Goal: Task Accomplishment & Management: Manage account settings

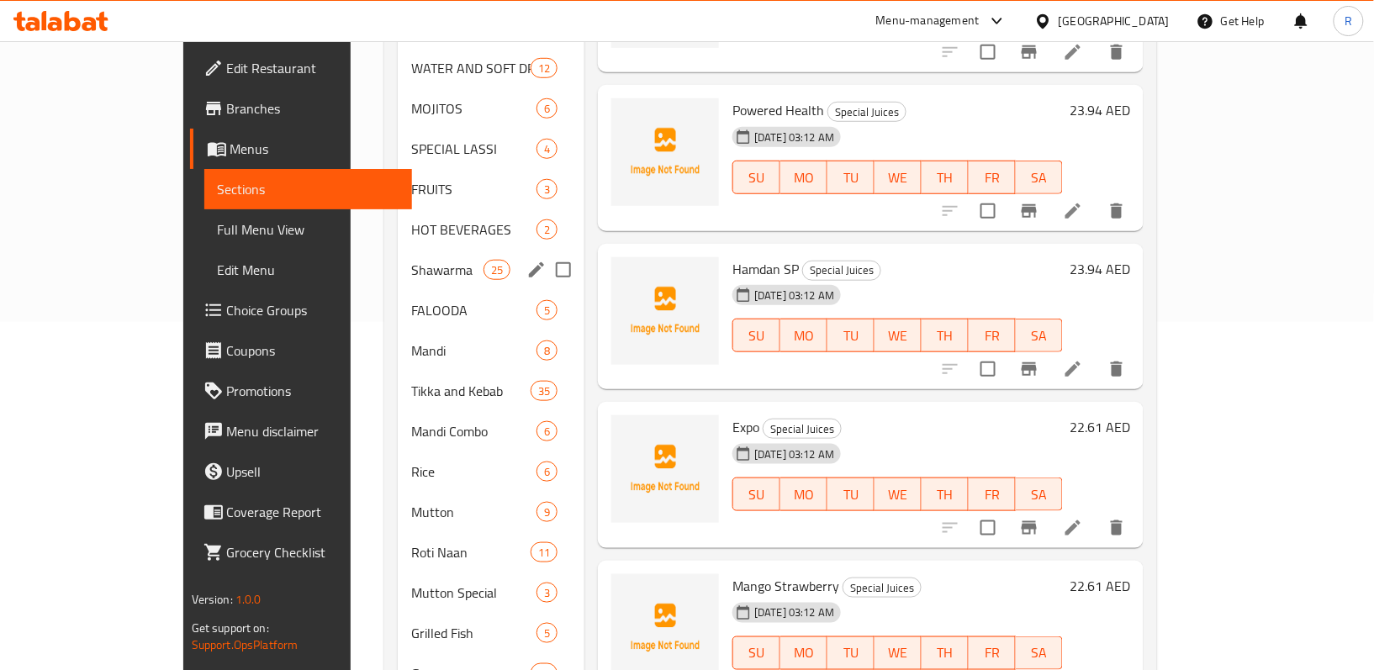
scroll to position [388, 0]
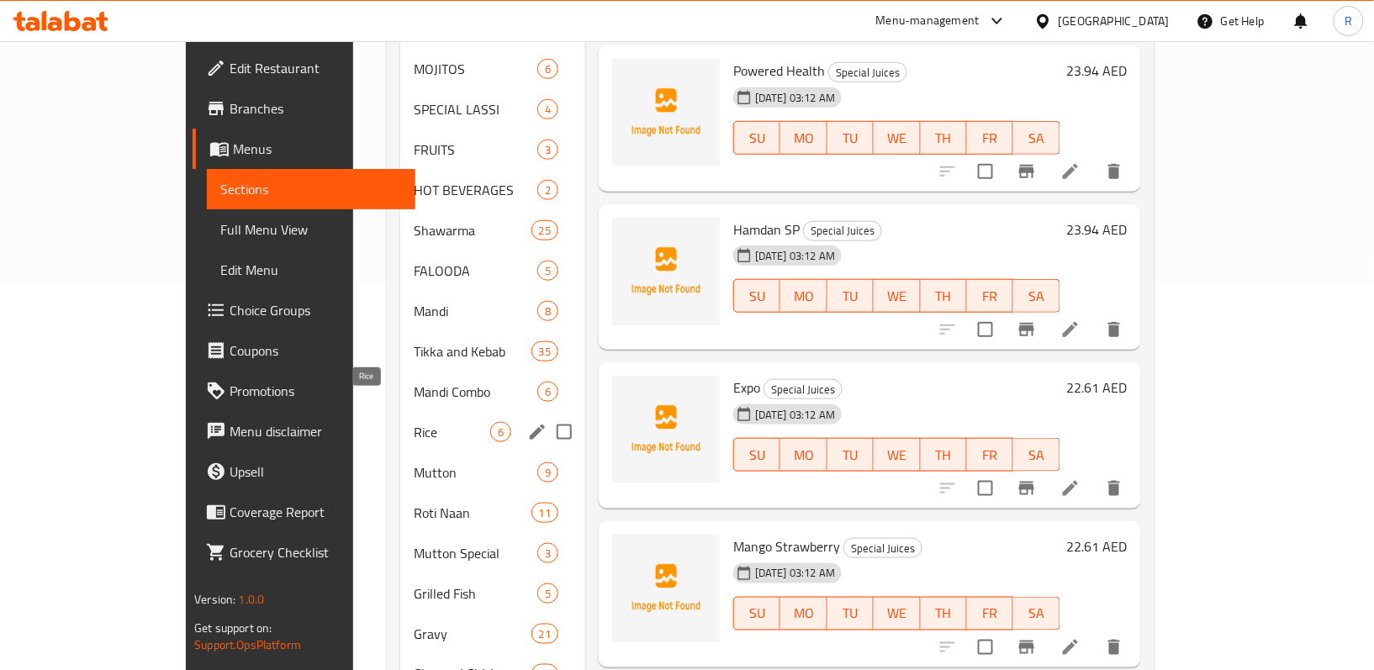
click at [414, 422] on span "Rice" at bounding box center [452, 432] width 77 height 20
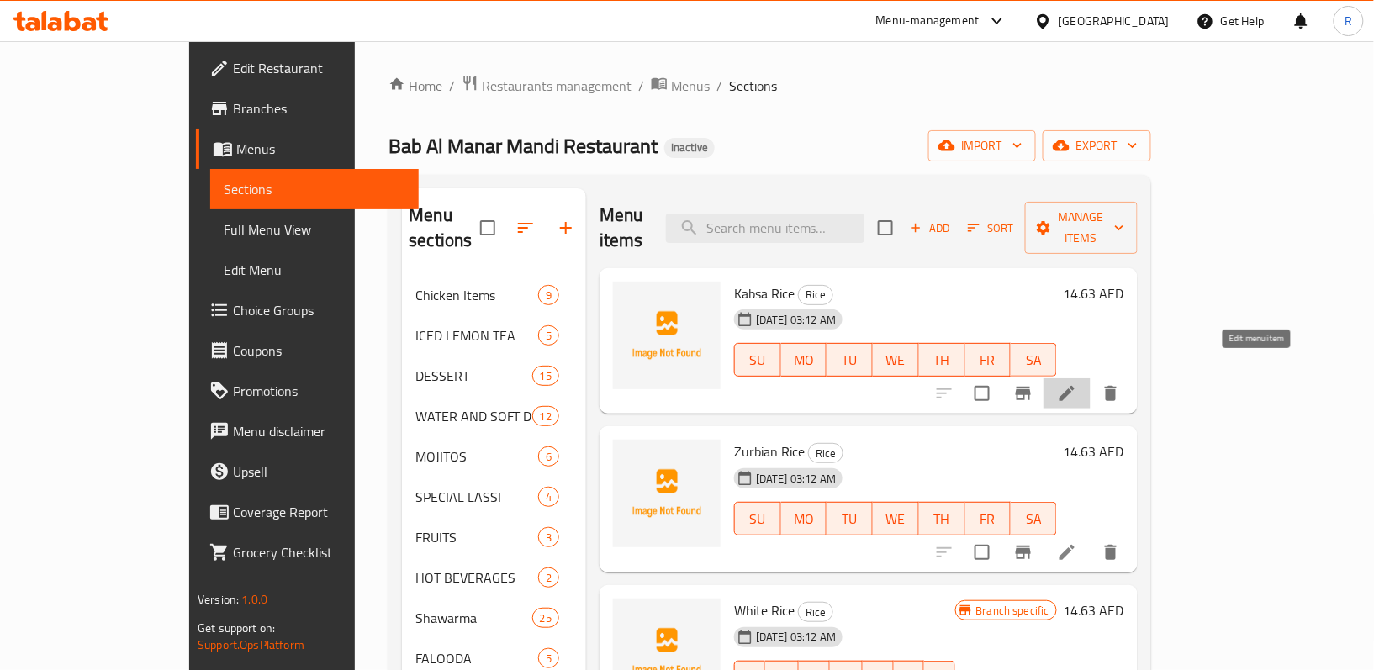
click at [1077, 383] on icon at bounding box center [1067, 393] width 20 height 20
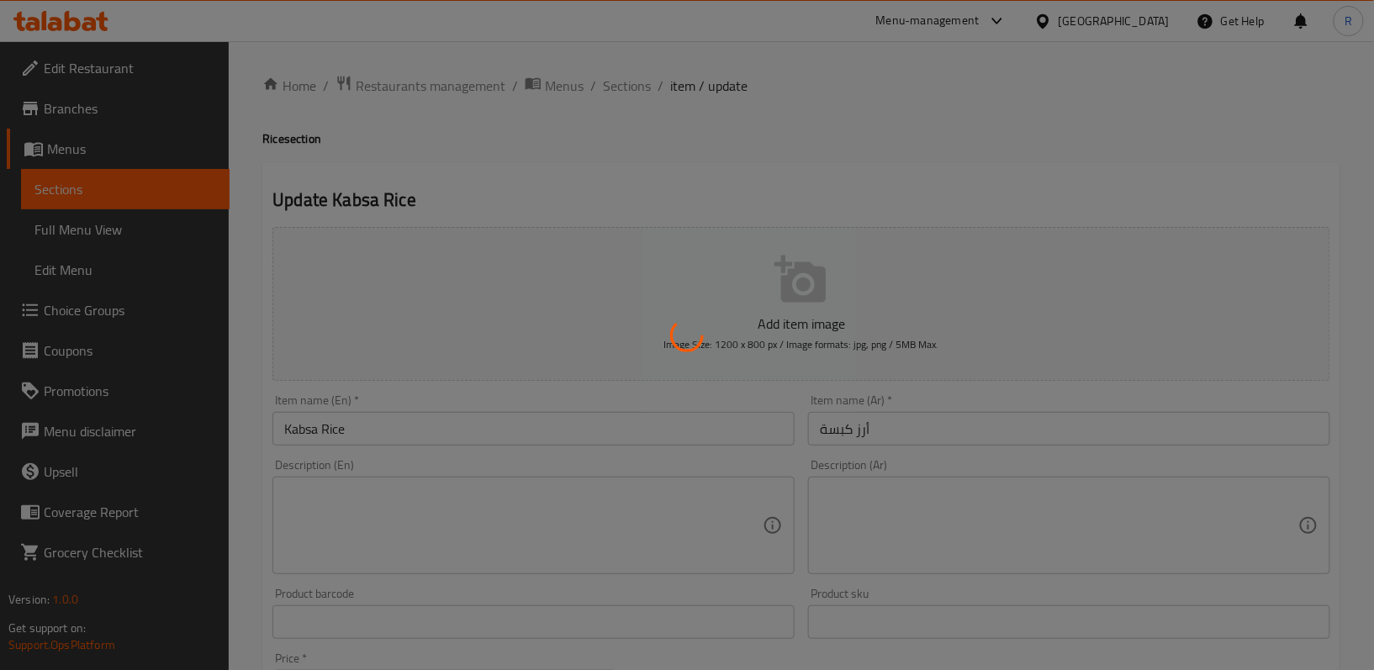
click at [623, 91] on div at bounding box center [687, 335] width 1374 height 670
click at [630, 57] on div at bounding box center [687, 335] width 1374 height 670
click at [634, 109] on div at bounding box center [687, 335] width 1374 height 670
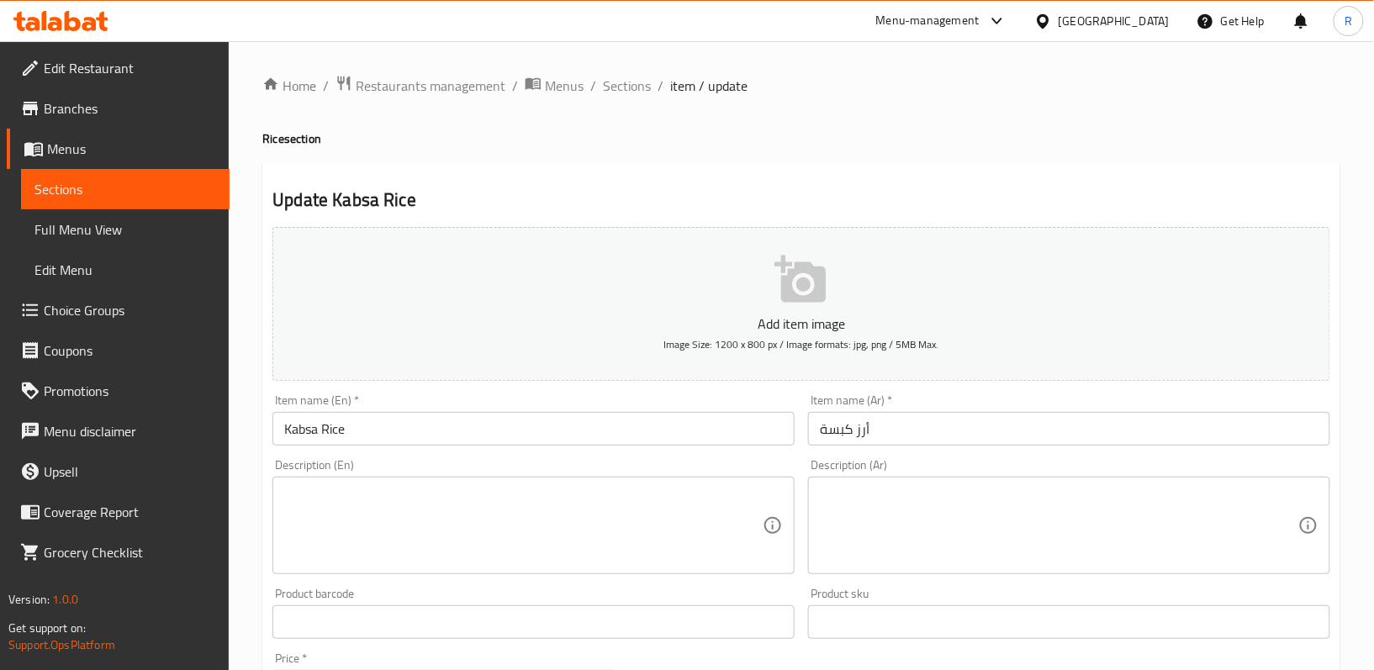
click at [639, 111] on div "Home / Restaurants management / Menus / Sections / item / update Rice section U…" at bounding box center [801, 615] width 1078 height 1080
click at [624, 81] on span "Sections" at bounding box center [627, 86] width 48 height 20
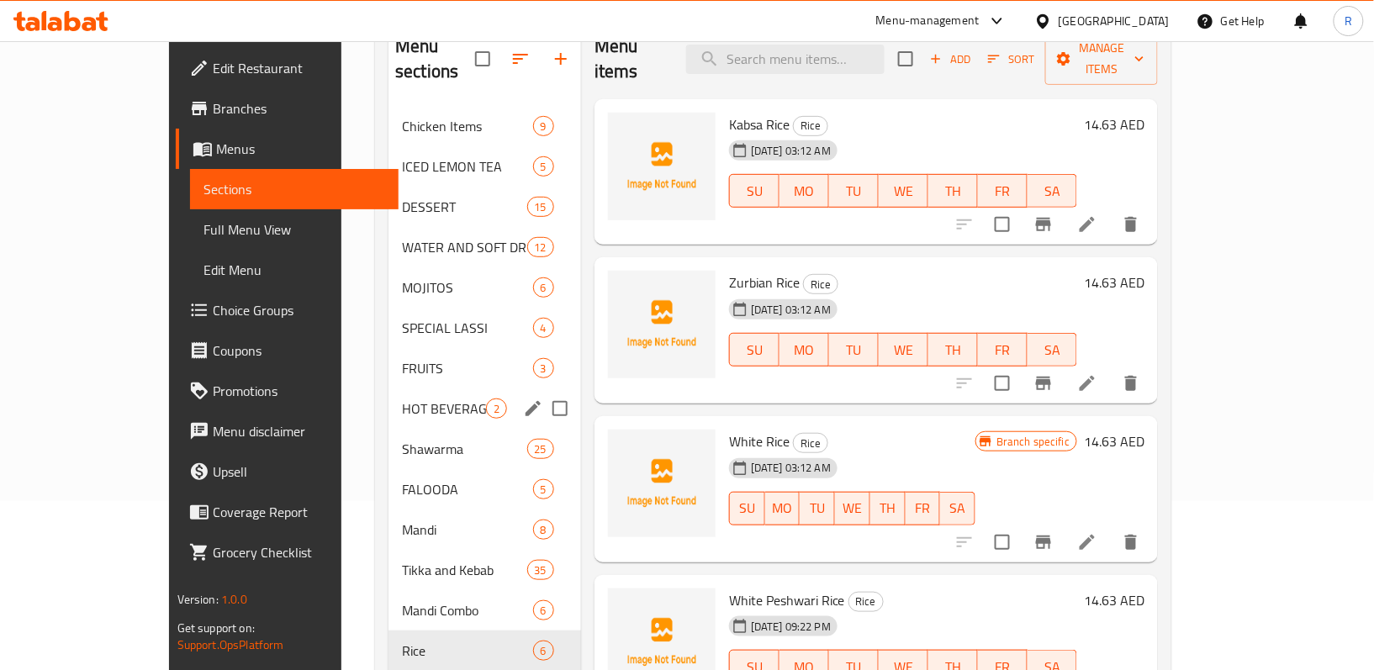
scroll to position [163, 0]
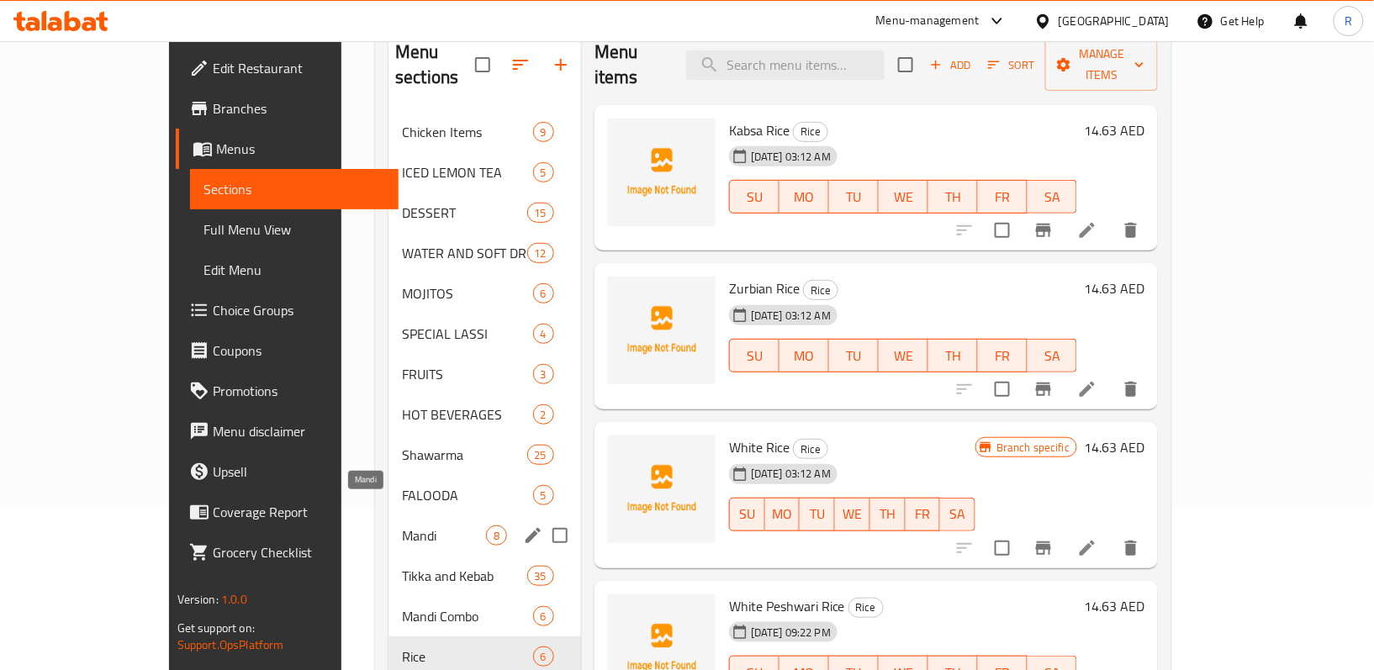
click at [402, 525] on span "Mandi" at bounding box center [444, 535] width 84 height 20
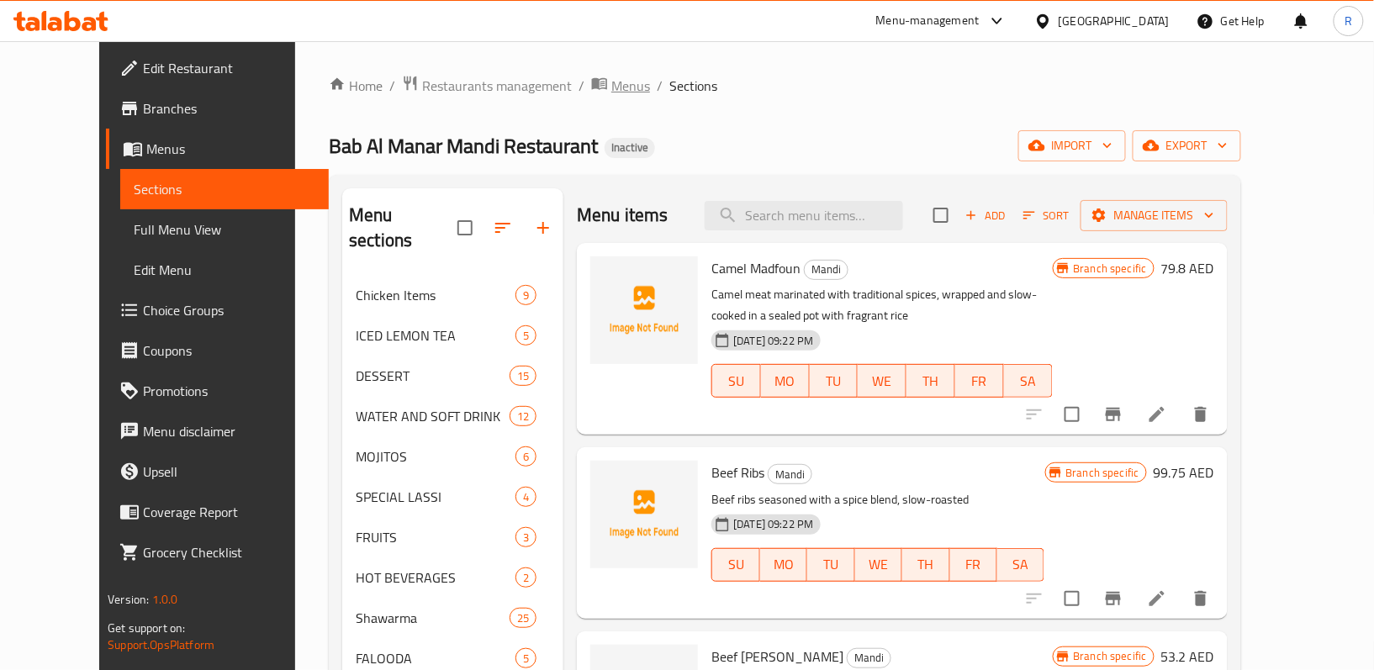
click at [611, 85] on span "Menus" at bounding box center [630, 86] width 39 height 20
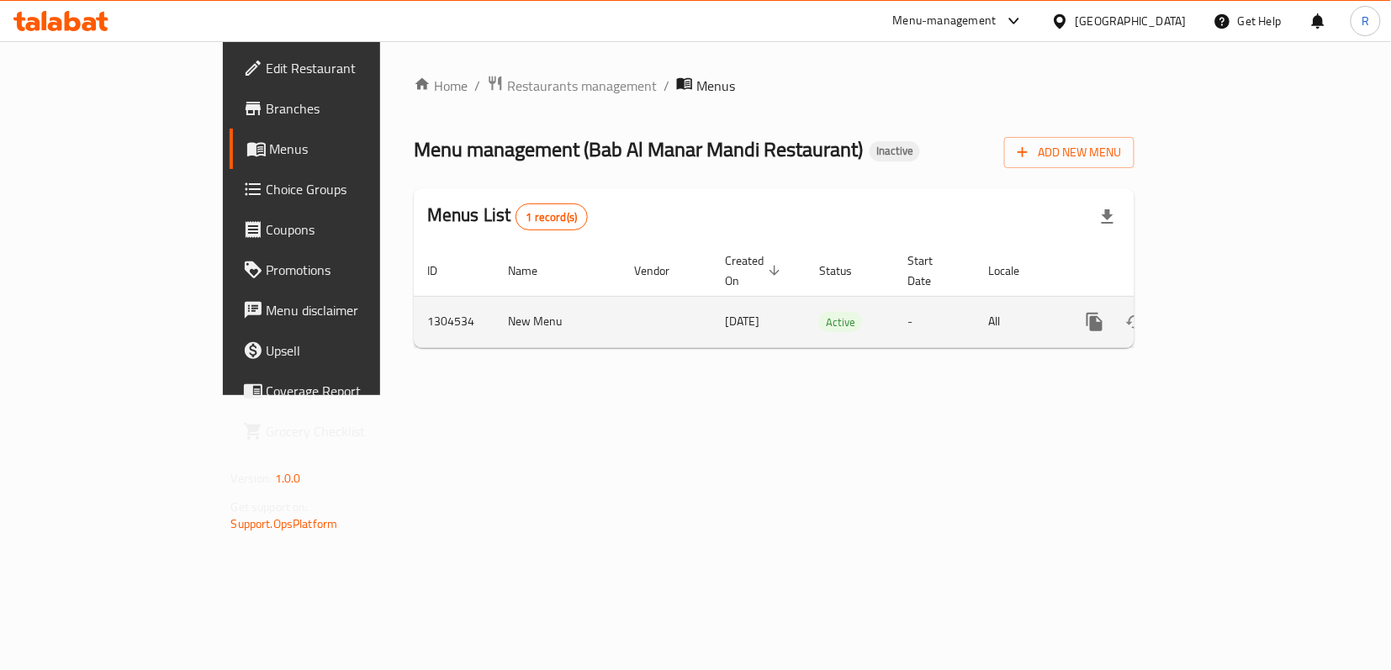
click at [1226, 312] on icon "enhanced table" at bounding box center [1216, 322] width 20 height 20
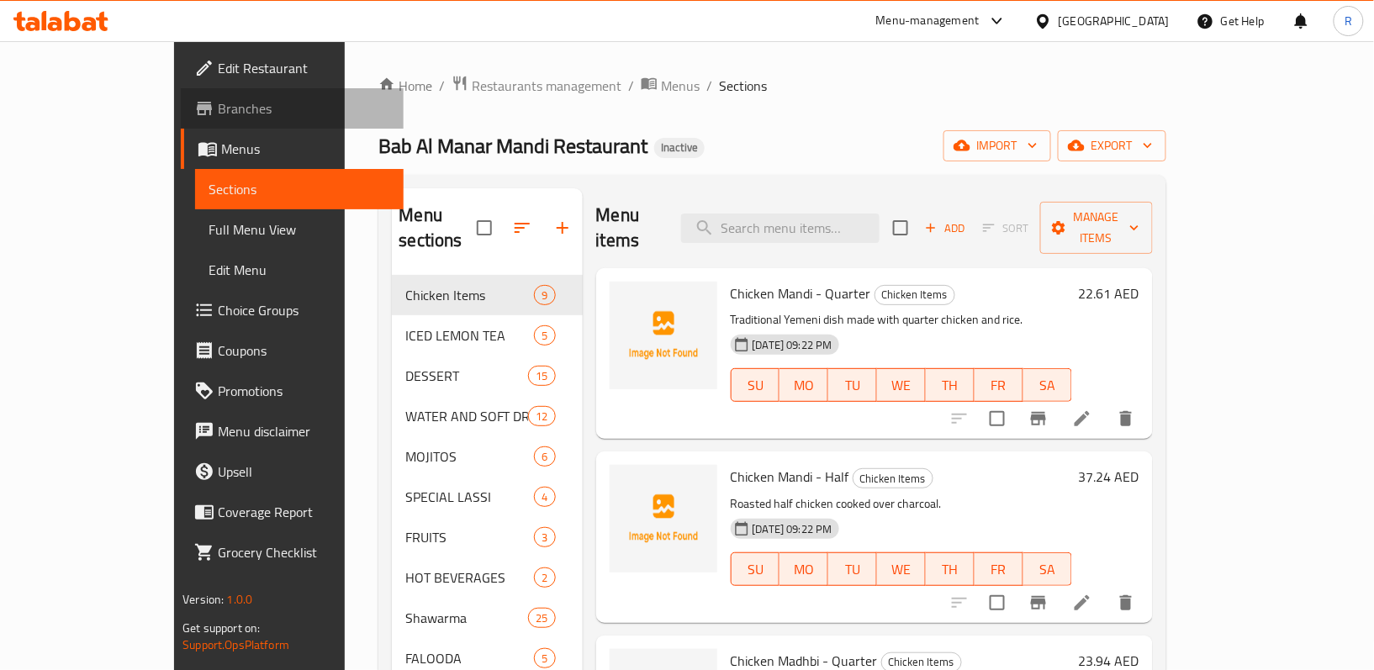
click at [218, 108] on span "Branches" at bounding box center [304, 108] width 172 height 20
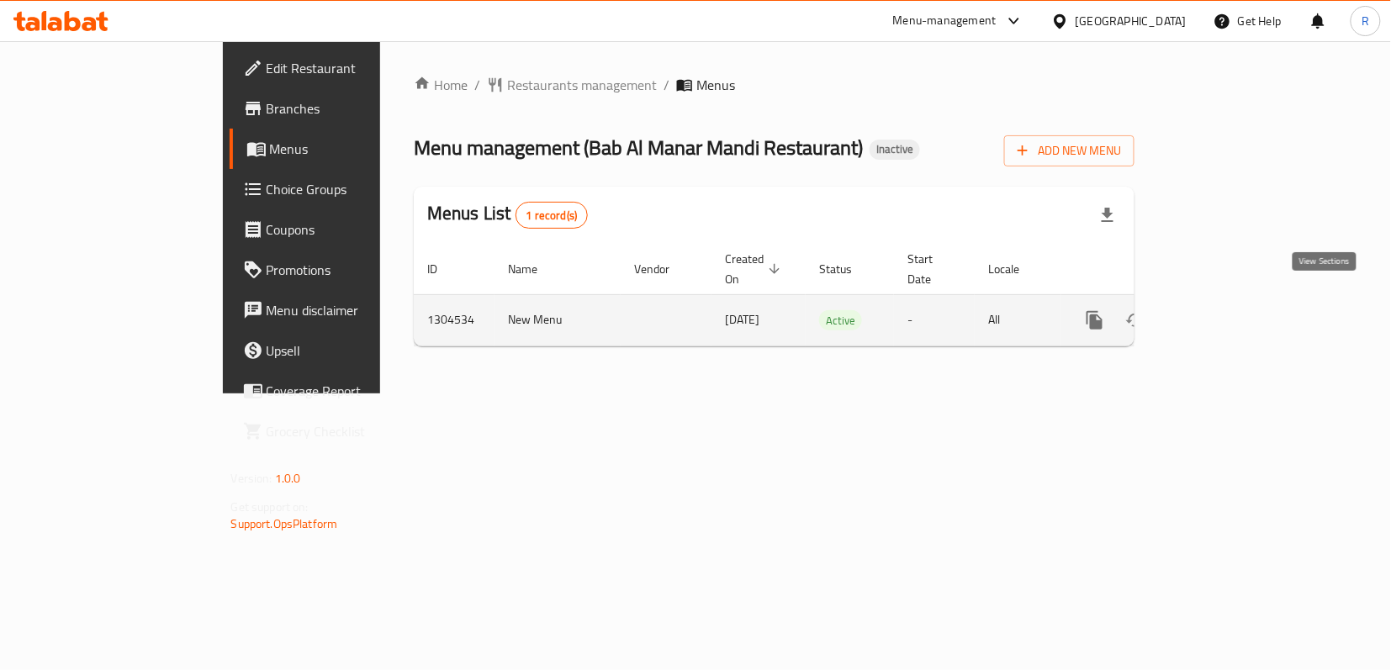
click at [1223, 313] on icon "enhanced table" at bounding box center [1215, 320] width 15 height 15
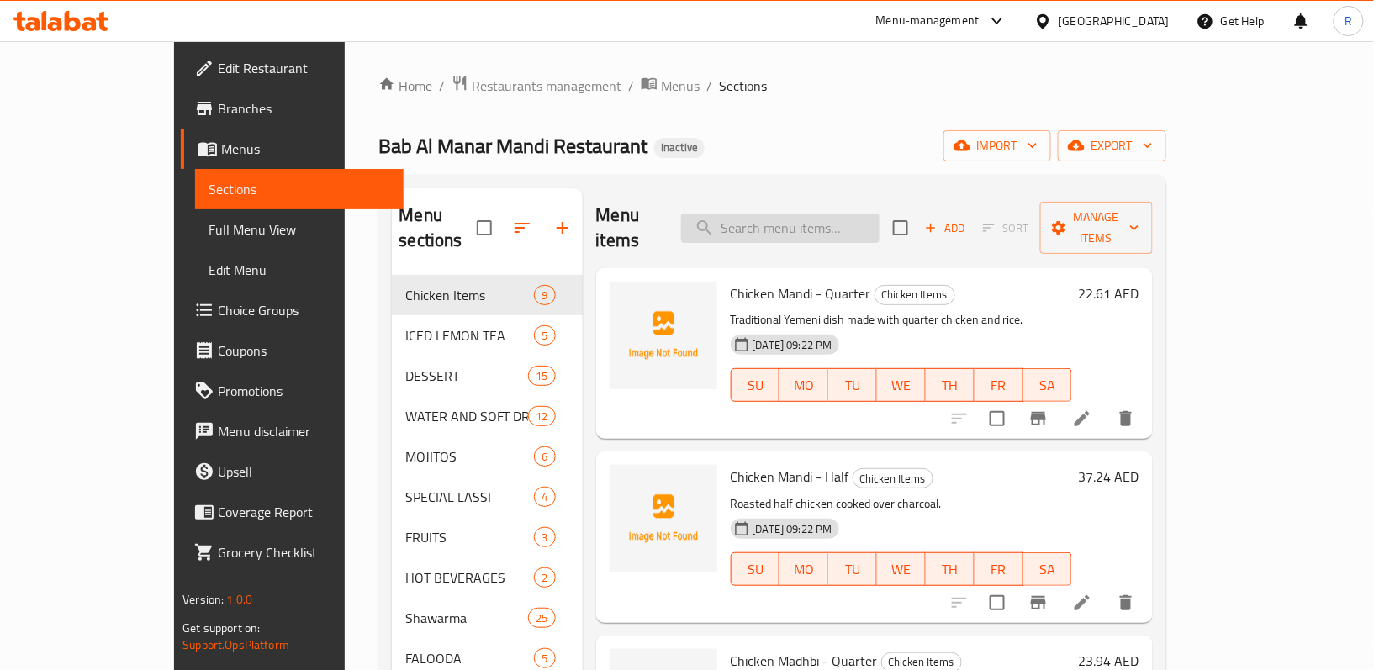
click at [795, 214] on input "search" at bounding box center [780, 228] width 198 height 29
type input "خ"
click at [798, 214] on input "search" at bounding box center [780, 228] width 198 height 29
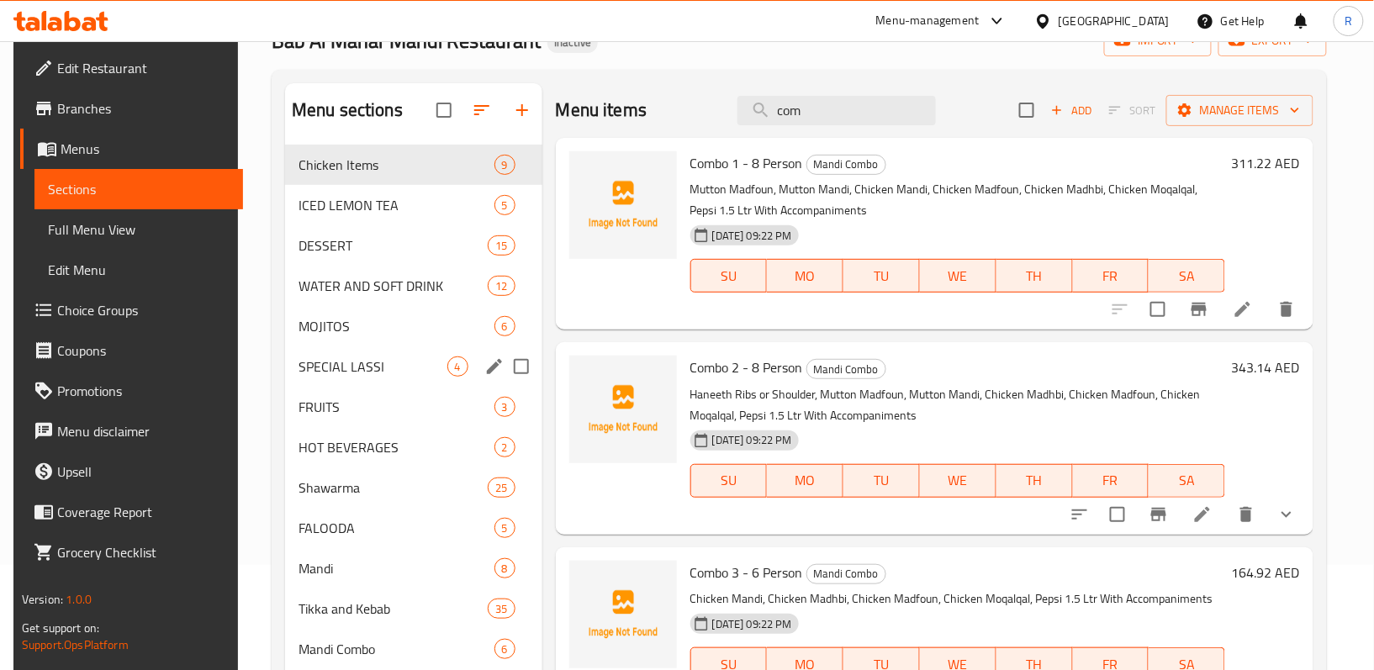
scroll to position [51, 0]
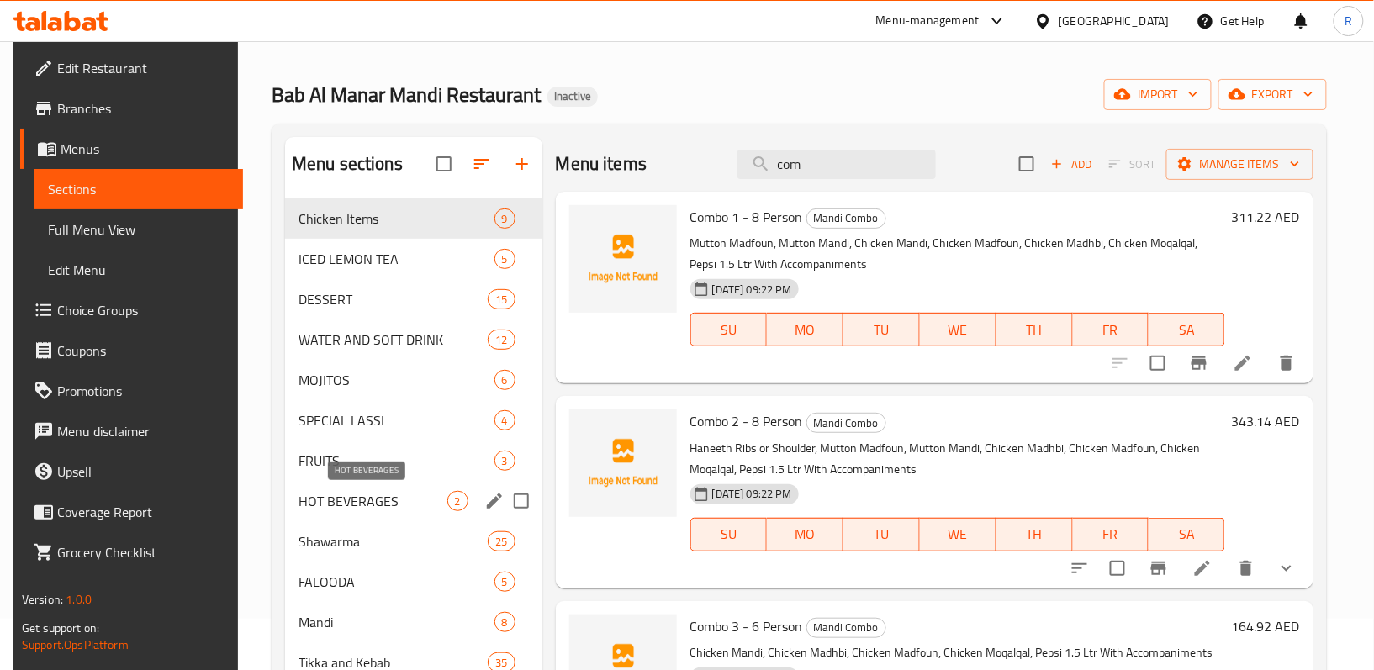
click at [367, 494] on span "HOT BEVERAGES" at bounding box center [372, 501] width 149 height 20
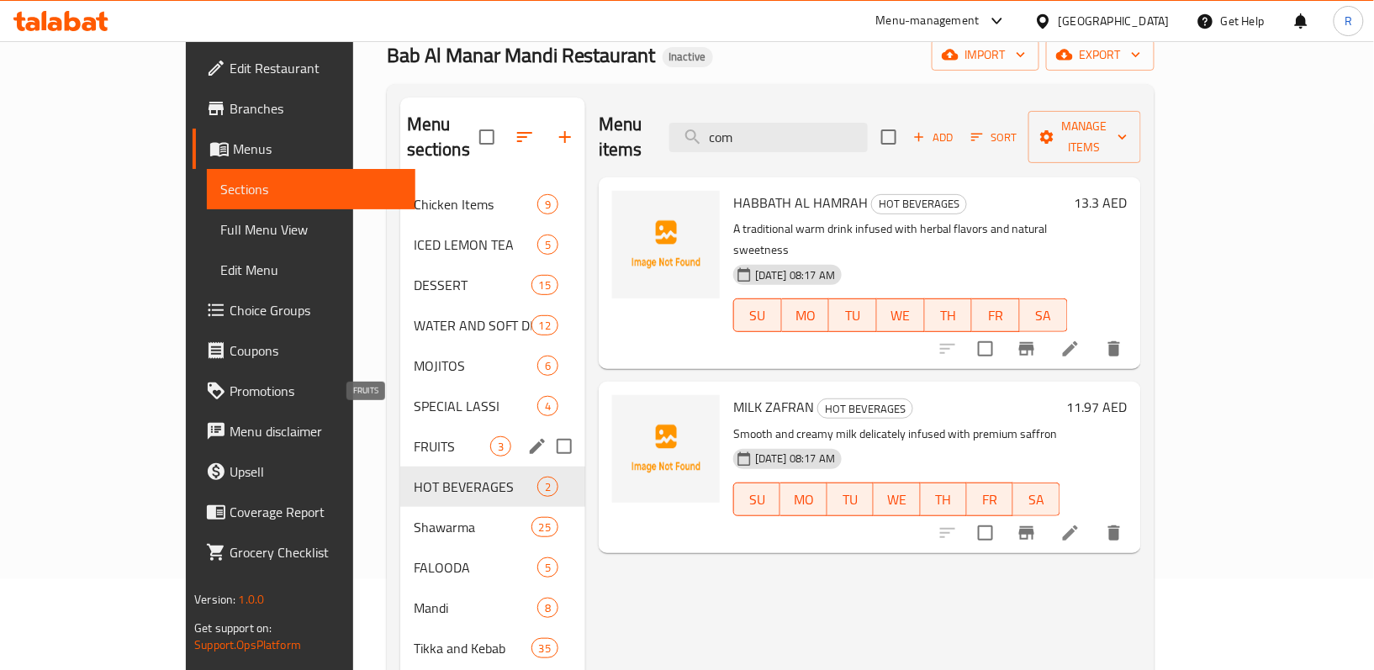
scroll to position [51, 0]
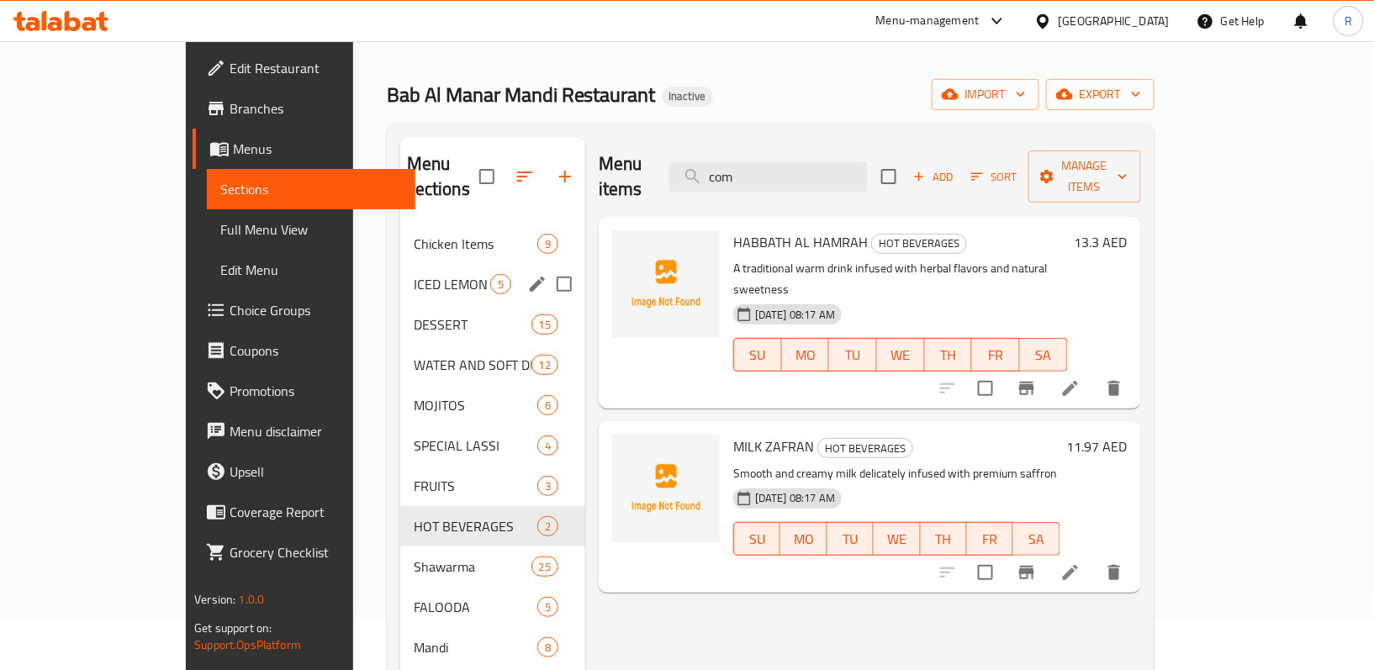
click at [400, 264] on div "ICED LEMON TEA 5" at bounding box center [492, 284] width 185 height 40
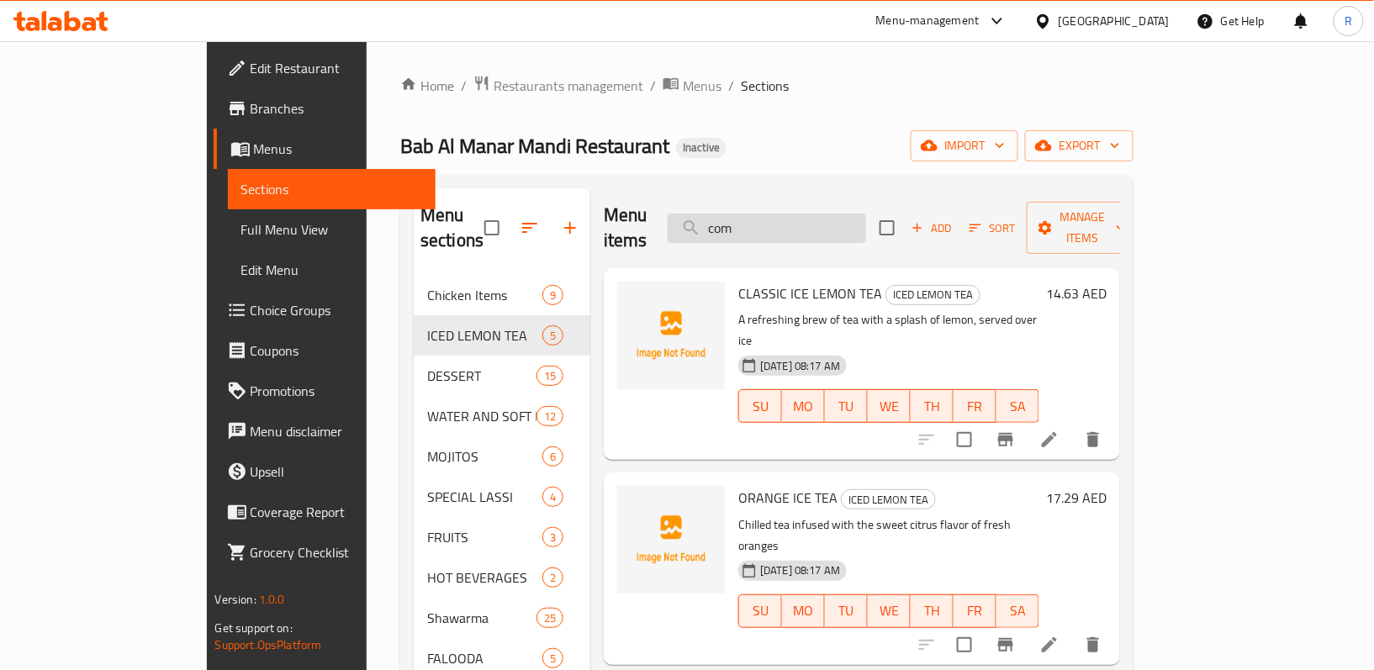
click at [829, 214] on input "com" at bounding box center [767, 228] width 198 height 29
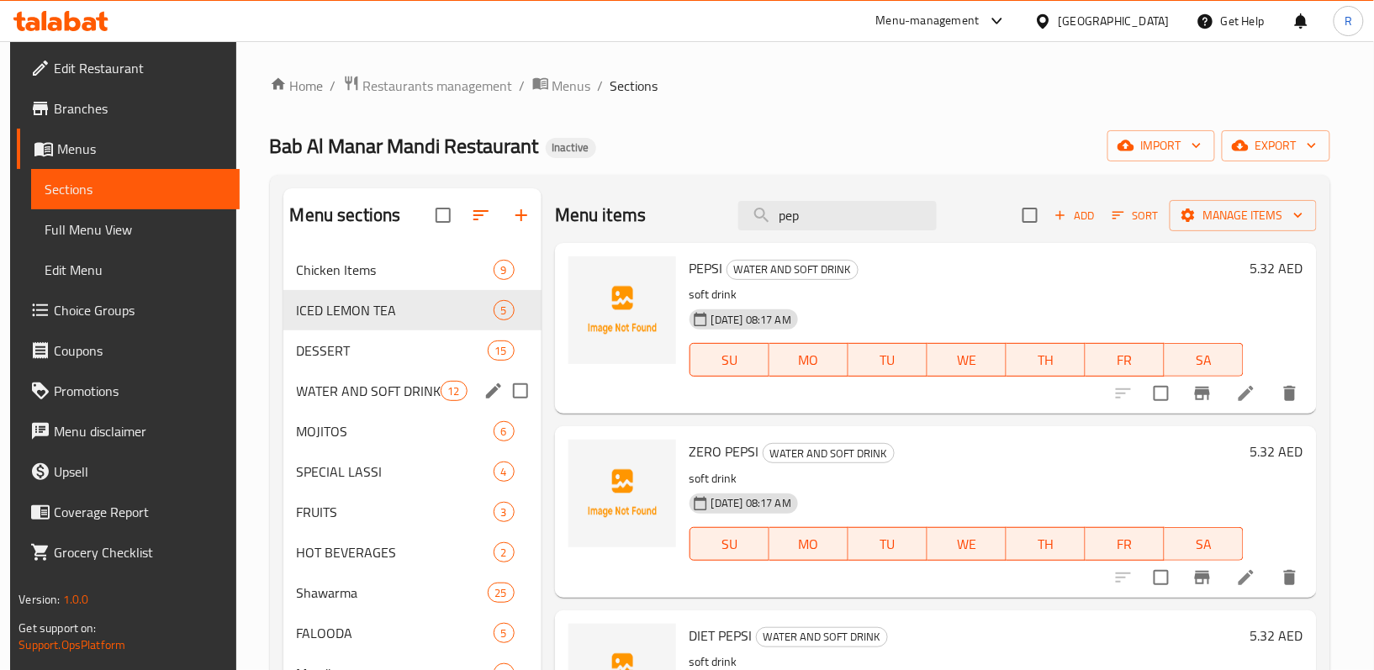
type input "pep"
click at [347, 374] on div "WATER AND SOFT DRINK 12" at bounding box center [412, 391] width 258 height 40
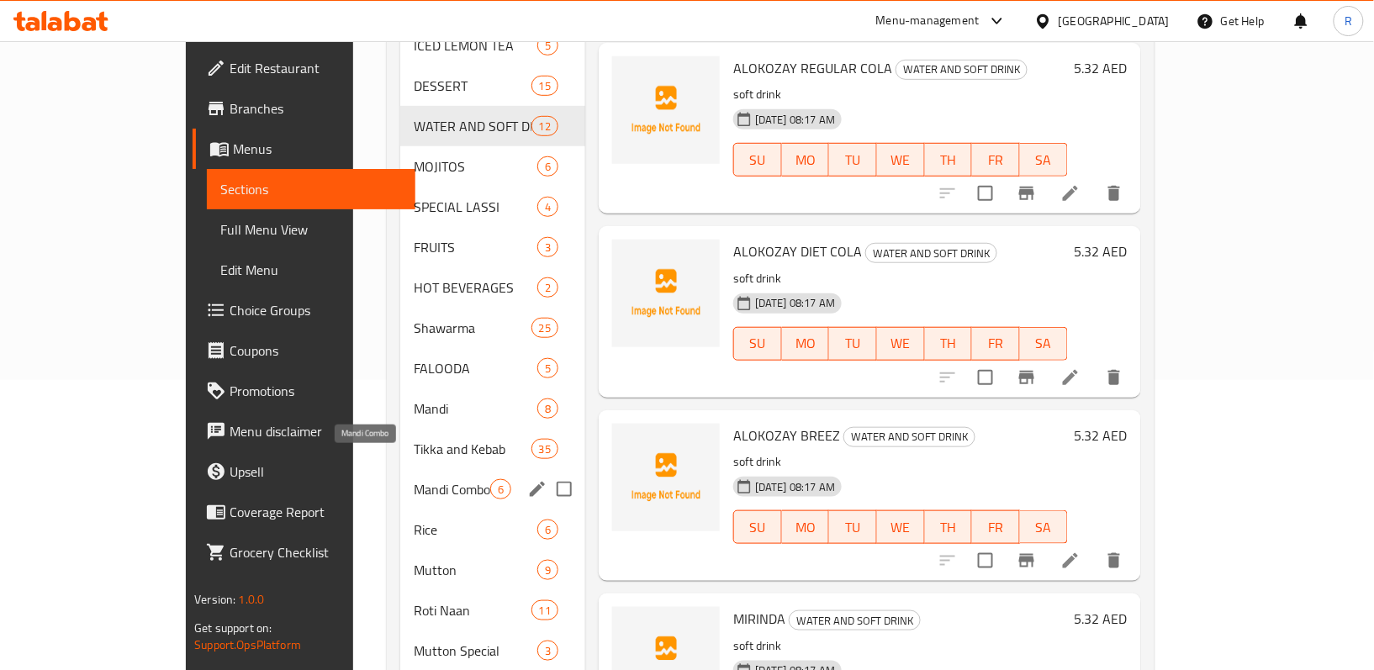
scroll to position [276, 0]
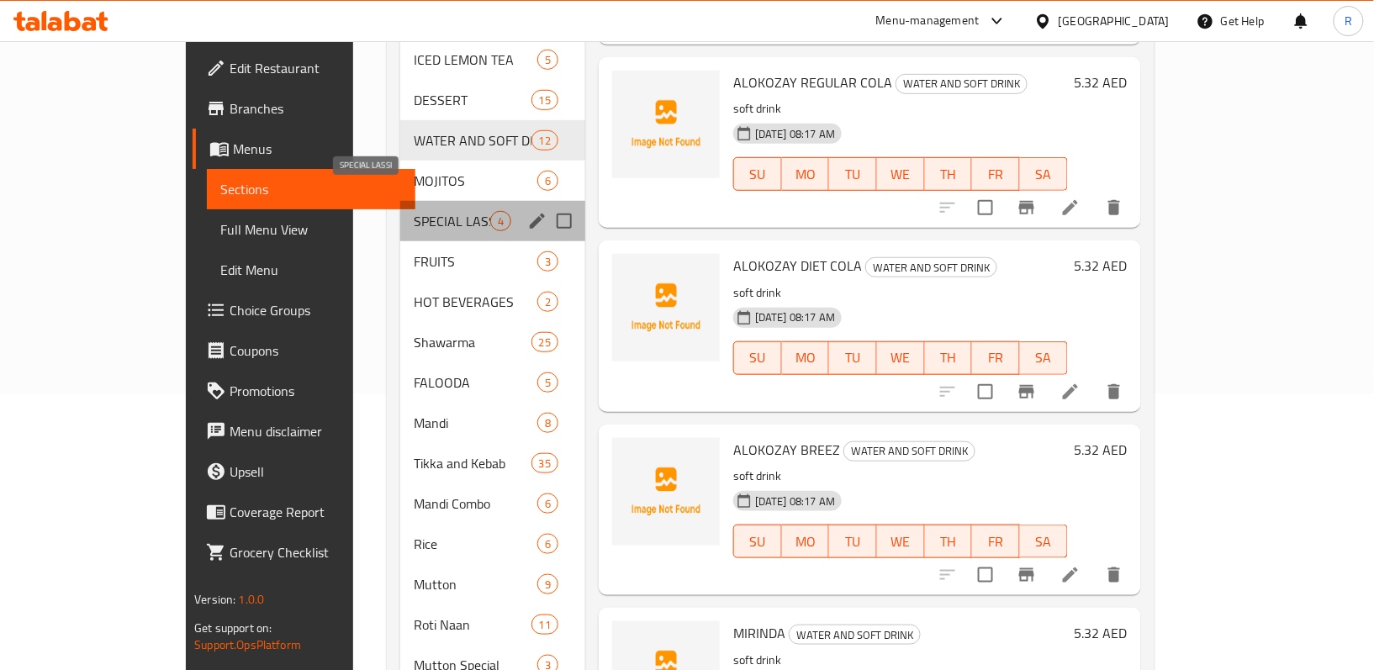
click at [414, 211] on span "SPECIAL LASSI" at bounding box center [452, 221] width 77 height 20
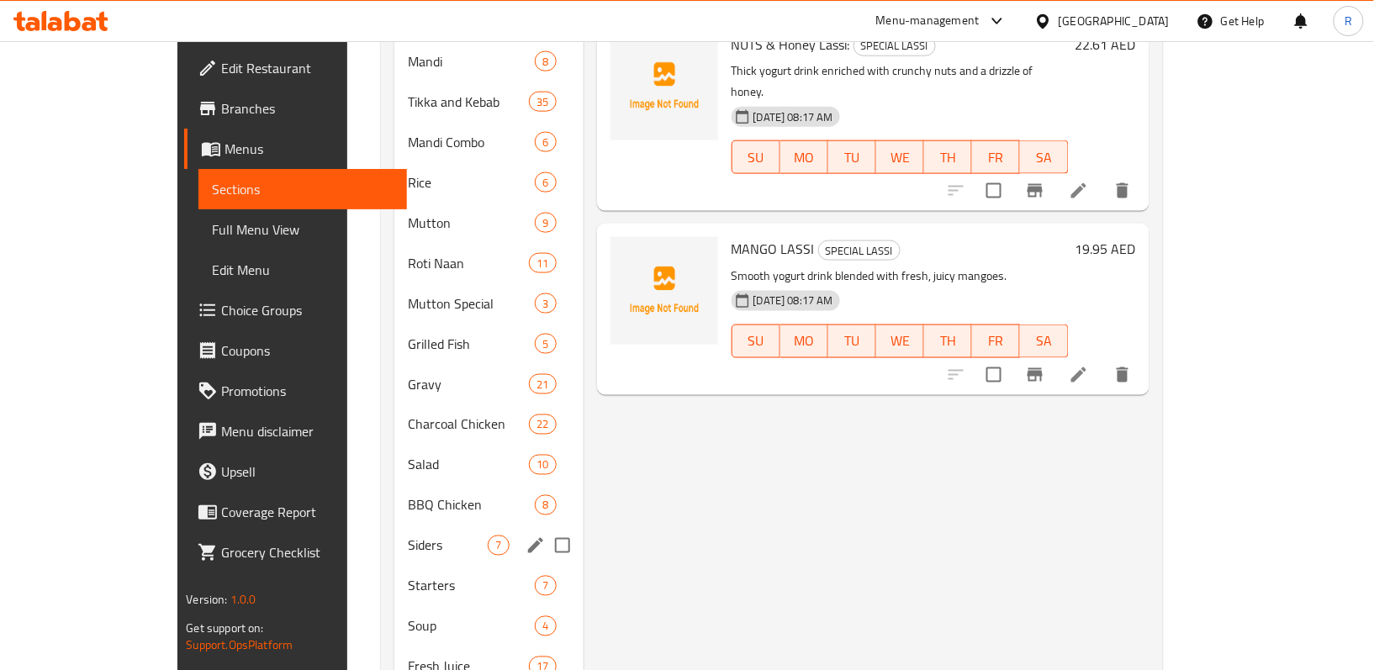
scroll to position [673, 0]
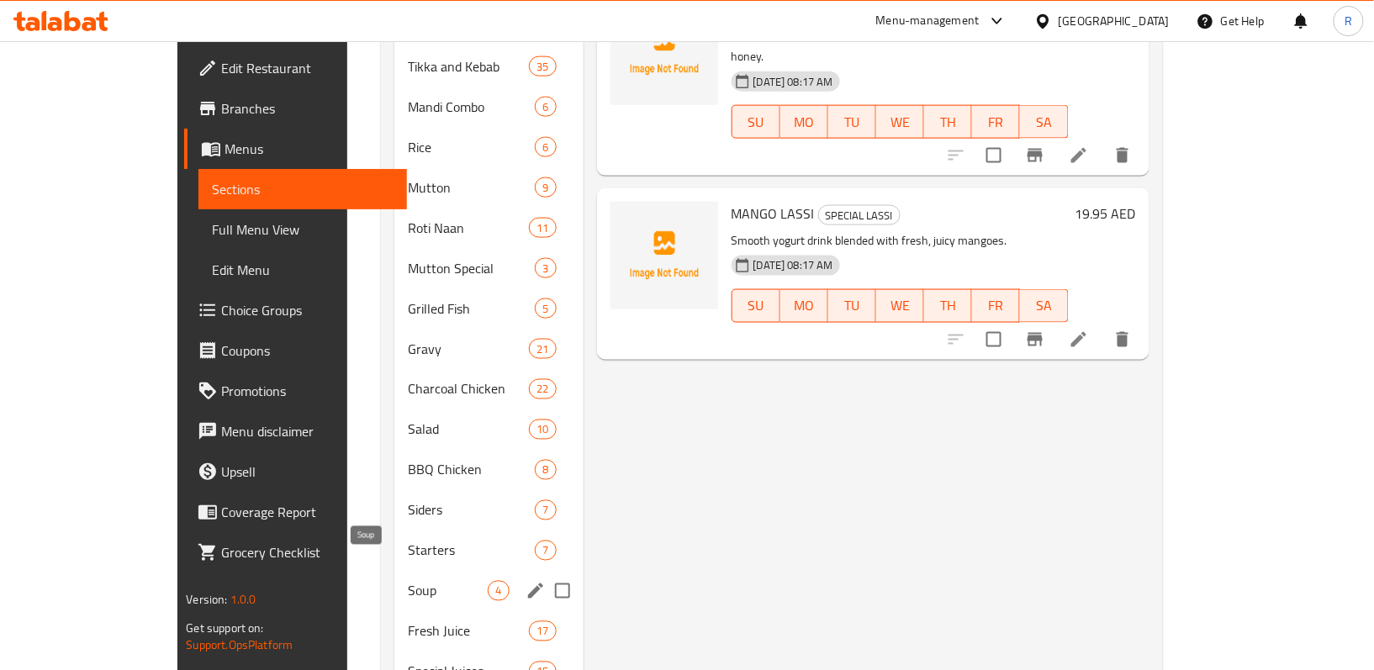
click at [408, 581] on span "Soup" at bounding box center [448, 591] width 80 height 20
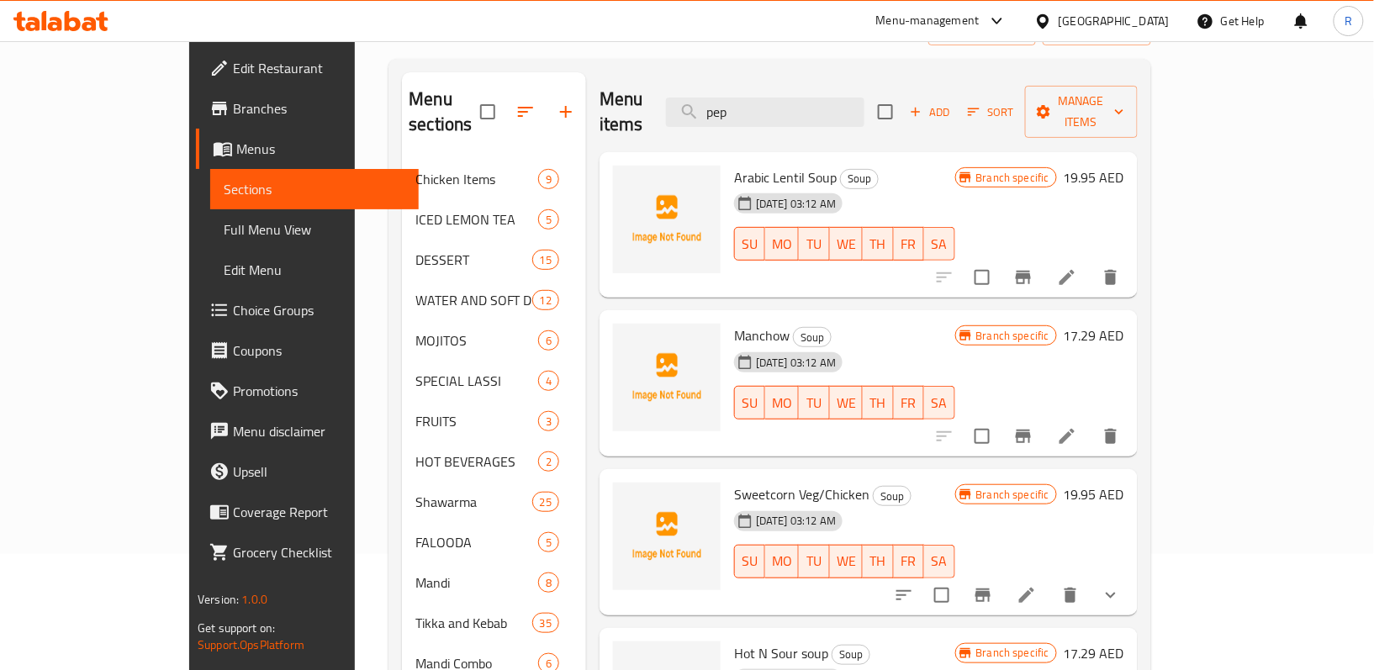
scroll to position [112, 0]
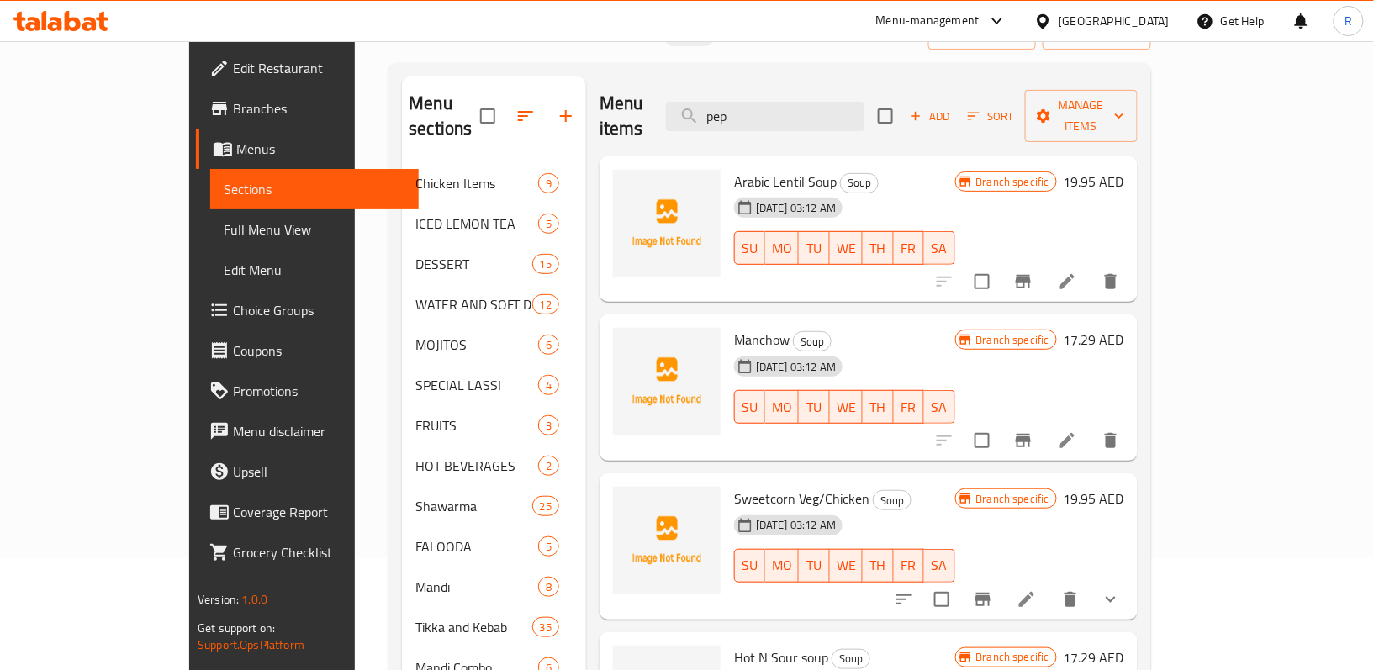
click at [1131, 583] on button "show more" at bounding box center [1110, 599] width 40 height 40
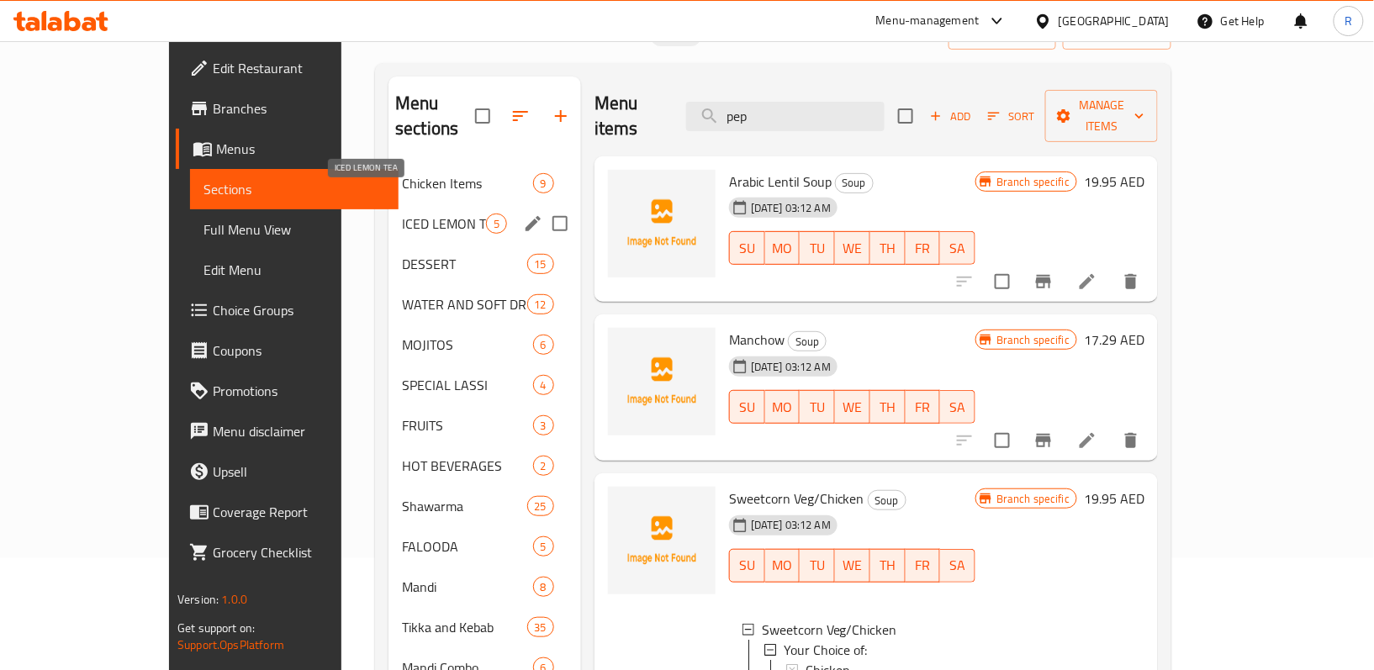
click at [402, 214] on span "ICED LEMON TEA" at bounding box center [444, 224] width 84 height 20
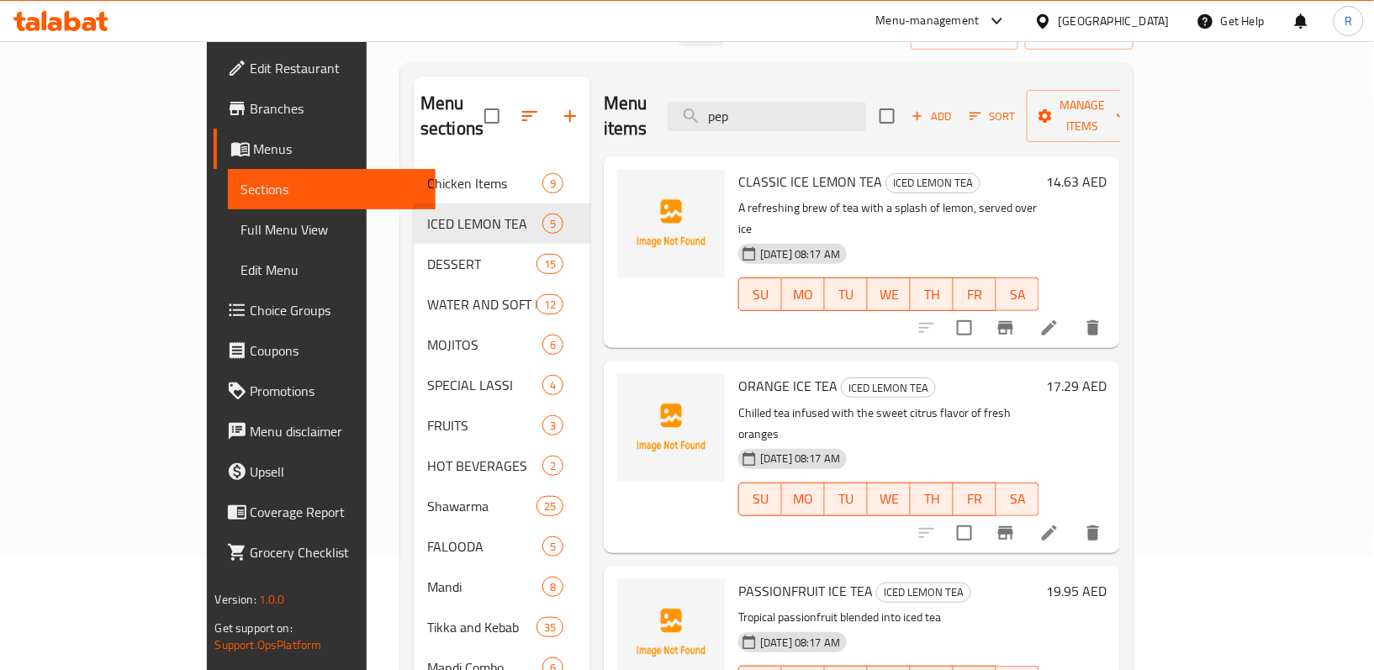
click at [251, 65] on span "Edit Restaurant" at bounding box center [337, 68] width 172 height 20
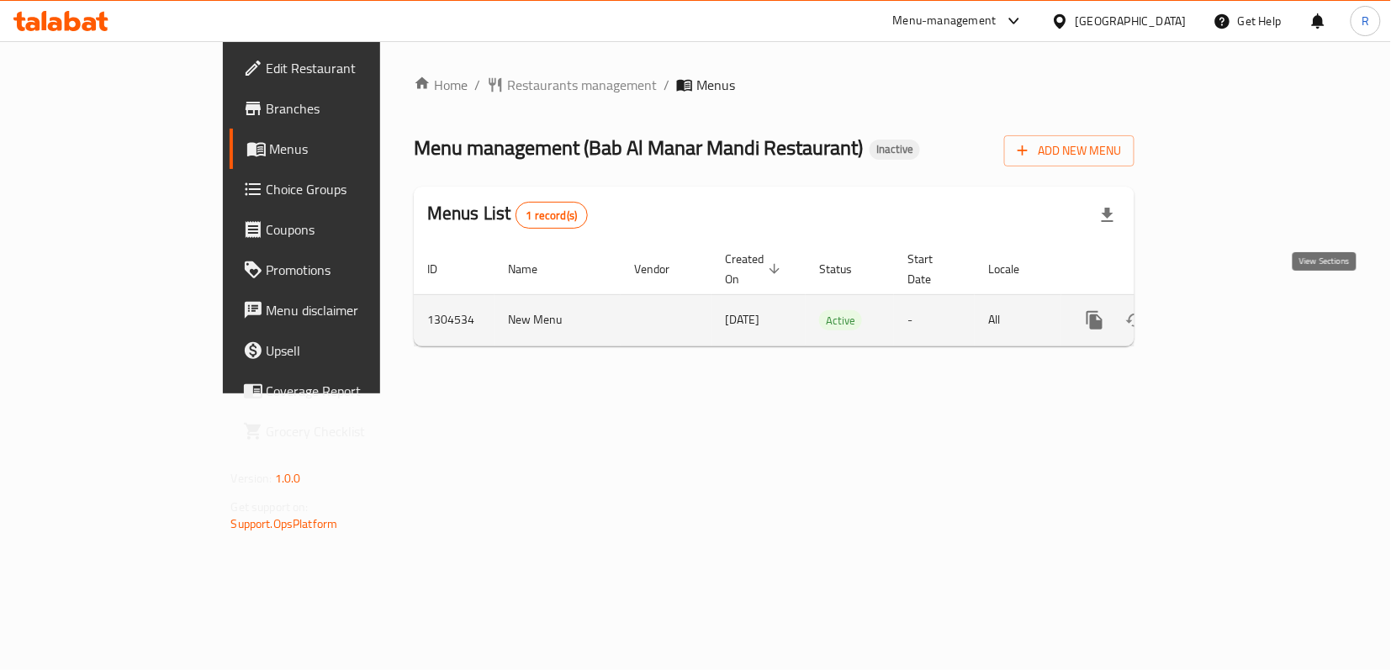
click at [1236, 301] on link "enhanced table" at bounding box center [1216, 320] width 40 height 40
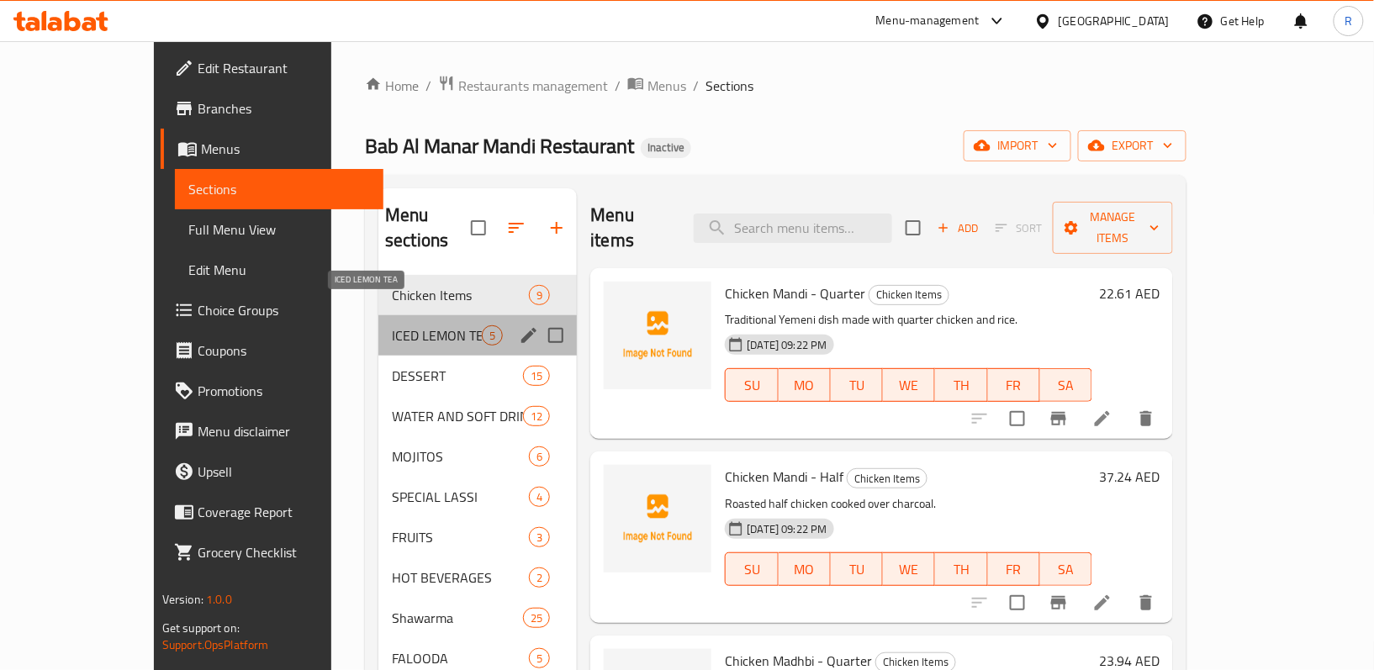
click at [392, 325] on span "ICED LEMON TEA" at bounding box center [437, 335] width 90 height 20
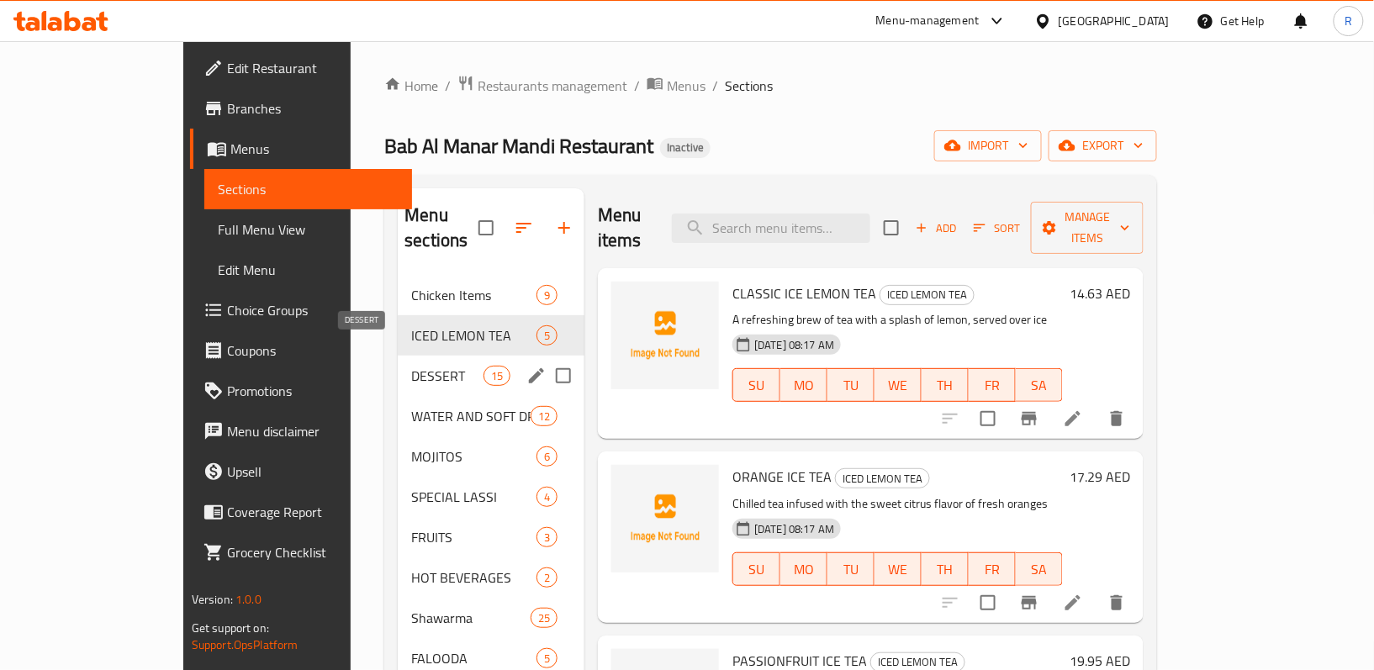
click at [411, 366] on span "DESSERT" at bounding box center [446, 376] width 71 height 20
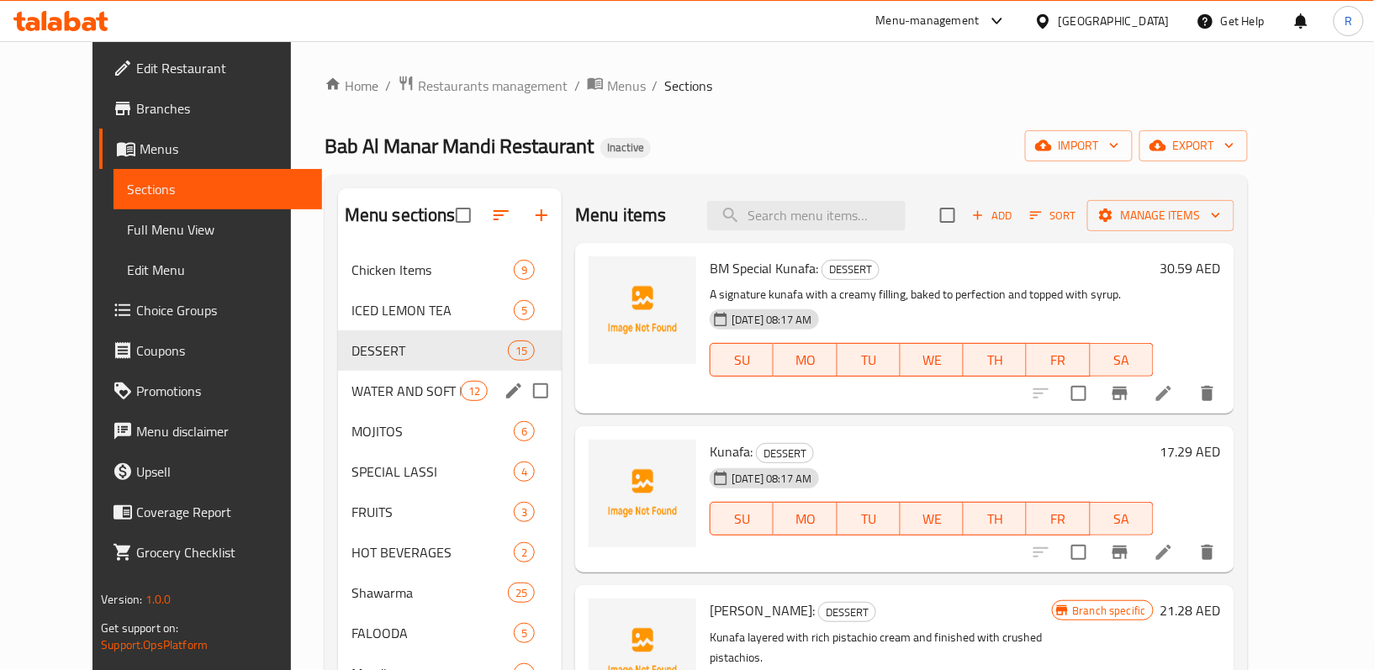
click at [368, 380] on div "WATER AND SOFT DRINK 12" at bounding box center [450, 391] width 224 height 40
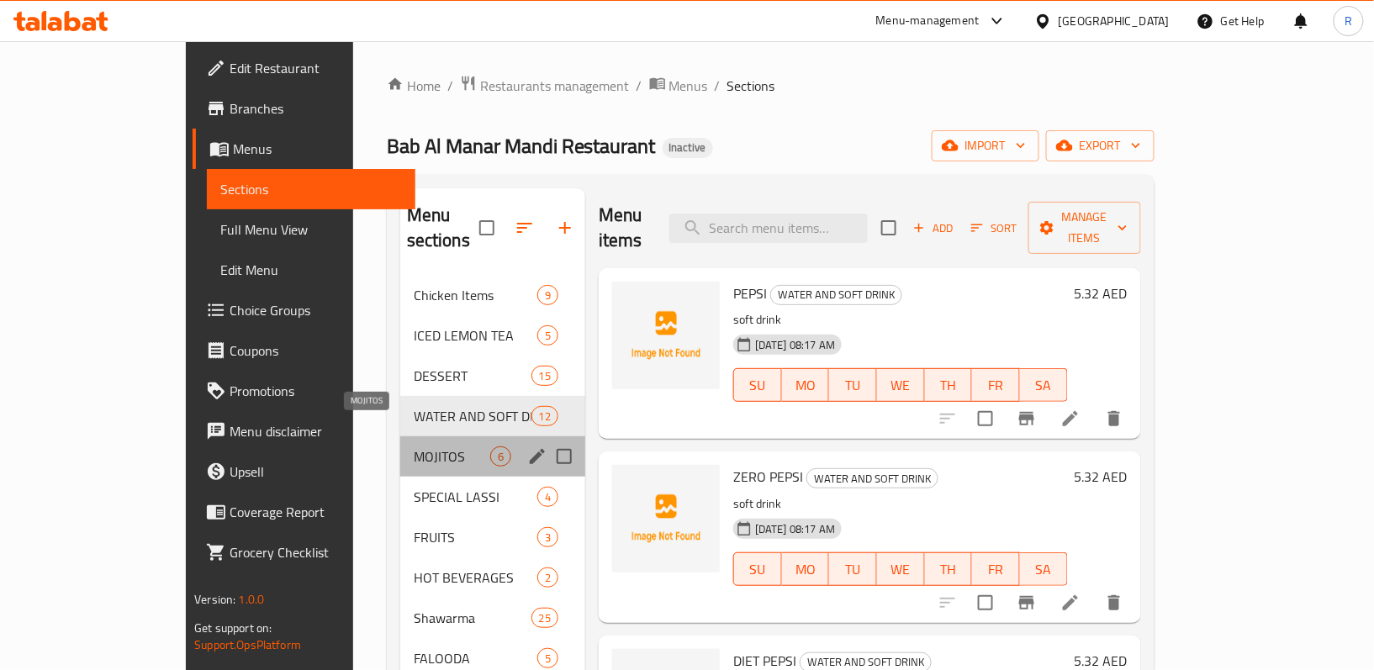
click at [414, 446] on span "MOJITOS" at bounding box center [452, 456] width 77 height 20
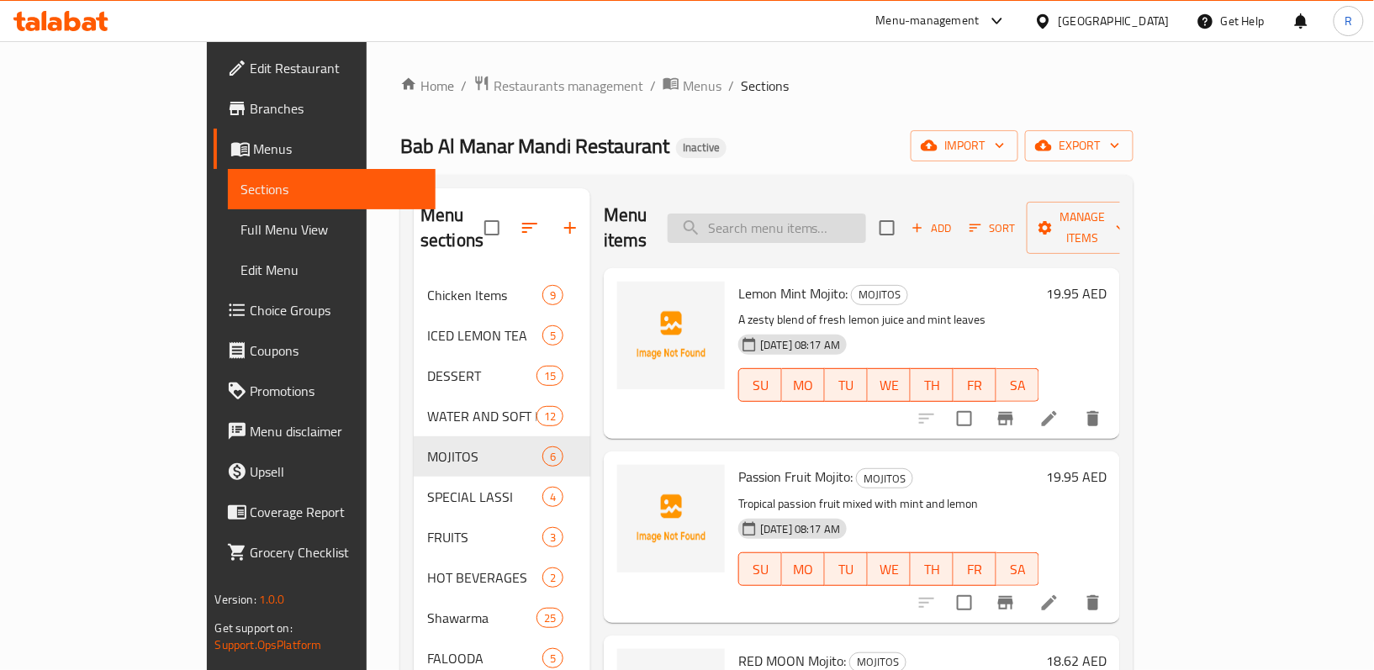
click at [842, 226] on input "search" at bounding box center [767, 228] width 198 height 29
paste input "BUKHARI RICE"
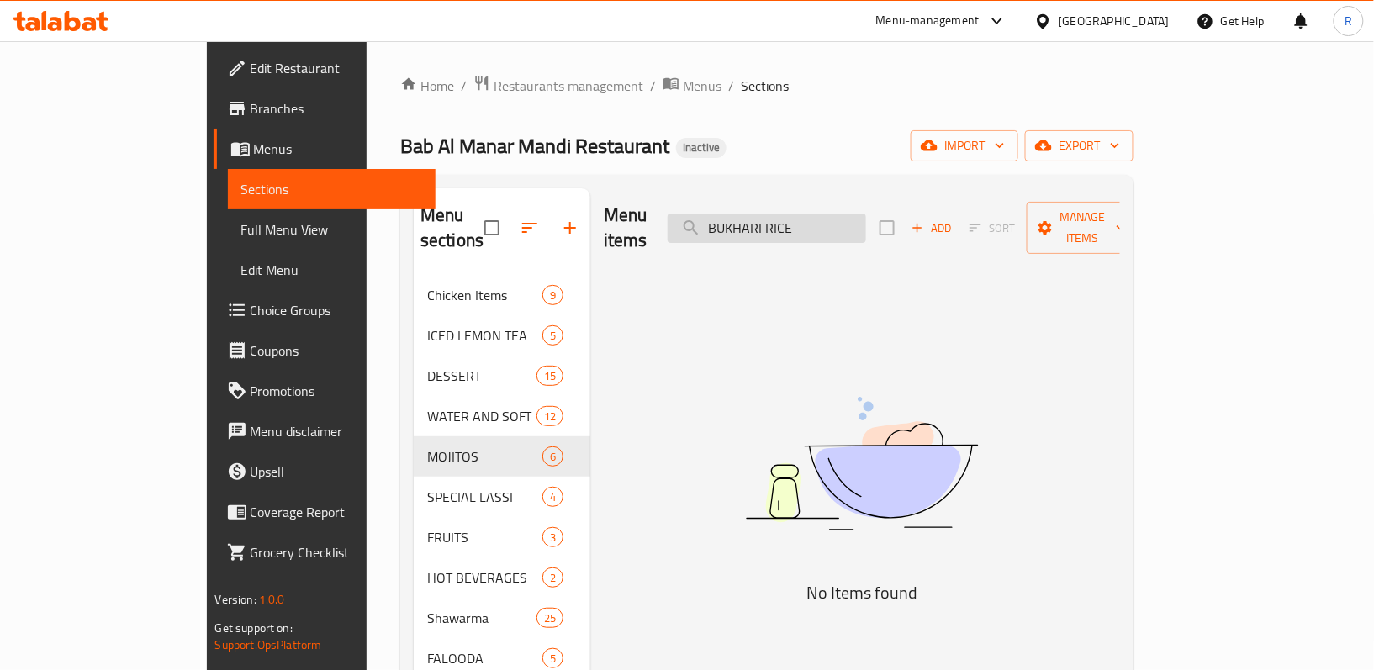
click at [836, 219] on input "BUKHARI RICE" at bounding box center [767, 228] width 198 height 29
paste input "MAND"
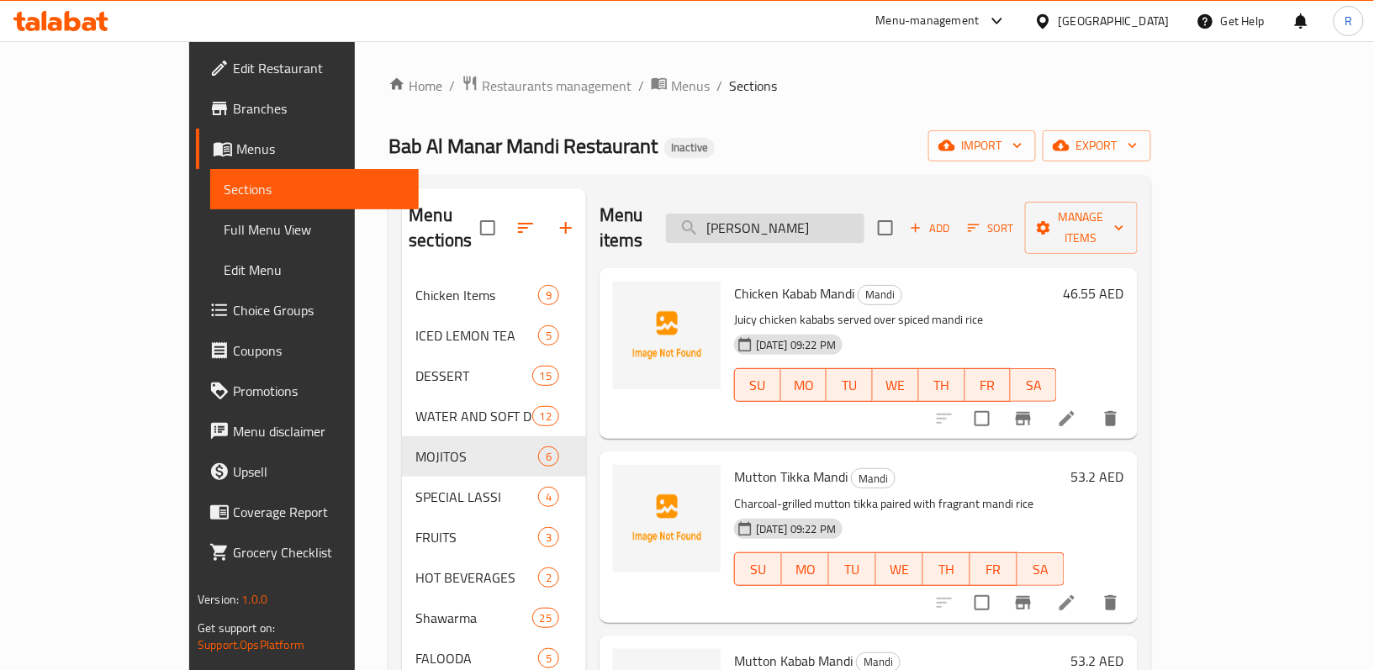
click at [849, 214] on input "MANDI RICE" at bounding box center [765, 228] width 198 height 29
click at [844, 198] on div "Menu items MANDI RICE Add Sort Manage items" at bounding box center [868, 228] width 538 height 80
click at [844, 214] on input "MANDI RICE" at bounding box center [765, 228] width 198 height 29
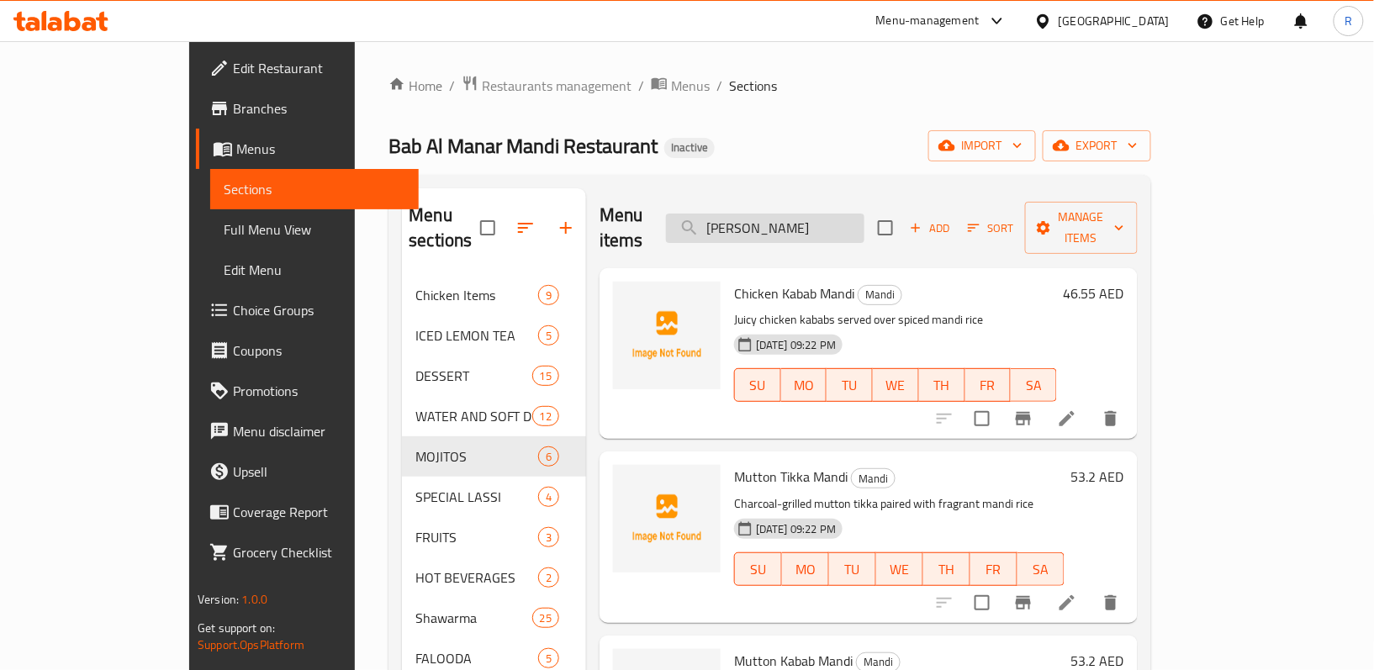
click at [844, 214] on input "MANDI RICE" at bounding box center [765, 228] width 198 height 29
paste input "WHITE PESHWAR"
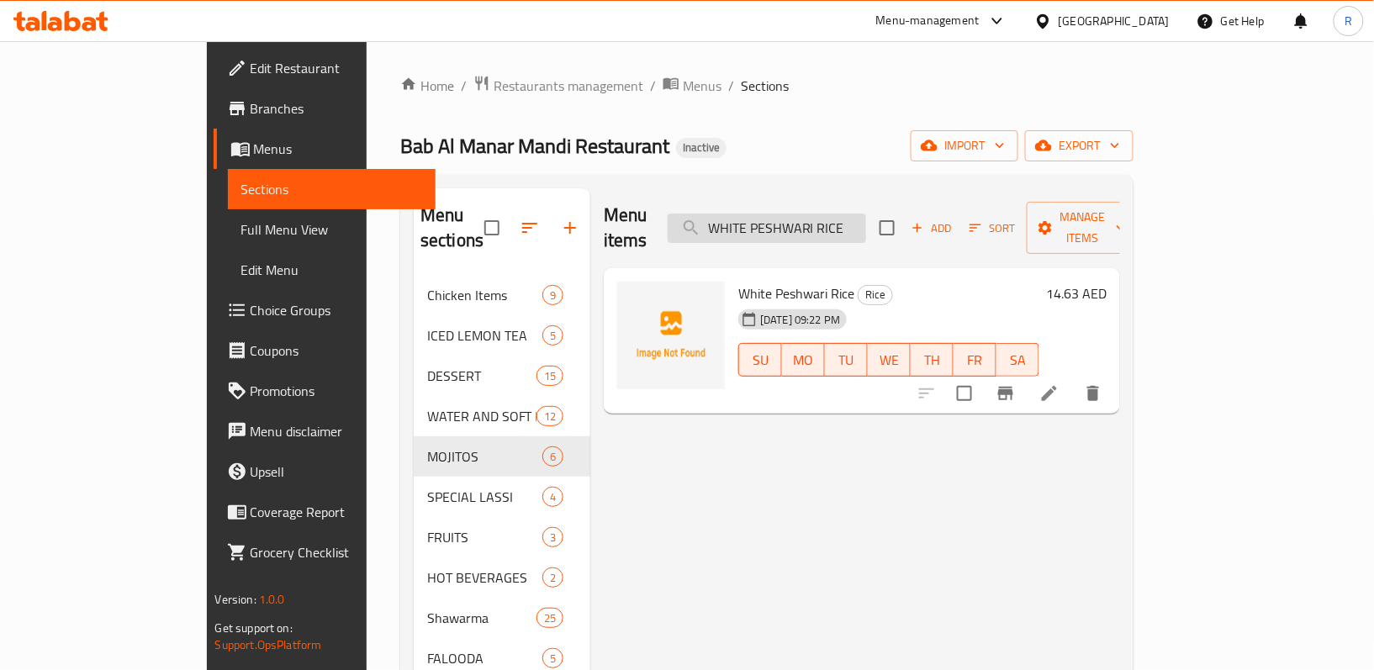
click at [837, 216] on input "WHITE PESHWARI RICE" at bounding box center [767, 228] width 198 height 29
paste input "MAND"
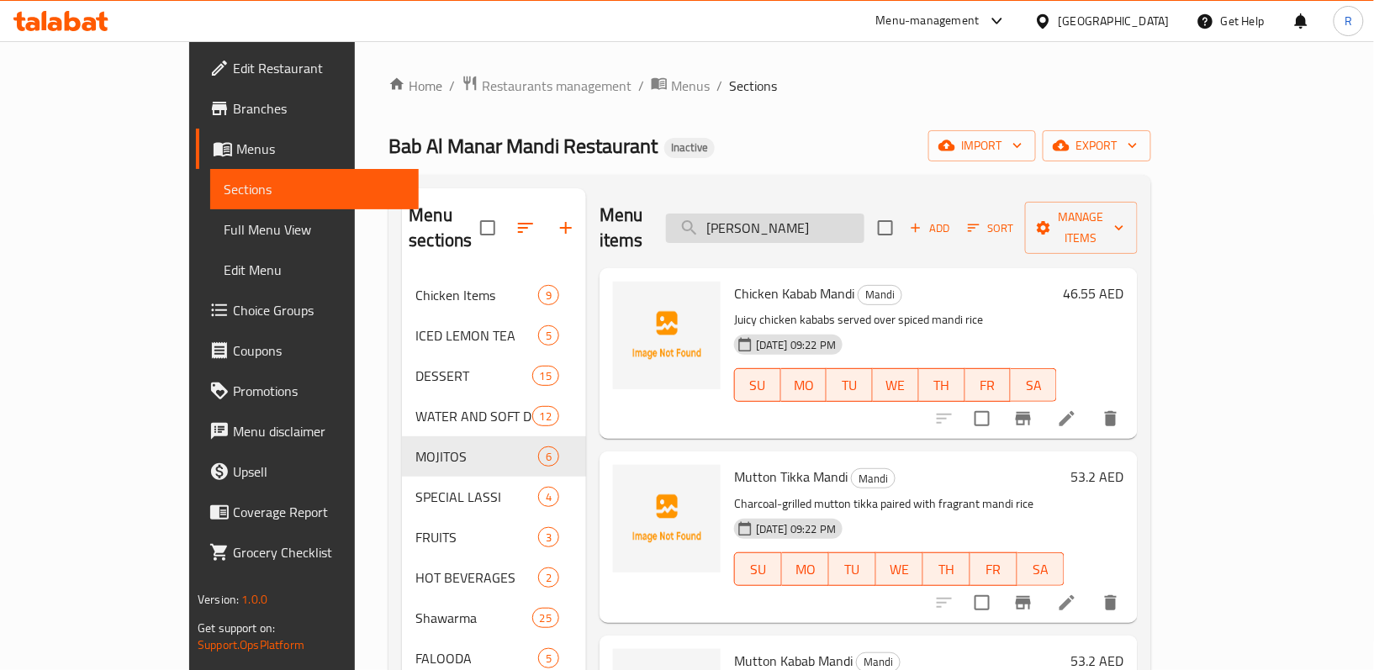
click at [864, 220] on input "MANDI RICE" at bounding box center [765, 228] width 198 height 29
paste input "BUKHAR"
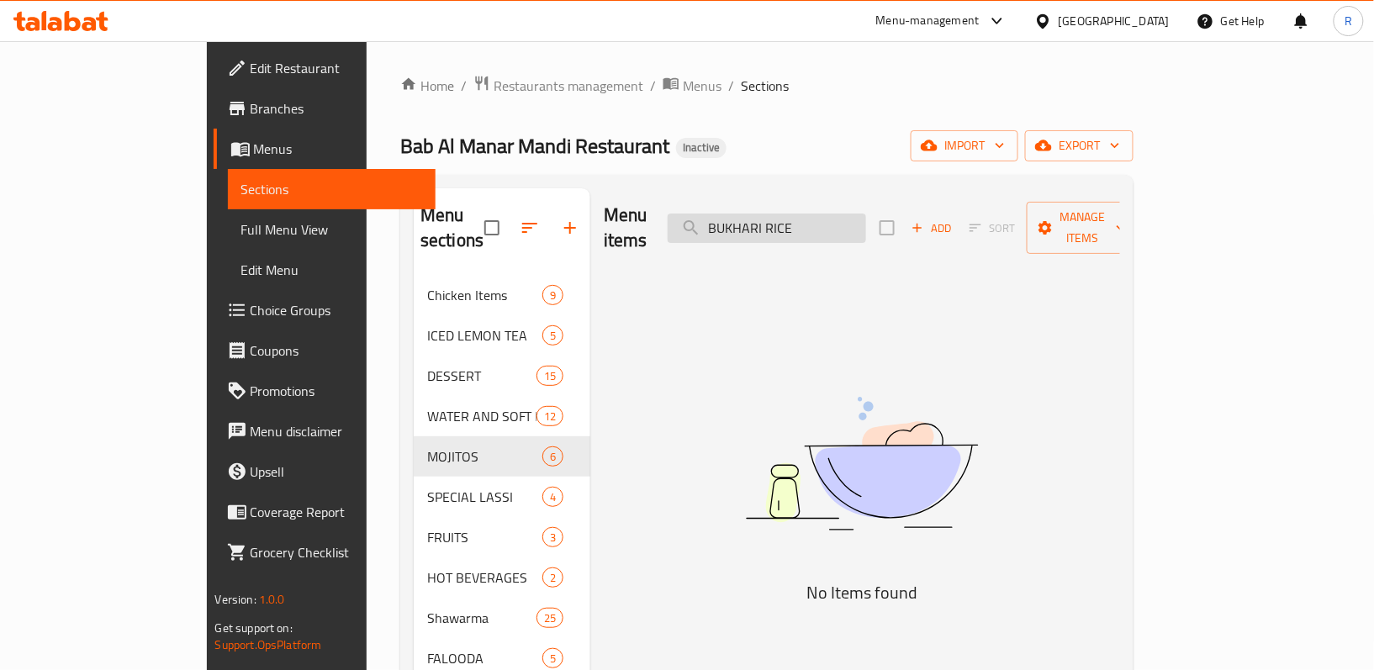
click at [794, 227] on input "BUKHARI RICE" at bounding box center [767, 228] width 198 height 29
paste input "Fish Grill-Sea Bream WITH (Mandi Rice or kuboos)"
click at [839, 214] on input "Fish Grill-Sea" at bounding box center [767, 228] width 198 height 29
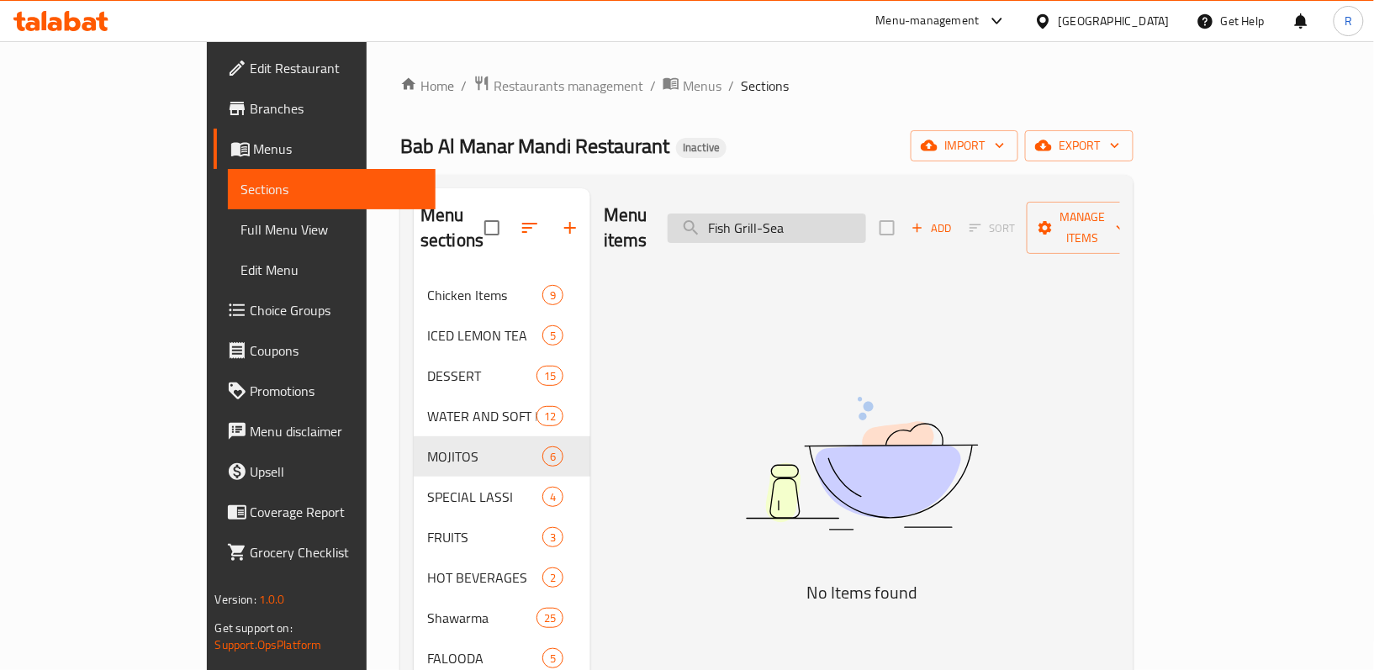
click at [839, 214] on input "Fish Grill-Sea" at bounding box center [767, 228] width 198 height 29
paste input "CHICKEN MANDI -H"
click at [861, 199] on div "Menu items CHICKEN MANDI -H Add Sort Manage items" at bounding box center [862, 228] width 516 height 80
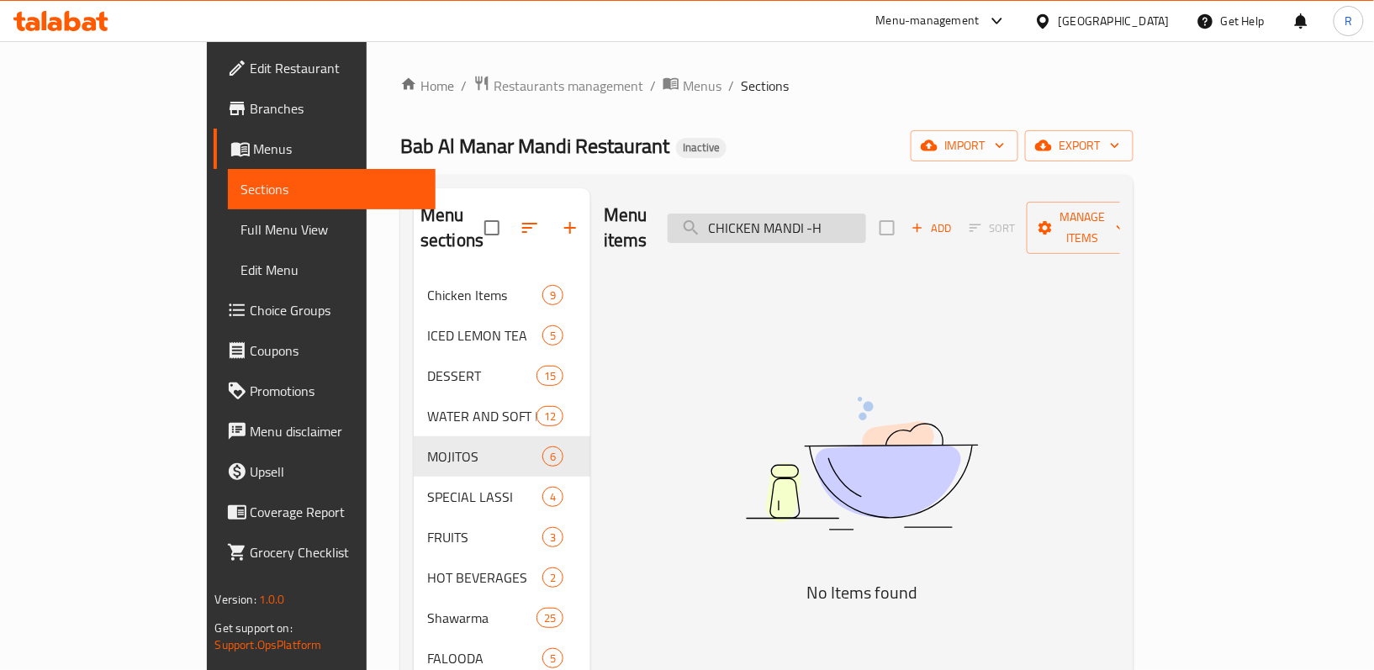
click at [853, 223] on input "CHICKEN MANDI -H" at bounding box center [767, 228] width 198 height 29
paste input "Q"
click at [818, 222] on input "CHICKEN MANDI -Q" at bounding box center [767, 228] width 198 height 29
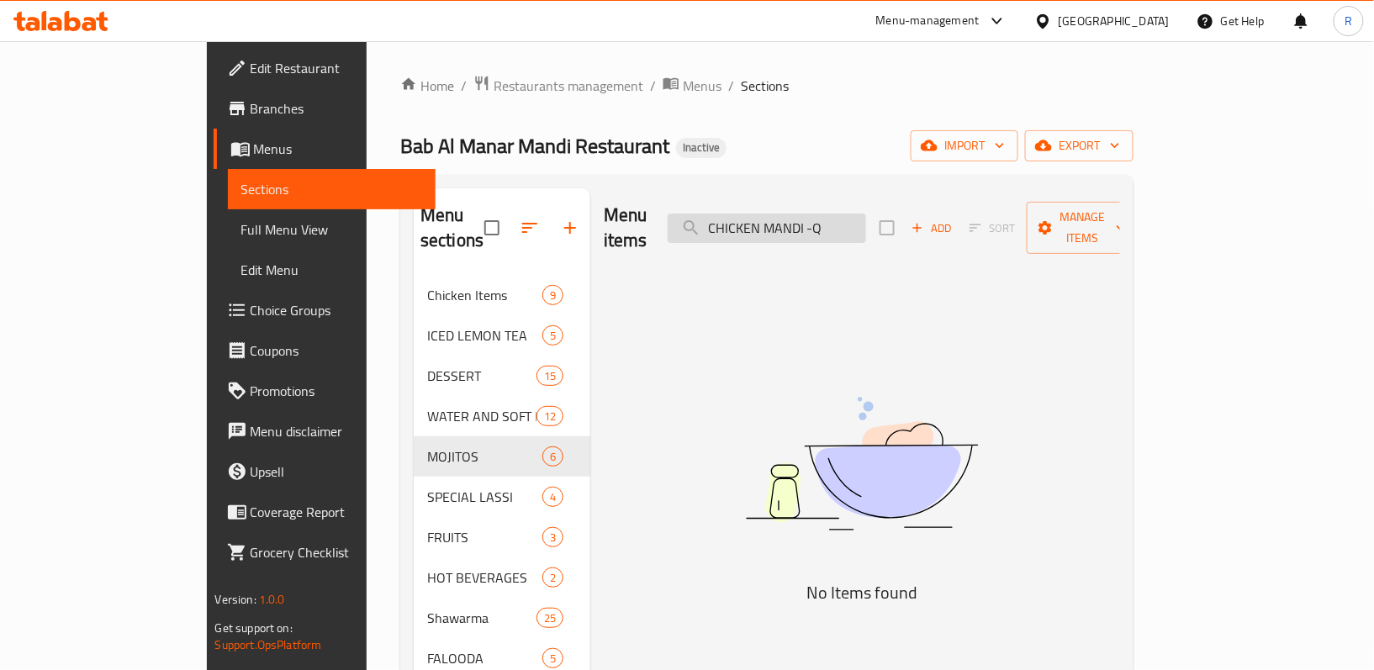
click at [818, 222] on input "CHICKEN MANDI -Q" at bounding box center [767, 228] width 198 height 29
paste input "MUTTON MANDI FULL: Jazeeri (MANDI,MADFOON,HANEED,OZI)"
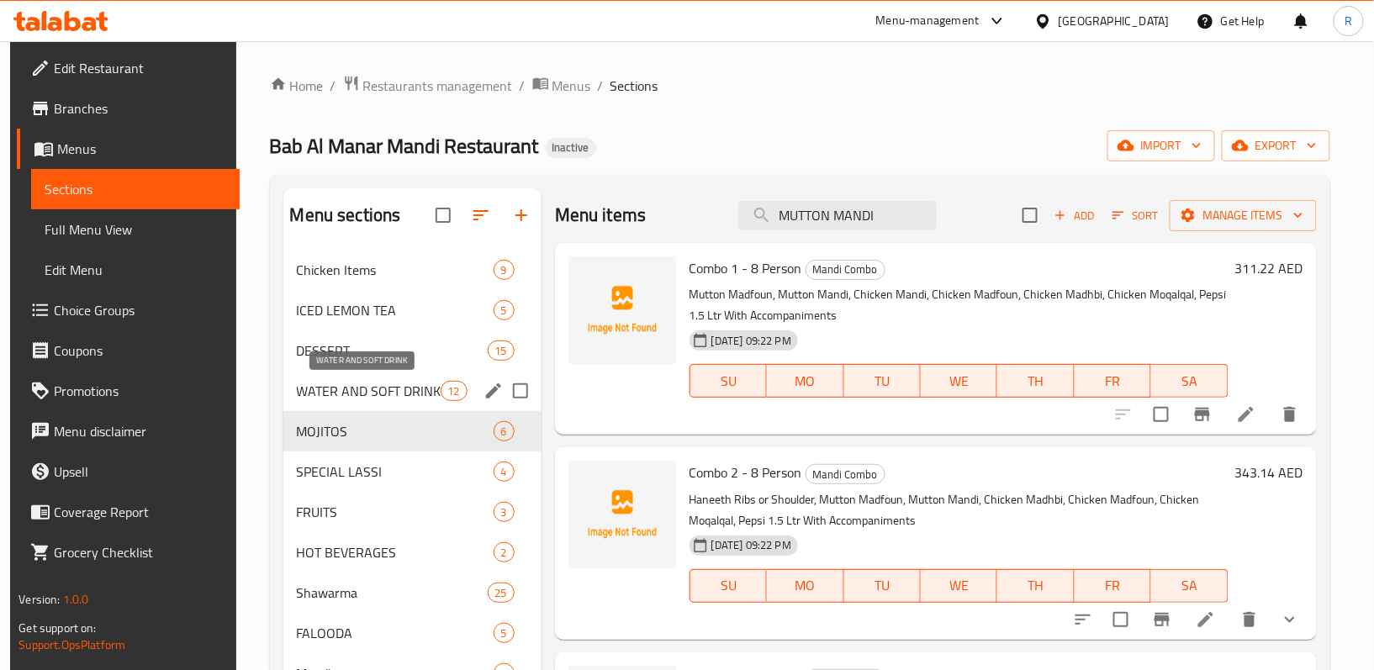
click at [346, 400] on span "WATER AND SOFT DRINK" at bounding box center [369, 391] width 144 height 20
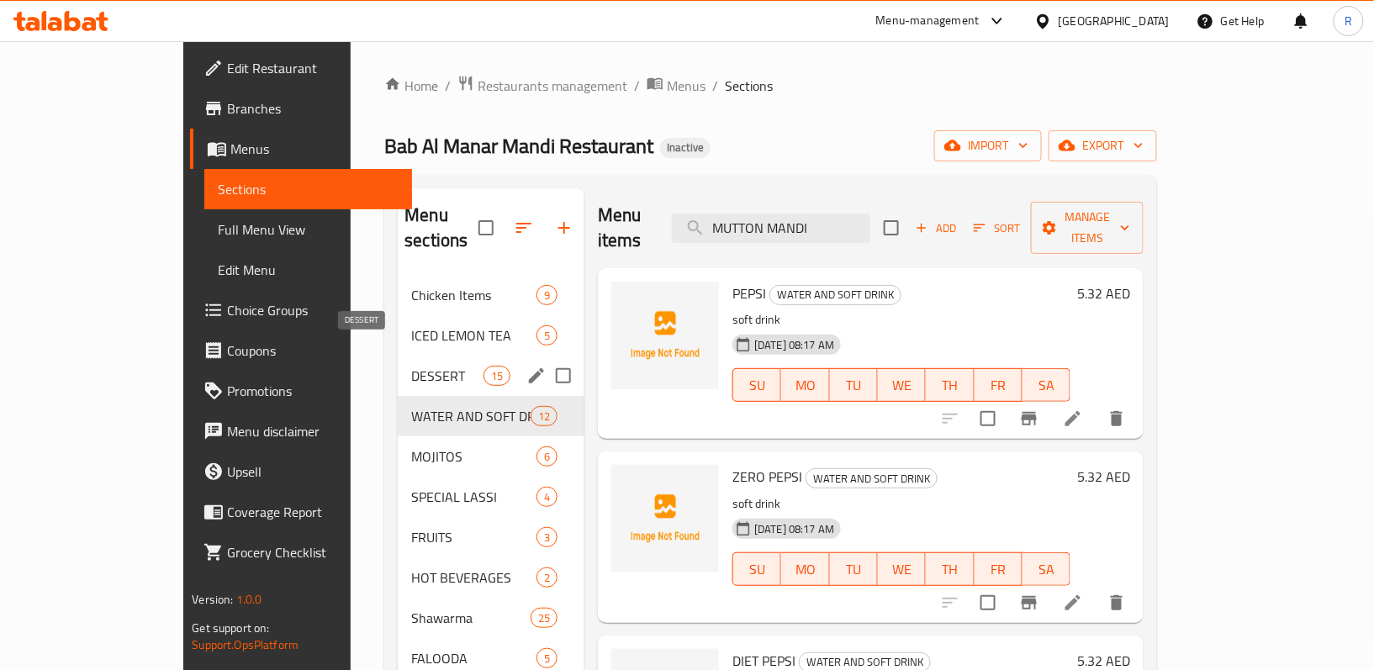
click at [411, 366] on span "DESSERT" at bounding box center [446, 376] width 71 height 20
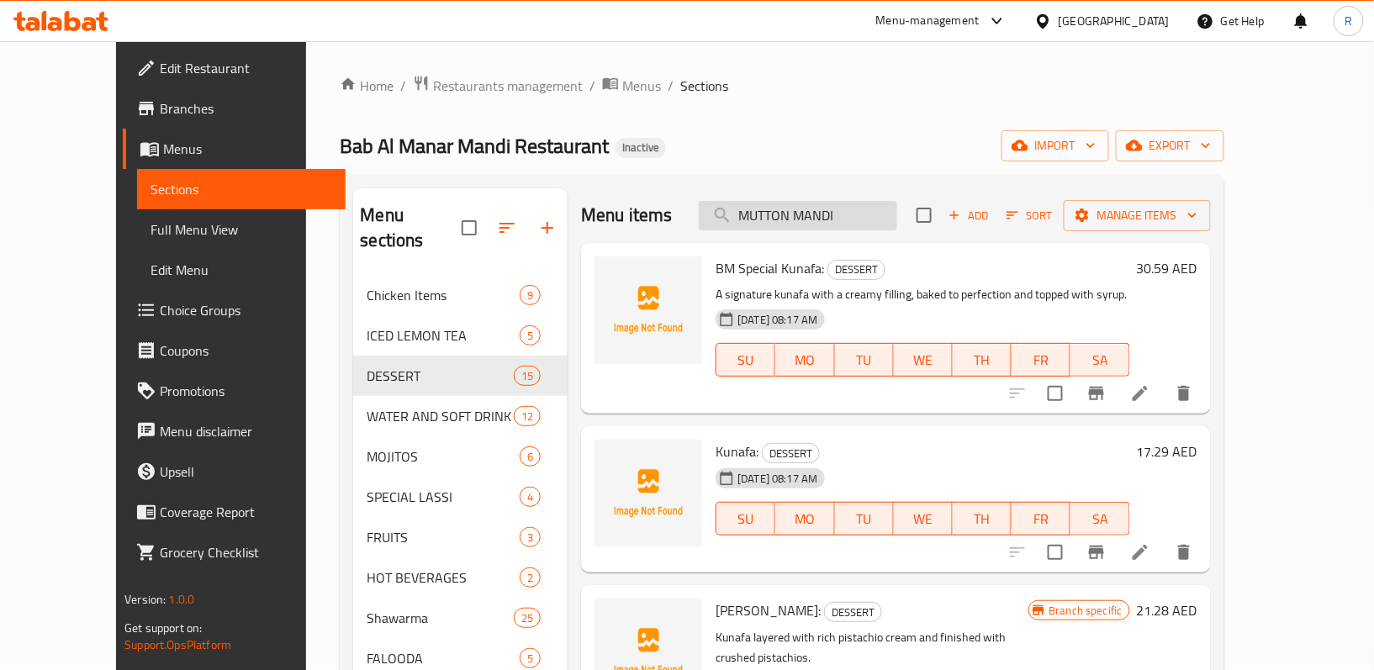
click at [864, 213] on input "MUTTON MANDI" at bounding box center [798, 215] width 198 height 29
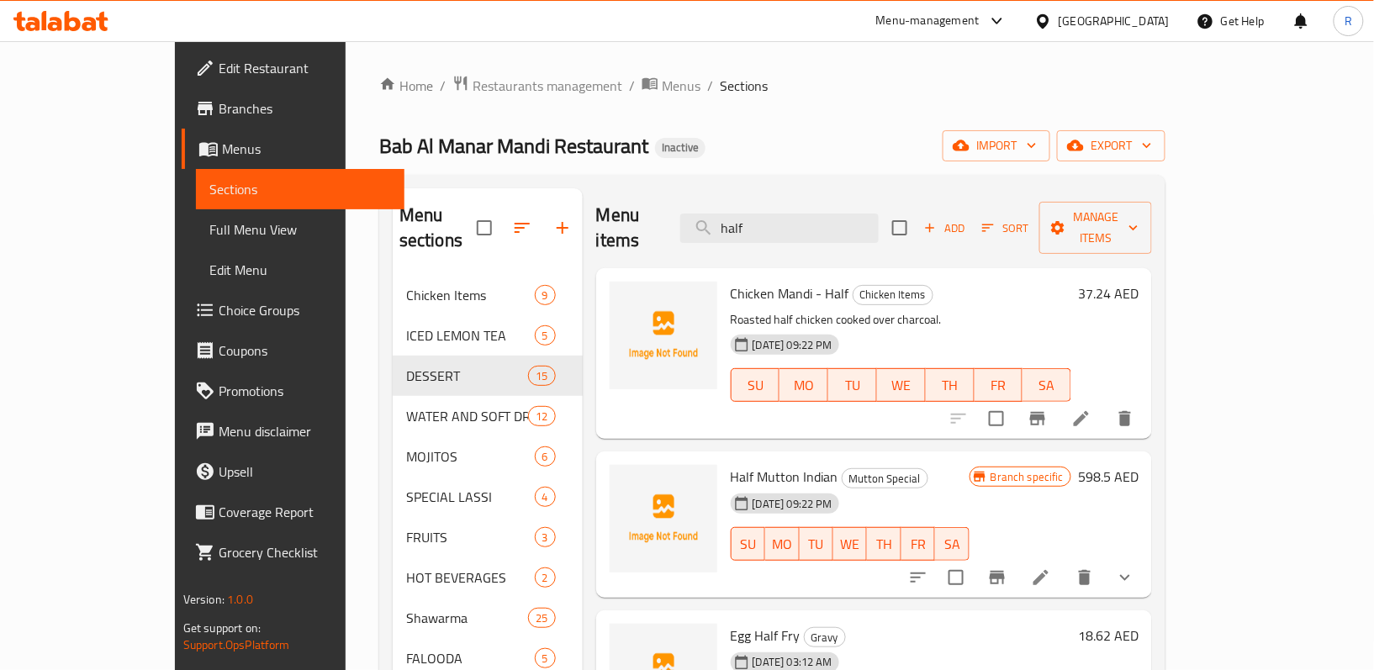
click at [1145, 557] on button "show more" at bounding box center [1125, 577] width 40 height 40
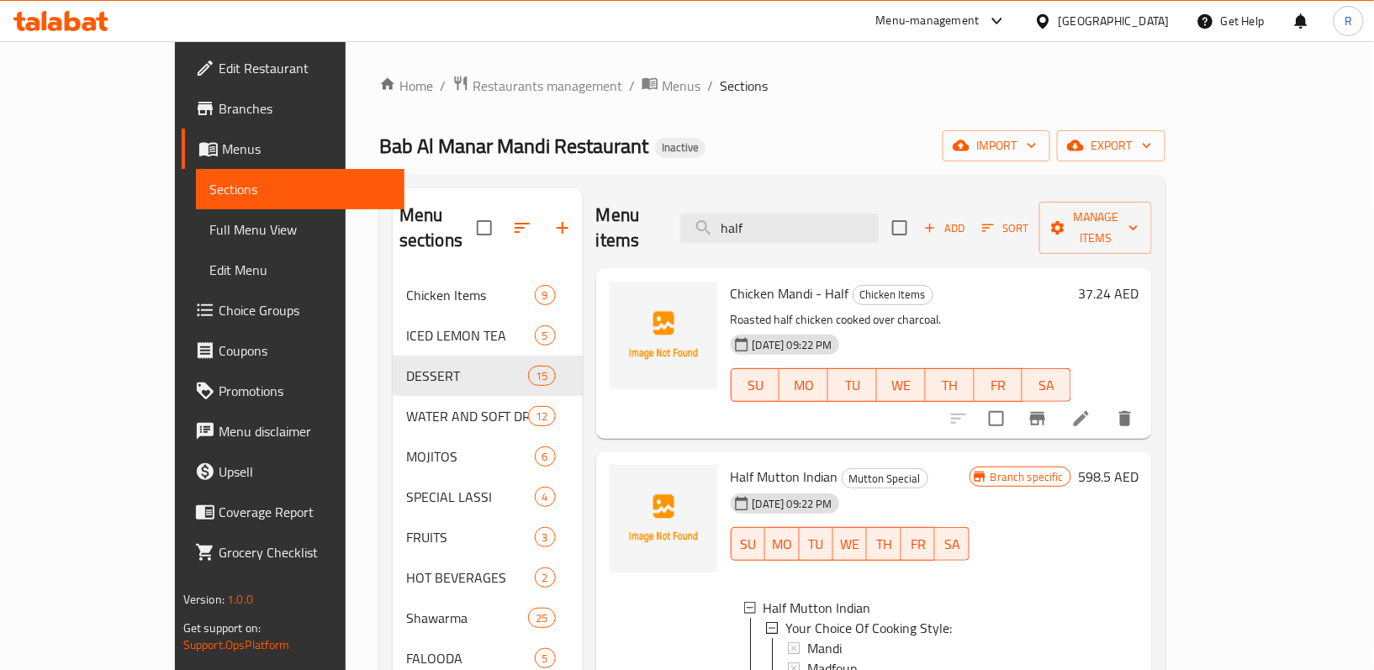
click at [807, 234] on div "Menu items half Add Sort Manage items" at bounding box center [874, 228] width 556 height 80
click at [807, 219] on input "half" at bounding box center [779, 228] width 198 height 29
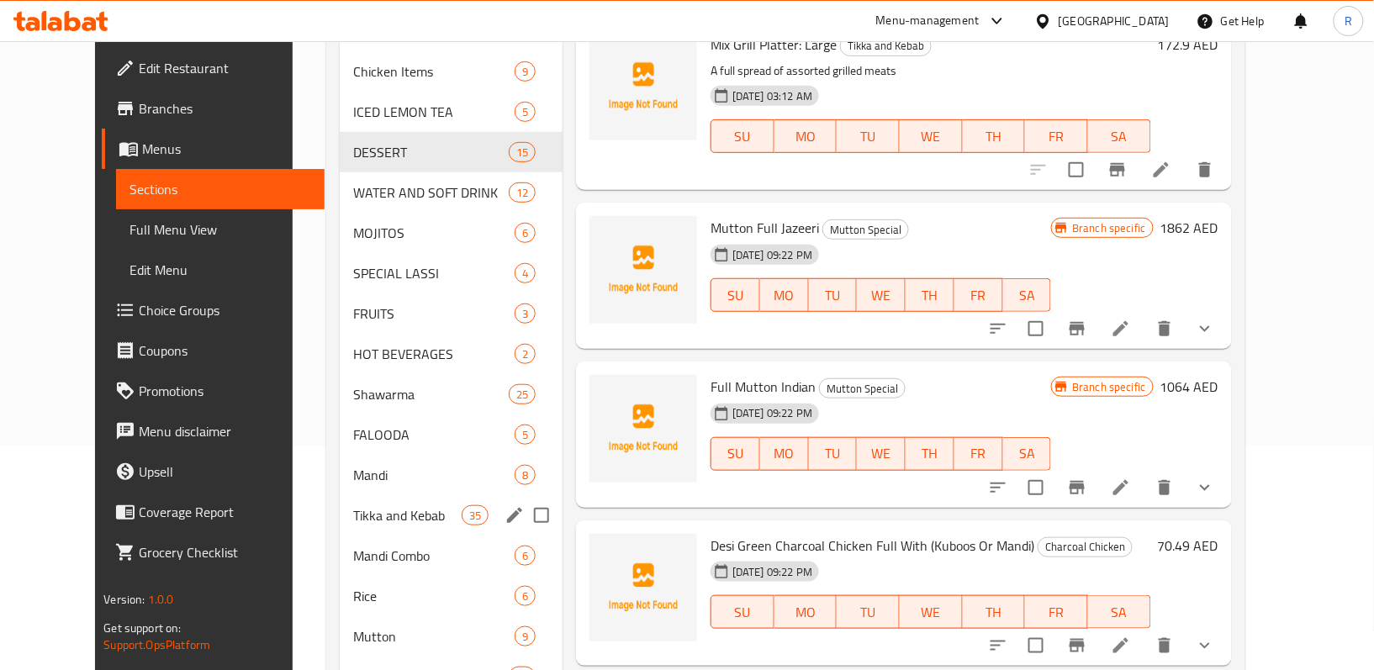
scroll to position [336, 0]
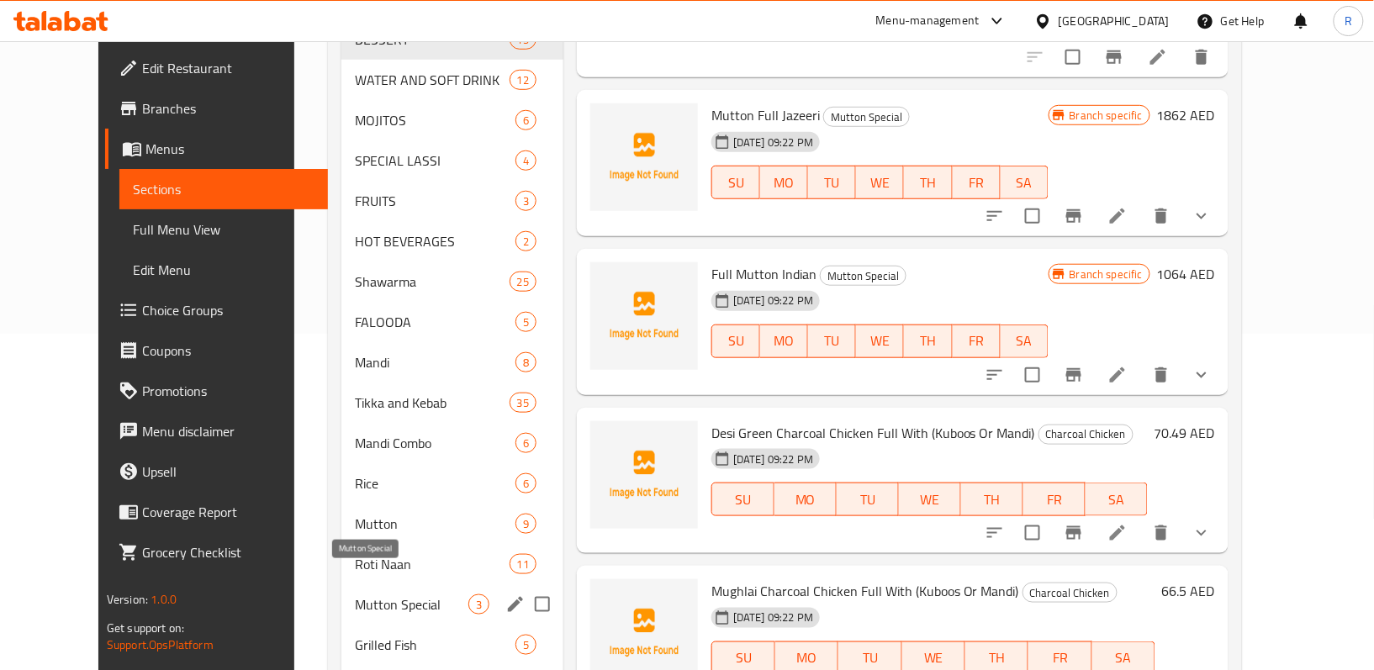
click at [392, 594] on span "Mutton Special" at bounding box center [412, 604] width 114 height 20
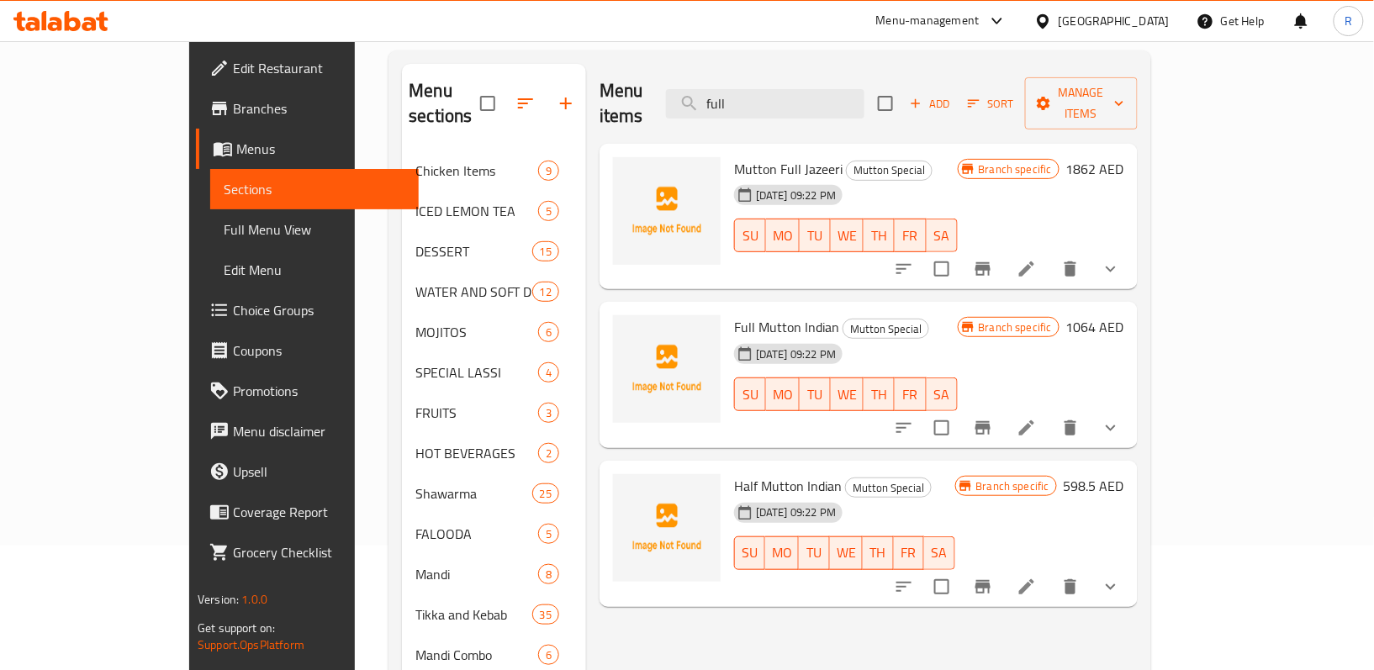
scroll to position [112, 0]
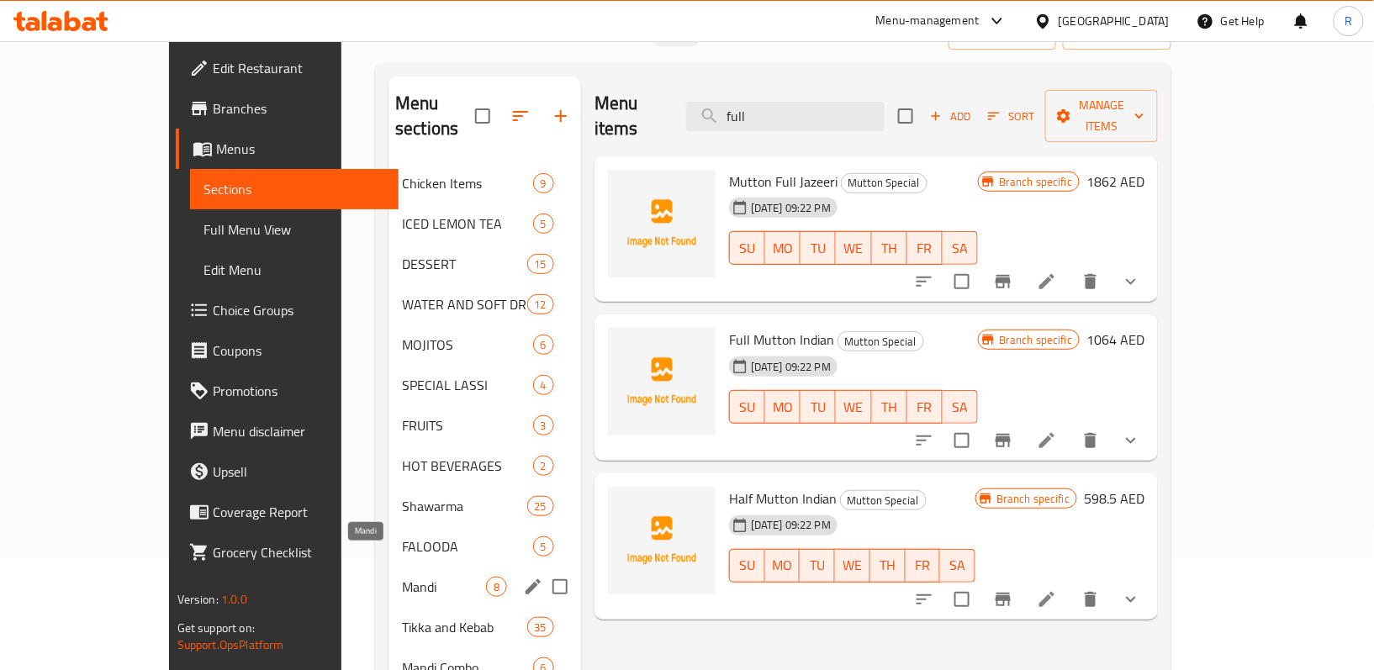
click at [402, 577] on span "Mandi" at bounding box center [444, 587] width 84 height 20
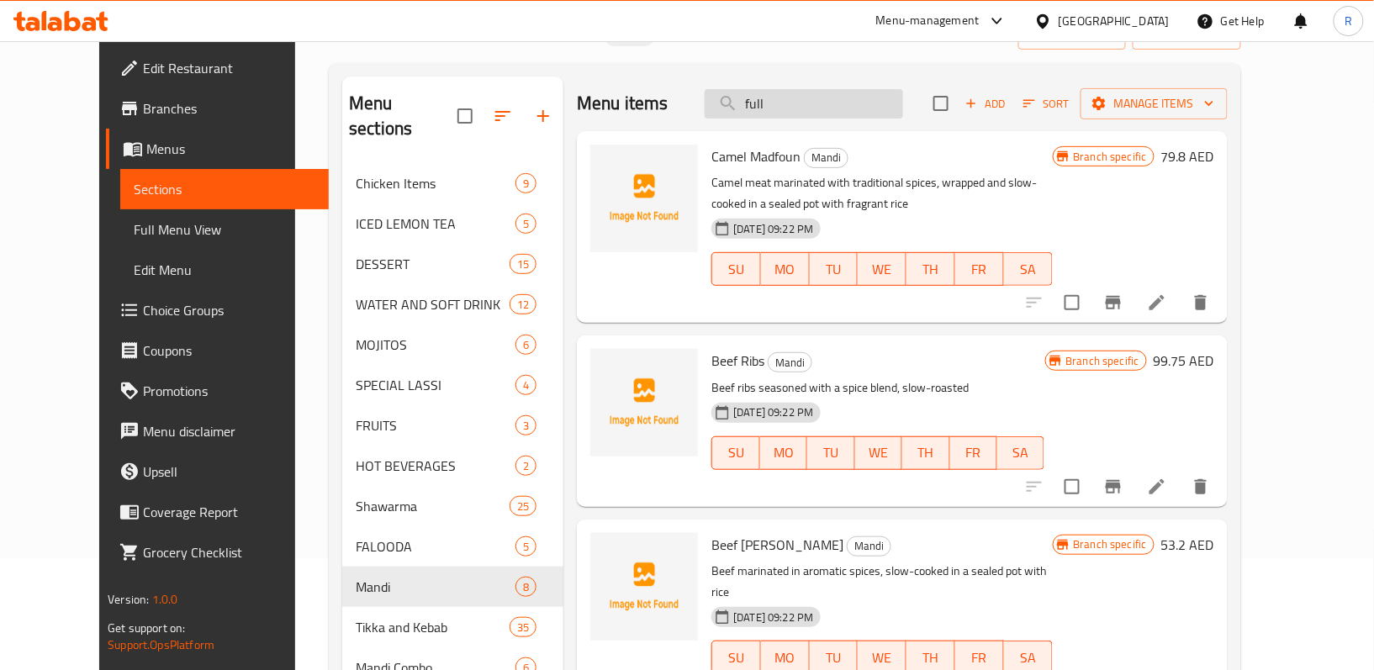
click at [822, 108] on input "full" at bounding box center [804, 103] width 198 height 29
paste input "MUTTON MANDI"
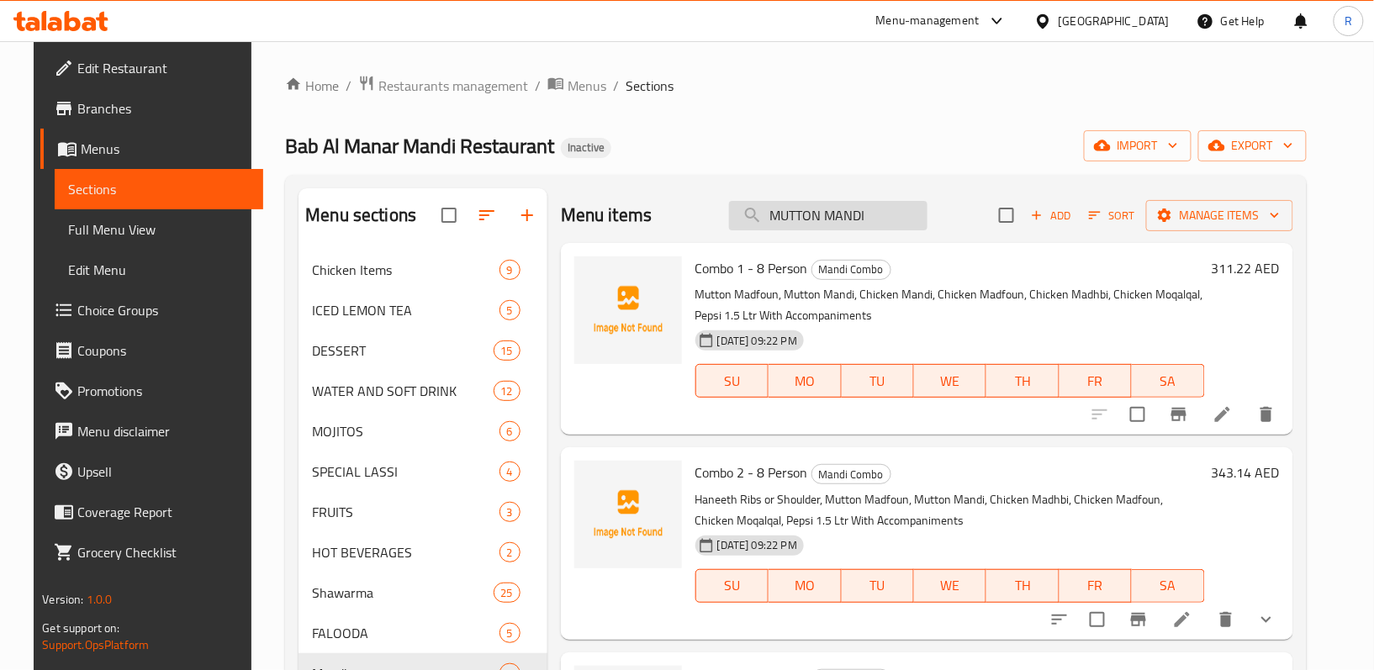
click at [876, 209] on input "MUTTON MANDI" at bounding box center [828, 215] width 198 height 29
paste input "DFOON"
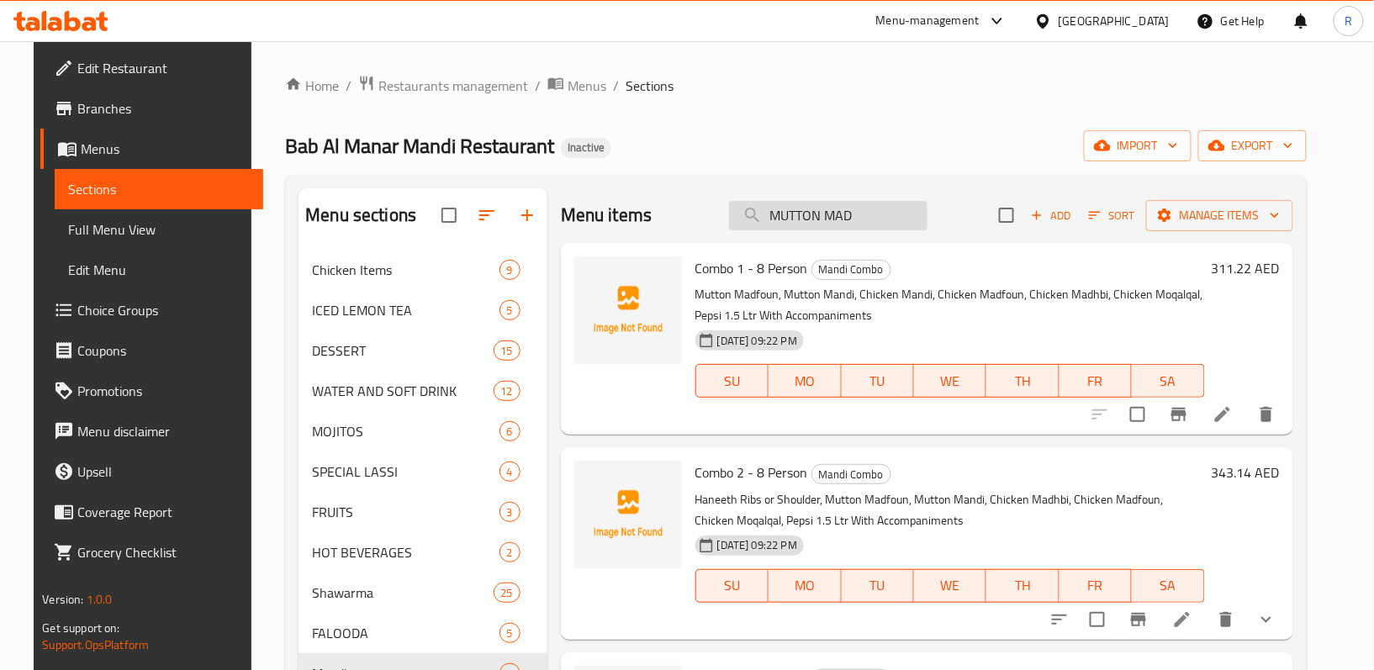
click at [879, 219] on input "MUTTON MAD" at bounding box center [828, 215] width 198 height 29
paste input "BUKHARI"
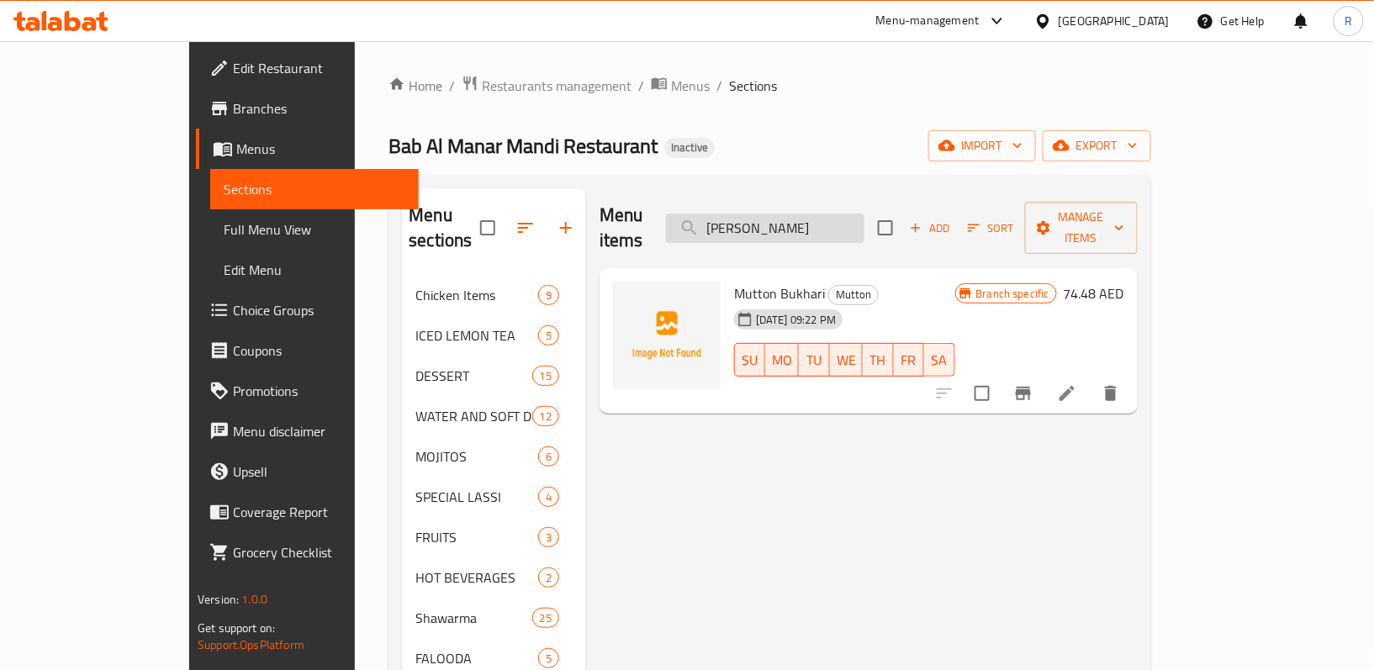
click at [864, 214] on input "MUTTON BUKHARI" at bounding box center [765, 228] width 198 height 29
paste input "340671812"
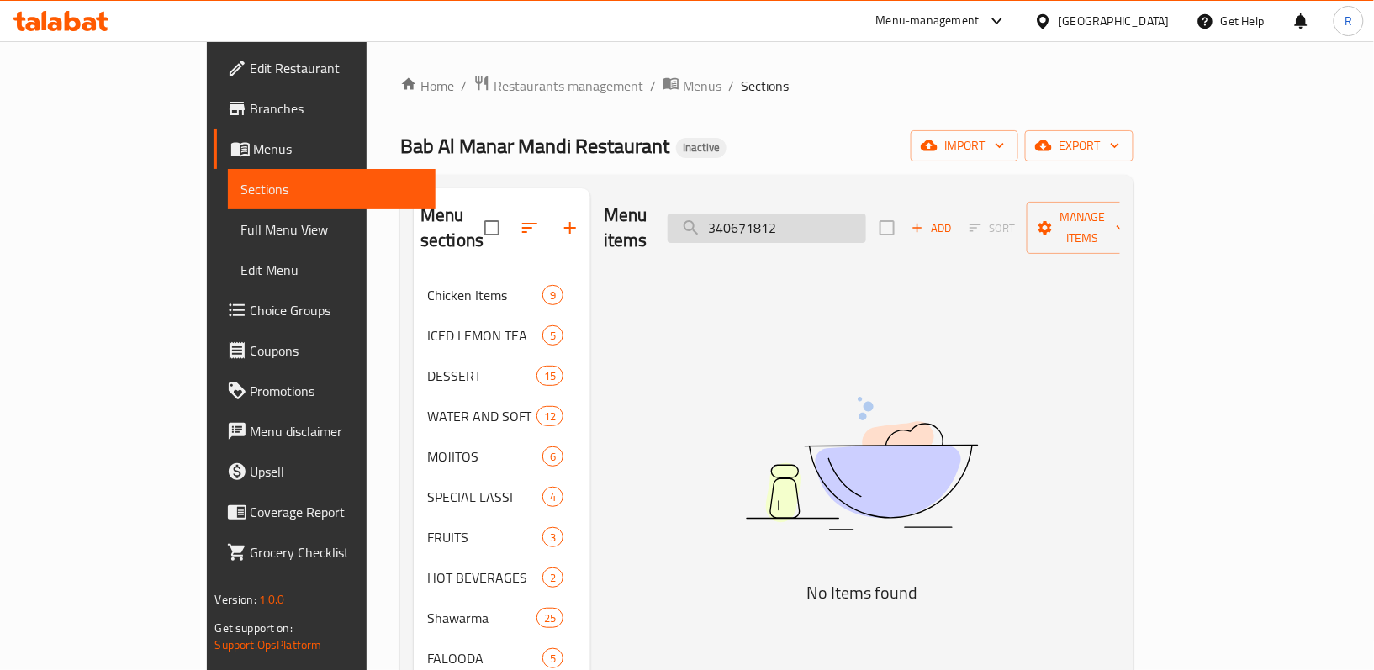
click at [866, 225] on input "340671812" at bounding box center [767, 228] width 198 height 29
paste input "MUTTON HANEETH RIBS:"
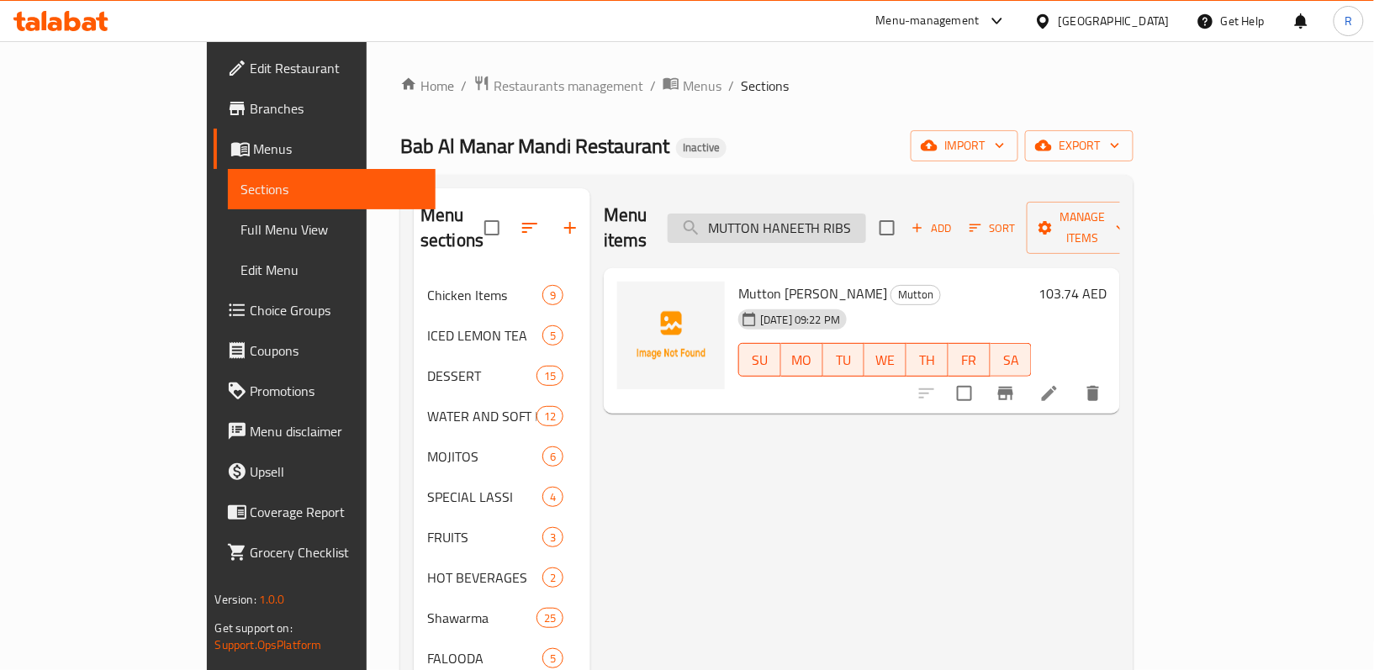
click at [864, 214] on input "MUTTON HANEETH RIBS" at bounding box center [767, 228] width 198 height 29
paste input "SHOULDER:"
click at [854, 222] on input "MUTTON HANEETH SHOULDER" at bounding box center [767, 228] width 198 height 29
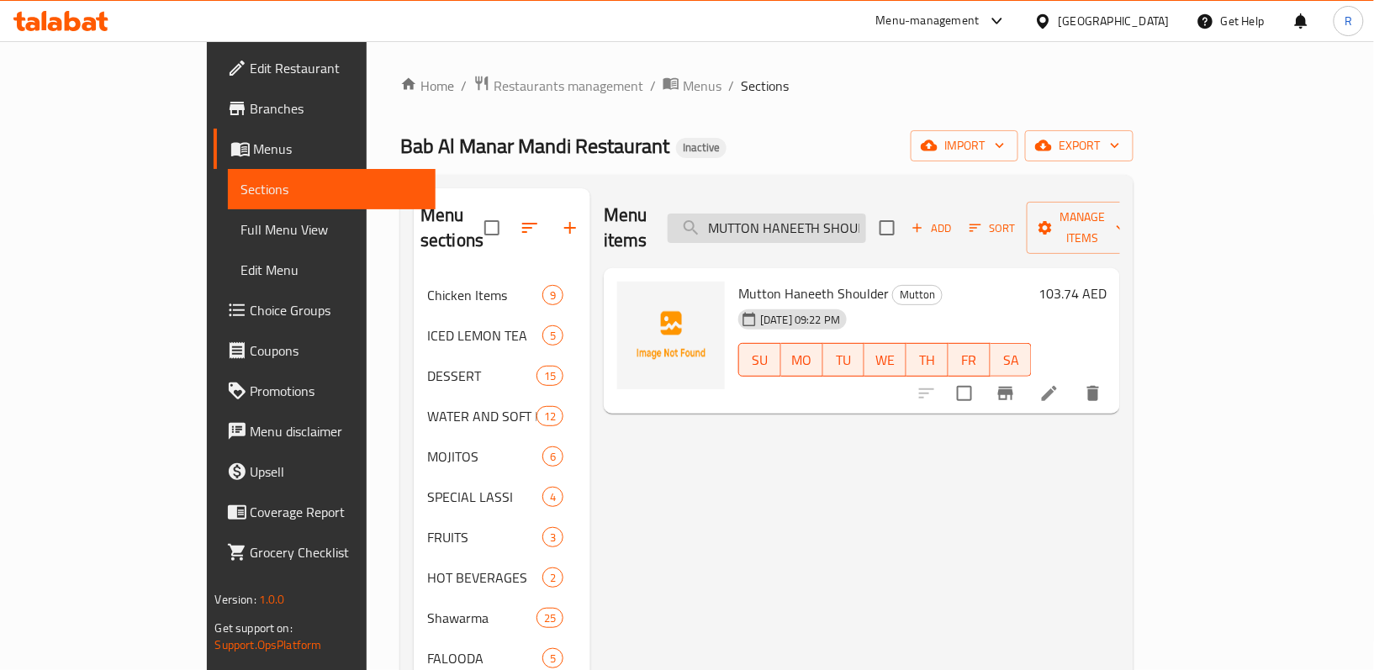
click at [854, 222] on input "MUTTON HANEETH SHOULDER" at bounding box center [767, 228] width 198 height 29
paste input "CHICKEN MADGHOUT:"
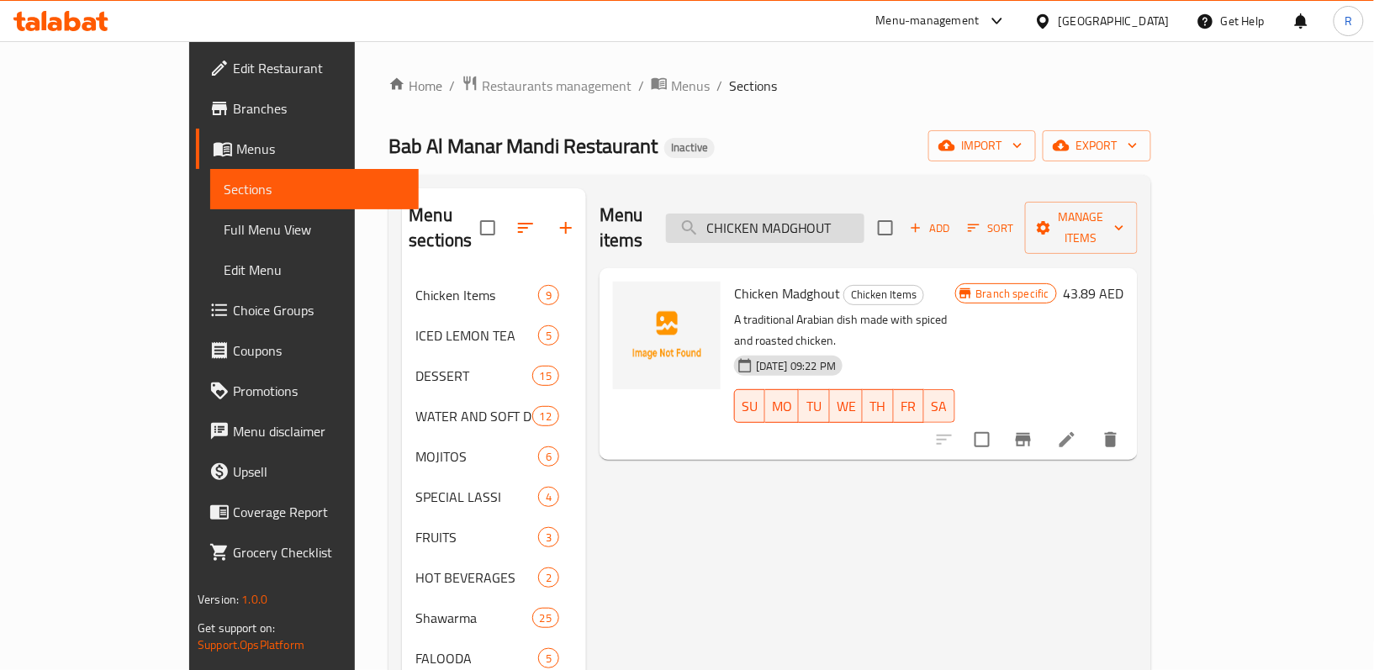
click at [816, 214] on input "CHICKEN MADGHOUT" at bounding box center [765, 228] width 198 height 29
paste input "AMEL MADFOON:"
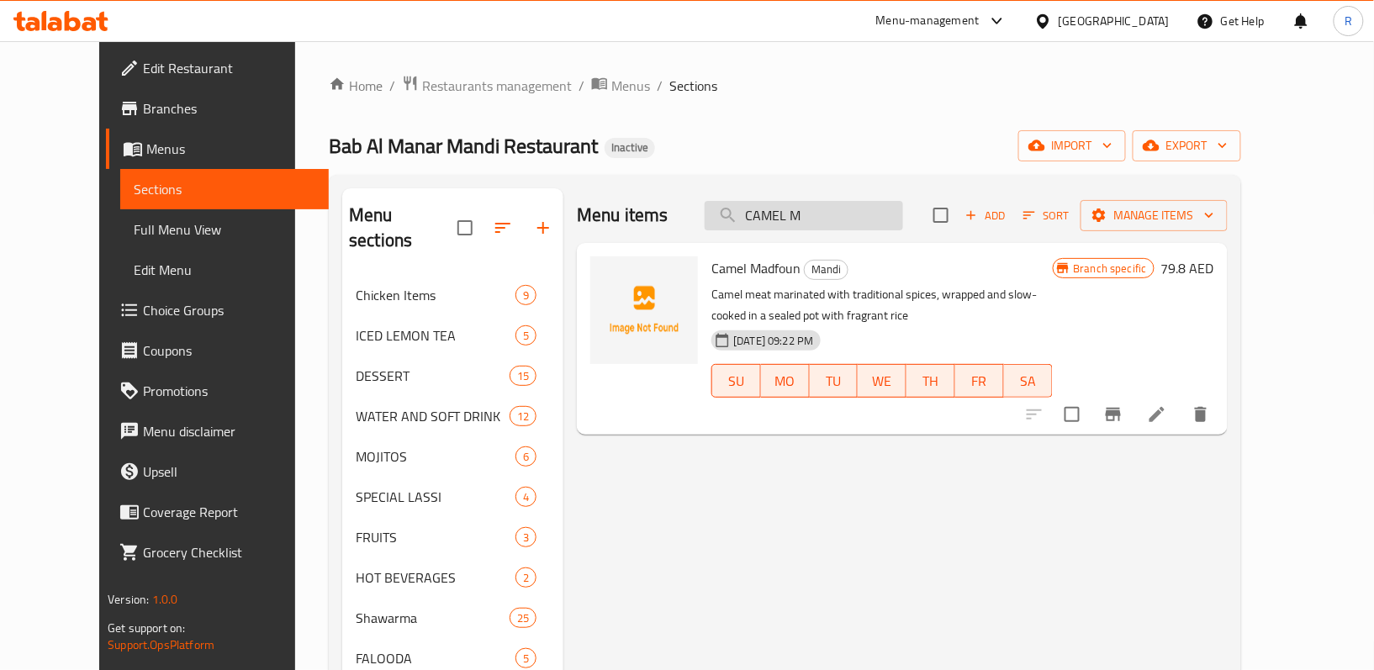
click at [856, 219] on input "CAMEL M" at bounding box center [804, 215] width 198 height 29
paste input "BEEF RIBS:"
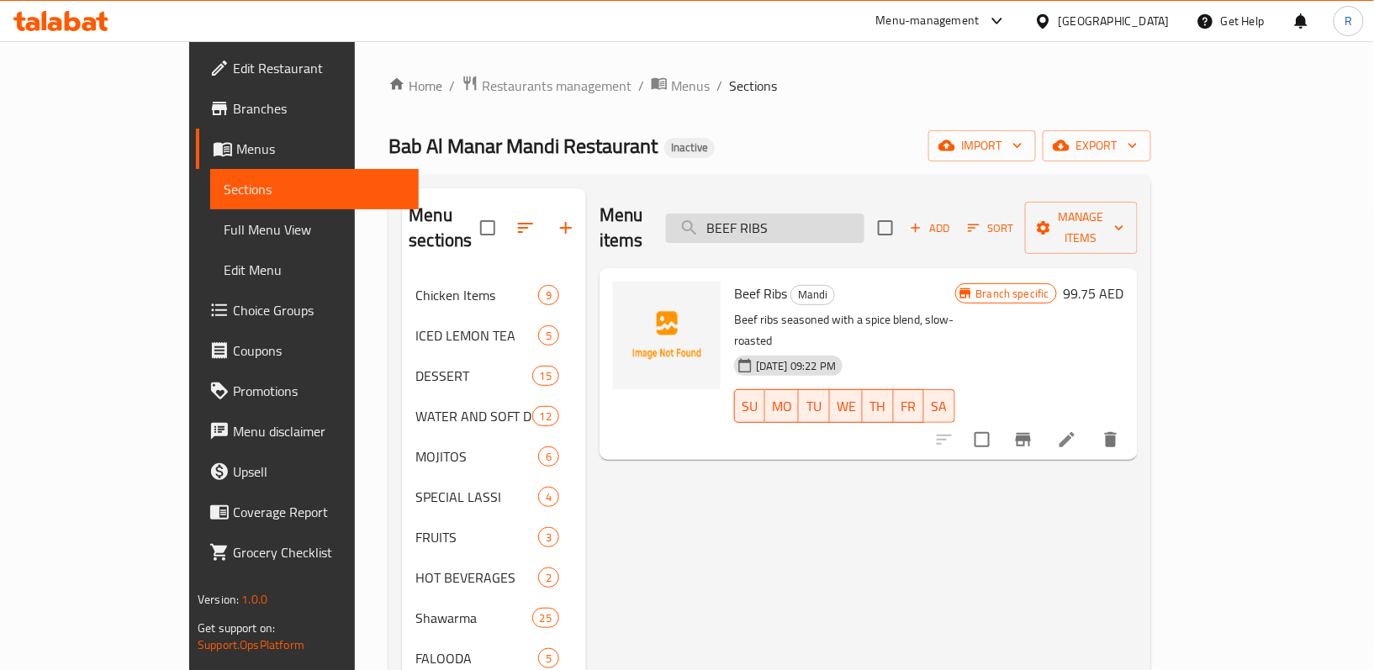
click at [864, 219] on input "BEEF RIBS" at bounding box center [765, 228] width 198 height 29
paste input "HANEETH MADFOON"
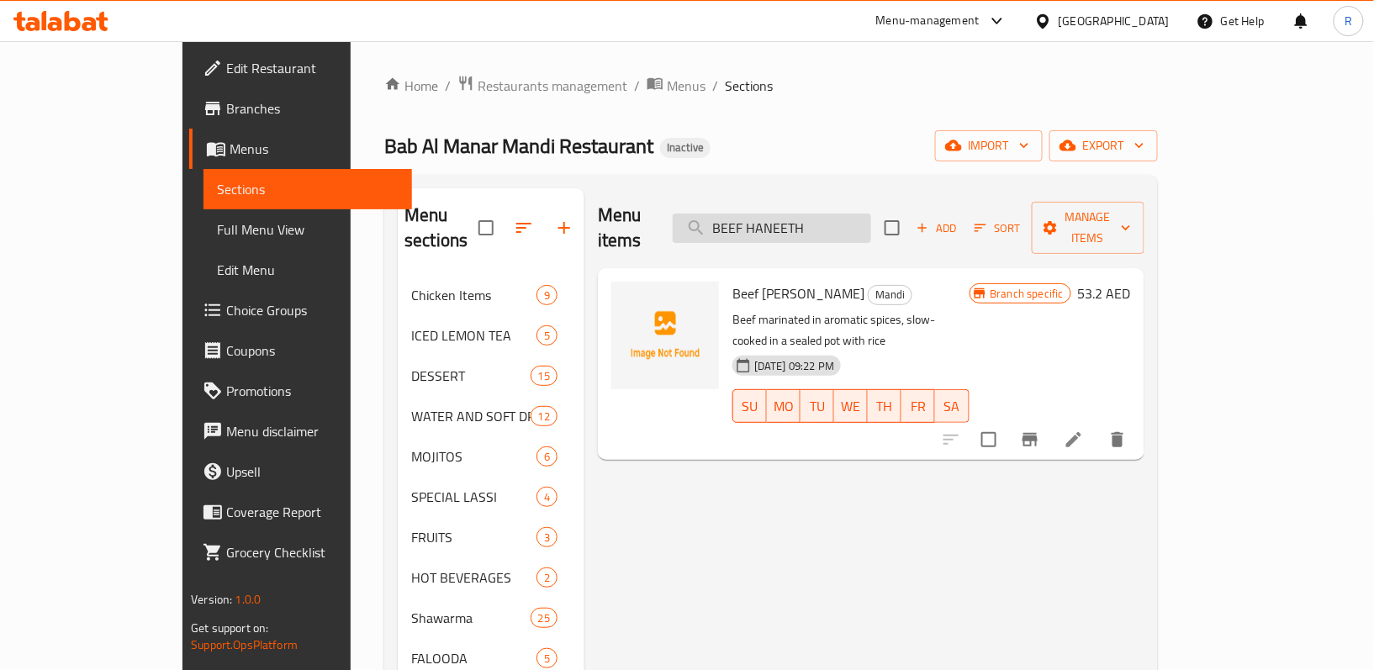
click at [871, 220] on input "BEEF HANEETH" at bounding box center [772, 228] width 198 height 29
paste input "VEG MADFOON"
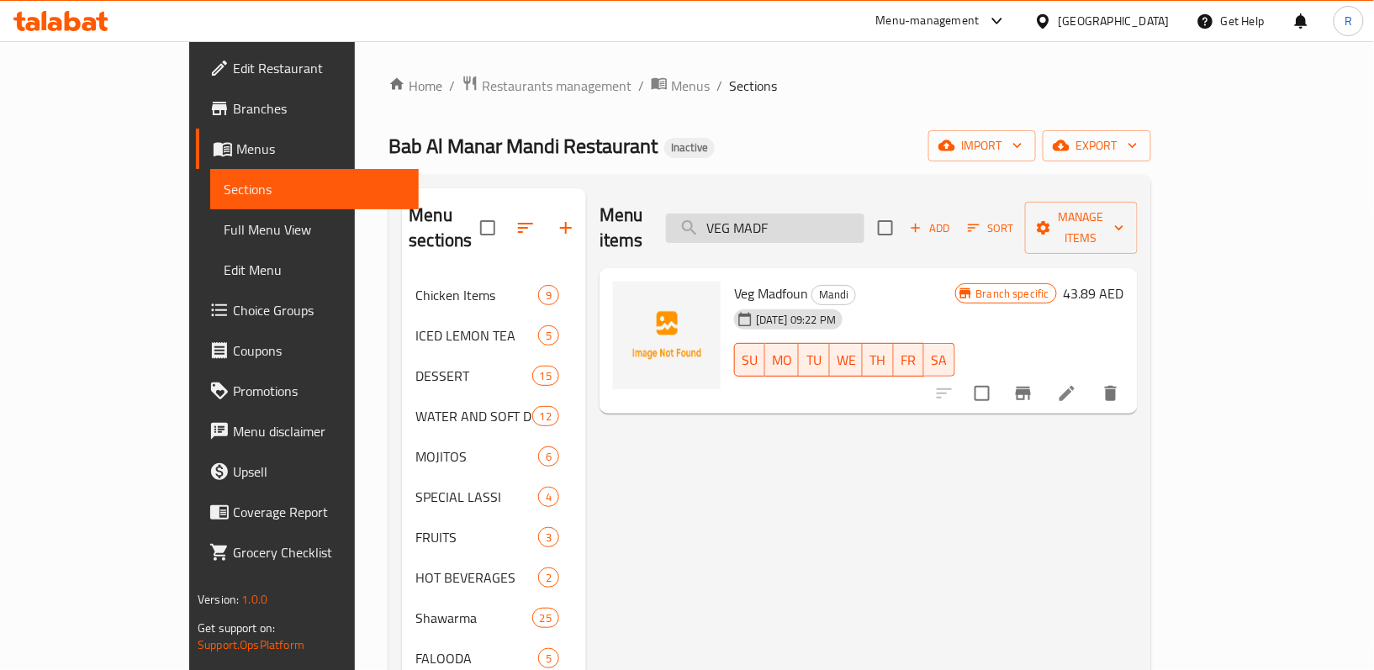
click at [851, 220] on input "VEG MADF" at bounding box center [765, 228] width 198 height 29
paste input "Fish Grill-Sea Bream WITH (Mandi Rice or kuboos)"
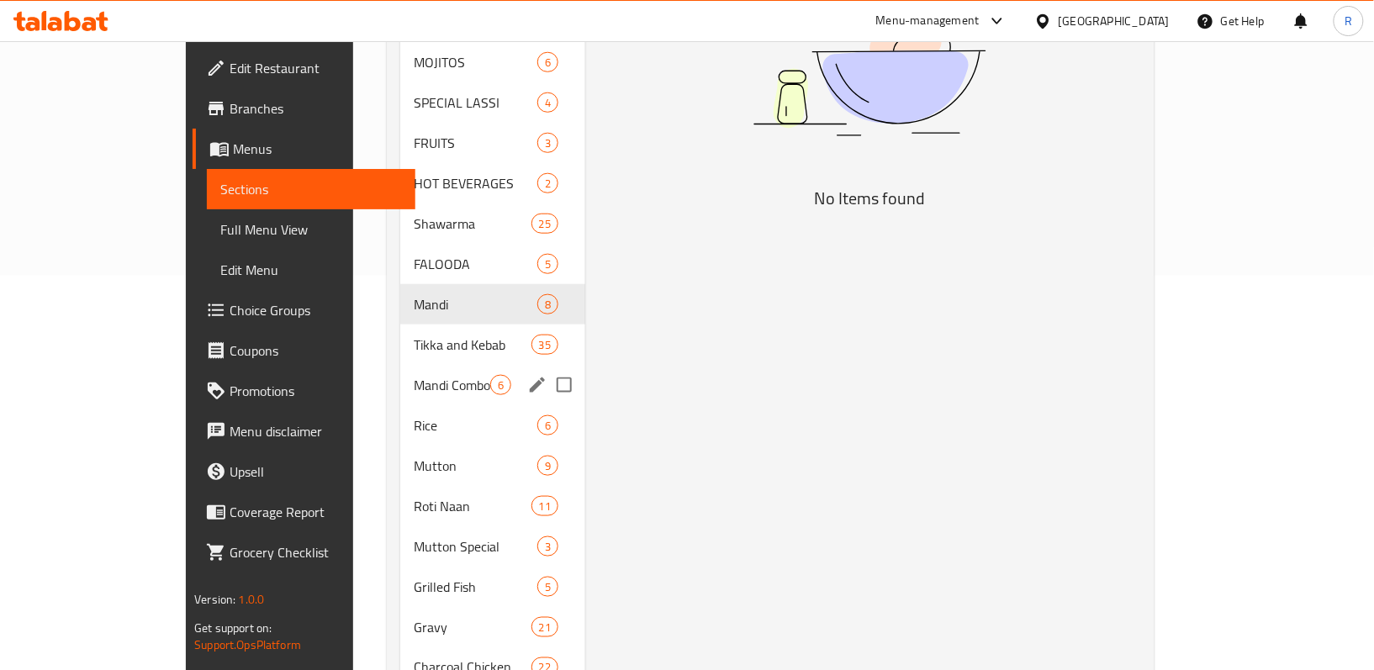
scroll to position [448, 0]
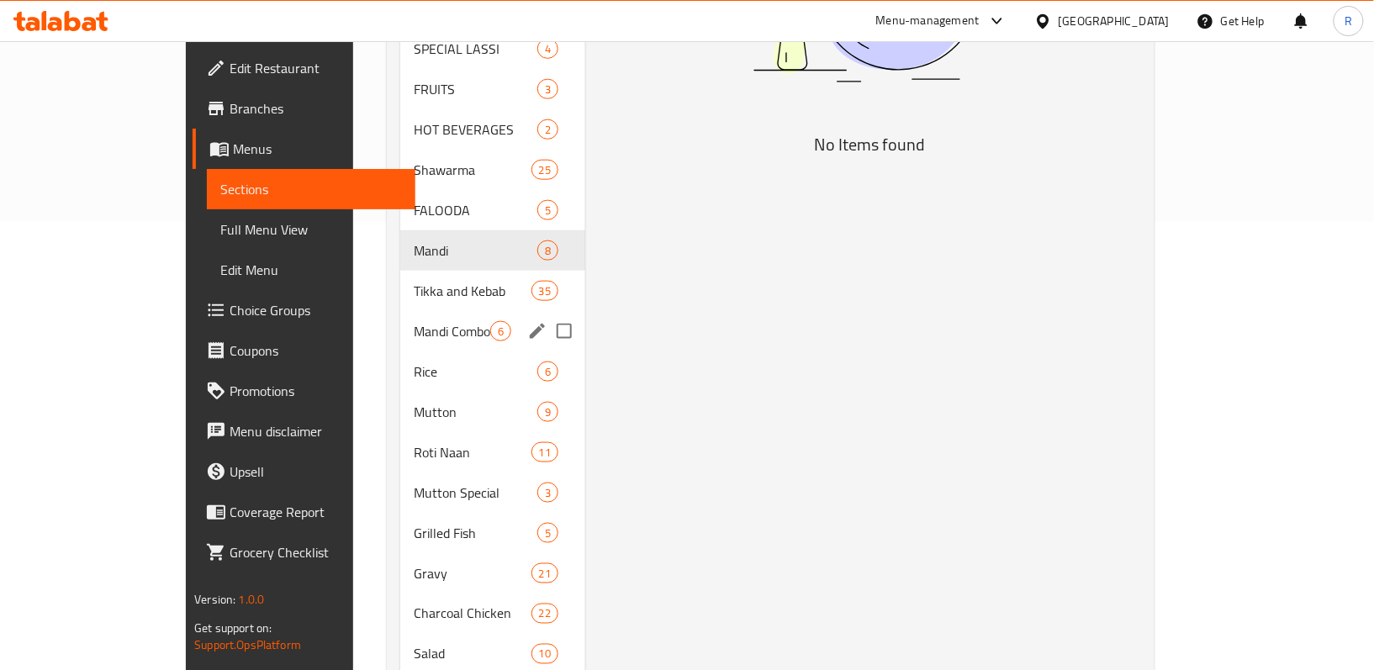
click at [414, 523] on span "Grilled Fish" at bounding box center [476, 533] width 124 height 20
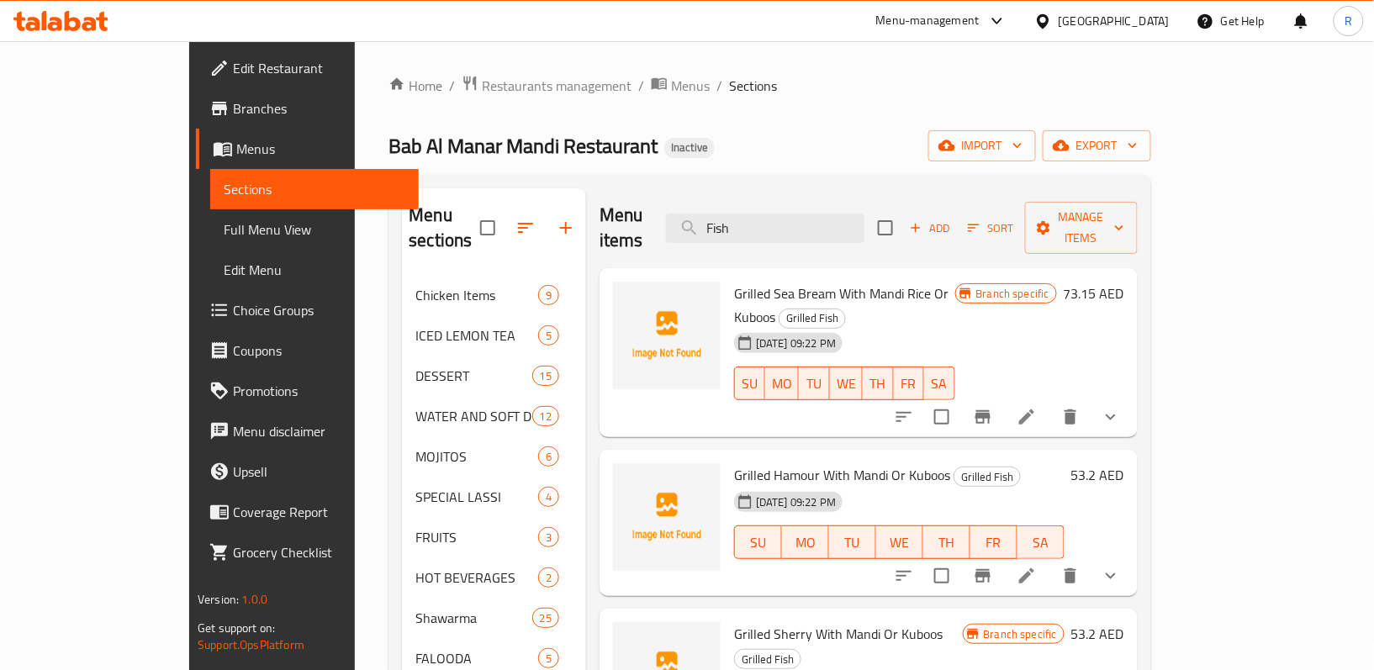
click at [1121, 407] on icon "show more" at bounding box center [1111, 417] width 20 height 20
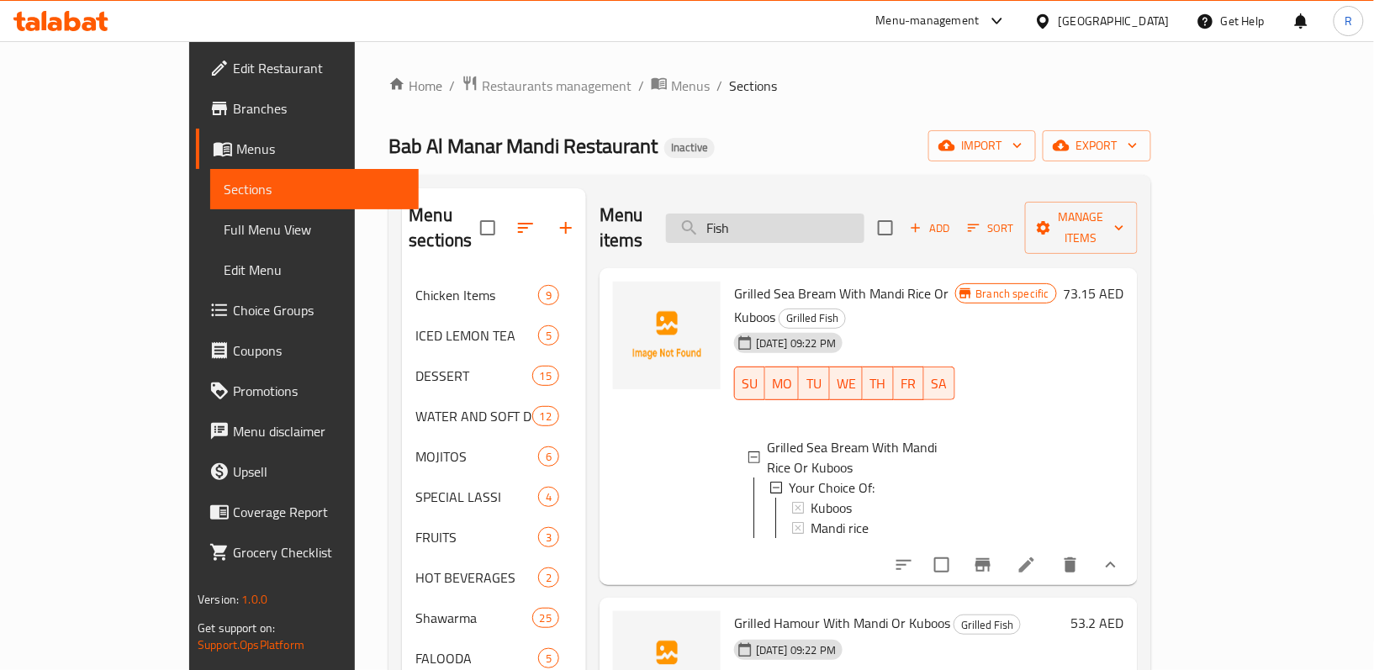
click at [826, 216] on input "Fish" at bounding box center [765, 228] width 198 height 29
paste input "Kingfish Mandi Rice"
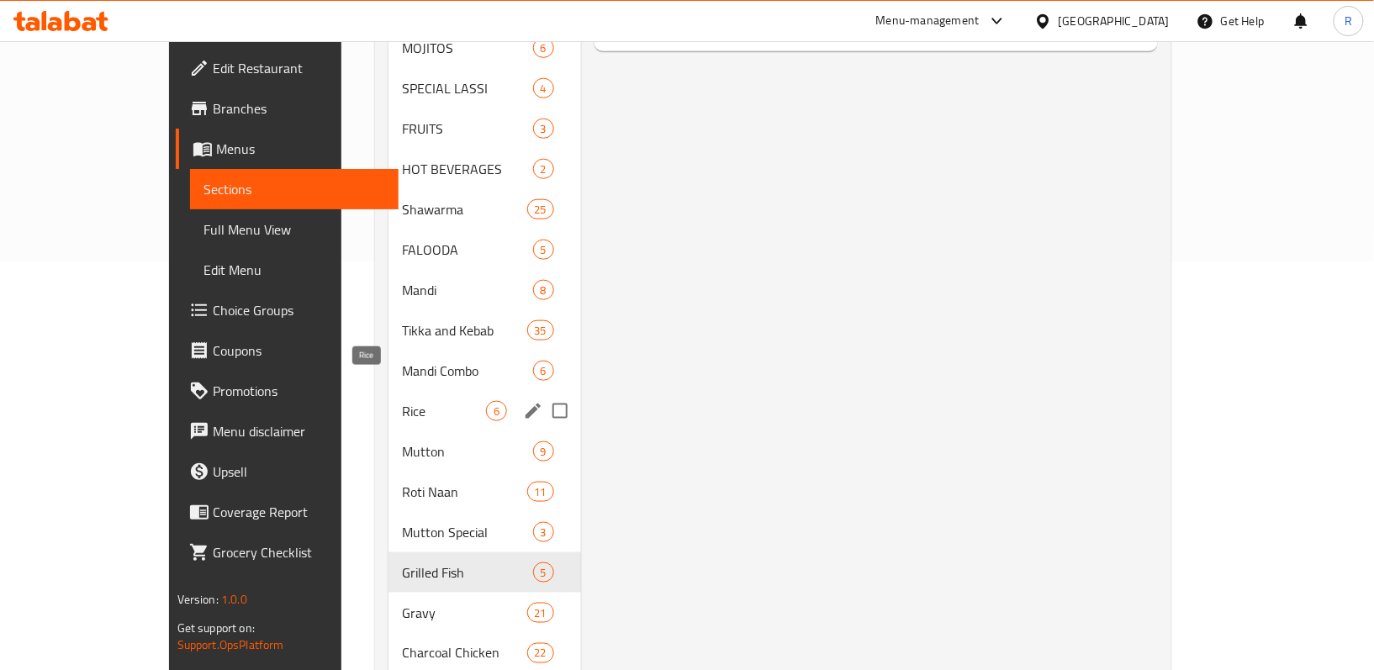
scroll to position [448, 0]
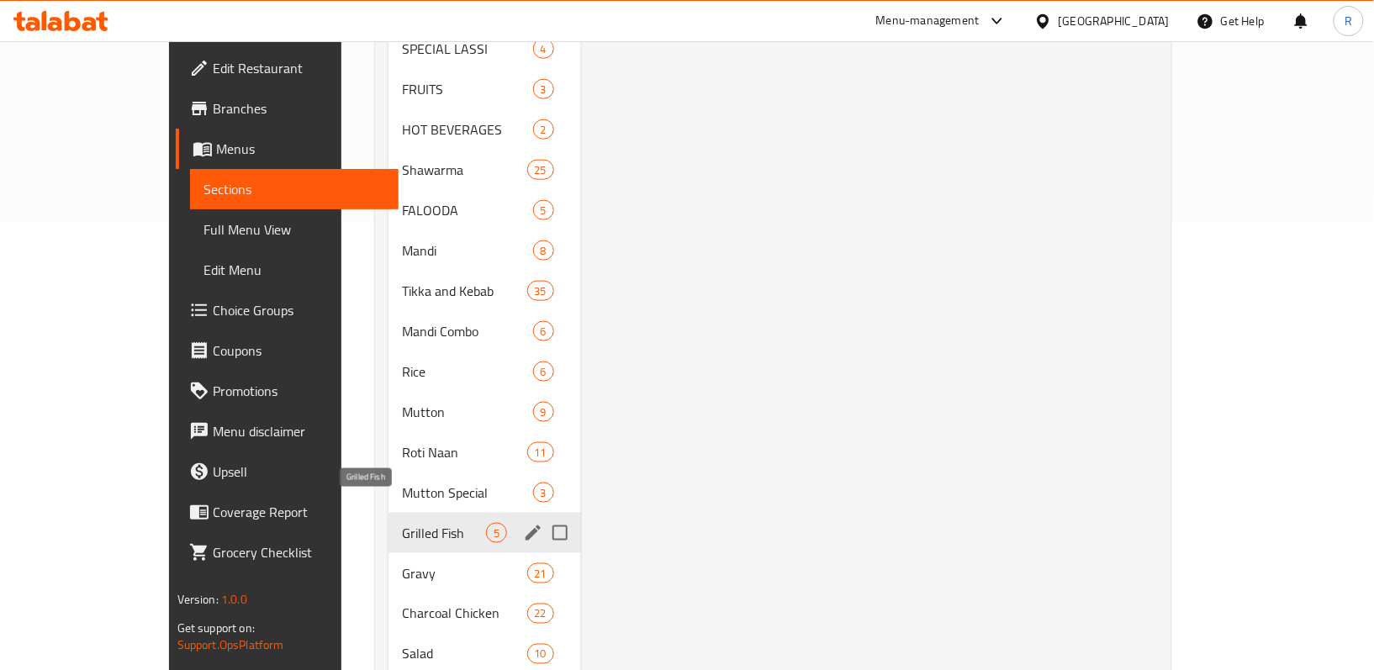
type input "Ki"
click at [402, 523] on span "Grilled Fish" at bounding box center [444, 533] width 84 height 20
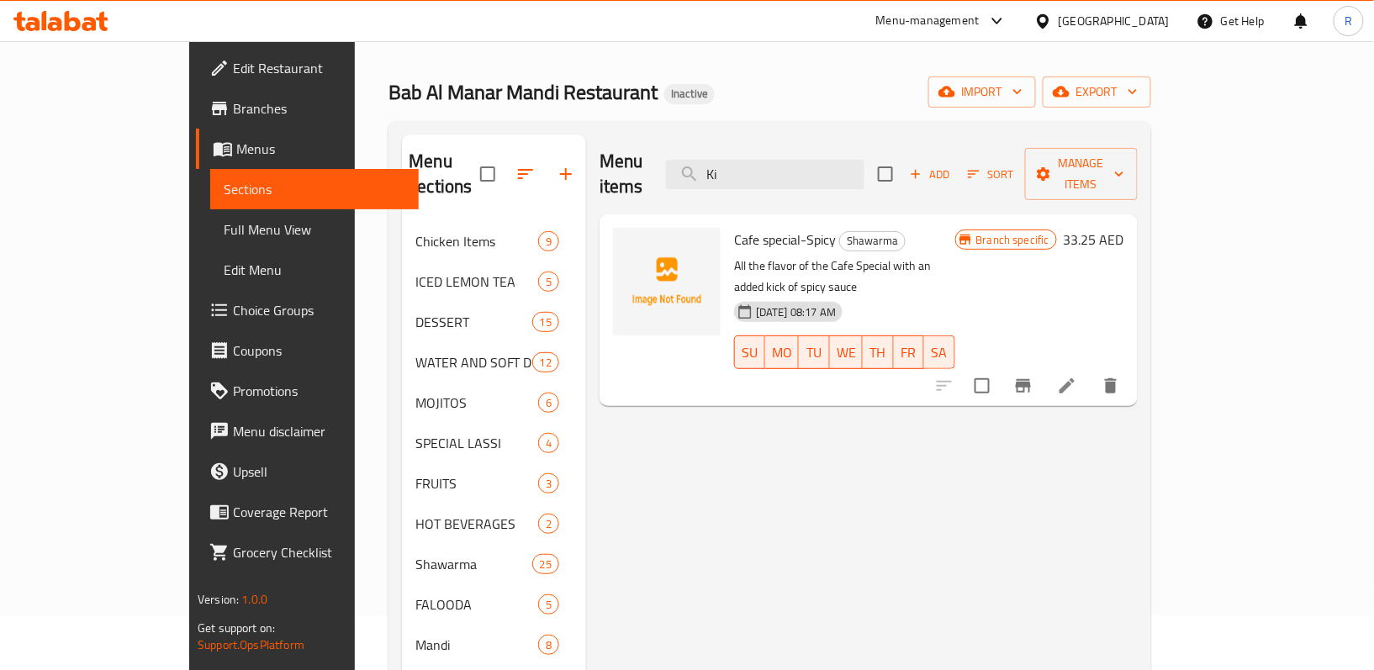
scroll to position [0, 0]
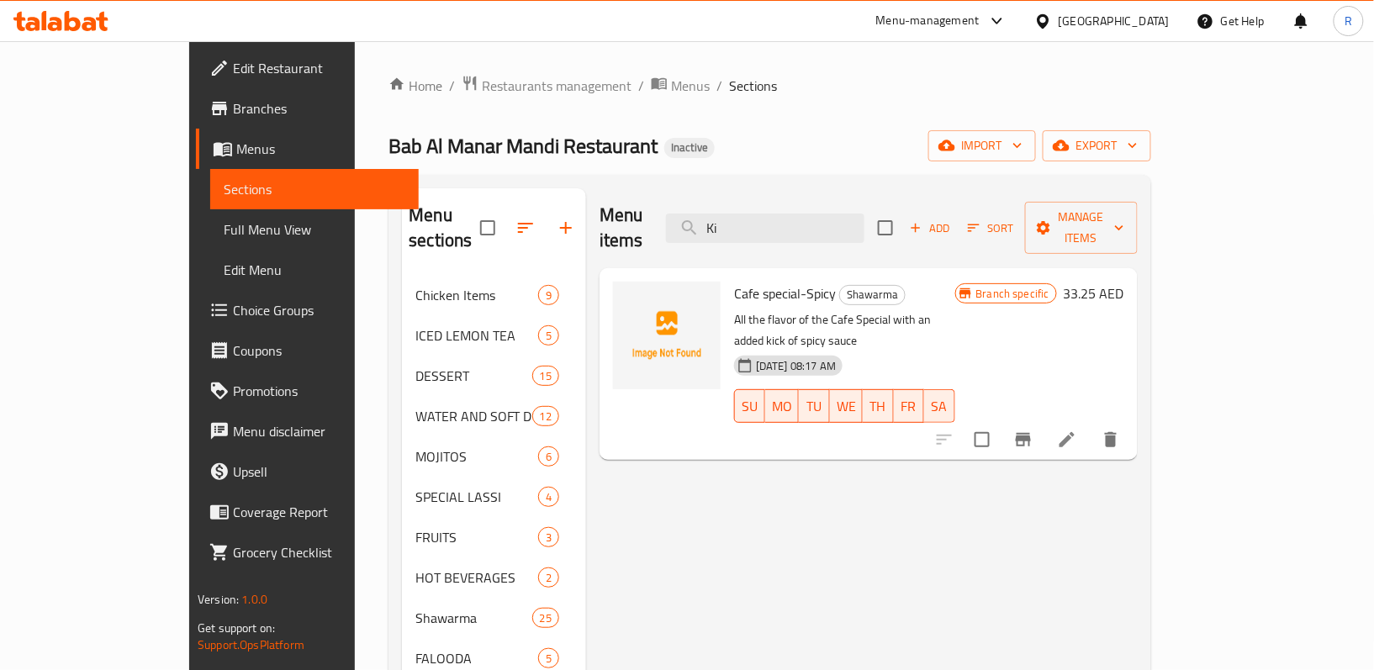
drag, startPoint x: 807, startPoint y: 223, endPoint x: 711, endPoint y: 232, distance: 96.3
click at [717, 232] on div "Menu items Ki Add Sort Manage items" at bounding box center [868, 228] width 538 height 80
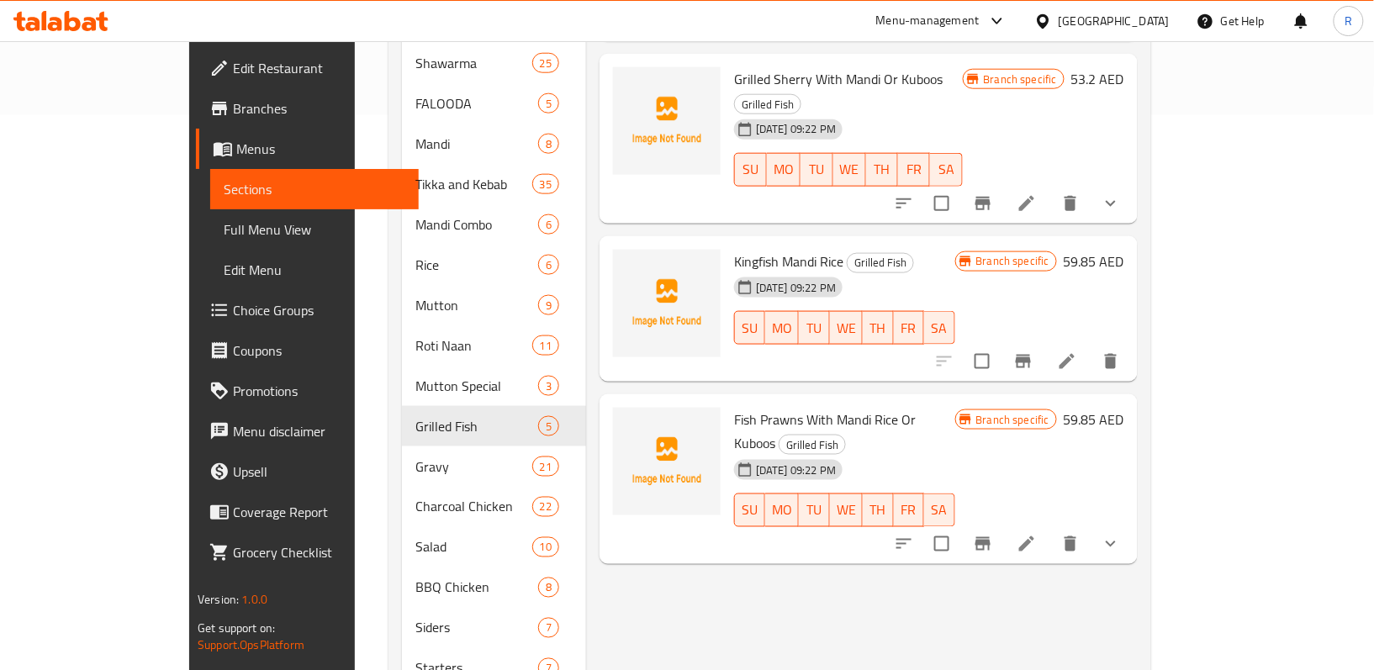
scroll to position [560, 0]
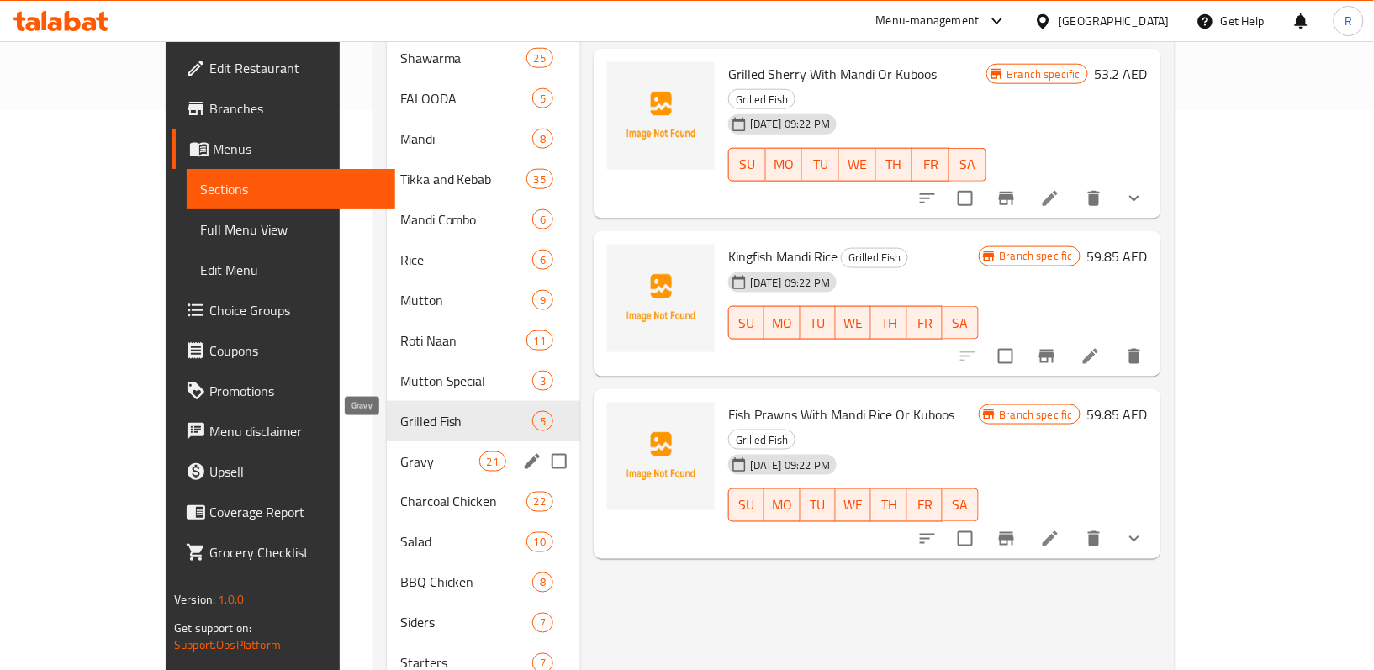
click at [400, 451] on span "Gravy" at bounding box center [439, 461] width 79 height 20
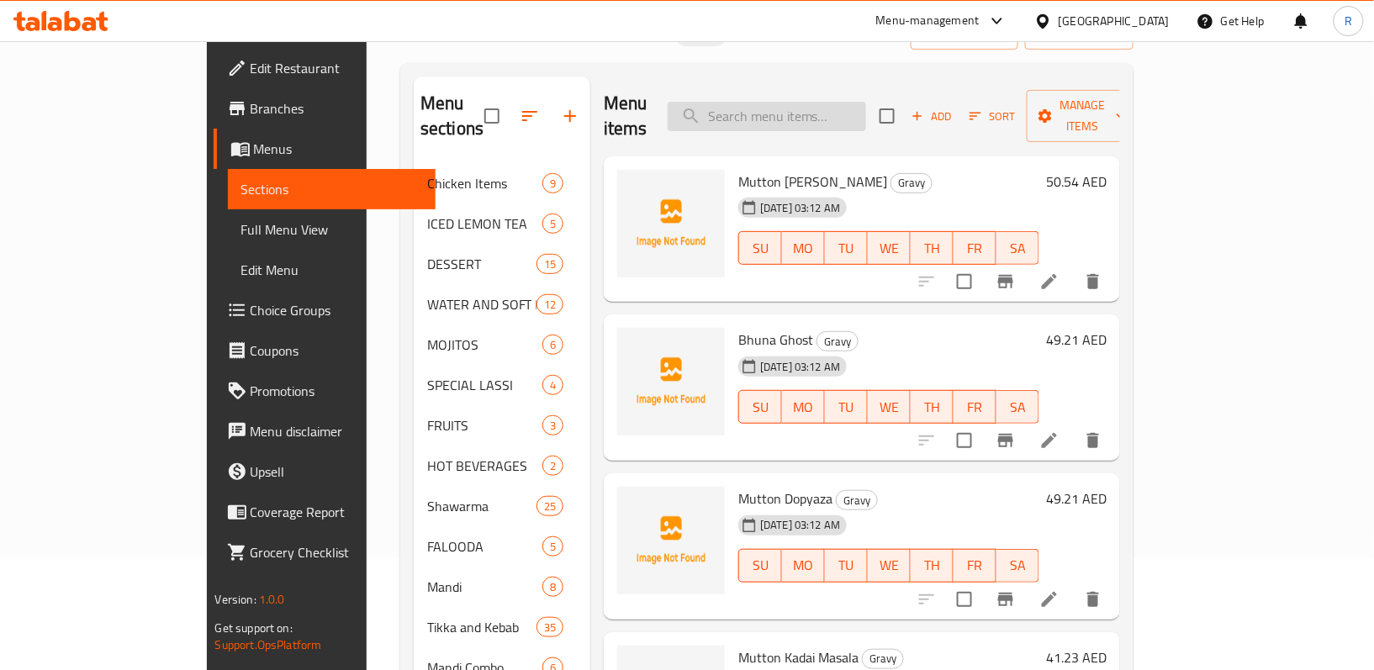
click at [859, 114] on input "search" at bounding box center [767, 116] width 198 height 29
paste input "BUKHARI RICE"
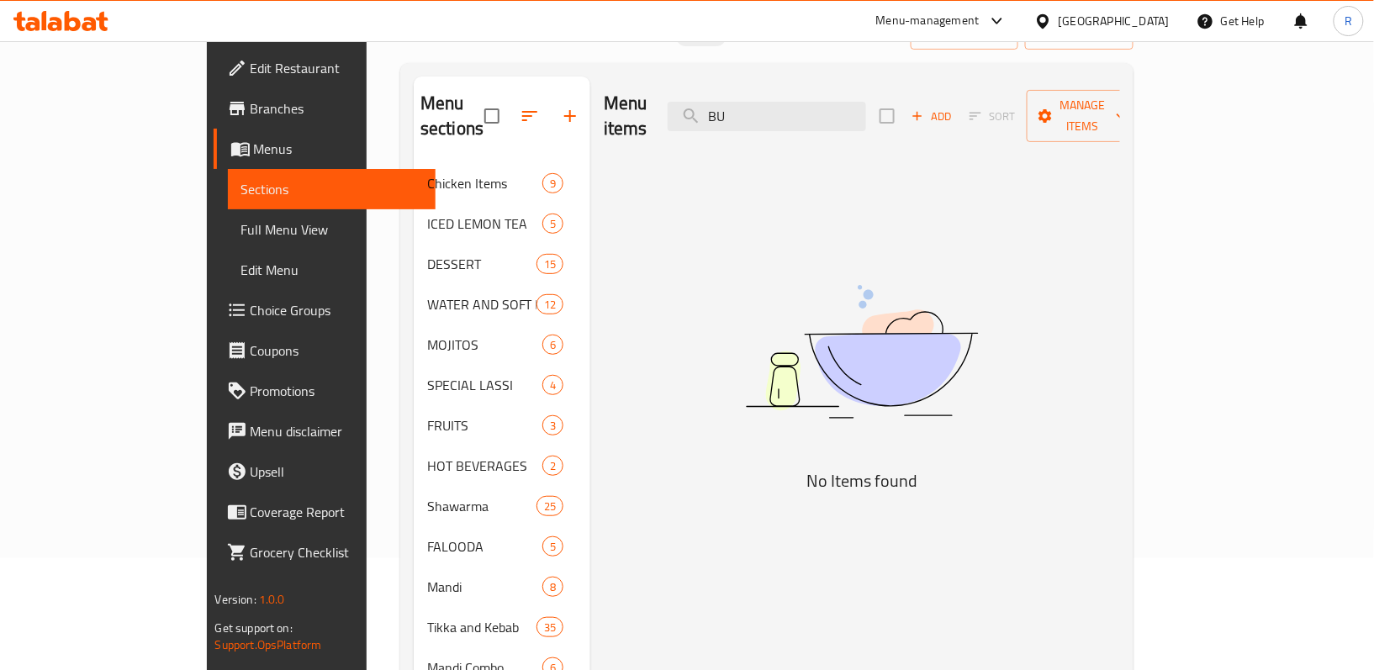
type input "B"
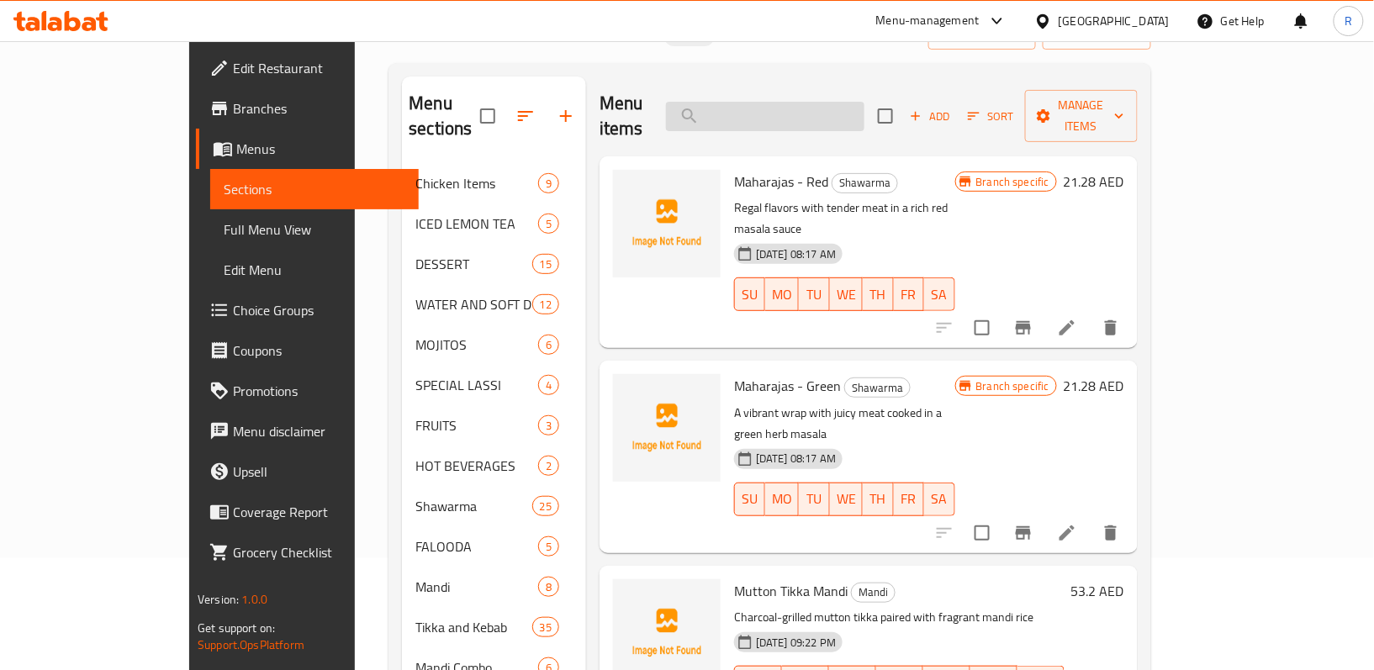
click at [856, 102] on input "search" at bounding box center [765, 116] width 198 height 29
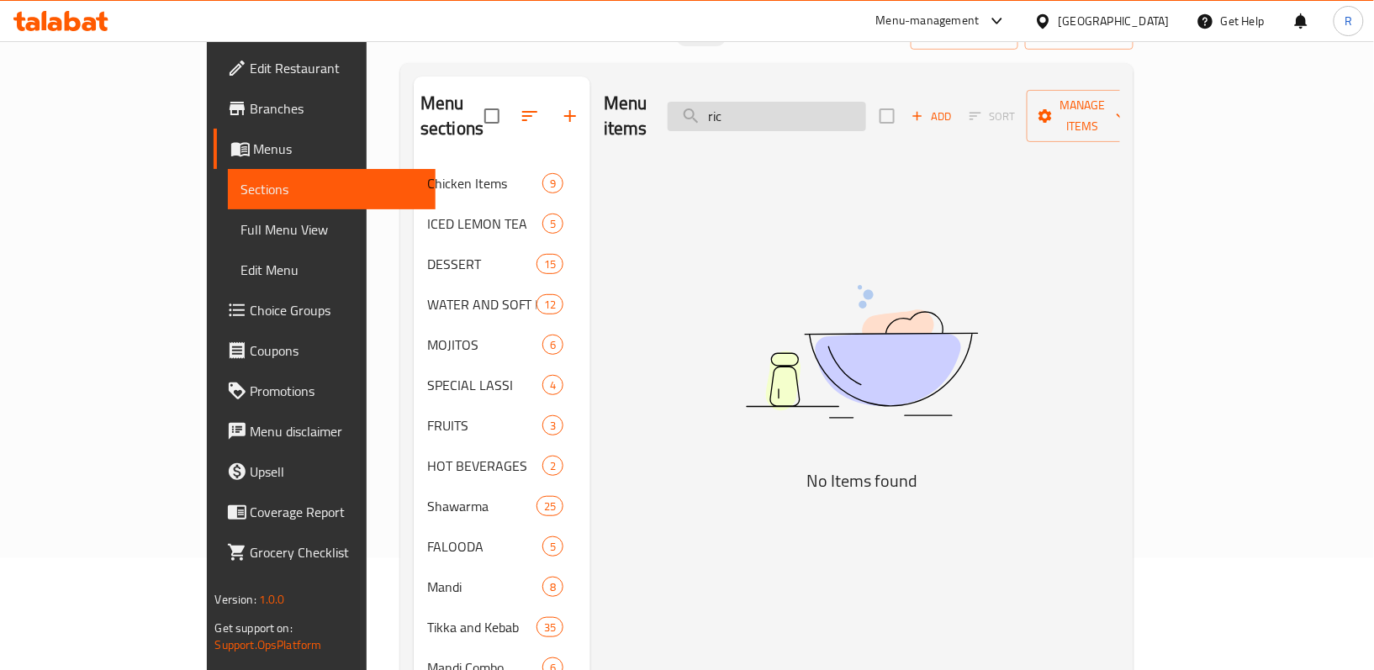
type input "rice"
click at [856, 102] on input "rice" at bounding box center [767, 116] width 198 height 29
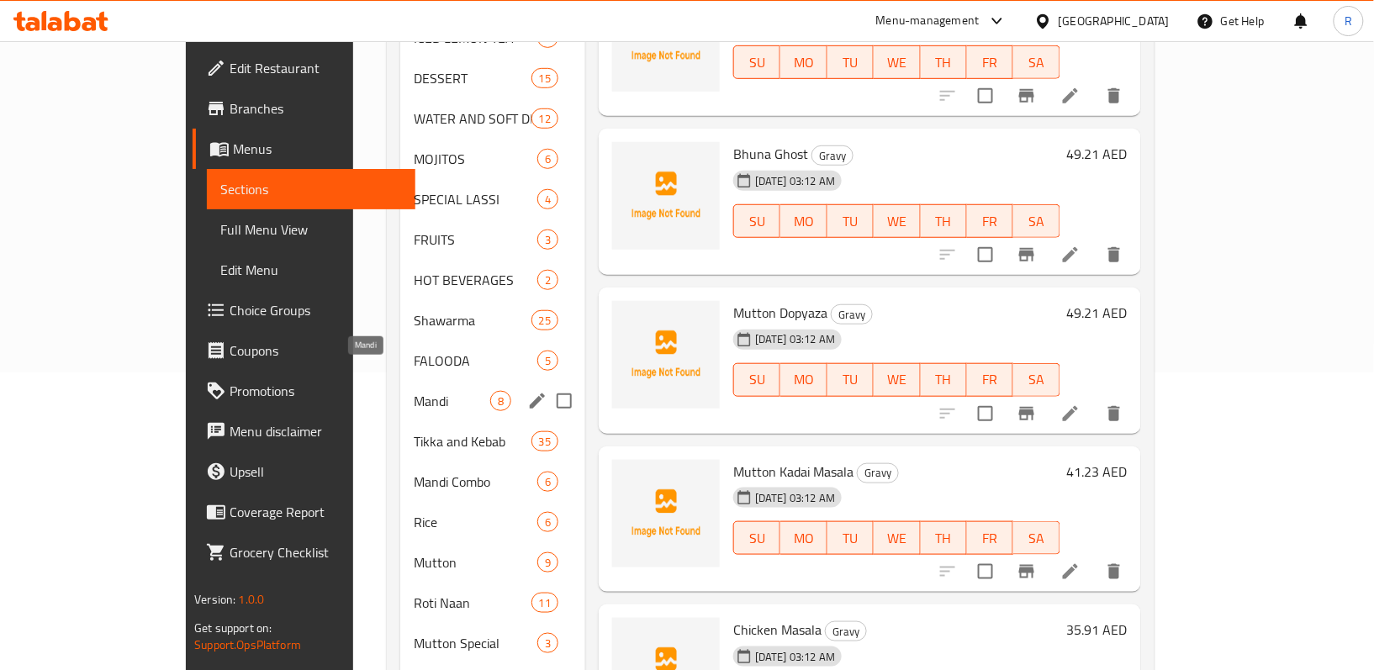
scroll to position [336, 0]
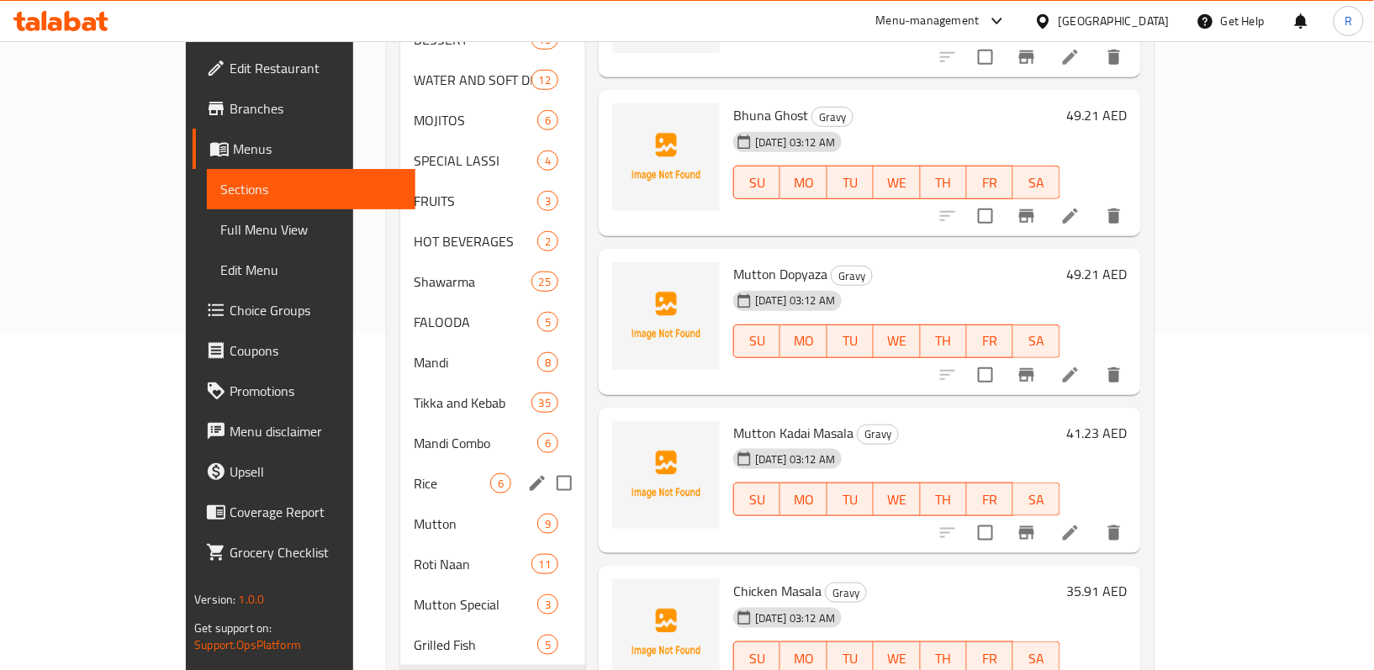
click at [400, 469] on div "Rice 6" at bounding box center [492, 483] width 185 height 40
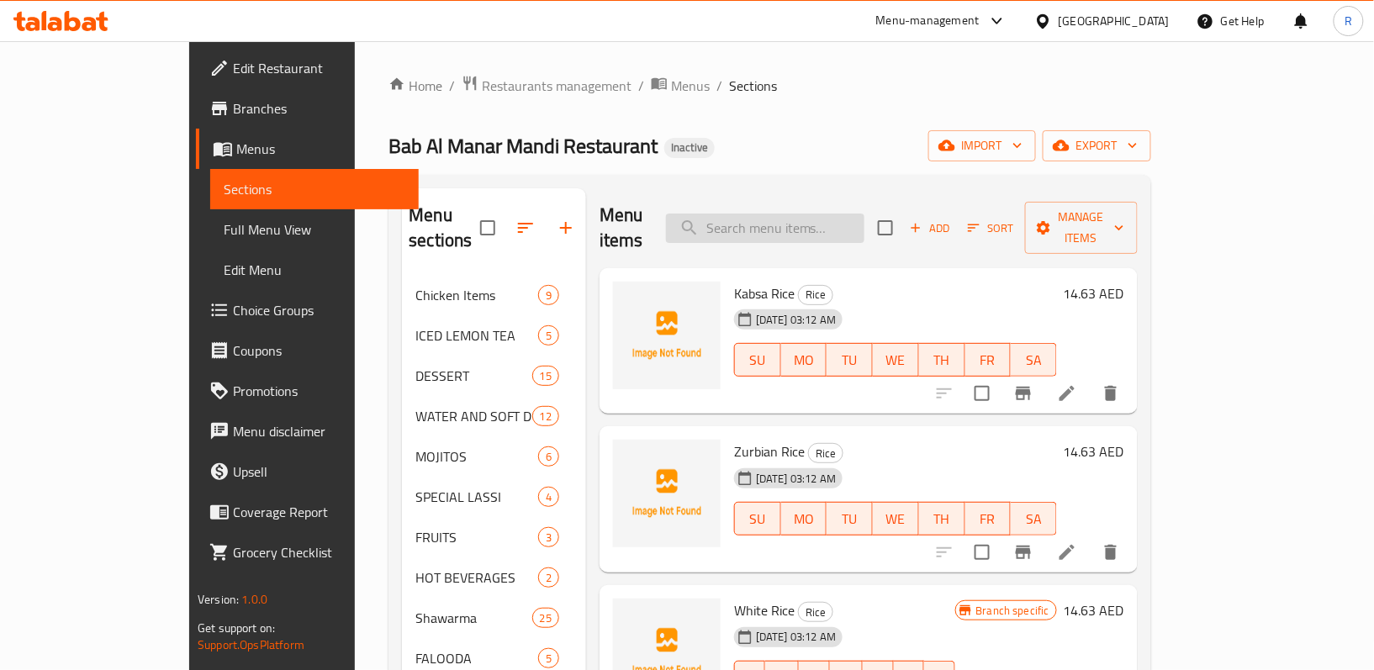
click at [864, 224] on input "search" at bounding box center [765, 228] width 198 height 29
paste input "WHITE PESHWARI RICE"
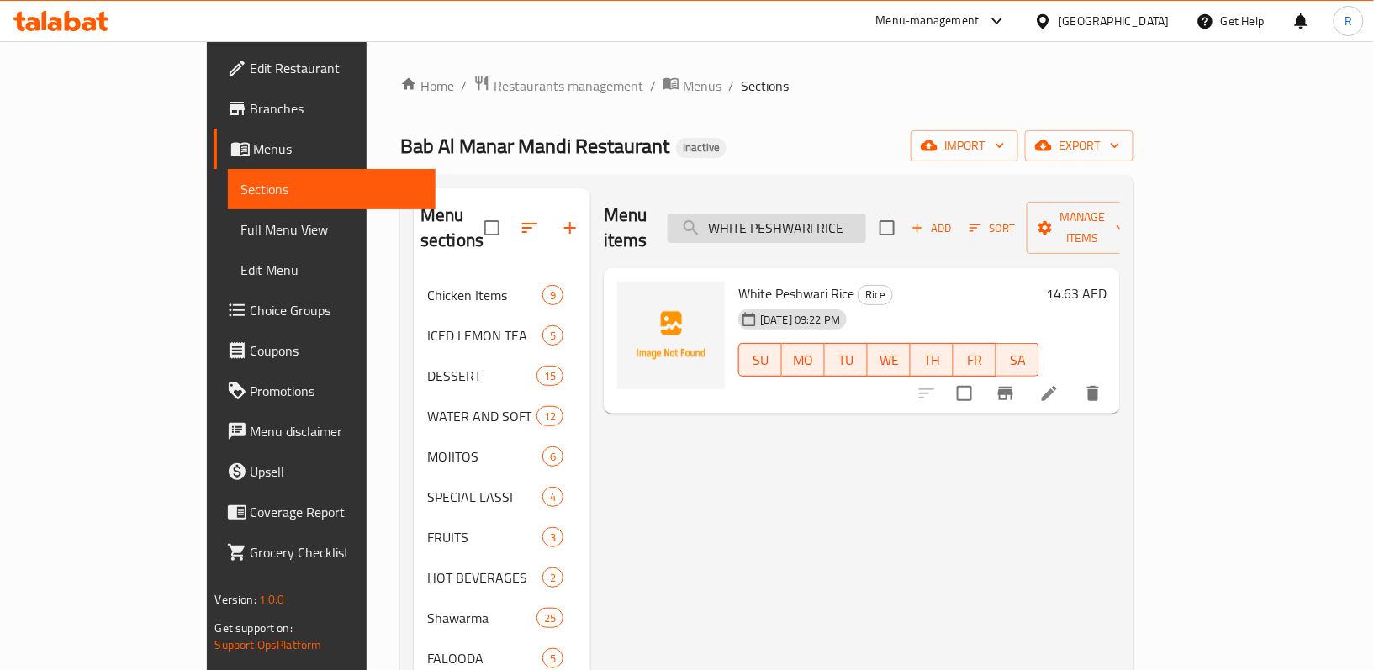
click at [819, 214] on input "WHITE PESHWARI RICE" at bounding box center [767, 228] width 198 height 29
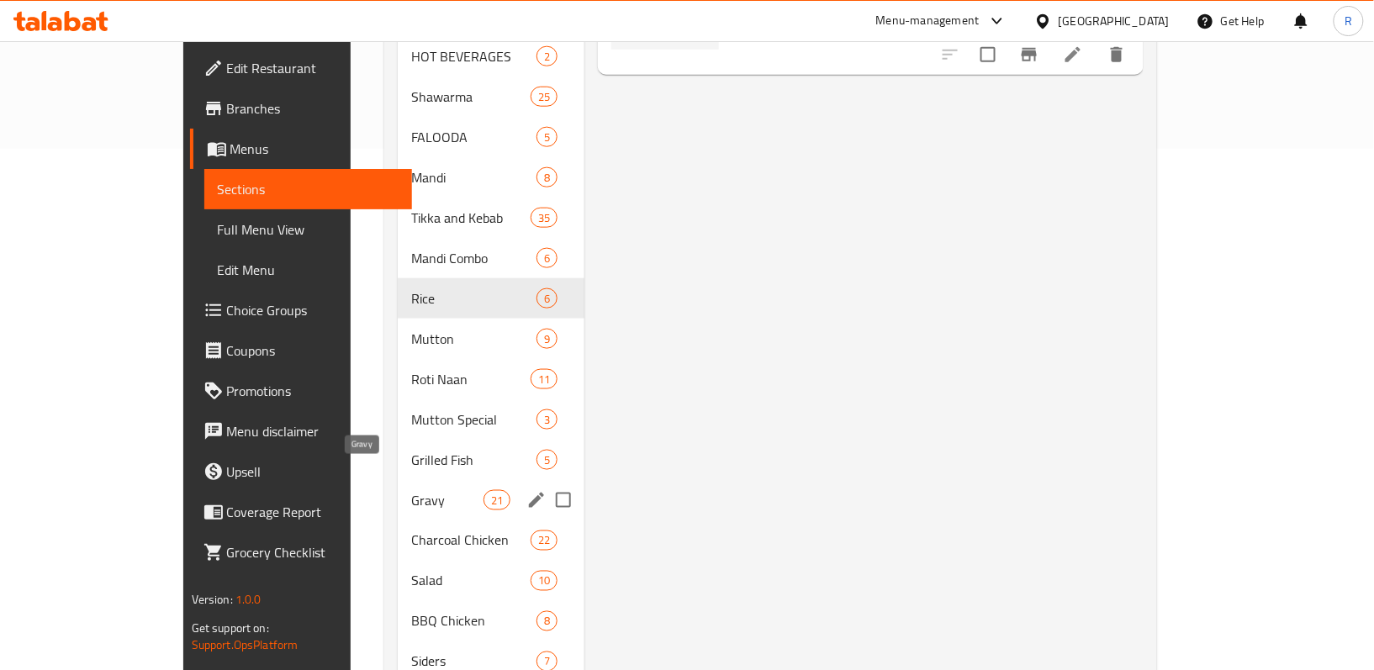
scroll to position [560, 0]
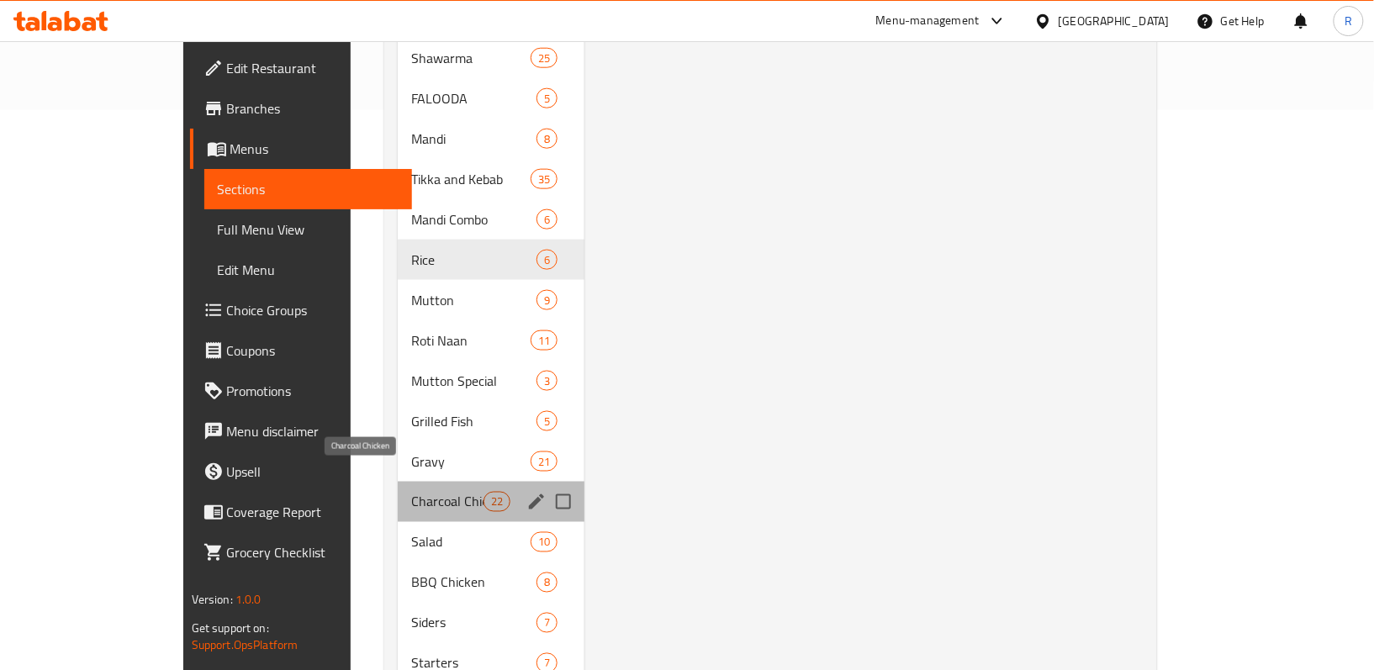
click at [411, 492] on span "Charcoal Chicken" at bounding box center [446, 502] width 71 height 20
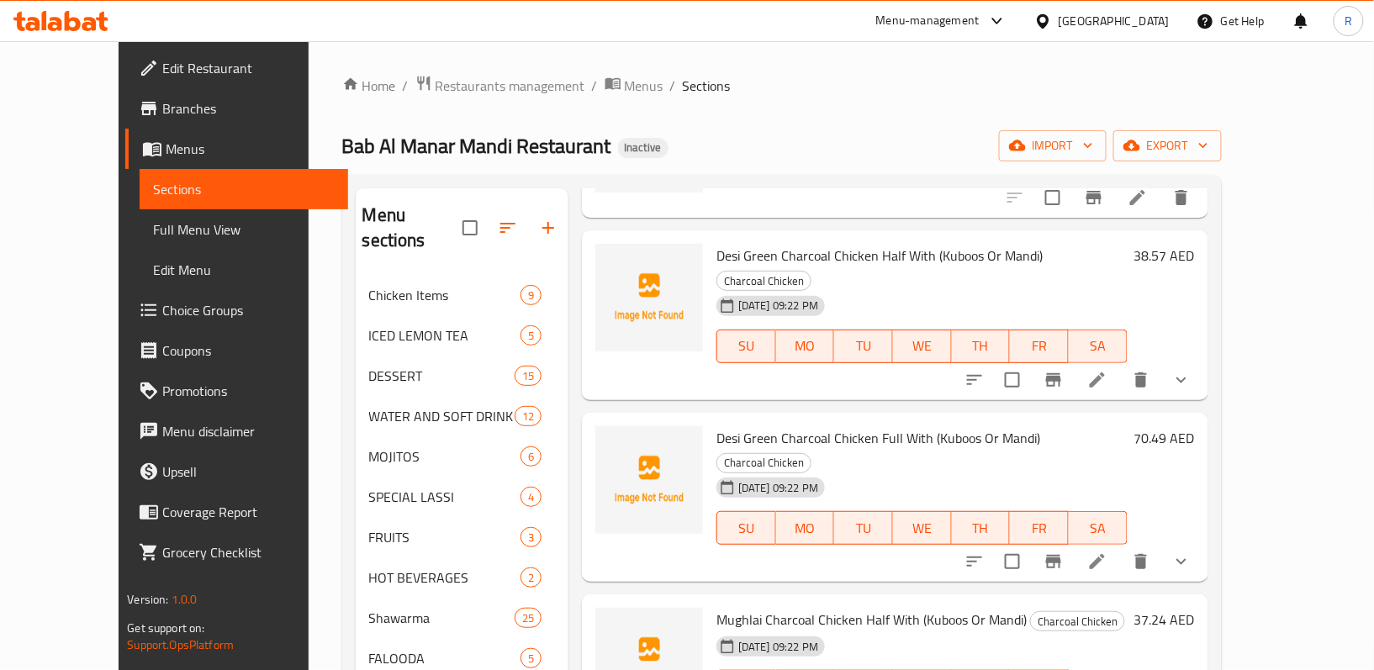
scroll to position [336, 0]
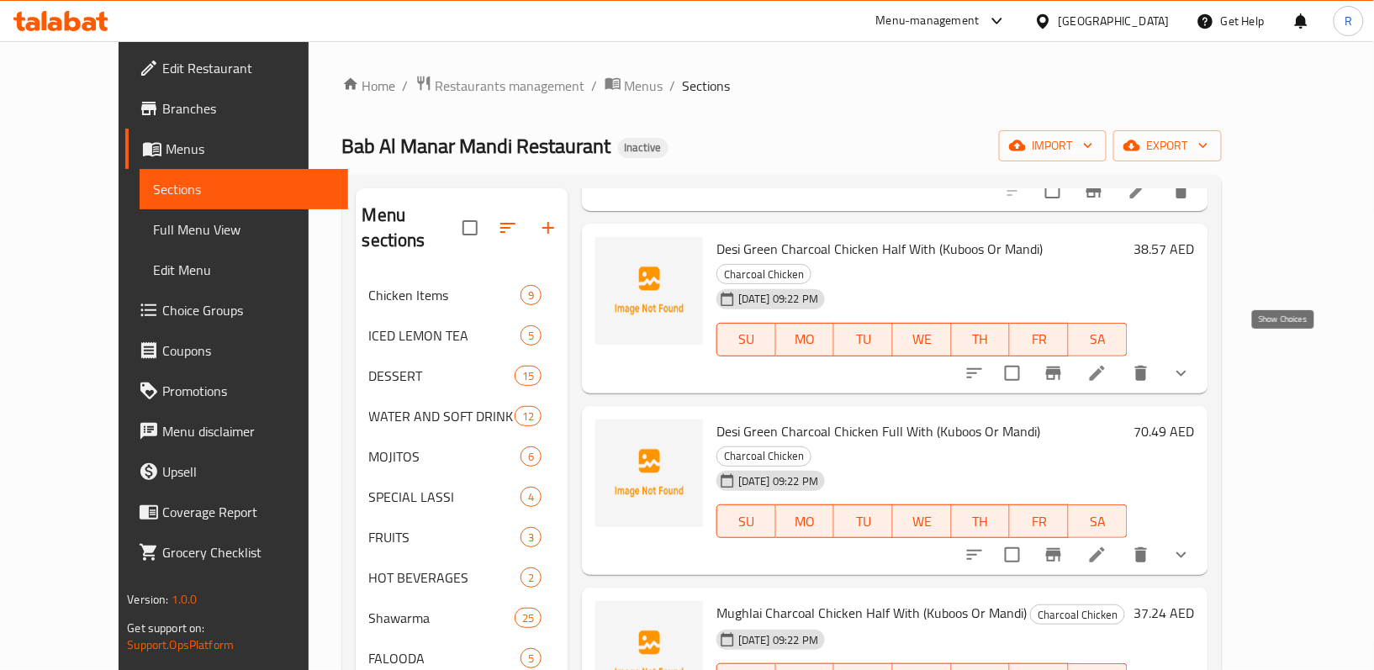
click at [1191, 363] on icon "show more" at bounding box center [1181, 373] width 20 height 20
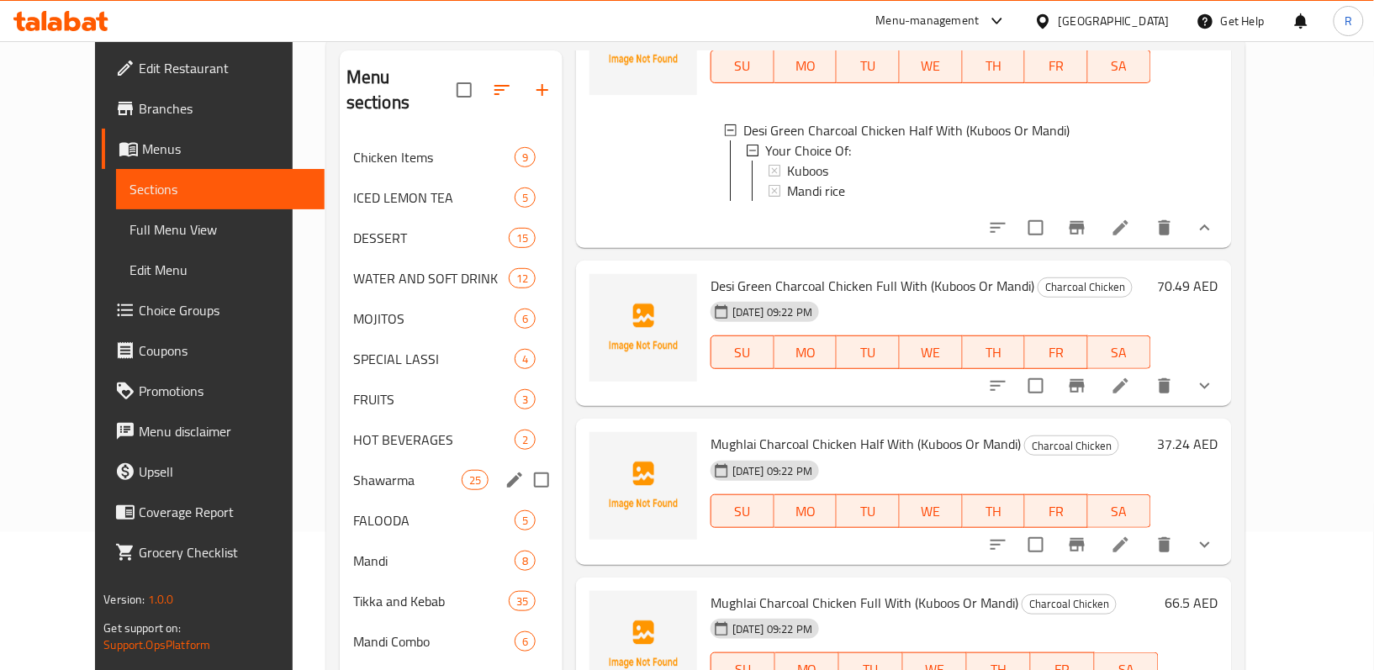
scroll to position [224, 0]
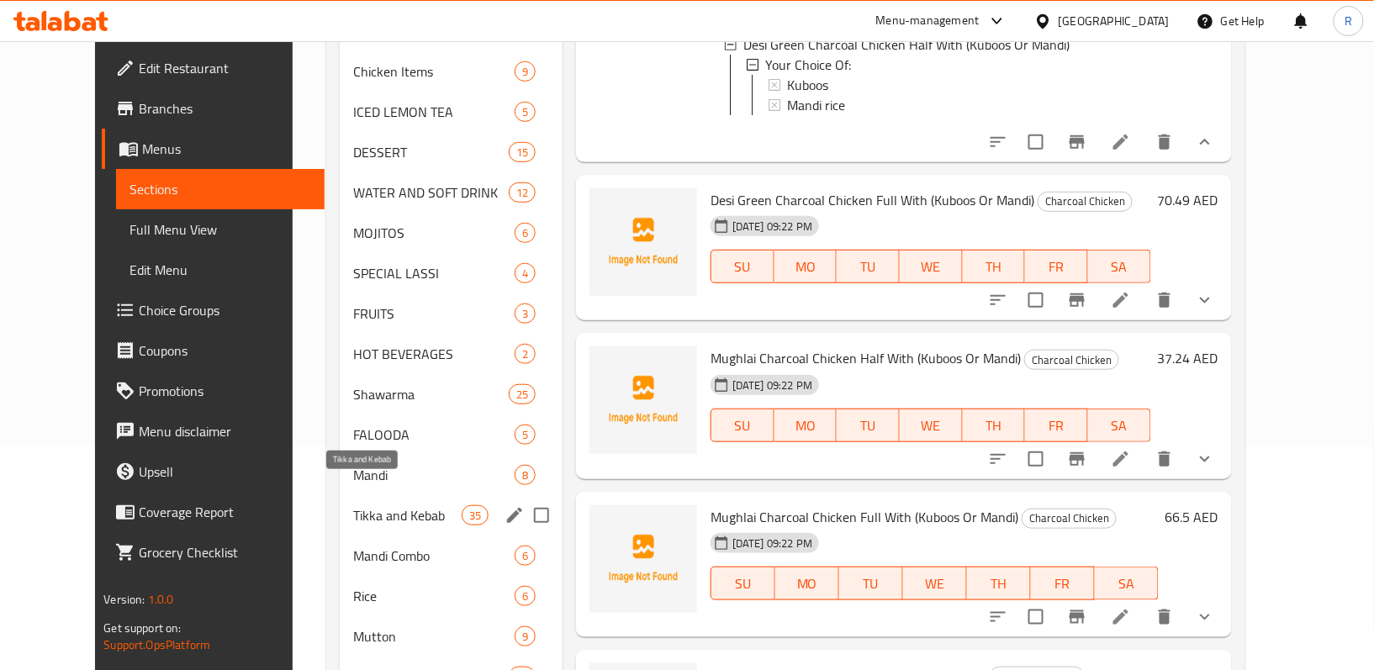
click at [373, 505] on span "Tikka and Kebab" at bounding box center [407, 515] width 108 height 20
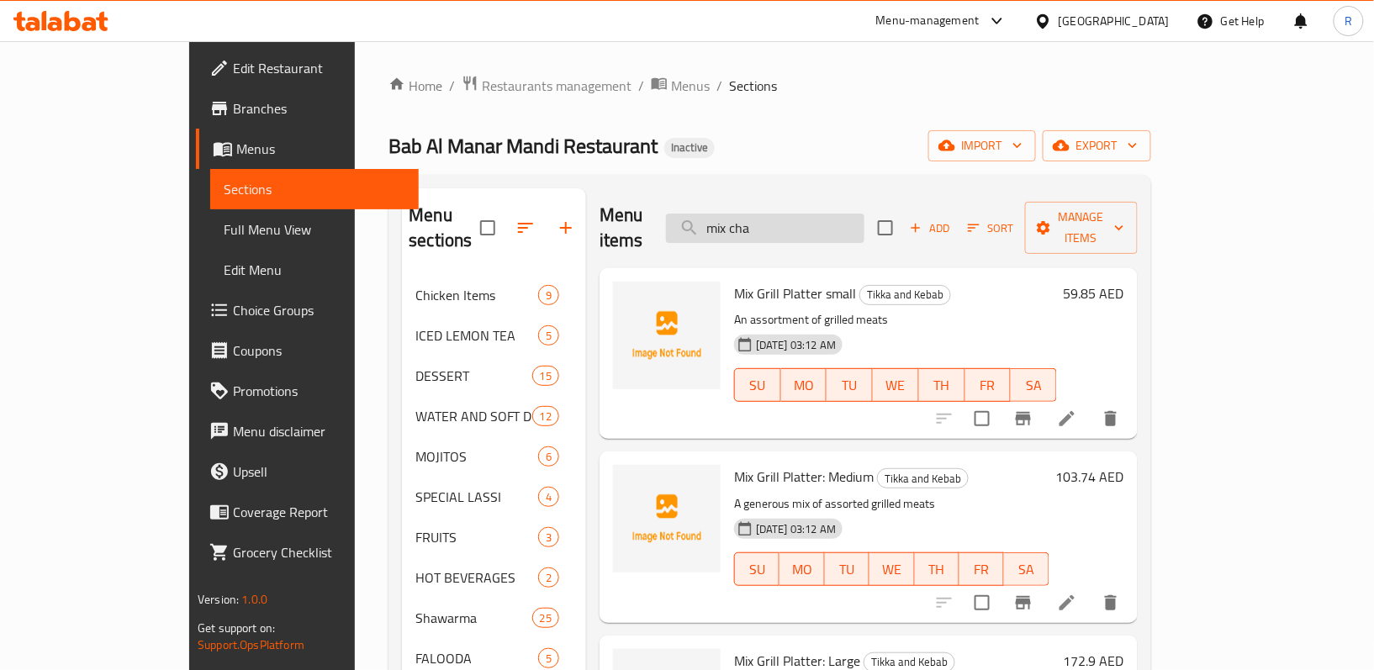
click at [812, 216] on input "mix cha" at bounding box center [765, 228] width 198 height 29
paste input "Mutton Seekh Kebab (MANDI)"
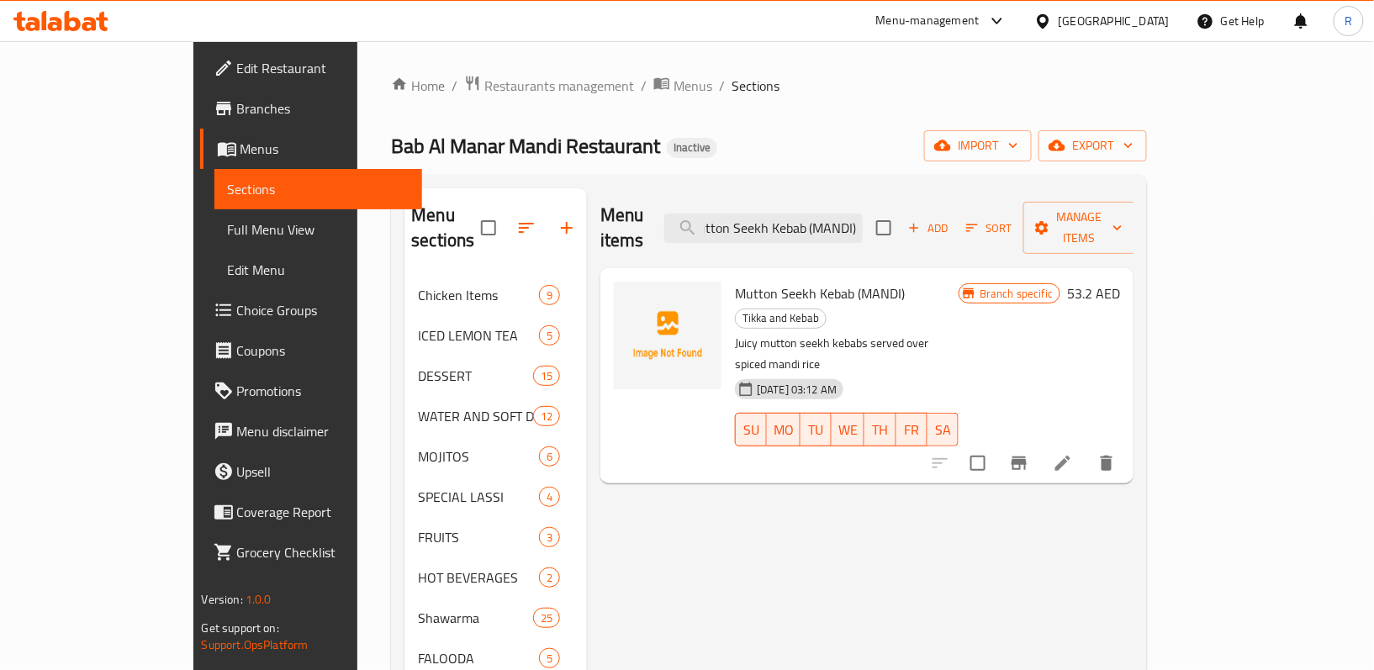
type input "Mutton Seekh Kebab (MANDI)"
click at [1086, 448] on li at bounding box center [1062, 463] width 47 height 30
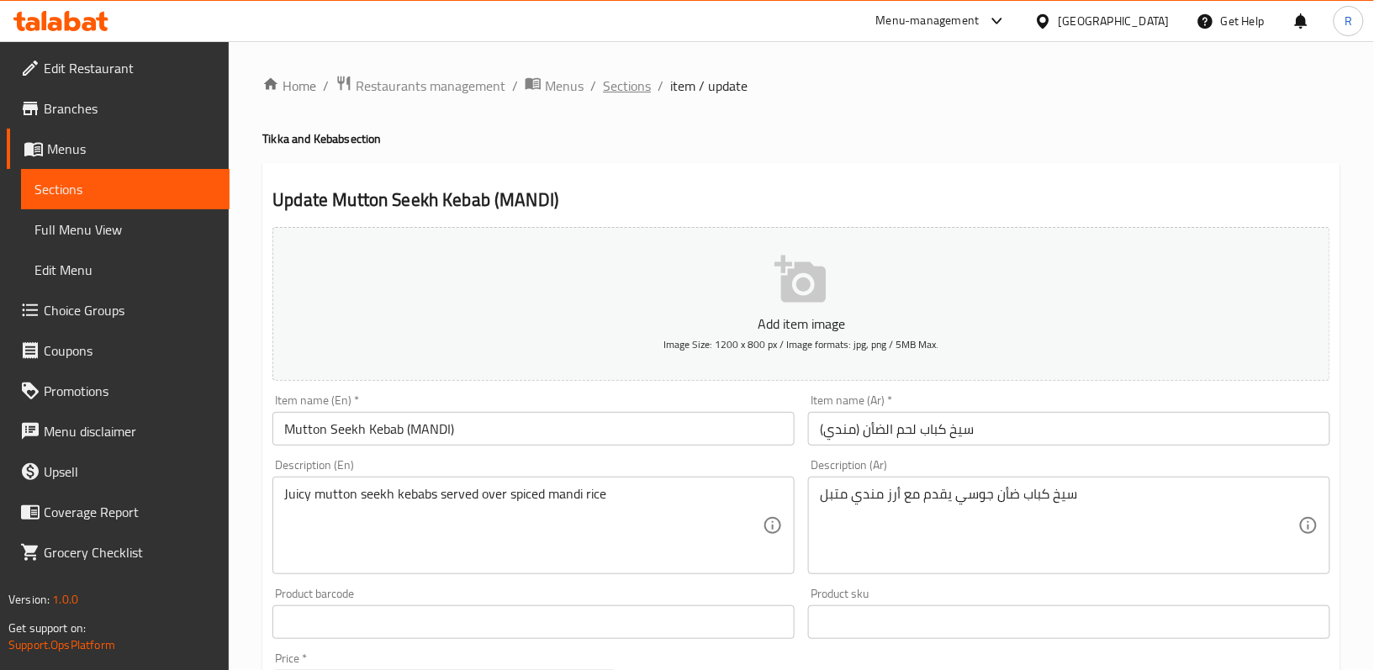
click at [630, 89] on span "Sections" at bounding box center [627, 86] width 48 height 20
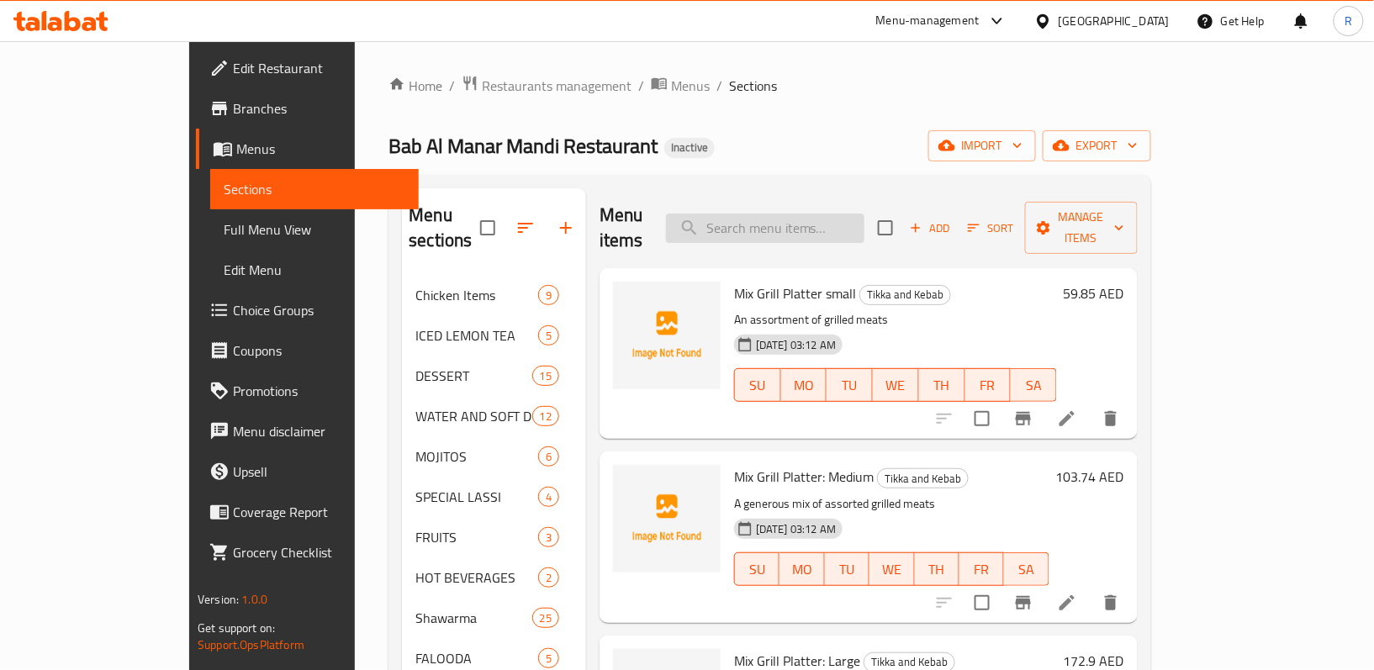
click at [815, 214] on input "search" at bounding box center [765, 228] width 198 height 29
paste input "Chicken Lasooni Tikka 3 pc (S)"
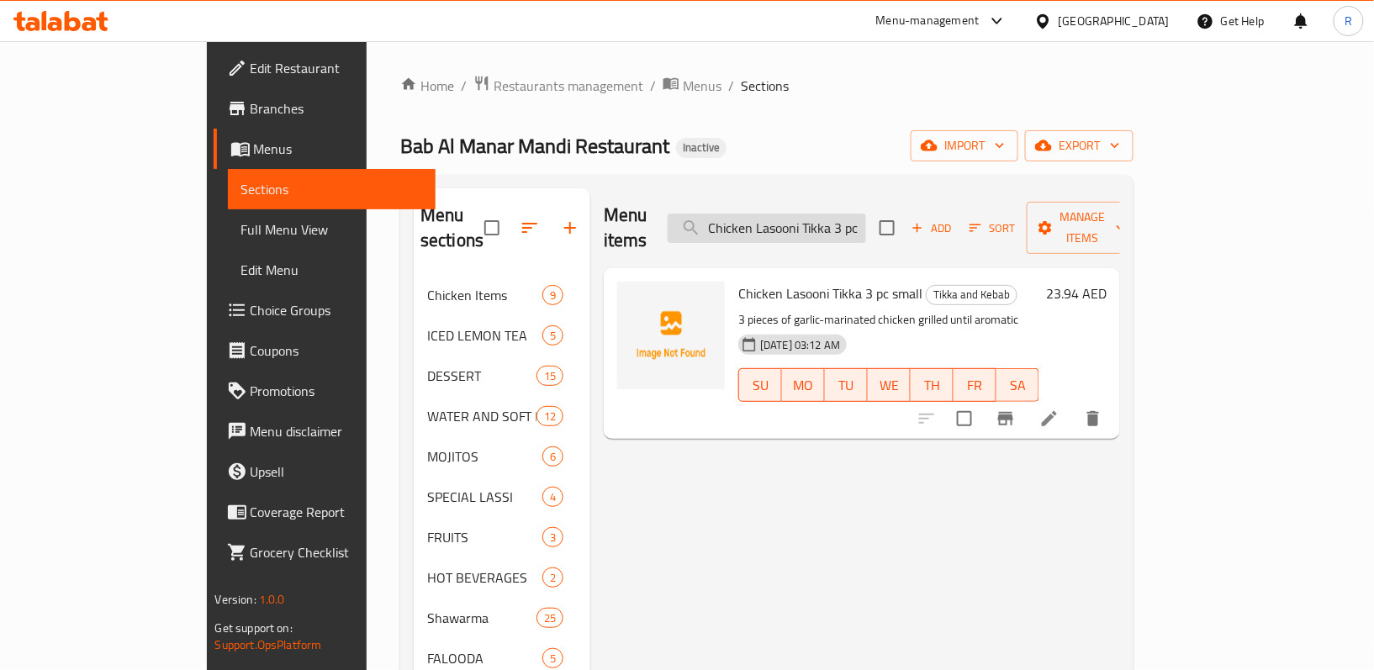
click at [864, 214] on input "Chicken Lasooni Tikka 3 pc" at bounding box center [767, 228] width 198 height 29
paste input "Zafrani Tikka -6"
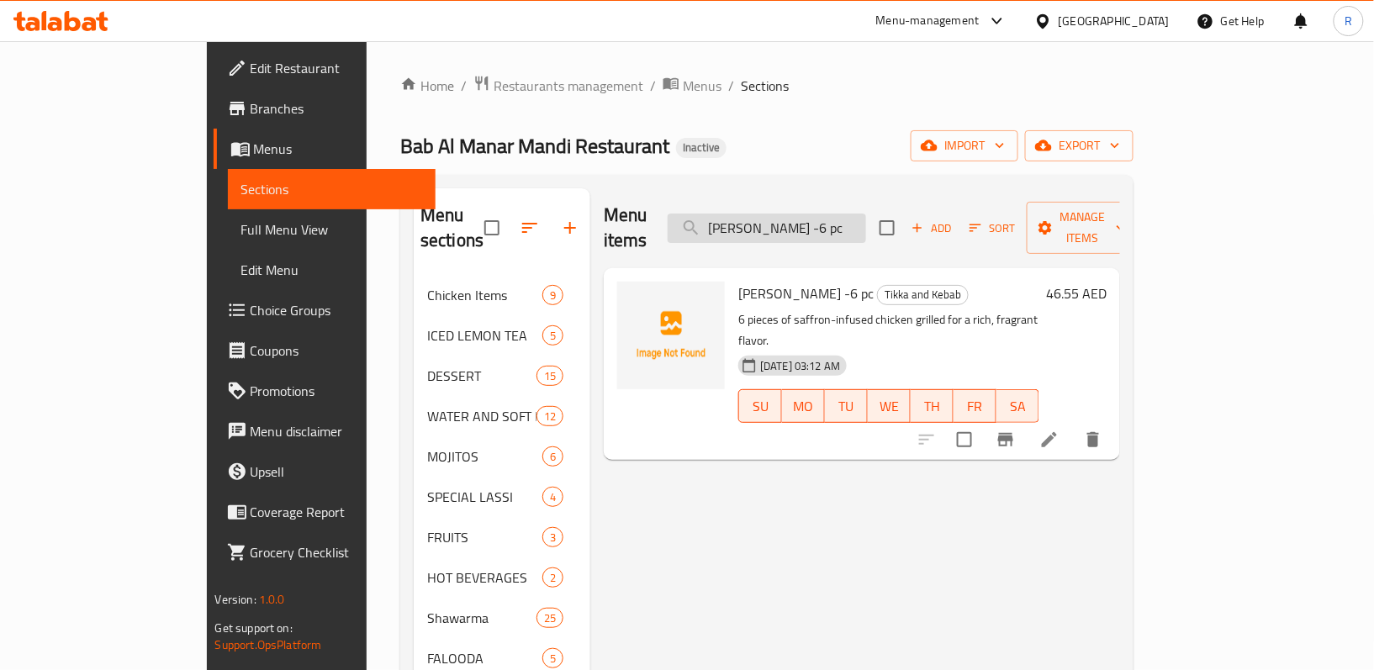
click at [866, 214] on input "[PERSON_NAME] -6 pc" at bounding box center [767, 228] width 198 height 29
paste input "Harabara tikka"
click at [866, 214] on input "Harabara tikka" at bounding box center [767, 228] width 198 height 29
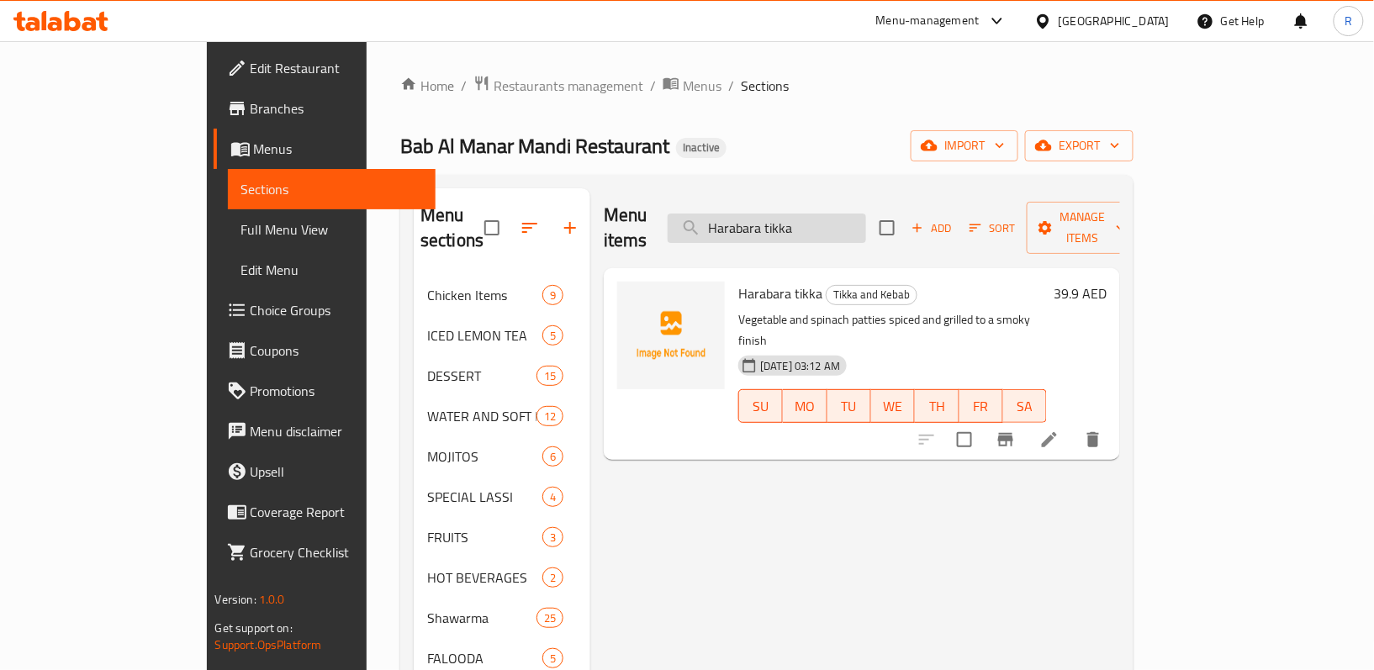
click at [866, 214] on input "Harabara tikka" at bounding box center [767, 228] width 198 height 29
paste input "PANEER TIKKA 6"
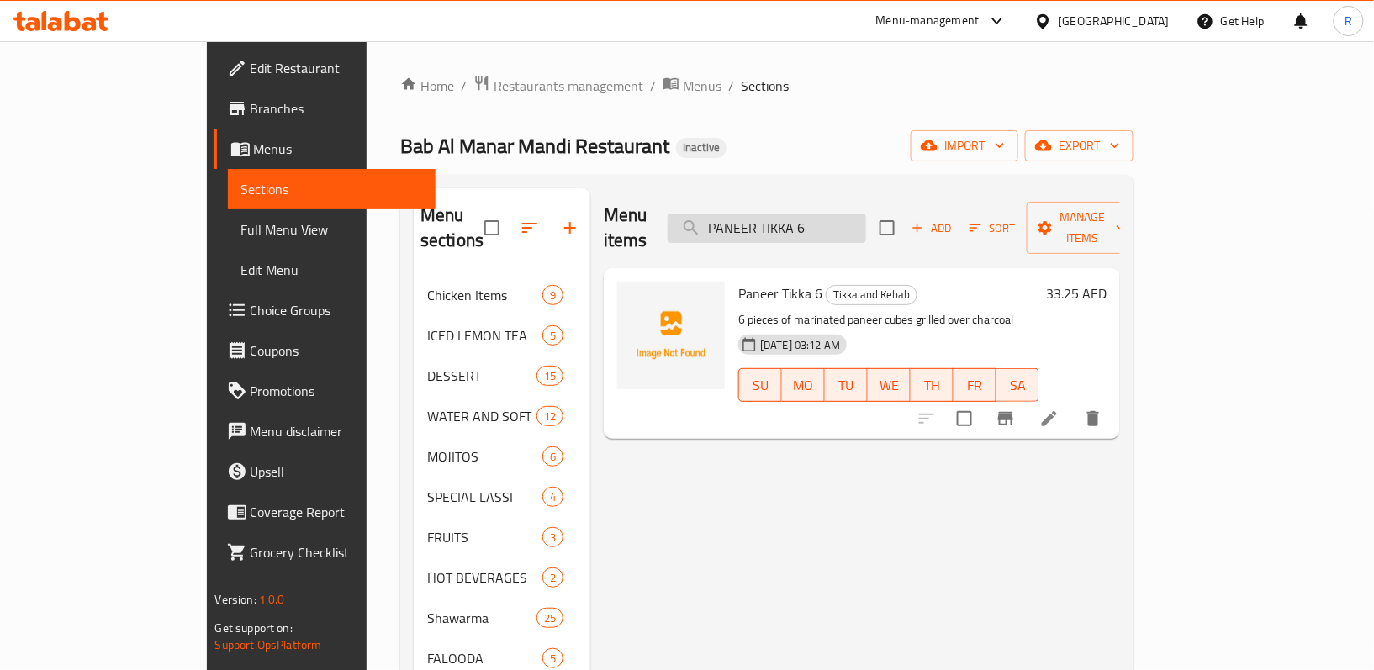
click at [866, 216] on input "PANEER TIKKA 6" at bounding box center [767, 228] width 198 height 29
paste input "KABSA RICE"
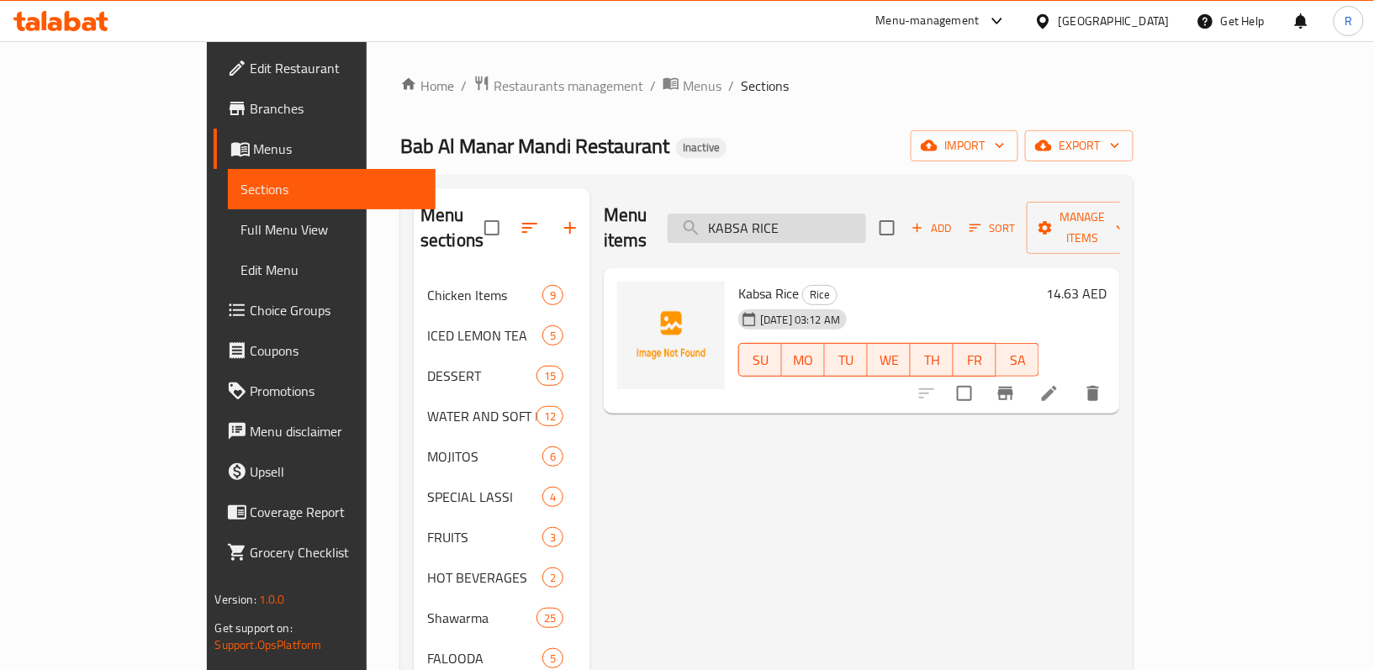
click at [866, 215] on input "KABSA RICE" at bounding box center [767, 228] width 198 height 29
paste input "MANDI"
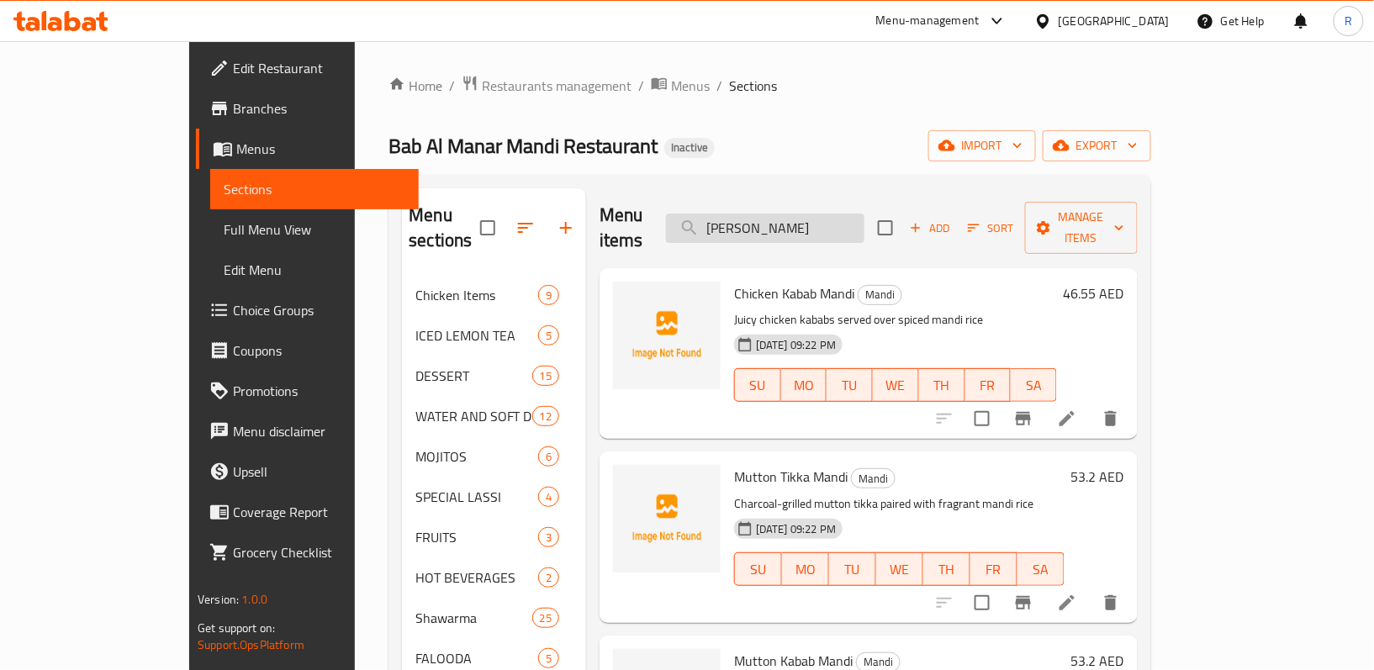
click at [864, 223] on input "MANDI RICE" at bounding box center [765, 228] width 198 height 29
paste input "THANDOORI NAAN"
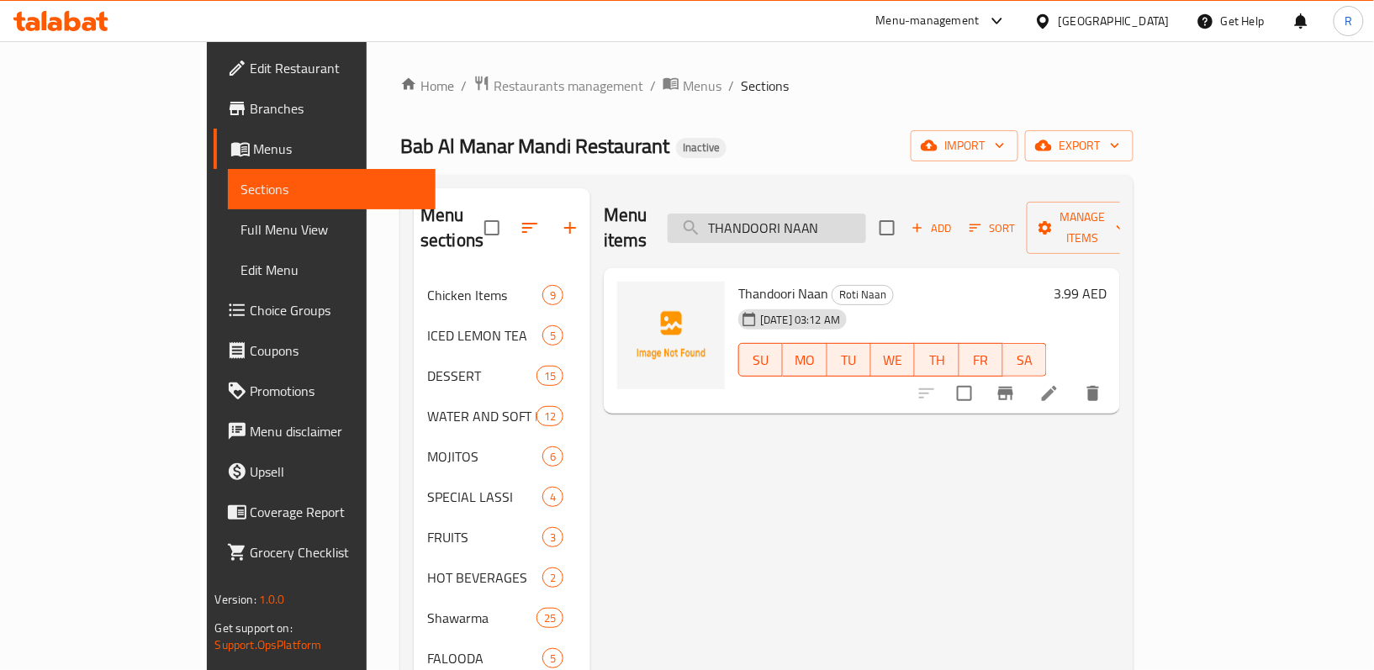
click at [866, 214] on input "THANDOORI NAAN" at bounding box center [767, 228] width 198 height 29
paste input "GARLIC"
click at [856, 214] on input "GARLIC NAAN" at bounding box center [767, 228] width 198 height 29
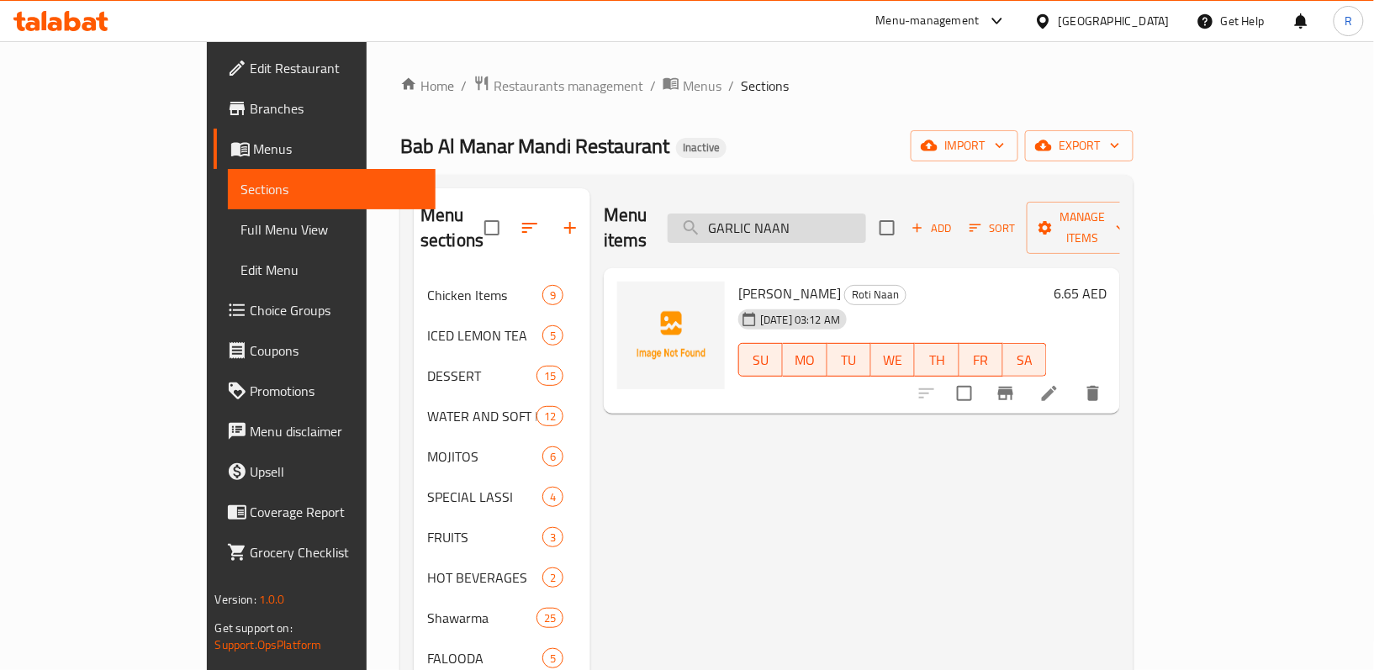
click at [856, 214] on input "GARLIC NAAN" at bounding box center [767, 228] width 198 height 29
paste input "BUTTER"
click at [866, 214] on input "GARLIC BUTTER NAAN" at bounding box center [767, 228] width 198 height 29
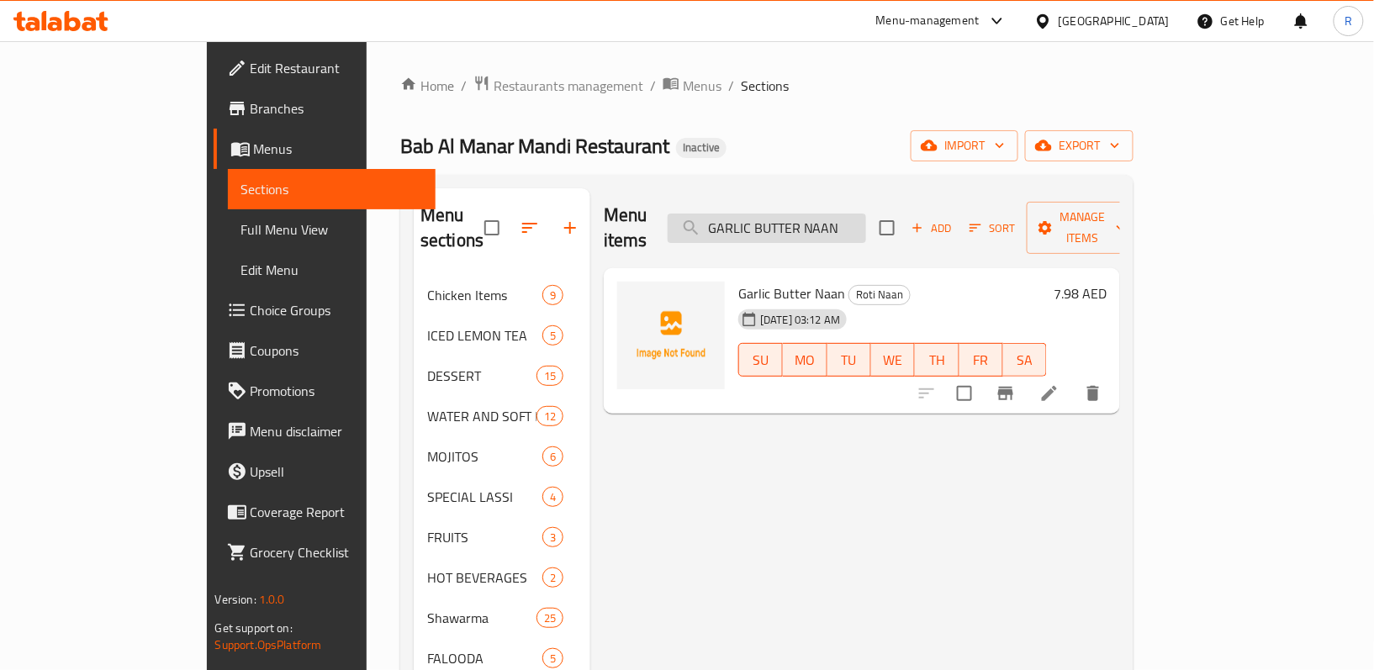
click at [866, 214] on input "GARLIC BUTTER NAAN" at bounding box center [767, 228] width 198 height 29
paste input "TANDOORI ROTI"
click at [847, 223] on input "TANDOORI ROTI" at bounding box center [767, 228] width 198 height 29
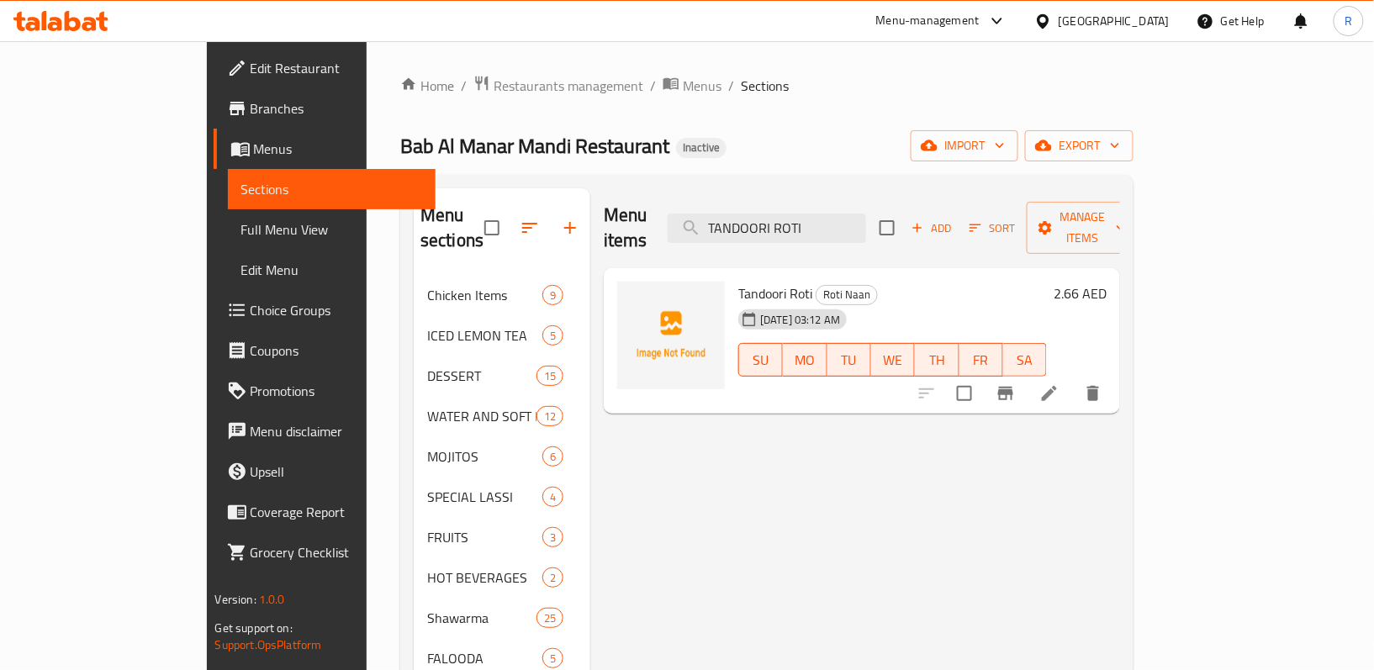
paste input "HANDOORI BUTTER"
click at [866, 214] on input "THANDOORI BUTTER ROTI" at bounding box center [767, 228] width 198 height 29
paste input "BREAD"
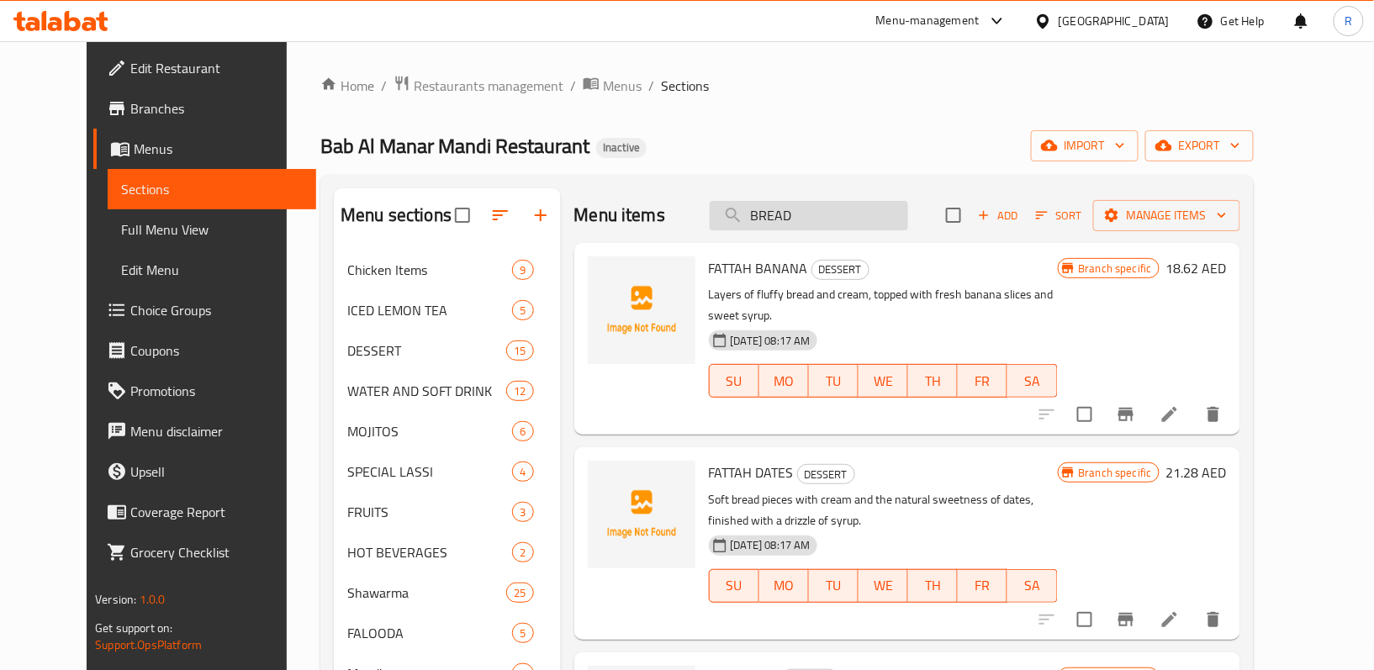
click at [872, 205] on input "BREAD" at bounding box center [809, 215] width 198 height 29
paste input "MUTTON HAREES"
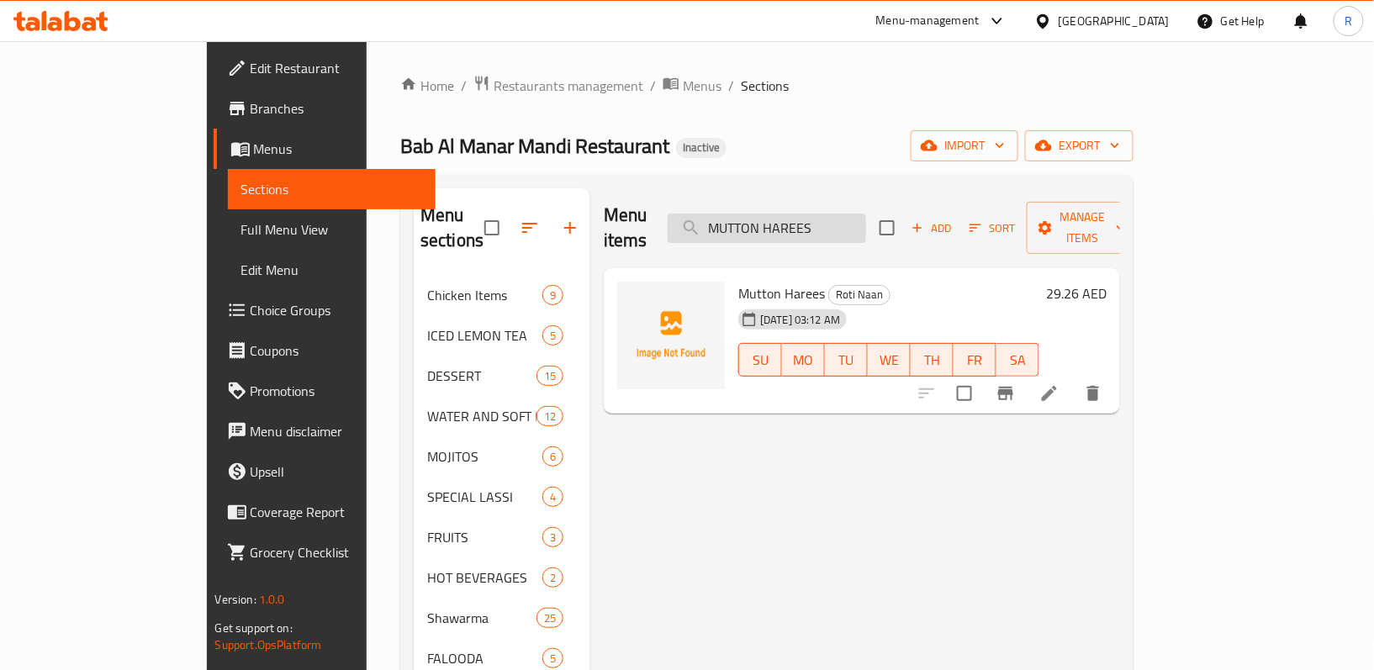
click at [866, 225] on input "MUTTON HAREES" at bounding box center [767, 228] width 198 height 29
paste input "utton Rogan Josh"
click at [862, 214] on input "Mutton [PERSON_NAME]" at bounding box center [767, 228] width 198 height 29
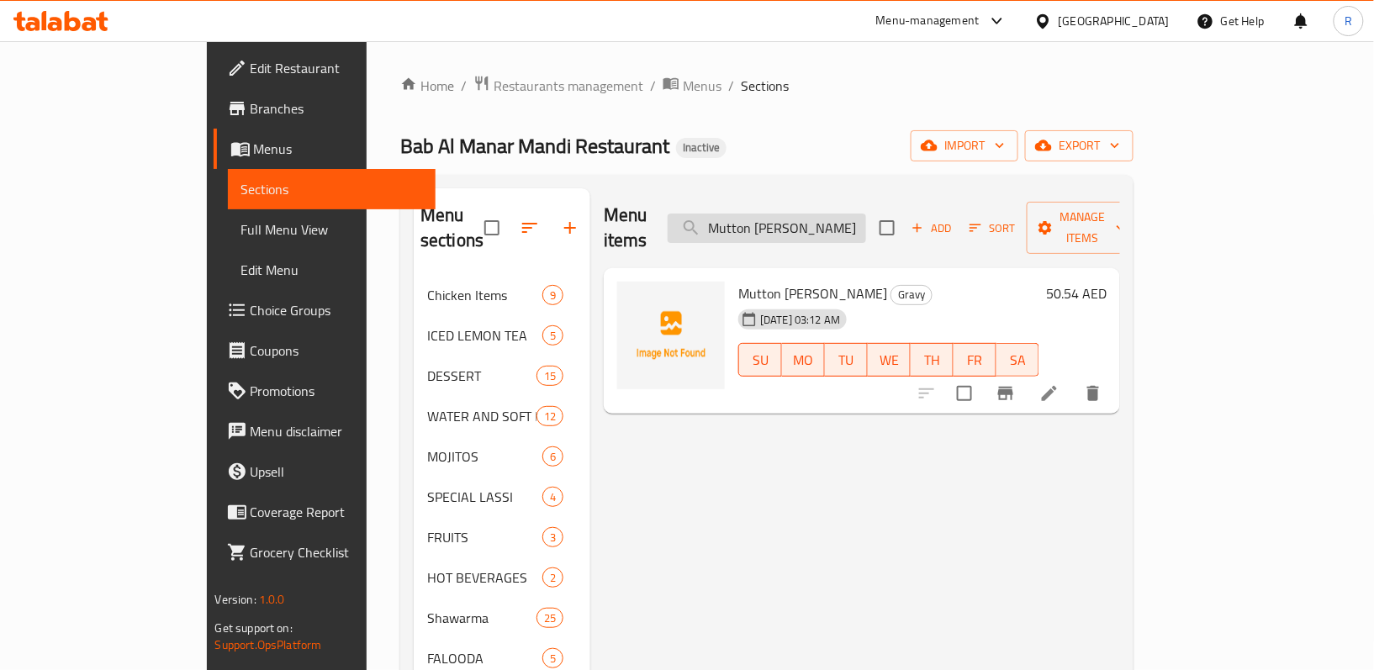
click at [862, 214] on input "Mutton [PERSON_NAME]" at bounding box center [767, 228] width 198 height 29
paste input "BHUNA GHOST"
click at [849, 215] on input "BHUNA GHOST" at bounding box center [767, 228] width 198 height 29
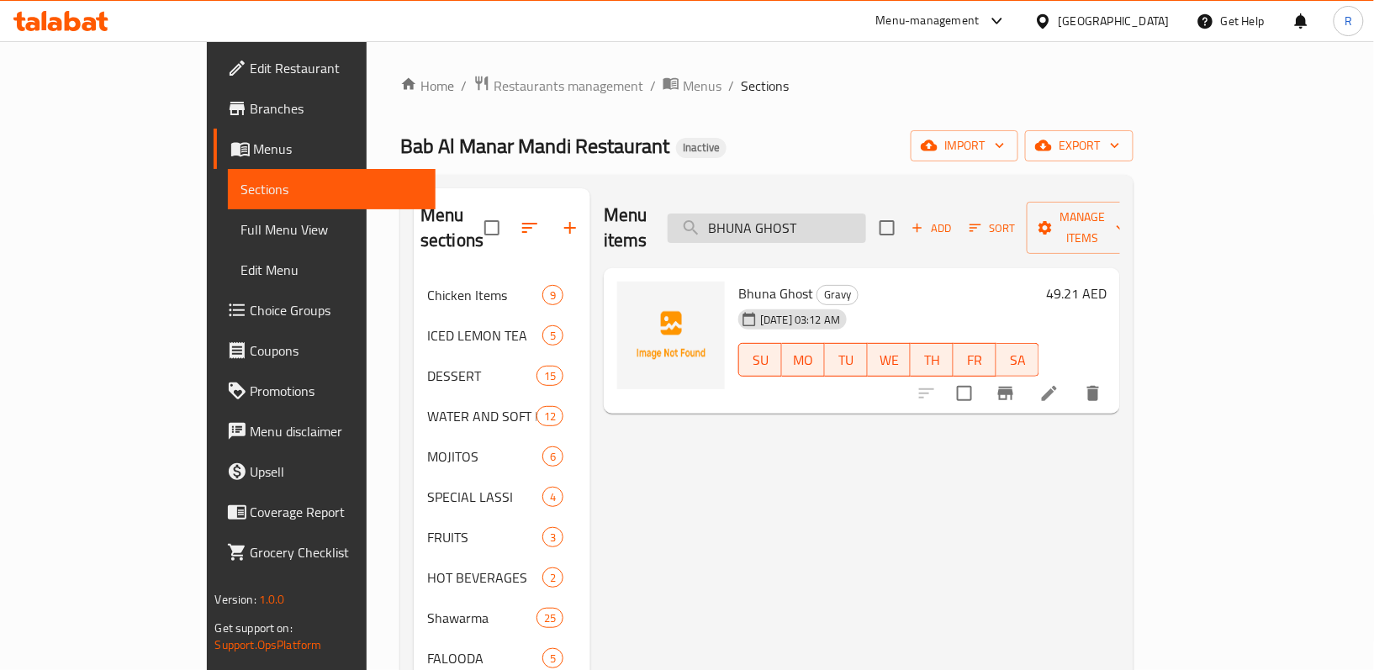
click at [849, 215] on input "BHUNA GHOST" at bounding box center [767, 228] width 198 height 29
paste input "MUTTON DOPYAZA"
type input "MUTTON DOPYAZA"
drag, startPoint x: 896, startPoint y: 227, endPoint x: 717, endPoint y: 232, distance: 179.2
click at [720, 232] on div "Menu items MUTTON DOPYAZA Add Sort Manage items" at bounding box center [862, 228] width 516 height 80
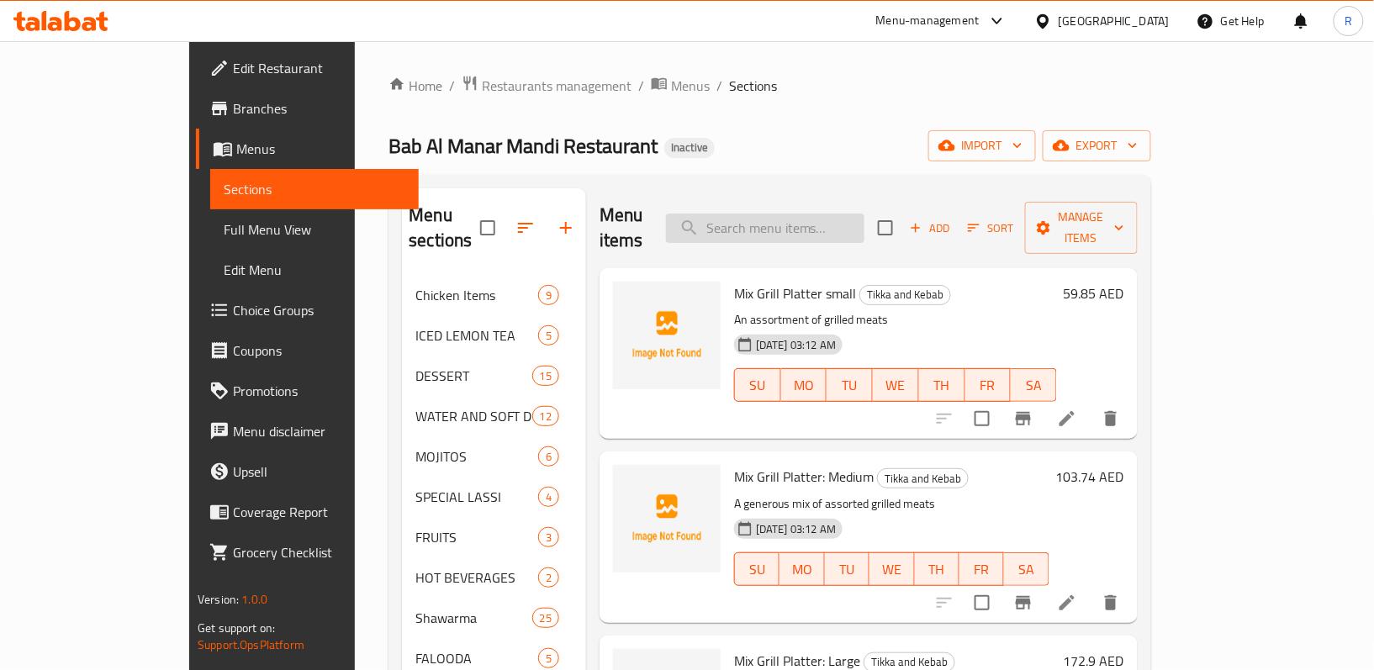
drag, startPoint x: 788, startPoint y: 235, endPoint x: 798, endPoint y: 229, distance: 12.1
click at [788, 235] on div "Menu items Add Sort Manage items" at bounding box center [868, 228] width 538 height 80
click at [798, 229] on input "search" at bounding box center [765, 228] width 198 height 29
paste input "MUTTON KADAI MASALA:"
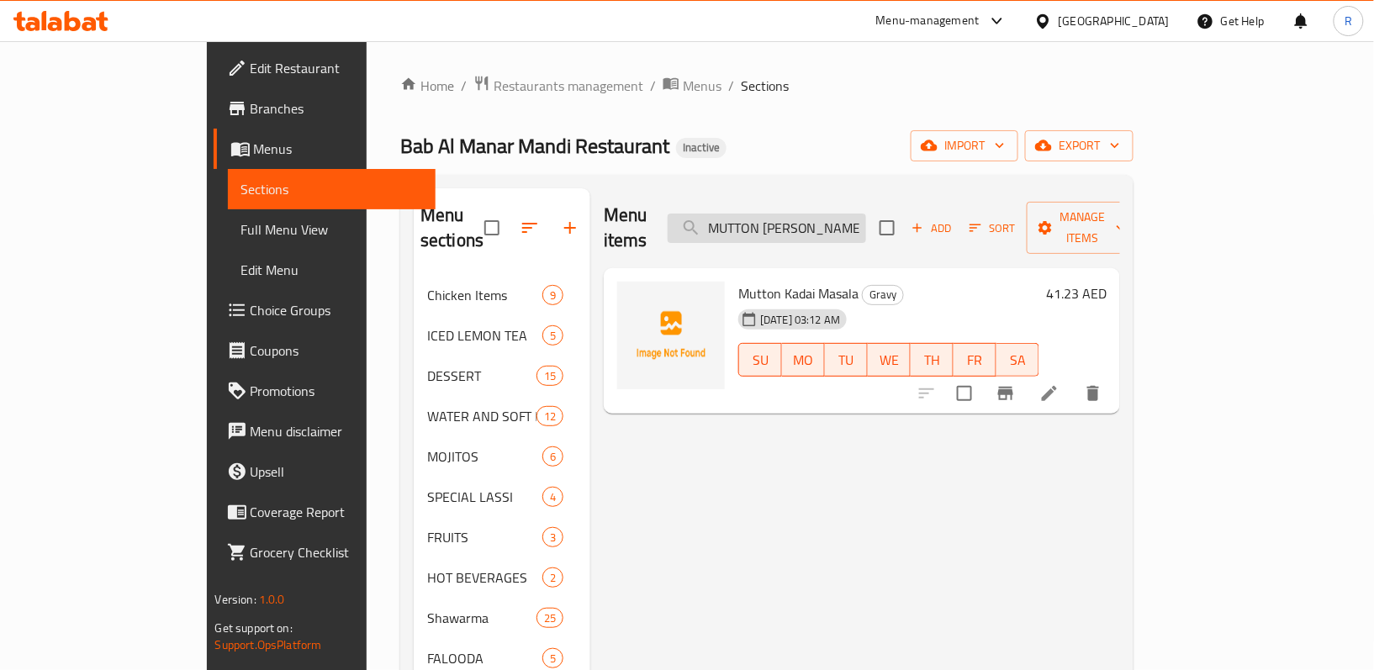
click at [866, 214] on input "MUTTON KADAI MASALA" at bounding box center [767, 228] width 198 height 29
paste input "CHICKEN"
click at [866, 219] on input "CHICKEN MASALA" at bounding box center [767, 228] width 198 height 29
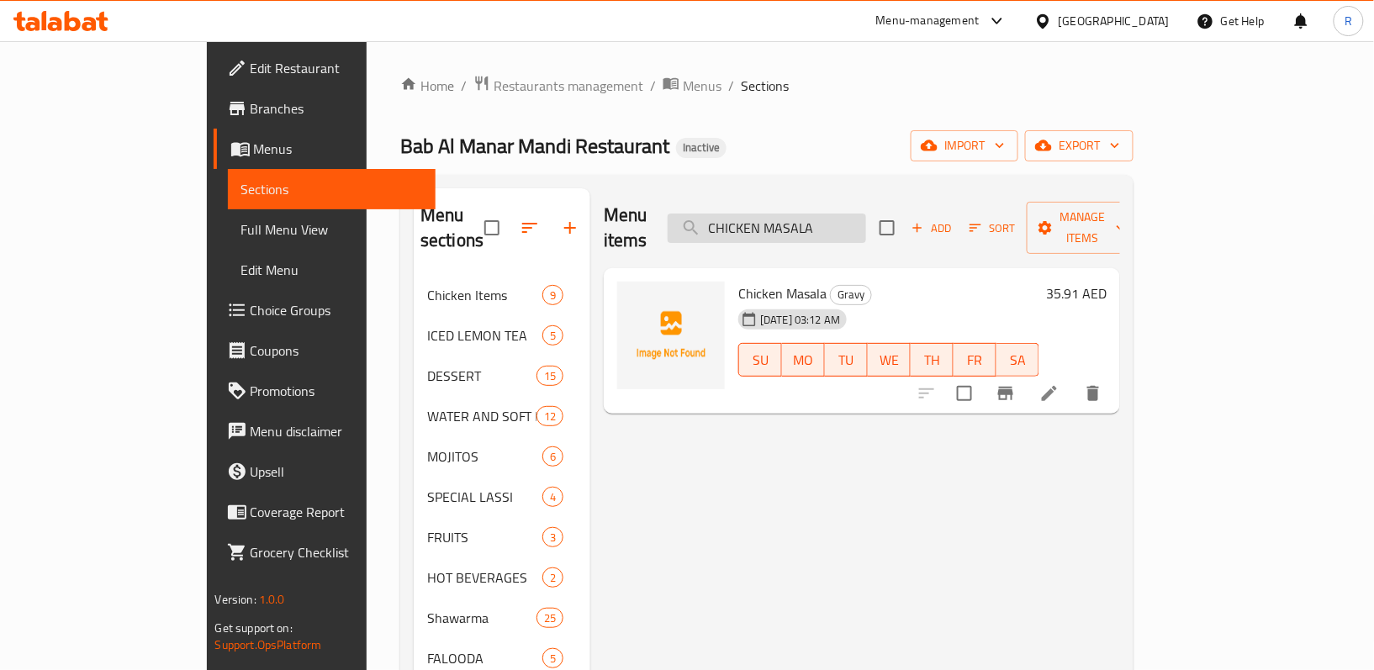
click at [866, 219] on input "CHICKEN MASALA" at bounding box center [767, 228] width 198 height 29
paste input "LAZEEZ PANEER:"
click at [866, 222] on input "LAZEEZ PANEER" at bounding box center [767, 228] width 198 height 29
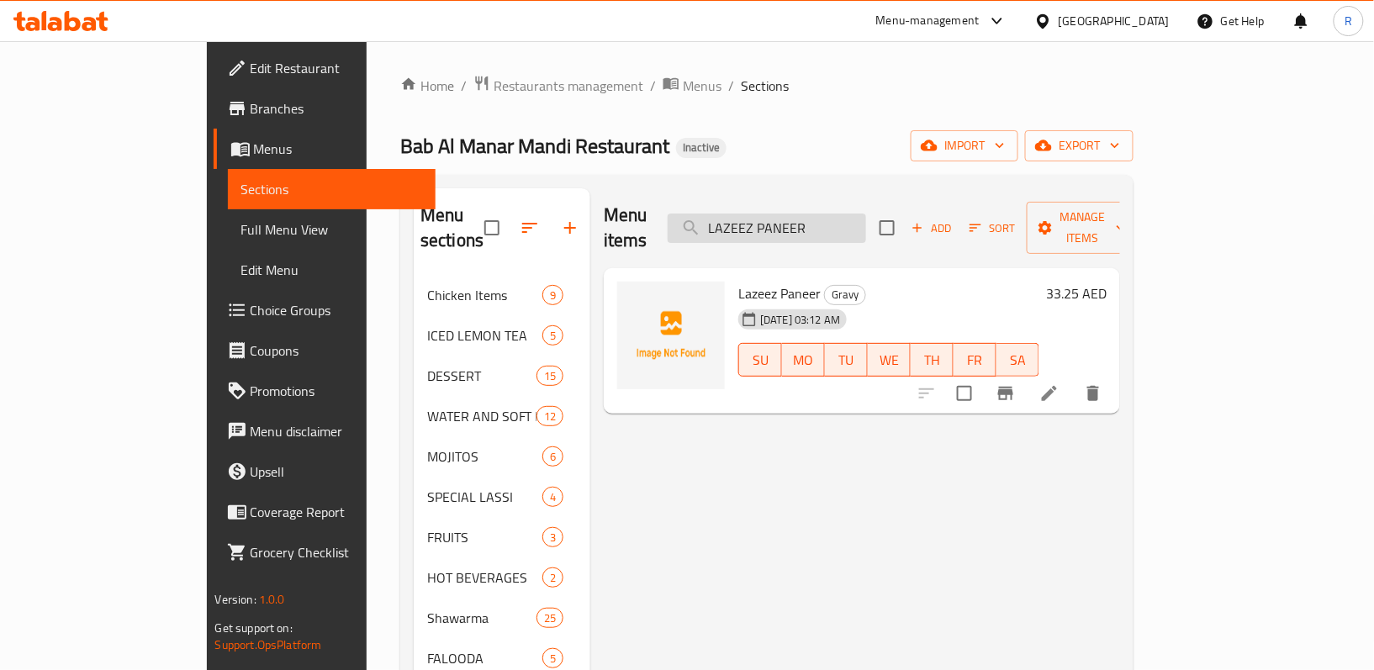
click at [866, 222] on input "LAZEEZ PANEER" at bounding box center [767, 228] width 198 height 29
paste input "BUTTER CHICKEN:"
click at [866, 217] on input "BUTTER CHICKEN" at bounding box center [767, 228] width 198 height 29
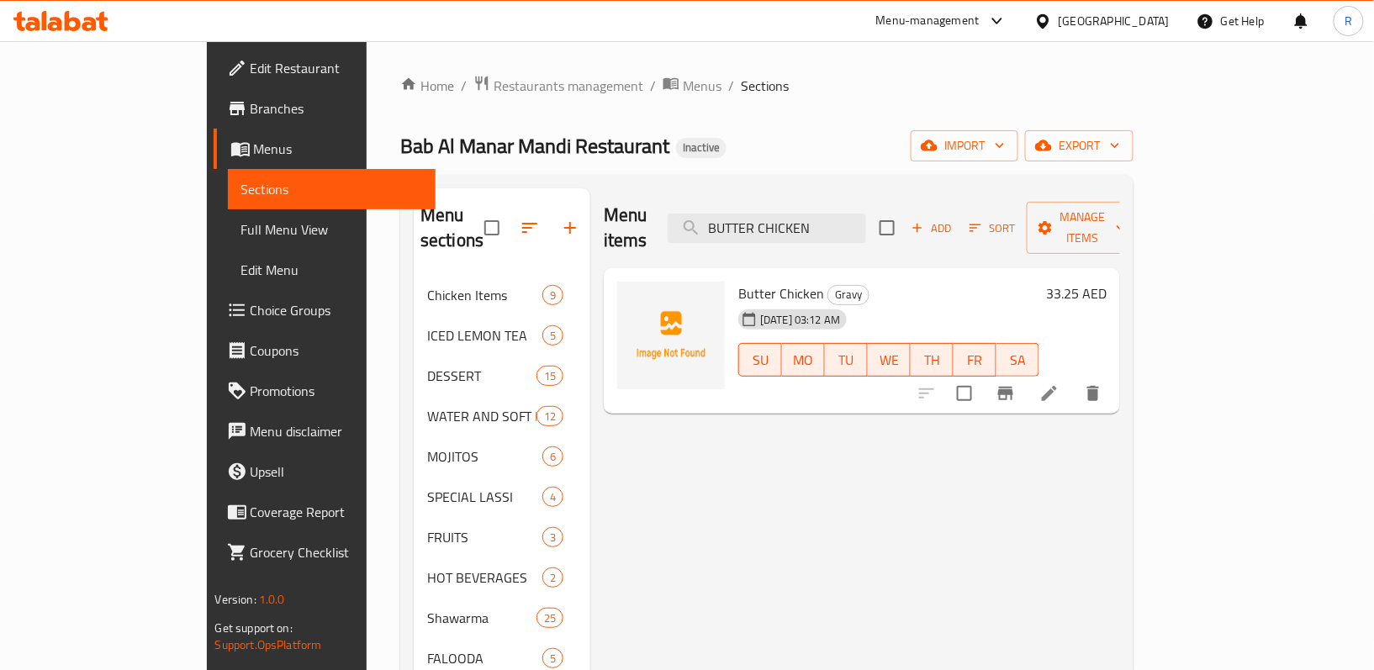
paste input "CHICKEN TIKKA MASALLA:"
click at [866, 214] on input "CHICKEN TIKKA MASALLA" at bounding box center [767, 228] width 198 height 29
paste input "MUTTON NASHIF"
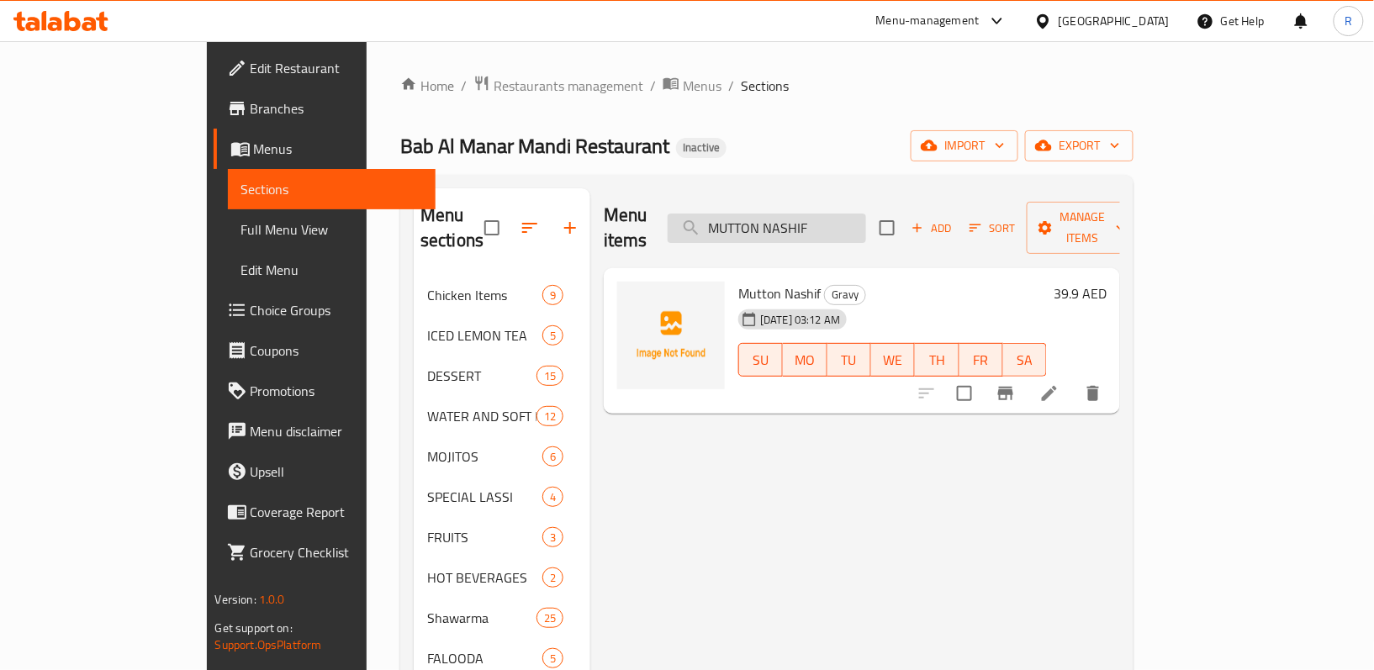
click at [866, 214] on input "MUTTON NASHIF" at bounding box center [767, 228] width 198 height 29
paste input "FOUL"
click at [858, 223] on input "FOUL" at bounding box center [767, 228] width 198 height 29
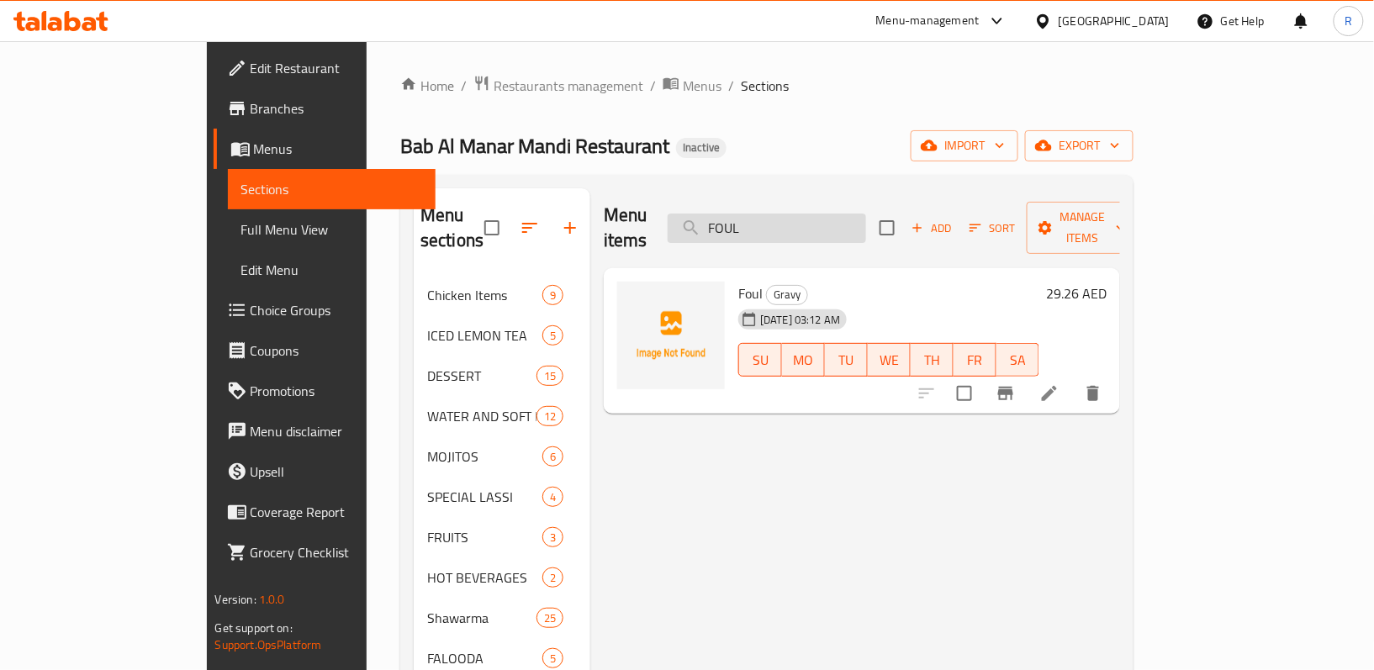
click at [858, 223] on input "FOUL" at bounding box center [767, 228] width 198 height 29
paste input "CHICKEN NASHIF"
click at [836, 214] on input "CHICKEN NASHIF" at bounding box center [767, 228] width 198 height 29
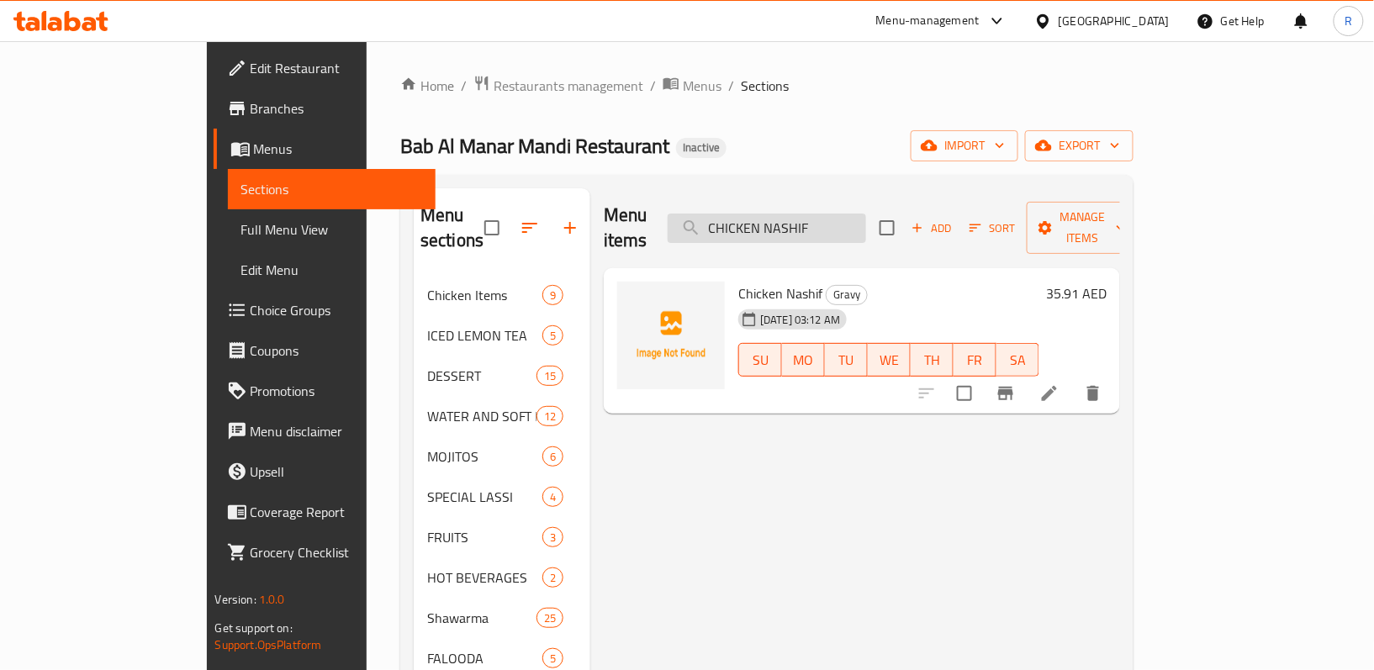
click at [836, 214] on input "CHICKEN NASHIF" at bounding box center [767, 228] width 198 height 29
paste input "Fattoush:"
click at [866, 214] on input "Fattoush" at bounding box center [767, 228] width 198 height 29
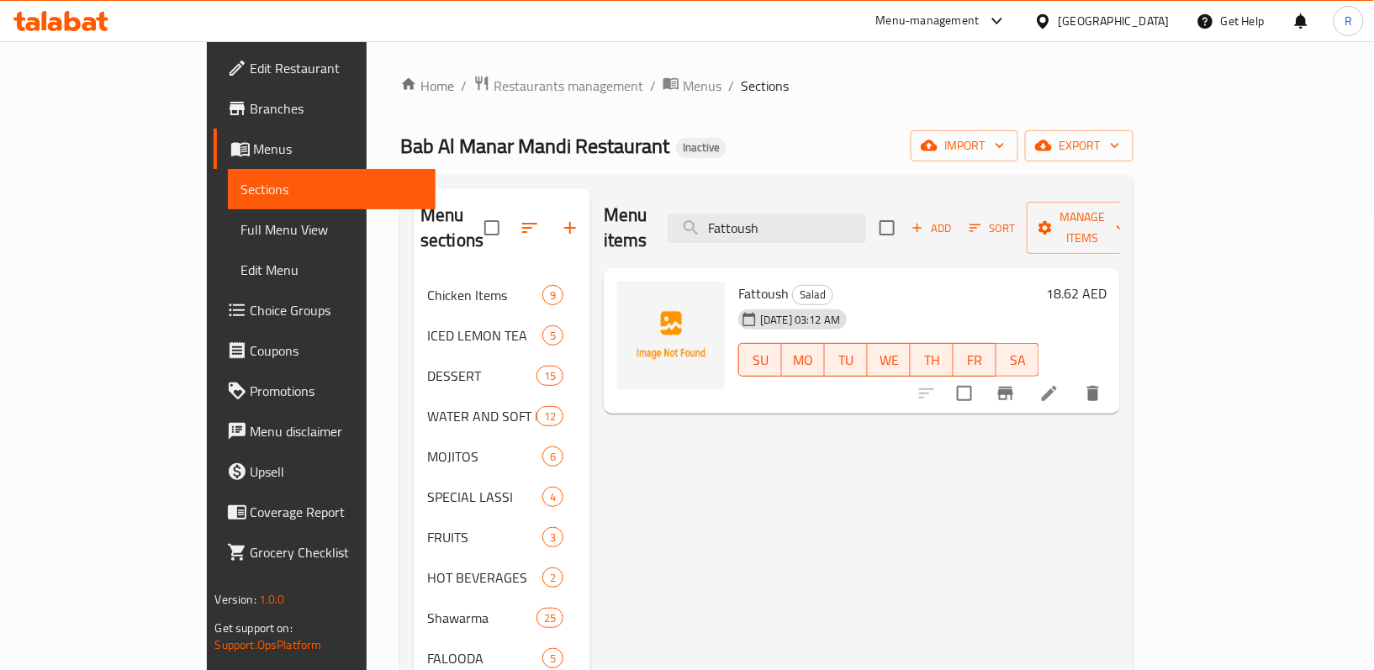
paste input "Arabic Salad:"
click at [863, 214] on input "Arabic Salad" at bounding box center [767, 228] width 198 height 29
paste input "Green Salad:"
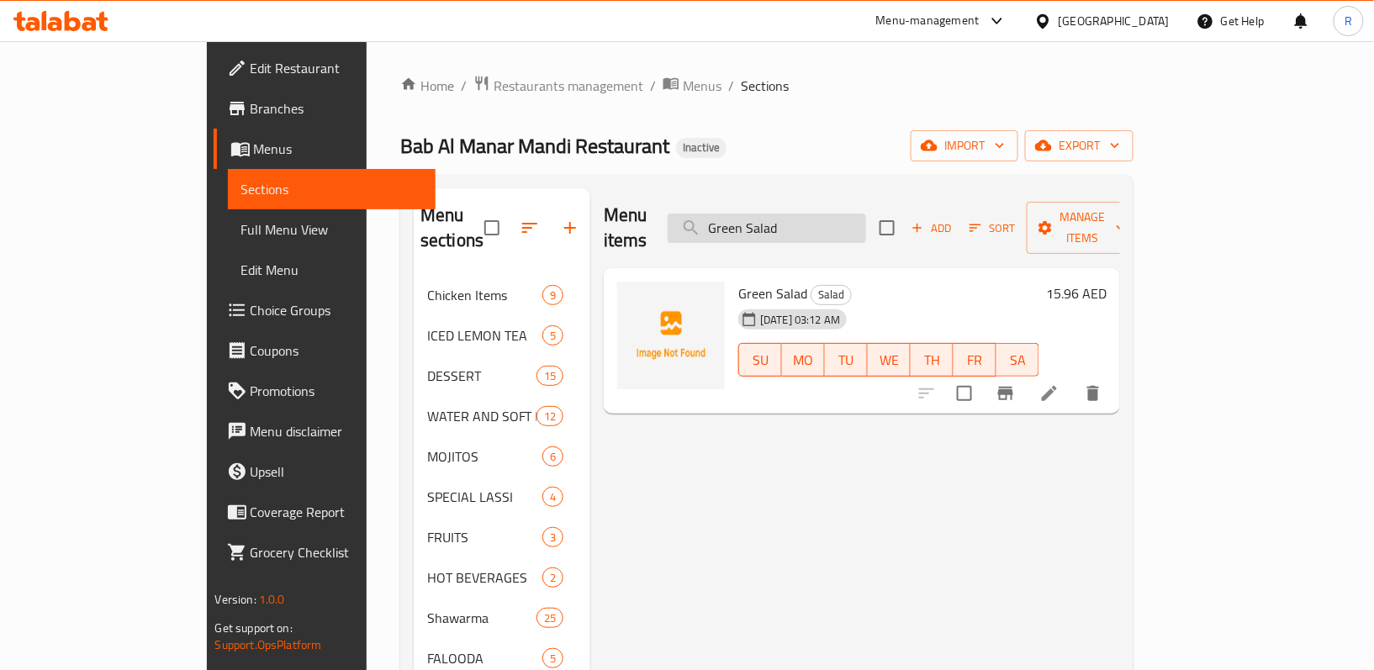
click at [866, 214] on input "Green Salad" at bounding box center [767, 228] width 198 height 29
paste input "Hummus with Chicken:"
click at [866, 214] on input "Hummus with Chicken" at bounding box center [767, 228] width 198 height 29
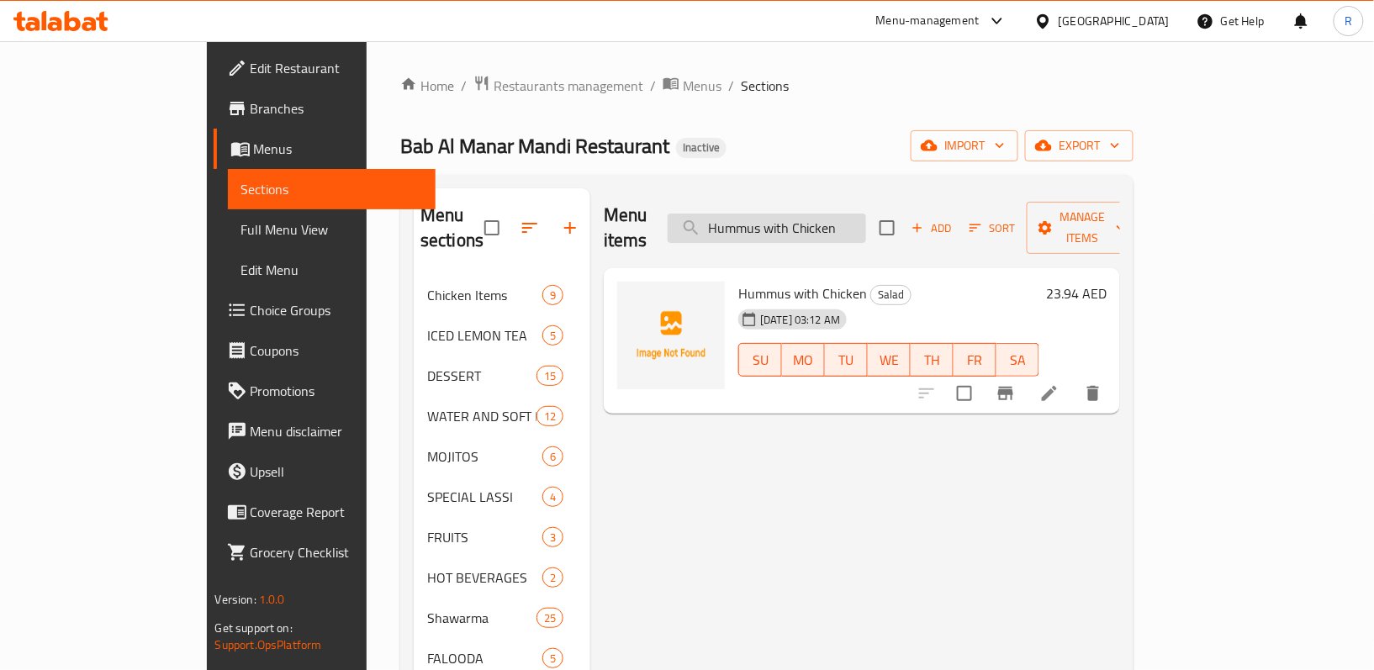
click at [866, 214] on input "Hummus with Chicken" at bounding box center [767, 228] width 198 height 29
paste input "Jer Jeer salad:"
click at [866, 214] on input "Jer Jeer salad" at bounding box center [767, 228] width 198 height 29
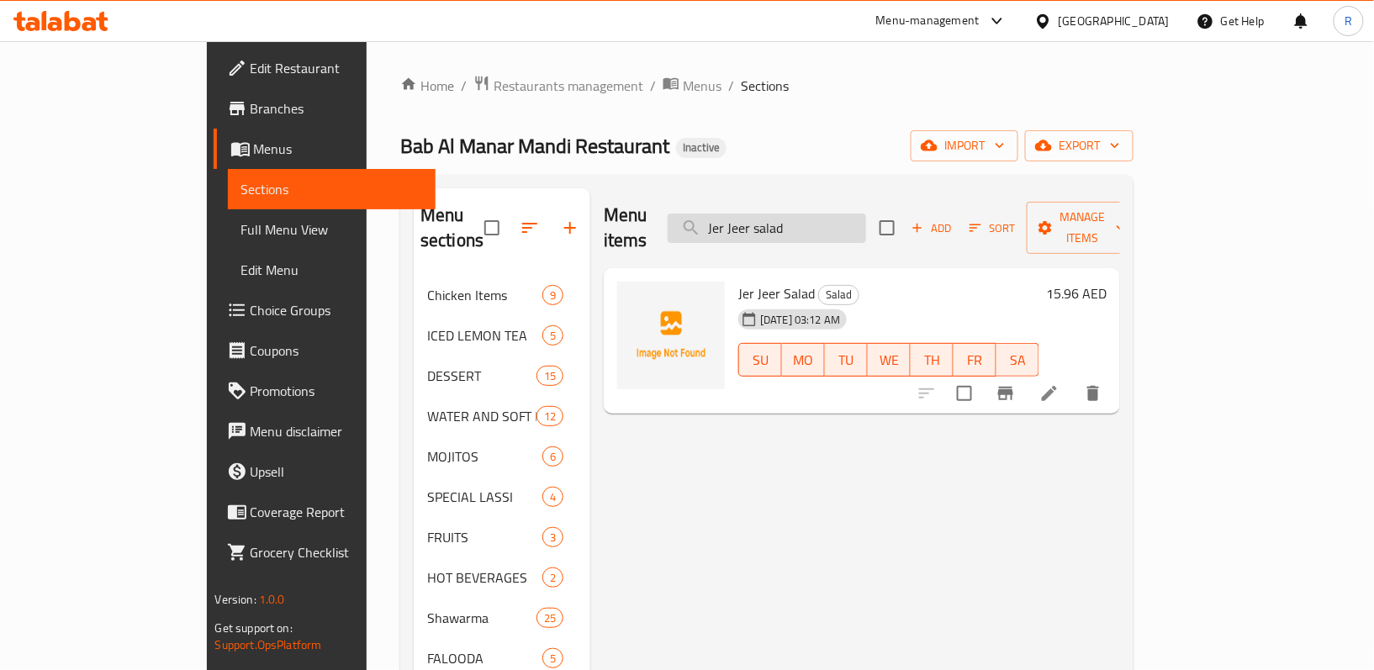
click at [866, 214] on input "Jer Jeer salad" at bounding box center [767, 228] width 198 height 29
paste input "Yogurt Salad:"
click at [839, 219] on input "Yogurt Salad" at bounding box center [767, 228] width 198 height 29
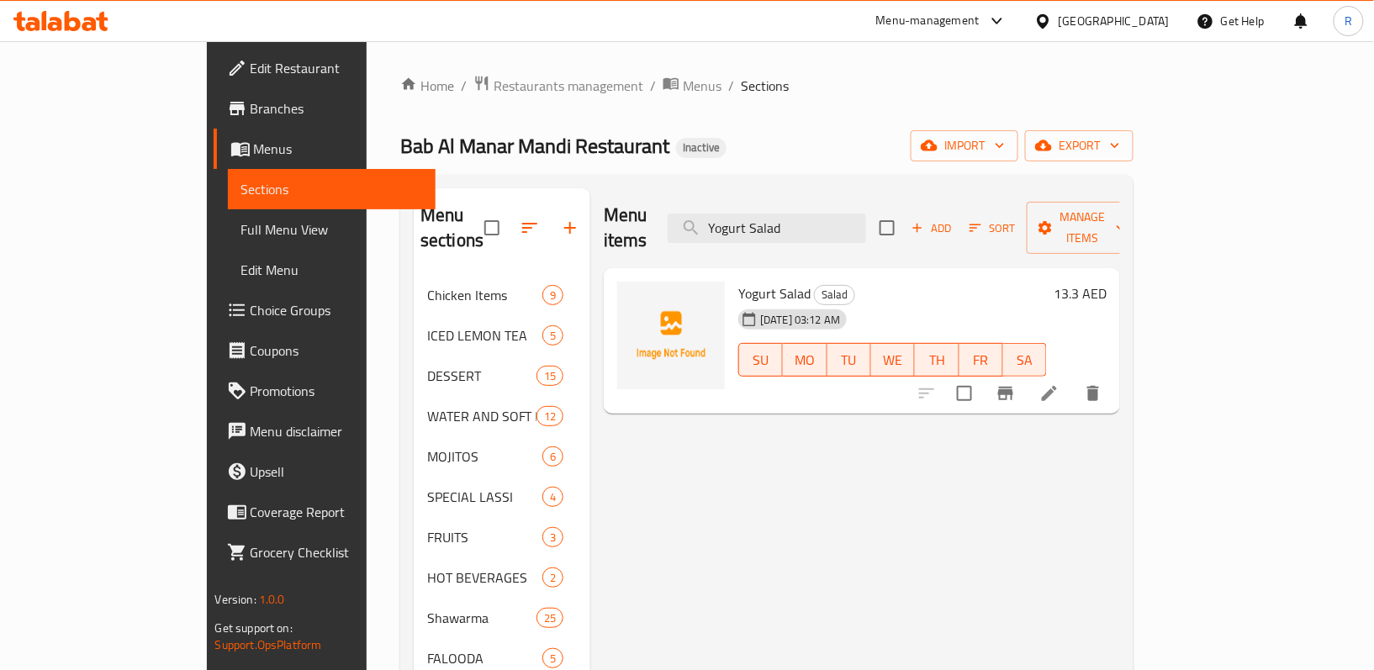
paste input "Tabbouleh Salad:"
click at [866, 230] on input "Tabbouleh Salad" at bounding box center [767, 228] width 198 height 29
paste input "BM Special:"
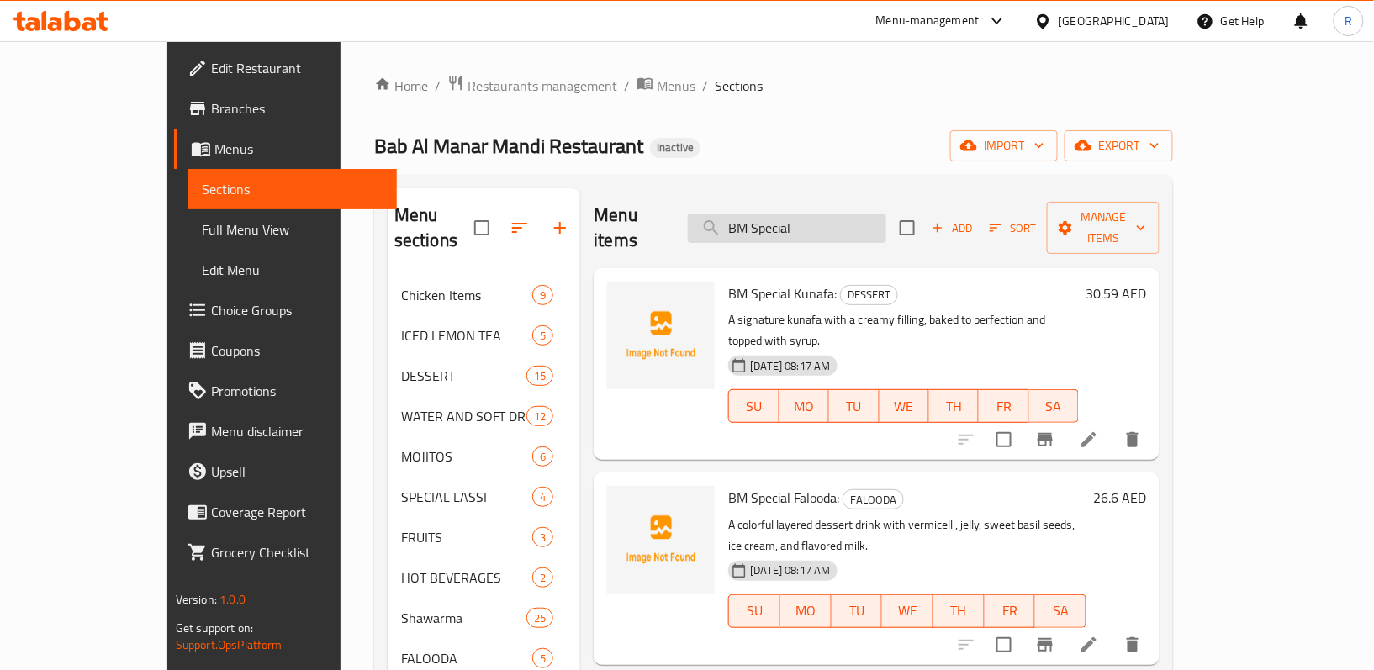
click at [885, 215] on input "BM Special" at bounding box center [787, 228] width 198 height 29
paste input "CHICKEN CAESAR SALAD:"
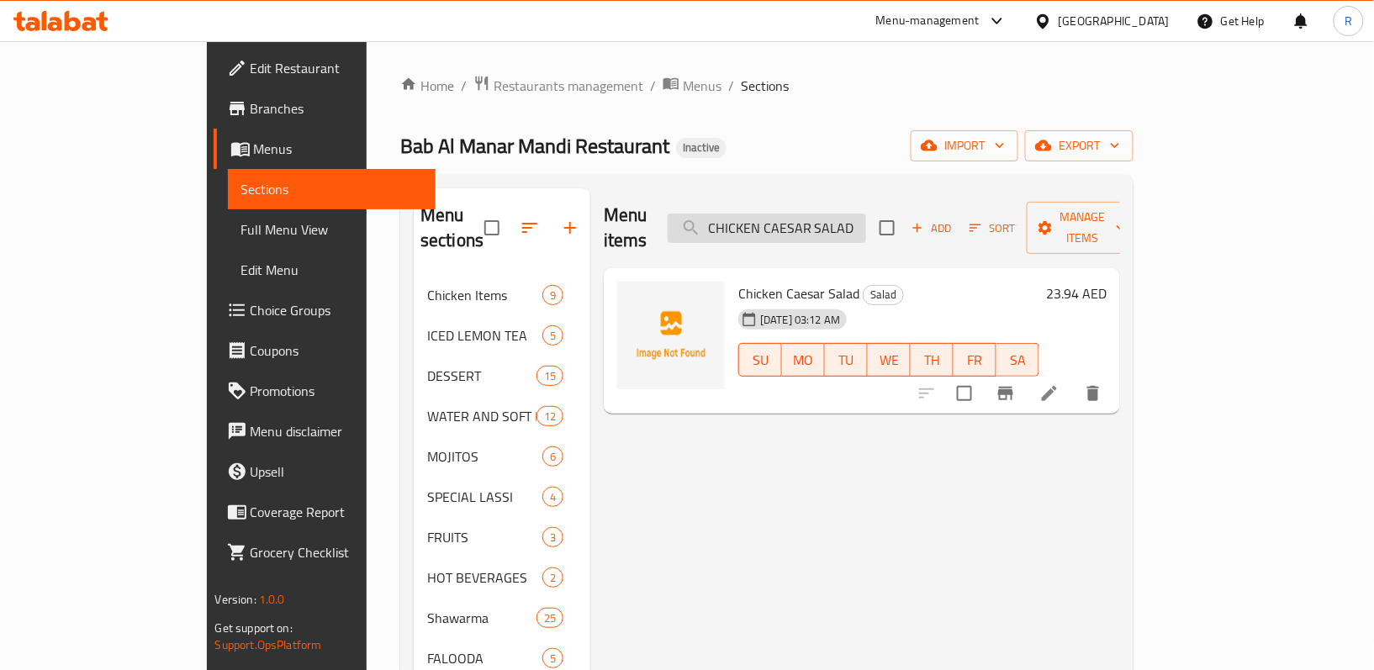
click at [866, 214] on input "CHICKEN CAESAR SALAD" at bounding box center [767, 228] width 198 height 29
paste input "Nuggets:"
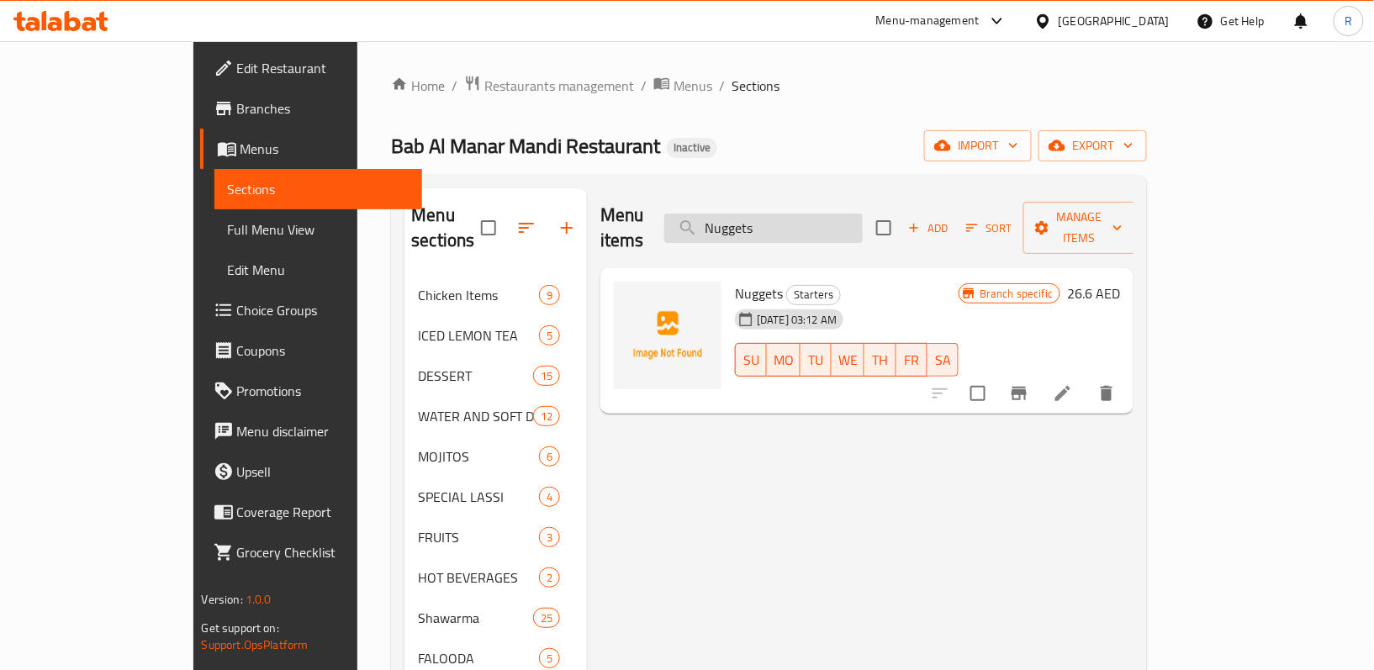
click at [863, 216] on input "Nuggets" at bounding box center [763, 228] width 198 height 29
paste input "Mozzarella Sticks:"
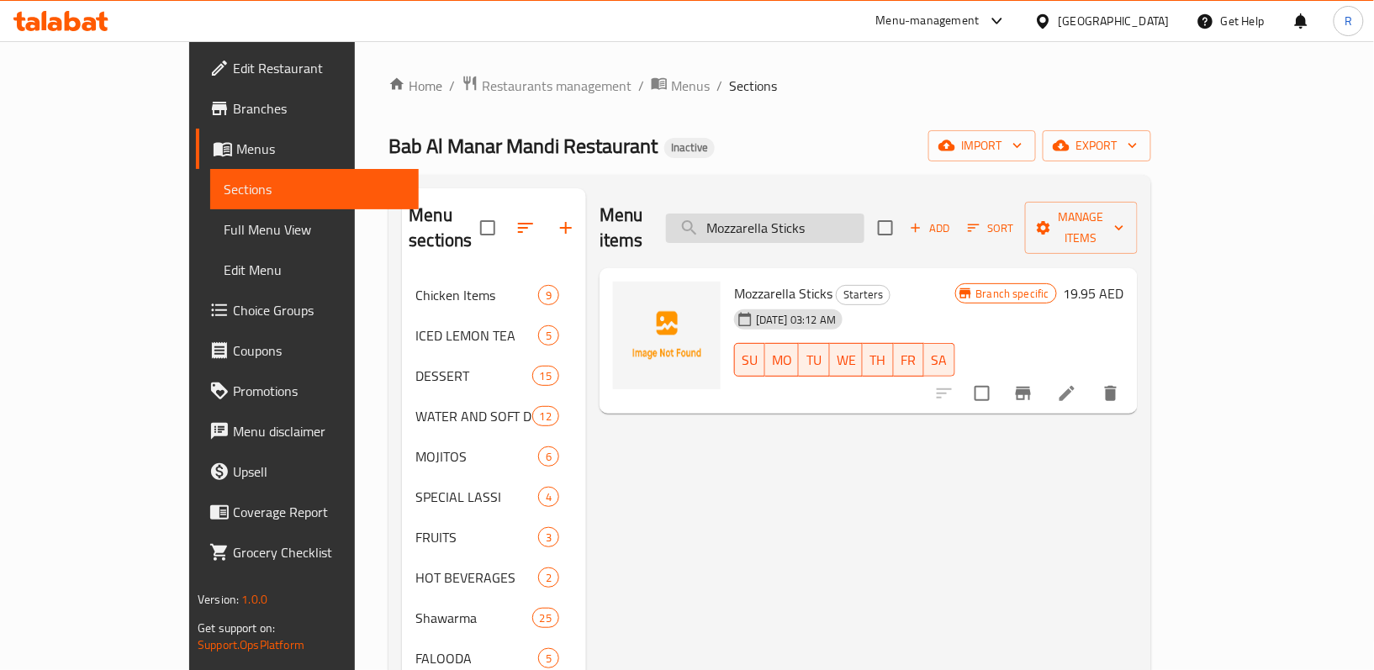
click at [864, 214] on input "Mozzarella Sticks" at bounding box center [765, 228] width 198 height 29
paste input ":"
click at [846, 214] on input "Mozzarella Sticks" at bounding box center [765, 228] width 198 height 29
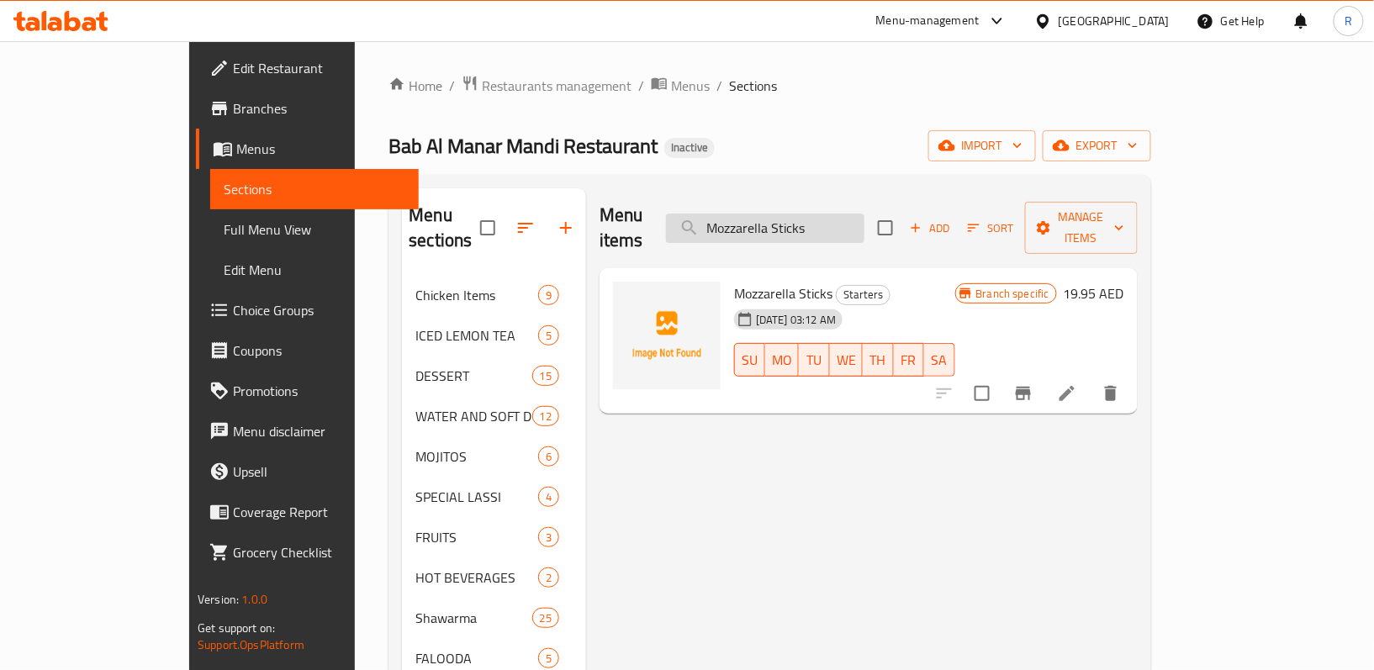
click at [846, 214] on input "Mozzarella Sticks" at bounding box center [765, 228] width 198 height 29
paste input "BM Signature Fries: (M):"
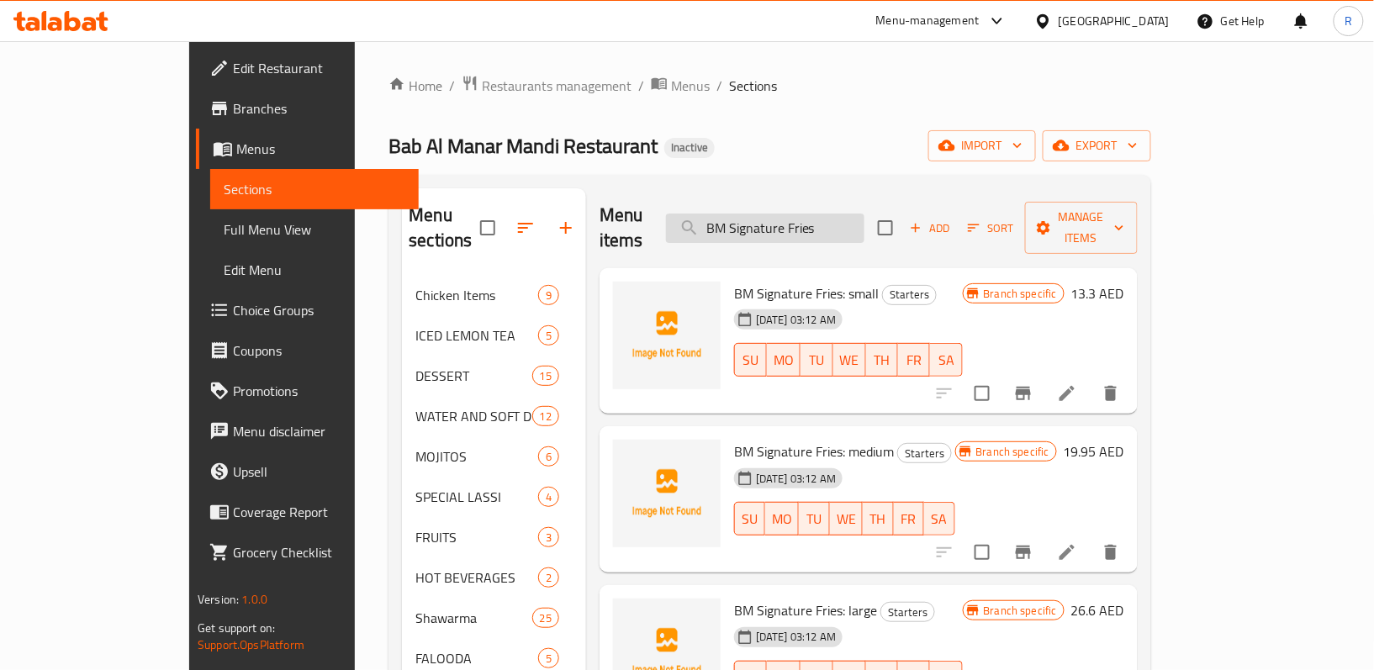
click at [855, 214] on input "BM Signature Fries" at bounding box center [765, 228] width 198 height 29
click at [859, 214] on input "BM Signature Fries" at bounding box center [765, 228] width 198 height 29
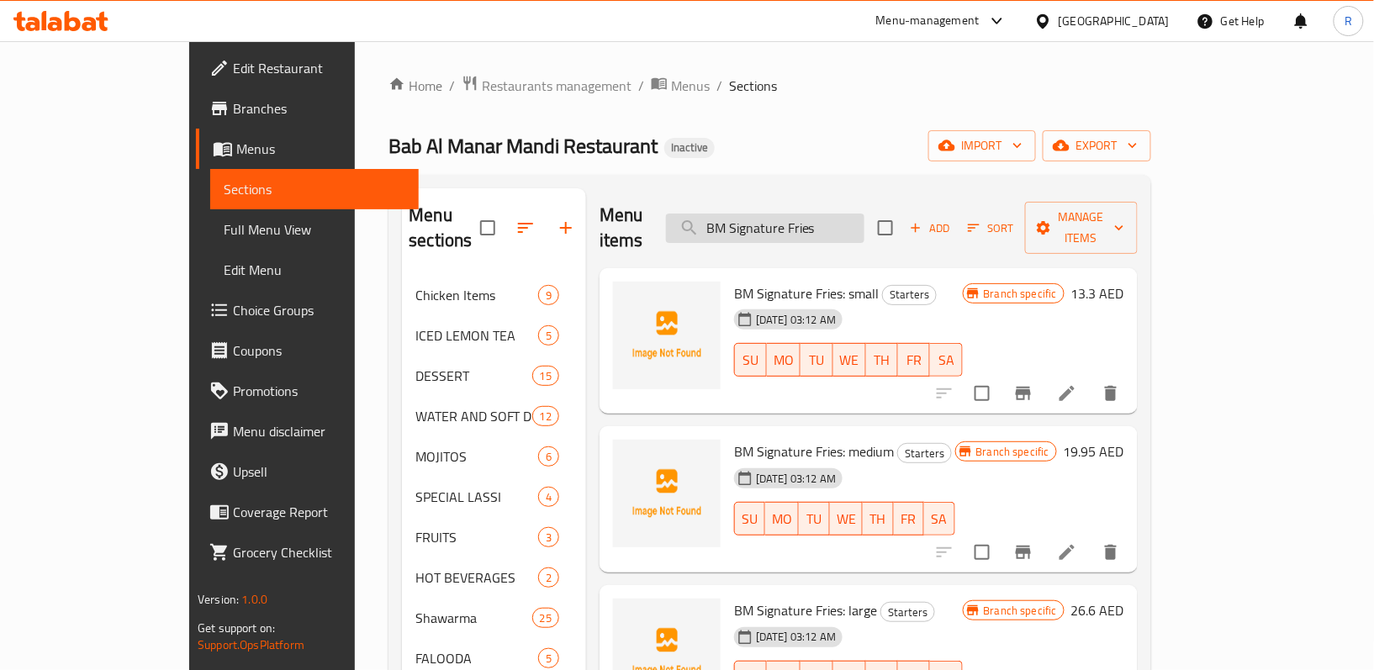
click at [859, 214] on input "BM Signature Fries" at bounding box center [765, 228] width 198 height 29
paste input "utterfly Prawns:"
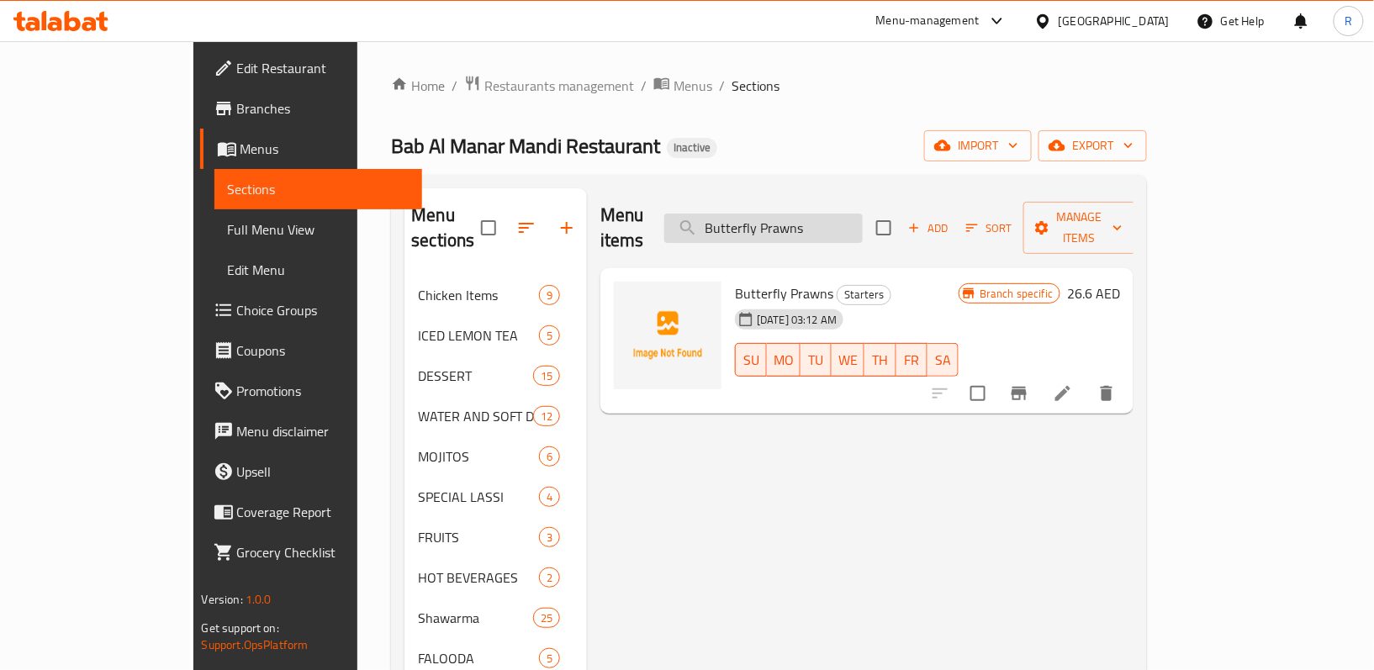
click at [863, 226] on input "Butterfly Prawns" at bounding box center [763, 228] width 198 height 29
paste input ":"
click at [863, 219] on input "Butterfly Prawns" at bounding box center [763, 228] width 198 height 29
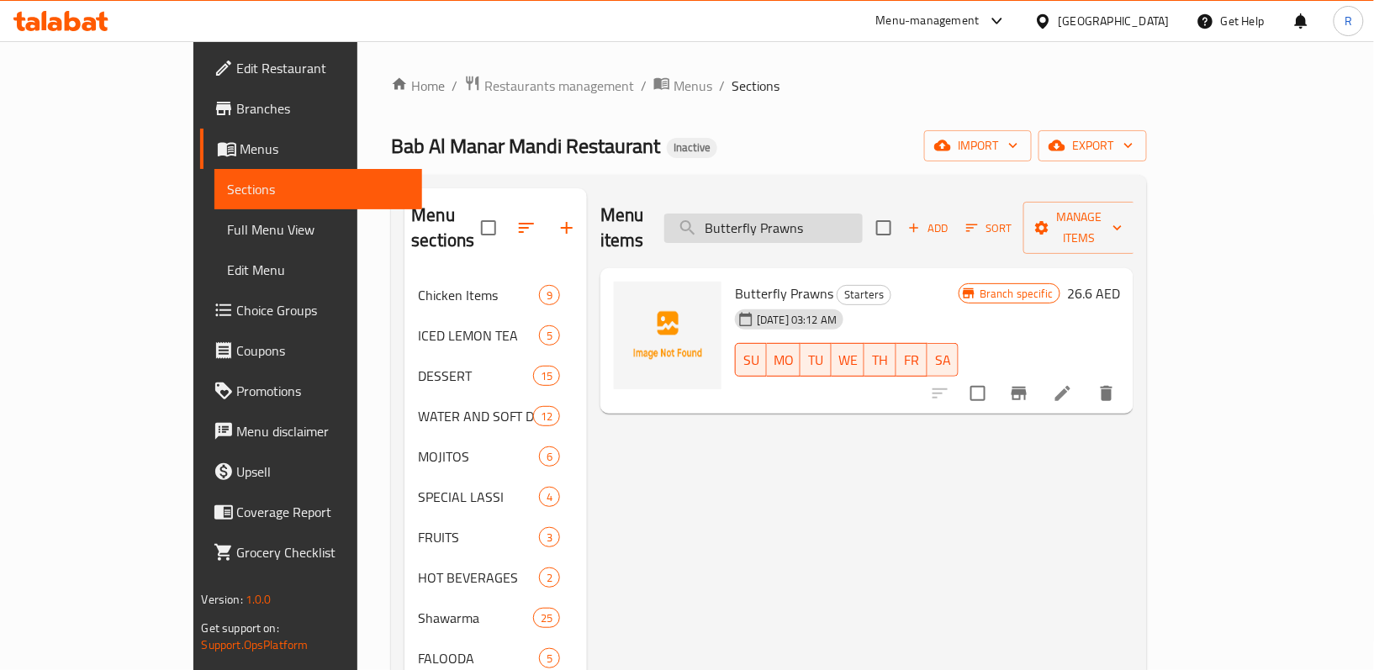
click at [863, 219] on input "Butterfly Prawns" at bounding box center [763, 228] width 198 height 29
paste input "ARABIC LENTIL Soup:"
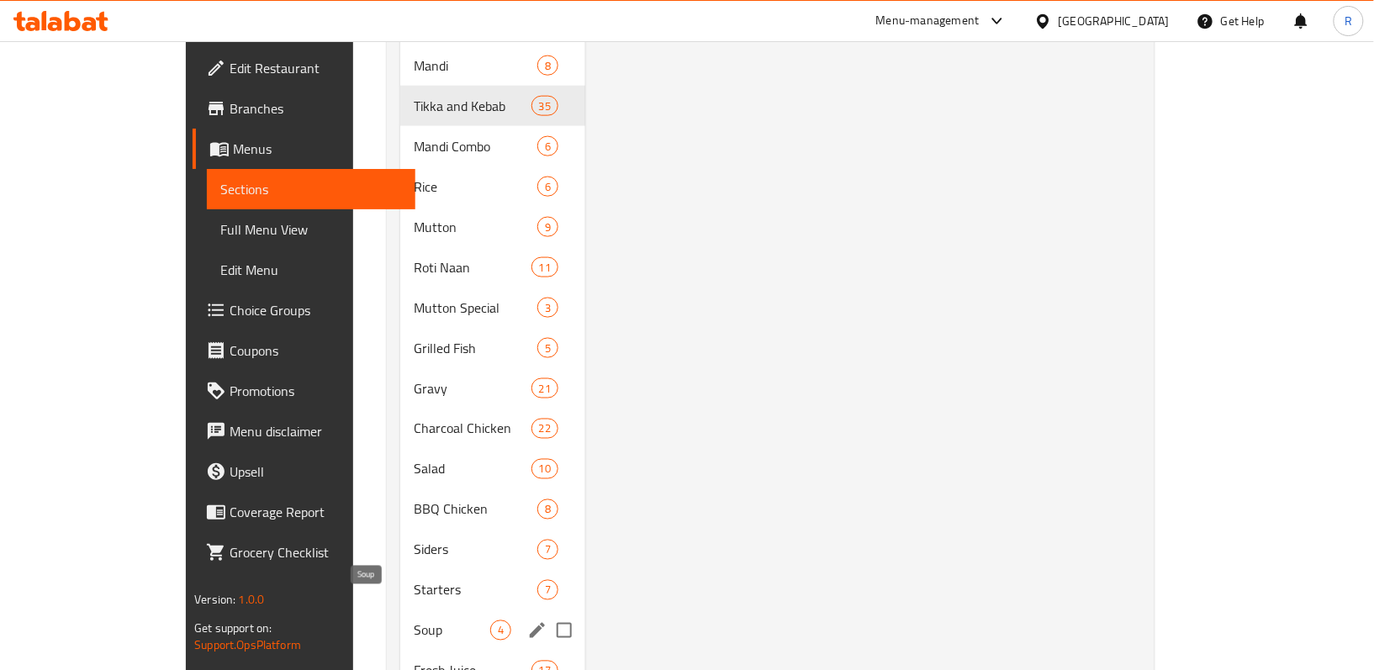
scroll to position [673, 0]
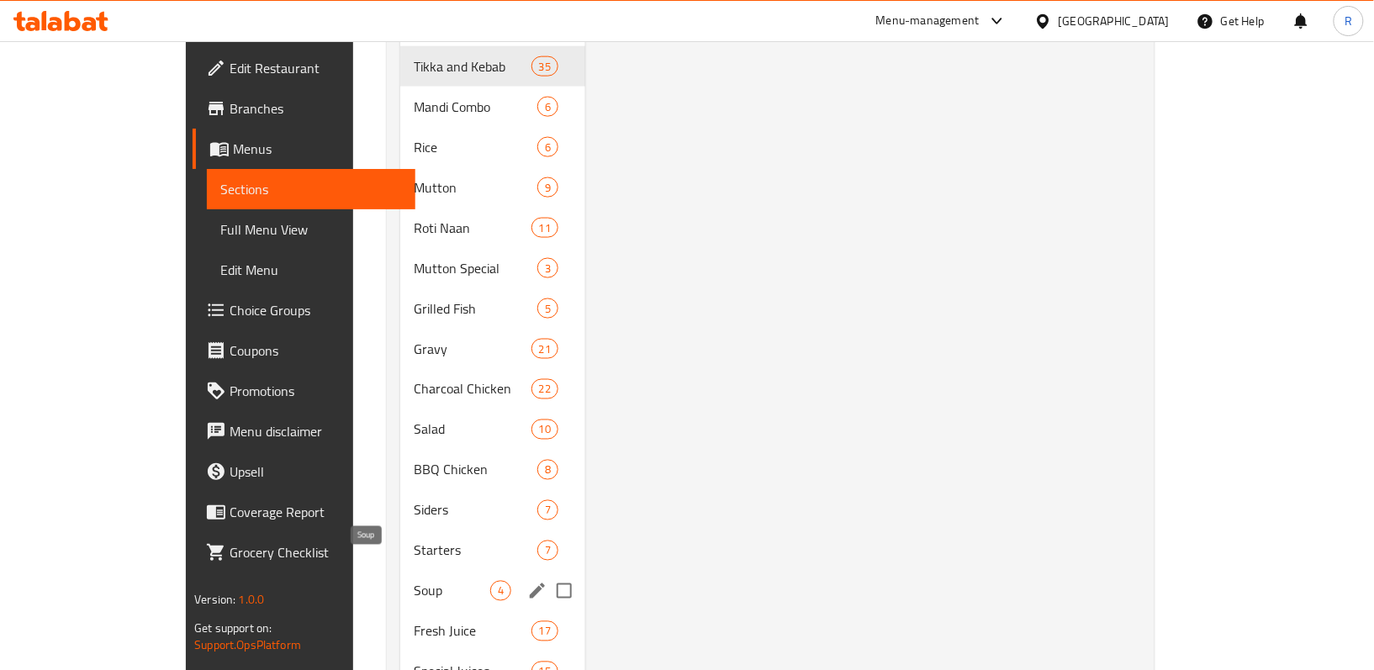
type input "ARABIC"
click at [414, 581] on span "Soup" at bounding box center [452, 591] width 77 height 20
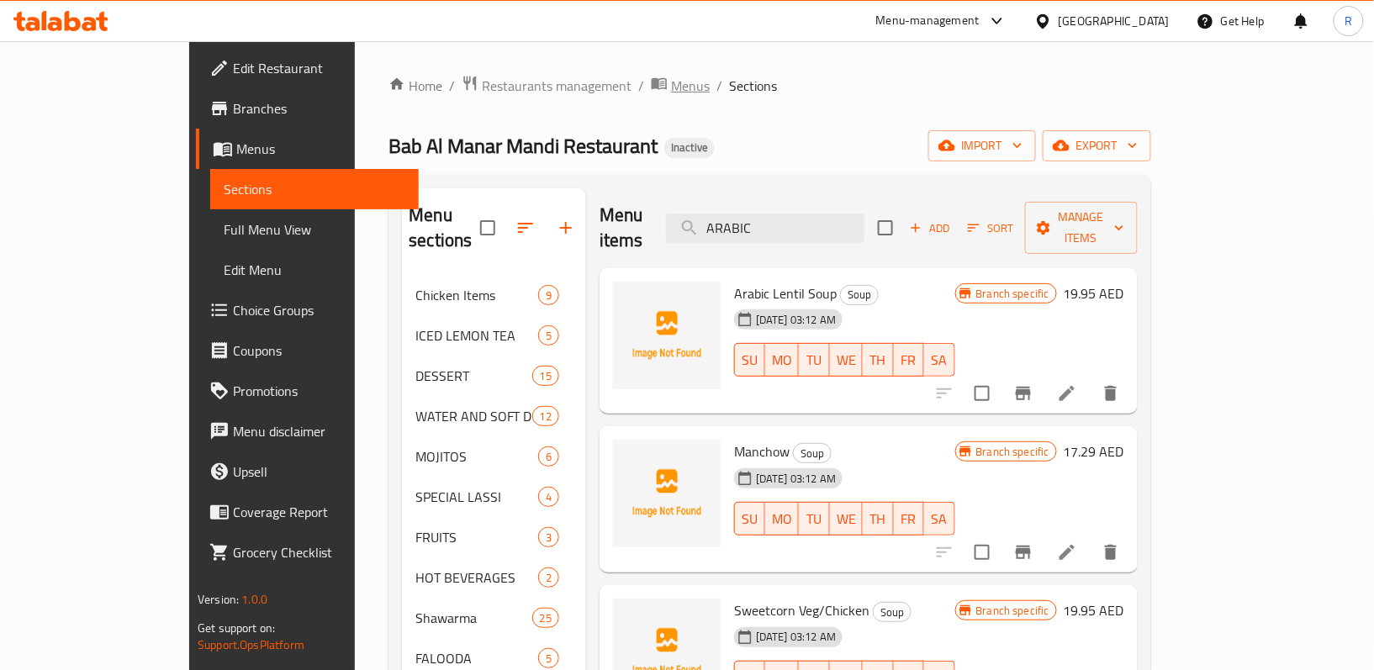
click at [671, 82] on span "Menus" at bounding box center [690, 86] width 39 height 20
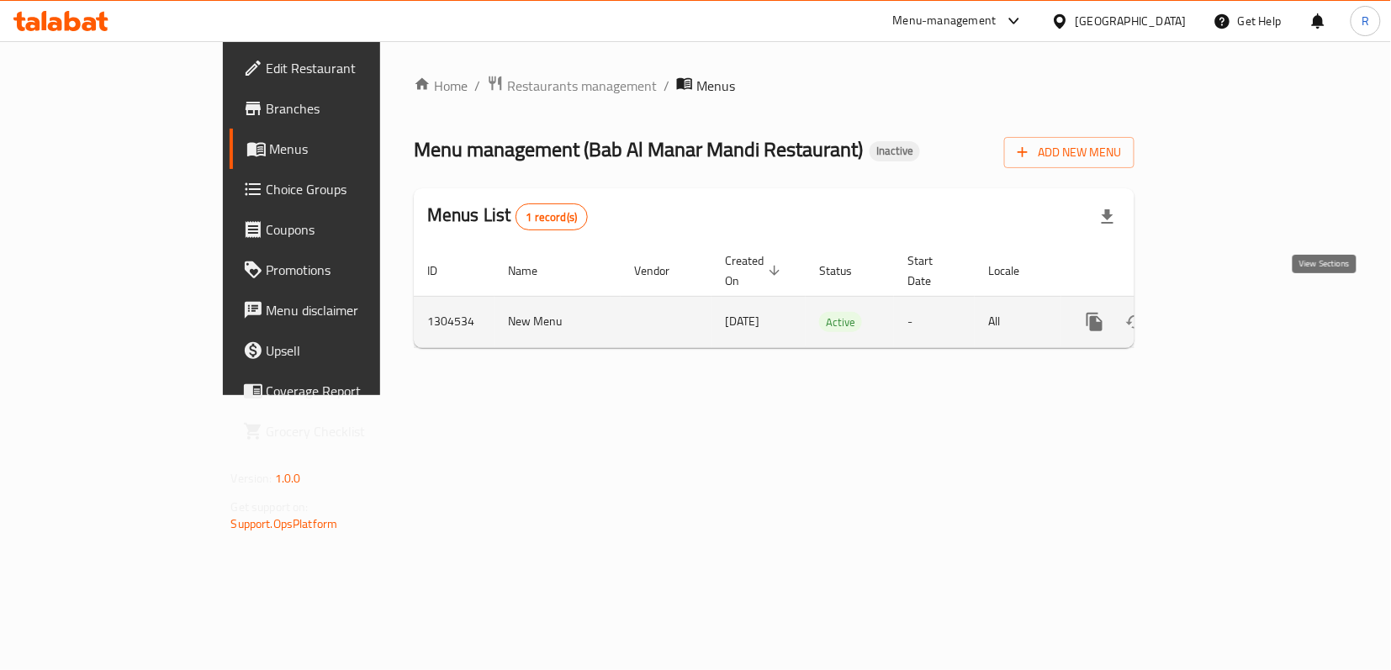
click at [1226, 312] on icon "enhanced table" at bounding box center [1216, 322] width 20 height 20
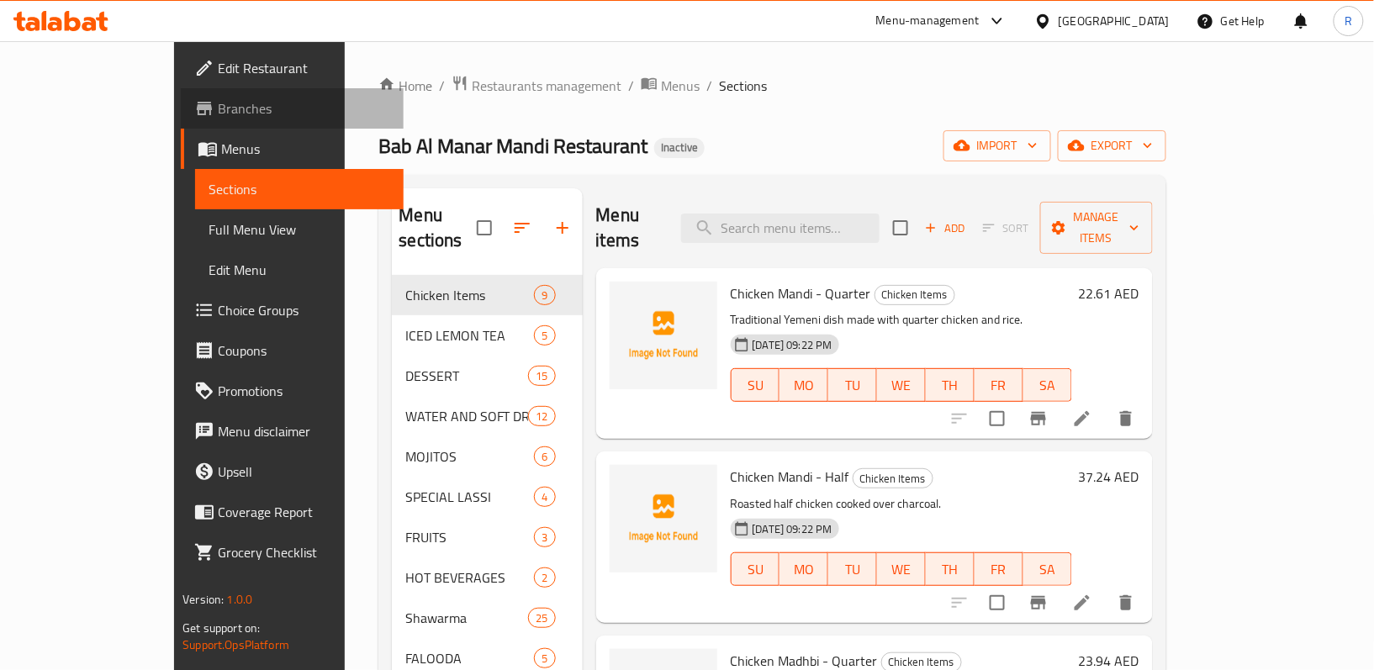
click at [218, 108] on span "Branches" at bounding box center [304, 108] width 172 height 20
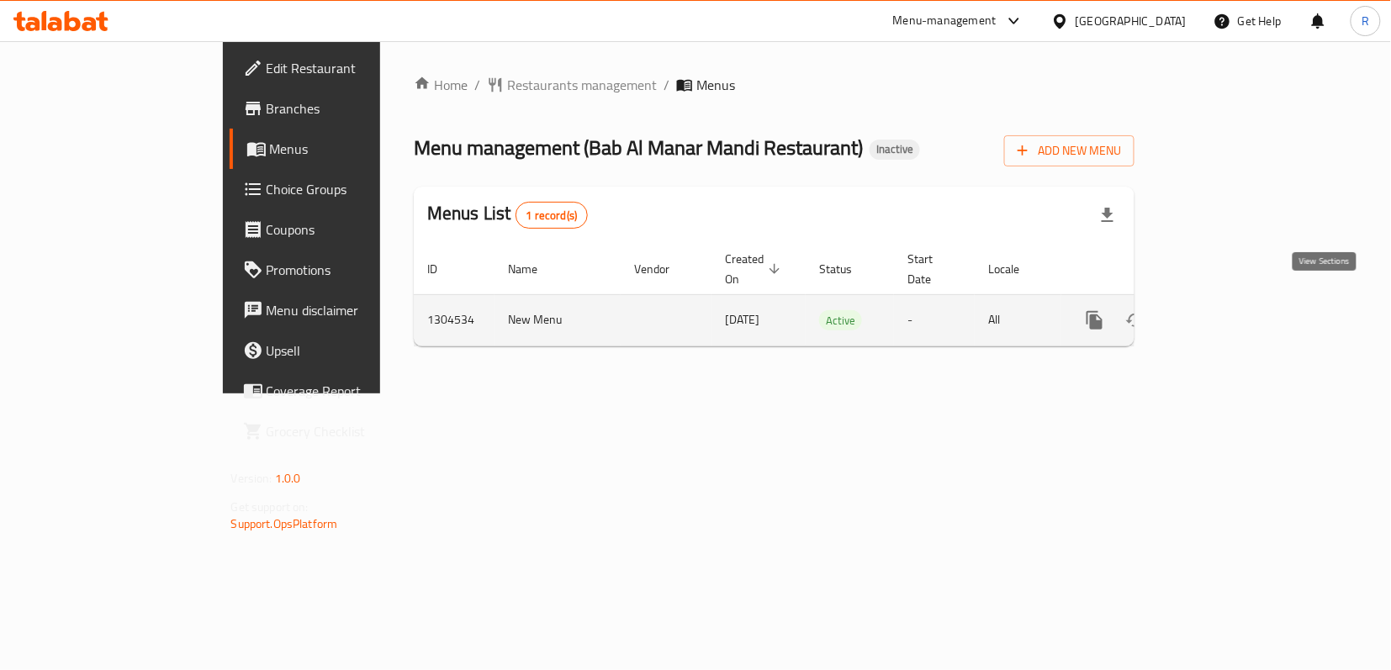
click at [1236, 300] on link "enhanced table" at bounding box center [1216, 320] width 40 height 40
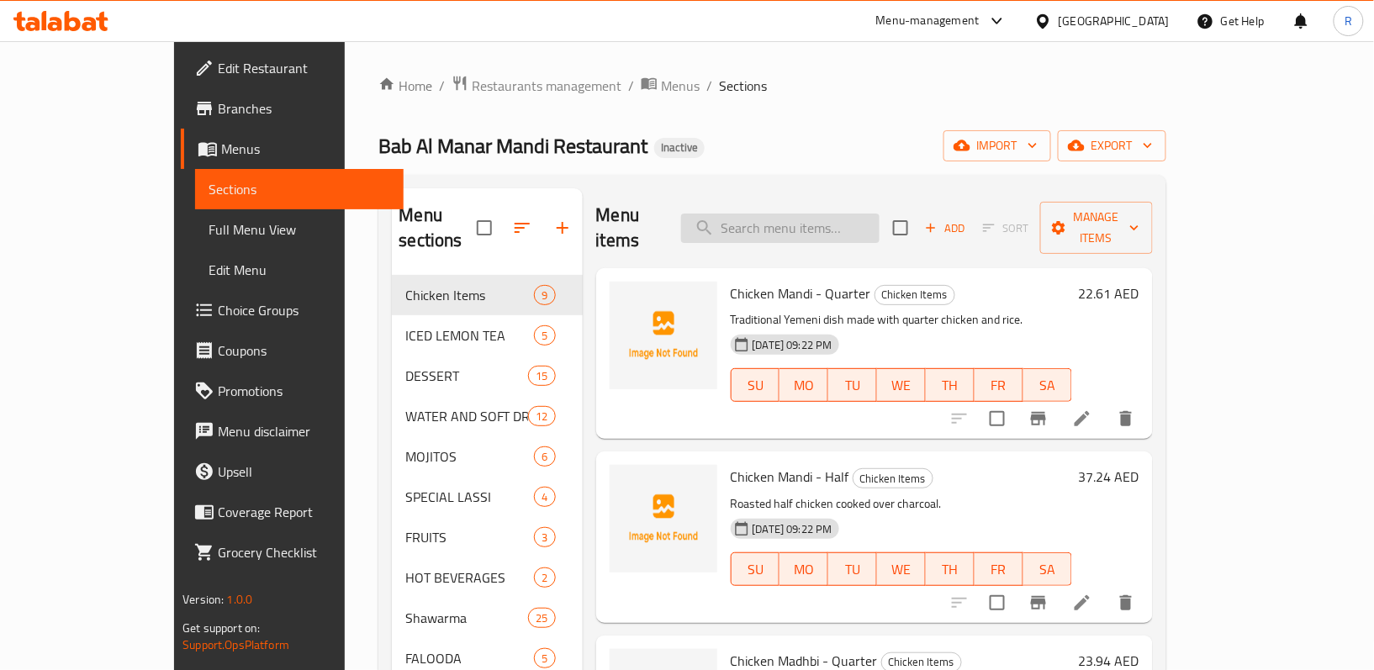
drag, startPoint x: 836, startPoint y: 235, endPoint x: 841, endPoint y: 217, distance: 19.2
click at [836, 235] on div "Menu items Add Sort Manage items" at bounding box center [874, 228] width 557 height 80
click at [841, 216] on input "search" at bounding box center [780, 228] width 198 height 29
paste input "HOT N SOUR"
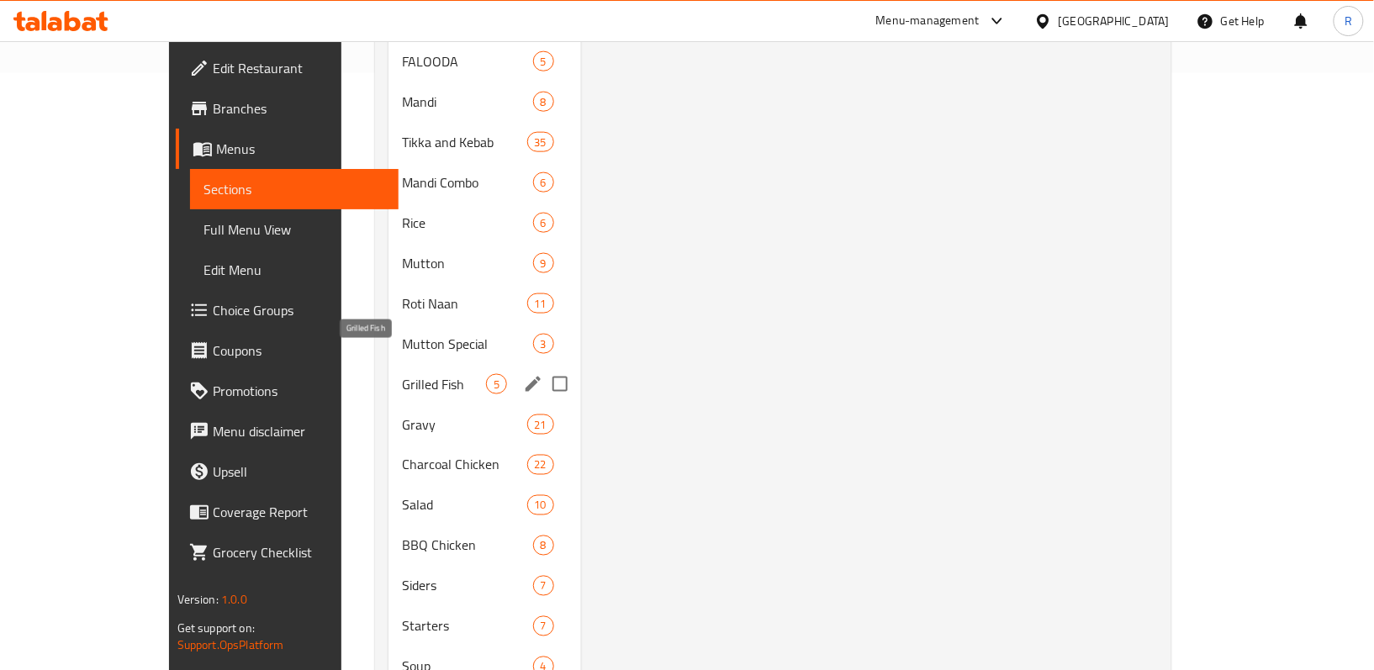
scroll to position [673, 0]
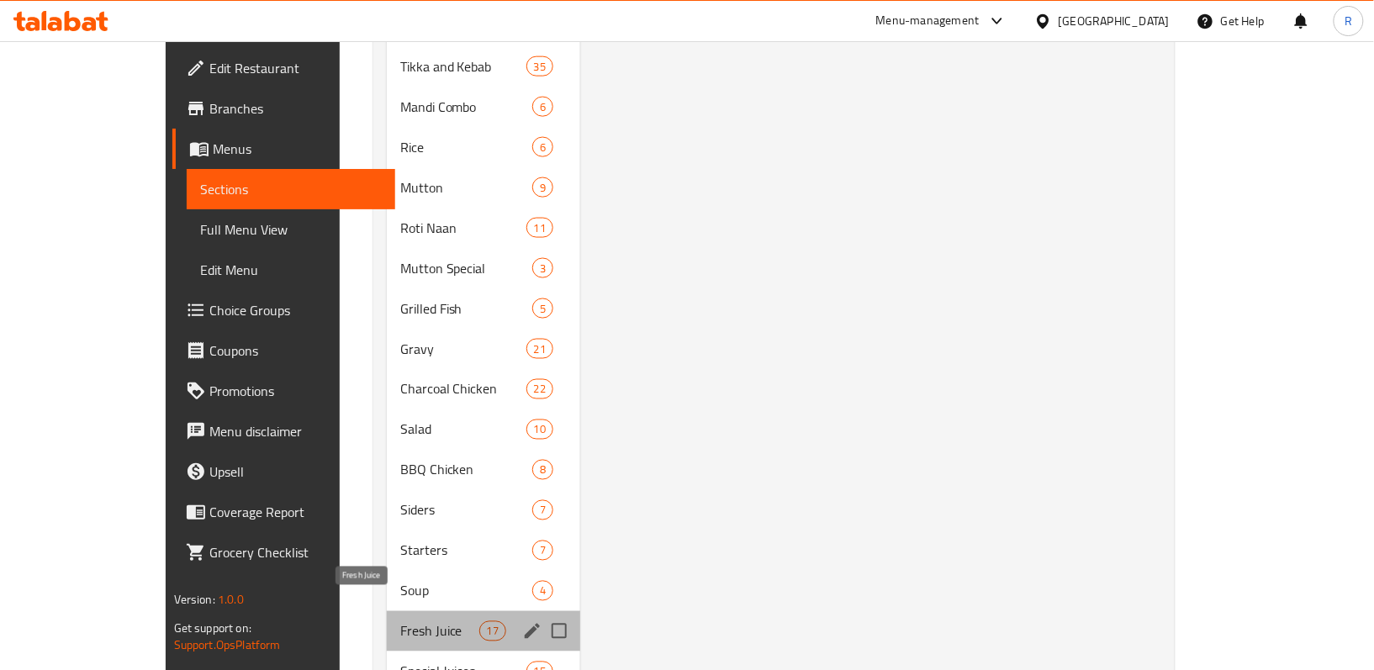
click at [400, 621] on span "Fresh Juice" at bounding box center [439, 631] width 79 height 20
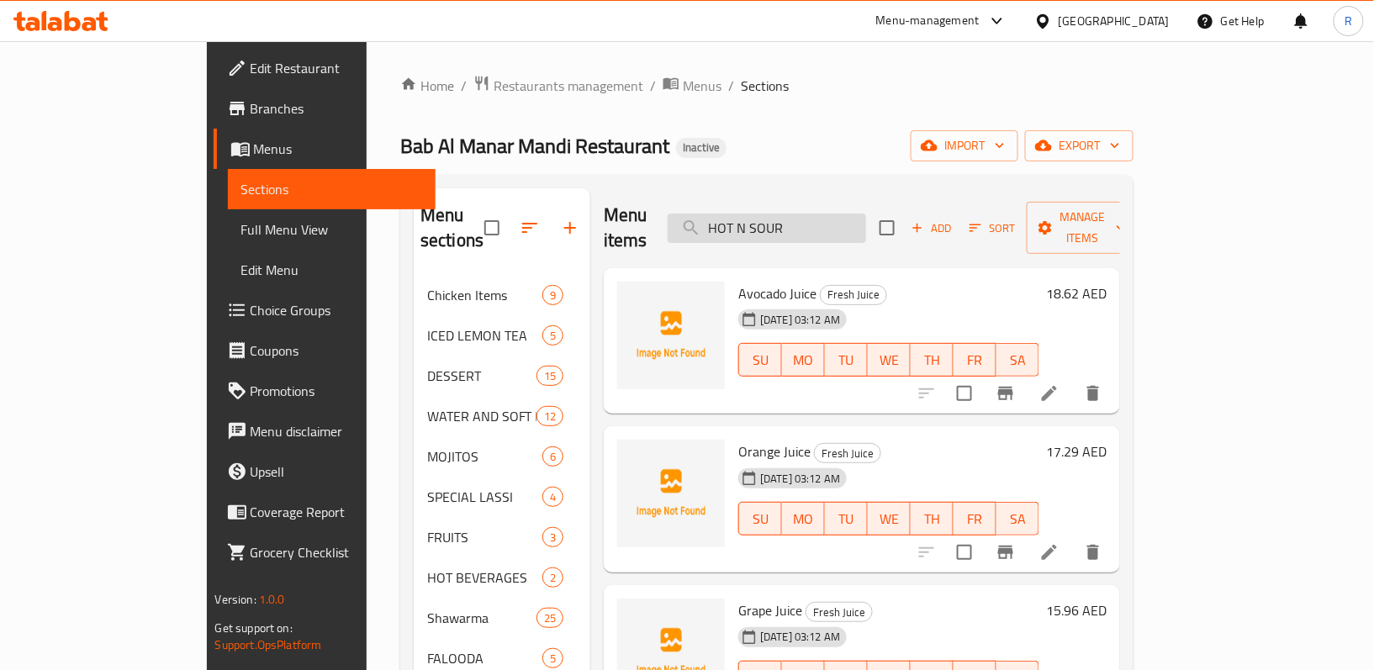
click at [866, 219] on input "HOT N SOUR" at bounding box center [767, 228] width 198 height 29
paste input "MUTTON MANDI"
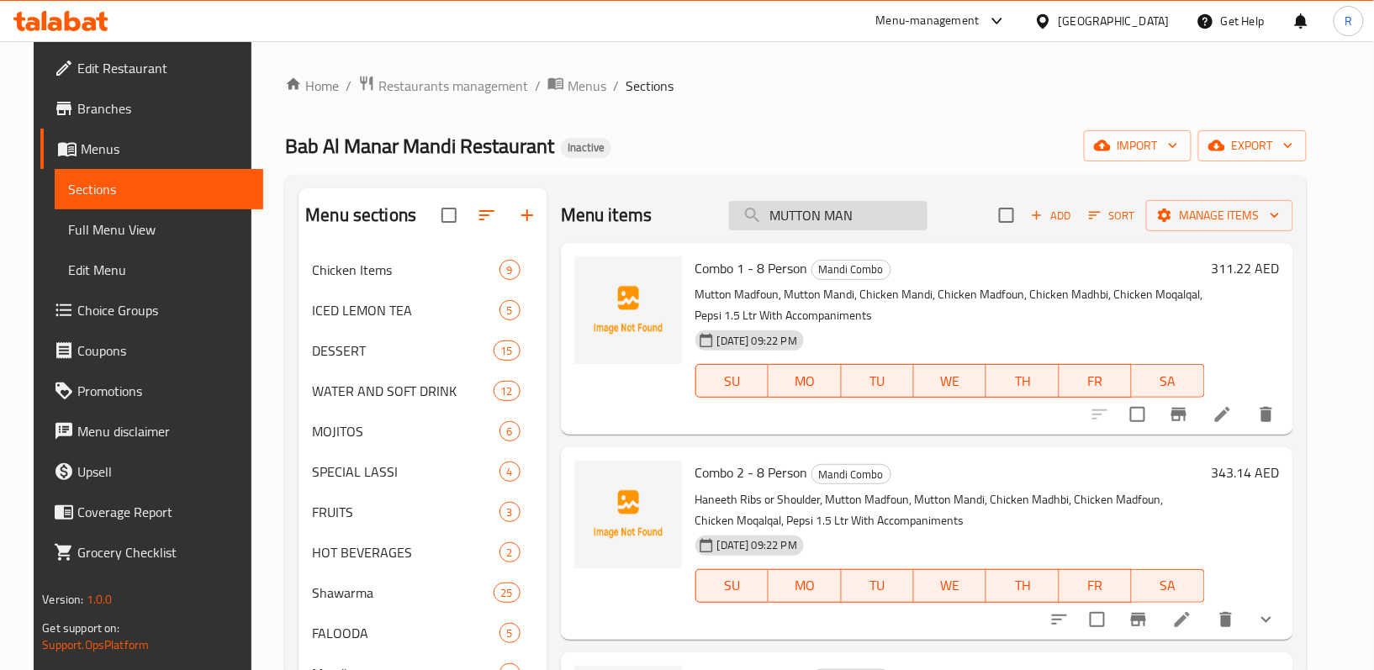
click at [869, 213] on input "MUTTON MAN" at bounding box center [828, 215] width 198 height 29
paste input "BUKHARI"
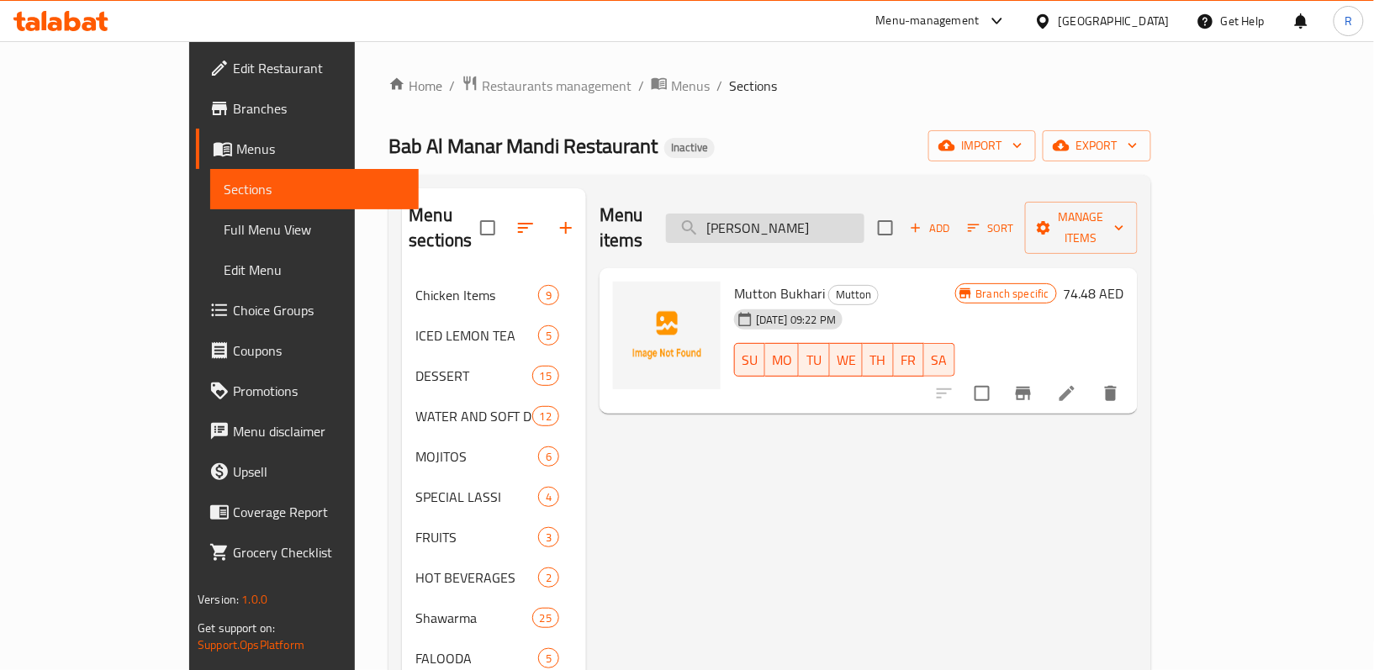
click at [864, 214] on input "MUTTON BUKHARI" at bounding box center [765, 228] width 198 height 29
paste input "MUGALKAL"
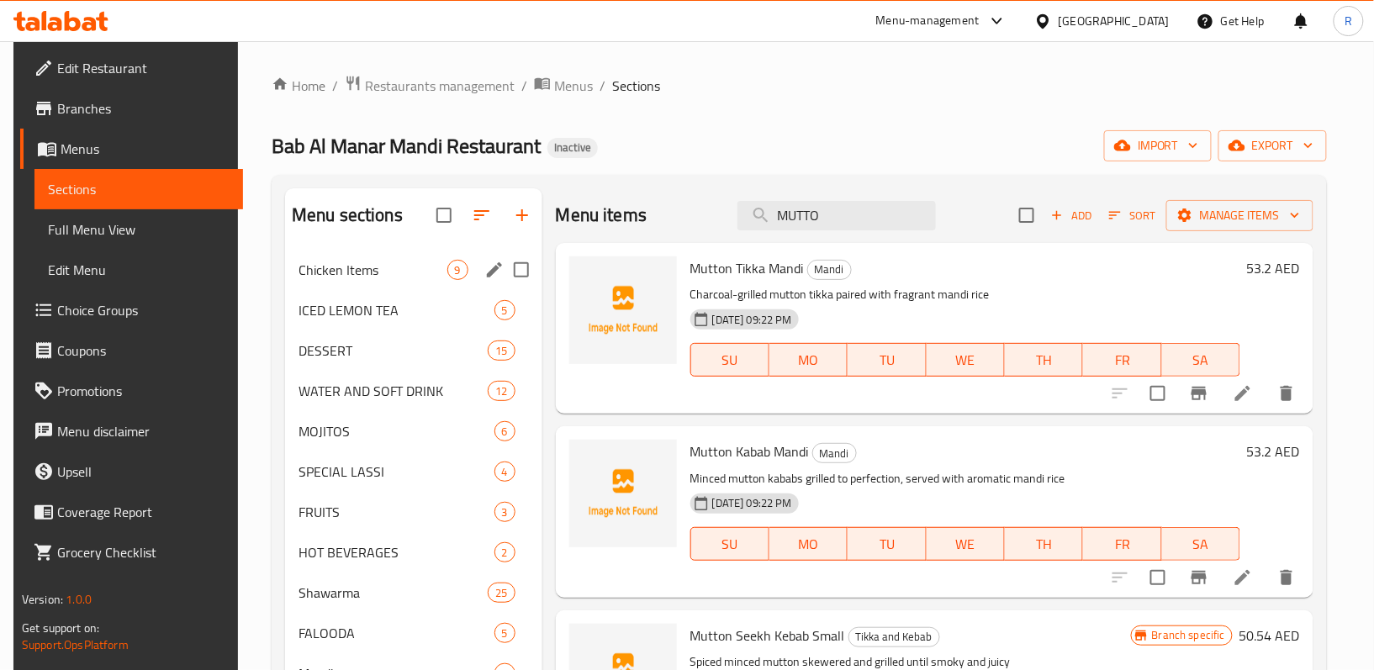
type input "MUTTO"
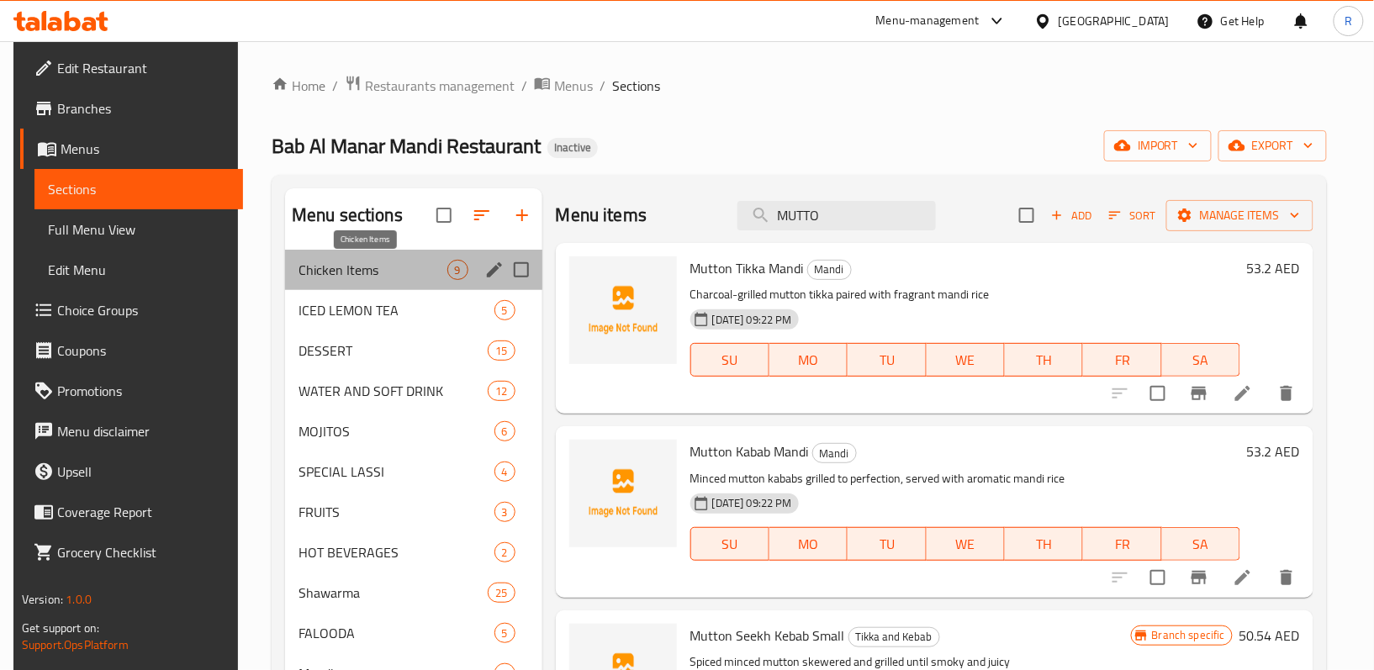
click at [382, 270] on span "Chicken Items" at bounding box center [372, 270] width 149 height 20
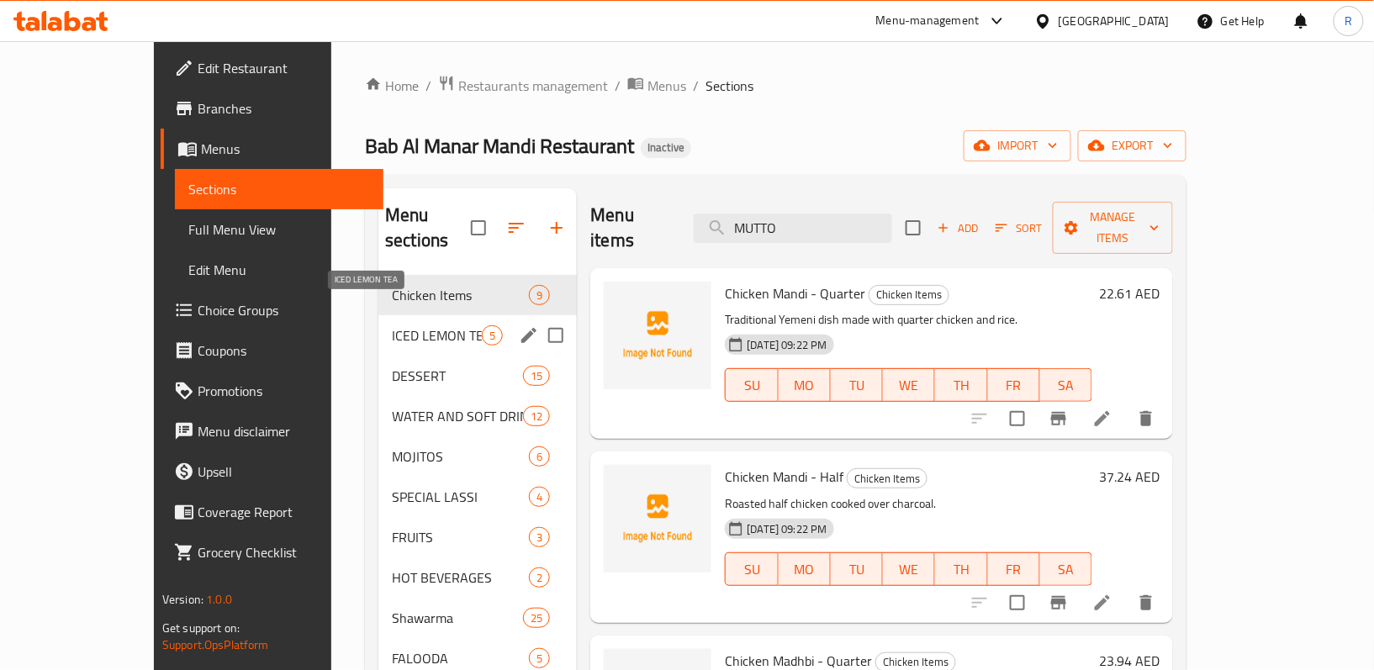
click at [392, 325] on span "ICED LEMON TEA" at bounding box center [437, 335] width 90 height 20
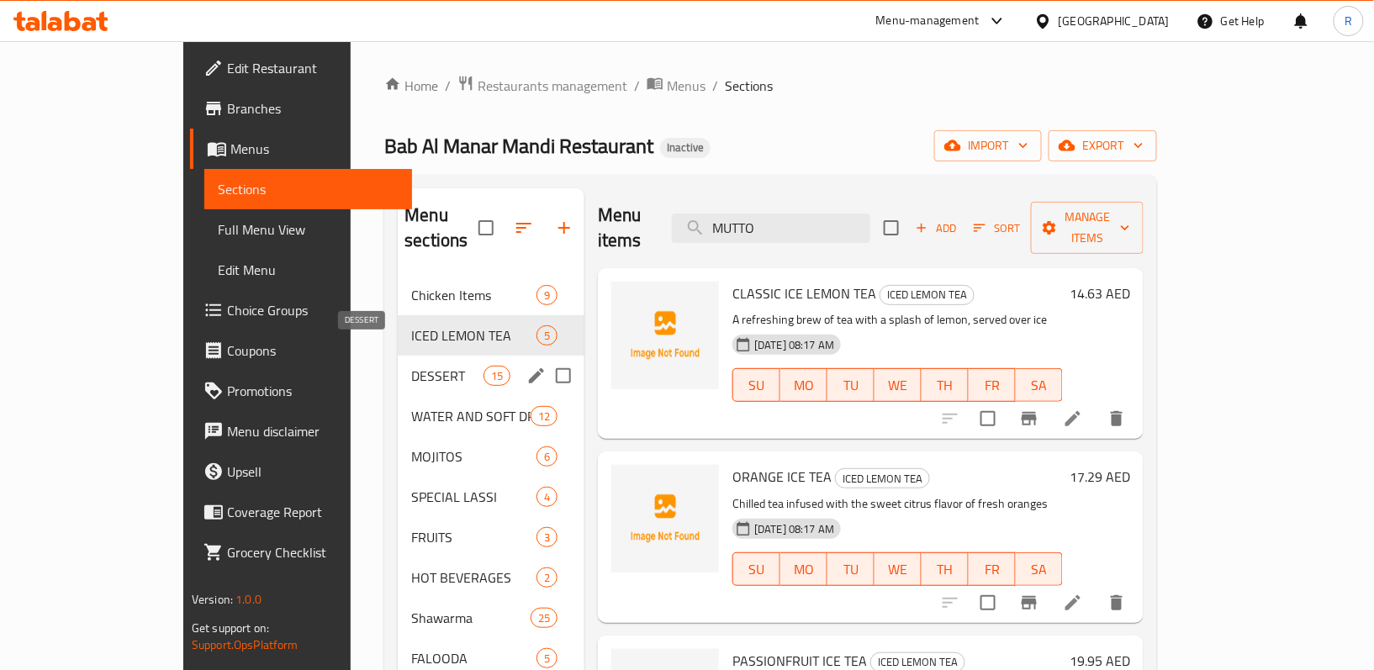
click at [411, 366] on span "DESSERT" at bounding box center [446, 376] width 71 height 20
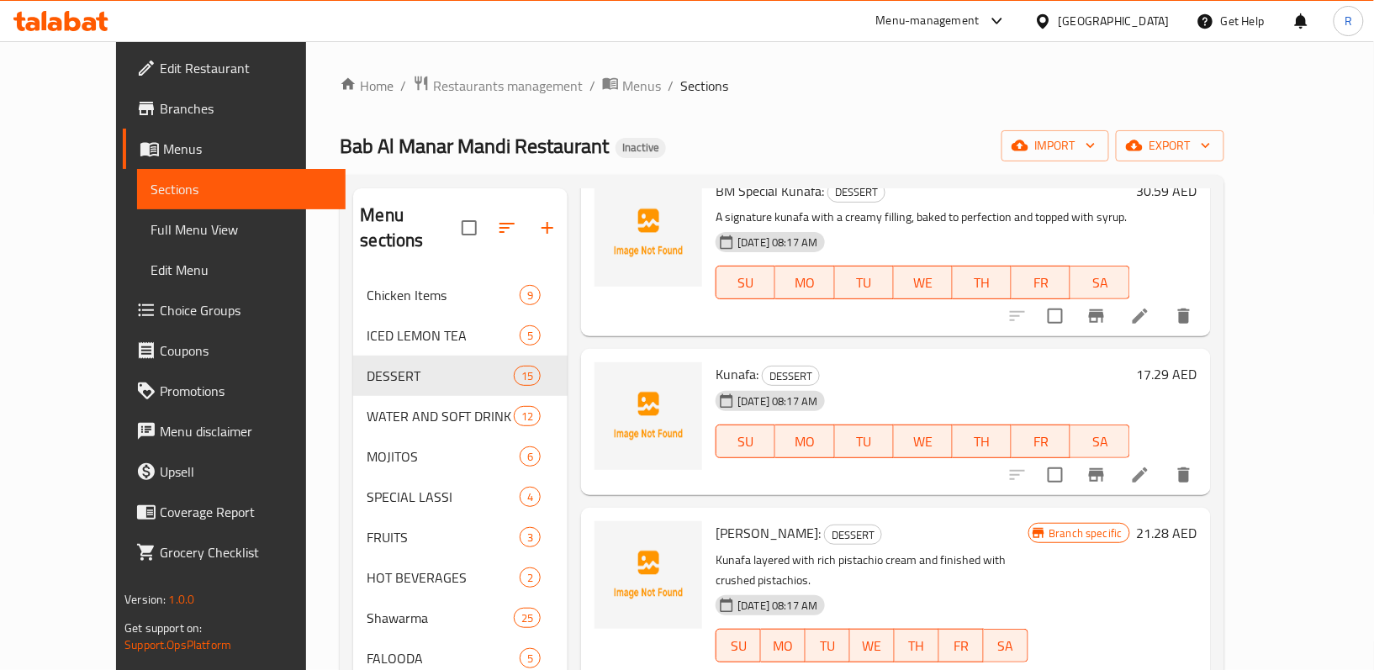
scroll to position [112, 0]
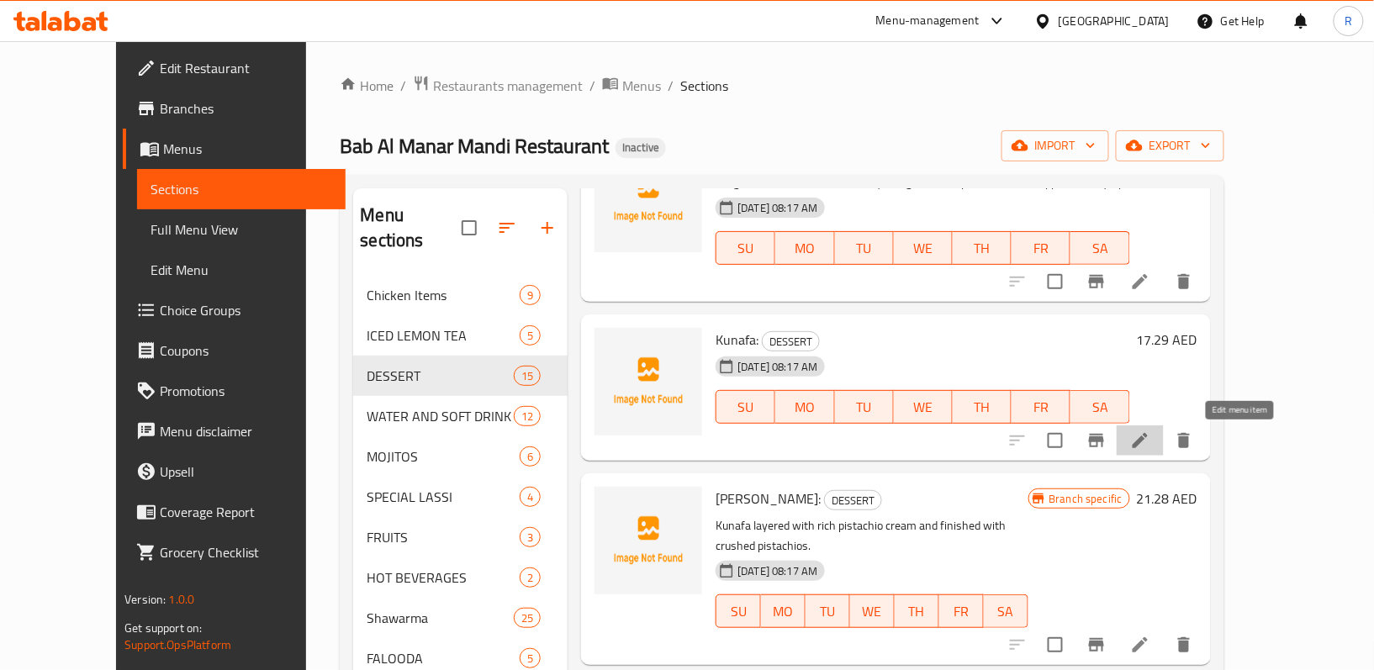
click at [1148, 444] on icon at bounding box center [1140, 440] width 15 height 15
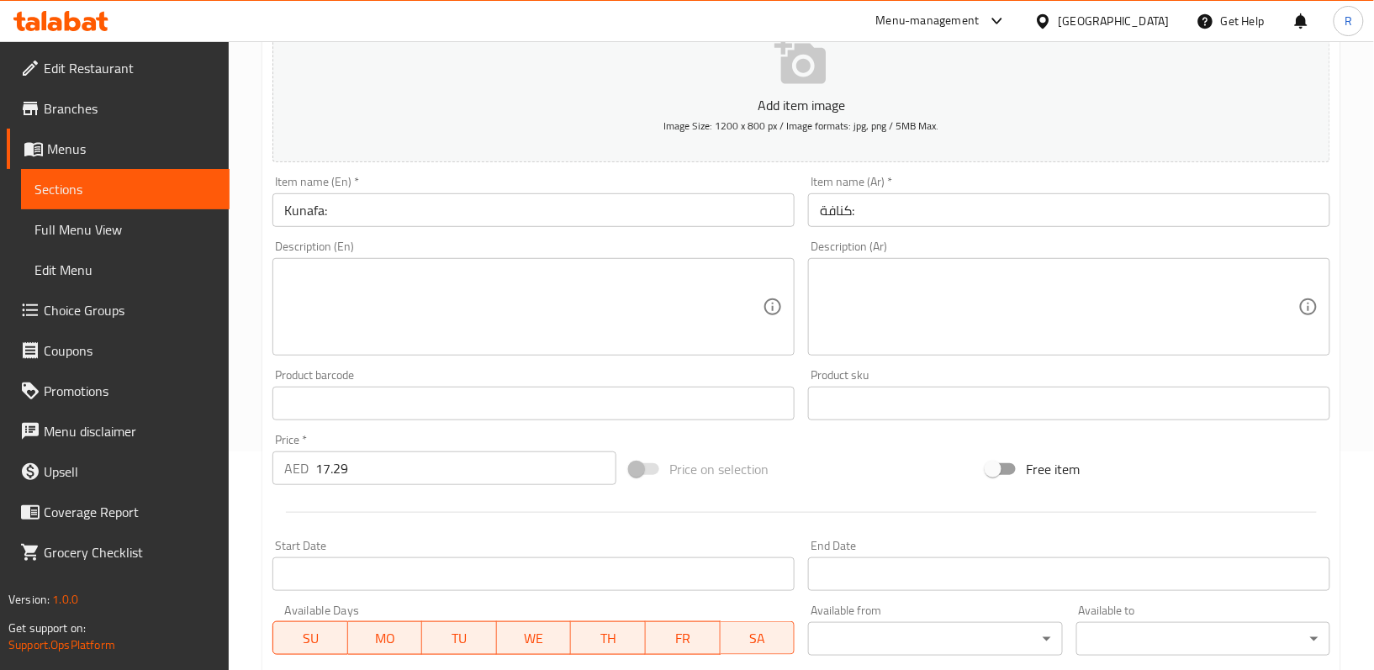
scroll to position [224, 0]
click at [482, 293] on textarea at bounding box center [523, 302] width 478 height 80
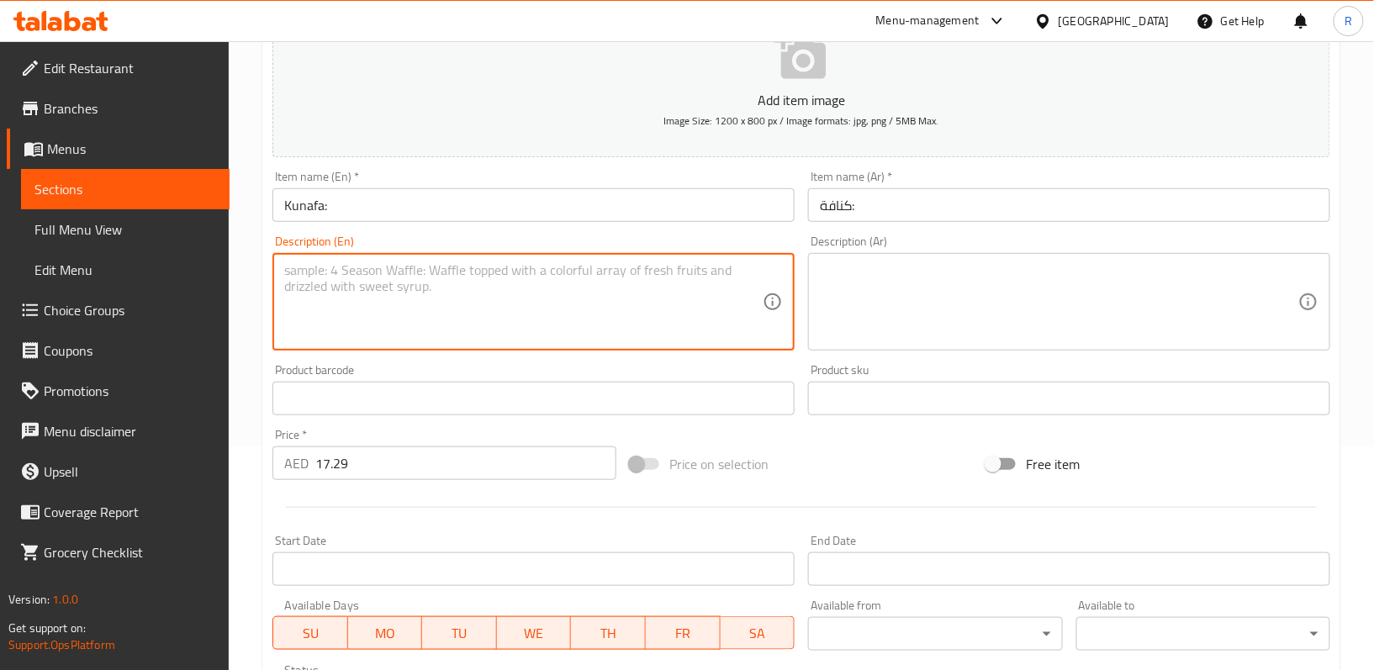
paste textarea "Traditional shredded pastry filled with sweet cream or cheese, soaked in syrup"
click at [483, 269] on textarea "Traditional shredded pastry filled with sweet cream or cheese, soaked in syrup" at bounding box center [523, 302] width 478 height 80
type textarea "Traditional shredded pastry filled with sweet cream or cheese, soaked in syrup"
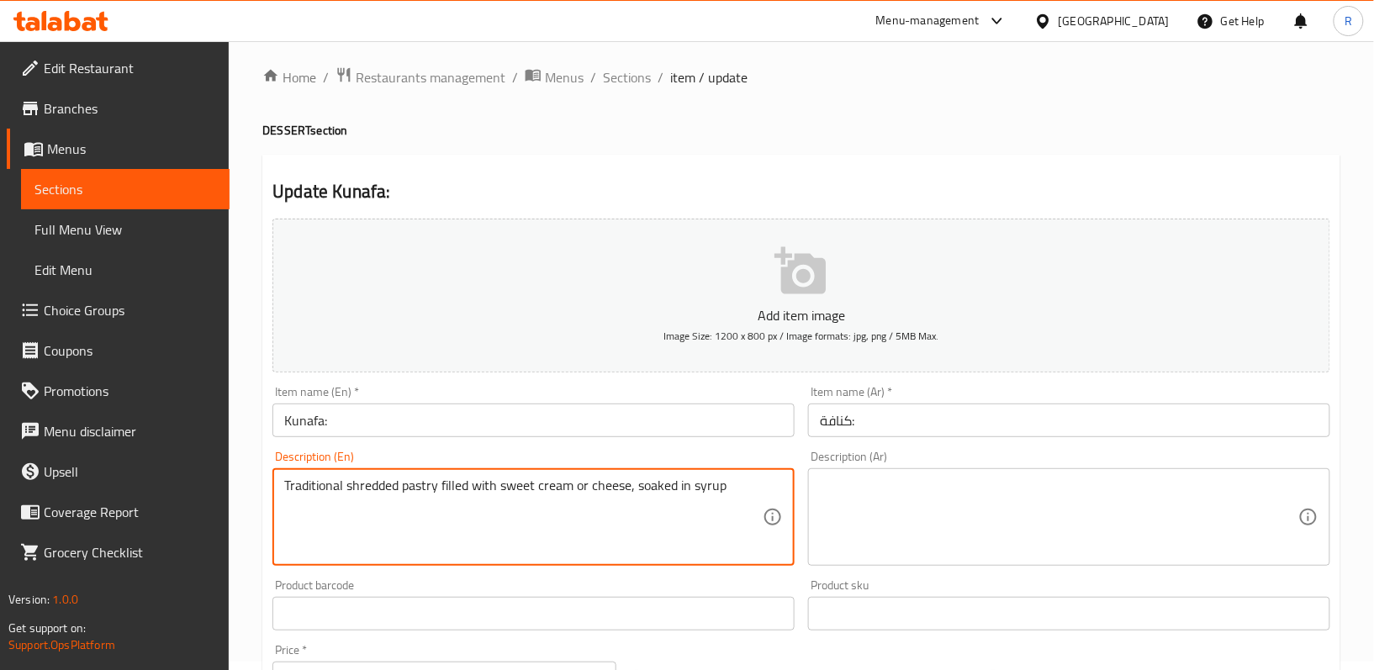
scroll to position [0, 0]
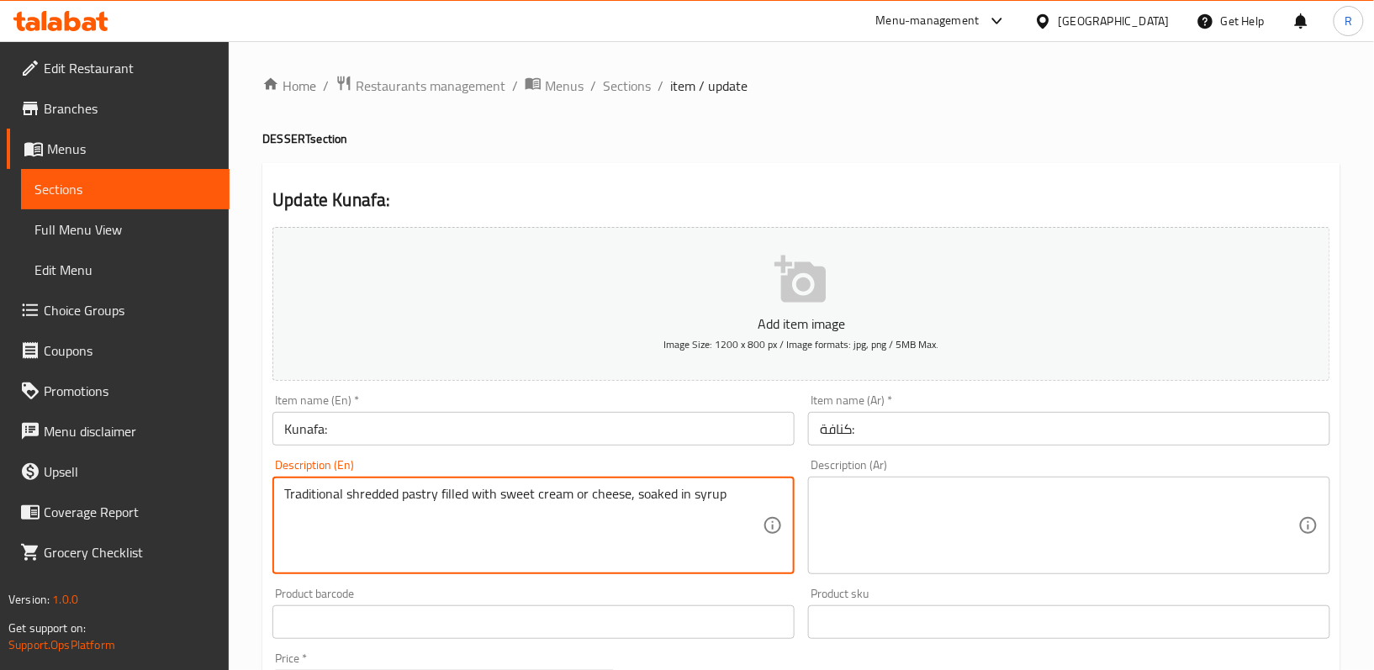
click at [590, 505] on textarea "Traditional shredded pastry filled with sweet cream or cheese, soaked in syrup" at bounding box center [523, 526] width 478 height 80
click at [620, 82] on span "Sections" at bounding box center [627, 86] width 48 height 20
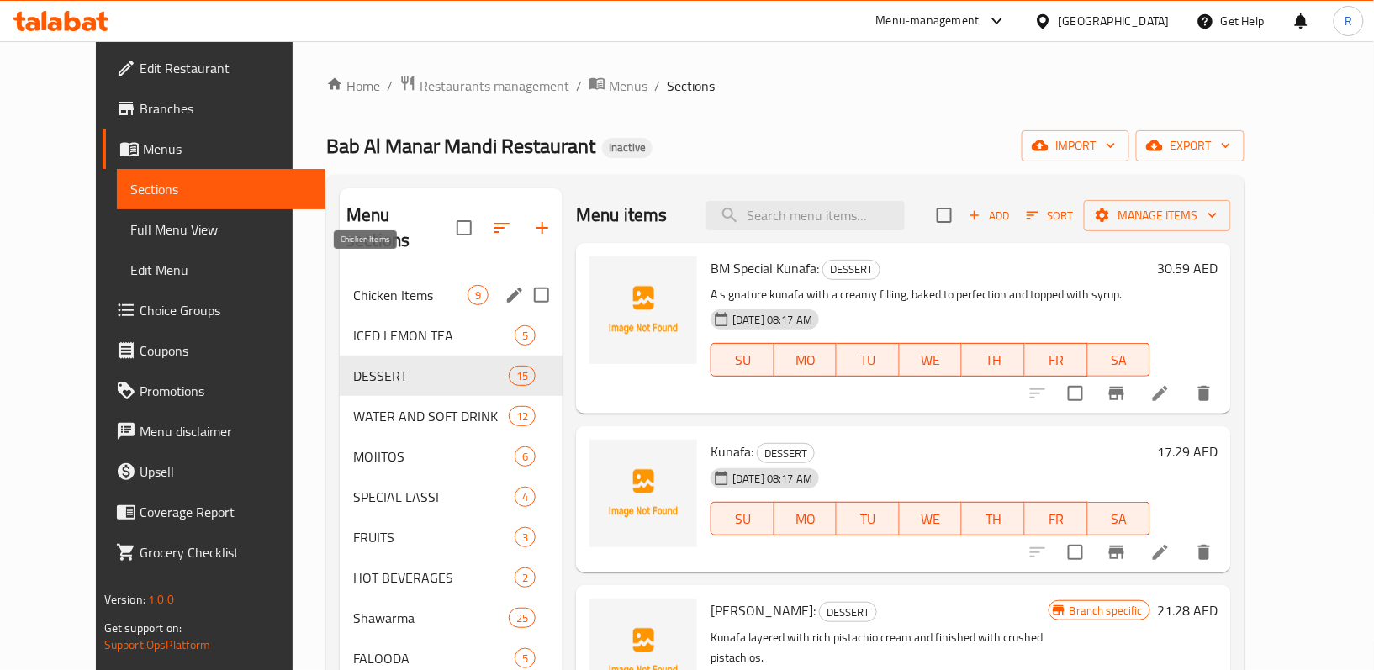
click at [353, 285] on span "Chicken Items" at bounding box center [410, 295] width 114 height 20
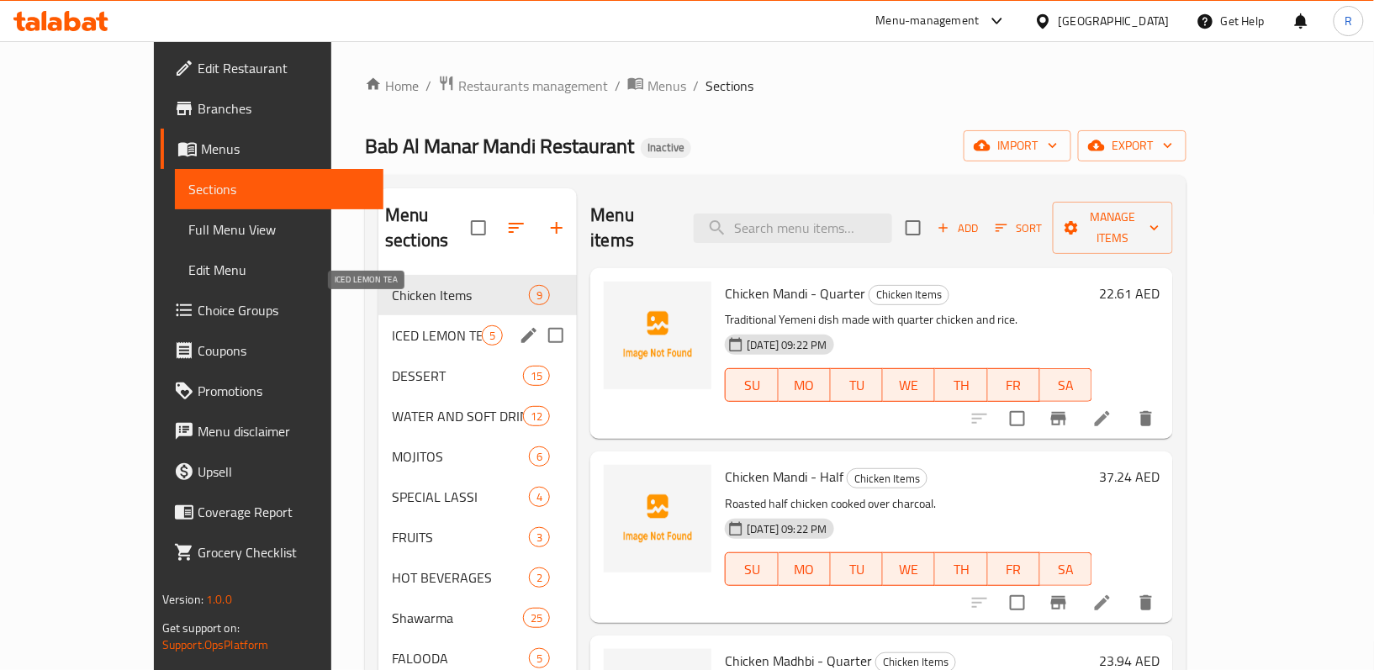
click at [392, 325] on span "ICED LEMON TEA" at bounding box center [437, 335] width 90 height 20
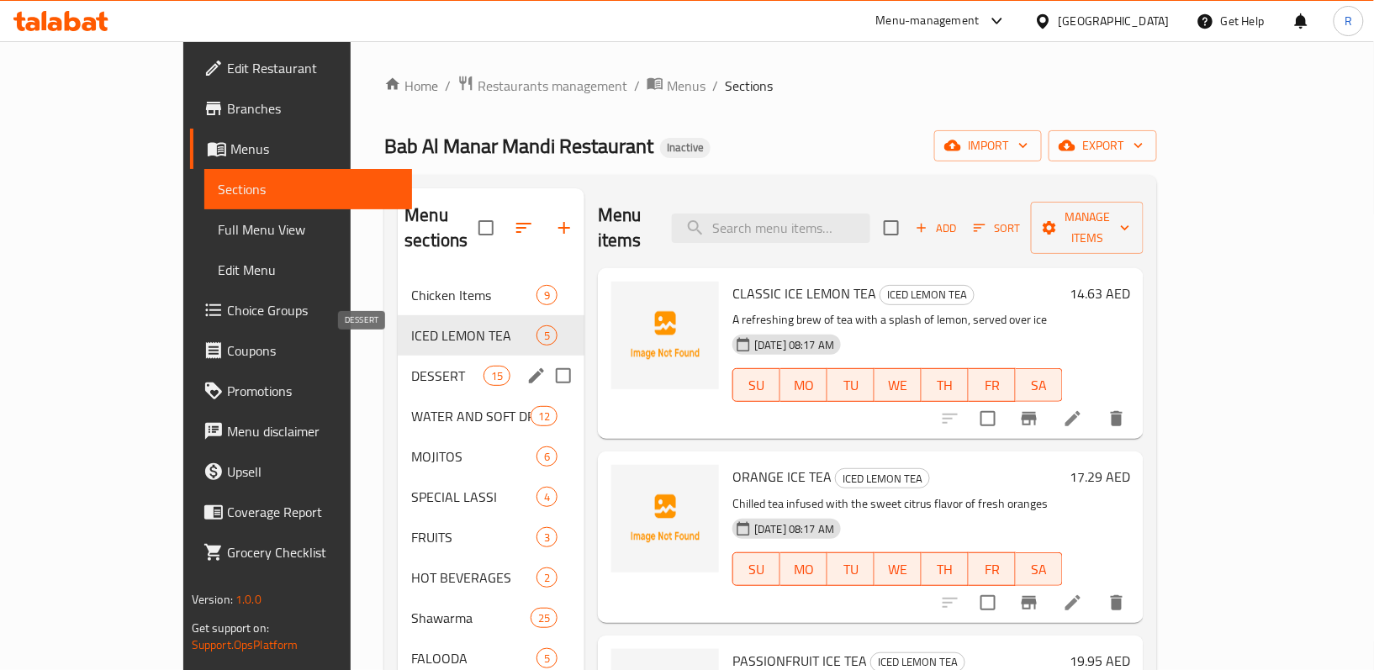
click at [411, 366] on span "DESSERT" at bounding box center [446, 376] width 71 height 20
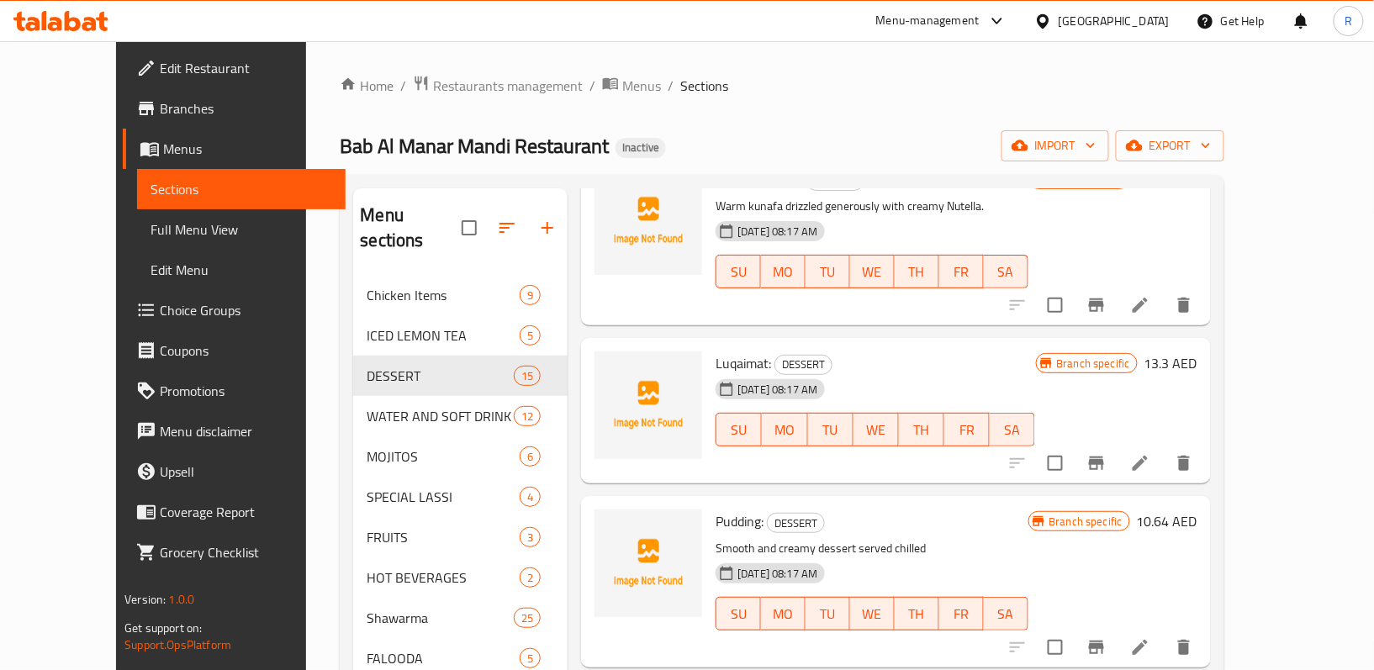
scroll to position [560, 0]
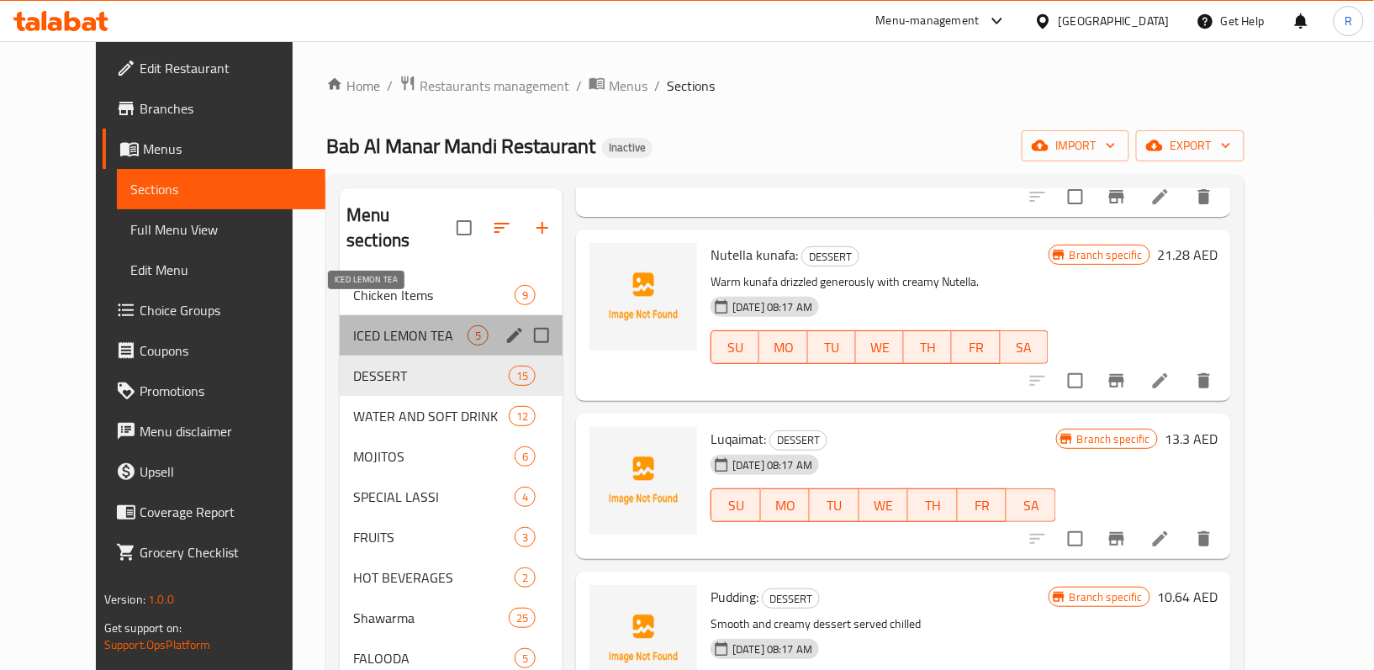
click at [380, 325] on span "ICED LEMON TEA" at bounding box center [410, 335] width 114 height 20
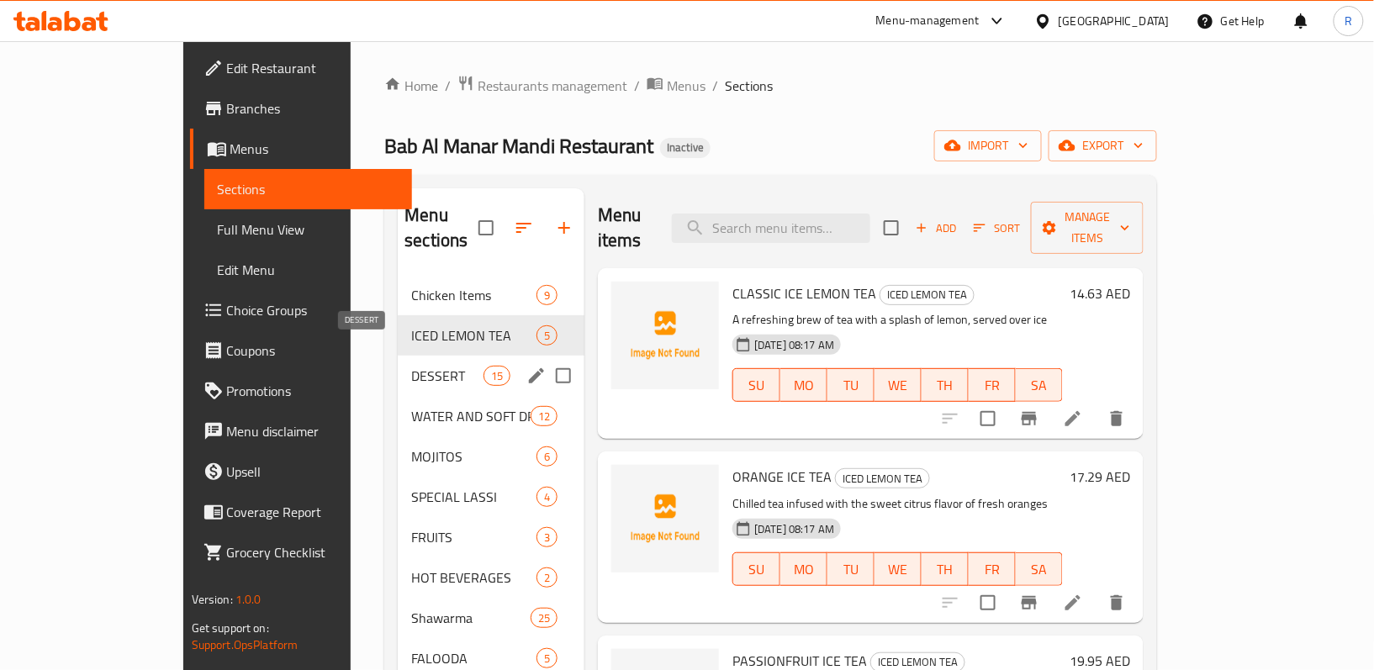
click at [411, 366] on span "DESSERT" at bounding box center [446, 376] width 71 height 20
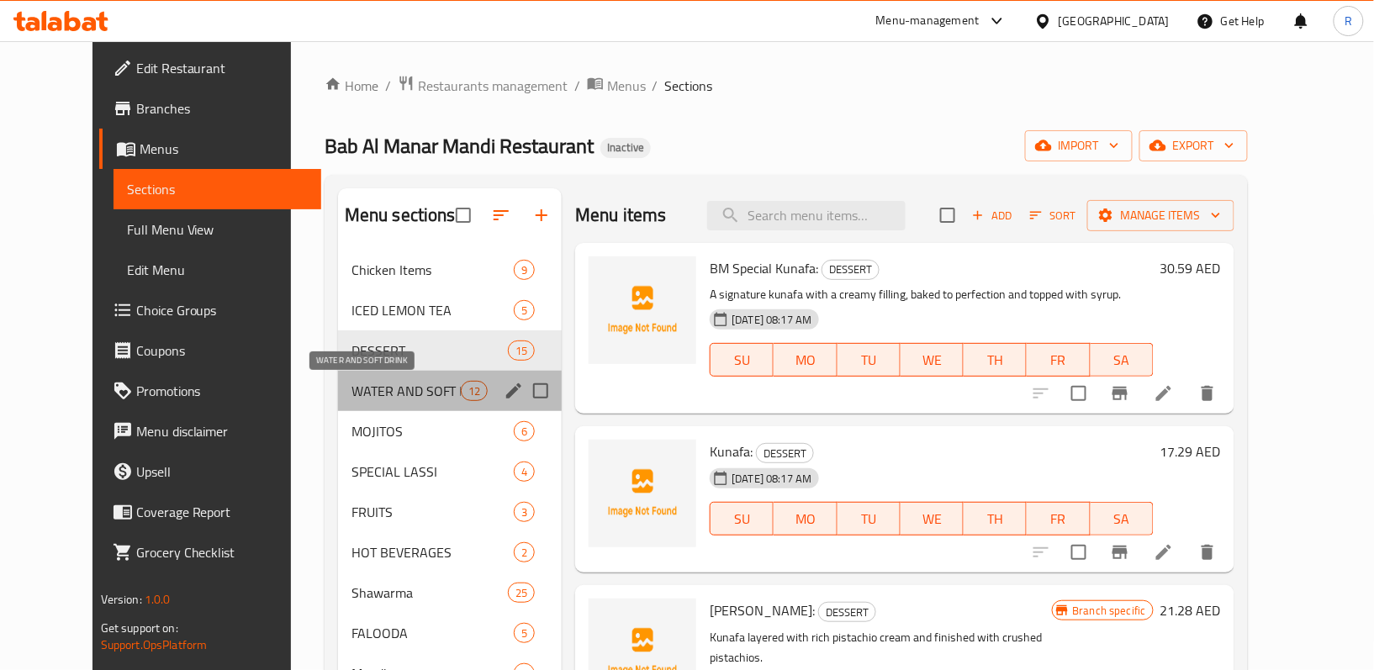
click at [351, 387] on span "WATER AND SOFT DRINK" at bounding box center [405, 391] width 109 height 20
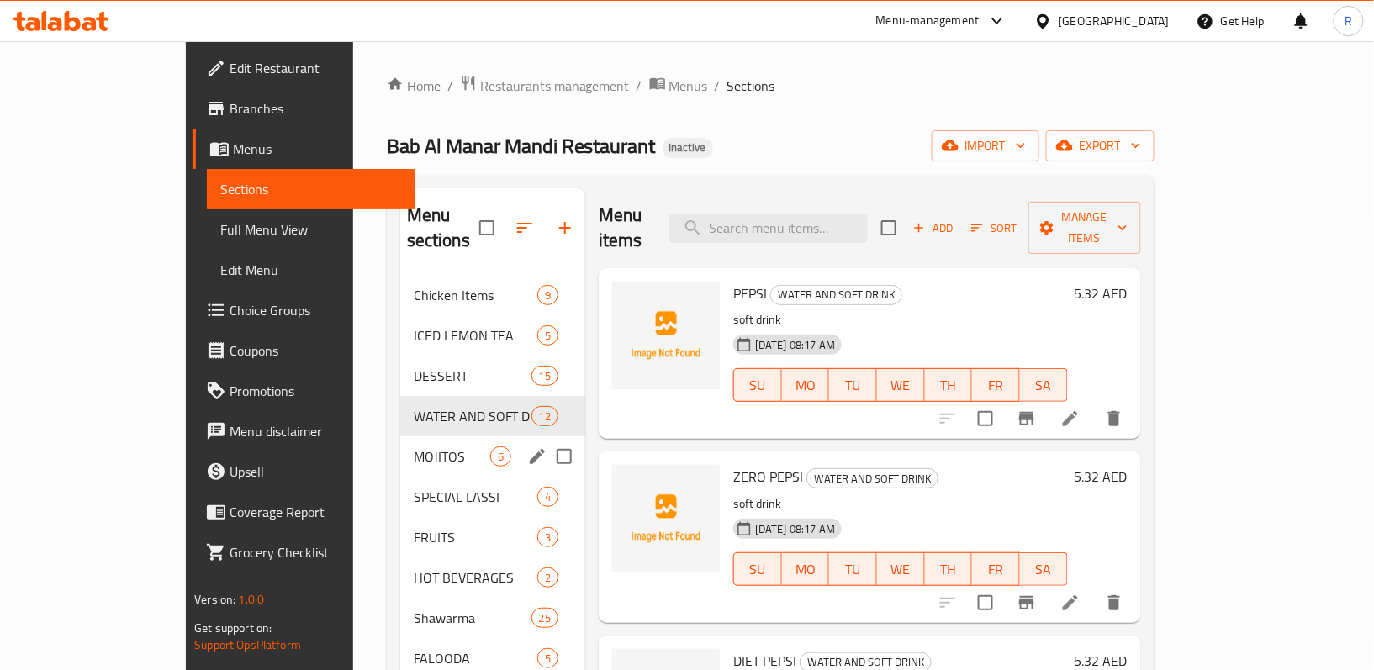
click at [414, 446] on span "MOJITOS" at bounding box center [452, 456] width 77 height 20
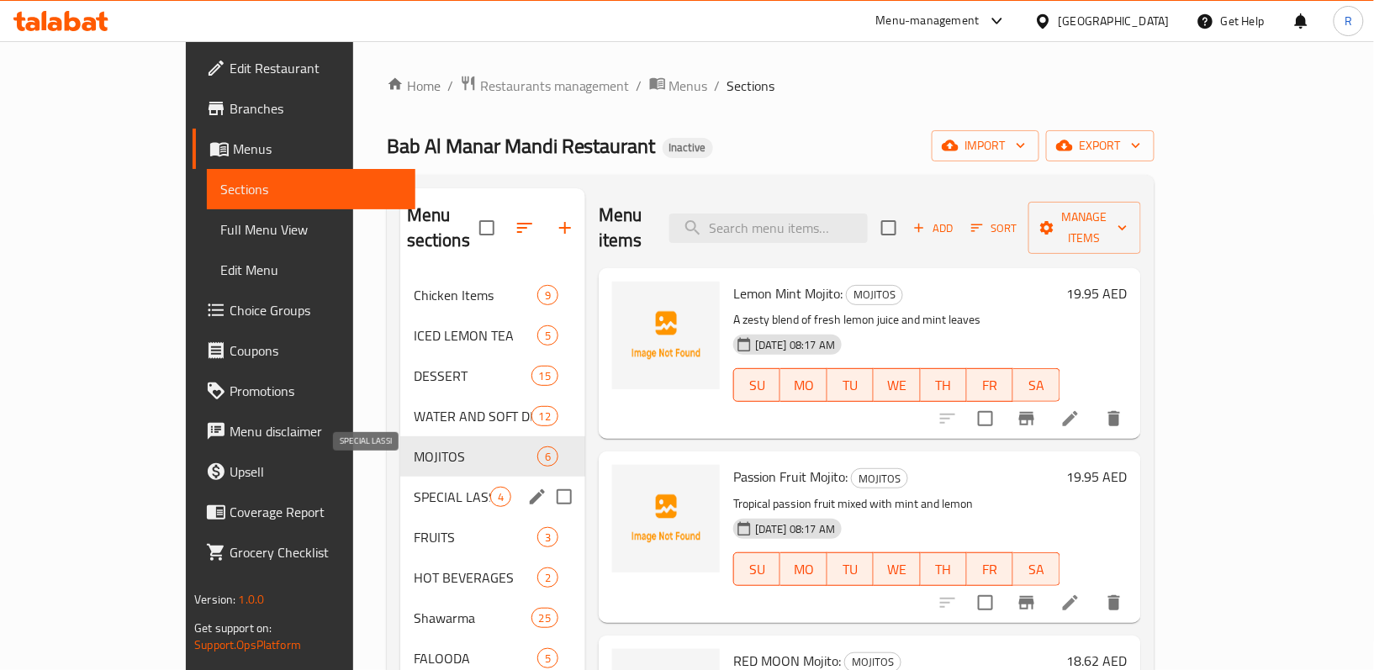
click at [414, 487] on span "SPECIAL LASSI" at bounding box center [452, 497] width 77 height 20
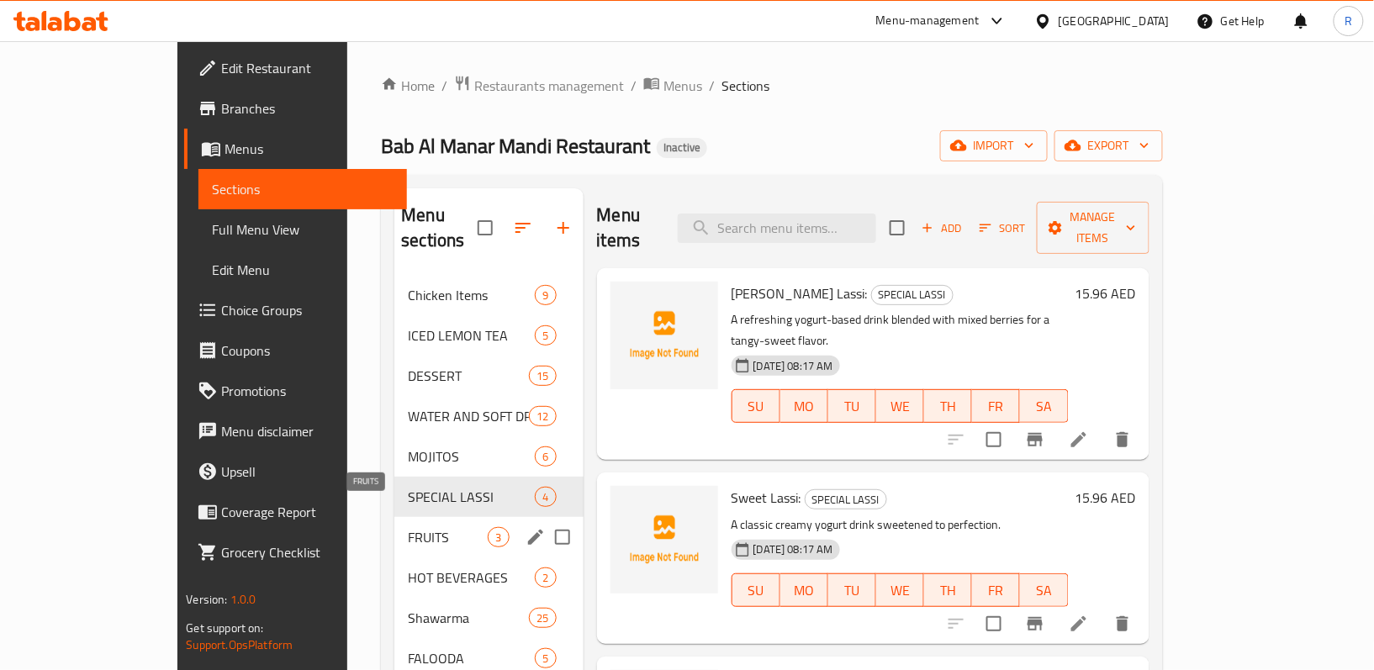
click at [408, 527] on span "FRUITS" at bounding box center [448, 537] width 80 height 20
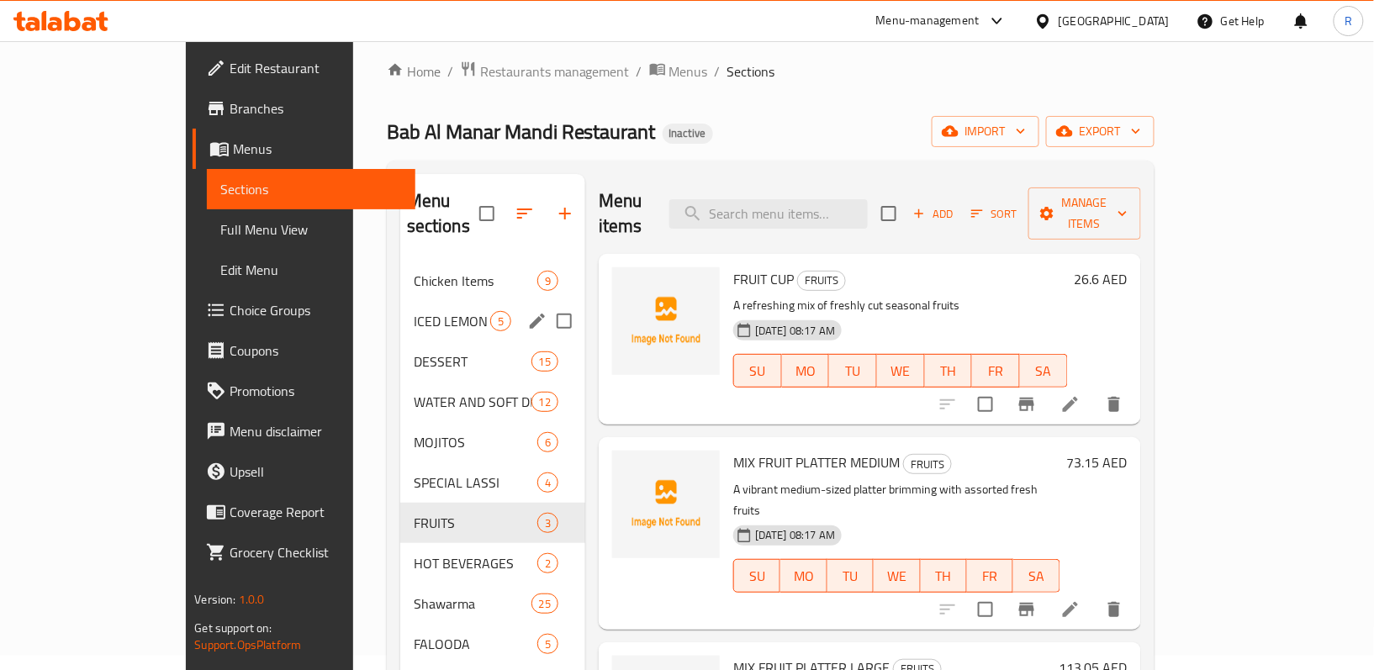
scroll to position [224, 0]
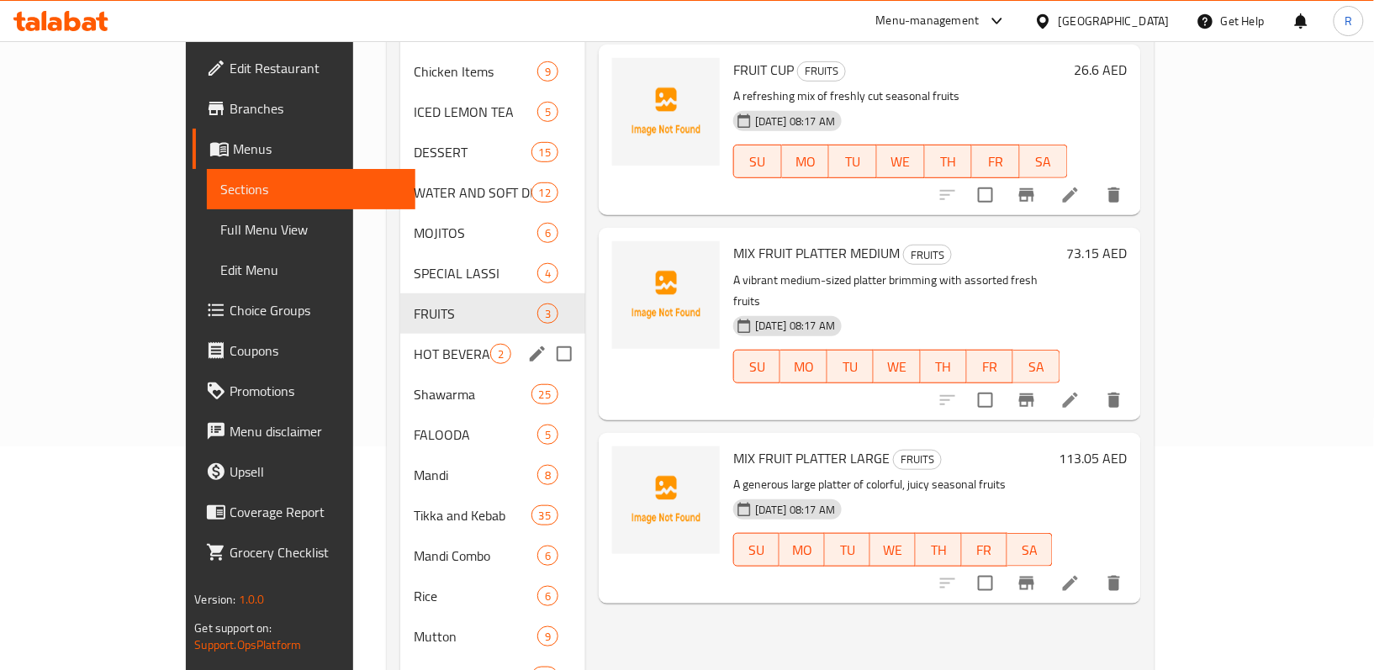
click at [400, 334] on div "HOT BEVERAGES 2" at bounding box center [492, 354] width 185 height 40
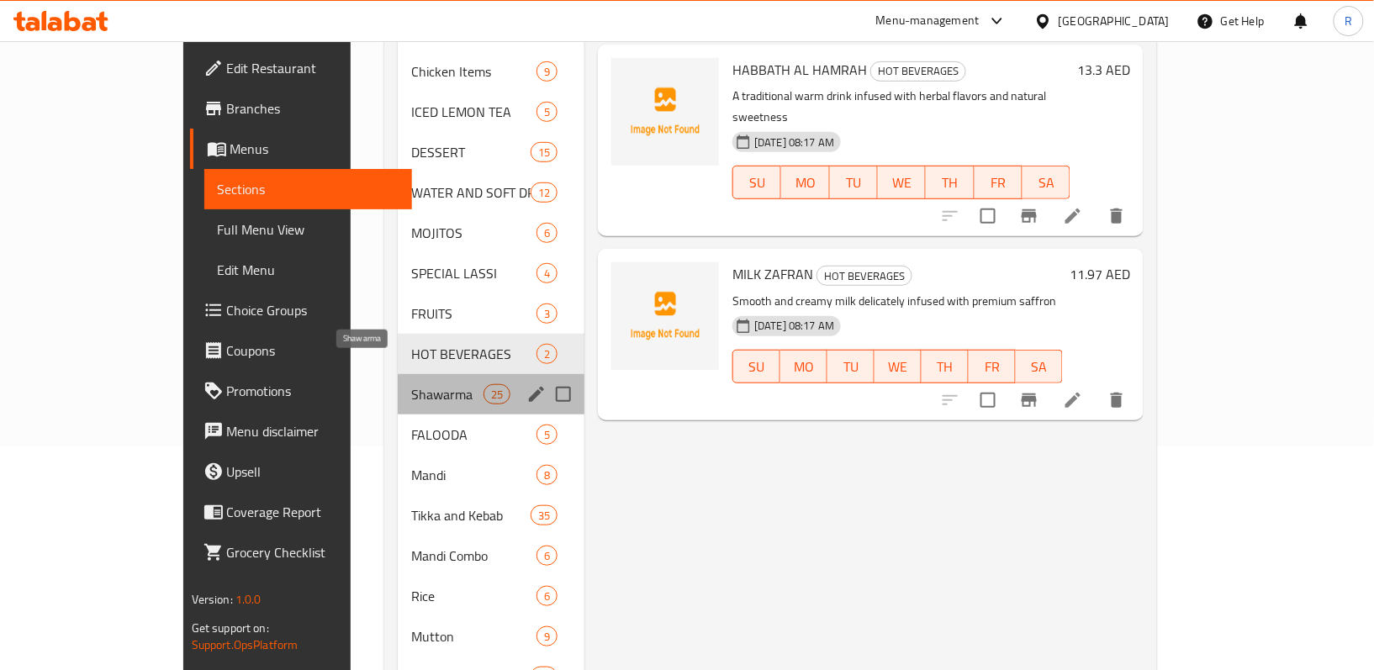
click at [411, 384] on span "Shawarma" at bounding box center [446, 394] width 71 height 20
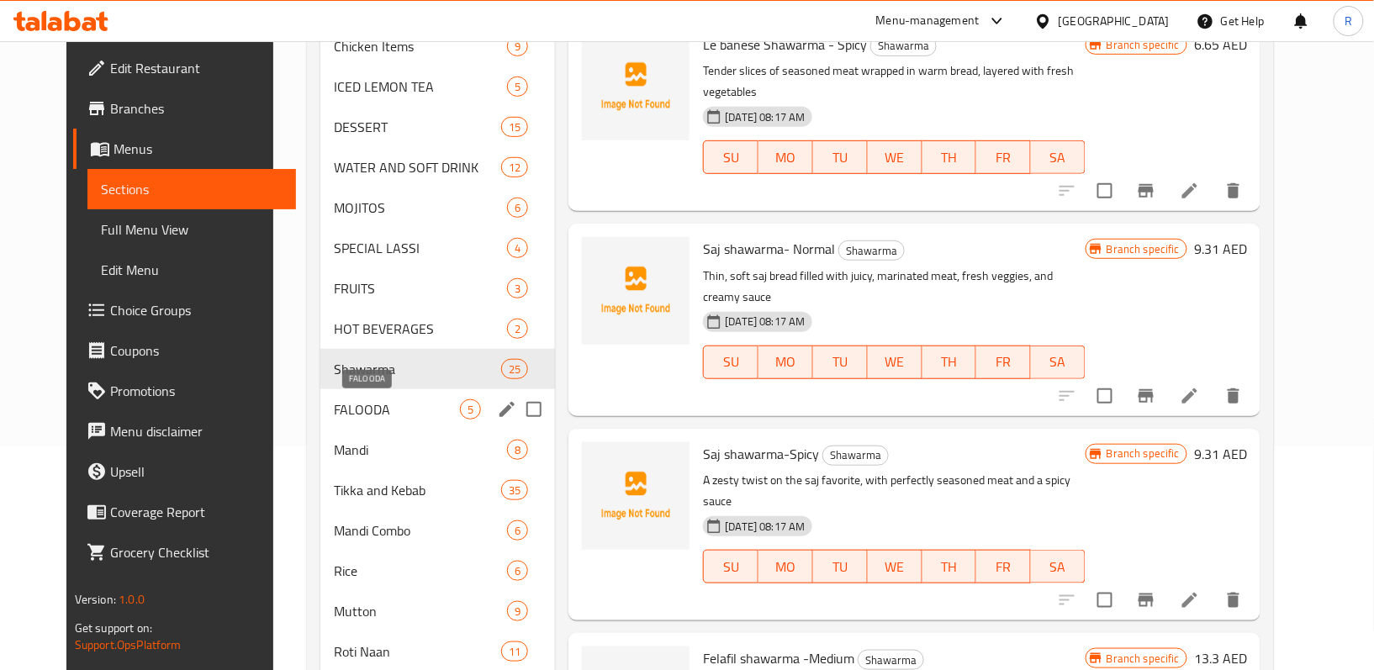
click at [354, 418] on span "FALOODA" at bounding box center [397, 409] width 126 height 20
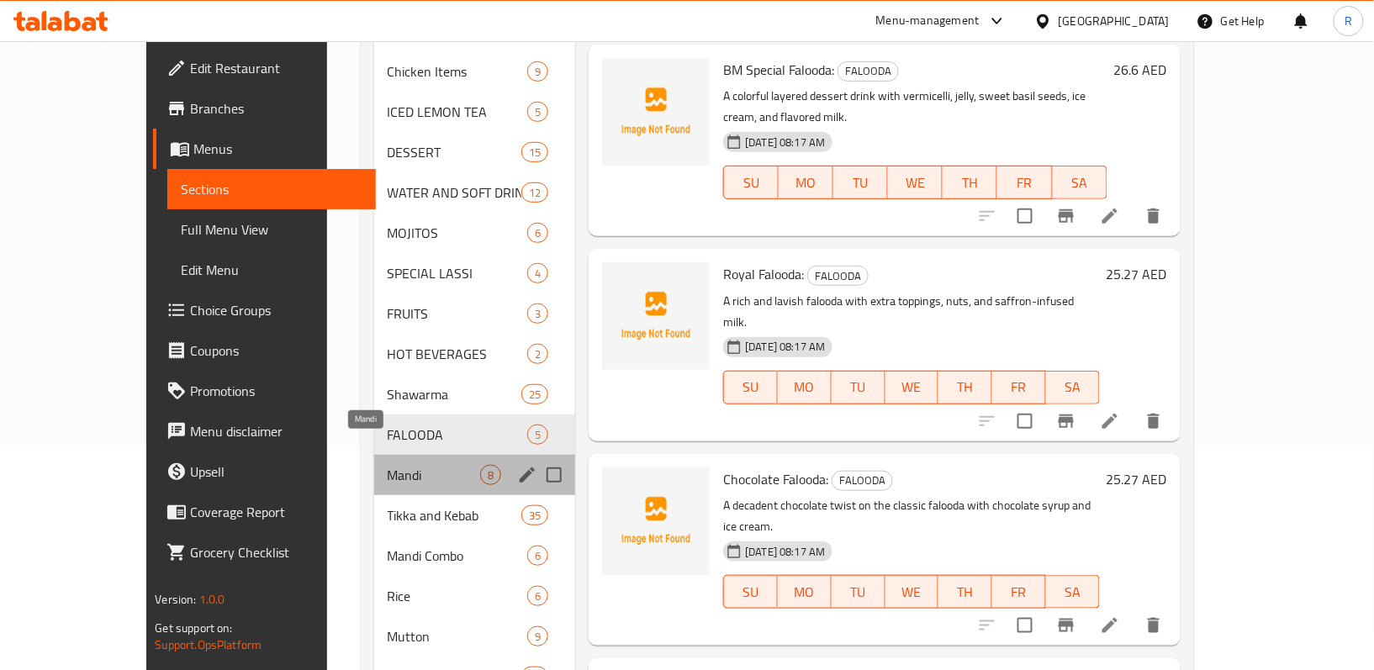
click at [388, 465] on span "Mandi" at bounding box center [434, 475] width 93 height 20
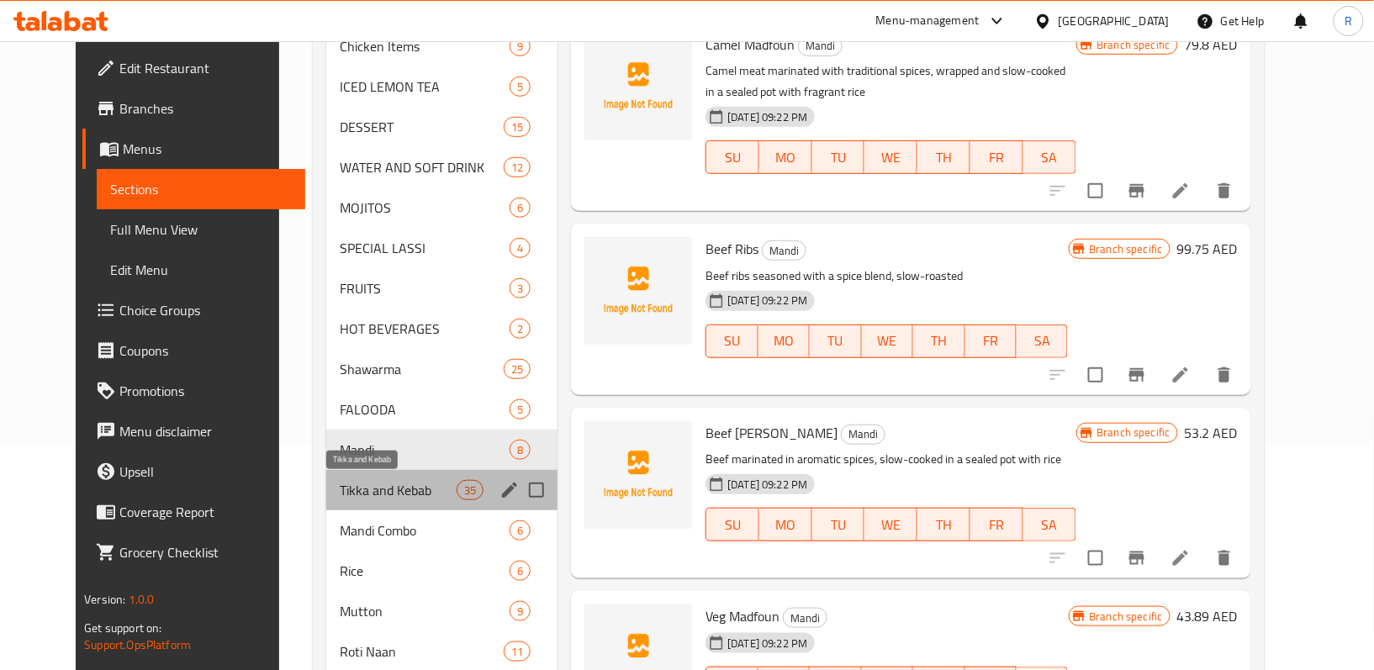
click at [384, 494] on span "Tikka and Kebab" at bounding box center [398, 490] width 117 height 20
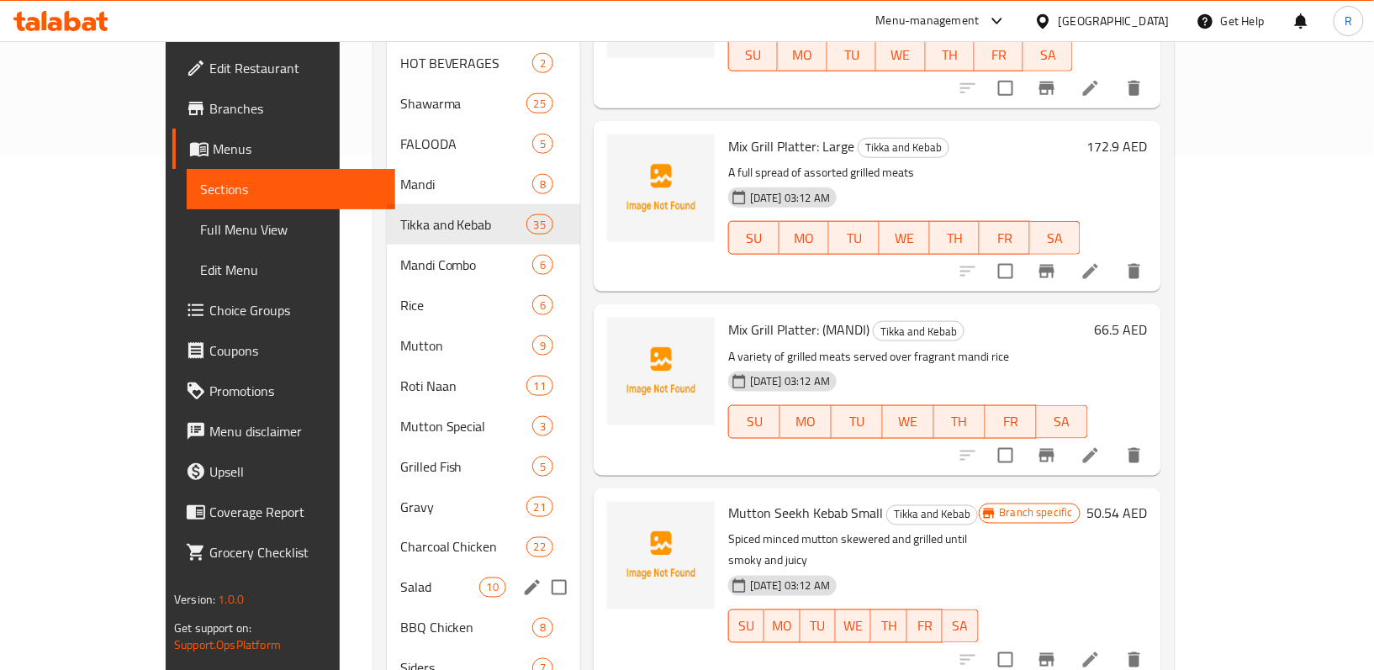
scroll to position [499, 0]
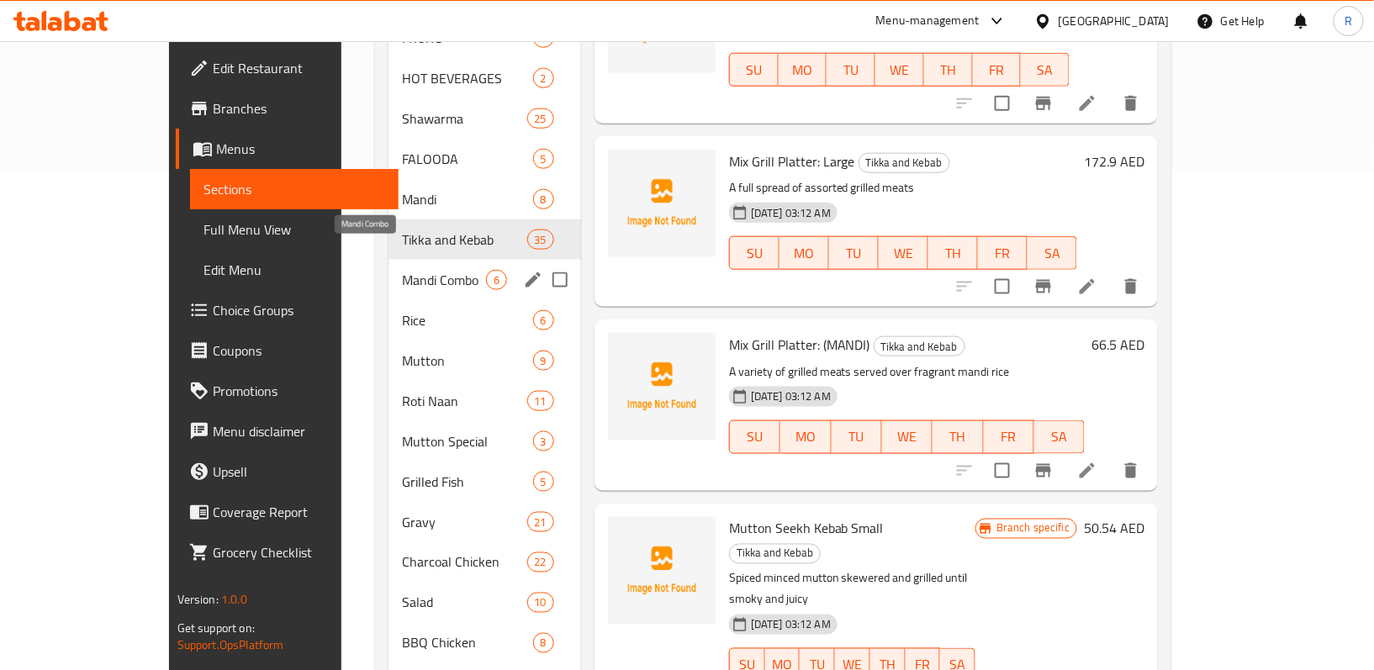
click at [402, 270] on span "Mandi Combo" at bounding box center [444, 280] width 84 height 20
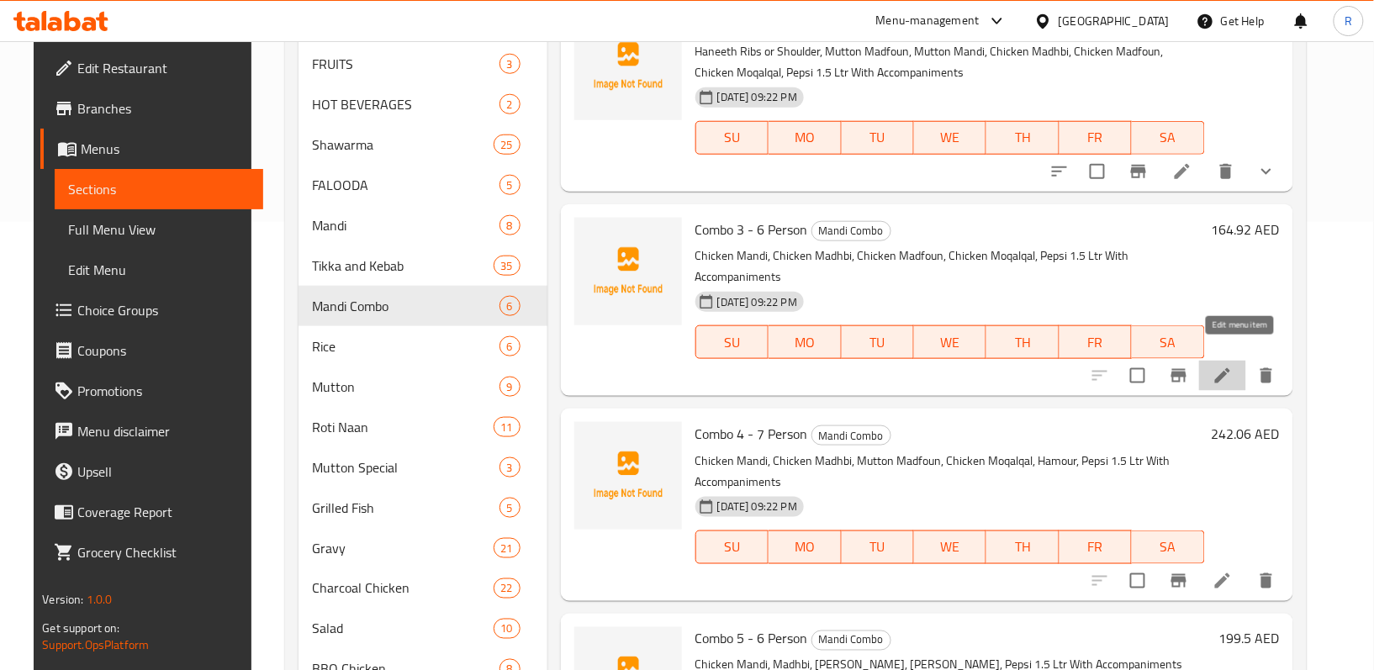
click at [1232, 366] on icon at bounding box center [1222, 376] width 20 height 20
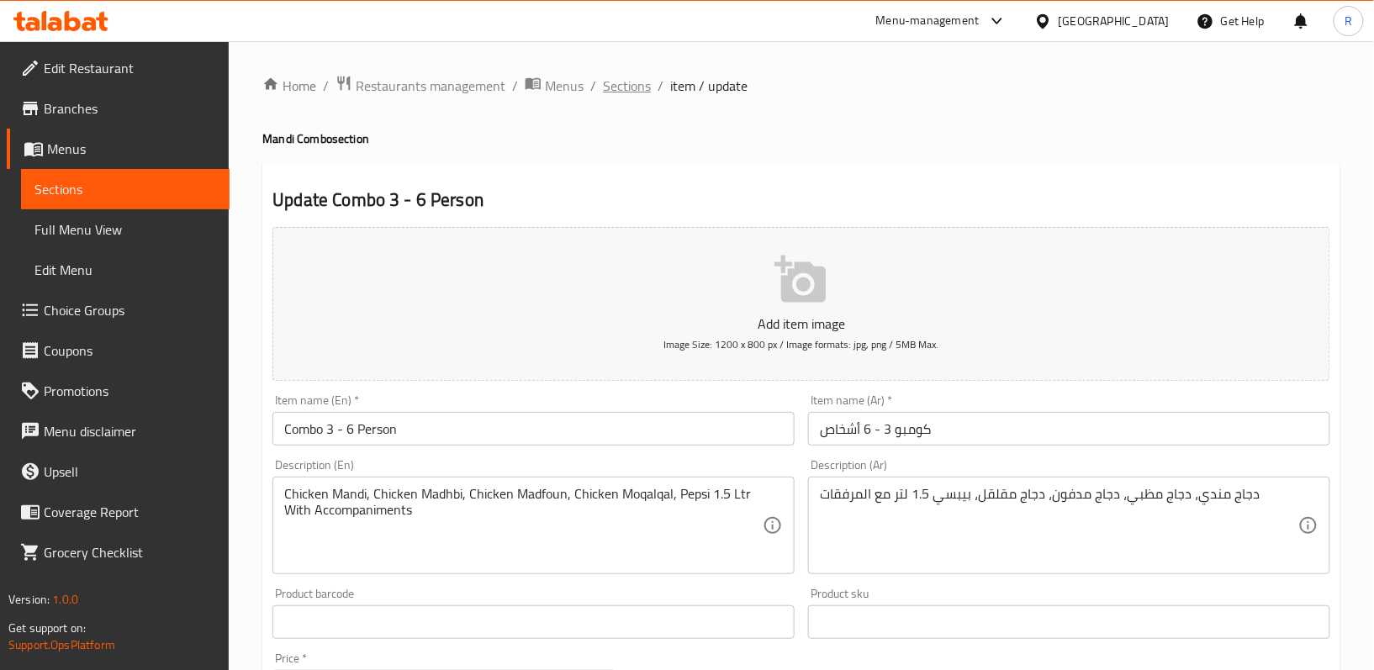
click at [629, 88] on span "Sections" at bounding box center [627, 86] width 48 height 20
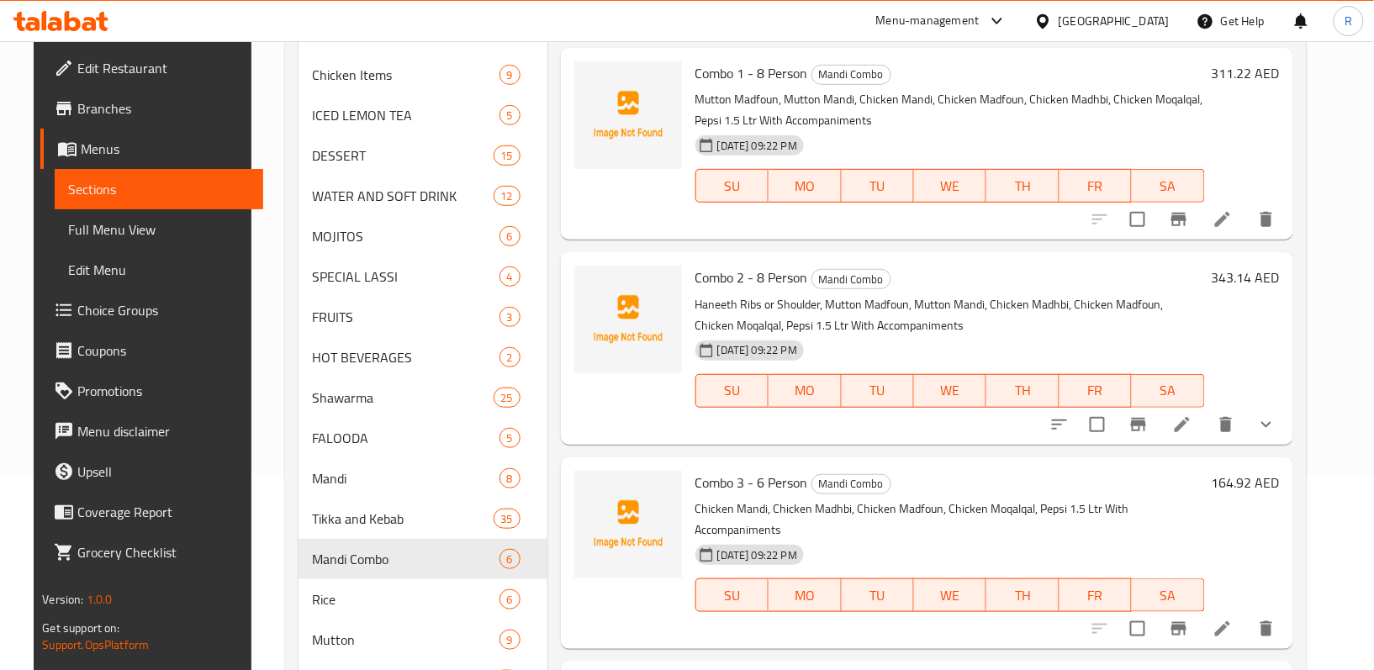
scroll to position [112, 0]
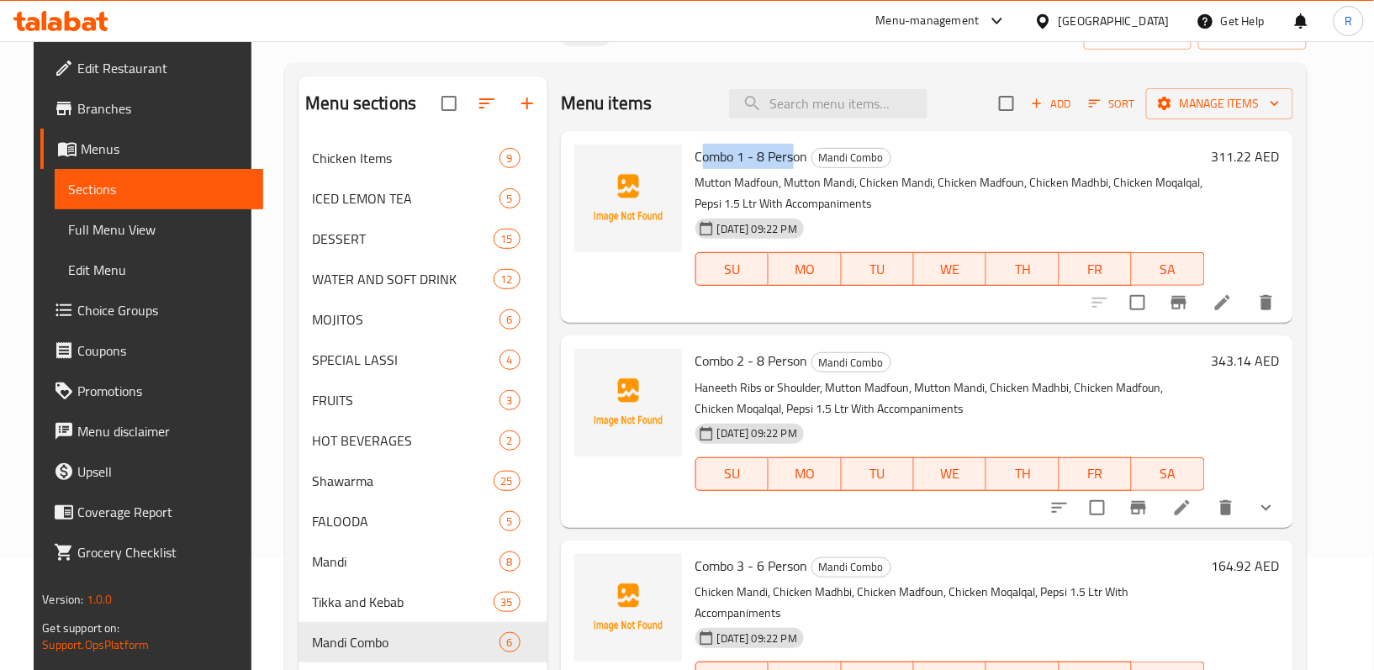
drag, startPoint x: 690, startPoint y: 159, endPoint x: 788, endPoint y: 155, distance: 97.6
click at [788, 155] on span "Combo 1 - 8 Person" at bounding box center [751, 156] width 113 height 25
click at [780, 155] on span "Combo 1 - 8 Person" at bounding box center [751, 156] width 113 height 25
drag, startPoint x: 687, startPoint y: 151, endPoint x: 798, endPoint y: 149, distance: 111.0
click at [798, 149] on span "Combo 1 - 8 Person" at bounding box center [751, 156] width 113 height 25
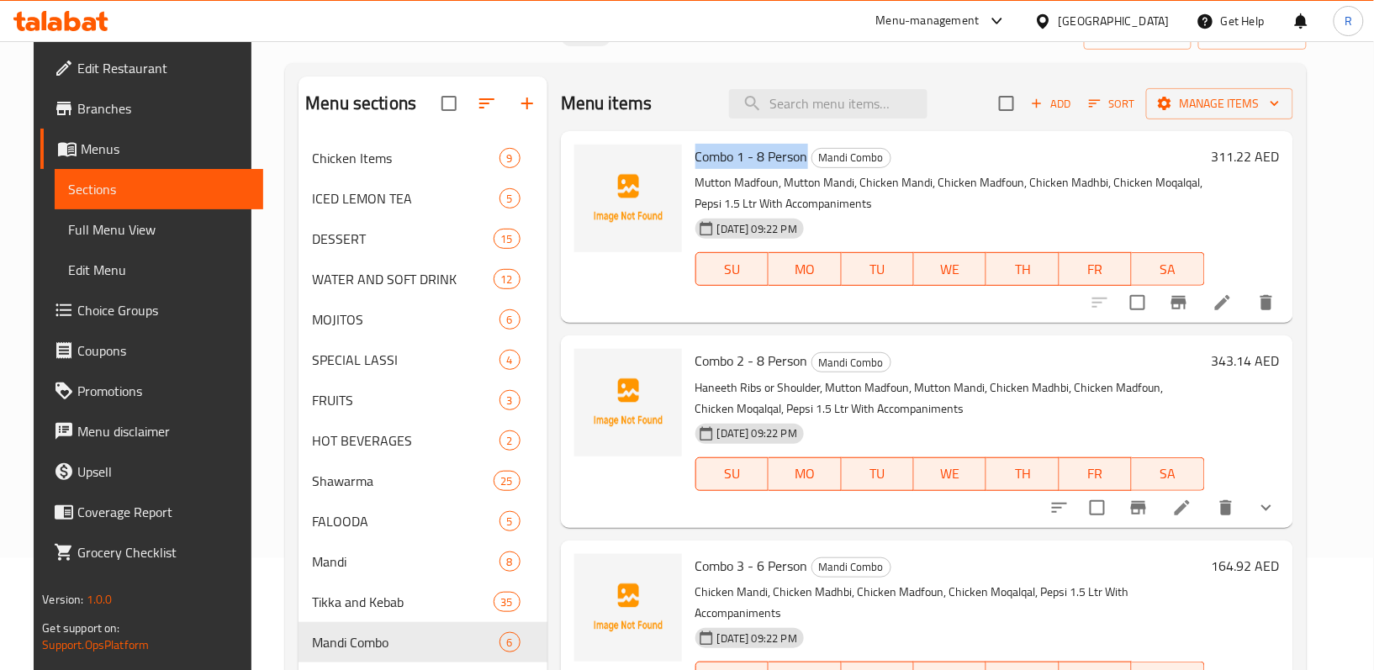
copy span "Combo 1 - 8 Person"
click at [1246, 311] on li at bounding box center [1222, 303] width 47 height 30
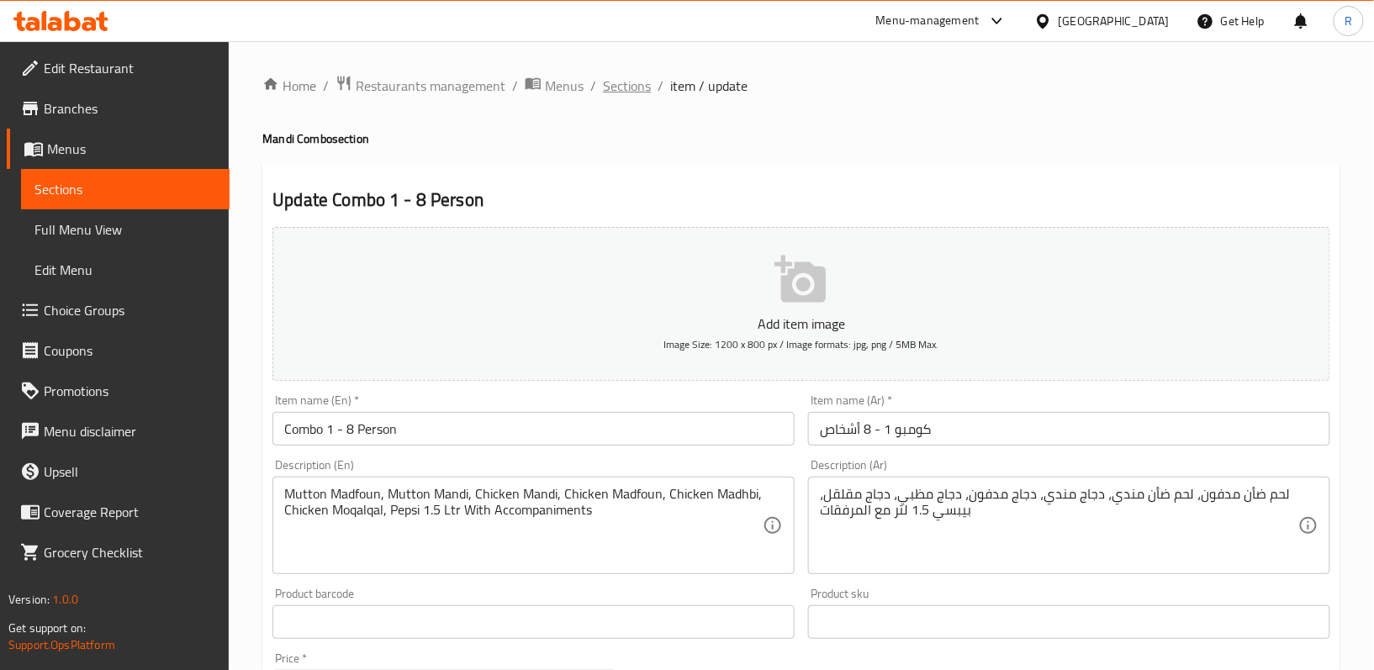
click at [644, 87] on span "Sections" at bounding box center [627, 86] width 48 height 20
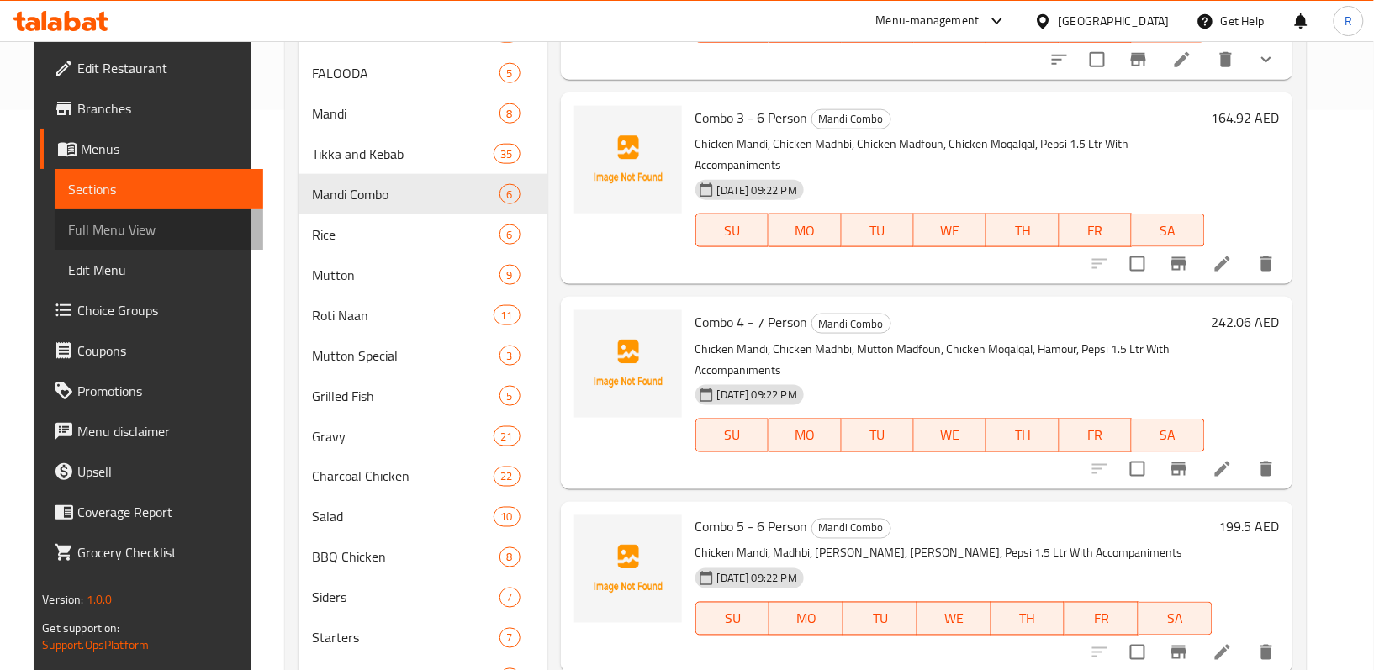
click at [129, 220] on span "Full Menu View" at bounding box center [159, 229] width 182 height 20
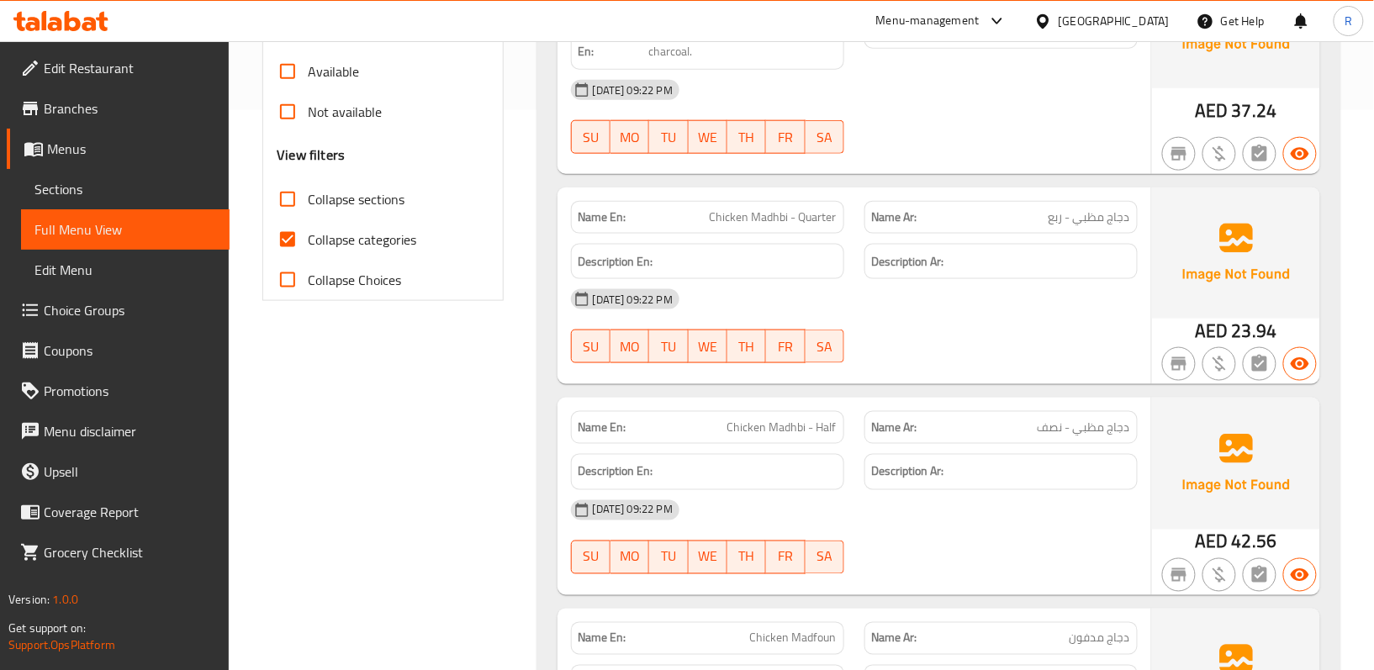
click at [287, 197] on input "Collapse sections" at bounding box center [287, 199] width 40 height 40
checkbox input "true"
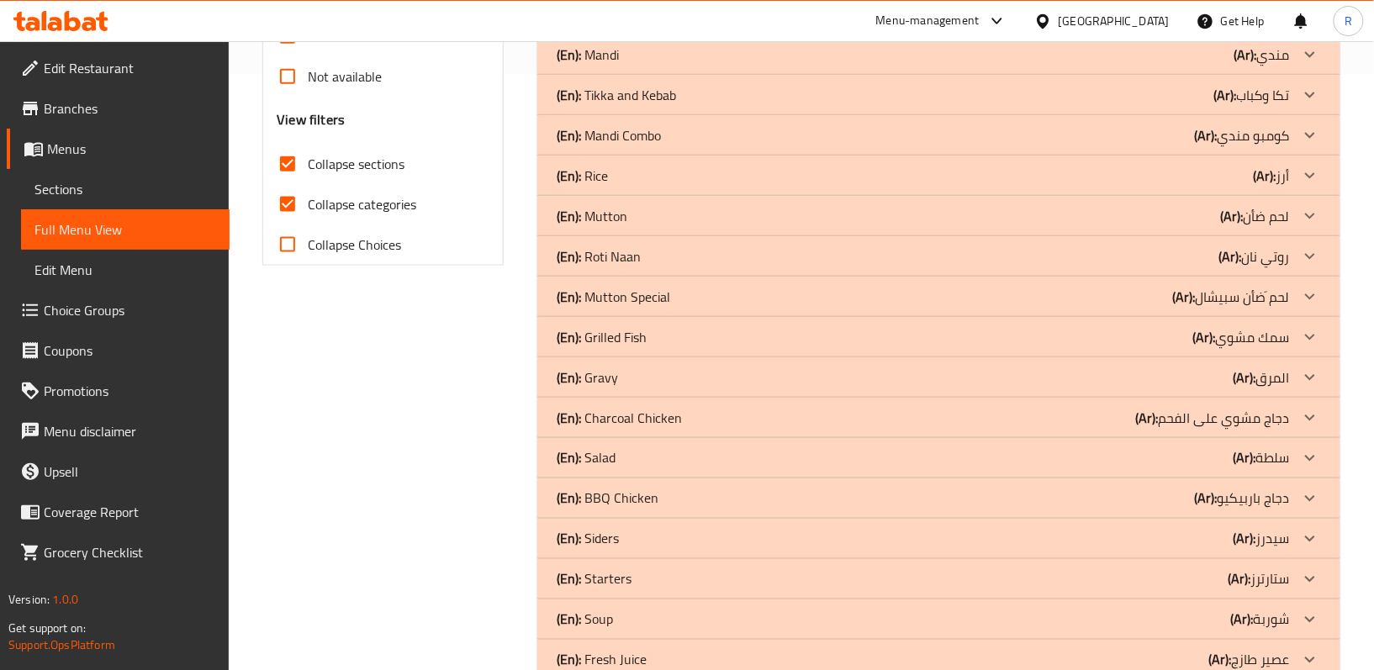
scroll to position [560, 0]
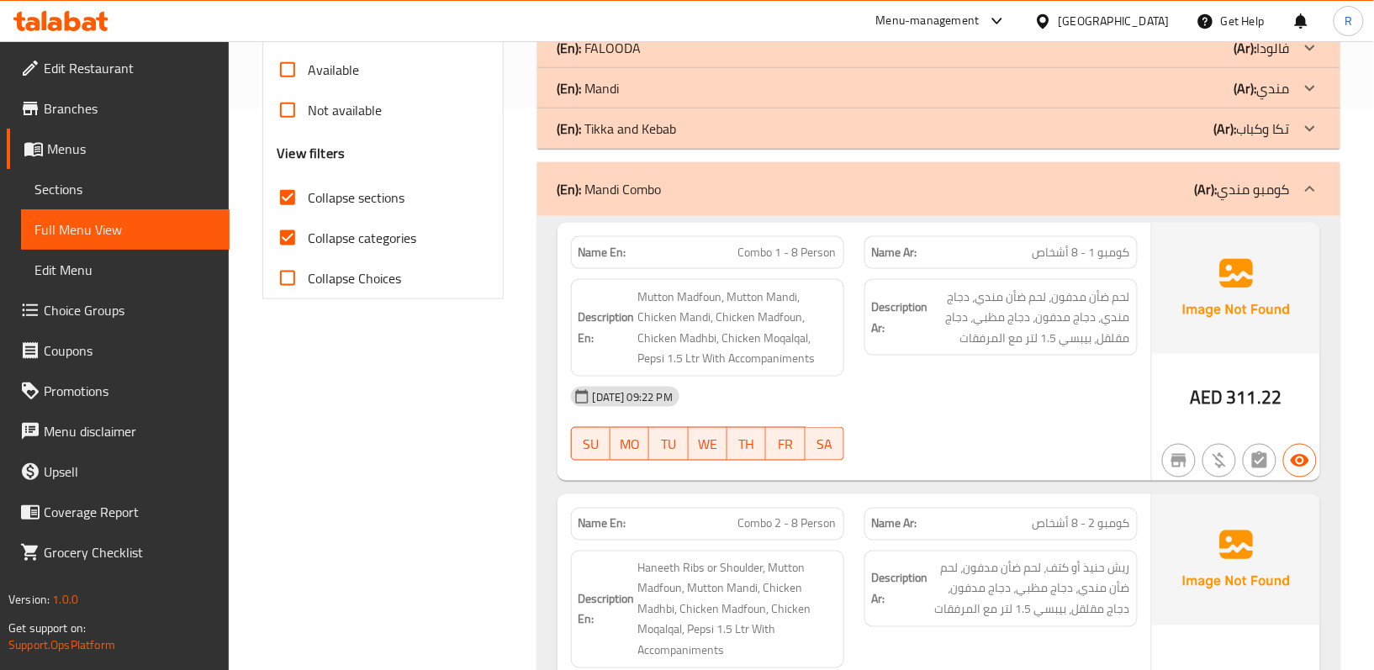
scroll to position [1009, 0]
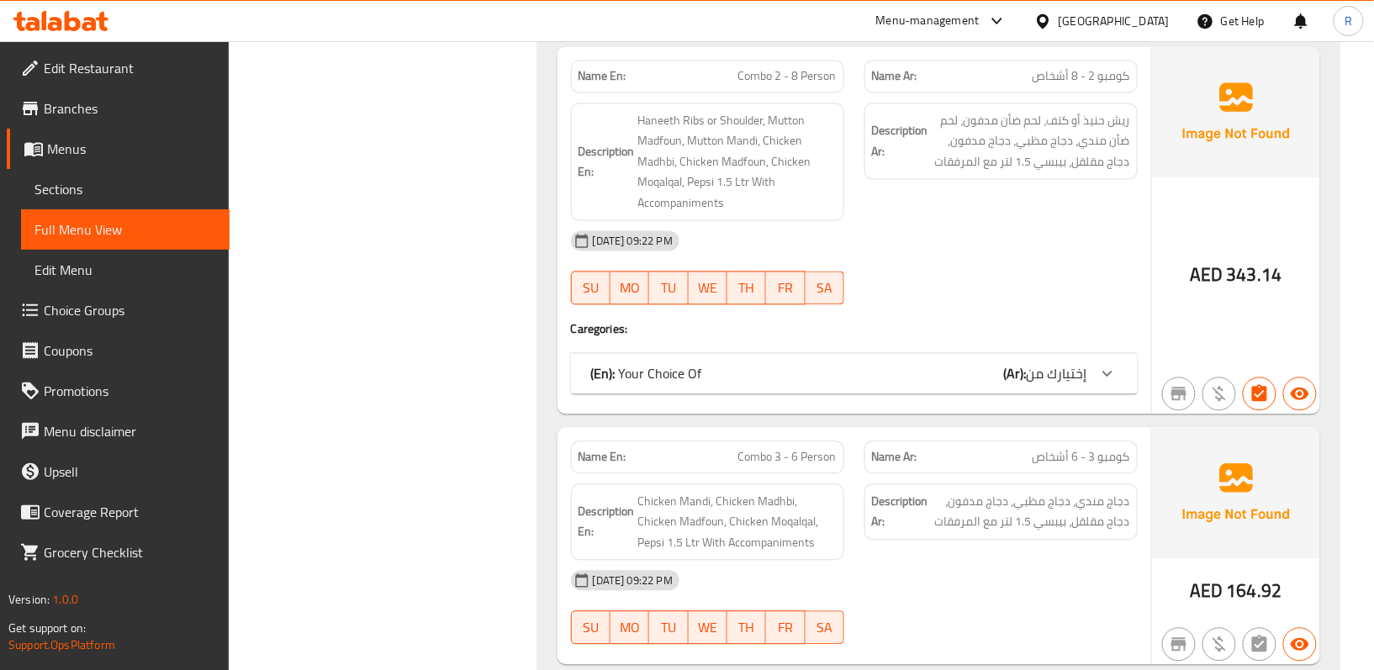
click at [1108, 380] on icon at bounding box center [1107, 374] width 20 height 20
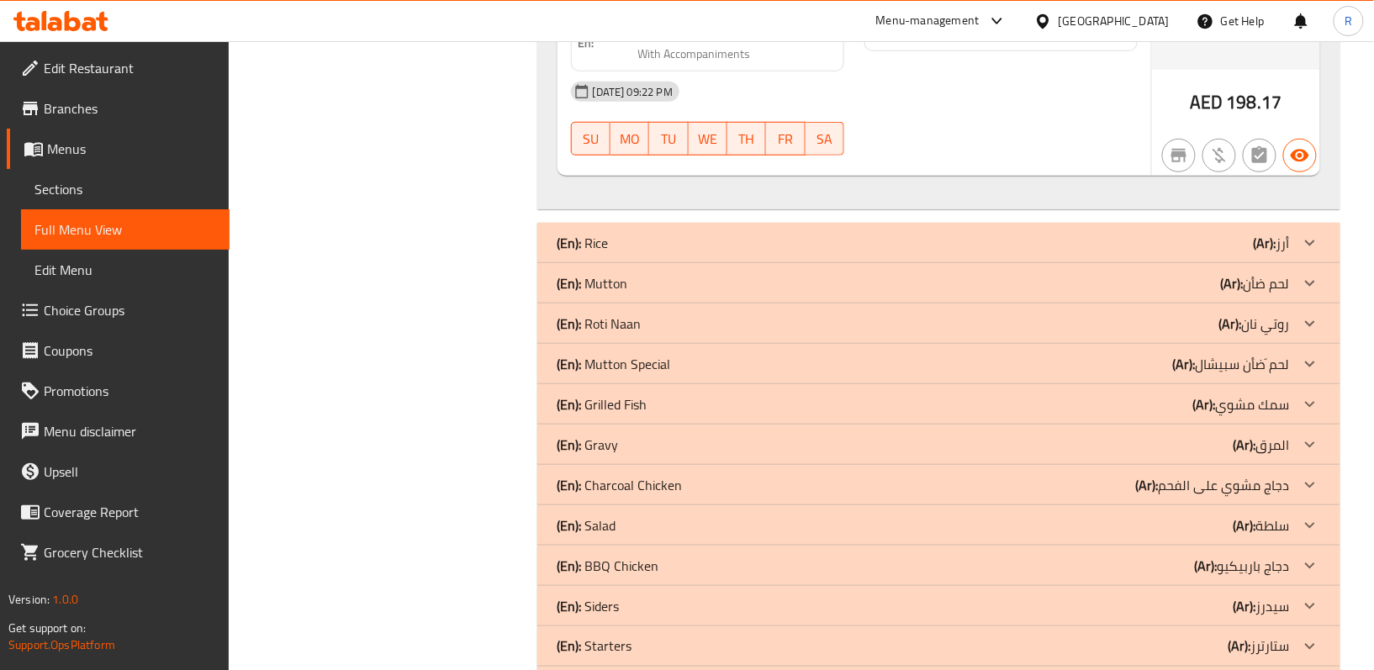
scroll to position [2466, 0]
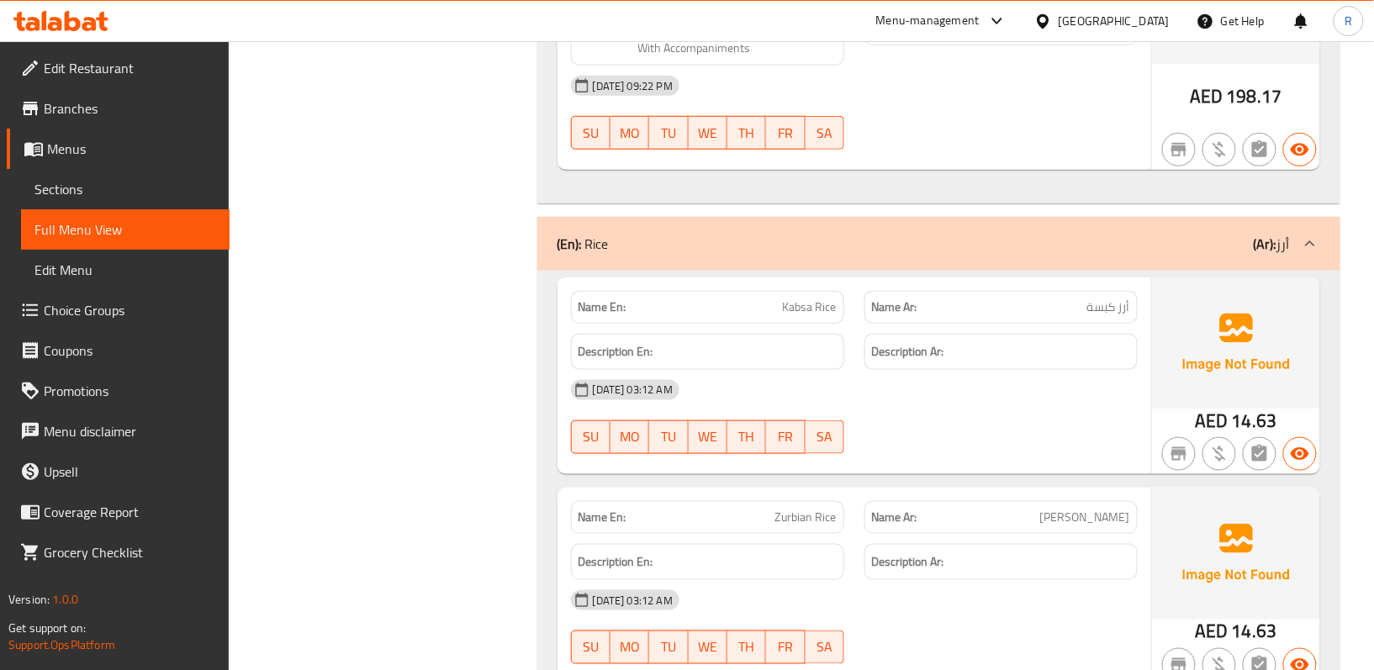
scroll to position [2578, 0]
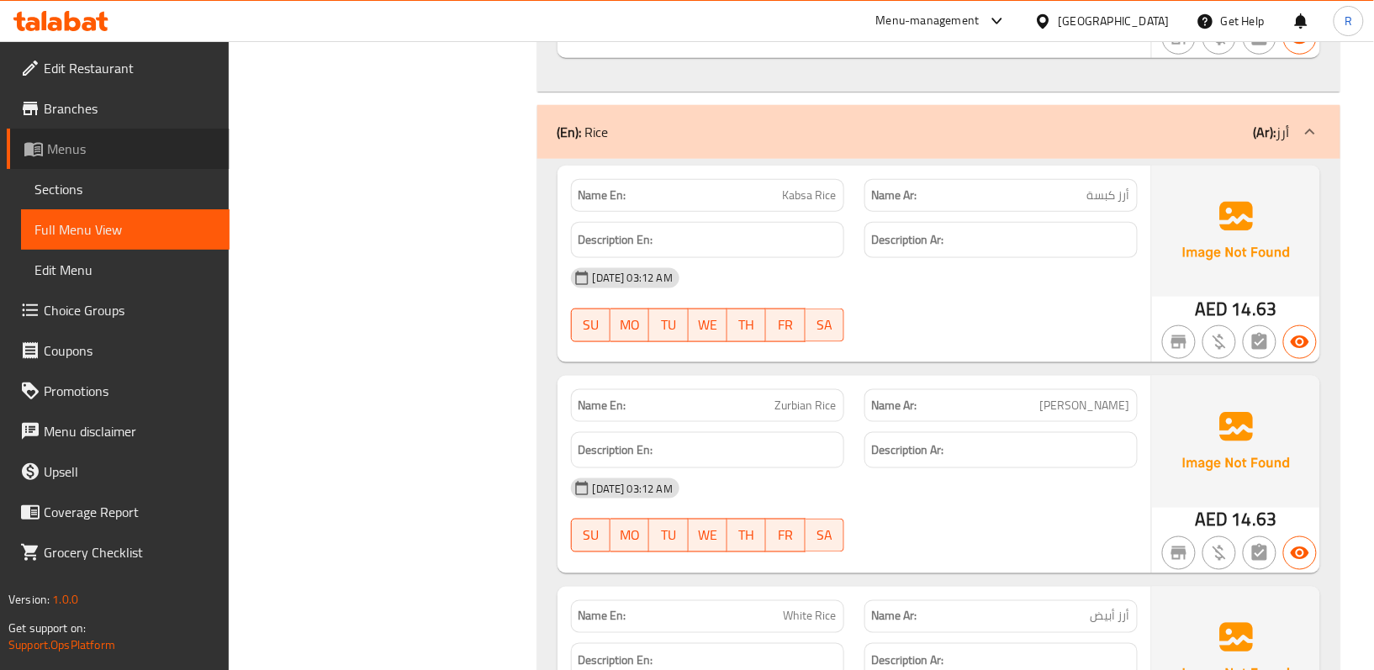
click at [126, 156] on span "Menus" at bounding box center [131, 149] width 169 height 20
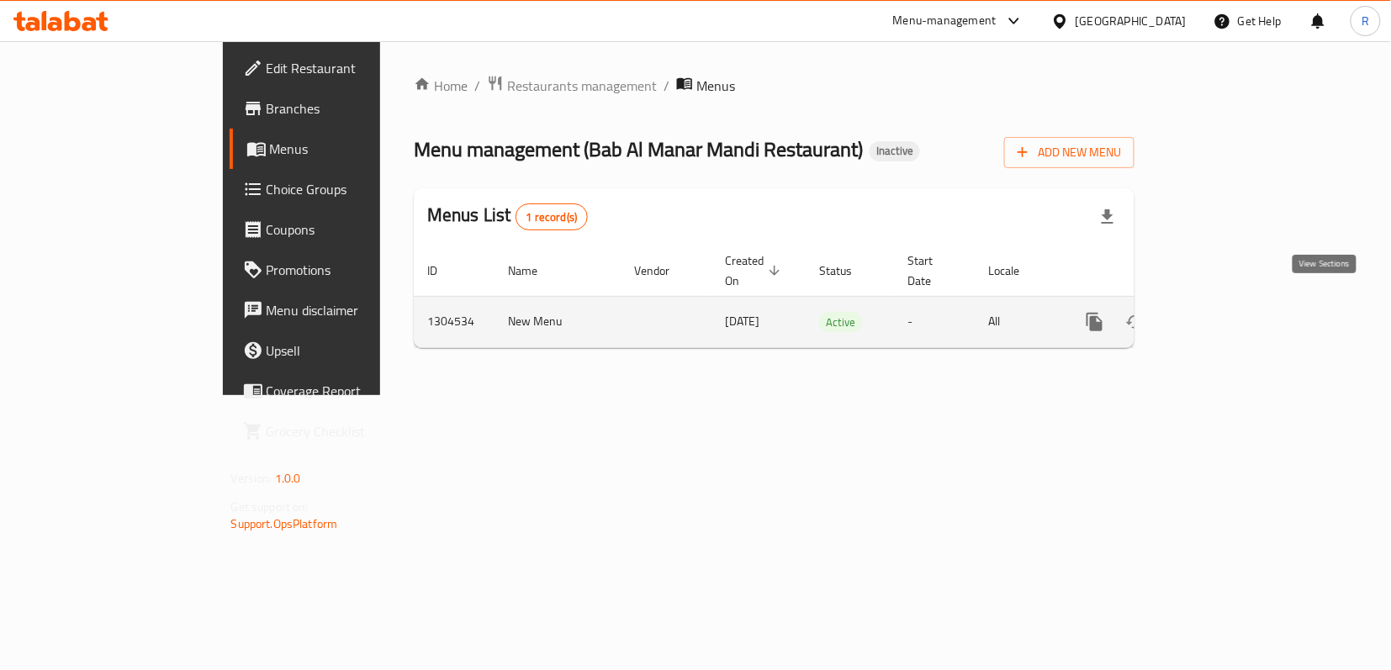
click at [1223, 314] on icon "enhanced table" at bounding box center [1215, 321] width 15 height 15
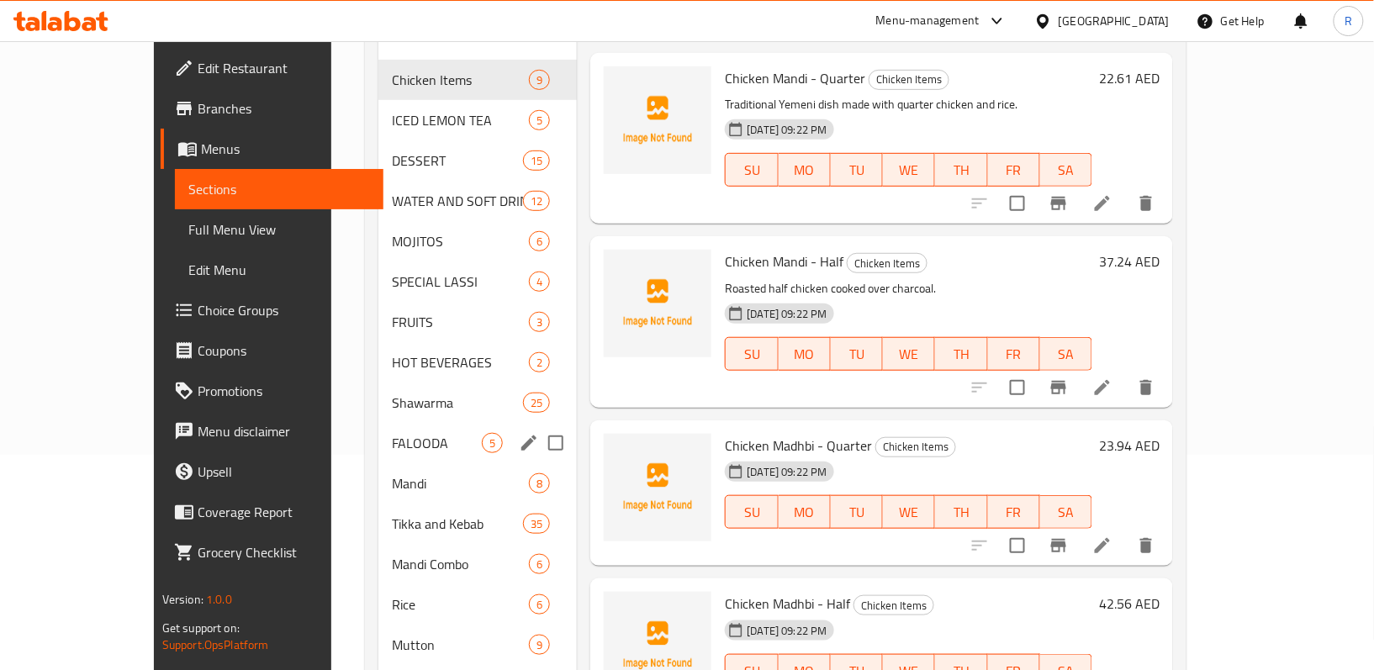
scroll to position [224, 0]
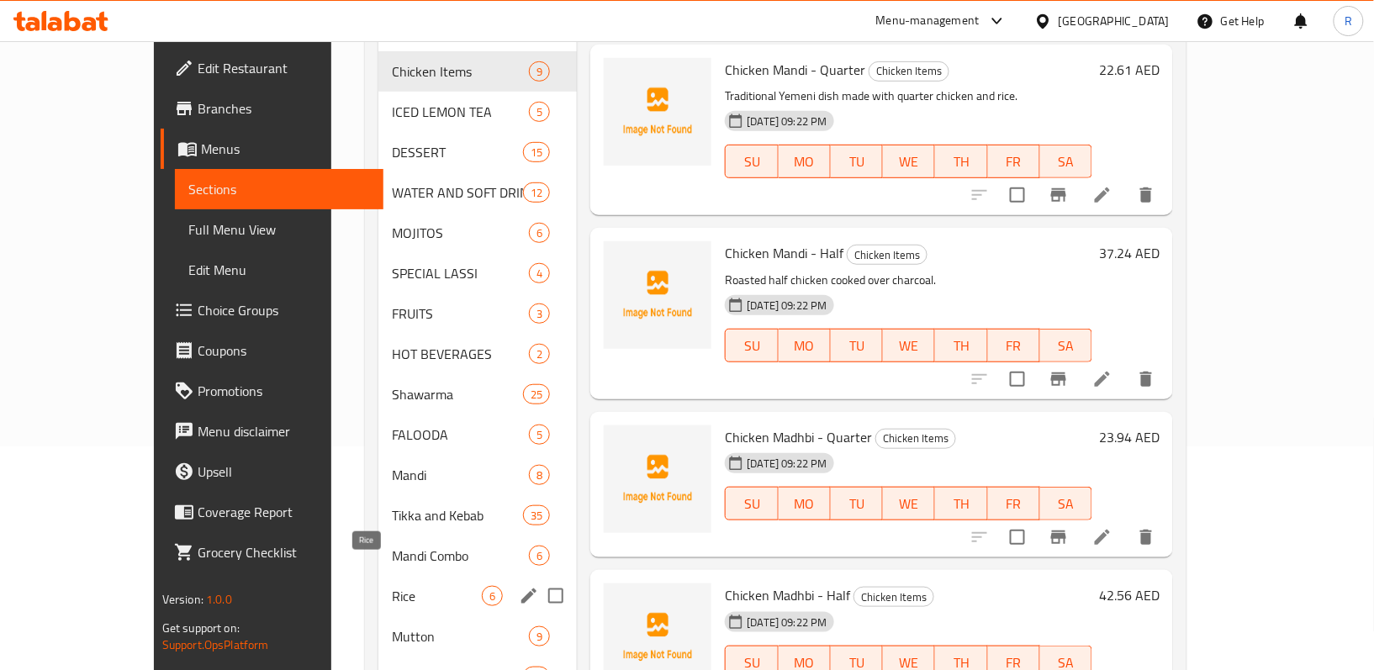
click at [392, 586] on span "Rice" at bounding box center [437, 596] width 90 height 20
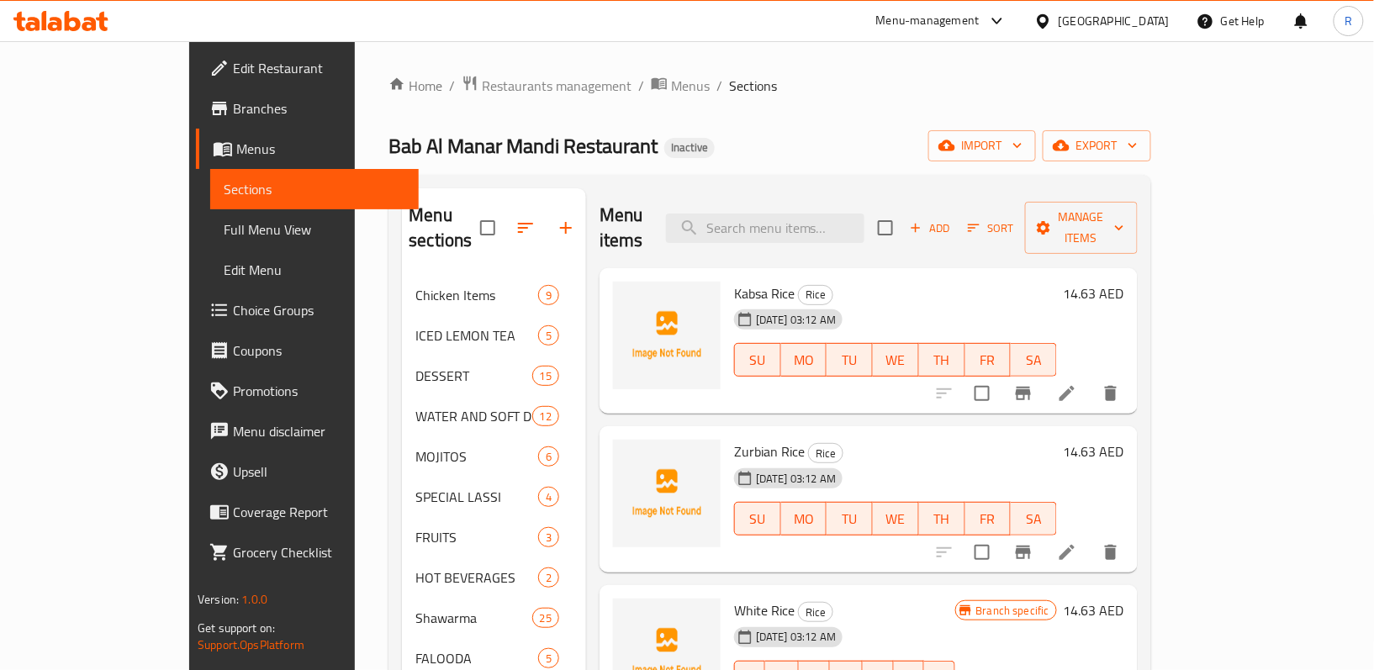
click at [1077, 383] on icon at bounding box center [1067, 393] width 20 height 20
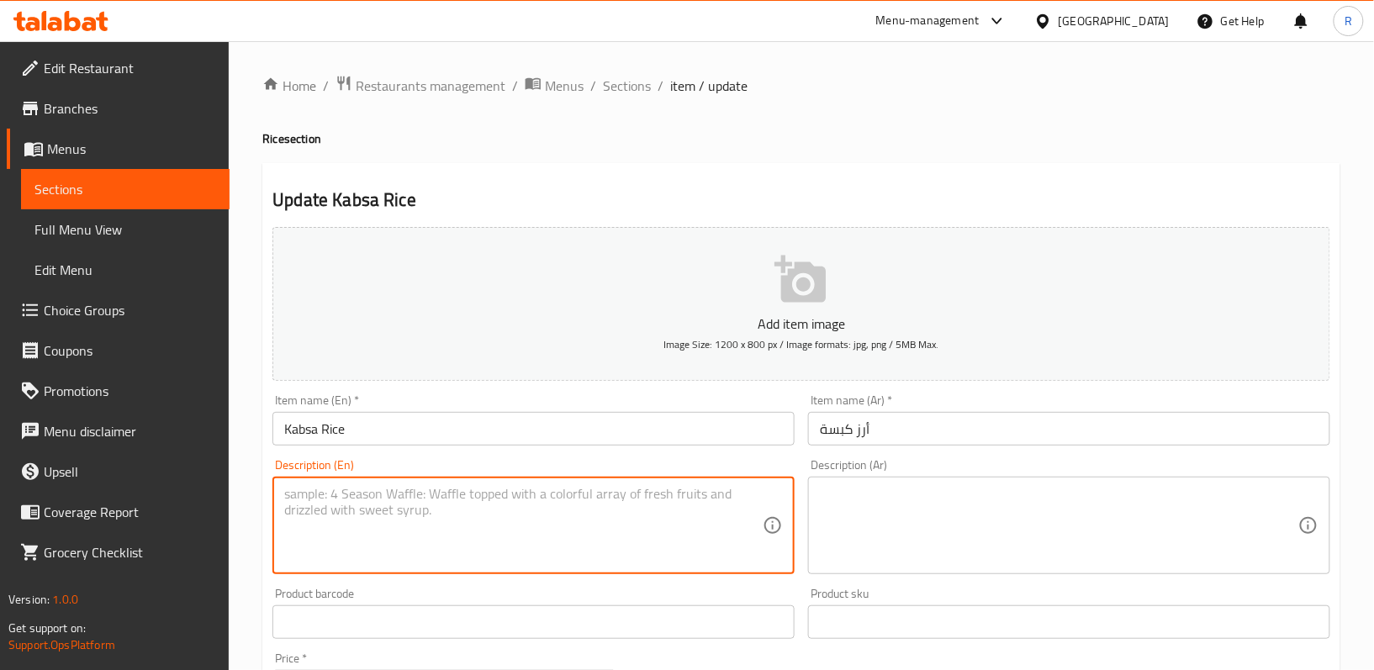
click at [482, 503] on textarea at bounding box center [523, 526] width 478 height 80
paste textarea "Long-grain rice cooked with a fragrant blend of spices and vegetables"
click at [482, 503] on textarea "Long-grain rice cooked with a fragrant blend of spices and vegetables" at bounding box center [523, 526] width 478 height 80
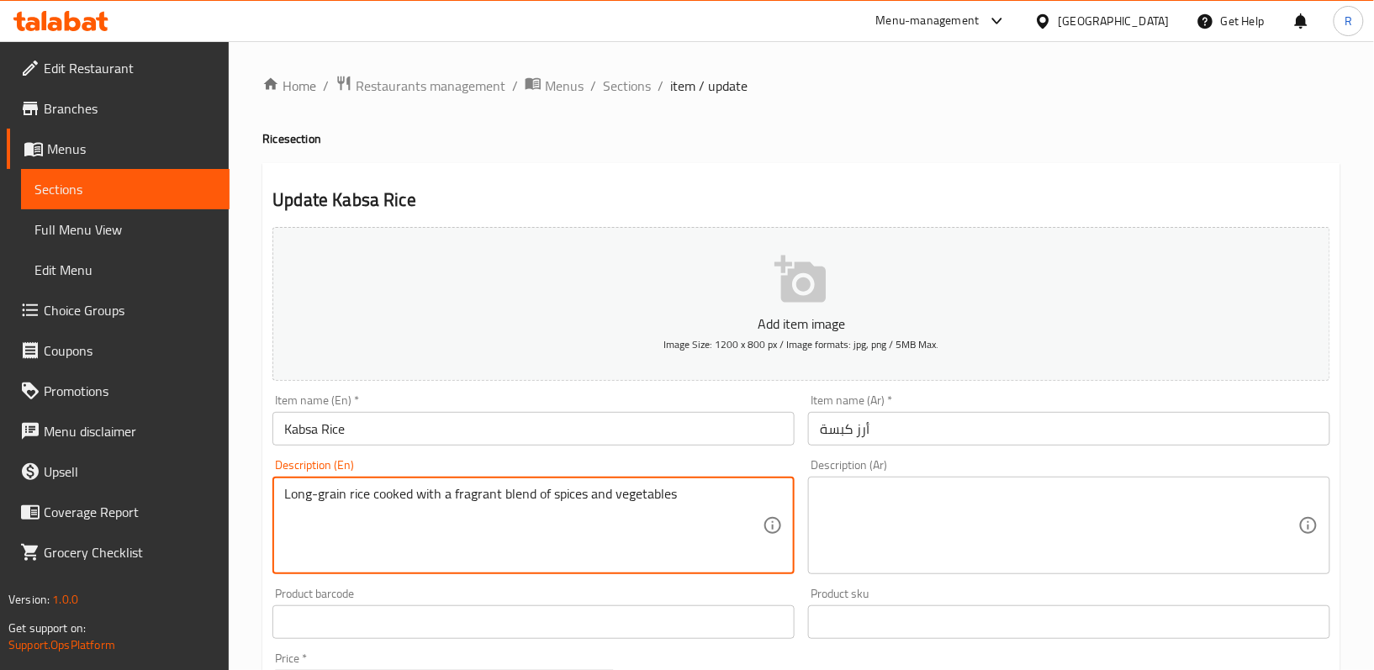
type textarea "Long-grain rice cooked with a fragrant blend of spices and vegetables"
click at [874, 529] on textarea at bounding box center [1059, 526] width 478 height 80
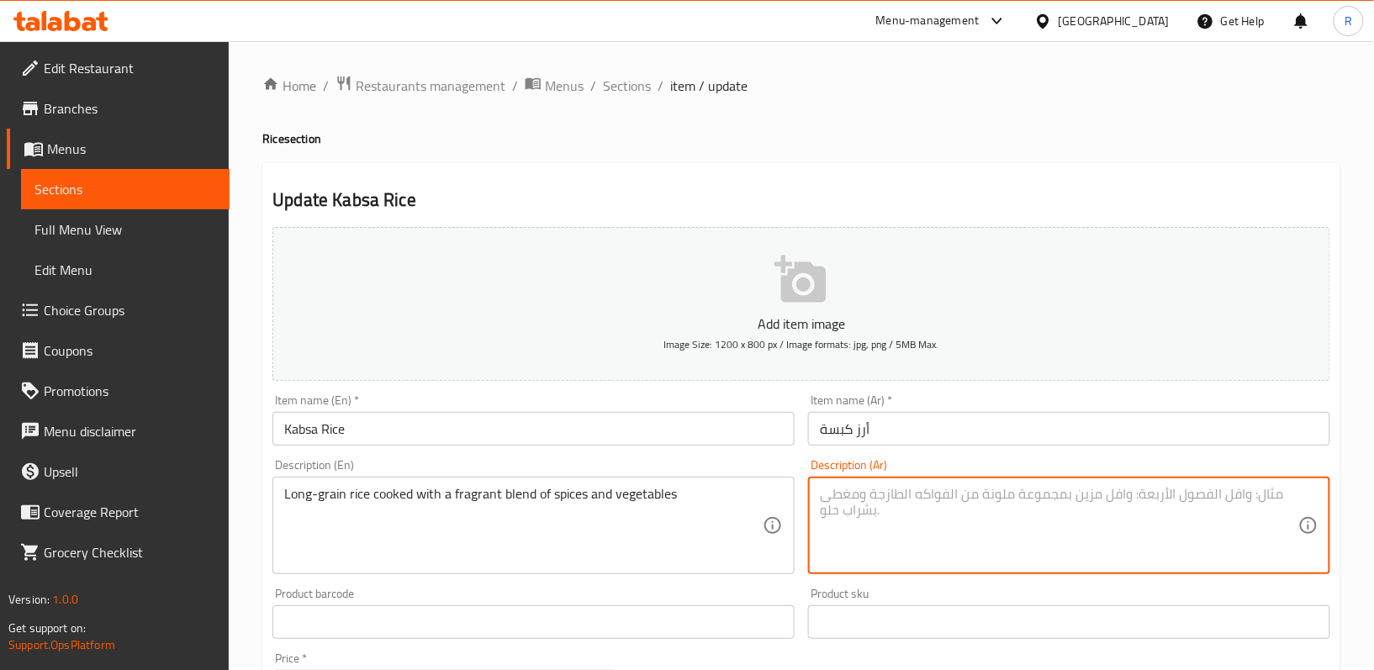
paste textarea "أرز طويل الحبة مطبوخ بمزيج عطري من التوابل والخضروات"
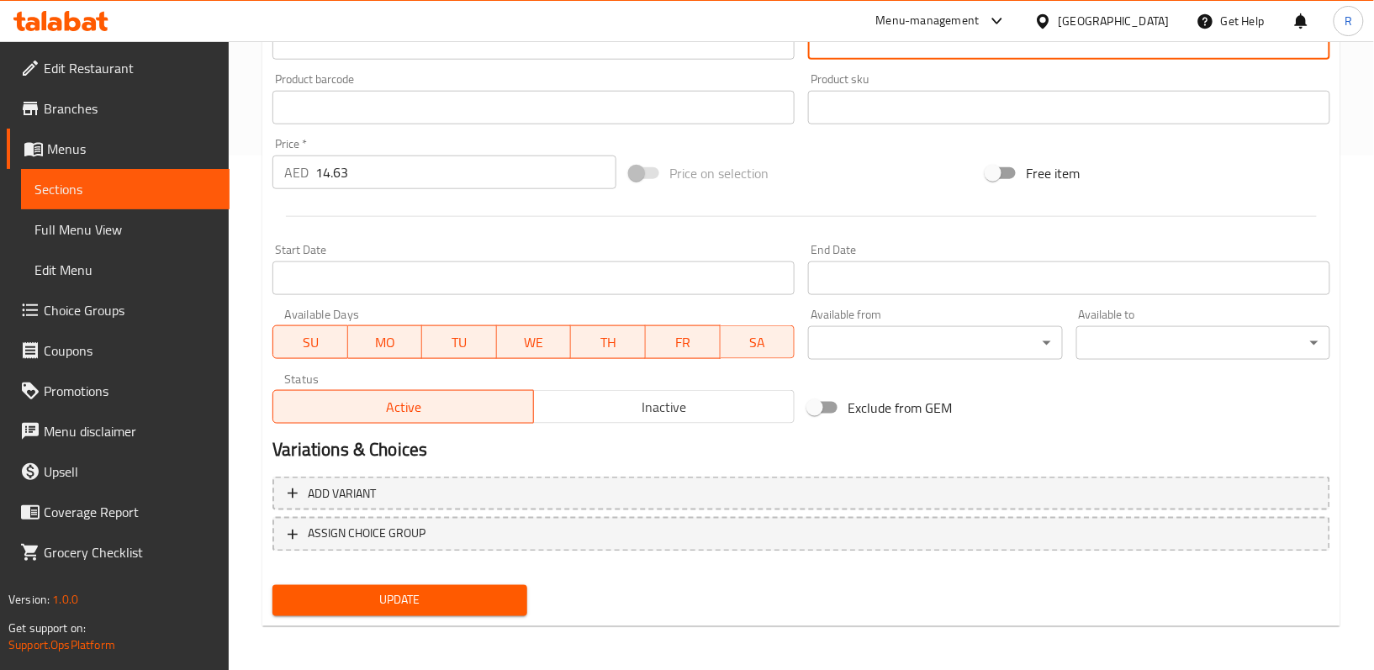
scroll to position [516, 0]
type textarea "أرز طويل الحبة مطبوخ بمزيج عطري من التوابل والخضروات"
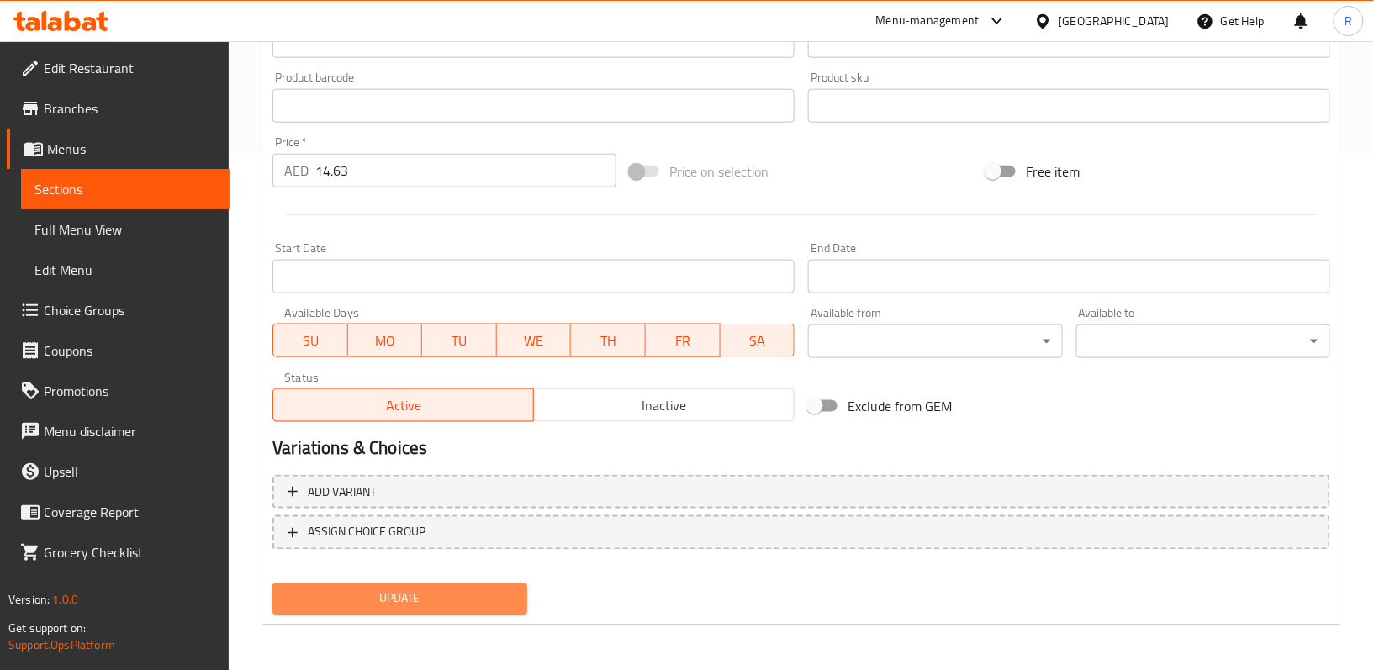
click at [488, 605] on span "Update" at bounding box center [399, 599] width 227 height 21
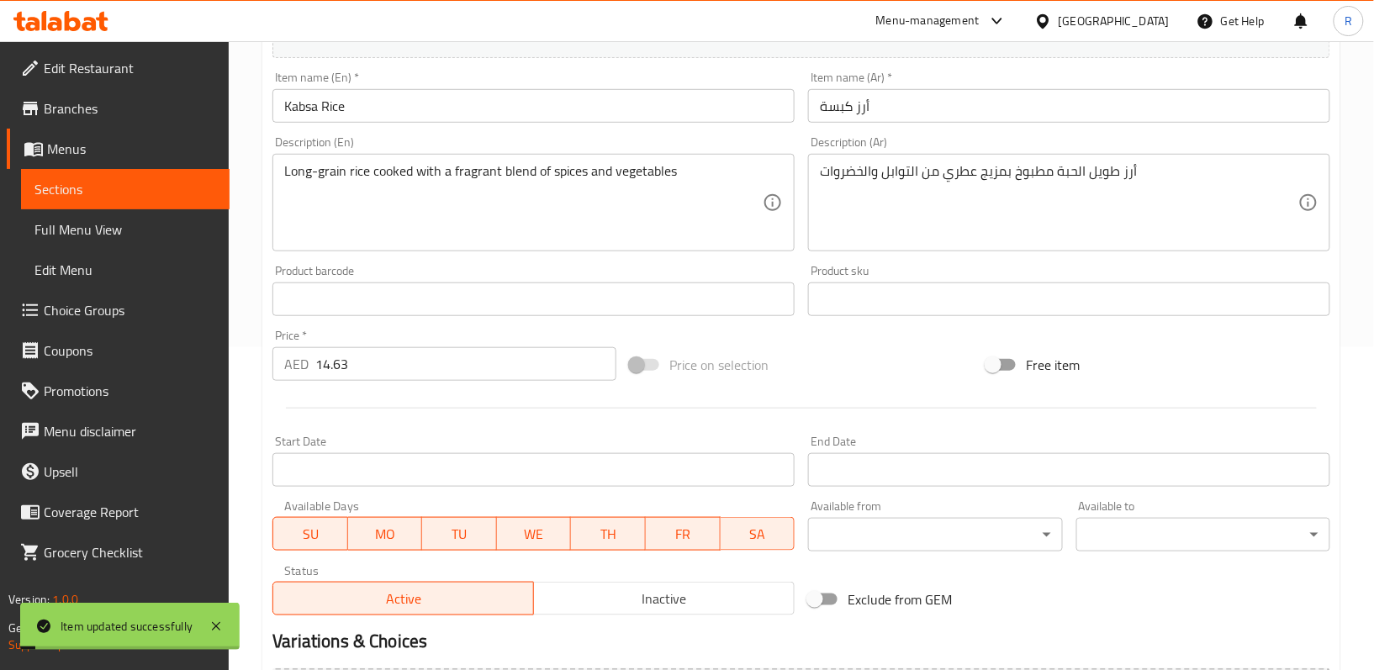
scroll to position [0, 0]
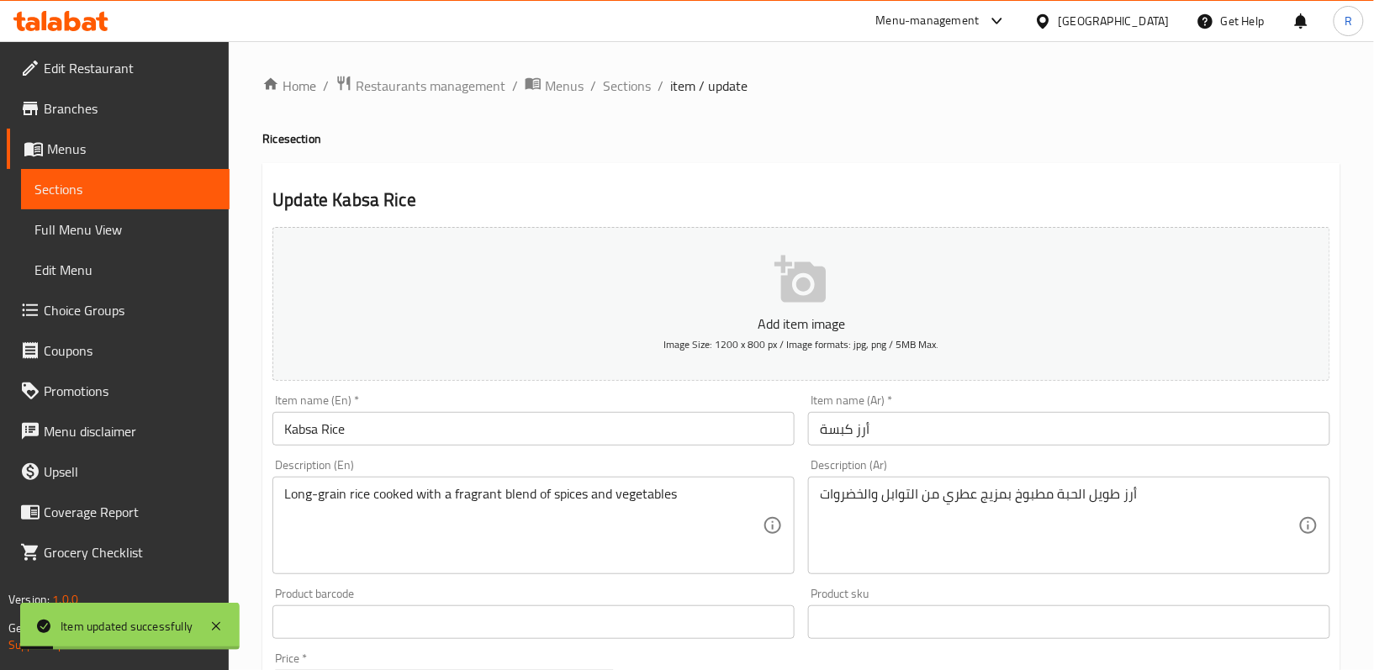
click at [630, 68] on div "Home / Restaurants management / Menus / Sections / item / update Rice section U…" at bounding box center [801, 614] width 1145 height 1147
click at [629, 84] on span "Sections" at bounding box center [627, 86] width 48 height 20
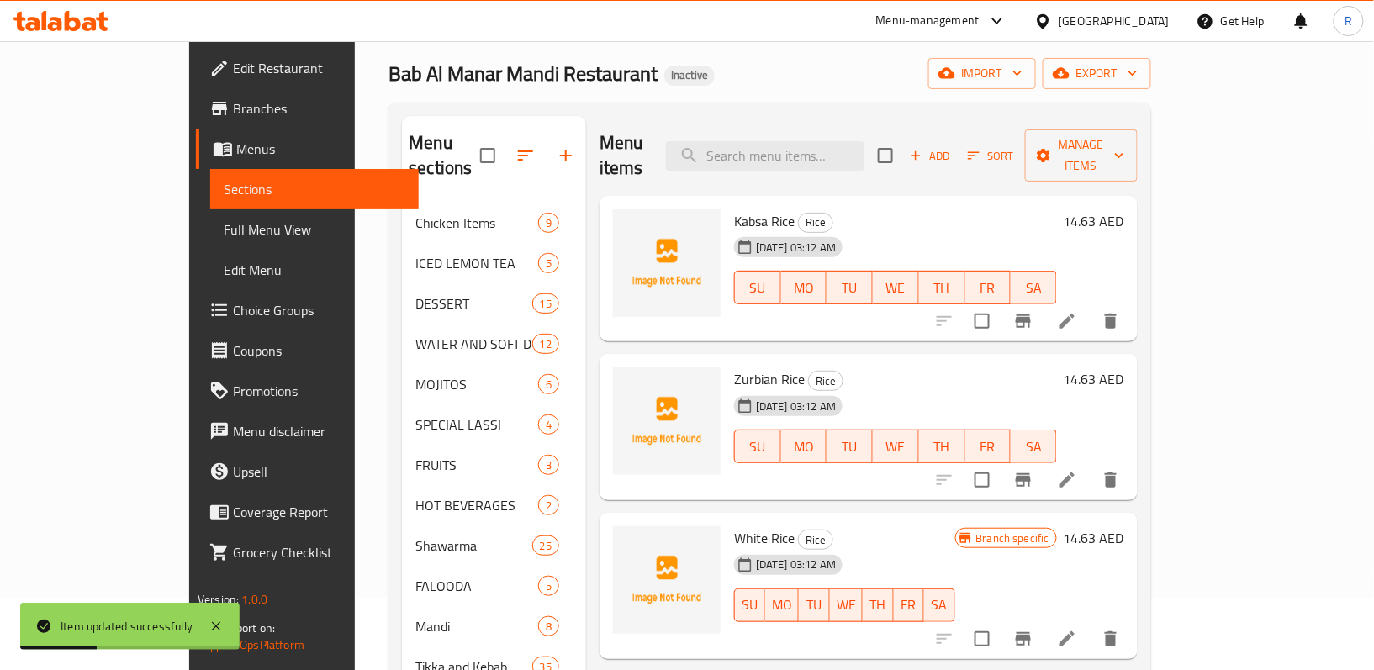
scroll to position [112, 0]
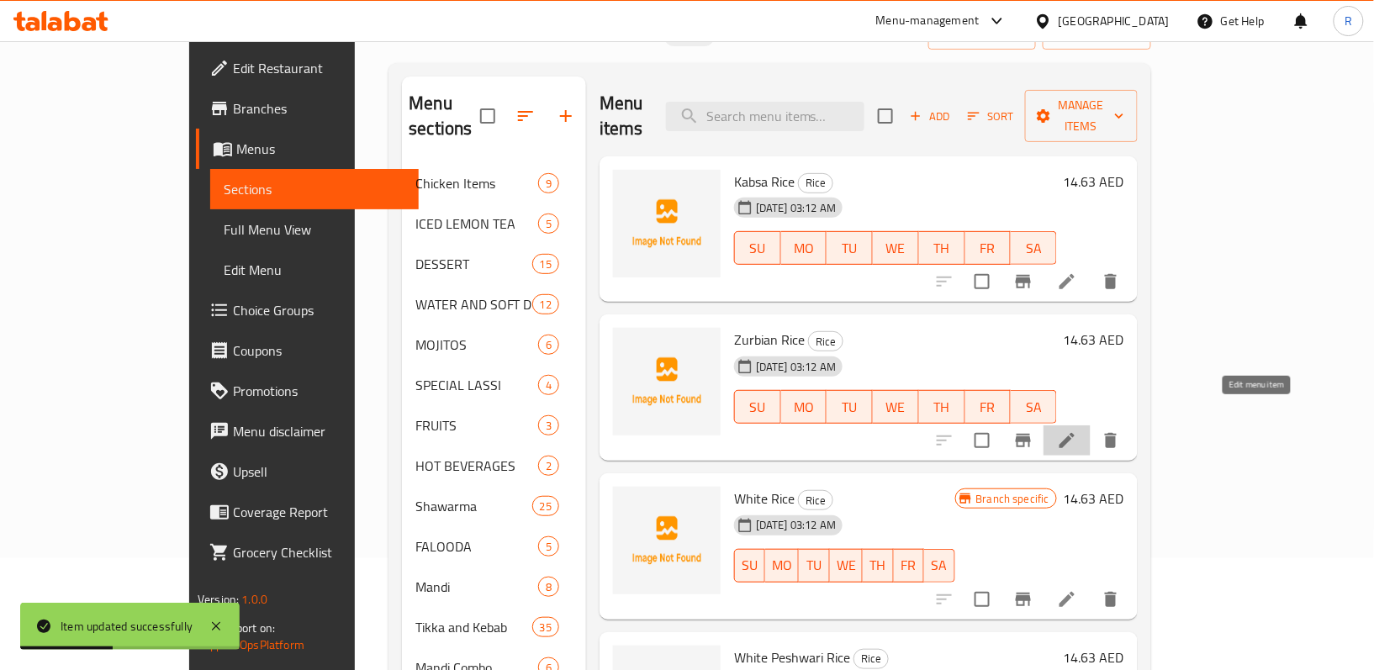
click at [1077, 430] on icon at bounding box center [1067, 440] width 20 height 20
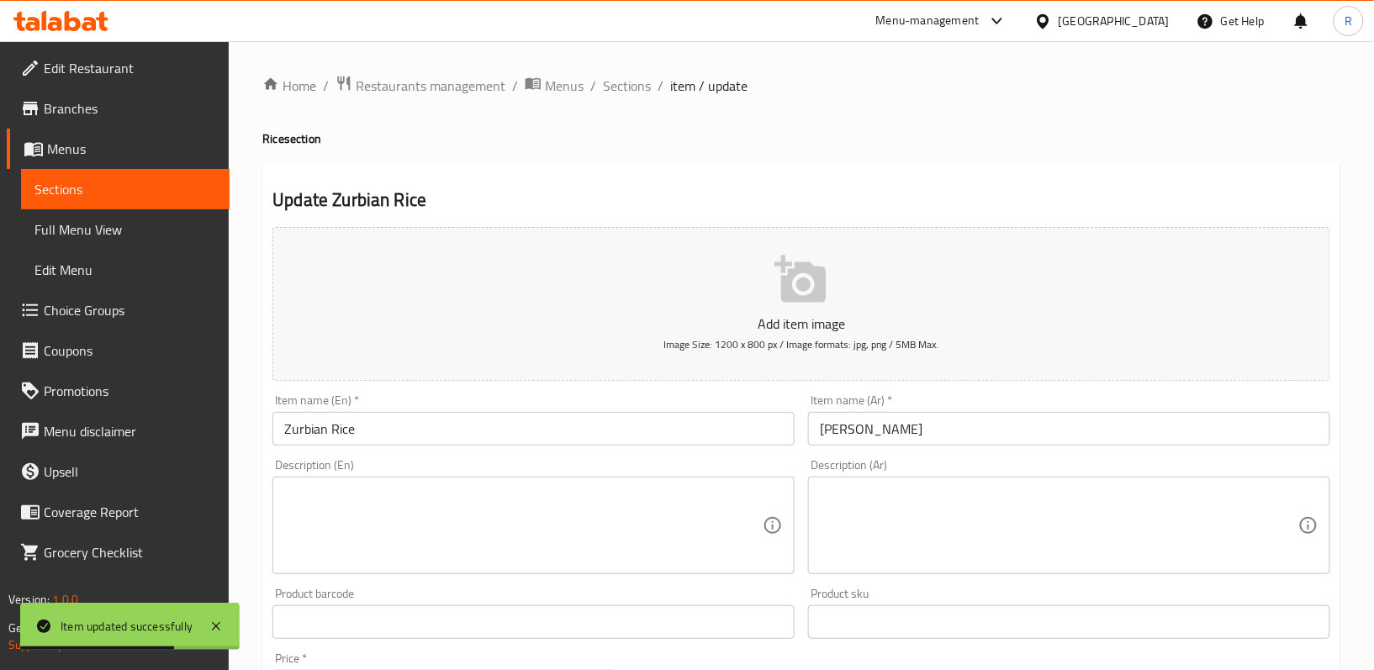
click at [573, 503] on textarea at bounding box center [523, 526] width 478 height 80
paste textarea "Golden saffron rice layered with spices"
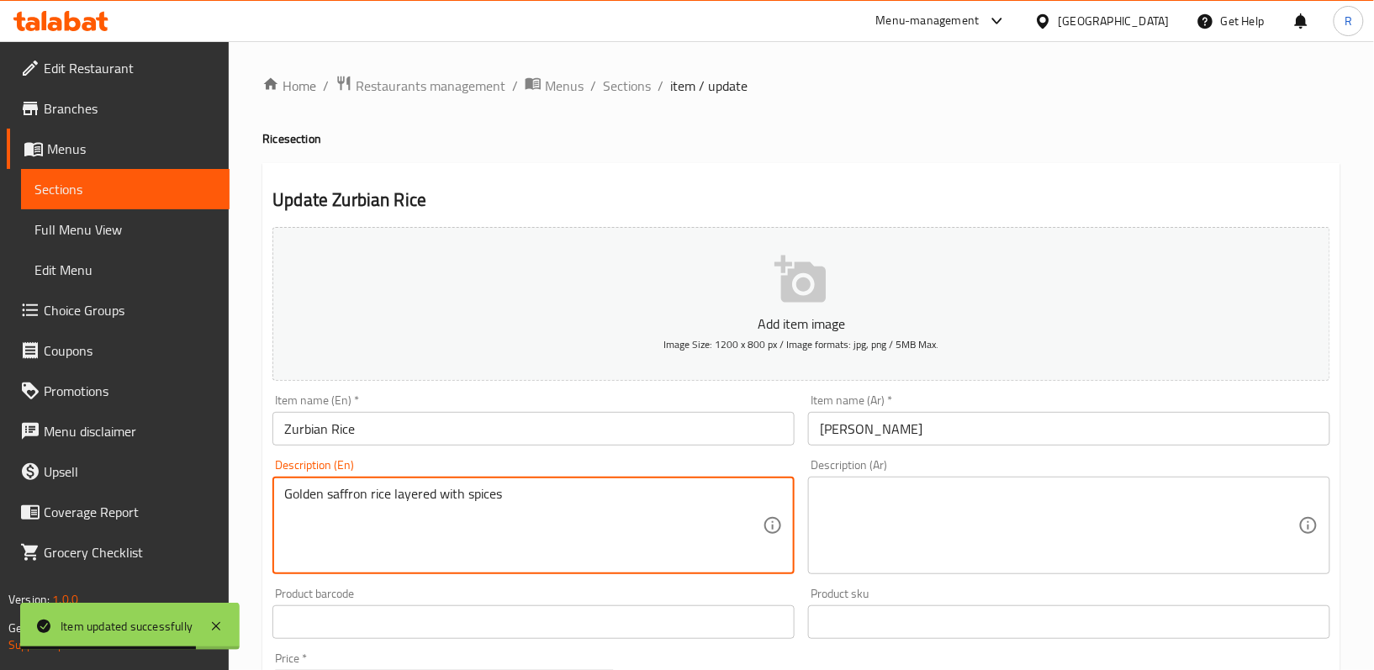
click at [579, 502] on textarea "Golden saffron rice layered with spices" at bounding box center [523, 526] width 478 height 80
type textarea "Golden saffron rice layered with spices"
click at [885, 515] on textarea at bounding box center [1059, 526] width 478 height 80
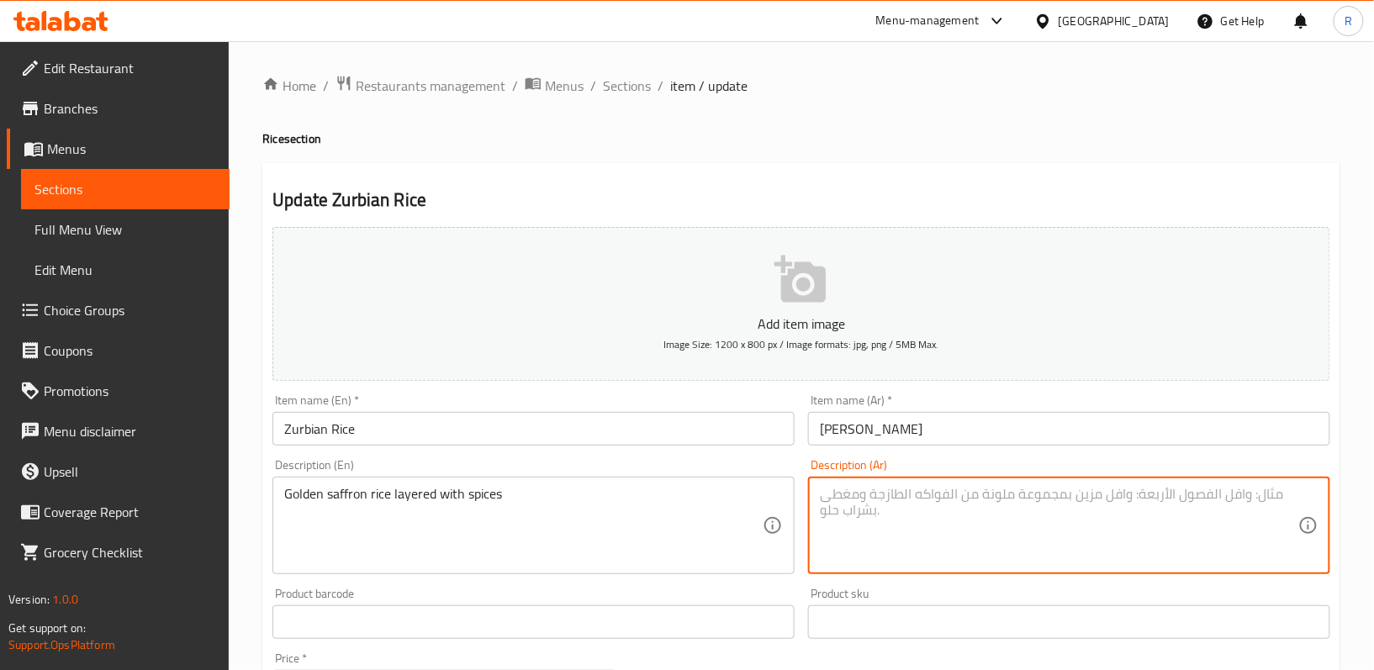
paste textarea "أرز الزعفران الذهبي مع طبقات من التوابل"
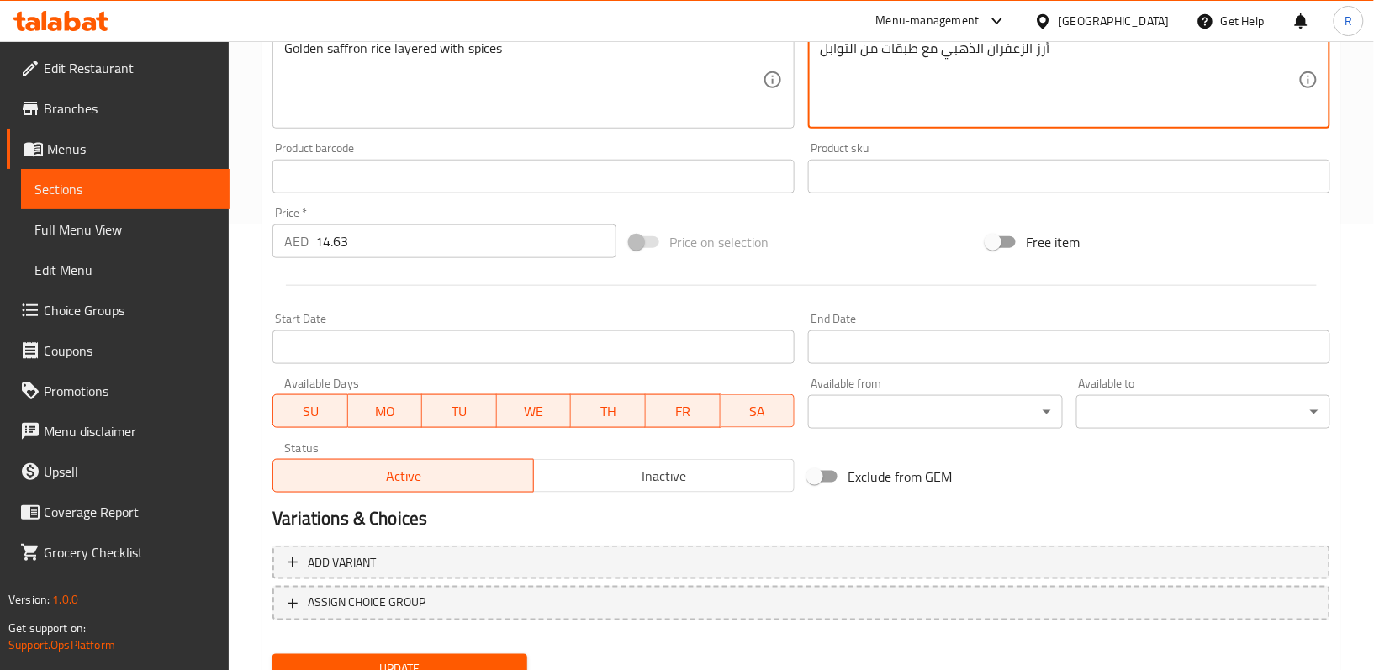
scroll to position [516, 0]
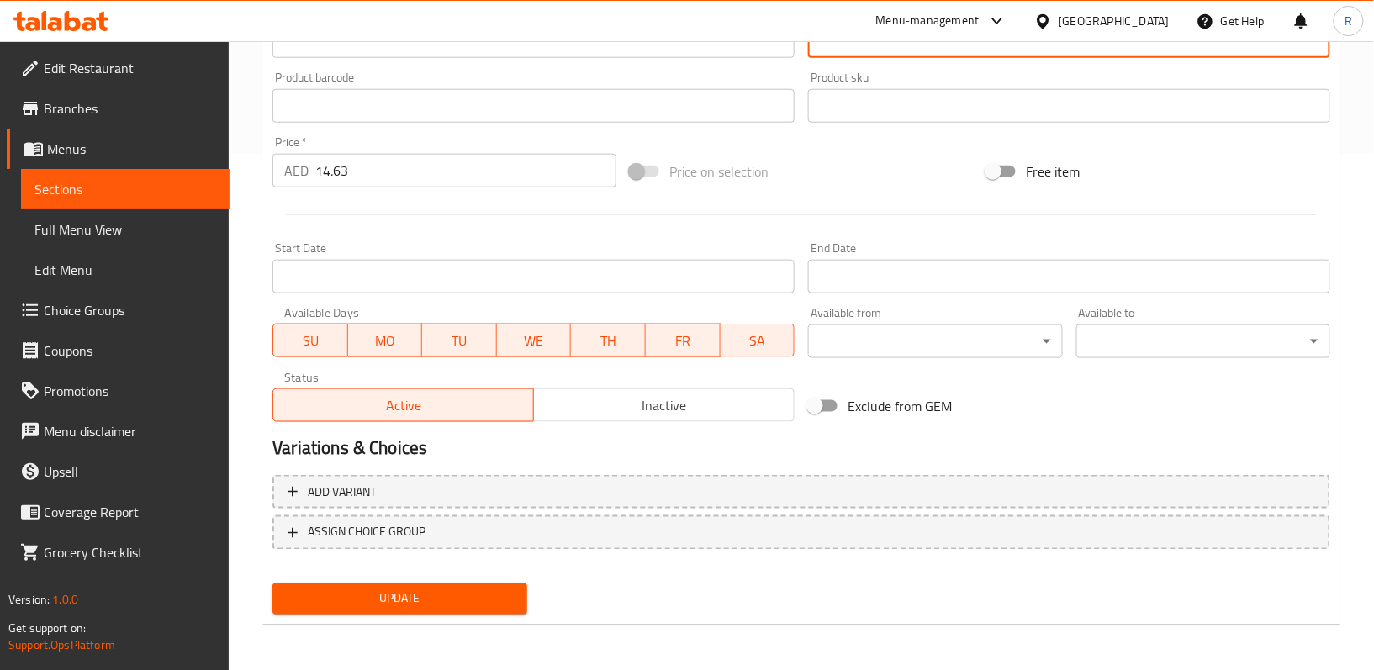
type textarea "أرز الزعفران الذهبي مع طبقات من التوابل"
click at [441, 609] on button "Update" at bounding box center [399, 598] width 254 height 31
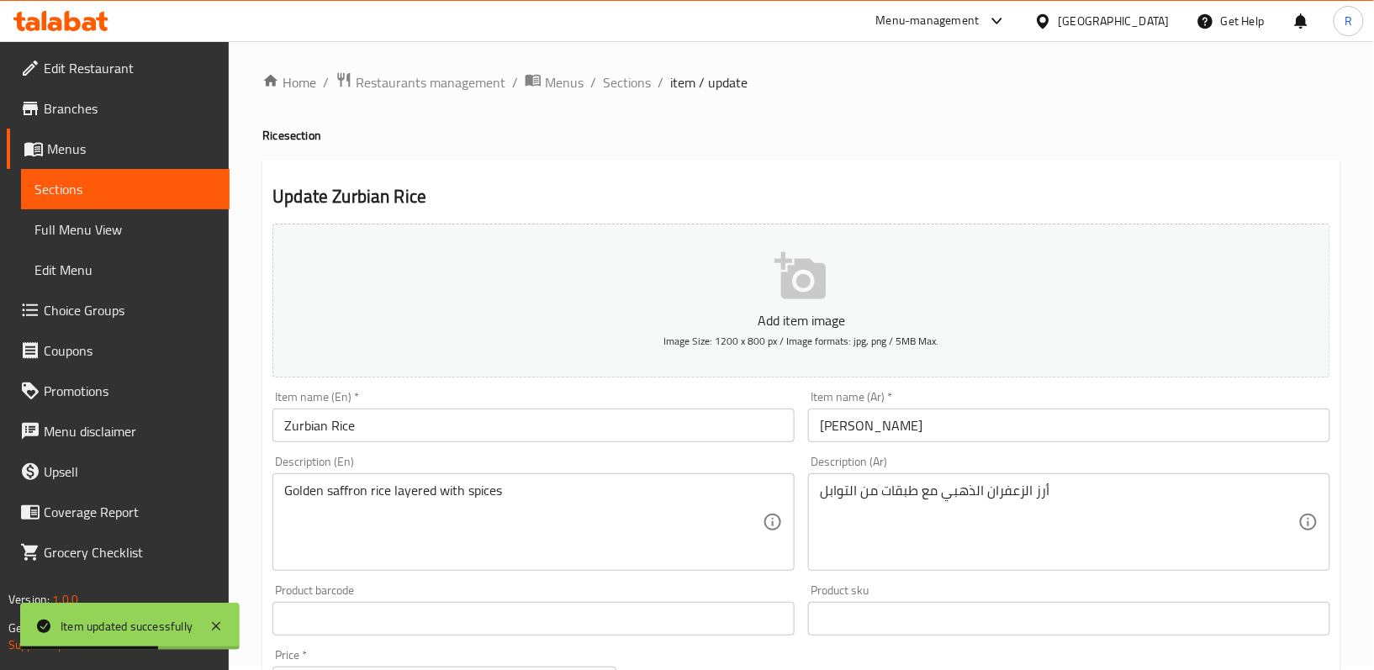
scroll to position [0, 0]
click at [613, 104] on div "Home / Restaurants management / Menus / Sections / item / update Rice section U…" at bounding box center [801, 615] width 1078 height 1080
click at [610, 103] on div "Home / Restaurants management / Menus / Sections / item / update Rice section U…" at bounding box center [801, 615] width 1078 height 1080
click at [609, 102] on div "Home / Restaurants management / Menus / Sections / item / update Rice section U…" at bounding box center [801, 615] width 1078 height 1080
click at [612, 76] on span "Sections" at bounding box center [627, 86] width 48 height 20
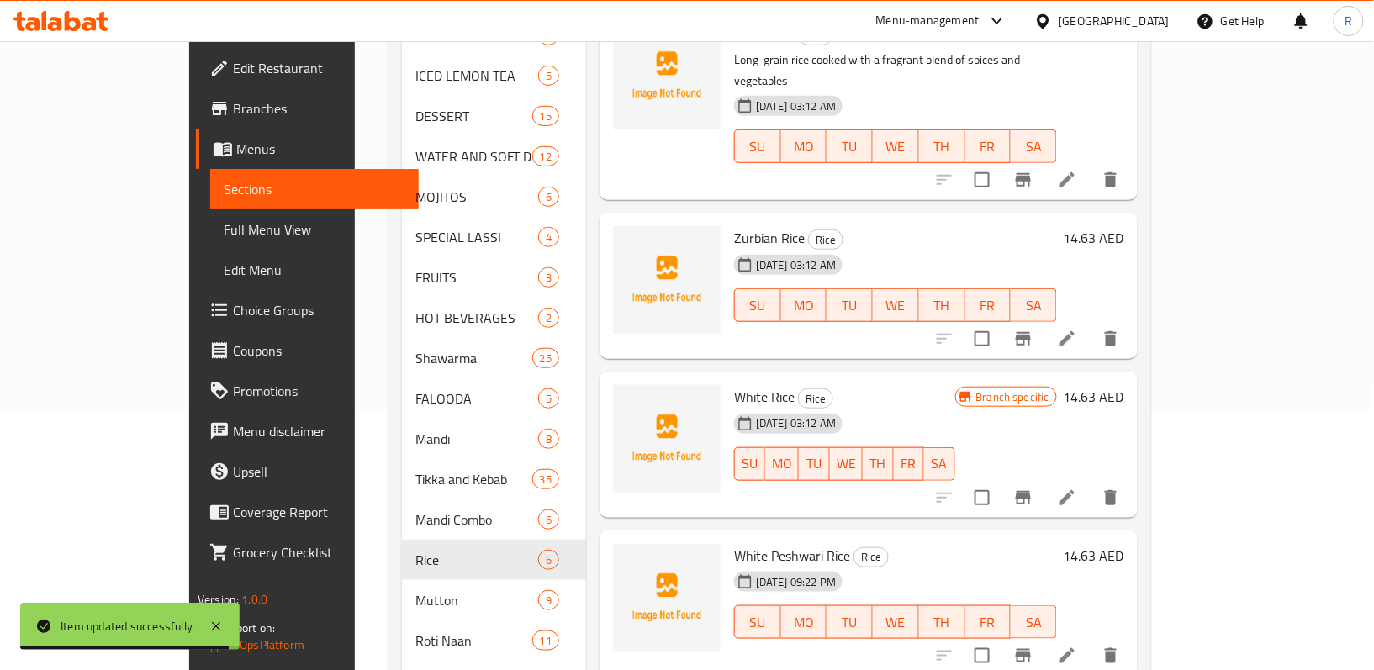
scroll to position [336, 0]
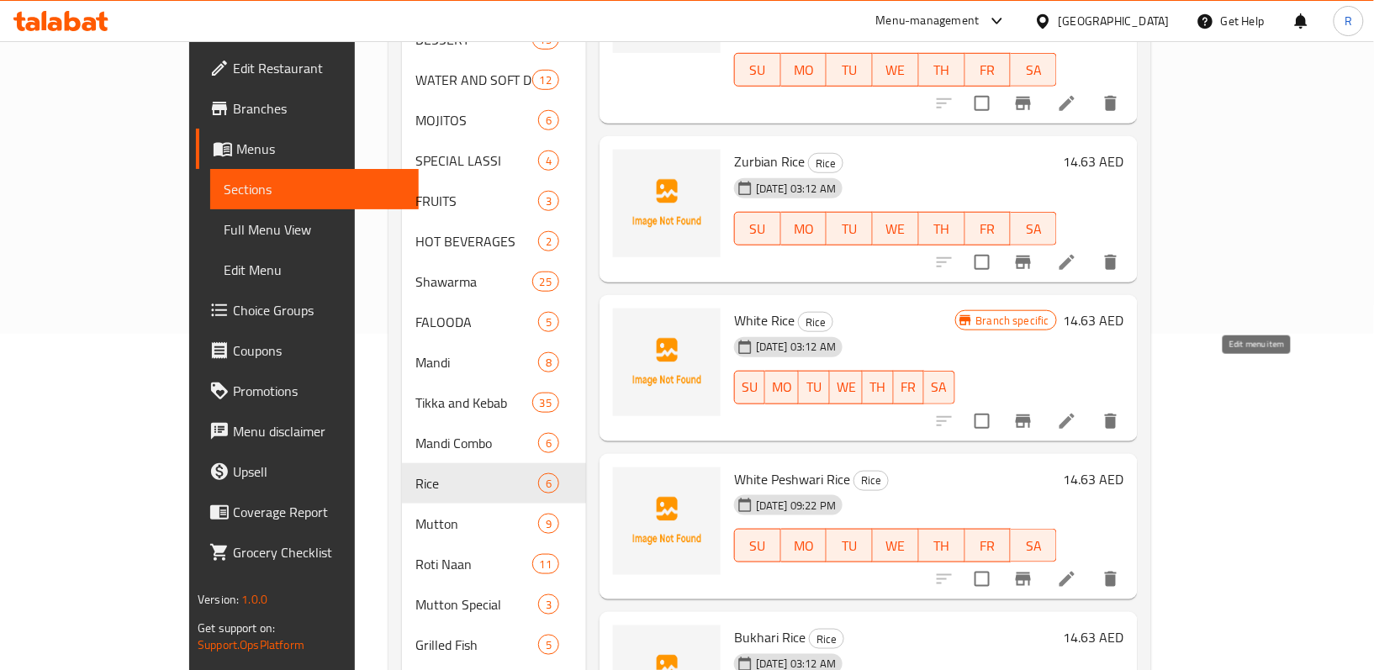
click at [1075, 413] on icon at bounding box center [1066, 420] width 15 height 15
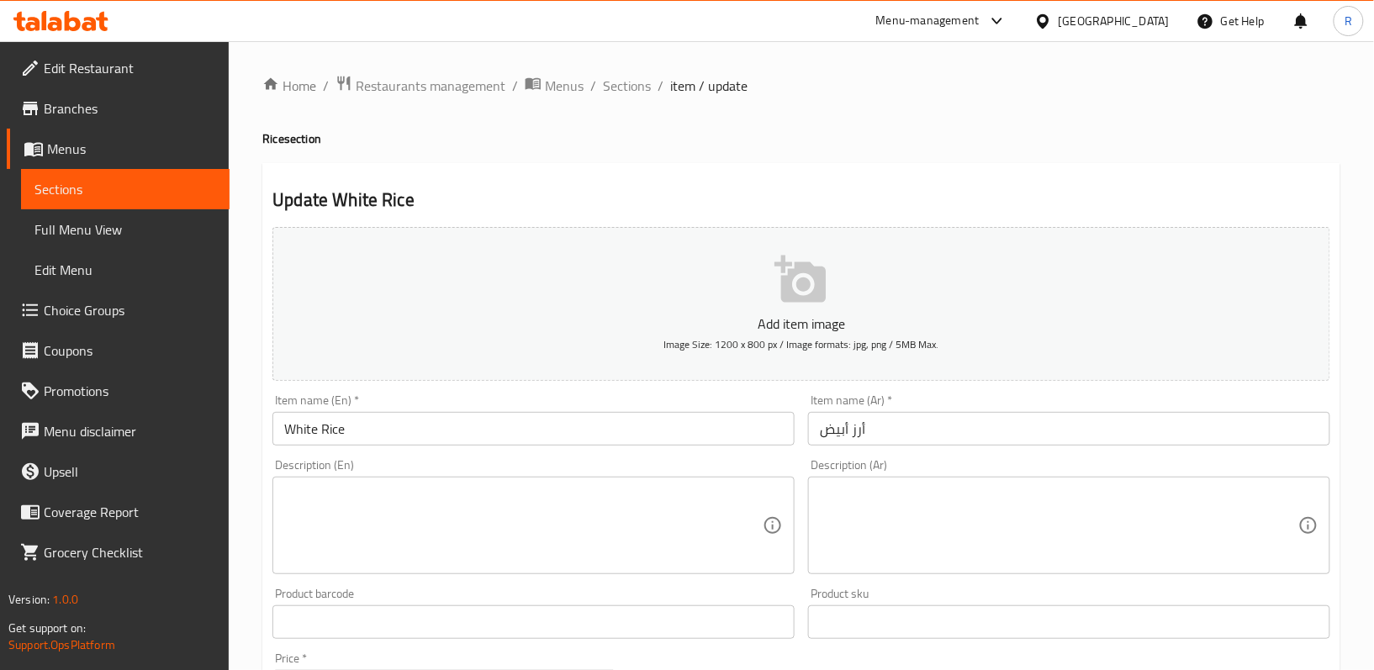
click at [378, 513] on textarea at bounding box center [523, 526] width 478 height 80
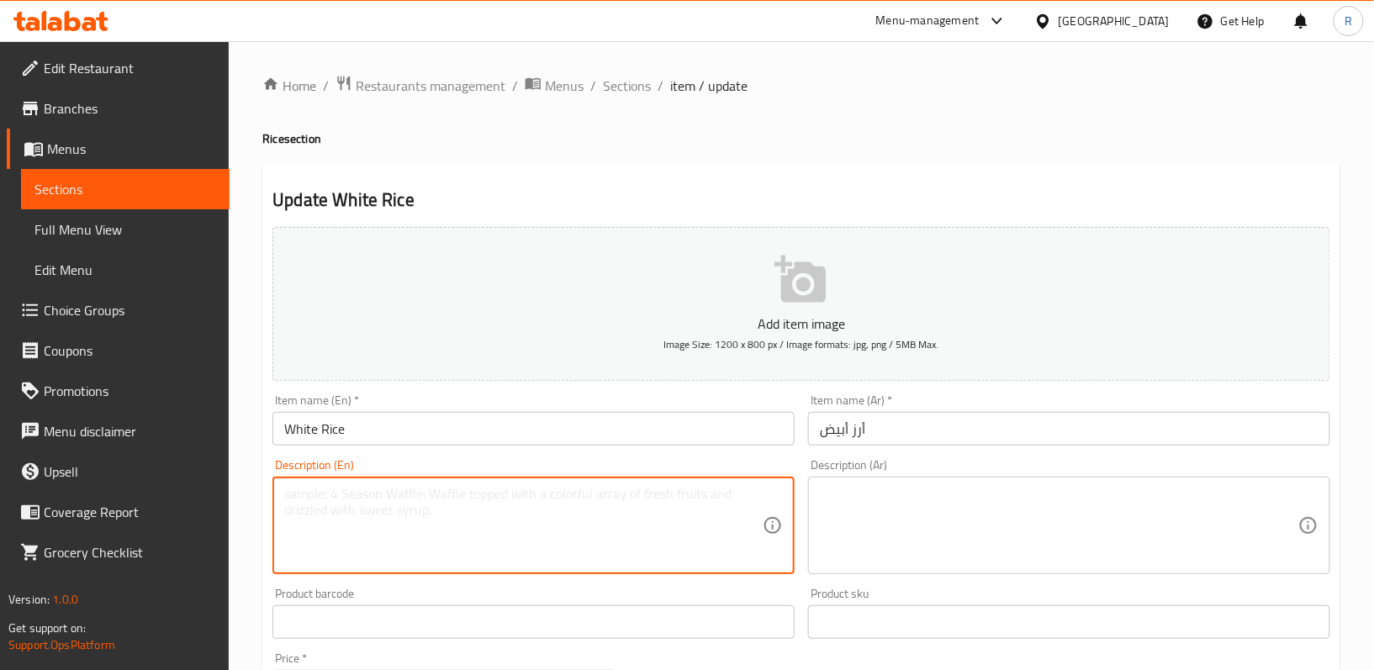
paste textarea "Fluffy, lightly seasoned steamed rice"
click at [438, 499] on textarea "Fluffy, lightly seasoned steamed rice" at bounding box center [523, 526] width 478 height 80
type textarea "Fluffy, lightly seasoned steamed rice"
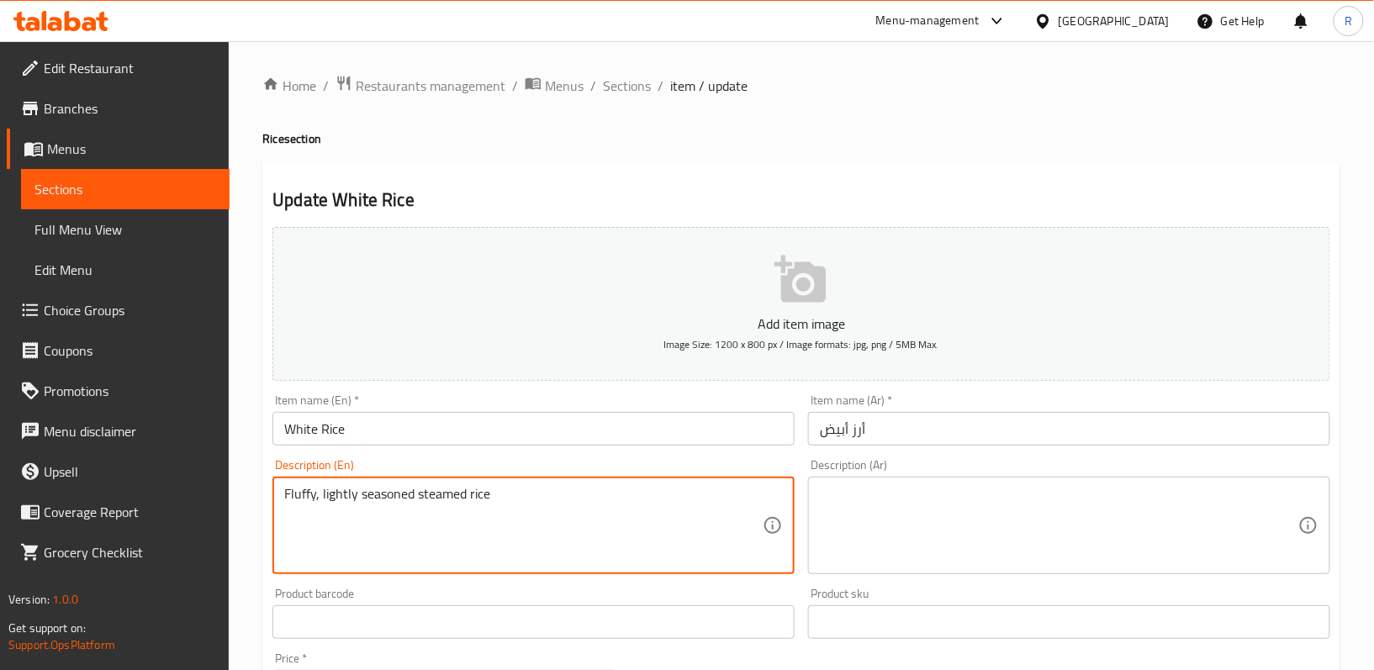
click at [915, 488] on textarea at bounding box center [1059, 526] width 478 height 80
paste textarea "أرز مطهو على البخار، رقيق ومتبل قليلاً"
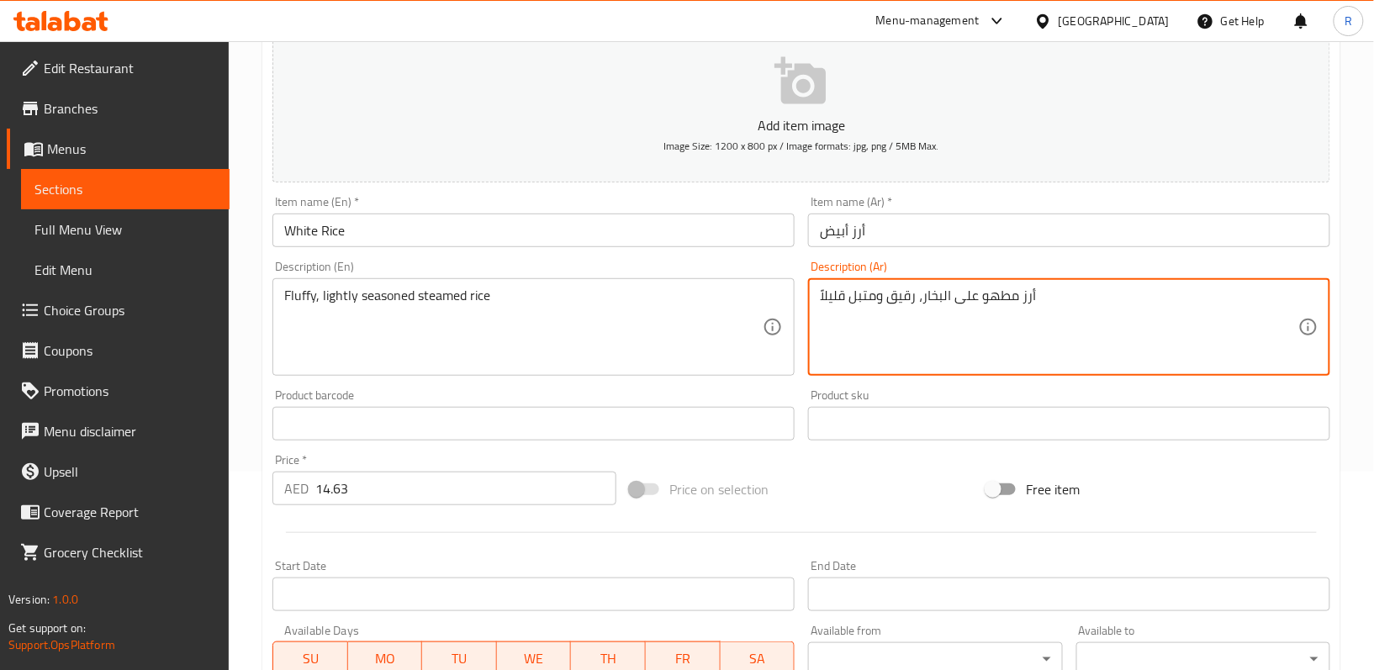
scroll to position [516, 0]
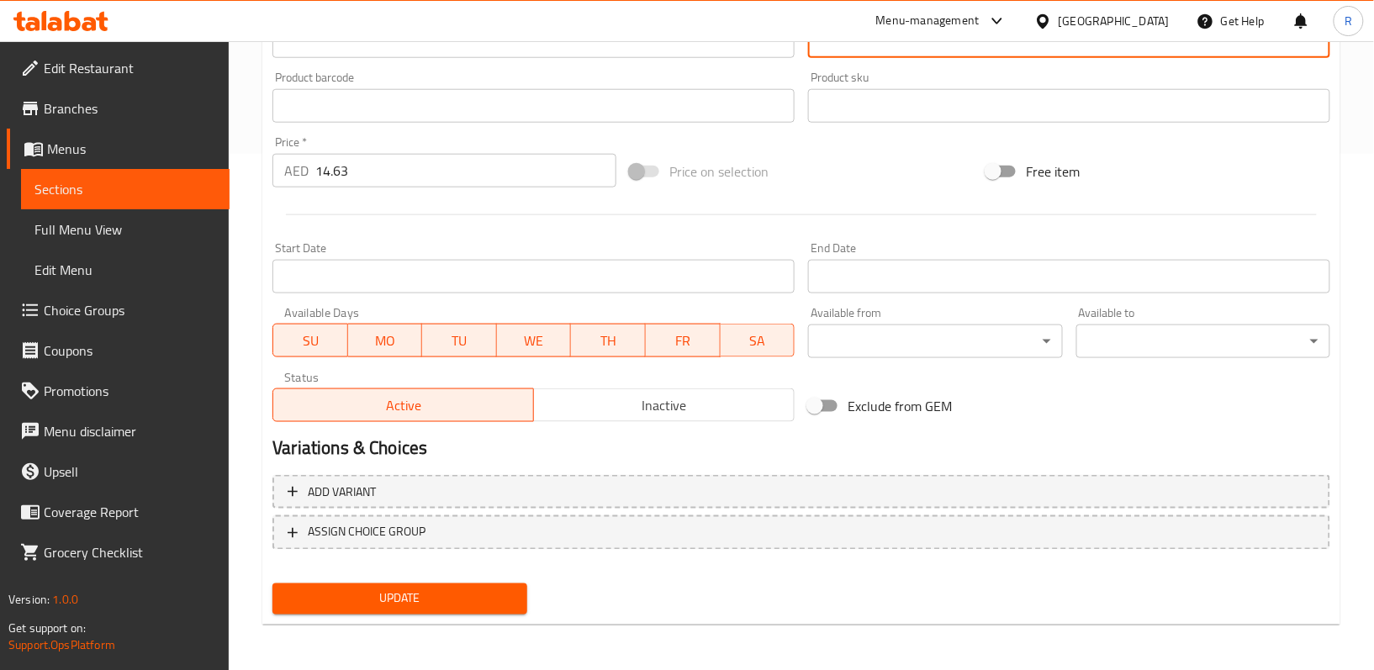
type textarea "أرز مطهو على البخار، رقيق ومتبل قليلاً"
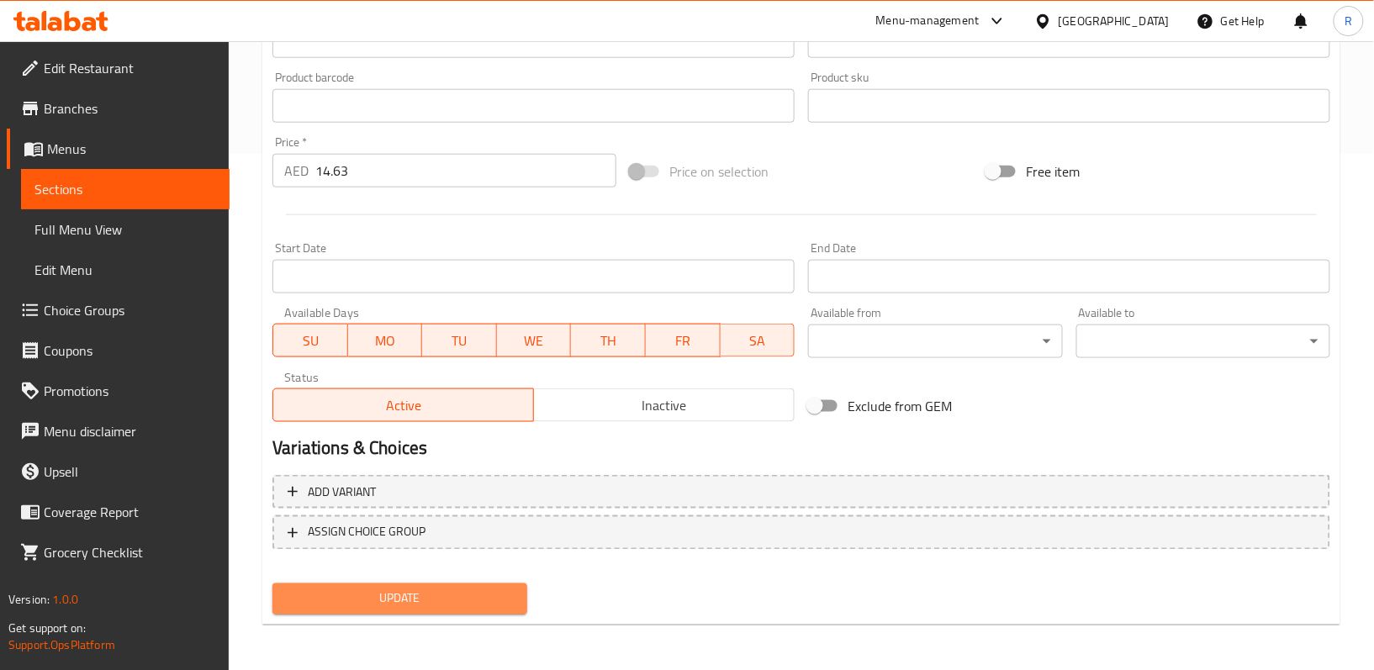
click at [486, 595] on span "Update" at bounding box center [399, 599] width 227 height 21
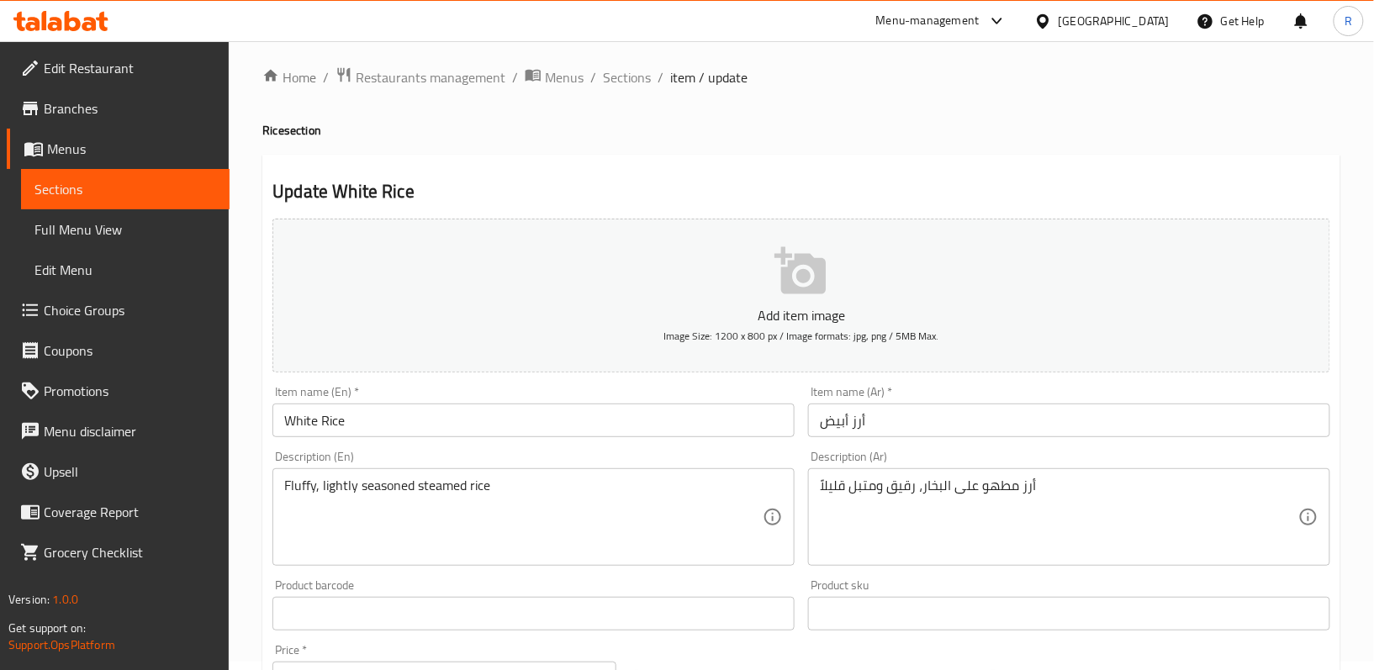
scroll to position [0, 0]
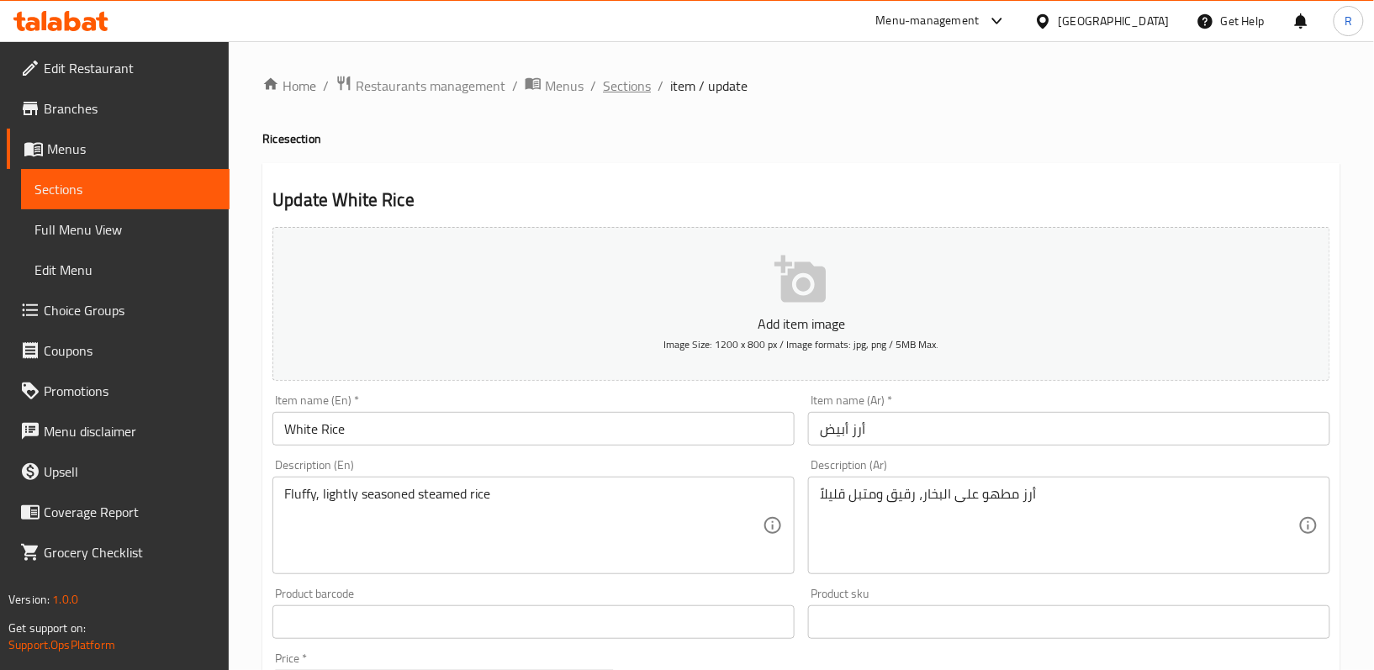
click at [637, 86] on span "Sections" at bounding box center [627, 86] width 48 height 20
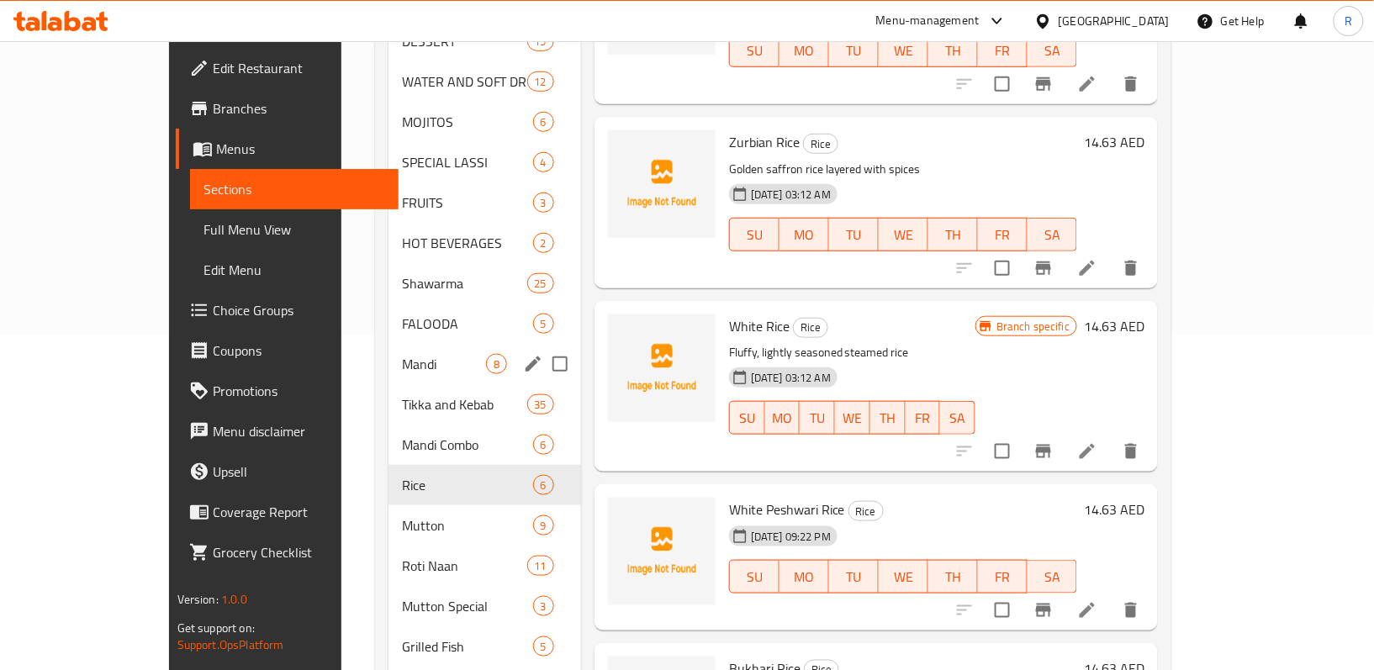
scroll to position [336, 0]
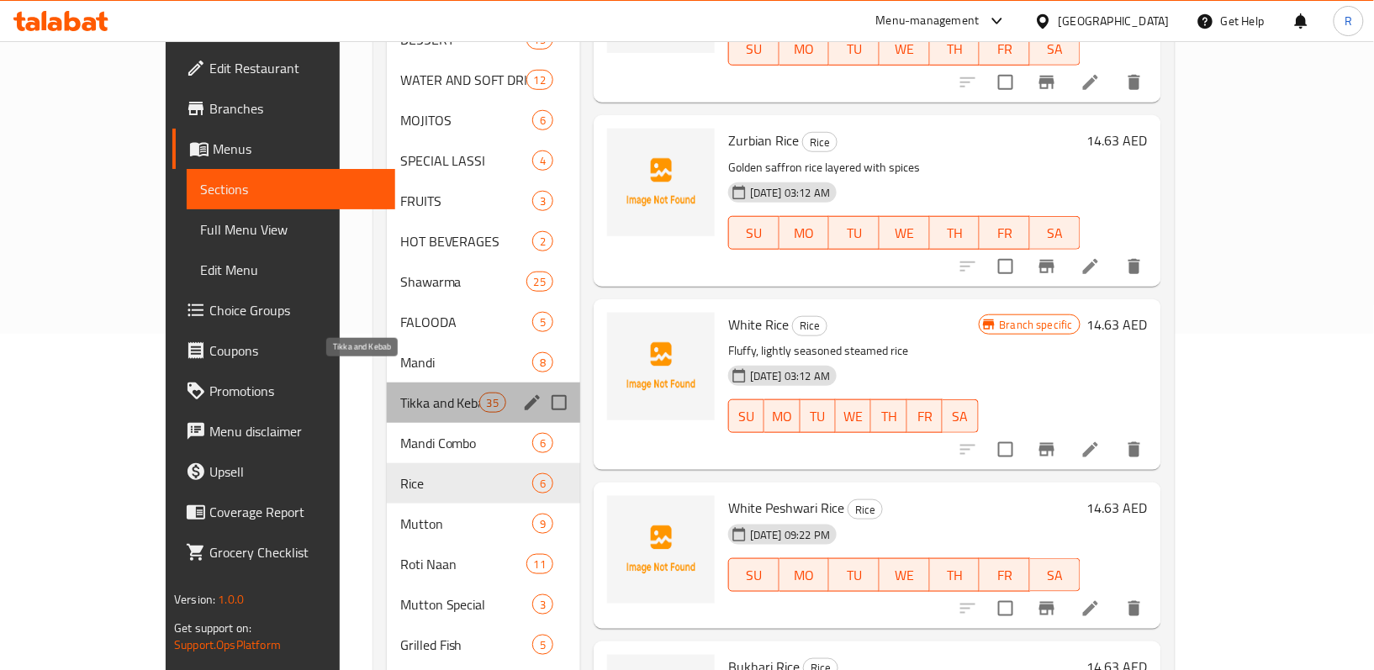
drag, startPoint x: 360, startPoint y: 382, endPoint x: 299, endPoint y: 382, distance: 60.5
click at [400, 393] on span "Tikka and Kebab" at bounding box center [439, 403] width 79 height 20
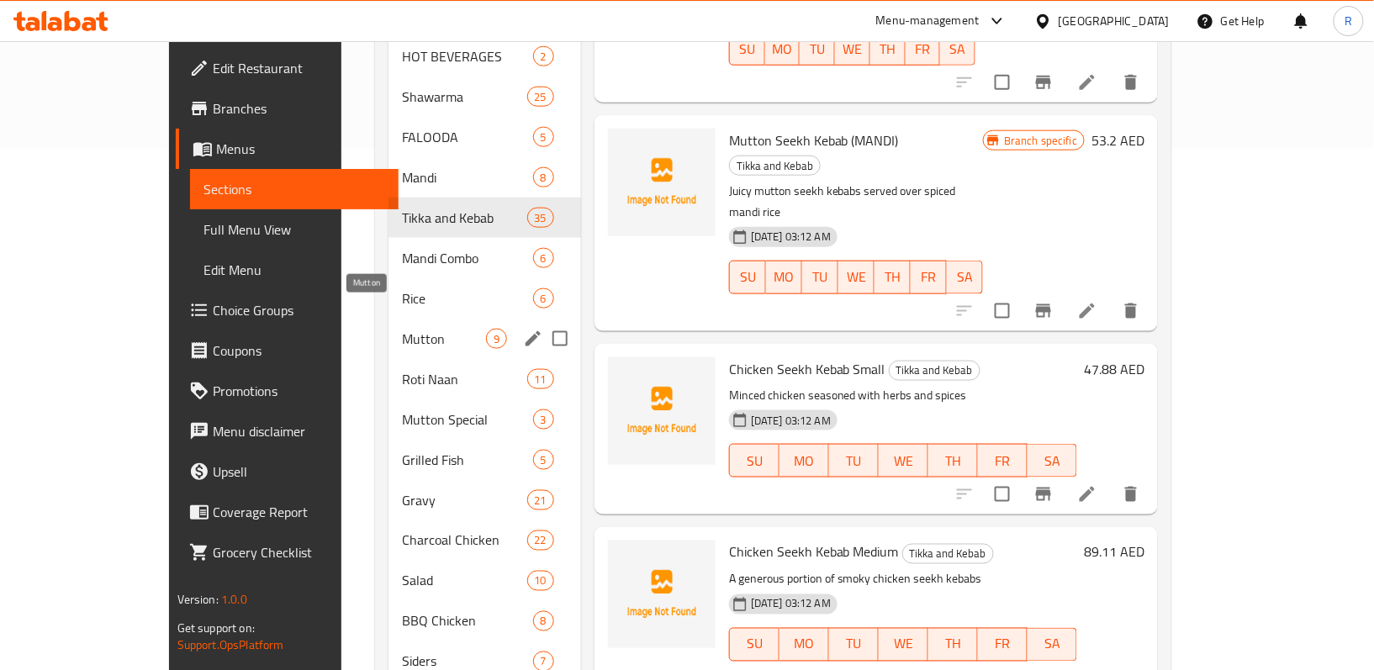
scroll to position [560, 0]
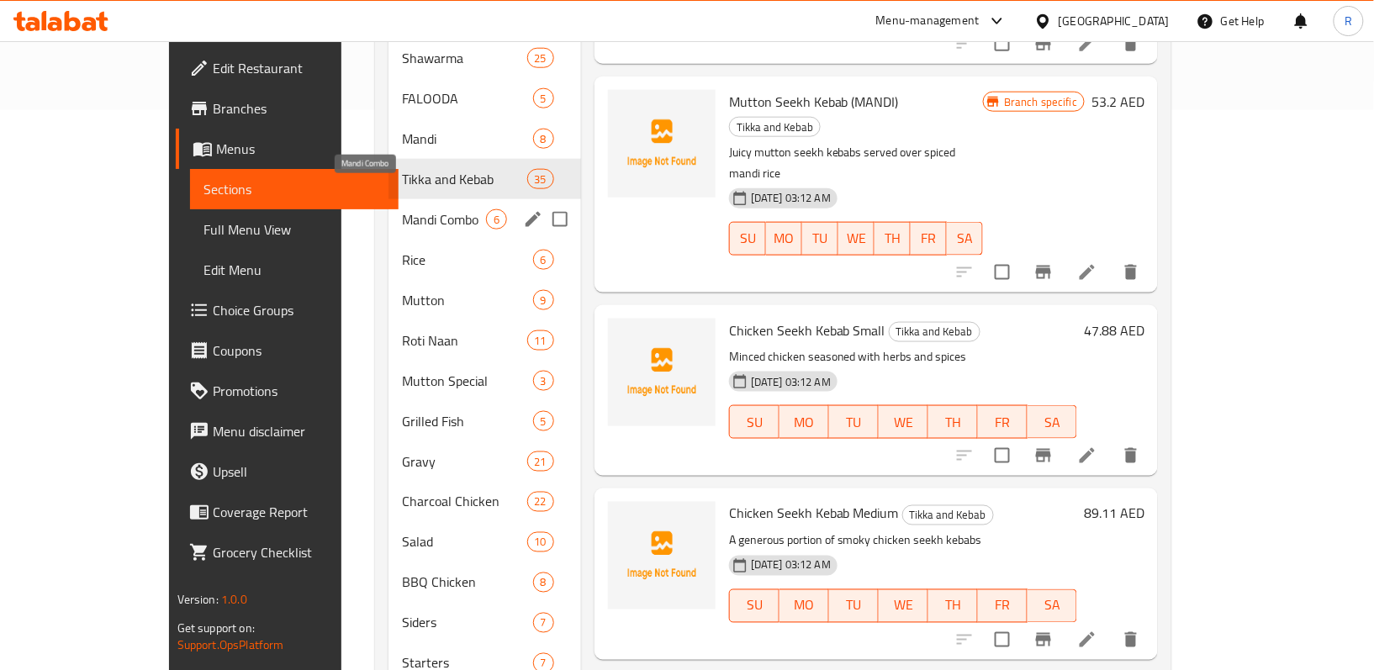
click at [402, 209] on span "Mandi Combo" at bounding box center [444, 219] width 84 height 20
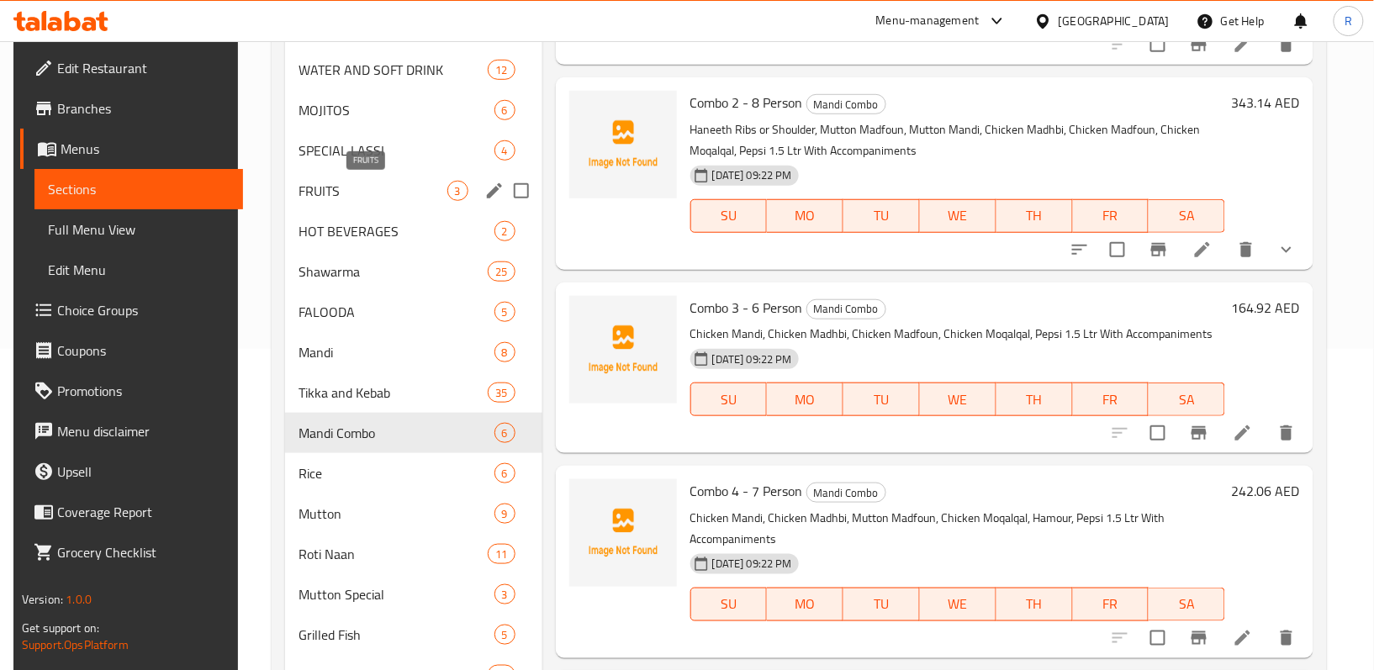
scroll to position [388, 0]
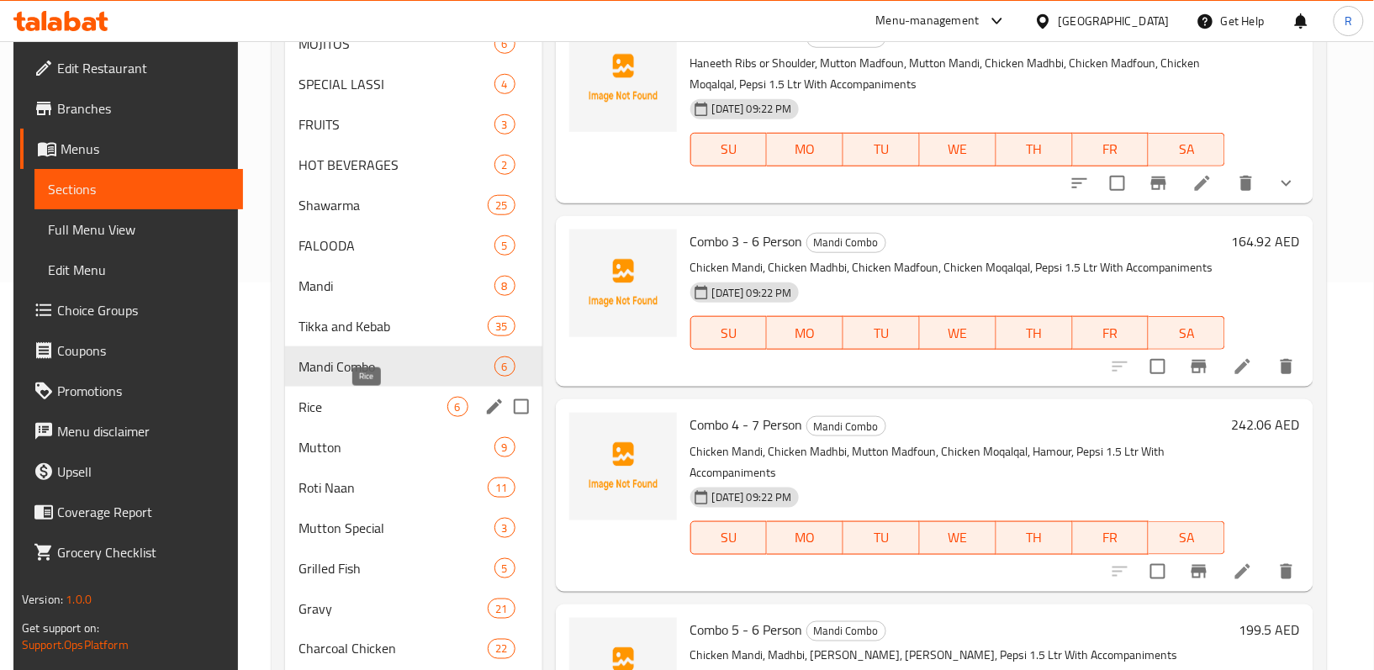
click at [340, 399] on span "Rice" at bounding box center [372, 407] width 149 height 20
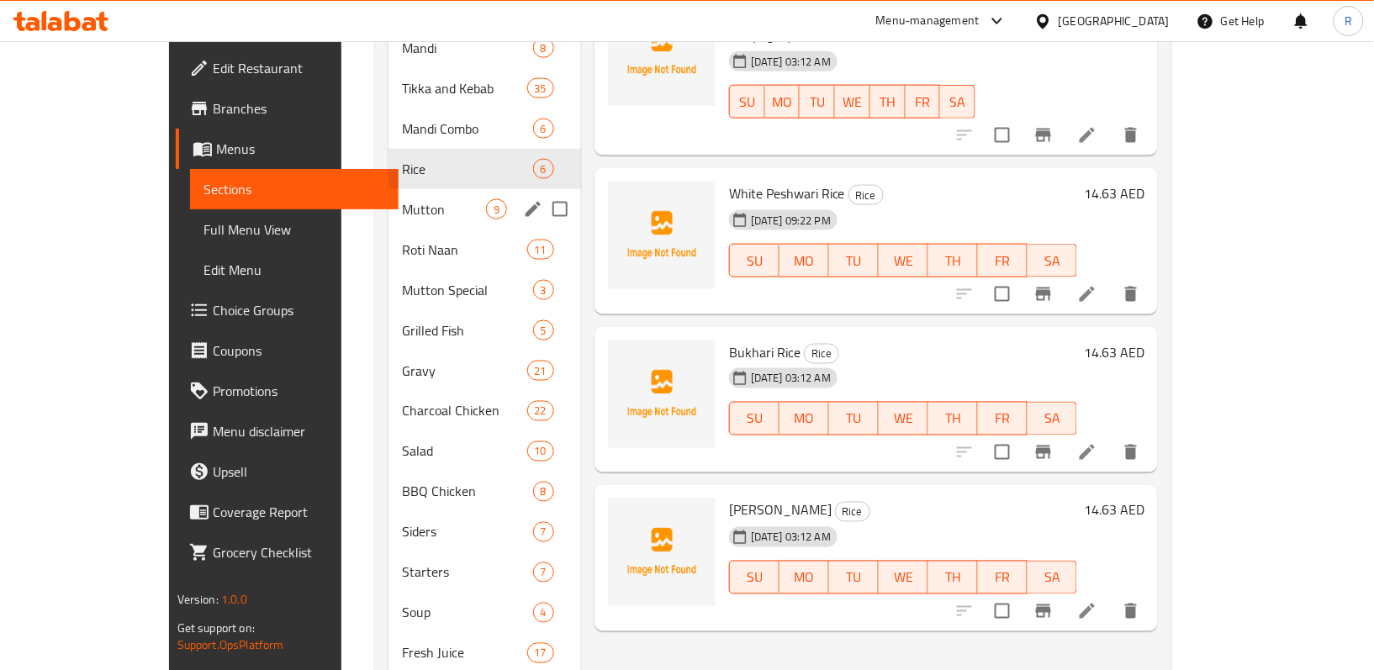
scroll to position [612, 0]
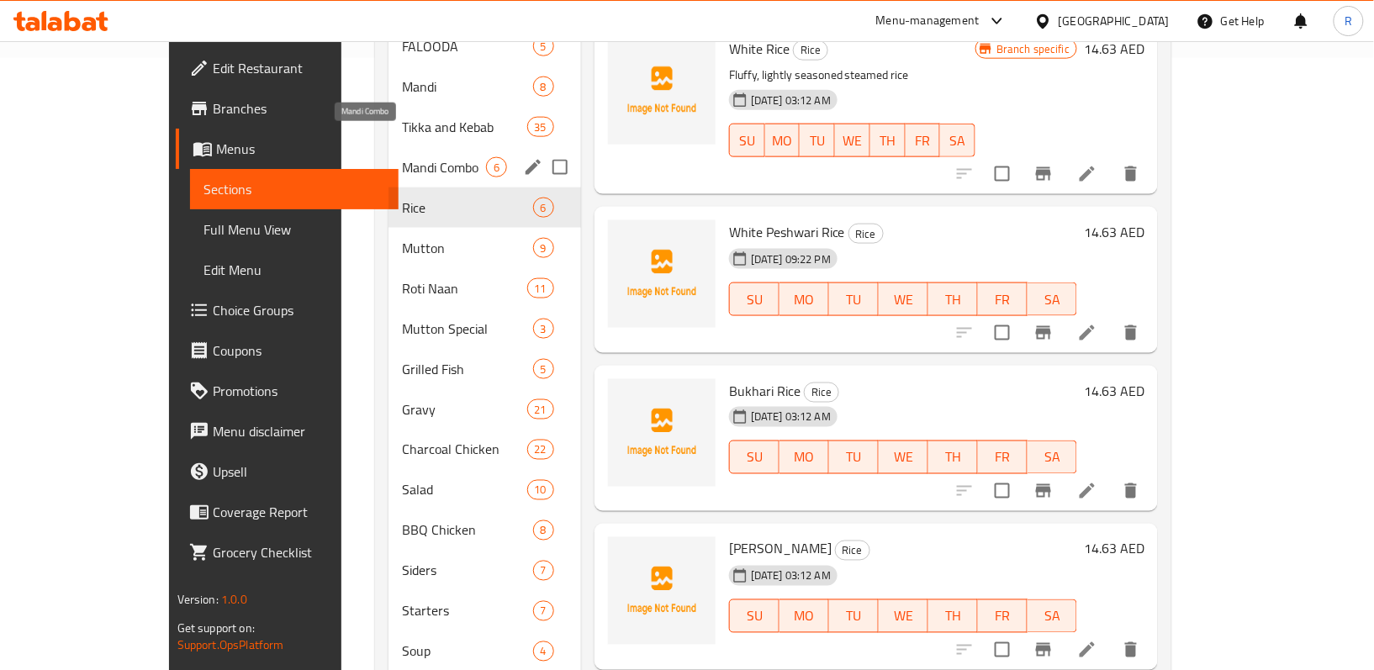
click at [402, 157] on span "Mandi Combo" at bounding box center [444, 167] width 84 height 20
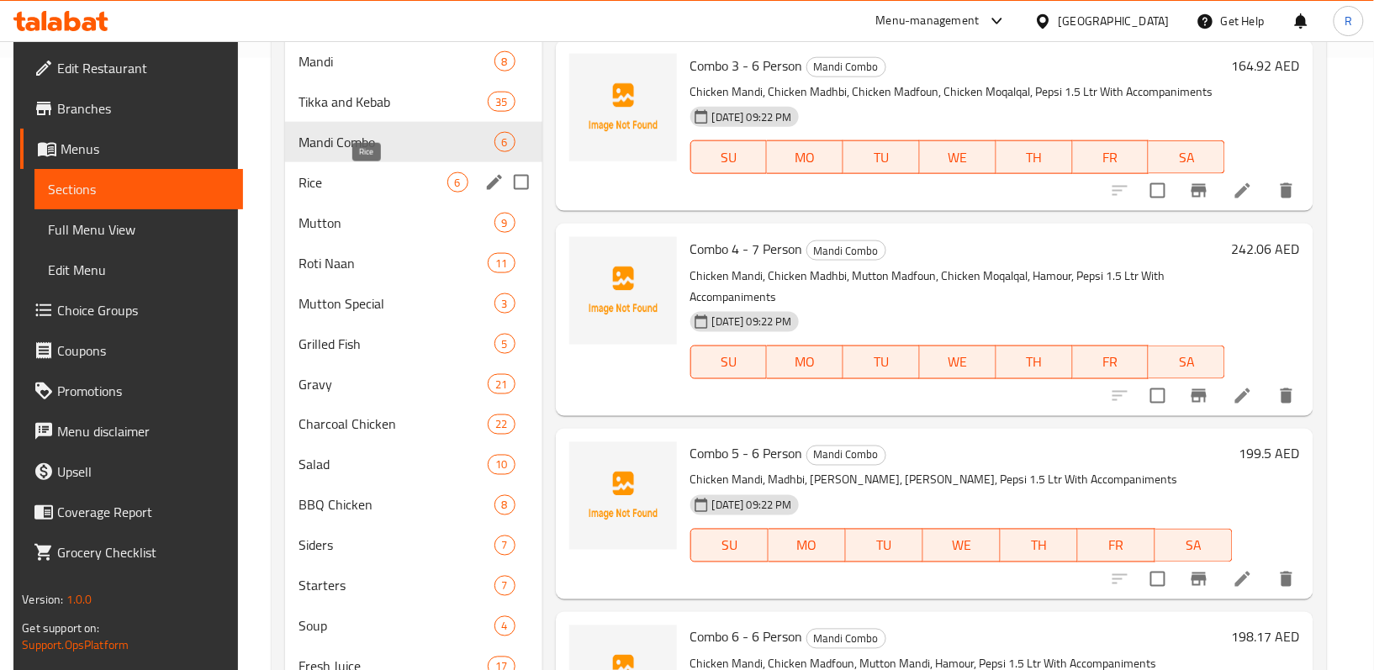
click at [334, 178] on span "Rice" at bounding box center [372, 182] width 149 height 20
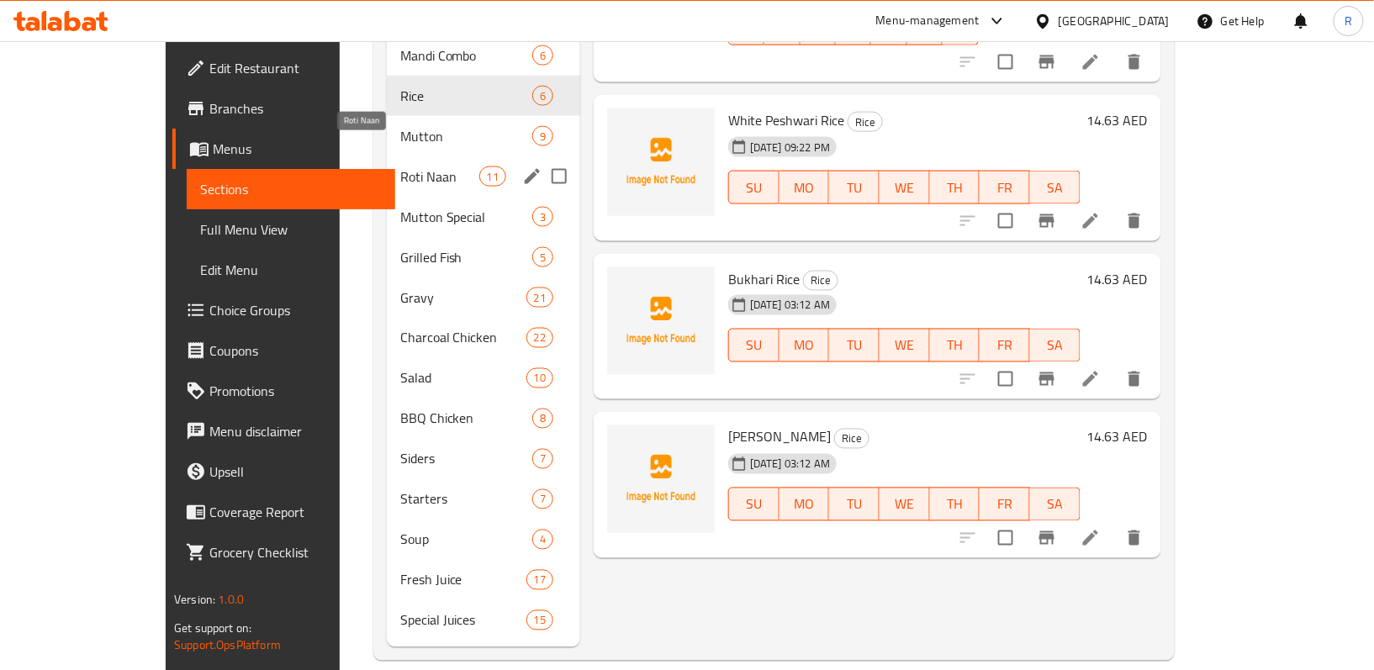
scroll to position [612, 0]
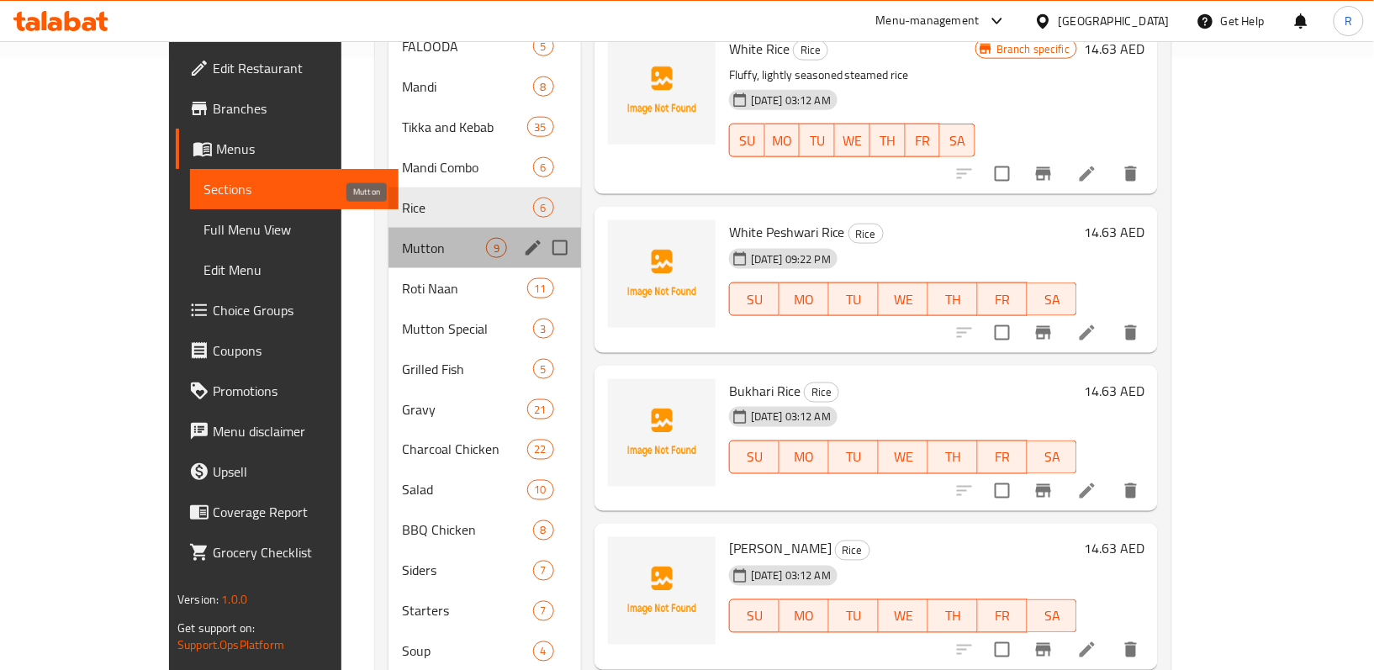
click at [402, 238] on span "Mutton" at bounding box center [444, 248] width 84 height 20
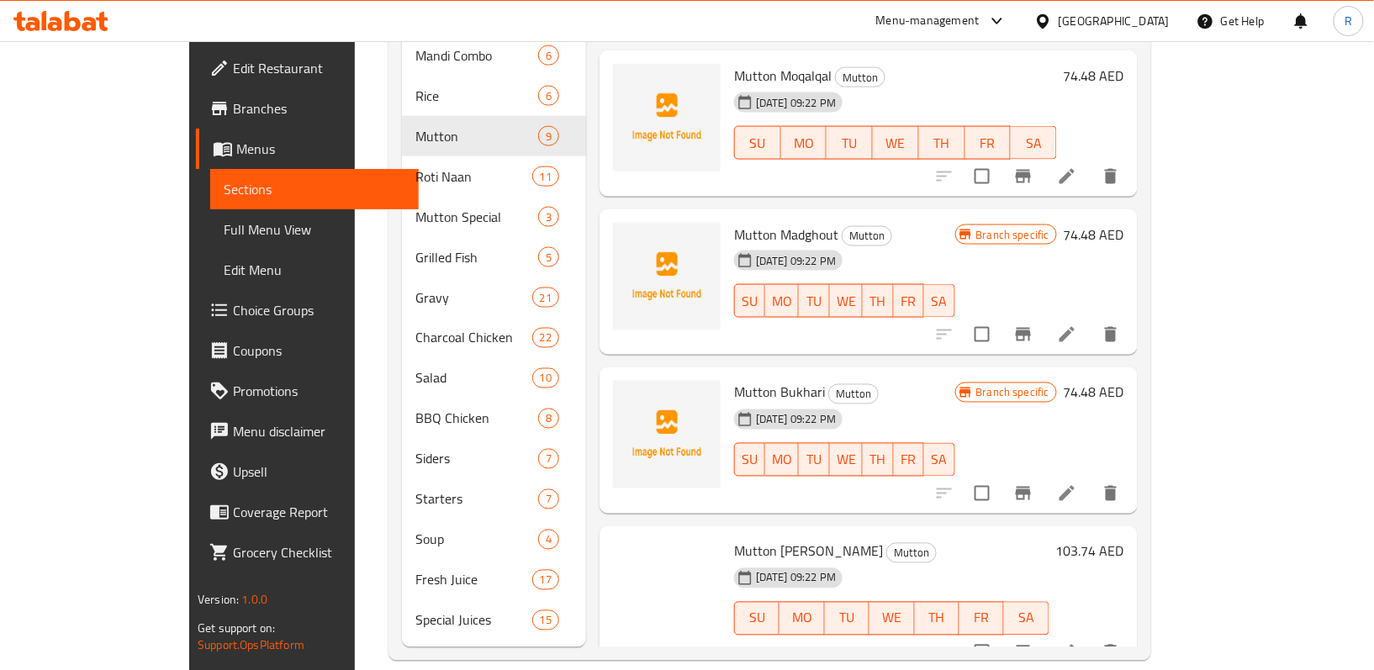
scroll to position [310, 0]
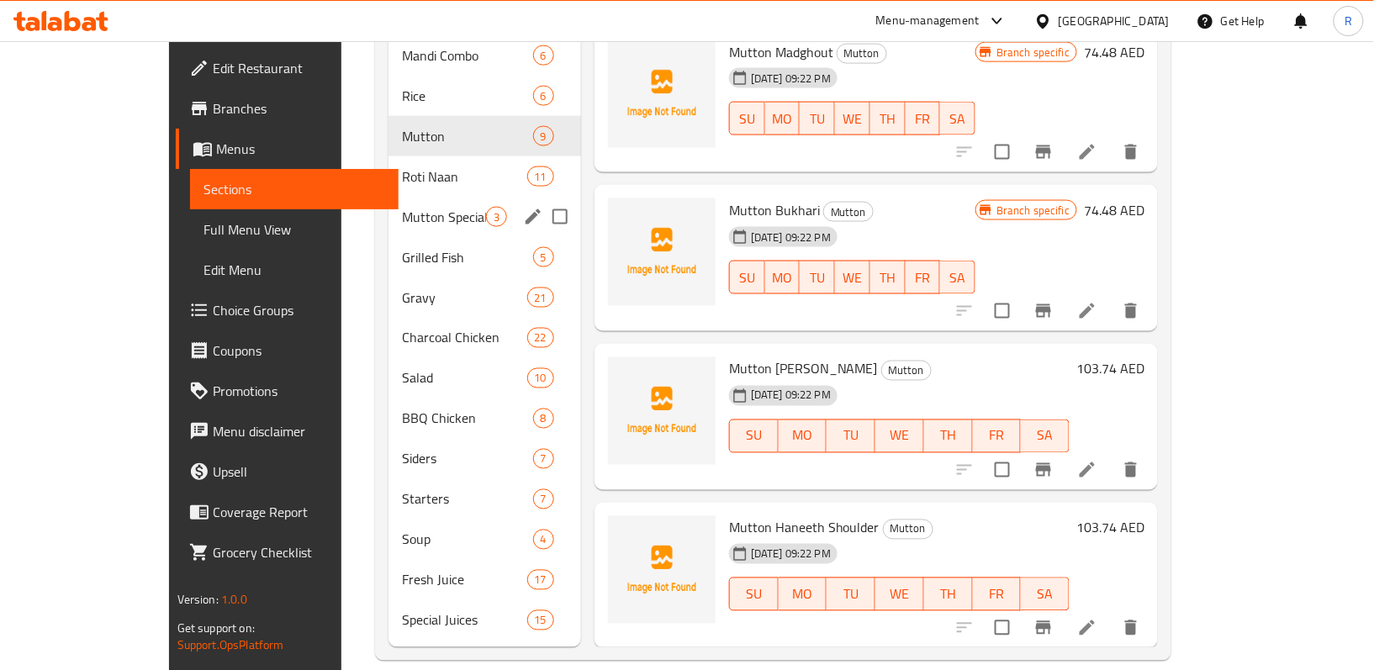
click at [402, 166] on span "Roti Naan" at bounding box center [464, 176] width 124 height 20
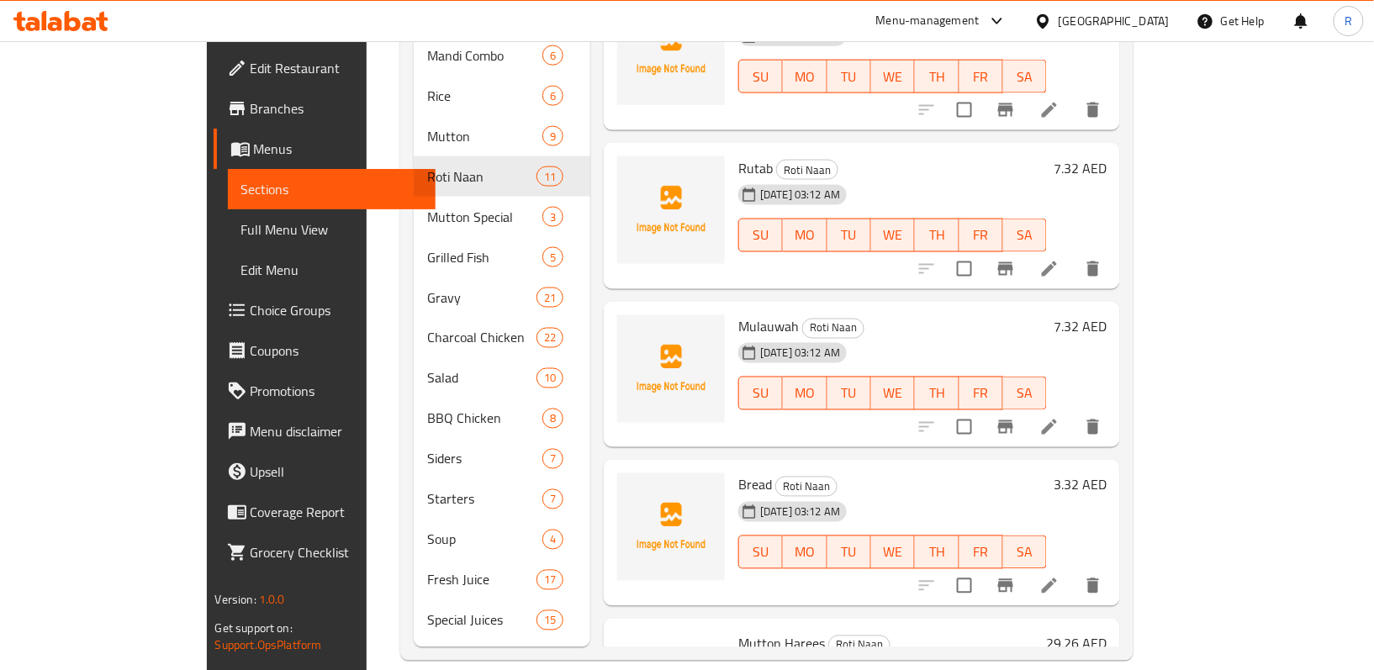
scroll to position [627, 0]
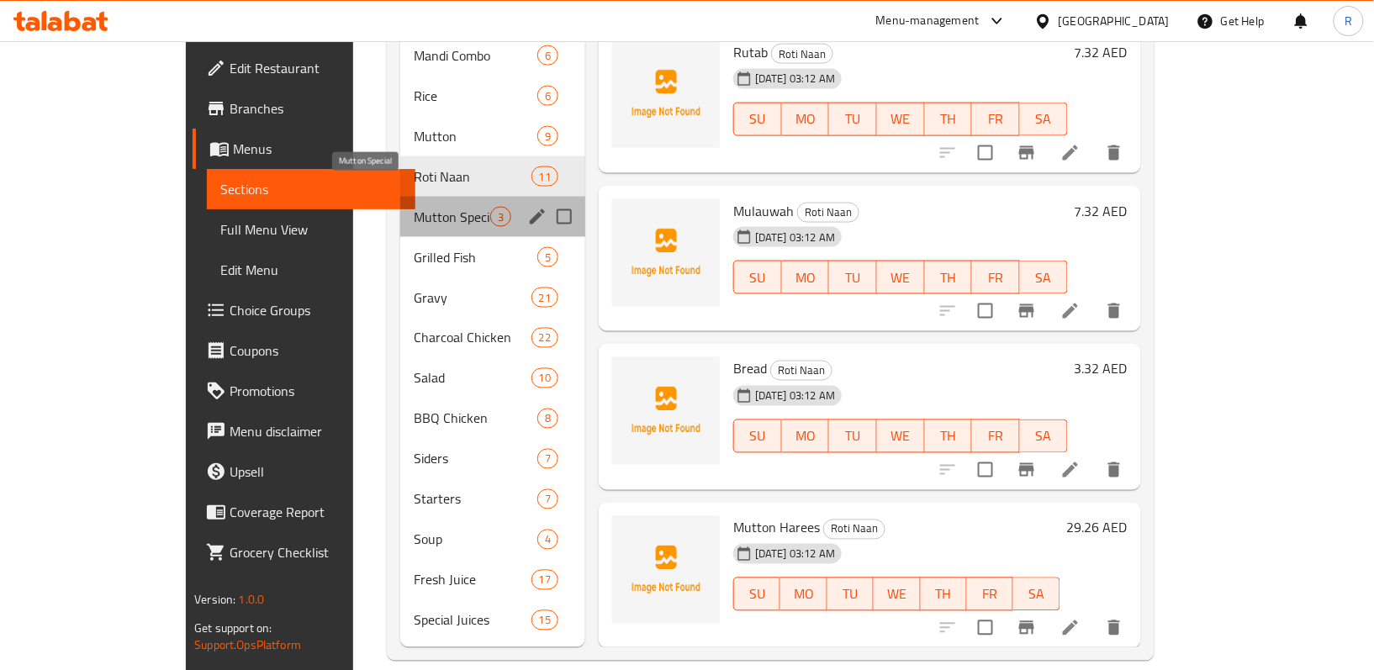
click at [414, 207] on span "Mutton Special" at bounding box center [452, 217] width 77 height 20
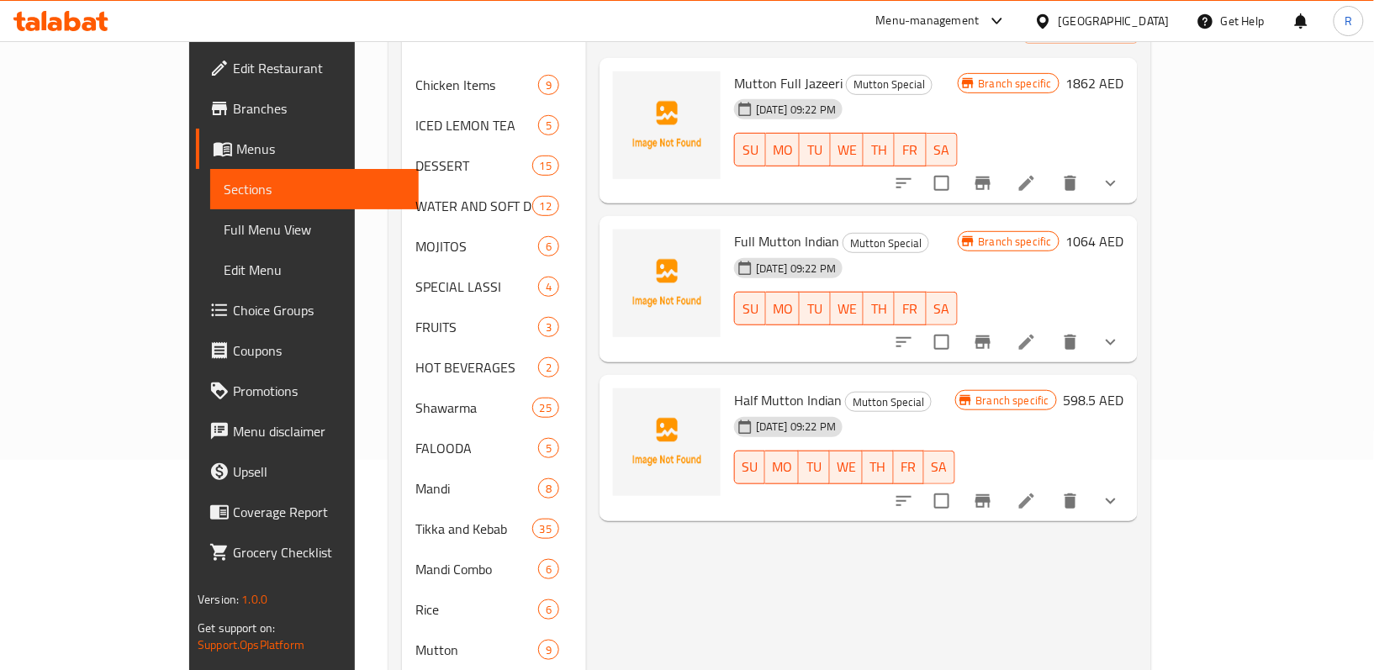
scroll to position [224, 0]
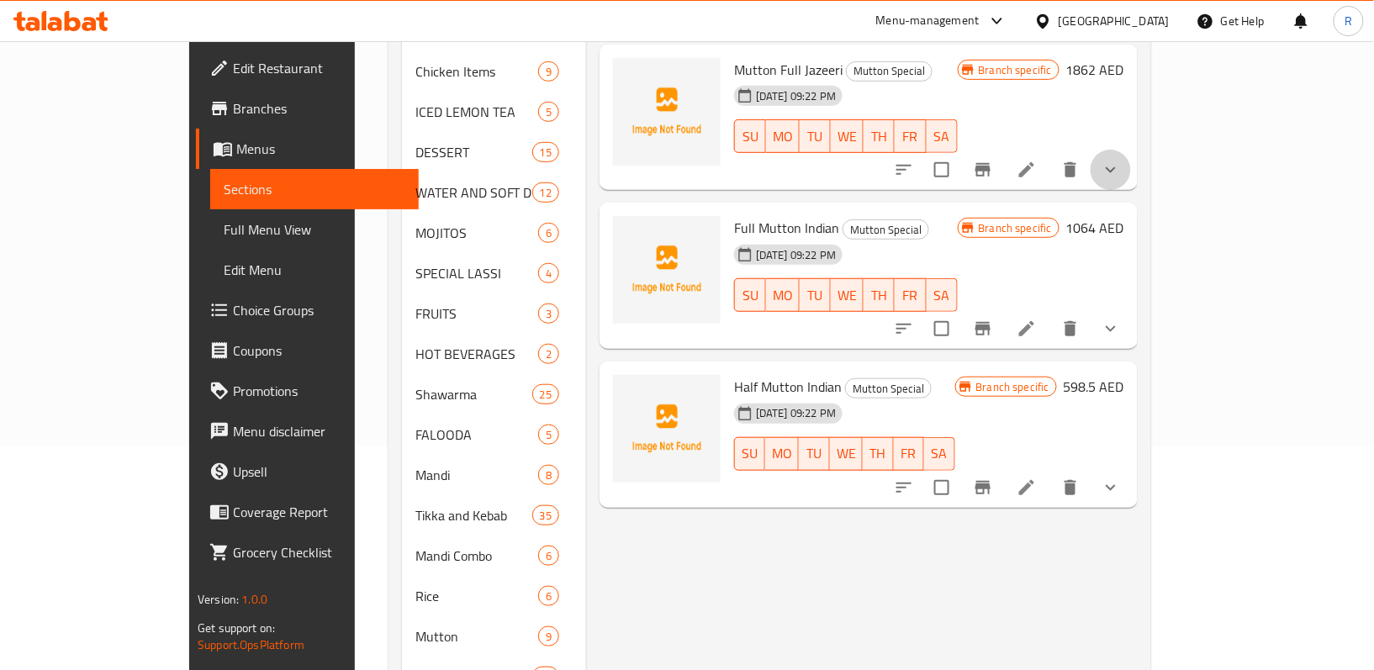
click at [1121, 160] on icon "show more" at bounding box center [1111, 170] width 20 height 20
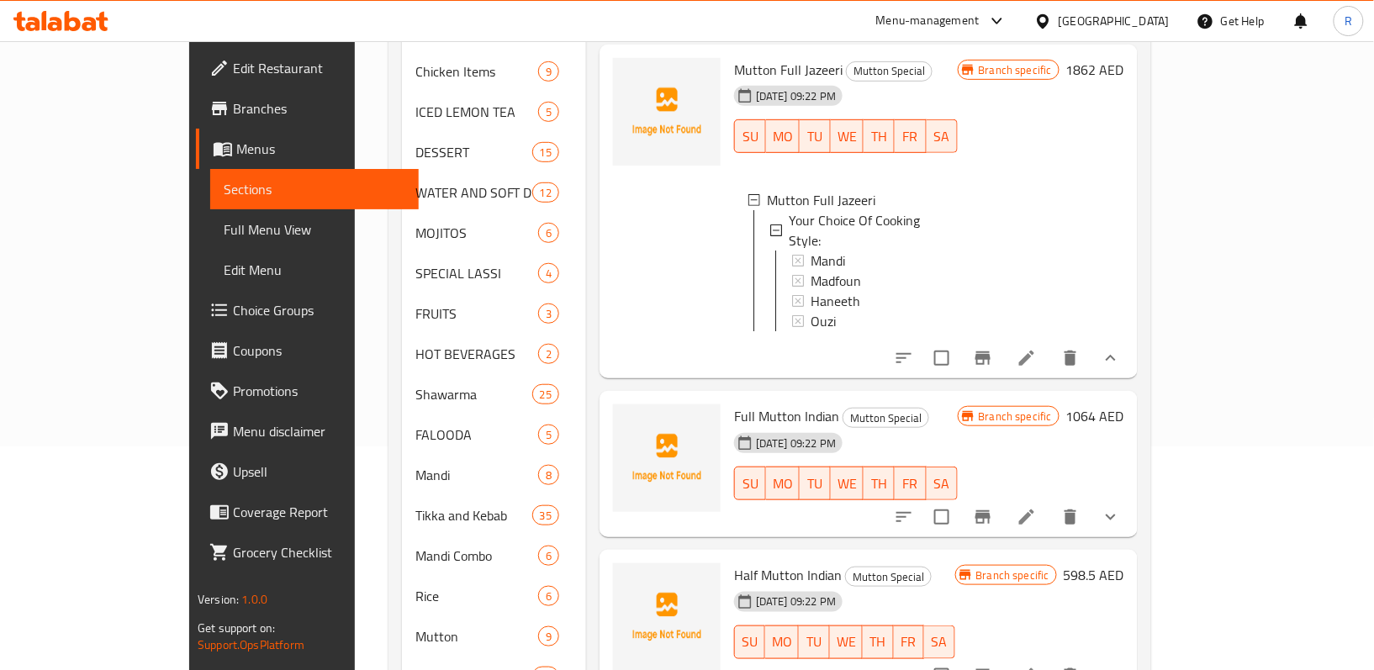
scroll to position [2, 0]
click at [1121, 507] on icon "show more" at bounding box center [1111, 517] width 20 height 20
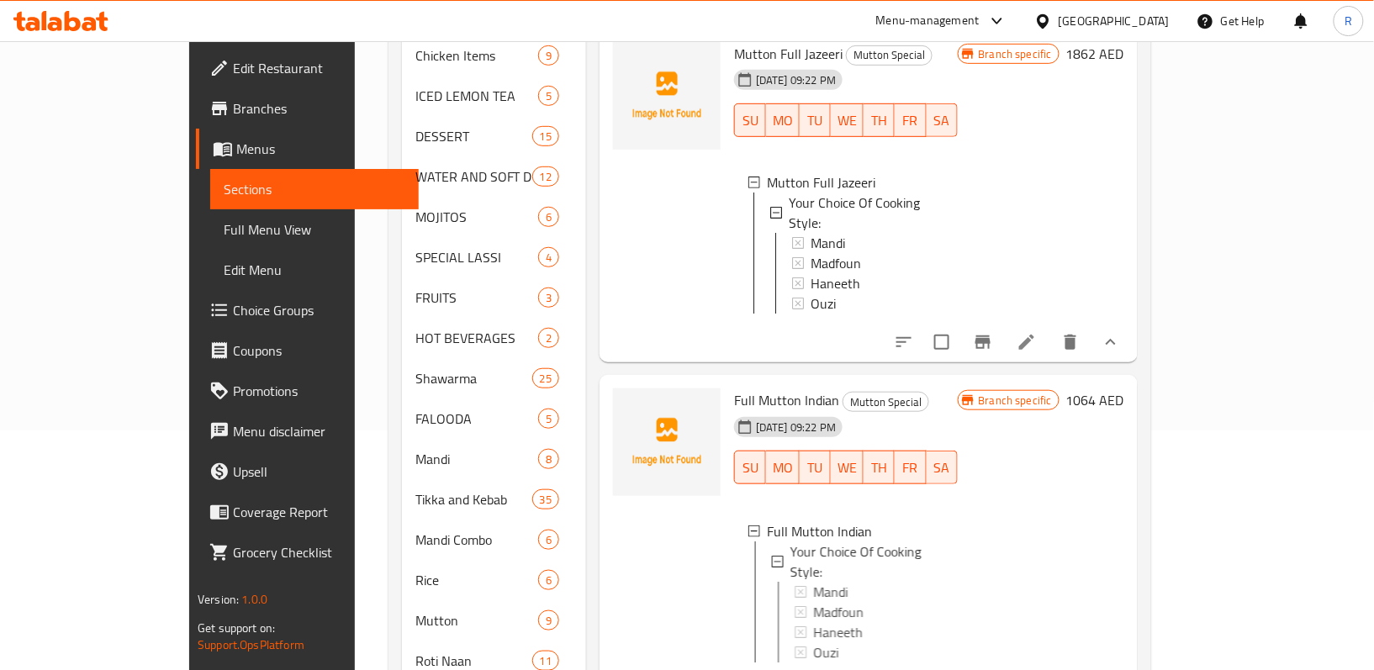
scroll to position [448, 0]
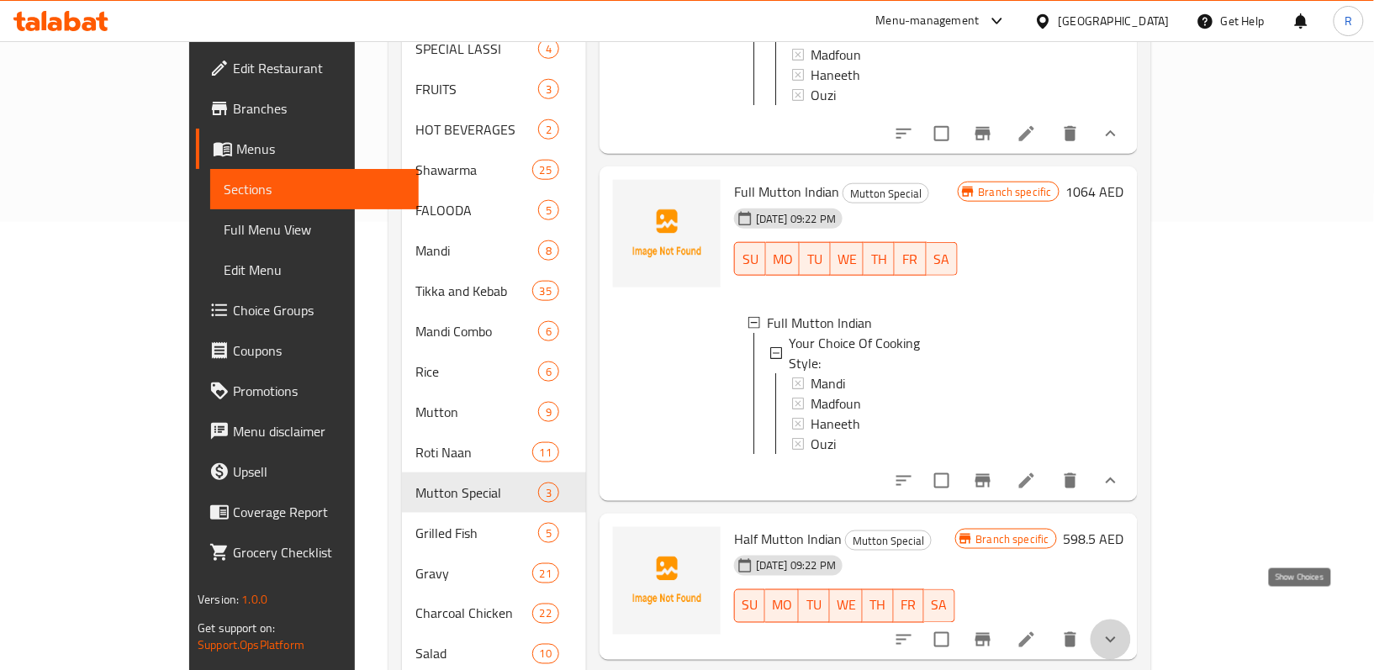
click at [1121, 630] on icon "show more" at bounding box center [1111, 640] width 20 height 20
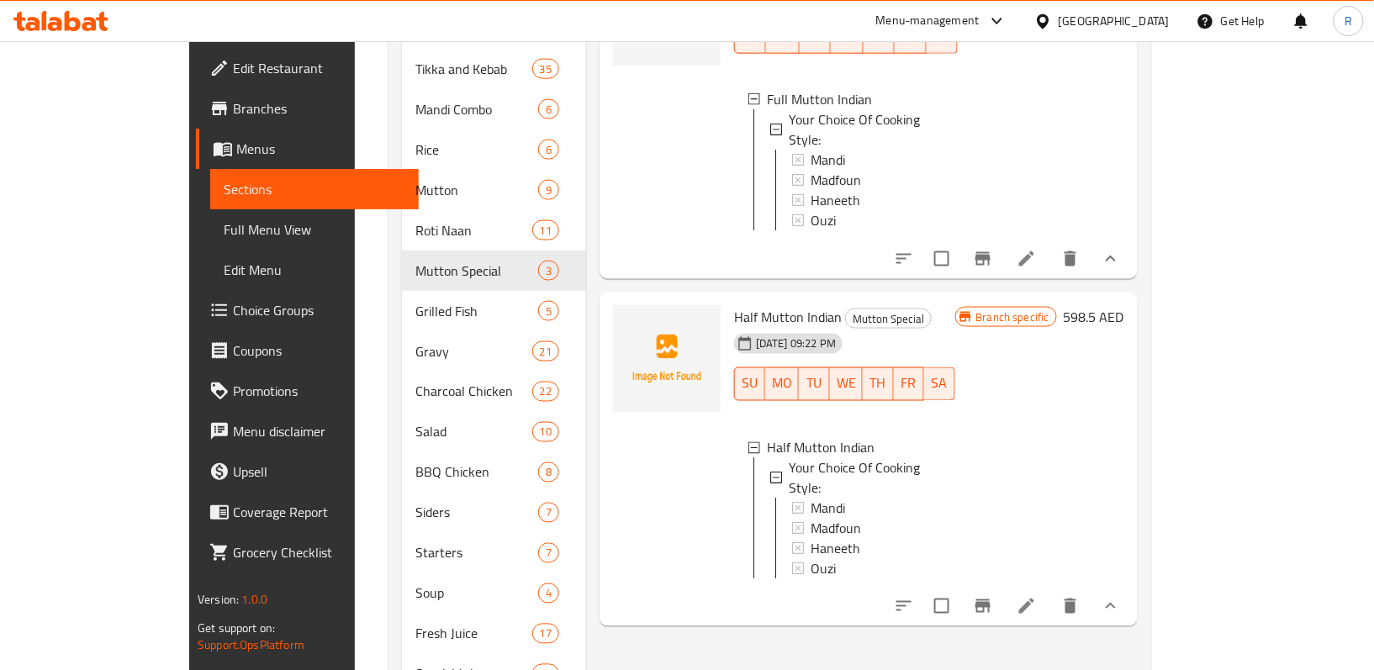
scroll to position [673, 0]
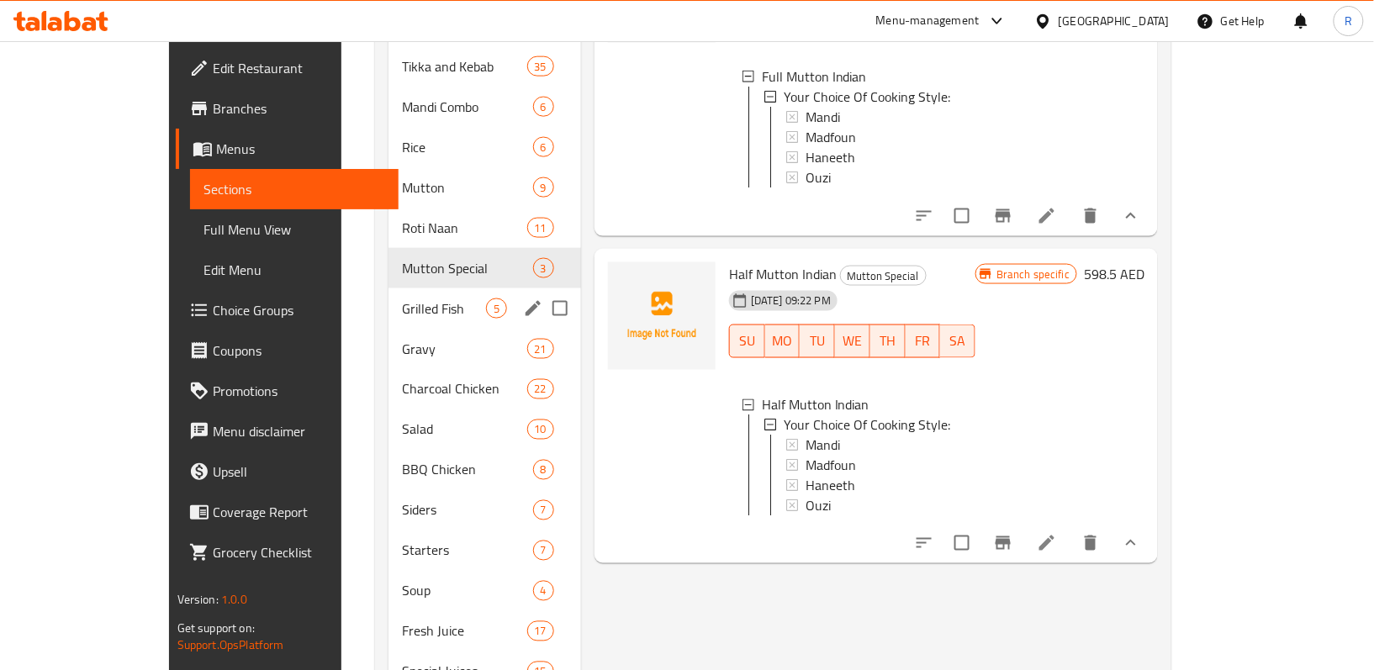
click at [402, 298] on span "Grilled Fish" at bounding box center [444, 308] width 84 height 20
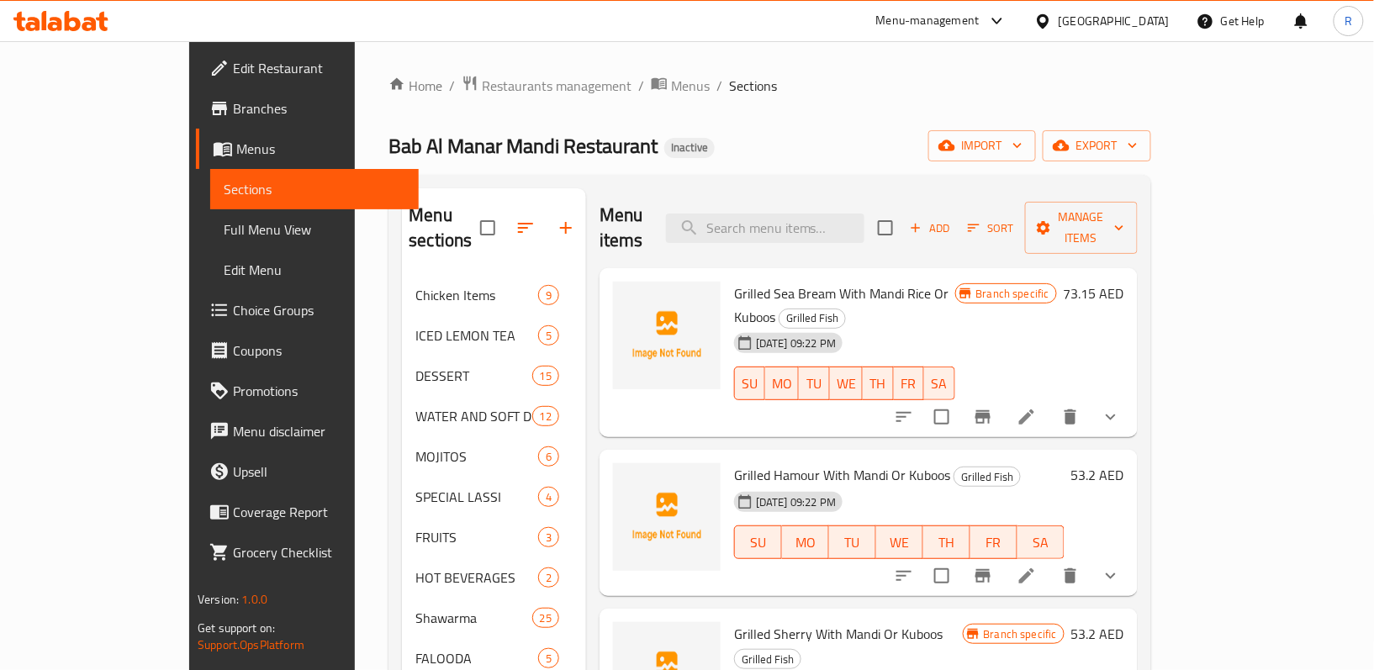
click at [1121, 407] on icon "show more" at bounding box center [1111, 417] width 20 height 20
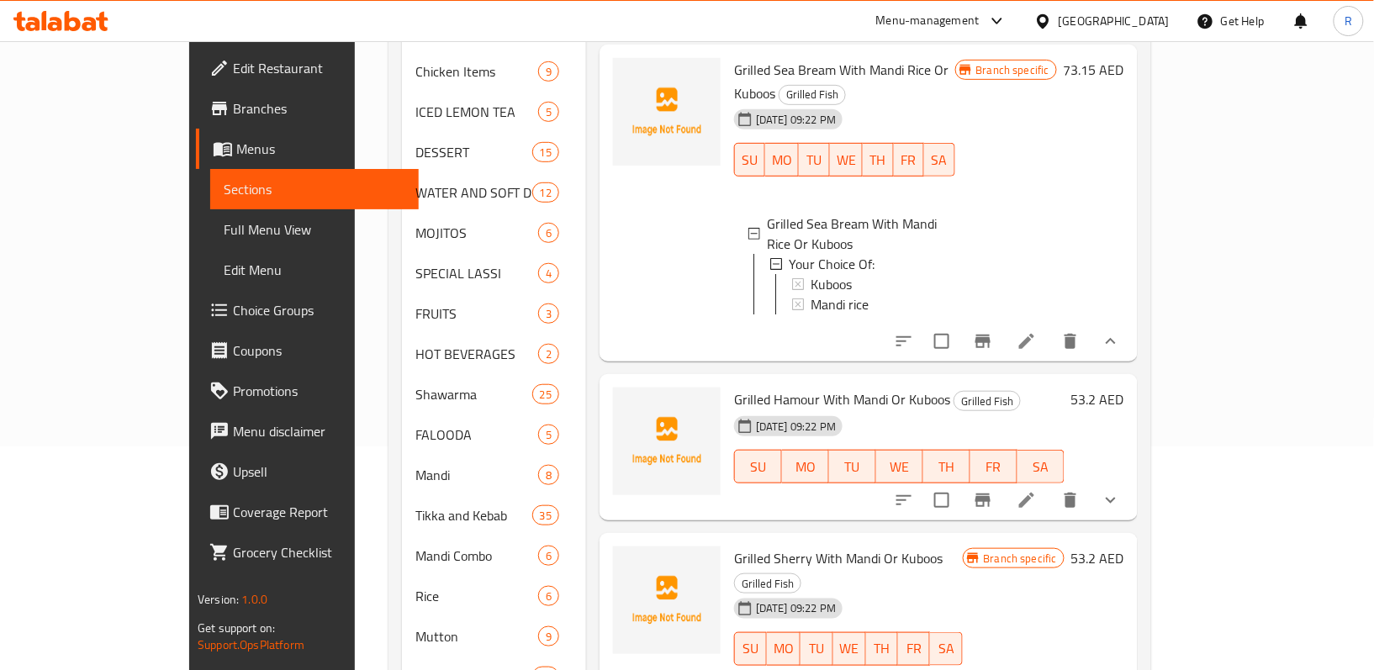
click at [1121, 490] on icon "show more" at bounding box center [1111, 500] width 20 height 20
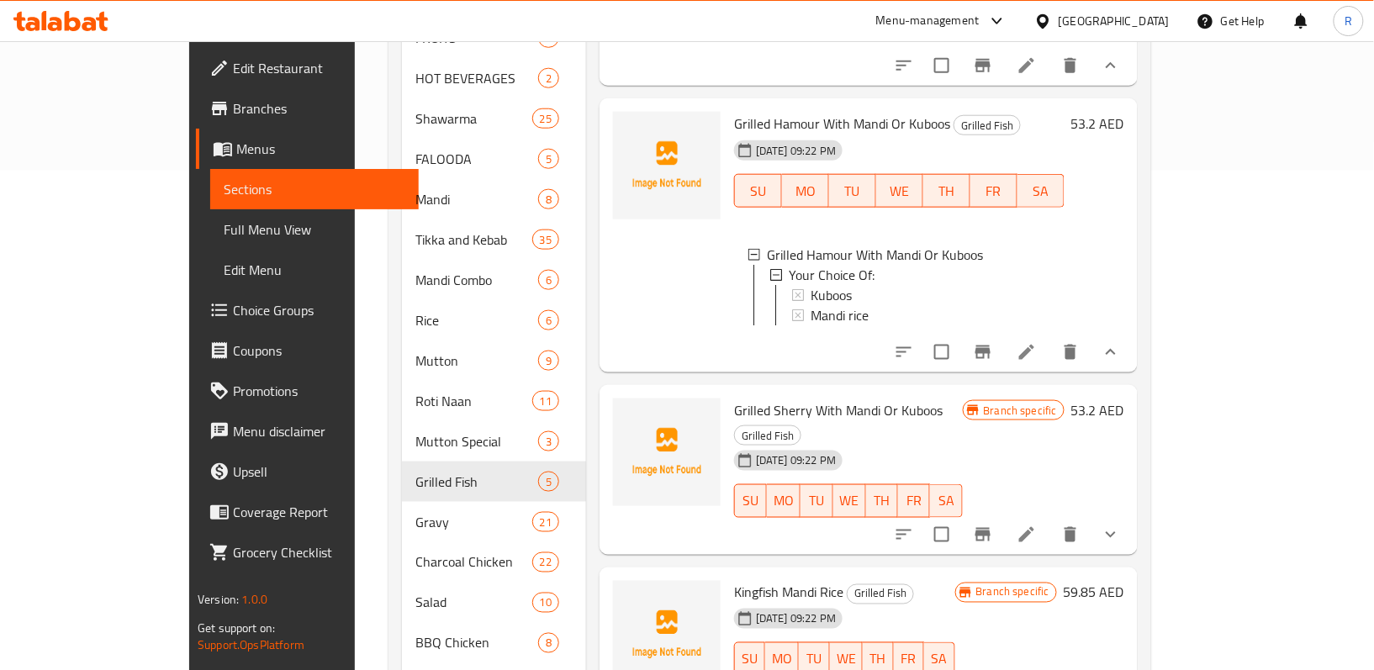
scroll to position [560, 0]
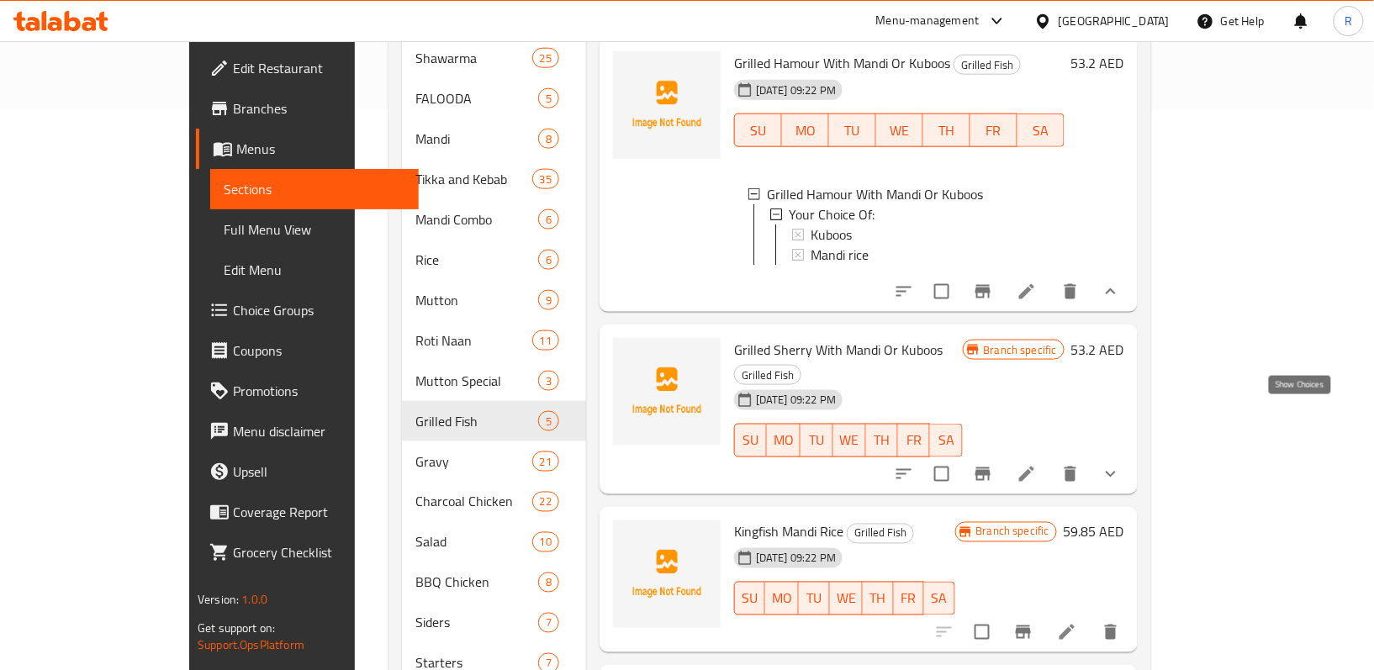
click at [1121, 464] on icon "show more" at bounding box center [1111, 474] width 20 height 20
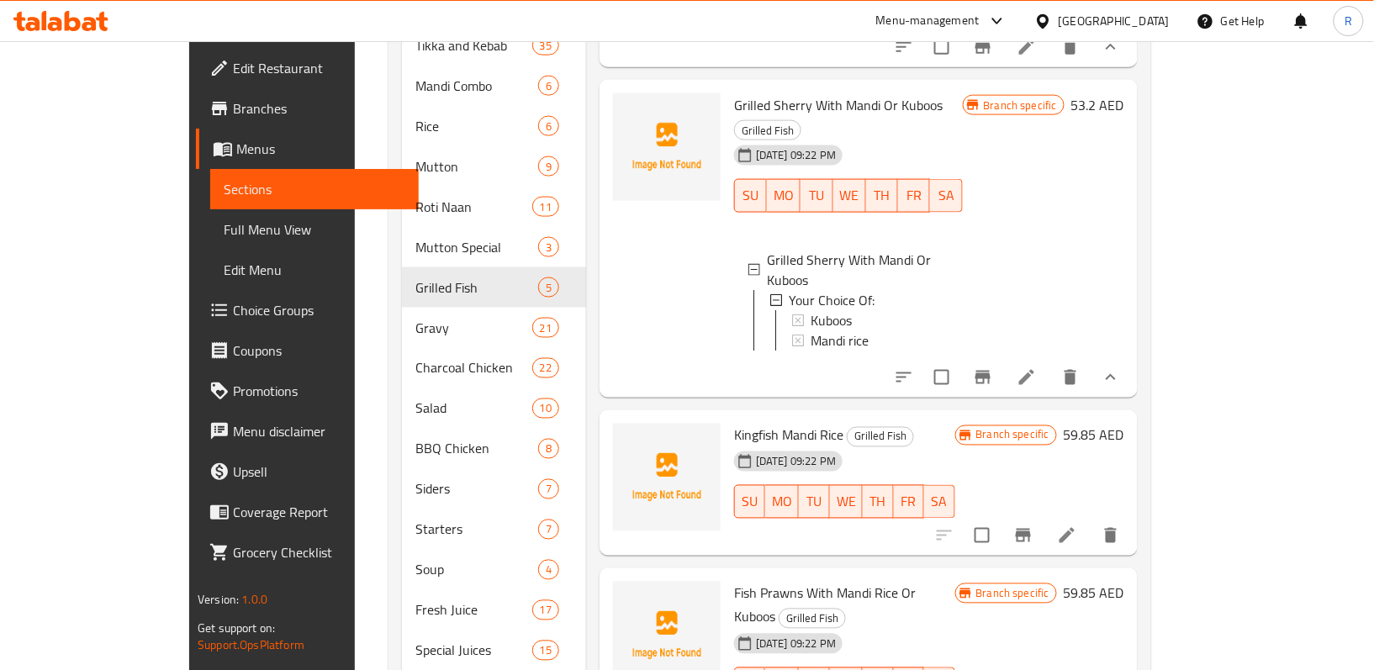
scroll to position [724, 0]
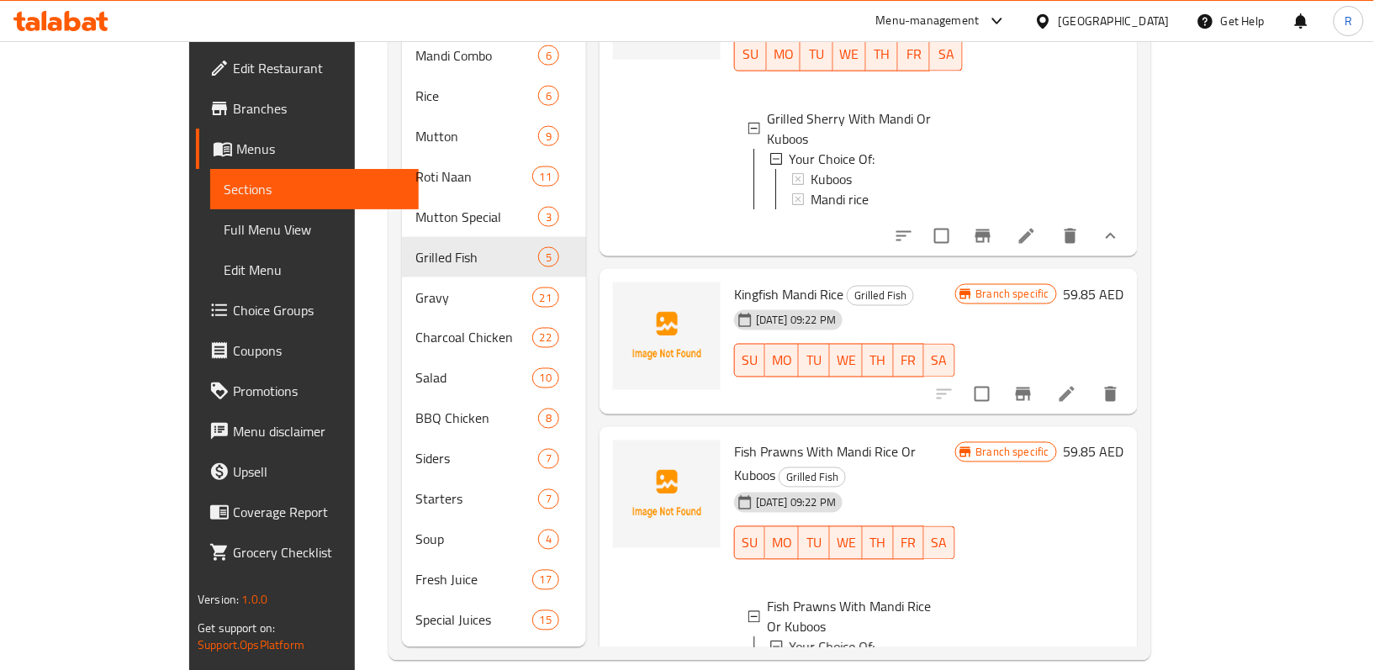
scroll to position [256, 0]
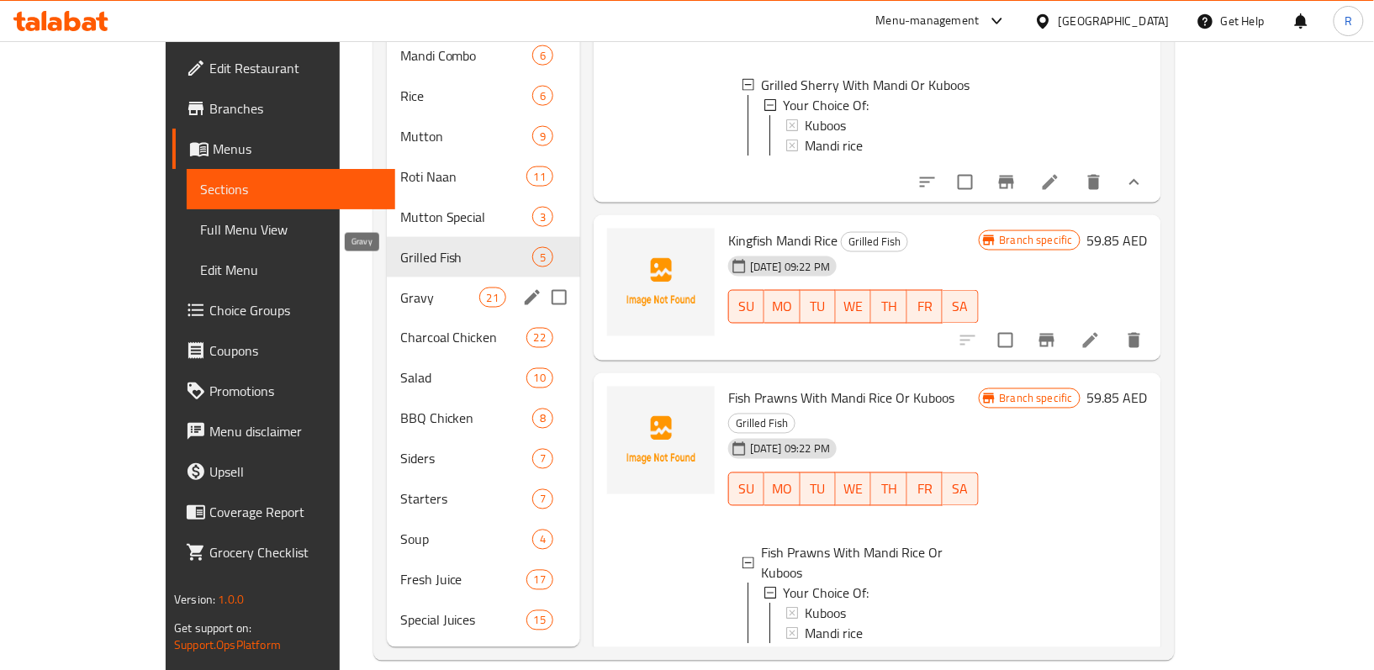
click at [400, 288] on span "Gravy" at bounding box center [439, 298] width 79 height 20
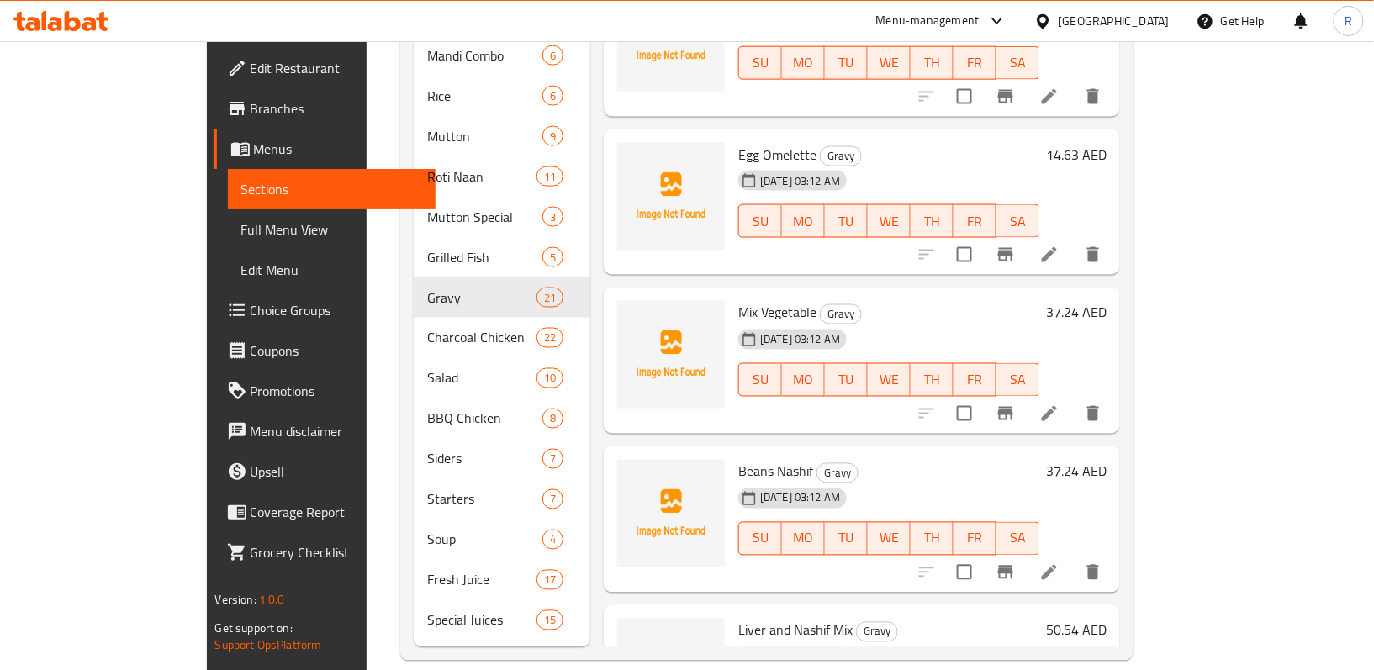
scroll to position [2214, 0]
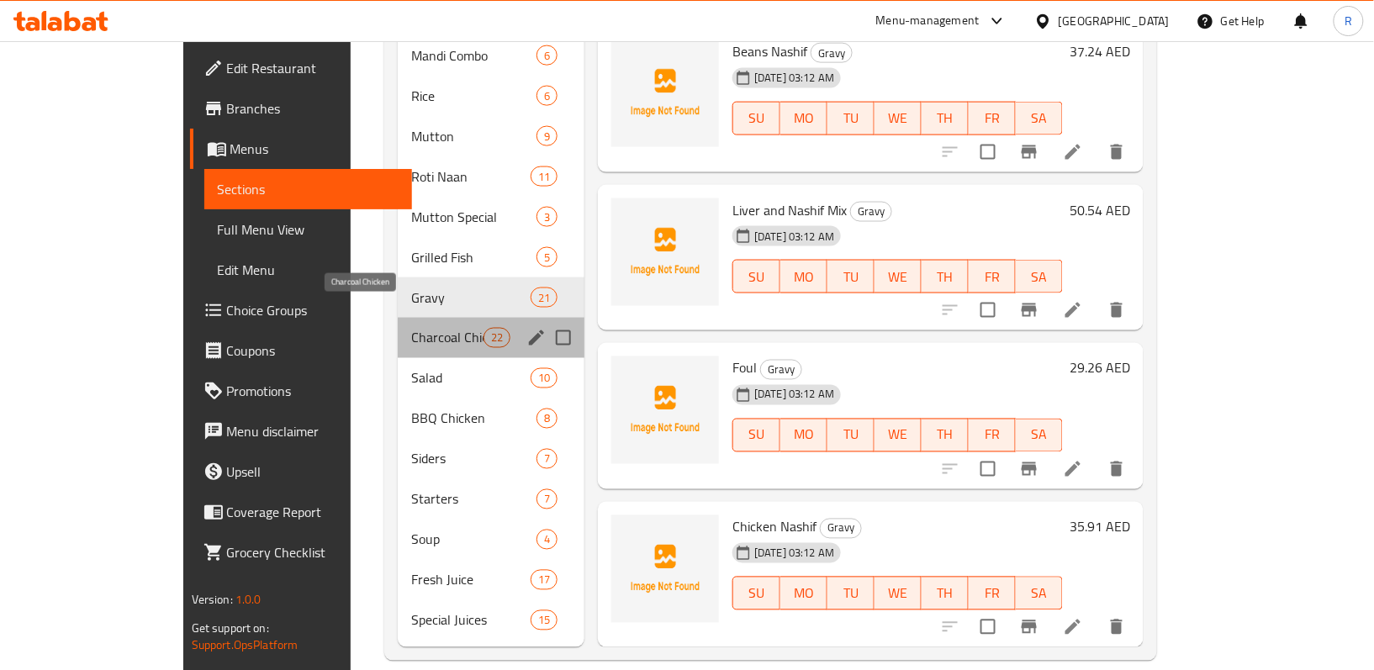
click at [411, 328] on span "Charcoal Chicken" at bounding box center [446, 338] width 71 height 20
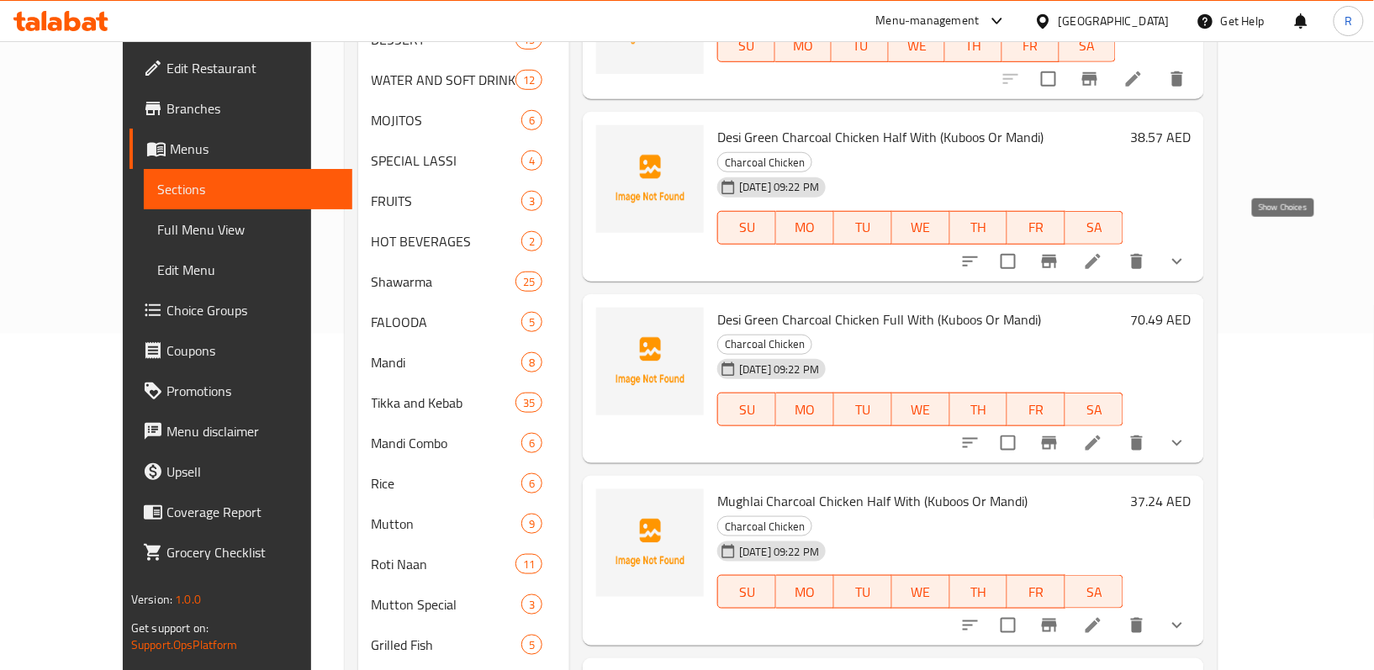
click at [1187, 251] on icon "show more" at bounding box center [1177, 261] width 20 height 20
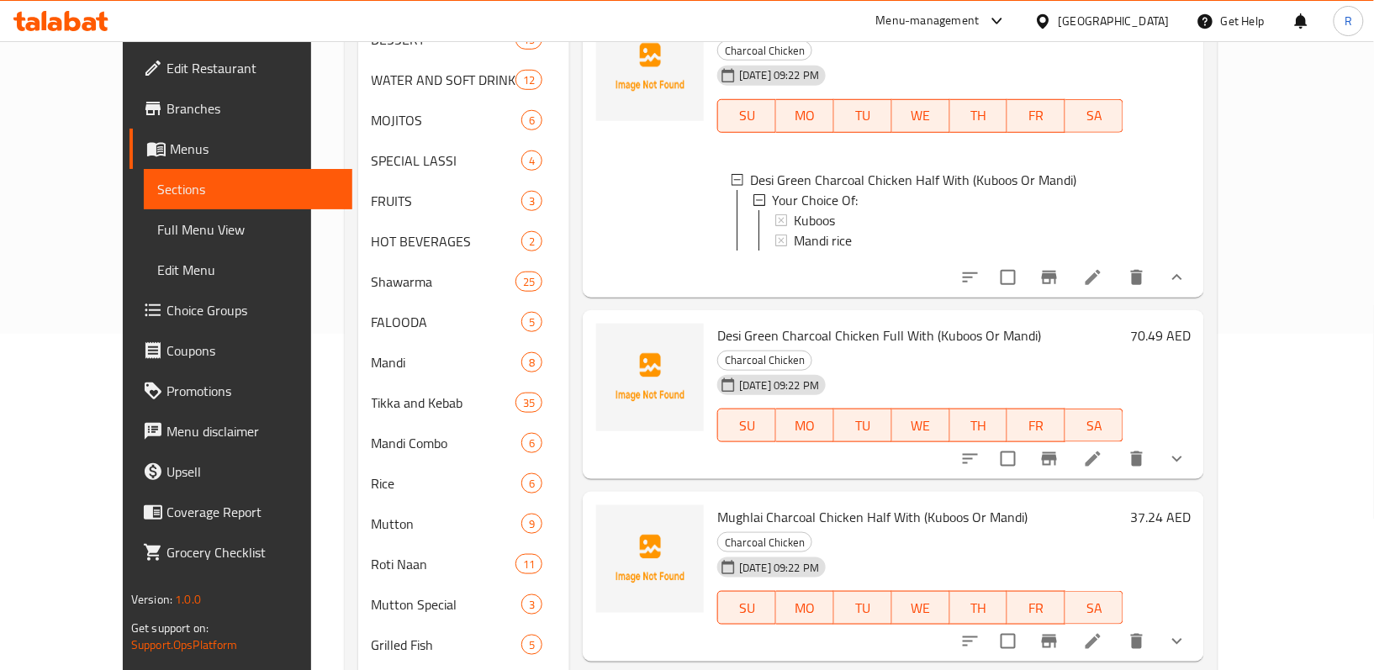
click at [1187, 449] on icon "show more" at bounding box center [1177, 459] width 20 height 20
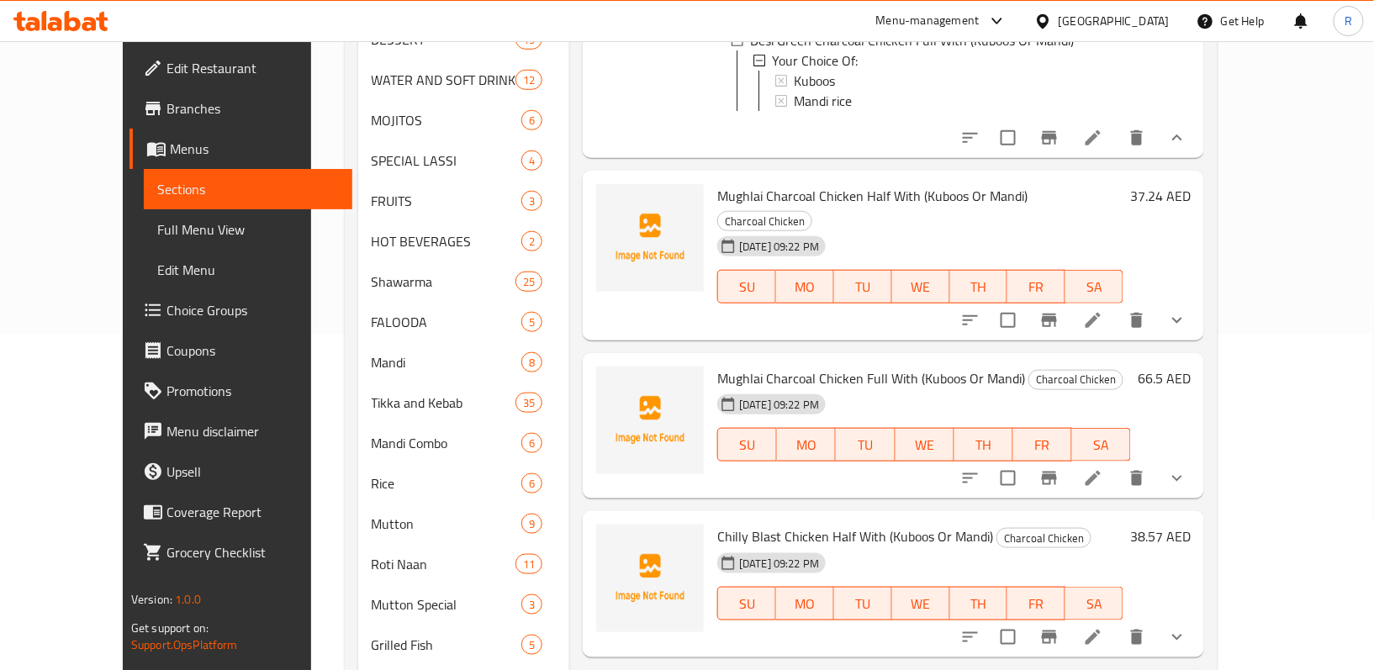
click at [1197, 300] on button "show more" at bounding box center [1177, 320] width 40 height 40
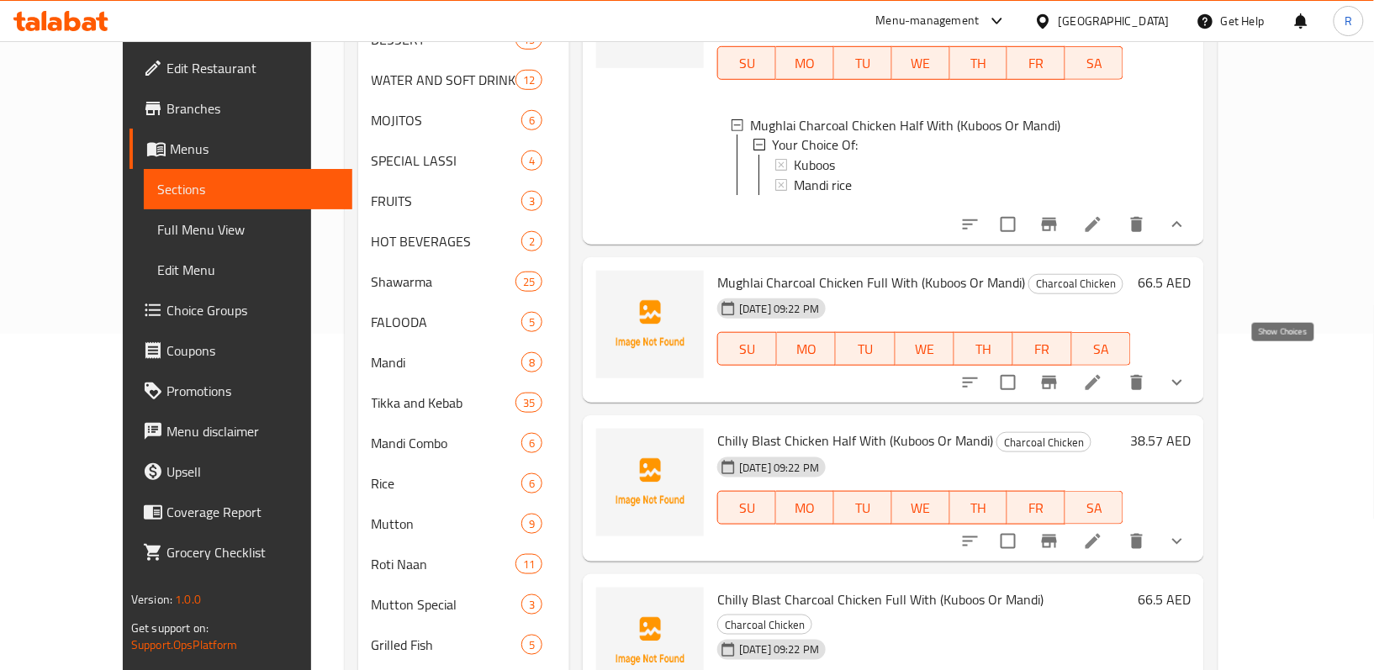
click at [1187, 372] on icon "show more" at bounding box center [1177, 382] width 20 height 20
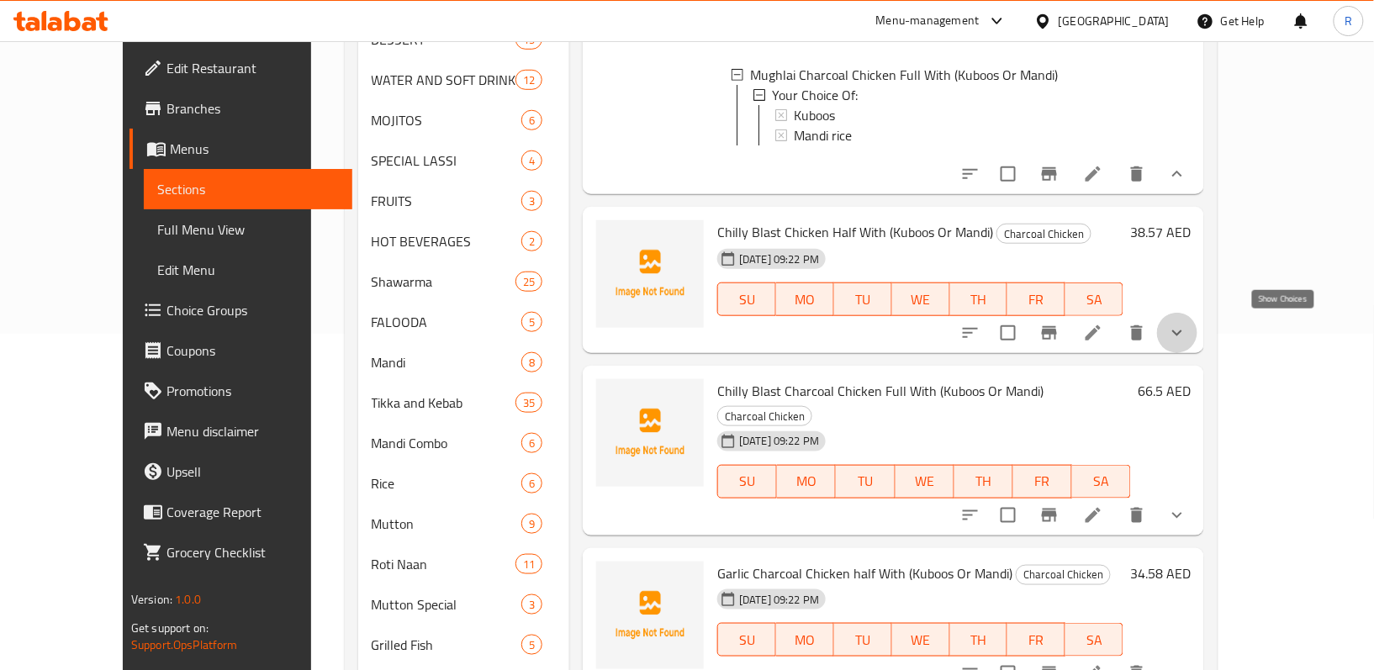
click at [1187, 325] on icon "show more" at bounding box center [1177, 333] width 20 height 20
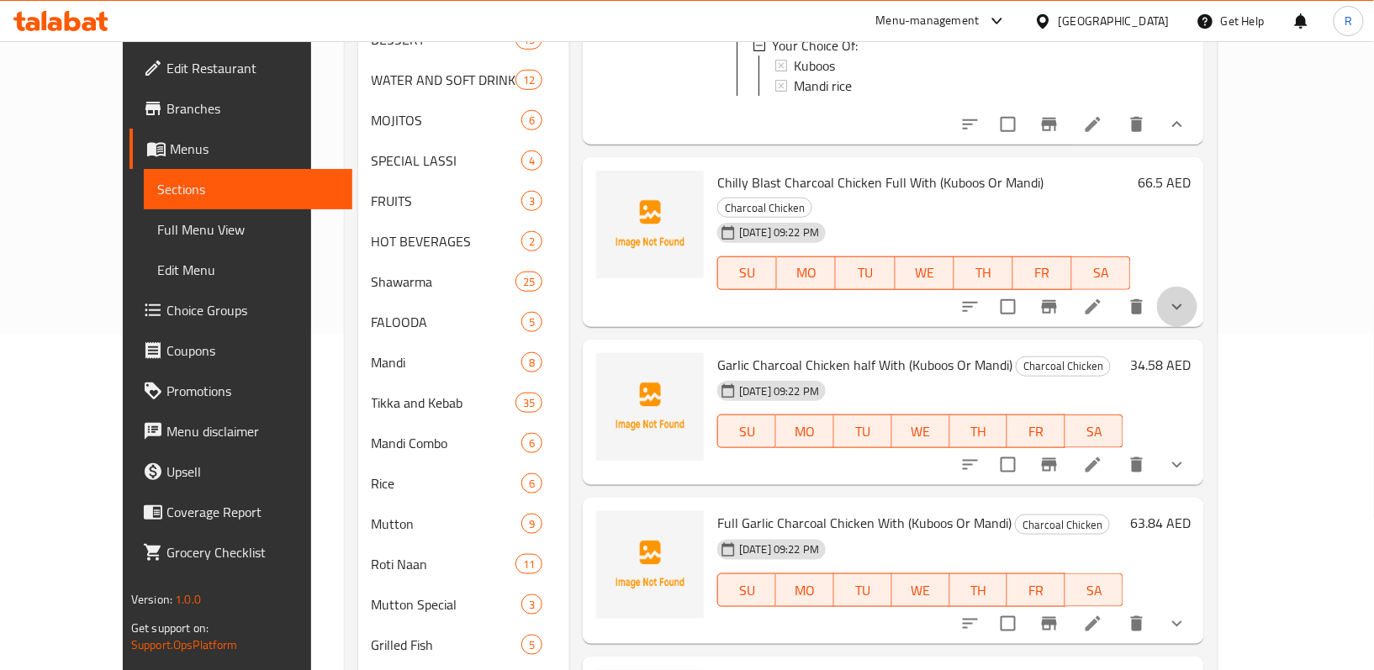
click at [1187, 297] on icon "show more" at bounding box center [1177, 307] width 20 height 20
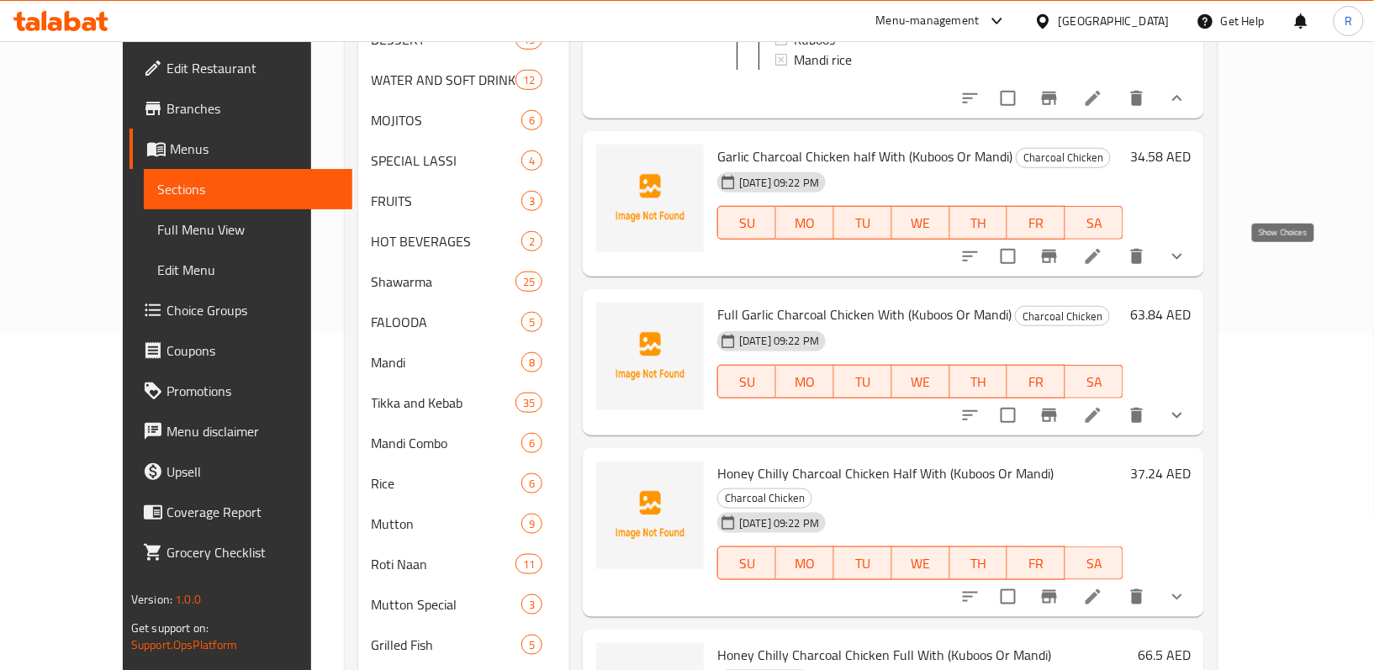
click at [1197, 252] on button "show more" at bounding box center [1177, 256] width 40 height 40
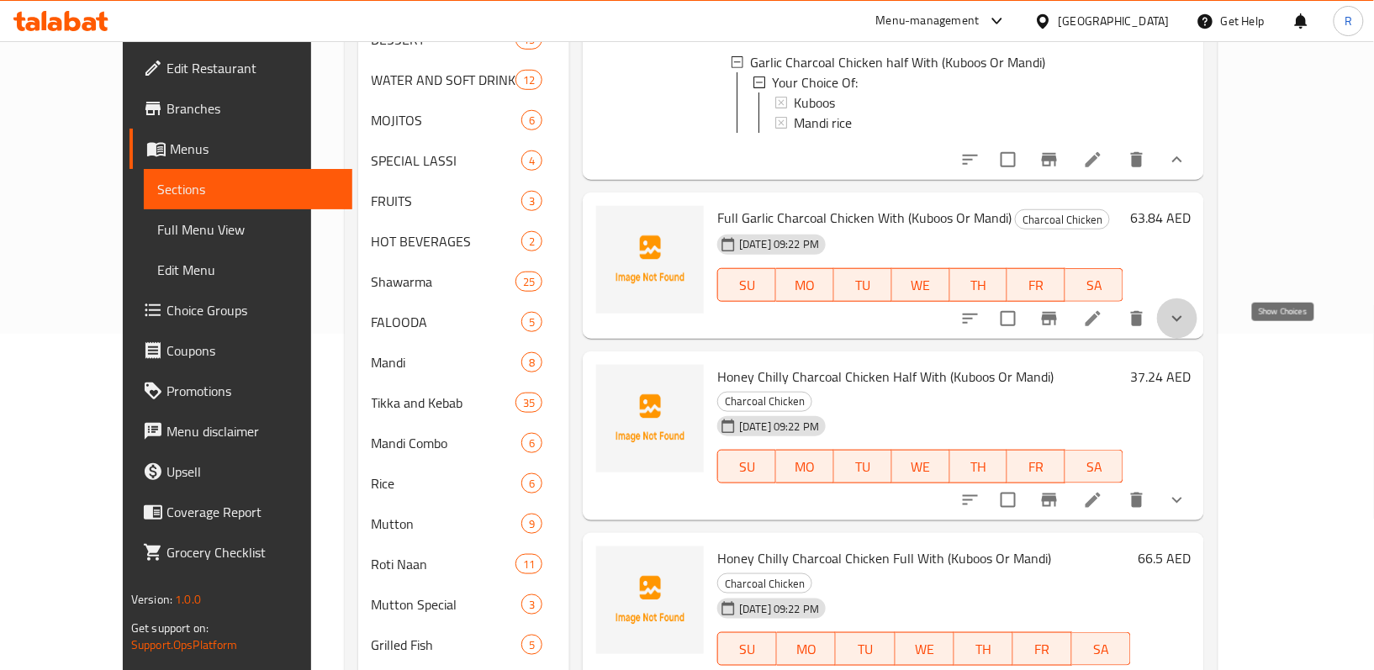
click at [1187, 329] on icon "show more" at bounding box center [1177, 319] width 20 height 20
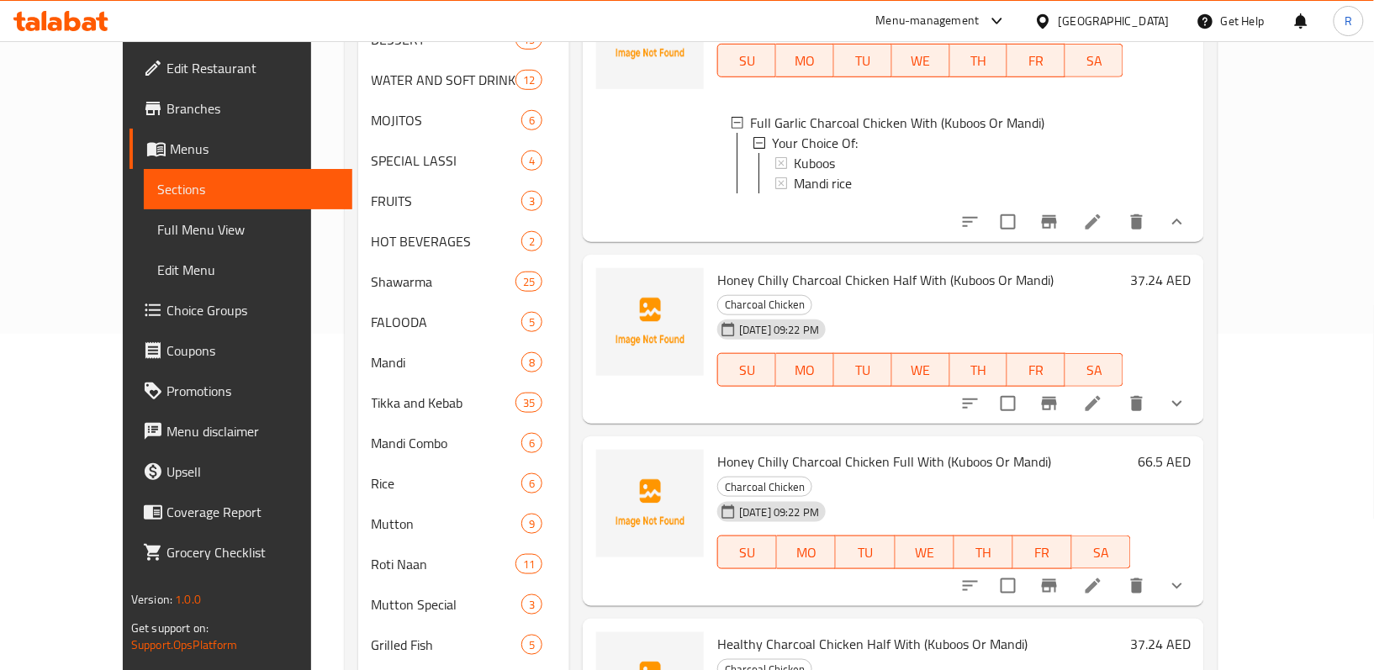
click at [1197, 424] on button "show more" at bounding box center [1177, 403] width 40 height 40
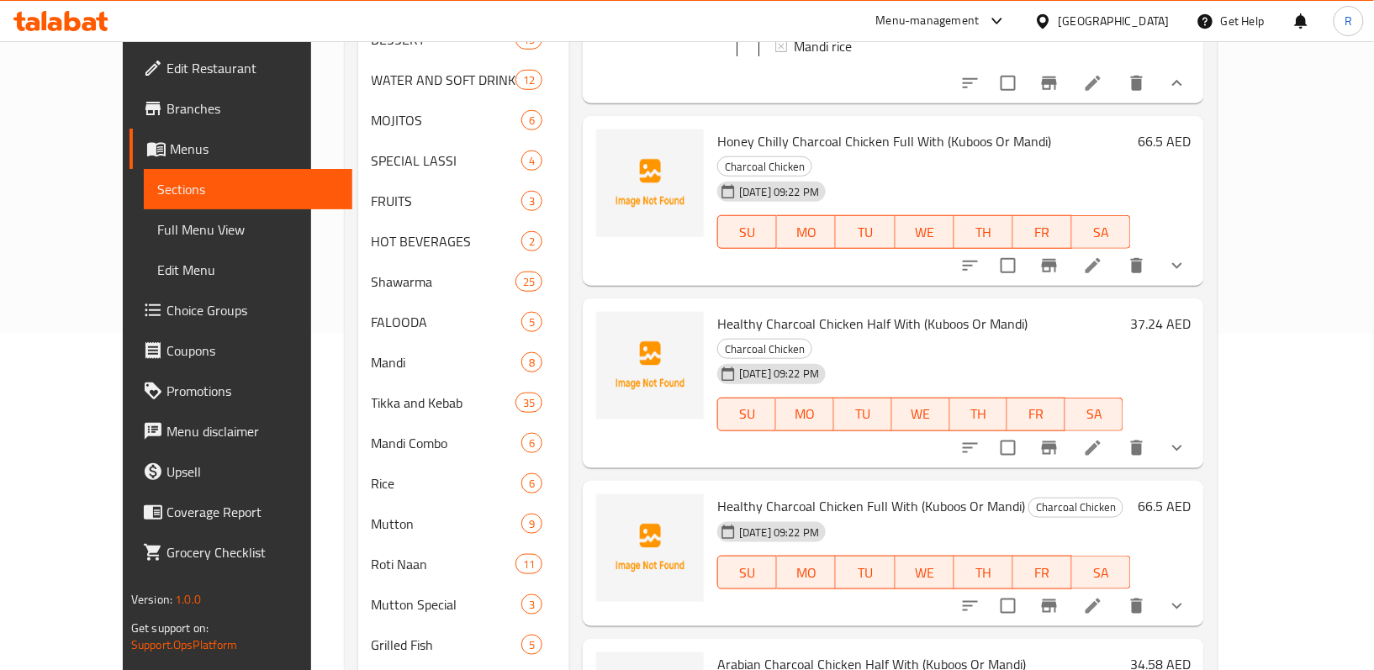
click at [1187, 276] on icon "show more" at bounding box center [1177, 266] width 20 height 20
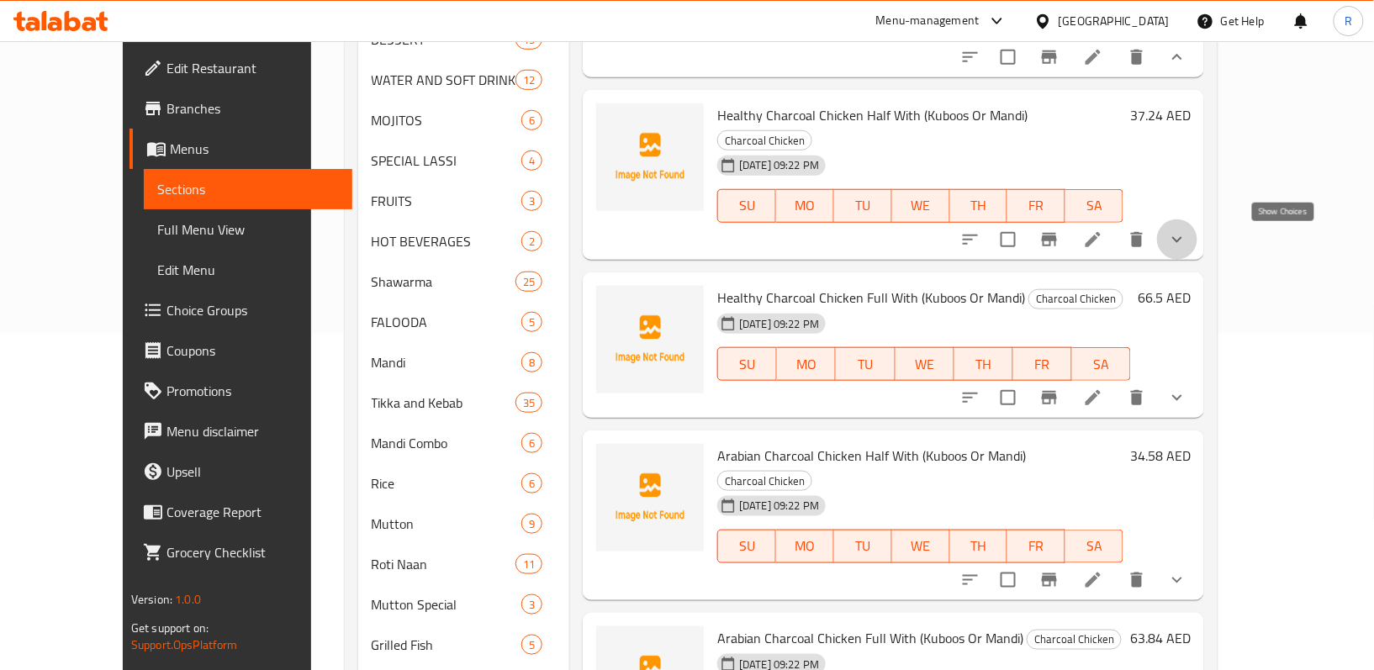
click at [1187, 246] on icon "show more" at bounding box center [1177, 240] width 20 height 20
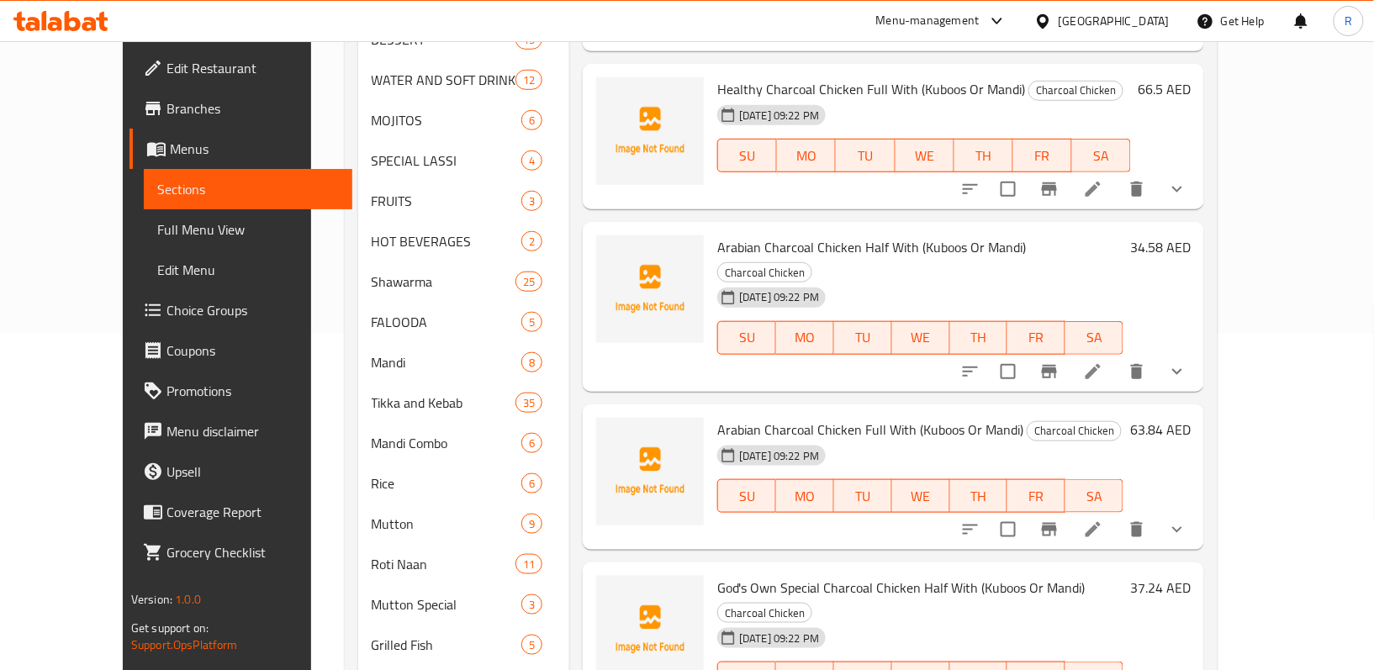
click at [1197, 209] on button "show more" at bounding box center [1177, 189] width 40 height 40
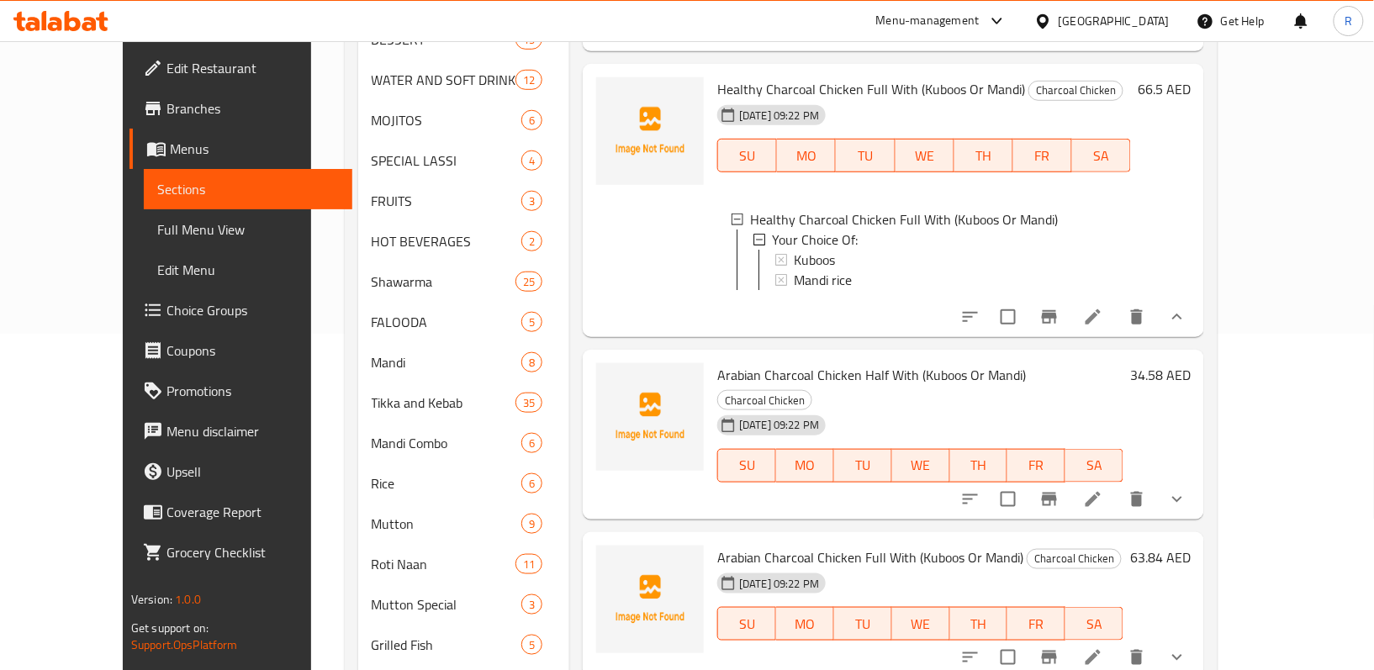
click at [1187, 506] on icon "show more" at bounding box center [1177, 499] width 20 height 20
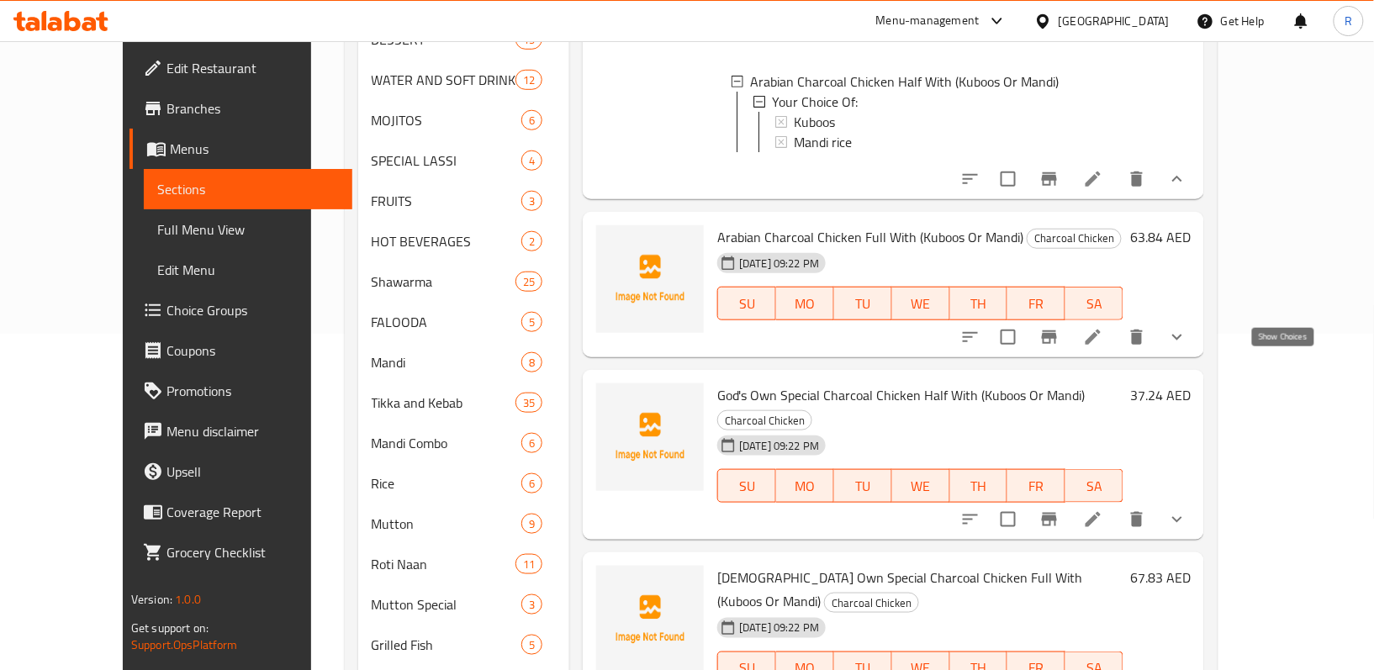
click at [1187, 347] on icon "show more" at bounding box center [1177, 337] width 20 height 20
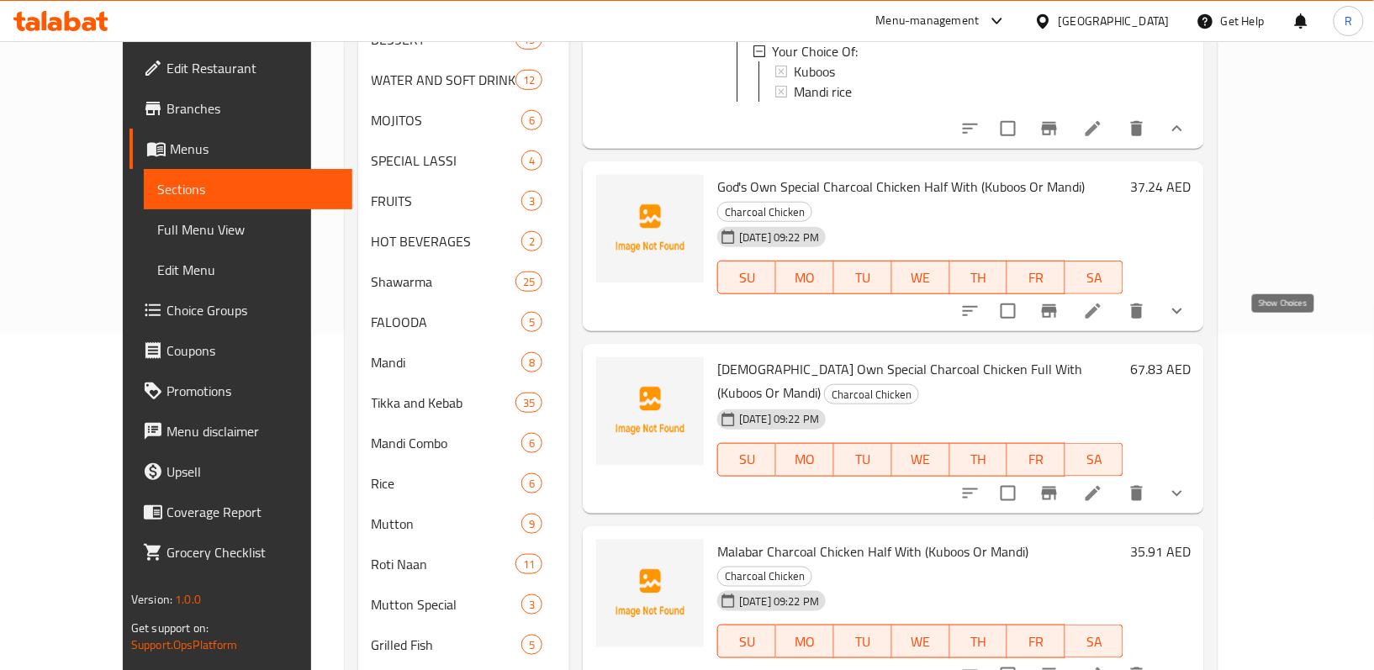
click at [1187, 321] on icon "show more" at bounding box center [1177, 311] width 20 height 20
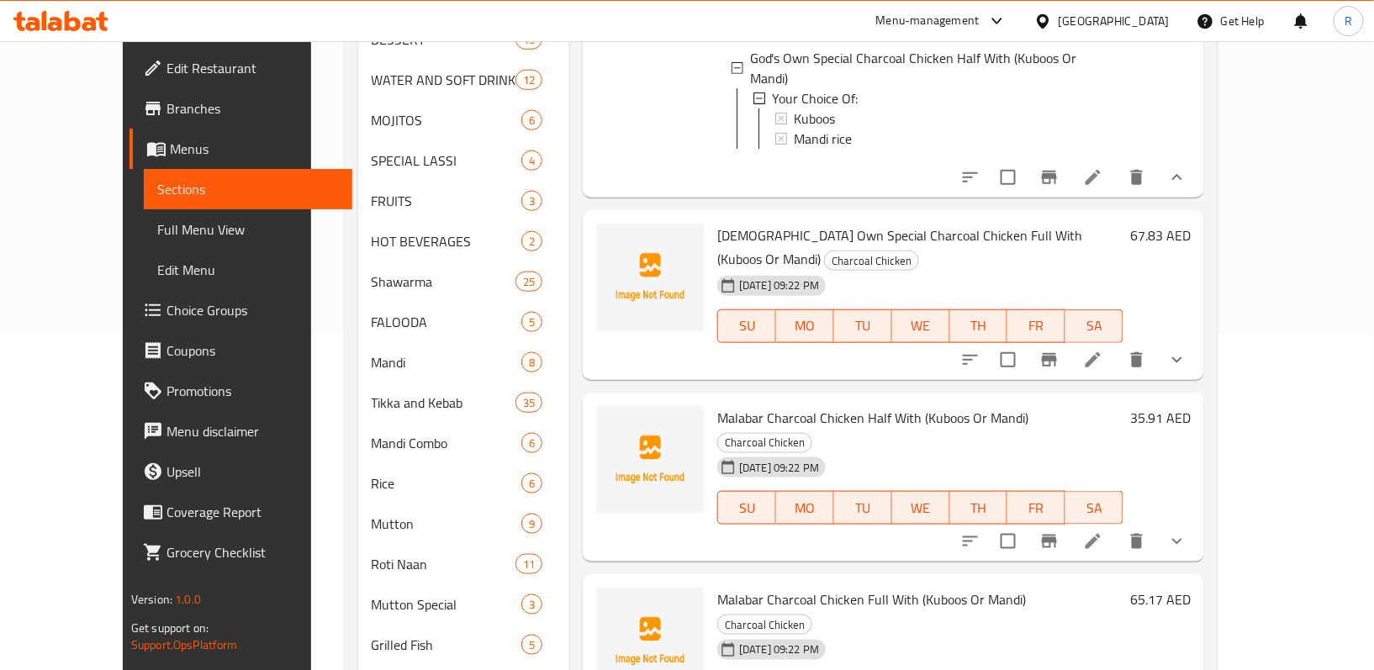
click at [1204, 347] on div "God's Own Special Charcoal Chicken Full With (Kuboos Or Mandi) Charcoal Chicken…" at bounding box center [893, 295] width 621 height 170
click at [1187, 354] on icon "show more" at bounding box center [1177, 360] width 20 height 20
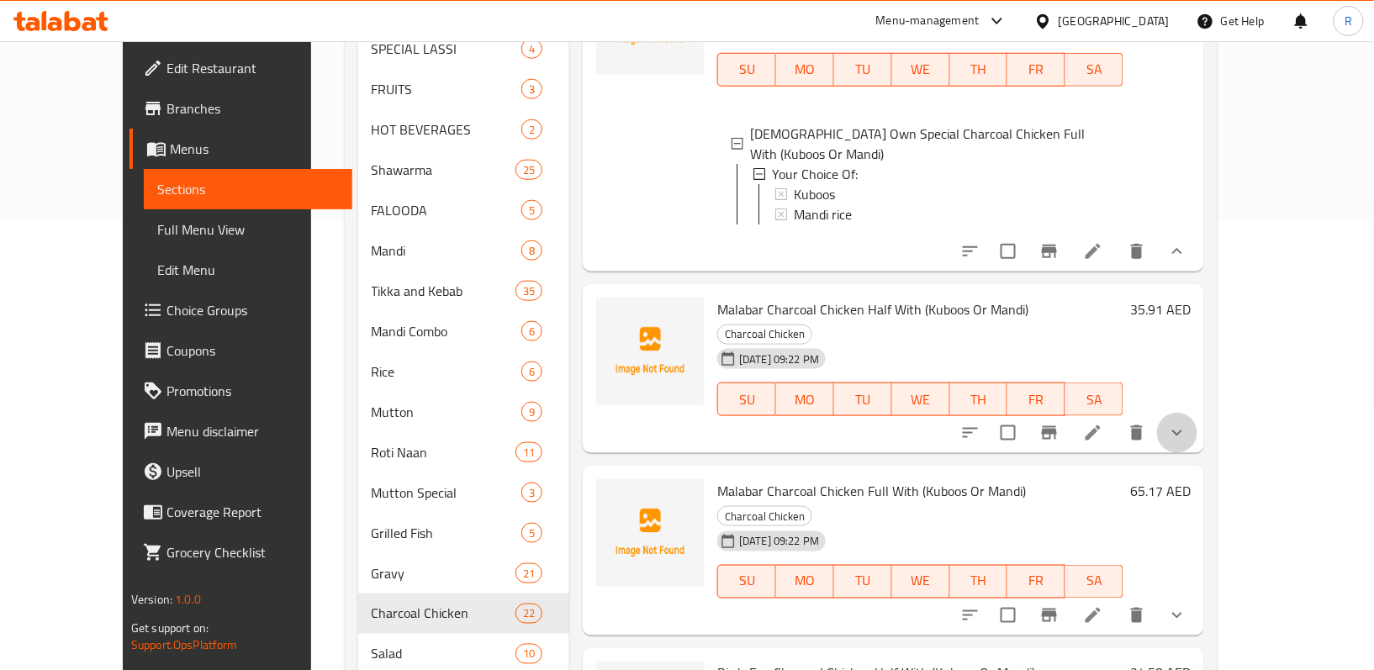
click at [1197, 413] on button "show more" at bounding box center [1177, 433] width 40 height 40
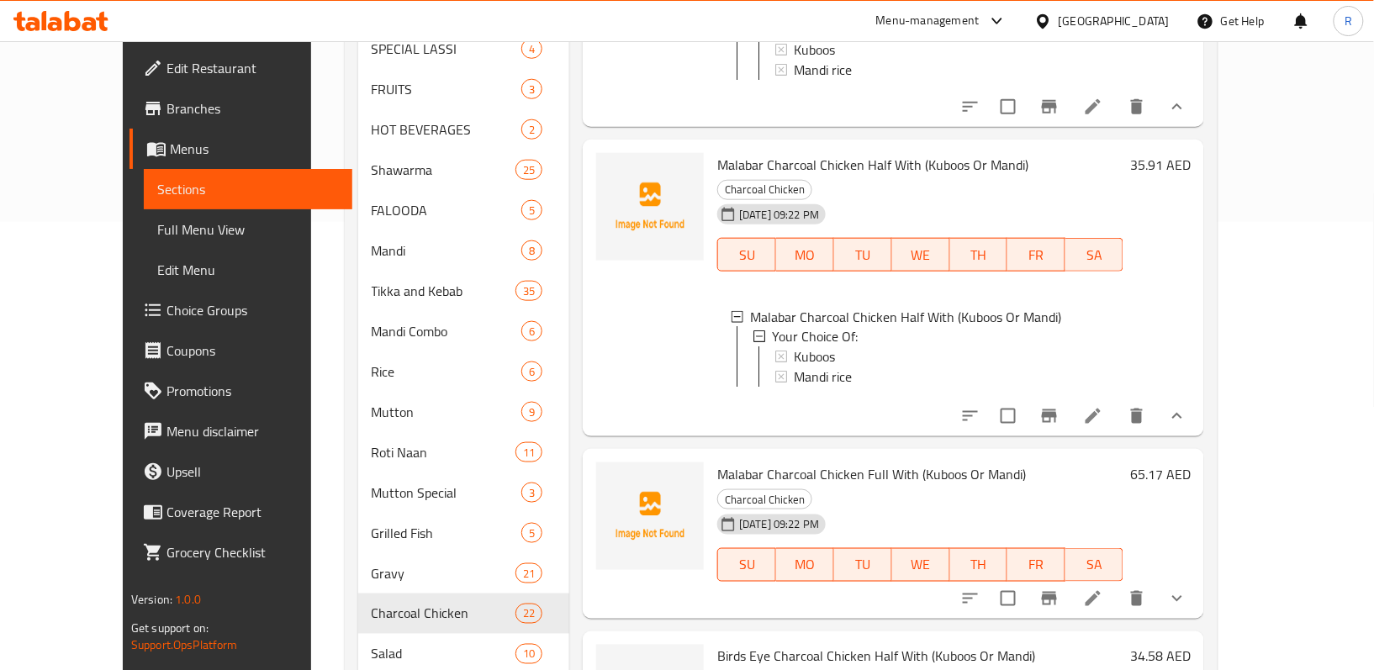
click at [1187, 589] on icon "show more" at bounding box center [1177, 599] width 20 height 20
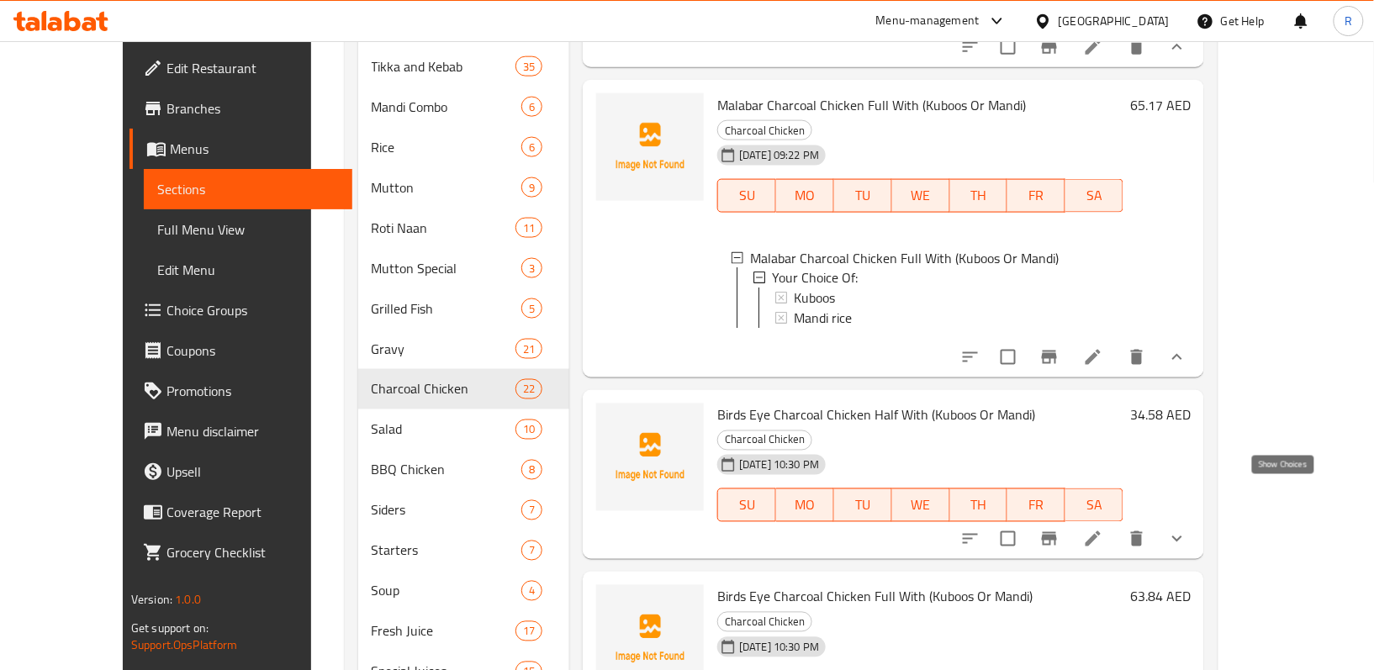
click at [1187, 529] on icon "show more" at bounding box center [1177, 539] width 20 height 20
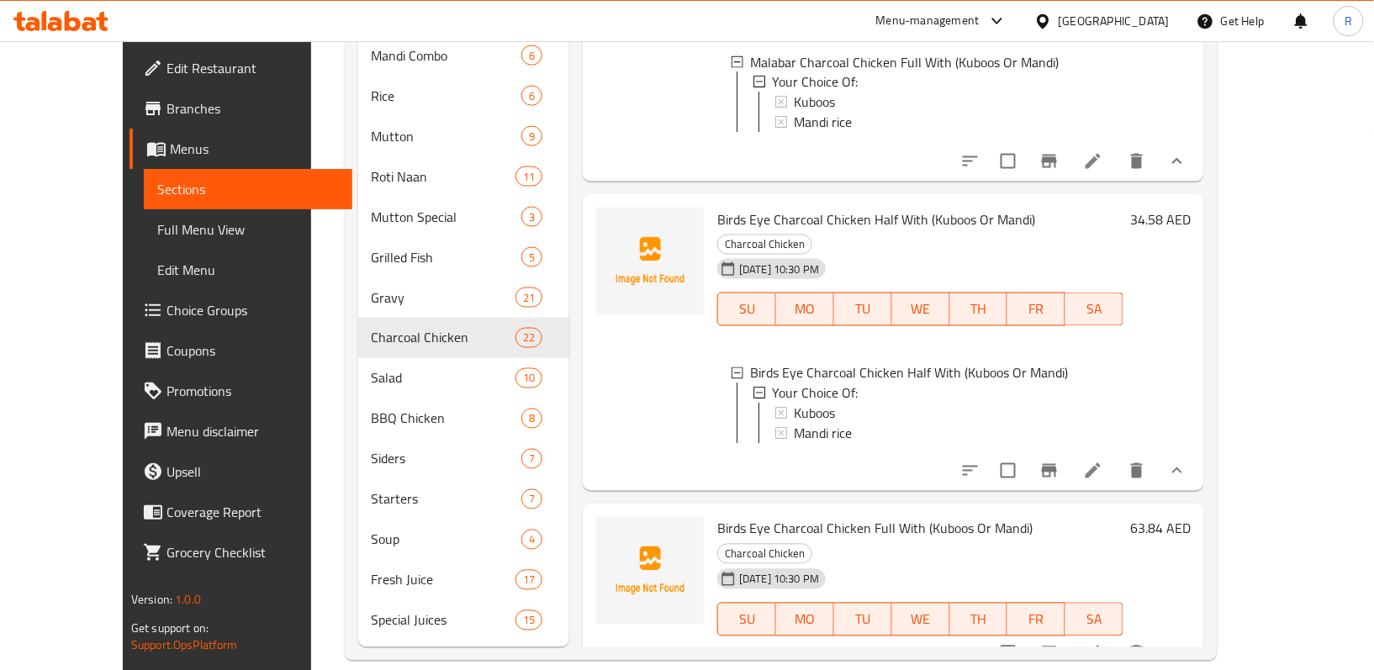
click at [1187, 643] on icon "show more" at bounding box center [1177, 653] width 20 height 20
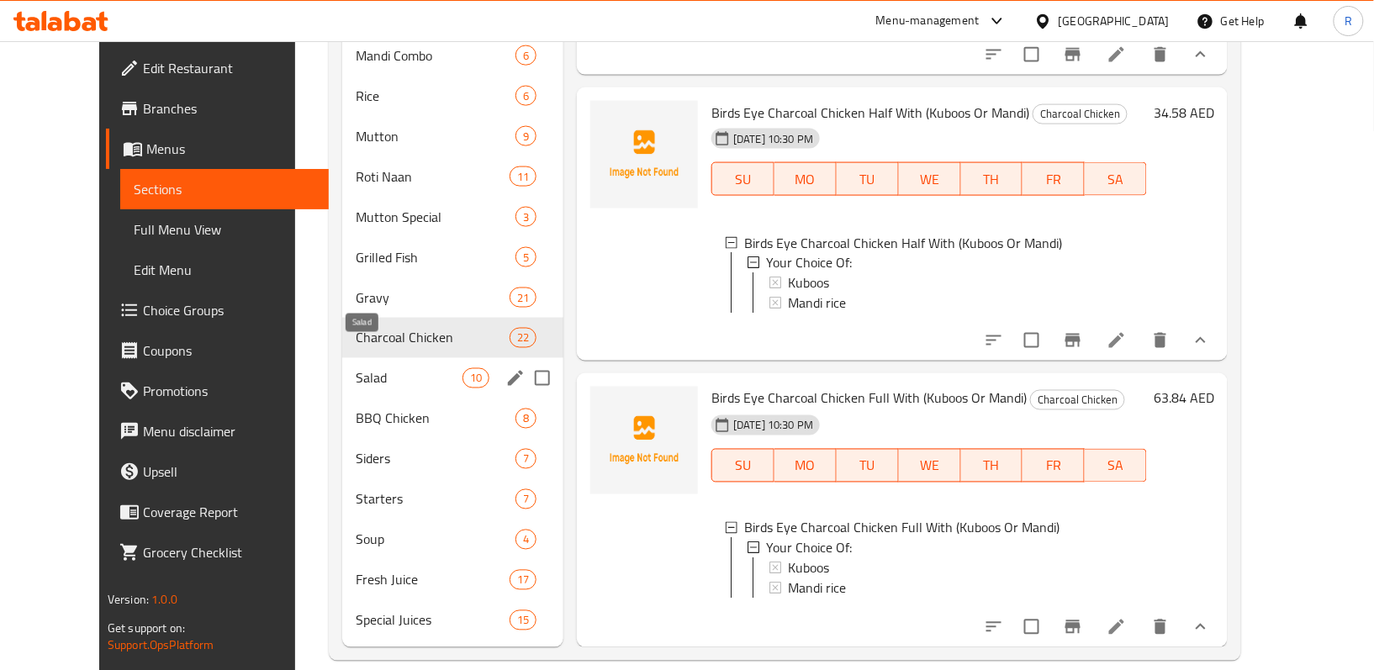
click at [358, 368] on span "Salad" at bounding box center [409, 378] width 107 height 20
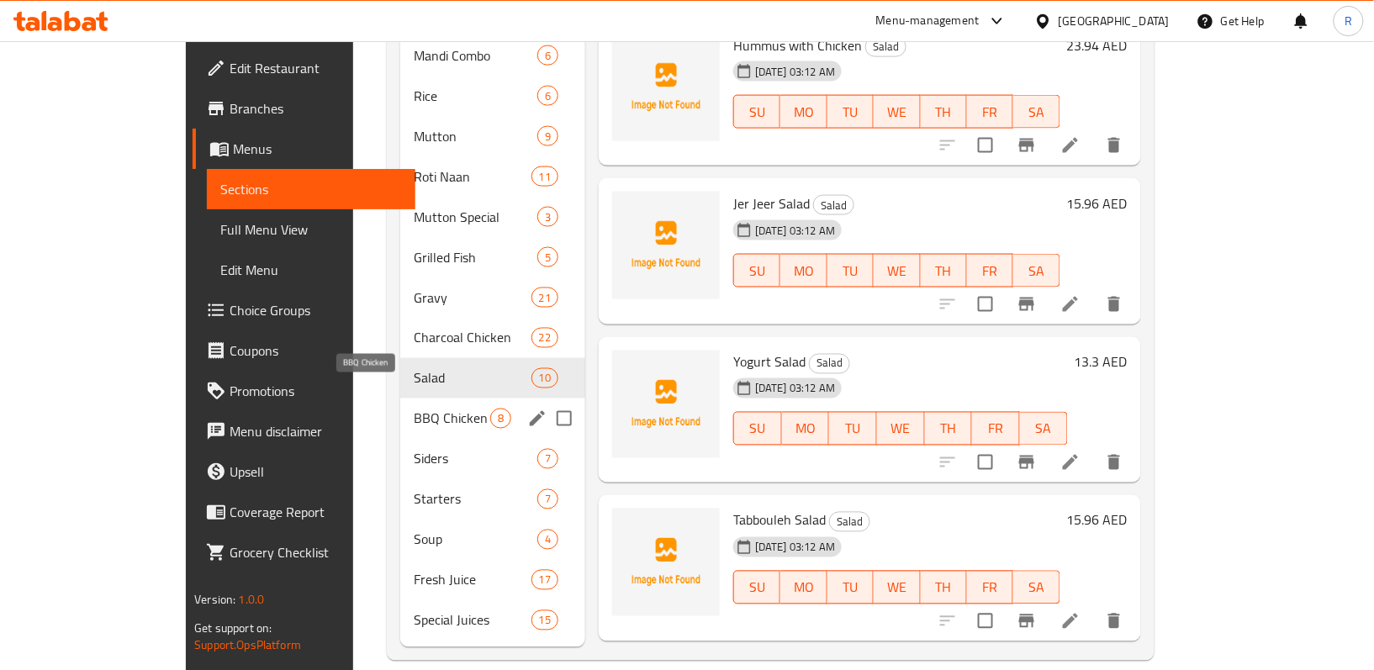
click at [414, 409] on span "BBQ Chicken" at bounding box center [452, 419] width 77 height 20
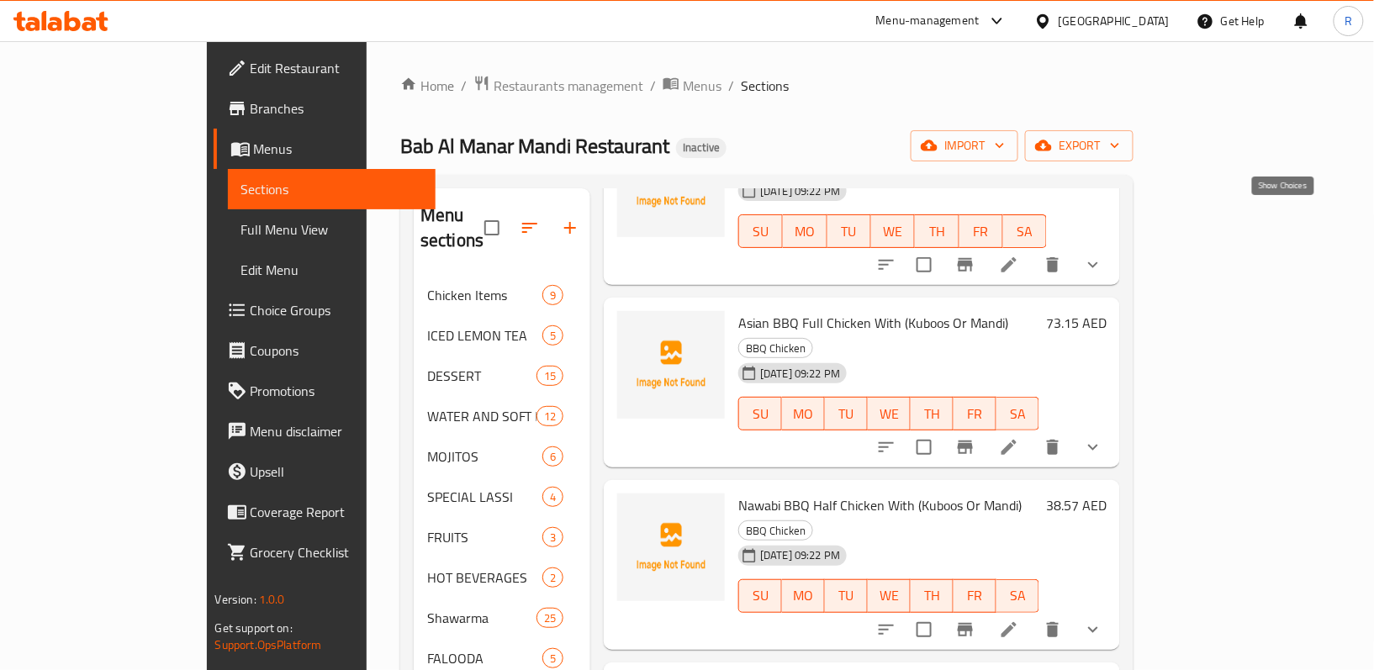
click at [1103, 255] on icon "show more" at bounding box center [1093, 265] width 20 height 20
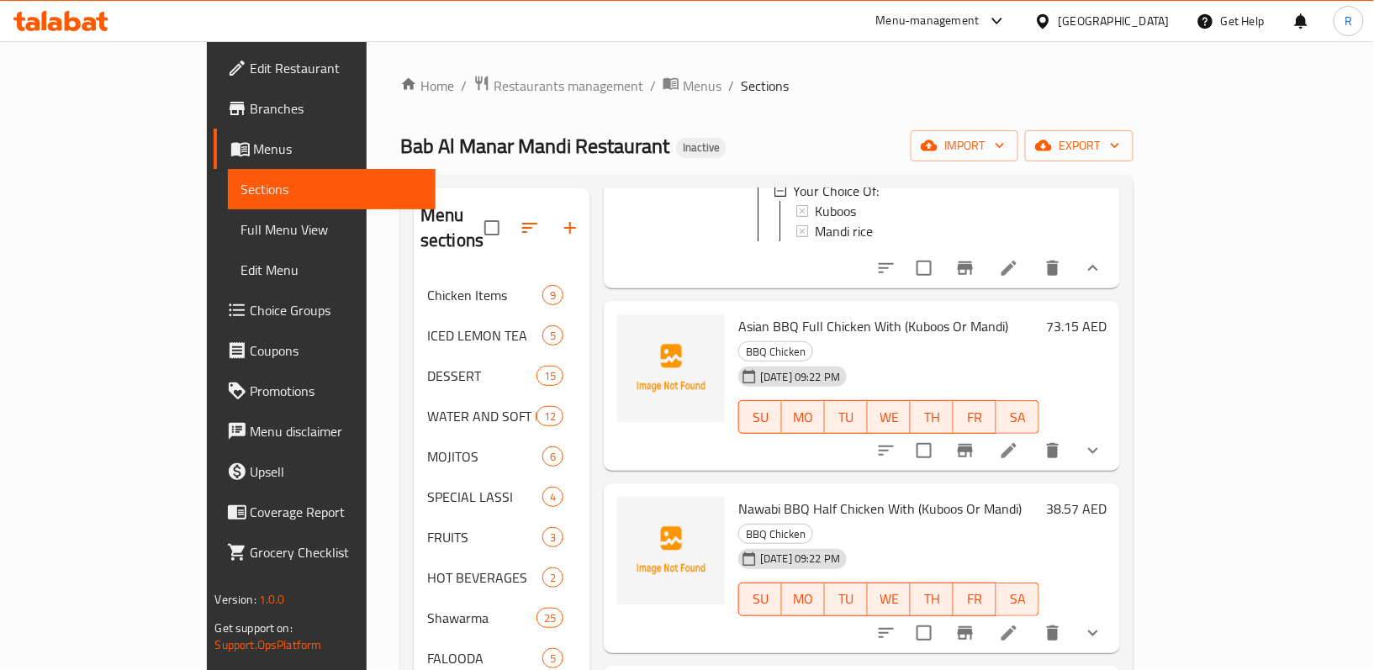
click at [1113, 430] on button "show more" at bounding box center [1093, 450] width 40 height 40
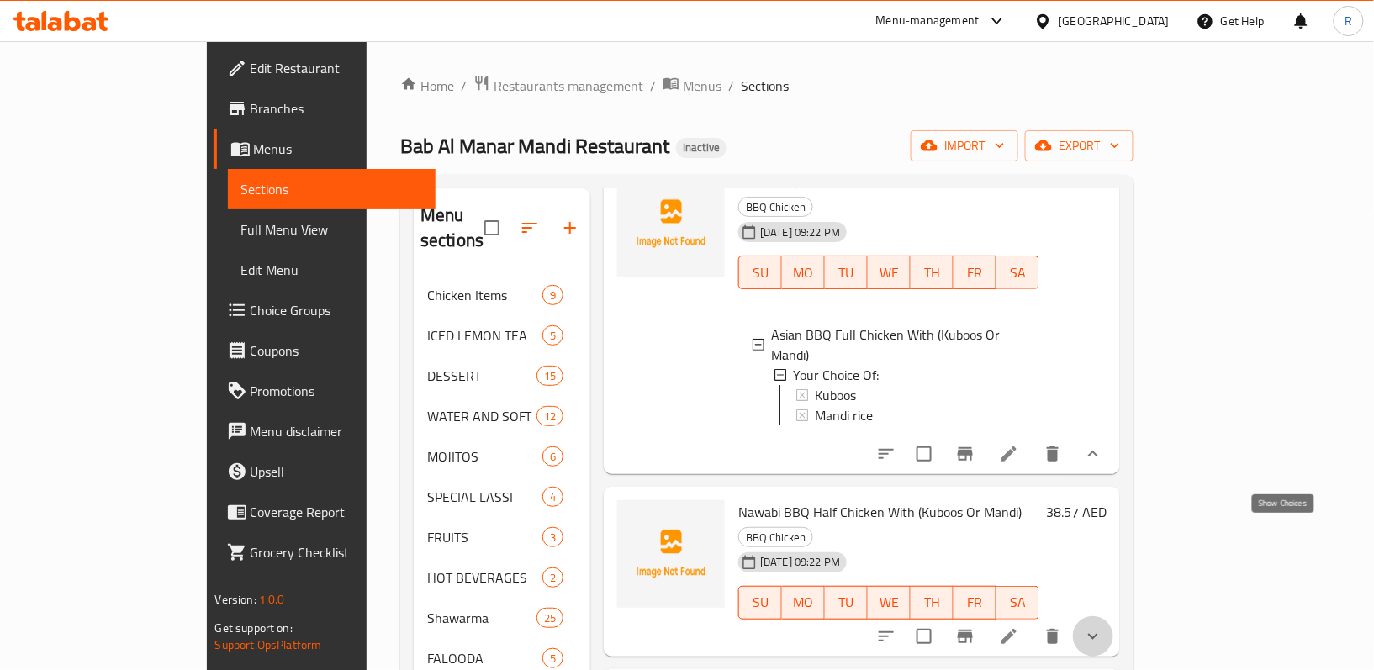
click at [1103, 626] on icon "show more" at bounding box center [1093, 636] width 20 height 20
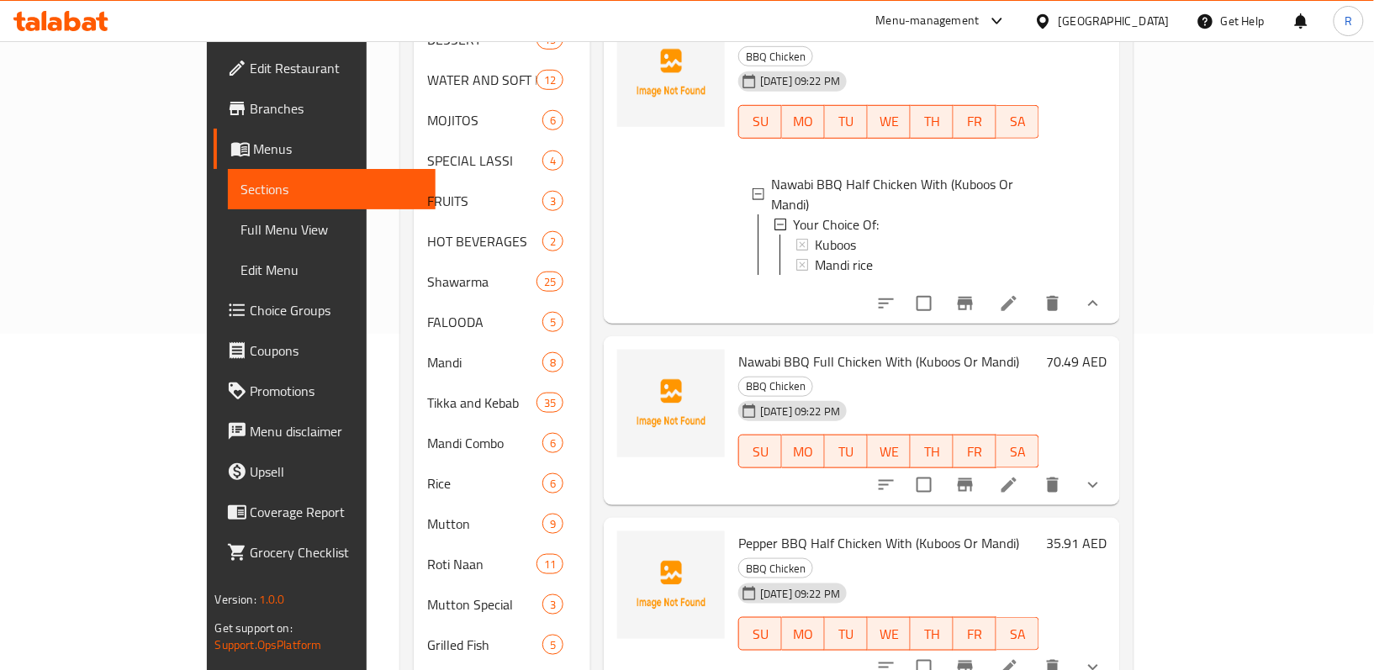
click at [1113, 465] on button "show more" at bounding box center [1093, 485] width 40 height 40
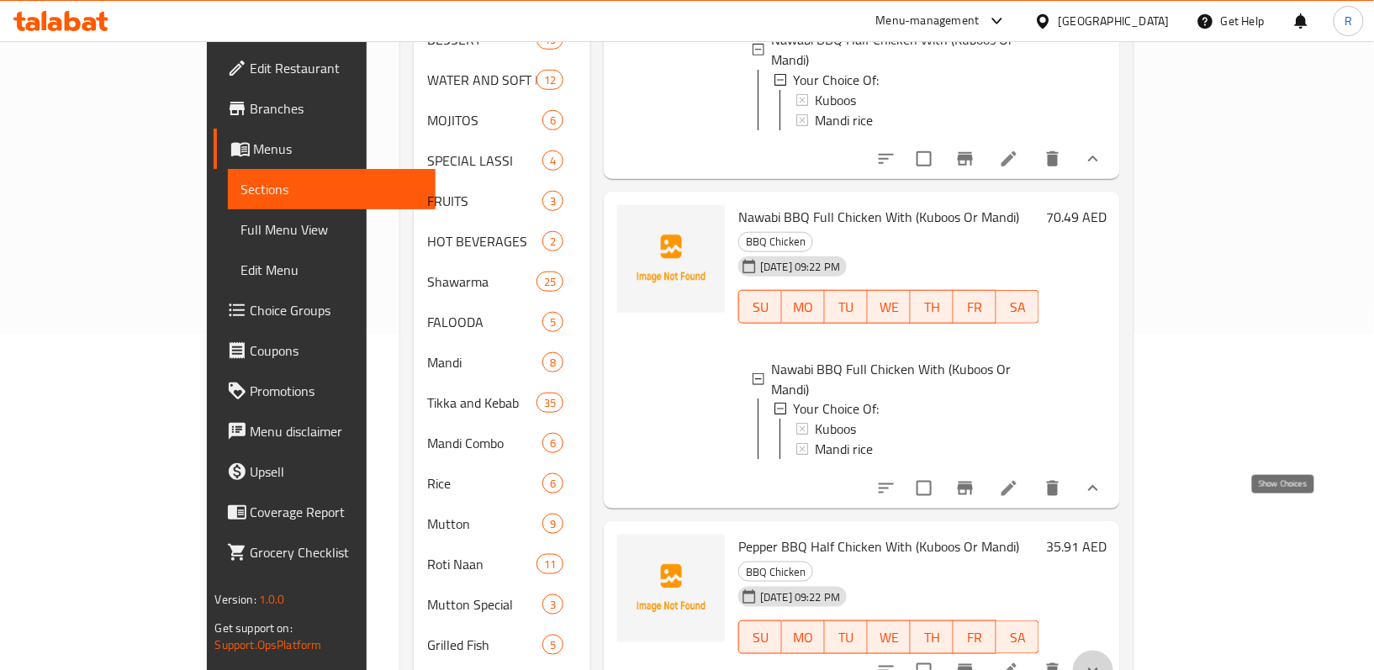
click at [1103, 661] on icon "show more" at bounding box center [1093, 671] width 20 height 20
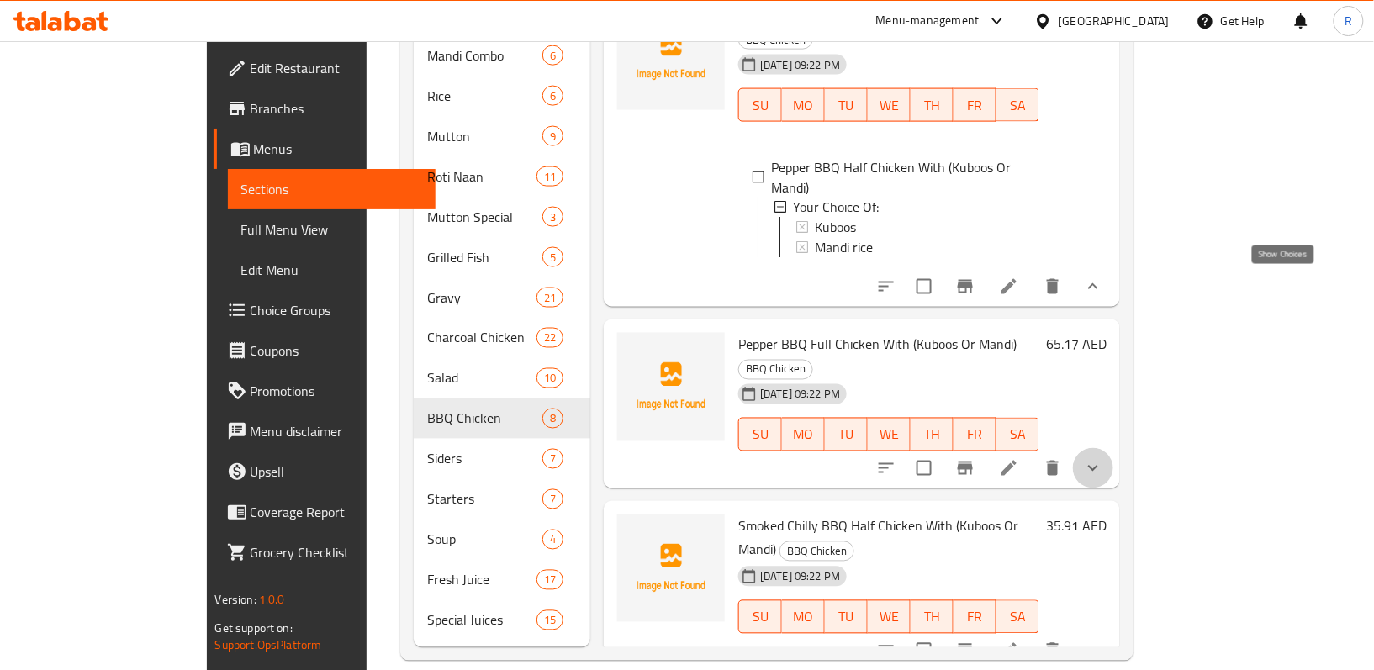
click at [1103, 458] on icon "show more" at bounding box center [1093, 468] width 20 height 20
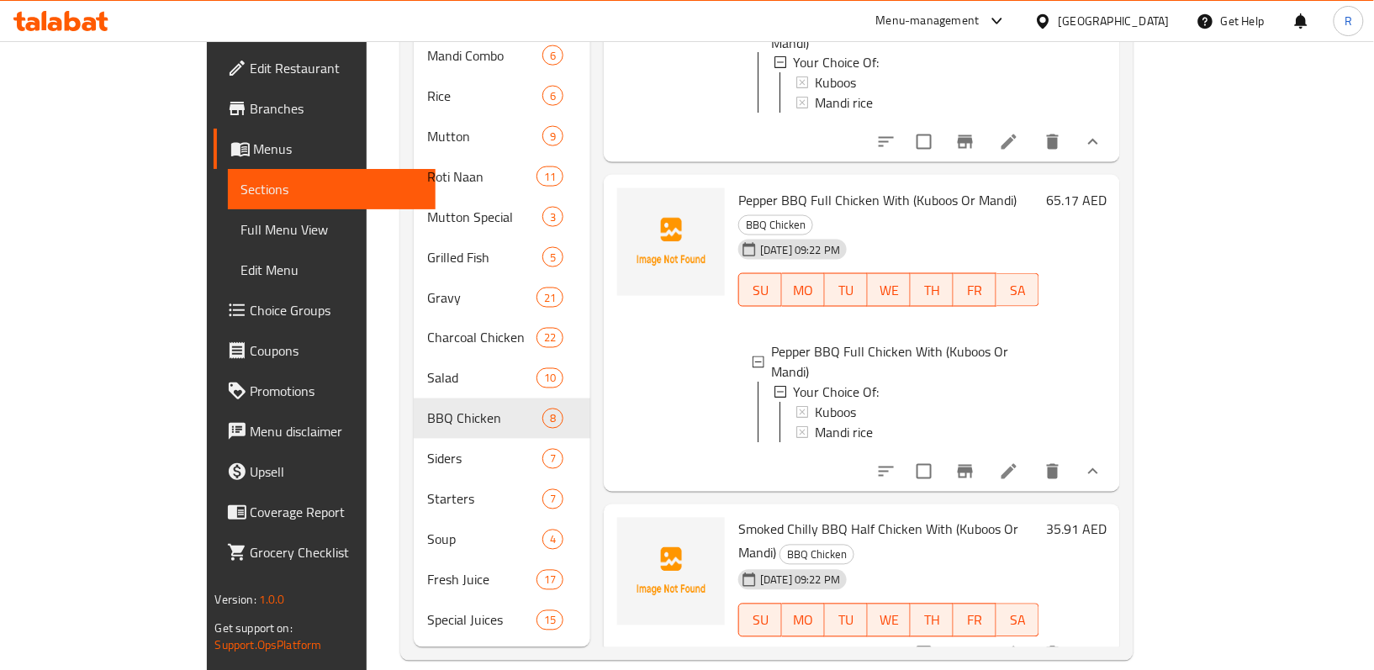
click at [1103, 644] on icon "show more" at bounding box center [1093, 654] width 20 height 20
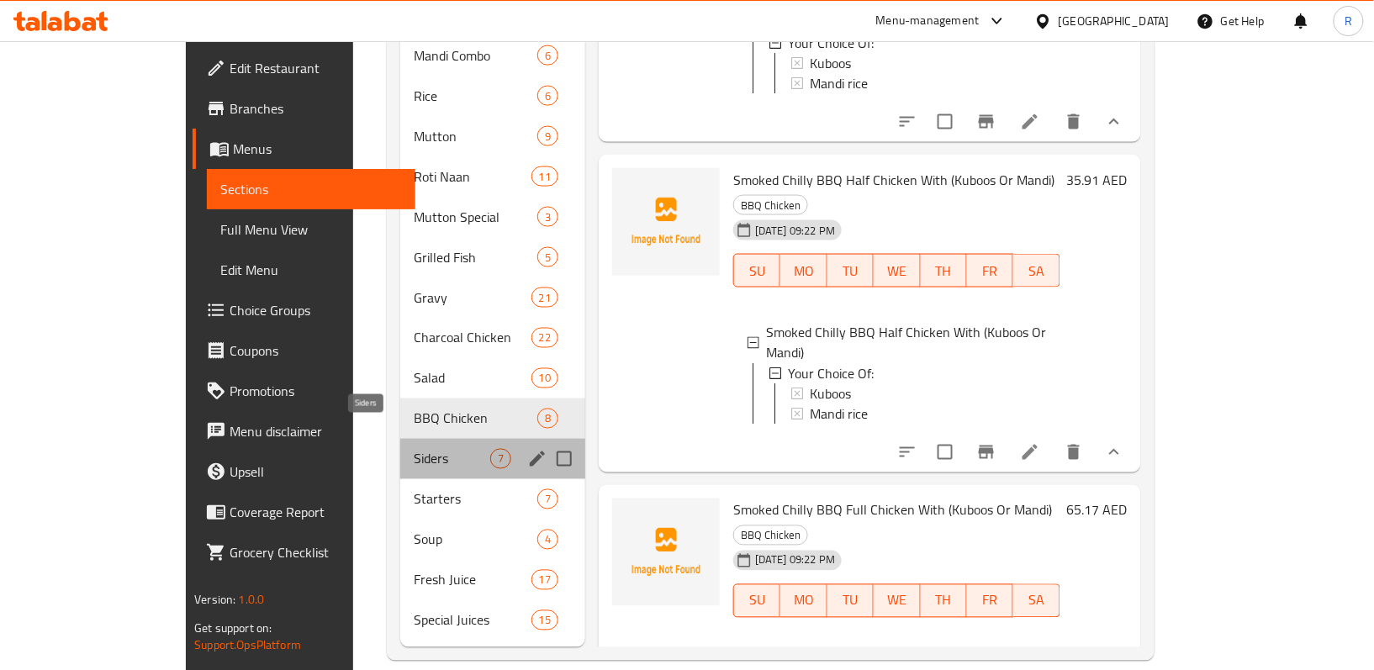
click at [414, 449] on span "Siders" at bounding box center [452, 459] width 77 height 20
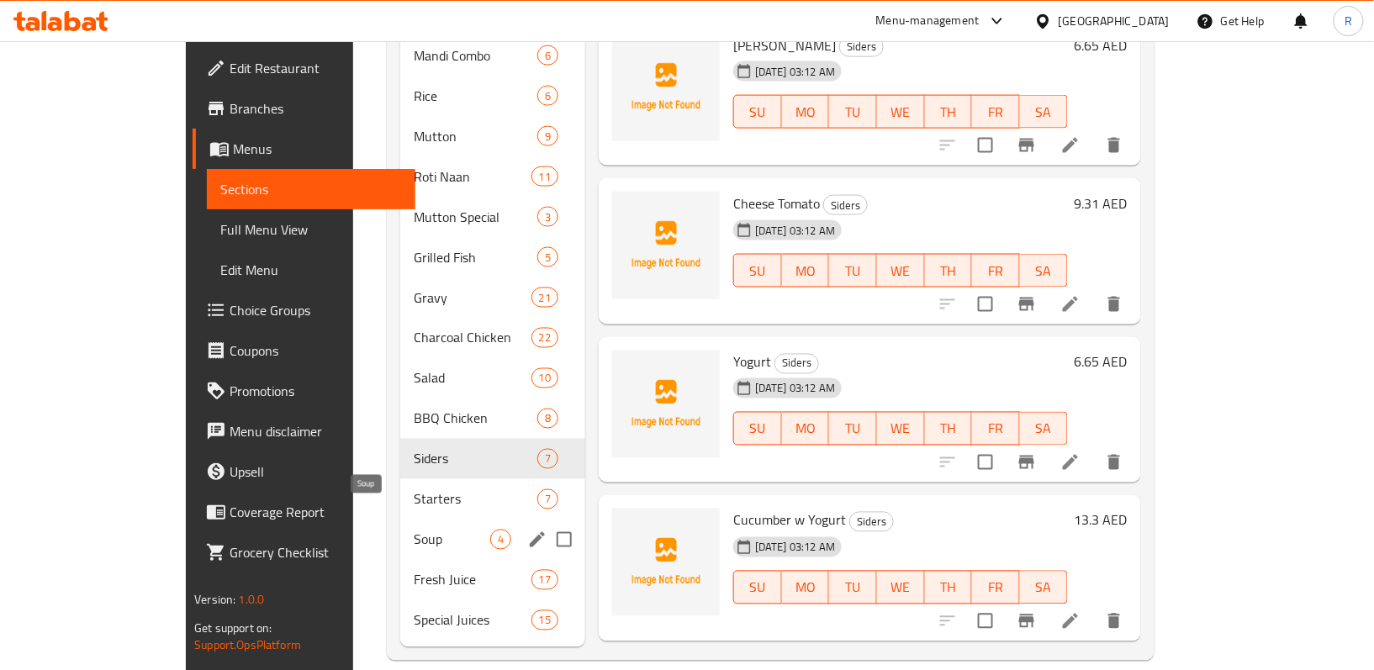
click at [414, 530] on span "Soup" at bounding box center [452, 540] width 77 height 20
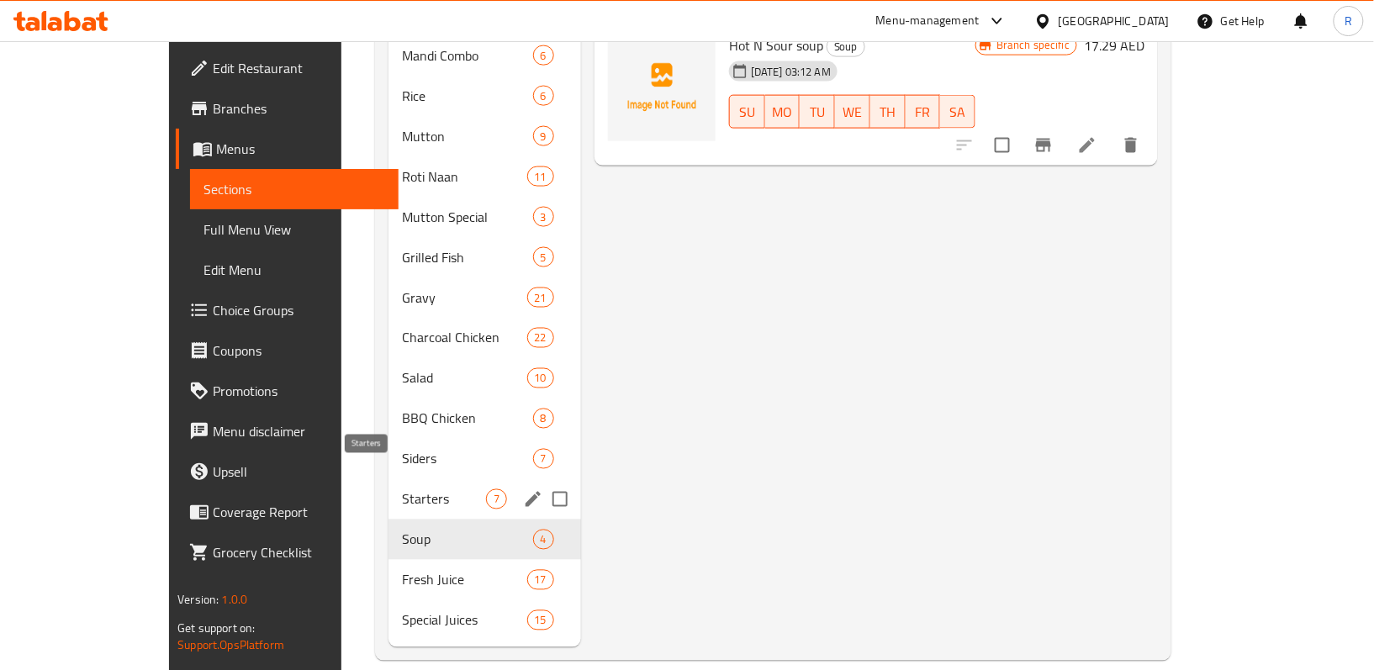
click at [402, 489] on span "Starters" at bounding box center [444, 499] width 84 height 20
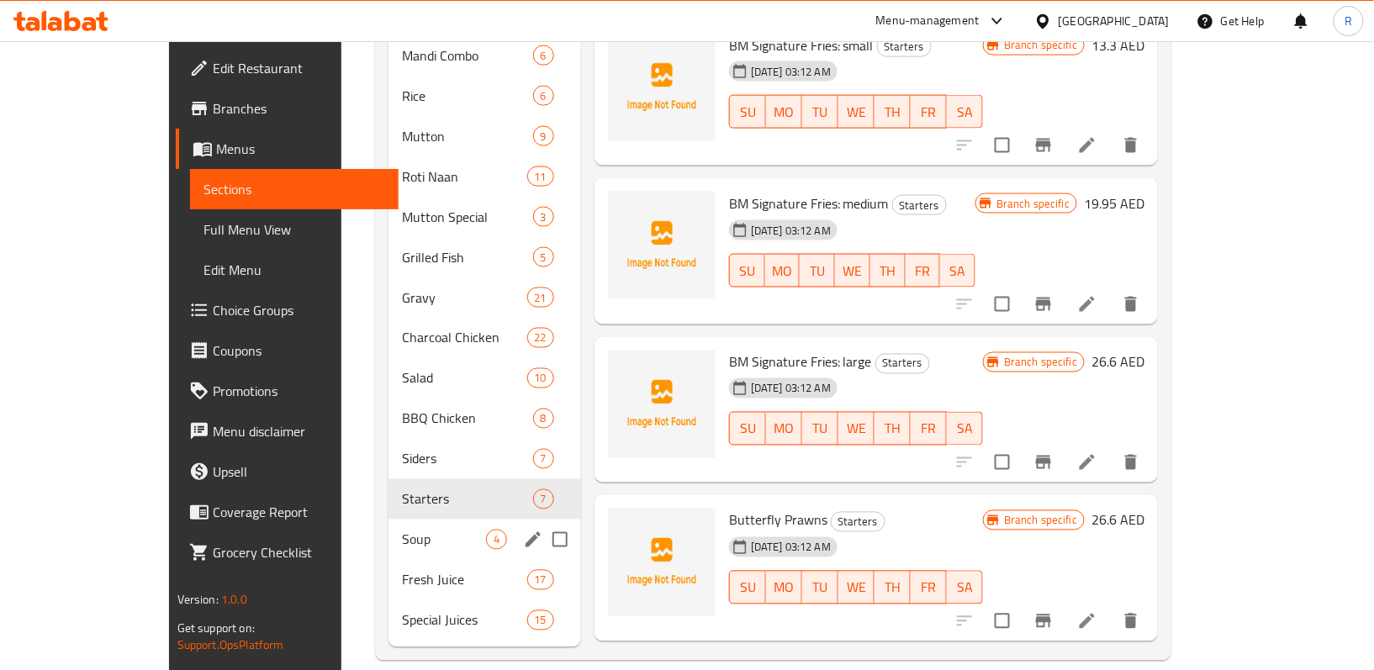
click at [390, 526] on div "Soup 4" at bounding box center [484, 540] width 193 height 40
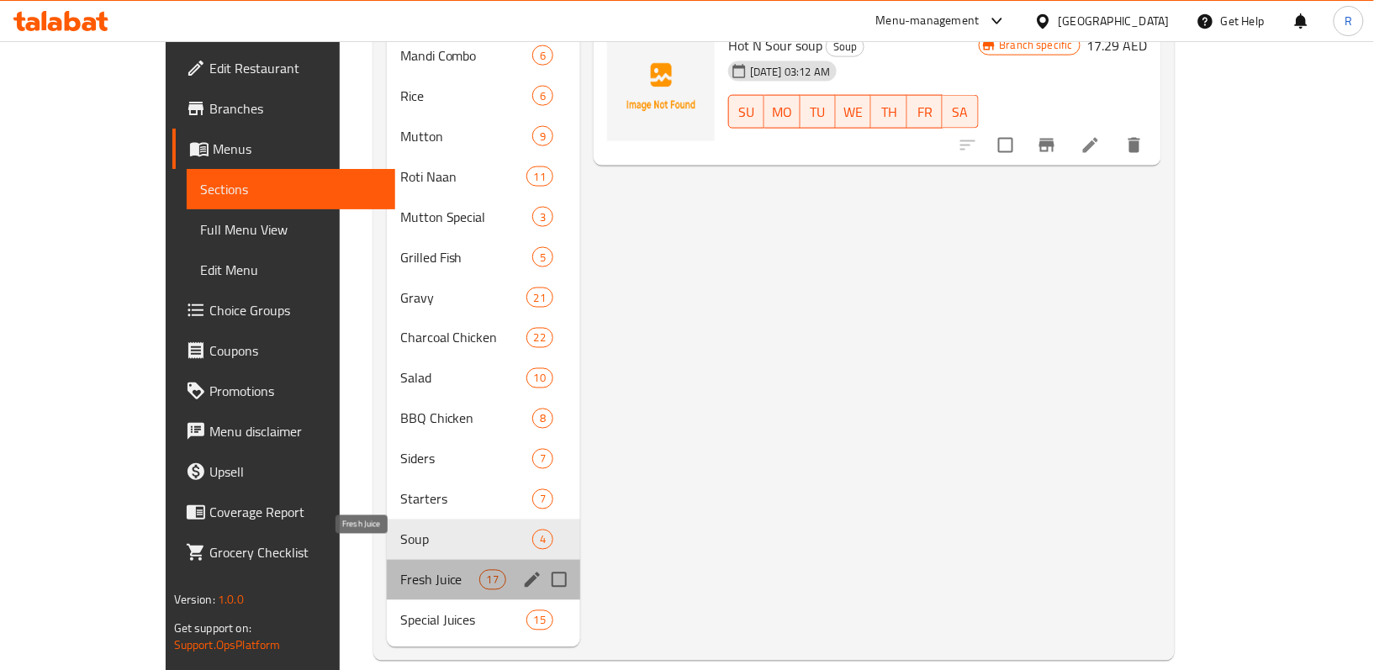
click at [400, 570] on span "Fresh Juice" at bounding box center [439, 580] width 79 height 20
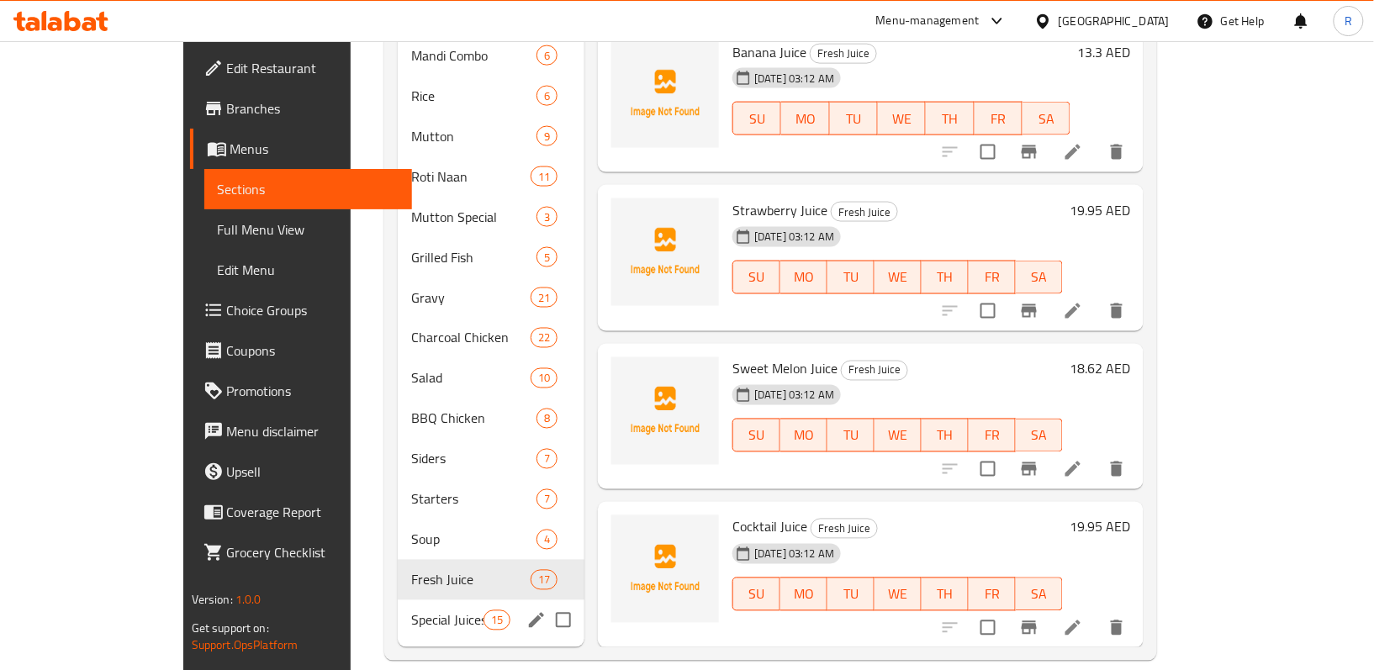
click at [411, 610] on span "Special Juices" at bounding box center [446, 620] width 71 height 20
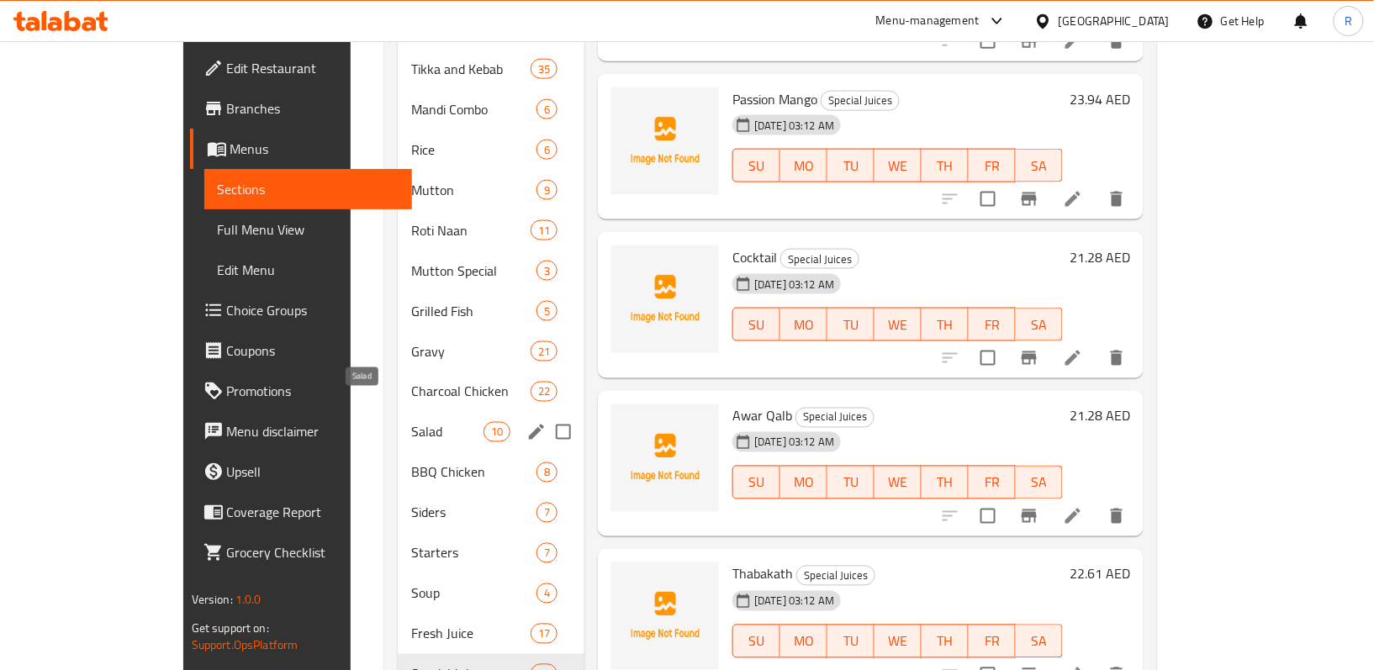
scroll to position [673, 0]
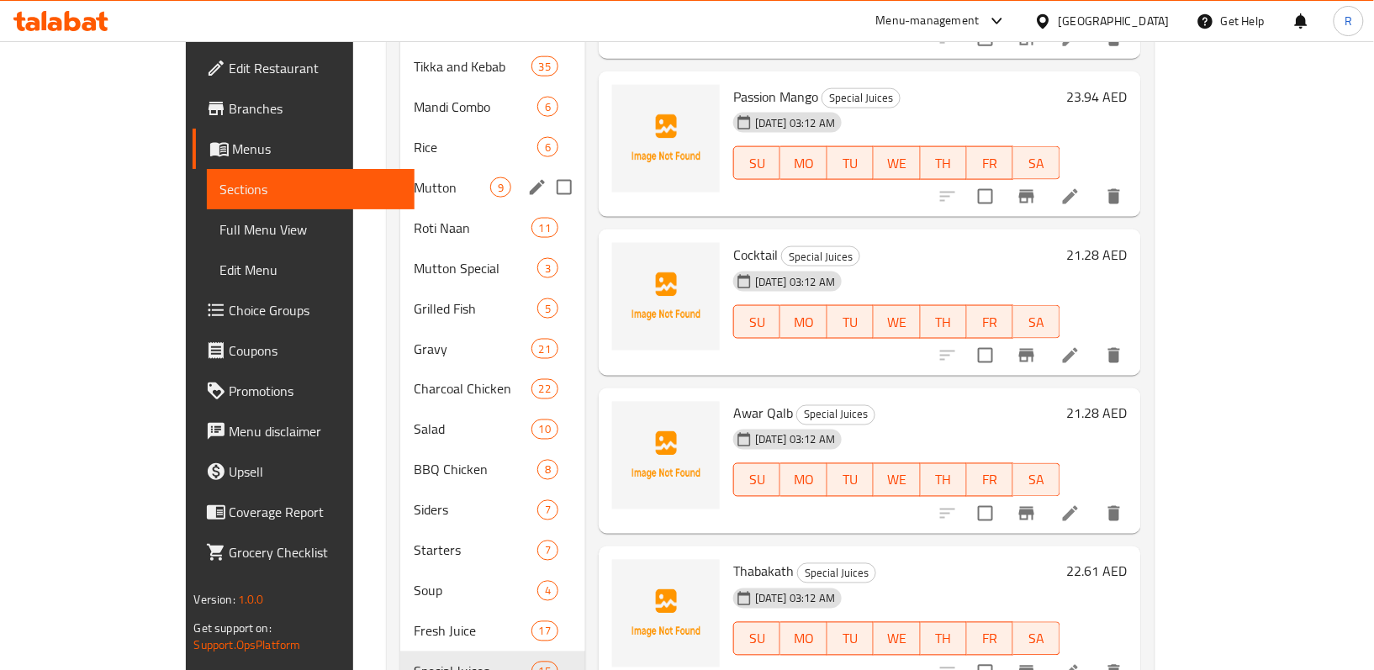
click at [414, 137] on span "Rice" at bounding box center [476, 147] width 124 height 20
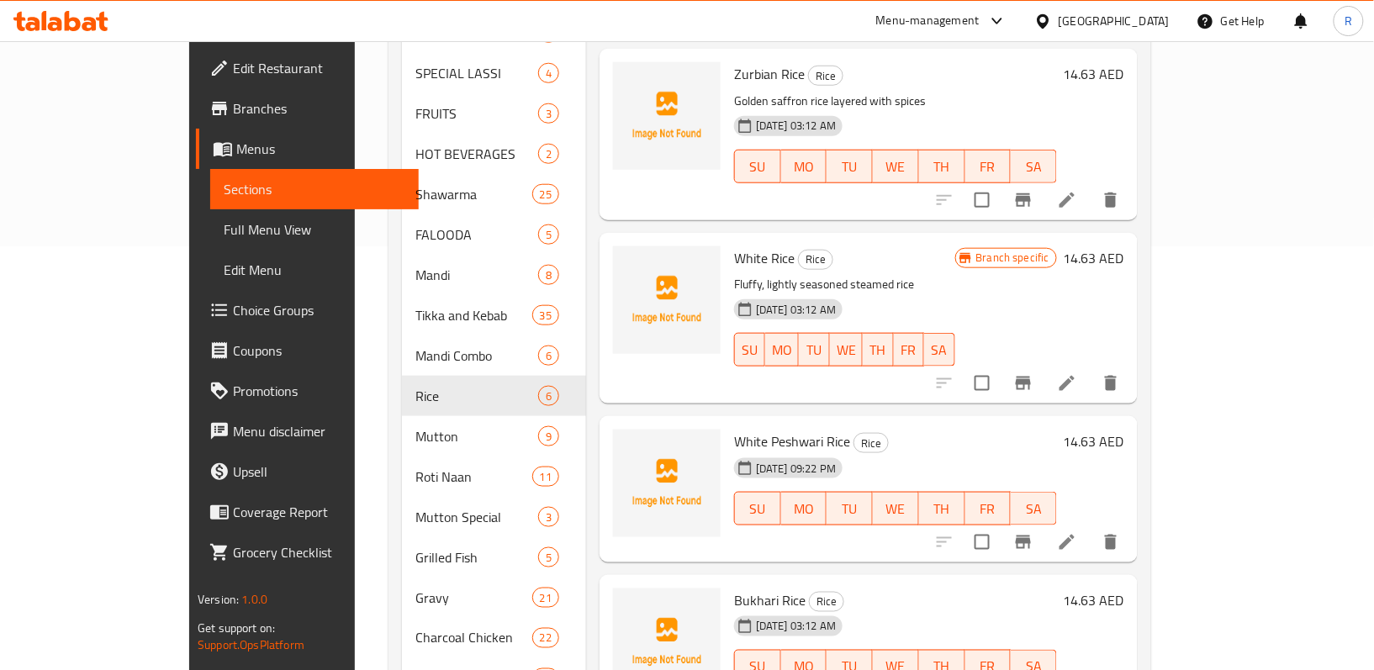
scroll to position [560, 0]
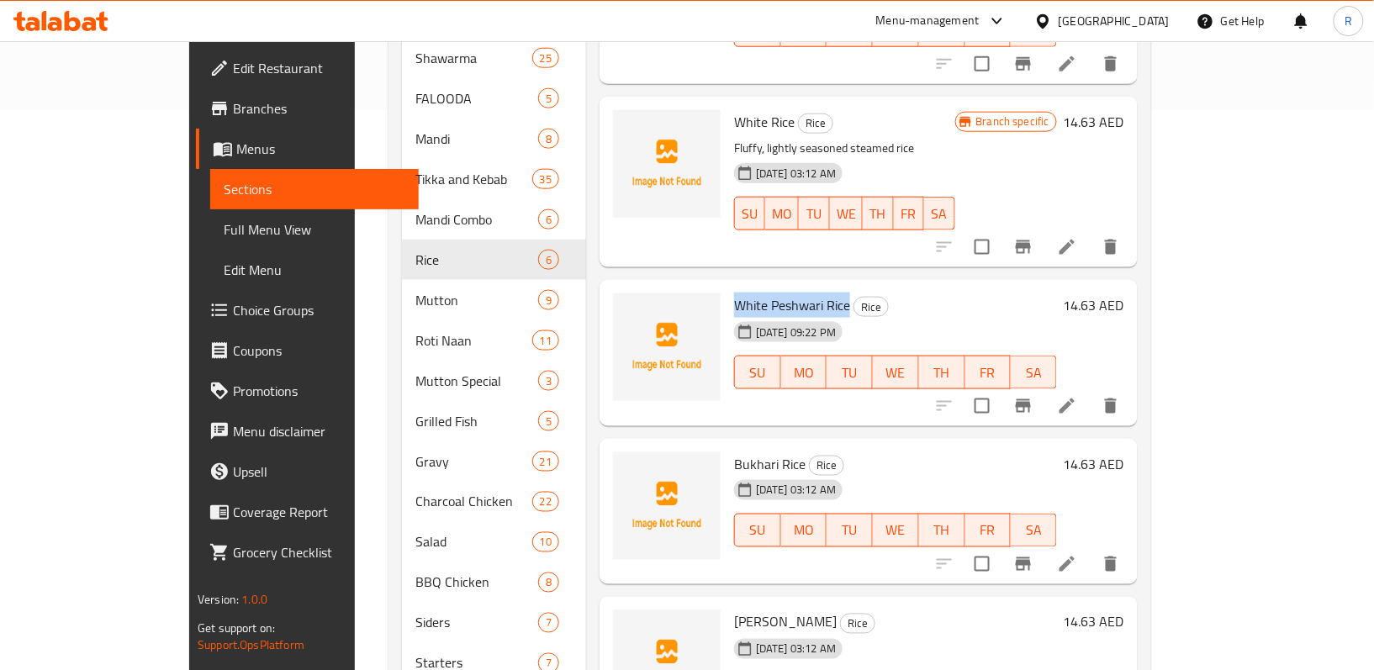
drag, startPoint x: 691, startPoint y: 261, endPoint x: 800, endPoint y: 256, distance: 109.4
click at [800, 293] on span "White Peshwari Rice" at bounding box center [792, 305] width 116 height 25
click at [906, 446] on div "Bukhari Rice Rice 07-08-2025 03:12 AM SU MO TU WE TH FR SA" at bounding box center [895, 512] width 336 height 133
drag, startPoint x: 686, startPoint y: 257, endPoint x: 800, endPoint y: 256, distance: 114.3
click at [800, 293] on span "White Peshwari Rice" at bounding box center [792, 305] width 116 height 25
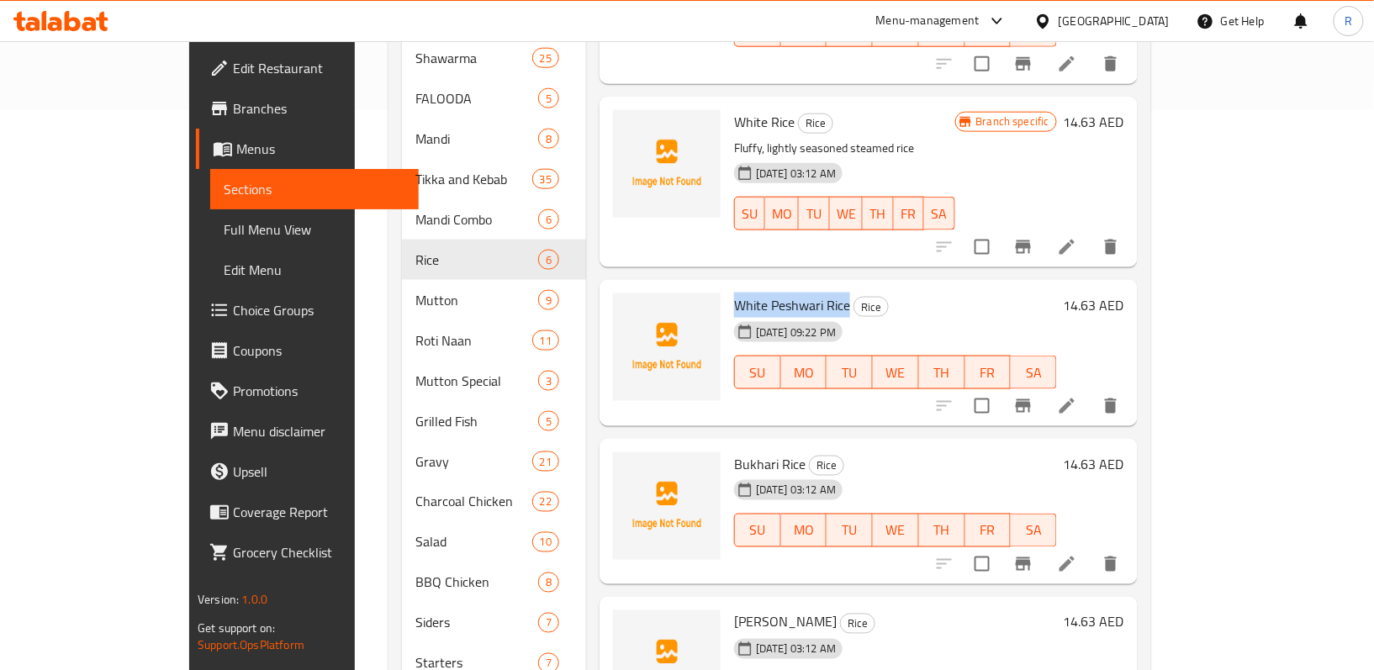
copy span "White Peshwari Rice"
click at [1077, 396] on icon at bounding box center [1067, 406] width 20 height 20
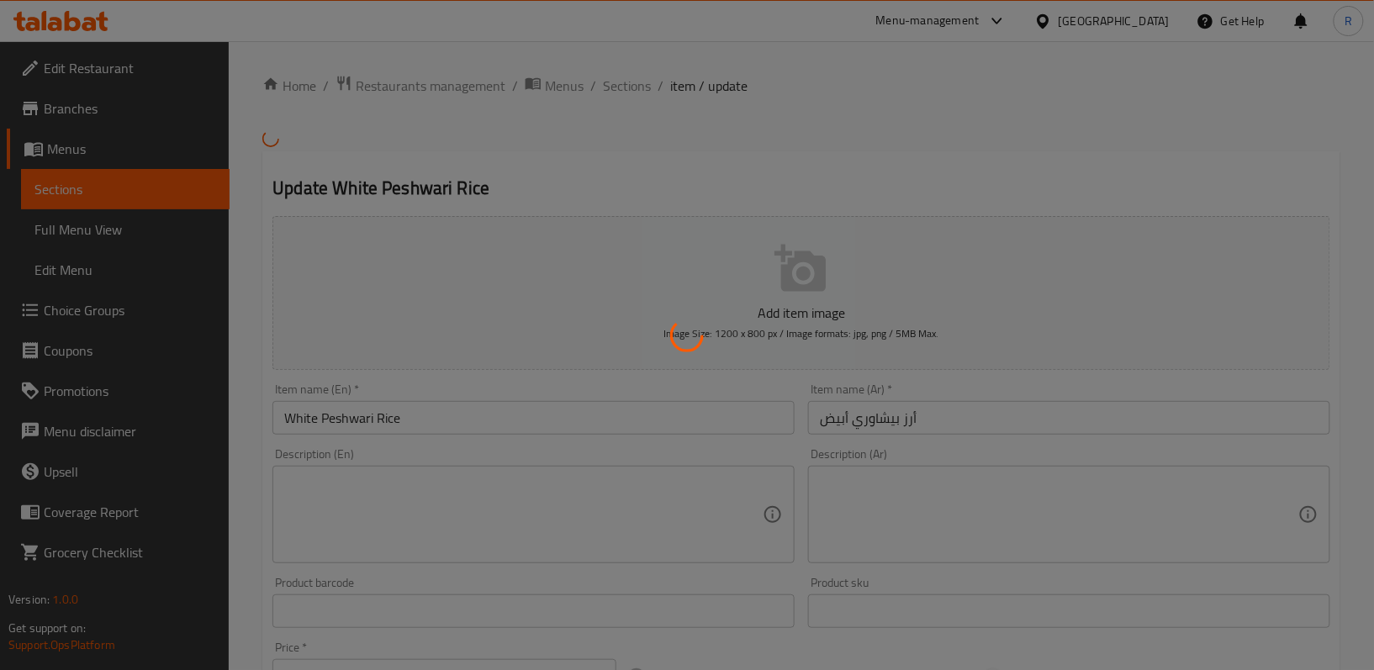
click at [577, 494] on div at bounding box center [687, 335] width 1374 height 670
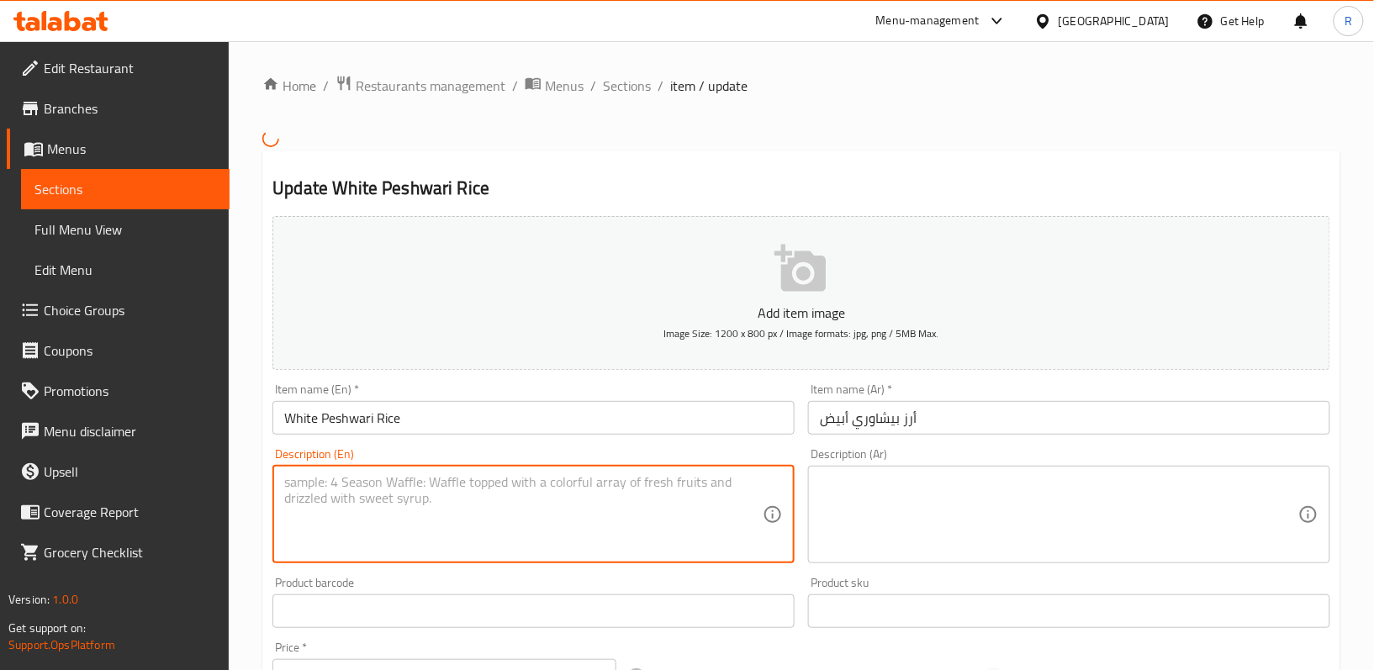
click at [455, 516] on textarea at bounding box center [523, 514] width 478 height 80
paste textarea "Soft white rice cooked with mild seasoning and ghee"
click at [607, 493] on textarea "Soft white rice cooked with mild seasoning and ghee" at bounding box center [523, 514] width 478 height 80
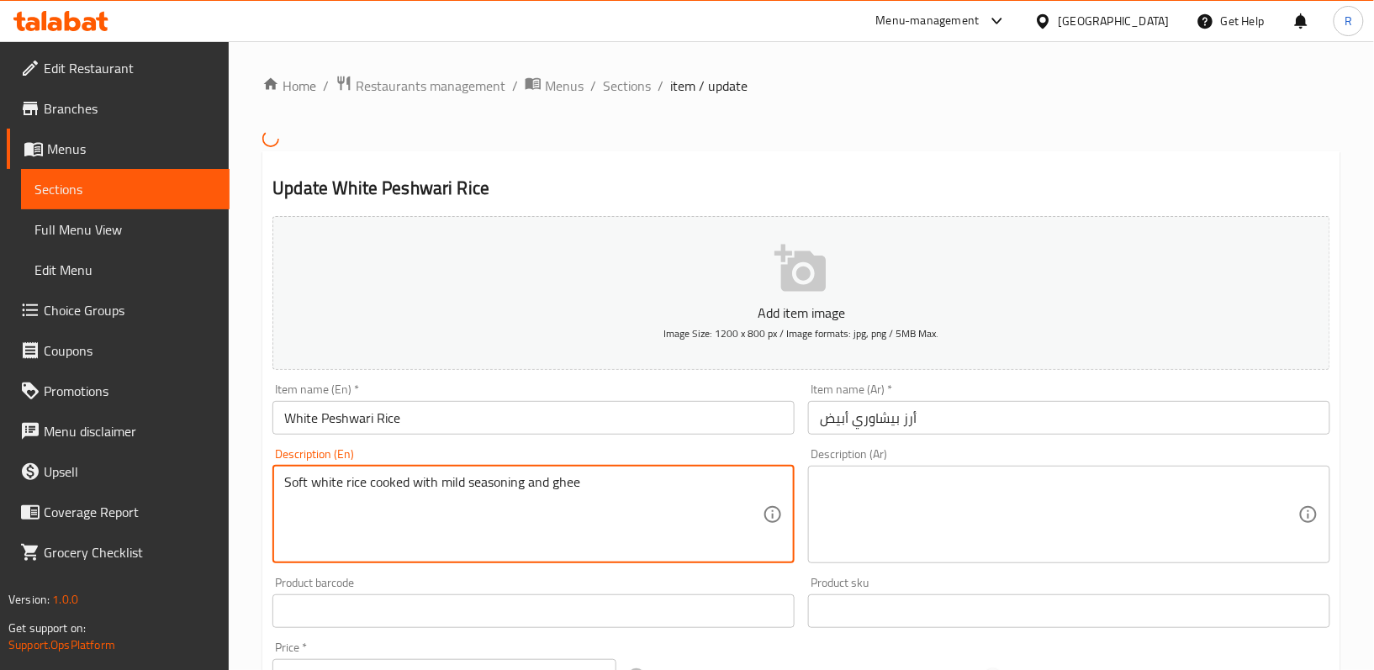
type textarea "Soft white rice cooked with mild seasoning and ghee"
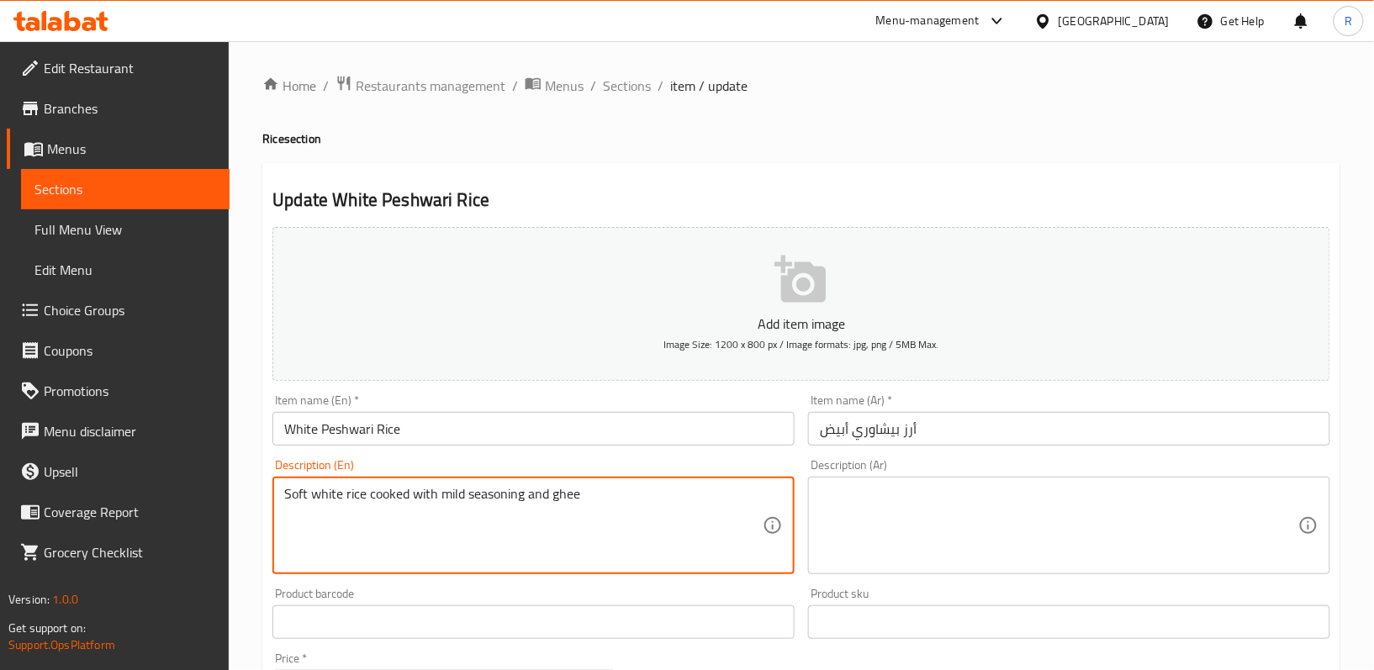
click at [926, 498] on textarea at bounding box center [1059, 526] width 478 height 80
paste textarea "أرز أبيض طري مطبوخ مع توابل خفيفة وسمن"
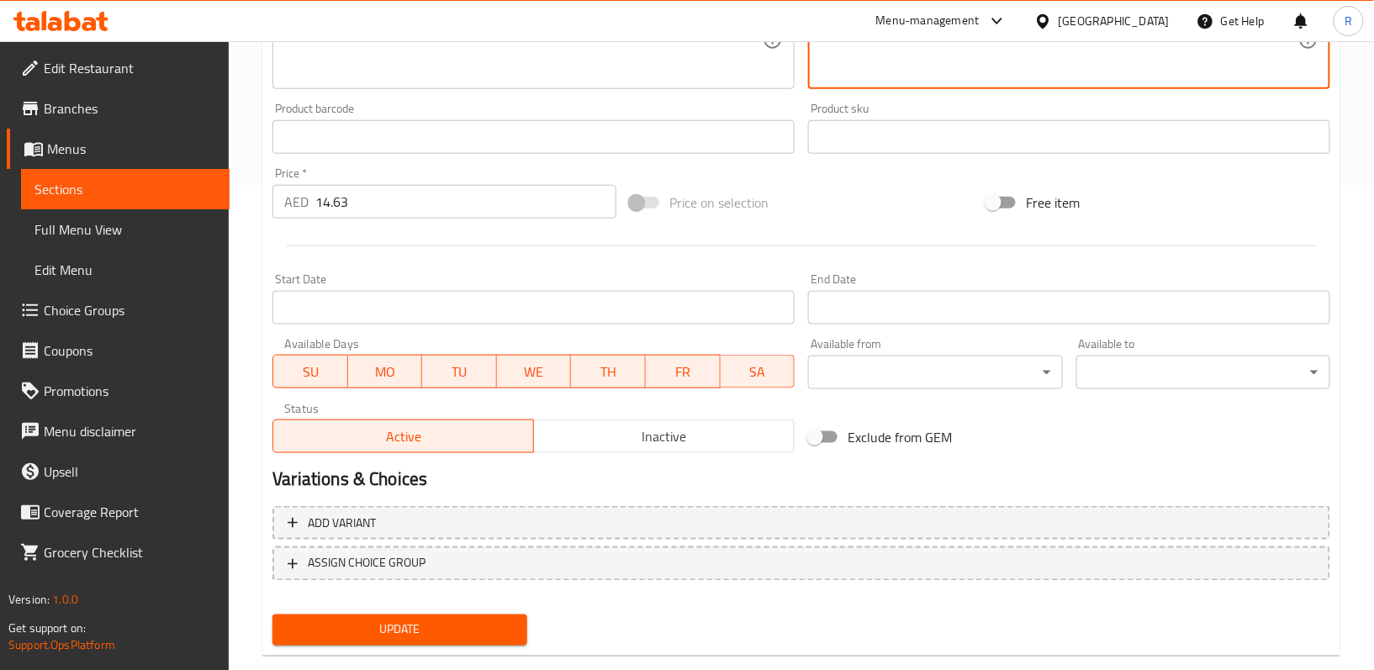
scroll to position [516, 0]
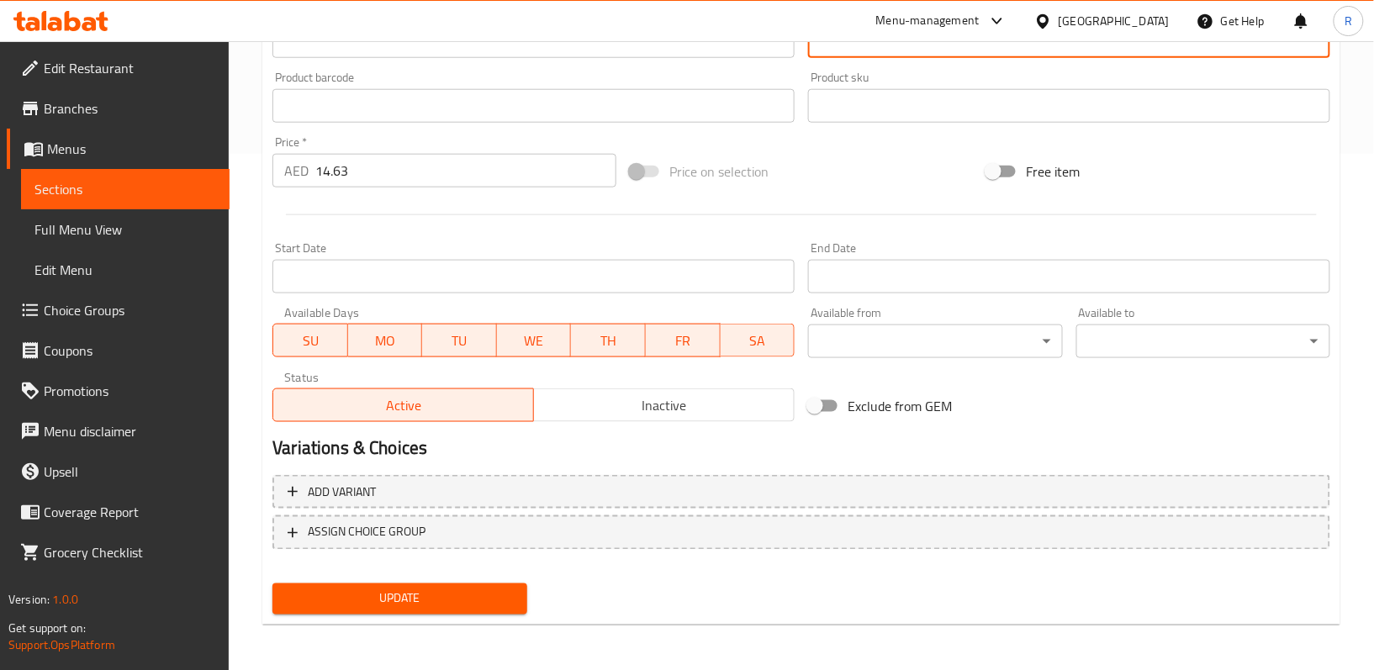
type textarea "أرز أبيض طري مطبوخ مع توابل خفيفة وسمن"
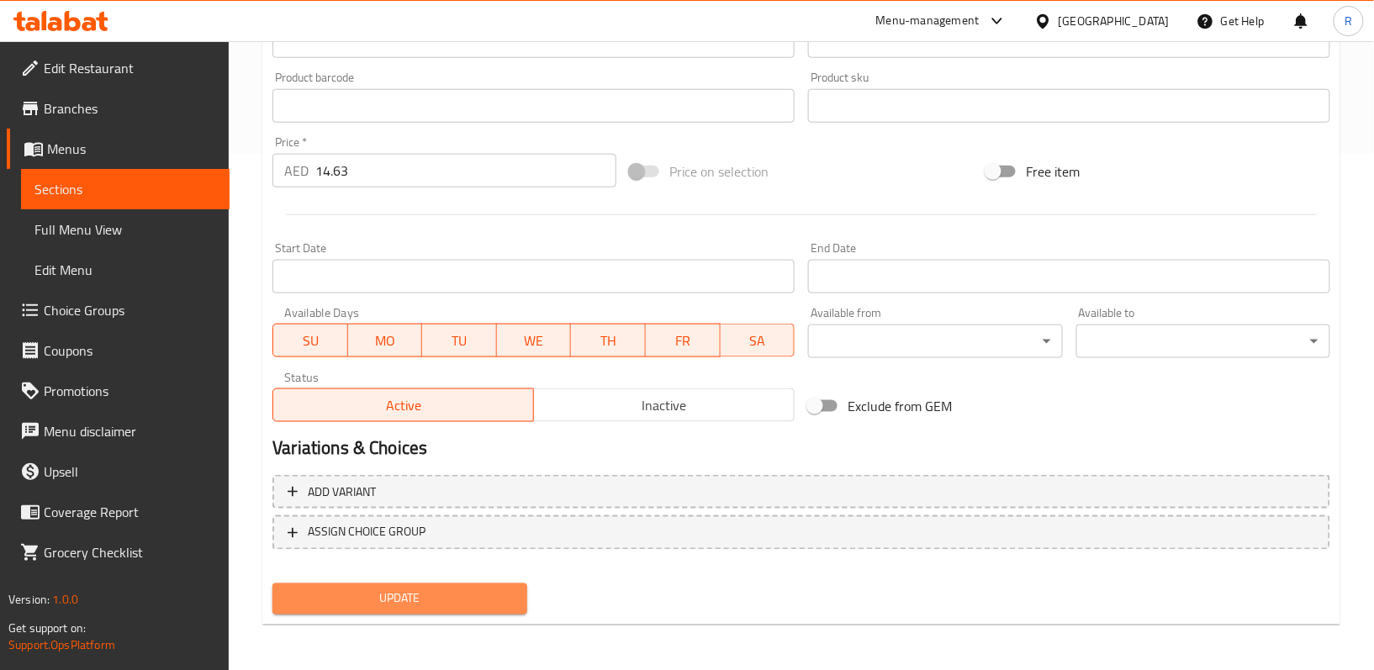
click at [462, 610] on button "Update" at bounding box center [399, 598] width 254 height 31
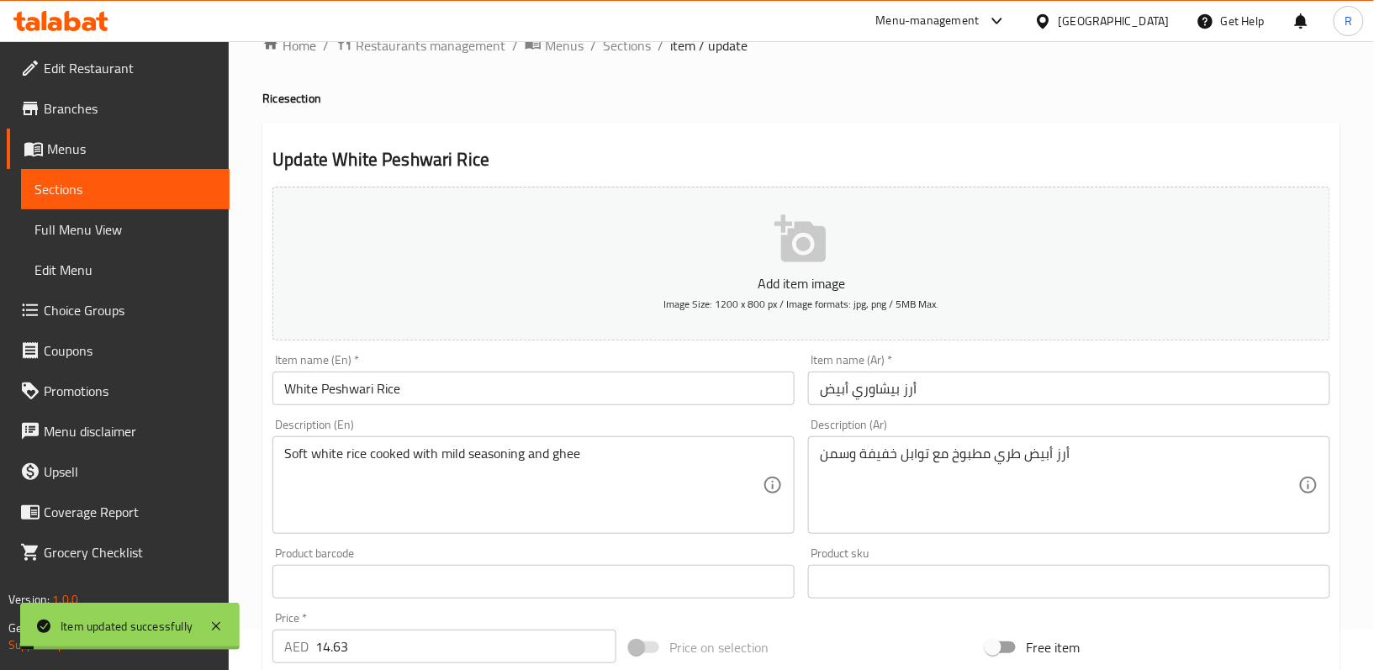
scroll to position [0, 0]
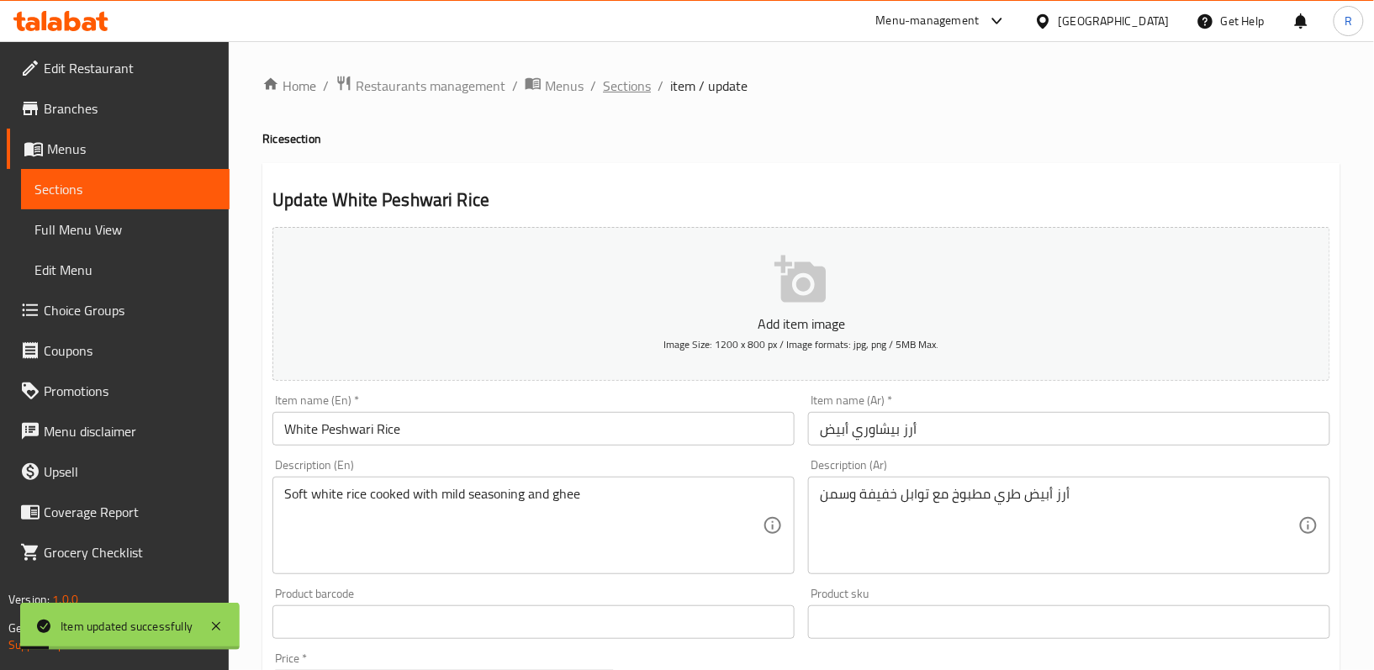
click at [636, 88] on span "Sections" at bounding box center [627, 86] width 48 height 20
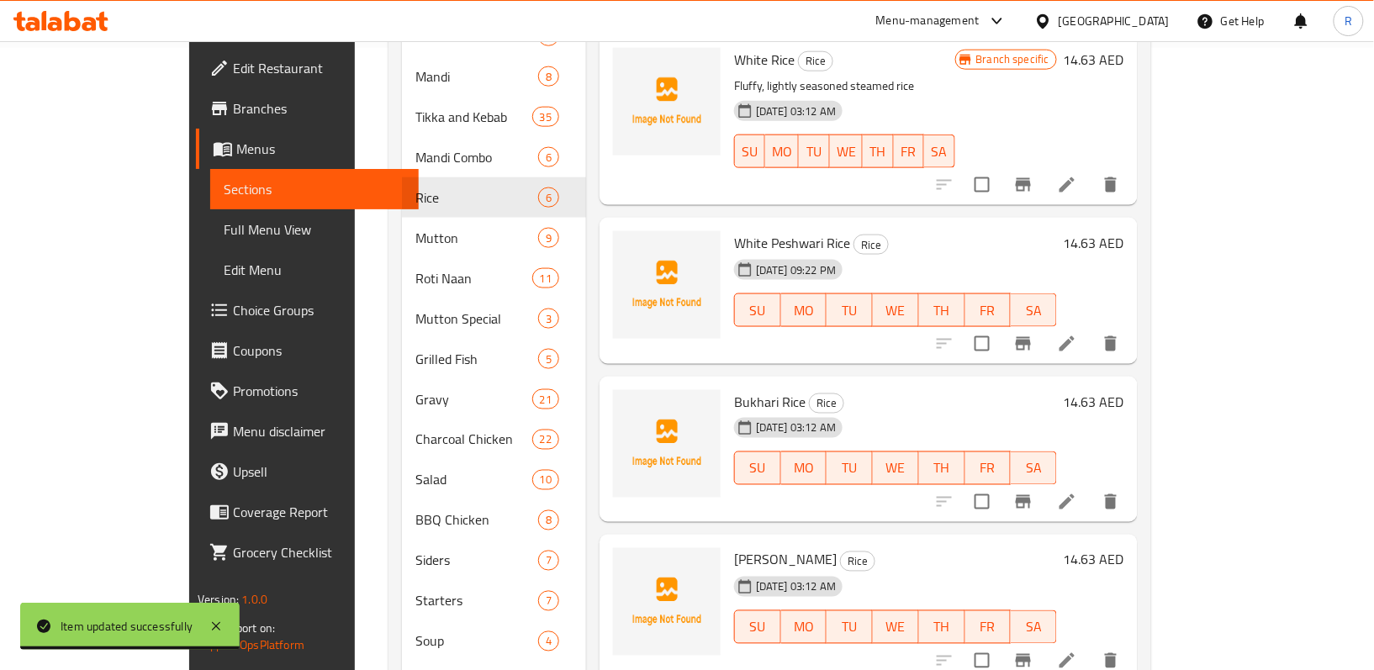
scroll to position [673, 0]
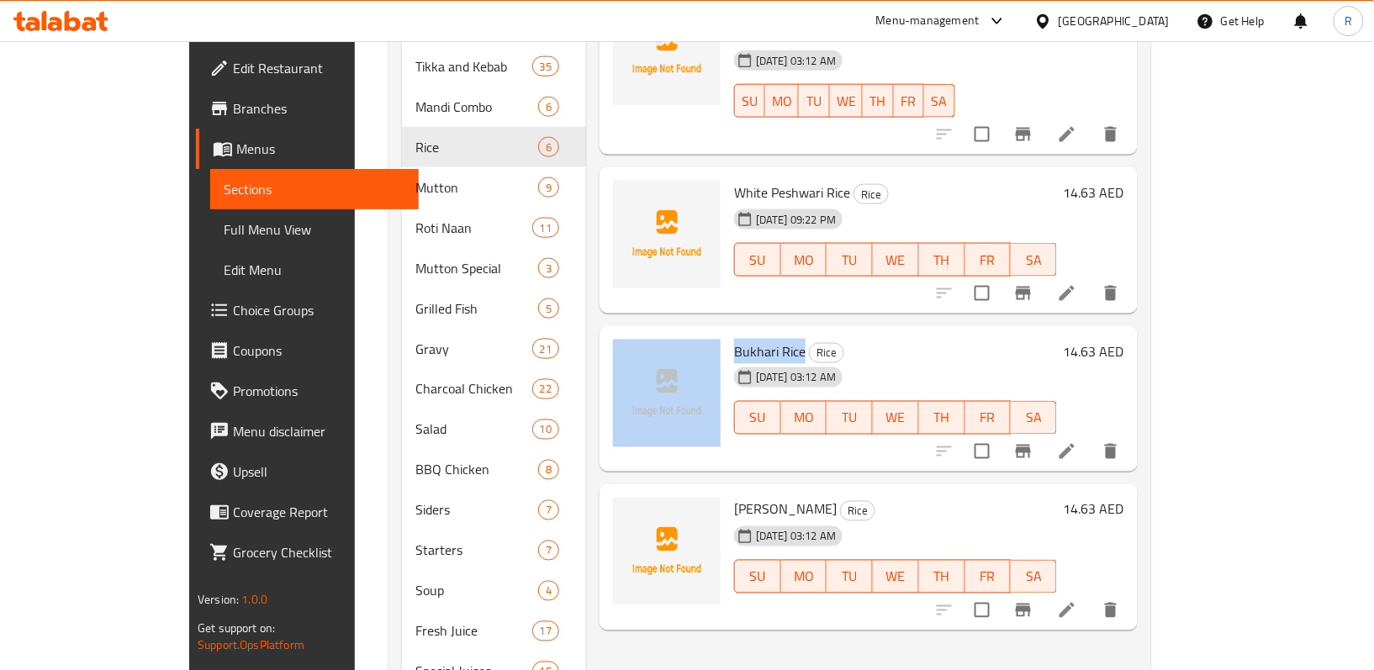
drag, startPoint x: 678, startPoint y: 307, endPoint x: 754, endPoint y: 301, distance: 76.7
click at [754, 333] on div "Bukhari Rice Rice 07-08-2025 03:12 AM SU MO TU WE TH FR SA 14.63 AED" at bounding box center [868, 399] width 525 height 133
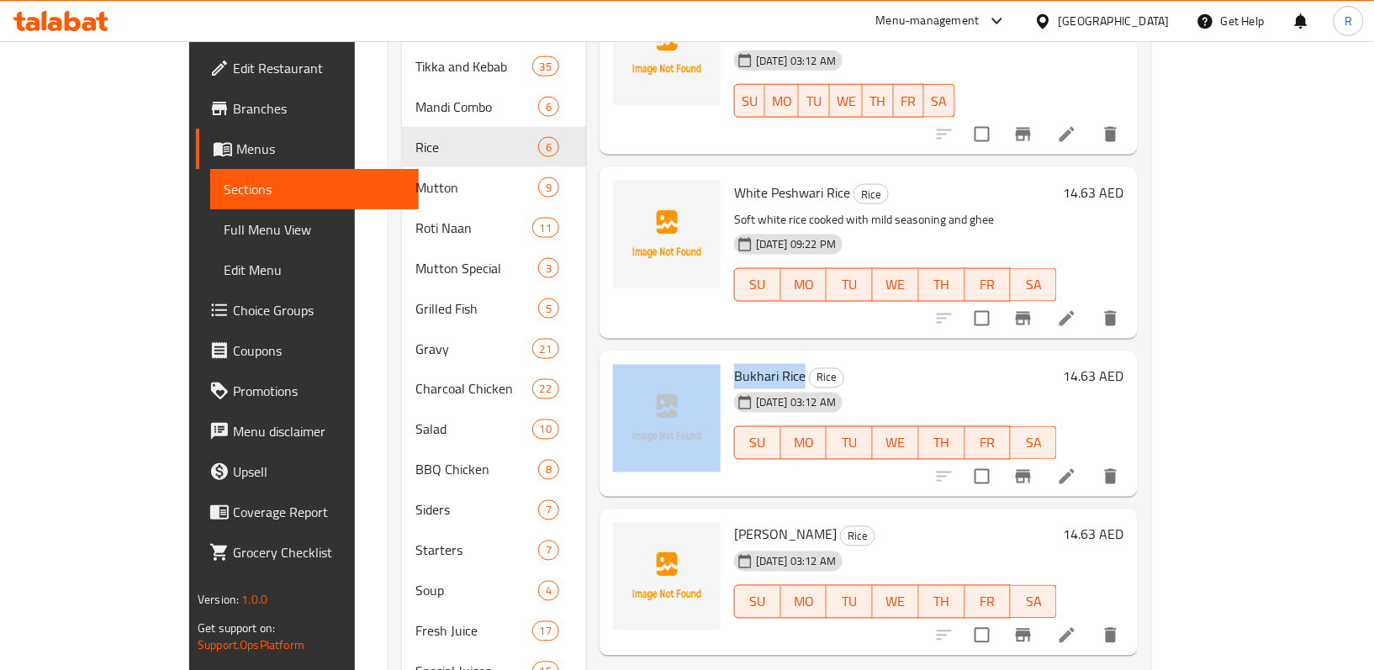
click at [734, 364] on span "Bukhari Rice" at bounding box center [769, 376] width 71 height 25
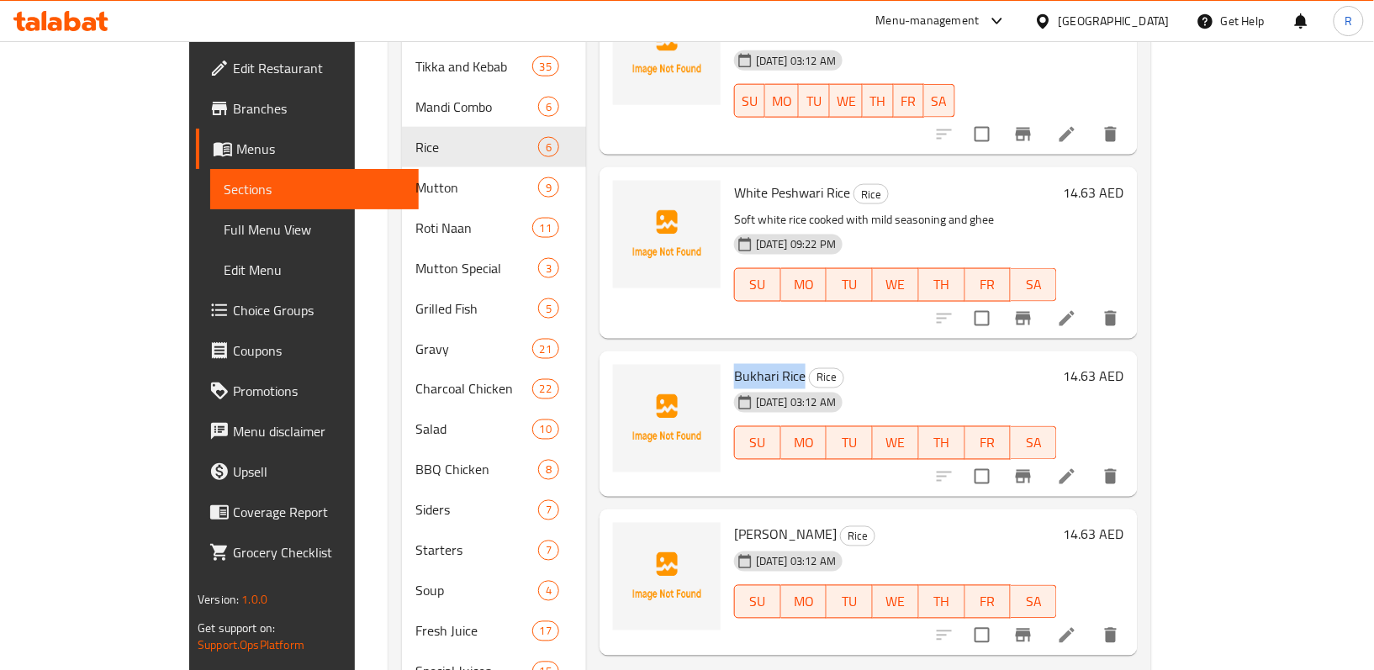
drag, startPoint x: 689, startPoint y: 333, endPoint x: 755, endPoint y: 333, distance: 65.6
click at [755, 364] on span "Bukhari Rice" at bounding box center [769, 376] width 71 height 25
click at [1090, 462] on li at bounding box center [1066, 477] width 47 height 30
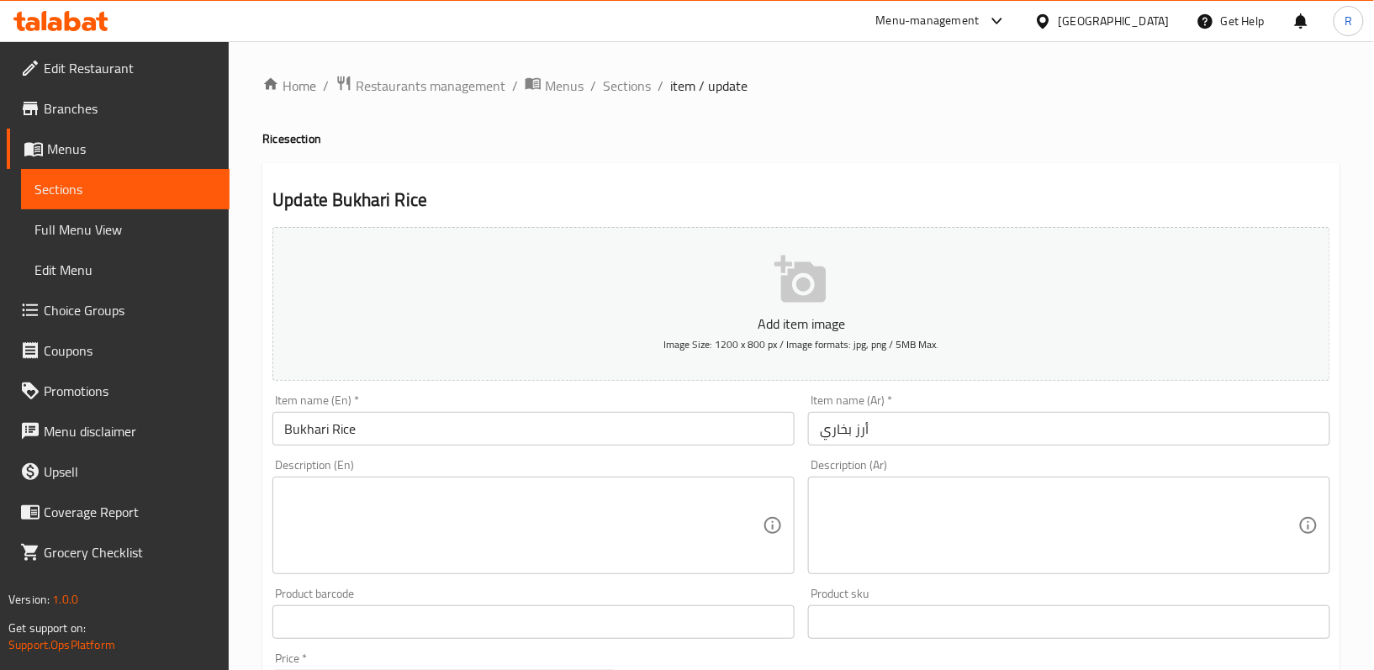
click at [570, 504] on textarea at bounding box center [523, 526] width 478 height 80
paste textarea "Long-grain rice cooked with carrots, mild spices, and a touch of sweetness"
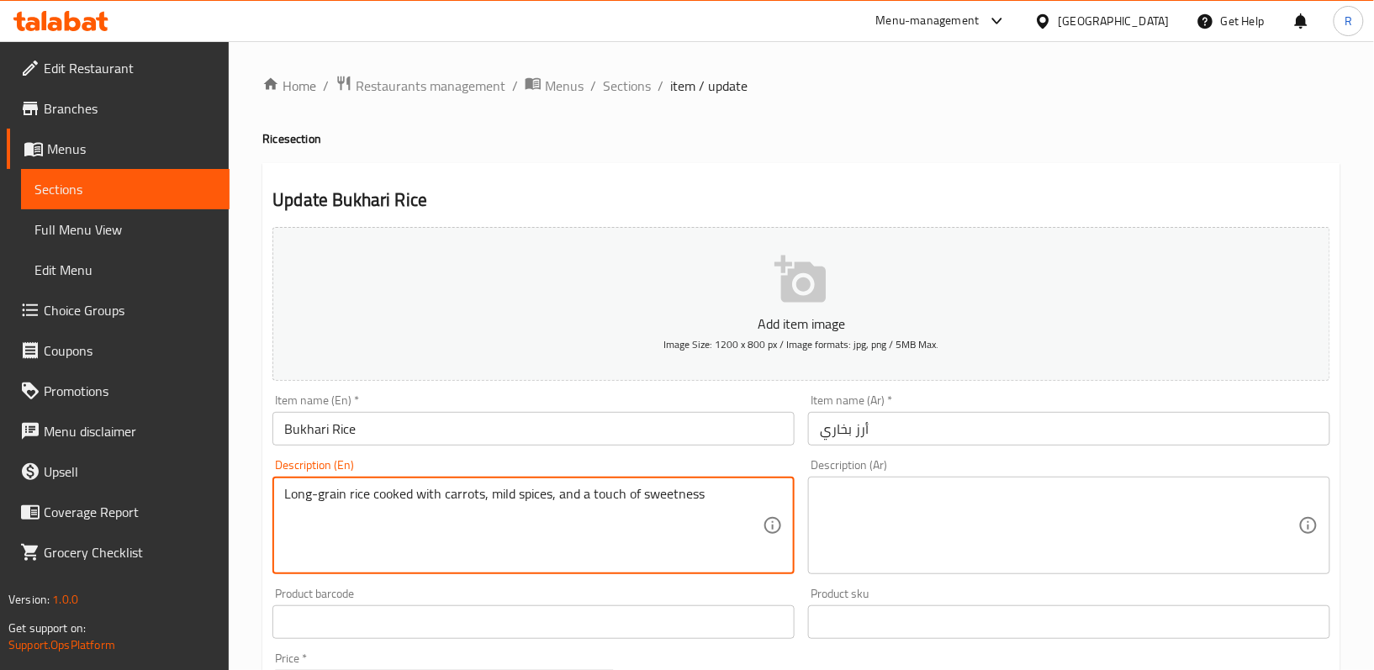
click at [577, 504] on textarea "Long-grain rice cooked with carrots, mild spices, and a touch of sweetness" at bounding box center [523, 526] width 478 height 80
type textarea "Long-grain rice cooked with carrots, mild spices, and a touch of sweetness"
click at [948, 515] on textarea at bounding box center [1059, 526] width 478 height 80
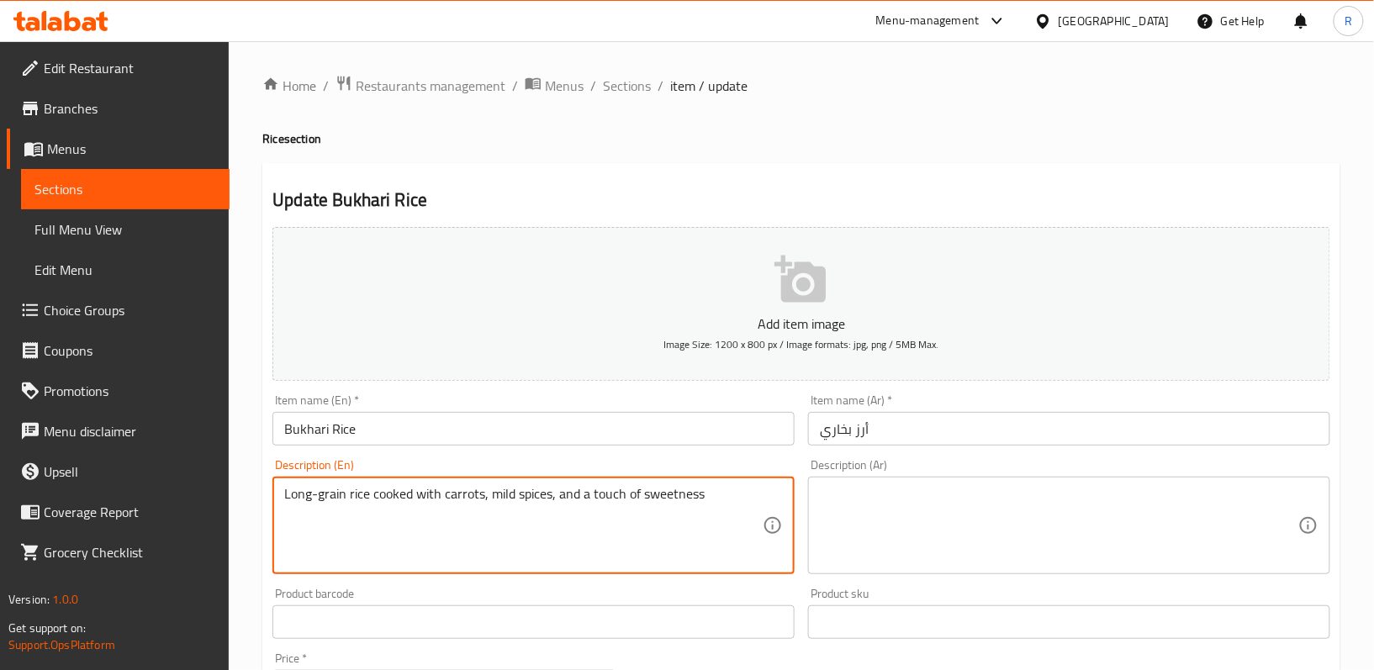
paste textarea "أرز طويل الحبة مطبوخ مع الجزر والتوابل الخفيفة ولمسة من الحلاوة"
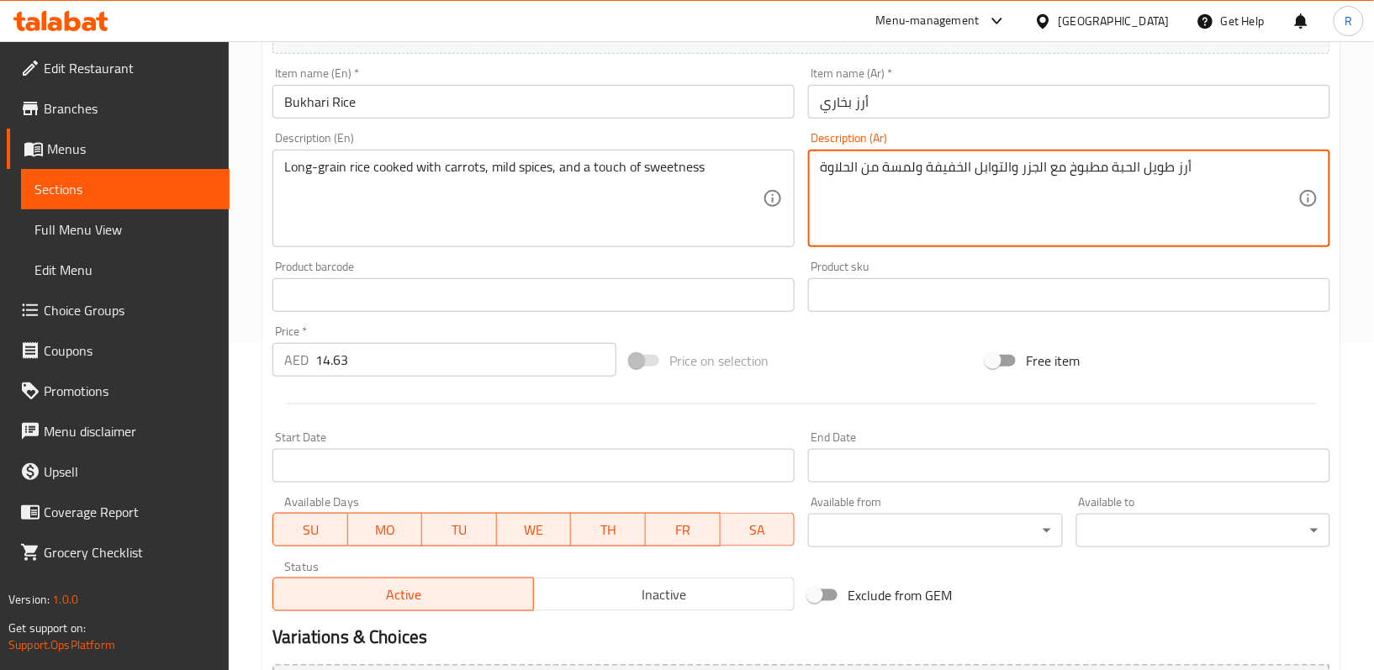
scroll to position [516, 0]
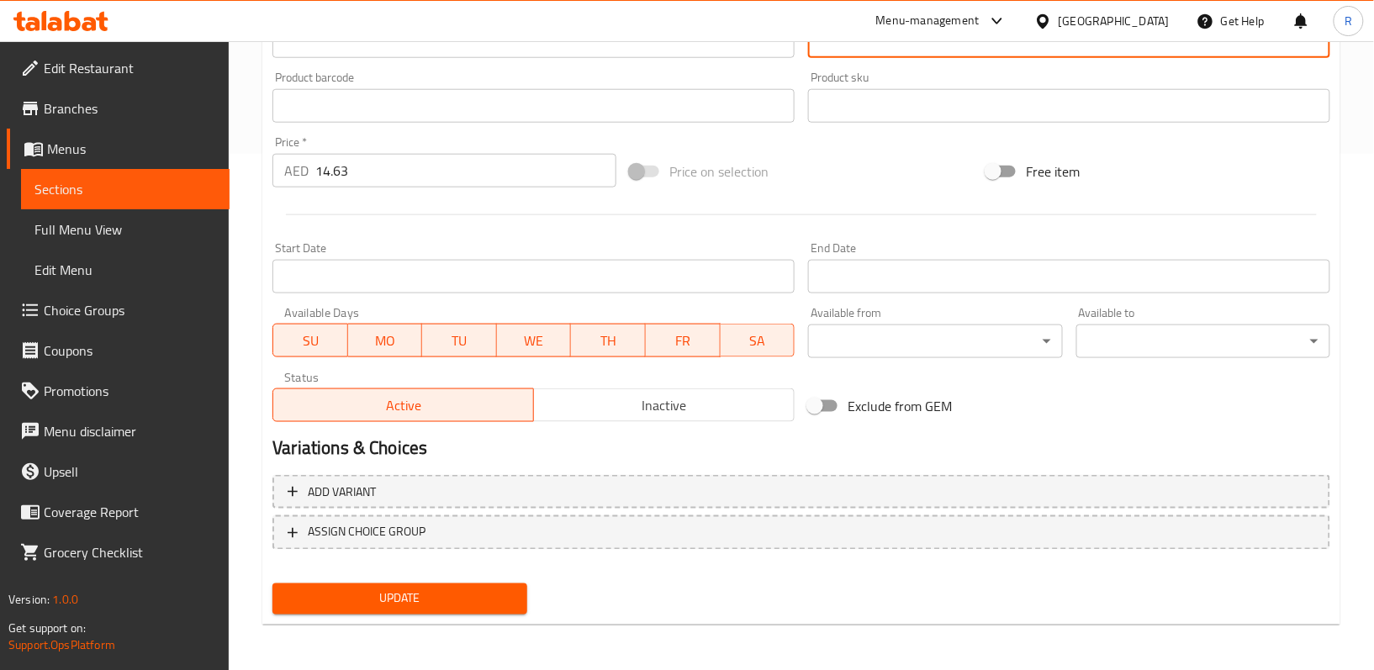
type textarea "أرز طويل الحبة مطبوخ مع الجزر والتوابل الخفيفة ولمسة من الحلاوة"
click at [475, 600] on span "Update" at bounding box center [399, 599] width 227 height 21
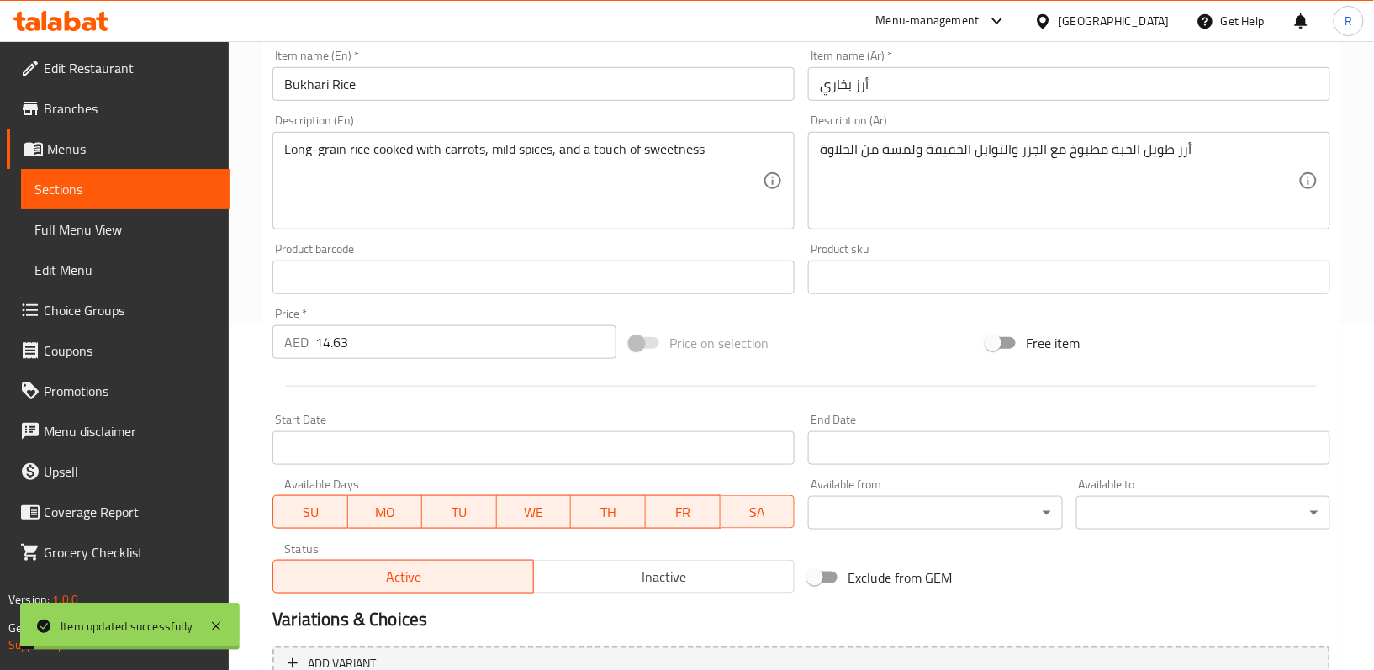
scroll to position [0, 0]
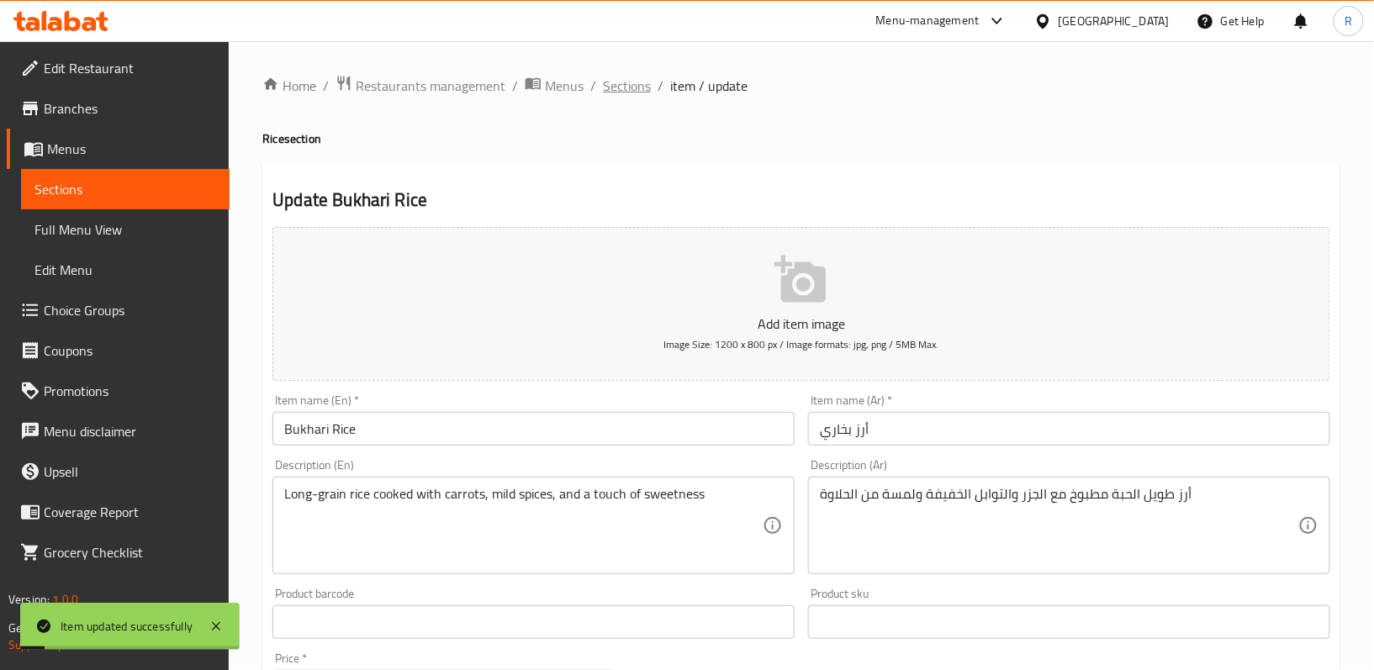
click at [623, 94] on span "Sections" at bounding box center [627, 86] width 48 height 20
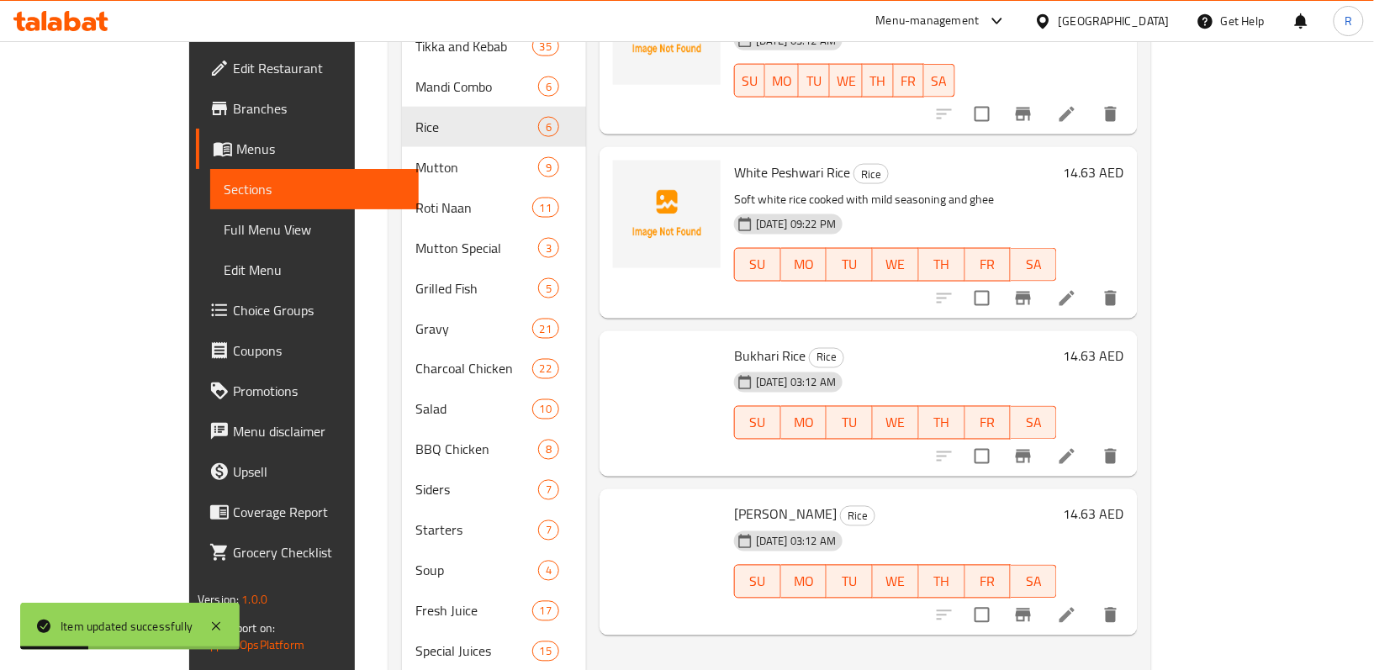
scroll to position [724, 0]
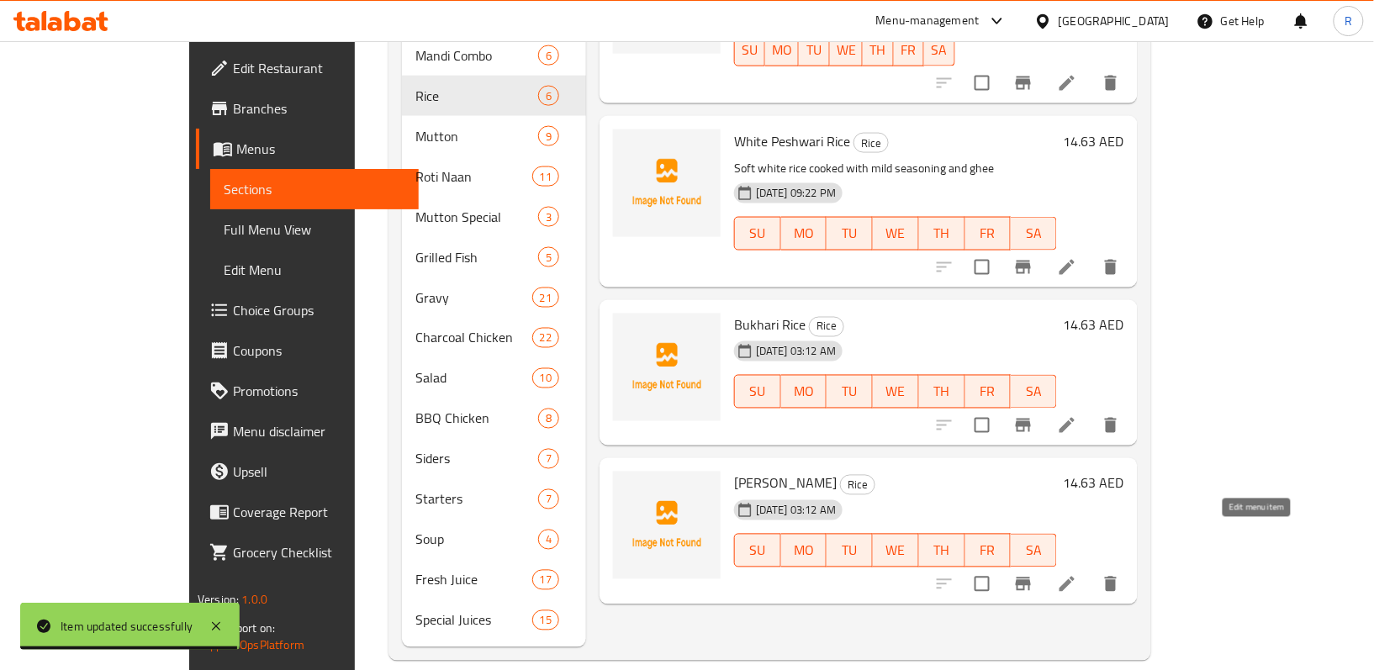
click at [1077, 574] on icon at bounding box center [1067, 584] width 20 height 20
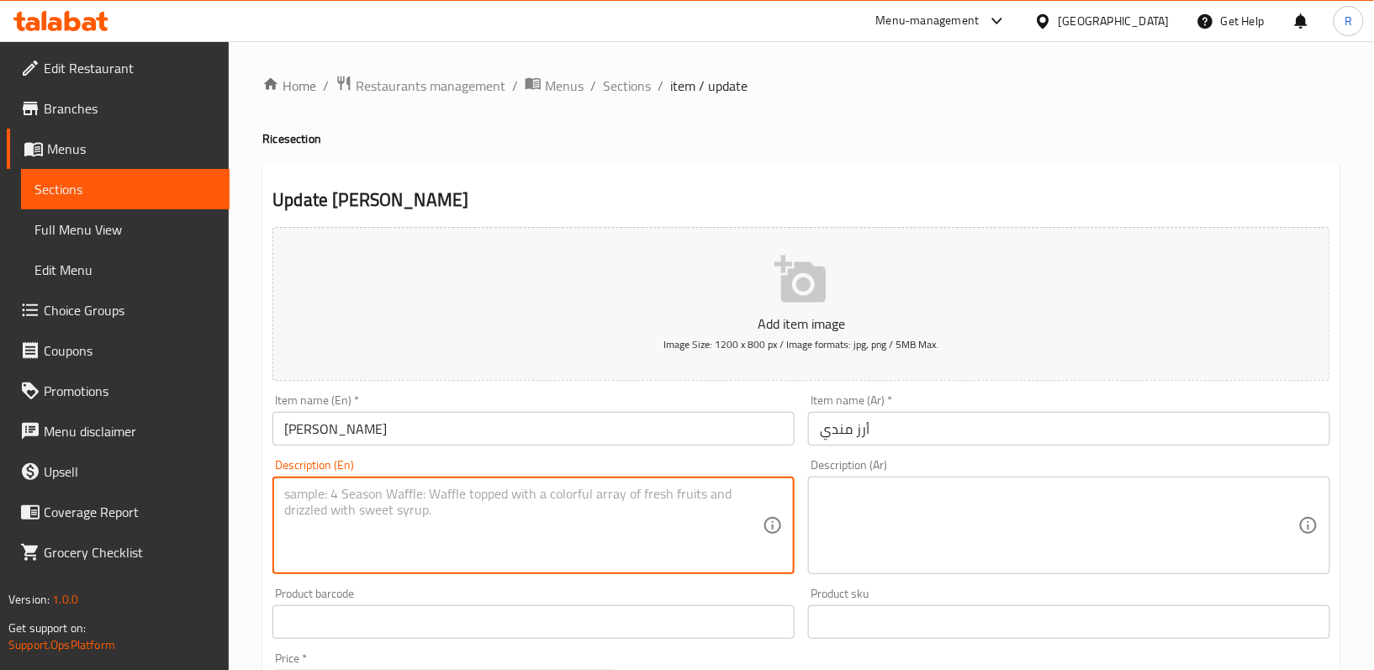
click at [499, 516] on textarea at bounding box center [523, 526] width 478 height 80
paste textarea "Aromatic rice simmered with a subtle spice mix"
type textarea "Aromatic rice simmered with a subtle spice mix"
click at [599, 502] on textarea "Aromatic rice simmered with a subtle spice mix" at bounding box center [523, 526] width 478 height 80
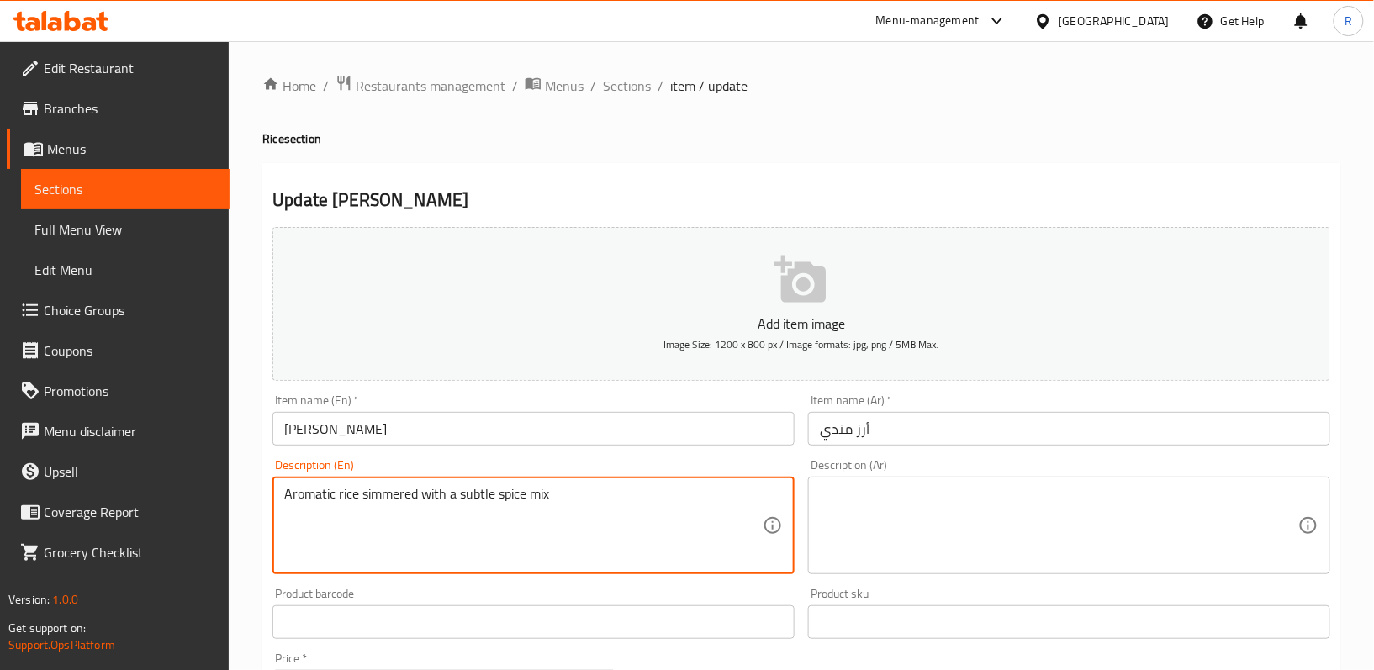
click at [599, 502] on textarea "Aromatic rice simmered with a subtle spice mix" at bounding box center [523, 526] width 478 height 80
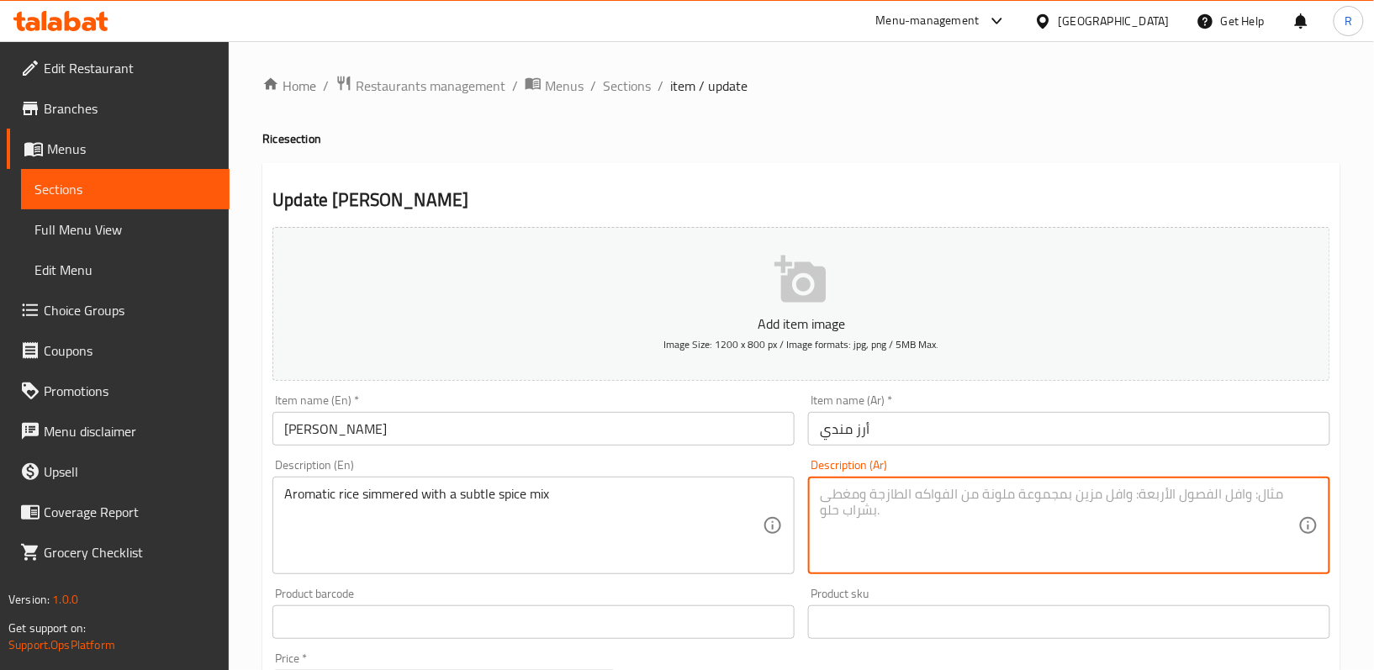
click at [949, 529] on textarea at bounding box center [1059, 526] width 478 height 80
paste textarea "أرز عطري مطهو على نار هادئة مع مزيج من التوابل اللذيذة"
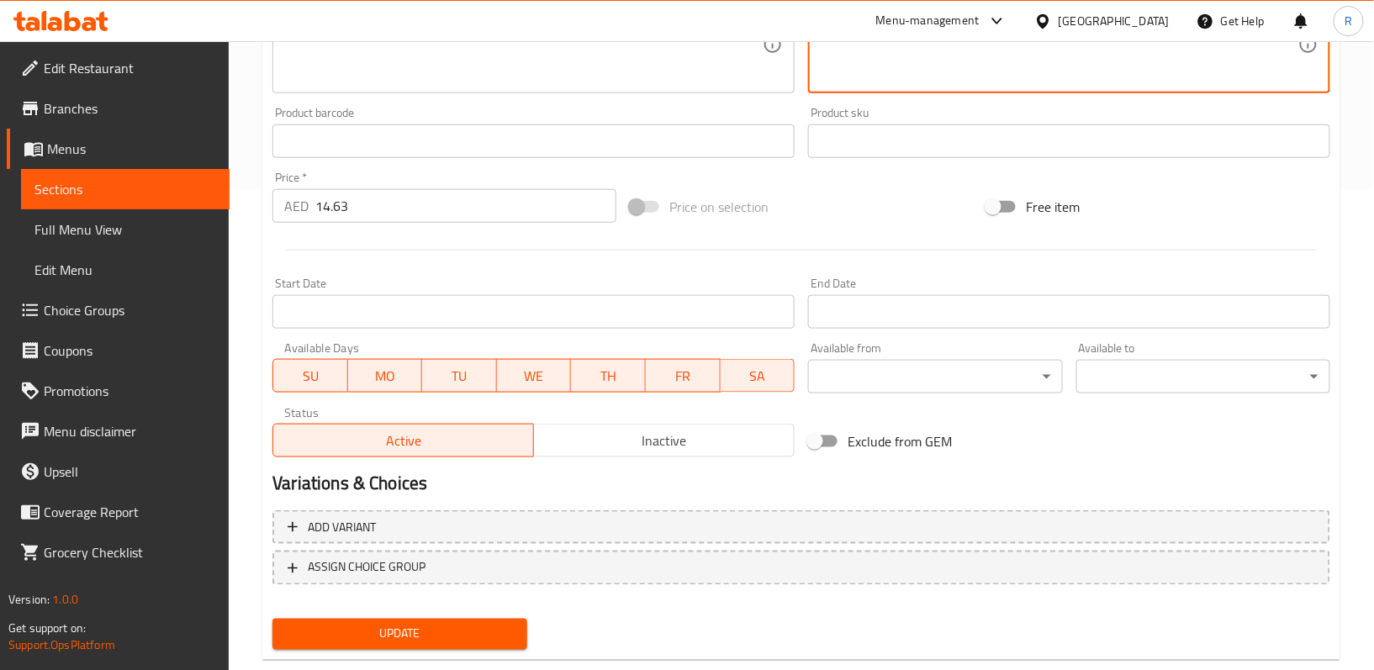
scroll to position [516, 0]
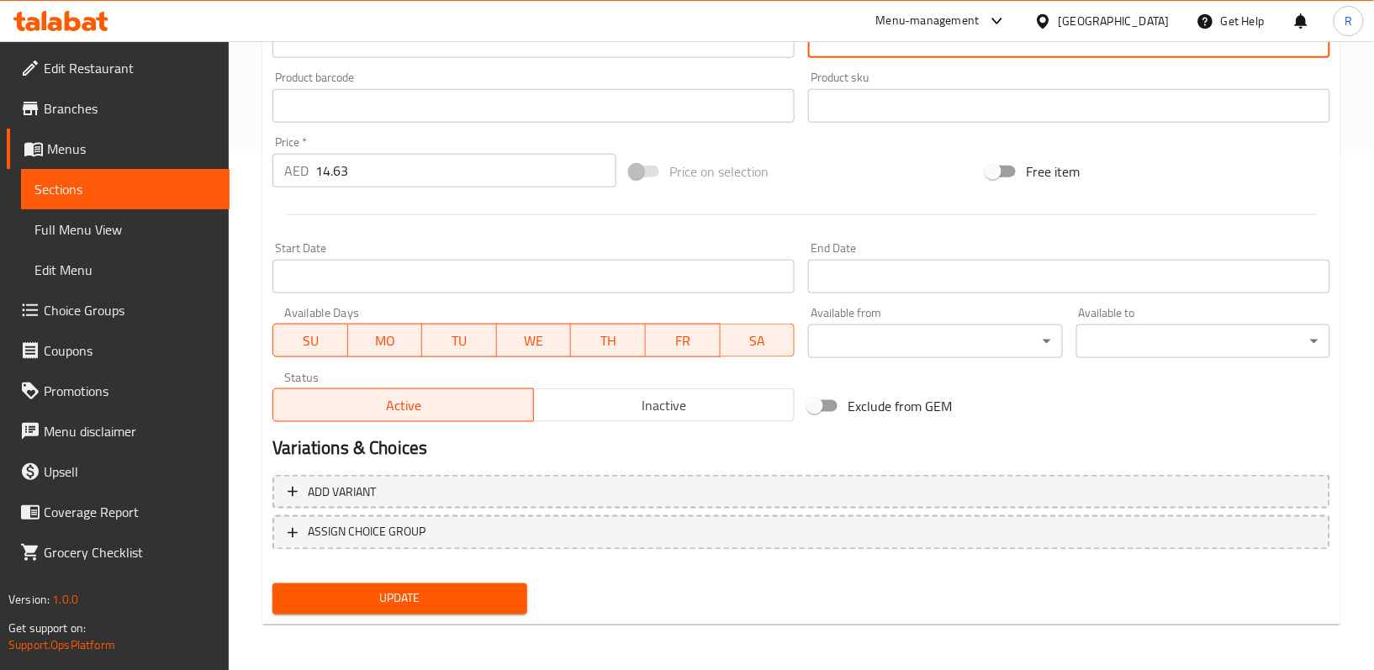
type textarea "أرز عطري مطهو على نار هادئة مع مزيج من التوابل اللذيذة"
click at [485, 613] on button "Update" at bounding box center [399, 598] width 254 height 31
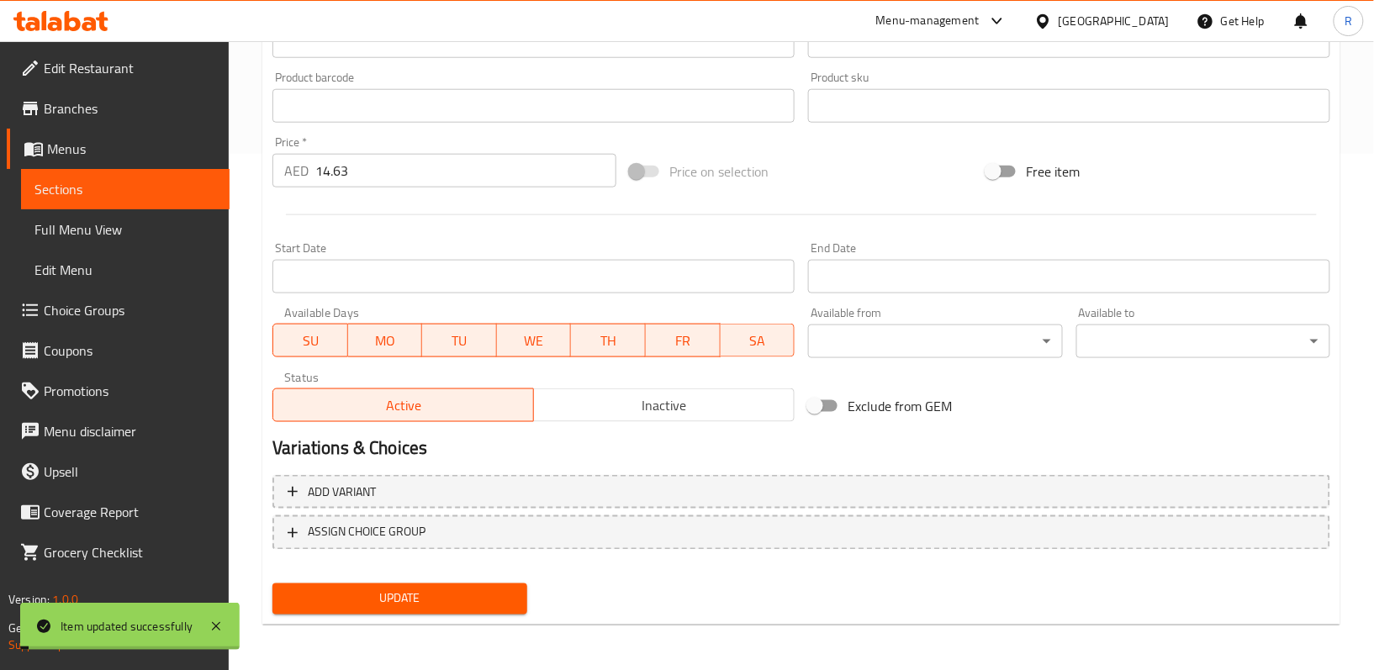
scroll to position [0, 0]
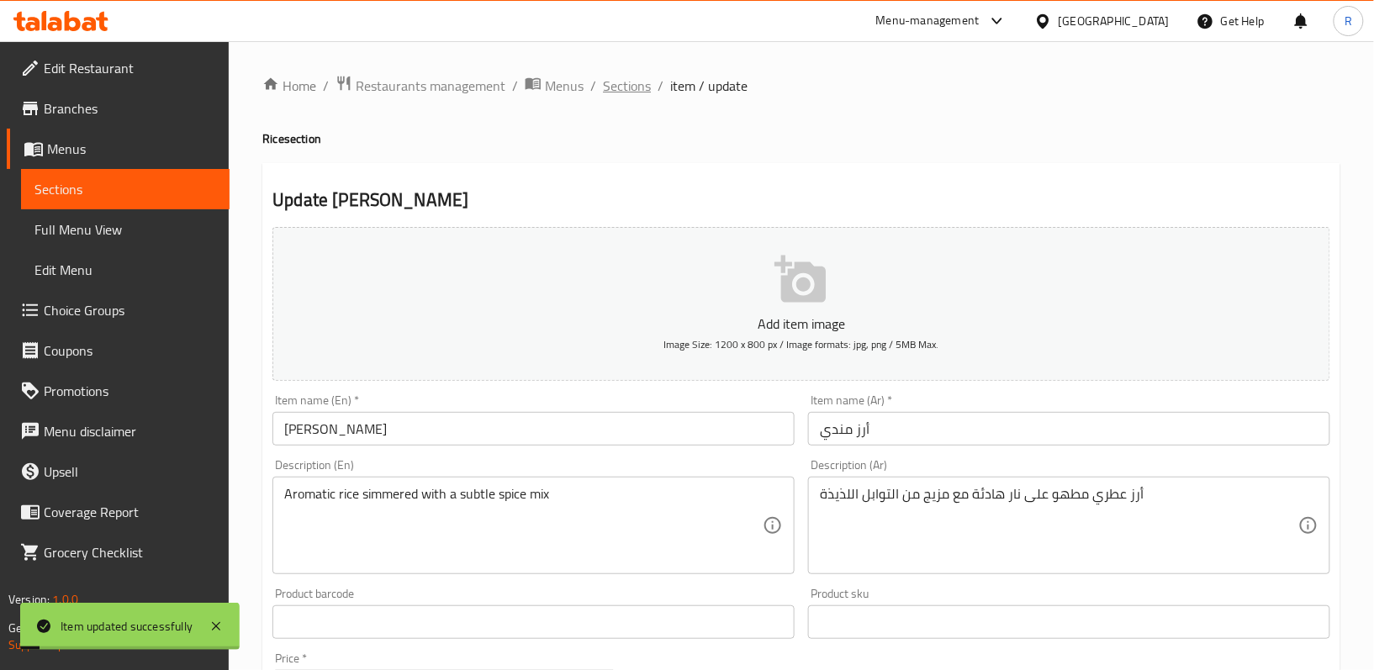
click at [633, 92] on span "Sections" at bounding box center [627, 86] width 48 height 20
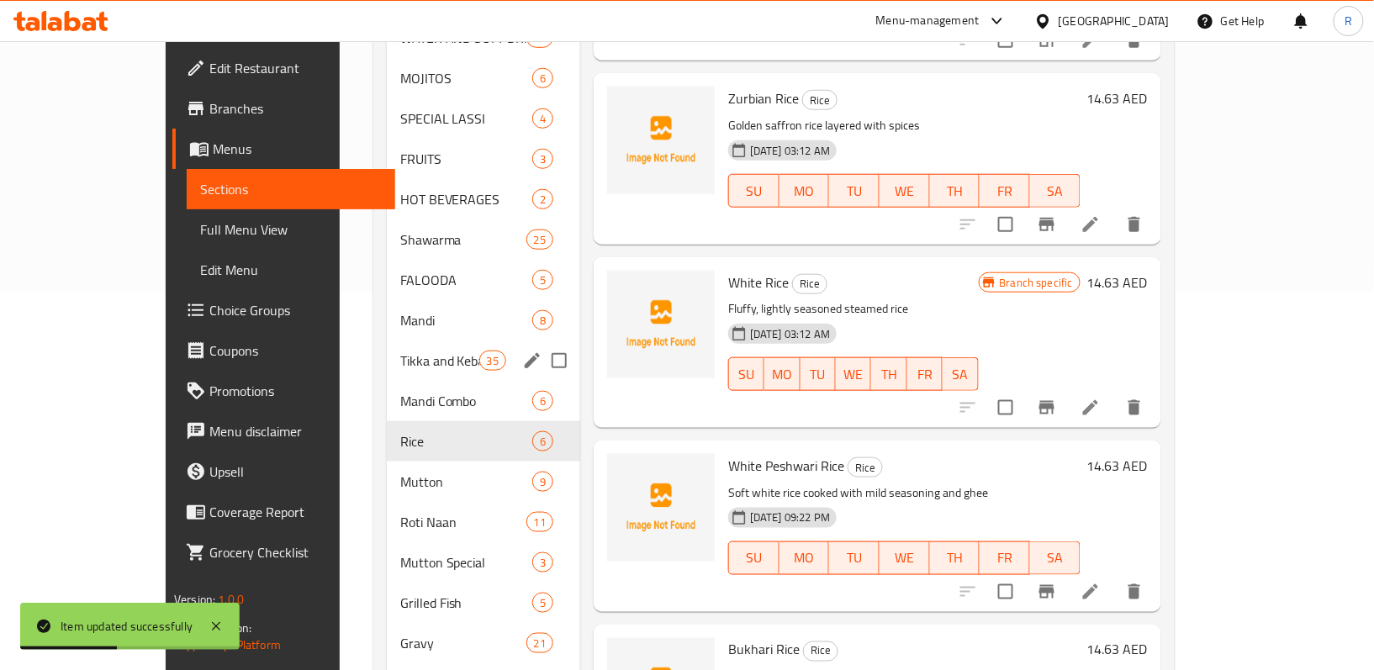
scroll to position [388, 0]
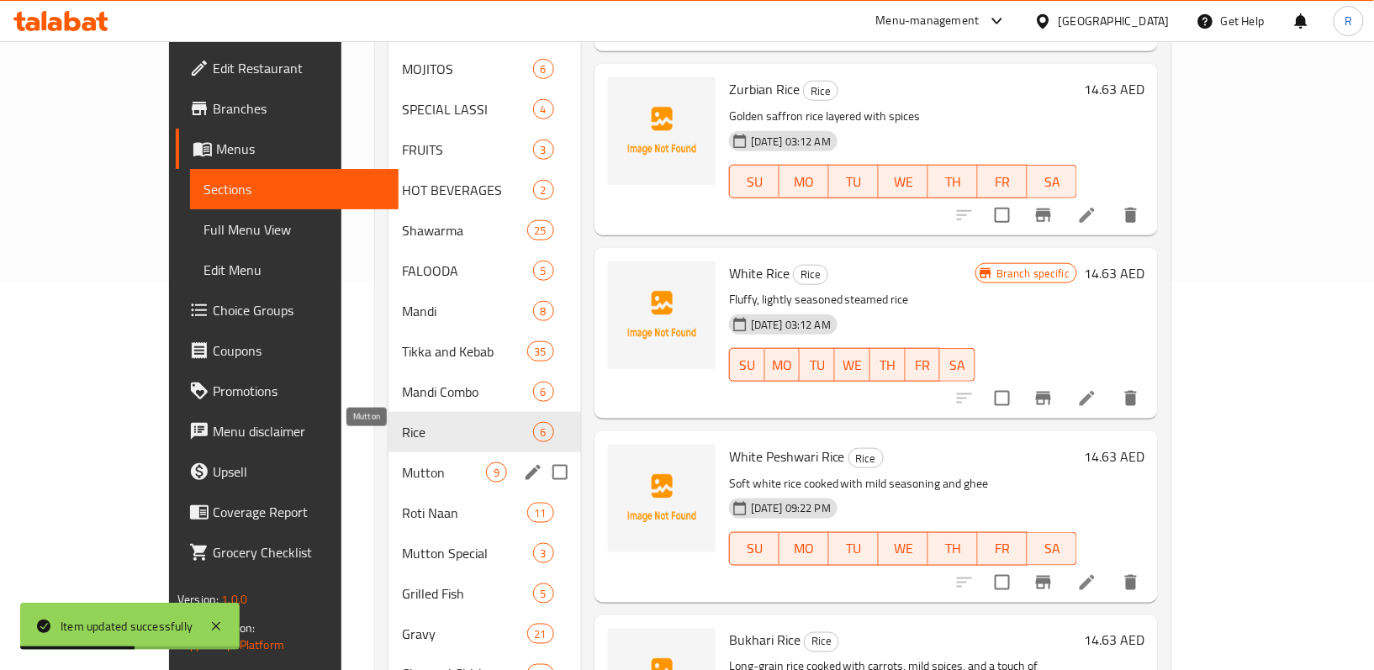
click at [402, 462] on span "Mutton" at bounding box center [444, 472] width 84 height 20
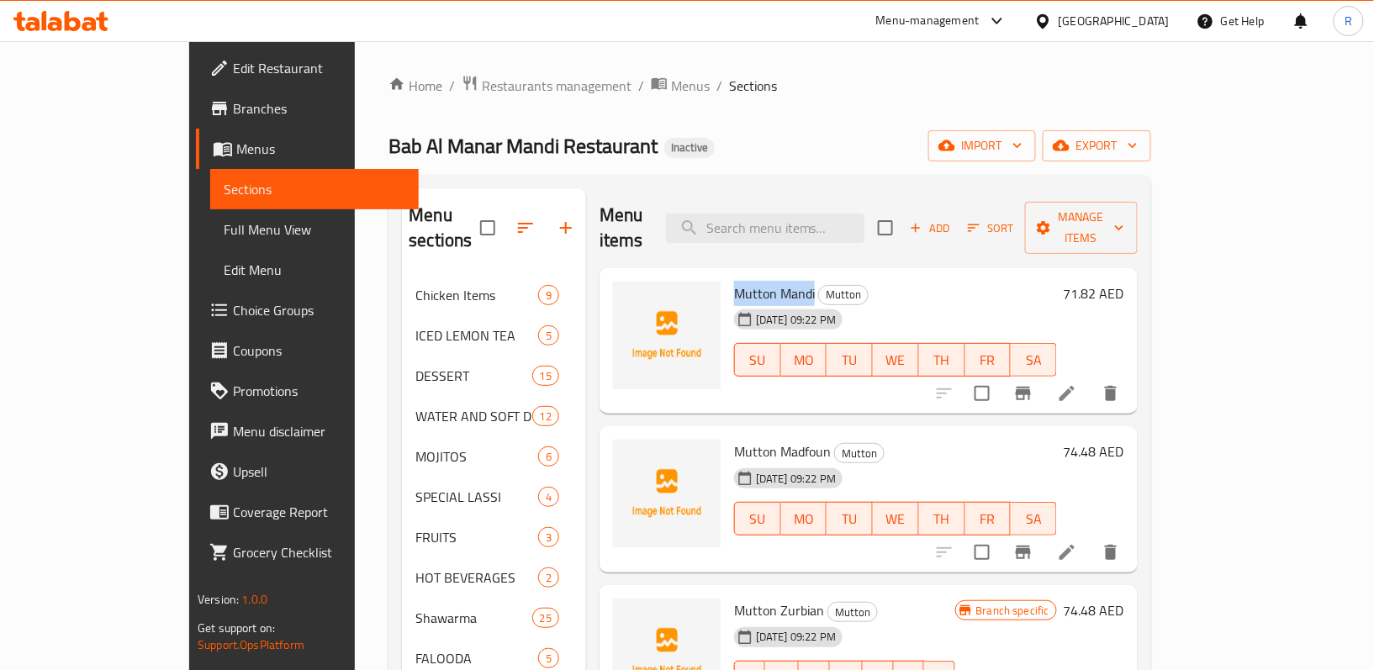
drag, startPoint x: 689, startPoint y: 264, endPoint x: 768, endPoint y: 267, distance: 78.3
click at [768, 282] on h6 "Mutton Mandi Mutton" at bounding box center [895, 294] width 323 height 24
copy span "Mutton Mandi"
click at [1077, 383] on icon at bounding box center [1067, 393] width 20 height 20
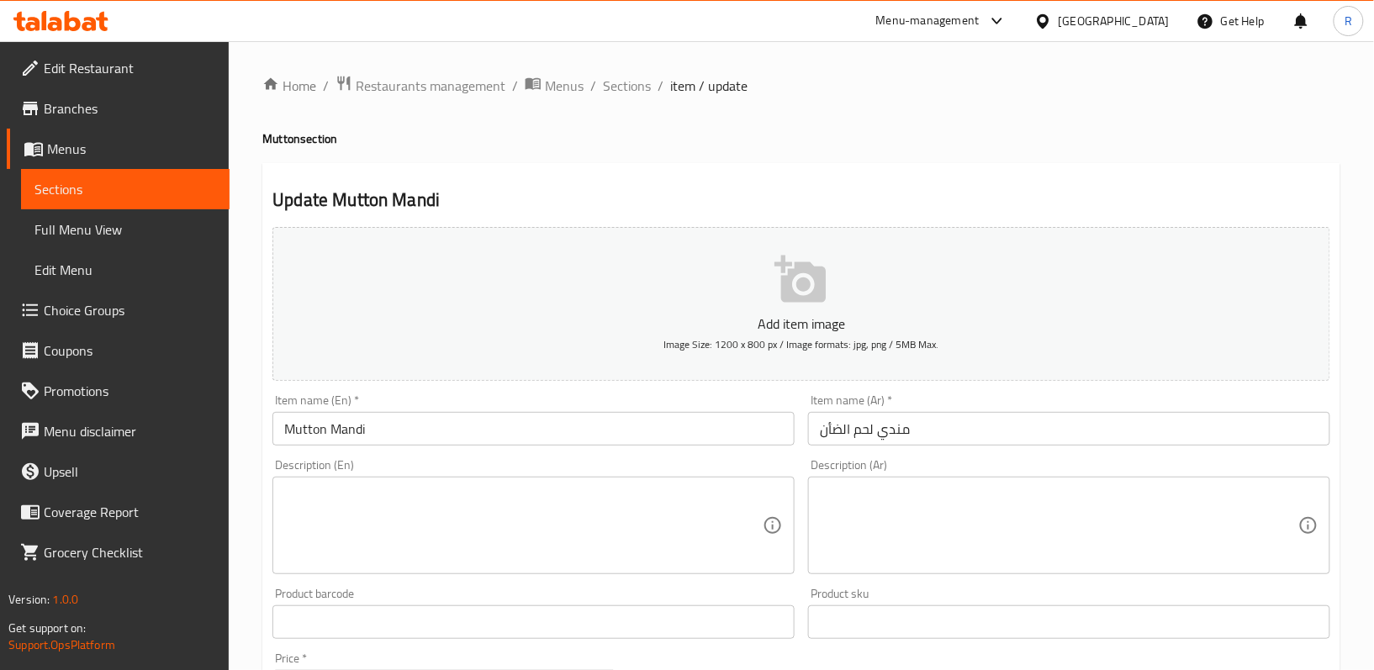
scroll to position [112, 0]
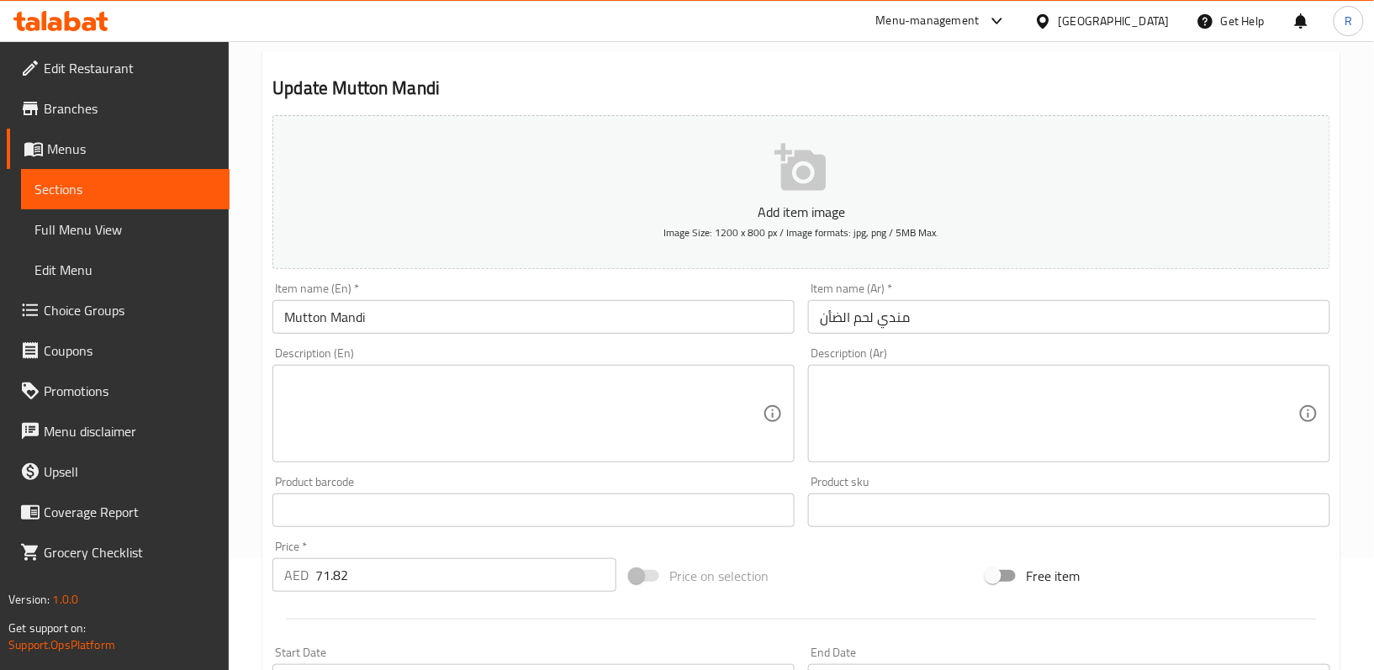
click at [522, 392] on textarea at bounding box center [523, 414] width 478 height 80
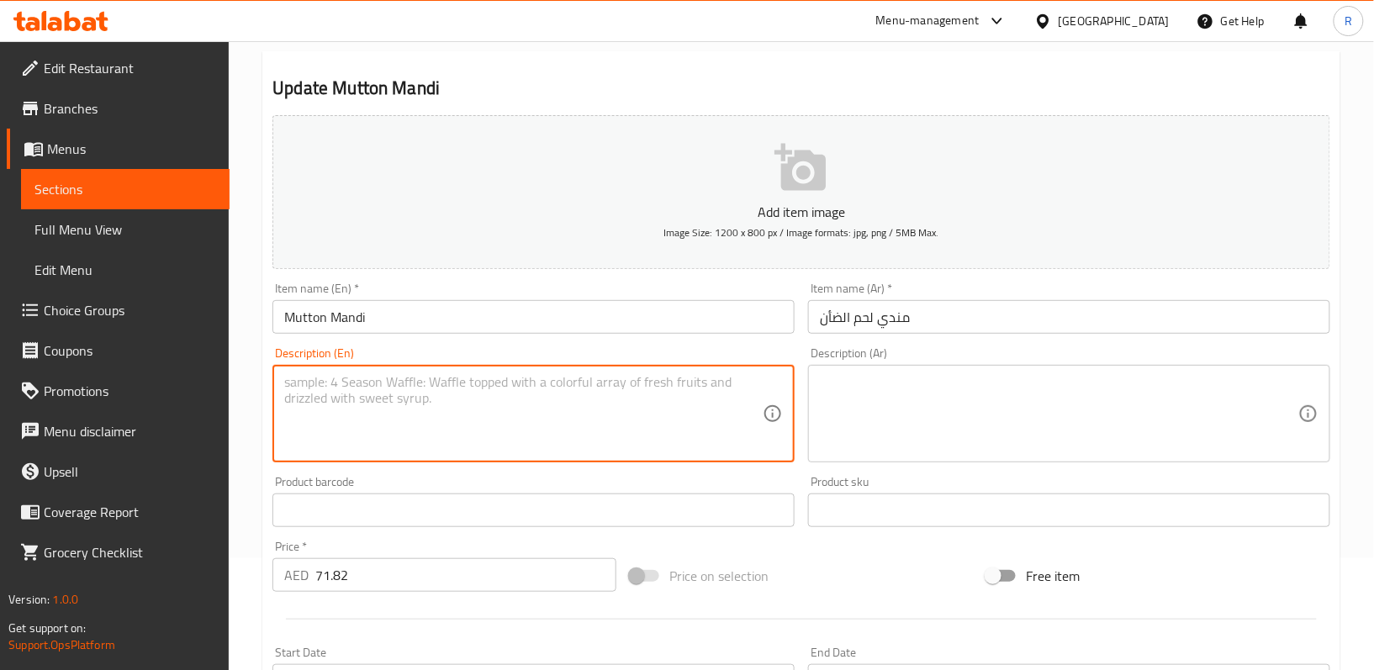
paste textarea "Fragrant basmati rice cooked with a blend of aromatic spices, served with tende…"
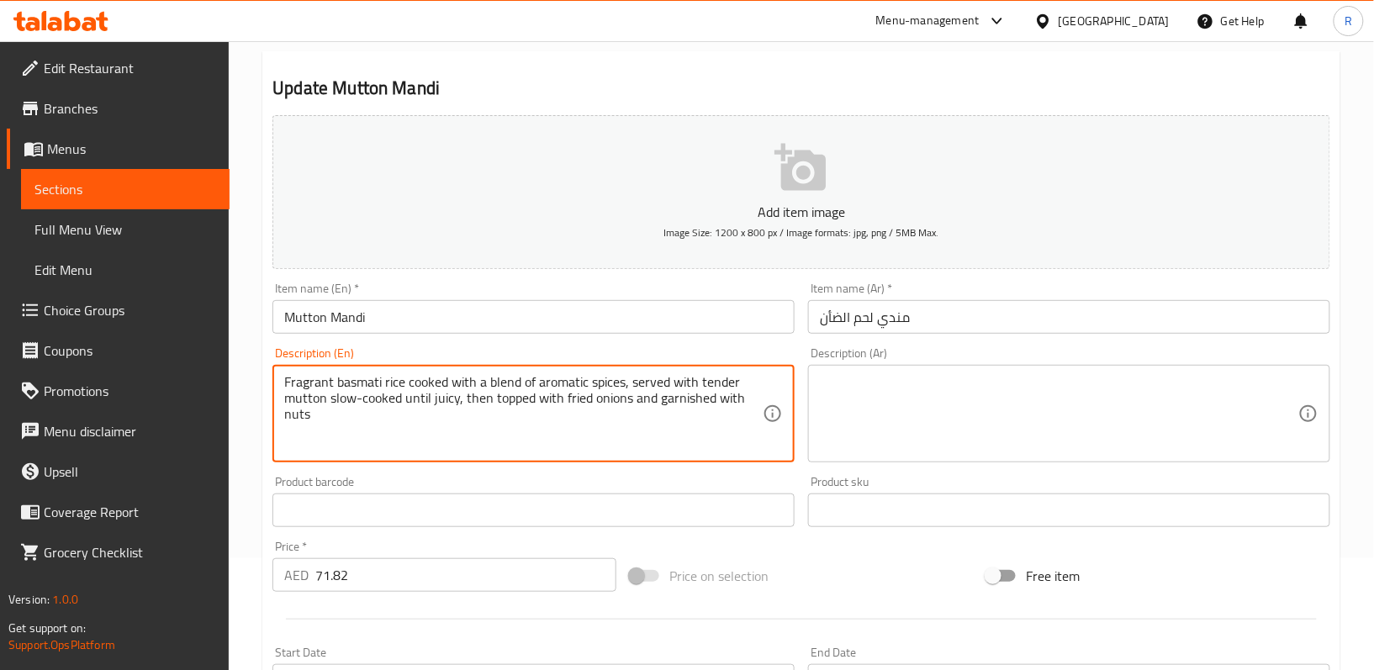
type textarea "Fragrant basmati rice cooked with a blend of aromatic spices, served with tende…"
click at [949, 409] on textarea at bounding box center [1059, 414] width 478 height 80
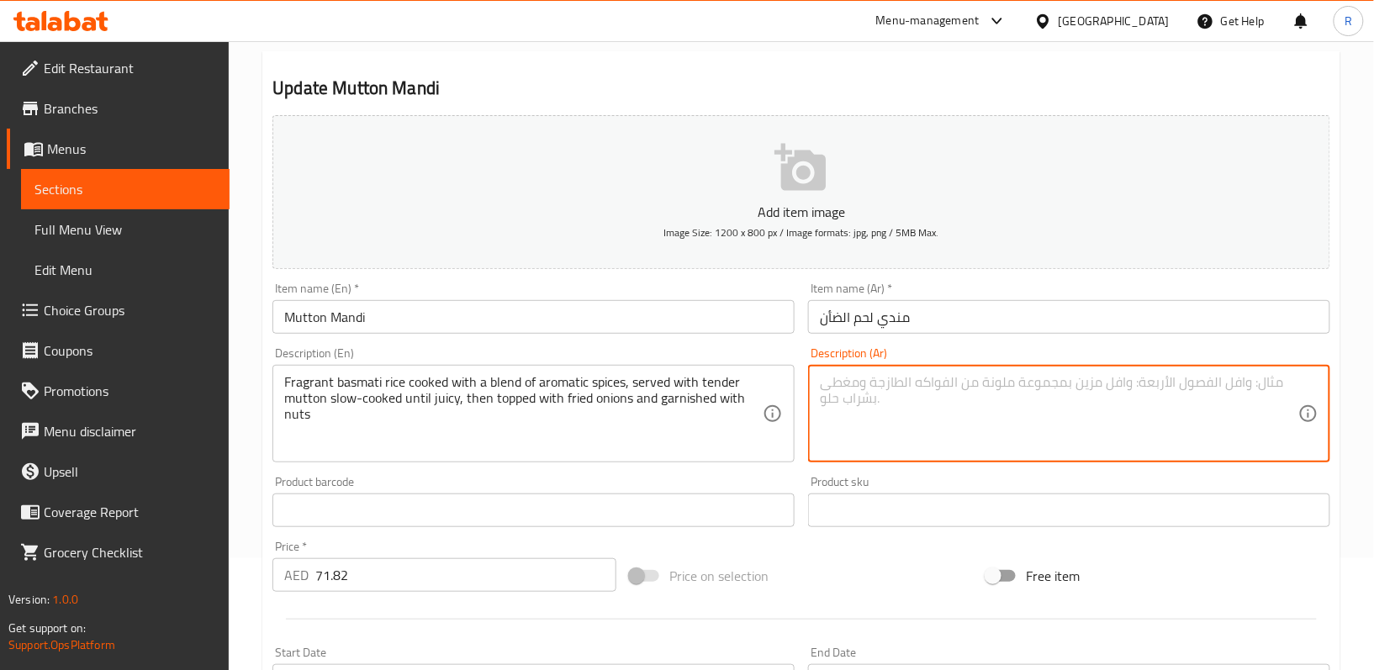
paste textarea "أرز بسمتي عطري مطبوخ بمزيج من التوابل العطرية، يقدم مع لحم ضأن طري مطبوخ ببطء ح…"
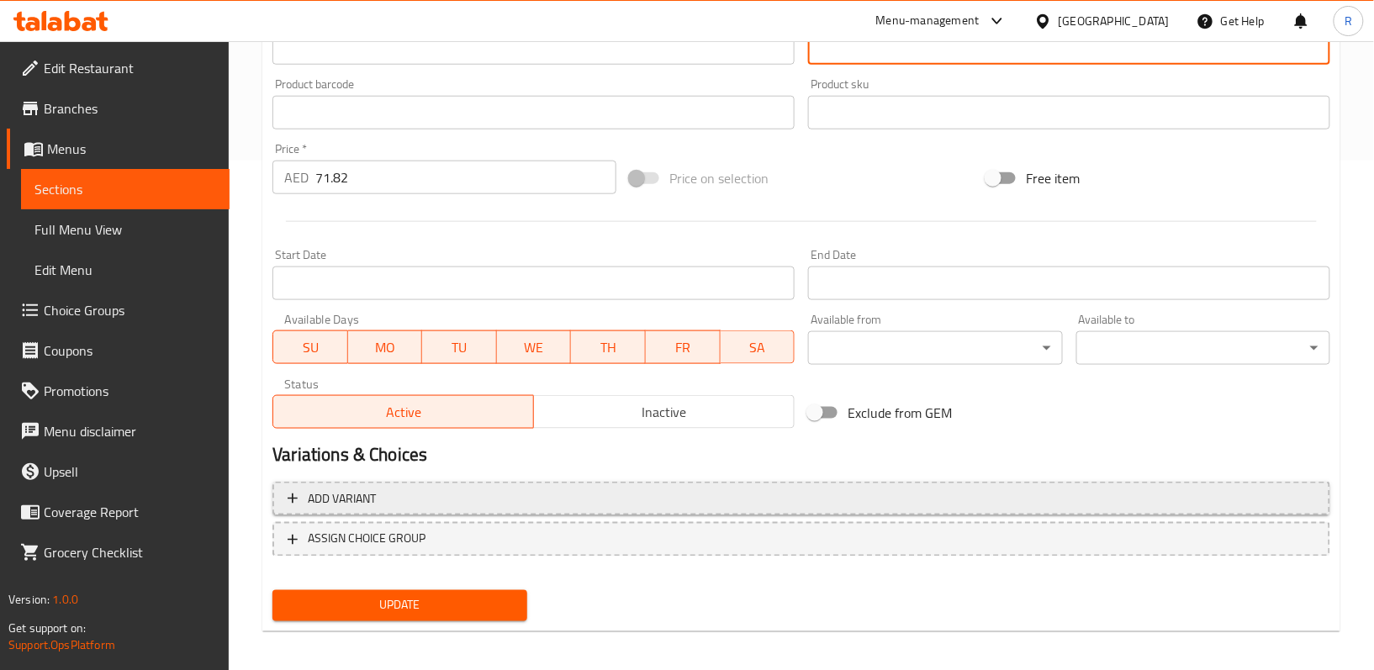
scroll to position [516, 0]
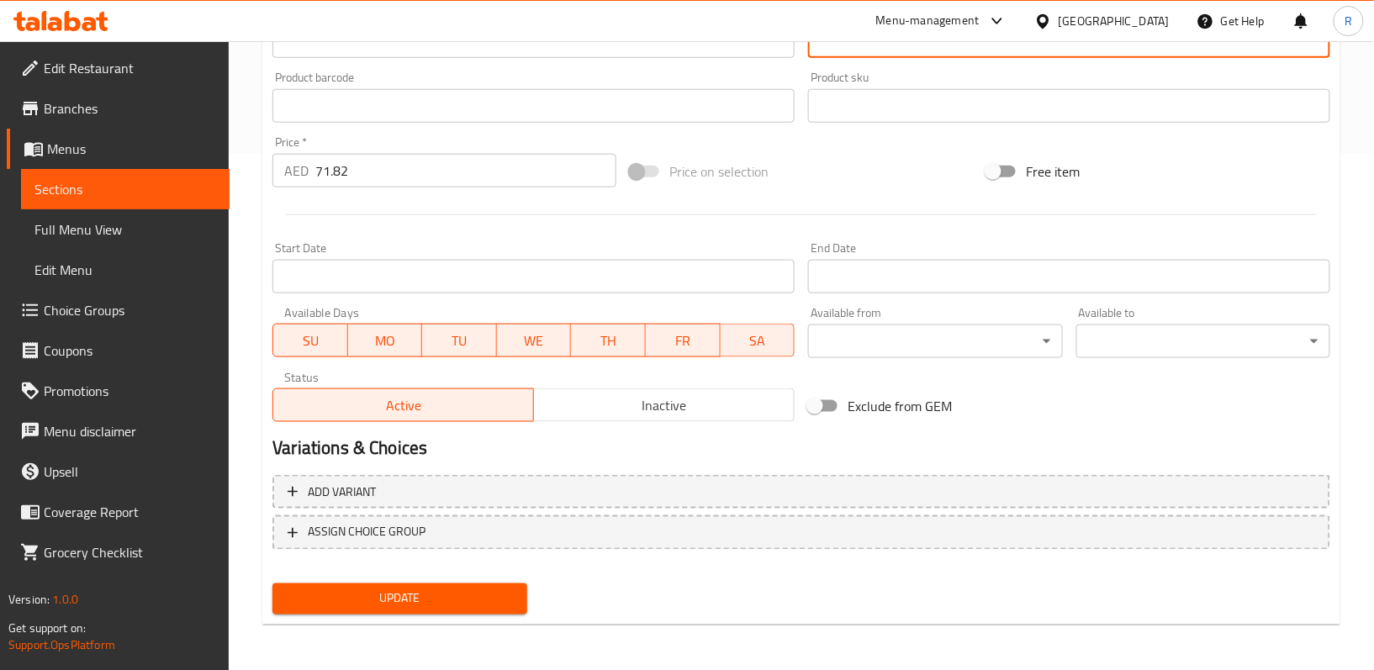
type textarea "أرز بسمتي عطري مطبوخ بمزيج من التوابل العطرية، يقدم مع لحم ضأن طري مطبوخ ببطء ح…"
click at [464, 596] on span "Update" at bounding box center [399, 599] width 227 height 21
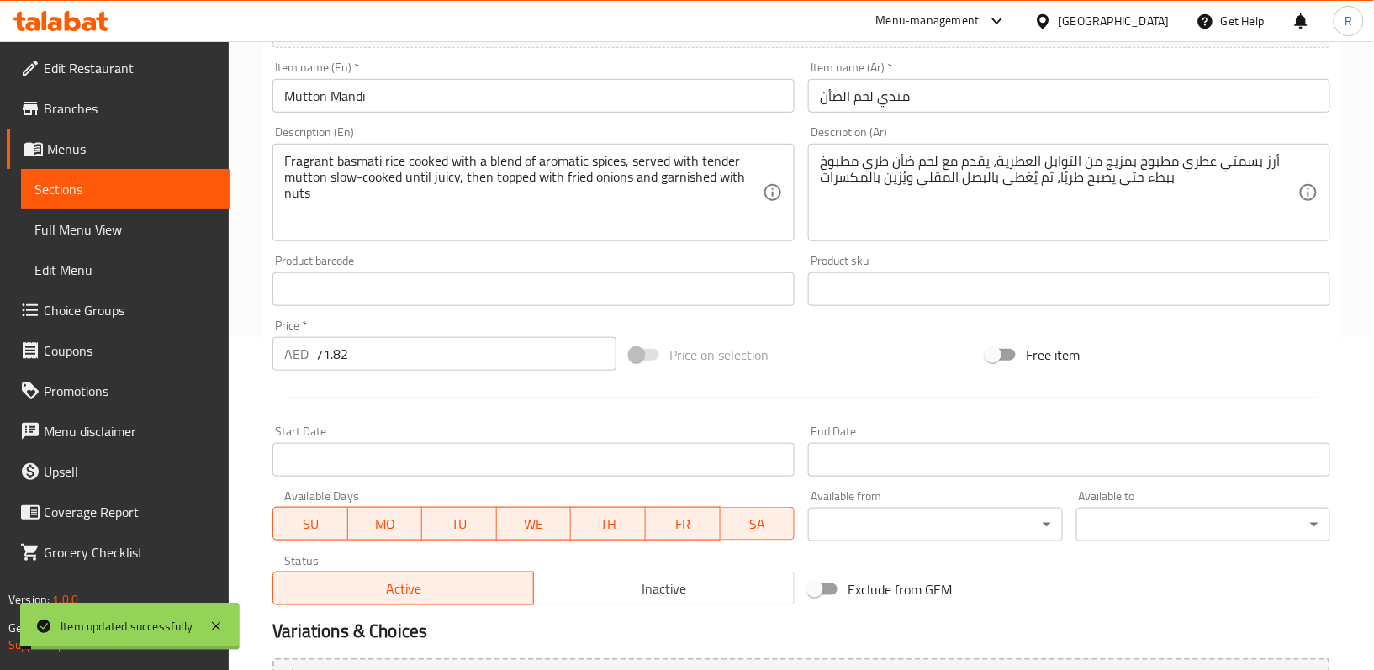
scroll to position [0, 0]
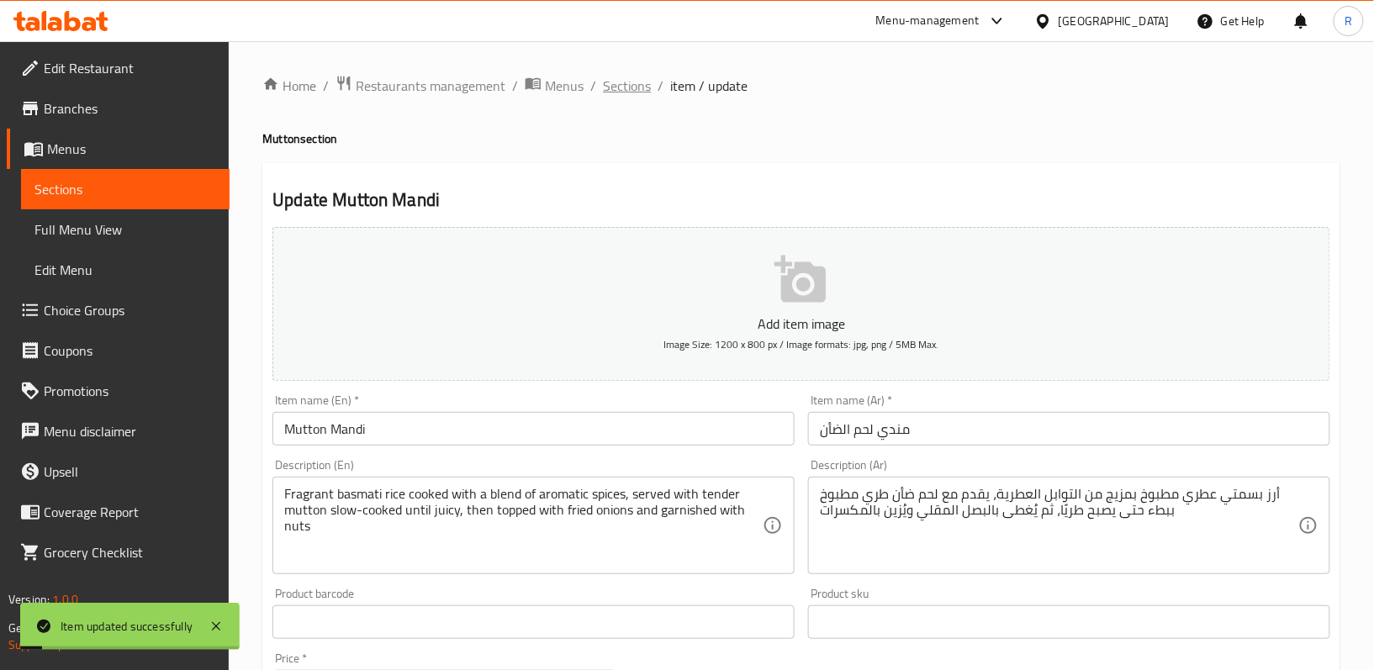
click at [633, 82] on span "Sections" at bounding box center [627, 86] width 48 height 20
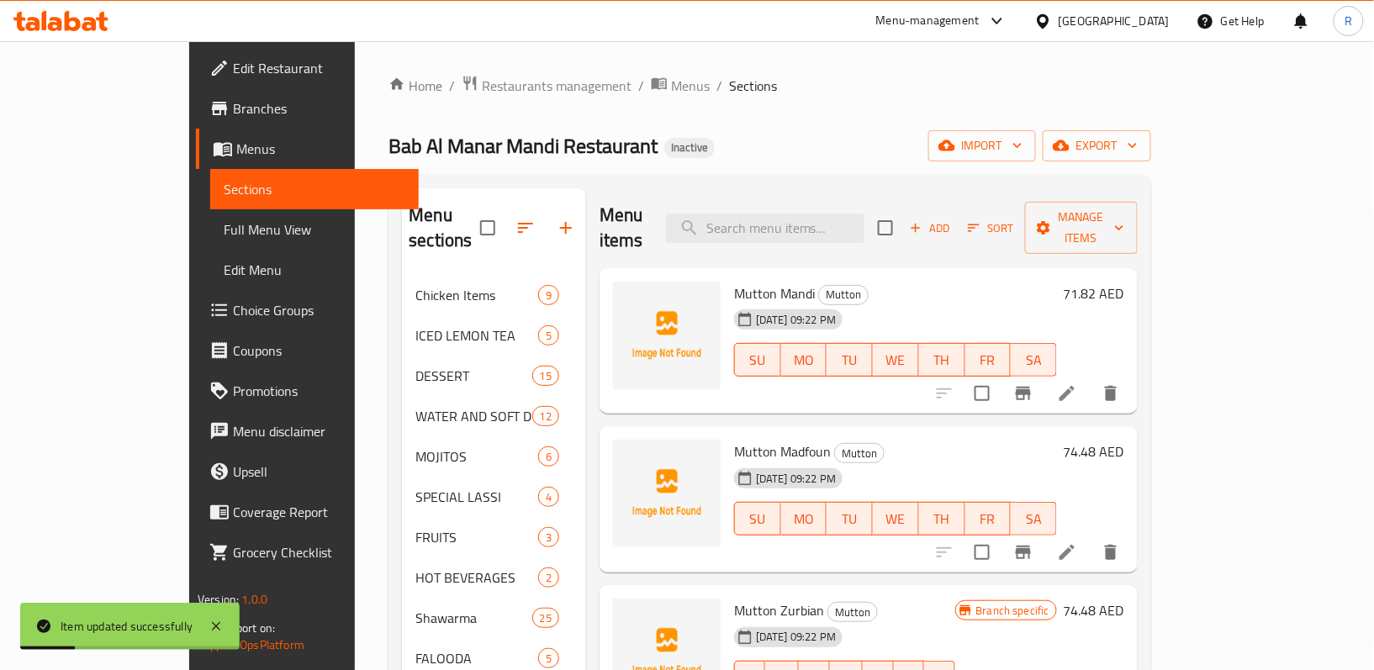
click at [1077, 542] on icon at bounding box center [1067, 552] width 20 height 20
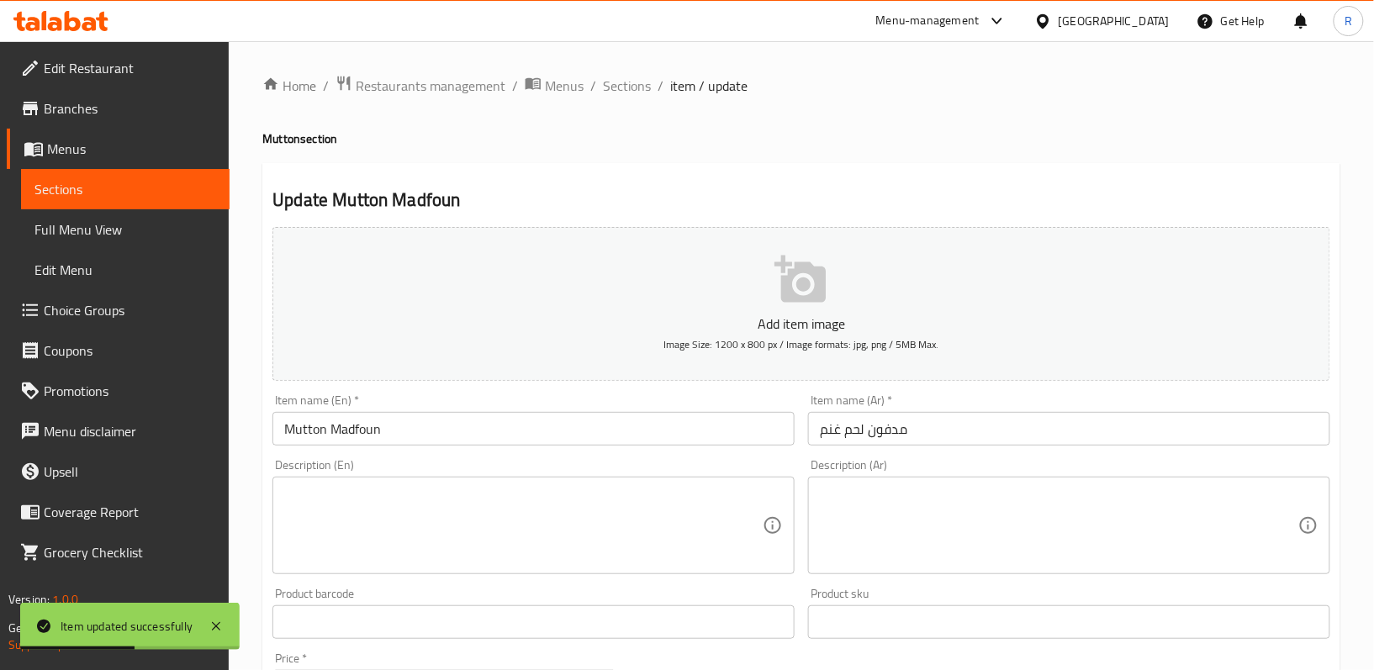
click at [626, 478] on div "Description (En)" at bounding box center [533, 526] width 522 height 98
paste textarea "Marinated mutton wrapped and slow-cooked in a sealed pot with spiced rice"
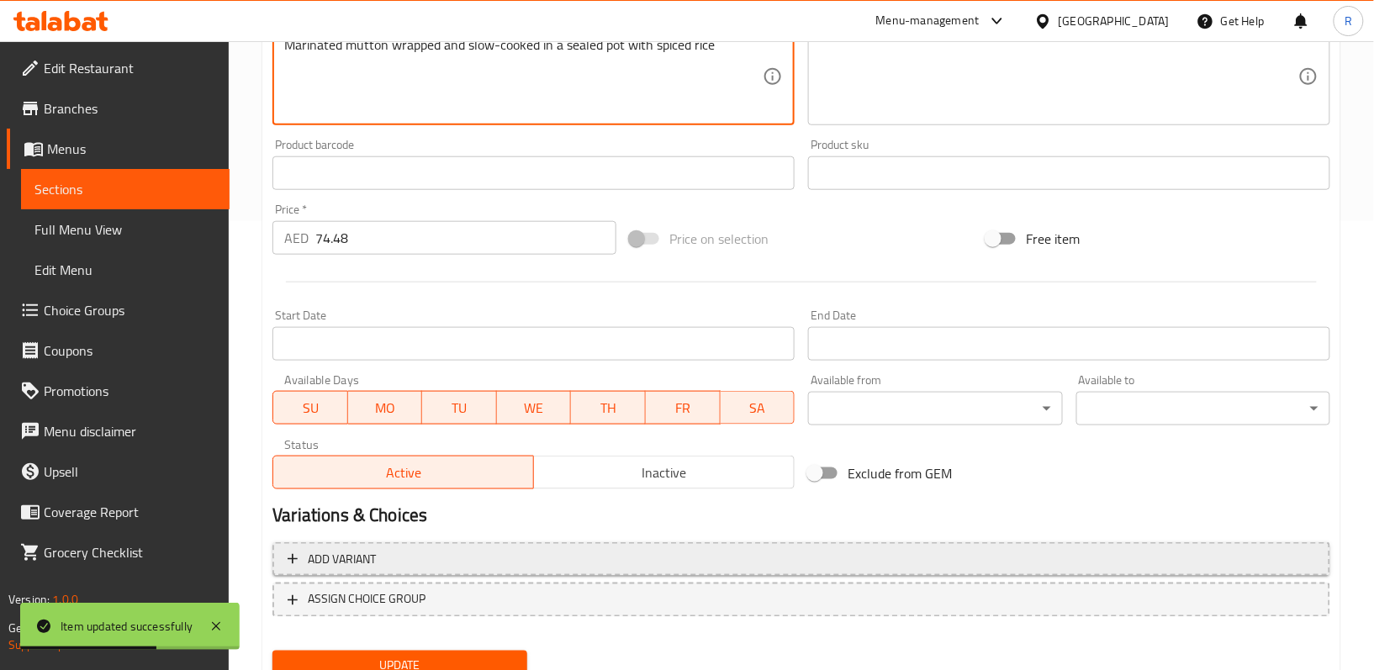
scroll to position [516, 0]
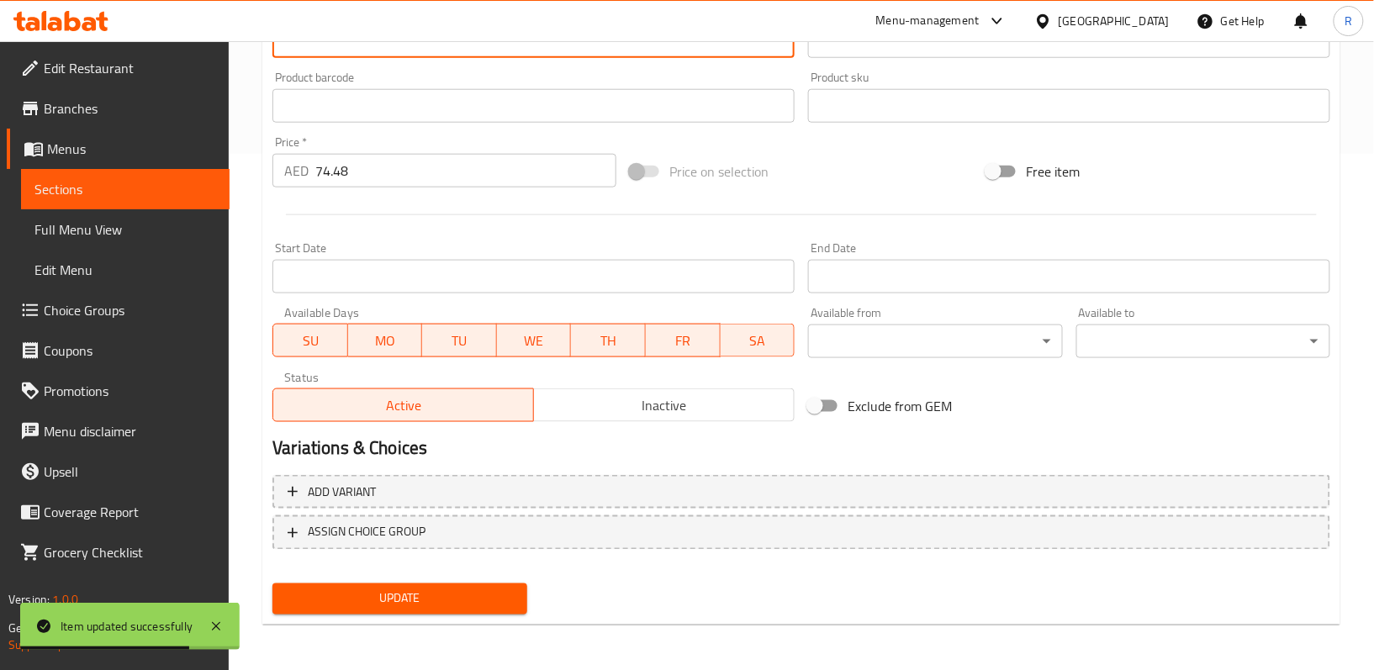
type textarea "Marinated mutton wrapped and slow-cooked in a sealed pot with spiced rice"
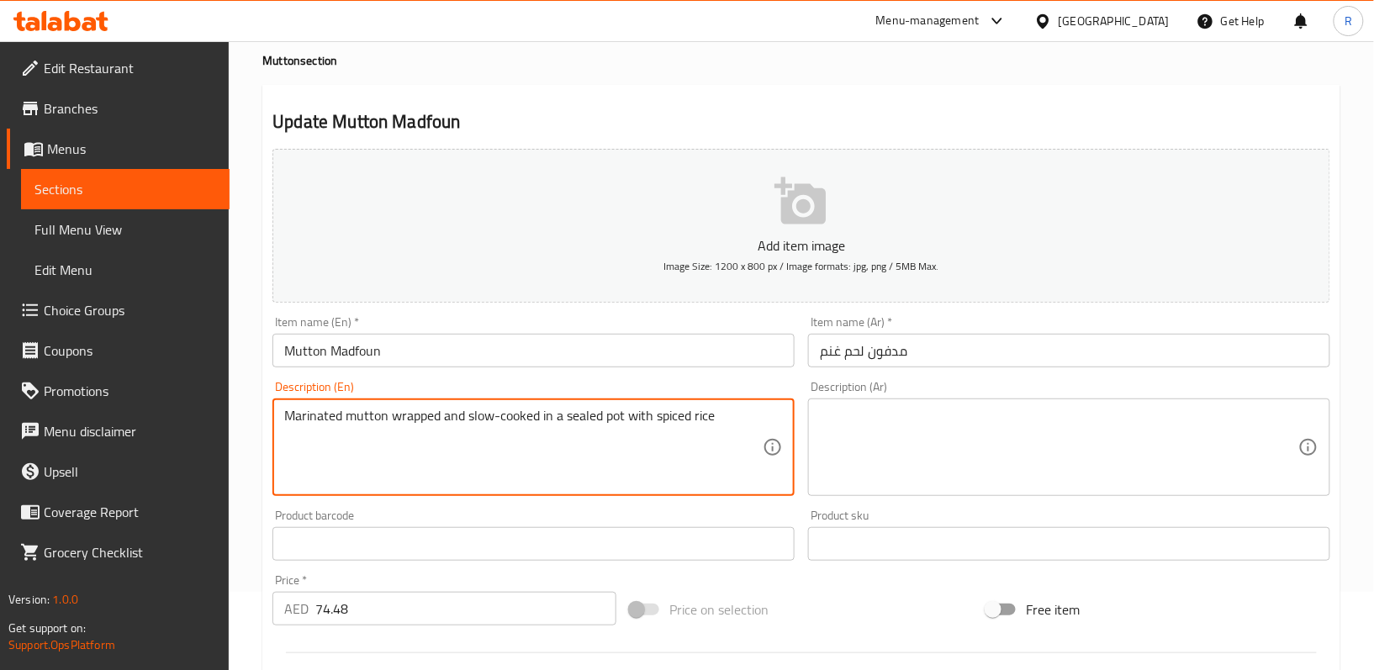
scroll to position [68, 0]
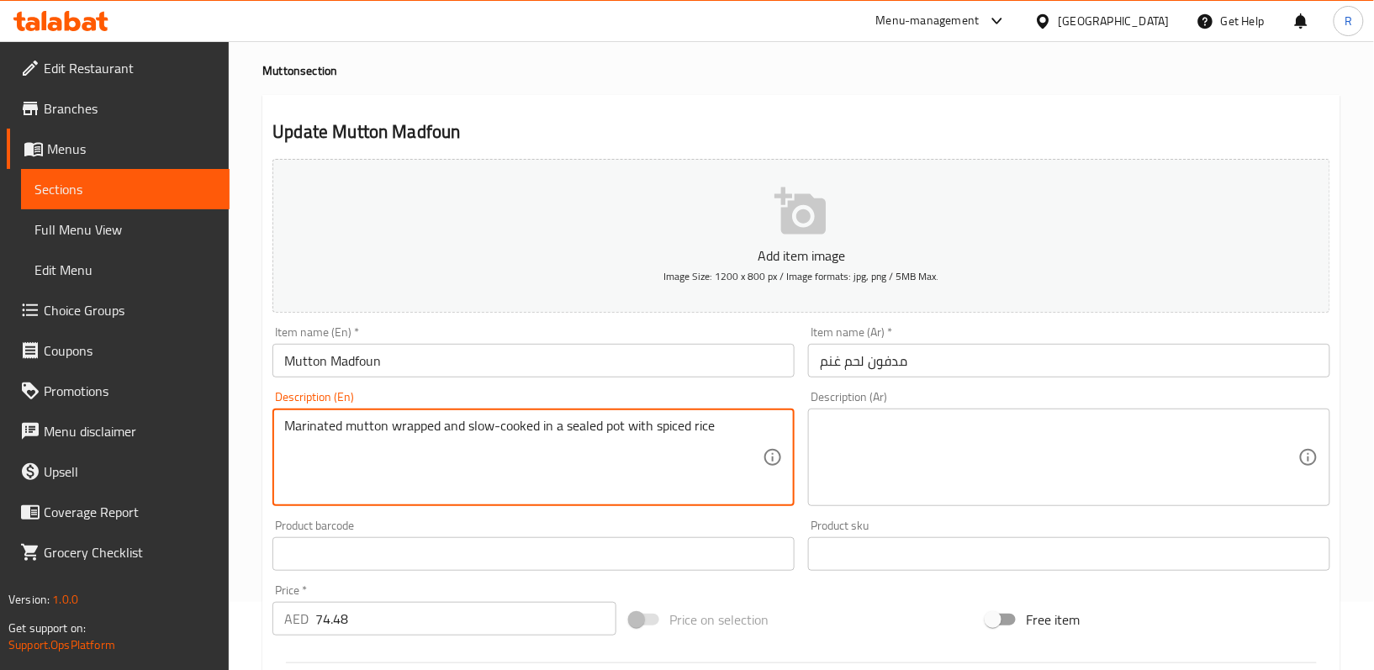
click at [899, 445] on textarea at bounding box center [1059, 458] width 478 height 80
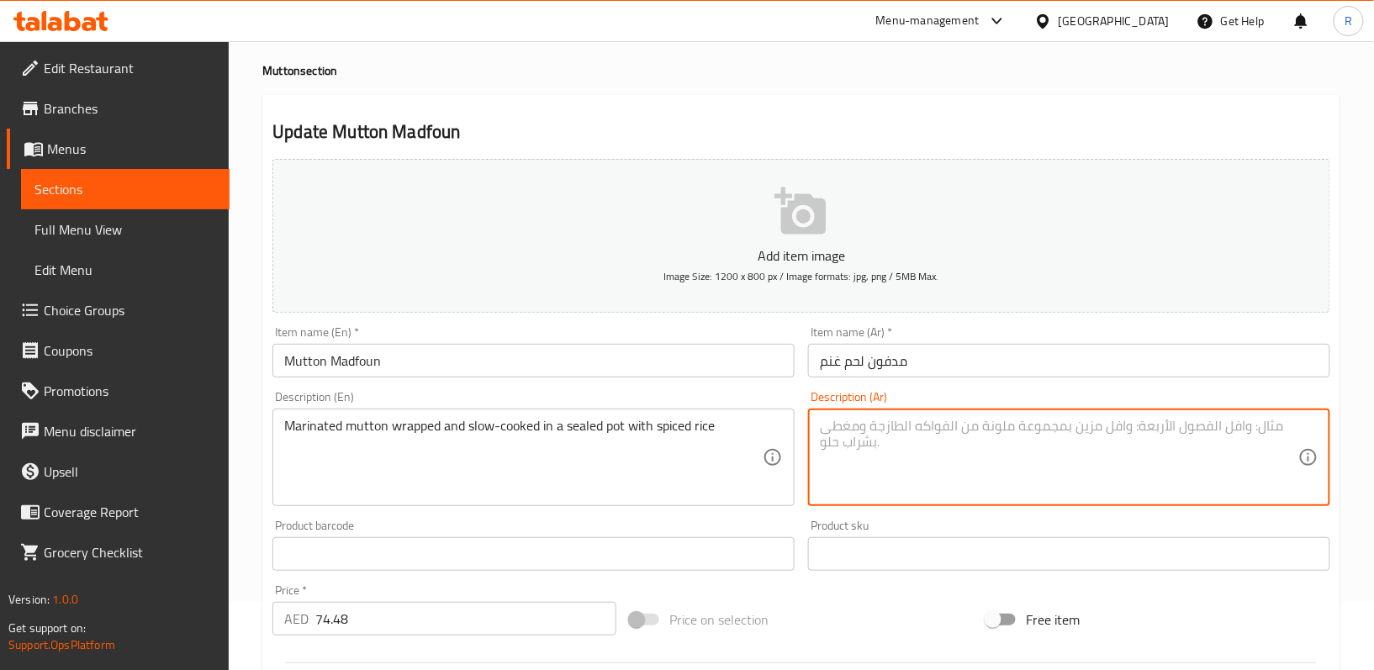
paste textarea "لحم ضأن متبل ملفوف ومطهو ببطء في وعاء مغلق مع أرز متبل"
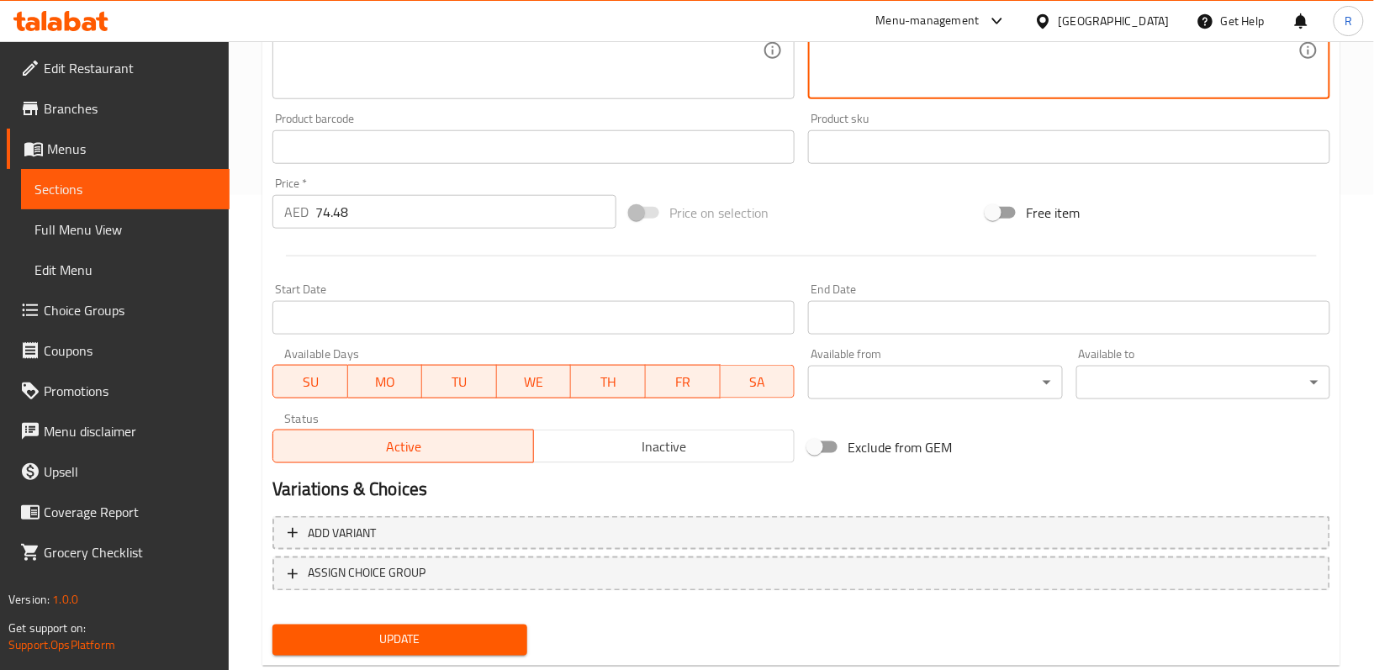
scroll to position [516, 0]
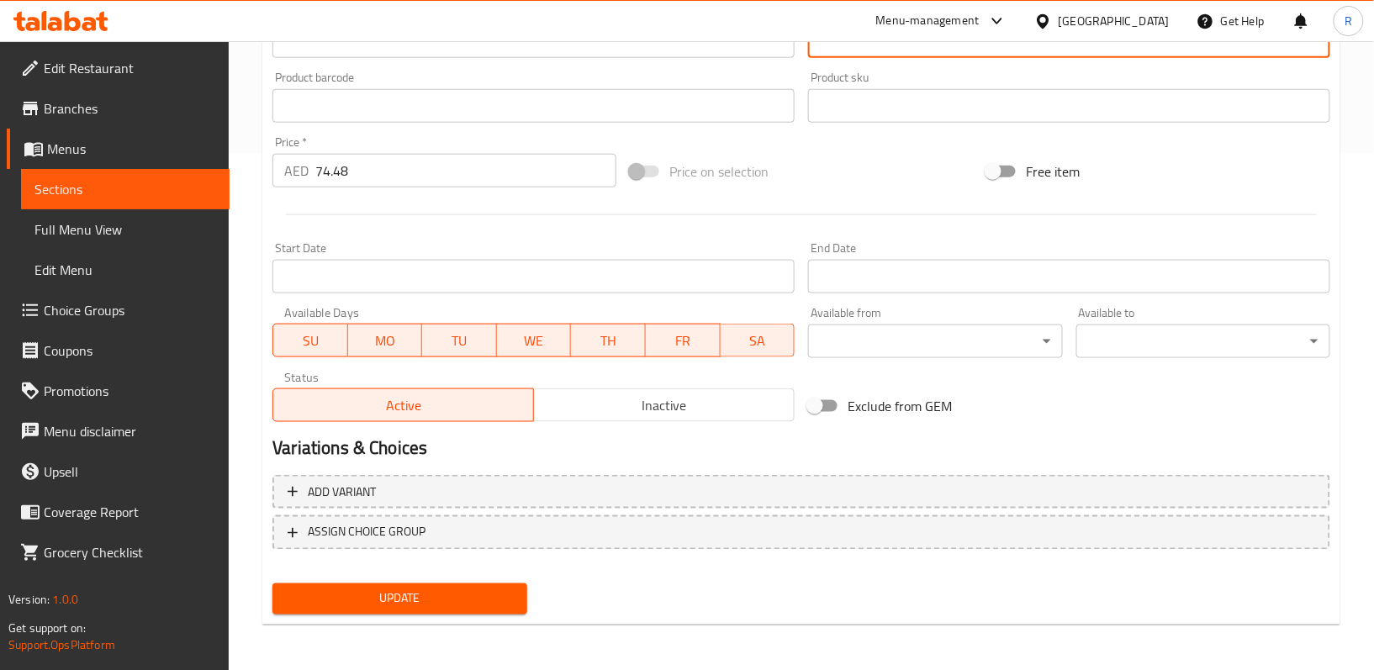
type textarea "لحم ضأن متبل ملفوف ومطهو ببطء في وعاء مغلق مع أرز متبل"
click at [462, 599] on span "Update" at bounding box center [399, 599] width 227 height 21
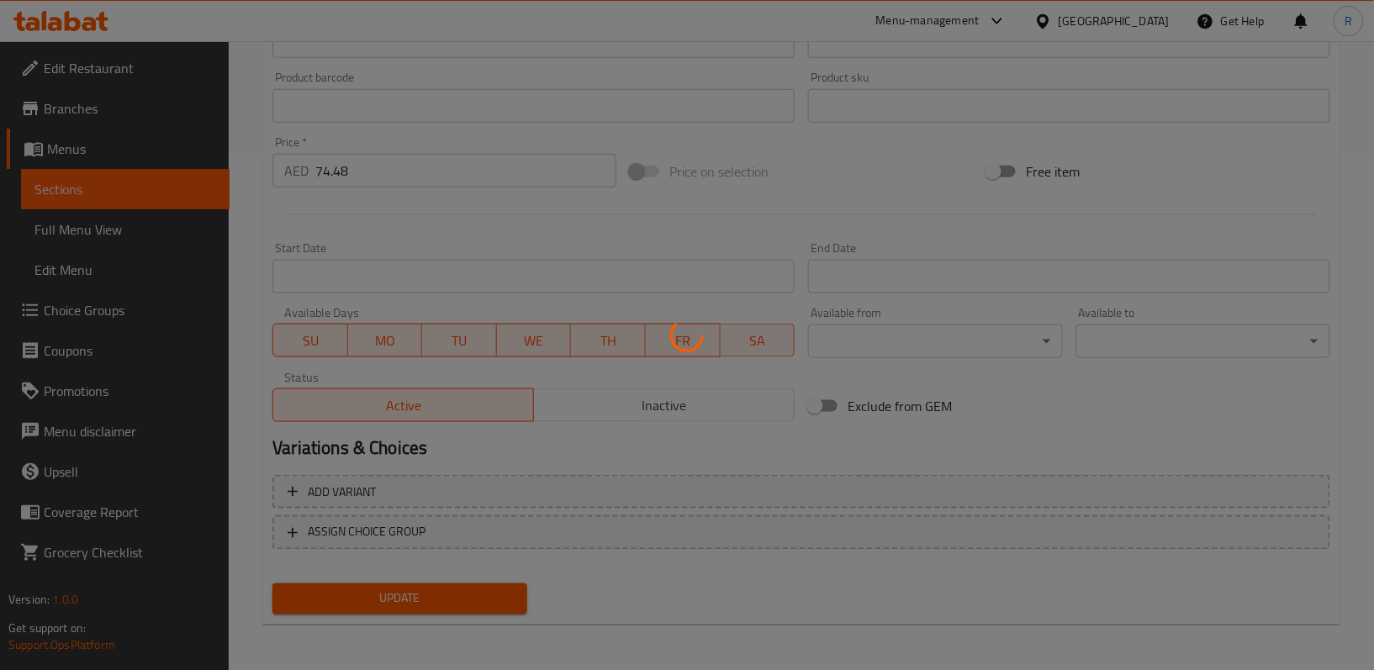
click at [778, 589] on div at bounding box center [687, 335] width 1374 height 670
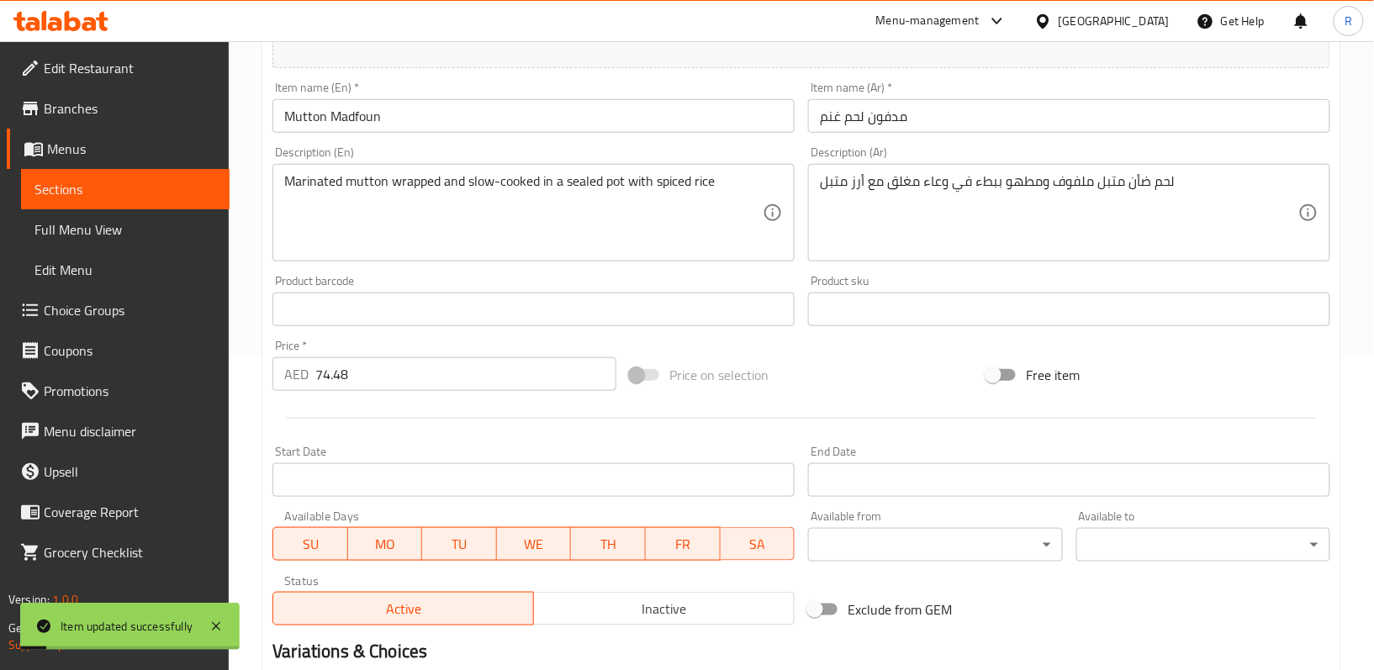
scroll to position [0, 0]
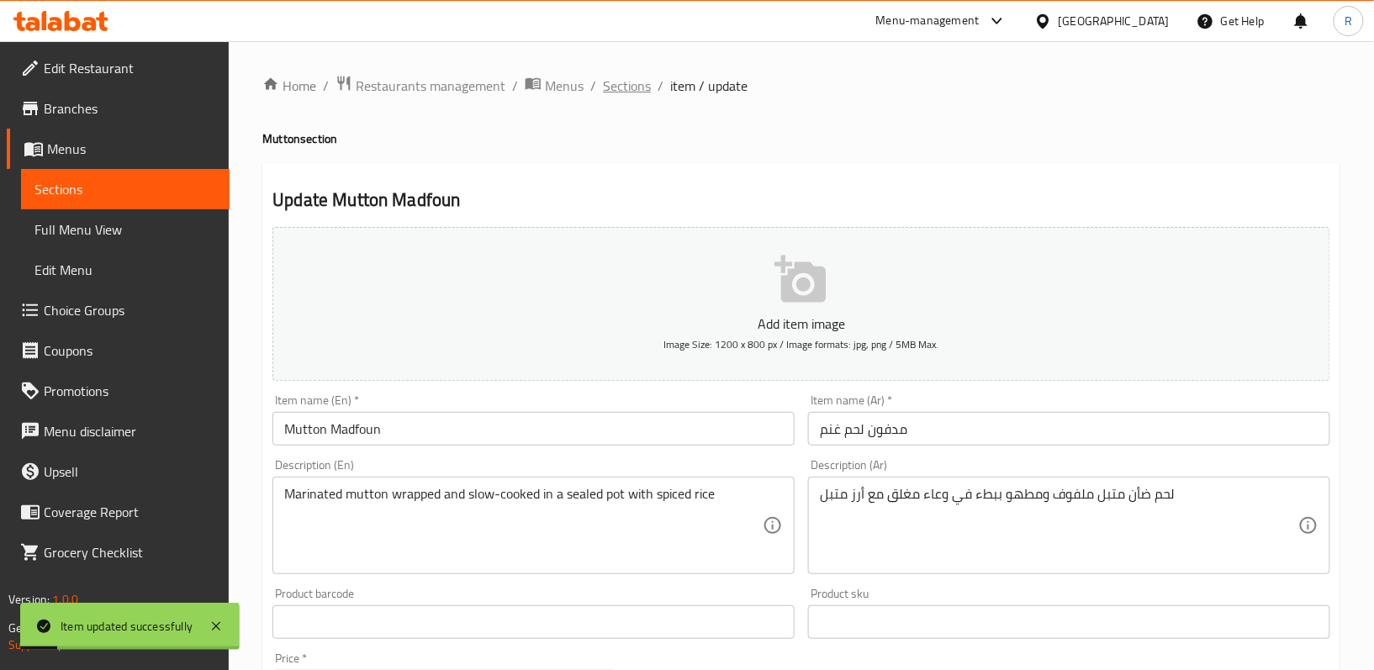
click at [626, 76] on span "Sections" at bounding box center [627, 86] width 48 height 20
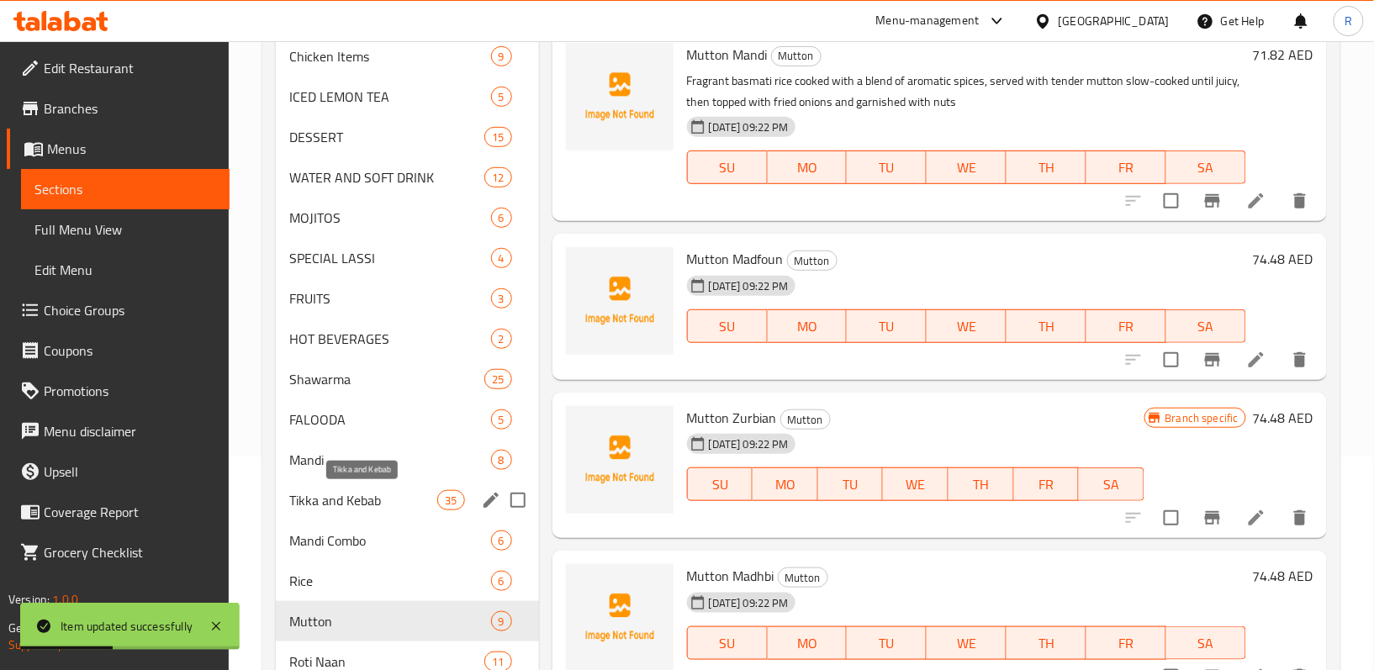
scroll to position [224, 0]
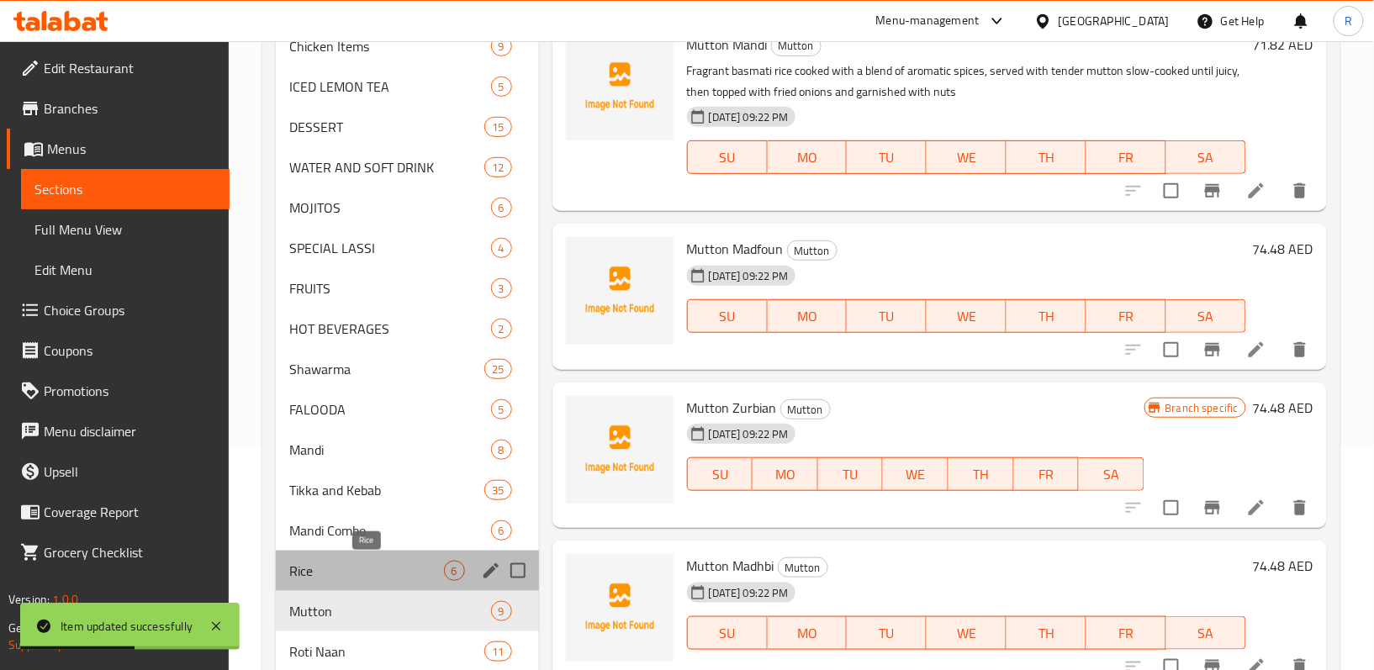
click at [353, 569] on span "Rice" at bounding box center [366, 571] width 154 height 20
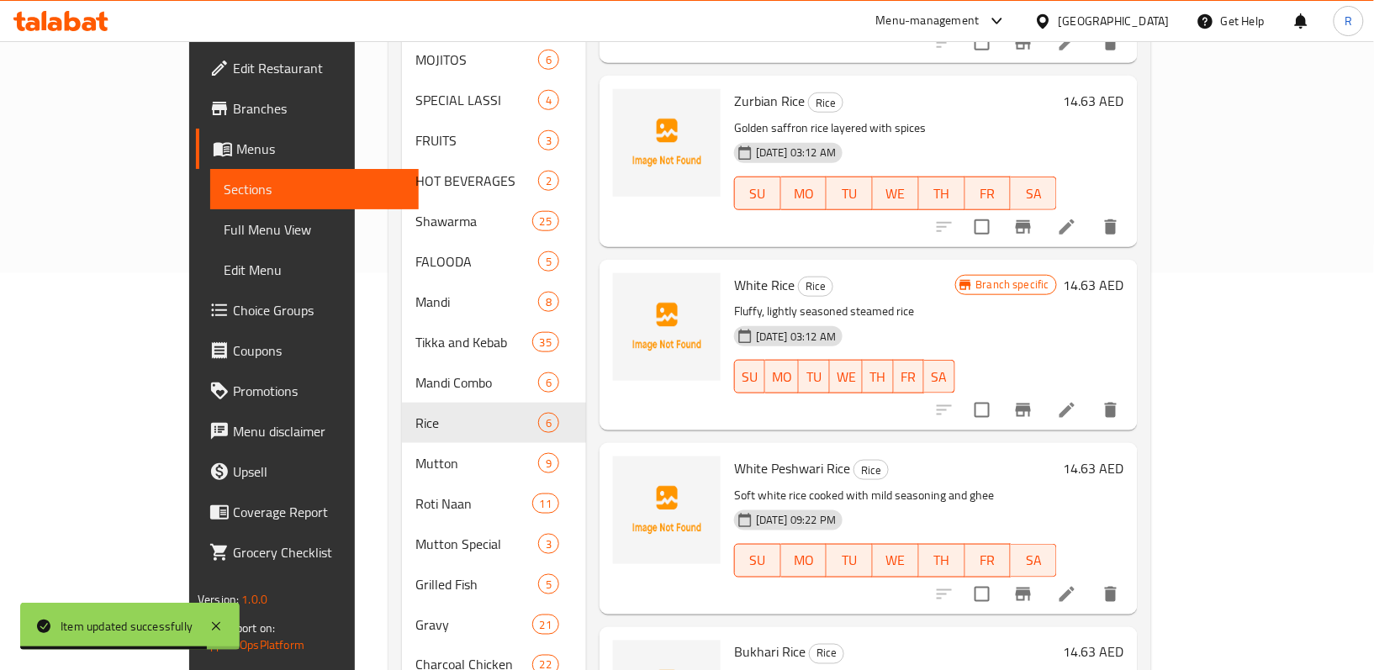
scroll to position [448, 0]
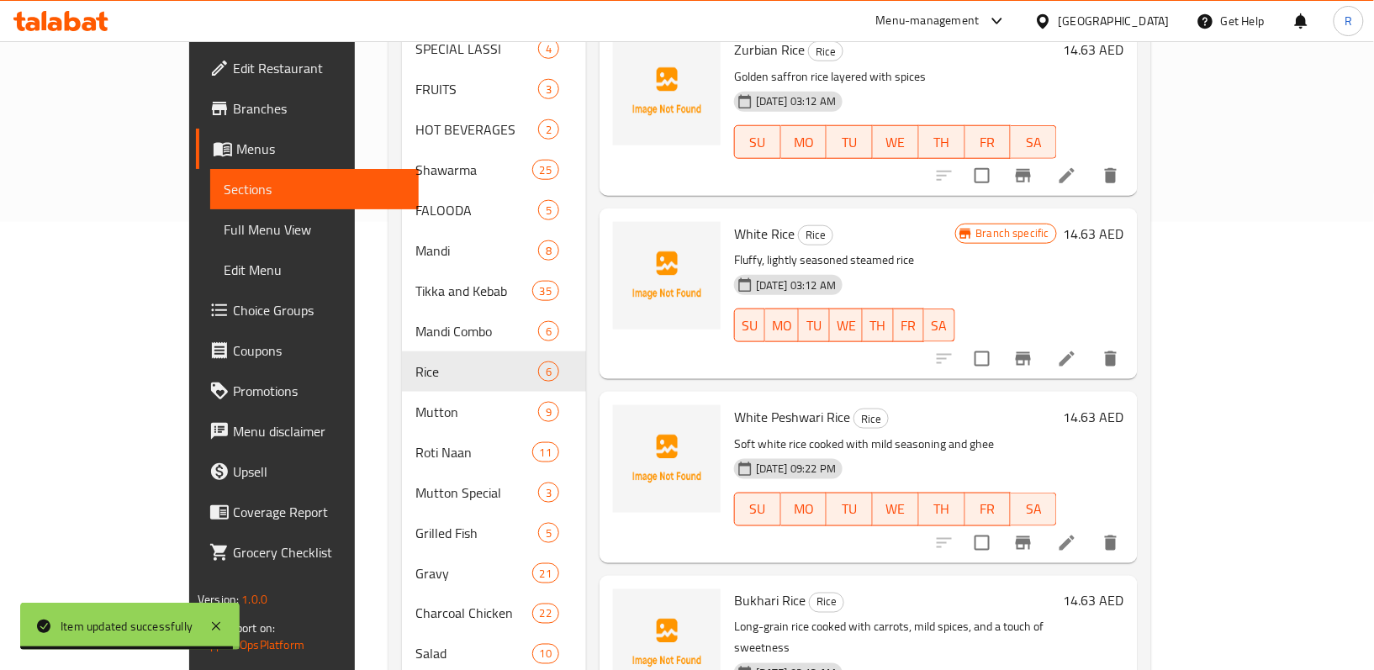
click at [1077, 533] on icon at bounding box center [1067, 543] width 20 height 20
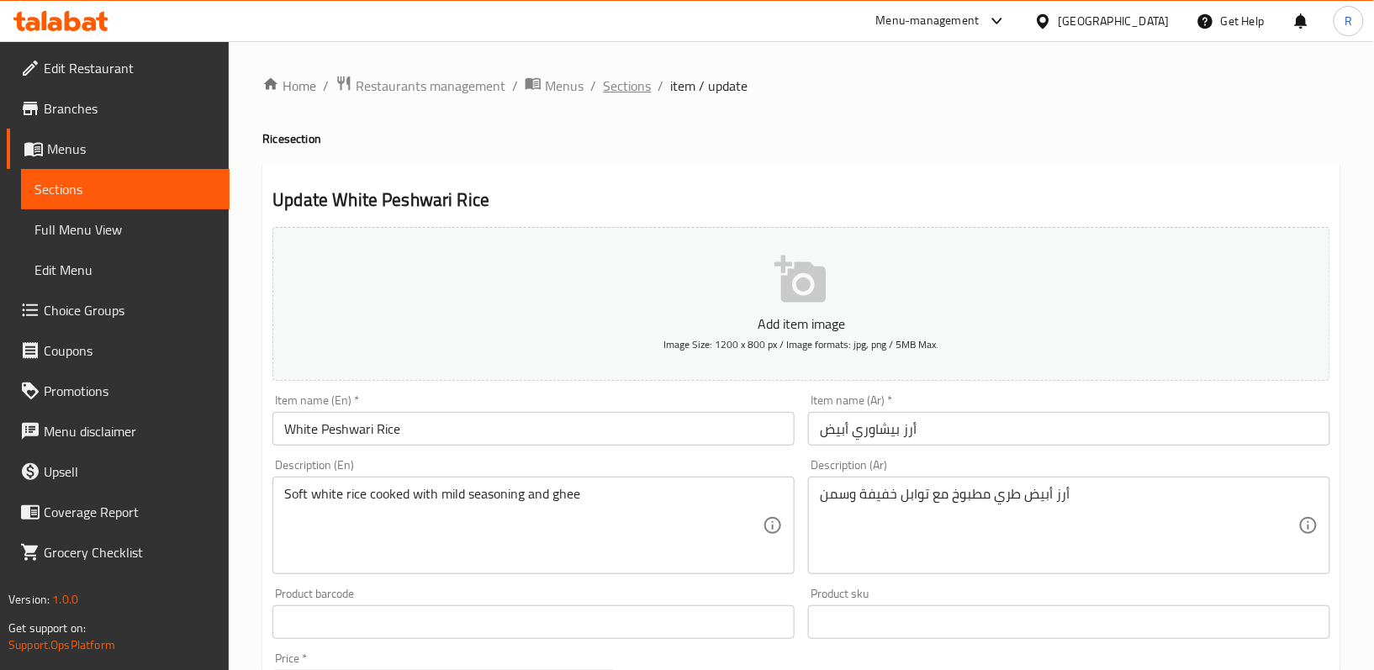
click at [626, 94] on span "Sections" at bounding box center [627, 86] width 48 height 20
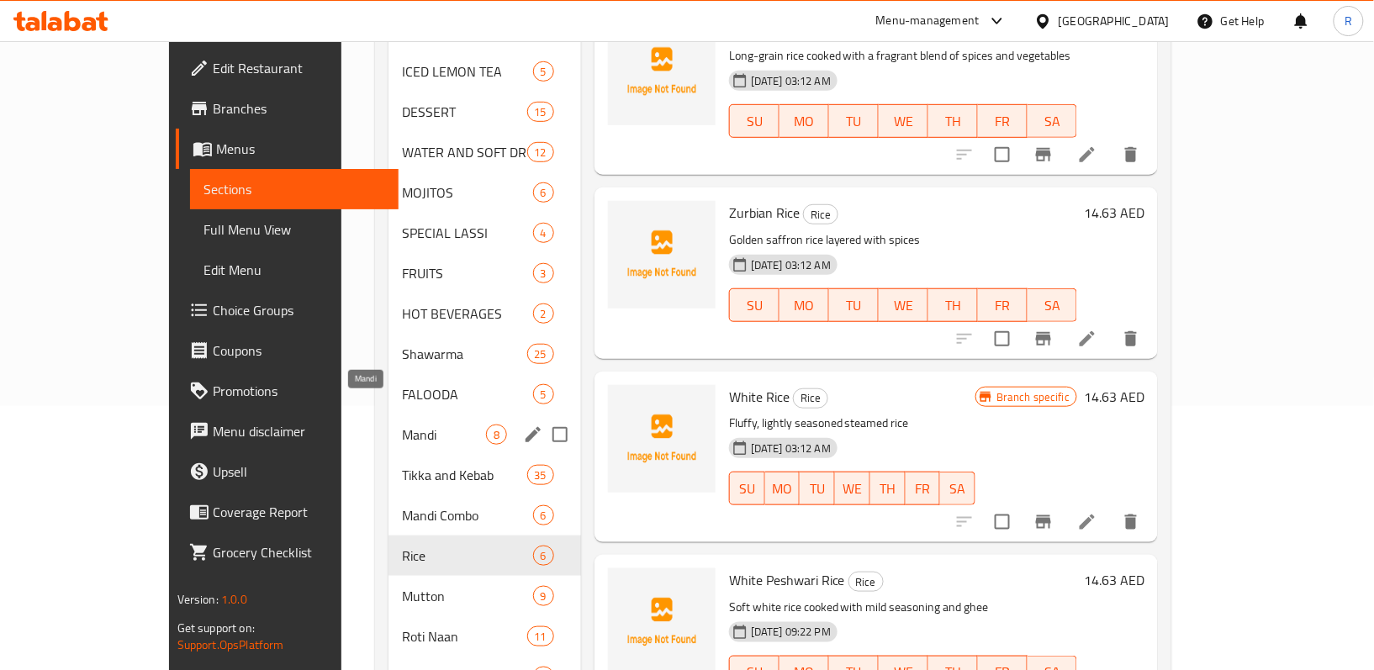
scroll to position [336, 0]
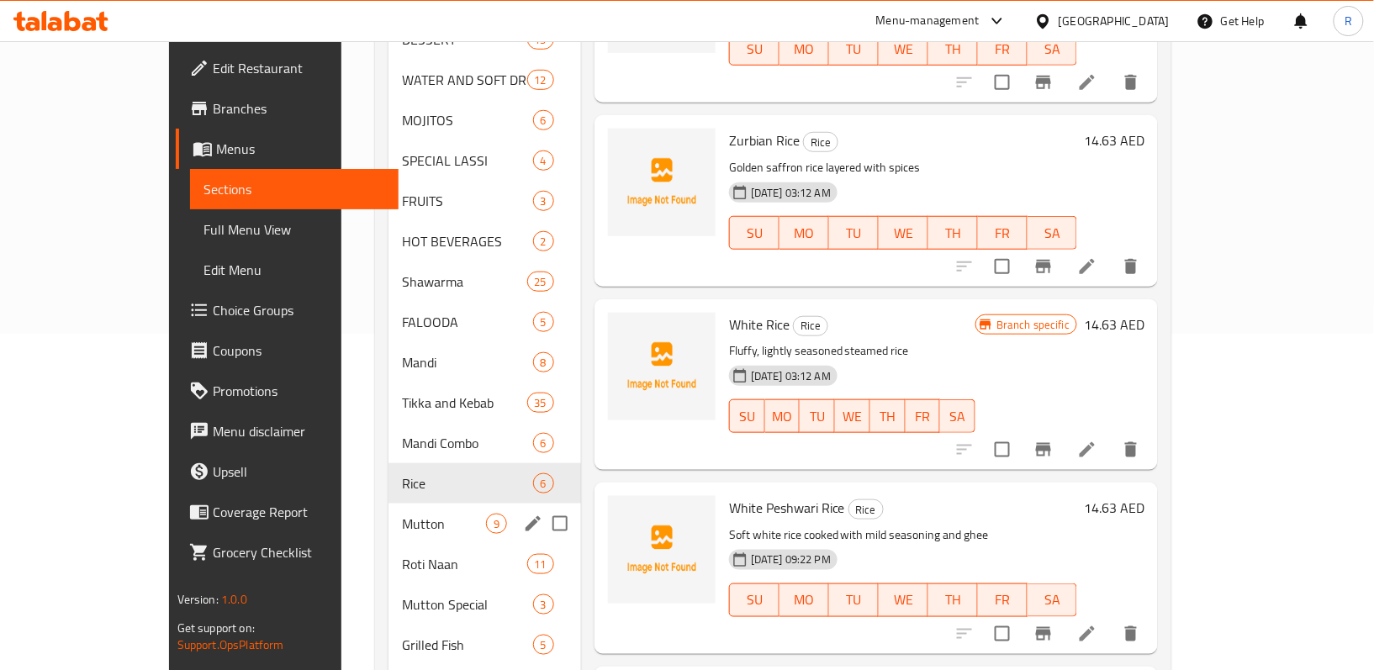
click at [402, 514] on span "Mutton" at bounding box center [444, 524] width 84 height 20
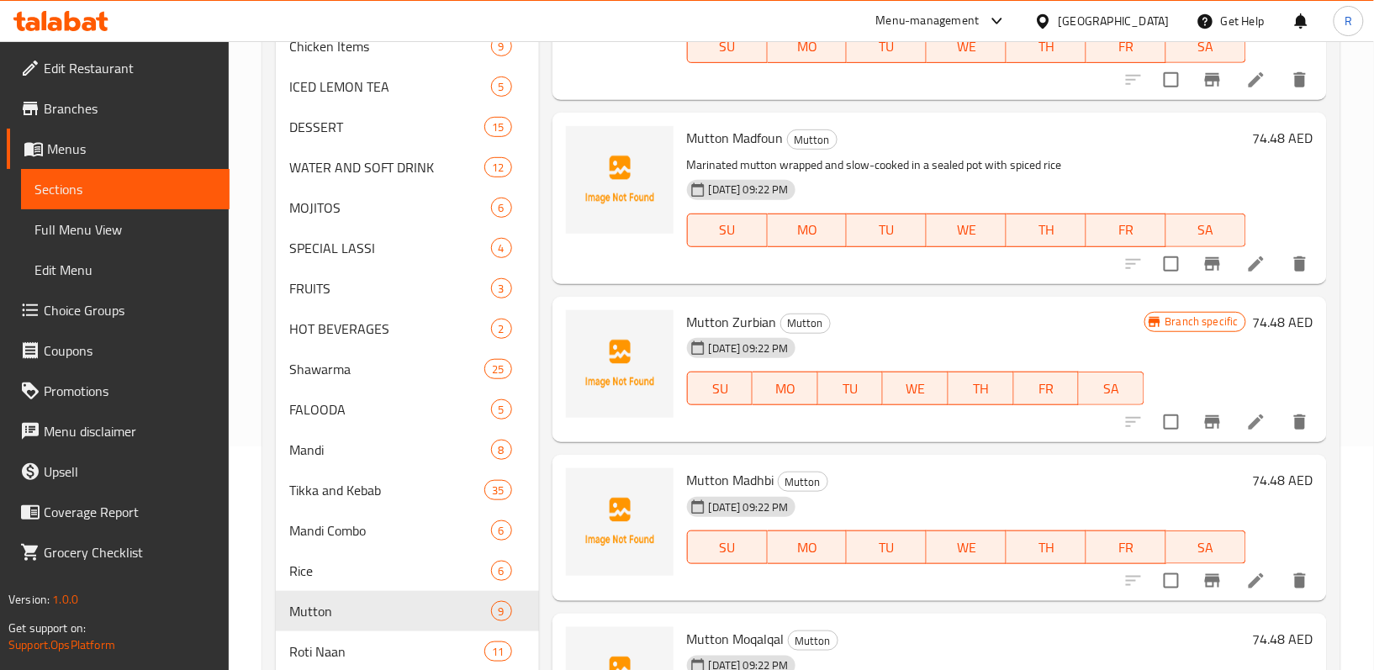
scroll to position [112, 0]
click at [1249, 425] on icon at bounding box center [1256, 421] width 15 height 15
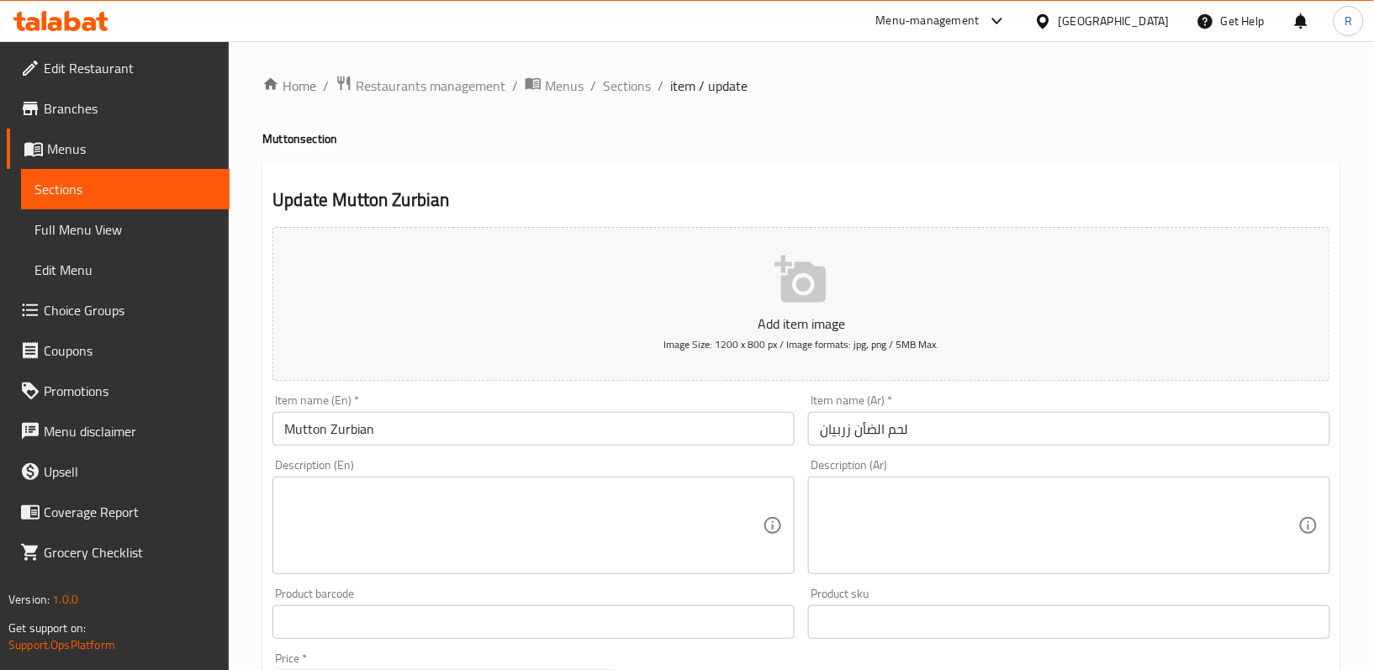
click at [499, 485] on div "Description (En)" at bounding box center [533, 526] width 522 height 98
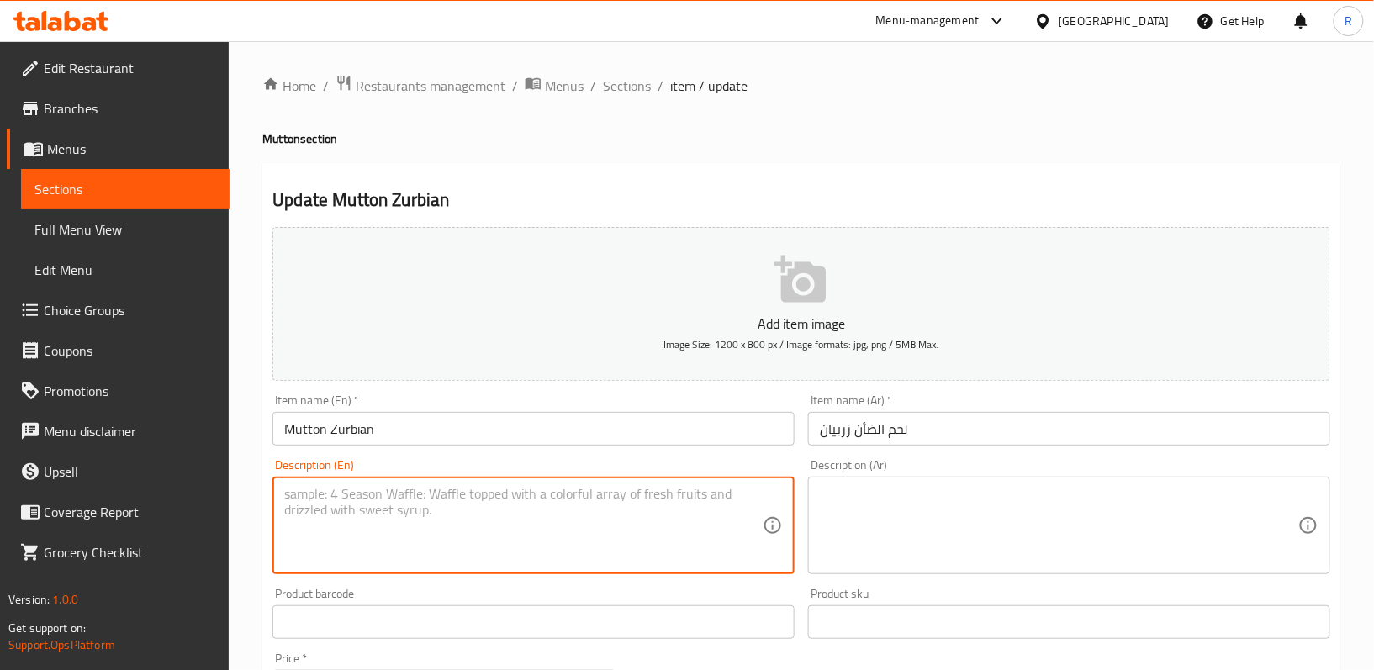
click at [494, 501] on textarea at bounding box center [523, 526] width 478 height 80
paste textarea "A rich layered rice dish infused with saffron, whole spices, and marinated mutt…"
type textarea "A rich layered rice dish infused with saffron, whole spices, and marinated mutt…"
click at [965, 538] on textarea at bounding box center [1059, 526] width 478 height 80
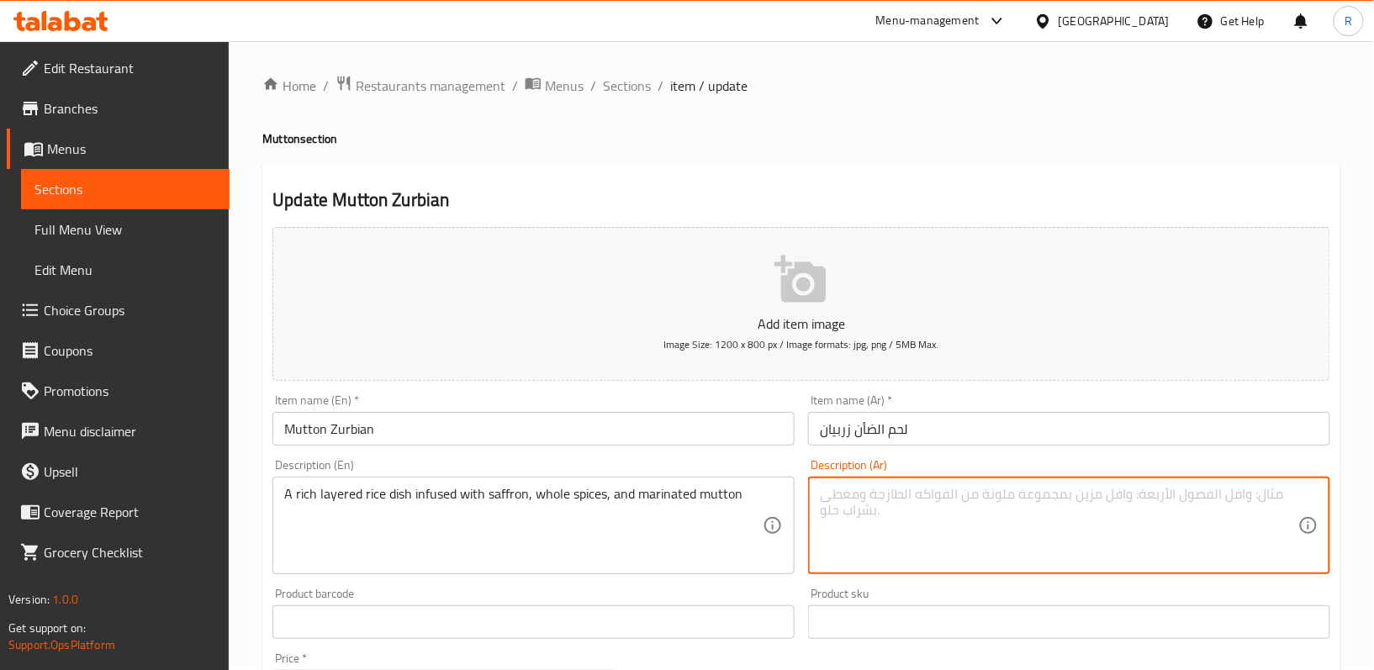
paste textarea "طبق أرز غني متعدد الطبقات منقوع بالزعفران والتوابل الكاملة ولحم الضأن المتبل"
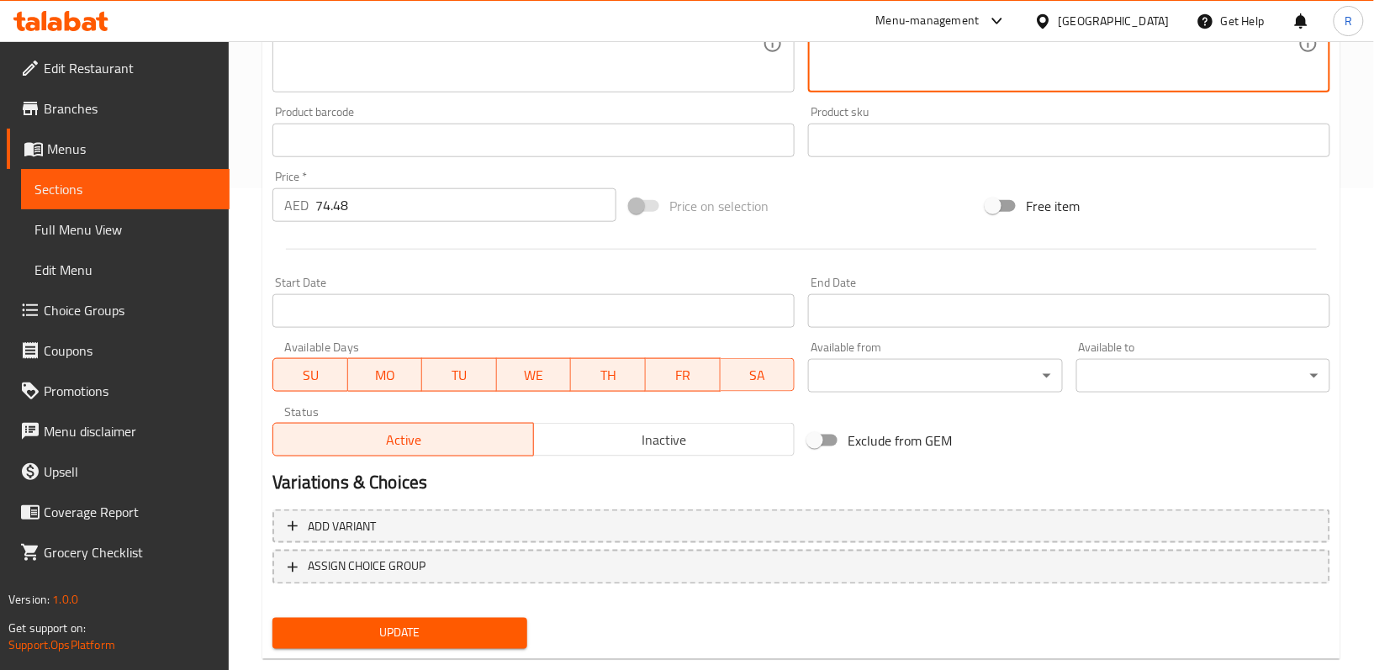
scroll to position [516, 0]
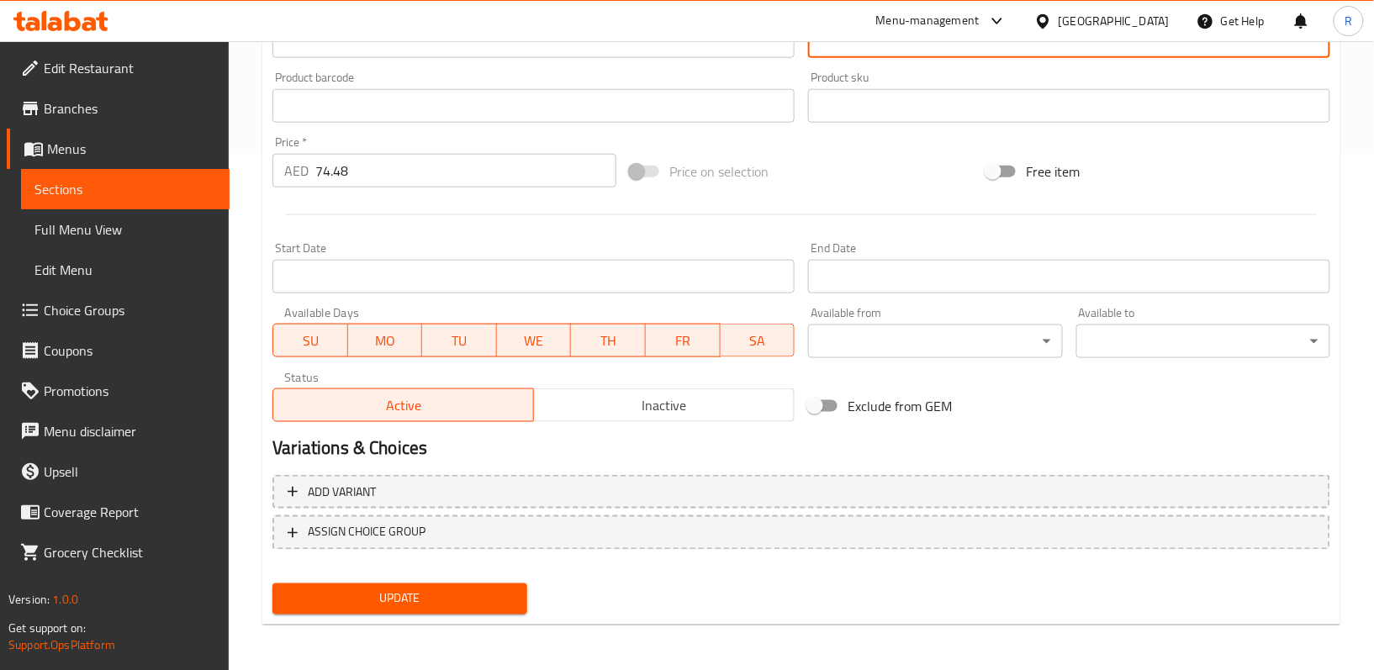
type textarea "طبق أرز غني متعدد الطبقات منقوع بالزعفران والتوابل الكاملة ولحم الضأن المتبل"
click at [464, 607] on span "Update" at bounding box center [399, 599] width 227 height 21
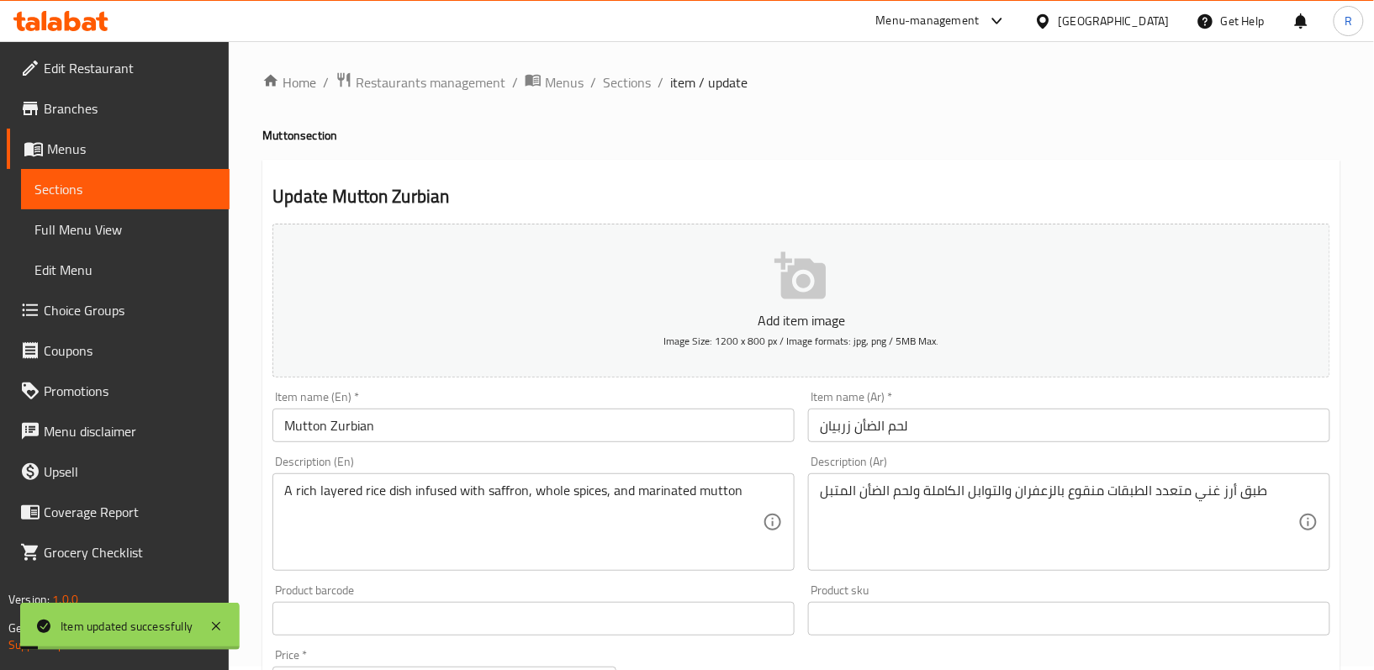
scroll to position [0, 0]
click at [632, 81] on span "Sections" at bounding box center [627, 86] width 48 height 20
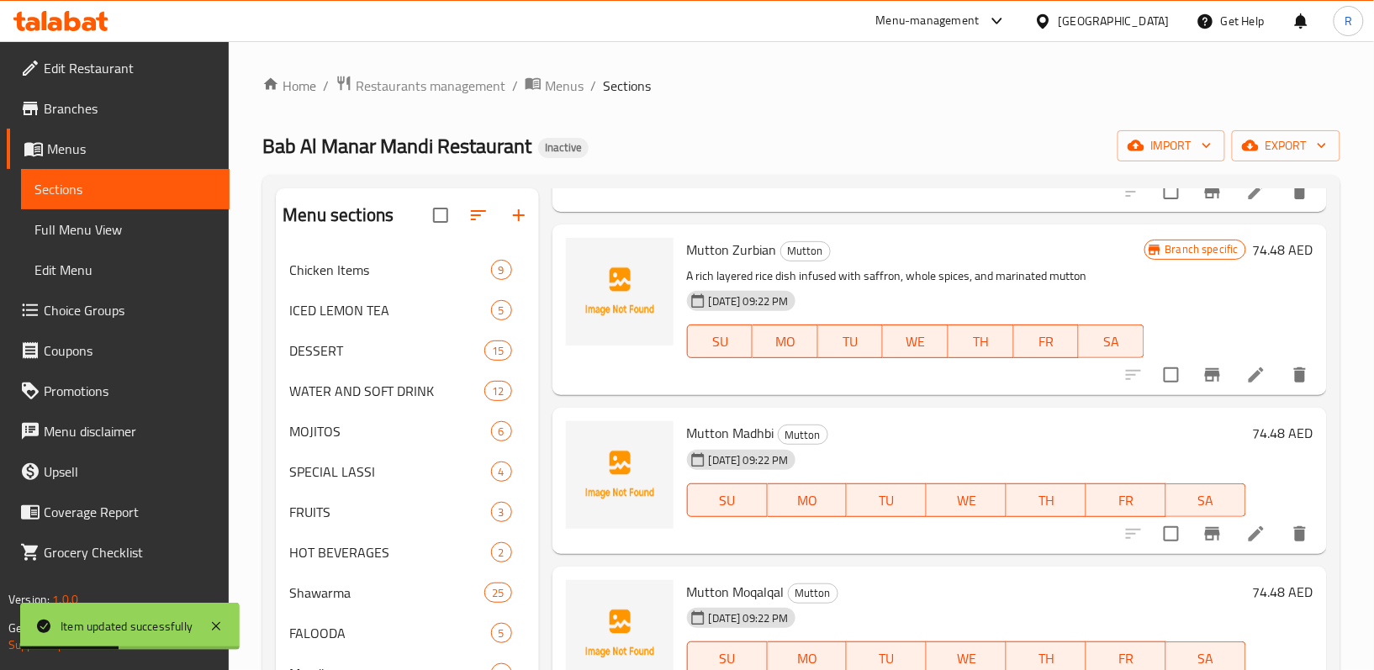
scroll to position [112, 0]
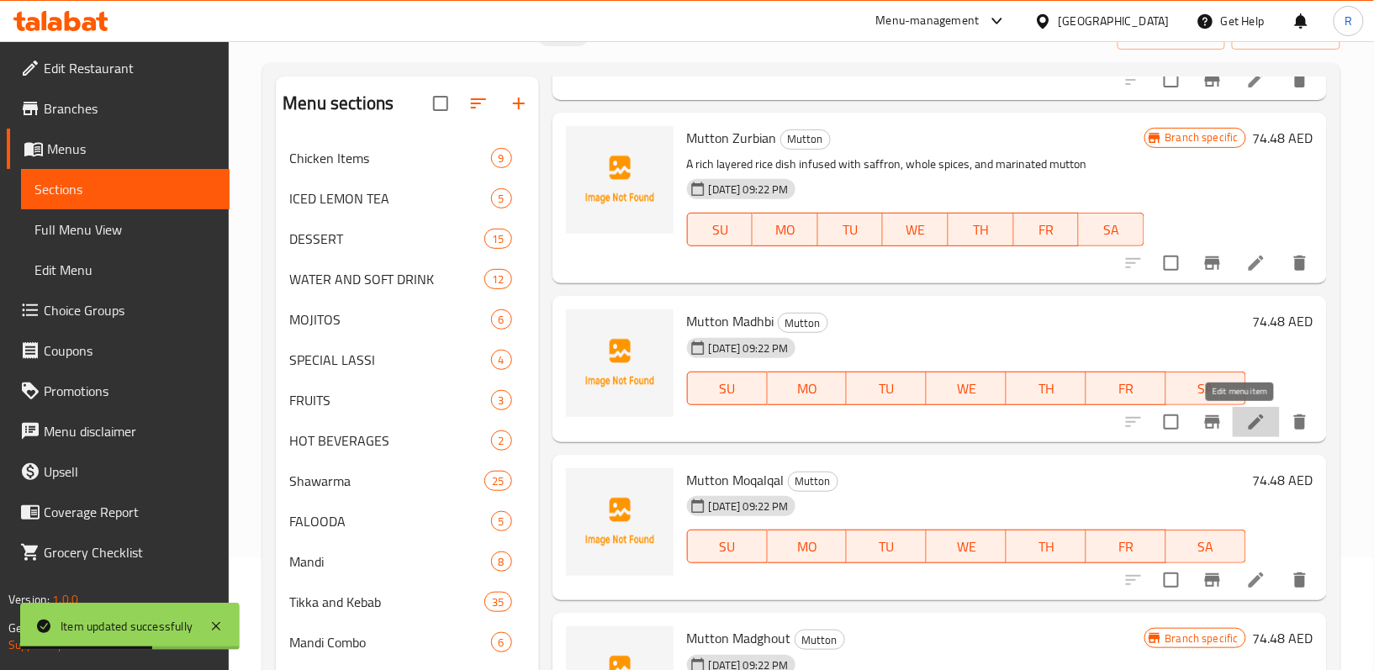
click at [1246, 419] on icon at bounding box center [1256, 422] width 20 height 20
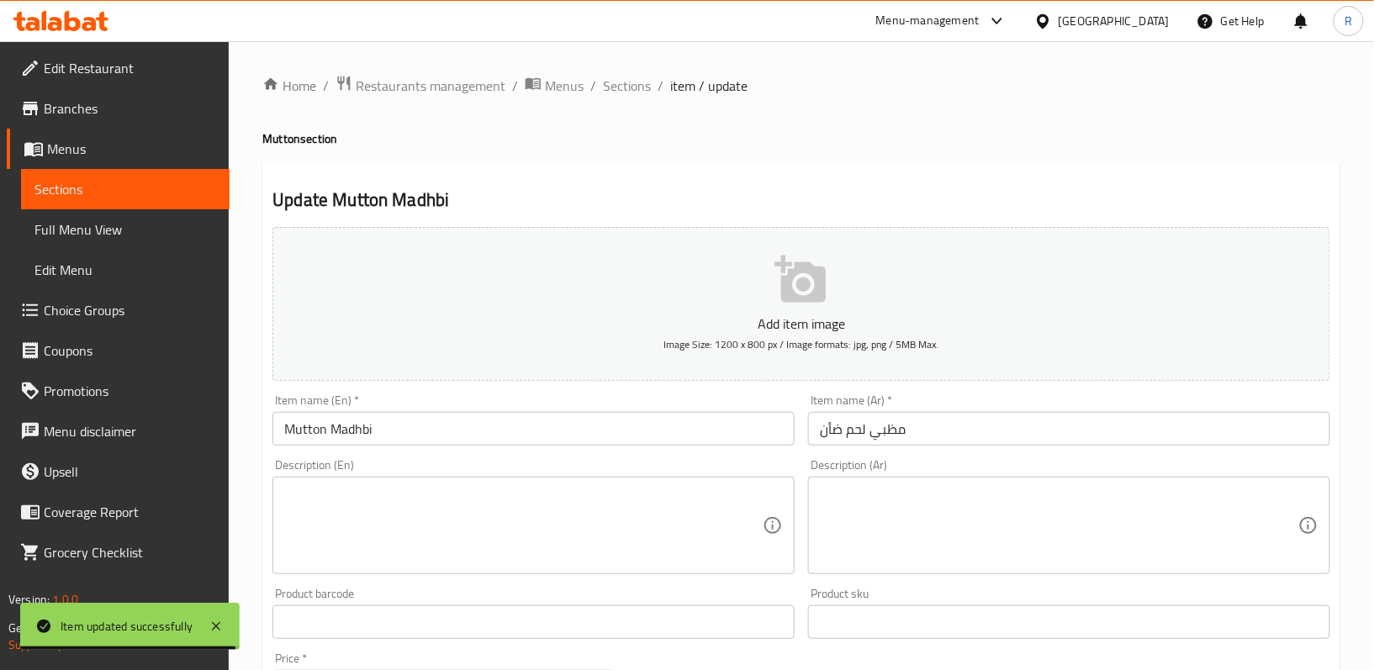
click at [533, 508] on textarea at bounding box center [523, 526] width 478 height 80
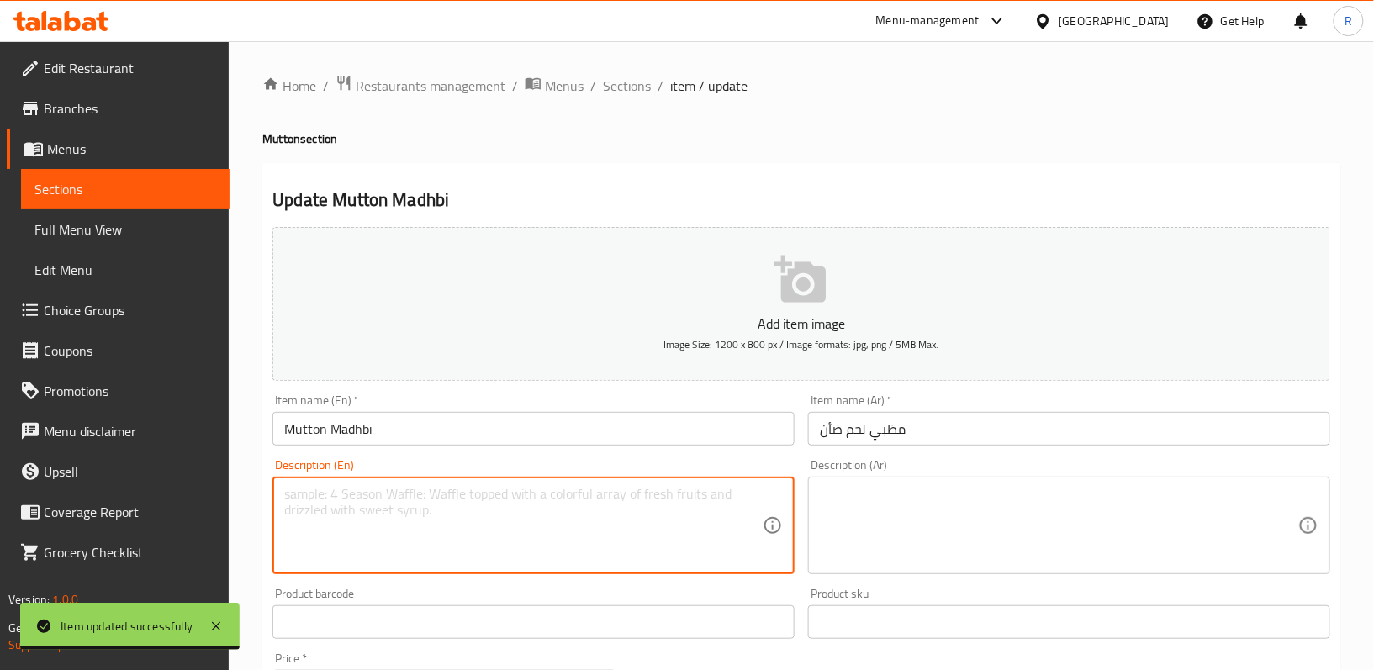
paste textarea "Charcoal-grilled marinated mutton served over lightly seasoned rice"
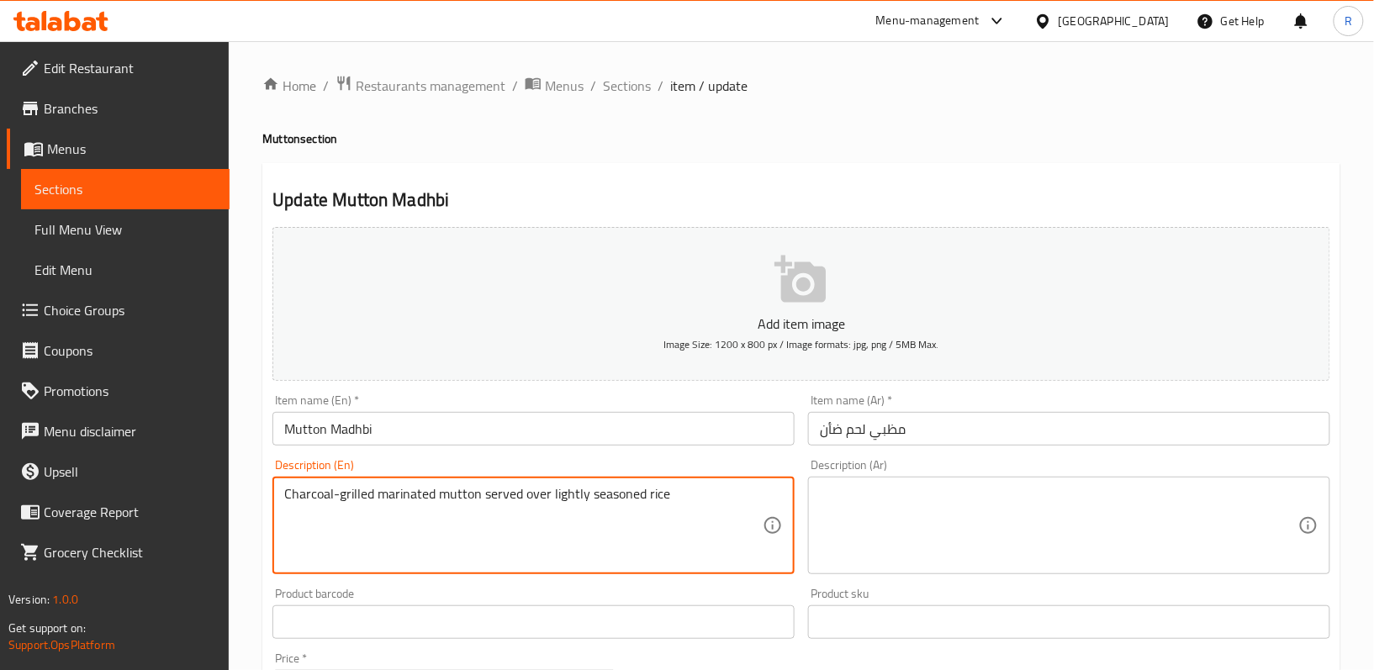
click at [550, 505] on textarea "Charcoal-grilled marinated mutton served over lightly seasoned rice" at bounding box center [523, 526] width 478 height 80
type textarea "Charcoal-grilled marinated mutton served over lightly seasoned rice"
click at [883, 535] on textarea at bounding box center [1059, 526] width 478 height 80
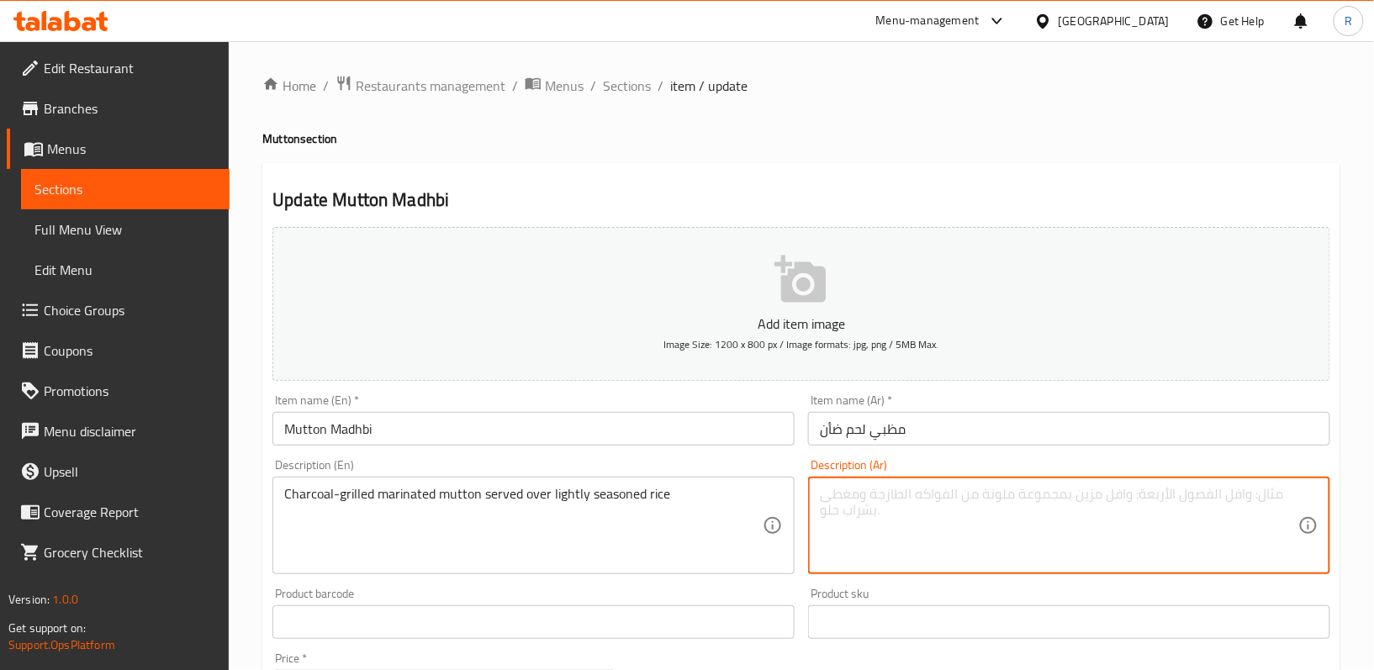
paste textarea "لحم ضأن متبل مشوي على الفحم يقدم مع أرز متبل قليلاً"
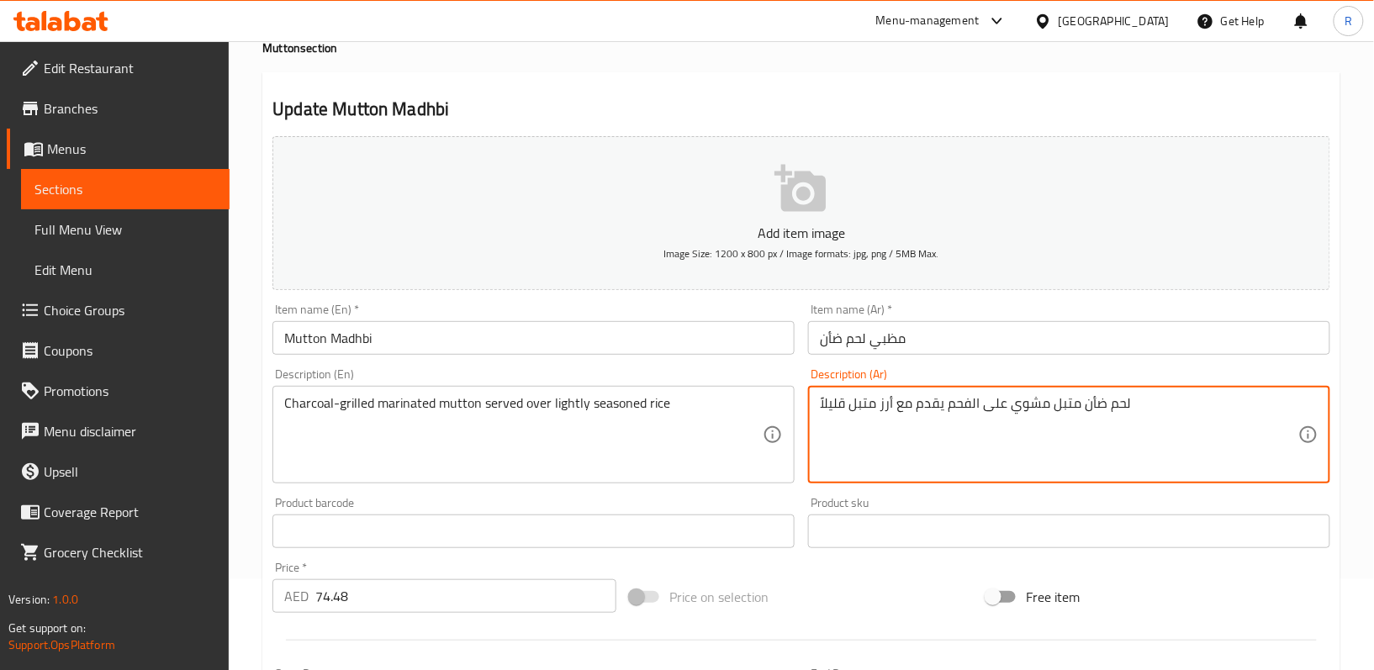
scroll to position [516, 0]
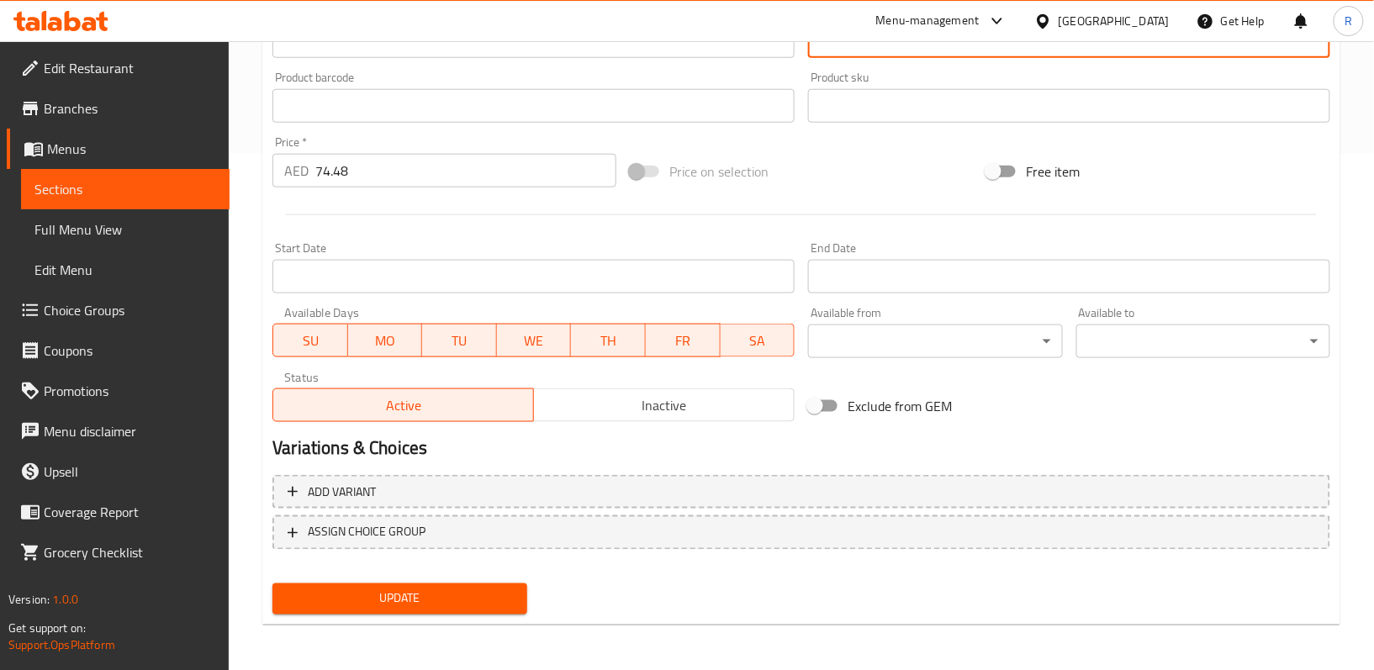
type textarea "لحم ضأن متبل مشوي على الفحم يقدم مع أرز متبل قليلاً"
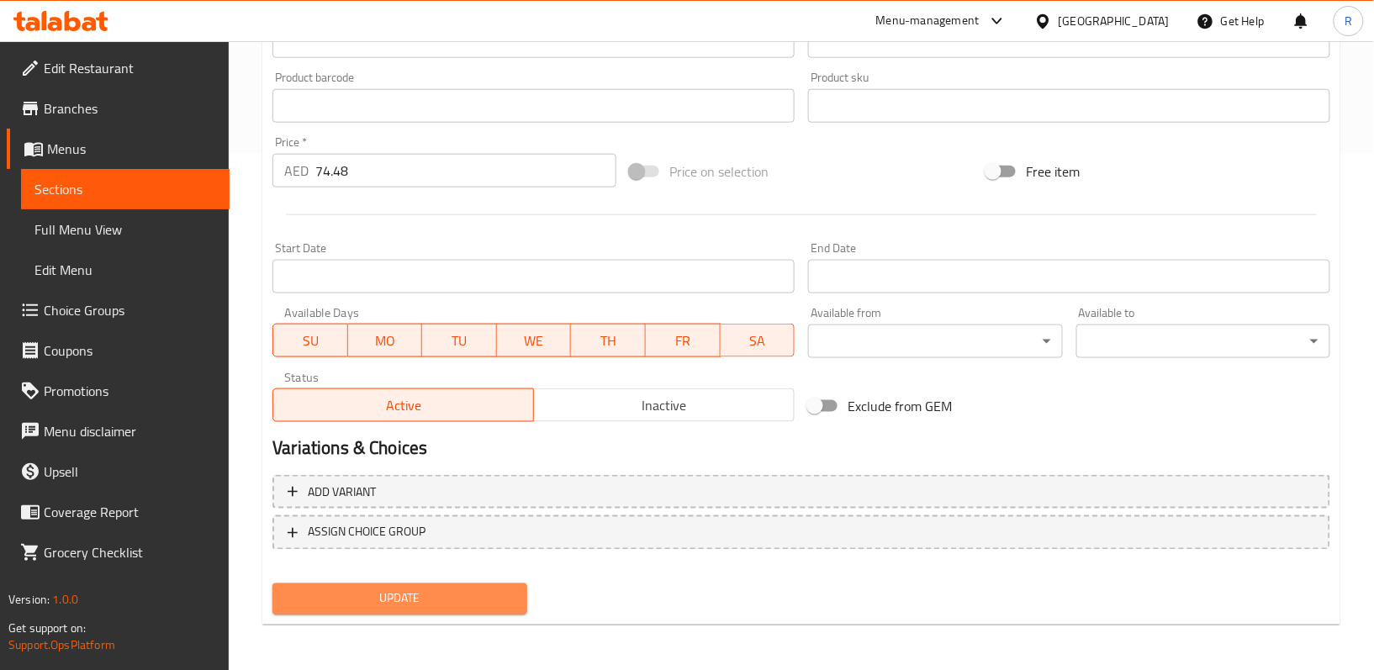
click at [473, 597] on span "Update" at bounding box center [399, 599] width 227 height 21
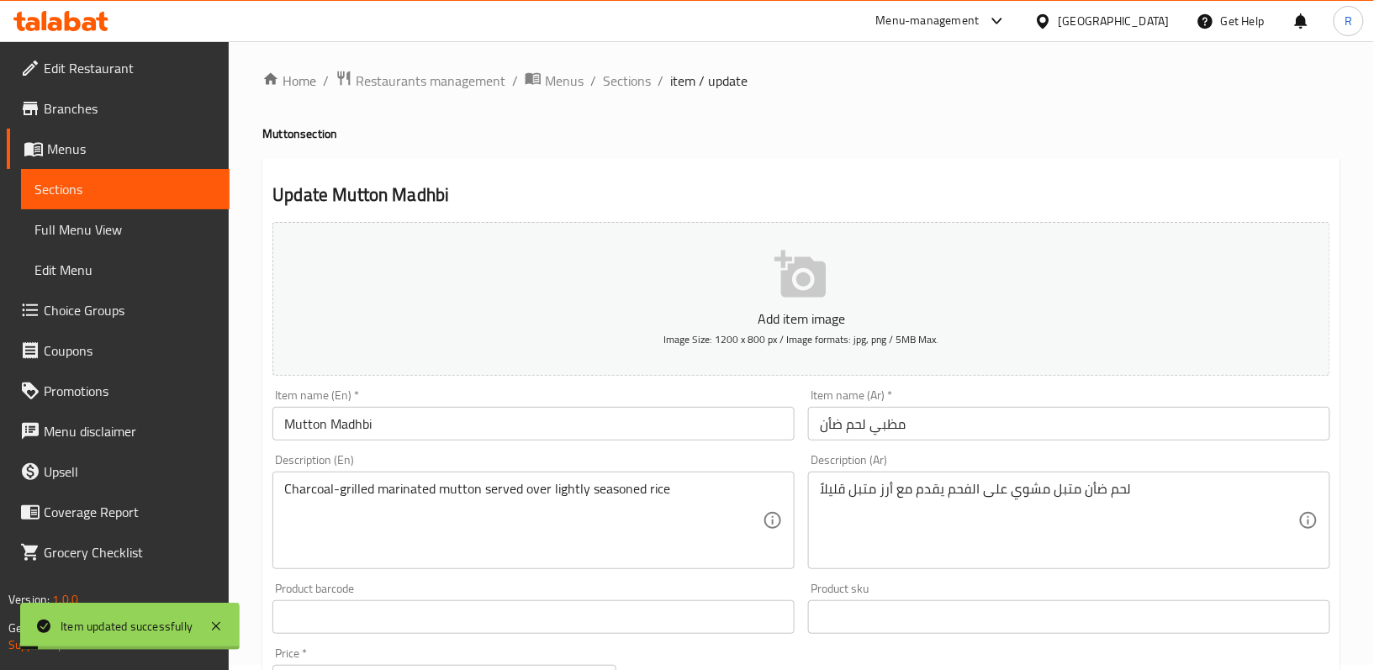
scroll to position [0, 0]
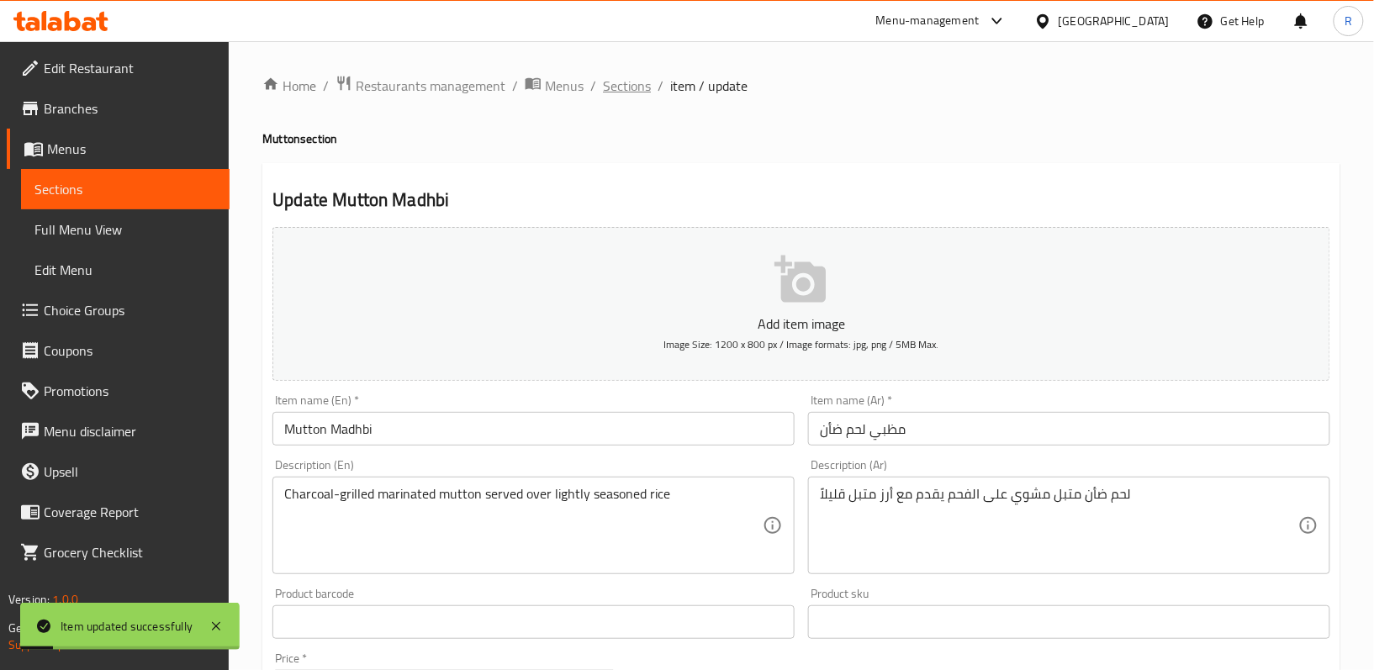
click at [620, 86] on span "Sections" at bounding box center [627, 86] width 48 height 20
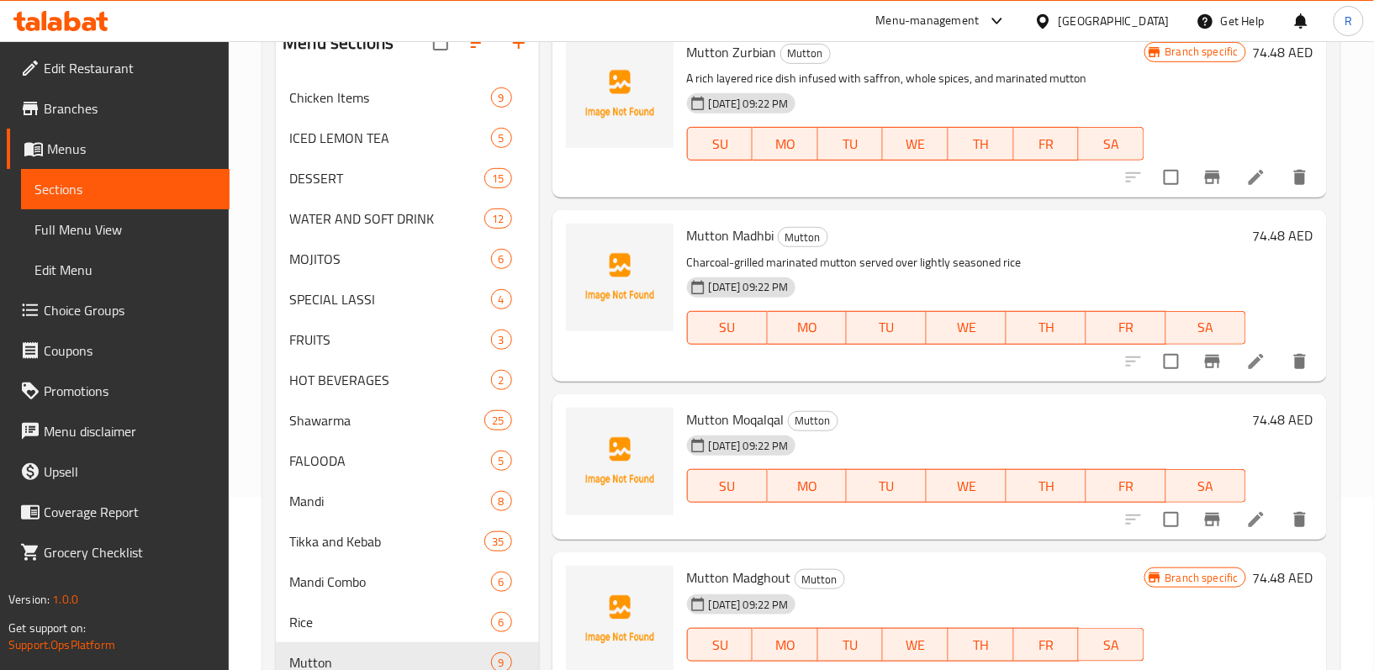
scroll to position [224, 0]
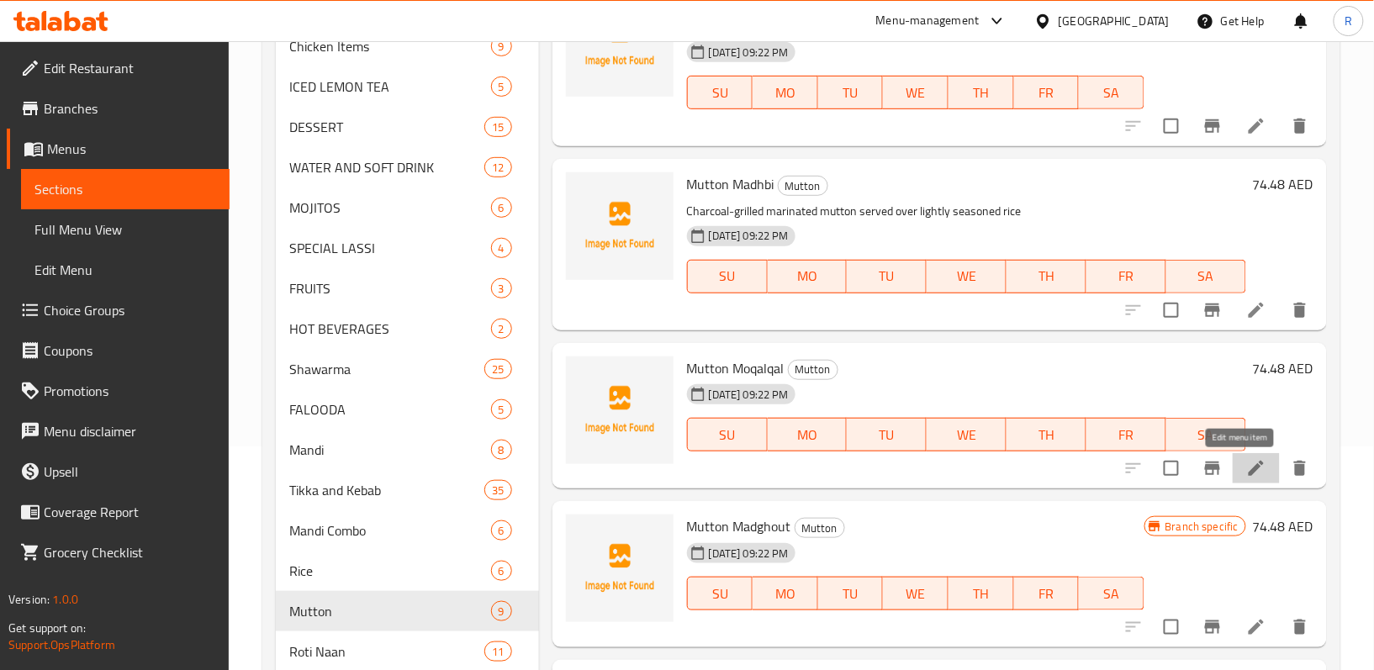
click at [1246, 467] on icon at bounding box center [1256, 468] width 20 height 20
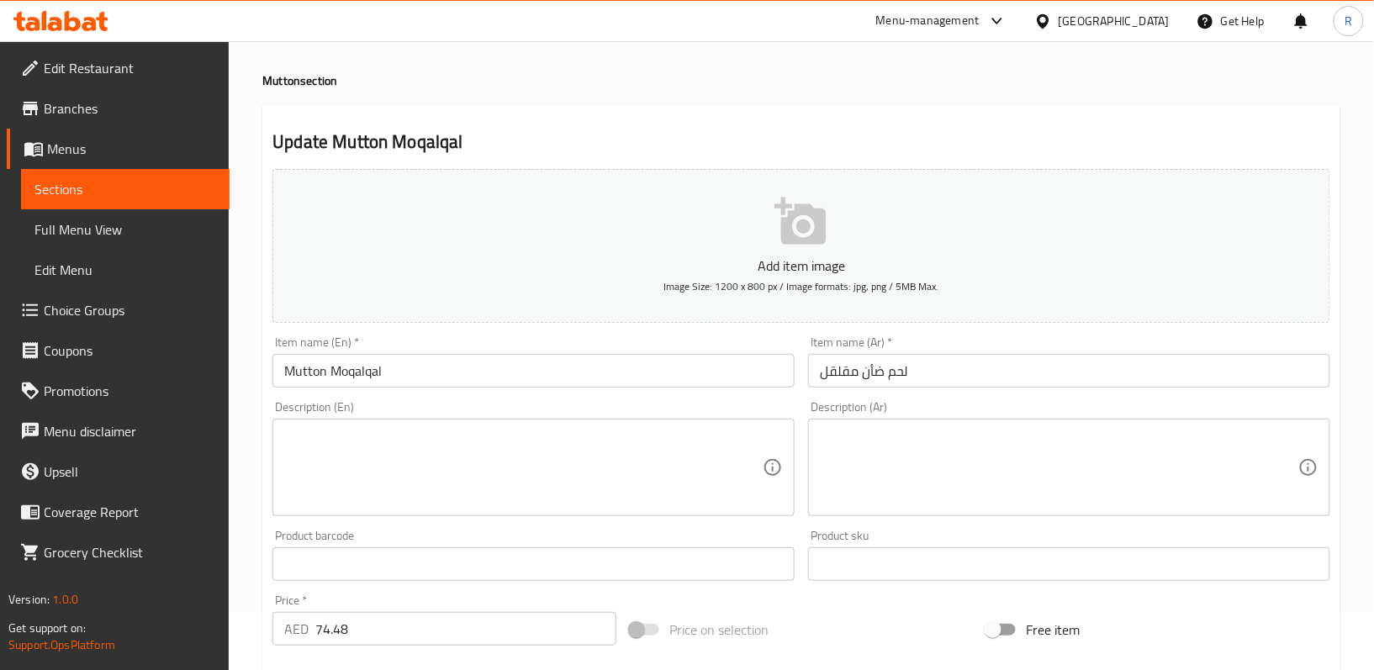
scroll to position [112, 0]
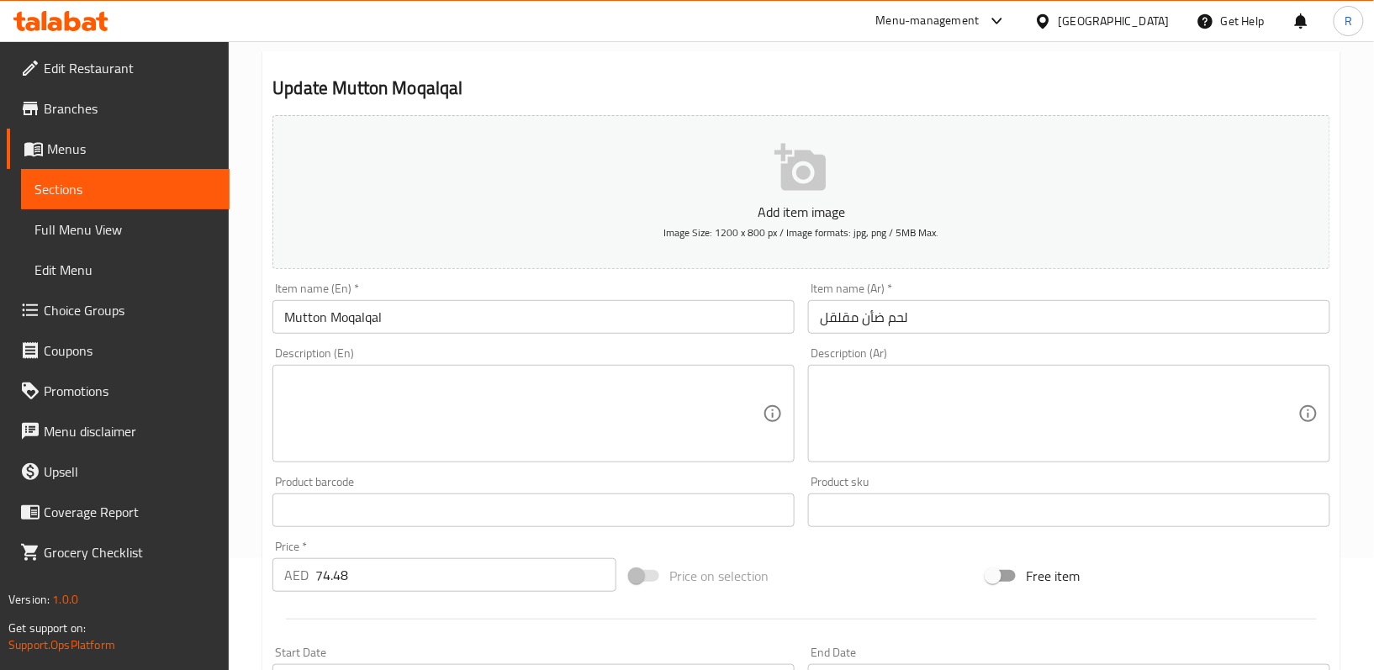
click at [515, 407] on textarea at bounding box center [523, 414] width 478 height 80
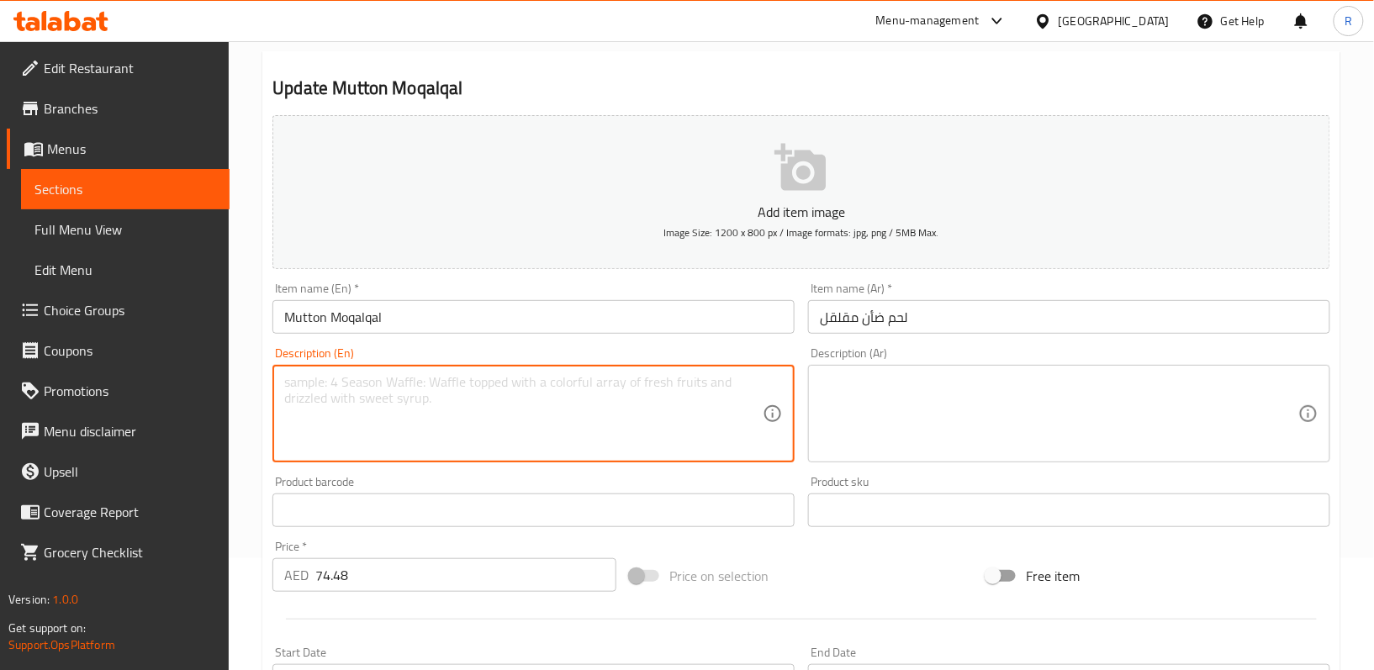
paste textarea "Spiced mutton pieces sautéed with onions, peppers, and tomatoes"
click at [573, 382] on textarea "Spiced mutton pieces sautéed with onions, peppers, and tomatoes" at bounding box center [523, 414] width 478 height 80
type textarea "Spiced mutton pieces sautéed with onions, peppers, and tomatoes"
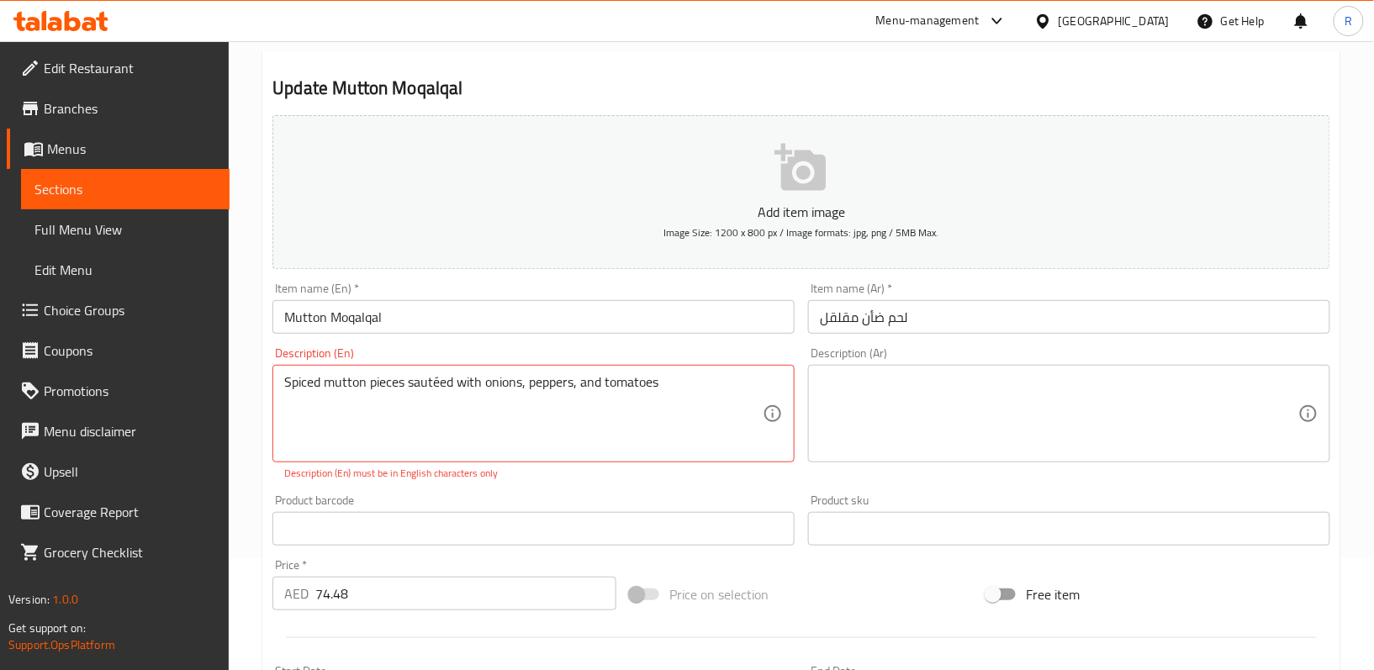
click at [395, 395] on textarea "Spiced mutton pieces sautéed with onions, peppers, and tomatoes" at bounding box center [523, 414] width 478 height 80
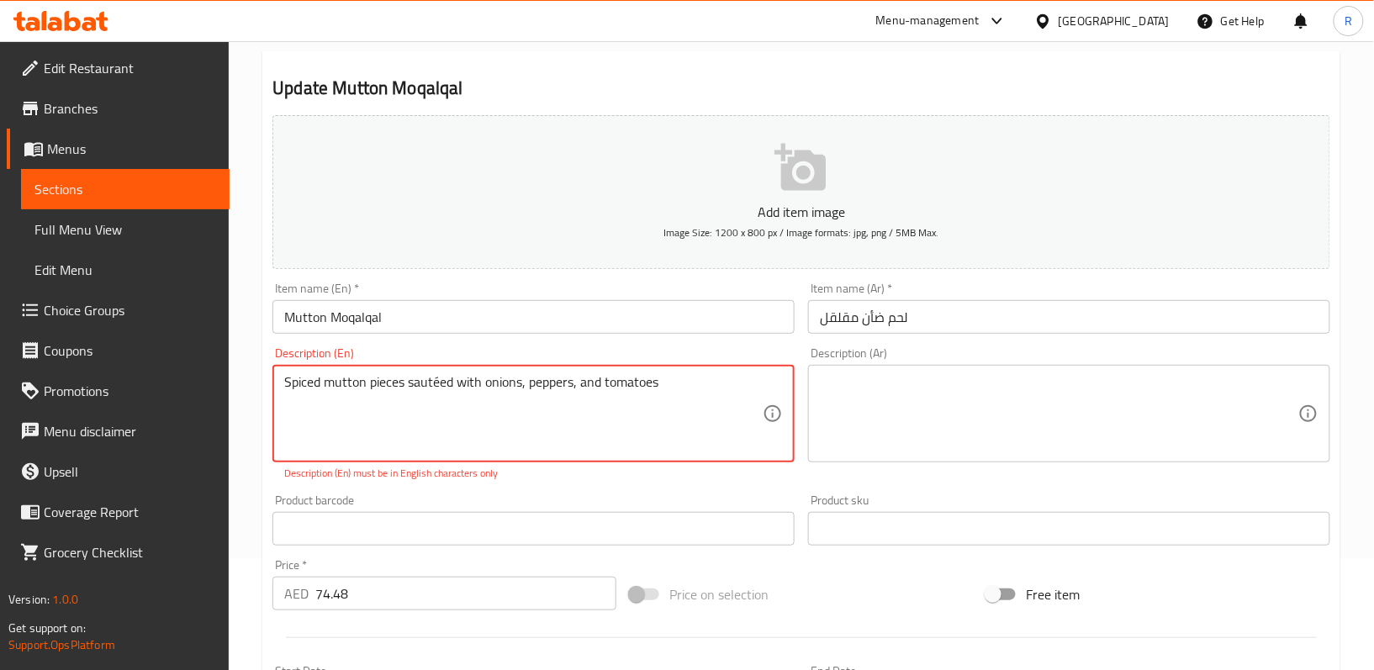
click at [395, 395] on textarea "Spiced mutton pieces sautéed with onions, peppers, and tomatoes" at bounding box center [523, 414] width 478 height 80
click at [420, 410] on textarea "Spiced mutton pieces sautéed with onions, peppers, and tomatoes" at bounding box center [523, 414] width 478 height 80
click at [948, 419] on textarea at bounding box center [1059, 414] width 478 height 80
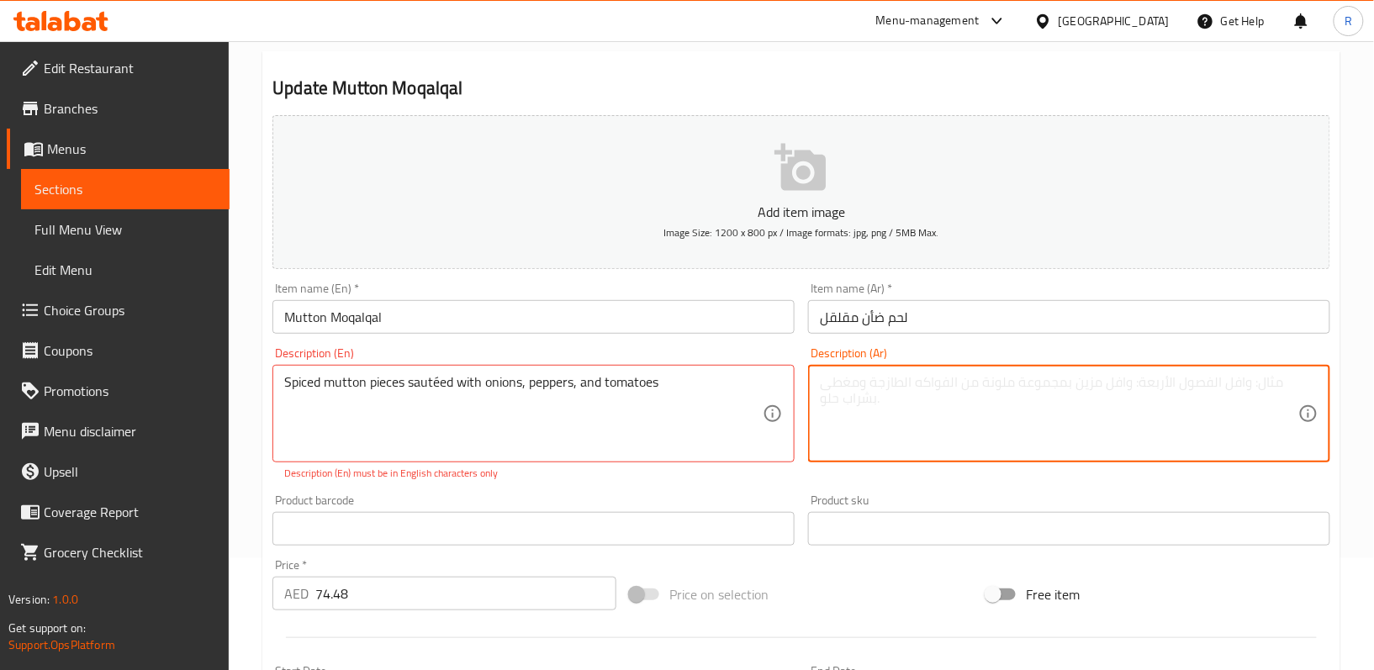
paste textarea "قطع لحم ضأن متبلة ومقلية مع البصل والفلفل والطماطم"
drag, startPoint x: 982, startPoint y: 383, endPoint x: 1020, endPoint y: 380, distance: 38.0
click at [1020, 380] on textarea "قطع لحم ضأن متبلة ومقلية مع البصل والفلفل والطماطم" at bounding box center [1059, 414] width 478 height 80
type textarea "قطع لحم ضأن متبلة سوتية مع البصل والفلفل والطماطم"
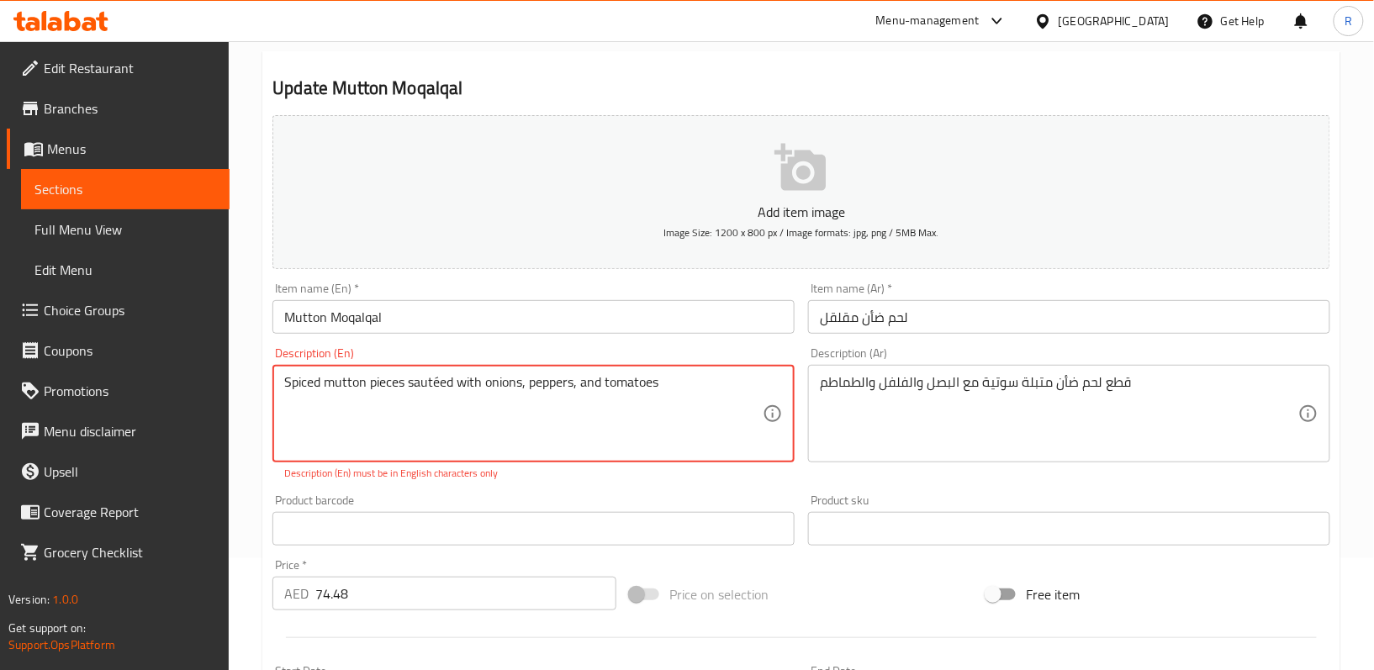
click at [577, 384] on textarea "Spiced mutton pieces sautéed with onions, peppers, and tomatoes" at bounding box center [523, 414] width 478 height 80
click at [437, 384] on textarea "Spiced mutton pieces sautéed with onions, peppers and tomatoes" at bounding box center [523, 414] width 478 height 80
click at [456, 438] on textarea "Spiced mutton pieces sautثed with onions, peppers and tomatoes" at bounding box center [523, 414] width 478 height 80
type textarea "Spiced mutton pieces sauteed with onions, peppers and tomatoes"
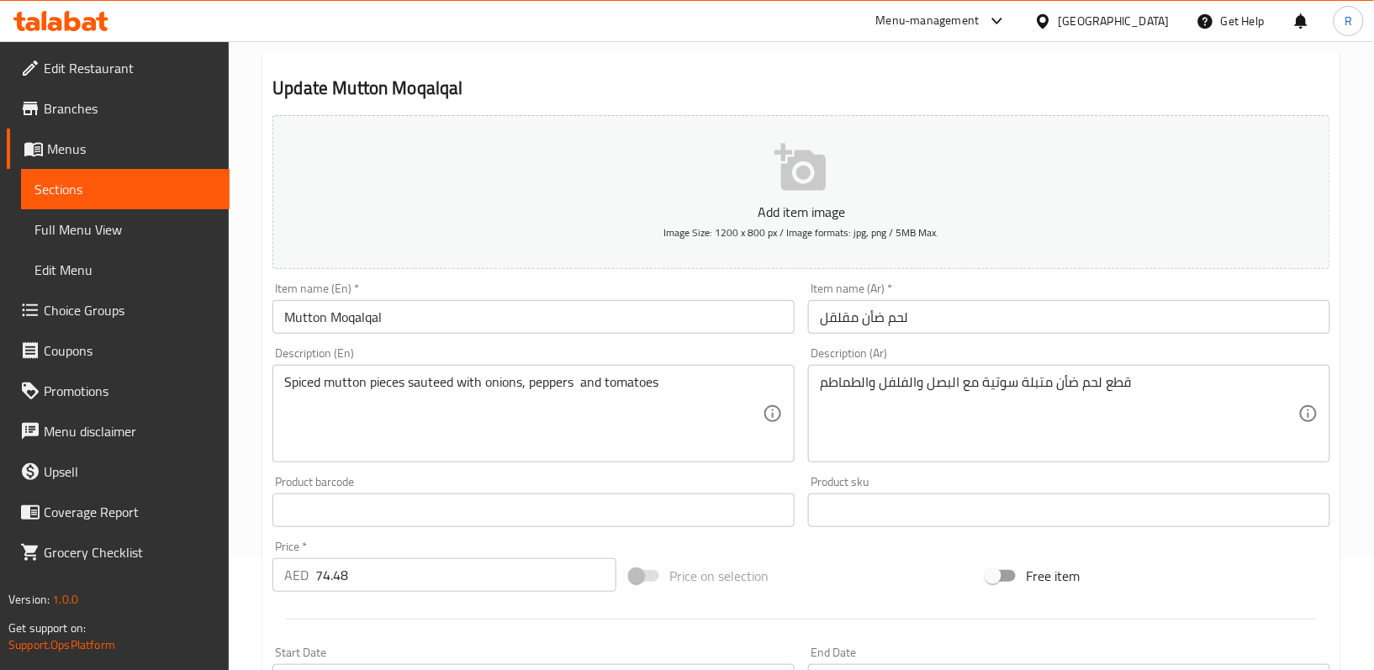
click at [549, 498] on div "Product barcode Product barcode" at bounding box center [533, 501] width 522 height 51
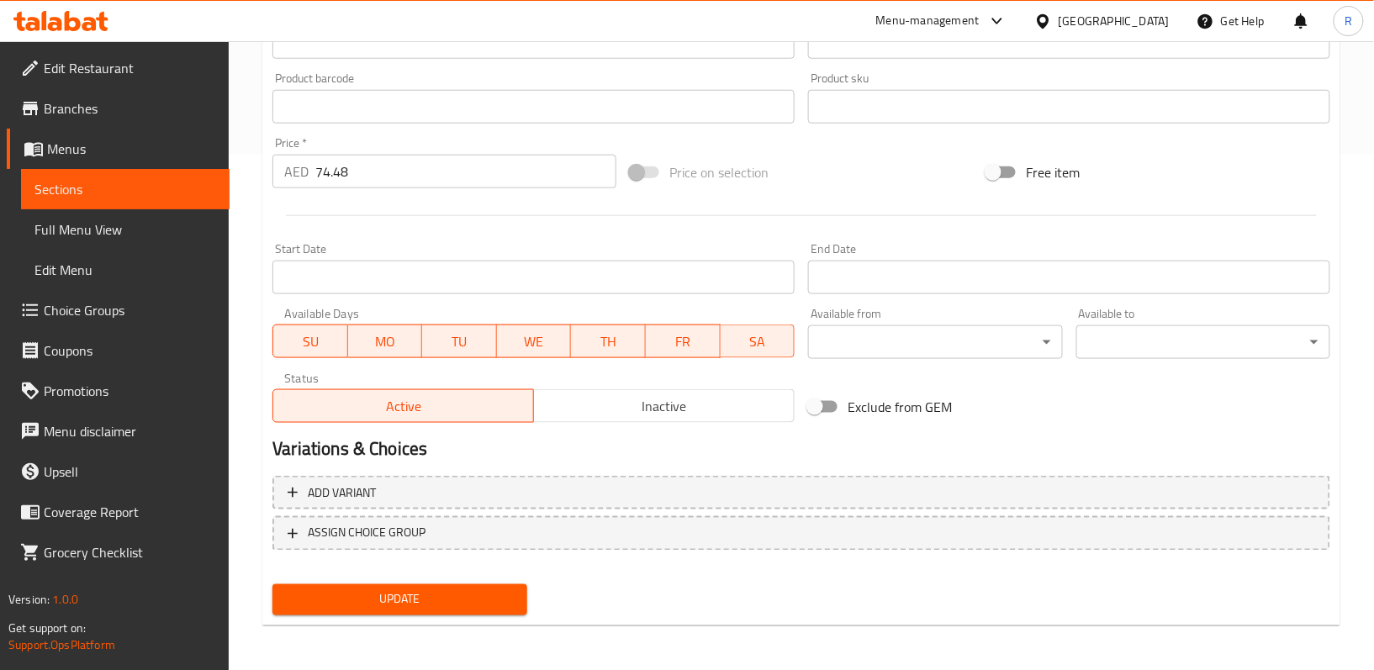
scroll to position [516, 0]
click at [478, 590] on span "Update" at bounding box center [399, 599] width 227 height 21
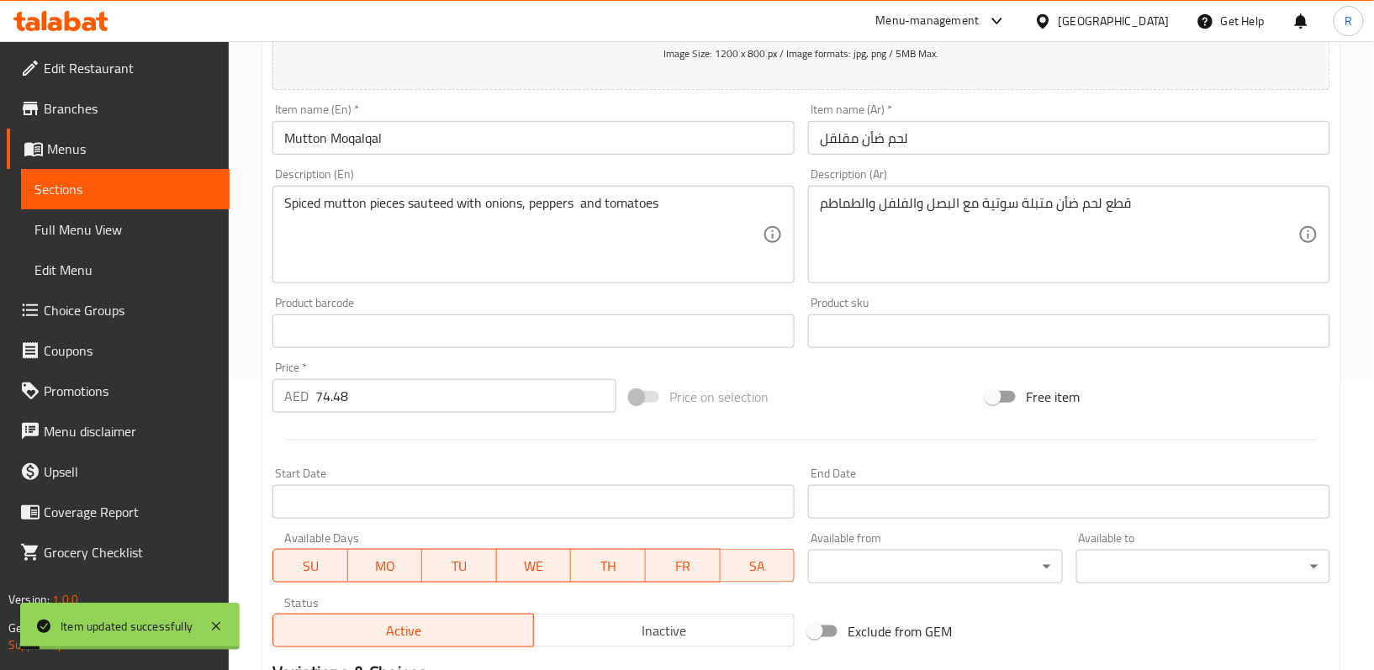
scroll to position [0, 0]
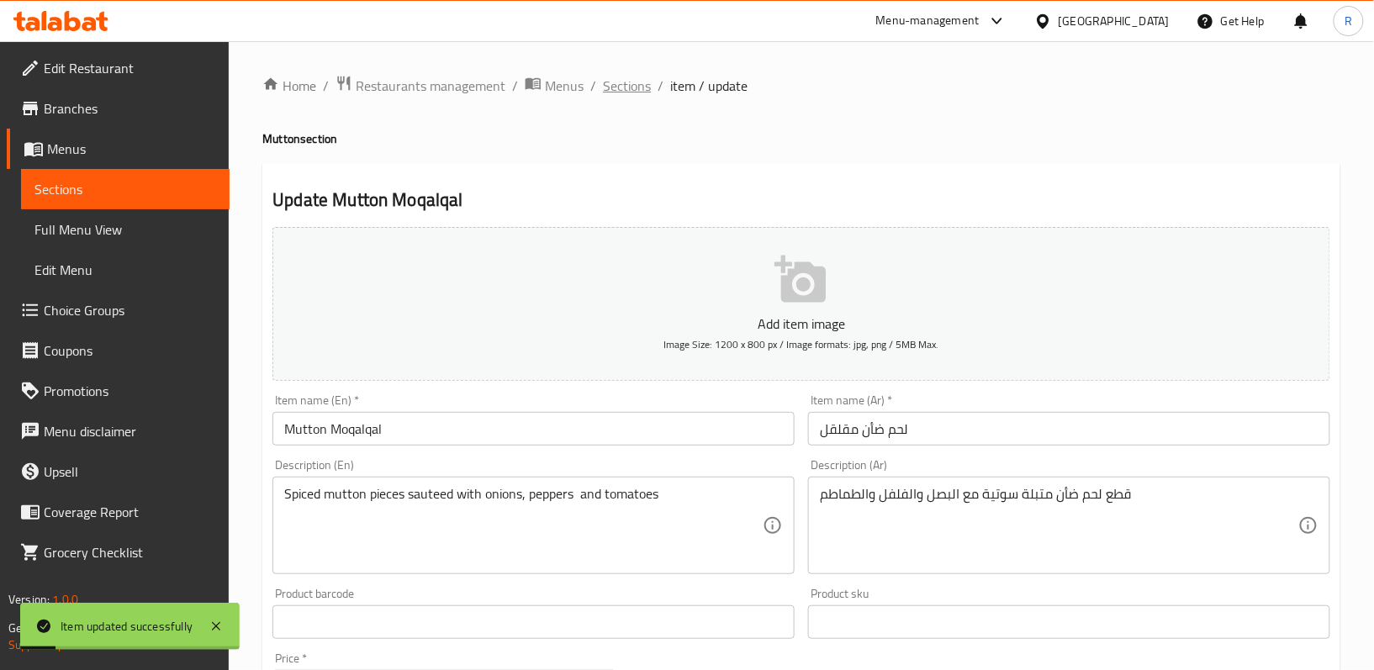
click at [636, 86] on span "Sections" at bounding box center [627, 86] width 48 height 20
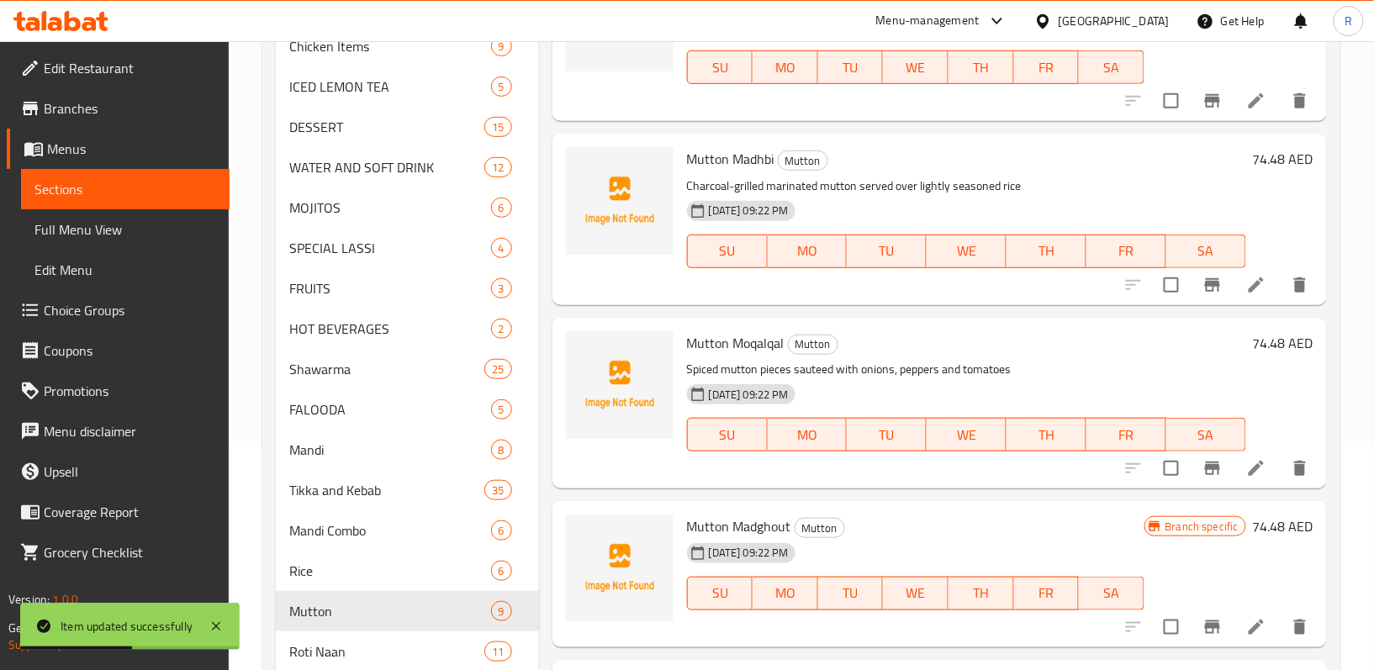
scroll to position [448, 0]
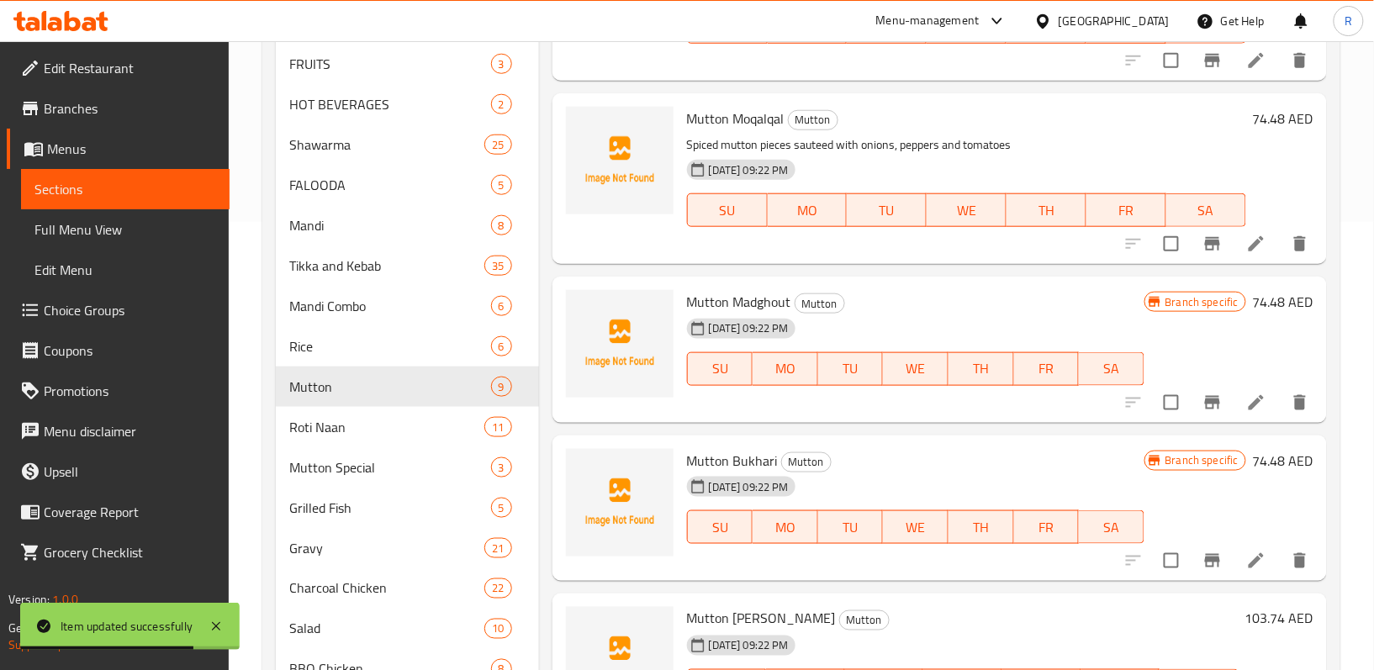
click at [1233, 407] on li at bounding box center [1256, 403] width 47 height 30
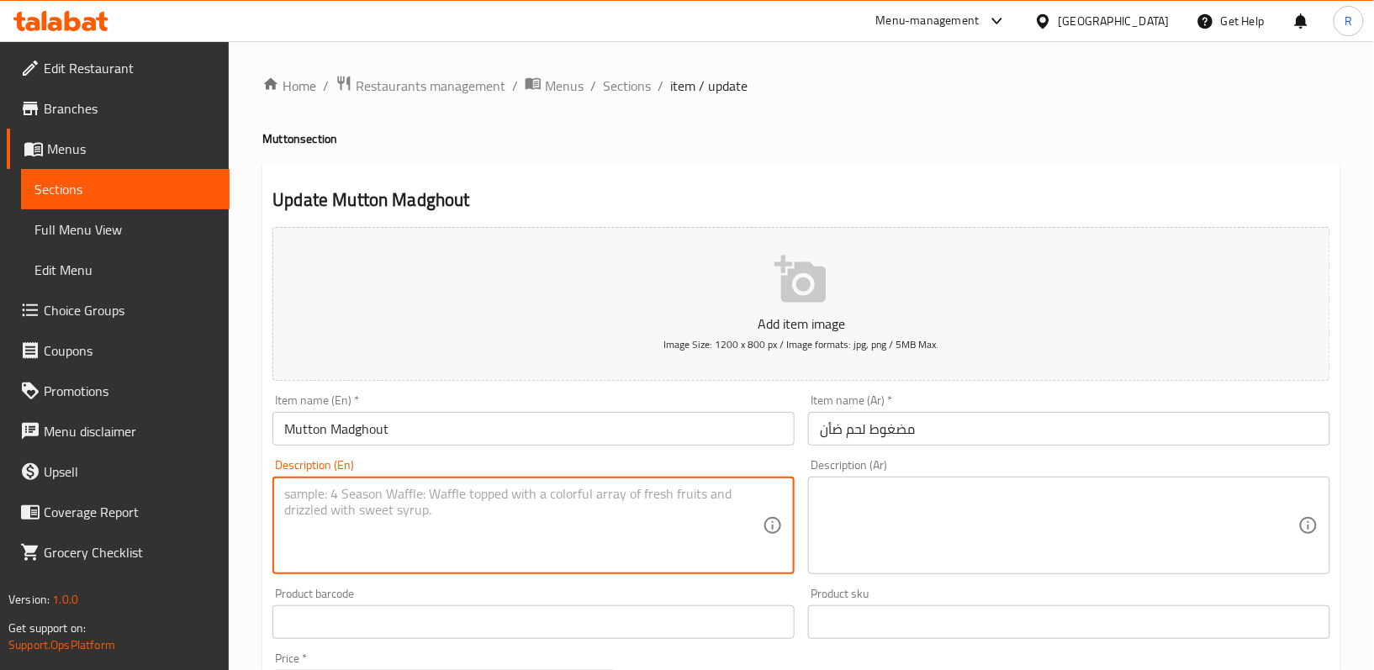
click at [521, 509] on textarea at bounding box center [523, 526] width 478 height 80
paste textarea "Pressure-cooked mutton with rice, fresh tomatoes, and a medley of spices"
type textarea "Pressure-cooked mutton with rice, fresh tomatoes, and a medley of spices"
click at [950, 522] on textarea at bounding box center [1059, 526] width 478 height 80
paste textarea "لحم ضأن مطبوخ تحت الضغط مع الأرز والطماطم الطازجة ومزيج من التوابل"
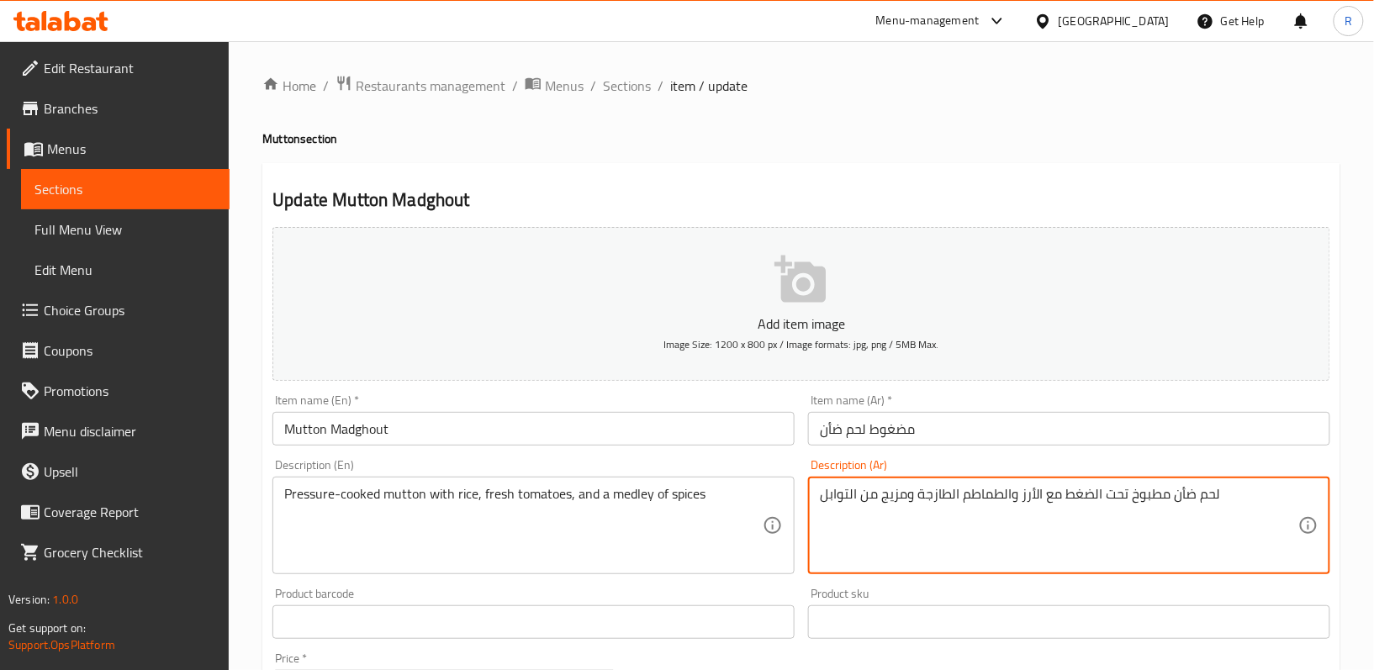
drag, startPoint x: 1064, startPoint y: 495, endPoint x: 1125, endPoint y: 492, distance: 61.5
click at [1125, 492] on textarea "لحم ضأن مطبوخ تحت الضغط مع الأرز والطماطم الطازجة ومزيج من التوابل" at bounding box center [1059, 526] width 478 height 80
click at [1053, 528] on textarea "لحم ضأن مطبوخ بالضغط مع الأرز والطماطم الطازجة ومزيج من التوابل" at bounding box center [1059, 526] width 478 height 80
type textarea "لحم ضأن مطبوخ بالضغط مع الأرز والطماطم الطازجة ومزيج من التوابل"
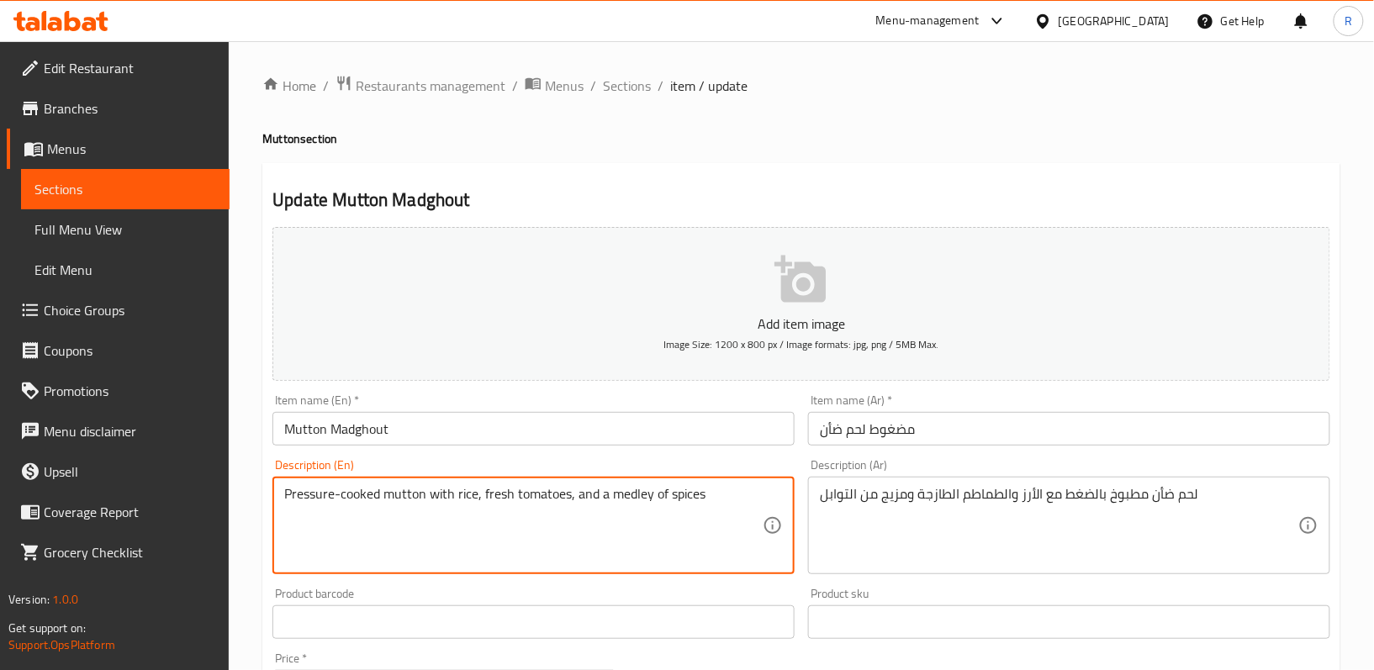
click at [579, 495] on textarea "Pressure-cooked mutton with rice, fresh tomatoes, and a medley of spices" at bounding box center [523, 526] width 478 height 80
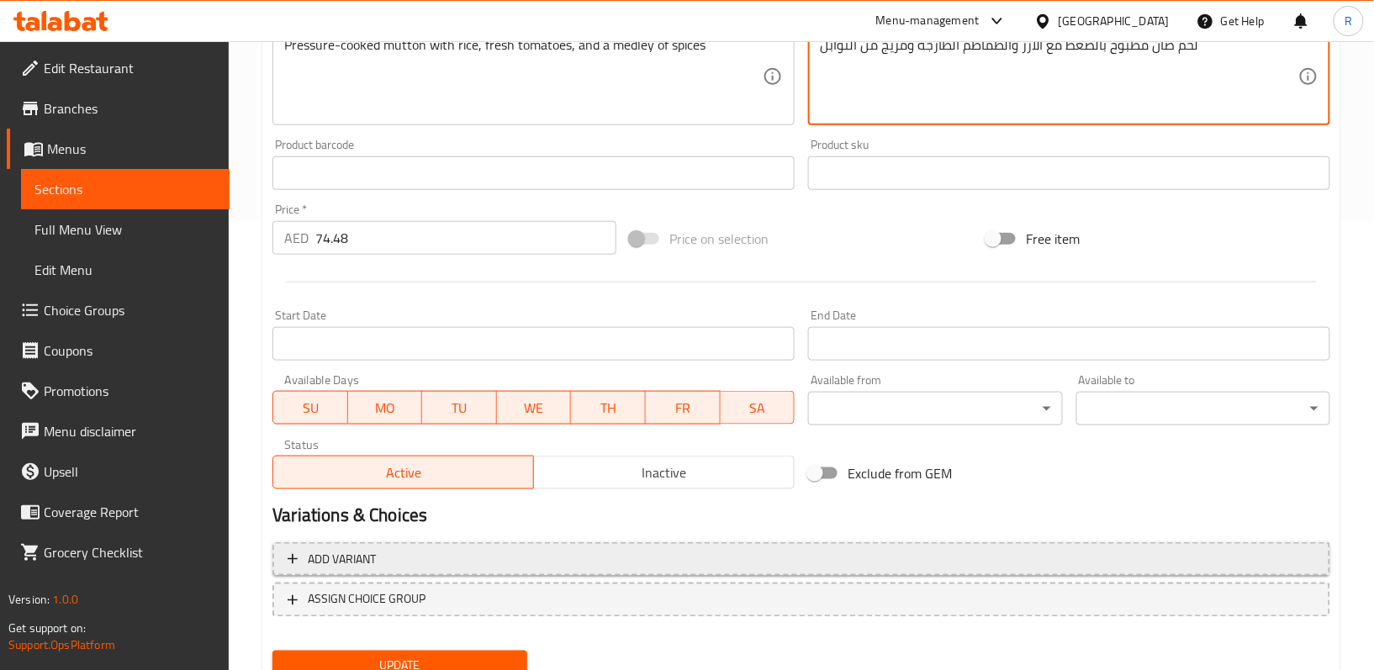
scroll to position [516, 0]
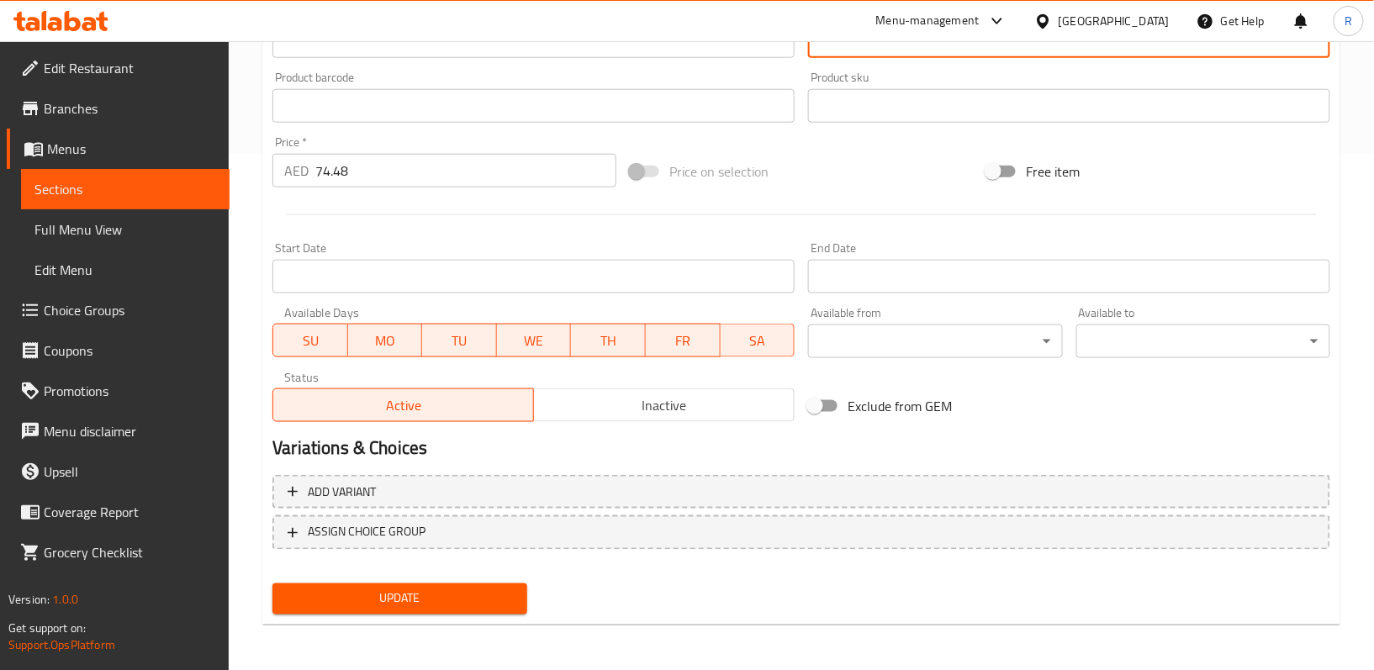
click at [491, 583] on button "Update" at bounding box center [399, 598] width 254 height 31
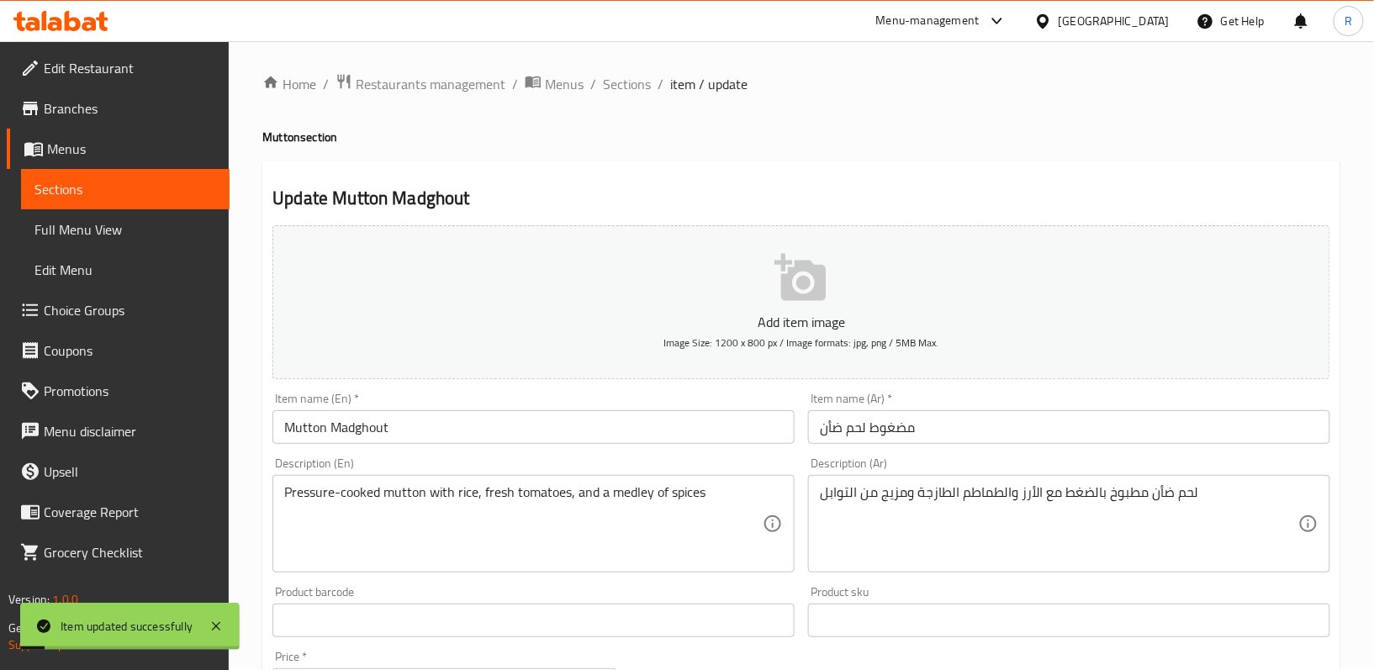
scroll to position [0, 0]
click at [620, 95] on span "Sections" at bounding box center [627, 86] width 48 height 20
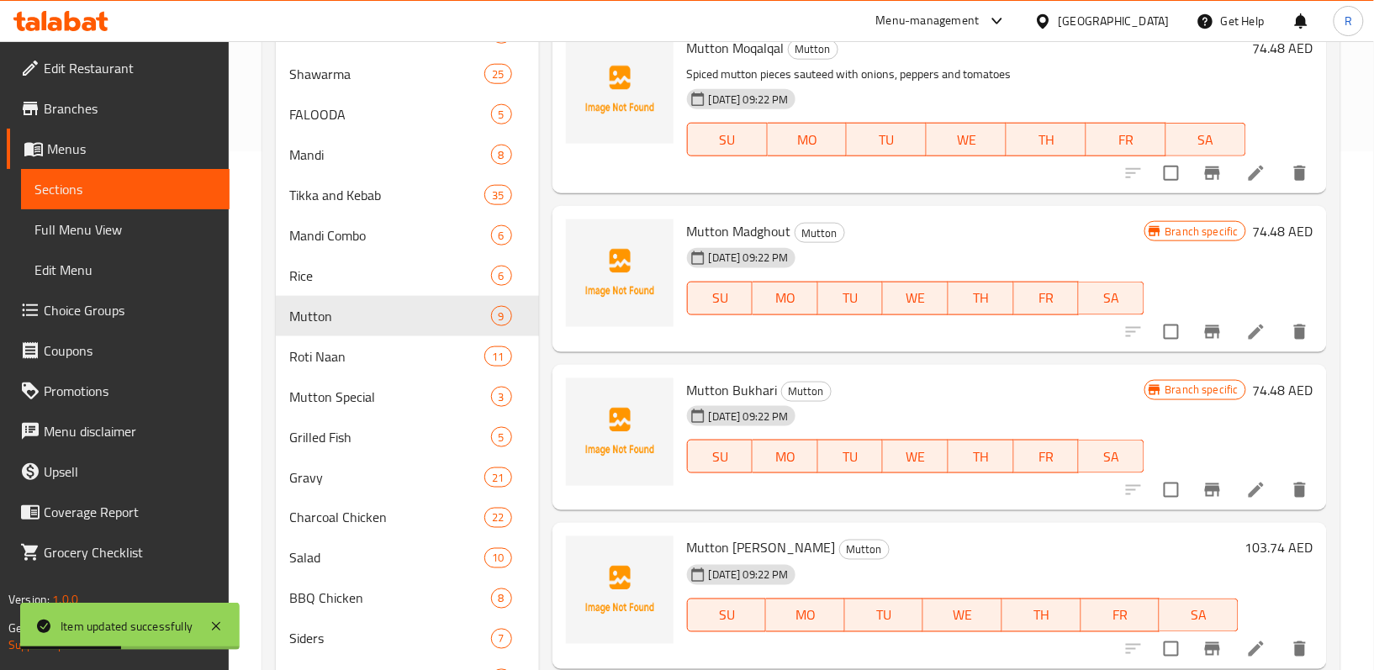
scroll to position [560, 0]
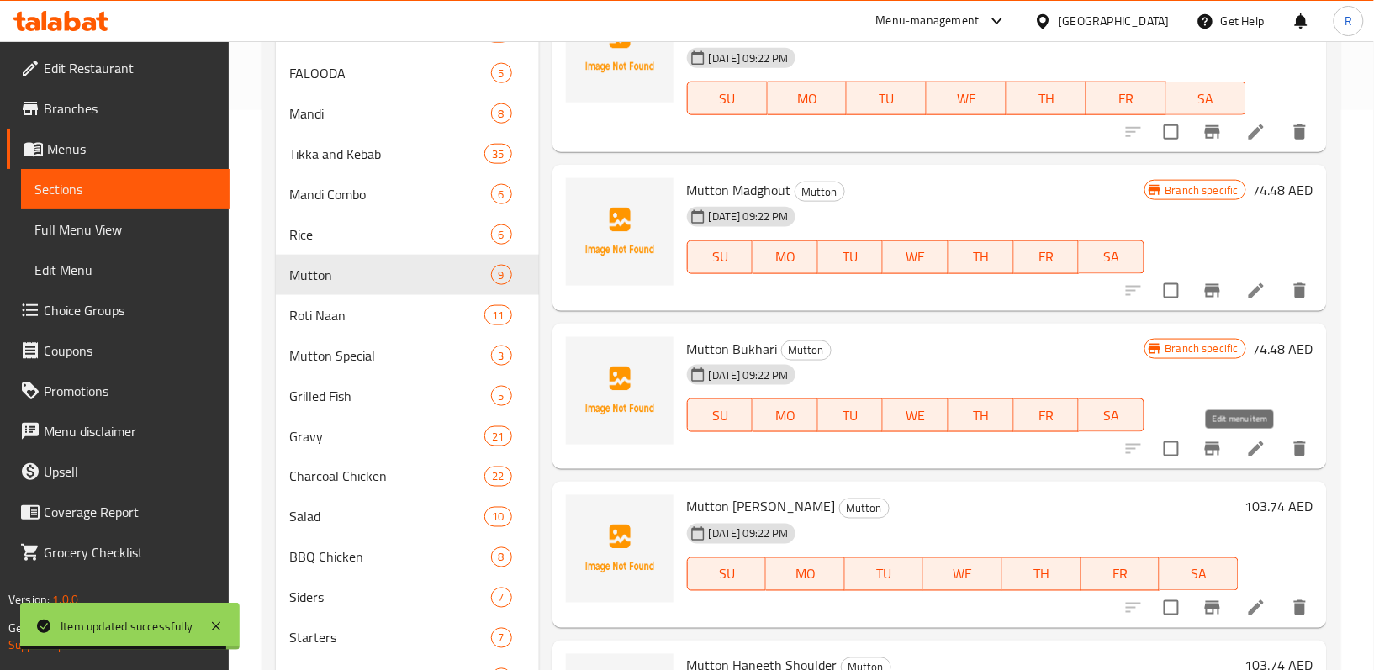
click at [1246, 444] on icon at bounding box center [1256, 449] width 20 height 20
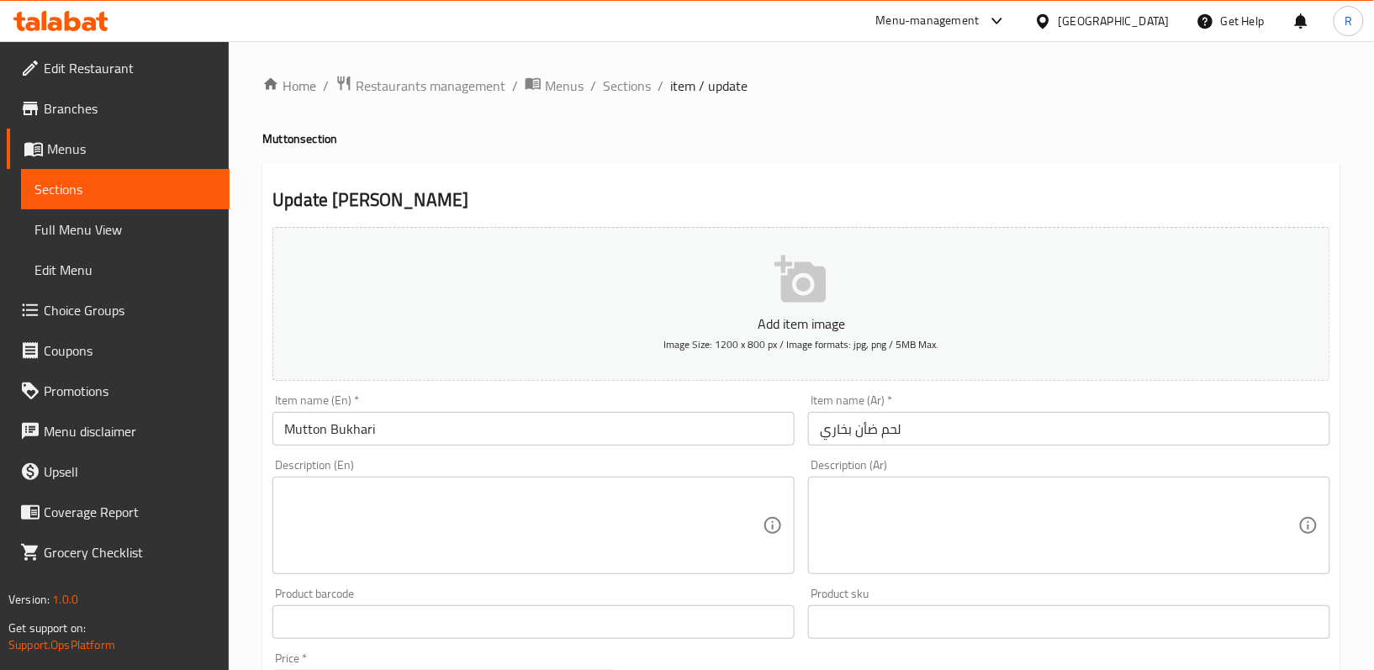
click at [600, 512] on textarea at bounding box center [523, 526] width 478 height 80
paste textarea "Long-grain rice cooked with carrots, spices, and tender mutton pieces"
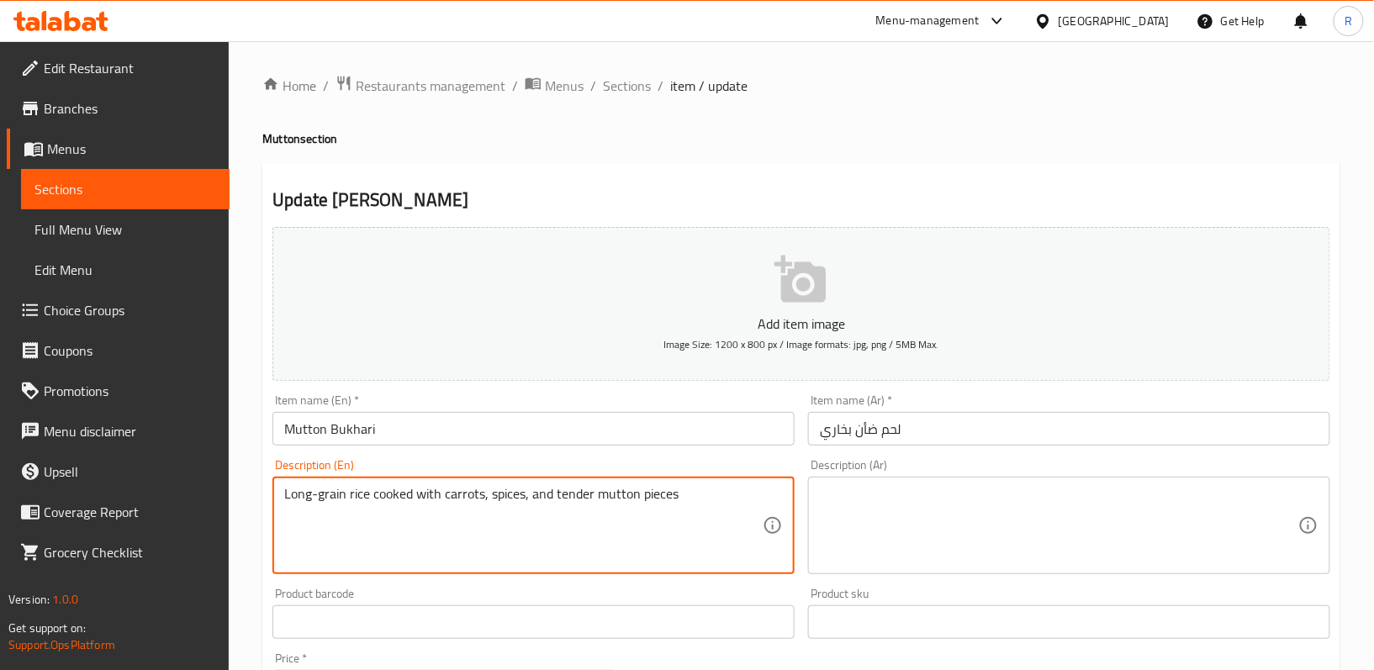
type textarea "Long-grain rice cooked with carrots, spices, and tender mutton pieces"
click at [898, 557] on textarea at bounding box center [1059, 526] width 478 height 80
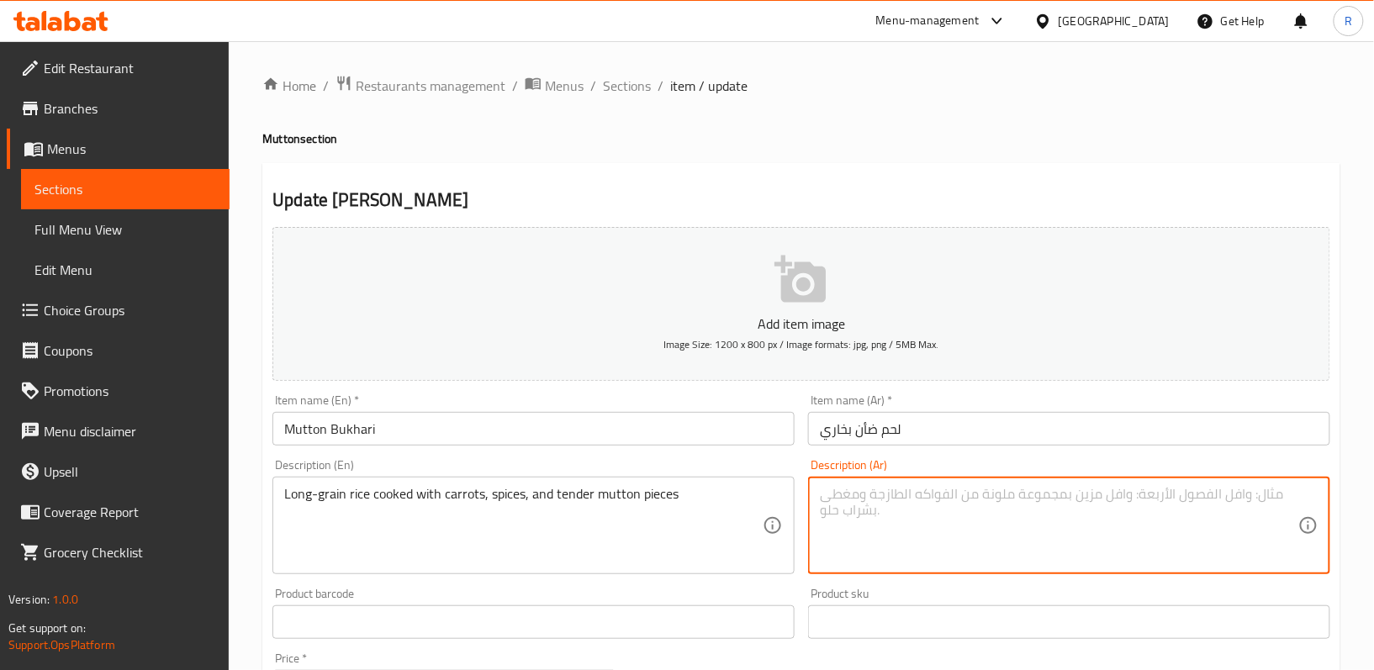
paste textarea "أرز طويل الحبة مطبوخ مع الجزر والتوابل وقطع لحم الضأن الطرية"
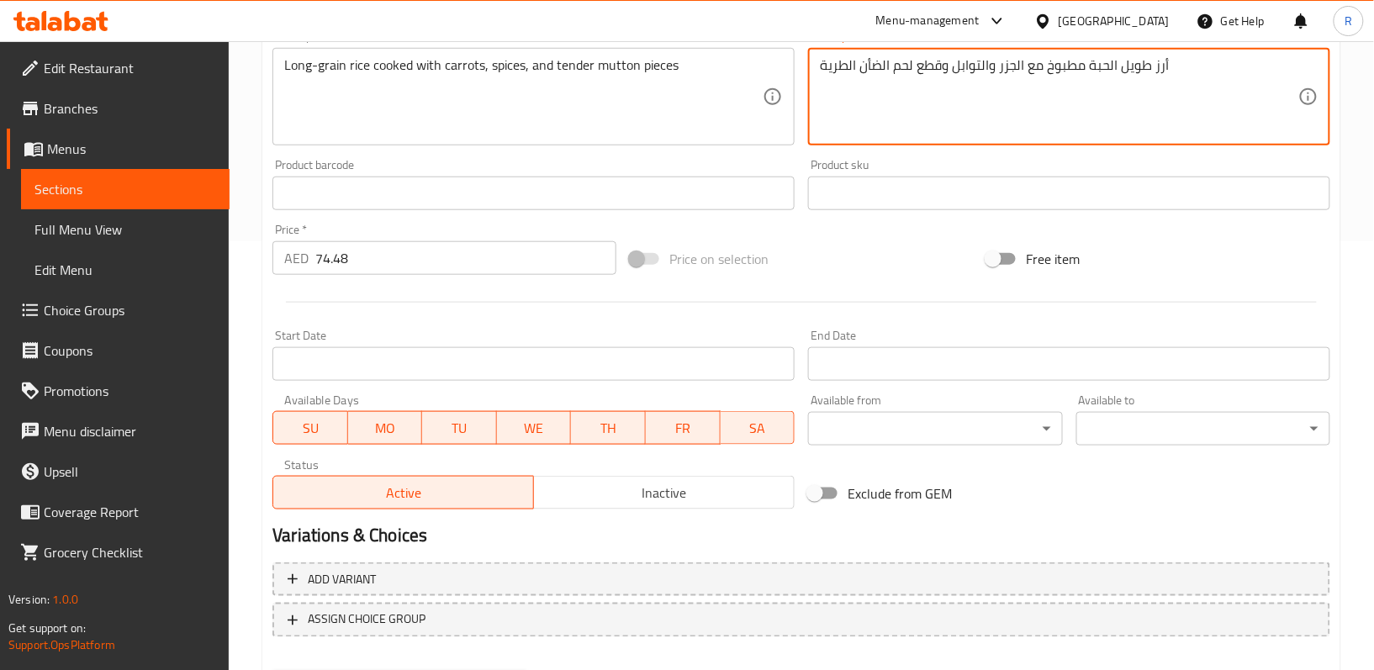
scroll to position [180, 0]
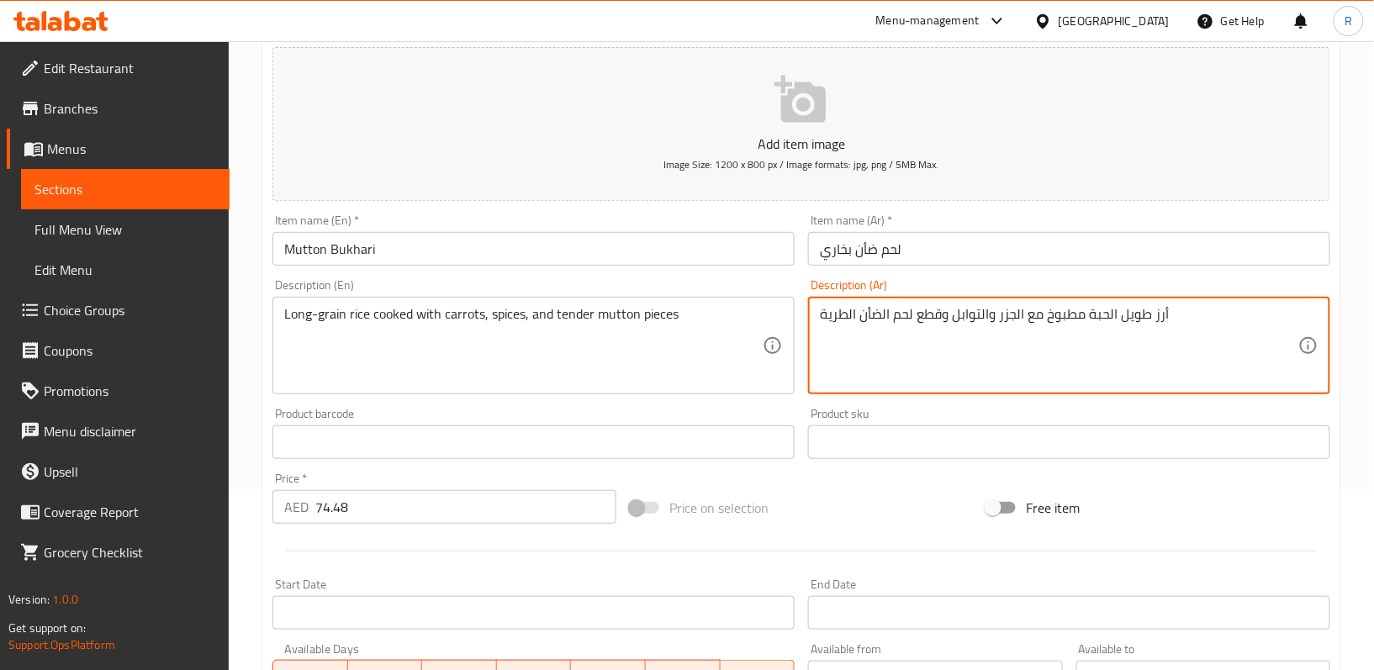
drag, startPoint x: 821, startPoint y: 311, endPoint x: 846, endPoint y: 311, distance: 25.2
click at [846, 311] on textarea "أرز طويل الحبة مطبوخ مع الجزر والتوابل وقطع لحم الضأن الطرية" at bounding box center [1059, 346] width 478 height 80
type textarea "أرز طويل الحبة مطبوخ مع الجزر والتوابل وقطع لحم الضأن التندر"
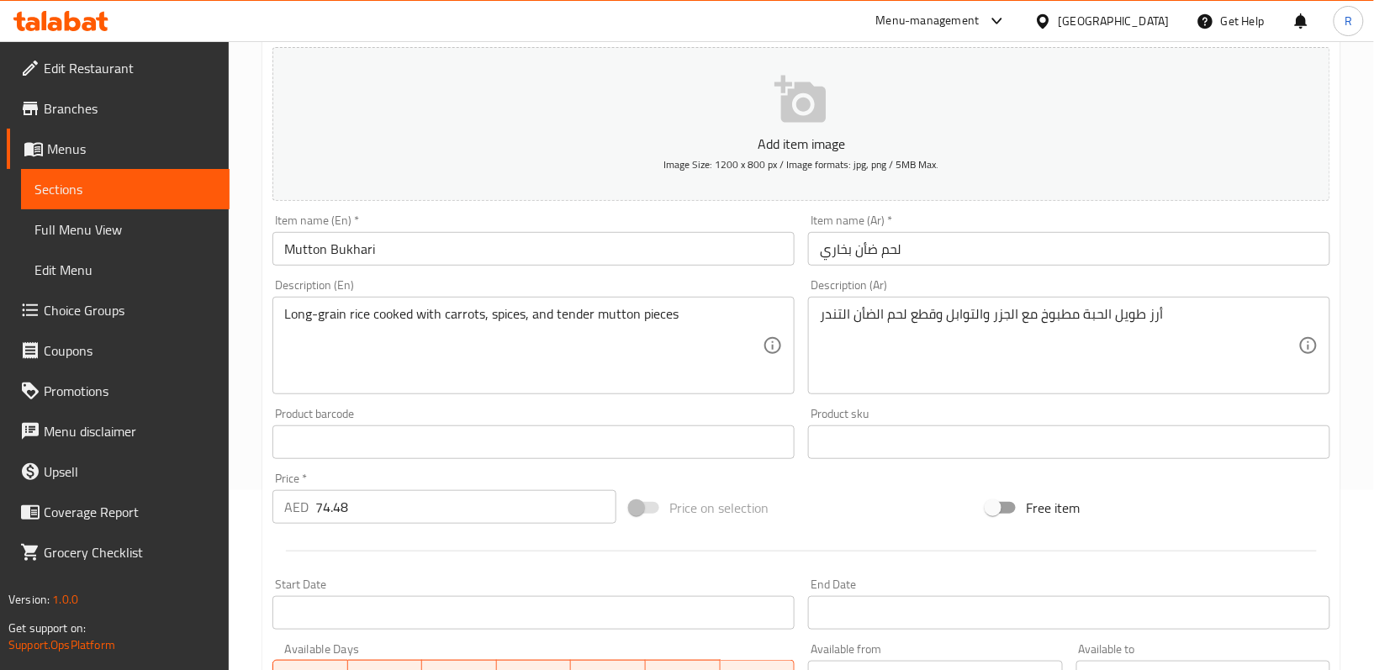
click at [805, 494] on div "Price on selection" at bounding box center [801, 507] width 357 height 45
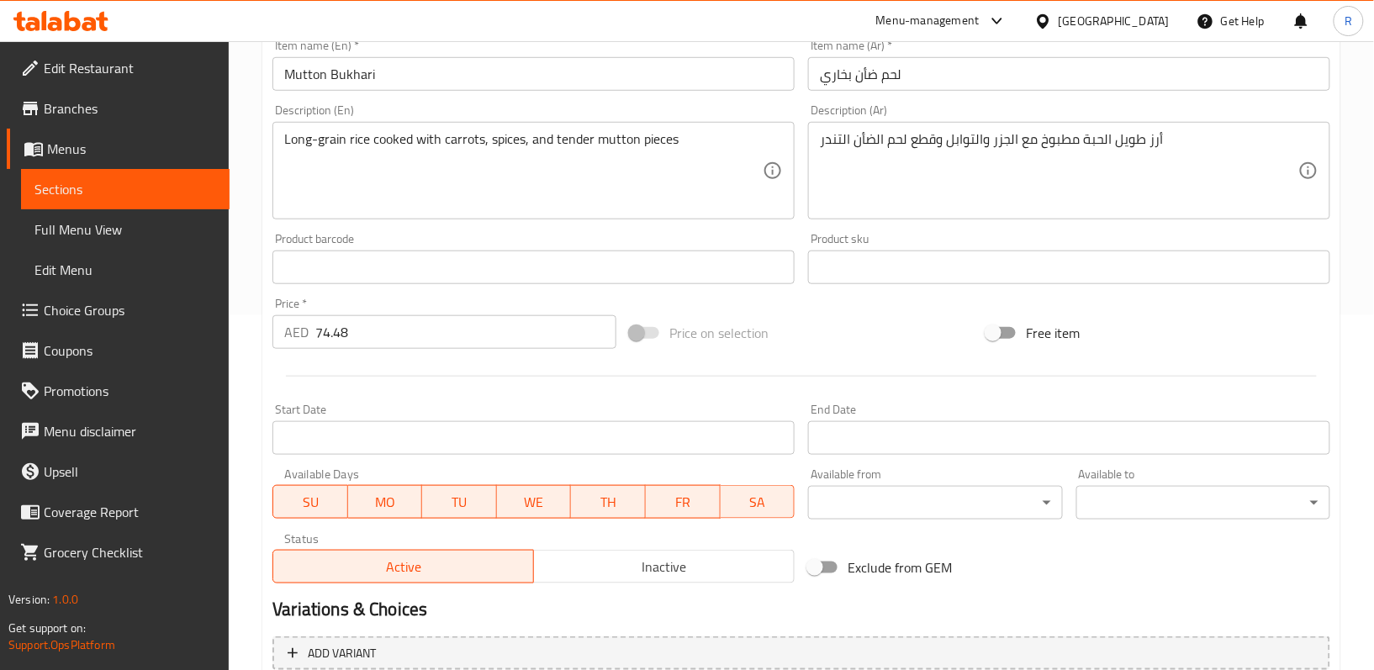
scroll to position [516, 0]
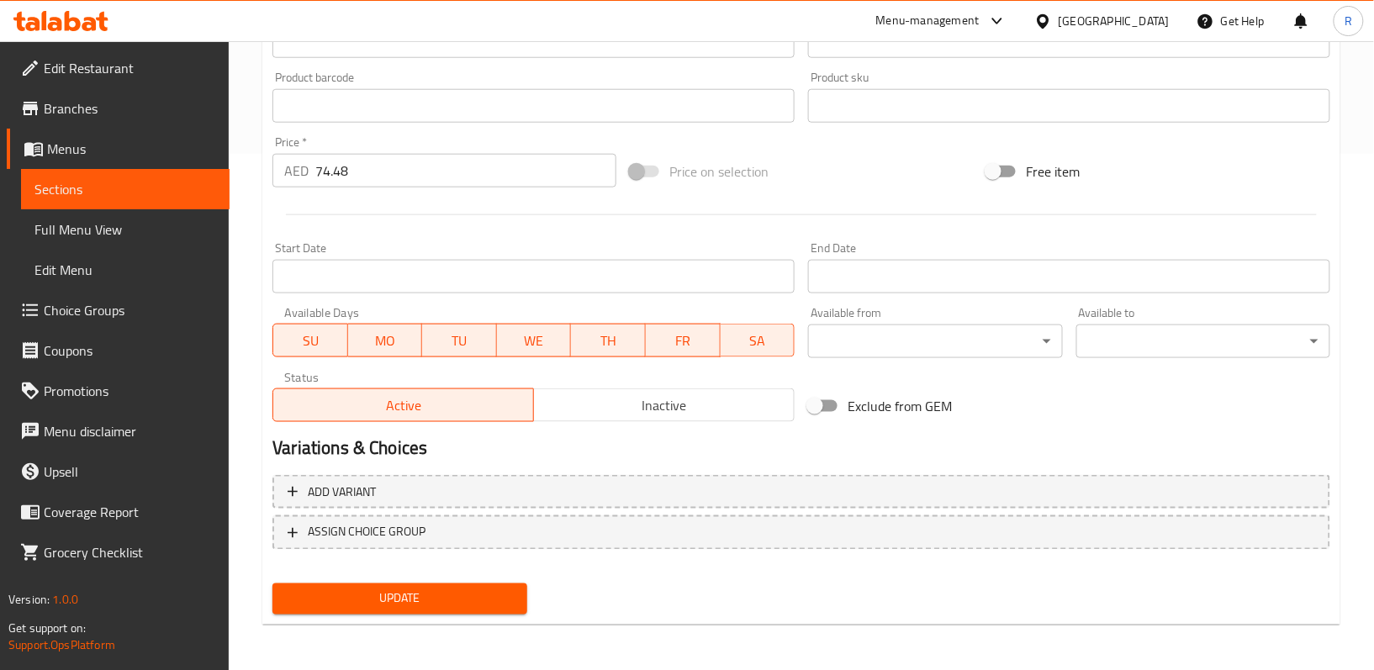
click at [498, 589] on span "Update" at bounding box center [399, 599] width 227 height 21
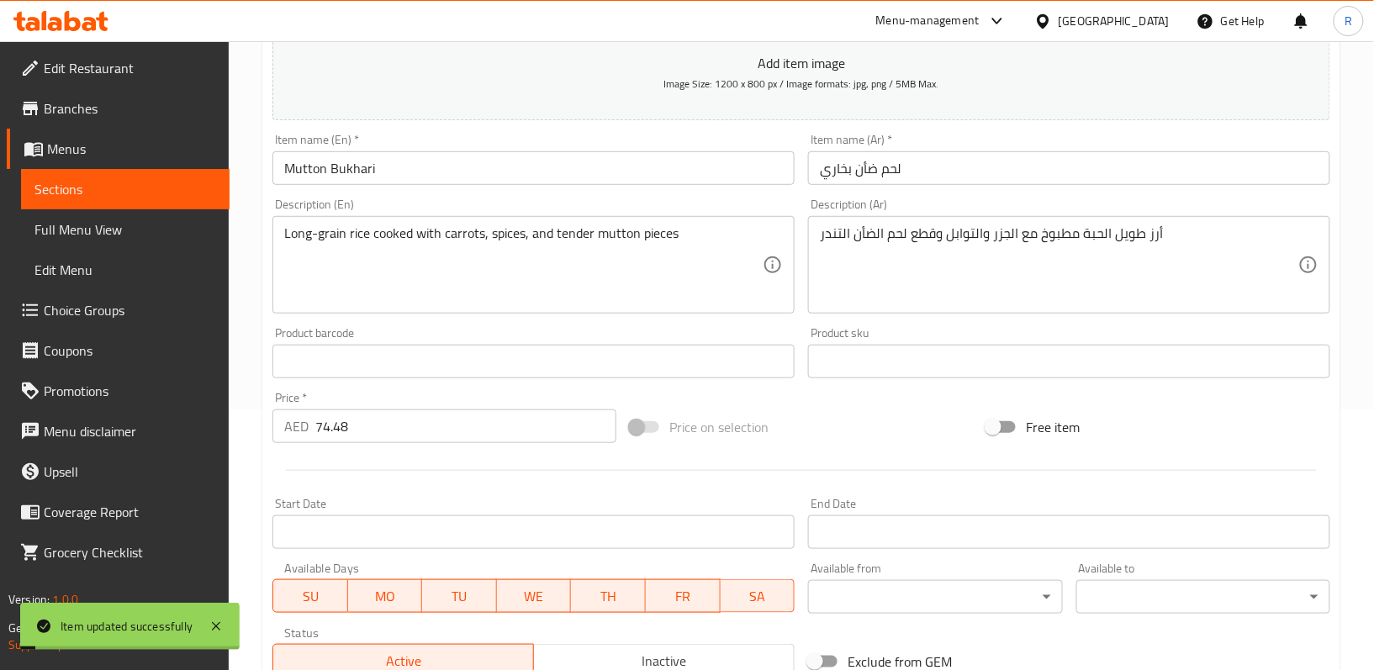
scroll to position [0, 0]
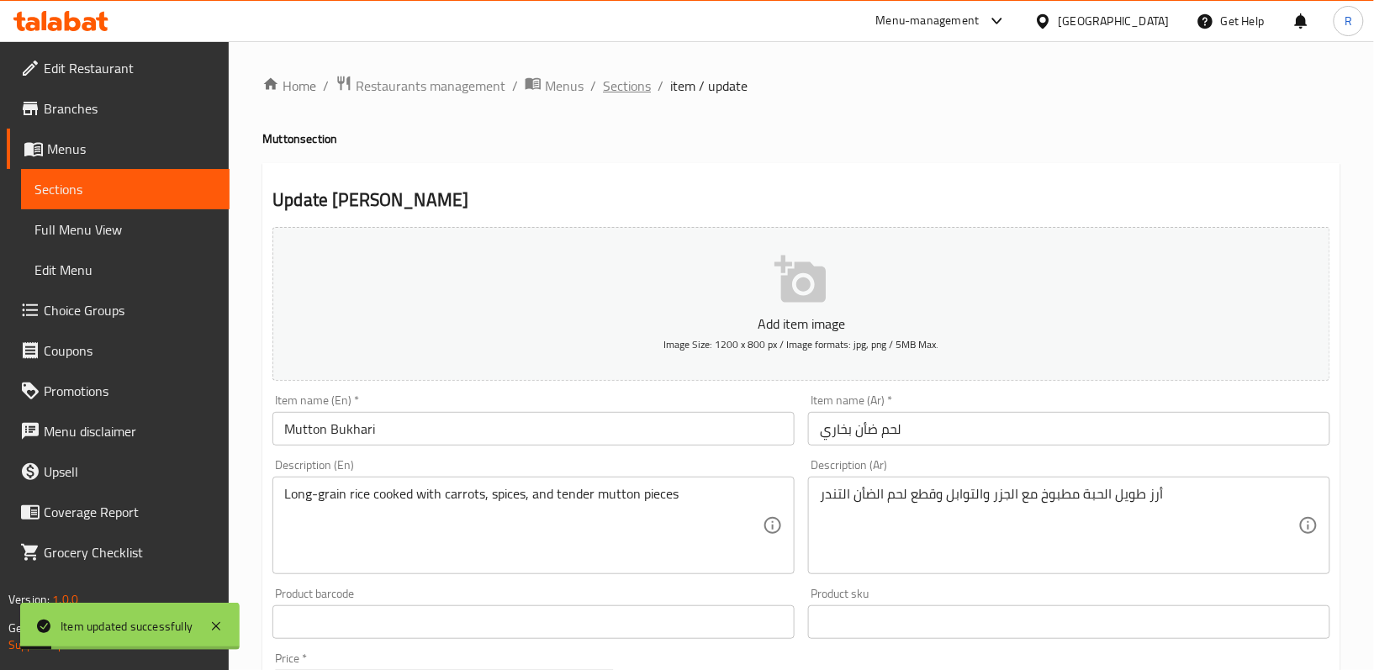
click at [636, 88] on span "Sections" at bounding box center [627, 86] width 48 height 20
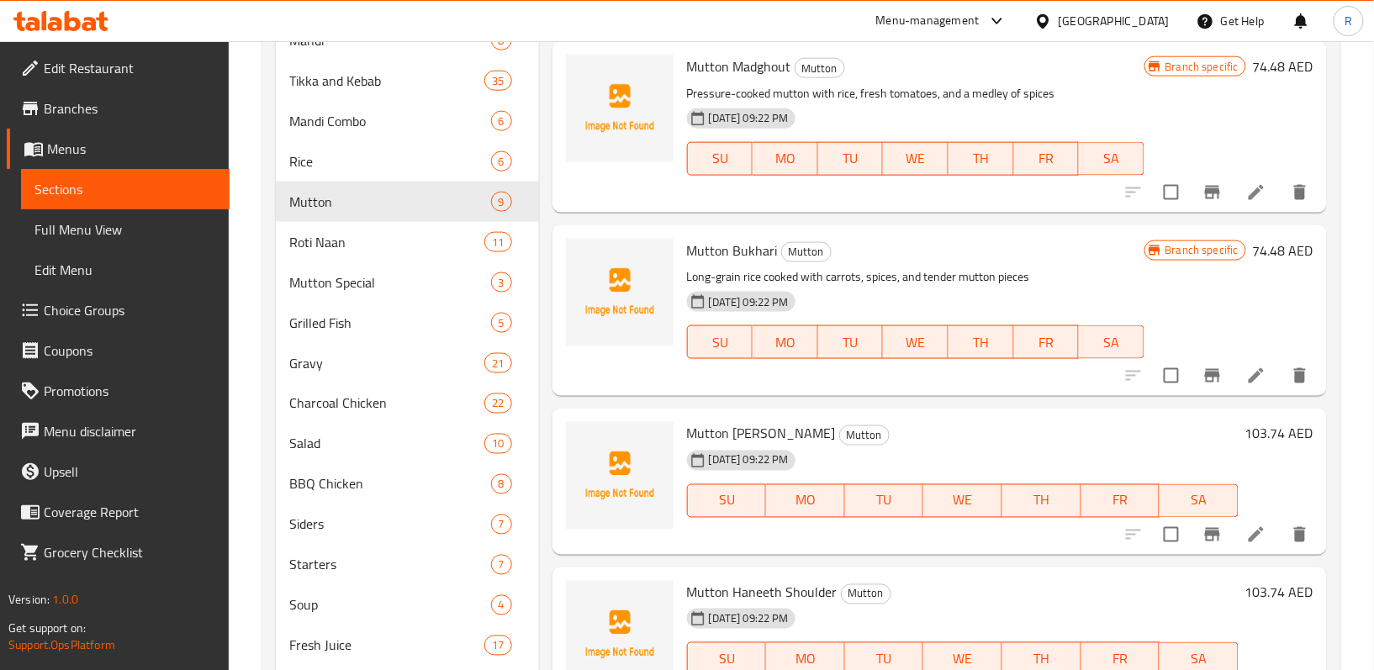
scroll to position [673, 0]
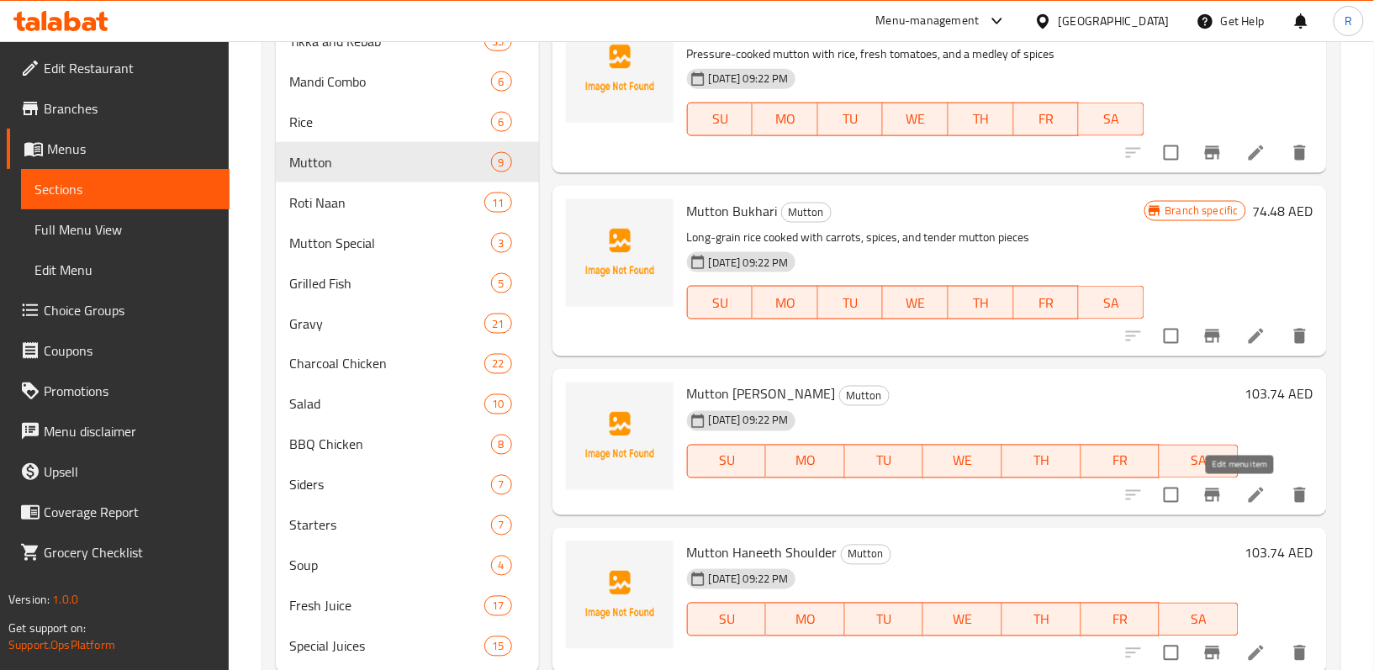
click at [1246, 498] on icon at bounding box center [1256, 495] width 20 height 20
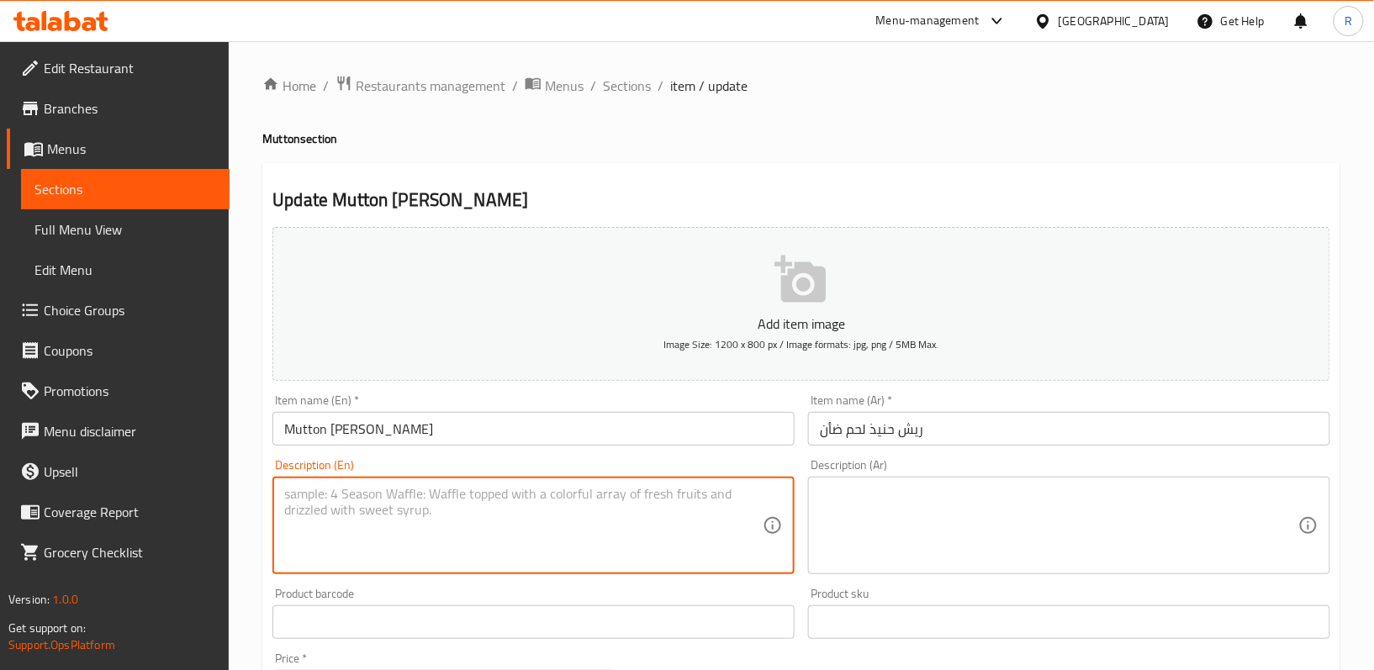
click at [459, 540] on textarea at bounding box center [523, 526] width 478 height 80
paste textarea "Ribs marinated in a spice mix and slow-roasted until the meat is succulent"
click at [479, 494] on textarea "Ribs marinated in a spice mix and slow-roasted until the meat is succulent" at bounding box center [523, 526] width 478 height 80
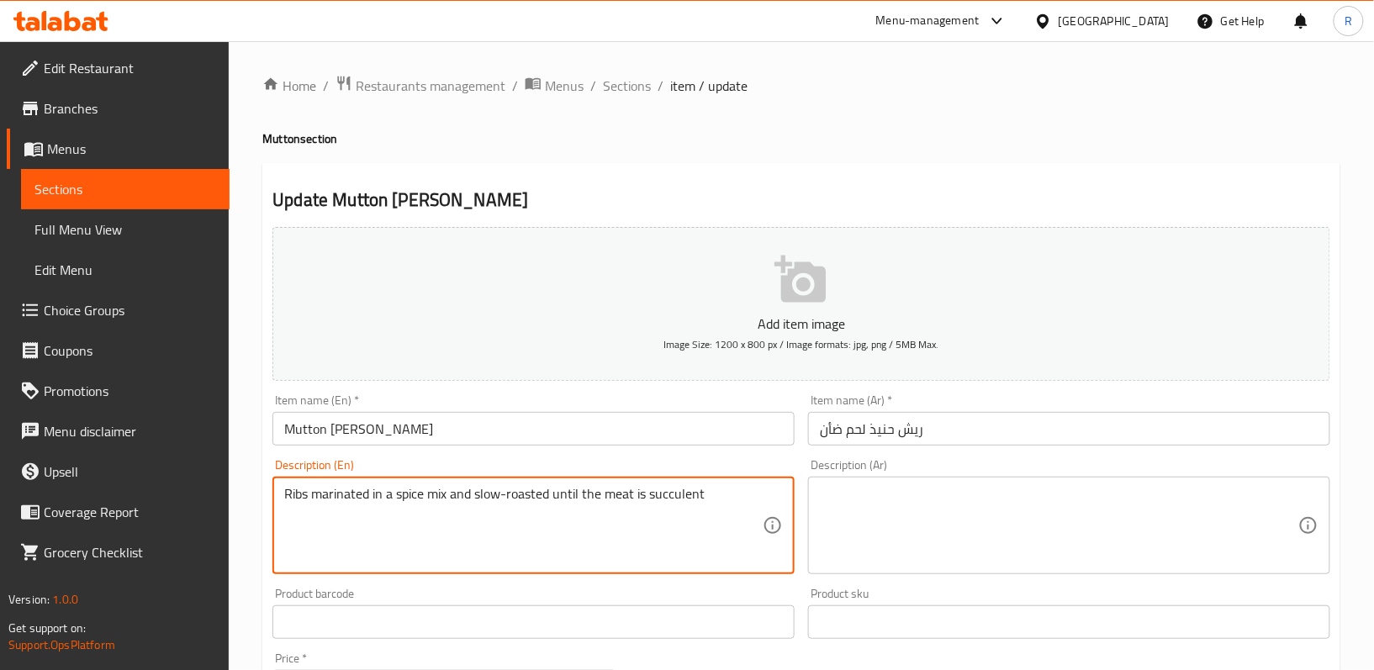
type textarea "Ribs marinated in a spice mix and slow-roasted until the meat is succulent"
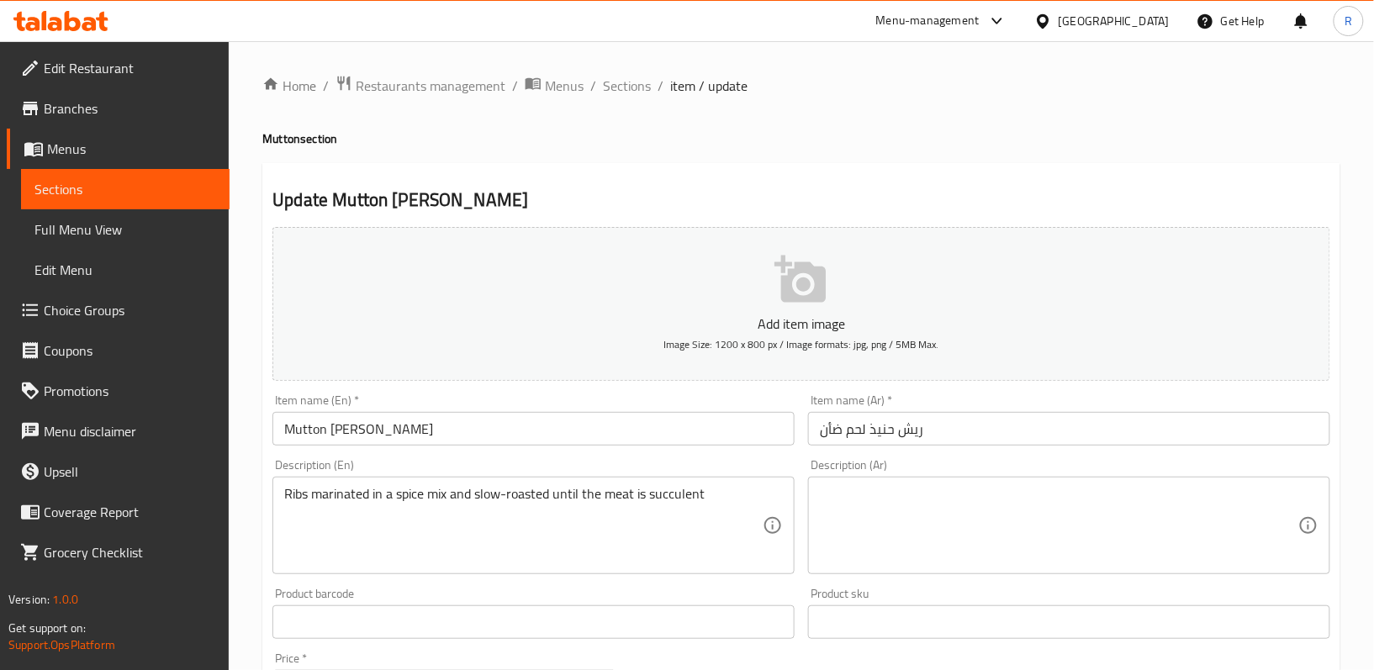
drag, startPoint x: 965, startPoint y: 481, endPoint x: 965, endPoint y: 495, distance: 14.3
click at [965, 482] on div "Description (Ar)" at bounding box center [1069, 526] width 522 height 98
paste textarea "أضلاع متبلة بمزيج من التوابل ومشوية ببطء حتى يصبح اللحم طريًا"
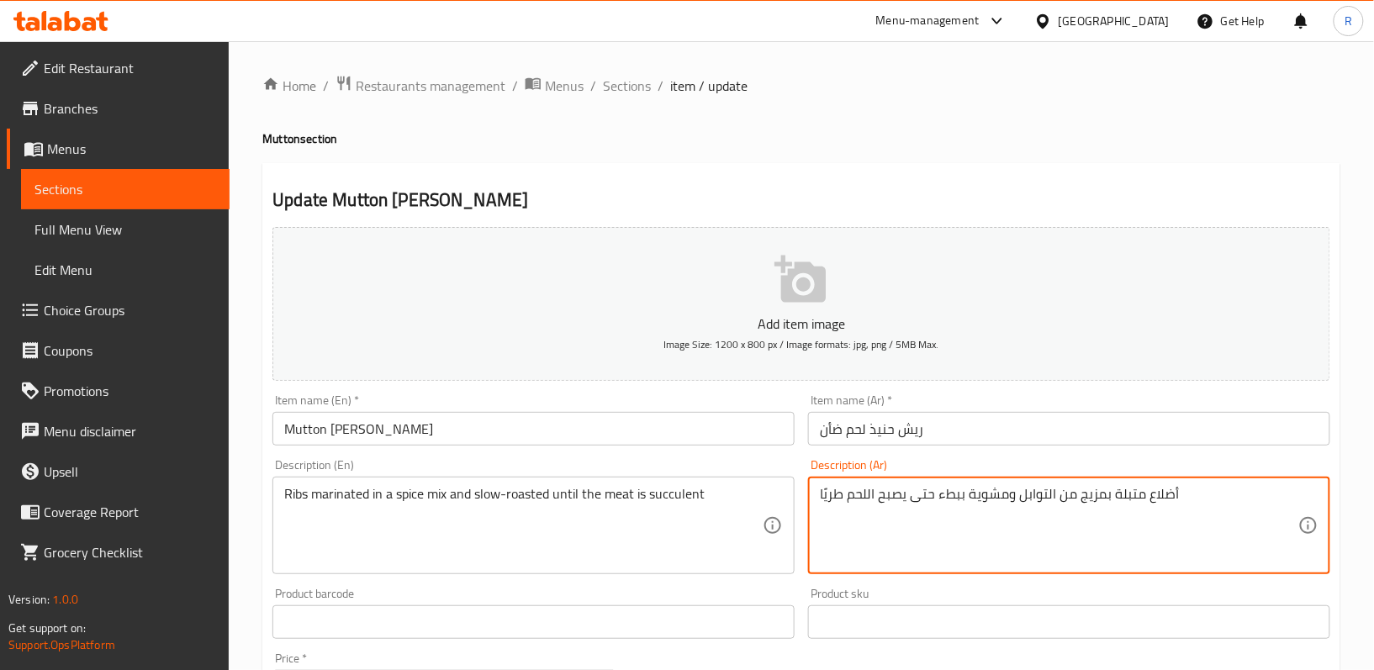
drag, startPoint x: 1147, startPoint y: 494, endPoint x: 1175, endPoint y: 501, distance: 29.4
click at [1175, 501] on textarea "أضلاع متبلة بمزيج من التوابل ومشوية ببطء حتى يصبح اللحم طريًا" at bounding box center [1059, 526] width 478 height 80
click at [913, 515] on textarea "ريش متبلة بمزيج من التوابل ومشوية ببطء حتى يصبح اللحم طريًا" at bounding box center [1059, 526] width 478 height 80
type textarea "ريش متبلة بمزيج من التوابل ومشوية ببطء حتى يصبح اللحم طريًا"
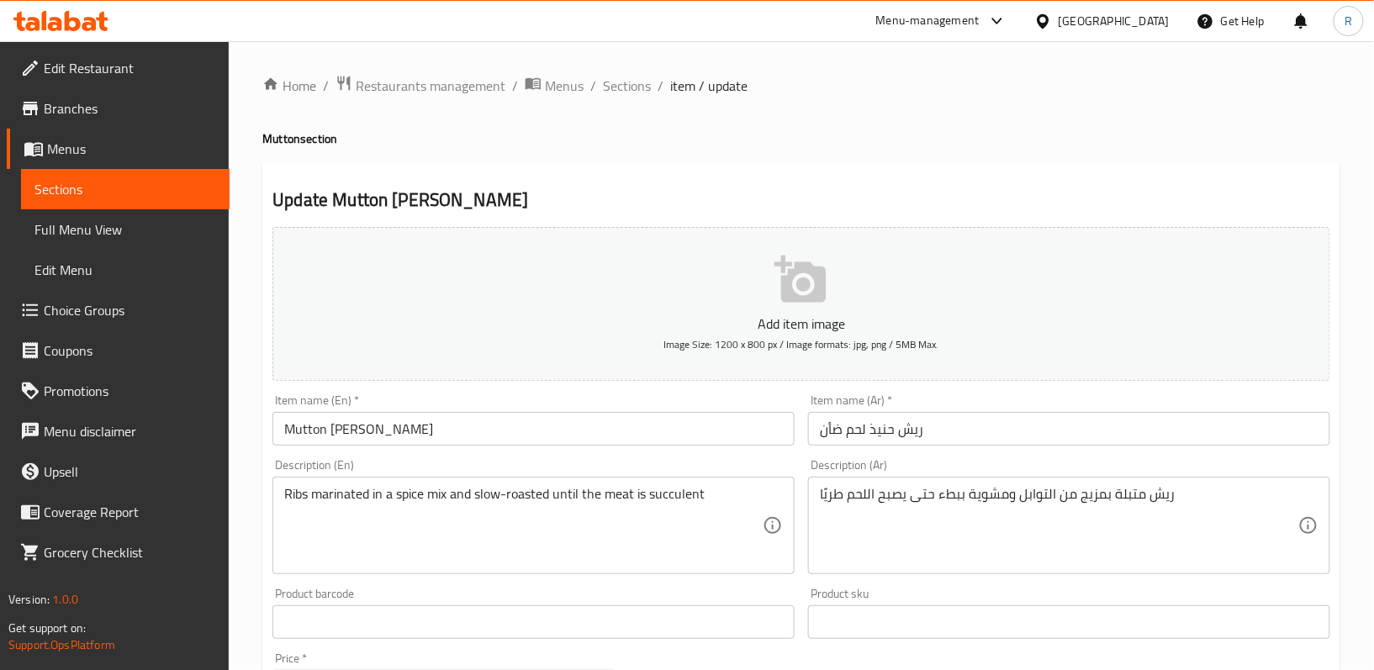
click at [801, 513] on div "Description (Ar) ريش متبلة بمزيج من التوابل ومشوية ببطء حتى يصبح اللحم طريًا De…" at bounding box center [1069, 516] width 536 height 129
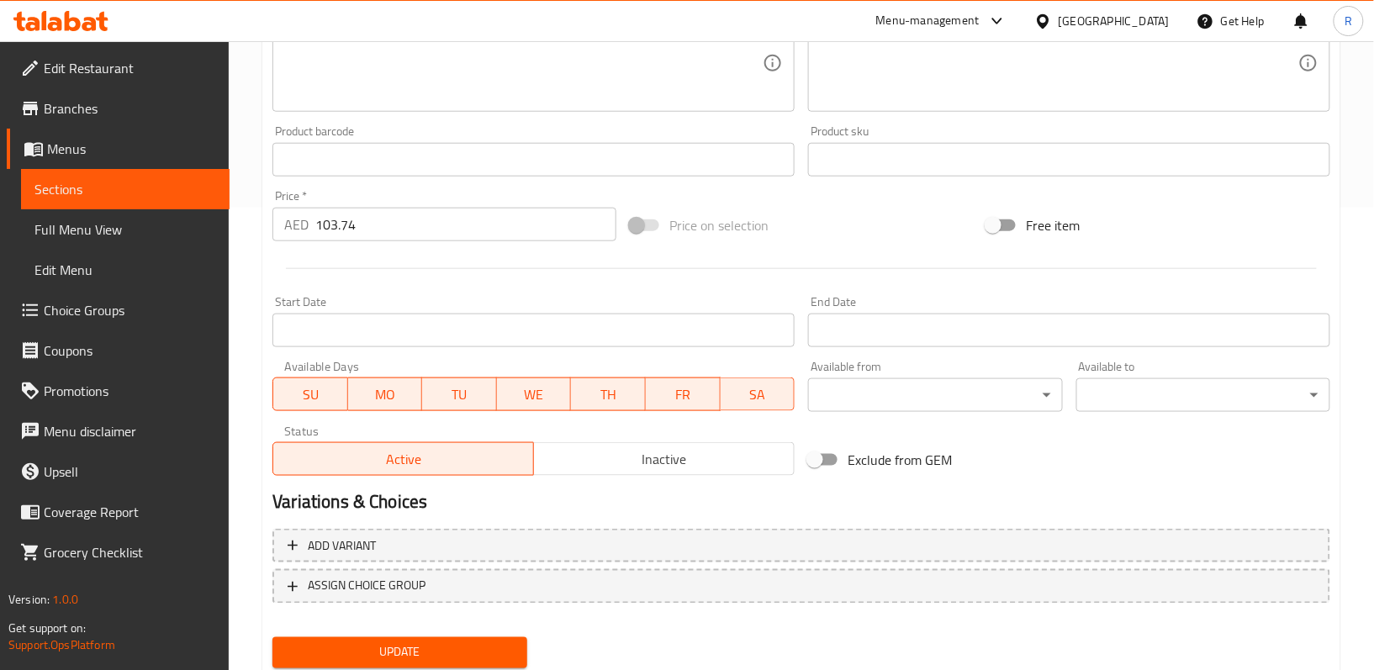
scroll to position [516, 0]
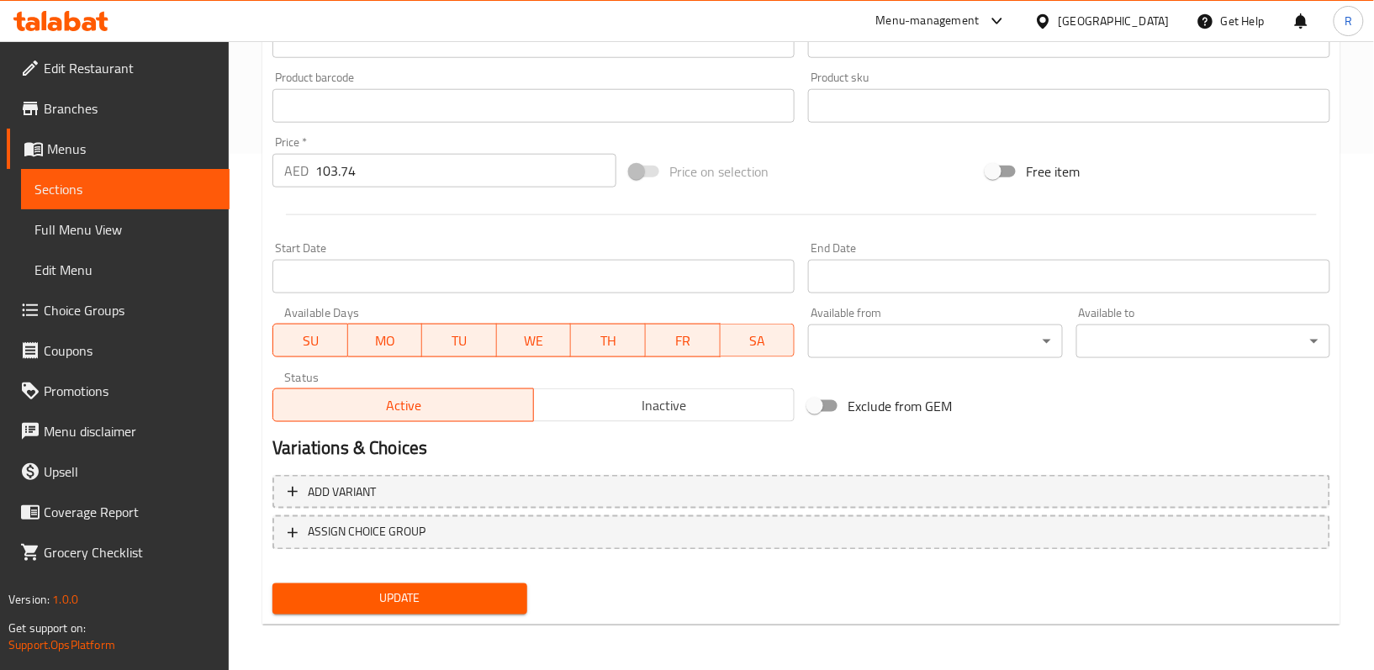
click at [508, 612] on button "Update" at bounding box center [399, 598] width 254 height 31
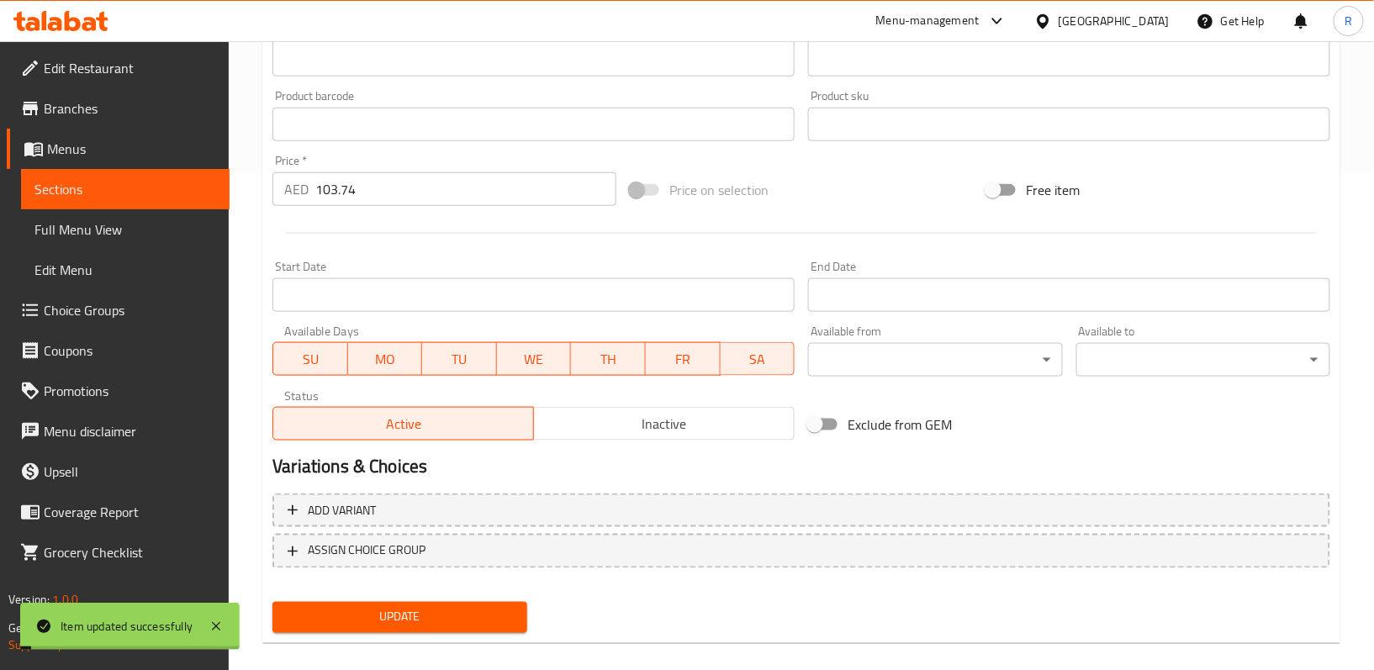
scroll to position [0, 0]
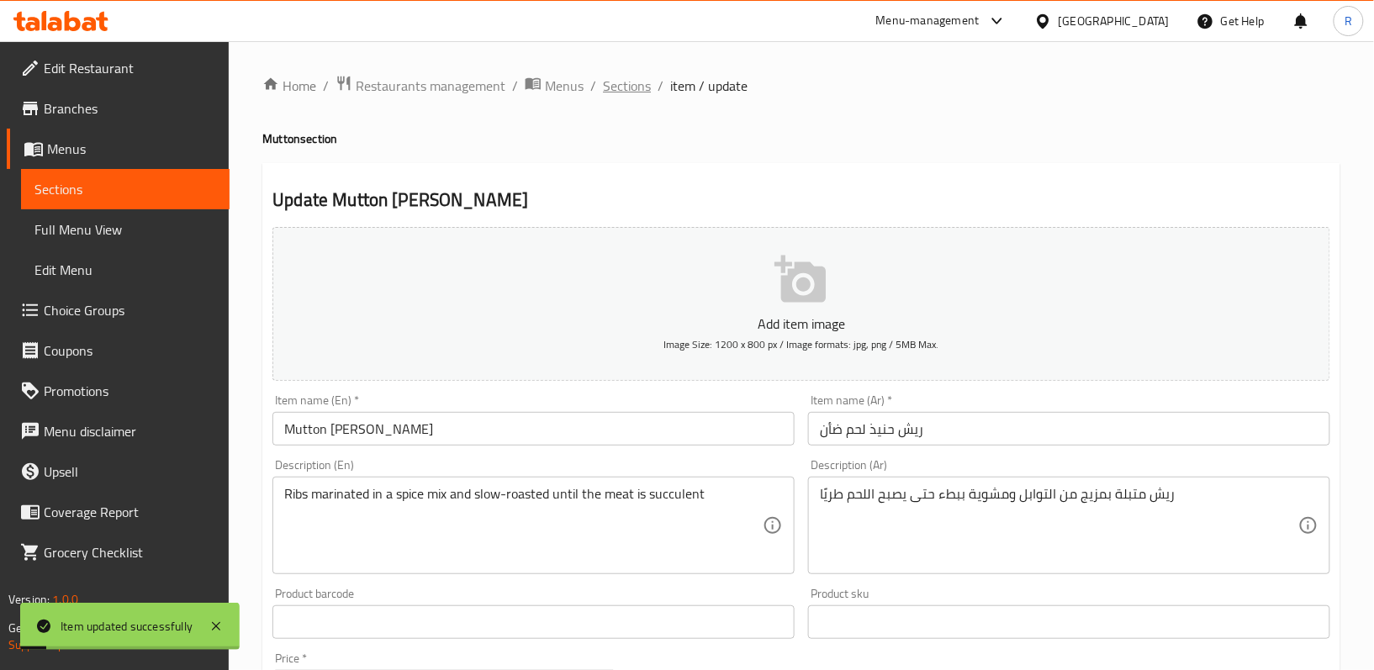
click at [623, 77] on span "Sections" at bounding box center [627, 86] width 48 height 20
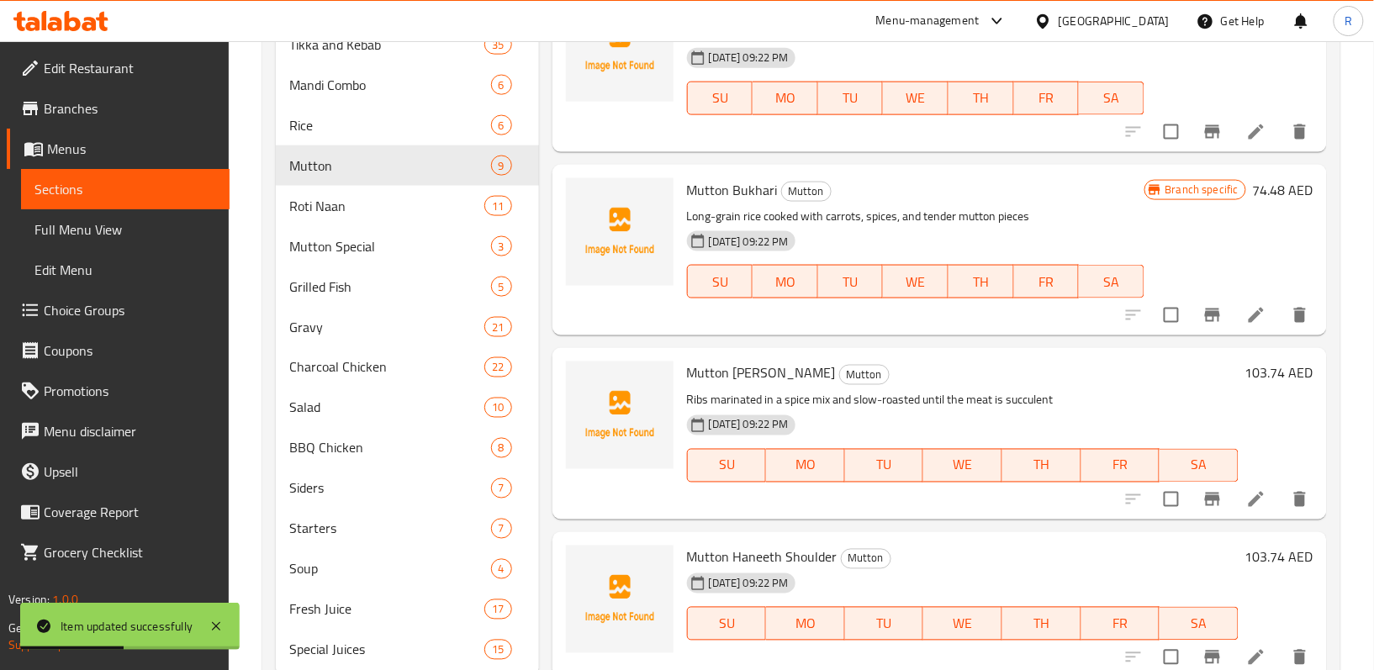
scroll to position [724, 0]
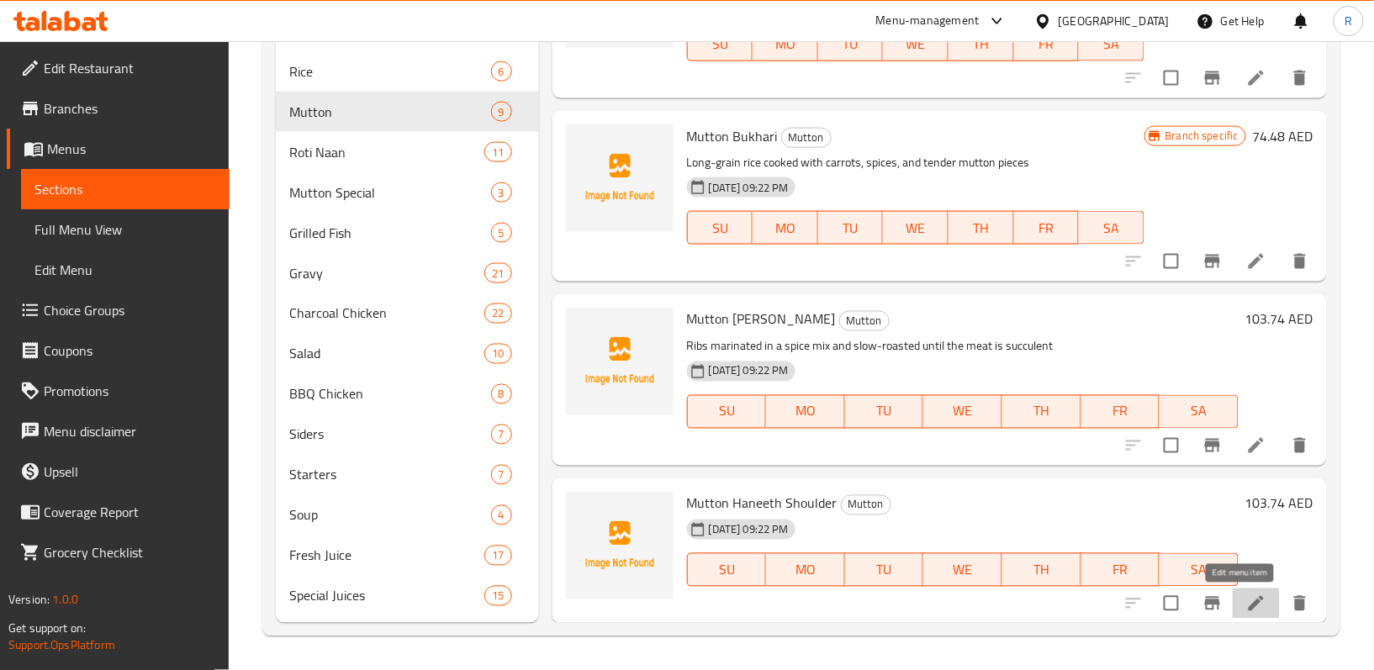
click at [1249, 602] on icon at bounding box center [1256, 603] width 15 height 15
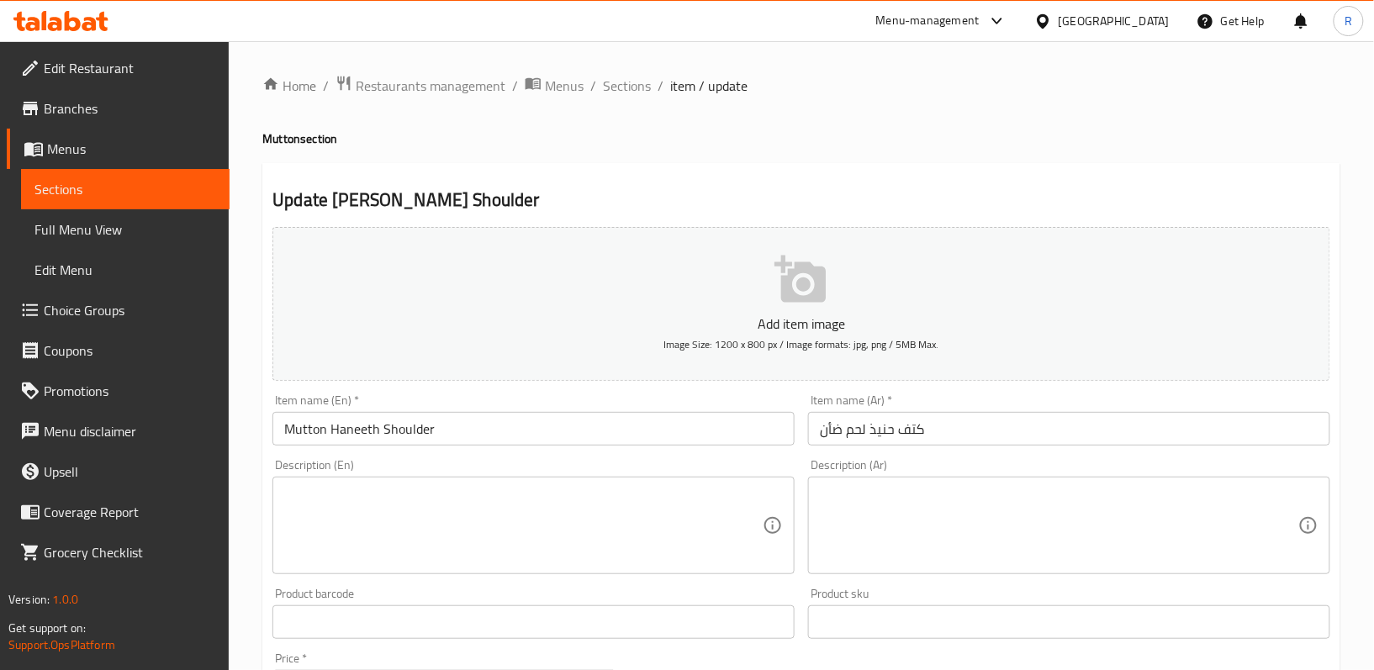
click at [473, 491] on textarea at bounding box center [523, 526] width 478 height 80
paste textarea "Whole mutton shoulder seasoned with traditional spices, slow-cooked until the m…"
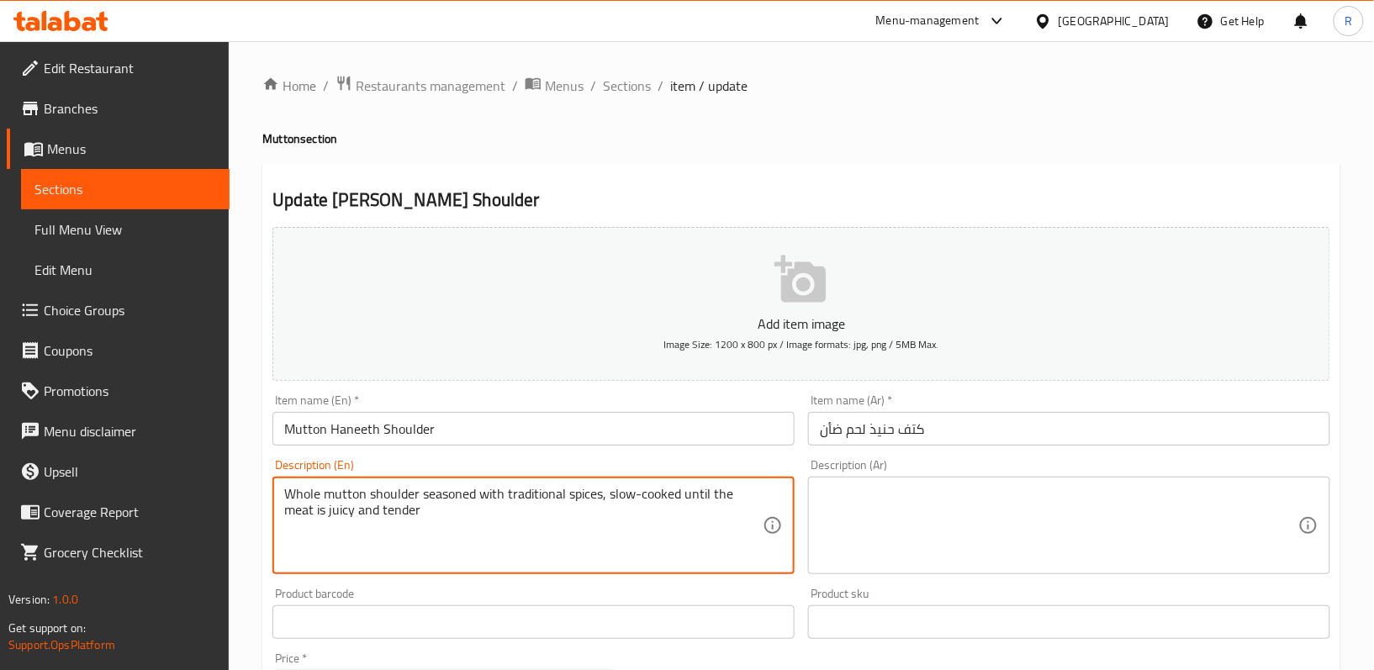
click at [458, 506] on textarea "Whole mutton shoulder seasoned with traditional spices, slow-cooked until the m…" at bounding box center [523, 526] width 478 height 80
click at [464, 536] on textarea "Whole mutton shoulder seasoned with traditional spices, slow-cooked until the m…" at bounding box center [523, 526] width 478 height 80
click at [462, 494] on textarea "Whole mutton shoulder seasoned with traditional spices, slow-cooked until the m…" at bounding box center [523, 526] width 478 height 80
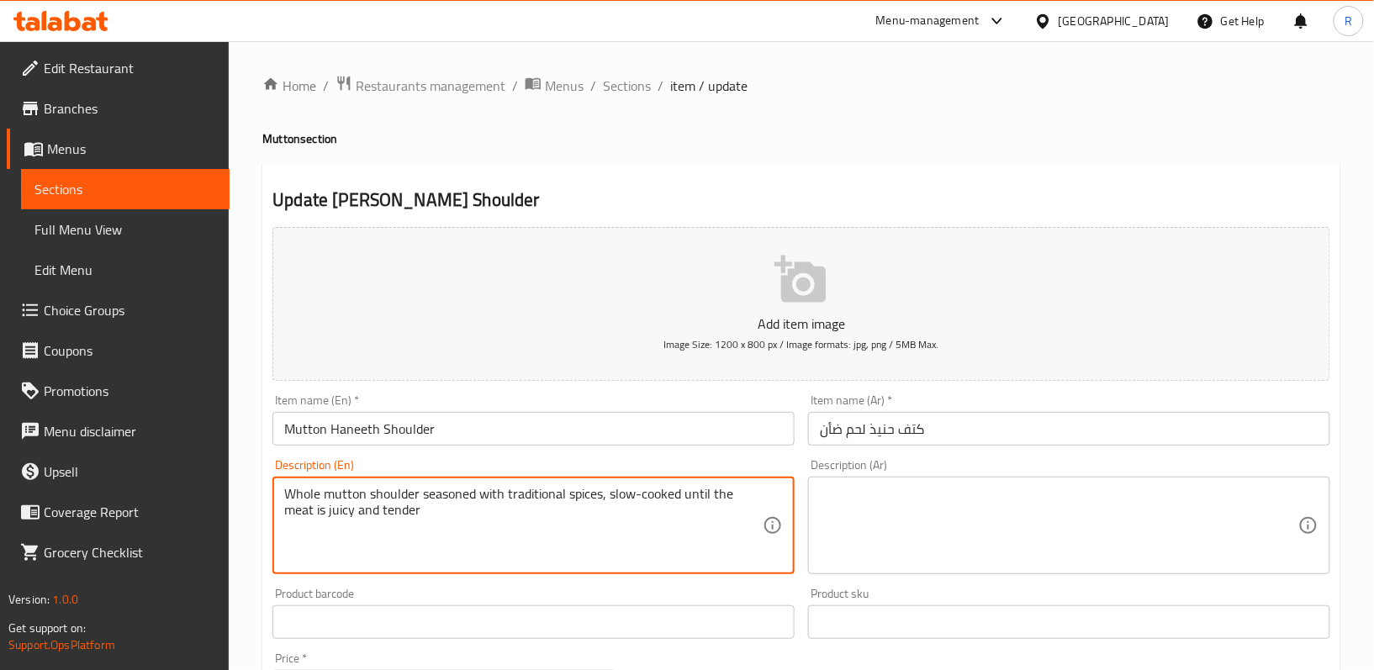
click at [462, 494] on textarea "Whole mutton shoulder seasoned with traditional spices, slow-cooked until the m…" at bounding box center [523, 526] width 478 height 80
type textarea "Whole mutton shoulder seasoned with traditional spices, slow-cooked until the m…"
click at [882, 513] on textarea at bounding box center [1059, 526] width 478 height 80
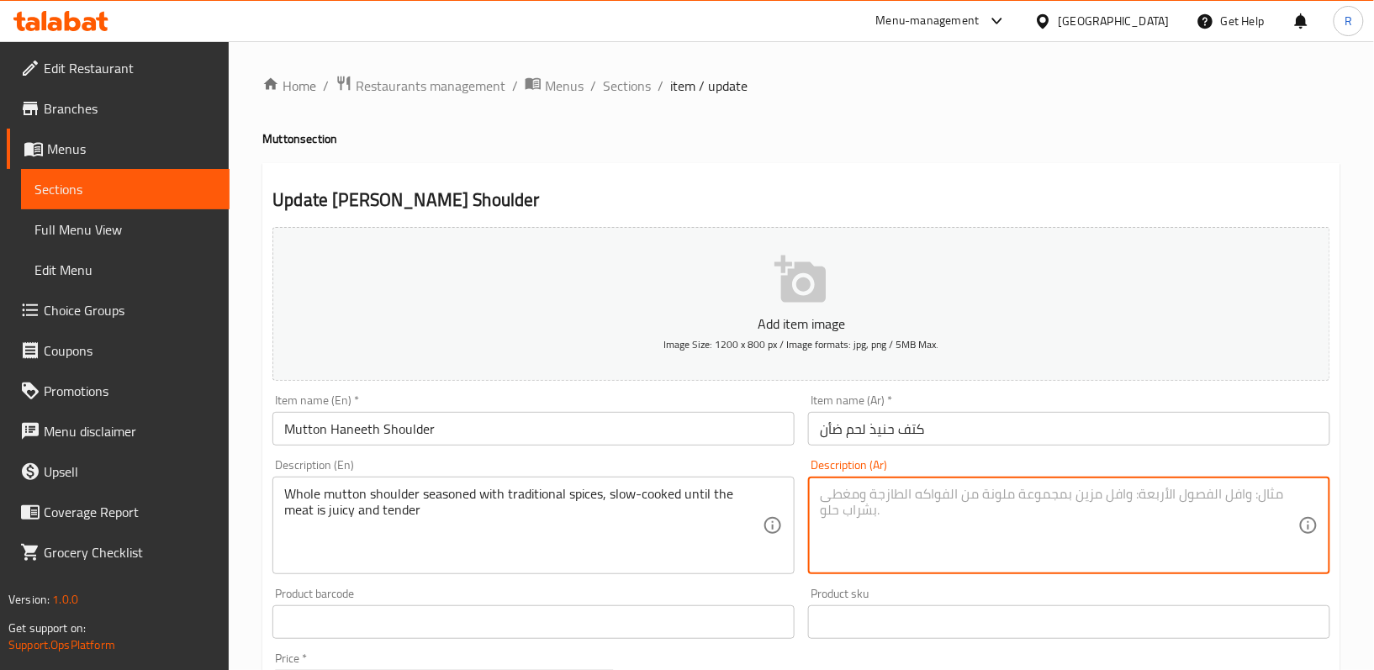
paste textarea "كتف لحم ضأن كامل متبل بالتوابل التقليدية، مطبوخ ببطء حتى يصبح اللحم طريًا وعصير…"
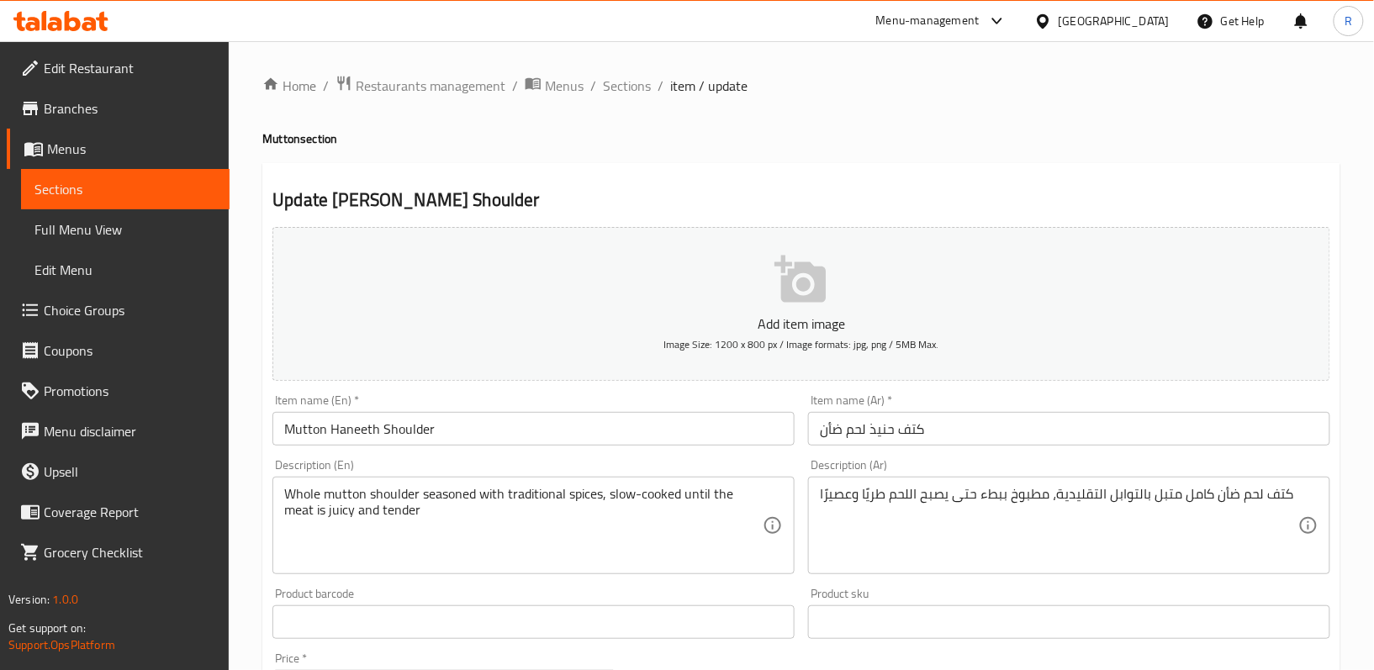
drag, startPoint x: 818, startPoint y: 494, endPoint x: 854, endPoint y: 499, distance: 36.5
click at [854, 499] on div "كتف لحم ضأن كامل متبل بالتوابل التقليدية، مطبوخ ببطء حتى يصبح اللحم طريًا وعصير…" at bounding box center [1069, 526] width 522 height 98
drag, startPoint x: 814, startPoint y: 494, endPoint x: 842, endPoint y: 499, distance: 28.2
click at [842, 499] on div "كتف لحم ضأن كامل متبل بالتوابل التقليدية، مطبوخ ببطء حتى يصبح اللحم طريًا وعصير…" at bounding box center [1069, 526] width 522 height 98
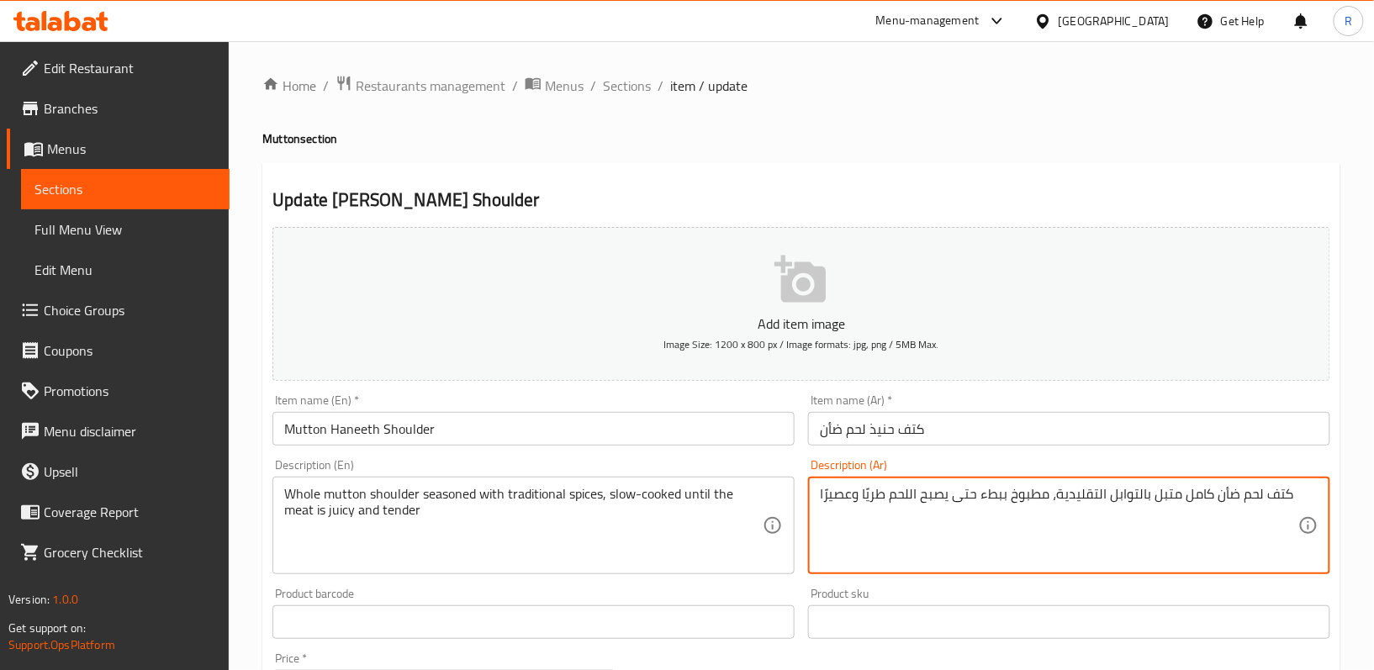
click at [835, 498] on textarea "كتف لحم ضأن كامل متبل بالتوابل التقليدية، مطبوخ ببطء حتى يصبح اللحم طريًا وعصير…" at bounding box center [1059, 526] width 478 height 80
drag, startPoint x: 821, startPoint y: 496, endPoint x: 854, endPoint y: 501, distance: 34.0
click at [854, 501] on textarea "كتف لحم ضأن كامل متبل بالتوابل التقليدية، مطبوخ ببطء حتى يصبح اللحم طريًا وعصير…" at bounding box center [1059, 526] width 478 height 80
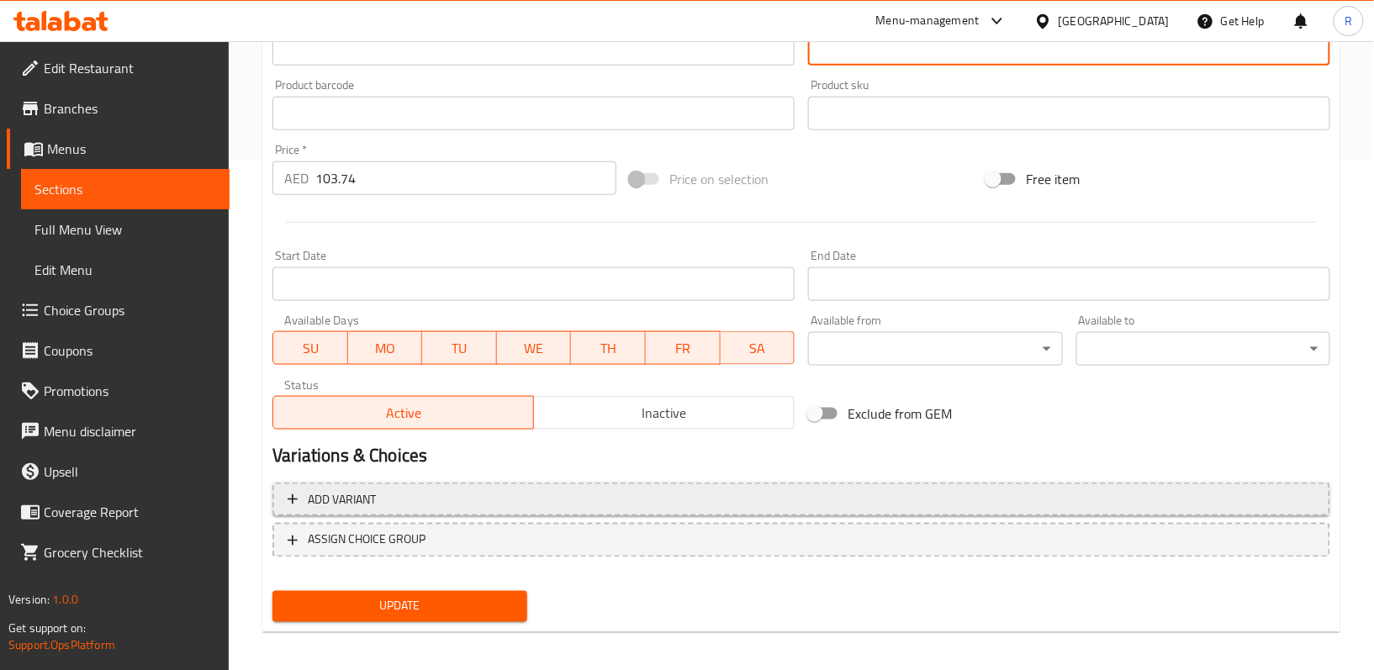
scroll to position [516, 0]
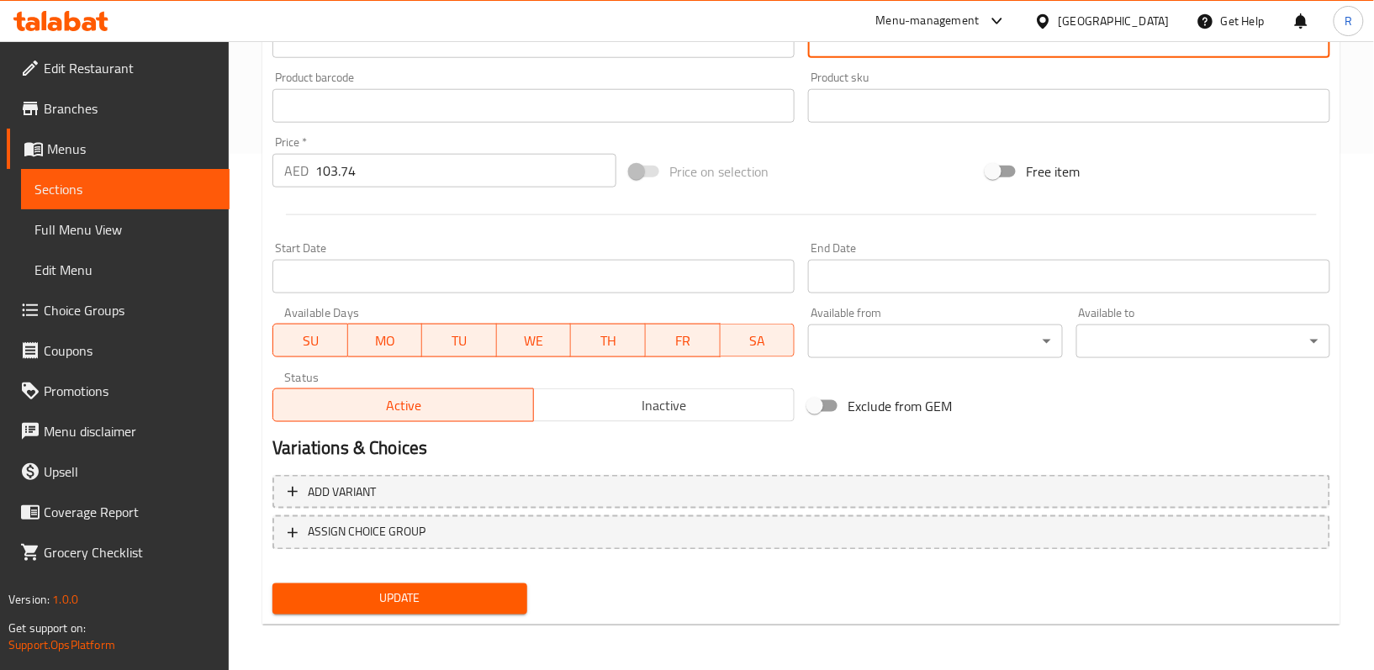
type textarea "كتف لحم ضأن كامل متبل بالتوابل التقليدية، مطبوخ ببطء حتى يصبح اللحم طريًا وجوسى"
click at [496, 603] on span "Update" at bounding box center [399, 599] width 227 height 21
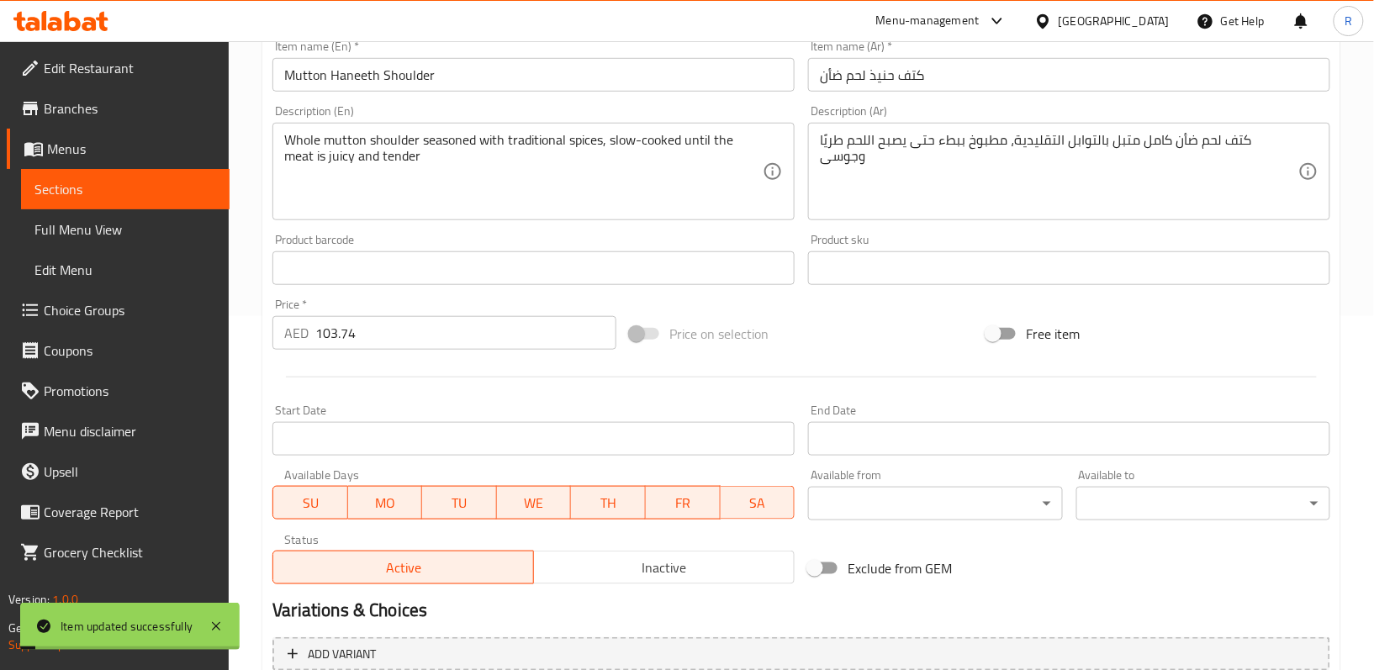
scroll to position [0, 0]
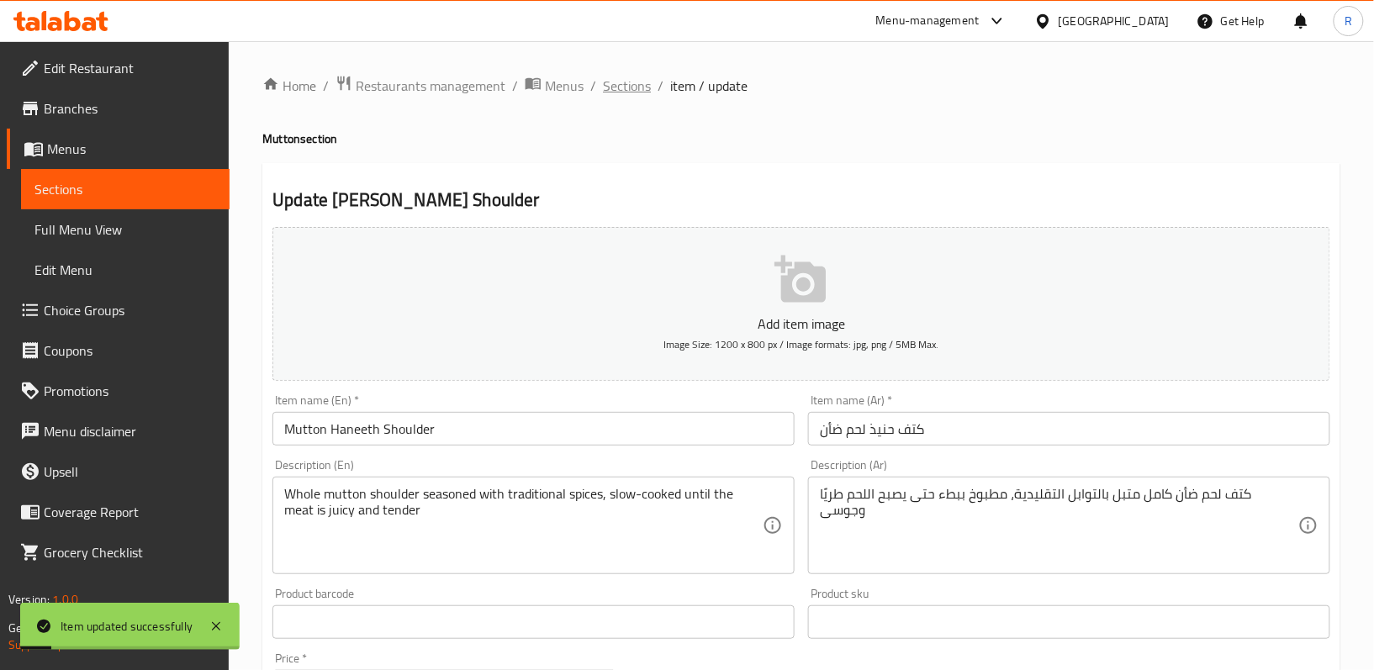
click at [610, 86] on span "Sections" at bounding box center [627, 86] width 48 height 20
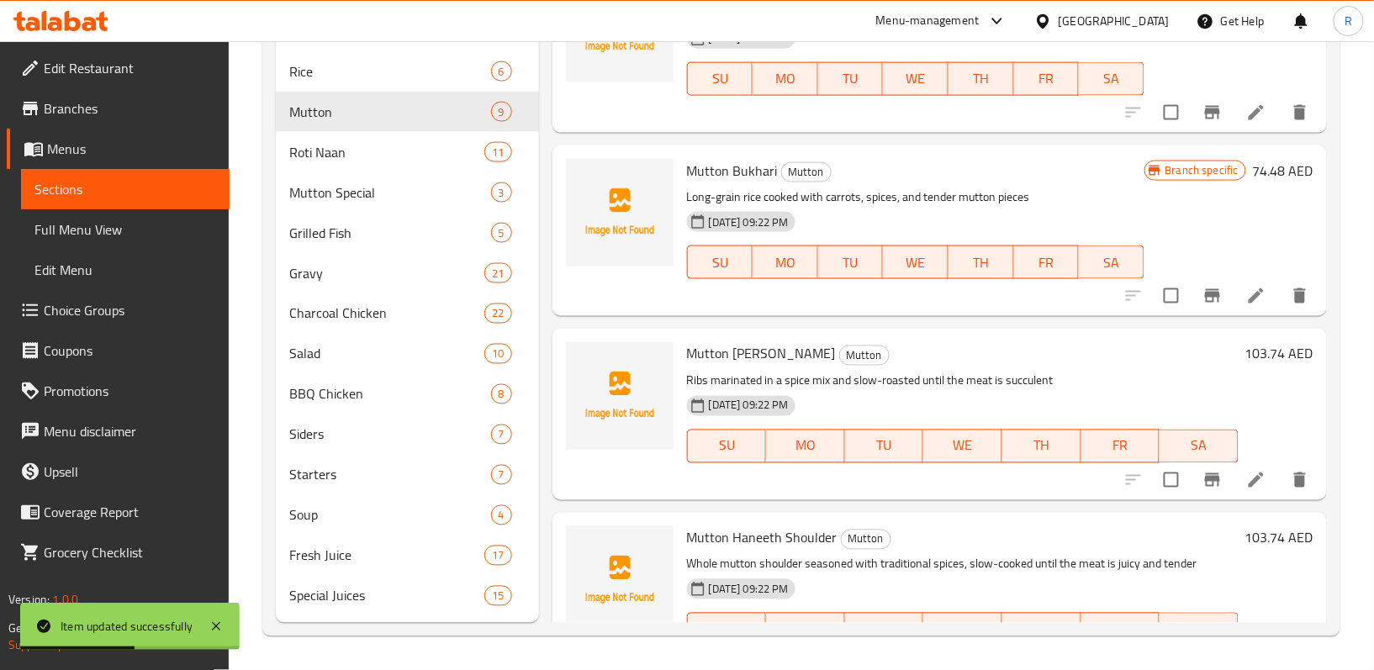
scroll to position [446, 0]
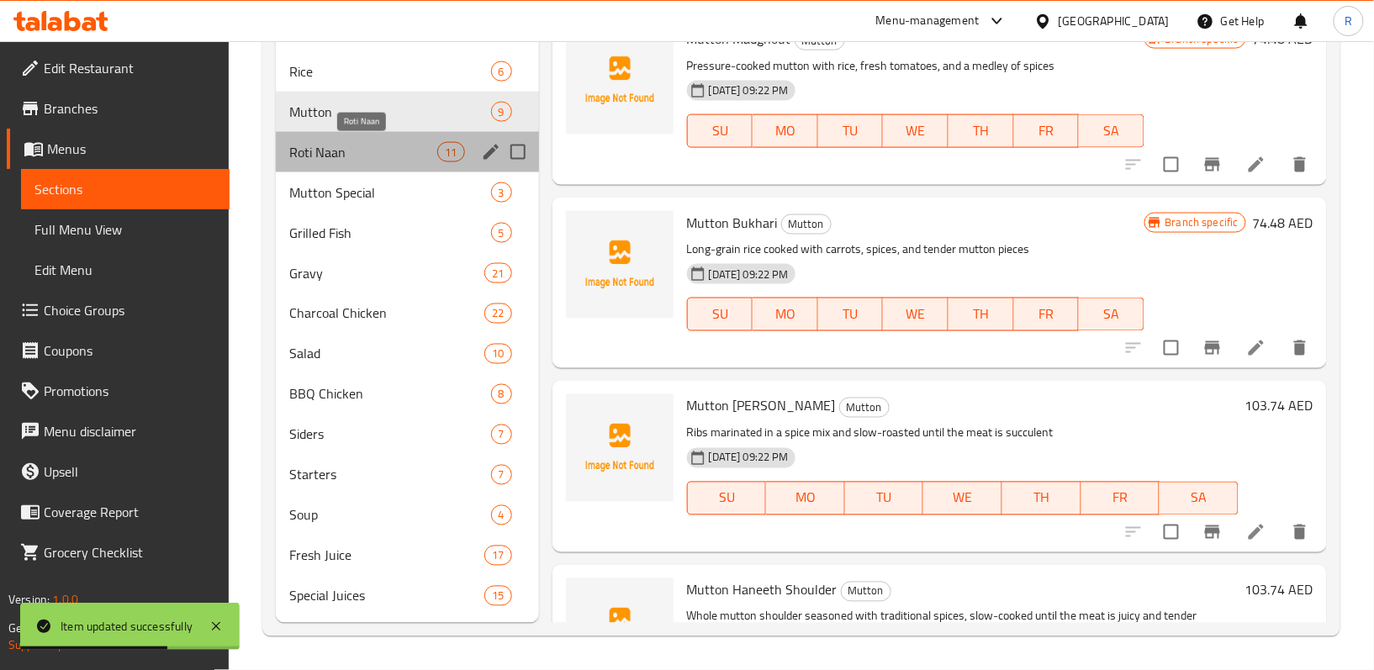
click at [355, 158] on span "Roti Naan" at bounding box center [363, 152] width 148 height 20
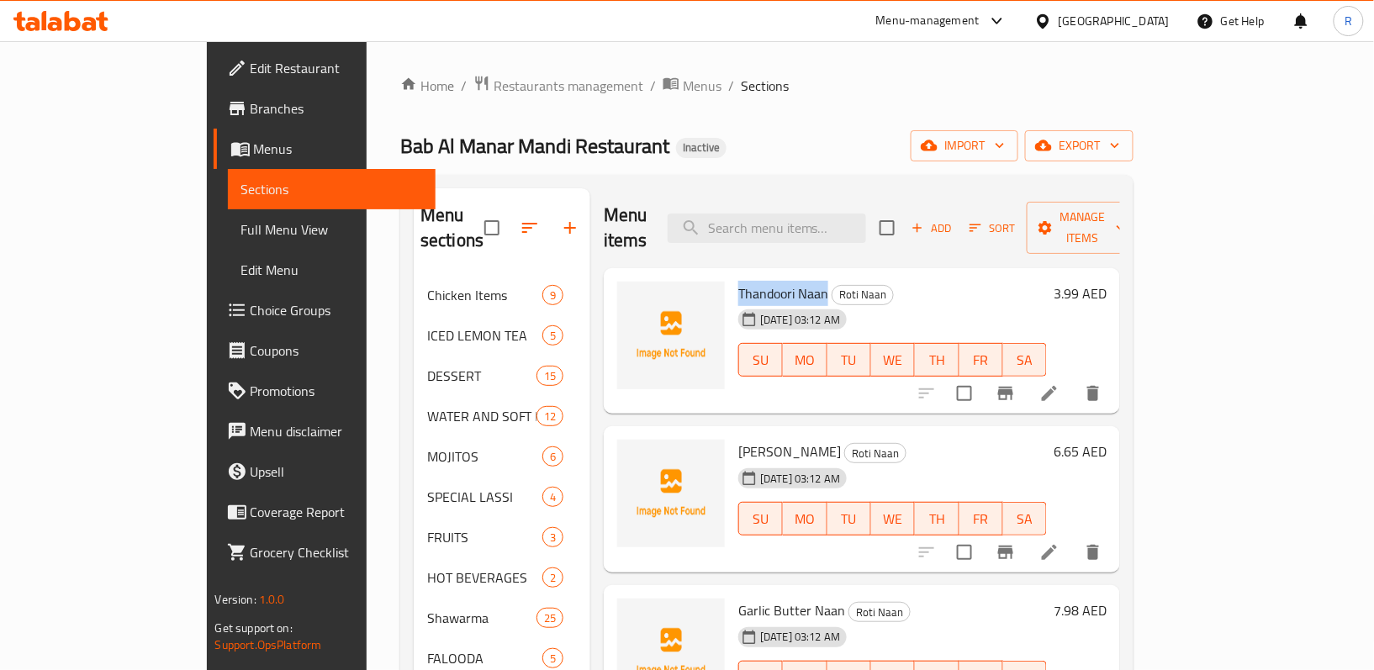
drag, startPoint x: 684, startPoint y: 270, endPoint x: 774, endPoint y: 269, distance: 89.1
click at [774, 275] on div "Thandoori Naan Roti Naan 07-08-2025 03:12 AM SU MO TU WE TH FR SA" at bounding box center [892, 341] width 322 height 133
copy span "Thandoori Naan"
click at [1059, 383] on icon at bounding box center [1049, 393] width 20 height 20
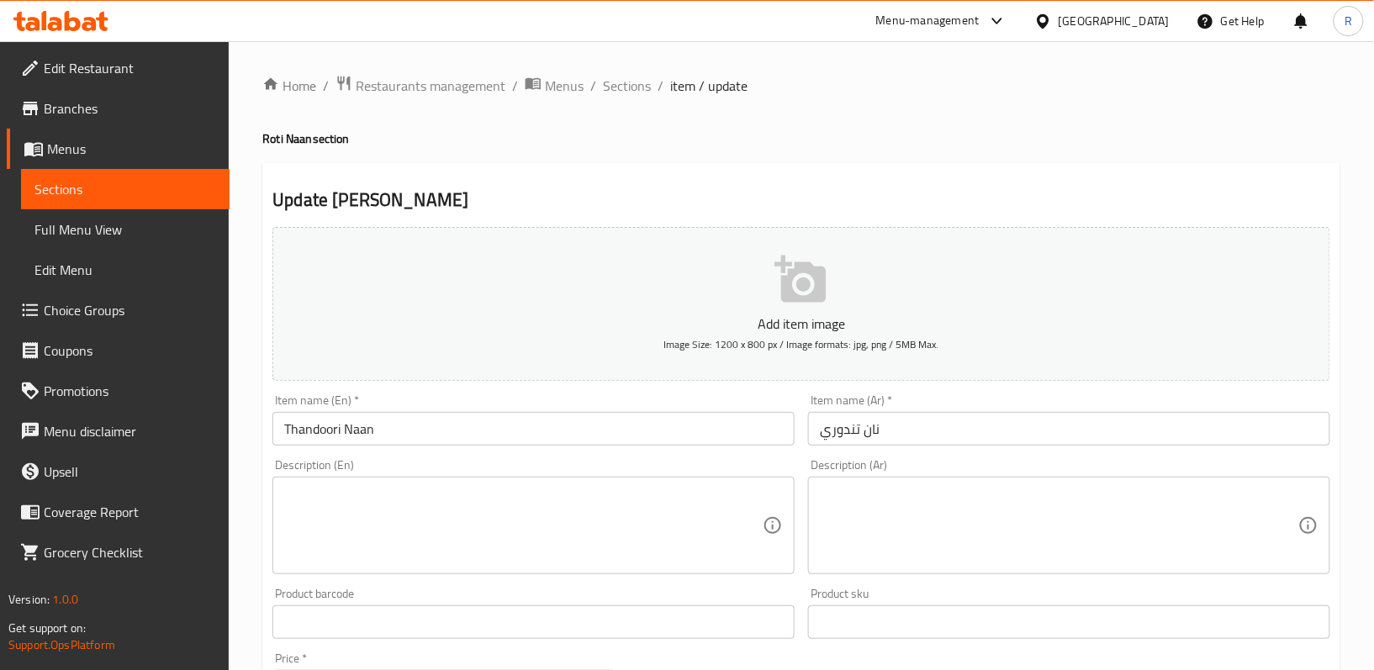
click at [448, 504] on textarea at bounding box center [523, 526] width 478 height 80
paste textarea "Soft, leavened bread baked in a clay oven until lightly charred"
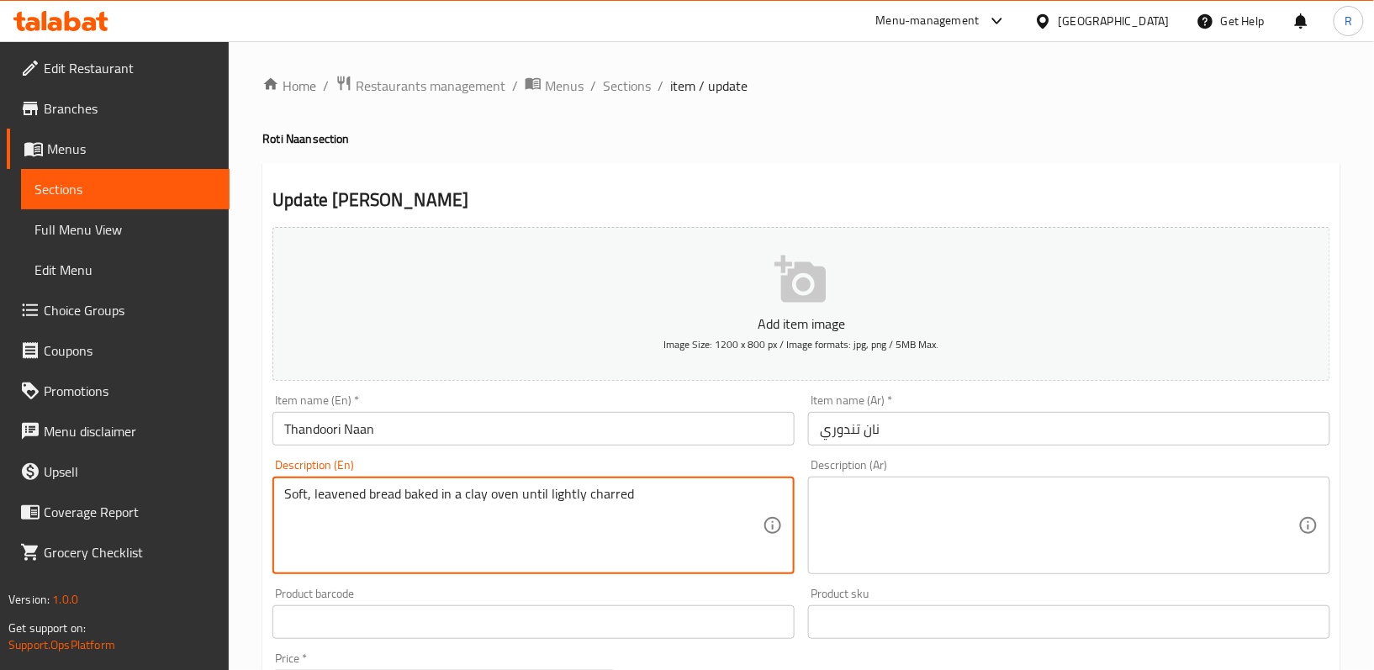
click at [631, 496] on textarea "Soft, leavened bread baked in a clay oven until lightly charred" at bounding box center [523, 526] width 478 height 80
type textarea "Soft, leavened bread baked in a clay oven until lightly charred"
click at [932, 513] on textarea at bounding box center [1059, 526] width 478 height 80
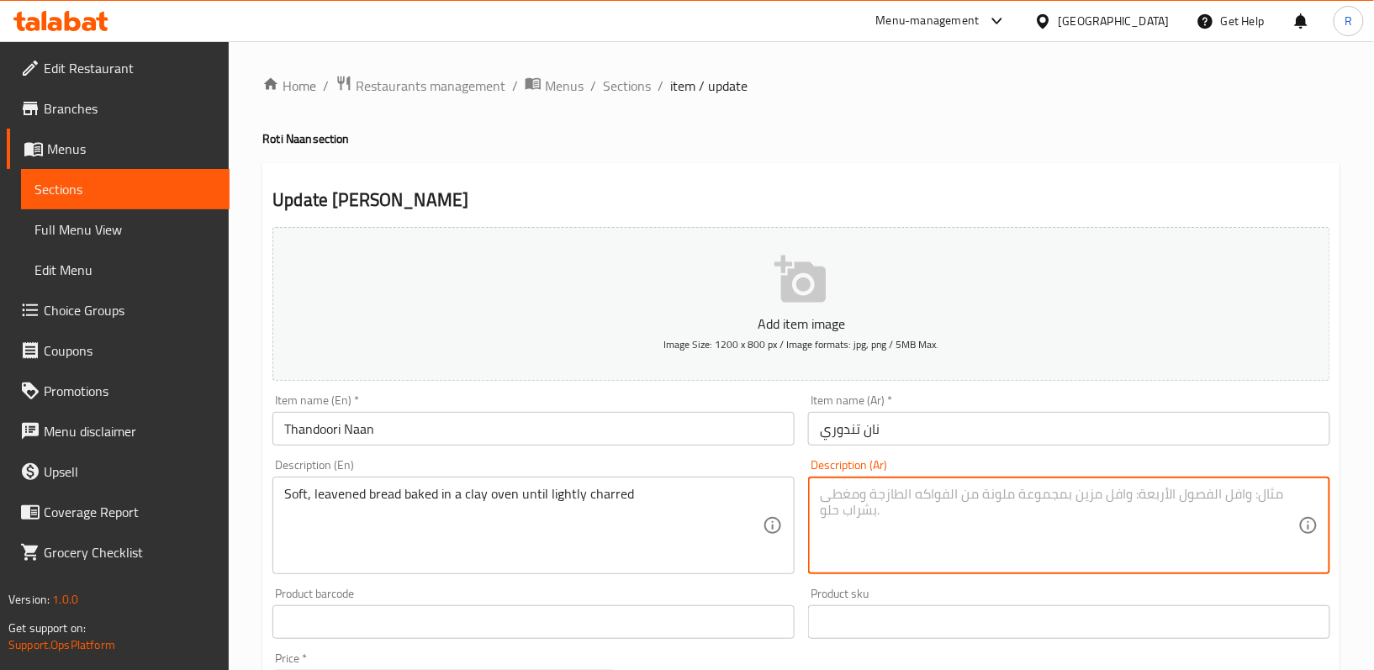
paste textarea "خبز طري مخمر يُخبز في فرن طيني حتى يحترق قليلاً"
drag, startPoint x: 1057, startPoint y: 495, endPoint x: 1081, endPoint y: 498, distance: 24.5
click at [1081, 498] on textarea "خبز طري مخمر يُخبز في فرن طيني حتى يحترق قليلاً" at bounding box center [1059, 526] width 478 height 80
type textarea "خبز ناعم مخمر يُخبز في فرن طيني حتى يحترق قليلاً"
click at [799, 586] on div "Product barcode Product barcode" at bounding box center [534, 613] width 536 height 65
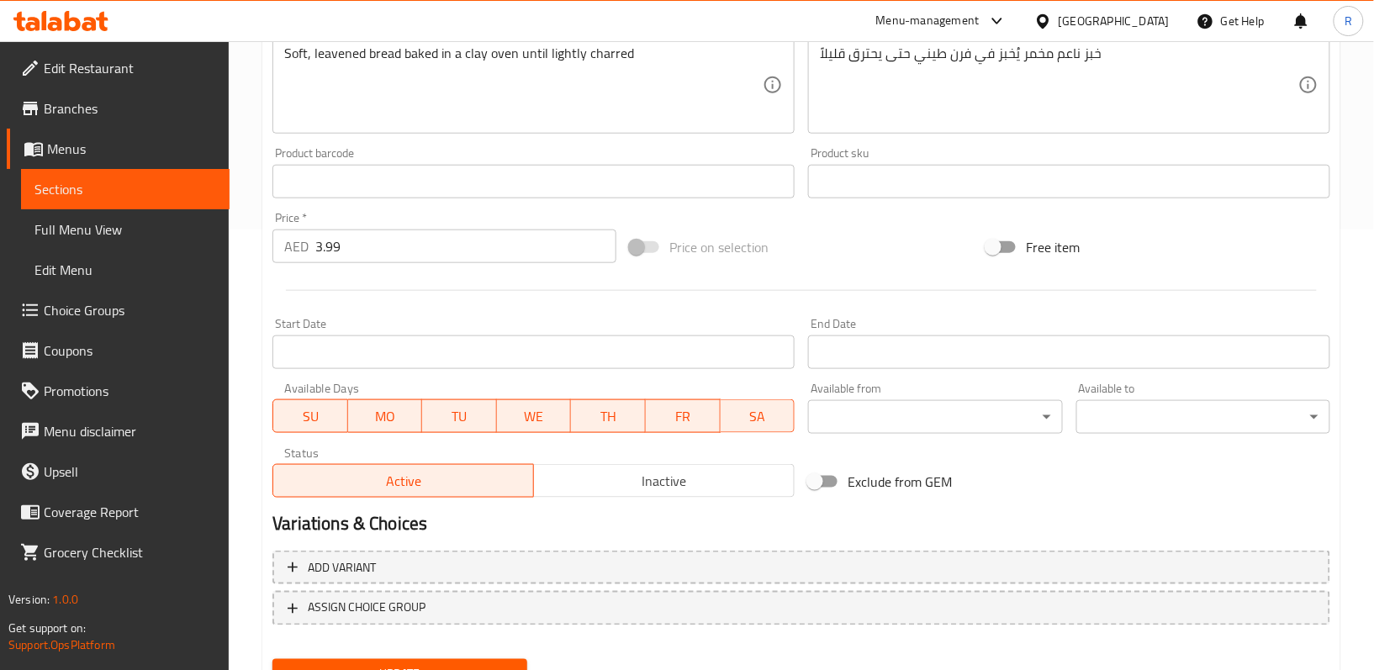
scroll to position [516, 0]
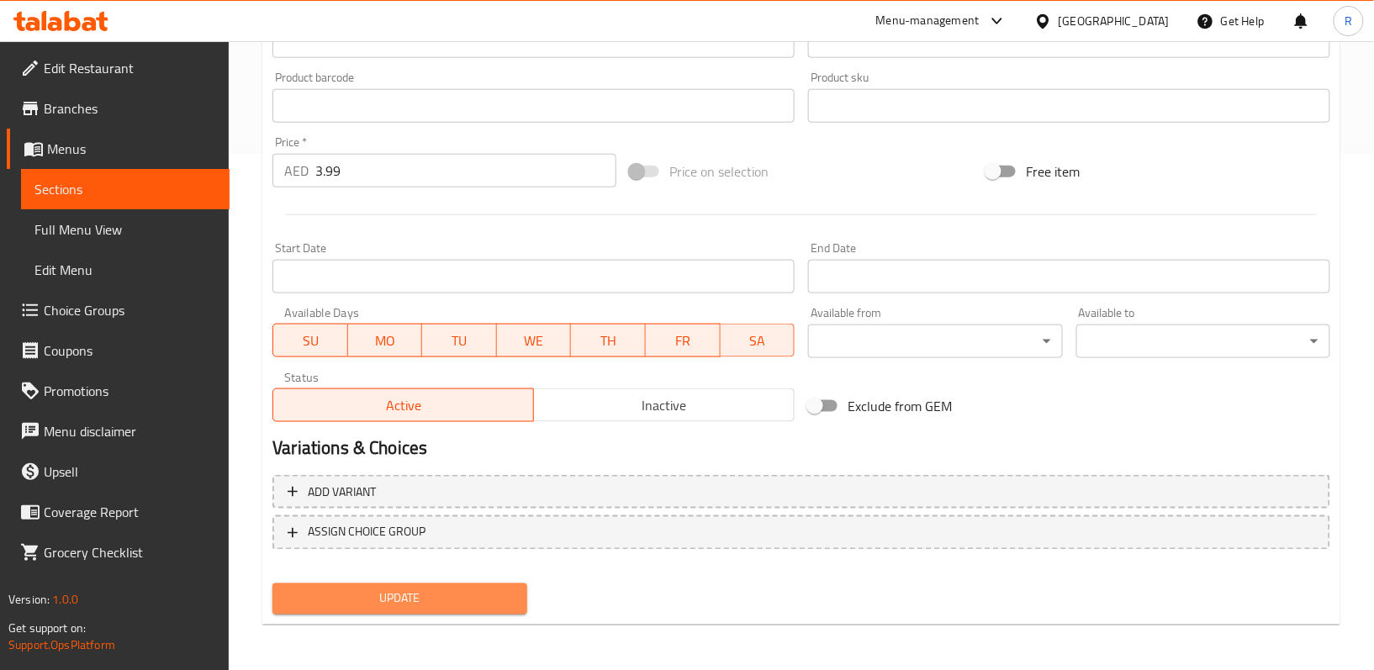
click at [482, 592] on span "Update" at bounding box center [399, 599] width 227 height 21
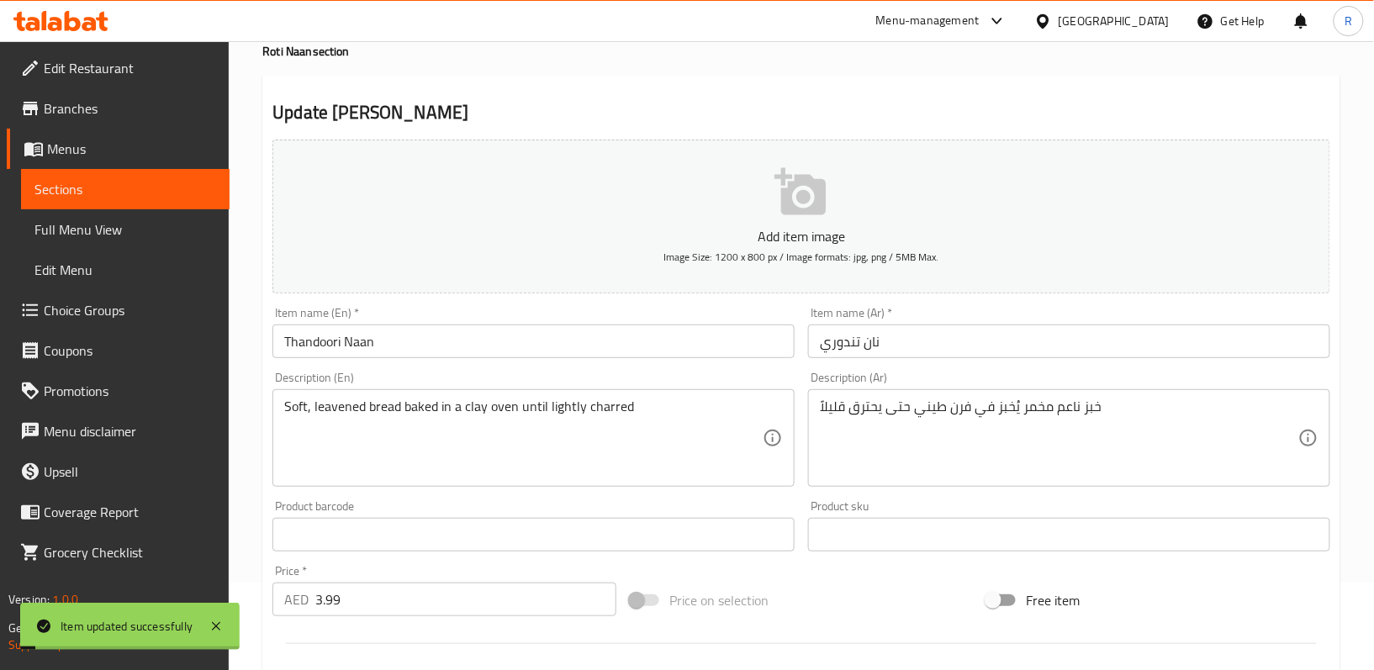
scroll to position [0, 0]
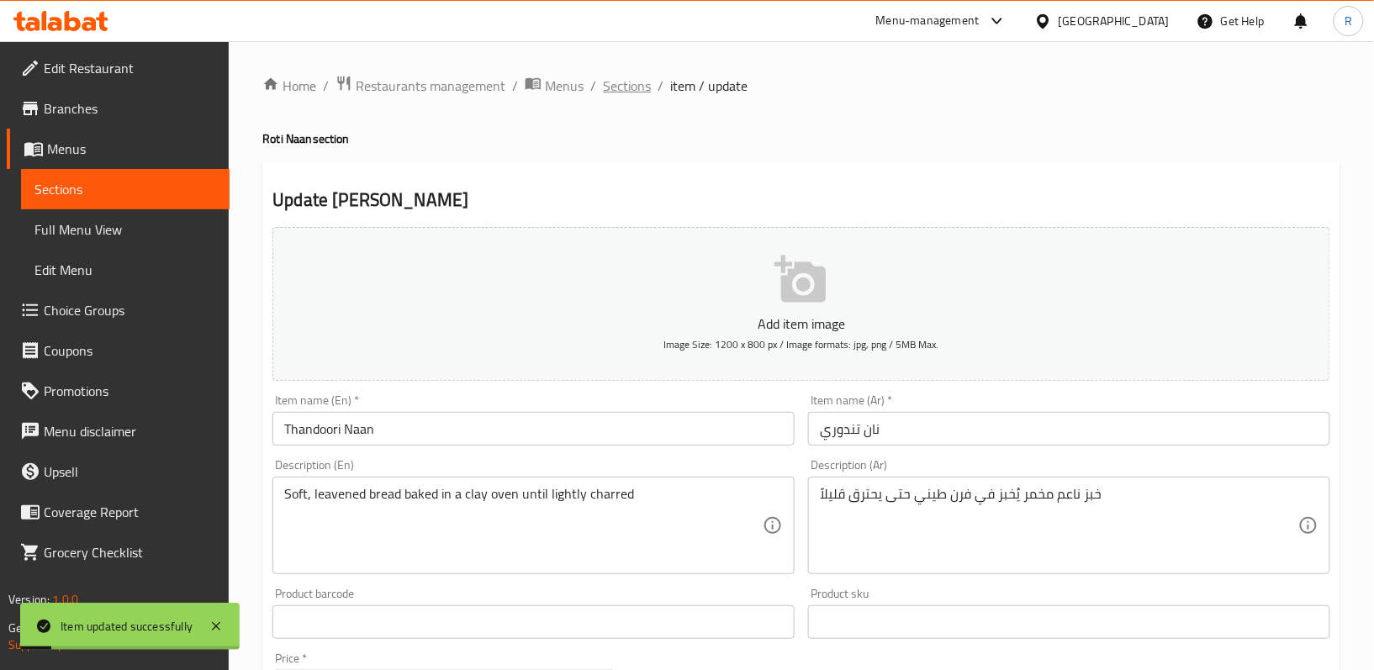
click at [633, 85] on span "Sections" at bounding box center [627, 86] width 48 height 20
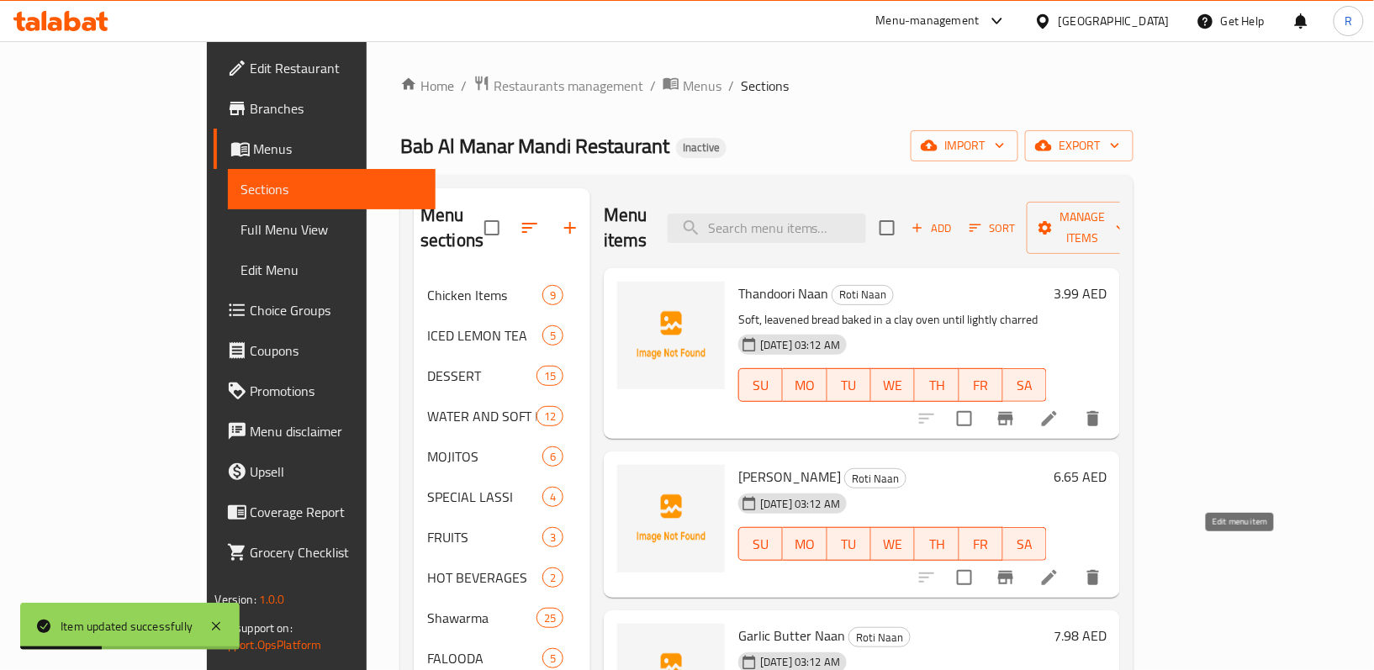
click at [1059, 568] on icon at bounding box center [1049, 578] width 20 height 20
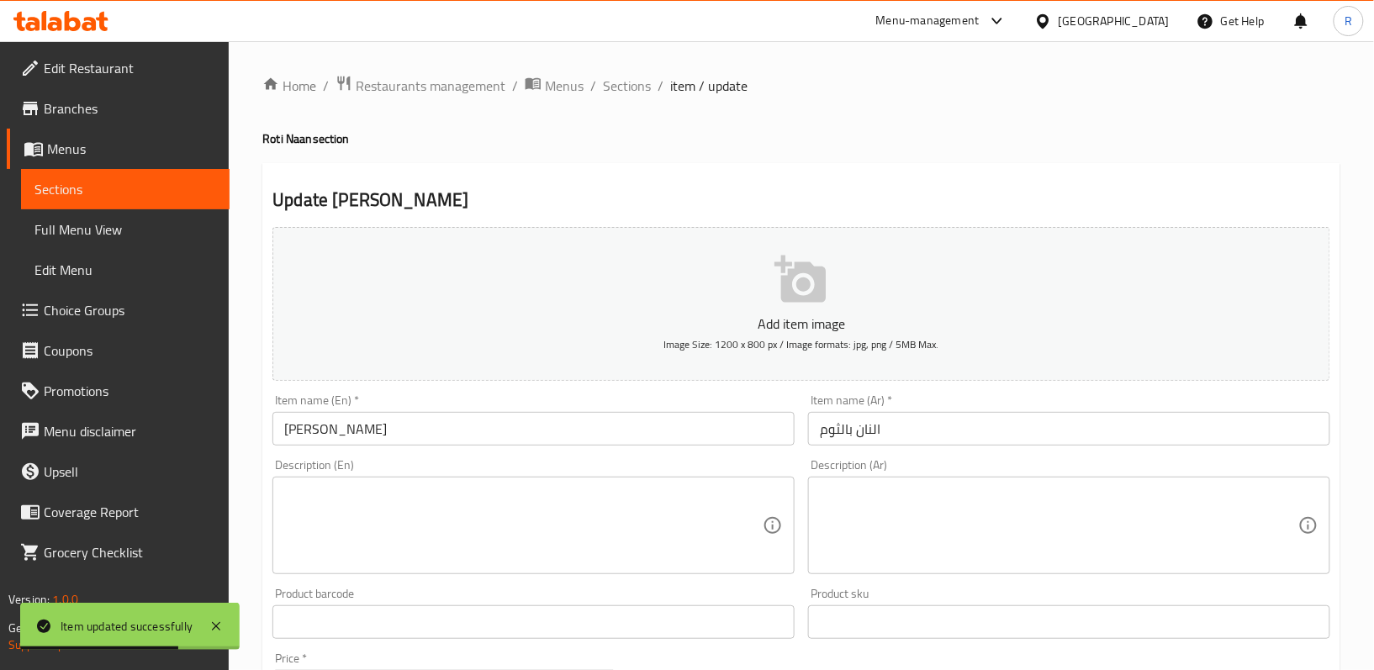
click at [444, 535] on textarea at bounding box center [523, 526] width 478 height 80
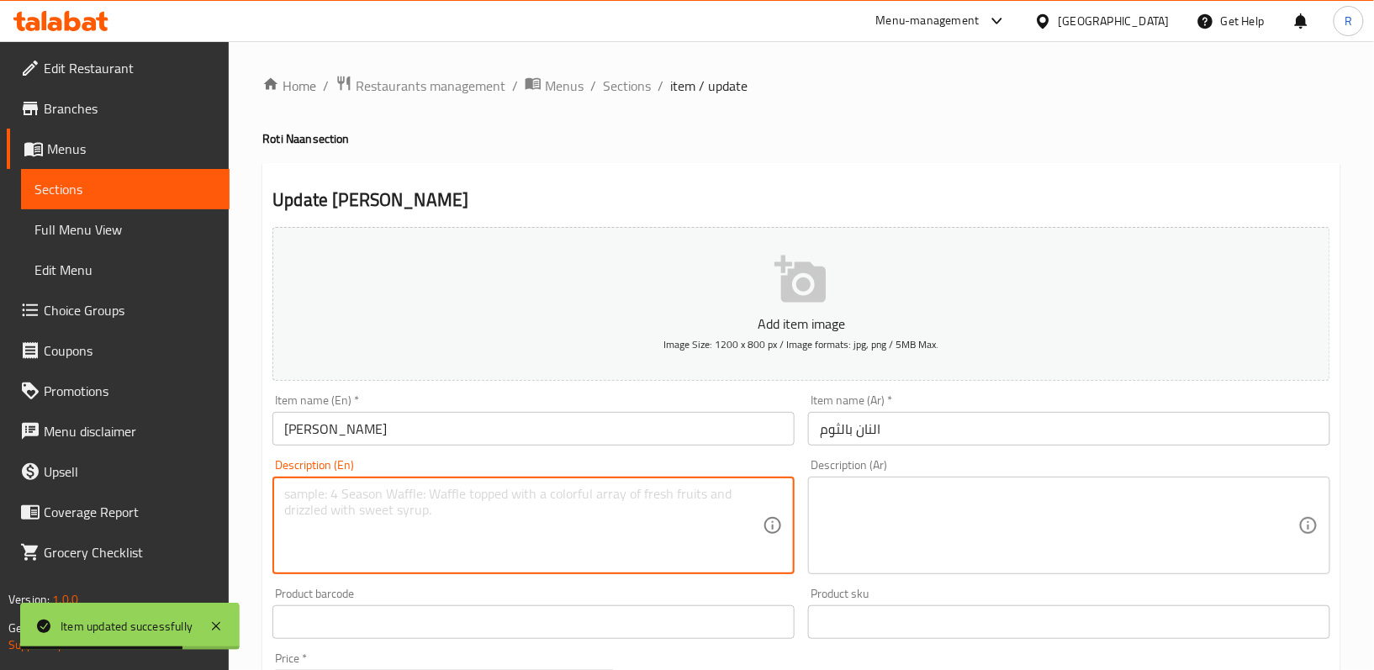
paste textarea "Tandoor-baked naan infused with fresh garlic for extra aroma"
click at [471, 512] on textarea "Tandoor-baked naan infused with fresh garlic for extra aroma" at bounding box center [523, 526] width 478 height 80
type textarea "Tandoor-baked naan infused with fresh garlic for extra aroma"
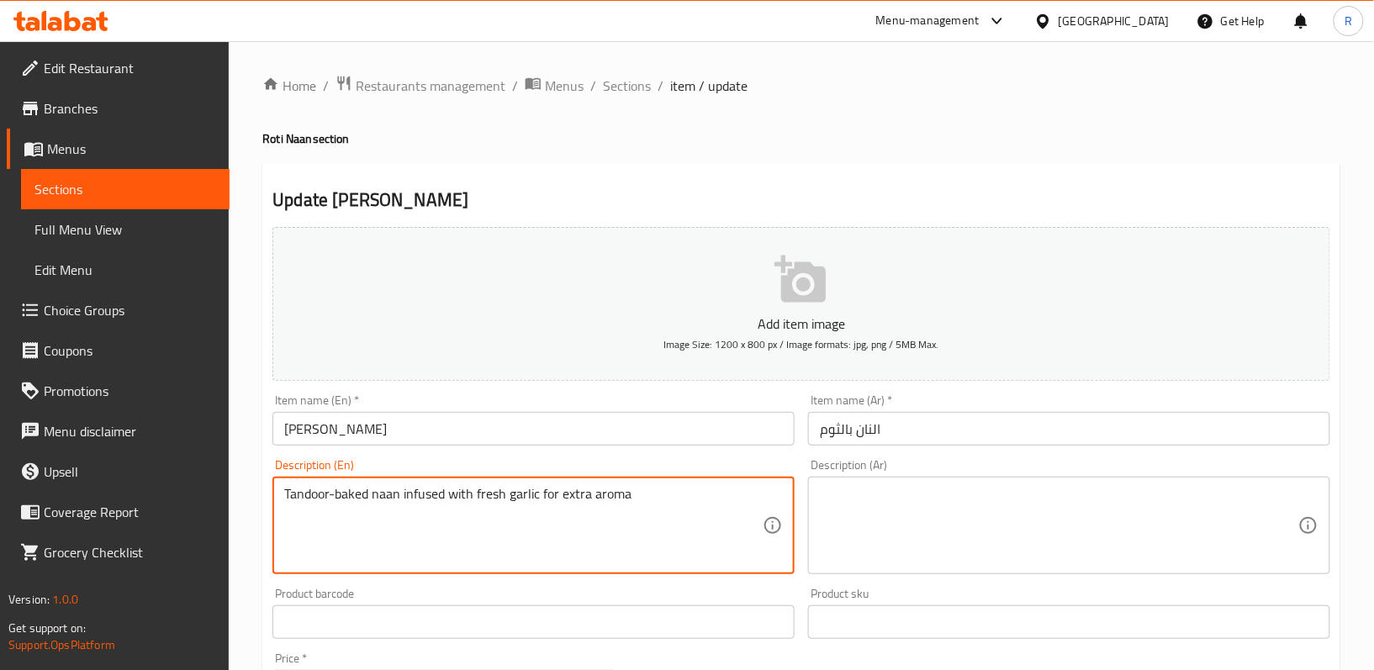
click at [943, 522] on textarea at bounding box center [1059, 526] width 478 height 80
paste textarea "خبز نان مخبوز في التندور مع إضافة الثوم الطازج لإضفاء نكهة إضافية"
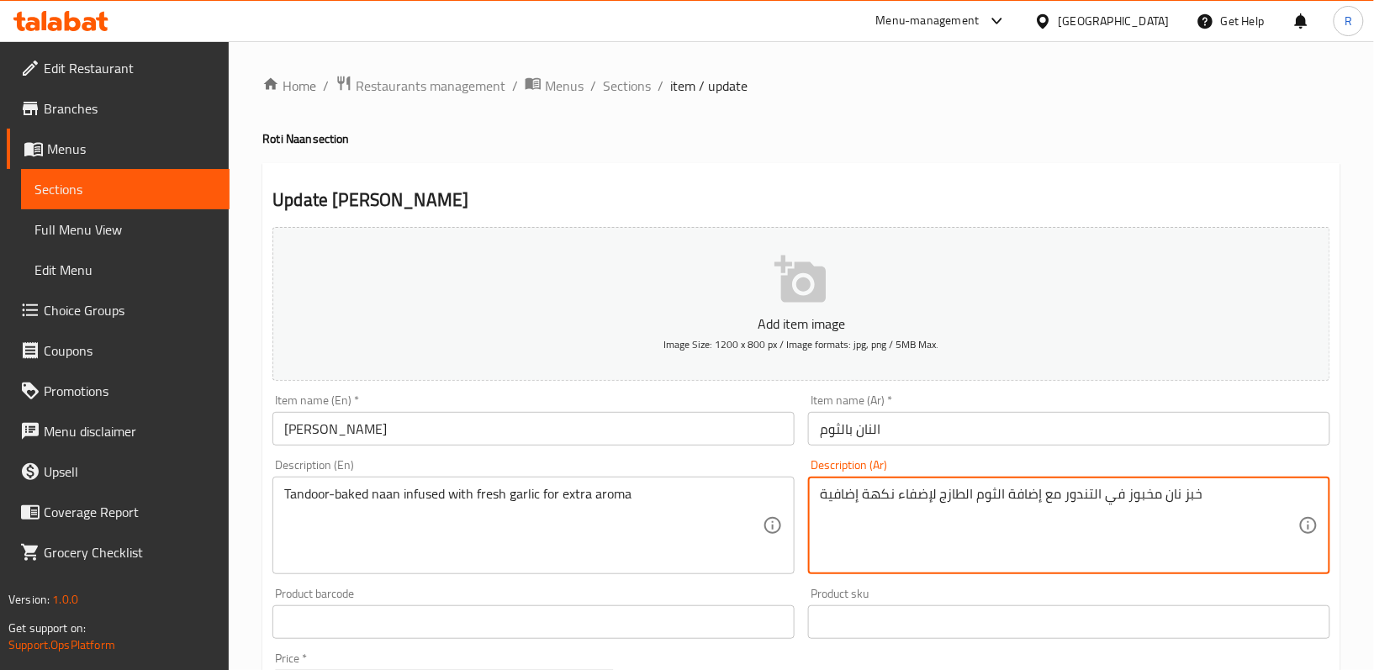
type textarea "خبز نان مخبوز في التندور مع إضافة الثوم الطازج لإضفاء نكهة إضافية"
click at [801, 525] on div "Description (Ar) خبز نان مخبوز في التندور مع إضافة الثوم الطازج لإضفاء نكهة إضا…" at bounding box center [1069, 516] width 536 height 129
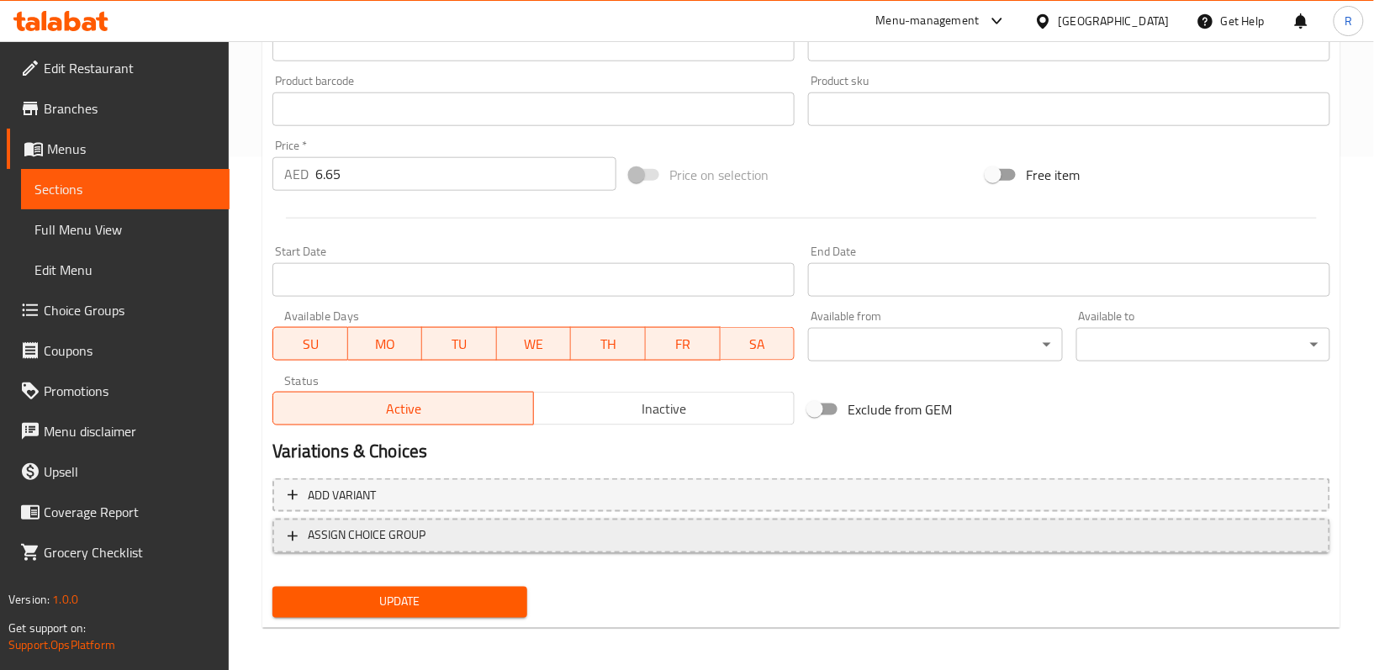
scroll to position [516, 0]
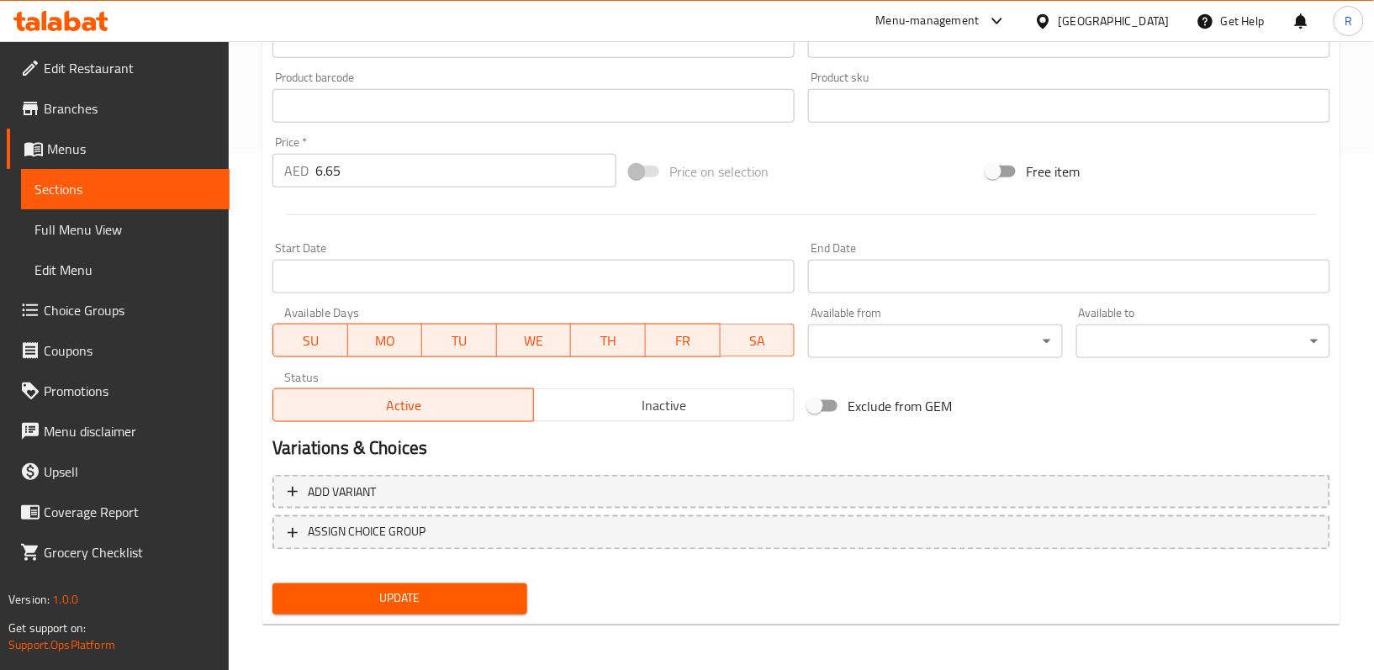
click at [461, 600] on span "Update" at bounding box center [399, 599] width 227 height 21
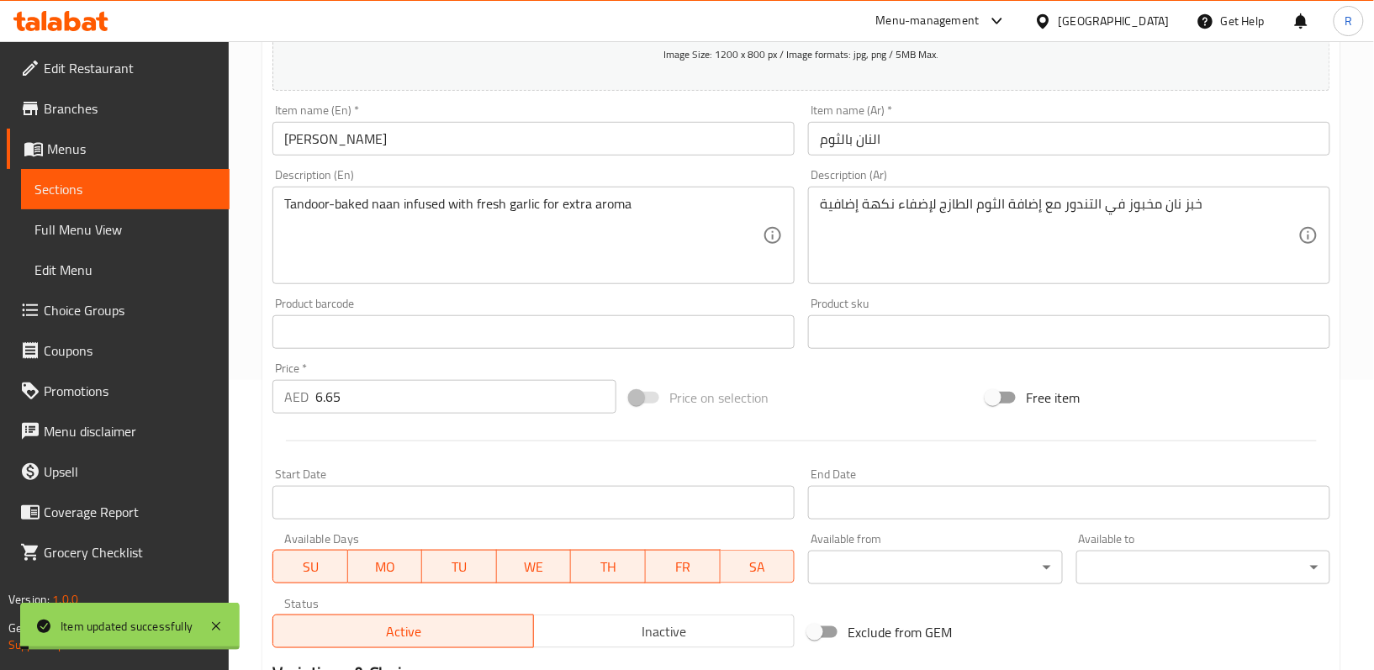
scroll to position [0, 0]
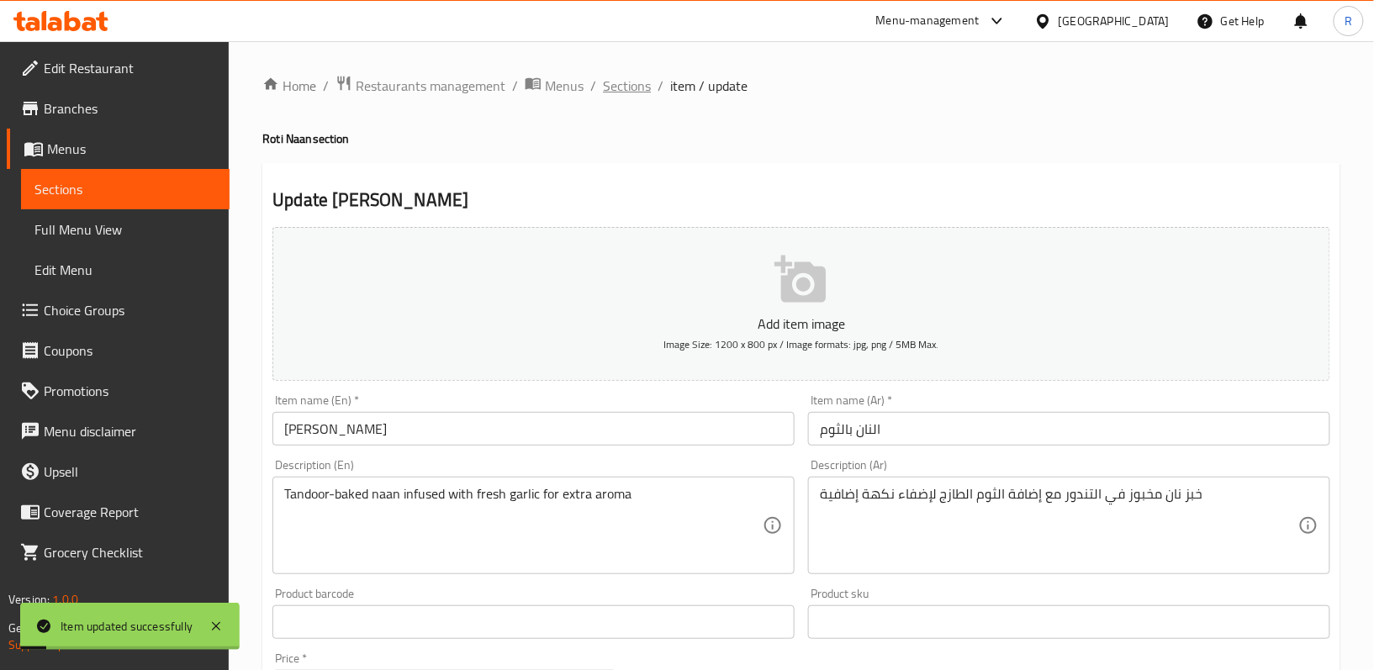
click at [633, 77] on span "Sections" at bounding box center [627, 86] width 48 height 20
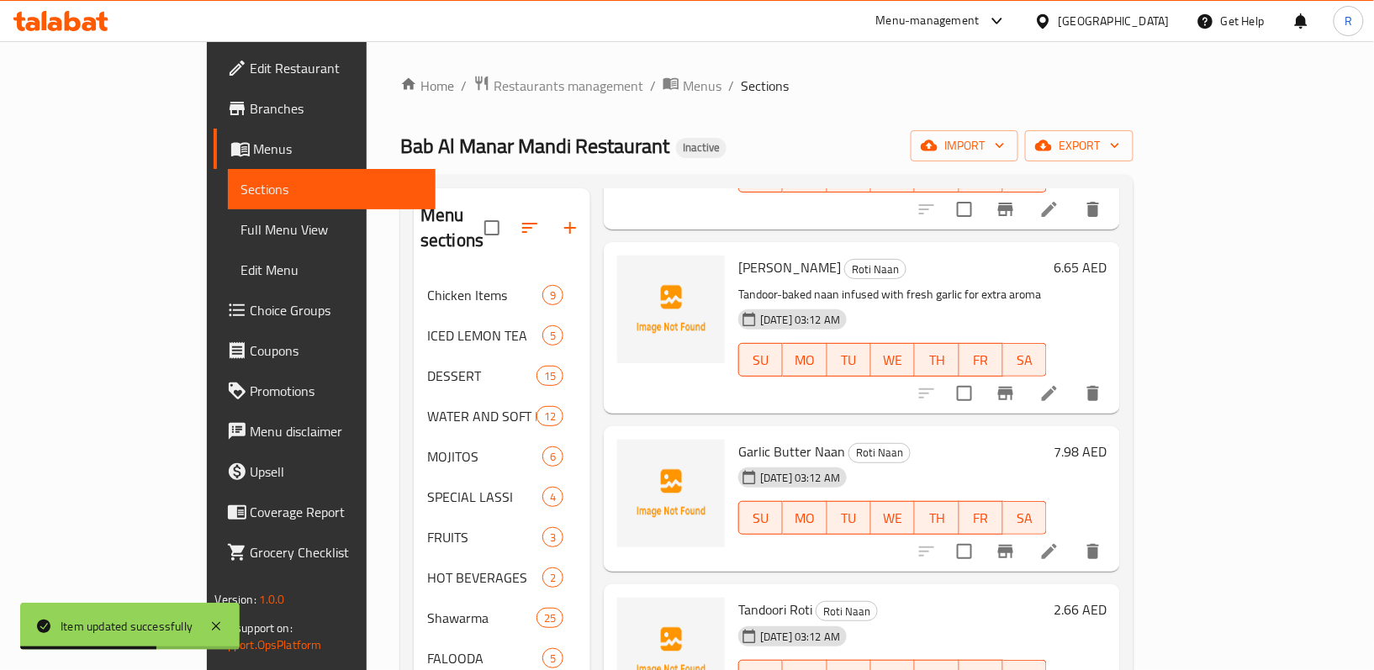
scroll to position [224, 0]
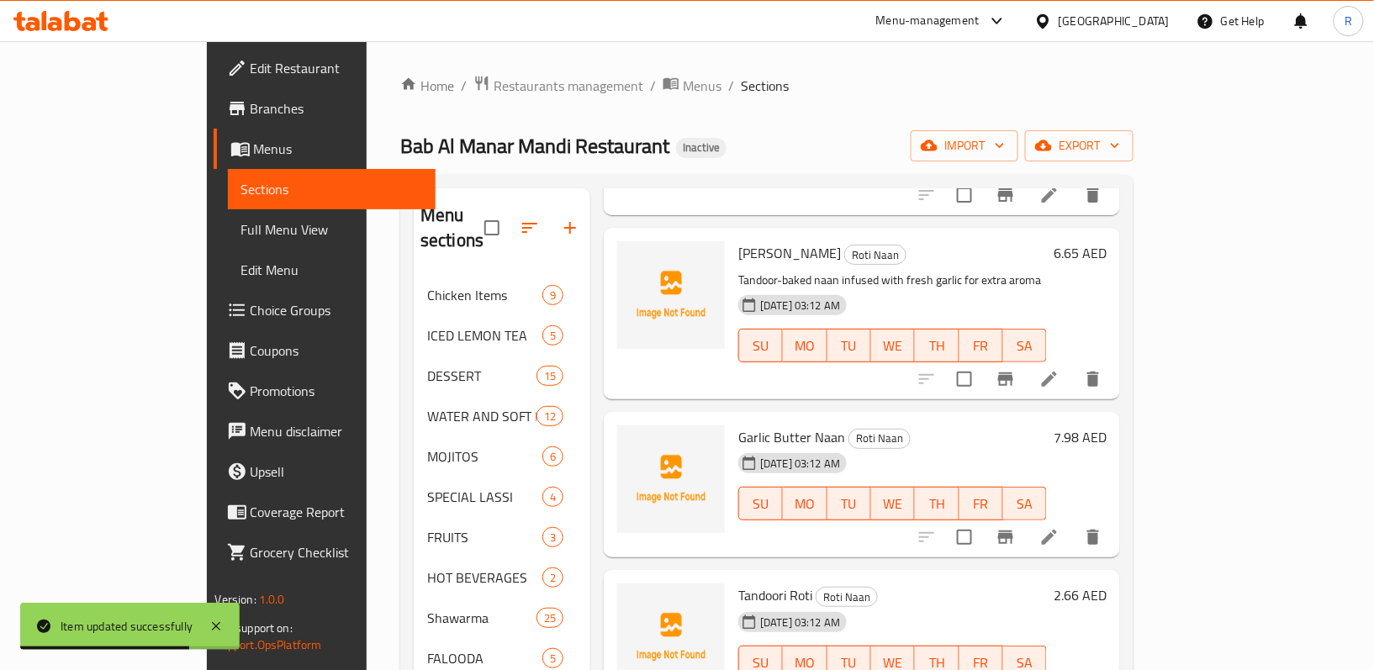
click at [1057, 530] on icon at bounding box center [1049, 537] width 15 height 15
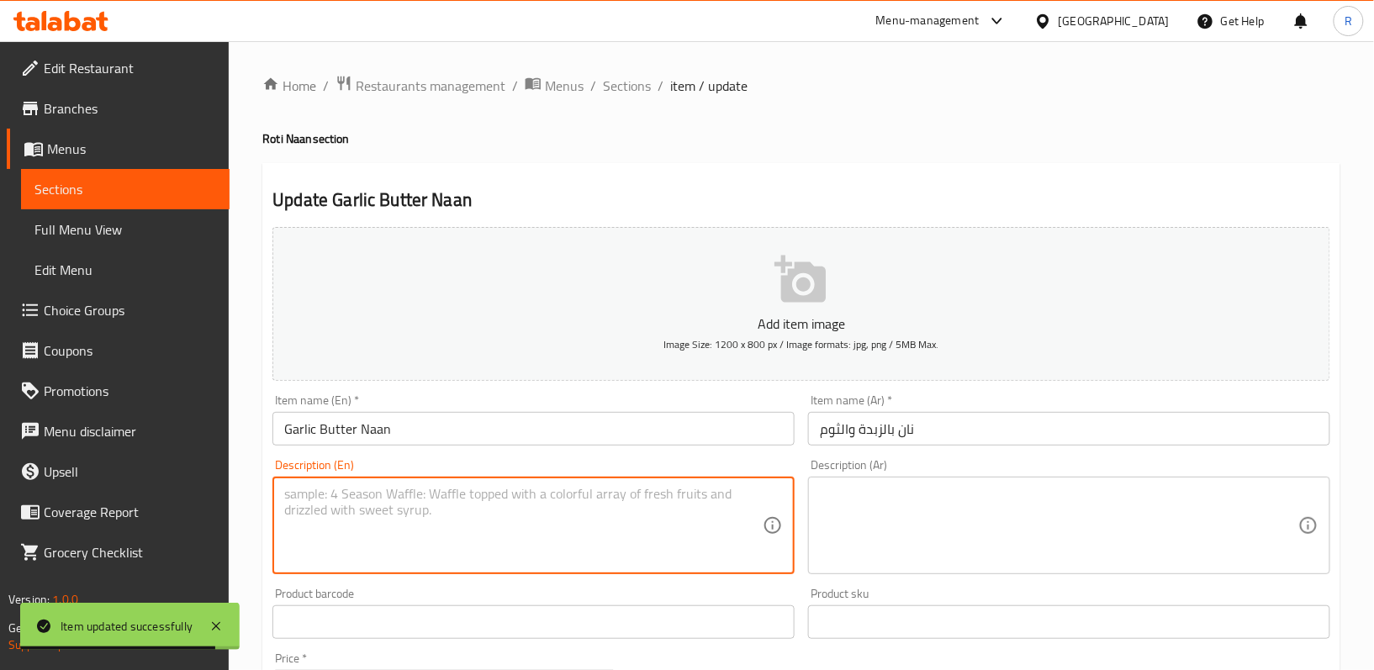
click at [491, 518] on textarea at bounding box center [523, 526] width 478 height 80
paste textarea "Garlic naan brushed with melted butter"
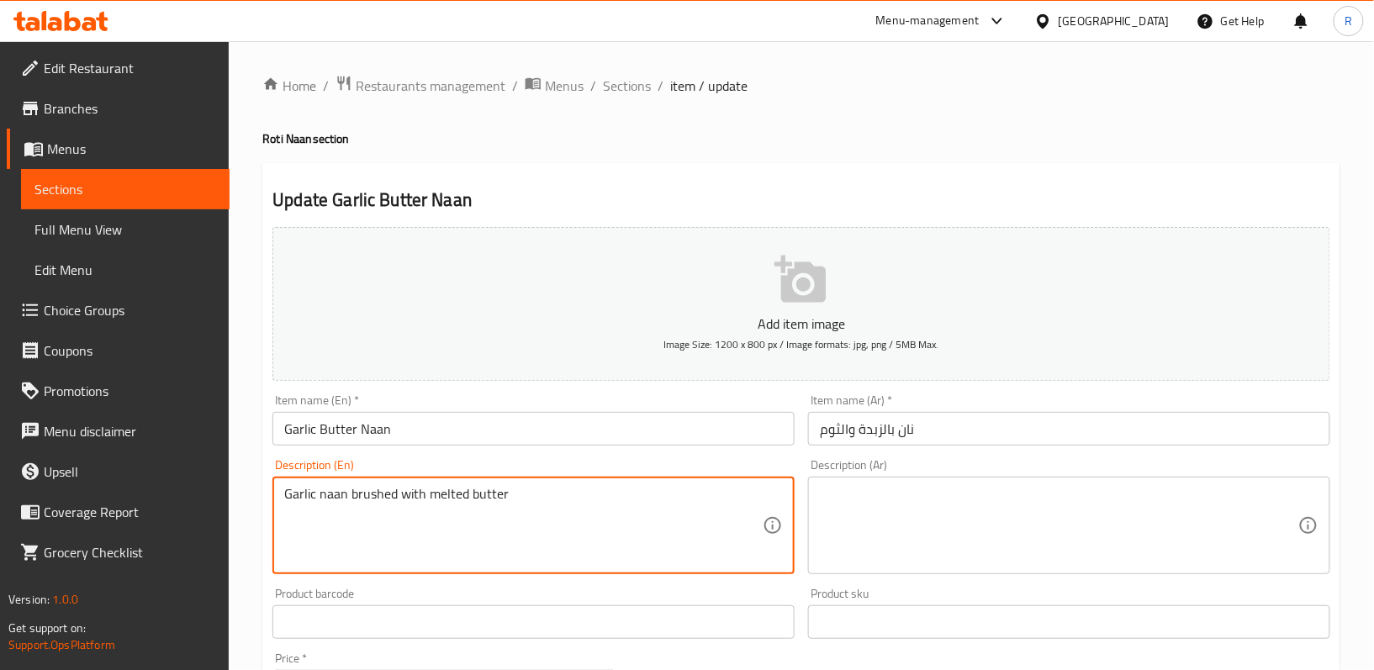
click at [511, 503] on textarea "Garlic naan brushed with melted butter" at bounding box center [523, 526] width 478 height 80
type textarea "Garlic naan brushed with melted butter"
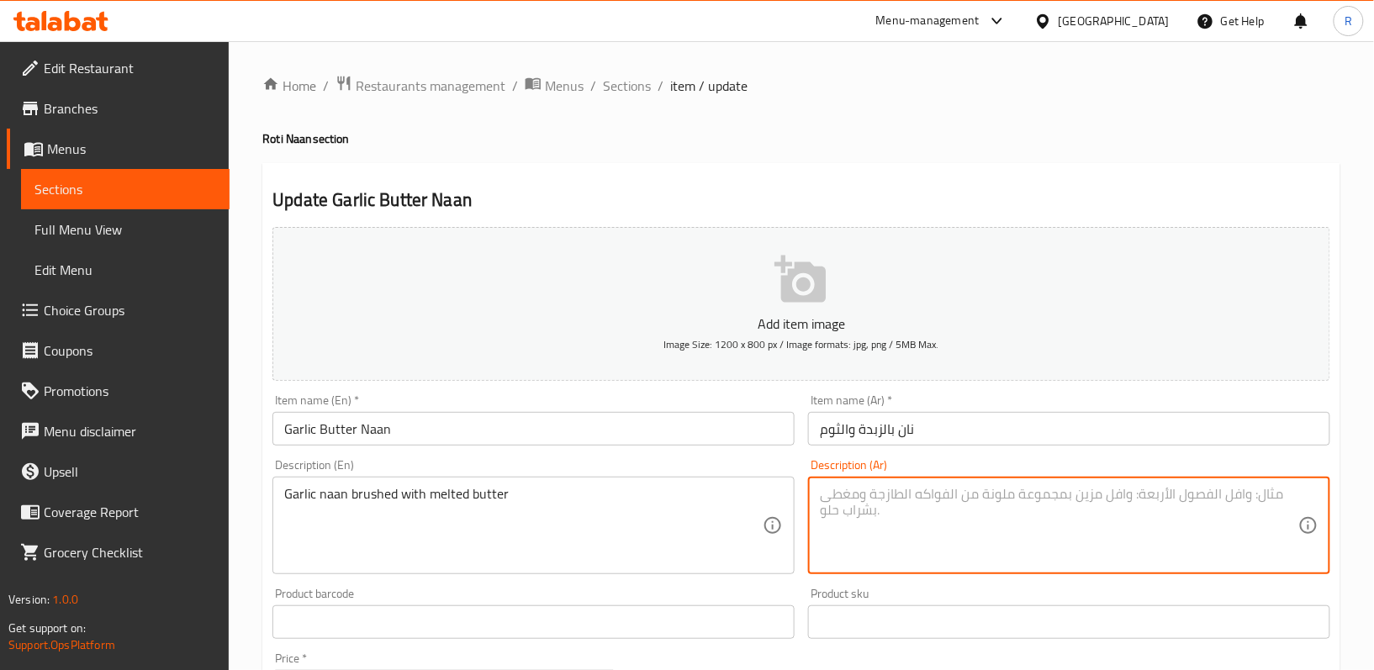
click at [900, 505] on textarea at bounding box center [1059, 526] width 478 height 80
paste textarea "خبز نان بالثوم مدهون بالزبدة المذابة"
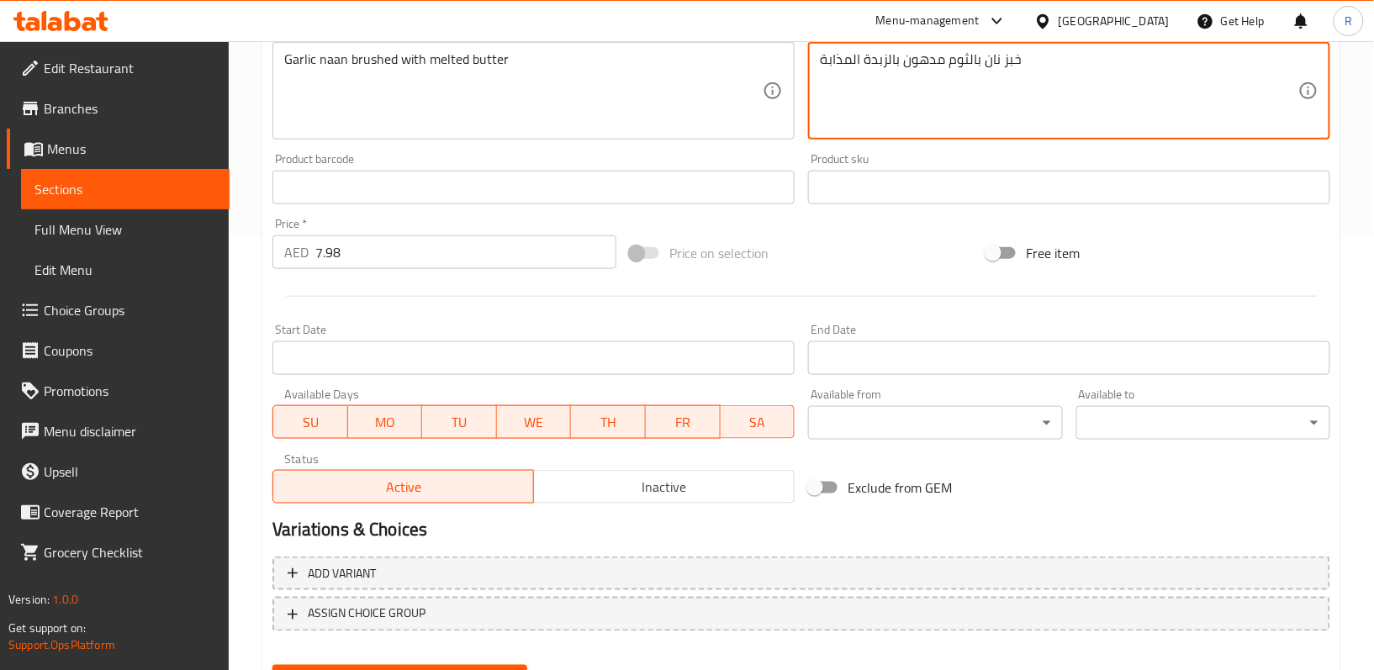
scroll to position [516, 0]
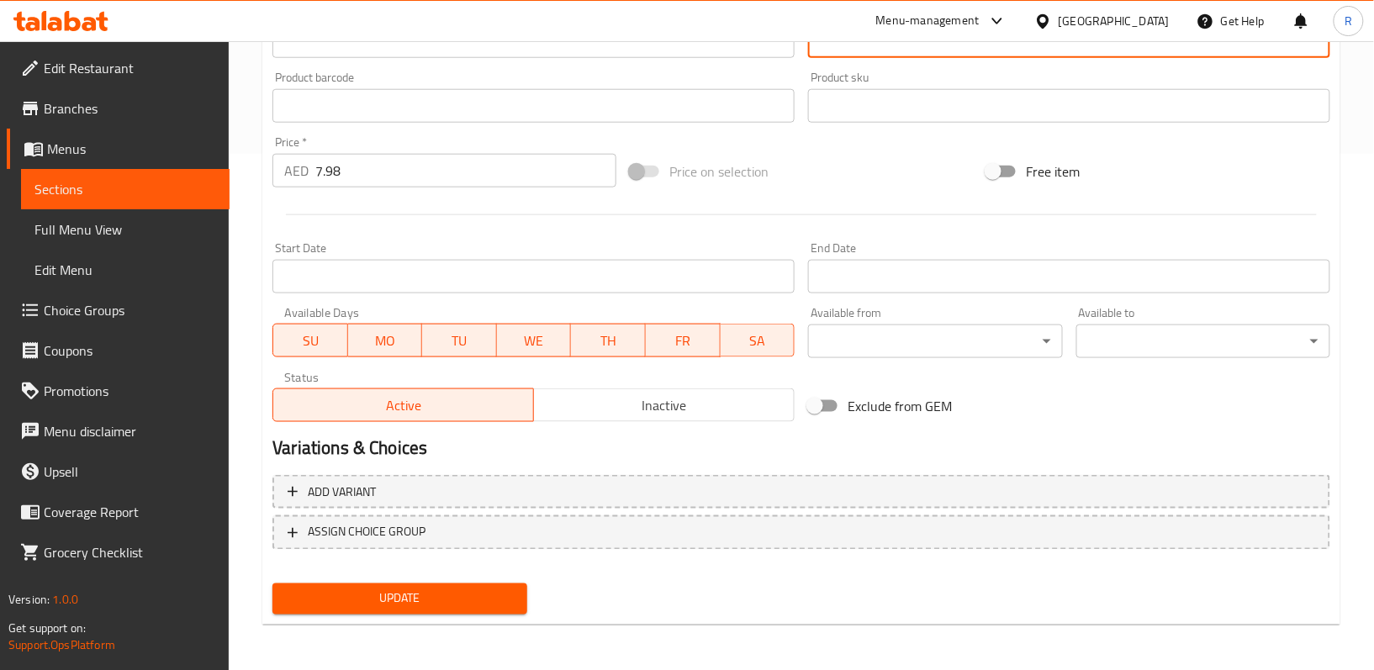
type textarea "خبز نان بالثوم مدهون بالزبدة المذابة"
click at [489, 586] on button "Update" at bounding box center [399, 598] width 254 height 31
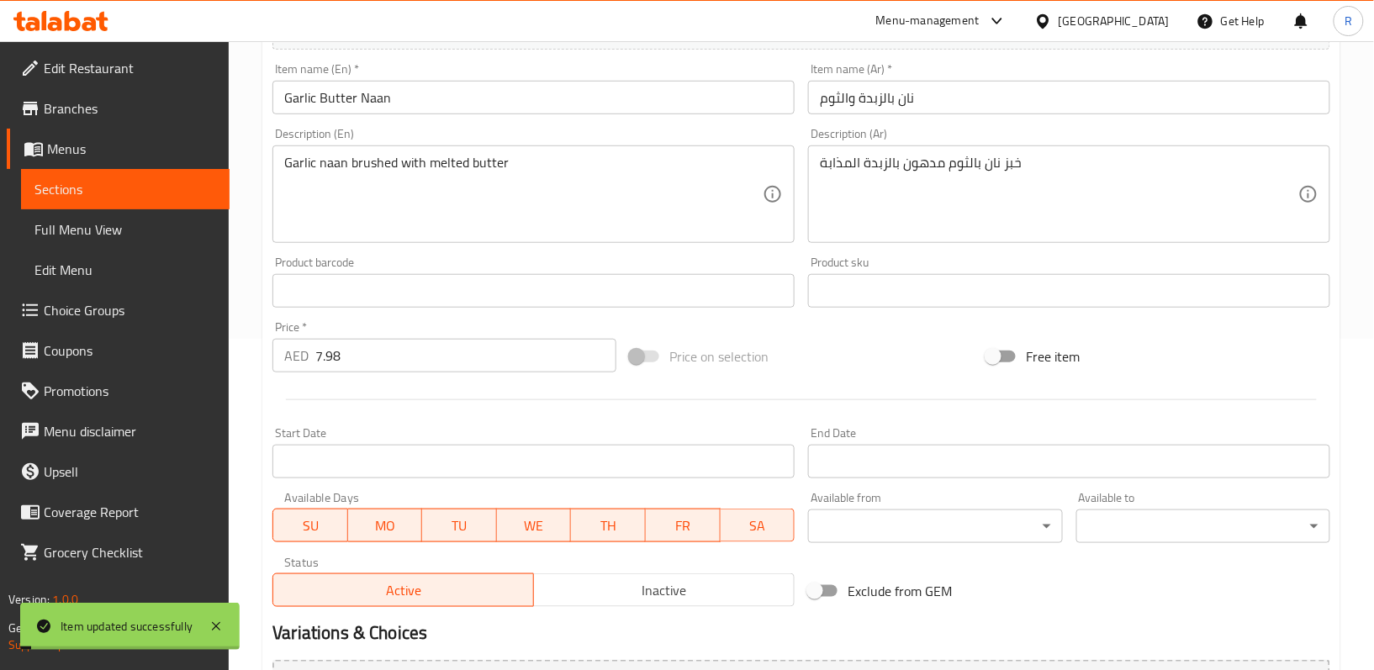
scroll to position [0, 0]
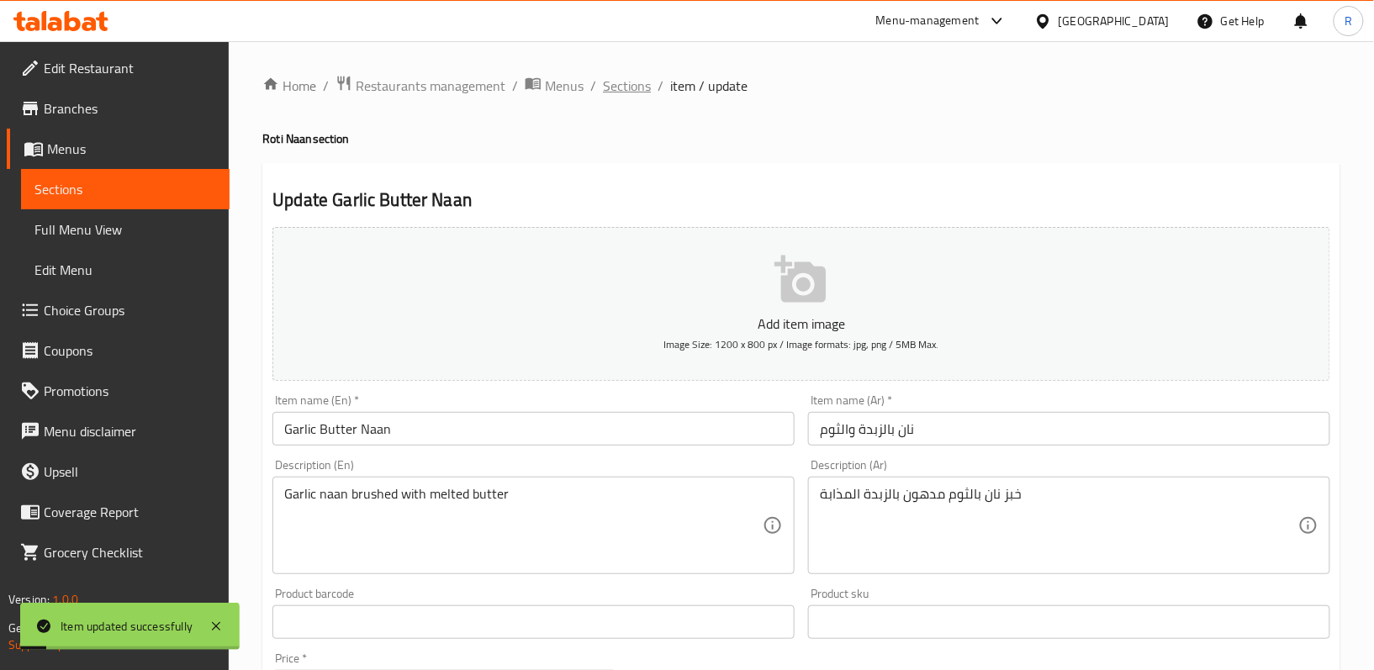
click at [629, 96] on span "Sections" at bounding box center [627, 86] width 48 height 20
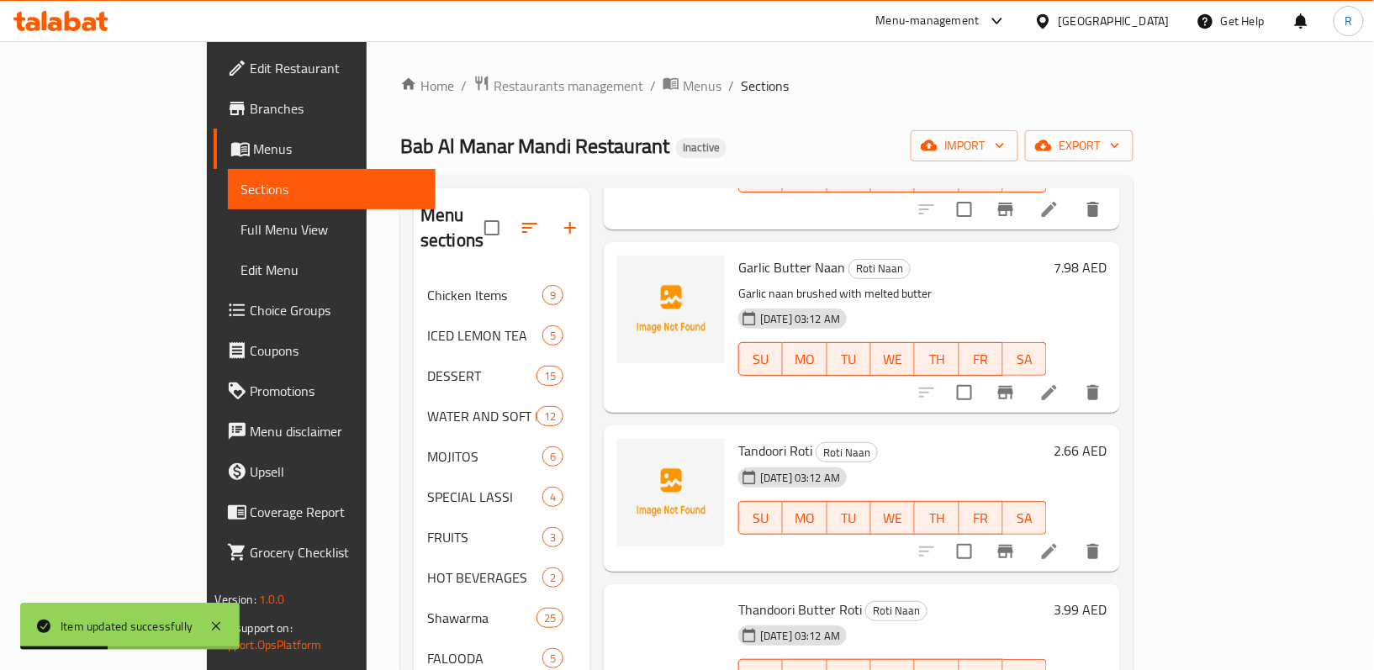
scroll to position [448, 0]
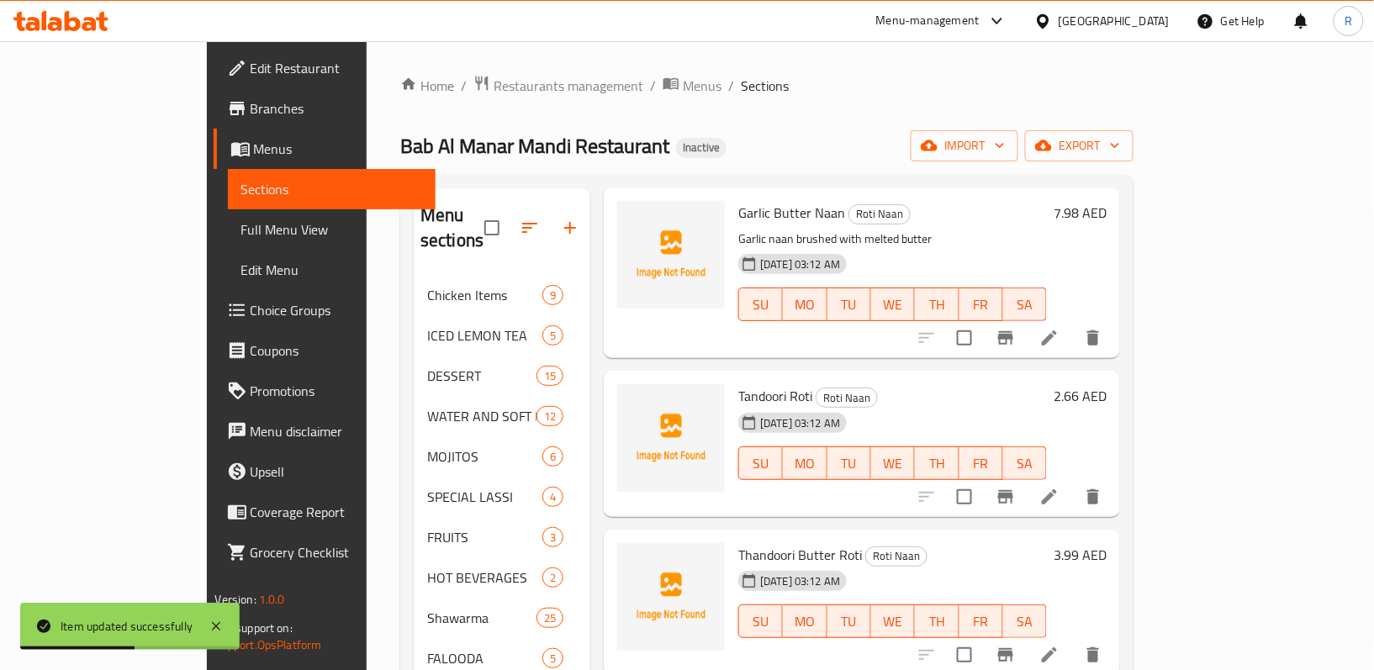
click at [1059, 487] on icon at bounding box center [1049, 497] width 20 height 20
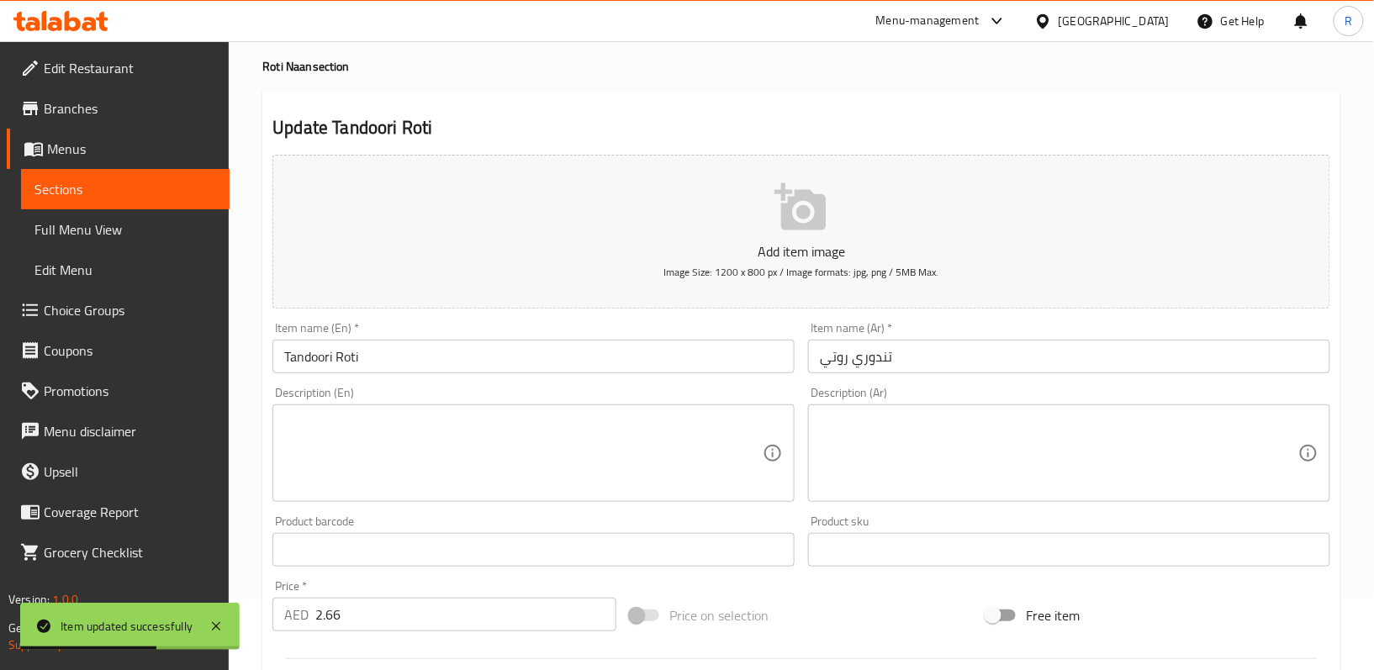
scroll to position [112, 0]
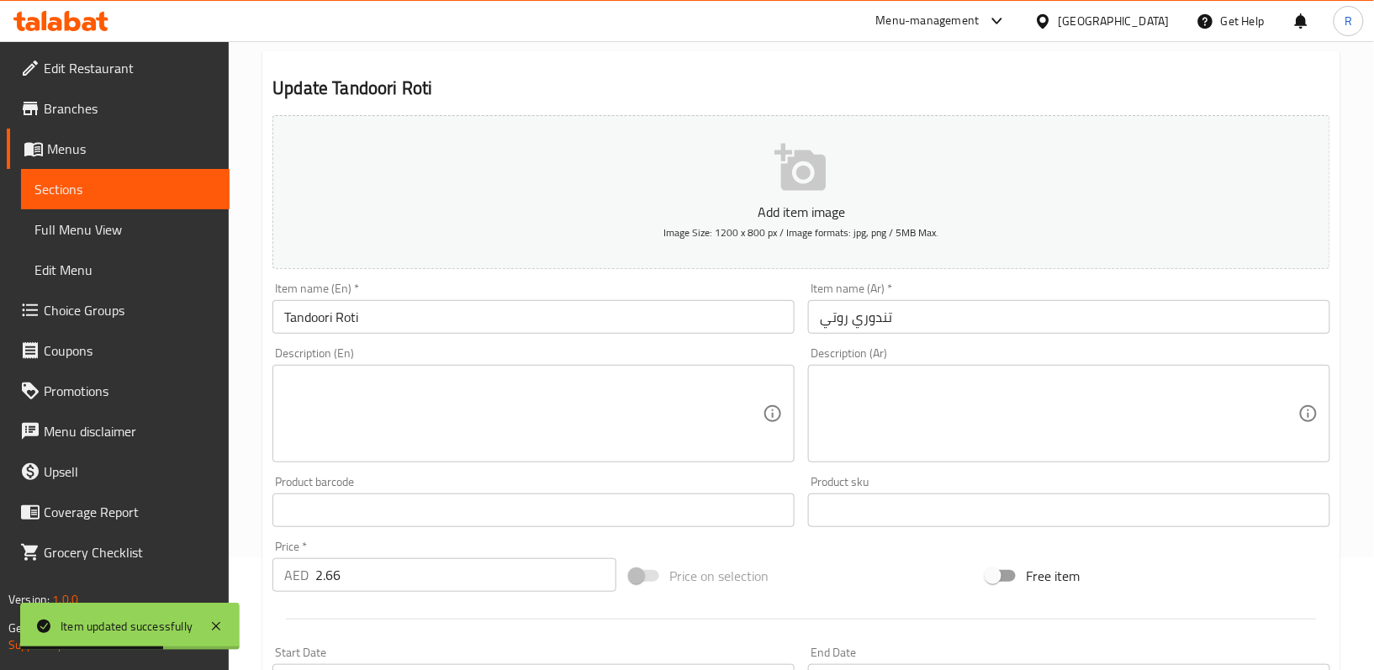
click at [452, 434] on textarea at bounding box center [523, 414] width 478 height 80
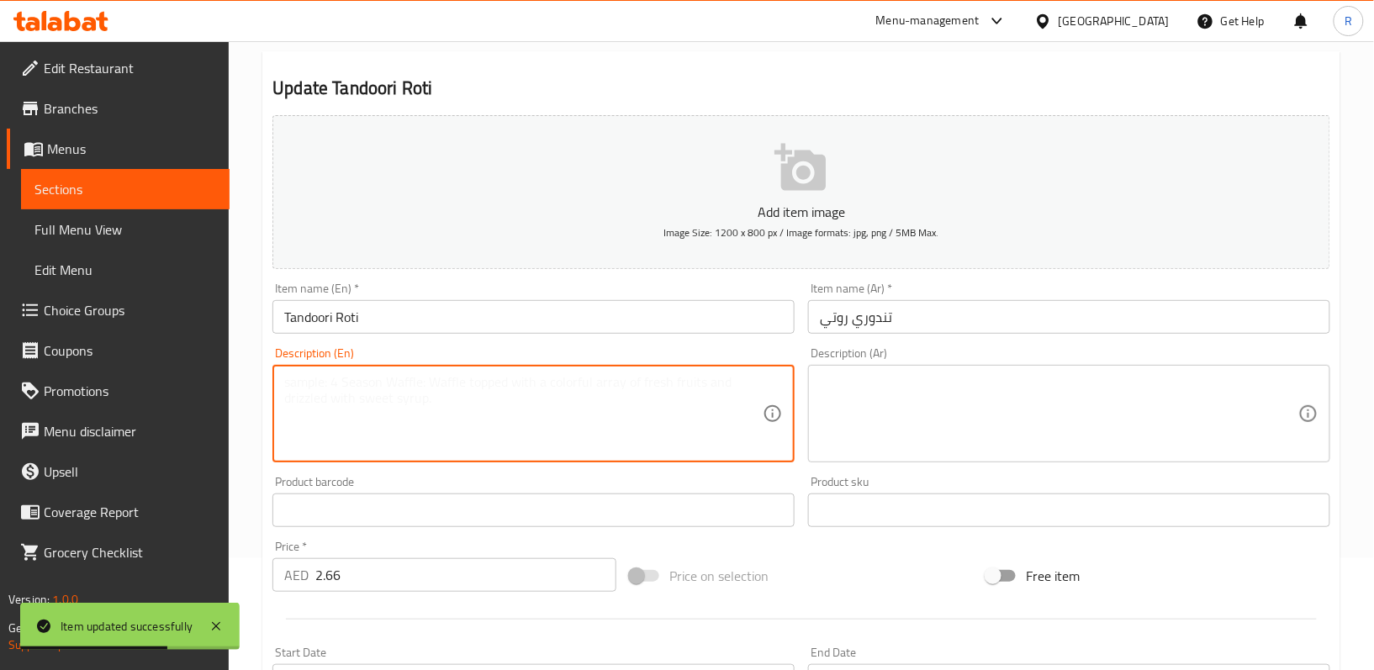
paste textarea "Whole wheat flatbread baked in a clay oven."
click at [461, 383] on textarea "Whole wheat flatbread baked in a clay oven." at bounding box center [523, 414] width 478 height 80
type textarea "Whole wheat flatbread baked in a clay oven."
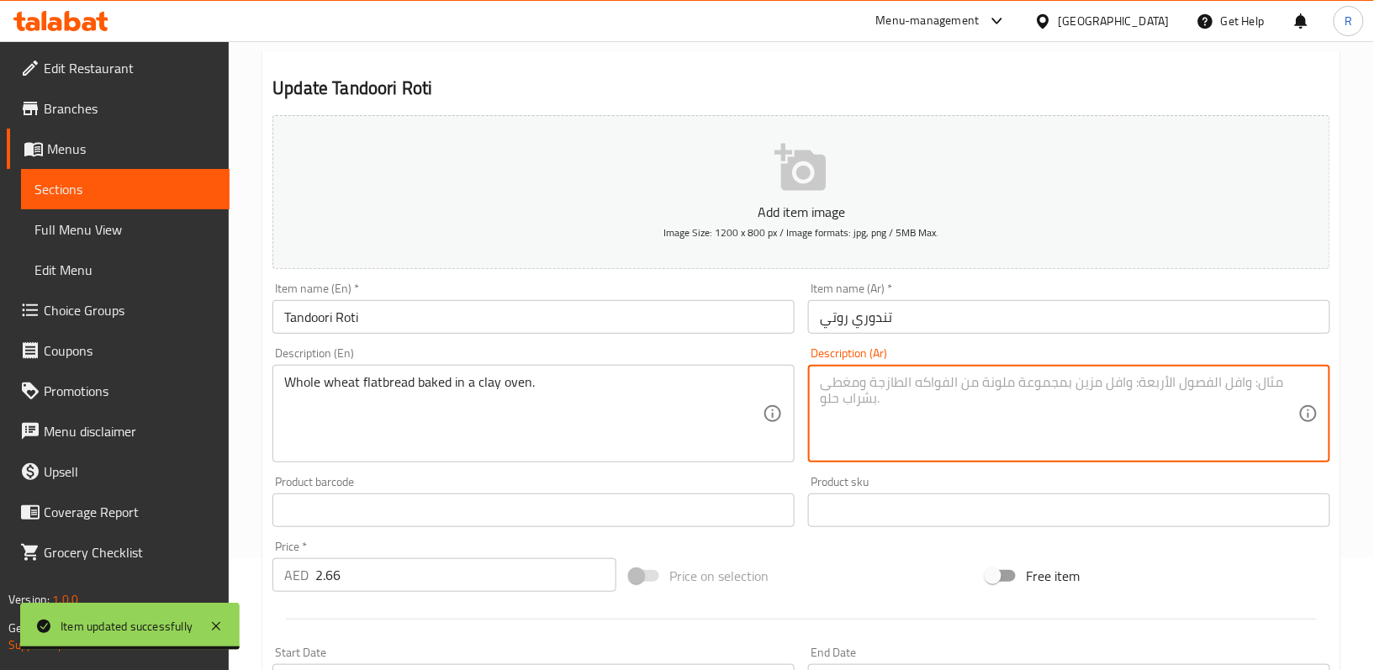
click at [861, 393] on textarea at bounding box center [1059, 414] width 478 height 80
paste textarea "خبز القمح الكامل المسطح المخبوز في فرن طيني."
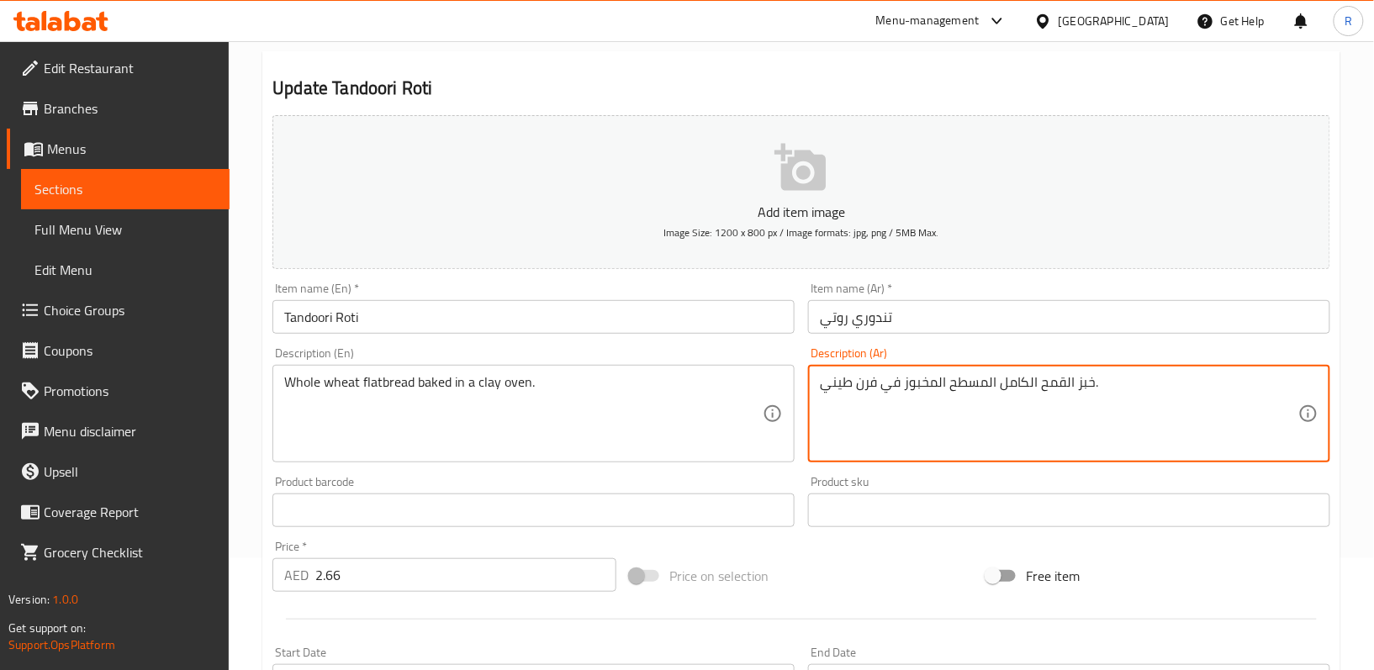
type textarea "خبز القمح الكامل المسطح المخبوز في فرن طيني."
click at [802, 478] on div "Product sku Product sku" at bounding box center [1069, 501] width 536 height 65
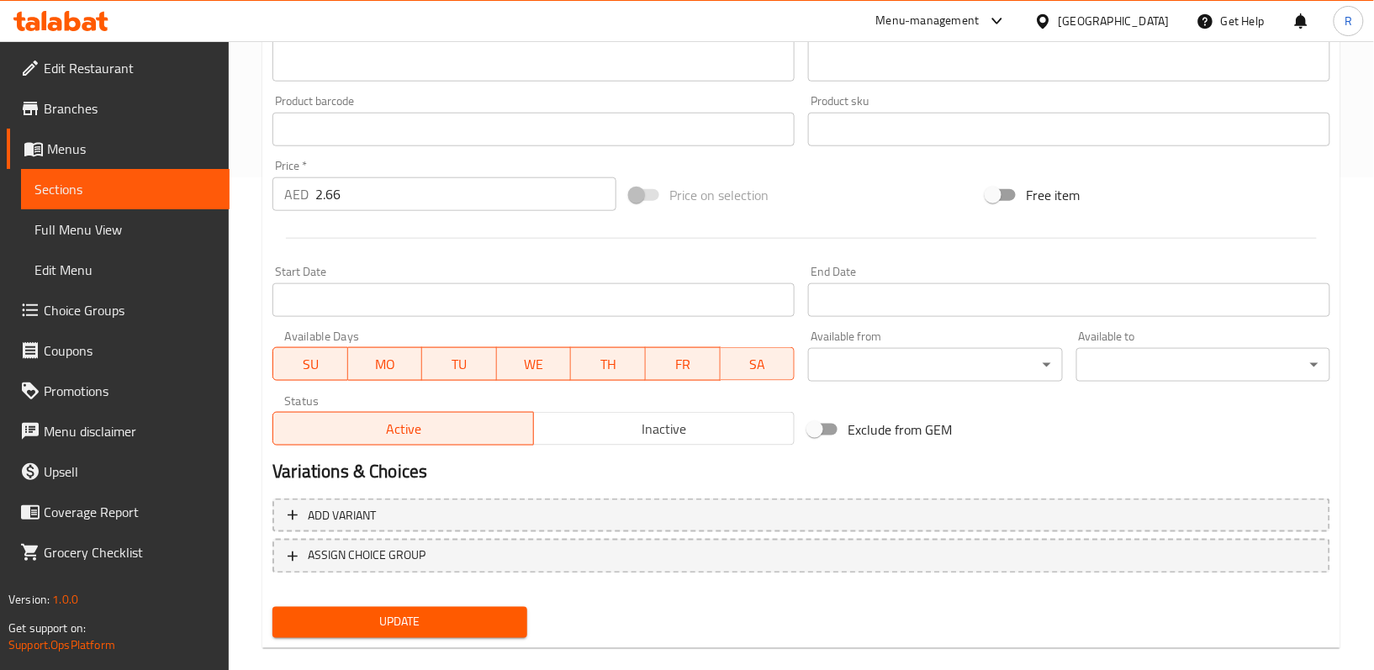
scroll to position [516, 0]
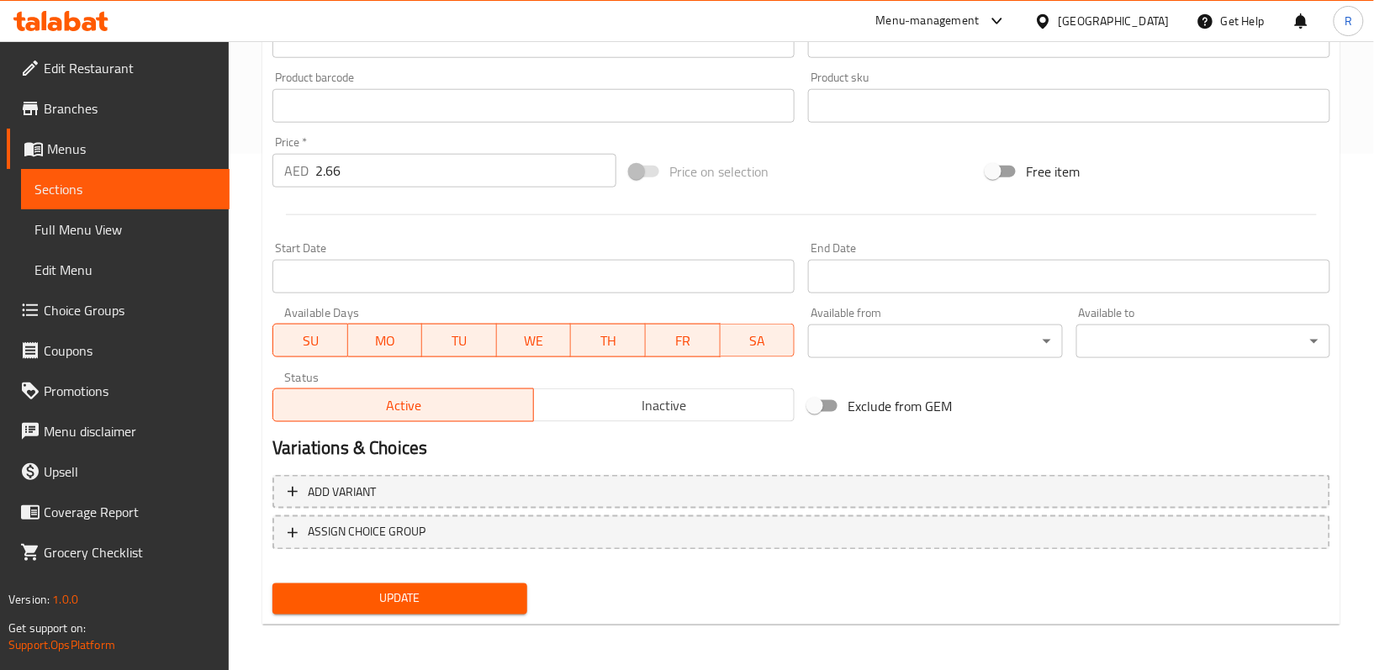
click at [518, 589] on button "Update" at bounding box center [399, 598] width 254 height 31
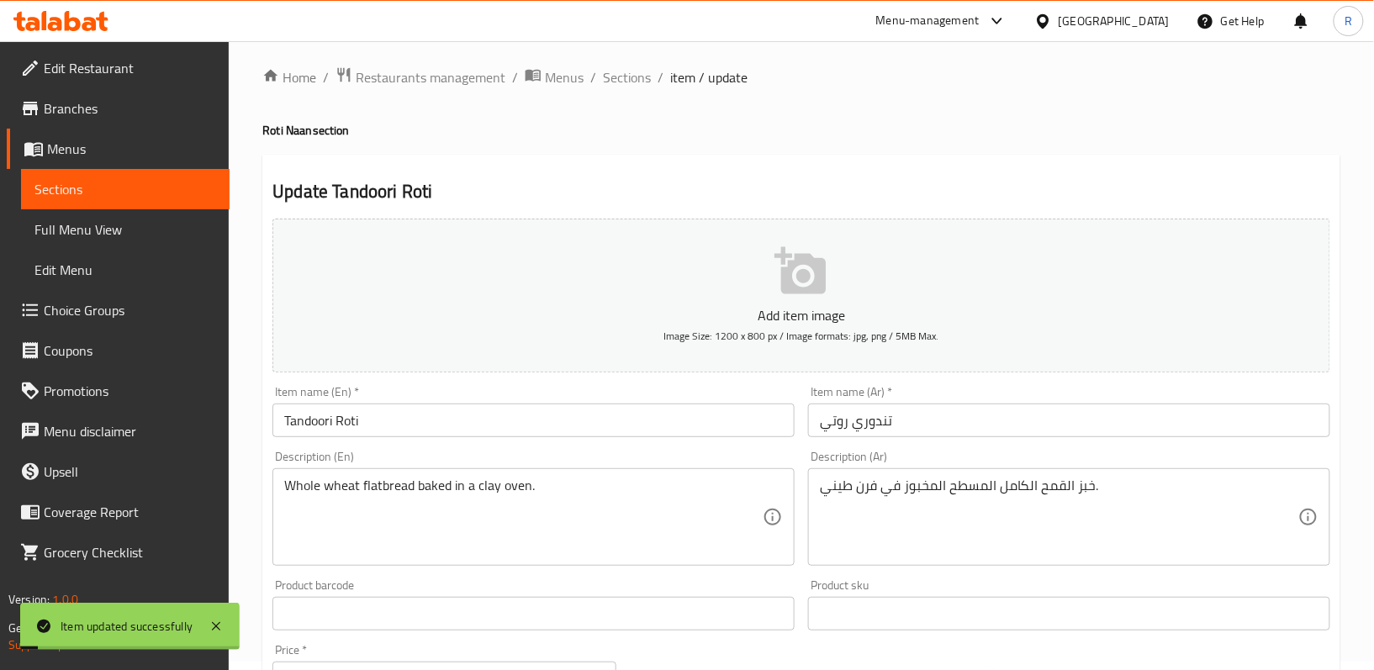
scroll to position [0, 0]
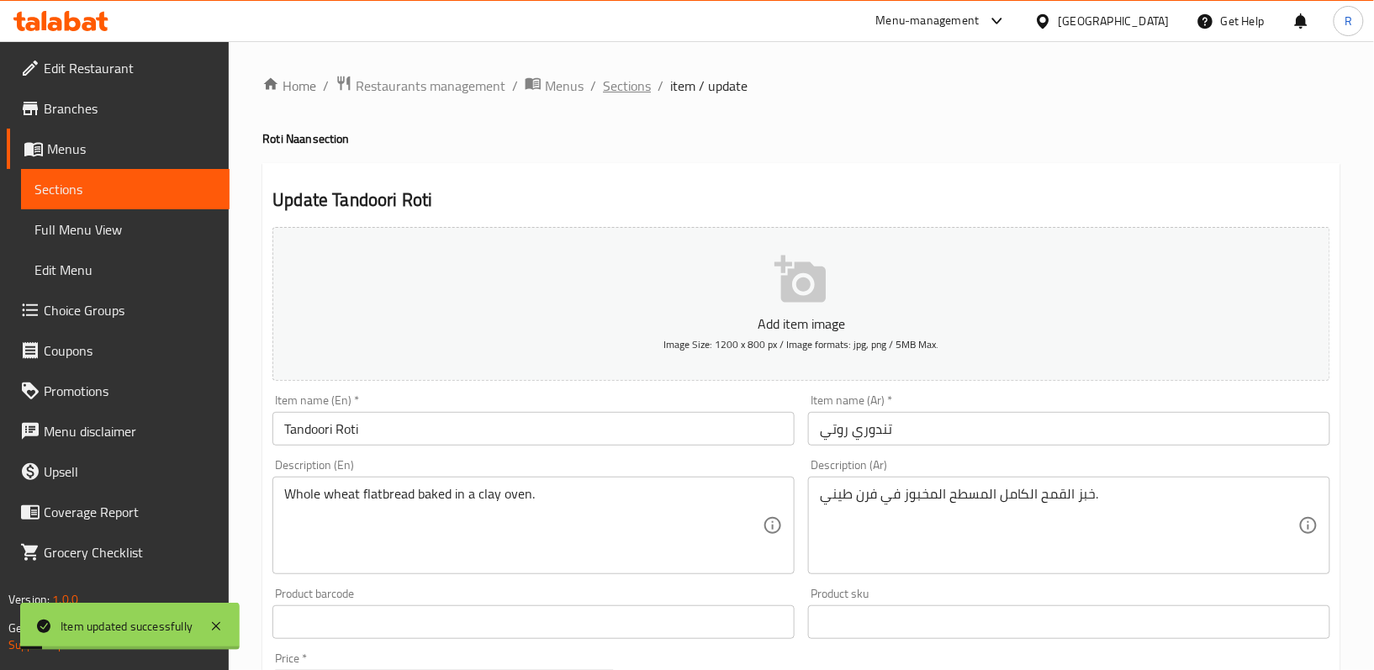
click at [626, 85] on span "Sections" at bounding box center [627, 86] width 48 height 20
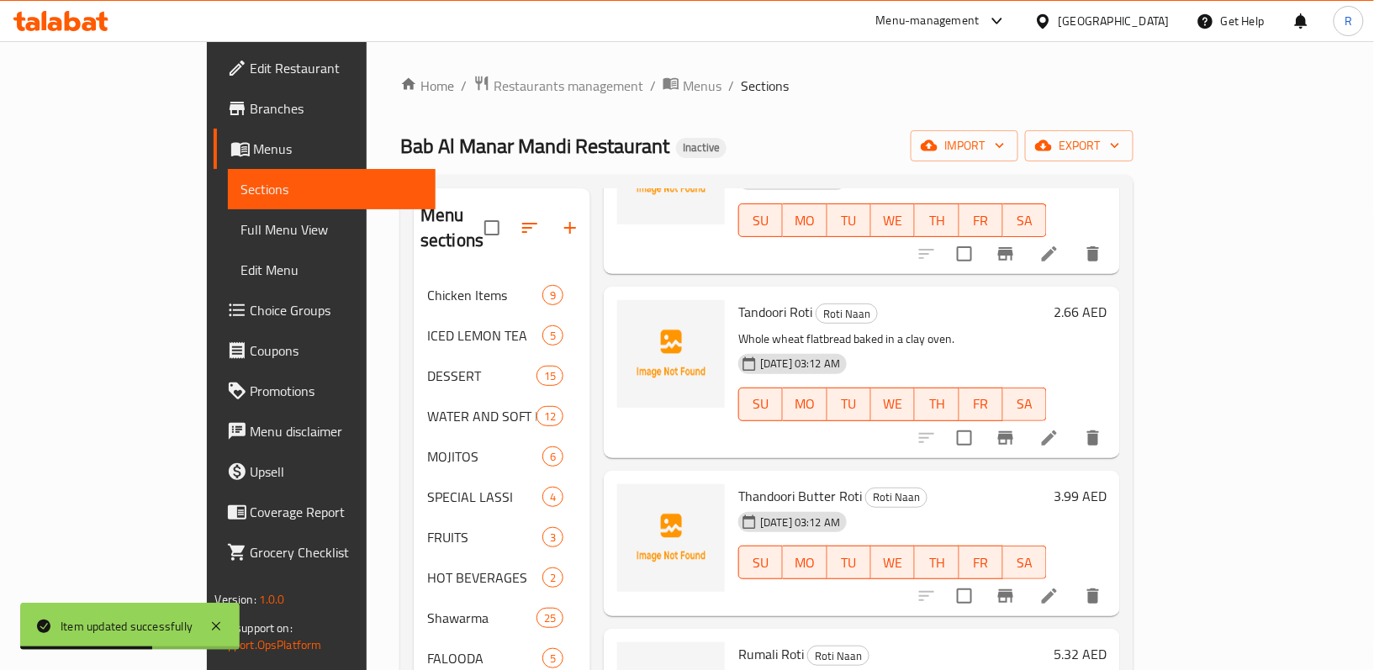
scroll to position [560, 0]
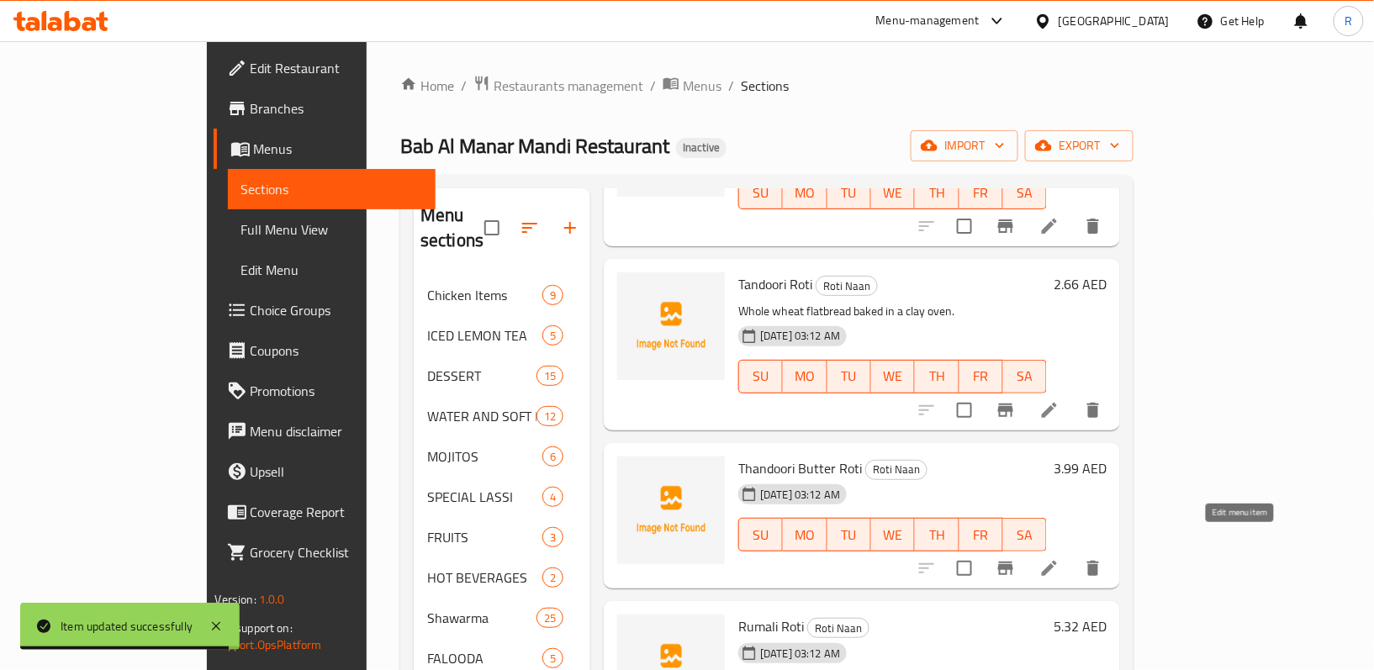
click at [1059, 558] on icon at bounding box center [1049, 568] width 20 height 20
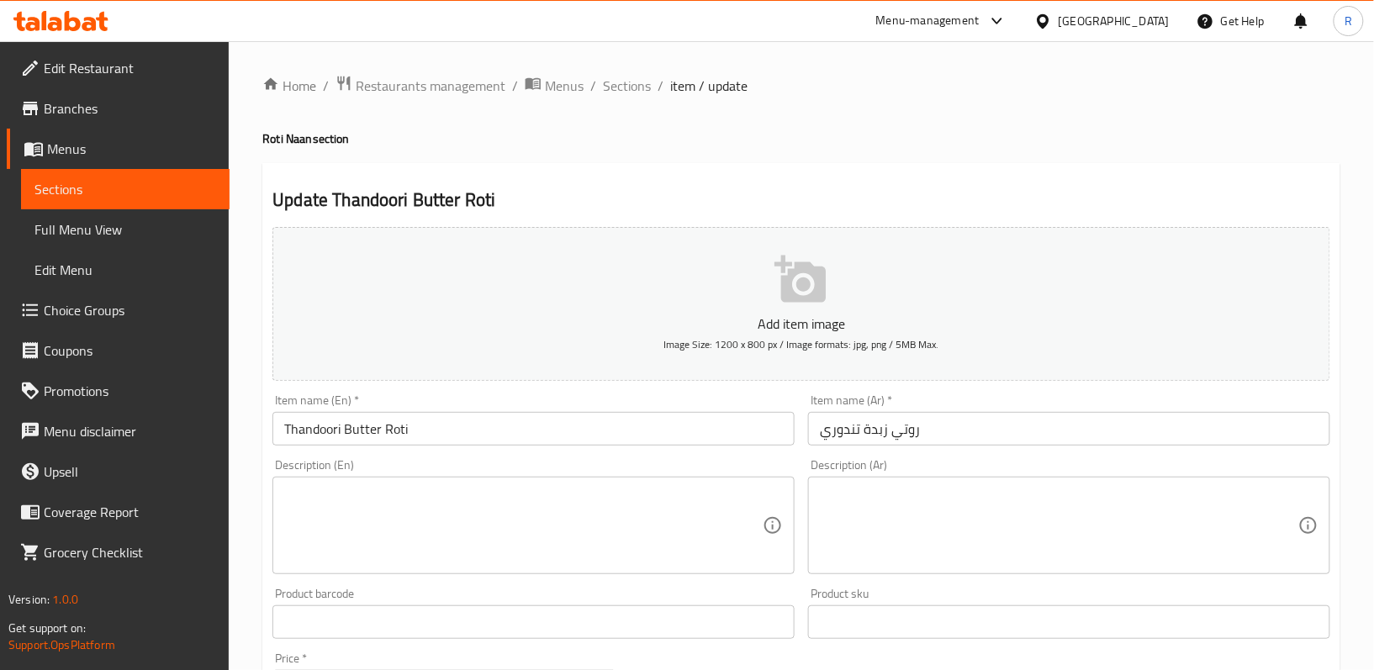
click at [519, 498] on textarea at bounding box center [523, 526] width 478 height 80
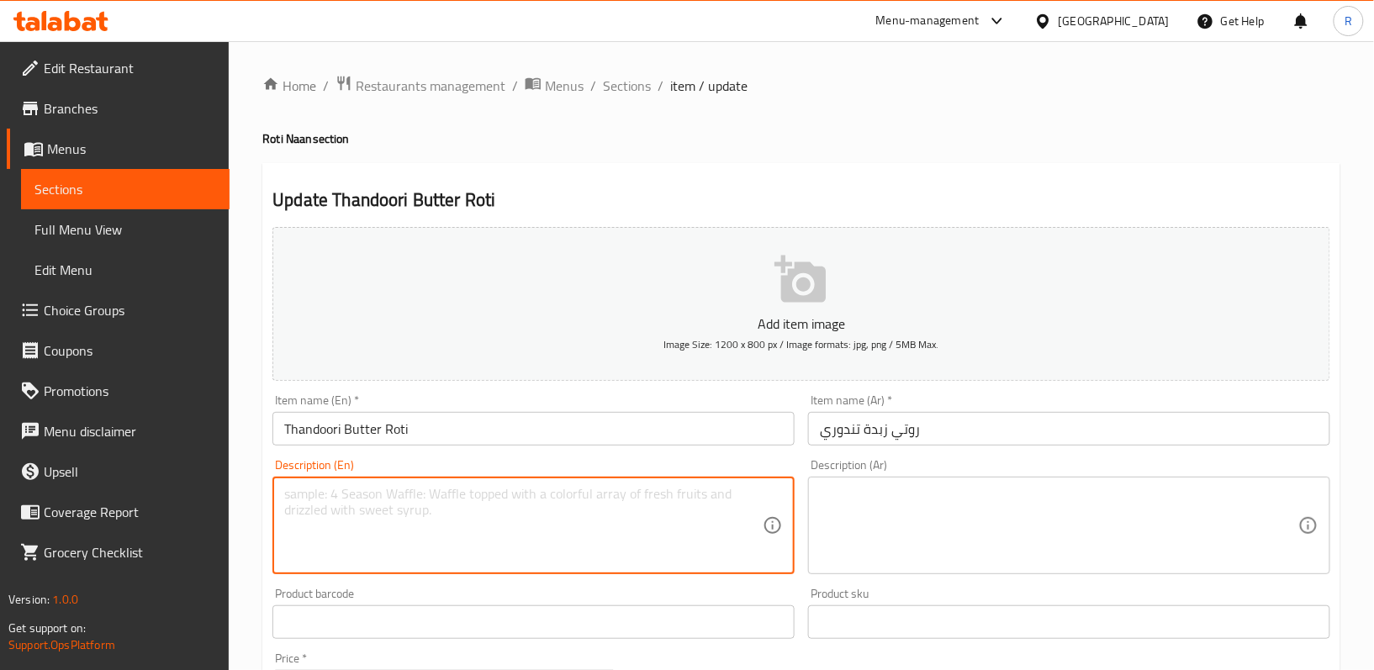
paste textarea "Tandoori roti brushed with butter"
click at [519, 495] on textarea "Tandoori roti brushed with butter" at bounding box center [523, 526] width 478 height 80
type textarea "ؤ"
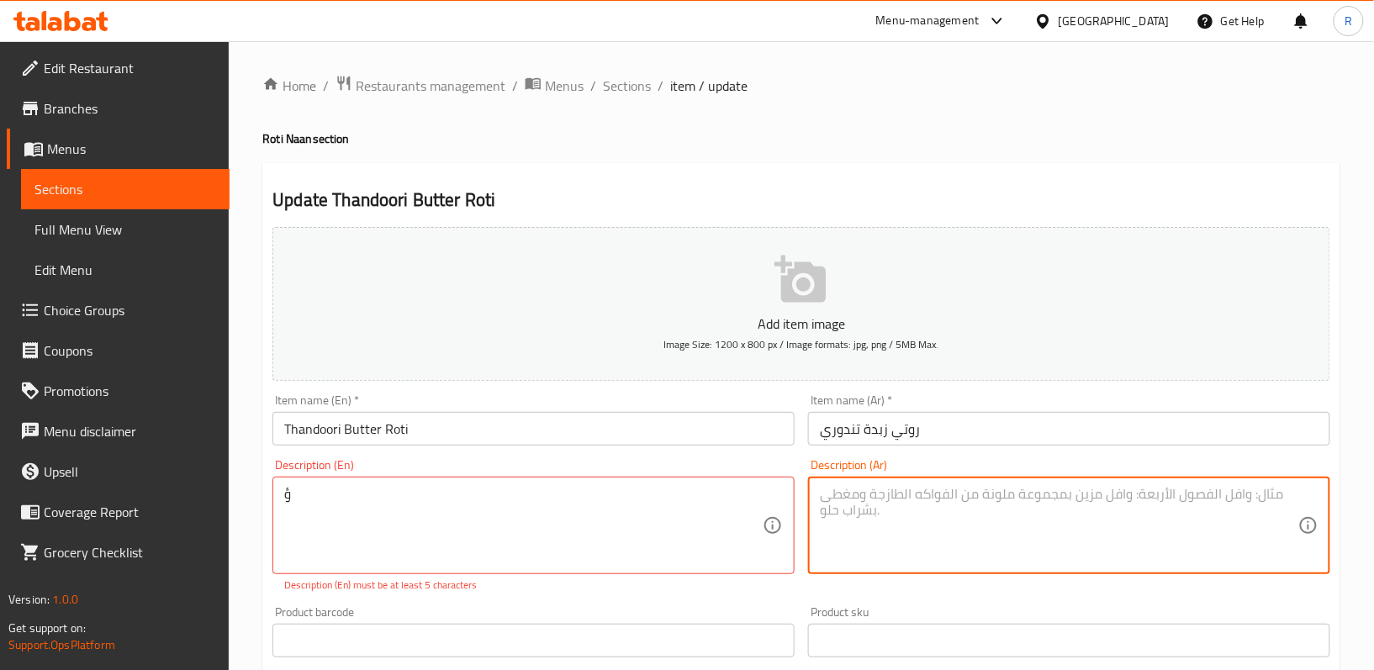
click at [841, 510] on textarea at bounding box center [1059, 526] width 478 height 80
paste textarea "روتي تندوري مدهون بالزبدة"
type textarea "روتي تندوري مدهون بالزبدة"
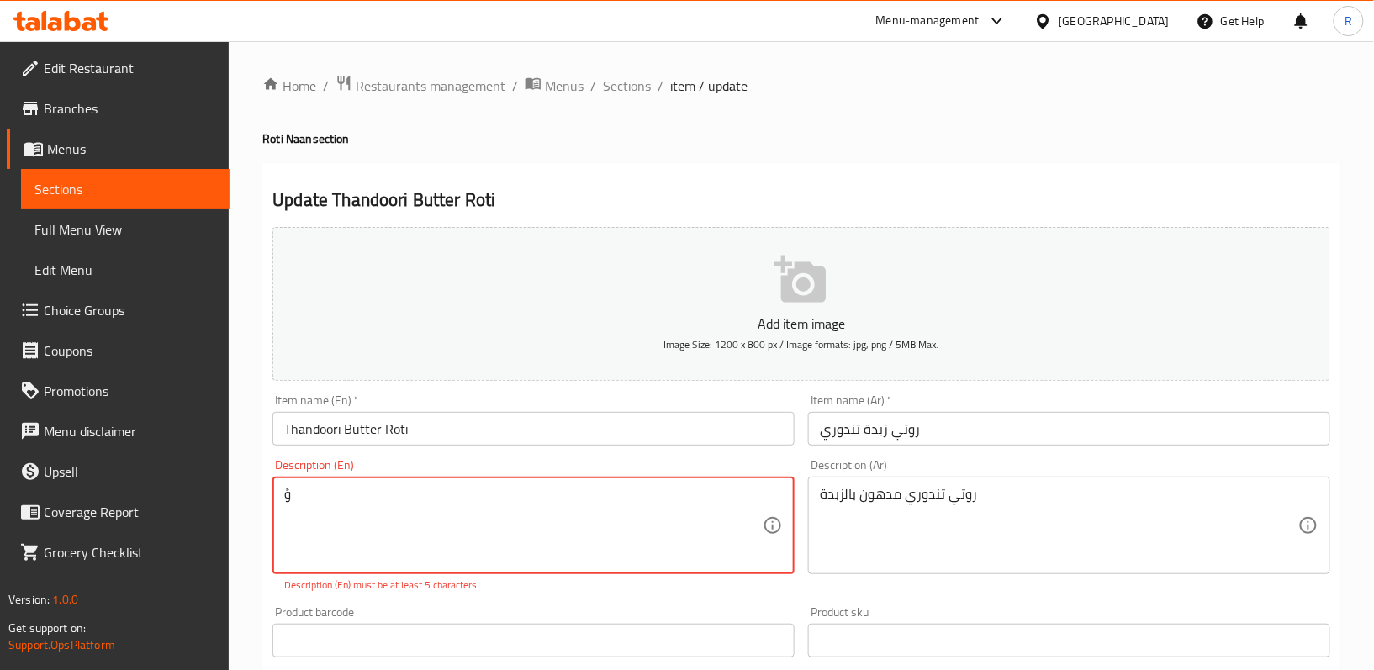
click at [595, 529] on textarea "ؤ" at bounding box center [523, 526] width 478 height 80
paste textarea "Tandoori roti brushed with butter"
type textarea "Tandoori roti brushed with butter"
click at [798, 550] on div "Description (En) Tandoori roti brushed with butter Description (En) Description…" at bounding box center [534, 525] width 536 height 147
click at [596, 503] on textarea "Tandoori roti brushed with butter" at bounding box center [523, 526] width 478 height 80
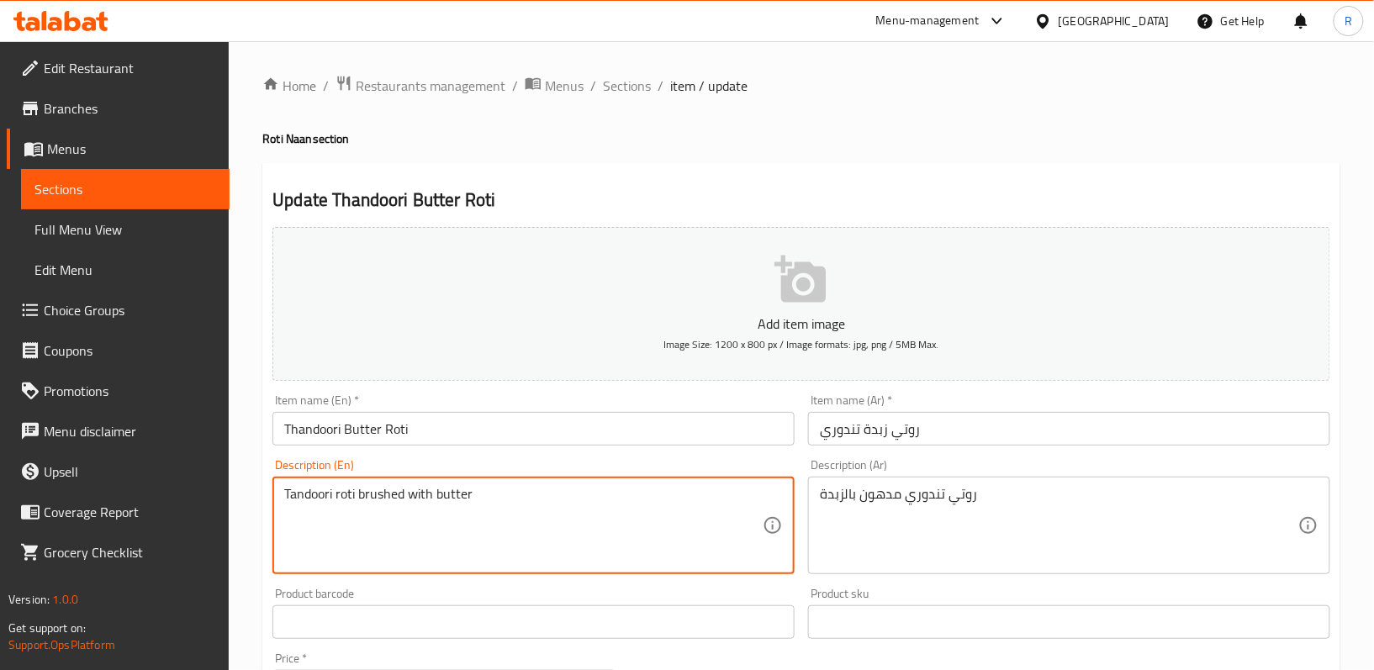
click at [596, 503] on textarea "Tandoori roti brushed with butter" at bounding box center [523, 526] width 478 height 80
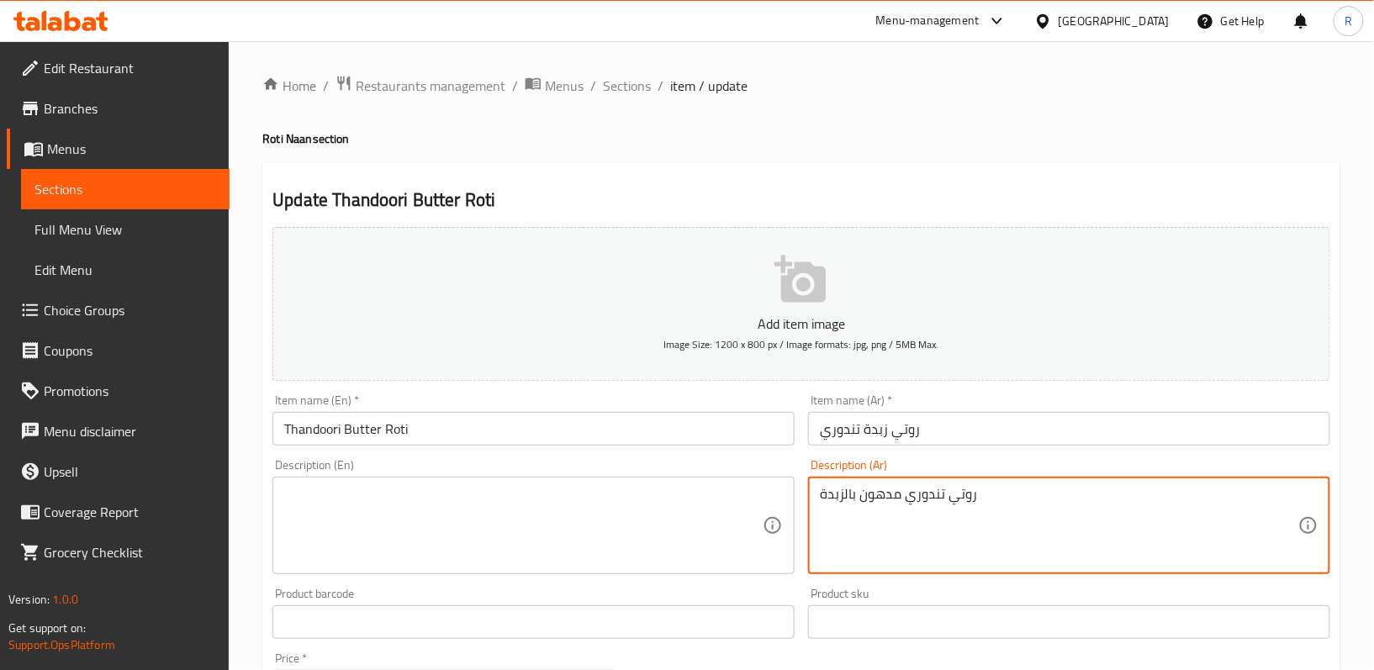
click at [905, 499] on textarea "روتي تندوري مدهون بالزبدة" at bounding box center [1059, 526] width 478 height 80
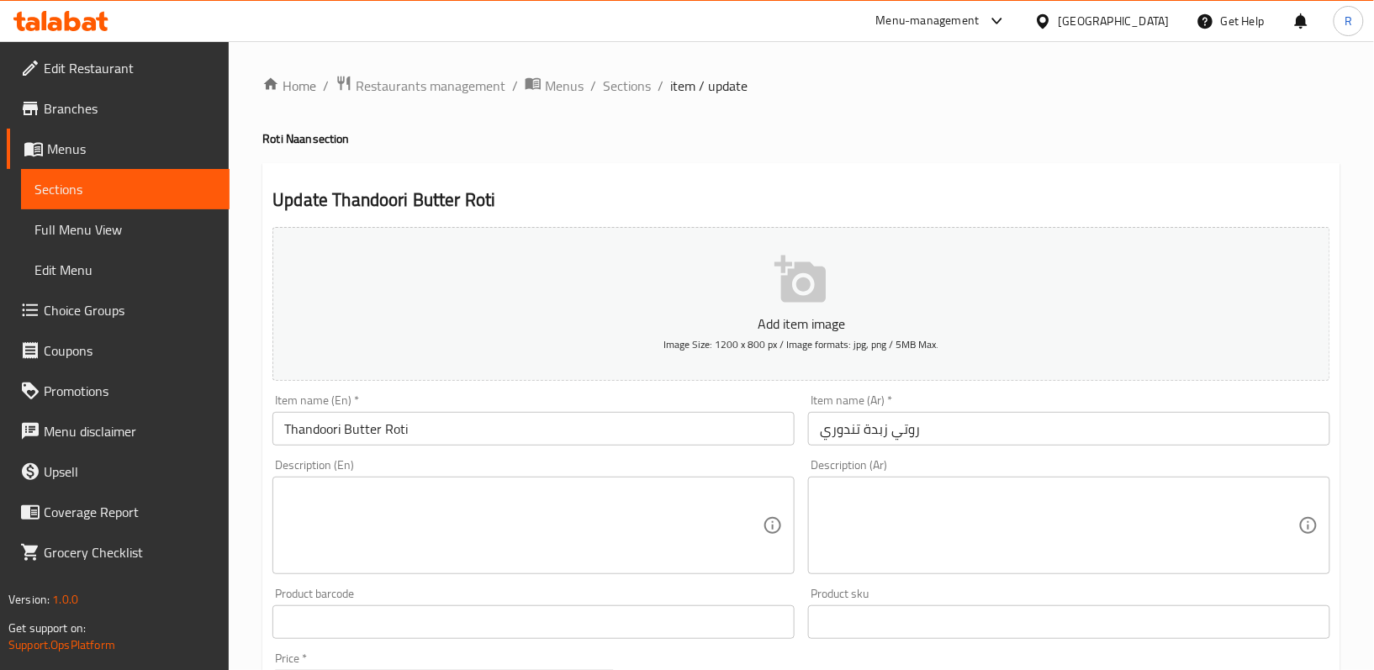
click at [801, 556] on div "Description (Ar) Description (Ar)" at bounding box center [1069, 516] width 536 height 129
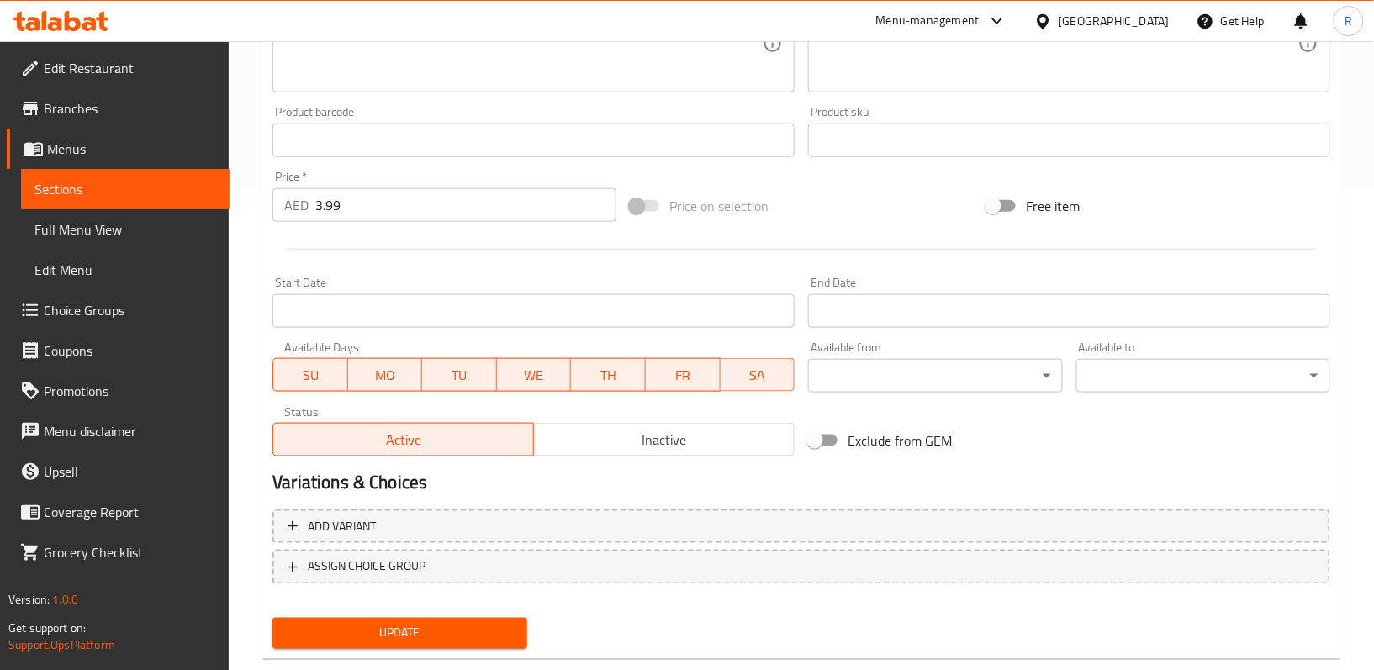
scroll to position [516, 0]
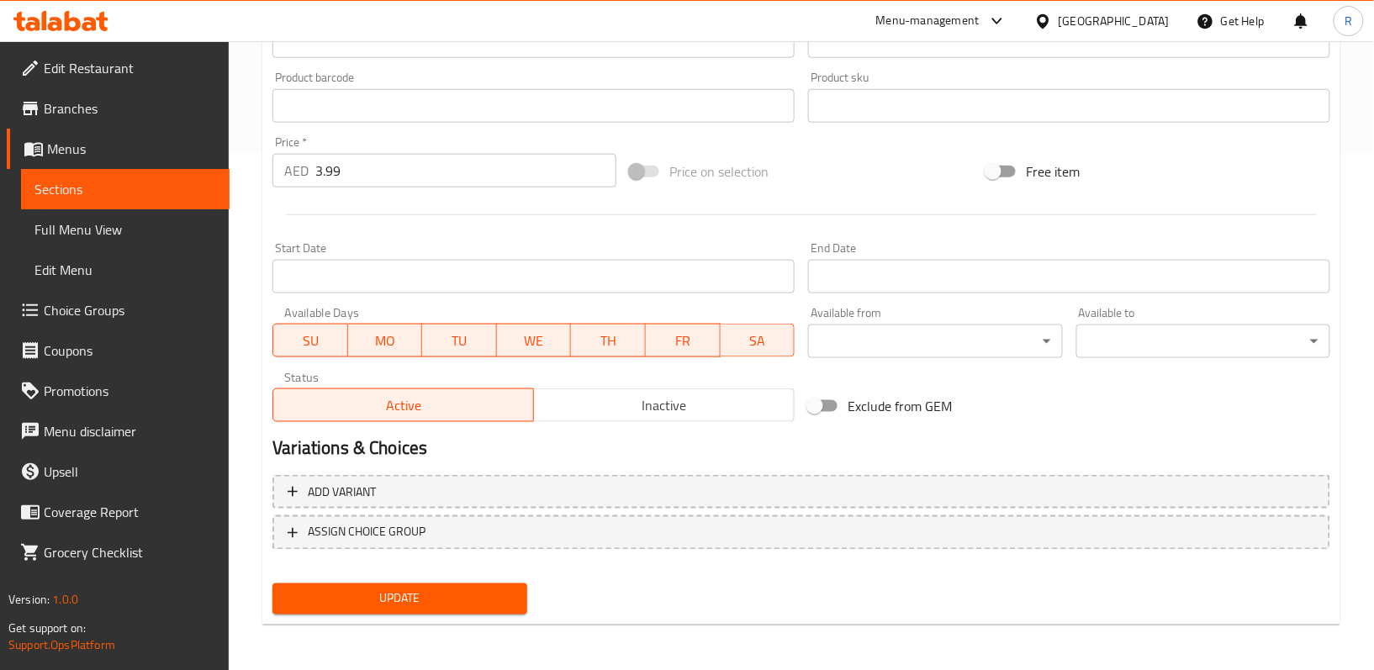
click at [431, 593] on span "Update" at bounding box center [399, 599] width 227 height 21
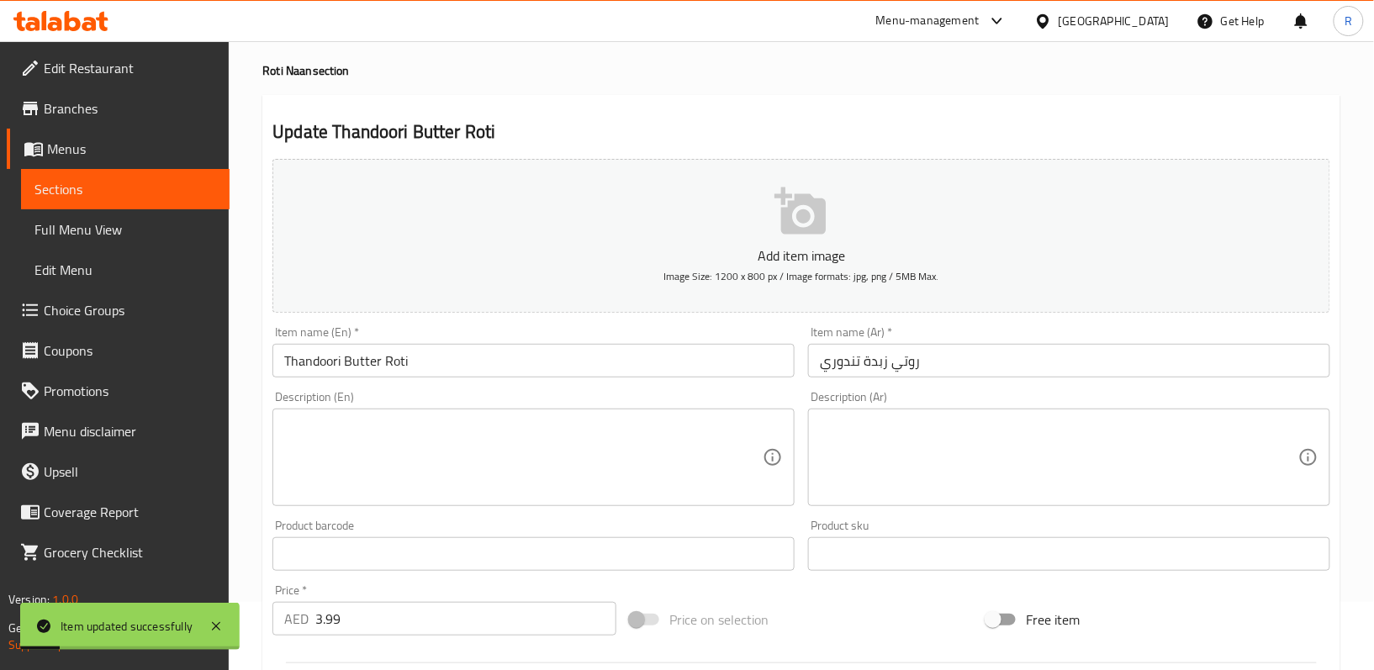
scroll to position [0, 0]
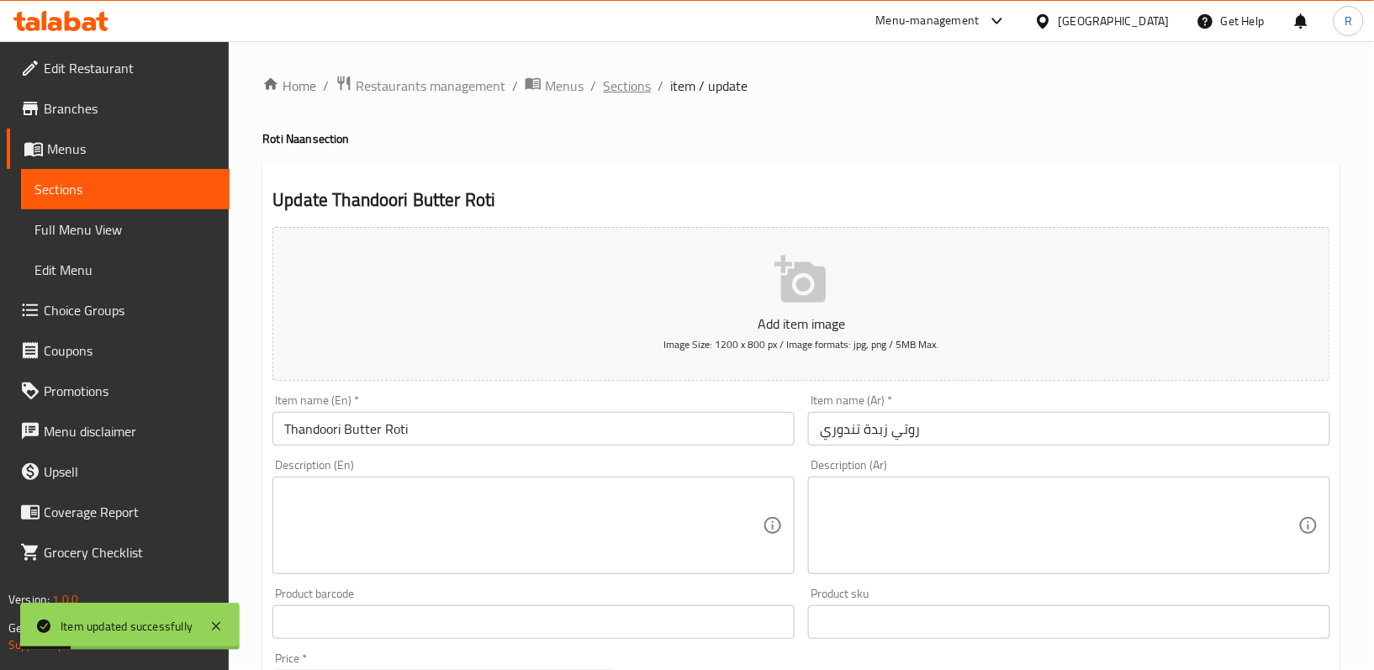
click at [626, 76] on span "Sections" at bounding box center [627, 86] width 48 height 20
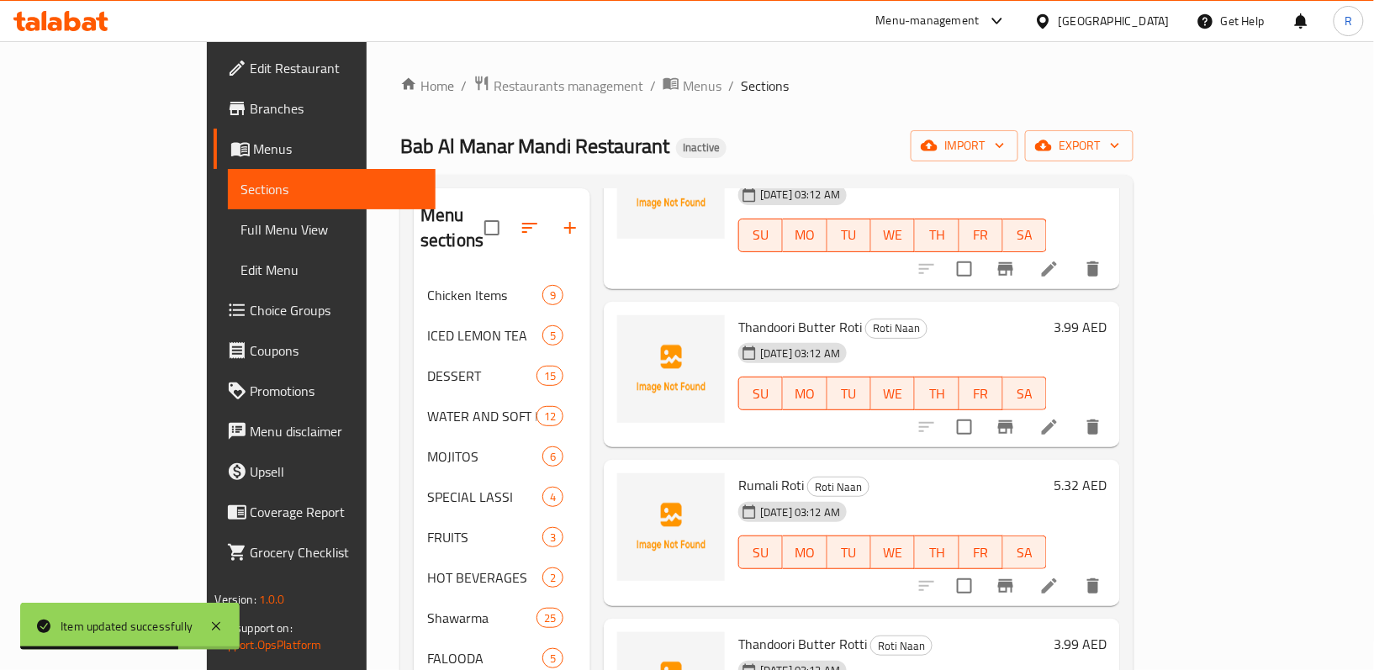
scroll to position [728, 0]
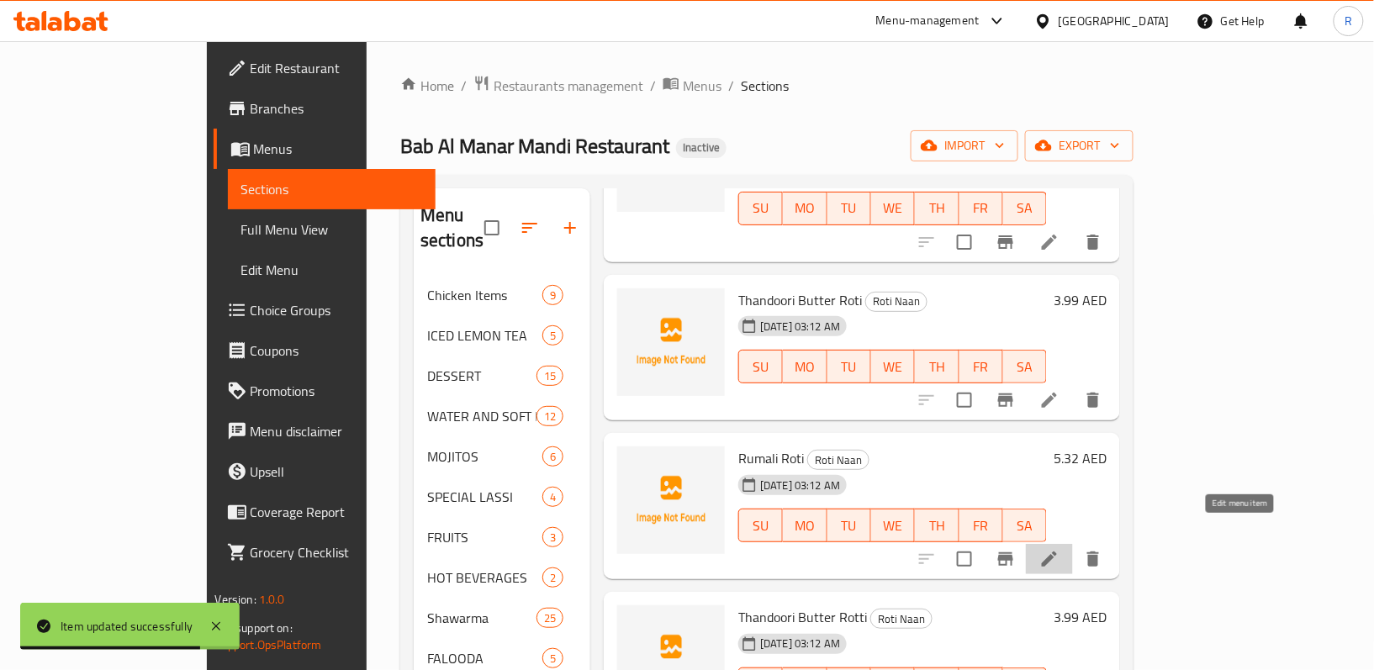
click at [1057, 552] on icon at bounding box center [1049, 559] width 15 height 15
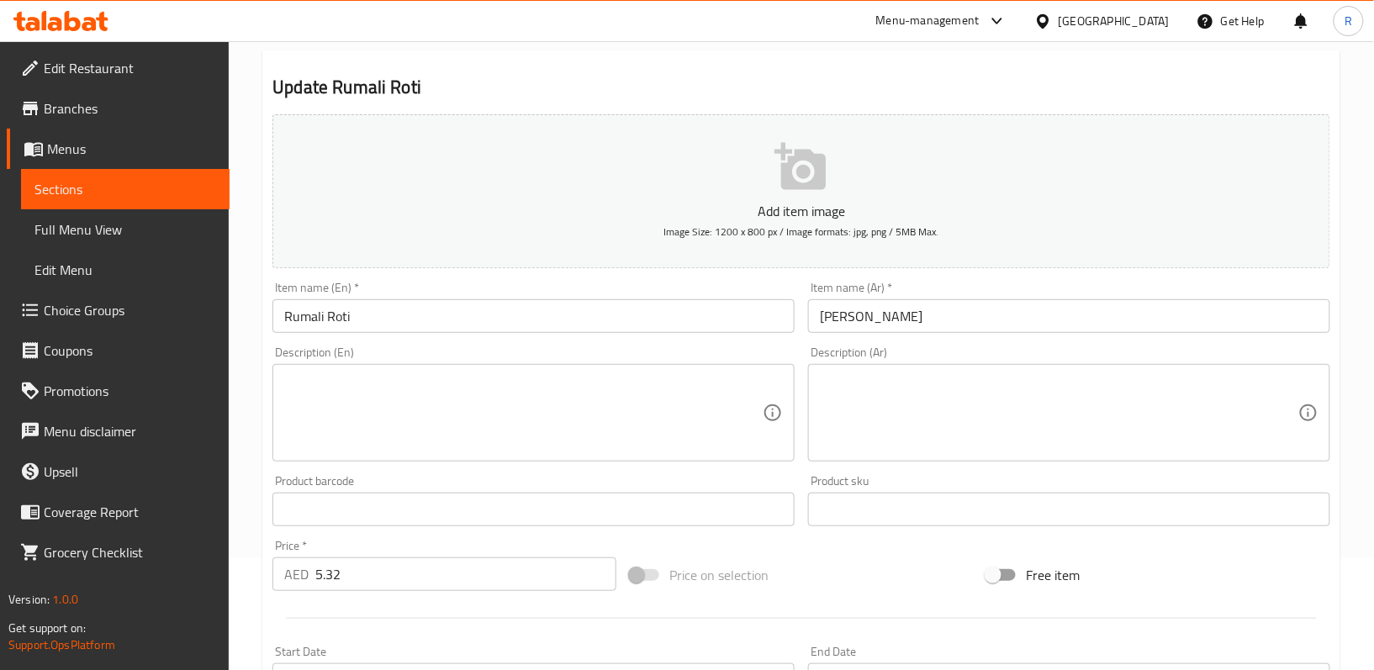
scroll to position [224, 0]
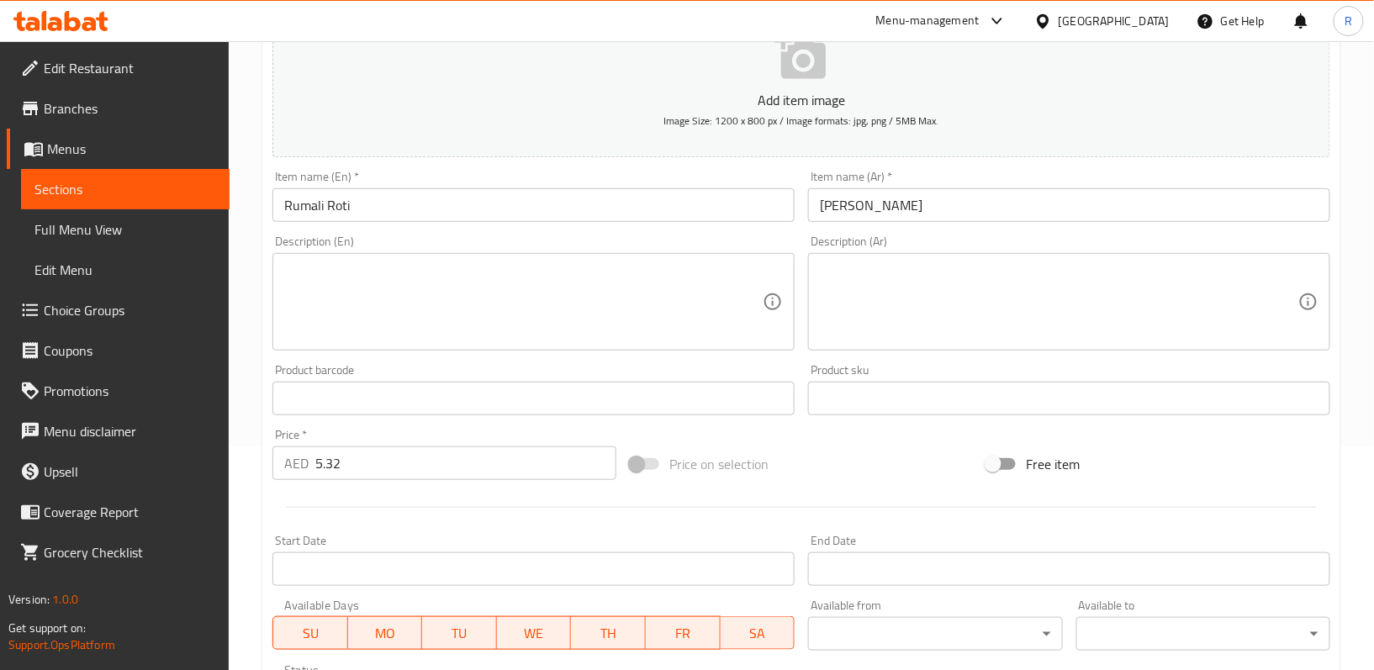
click at [429, 279] on textarea at bounding box center [523, 302] width 478 height 80
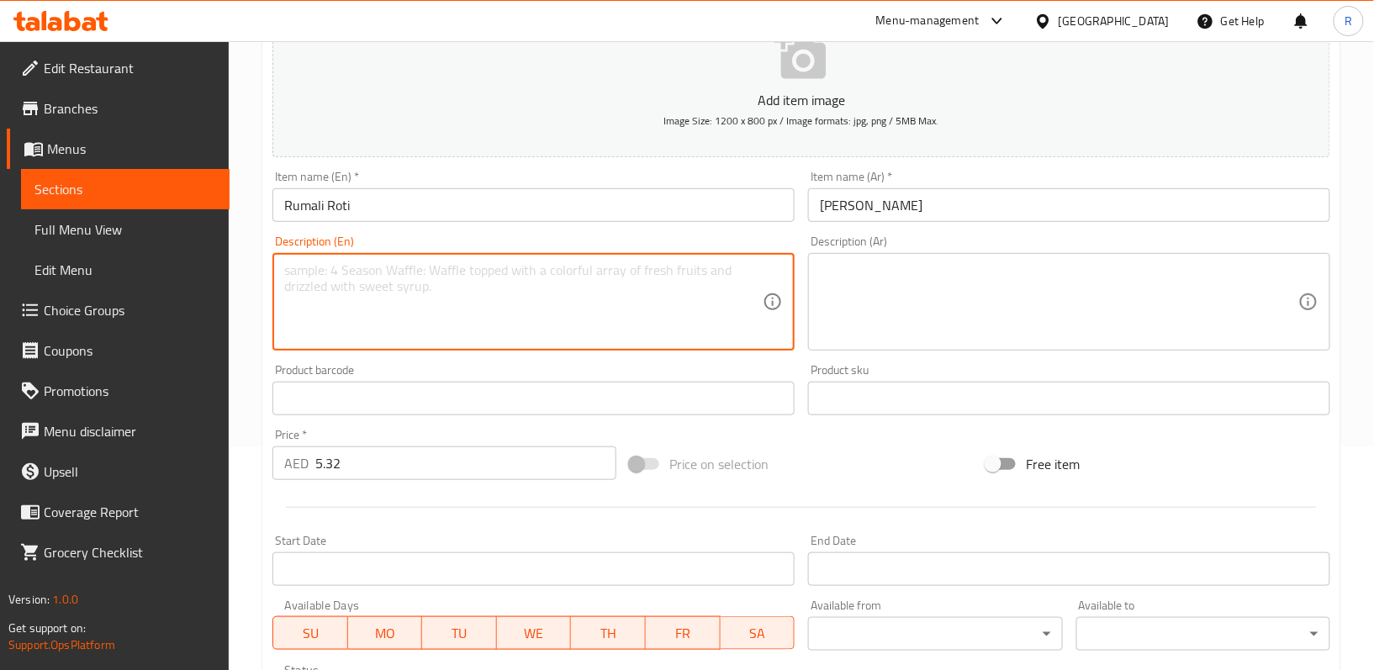
paste textarea "Thin, soft flatbread folded like a handkerchief"
click at [425, 281] on textarea "Thin, soft flatbread folded like a handkerchief" at bounding box center [523, 302] width 478 height 80
click at [592, 317] on textarea "Thin, soft flatbread folded like a handkerchief" at bounding box center [523, 302] width 478 height 80
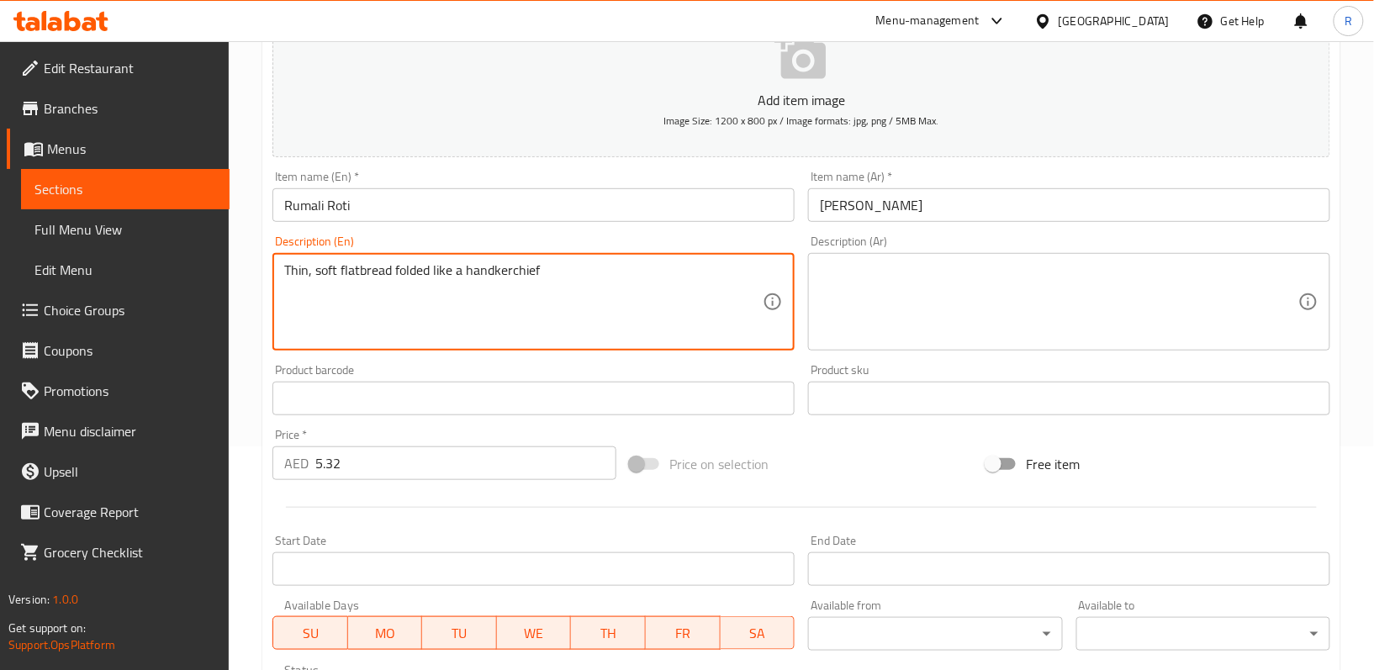
click at [592, 317] on textarea "Thin, soft flatbread folded like a handkerchief" at bounding box center [523, 302] width 478 height 80
paste textarea
type textarea "Thin, soft flatbread folded"
click at [952, 283] on textarea at bounding box center [1059, 302] width 478 height 80
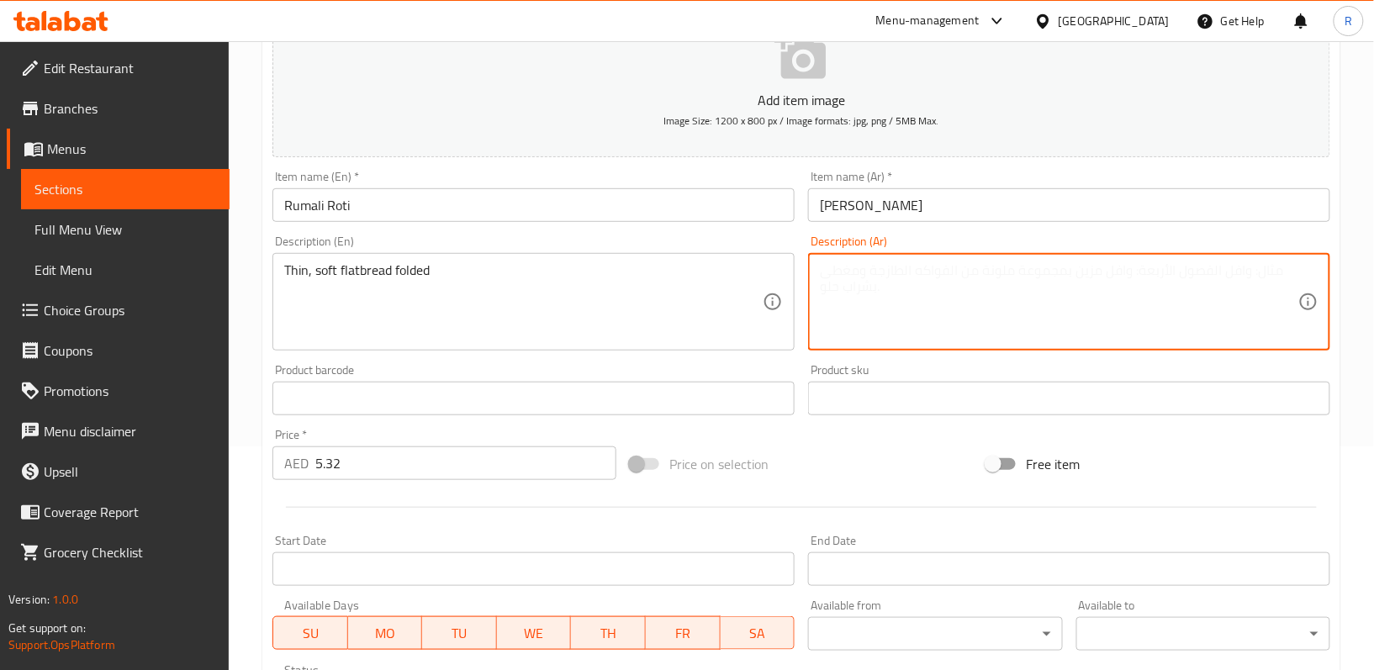
paste textarea "خبز مسطح رقيق وناعم مطوي"
type textarea "خبز مسطح رقيق وناعم مطوي"
click at [802, 385] on div "Product sku Product sku" at bounding box center [1069, 389] width 536 height 65
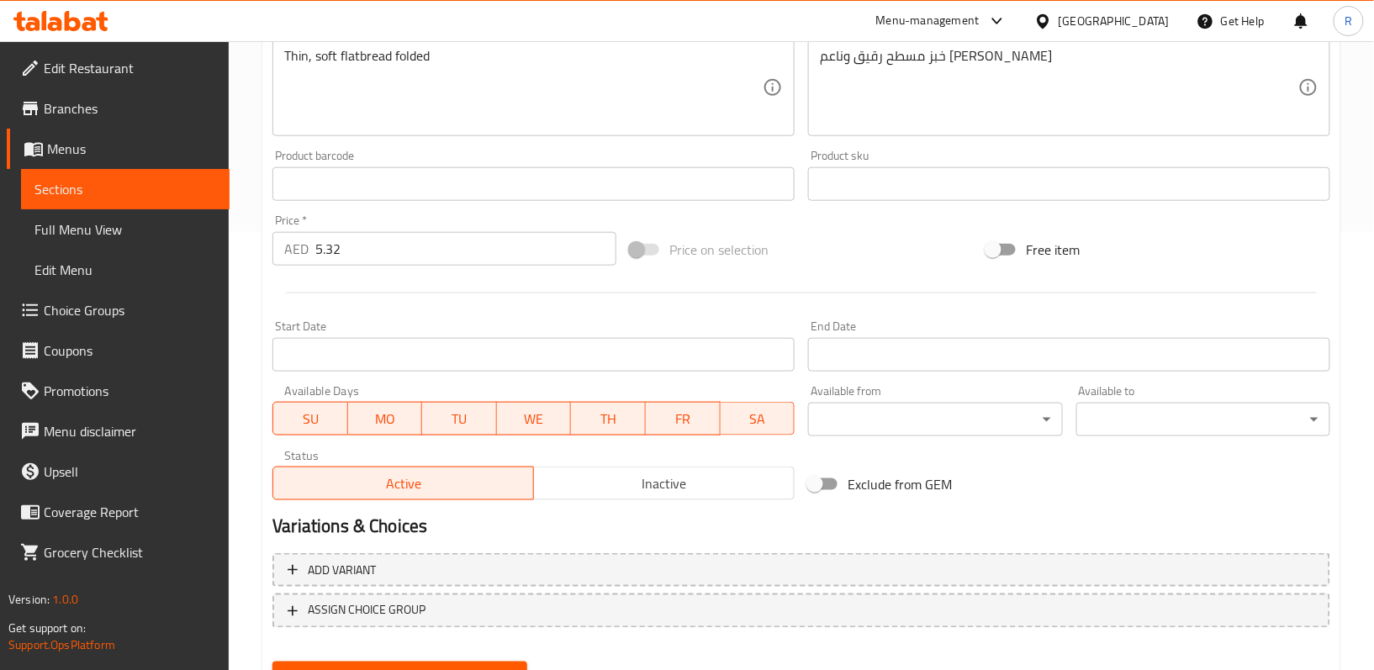
scroll to position [516, 0]
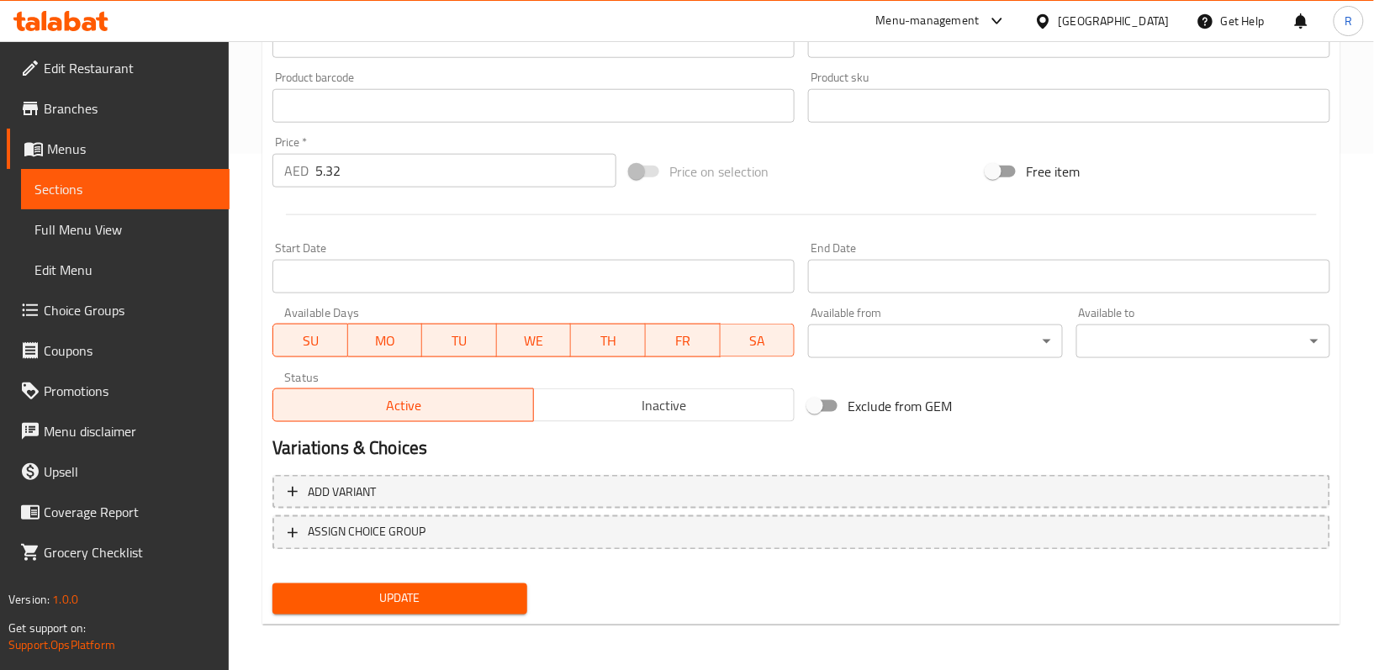
click at [503, 612] on button "Update" at bounding box center [399, 598] width 254 height 31
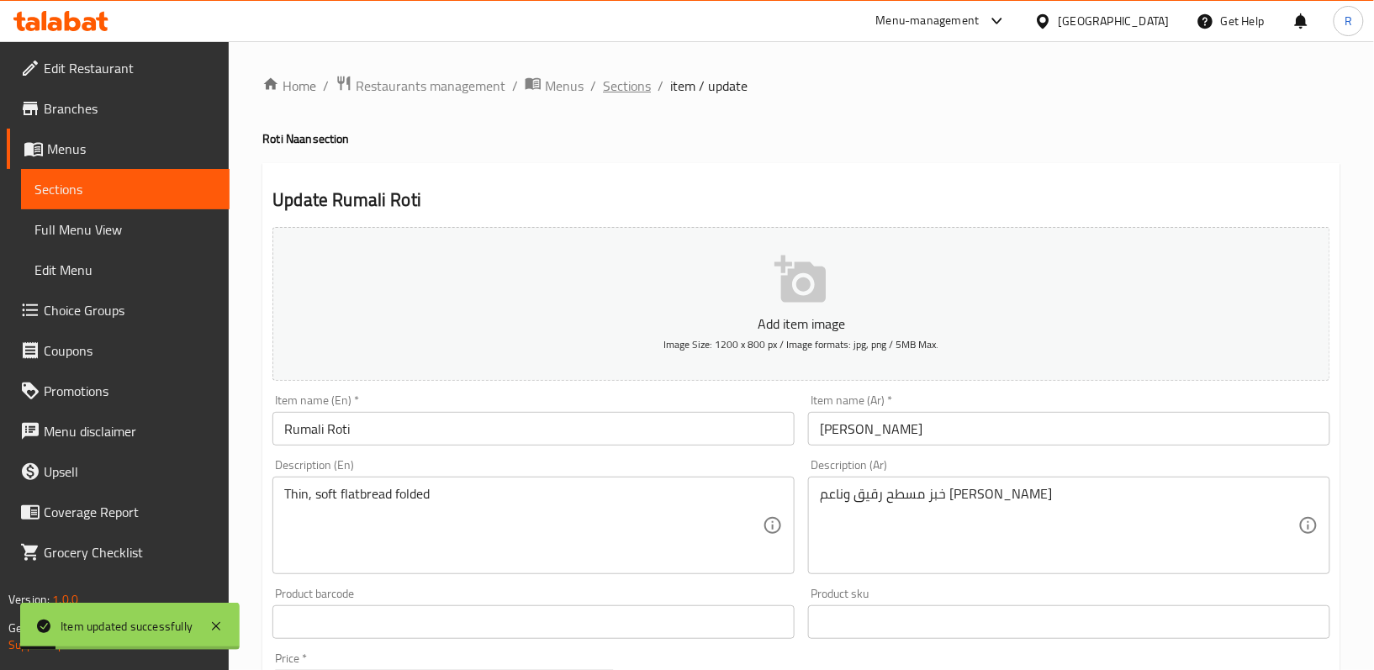
click at [632, 94] on span "Sections" at bounding box center [627, 86] width 48 height 20
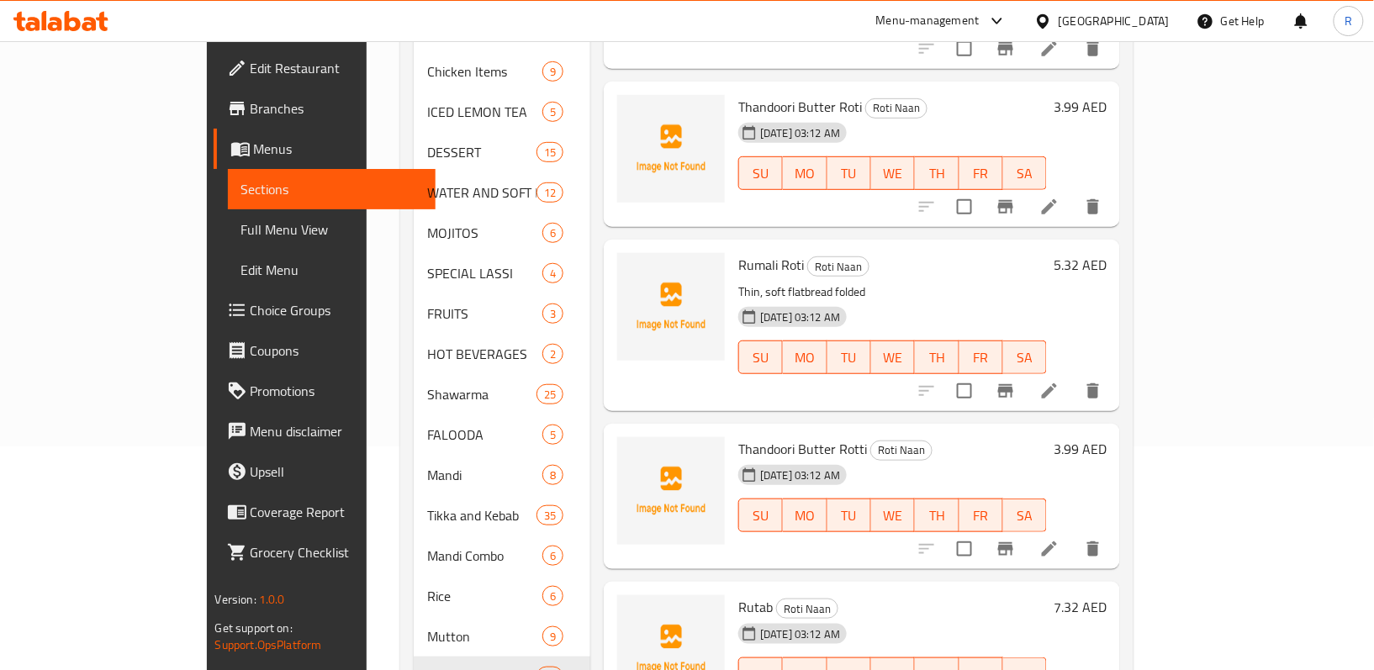
scroll to position [753, 0]
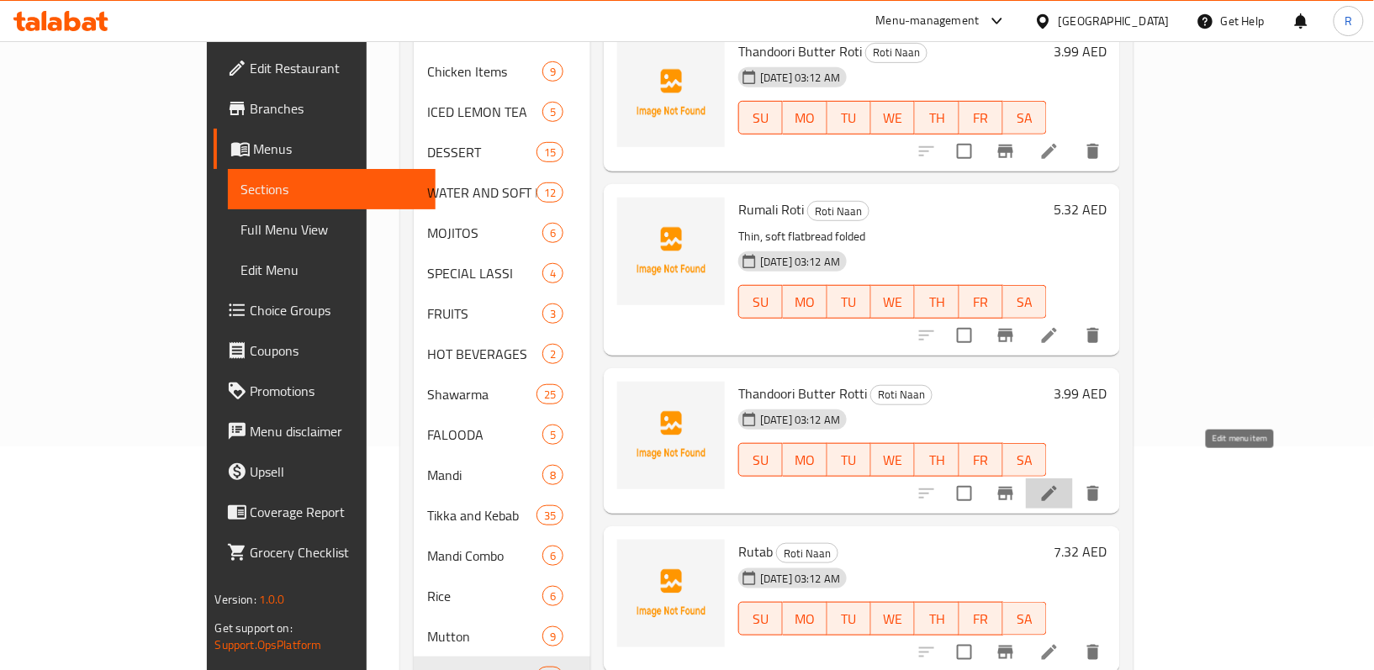
click at [1059, 483] on icon at bounding box center [1049, 493] width 20 height 20
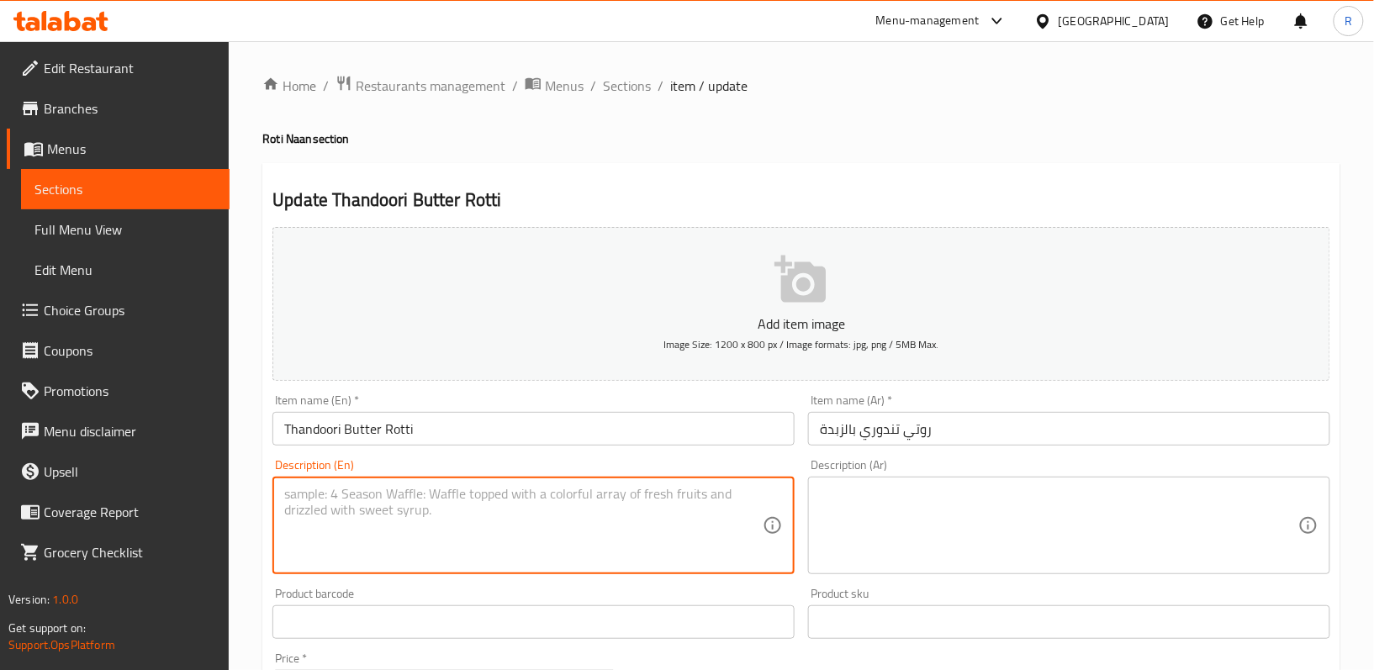
click at [542, 516] on textarea at bounding box center [523, 526] width 478 height 80
paste textarea "Soft tandoor-baked bread brushed with butter"
click at [542, 516] on textarea "Soft tandoor-baked bread brushed with butter" at bounding box center [523, 526] width 478 height 80
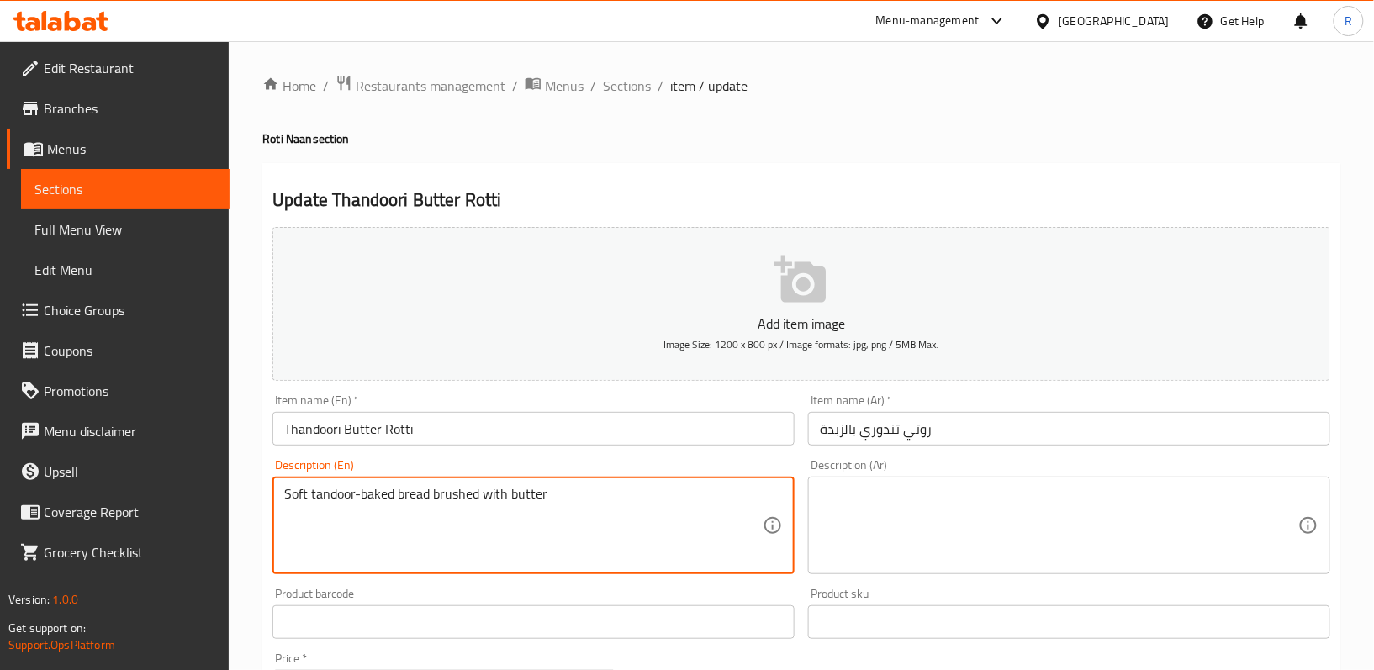
type textarea "Soft tandoor-baked bread brushed with butter"
click at [620, 508] on textarea "Soft tandoor-baked bread brushed with butter" at bounding box center [523, 526] width 478 height 80
click at [936, 528] on textarea at bounding box center [1059, 526] width 478 height 80
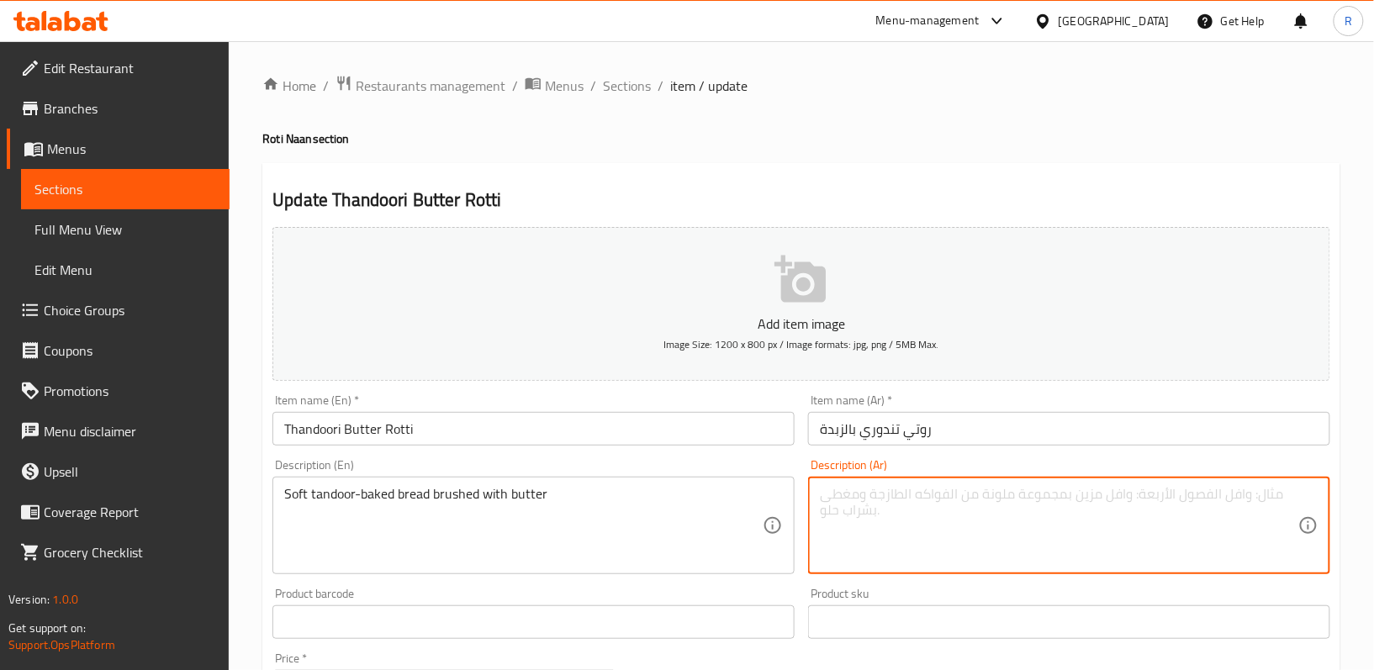
paste textarea "خبز تندوري طري مدهون بالزبدة"
click at [933, 494] on textarea "خبز تندوري طري مدهون بالزبدة" at bounding box center [1059, 526] width 478 height 80
type textarea "خبز تندوري مخبوز طري مدهون بالزبدة"
click at [797, 579] on div "Description (En) Soft tandoor-baked bread brushed with butter Description (En)" at bounding box center [534, 516] width 536 height 129
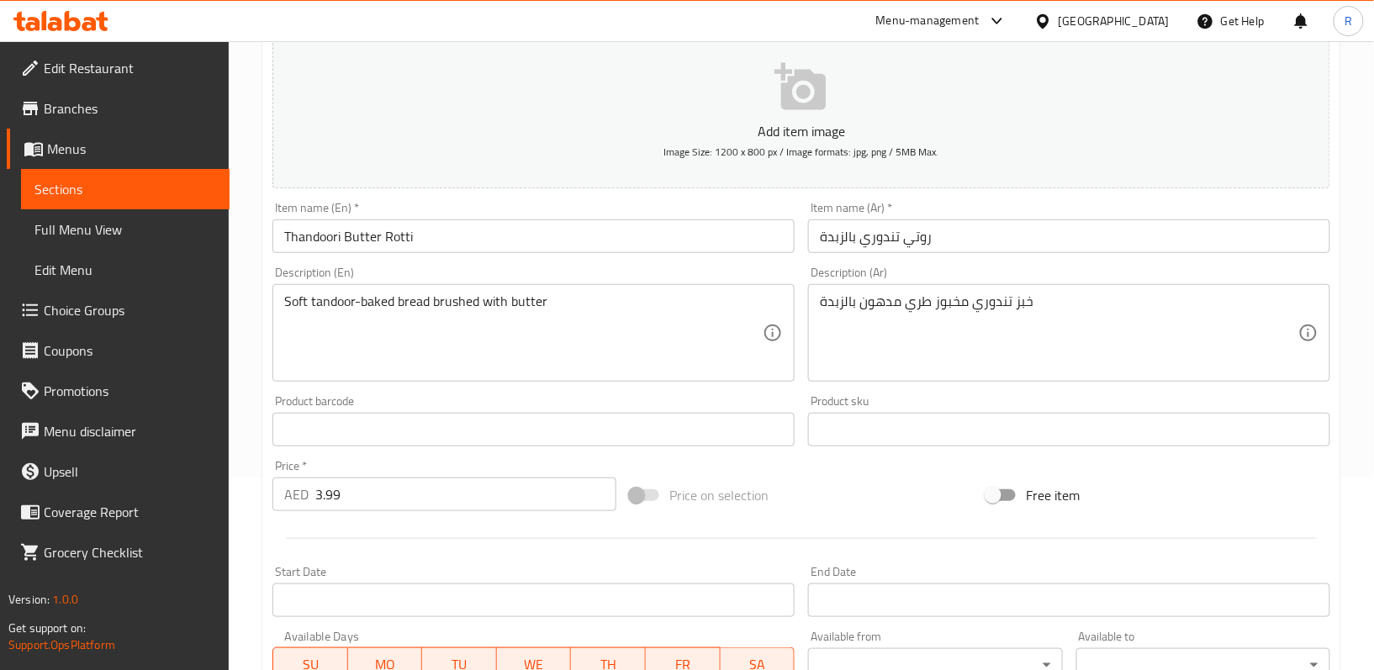
scroll to position [180, 0]
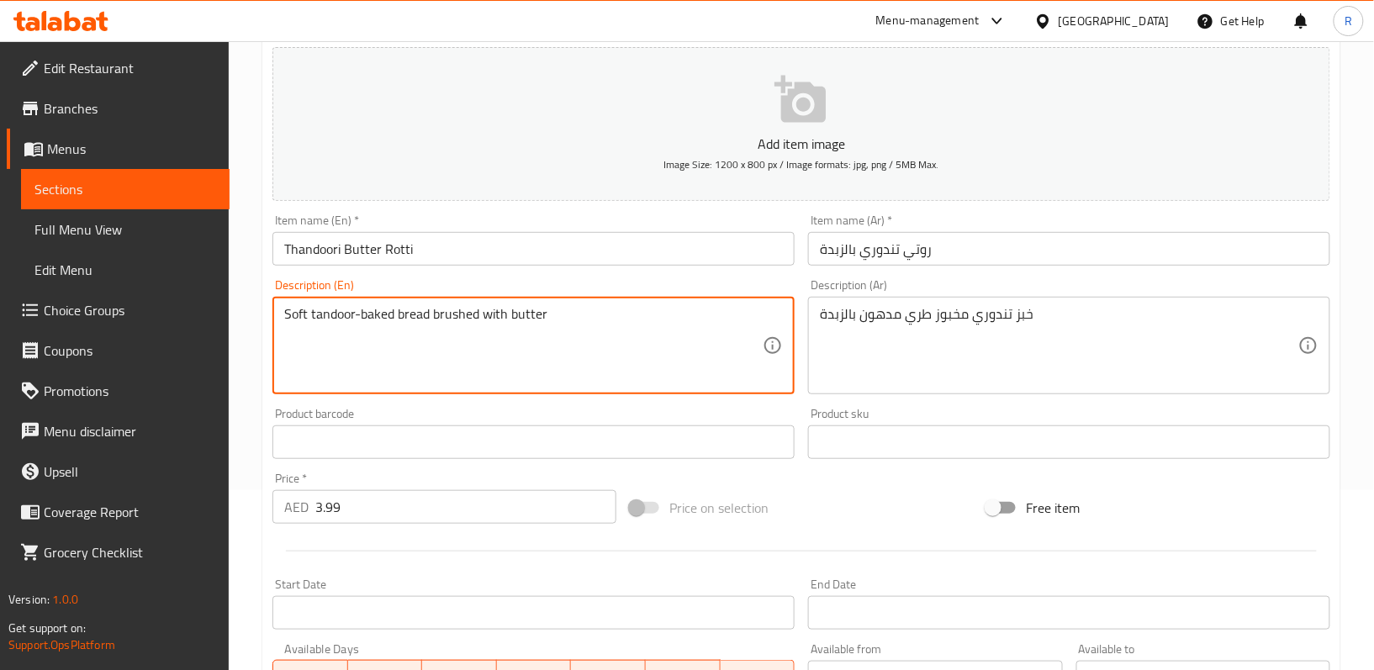
click at [600, 317] on textarea "Soft tandoor-baked bread brushed with butter" at bounding box center [523, 346] width 478 height 80
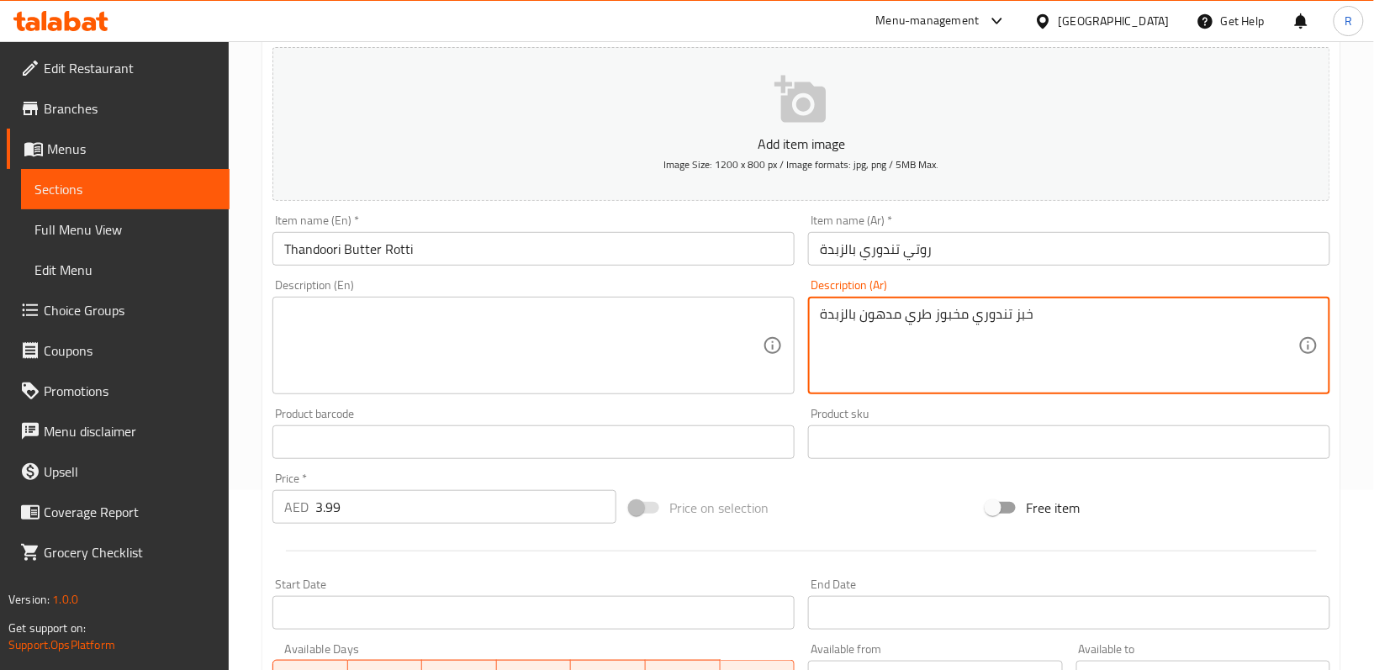
click at [949, 330] on textarea "خبز تندوري مخبوز طري مدهون بالزبدة" at bounding box center [1059, 346] width 478 height 80
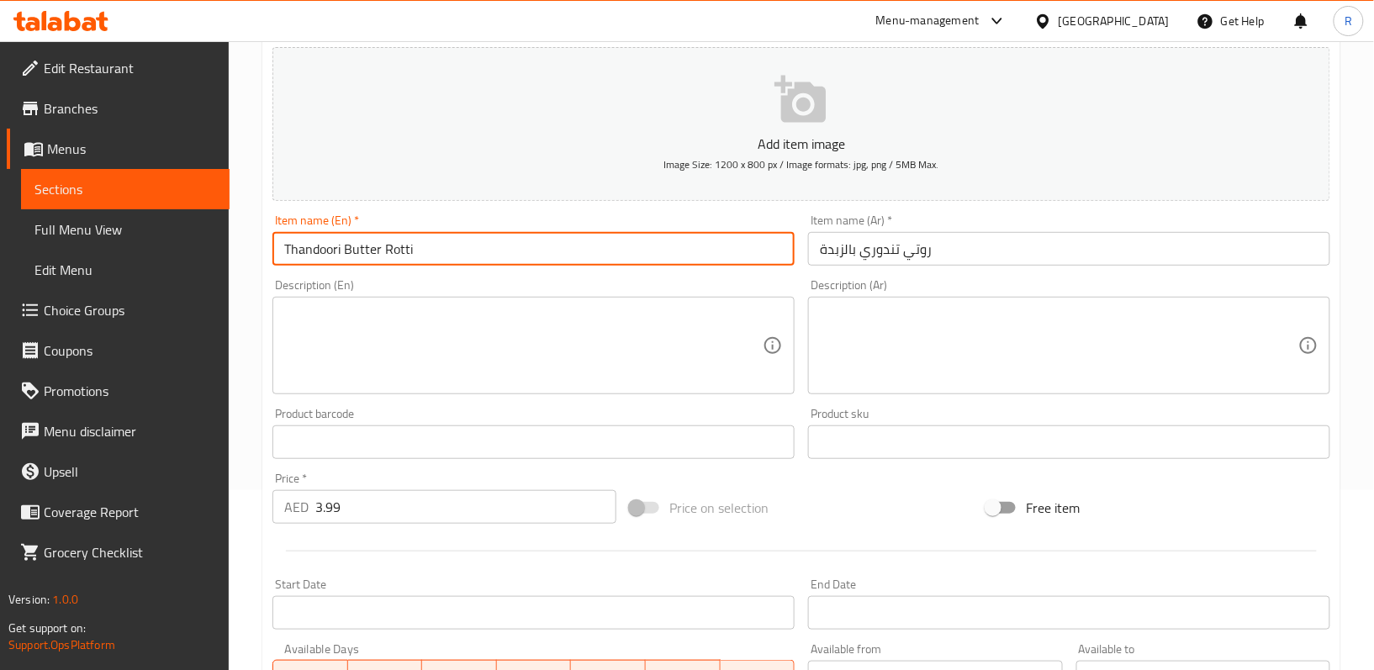
click at [442, 246] on input "Thandoori Butter Rotti" at bounding box center [533, 249] width 522 height 34
click at [606, 138] on p "Add item image" at bounding box center [801, 144] width 1006 height 20
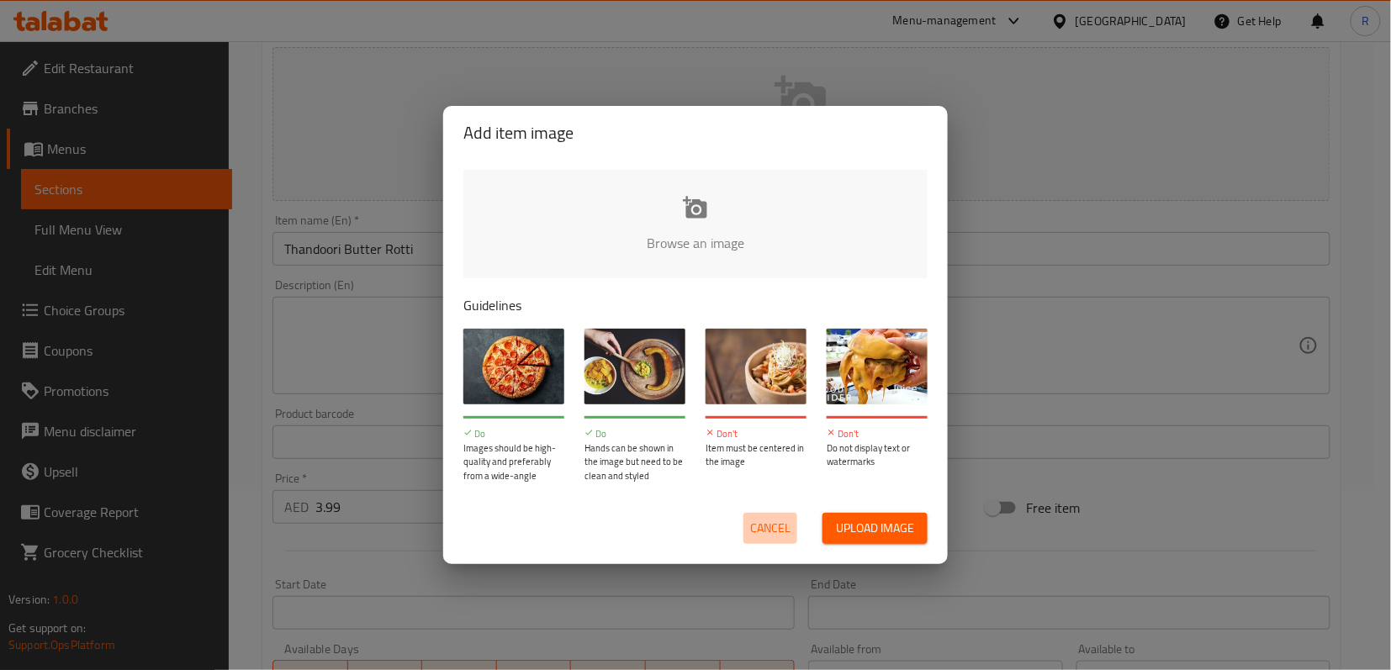
click at [772, 521] on span "Cancel" at bounding box center [770, 528] width 40 height 21
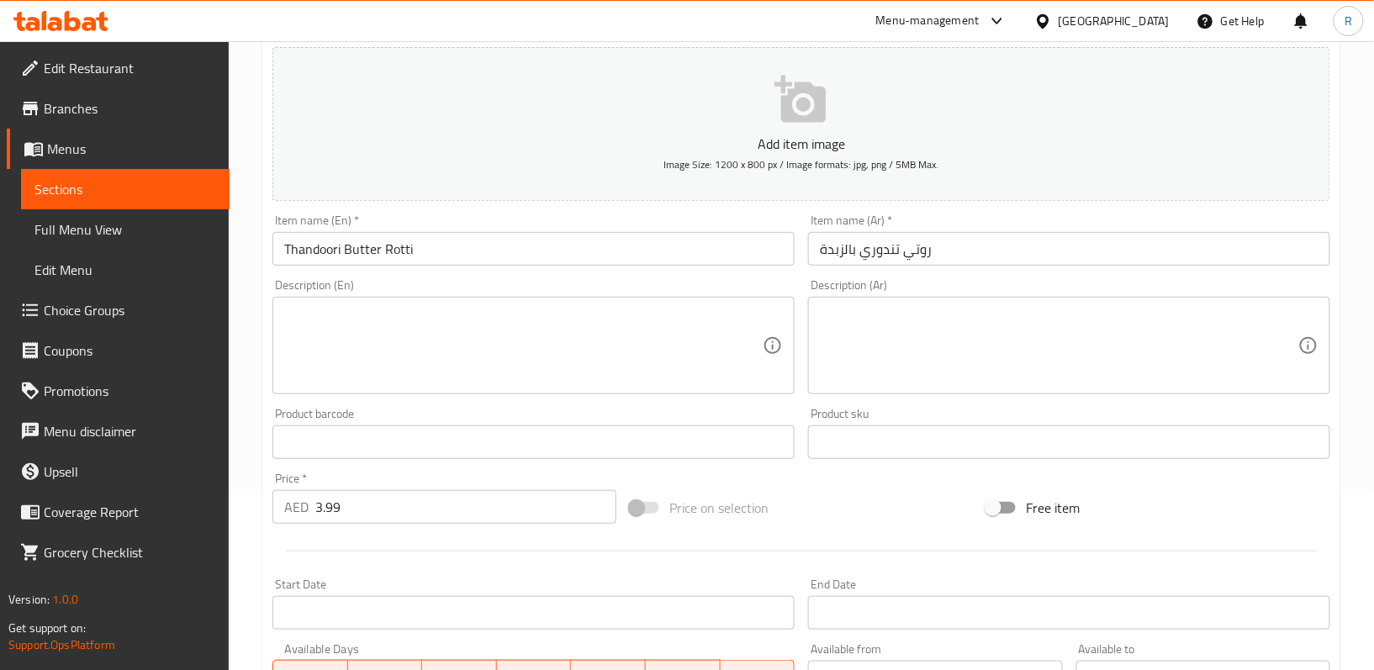
scroll to position [0, 0]
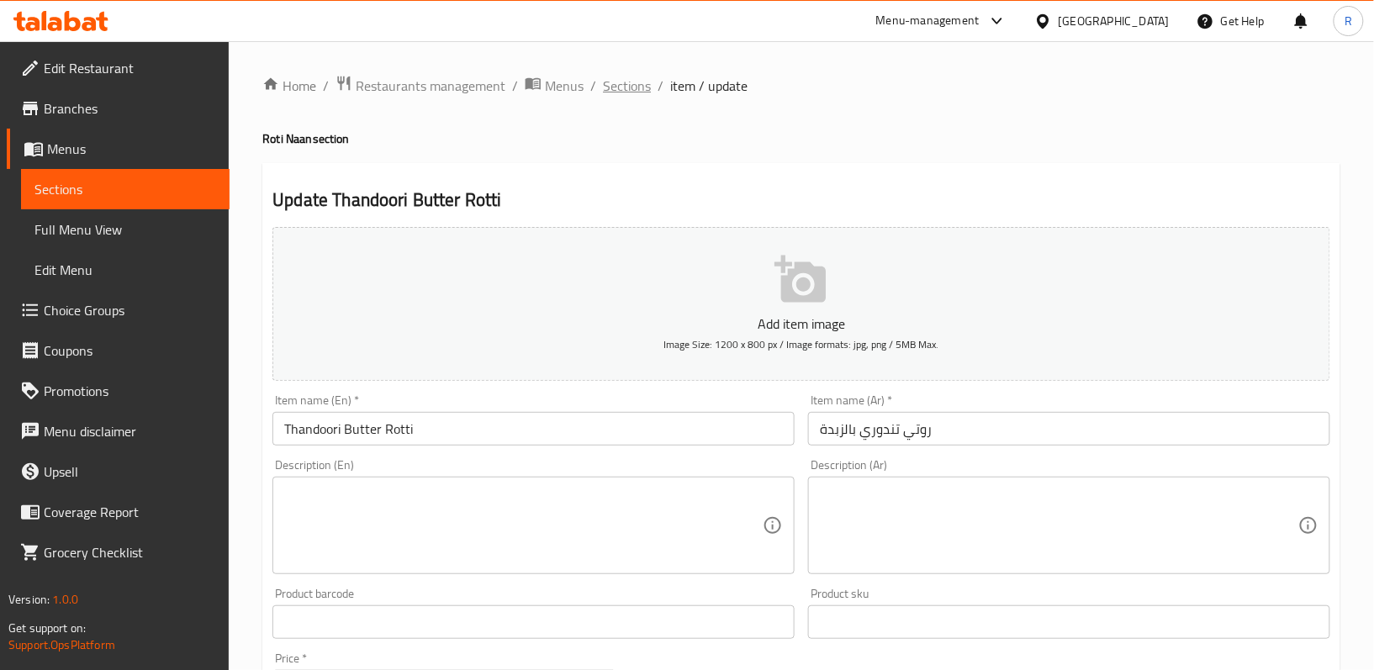
click at [636, 95] on span "Sections" at bounding box center [627, 86] width 48 height 20
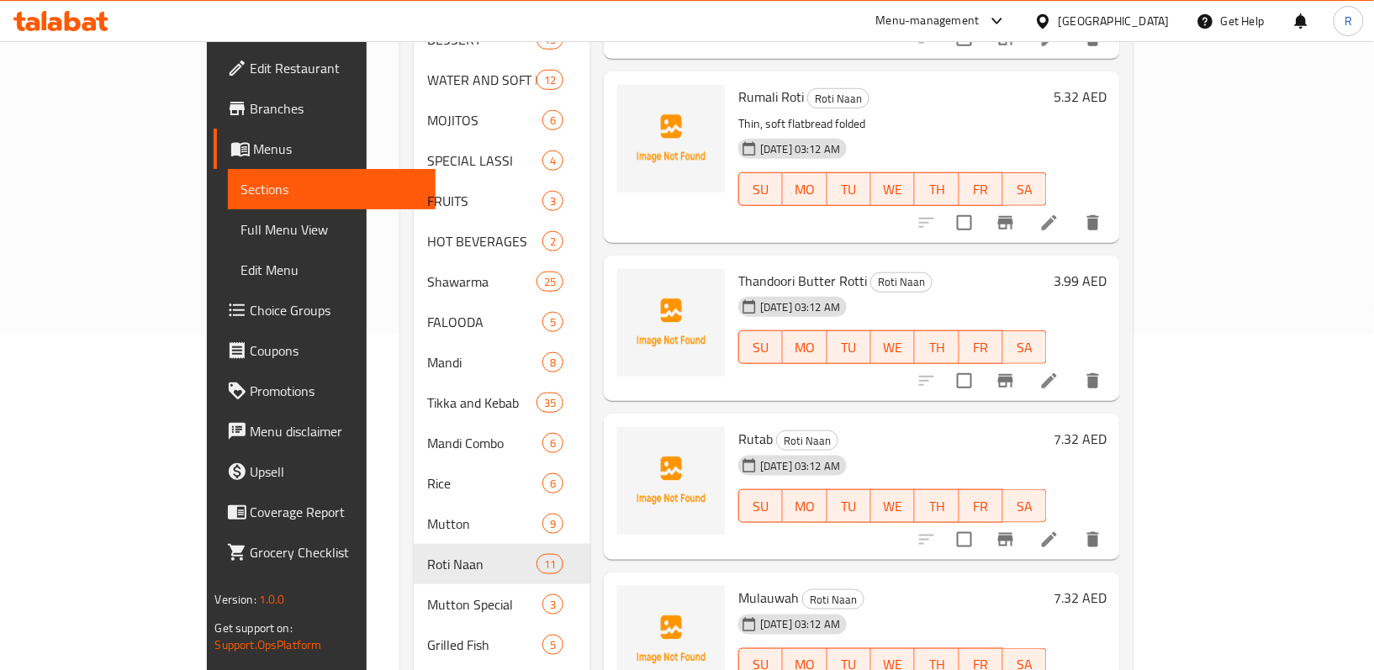
scroll to position [448, 0]
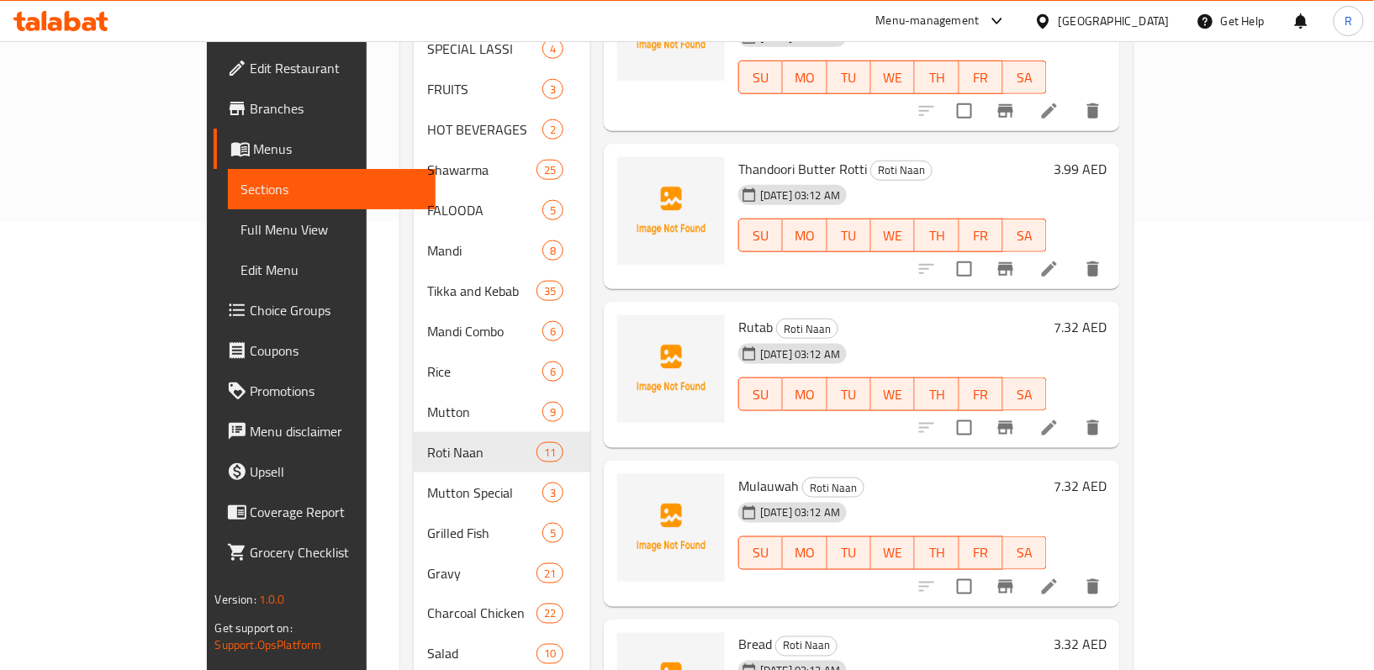
click at [1059, 418] on icon at bounding box center [1049, 428] width 20 height 20
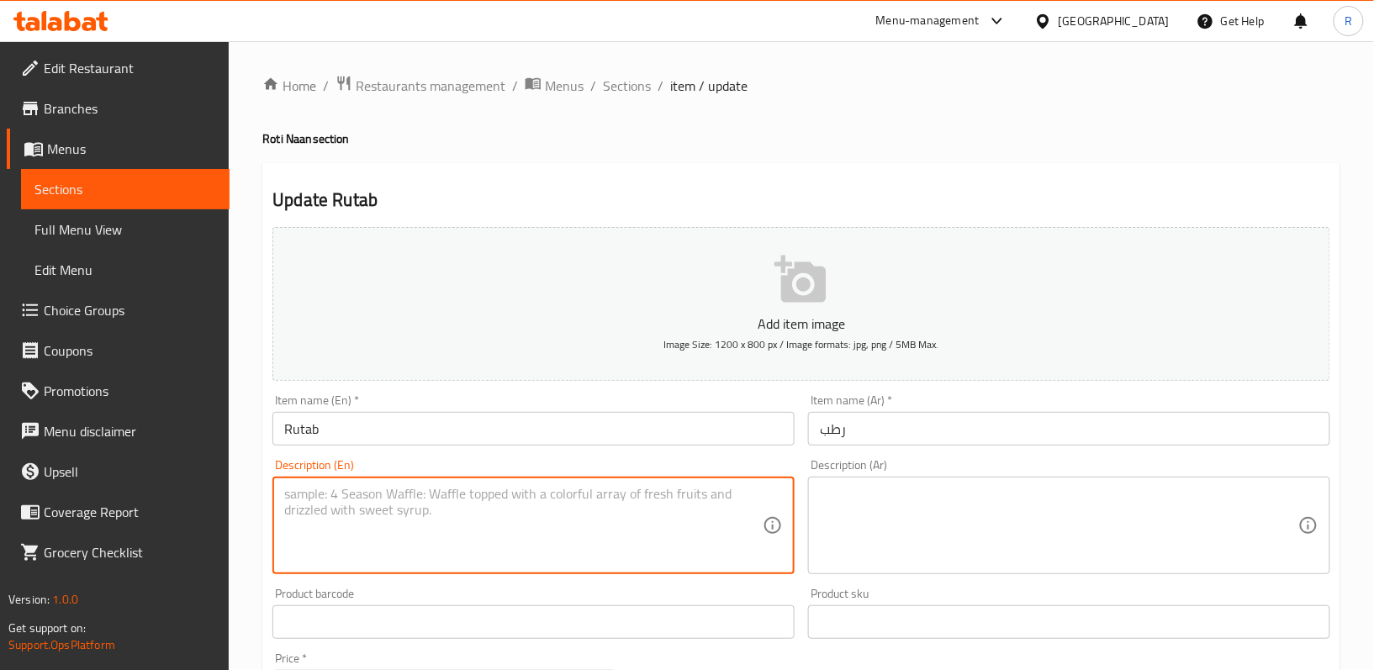
click at [542, 522] on textarea at bounding box center [523, 526] width 478 height 80
paste textarea "Fresh, soft with a naturally sweet"
type textarea "Fresh, soft with a naturally sweet"
click at [542, 474] on div "Description (En) Fresh, soft with a naturally sweet Description (En)" at bounding box center [533, 516] width 522 height 115
click at [542, 494] on textarea "Fresh, soft with a naturally sweet" at bounding box center [523, 526] width 478 height 80
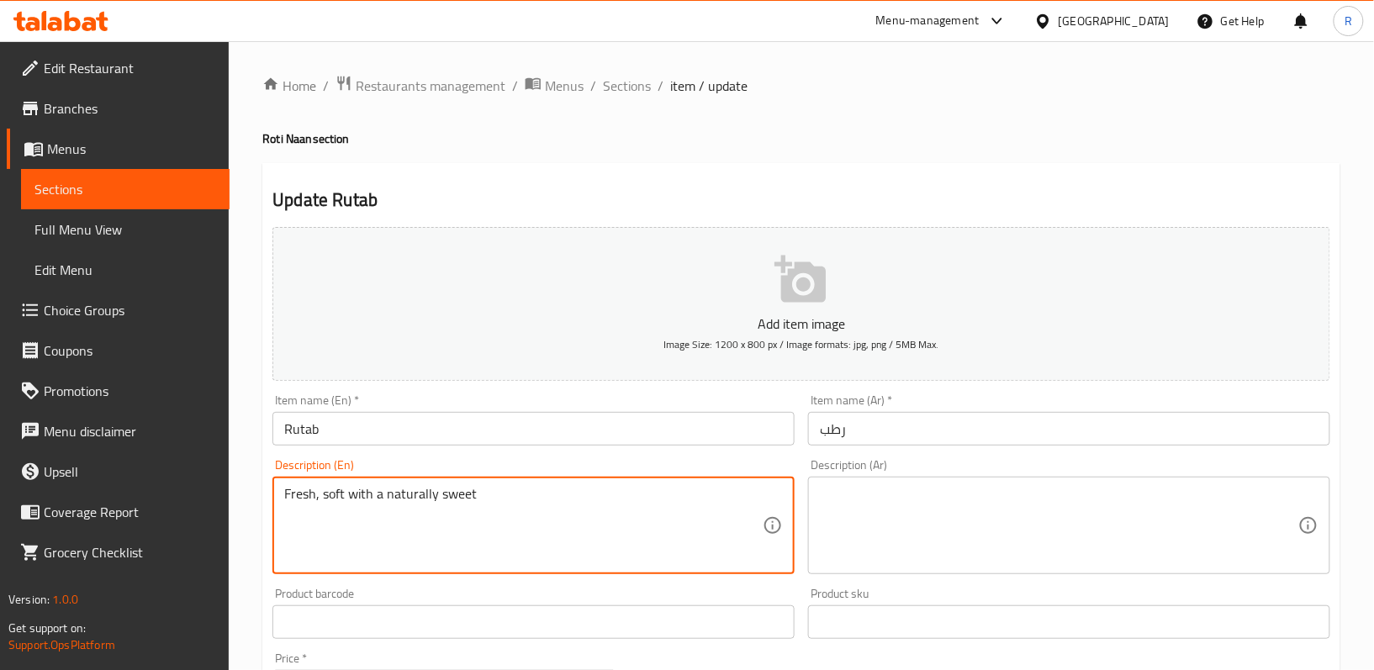
click at [542, 494] on textarea "Fresh, soft with a naturally sweet" at bounding box center [523, 526] width 478 height 80
click at [901, 502] on textarea at bounding box center [1059, 526] width 478 height 80
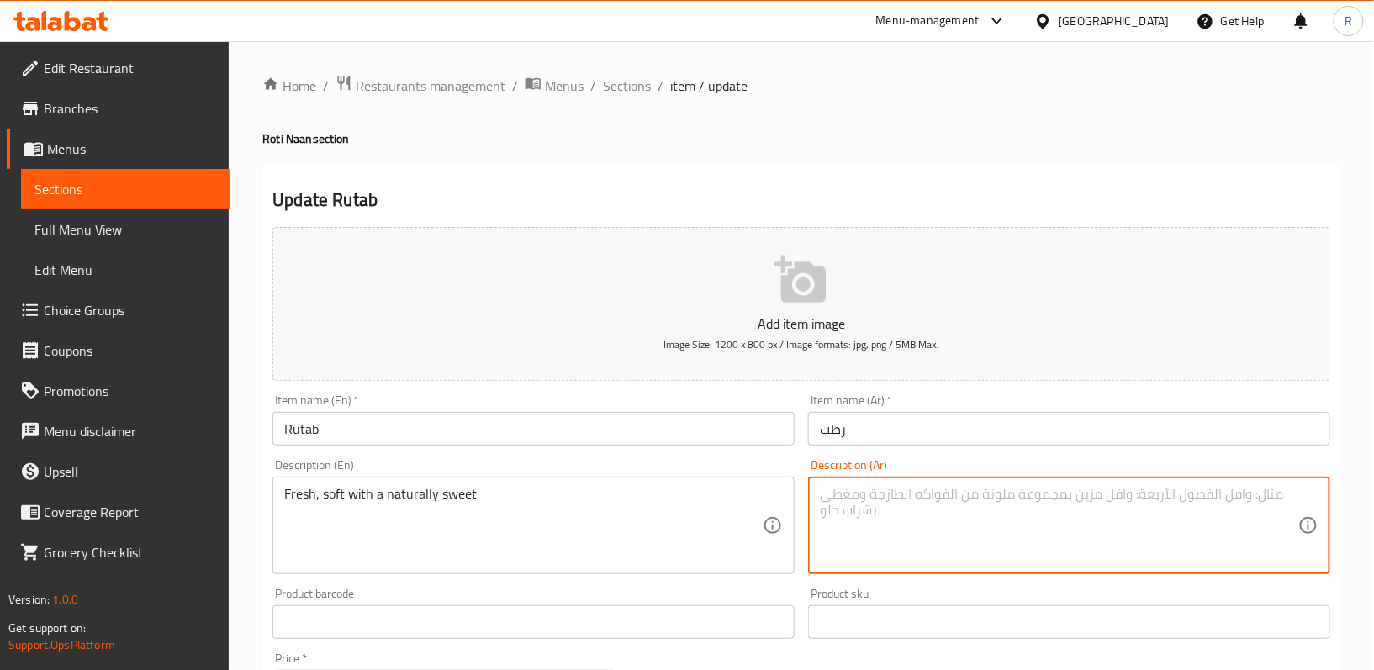
paste textarea "طازج، ناعم مع نكهة حلوة طبيعية"
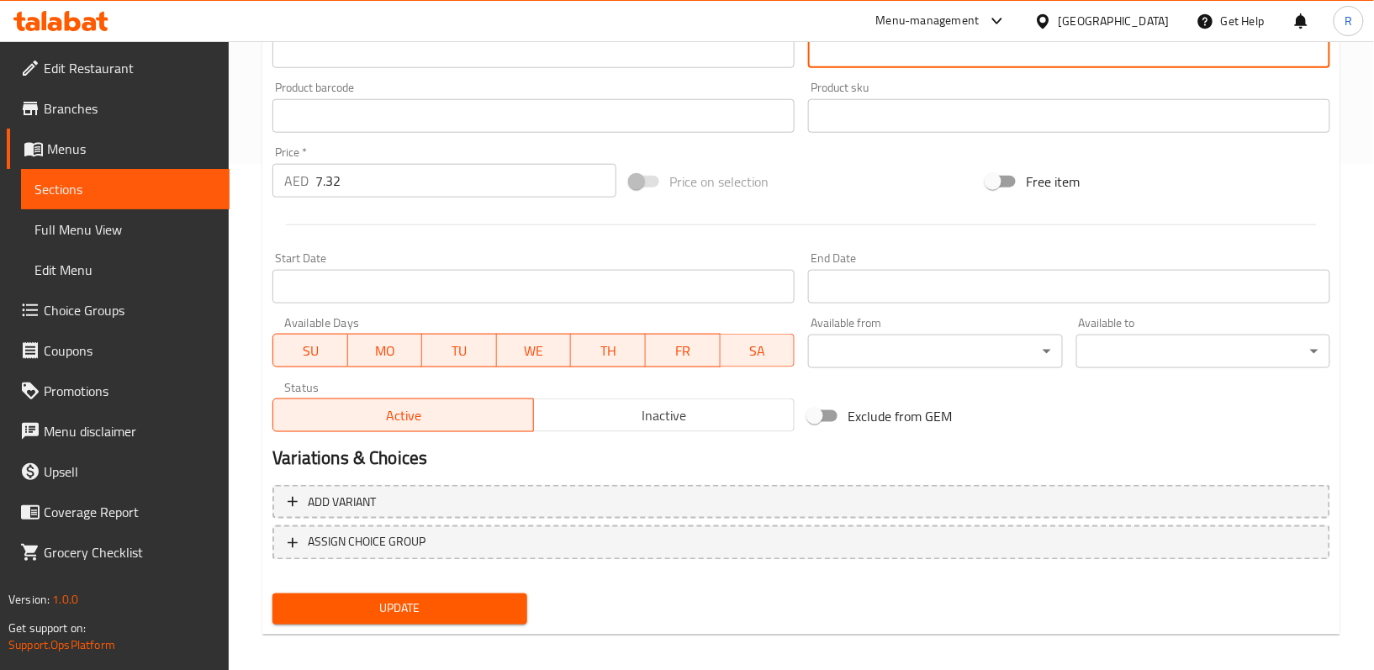
scroll to position [516, 0]
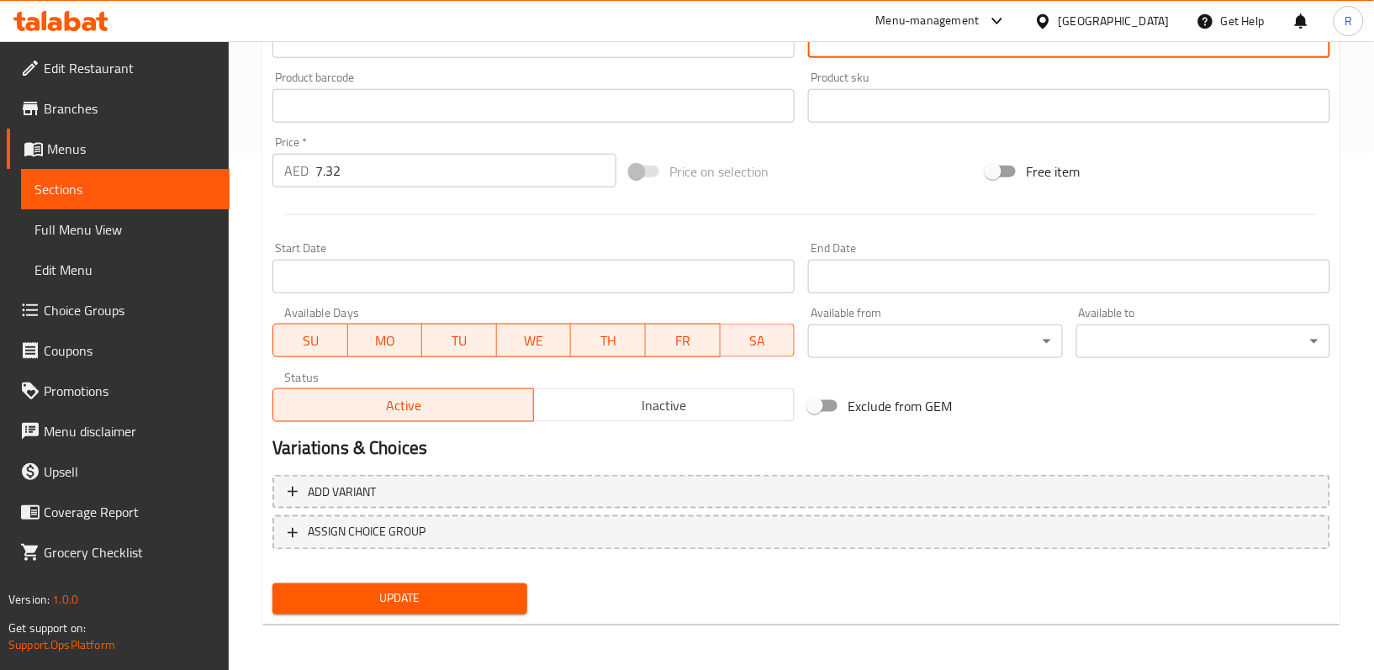
type textarea "طازج، ناعم مع نكهة حلوة طبيعية"
click at [484, 607] on span "Update" at bounding box center [399, 599] width 227 height 21
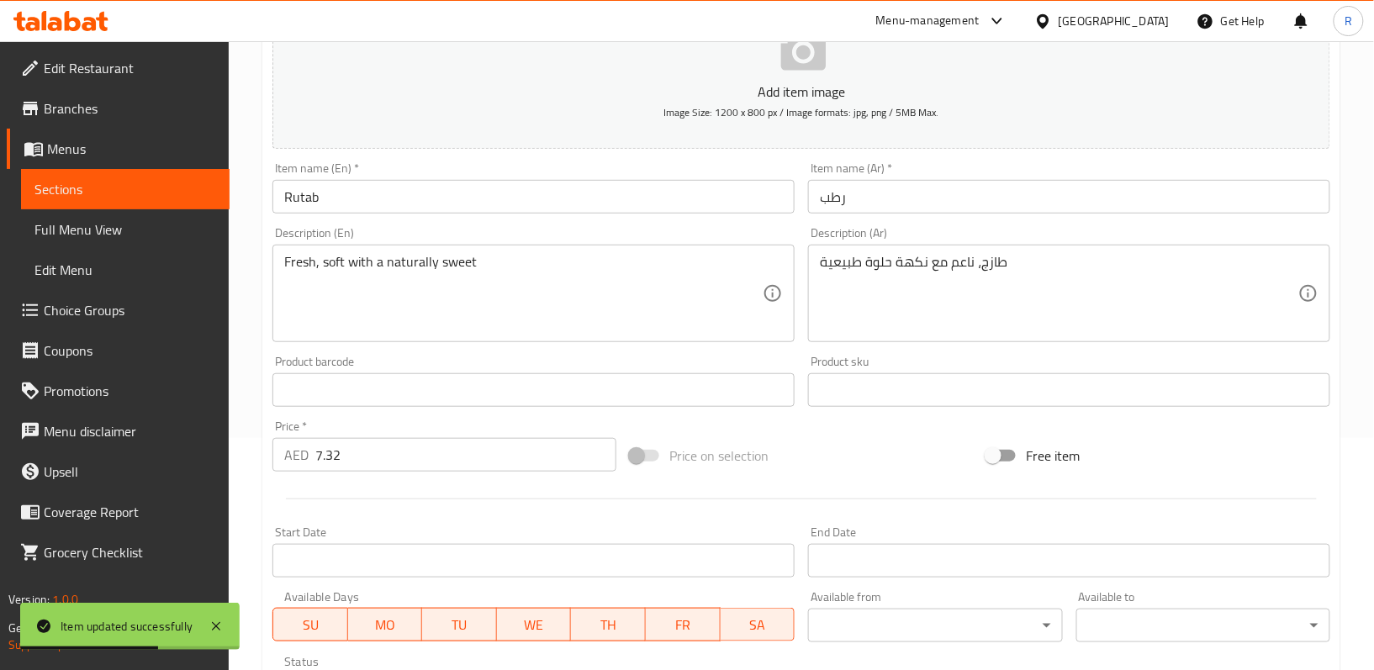
scroll to position [0, 0]
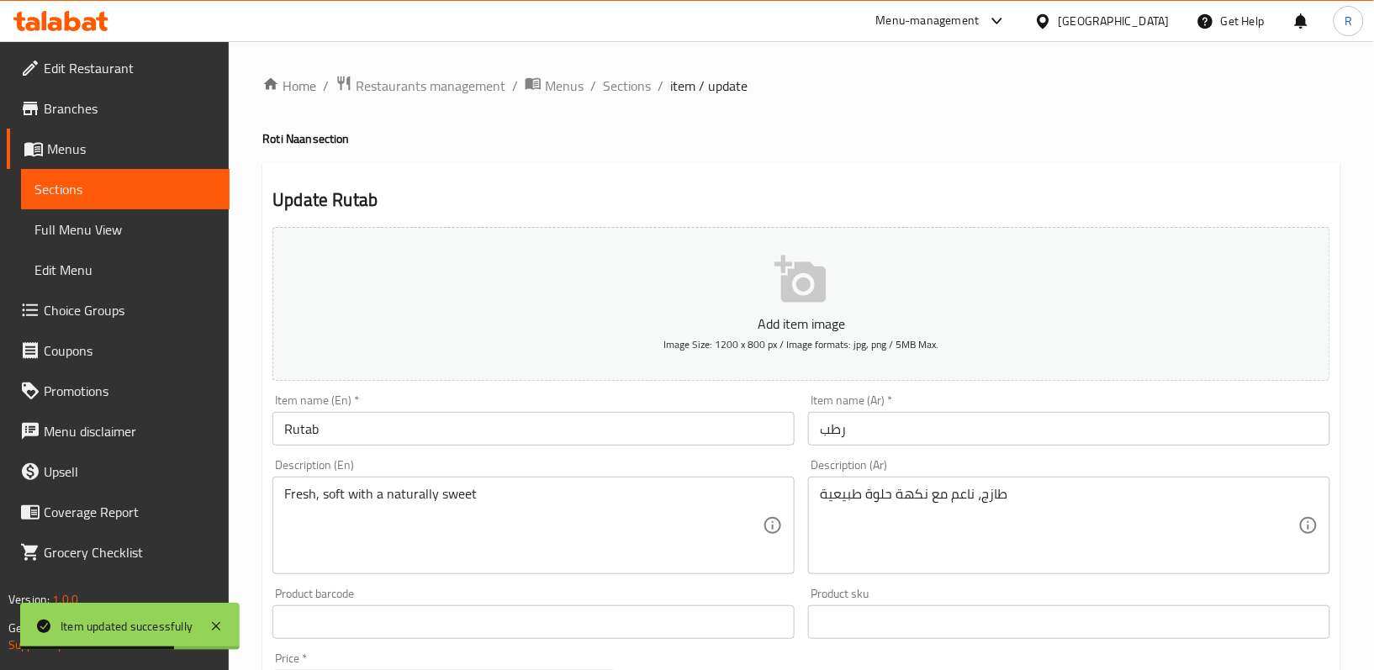
click at [626, 96] on span "Sections" at bounding box center [627, 86] width 48 height 20
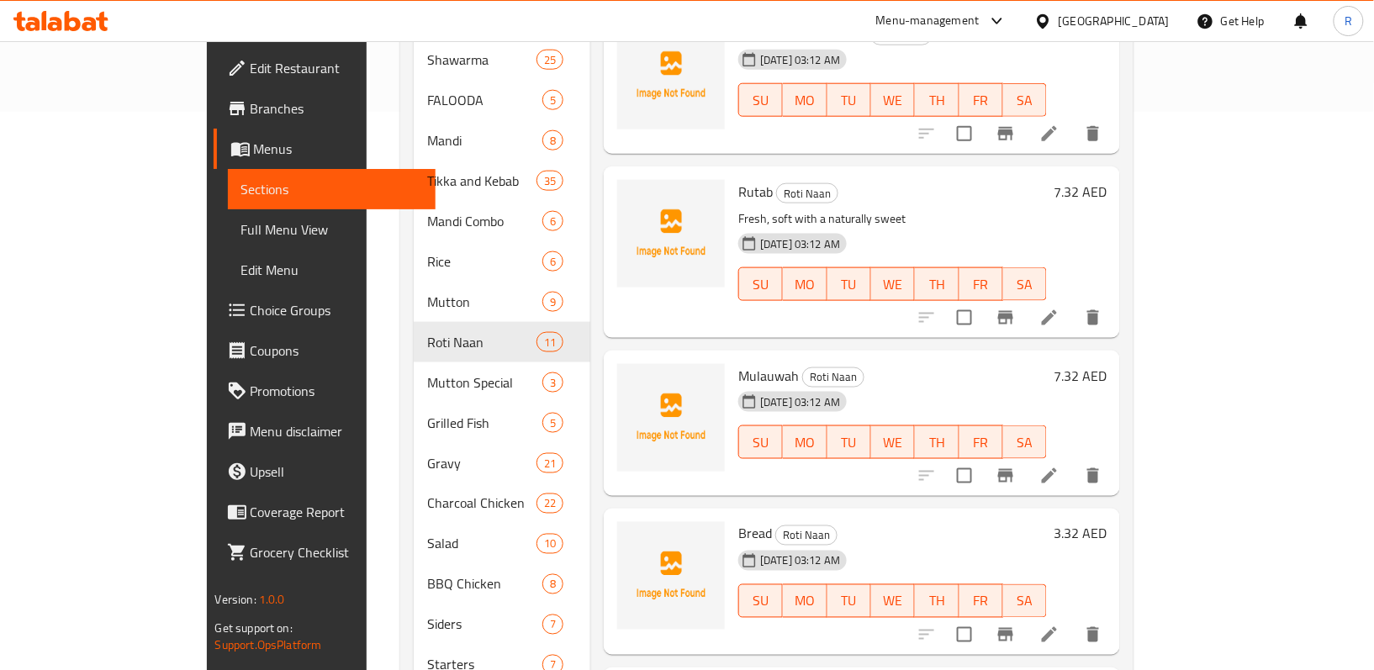
scroll to position [560, 0]
click at [1059, 464] on icon at bounding box center [1049, 474] width 20 height 20
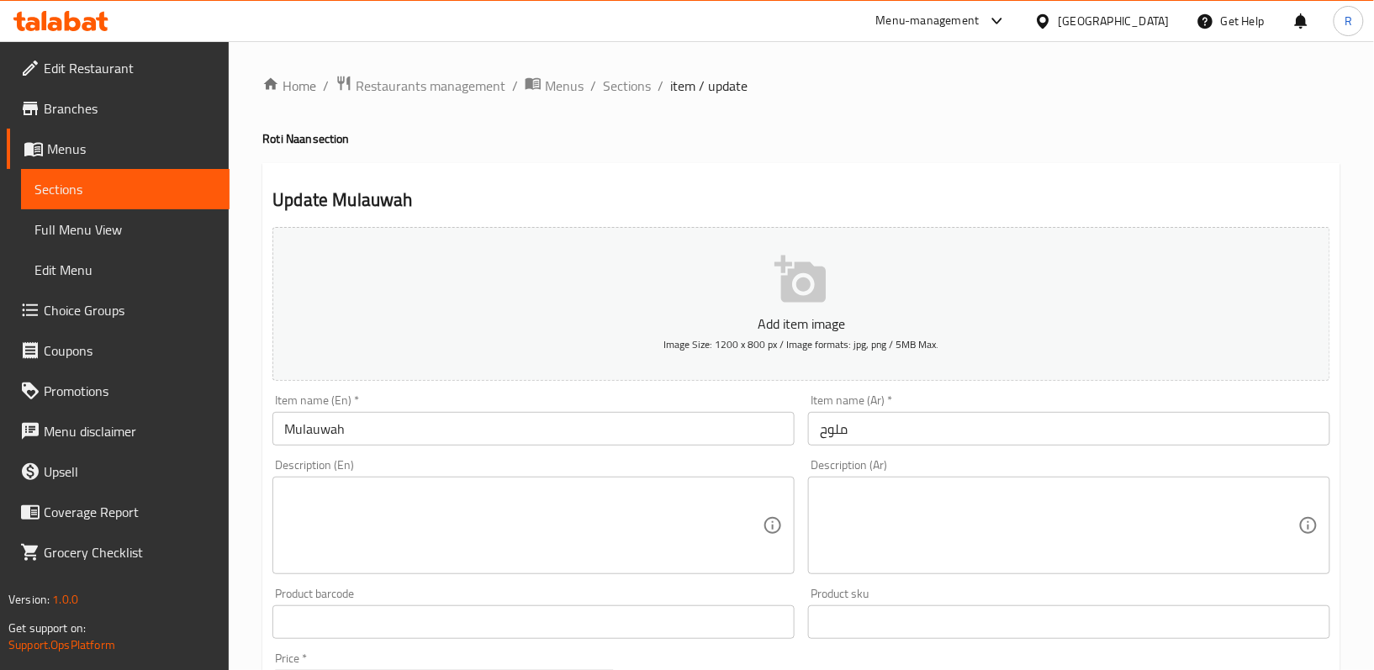
click at [580, 515] on textarea at bounding box center [523, 526] width 478 height 80
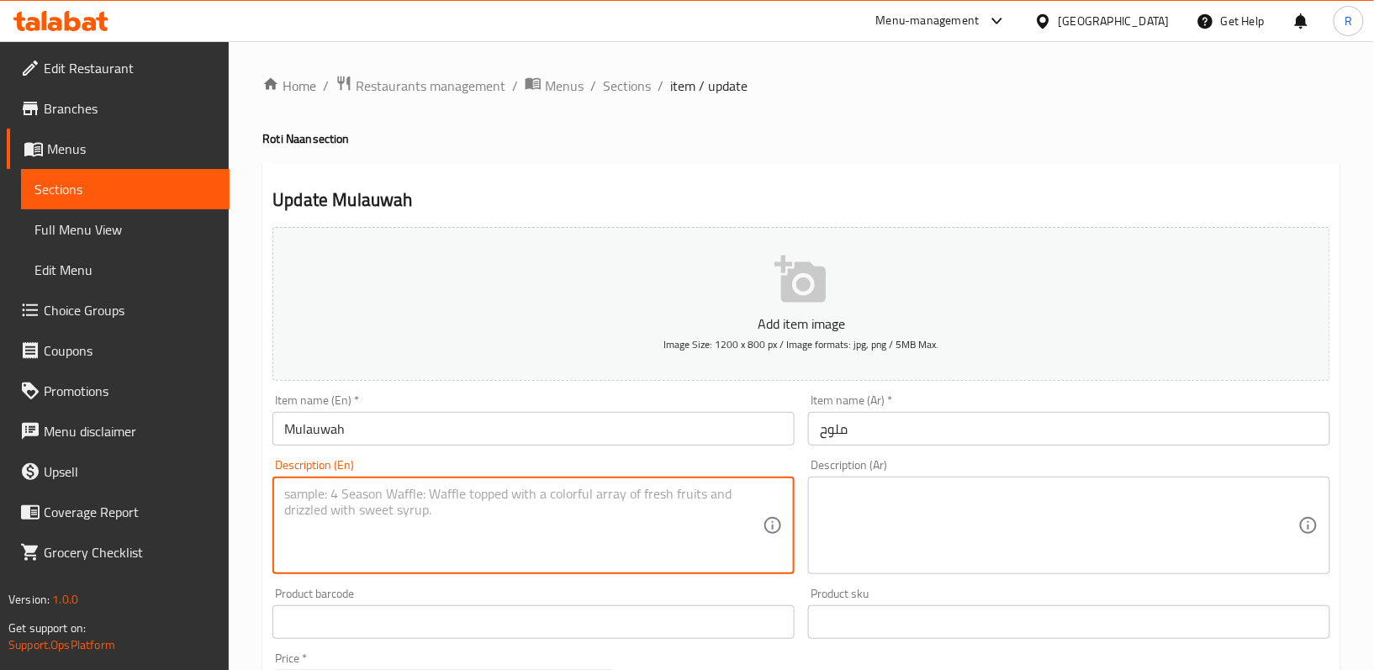
paste textarea "Layered Yemeni bread baked until golden and flaky"
click at [604, 498] on textarea "Layered Yemeni bread baked until golden and flaky" at bounding box center [523, 526] width 478 height 80
type textarea "Layered Yemeni bread baked until golden and flaky"
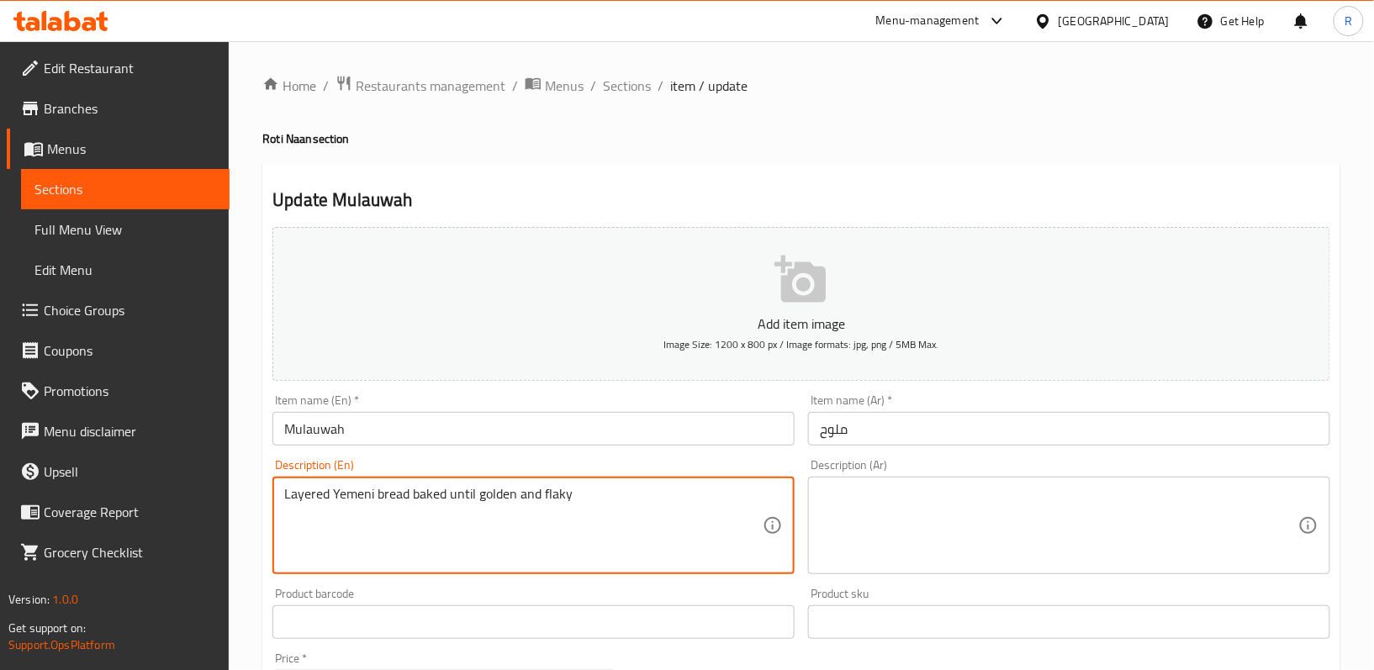
click at [906, 528] on textarea at bounding box center [1059, 526] width 478 height 80
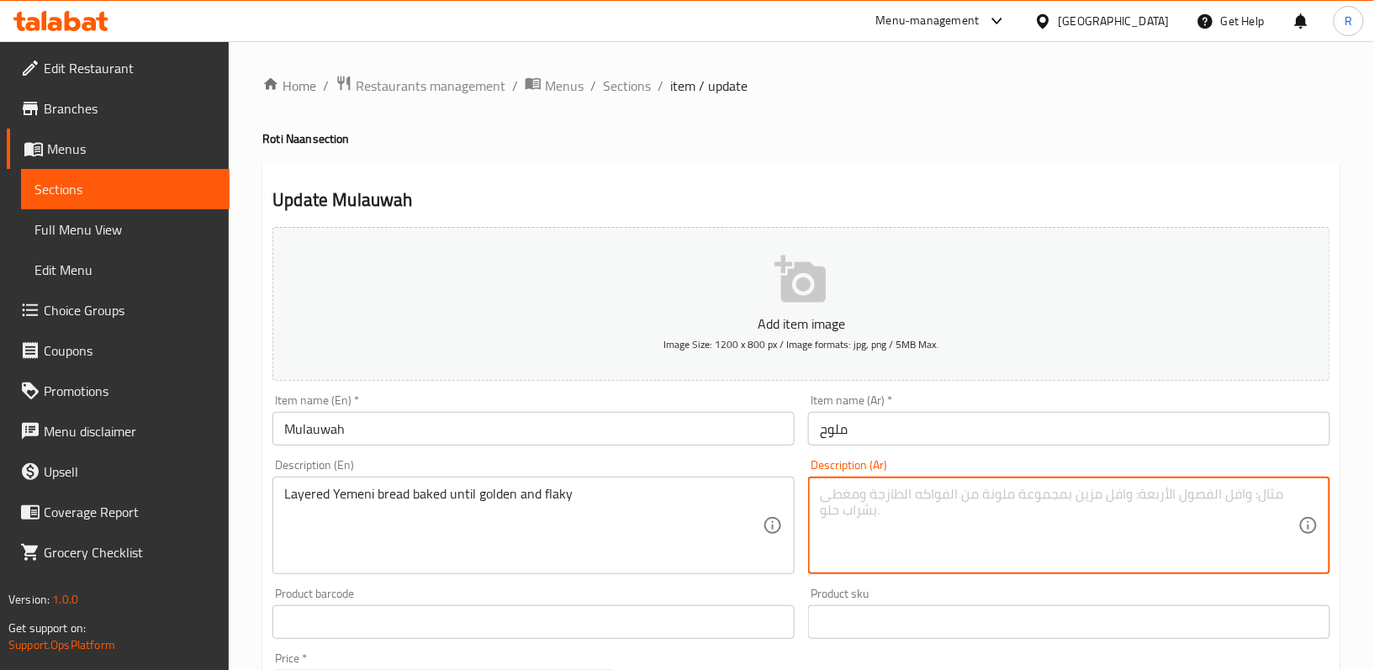
paste textarea "خبز يمني متعدد الطبقات يُخبز حتى يصبح ذهبي اللون ومتقشرًا"
click at [799, 580] on div "Description (En) Layered Yemeni bread baked until golden and flaky Description …" at bounding box center [534, 516] width 536 height 129
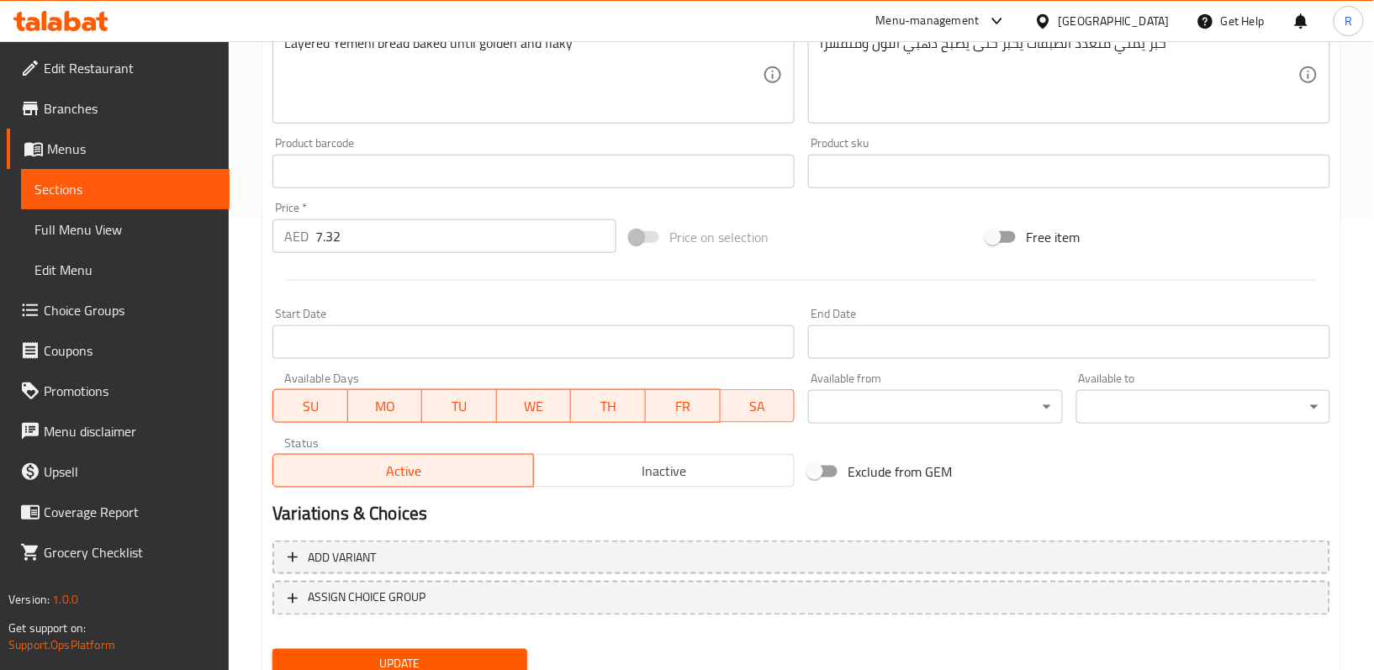
scroll to position [516, 0]
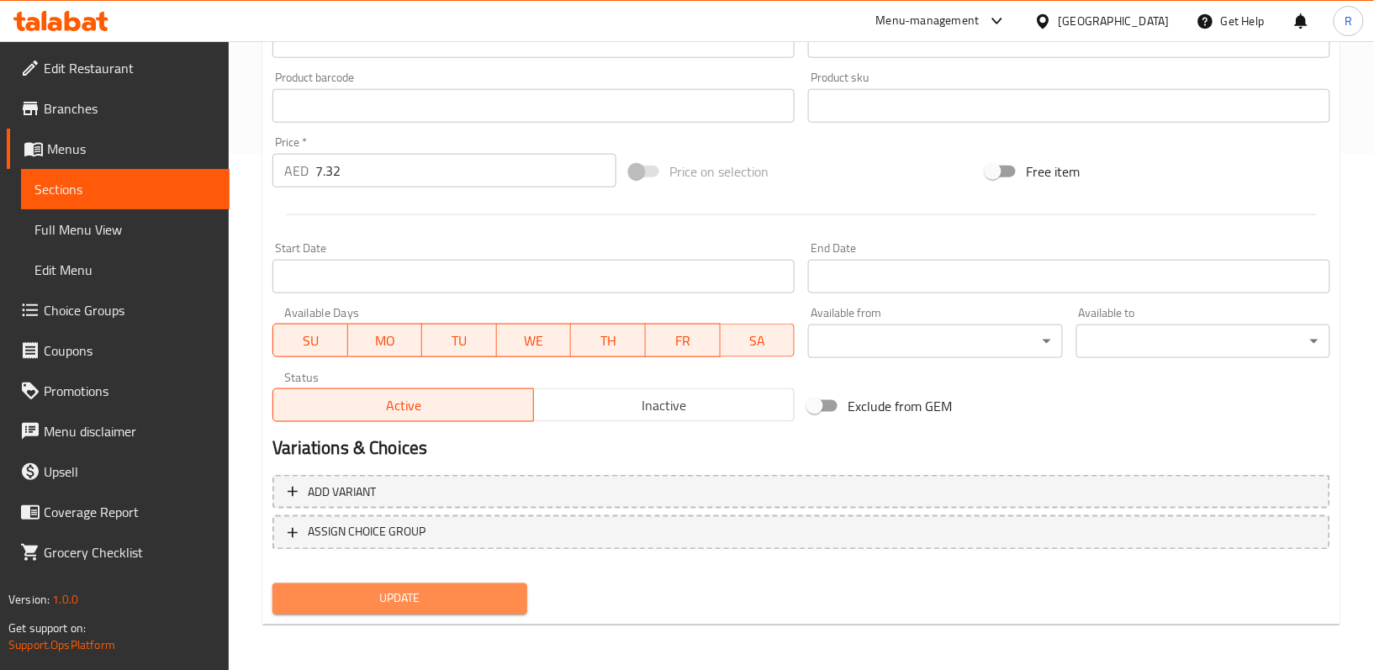
click at [462, 596] on span "Update" at bounding box center [399, 599] width 227 height 21
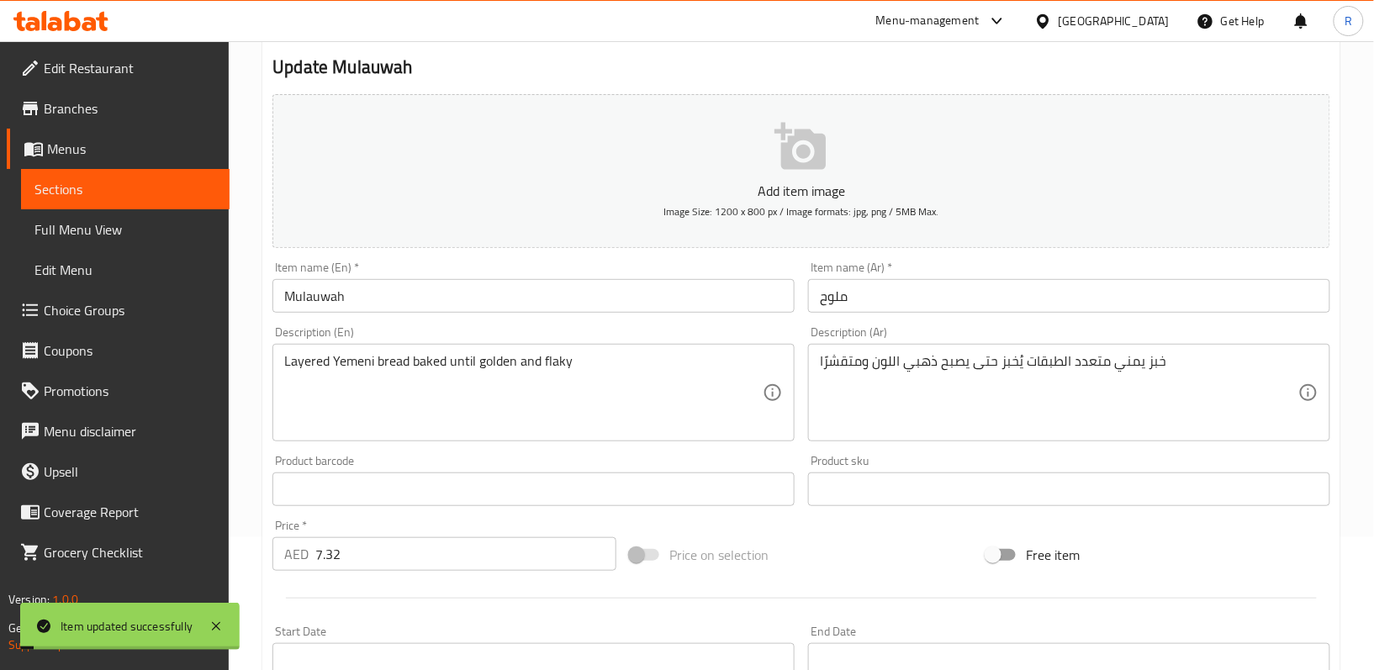
scroll to position [68, 0]
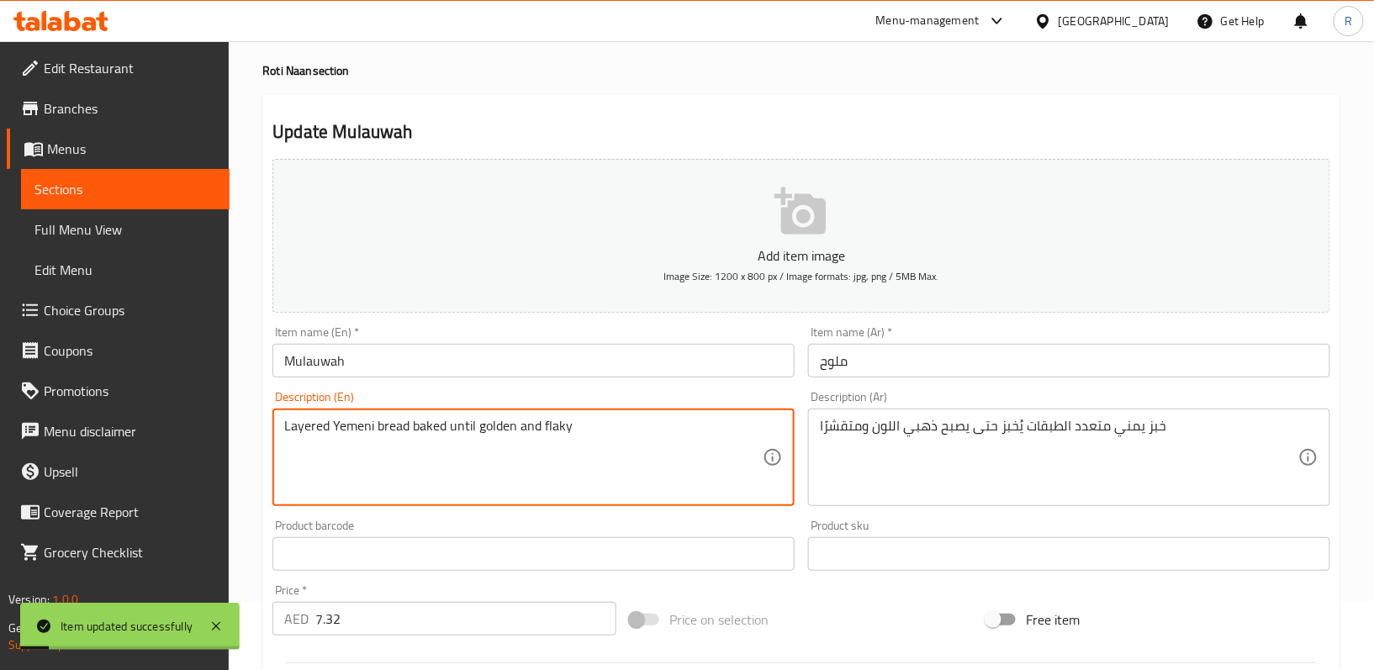
drag, startPoint x: 562, startPoint y: 421, endPoint x: 540, endPoint y: 430, distance: 24.5
click at [555, 425] on textarea "Layered Yemeni bread baked until golden and flaky" at bounding box center [523, 458] width 478 height 80
drag, startPoint x: 570, startPoint y: 425, endPoint x: 541, endPoint y: 422, distance: 28.7
click at [541, 422] on textarea "Layered Yemeni bread baked until golden and flaky" at bounding box center [523, 458] width 478 height 80
click at [636, 421] on textarea "Layered Yemeni bread baked until golden and flaky" at bounding box center [523, 458] width 478 height 80
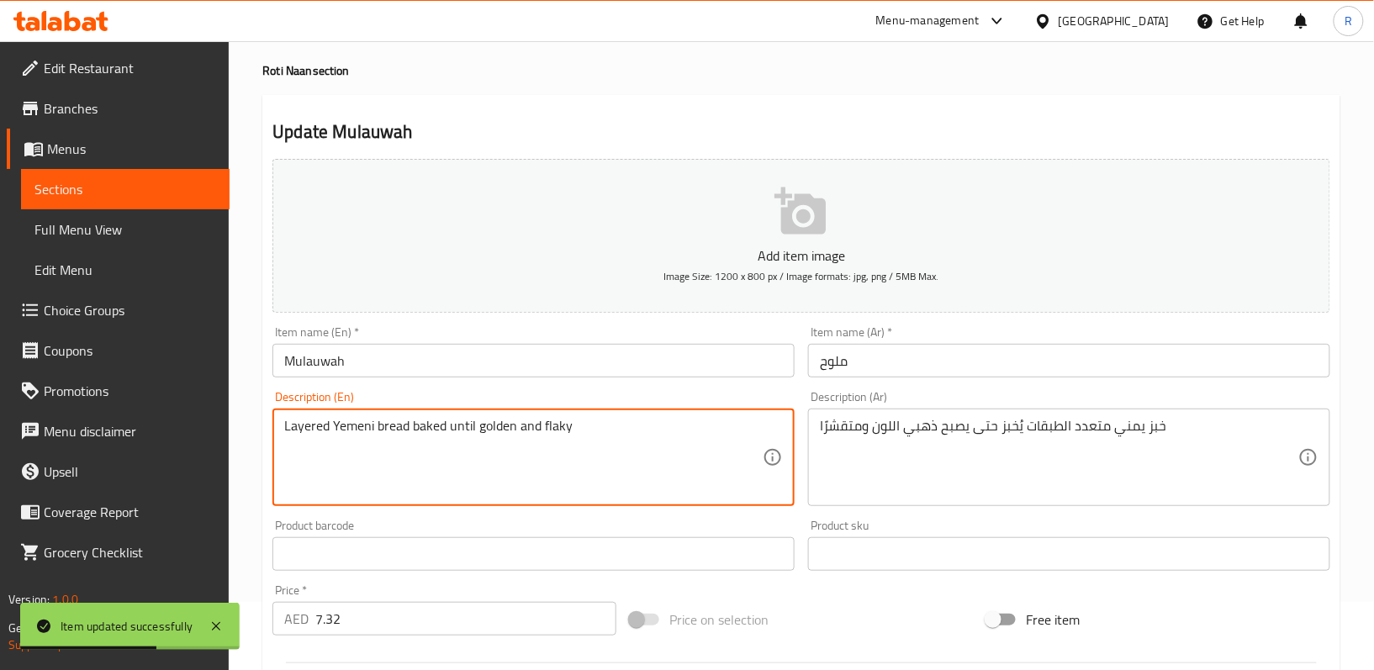
click at [636, 421] on textarea "Layered Yemeni bread baked until golden and flaky" at bounding box center [523, 458] width 478 height 80
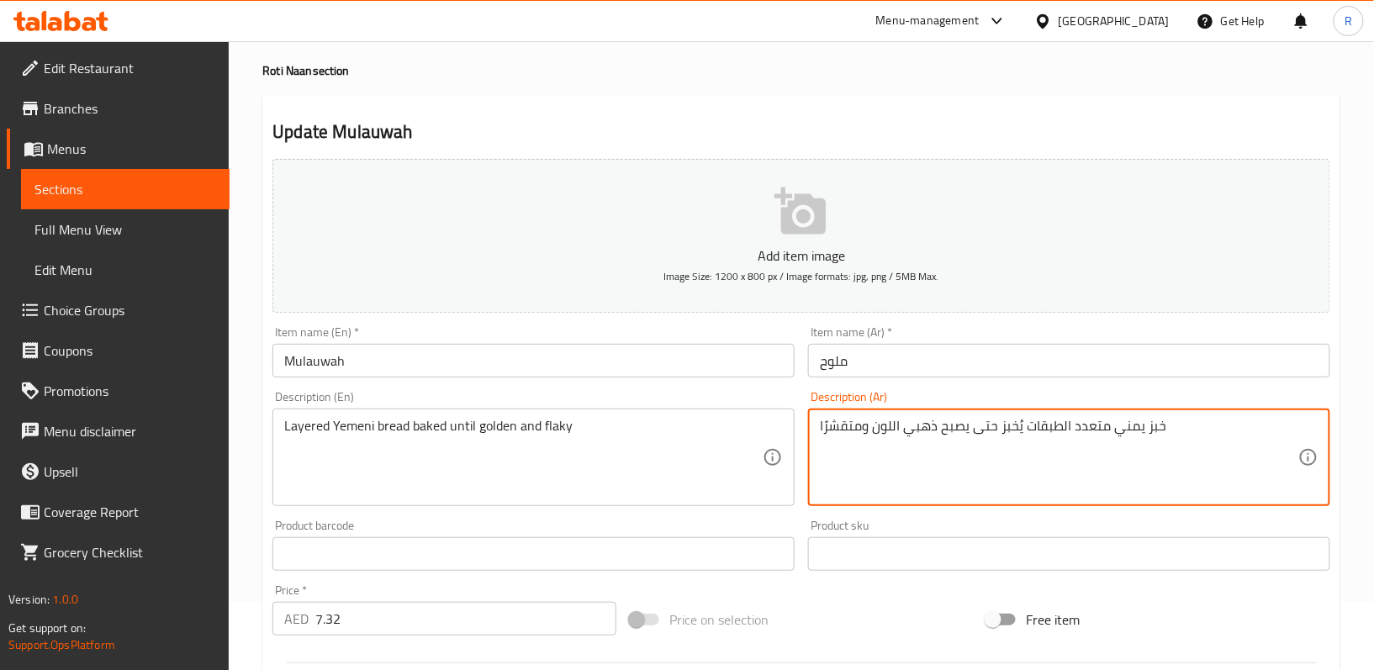
drag, startPoint x: 821, startPoint y: 420, endPoint x: 863, endPoint y: 420, distance: 41.2
click at [863, 420] on textarea "خبز يمني متعدد الطبقات يُخبز حتى يصبح ذهبي اللون ومتقشرًا" at bounding box center [1059, 458] width 478 height 80
type textarea "خبز يمني متعدد الطبقات يُخبز حتى يصبح ذهبي اللون وفلاكى"
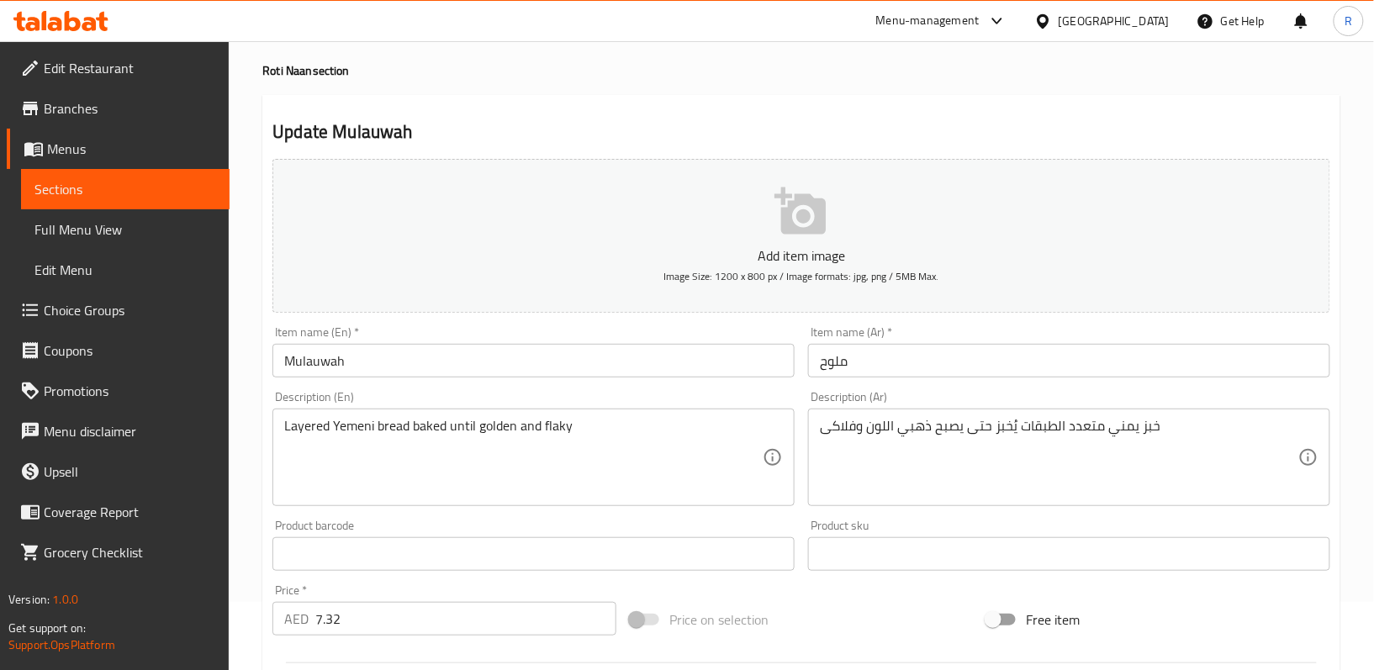
click at [801, 508] on div "Description (Ar) خبز يمني متعدد الطبقات يُخبز حتى يصبح ذهبي اللون وفلاكى Descri…" at bounding box center [1069, 448] width 536 height 129
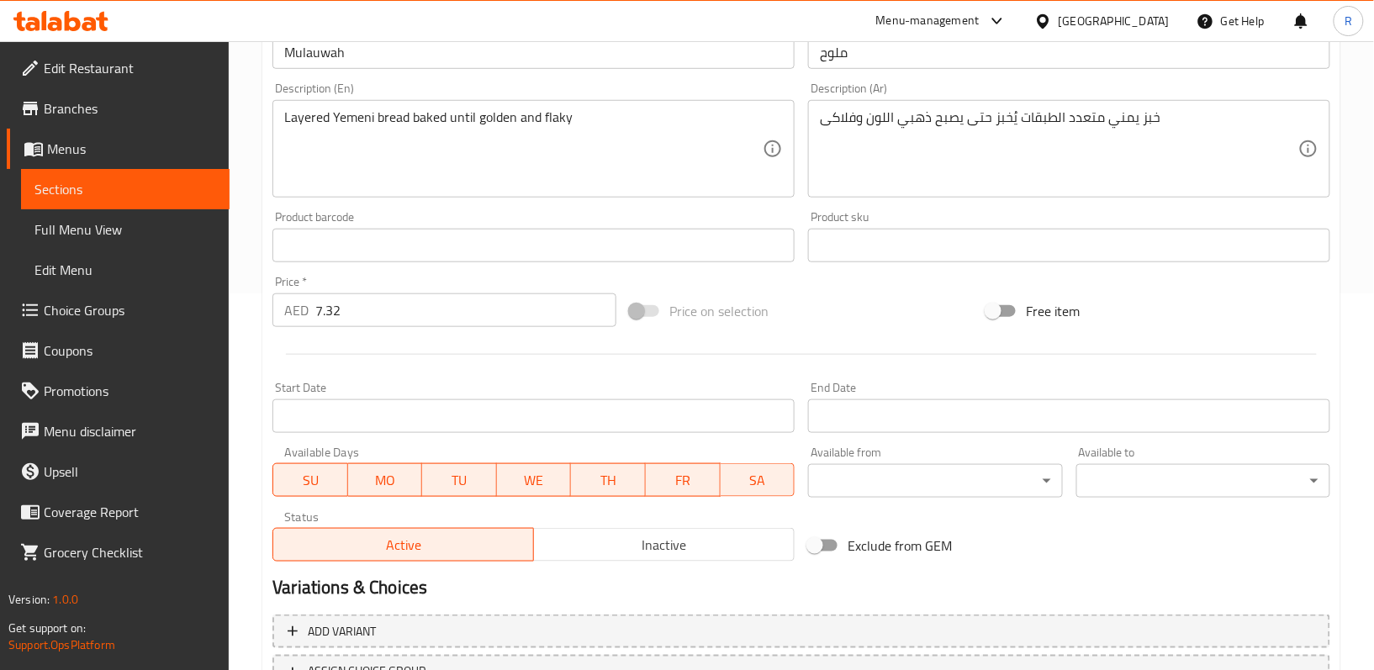
scroll to position [516, 0]
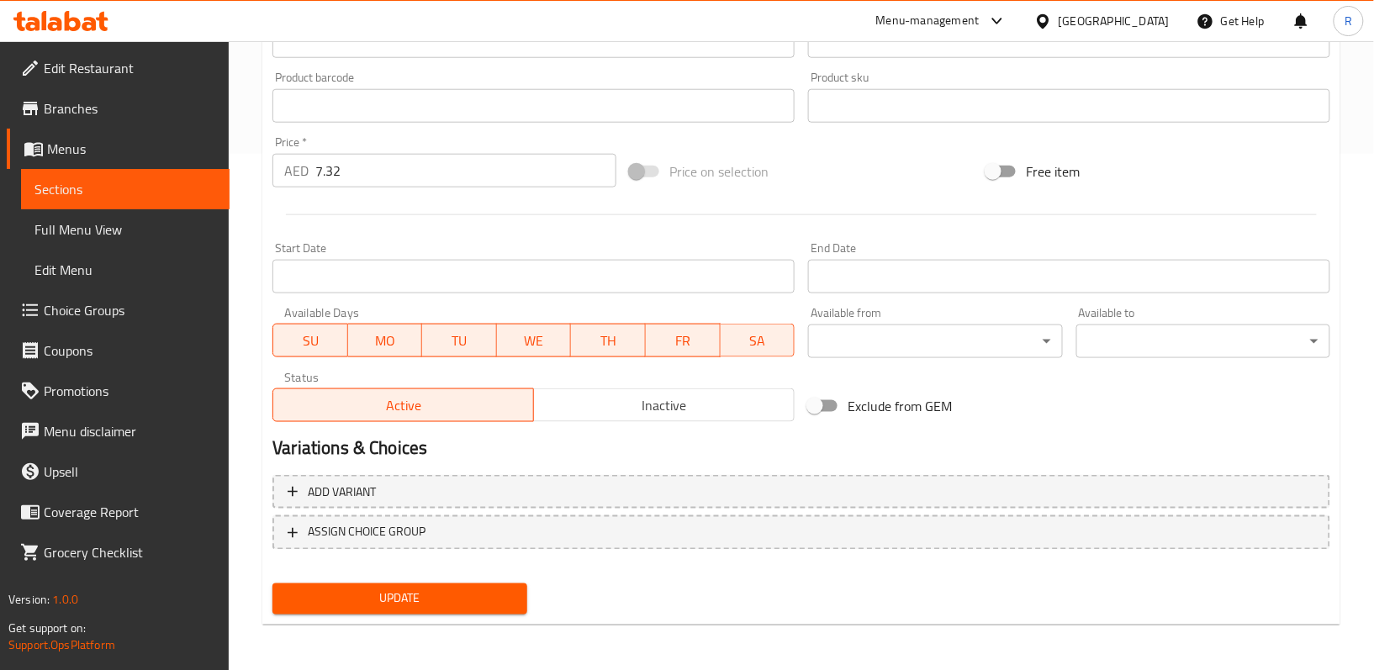
click at [468, 604] on span "Update" at bounding box center [399, 599] width 227 height 21
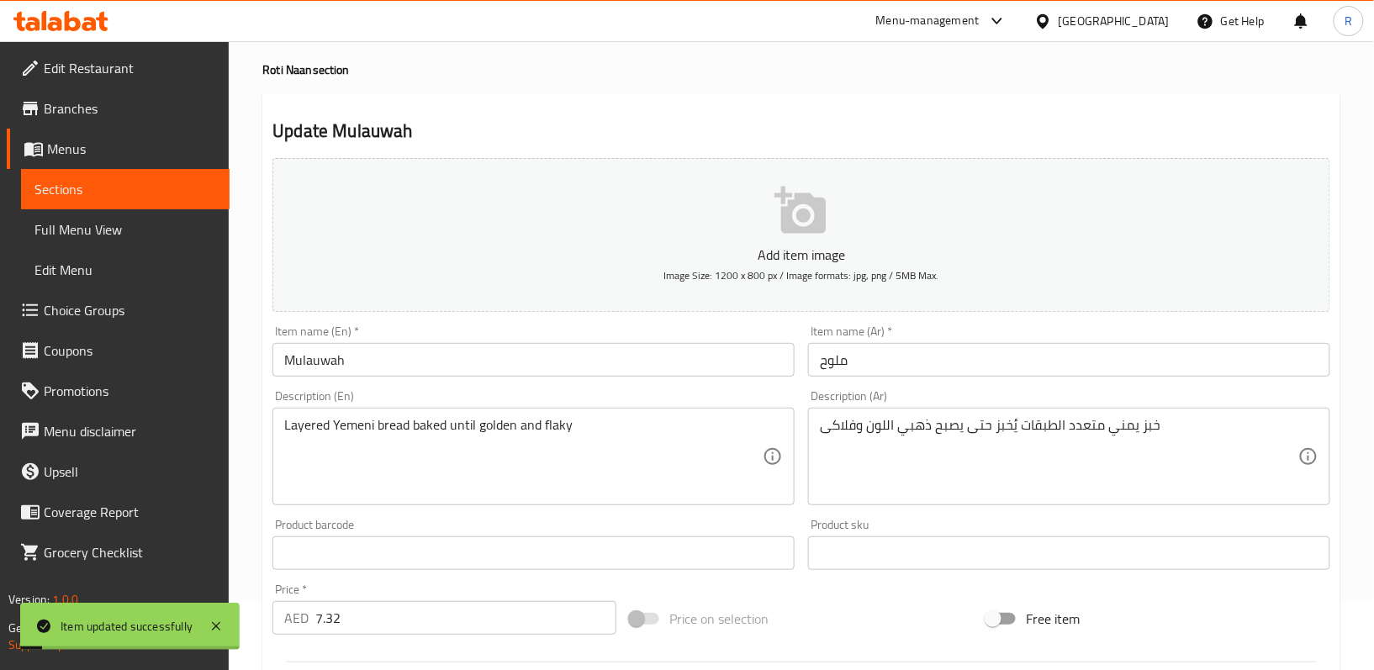
scroll to position [0, 0]
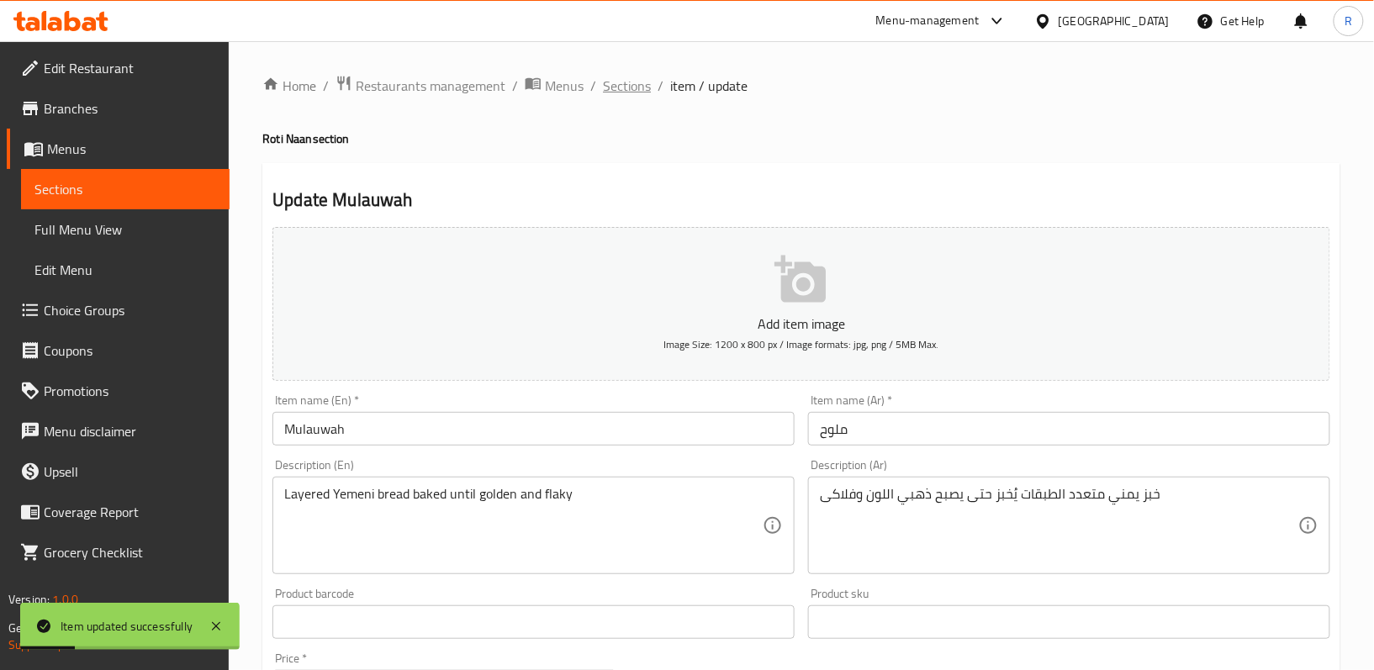
click at [617, 89] on span "Sections" at bounding box center [627, 86] width 48 height 20
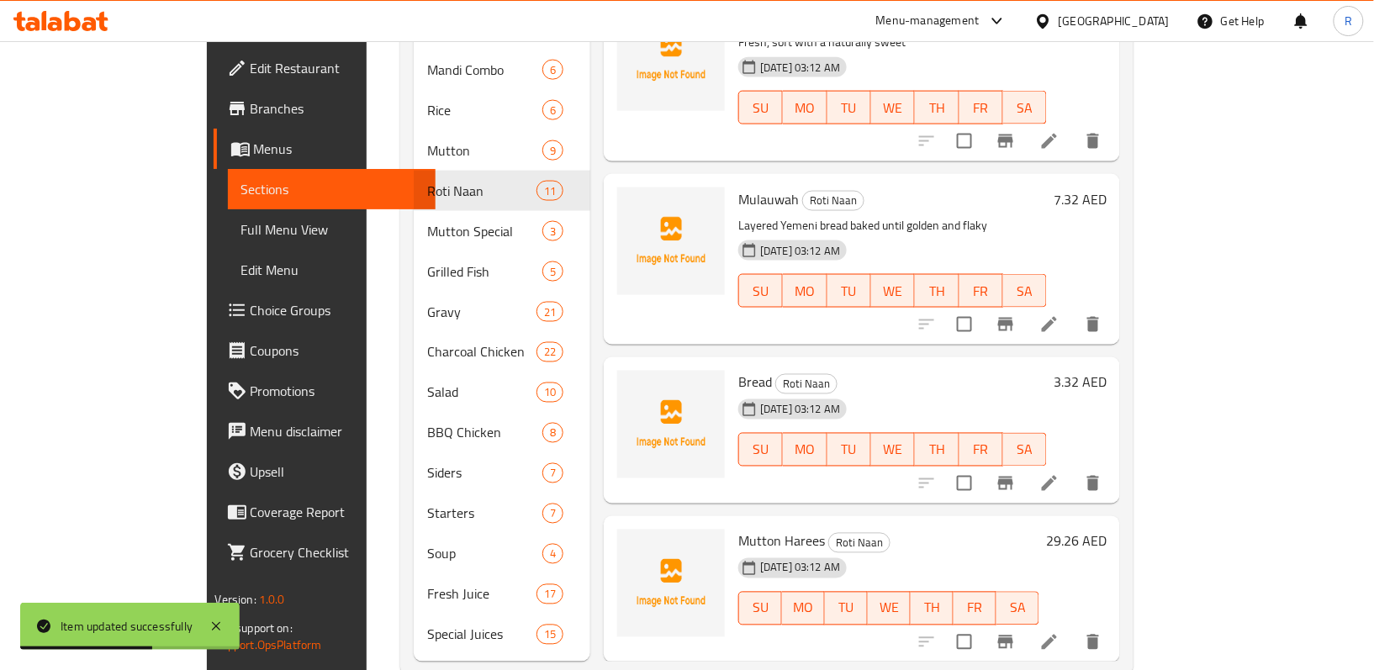
scroll to position [724, 0]
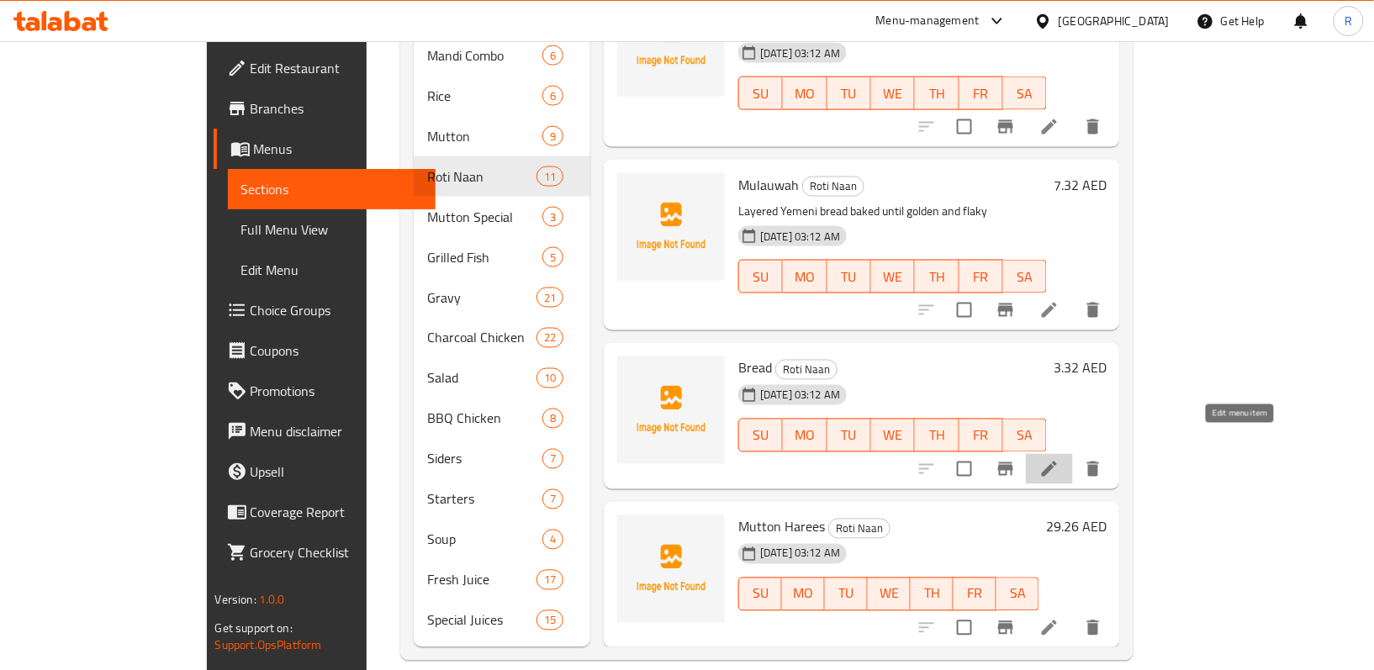
click at [1059, 459] on icon at bounding box center [1049, 469] width 20 height 20
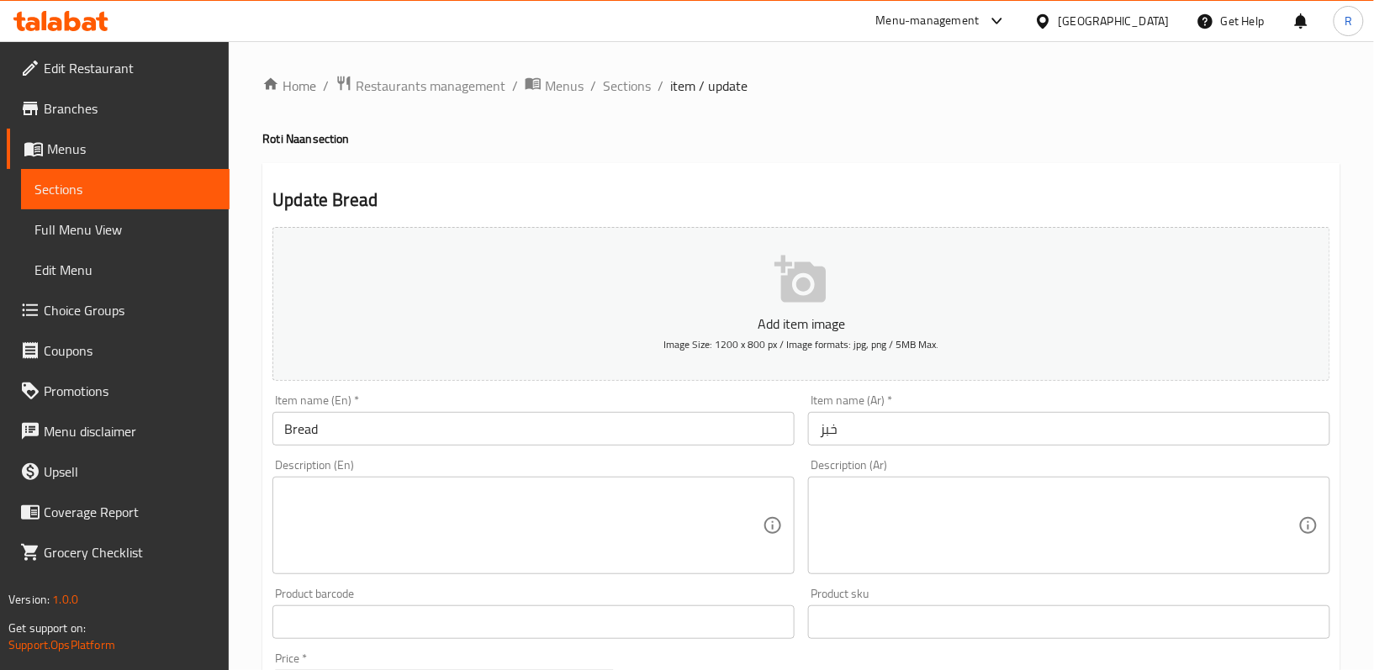
click at [515, 508] on textarea at bounding box center [523, 526] width 478 height 80
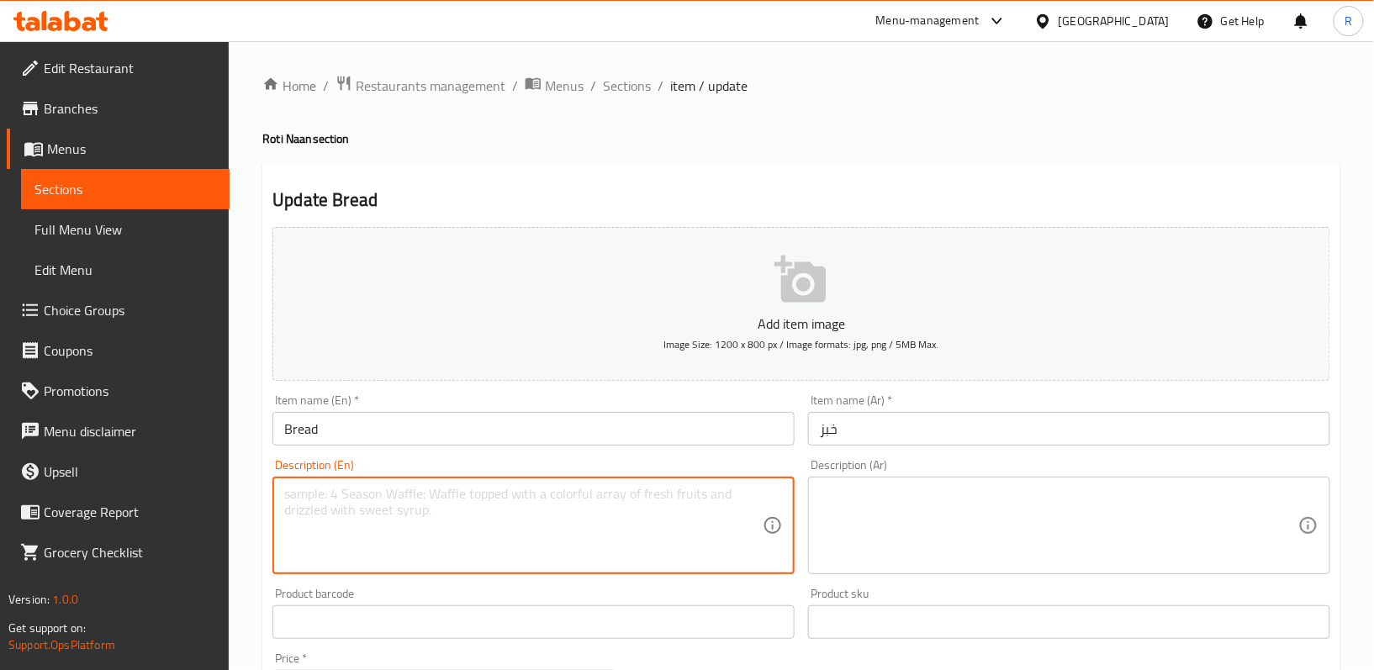
paste textarea "Freshly baked bread served warm"
click at [542, 496] on textarea "Freshly baked bread served warm" at bounding box center [523, 526] width 478 height 80
type textarea "Freshly baked bread served warm"
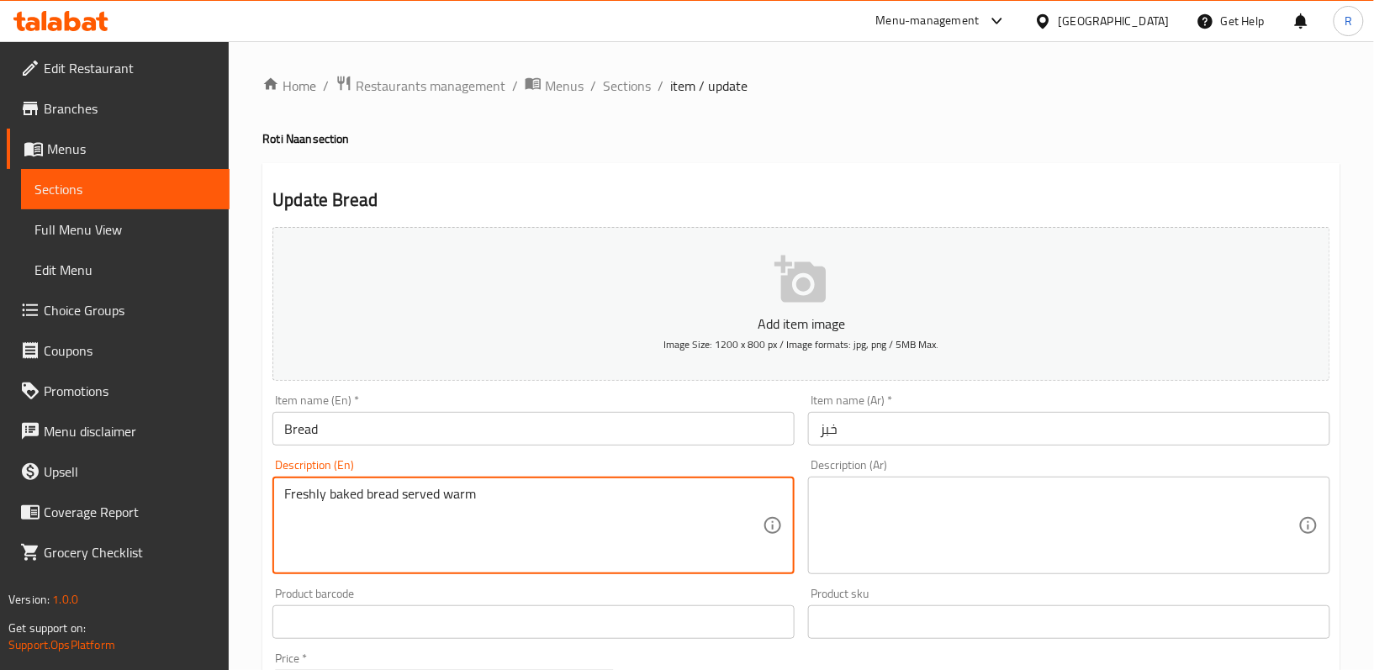
click at [937, 526] on textarea at bounding box center [1059, 526] width 478 height 80
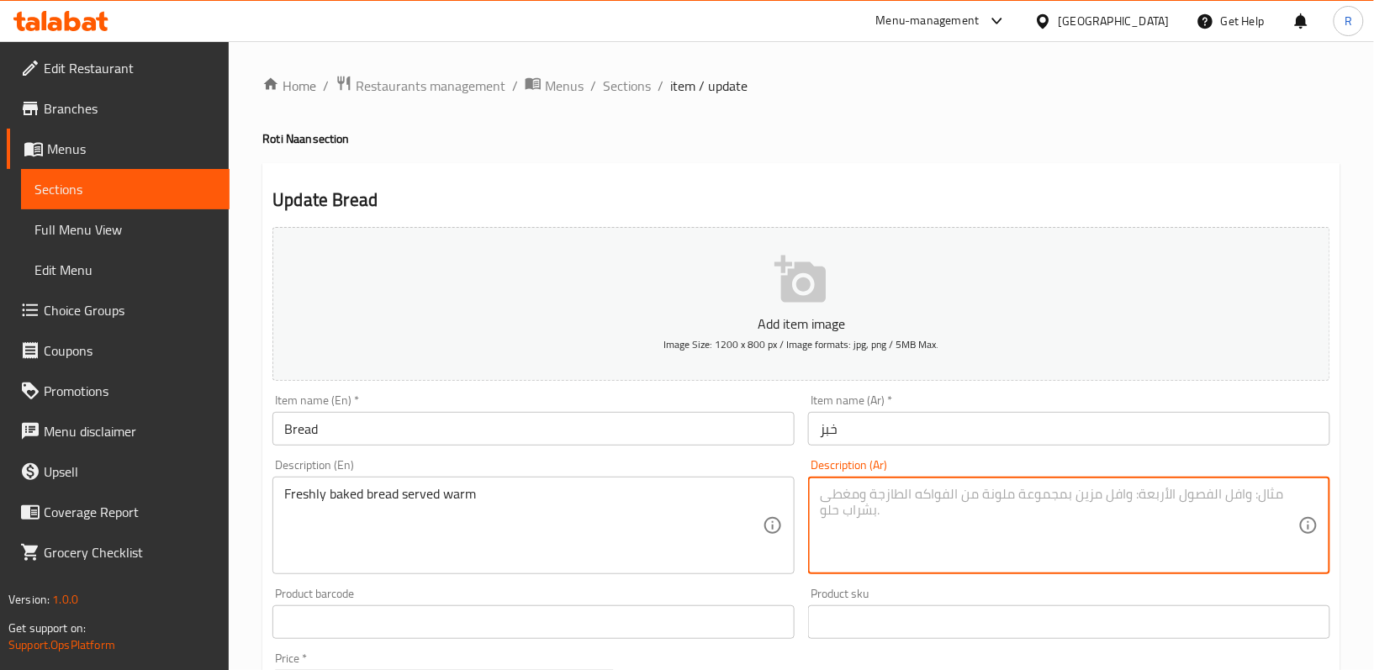
paste textarea "خبز طازج يقدم دافئًا"
type textarea "خبز طازج يقدم دافئًا"
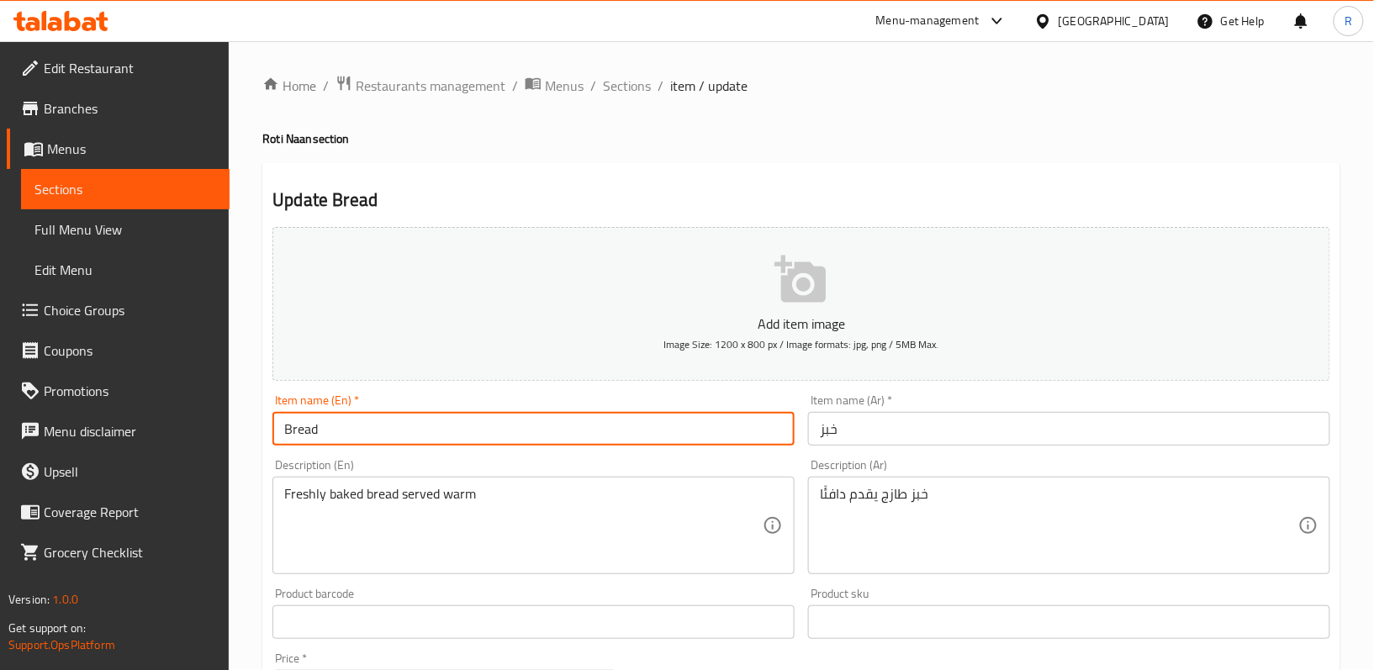
click at [529, 419] on input "Bread" at bounding box center [533, 429] width 522 height 34
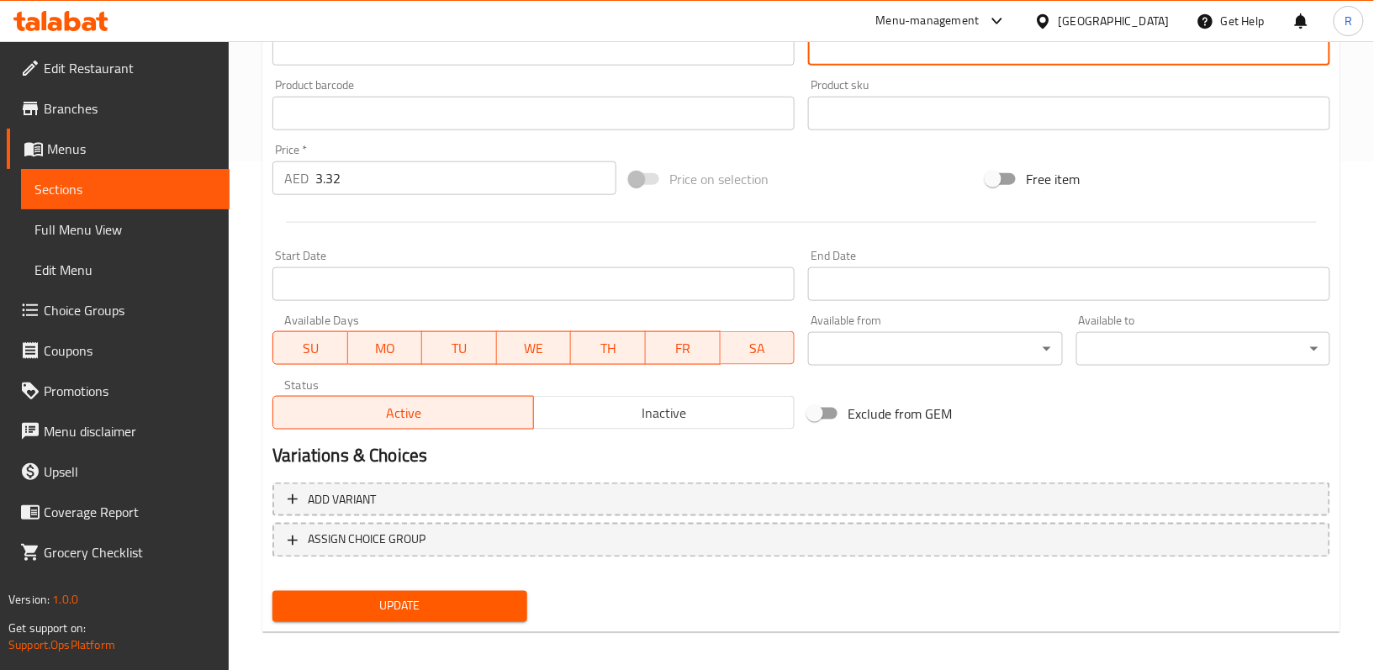
scroll to position [516, 0]
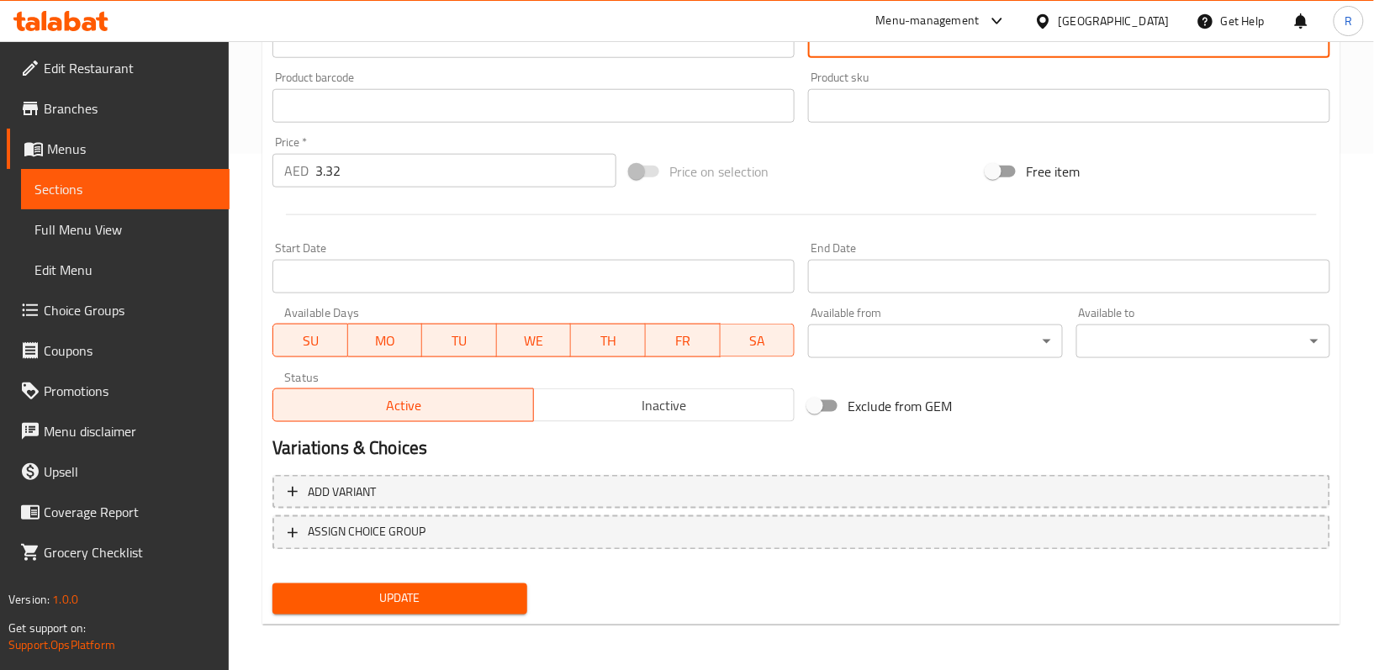
click at [468, 596] on span "Update" at bounding box center [399, 599] width 227 height 21
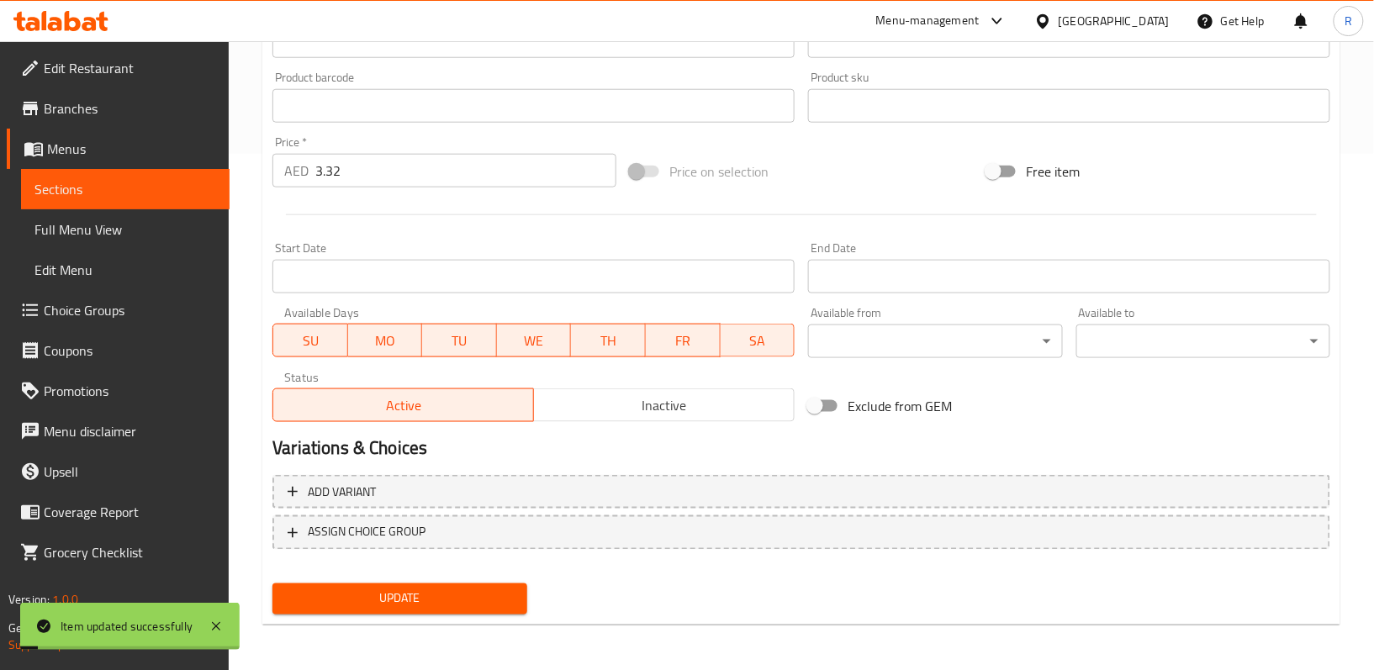
scroll to position [0, 0]
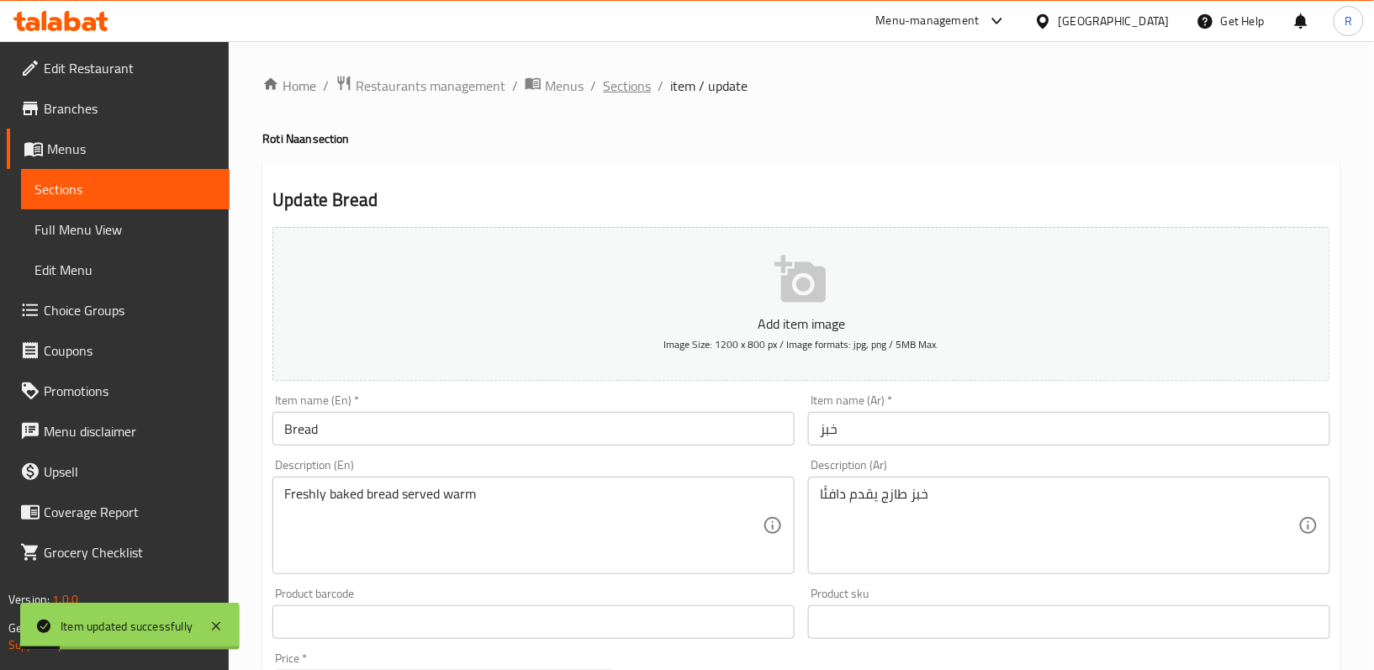
click at [630, 92] on span "Sections" at bounding box center [627, 86] width 48 height 20
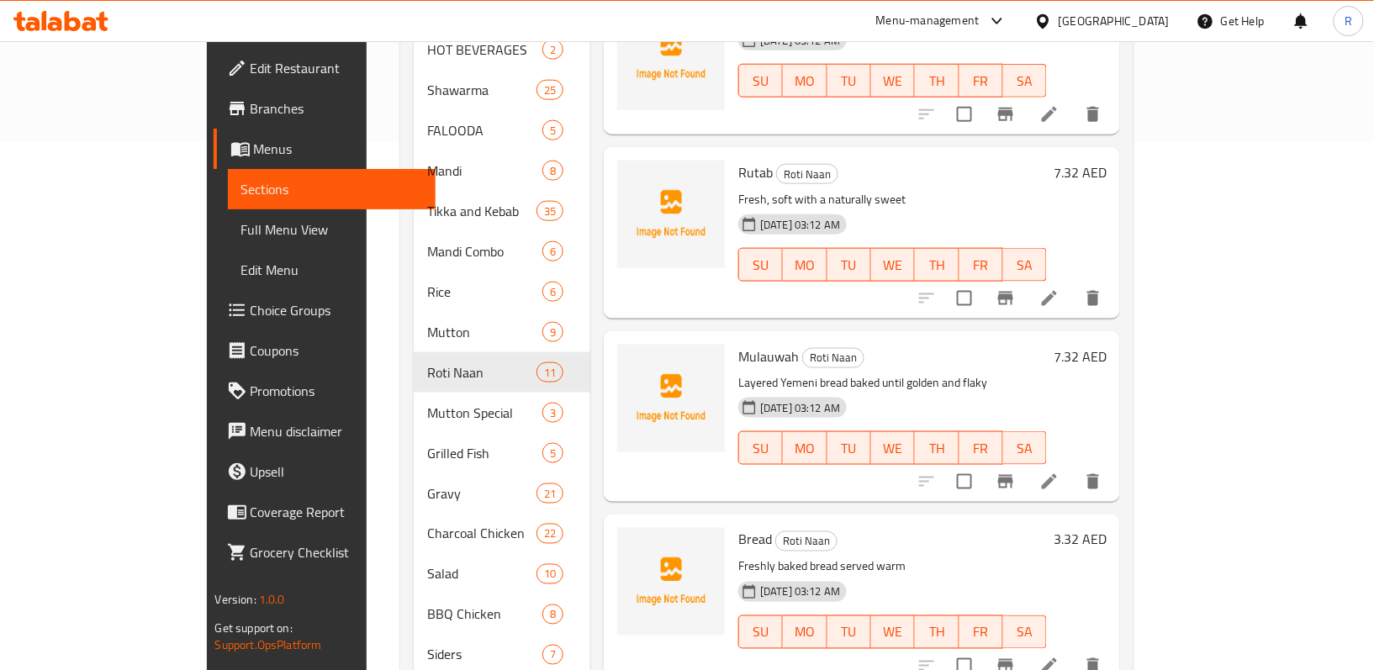
scroll to position [724, 0]
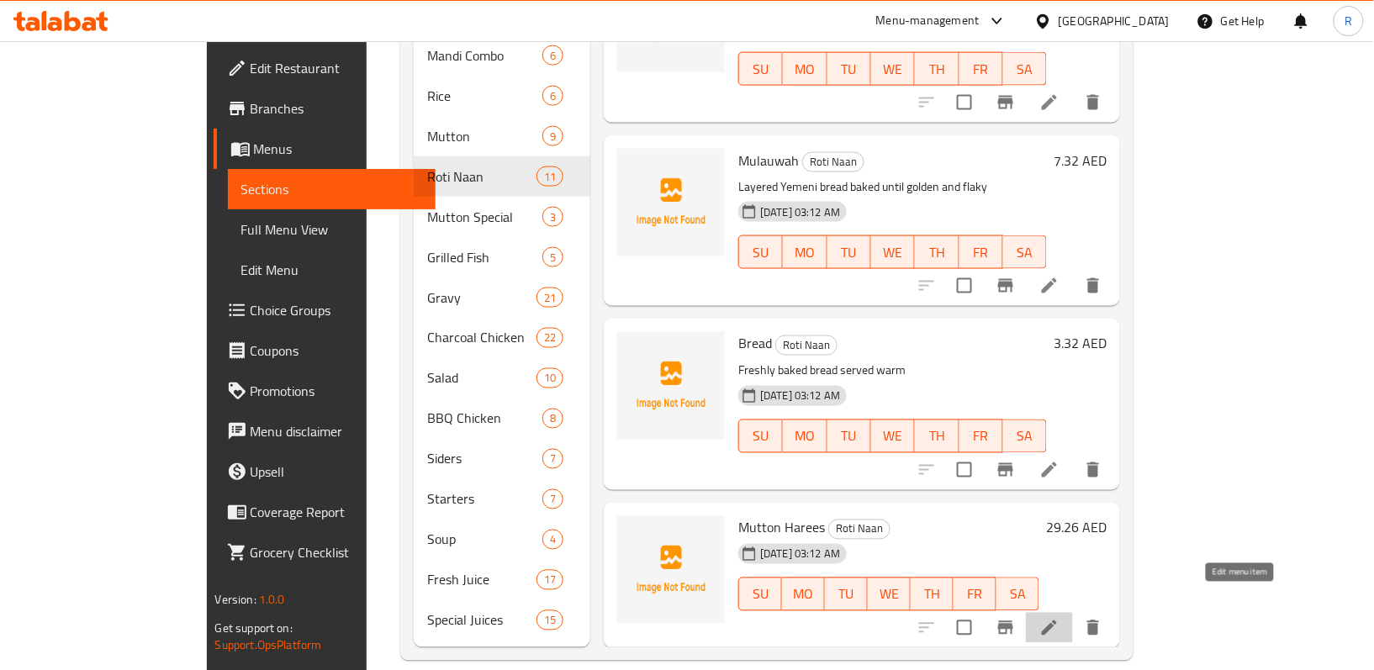
click at [1059, 618] on icon at bounding box center [1049, 628] width 20 height 20
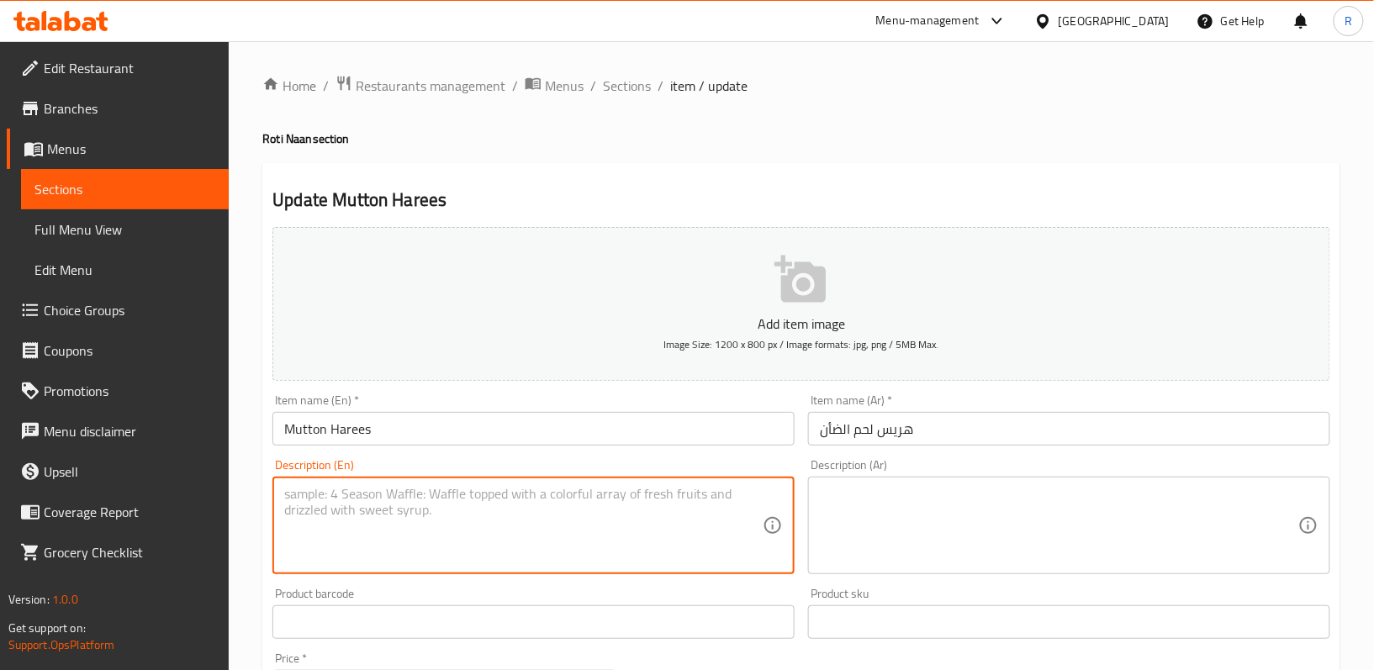
click at [455, 503] on textarea at bounding box center [523, 526] width 478 height 80
paste textarea "Slow-cooked mutton blended with wheat and spices"
click at [465, 499] on textarea "Slow-cooked mutton blended with wheat and spices" at bounding box center [523, 526] width 478 height 80
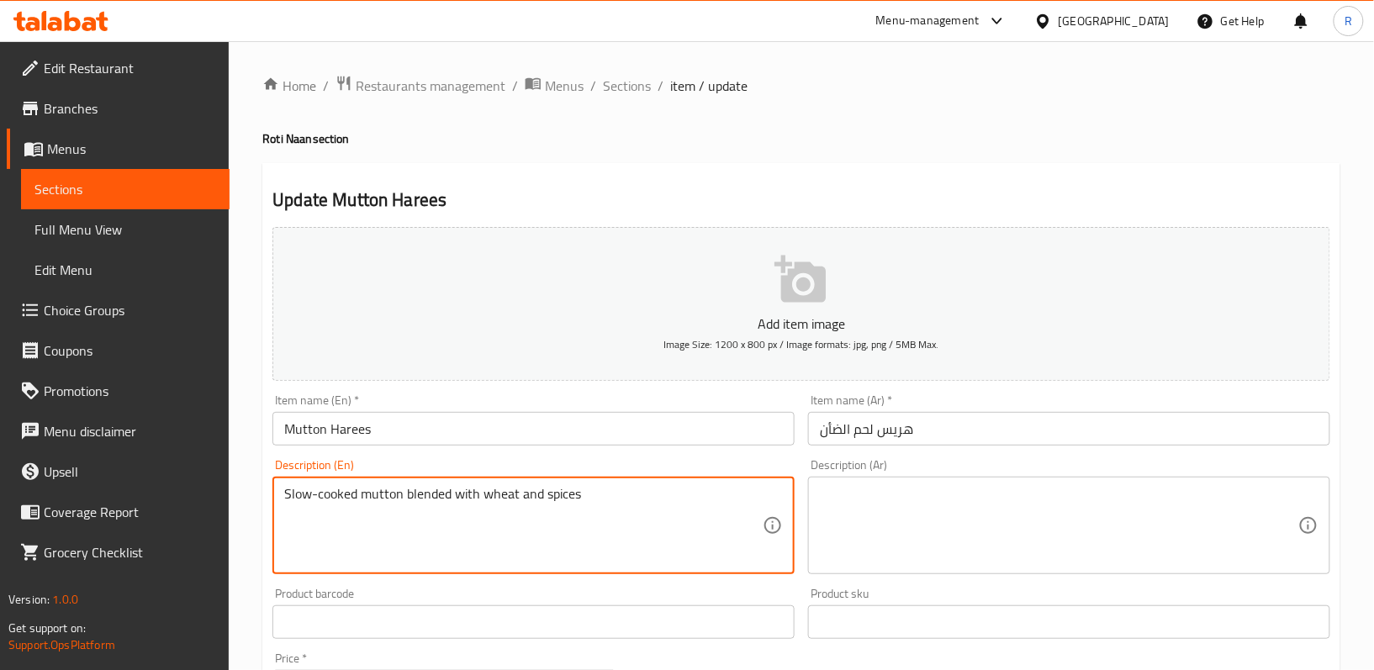
type textarea "Slow-cooked mutton blended with wheat and spices"
click at [966, 521] on textarea at bounding box center [1059, 526] width 478 height 80
paste textarea "لحم ضأن مطهو ببطء وممزوج بالقمح والتوابل"
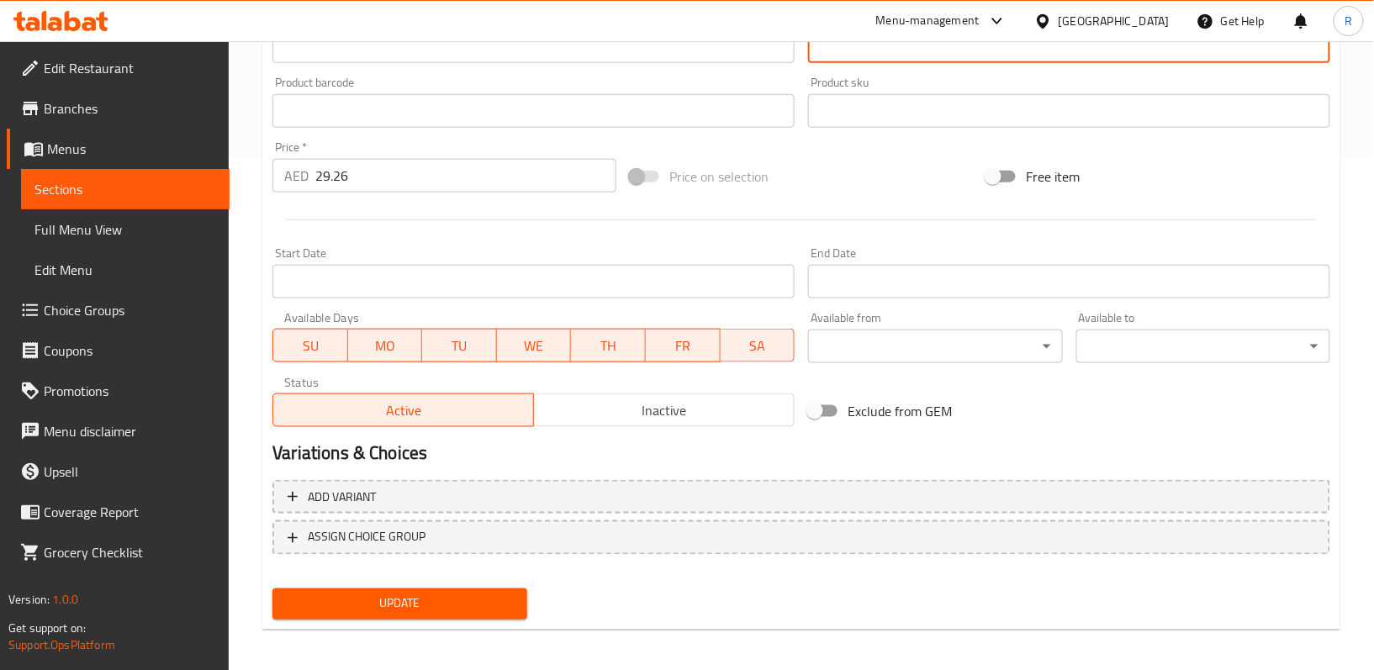
scroll to position [516, 0]
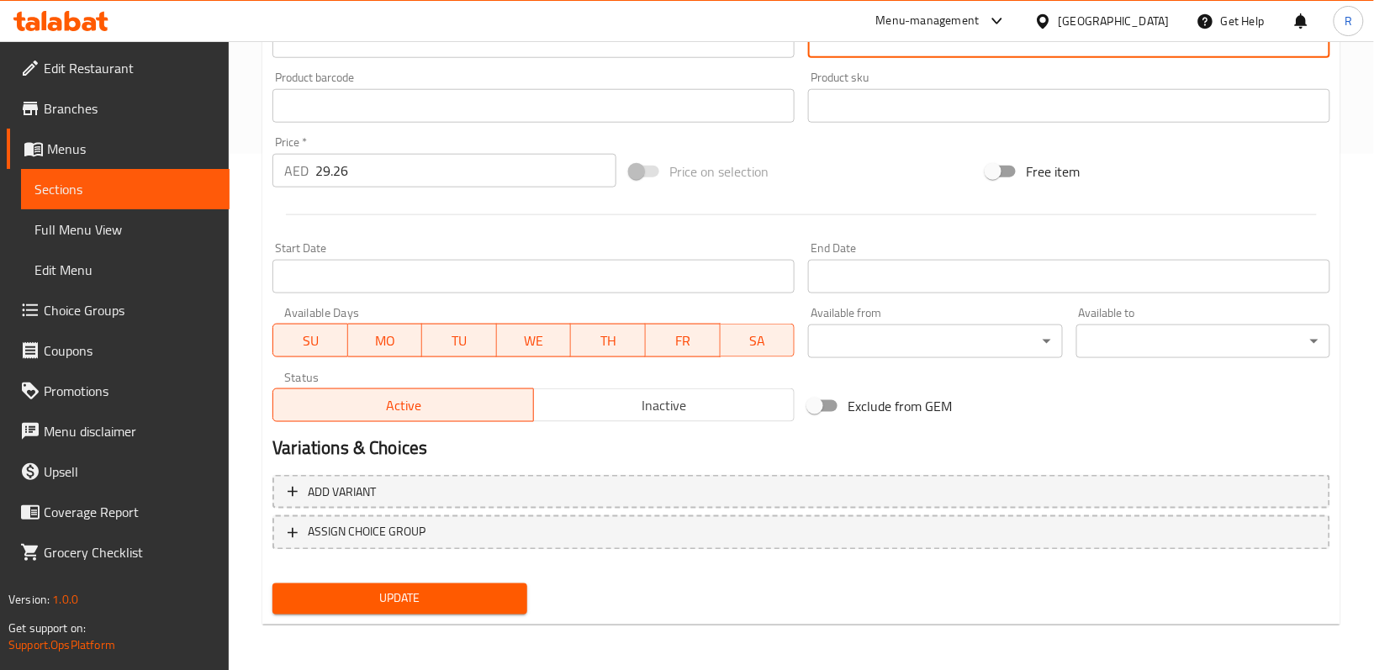
type textarea "لحم ضأن مطهو ببطء وممزوج بالقمح والتوابل"
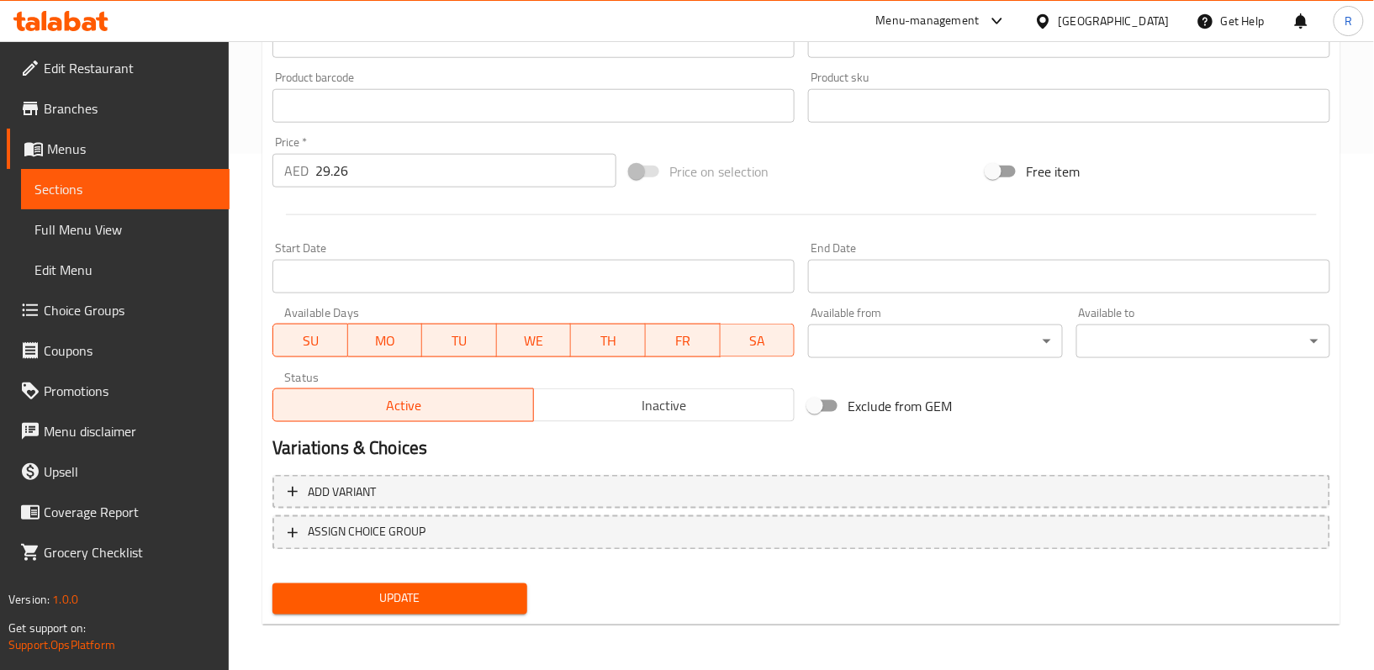
click at [474, 616] on div "Update" at bounding box center [399, 599] width 267 height 45
click at [464, 600] on span "Update" at bounding box center [399, 599] width 227 height 21
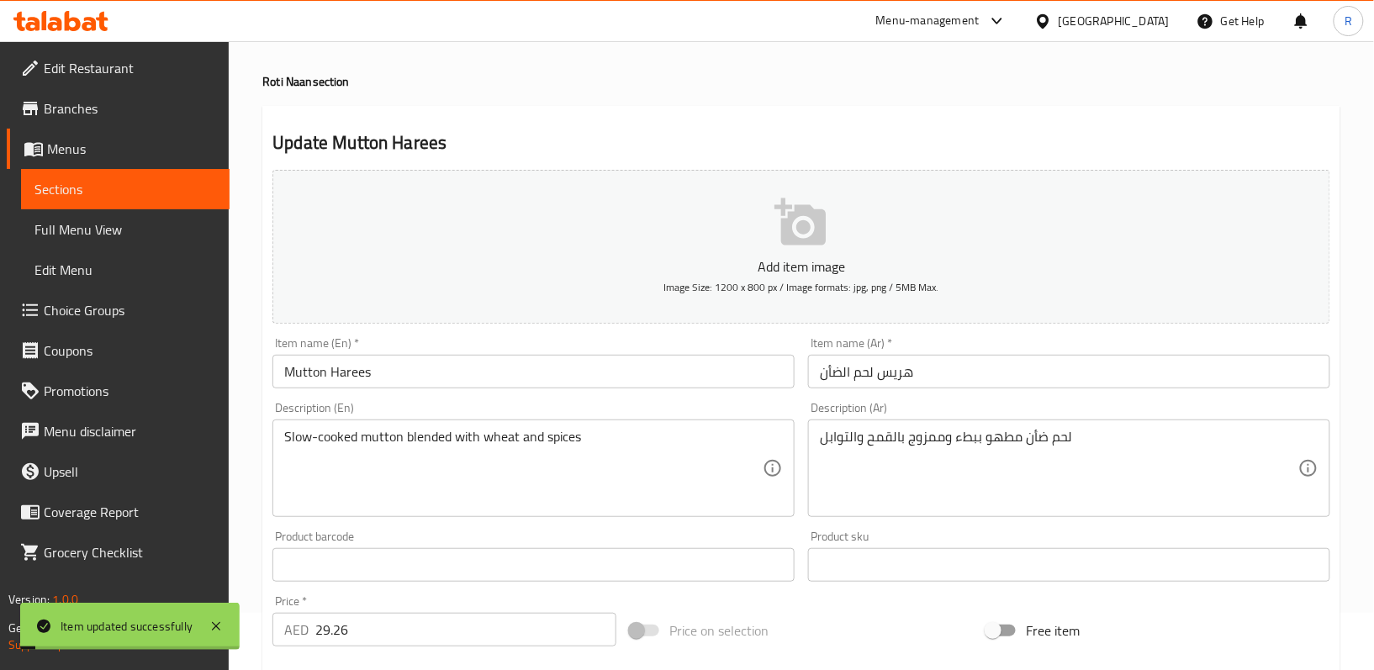
scroll to position [0, 0]
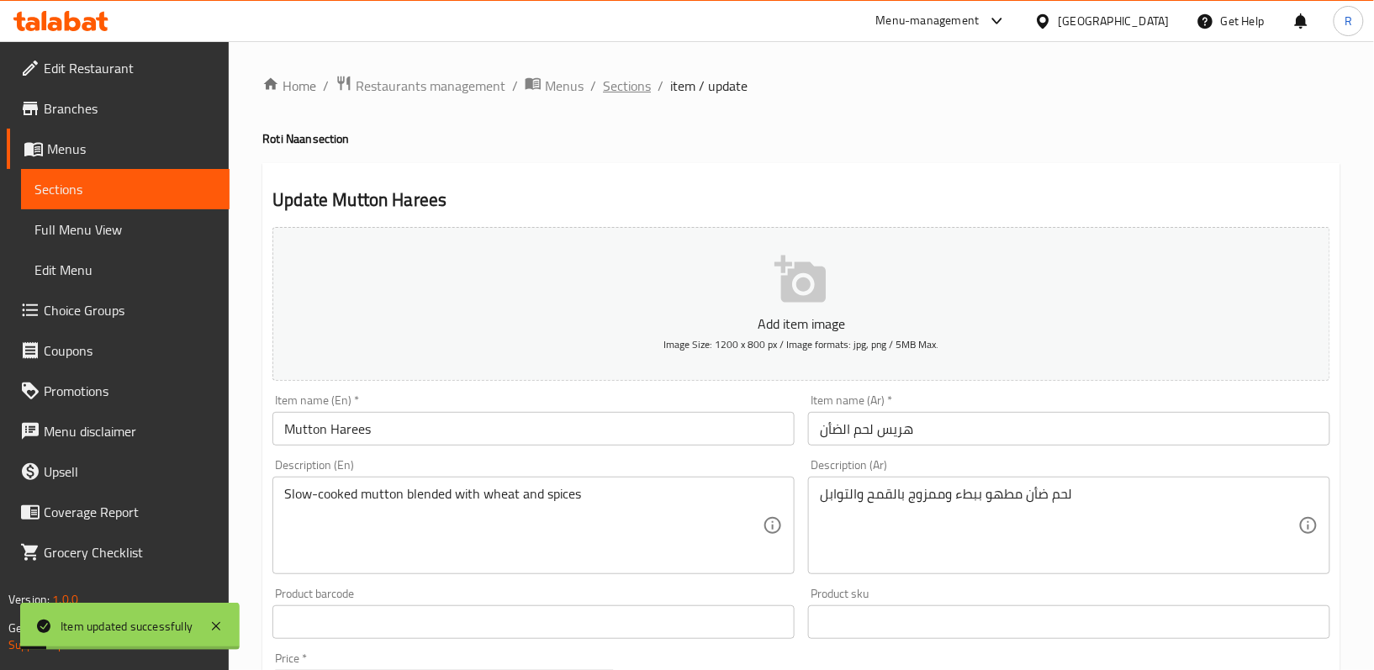
click at [637, 96] on span "Sections" at bounding box center [627, 86] width 48 height 20
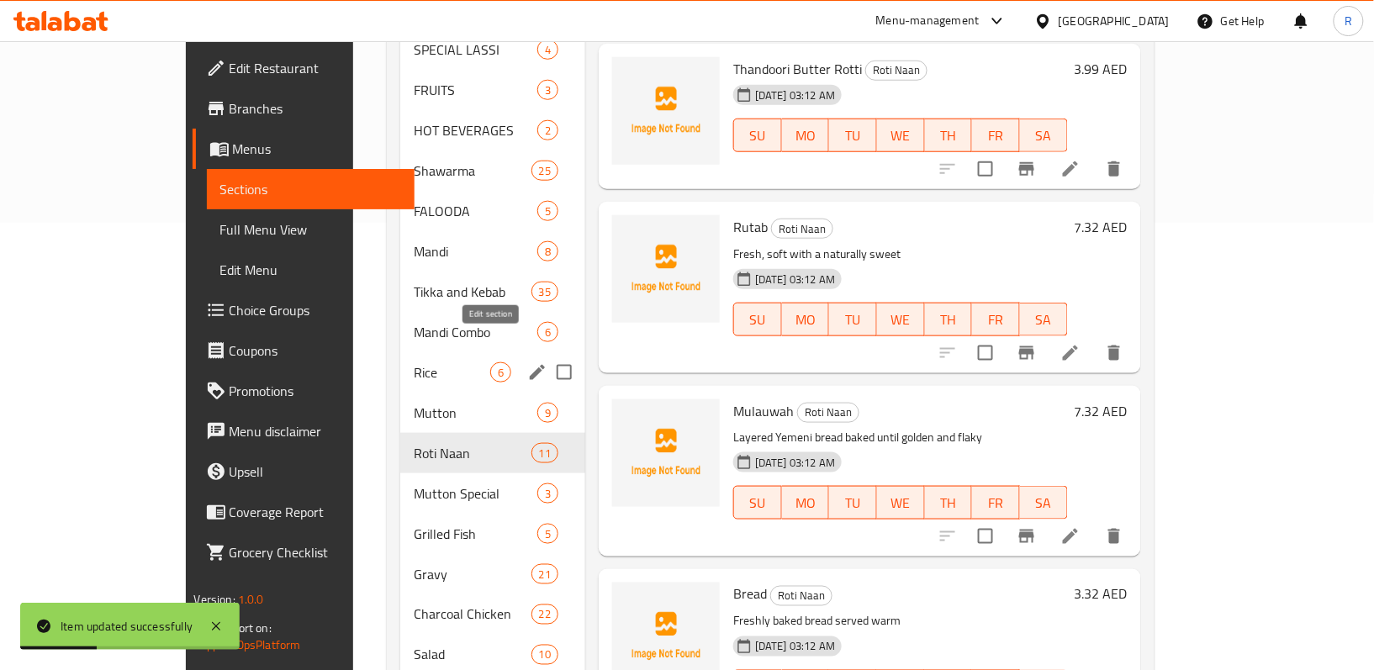
scroll to position [448, 0]
click at [414, 483] on span "Mutton Special" at bounding box center [452, 493] width 77 height 20
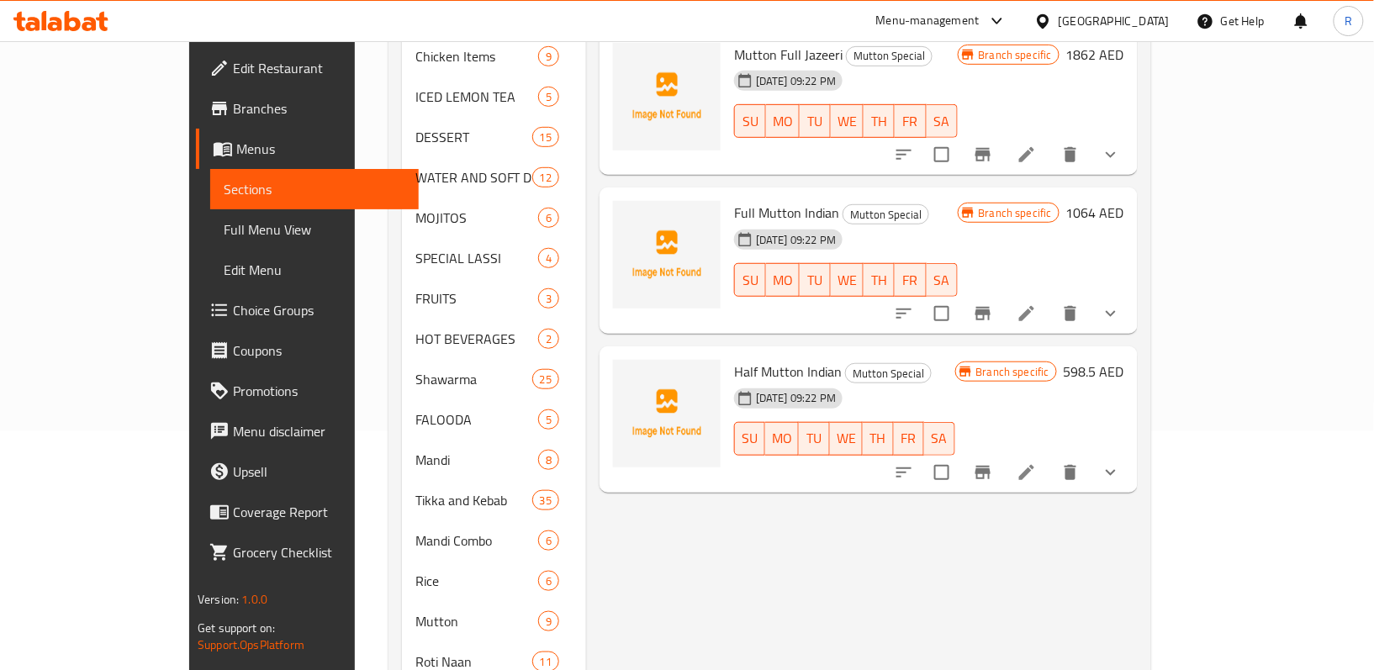
scroll to position [112, 0]
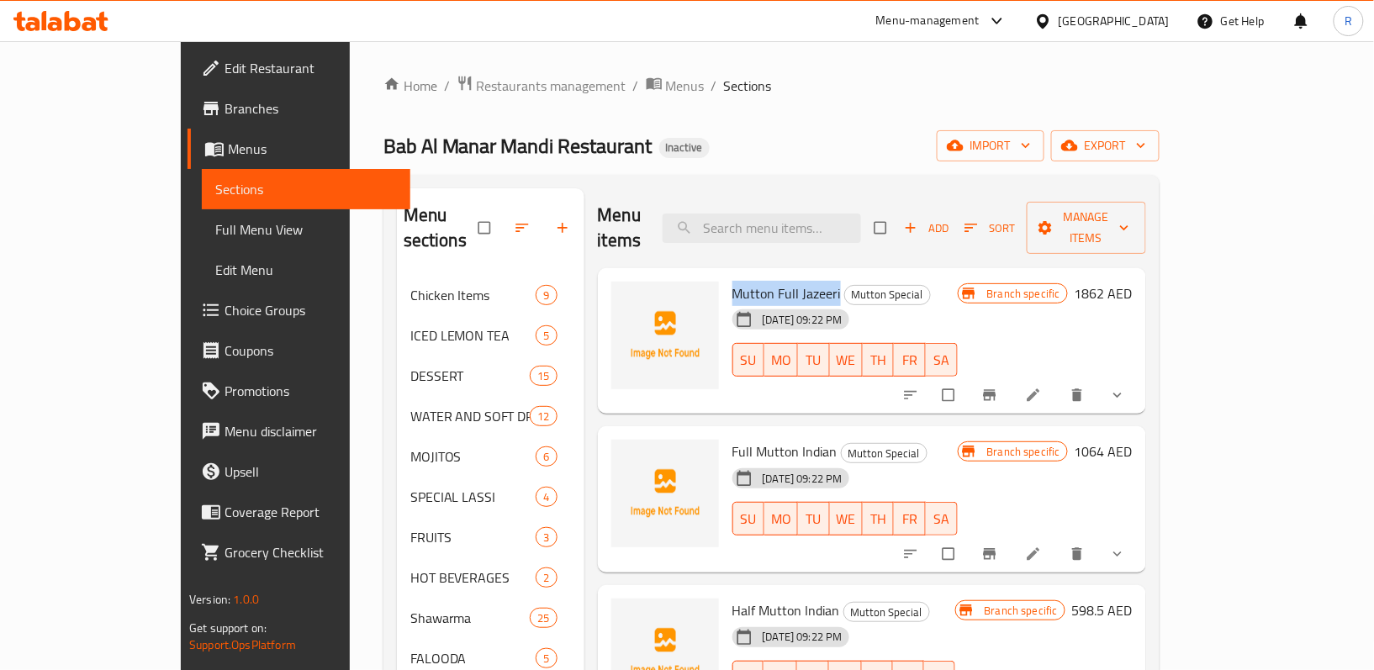
drag, startPoint x: 686, startPoint y: 269, endPoint x: 794, endPoint y: 266, distance: 107.7
click at [794, 282] on h6 "Mutton Full Jazeeri Mutton Special" at bounding box center [844, 294] width 225 height 24
click at [949, 282] on h6 "Mutton Full Jazeeri Mutton Special" at bounding box center [844, 294] width 225 height 24
drag, startPoint x: 686, startPoint y: 267, endPoint x: 794, endPoint y: 269, distance: 107.6
click at [794, 282] on h6 "Mutton Full Jazeeri Mutton Special" at bounding box center [844, 294] width 225 height 24
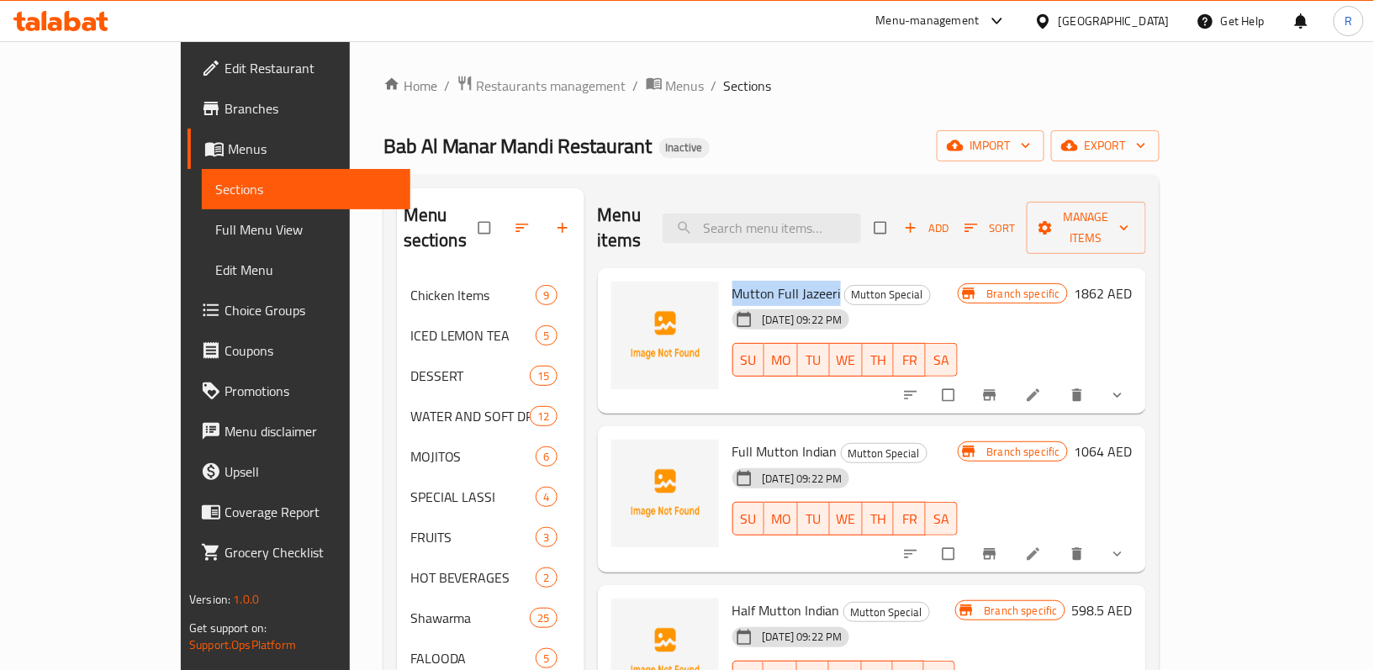
copy span "Mutton Full Jazeeri"
click at [732, 281] on span "Mutton Full Jazeeri" at bounding box center [786, 293] width 108 height 25
drag, startPoint x: 733, startPoint y: 263, endPoint x: 792, endPoint y: 257, distance: 59.1
click at [792, 282] on h6 "Mutton Full Jazeeri Mutton Special" at bounding box center [844, 294] width 225 height 24
copy span "Full Jazeeri"
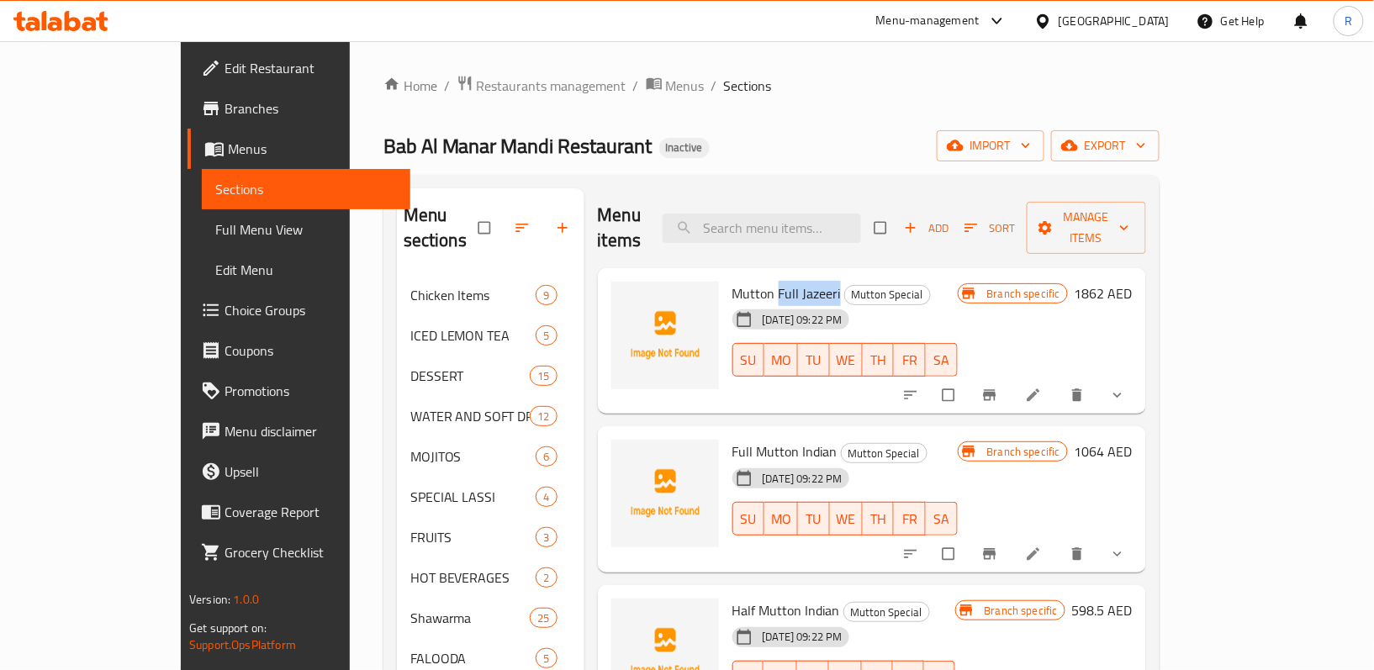
click at [1139, 377] on button "show more" at bounding box center [1119, 395] width 40 height 37
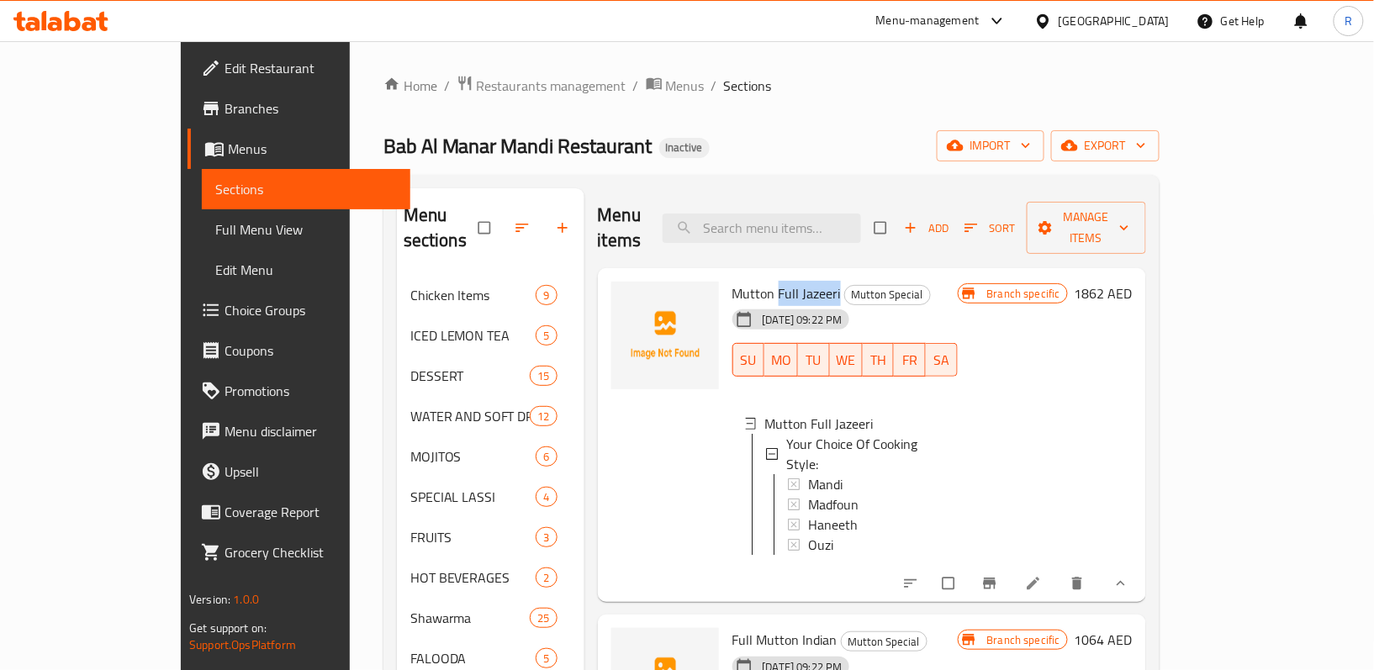
click at [1039, 578] on icon at bounding box center [1033, 584] width 13 height 13
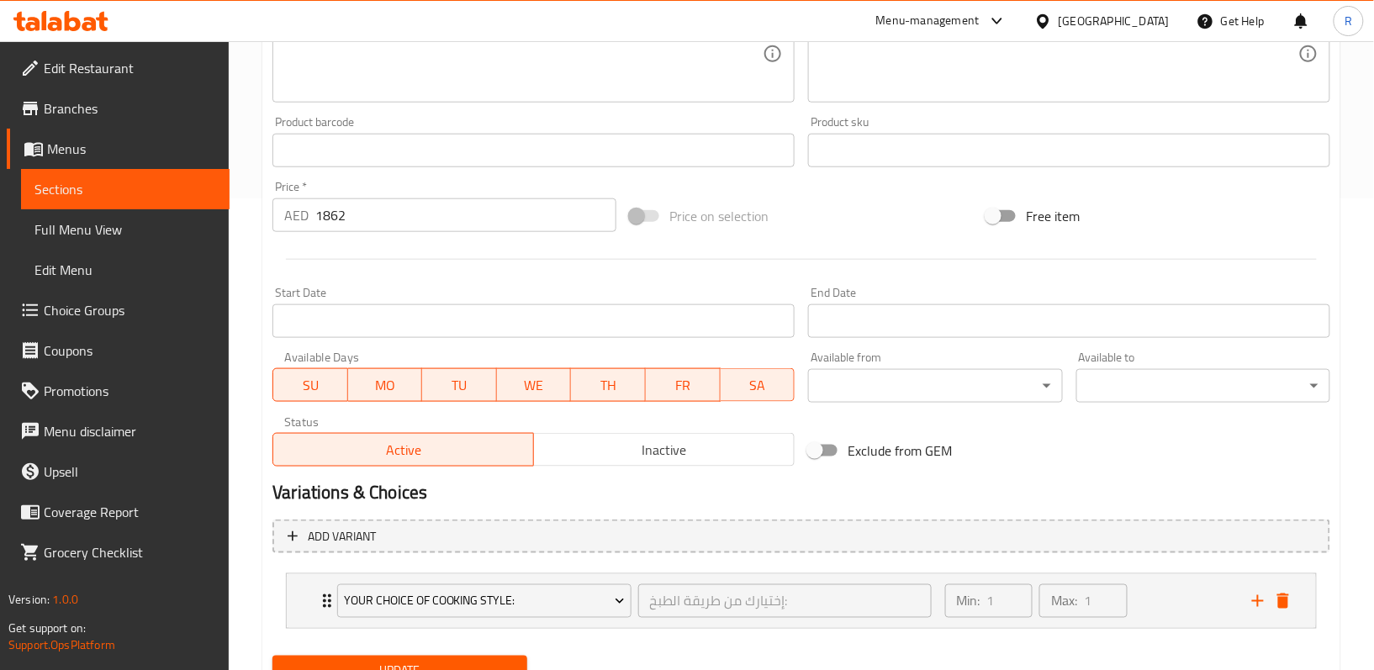
scroll to position [547, 0]
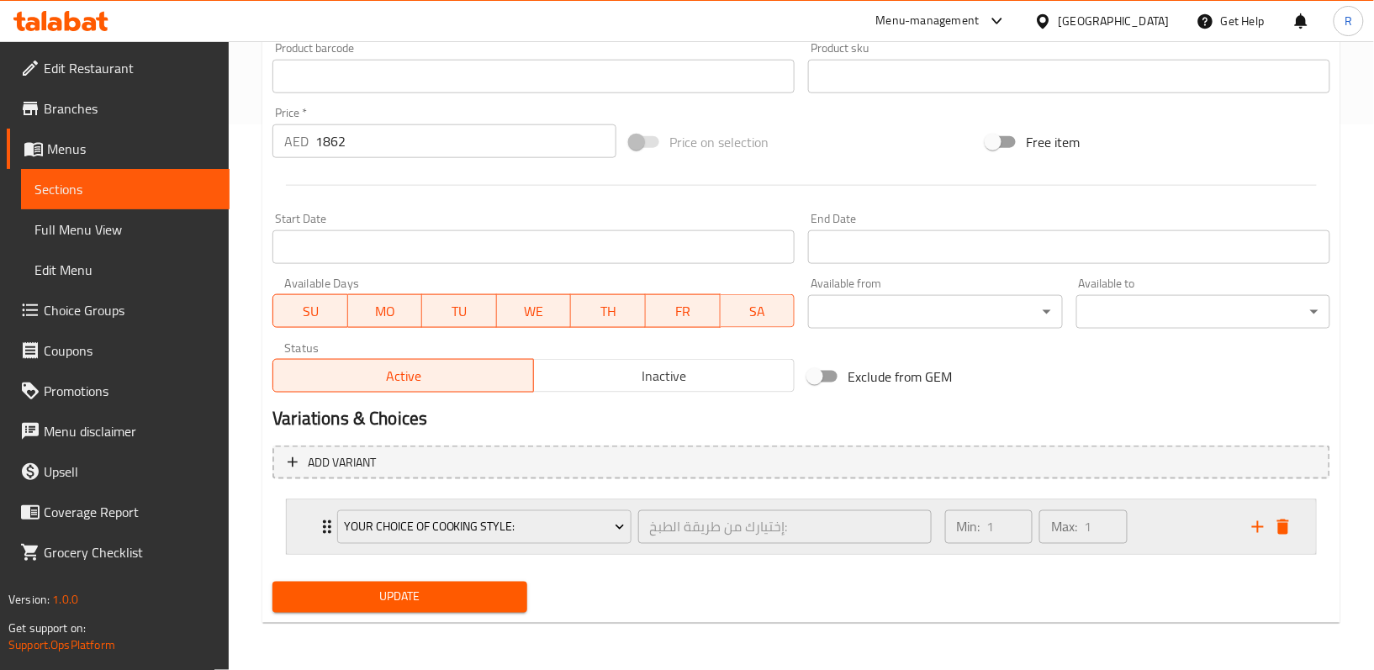
click at [318, 533] on icon "Expand" at bounding box center [327, 527] width 20 height 20
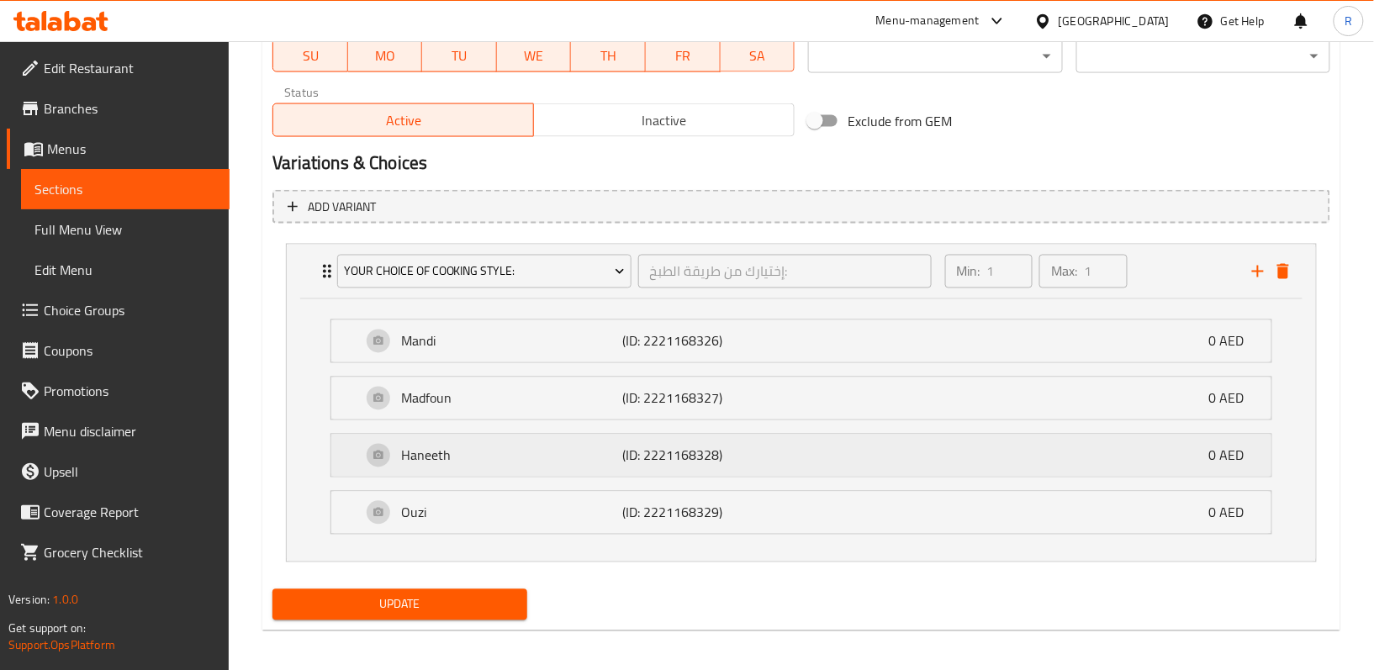
scroll to position [812, 0]
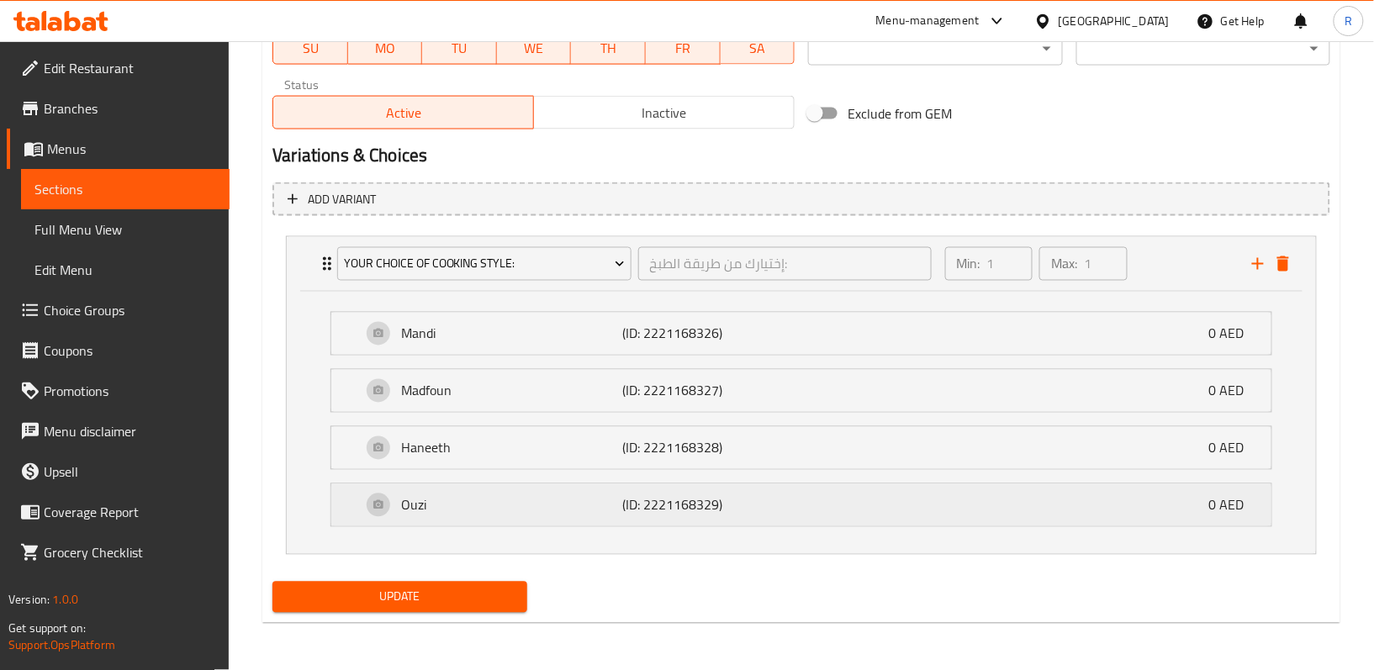
click at [624, 495] on p "(ID: 2221168329)" at bounding box center [695, 505] width 147 height 20
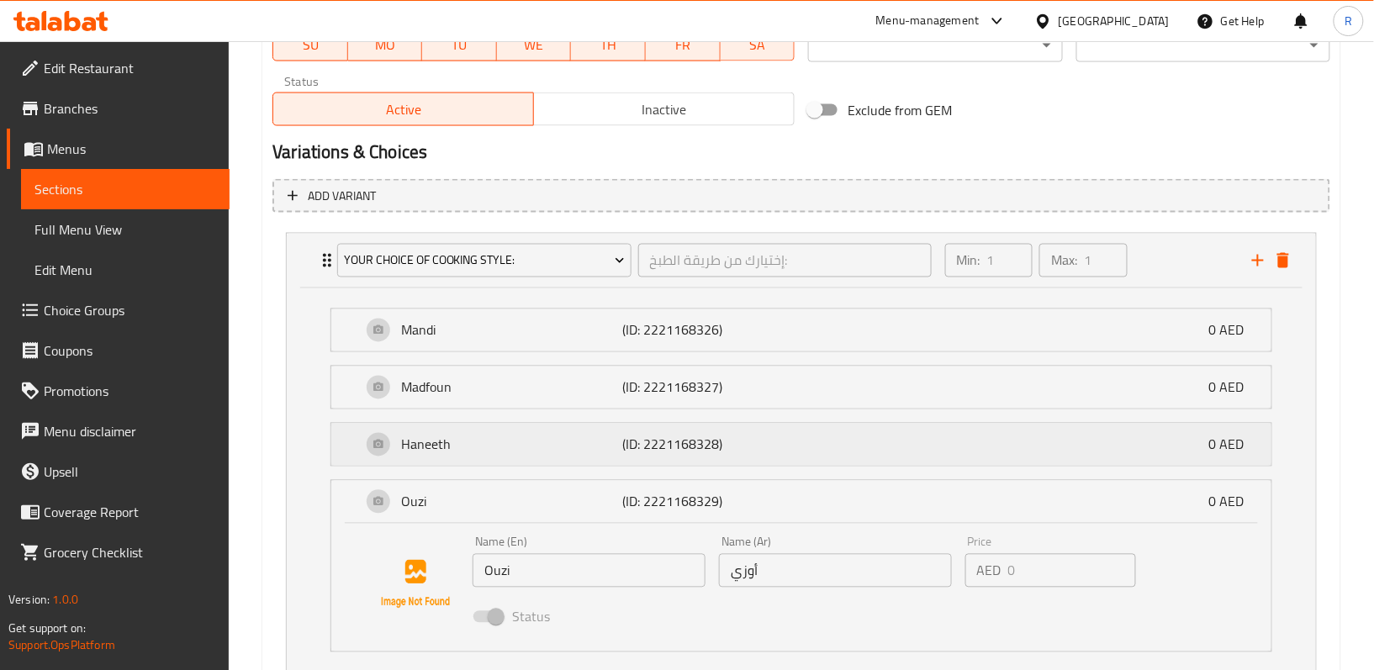
click at [626, 462] on div "Haneeth (ID: 2221168328) 0 AED" at bounding box center [807, 445] width 890 height 42
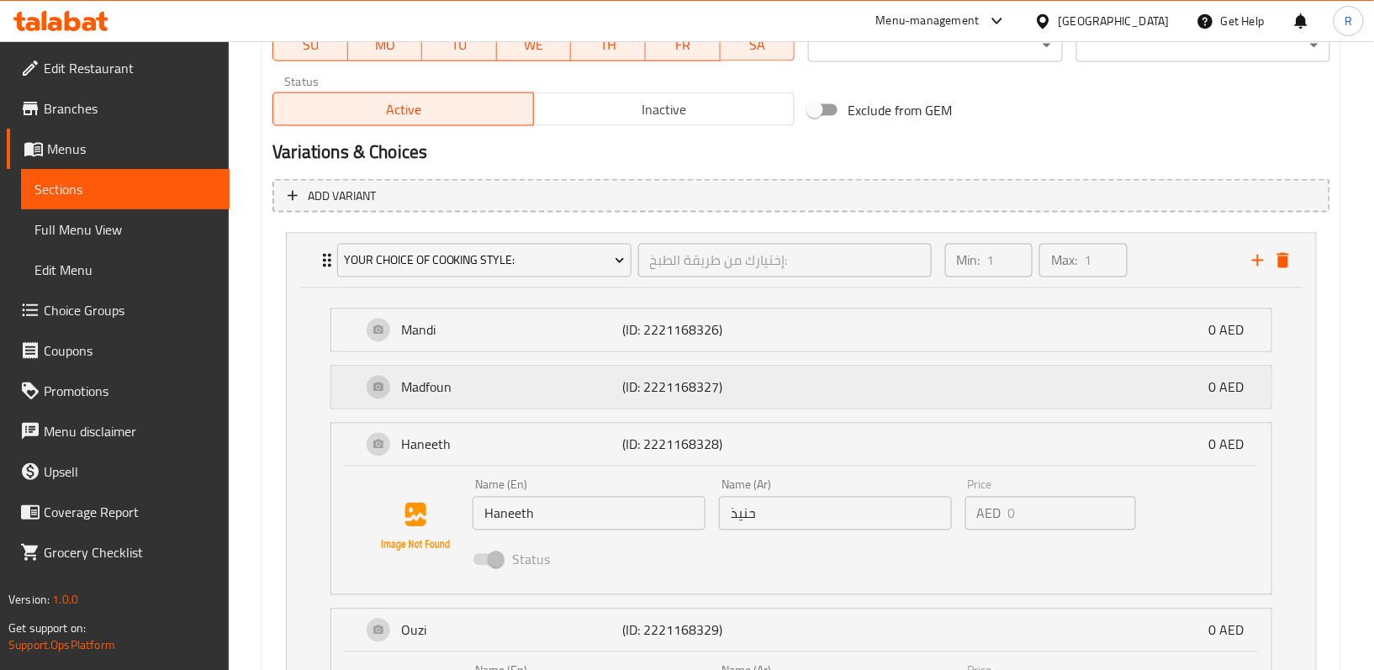
click at [633, 405] on div "Madfoun (ID: 2221168327) 0 AED" at bounding box center [807, 388] width 890 height 42
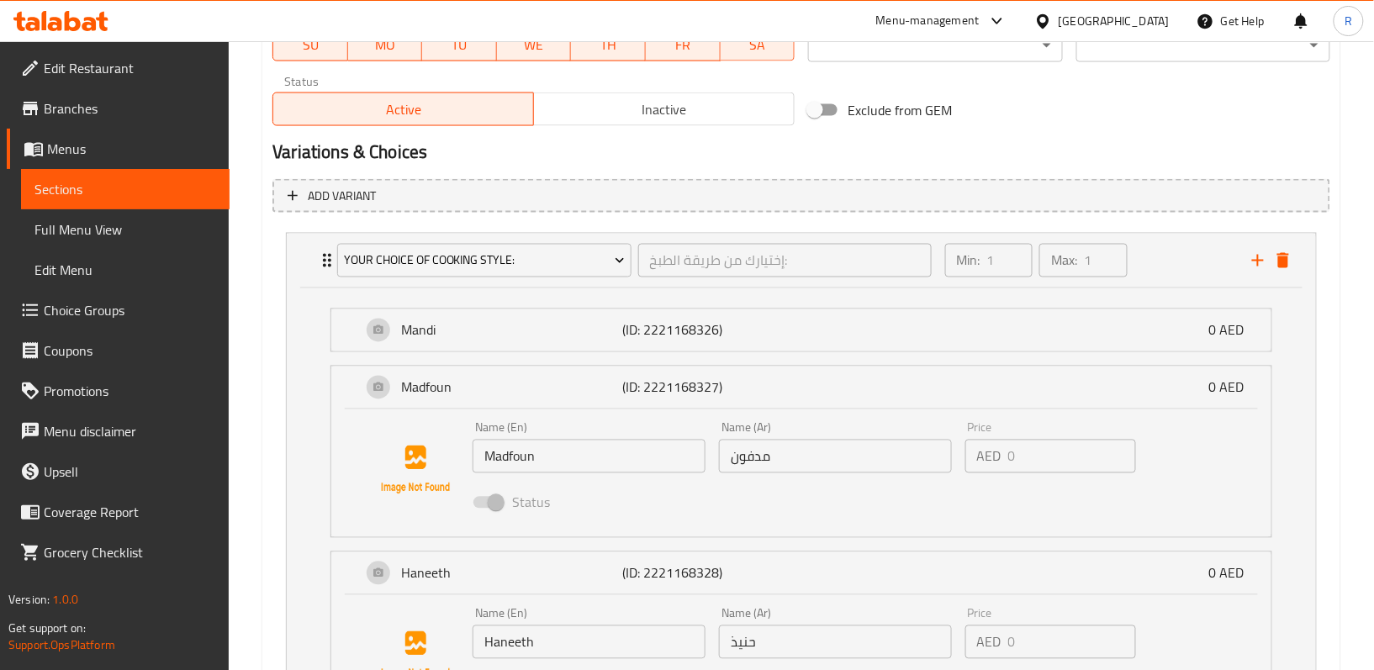
click at [644, 354] on li "Mandi (ID: 2221168326) 0 AED Name (En) Mandi Name (En) Name (Ar) مندي Name (Ar)…" at bounding box center [801, 330] width 969 height 57
click at [677, 348] on div "Mandi (ID: 2221168326) 0 AED" at bounding box center [807, 330] width 890 height 42
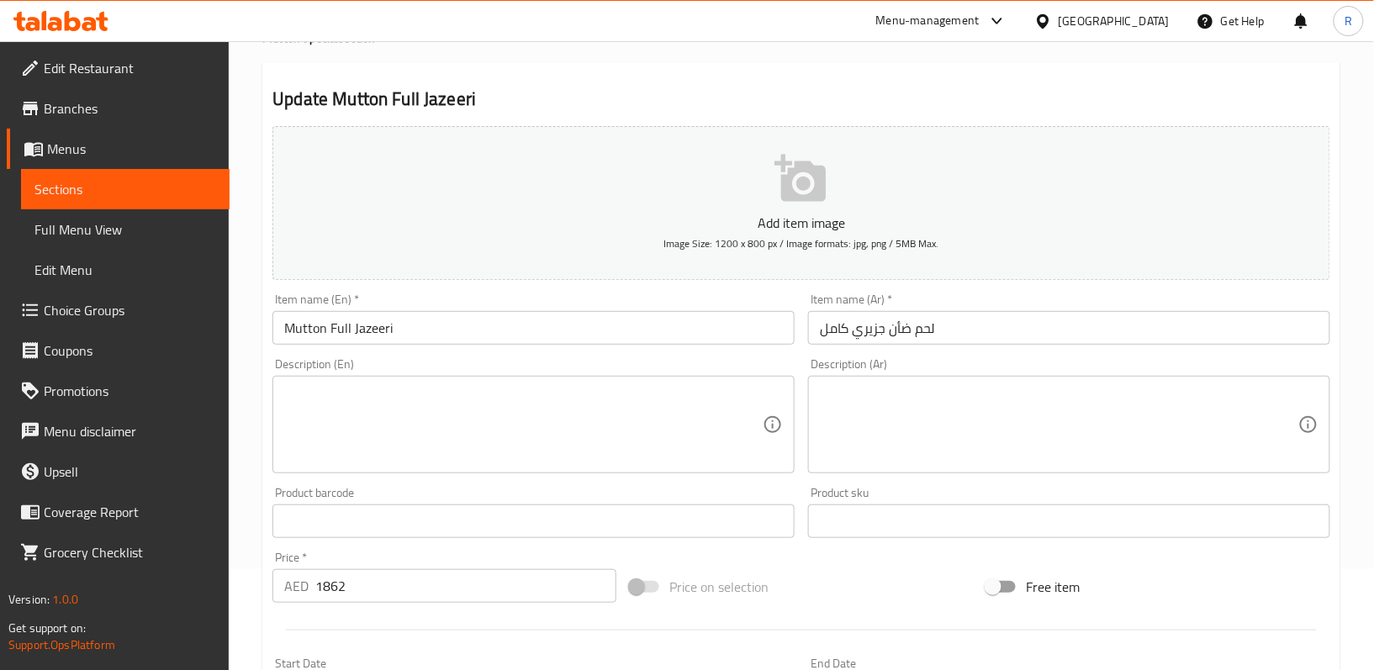
scroll to position [0, 0]
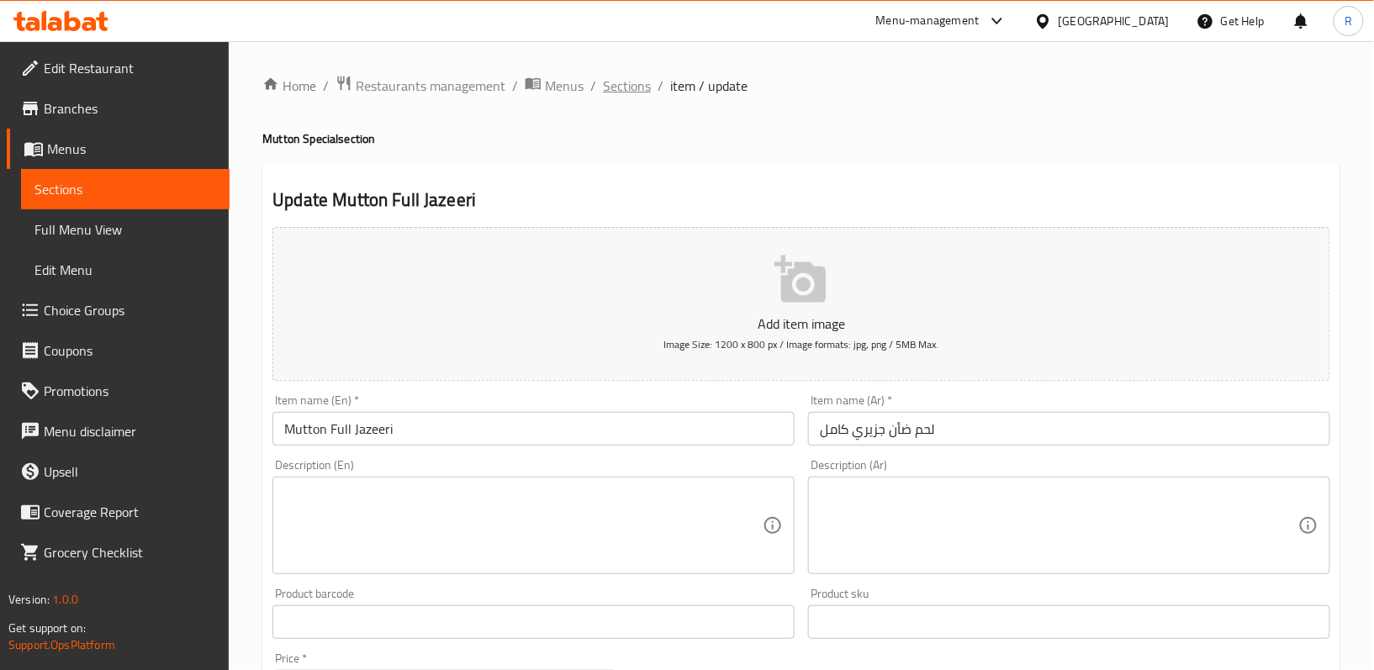
click at [646, 85] on span "Sections" at bounding box center [627, 86] width 48 height 20
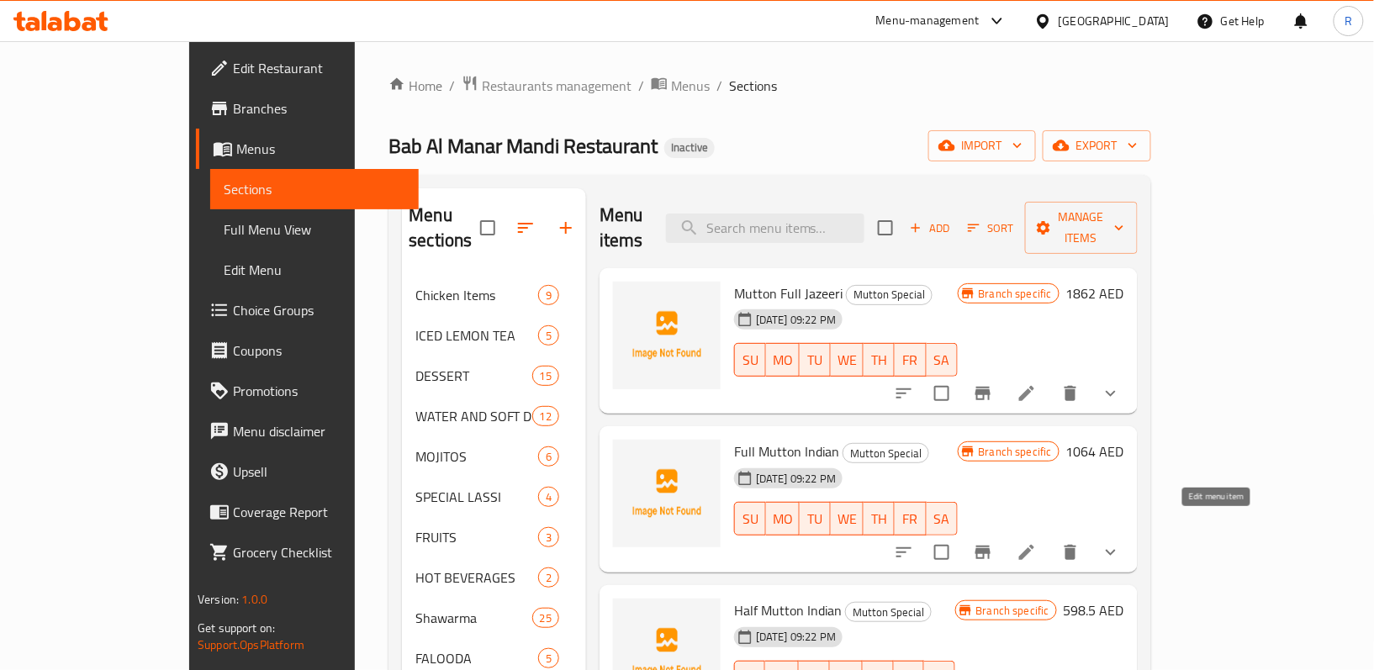
click at [1034, 545] on icon at bounding box center [1026, 552] width 15 height 15
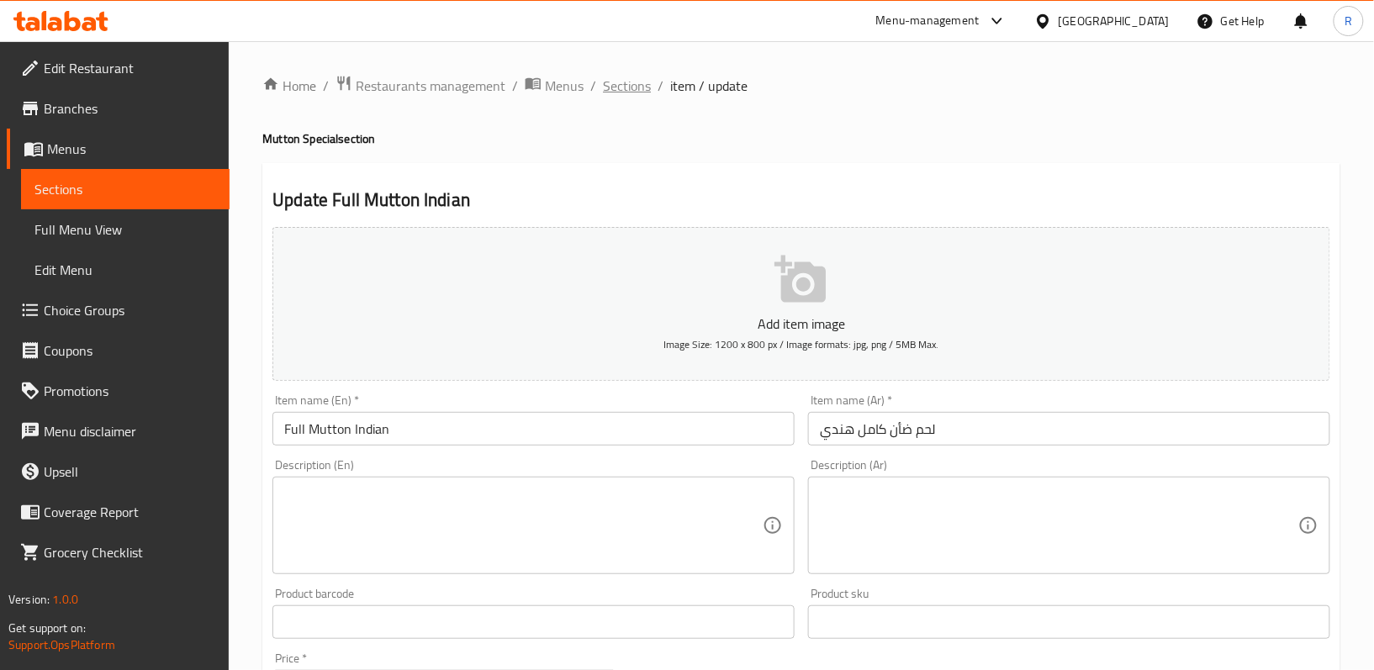
click at [629, 96] on span "Sections" at bounding box center [627, 86] width 48 height 20
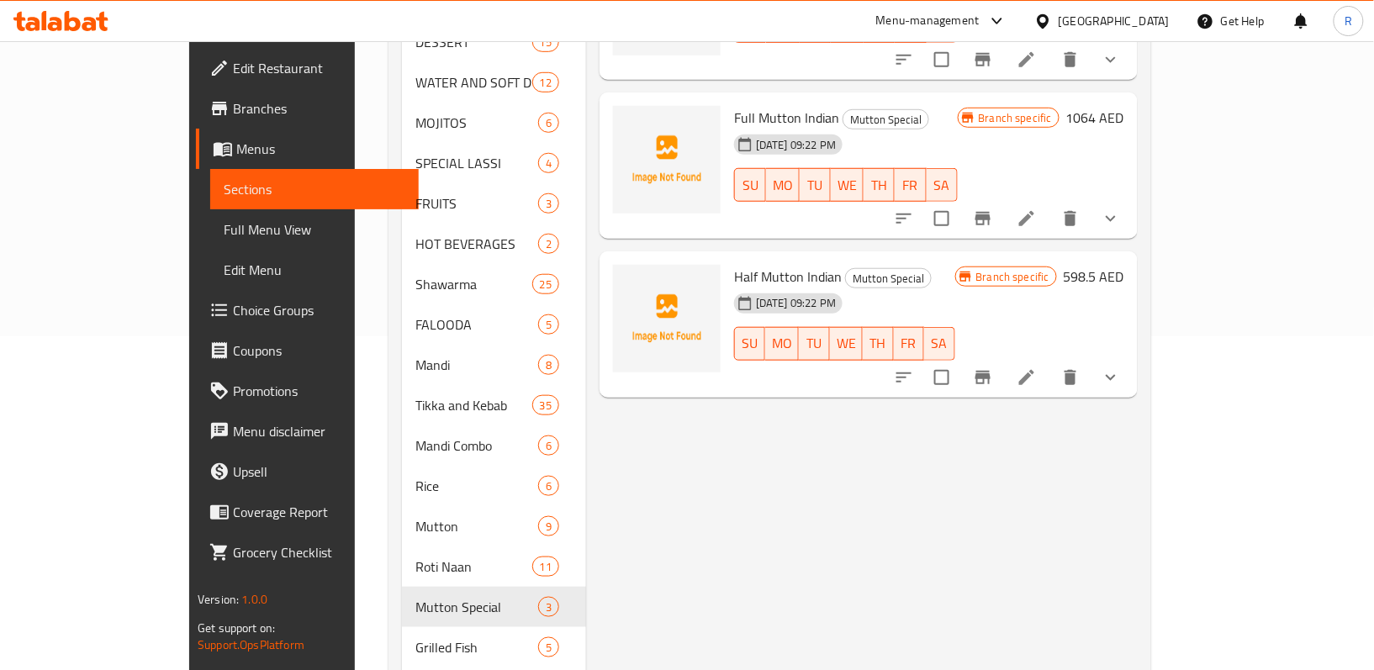
scroll to position [336, 0]
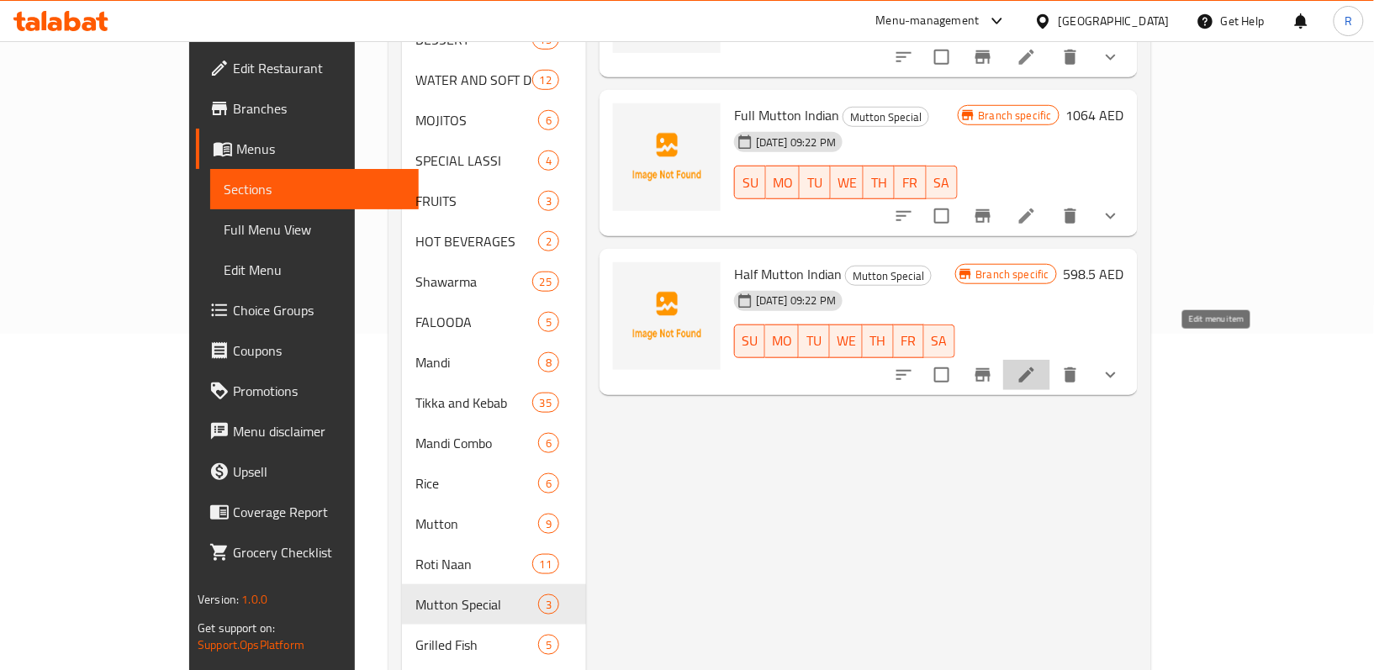
click at [1034, 367] on icon at bounding box center [1026, 374] width 15 height 15
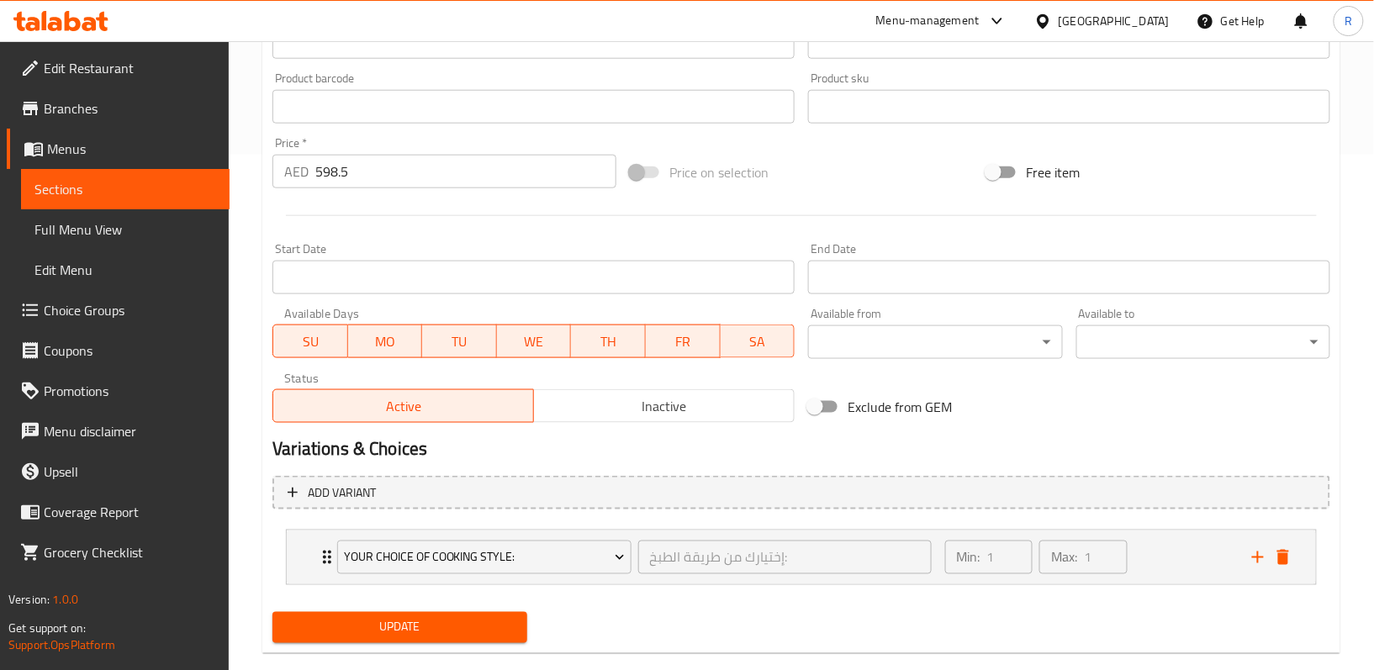
scroll to position [547, 0]
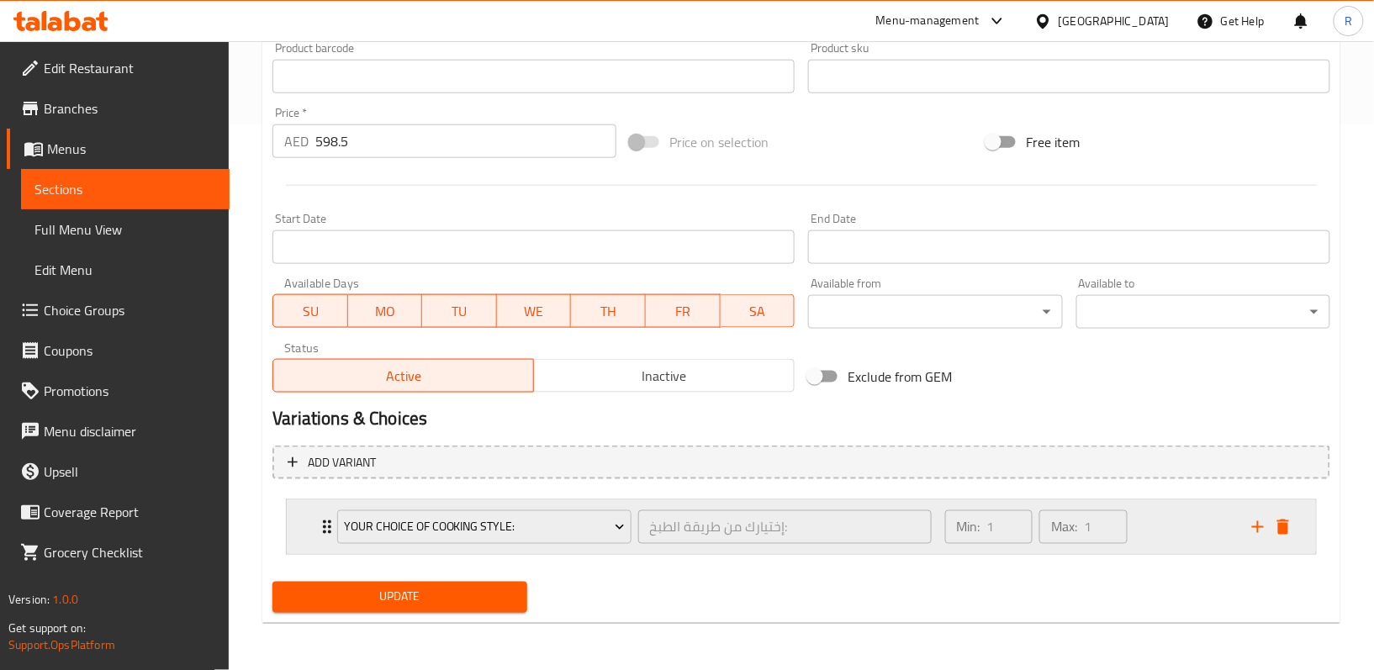
click at [319, 525] on icon "Expand" at bounding box center [327, 527] width 20 height 20
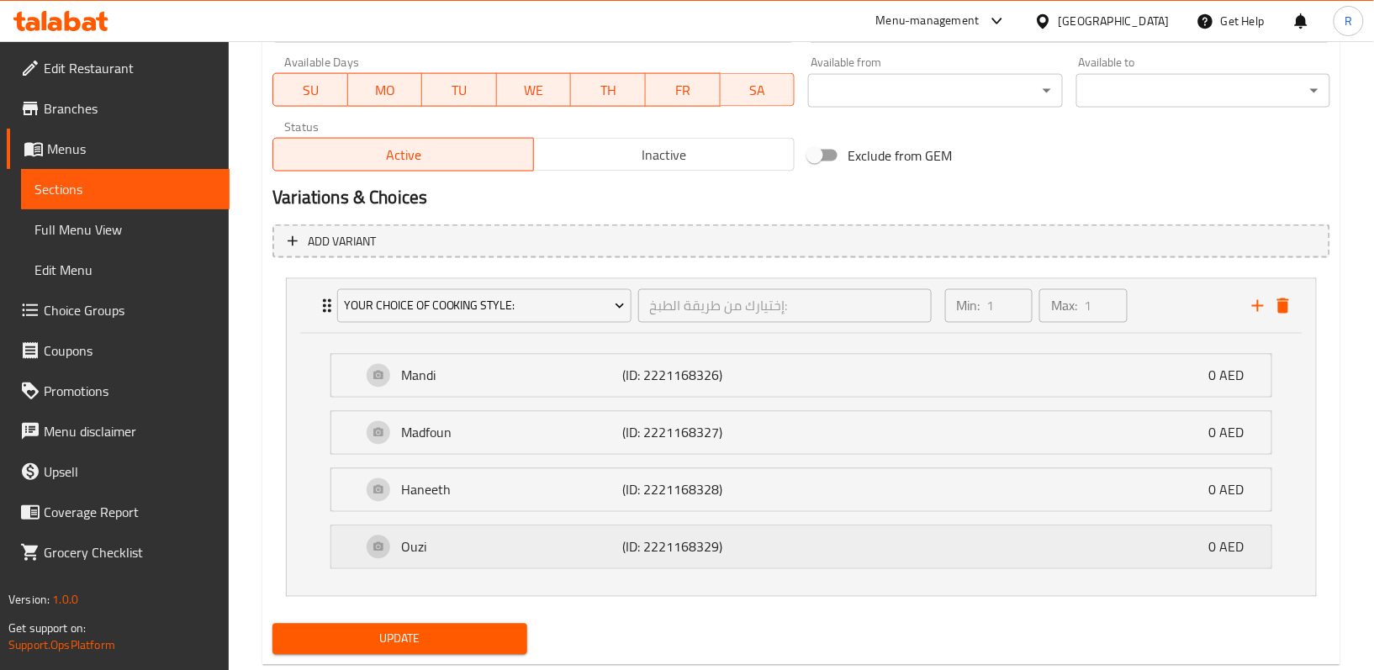
scroll to position [771, 0]
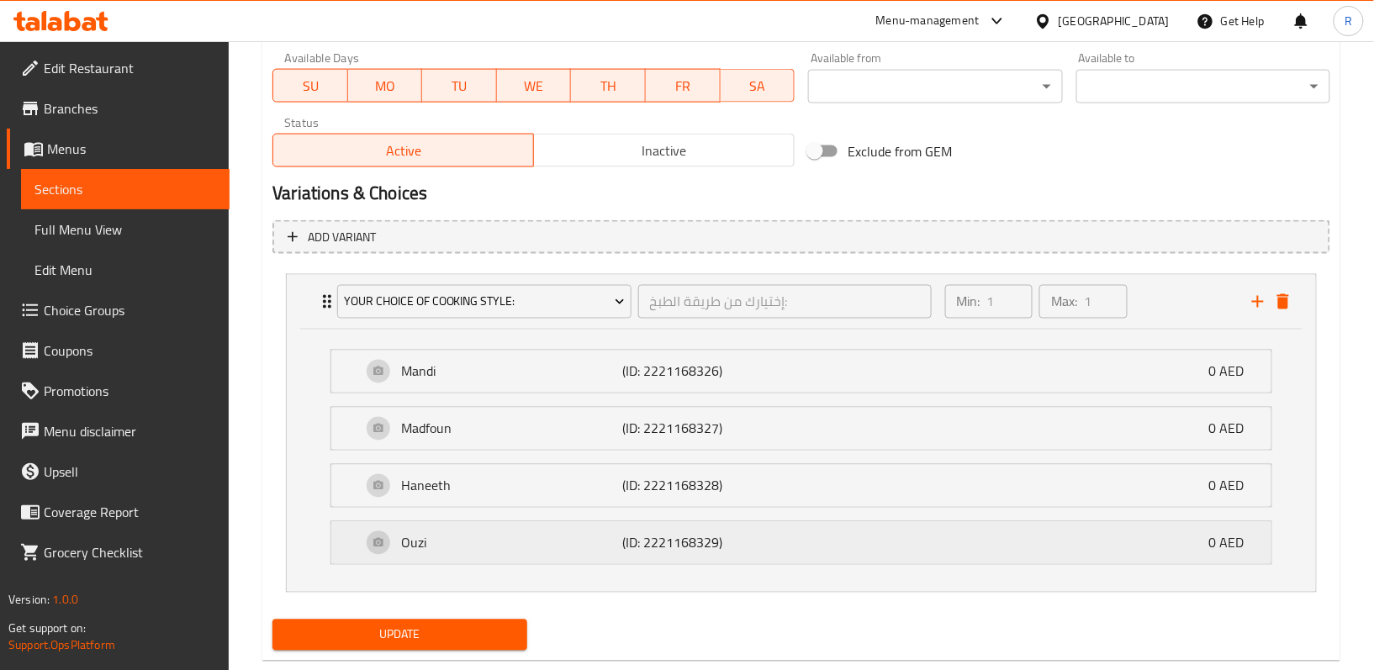
click at [486, 549] on p "Ouzi" at bounding box center [511, 543] width 221 height 20
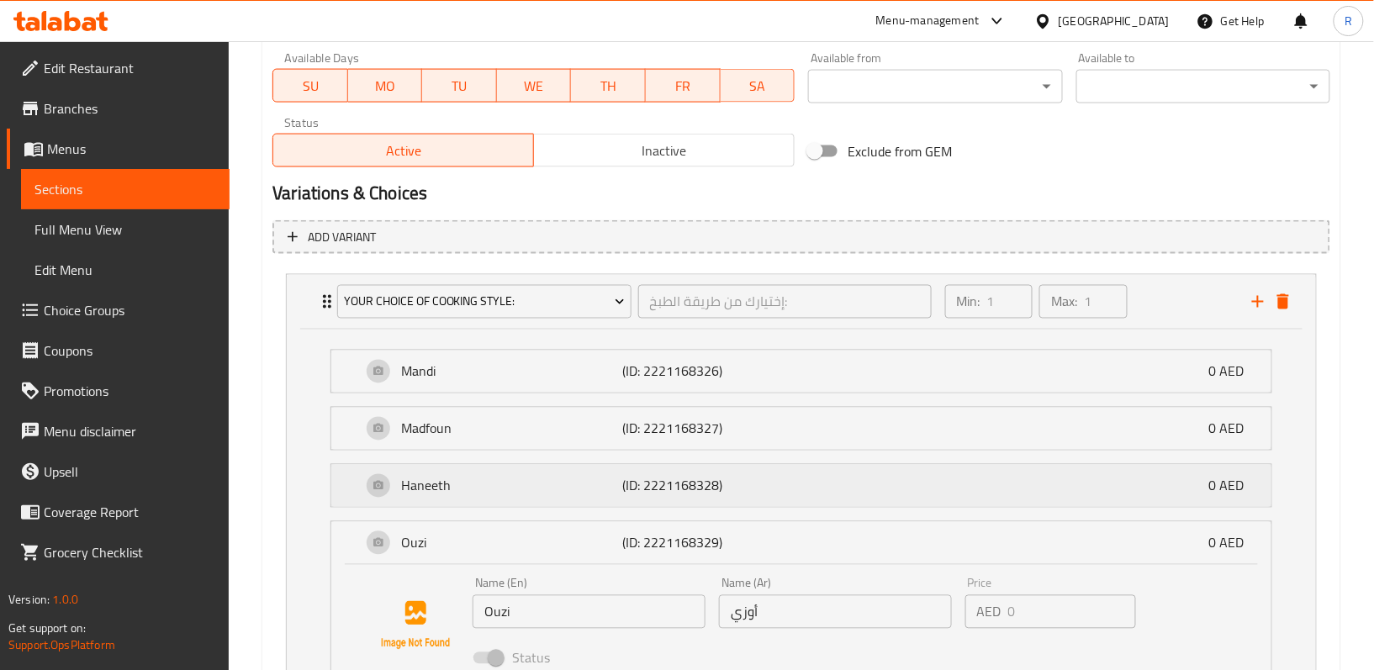
click at [515, 489] on p "Haneeth" at bounding box center [511, 486] width 221 height 20
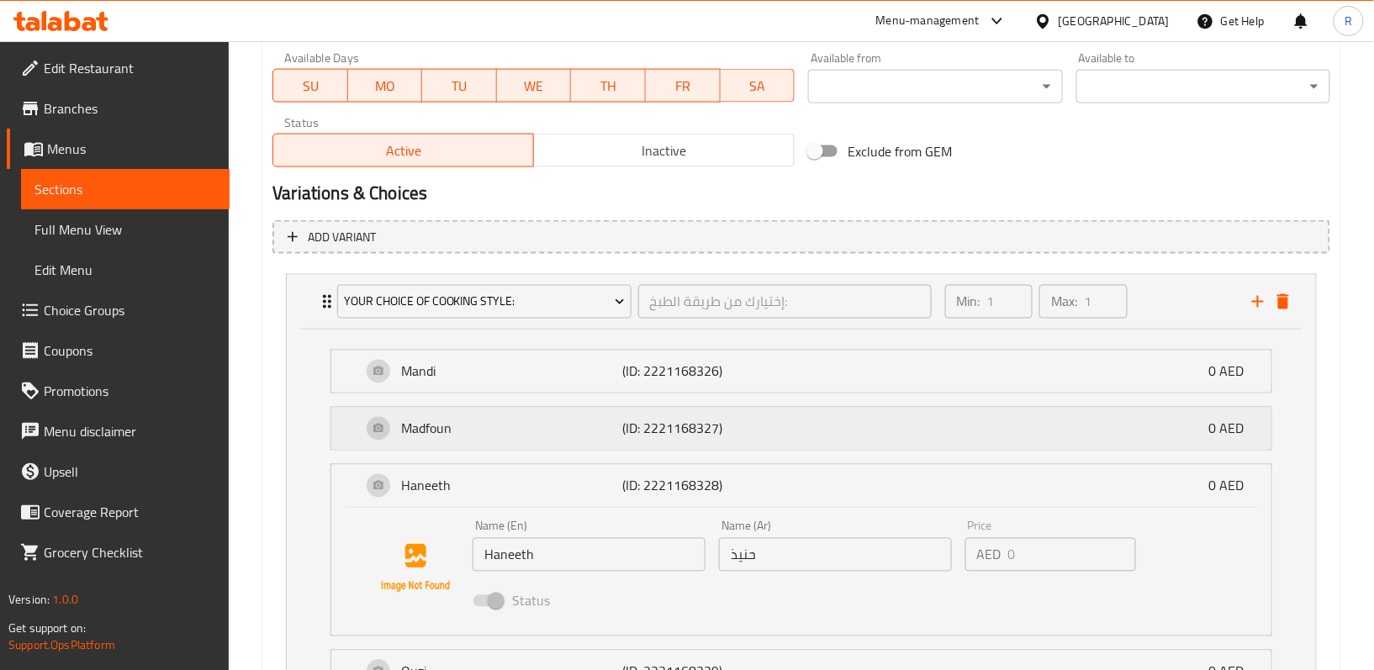
click at [509, 437] on p "Madfoun" at bounding box center [511, 429] width 221 height 20
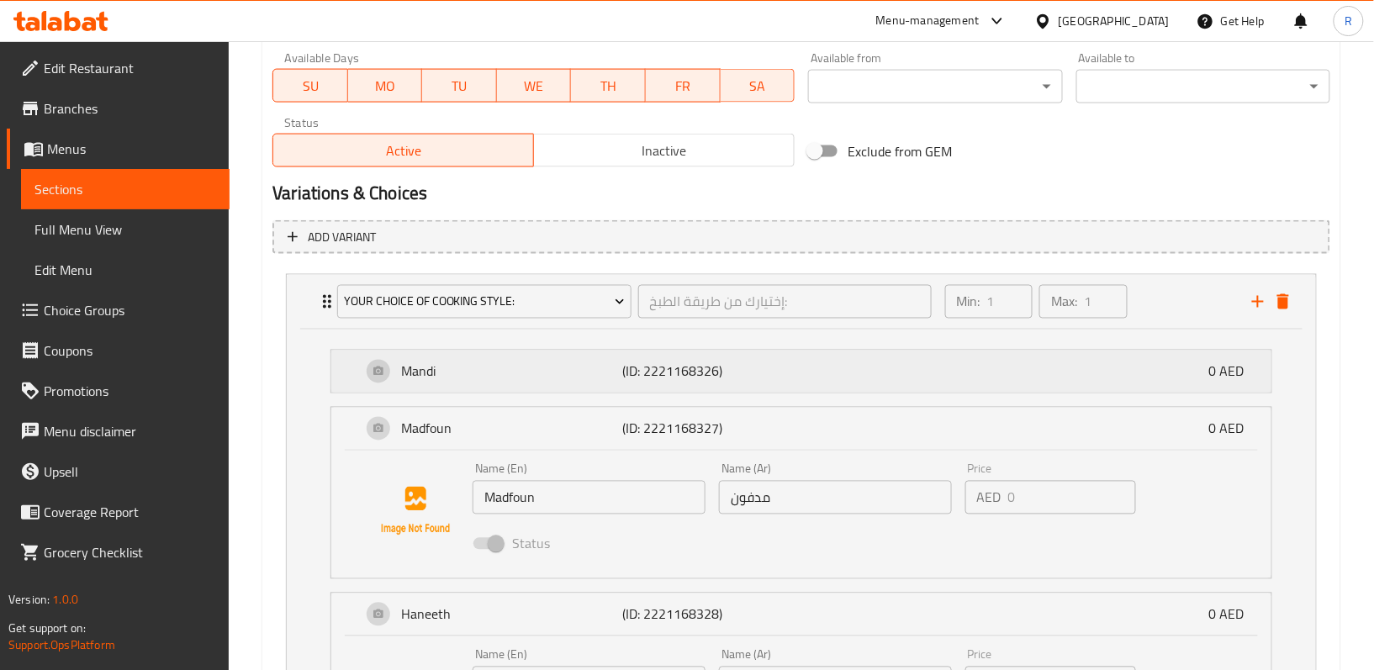
click at [547, 371] on p "Mandi" at bounding box center [511, 372] width 221 height 20
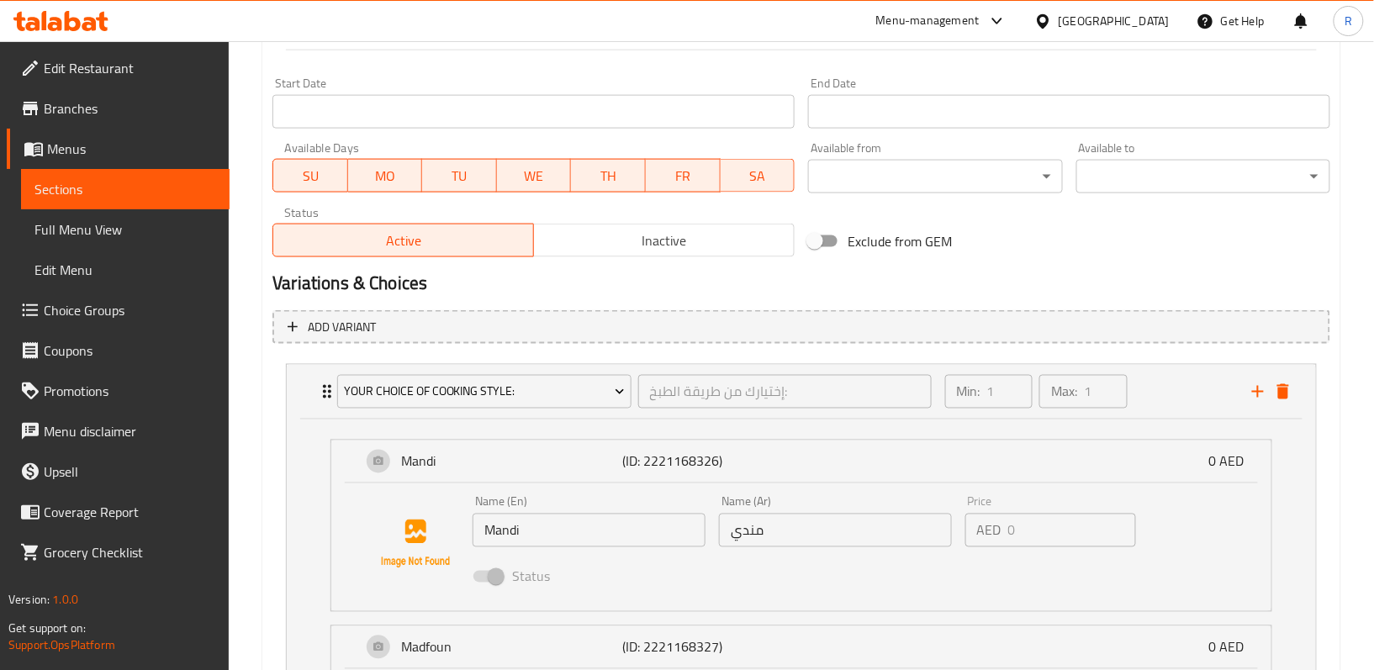
scroll to position [542, 0]
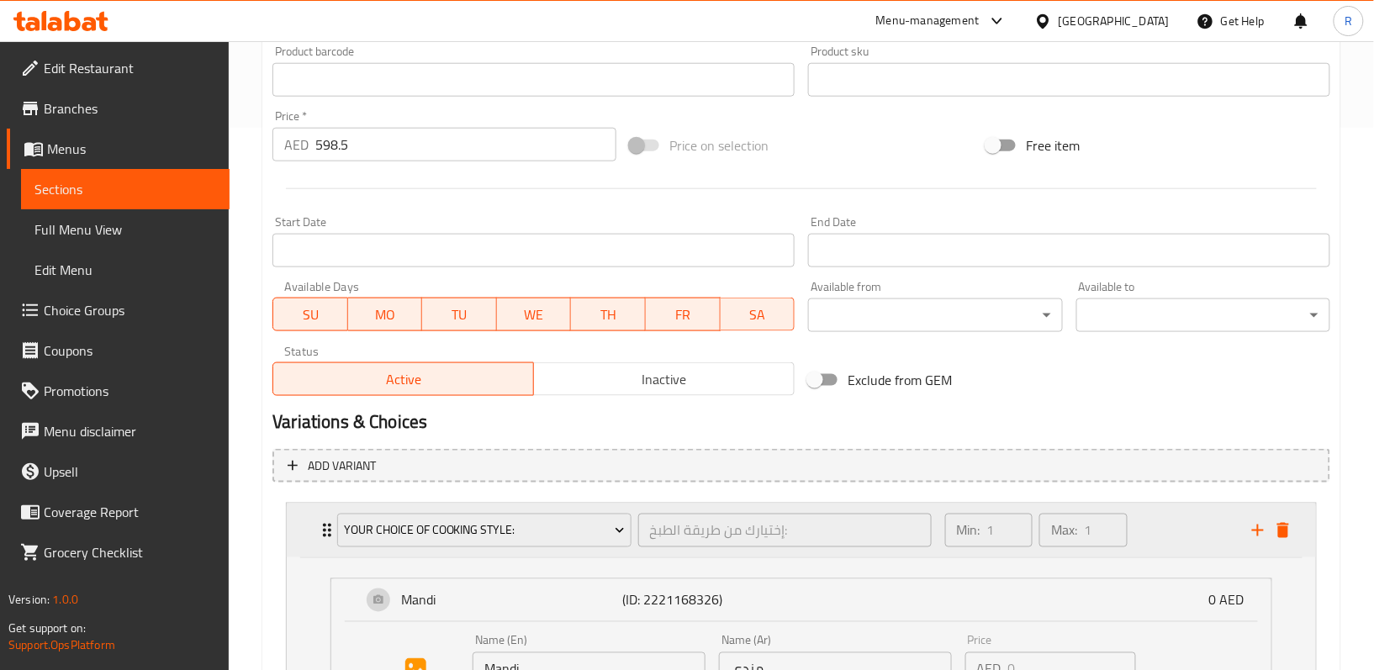
click at [330, 529] on div "Your Choice Of Cooking Style: إختيارك من طريقة الطبخ: ​" at bounding box center [634, 531] width 614 height 54
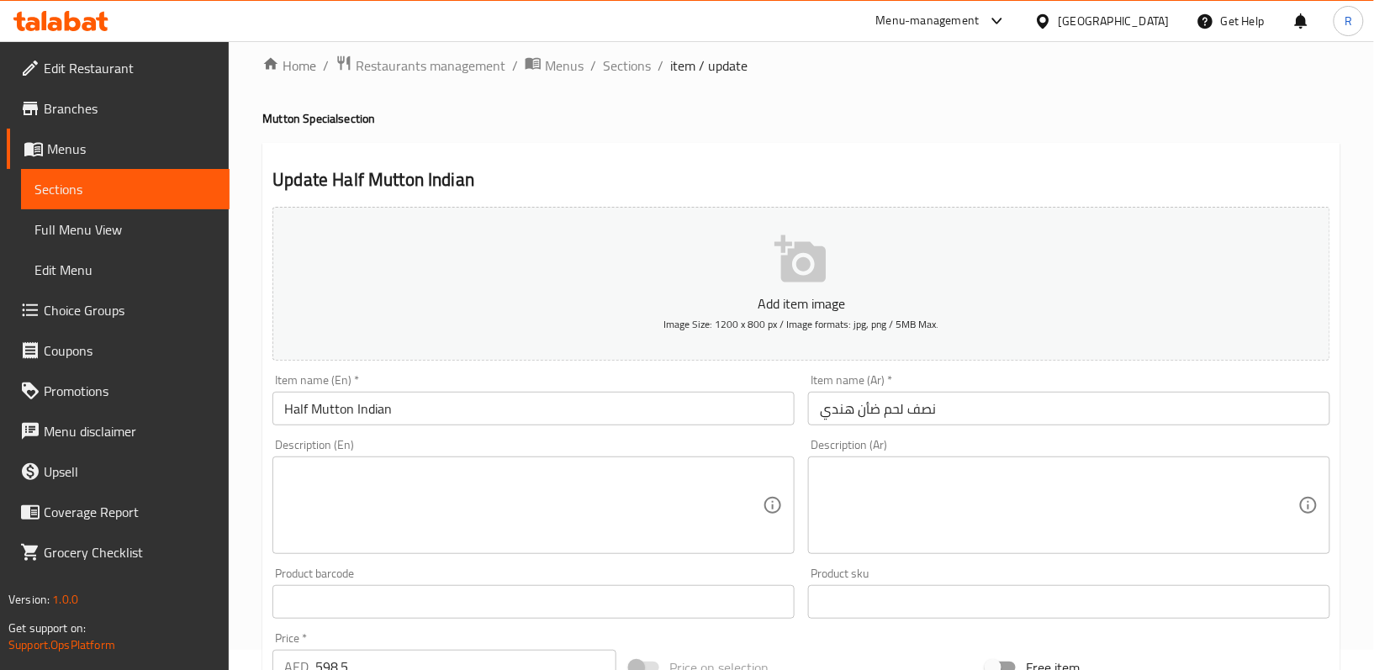
scroll to position [0, 0]
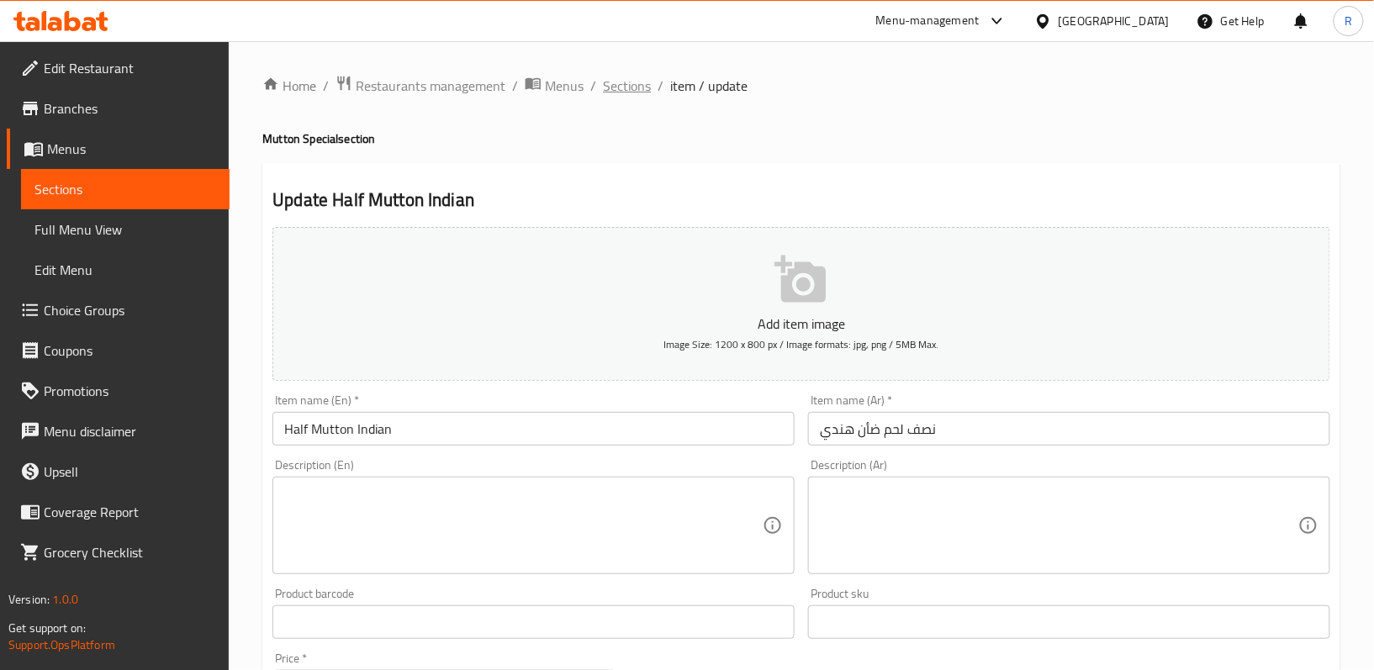
click at [615, 87] on span "Sections" at bounding box center [627, 86] width 48 height 20
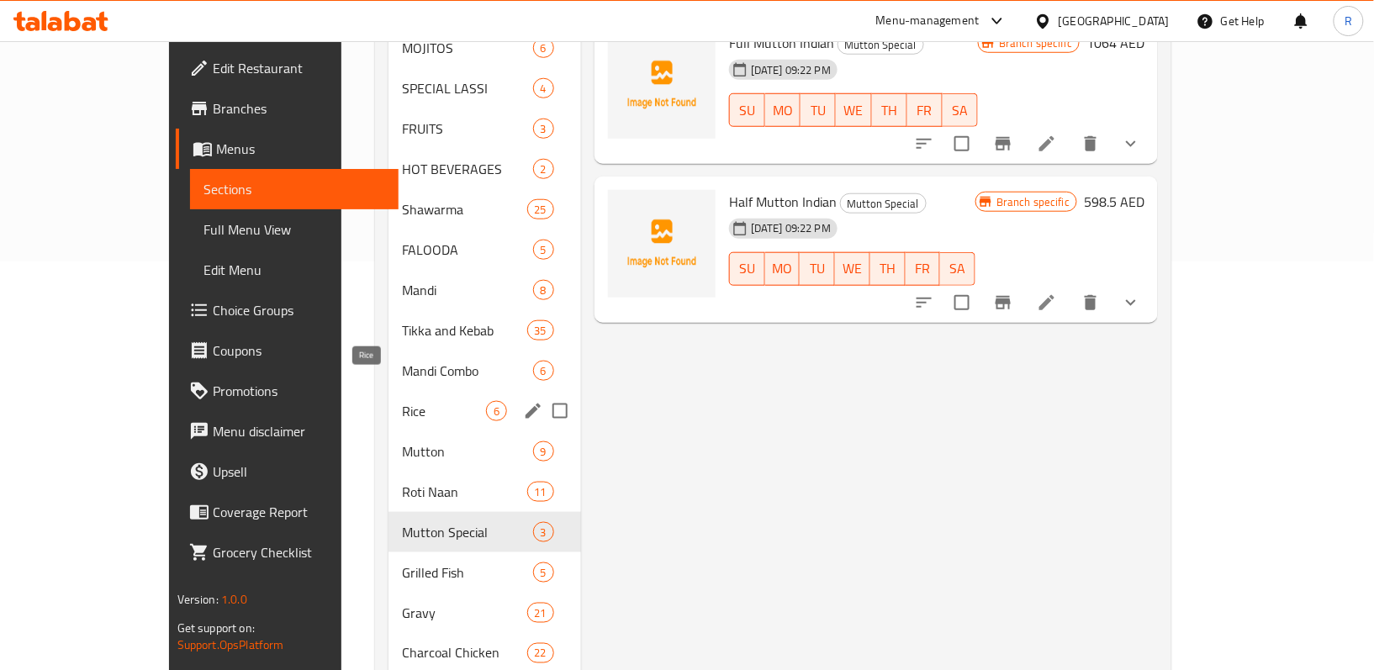
scroll to position [448, 0]
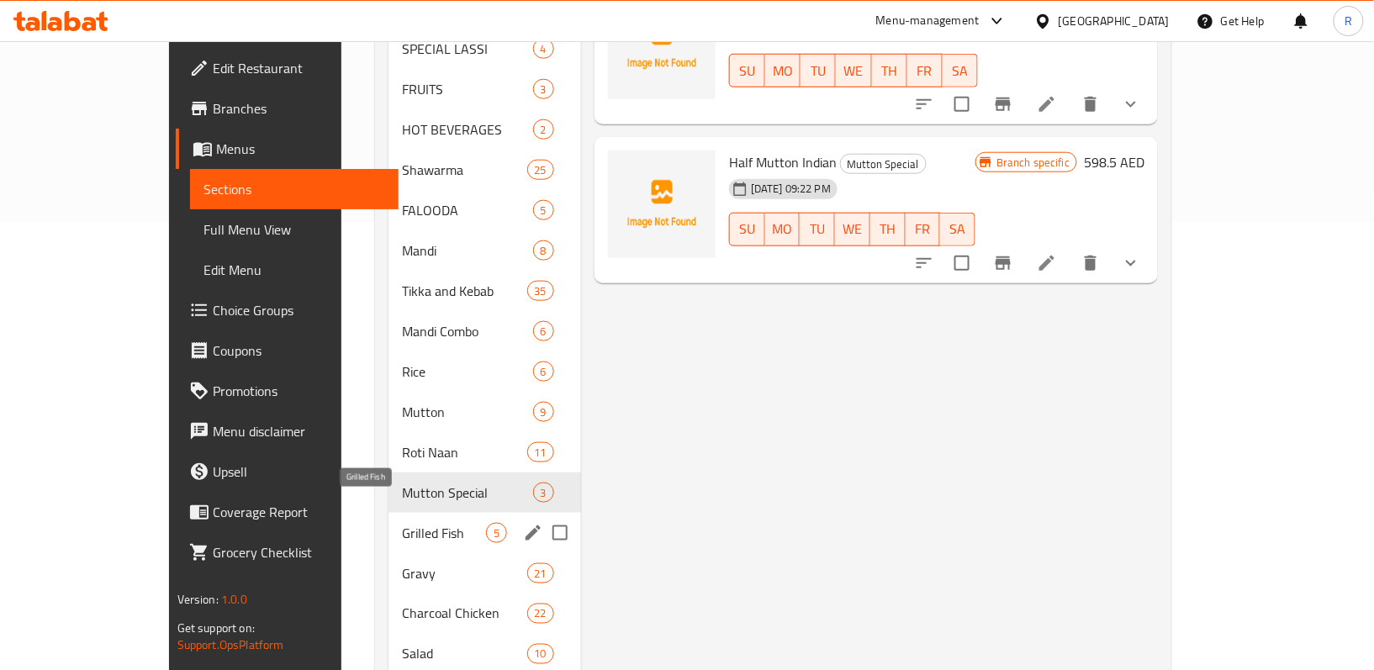
click at [402, 523] on span "Grilled Fish" at bounding box center [444, 533] width 84 height 20
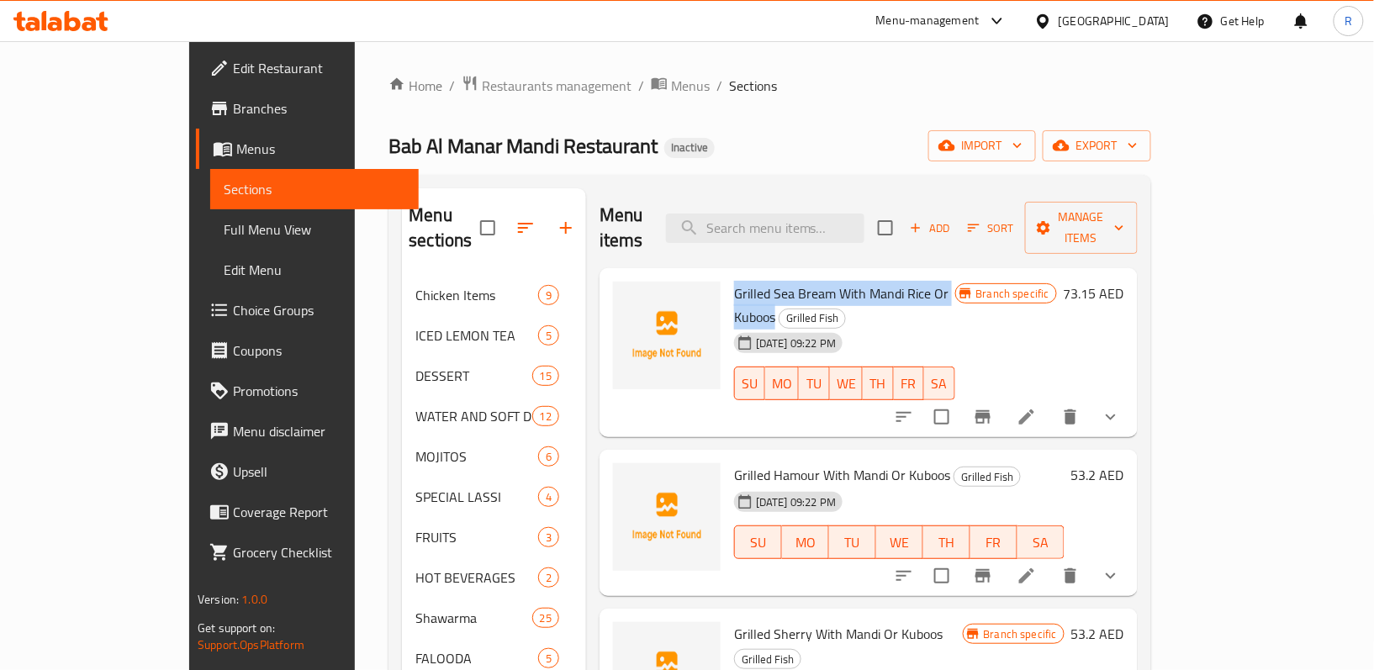
drag, startPoint x: 684, startPoint y: 266, endPoint x: 943, endPoint y: 269, distance: 259.8
click at [943, 275] on div "Grilled Sea Bream With [PERSON_NAME] Or Kuboos Grilled Fish [DATE] 09:22 PM SU …" at bounding box center [844, 353] width 235 height 156
copy span "Grilled Sea Bream With Mandi Rice Or Kuboos"
click at [1131, 397] on div at bounding box center [1007, 417] width 247 height 40
click at [1131, 397] on button "show more" at bounding box center [1110, 417] width 40 height 40
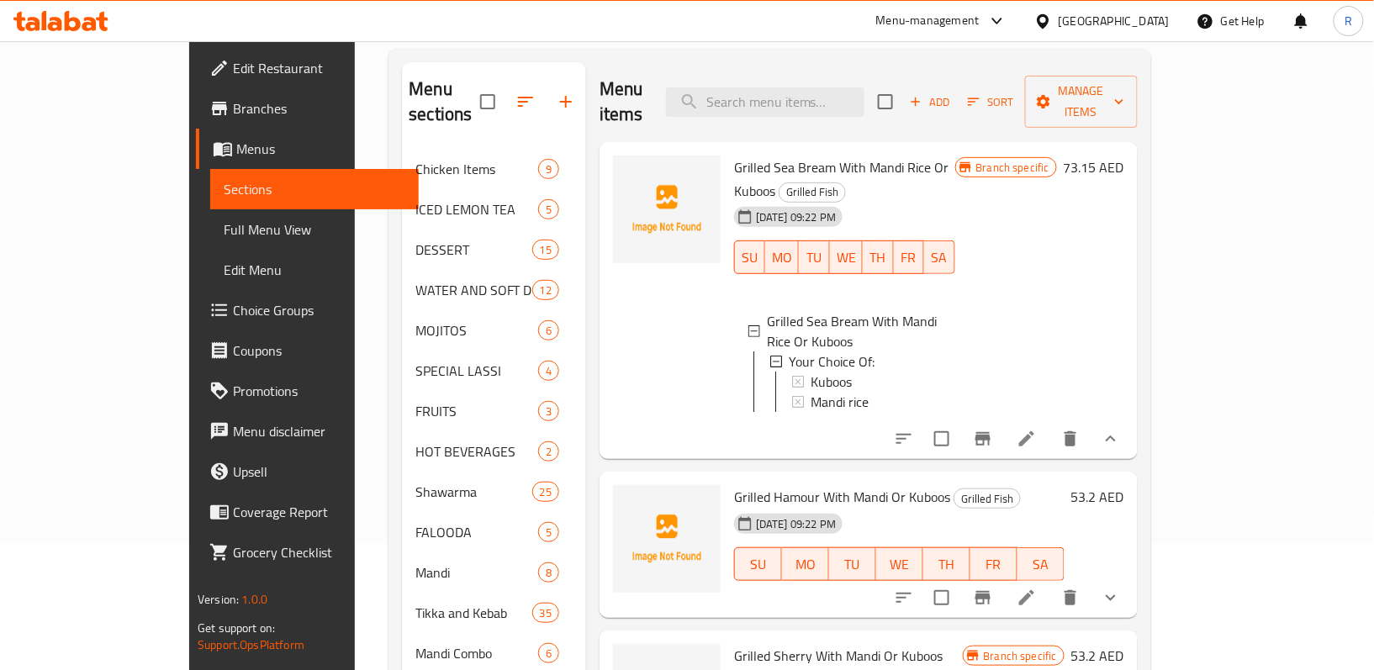
scroll to position [224, 0]
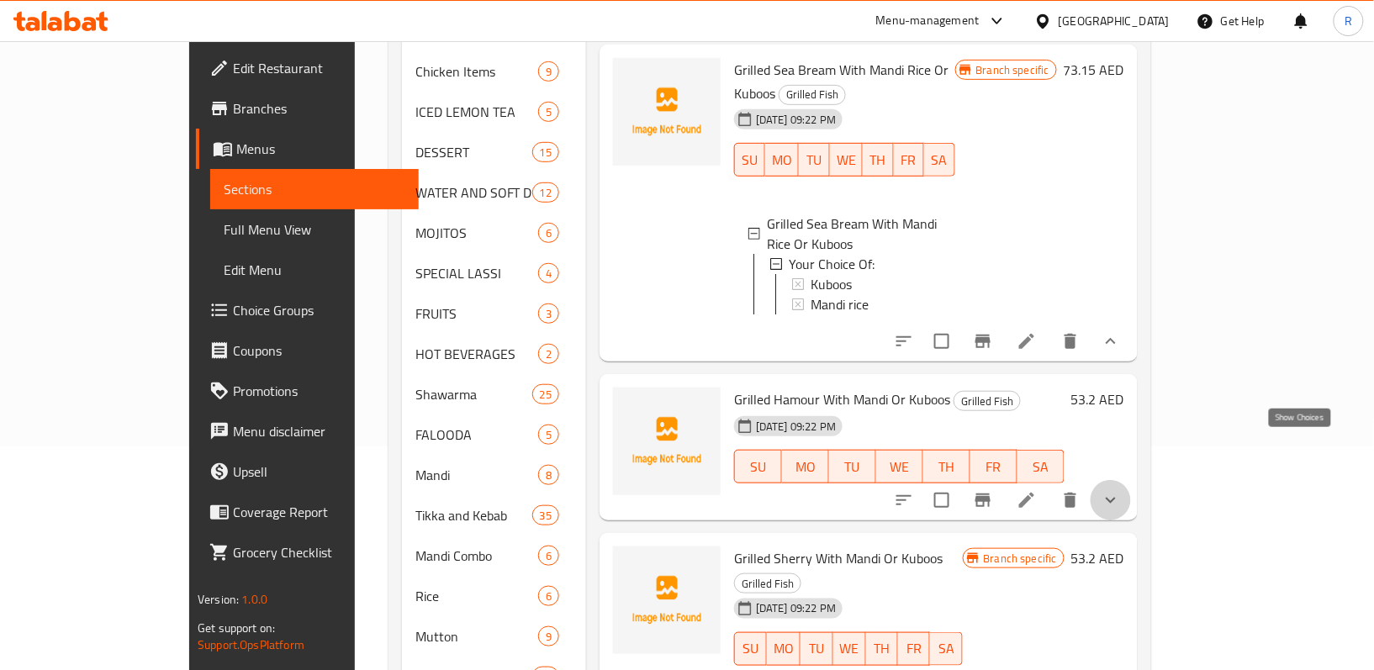
click at [1121, 490] on icon "show more" at bounding box center [1111, 500] width 20 height 20
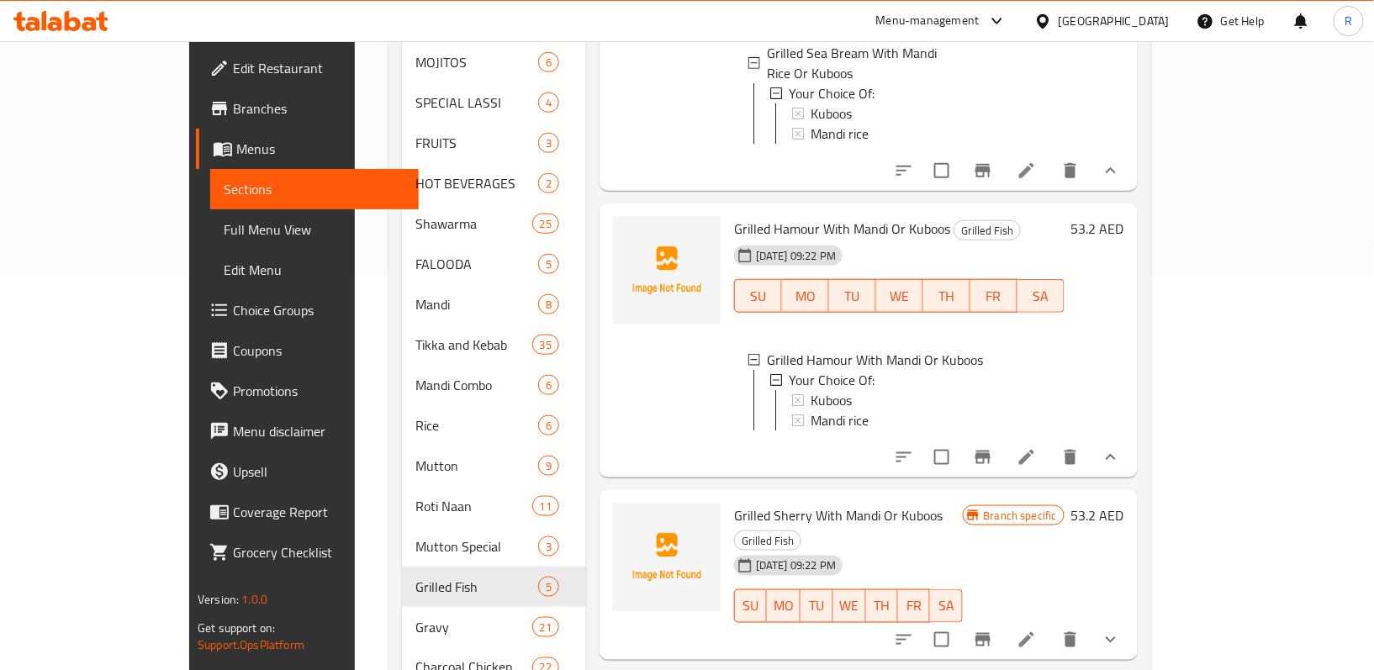
scroll to position [448, 0]
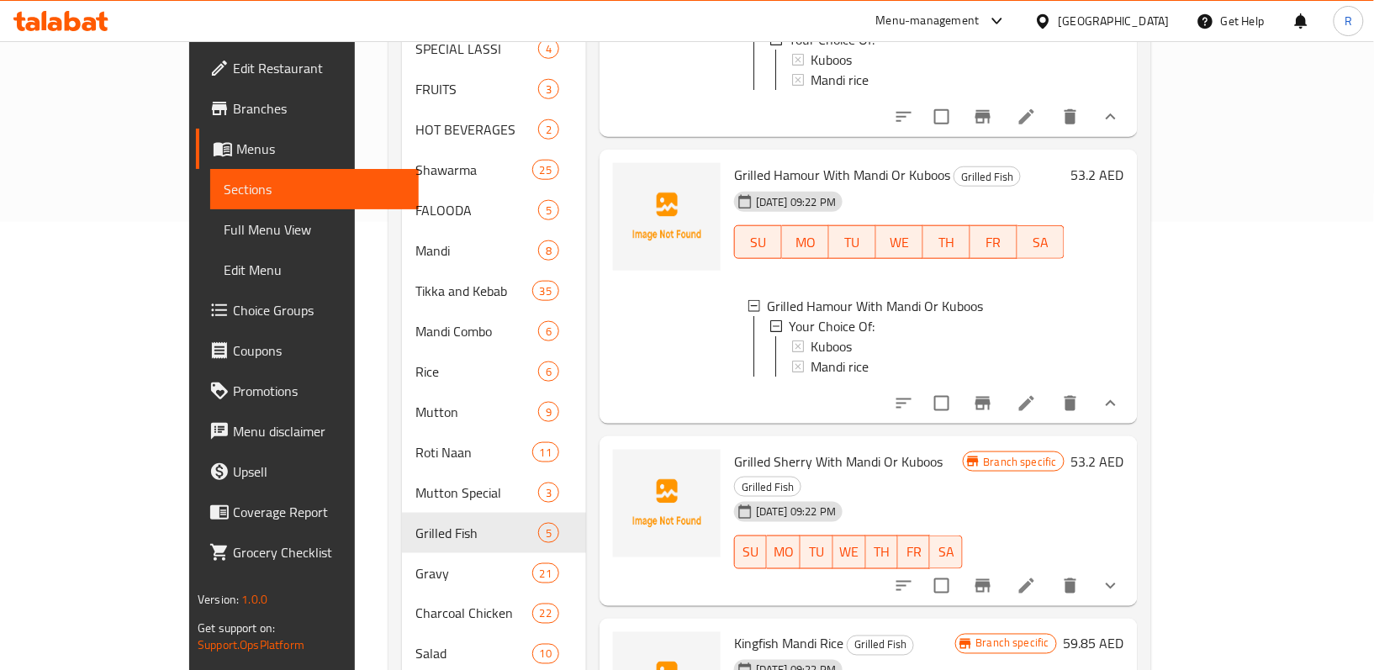
click at [1131, 383] on button "show more" at bounding box center [1110, 403] width 40 height 40
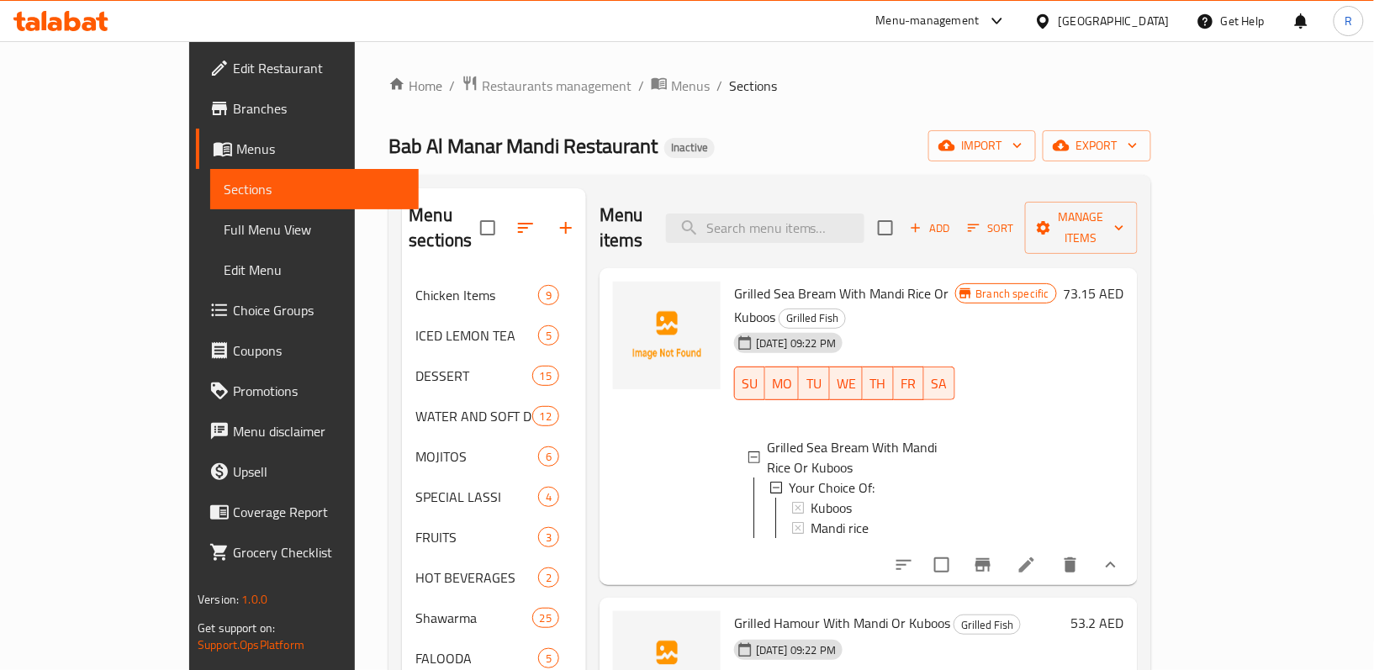
scroll to position [2, 0]
click at [1121, 555] on icon "show more" at bounding box center [1111, 565] width 20 height 20
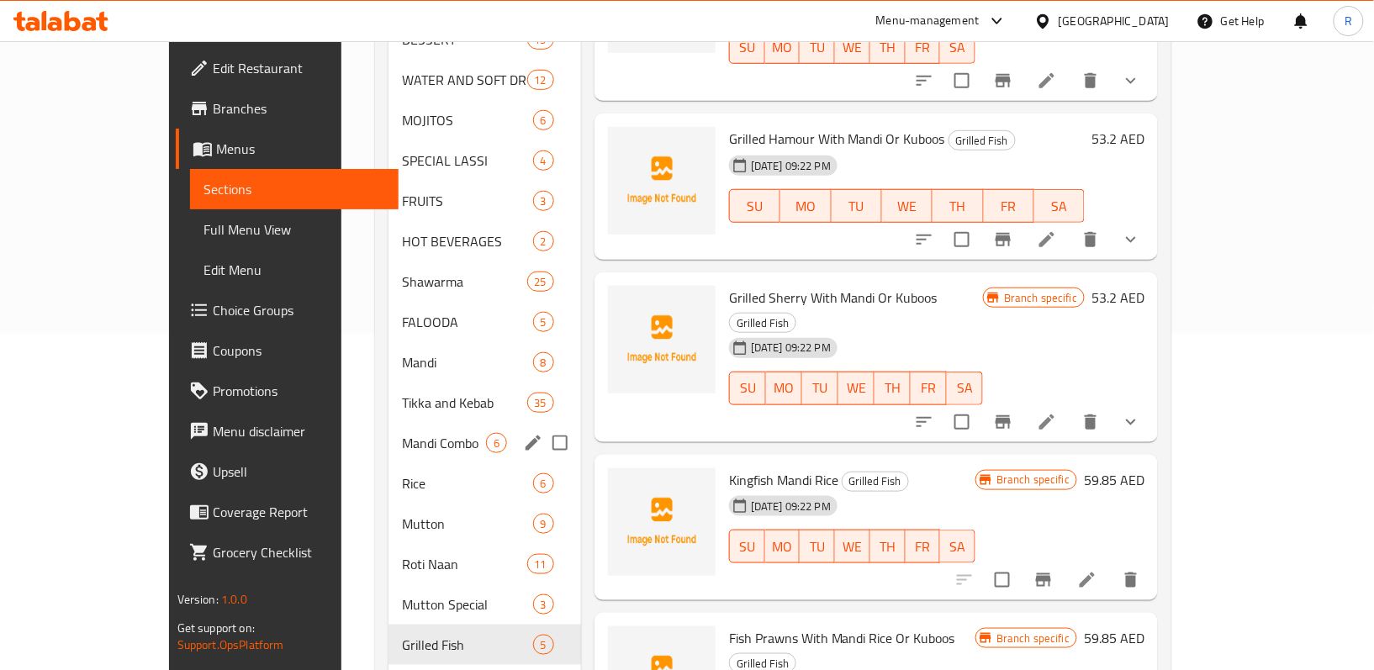
scroll to position [560, 0]
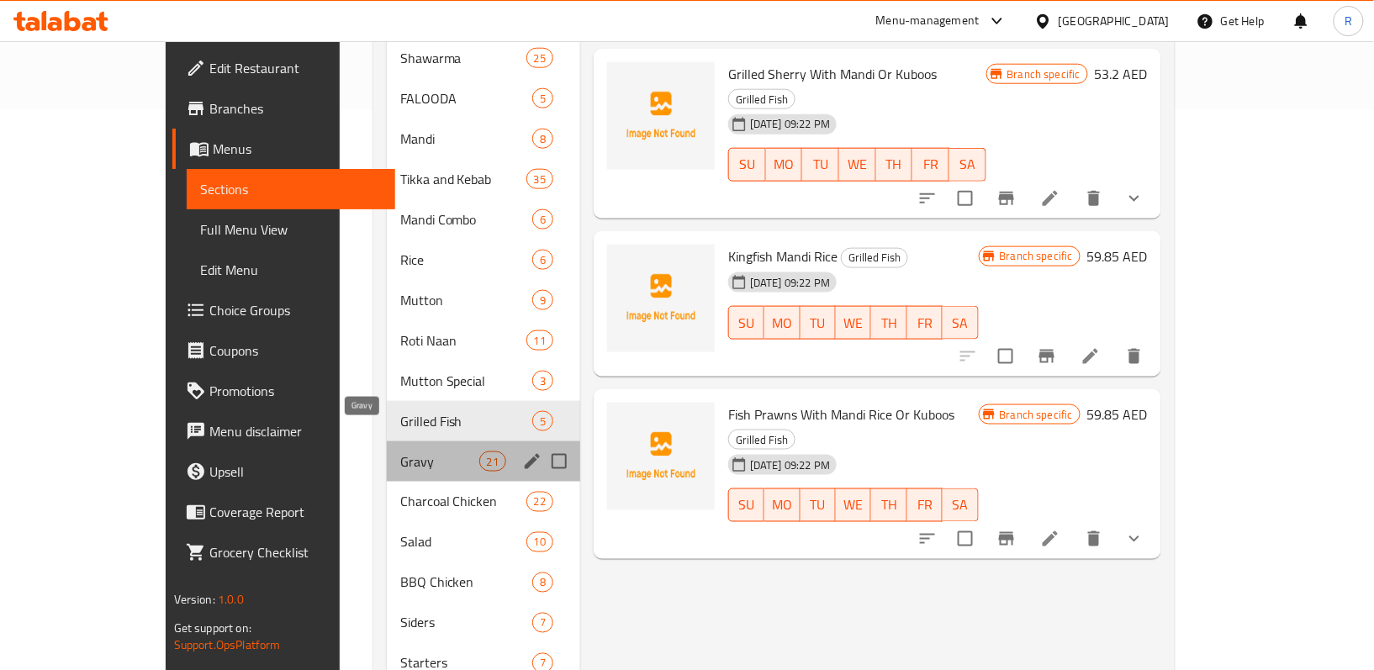
click at [400, 451] on span "Gravy" at bounding box center [439, 461] width 79 height 20
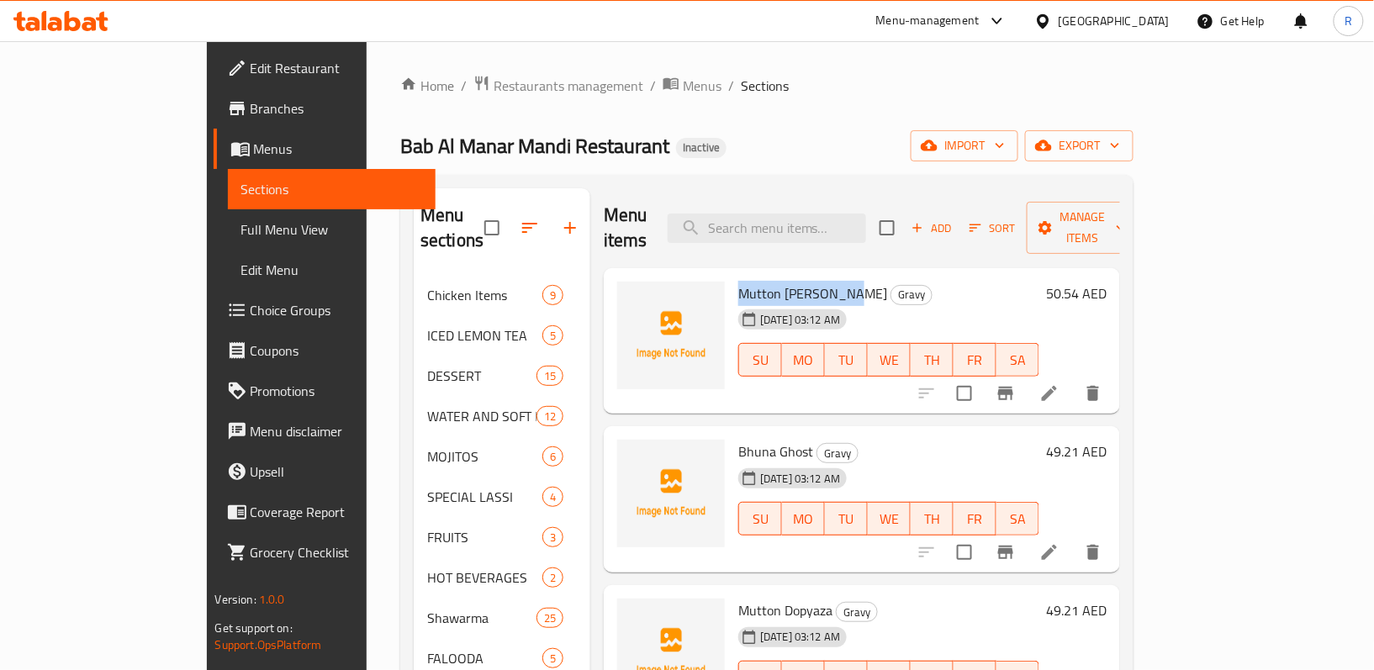
drag, startPoint x: 689, startPoint y: 266, endPoint x: 797, endPoint y: 266, distance: 107.6
click at [797, 282] on h6 "Mutton [PERSON_NAME]" at bounding box center [888, 294] width 301 height 24
copy span "Mutton [PERSON_NAME]"
click at [1059, 383] on icon at bounding box center [1049, 393] width 20 height 20
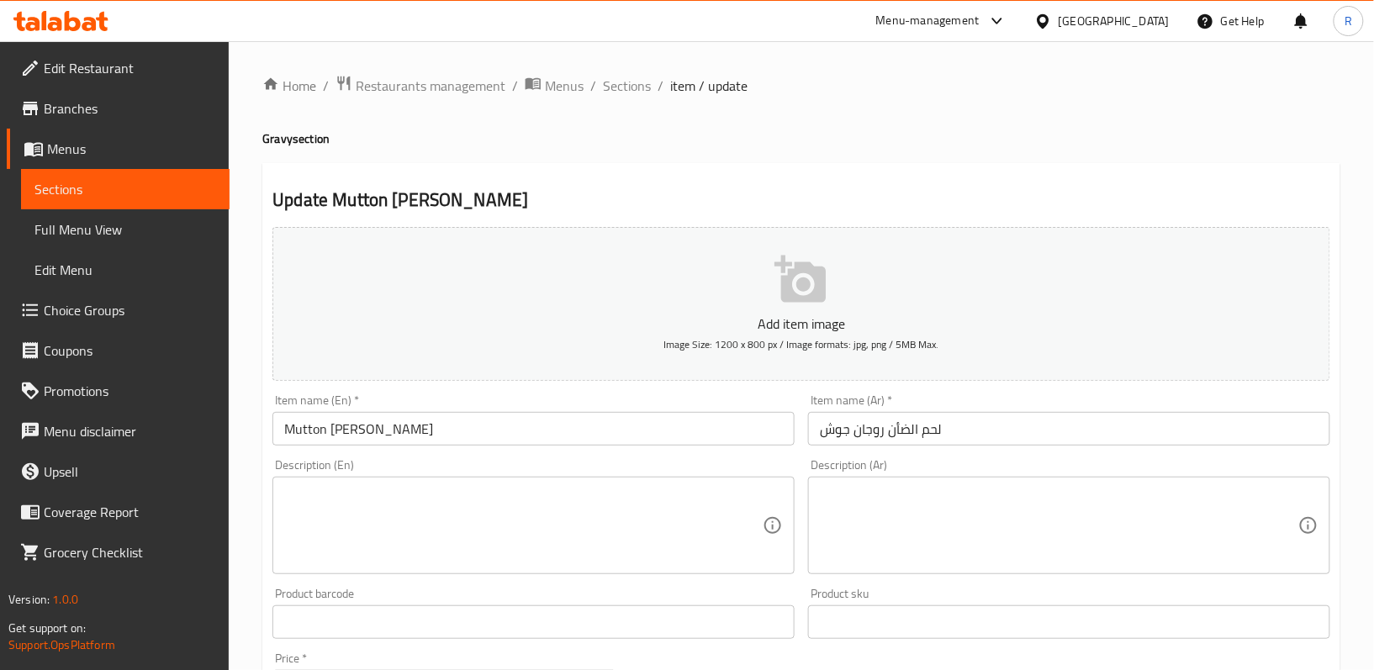
click at [545, 509] on textarea at bounding box center [523, 526] width 478 height 80
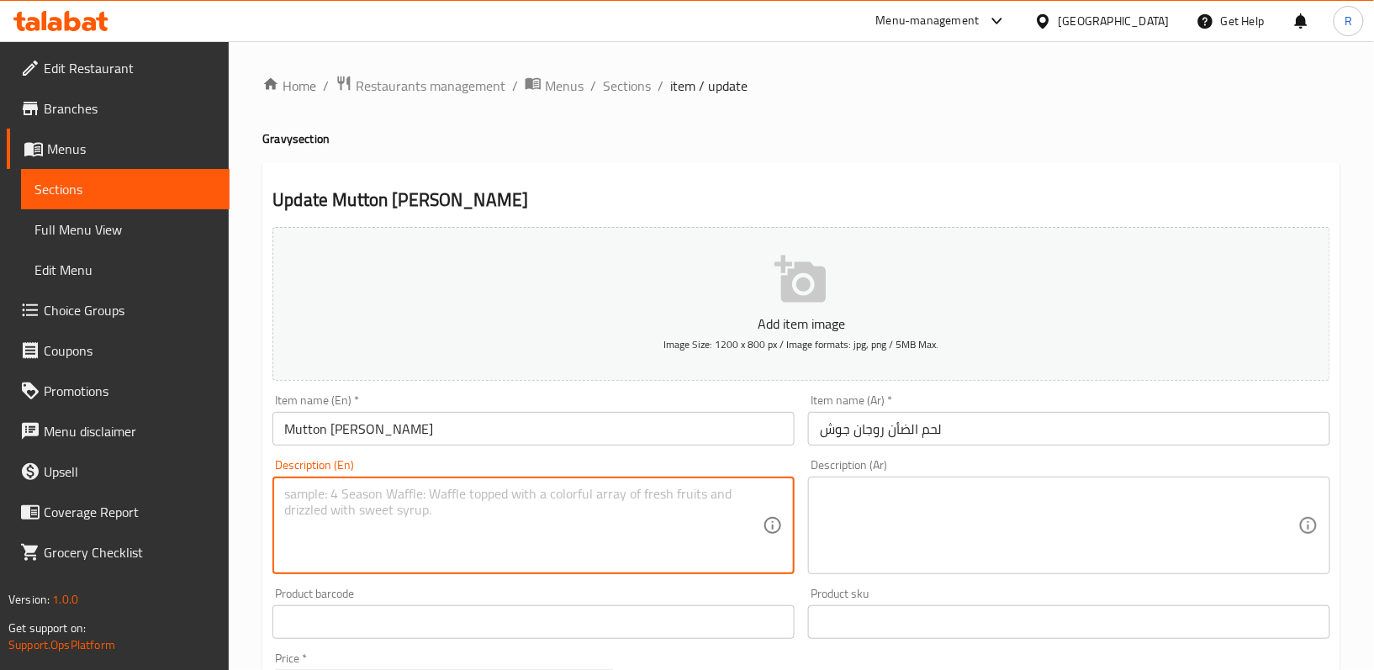
paste textarea "Tender mutton simmered in a rich, spiced gravy with a deep red hue"
click at [547, 503] on textarea "Tender mutton simmered in a rich, spiced gravy with a deep red hue" at bounding box center [523, 526] width 478 height 80
type textarea "Tender mutton simmered in a rich, spiced gravy with a deep red hue"
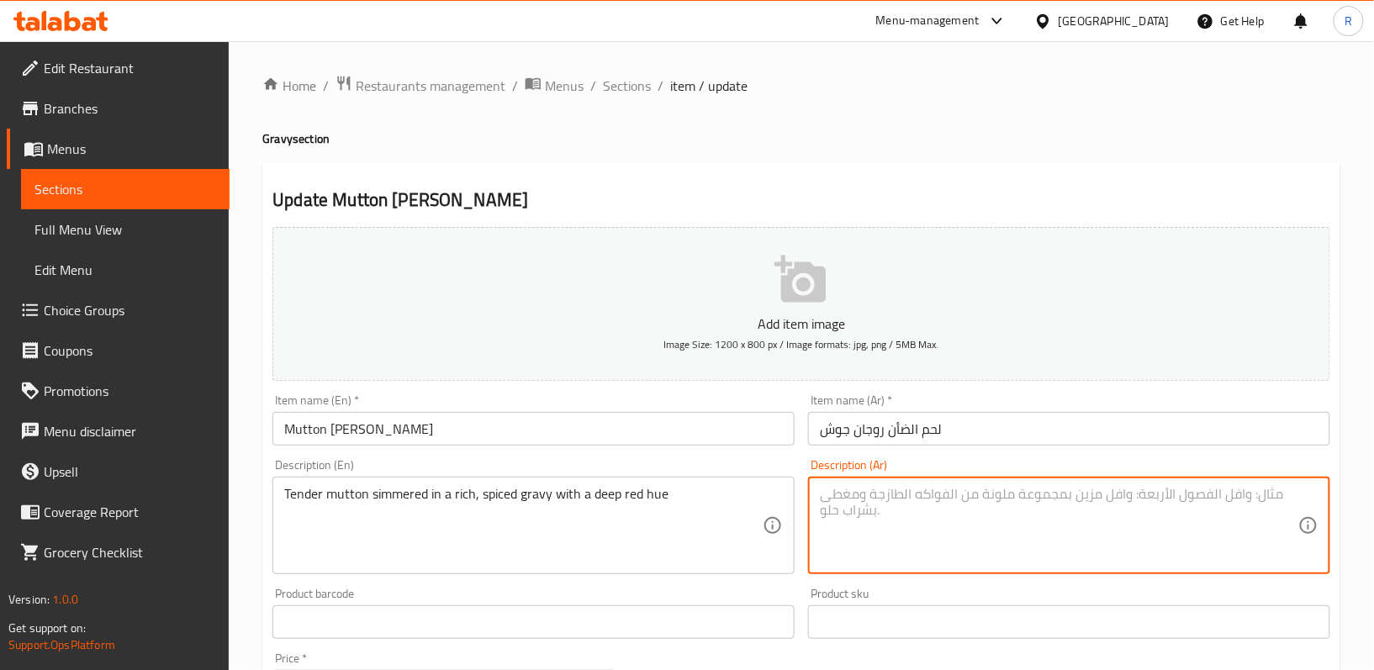
click at [947, 509] on textarea at bounding box center [1059, 526] width 478 height 80
paste textarea "لحم ضأن طري مطهو في مرق غني ومتبل بلون أحمر عميق"
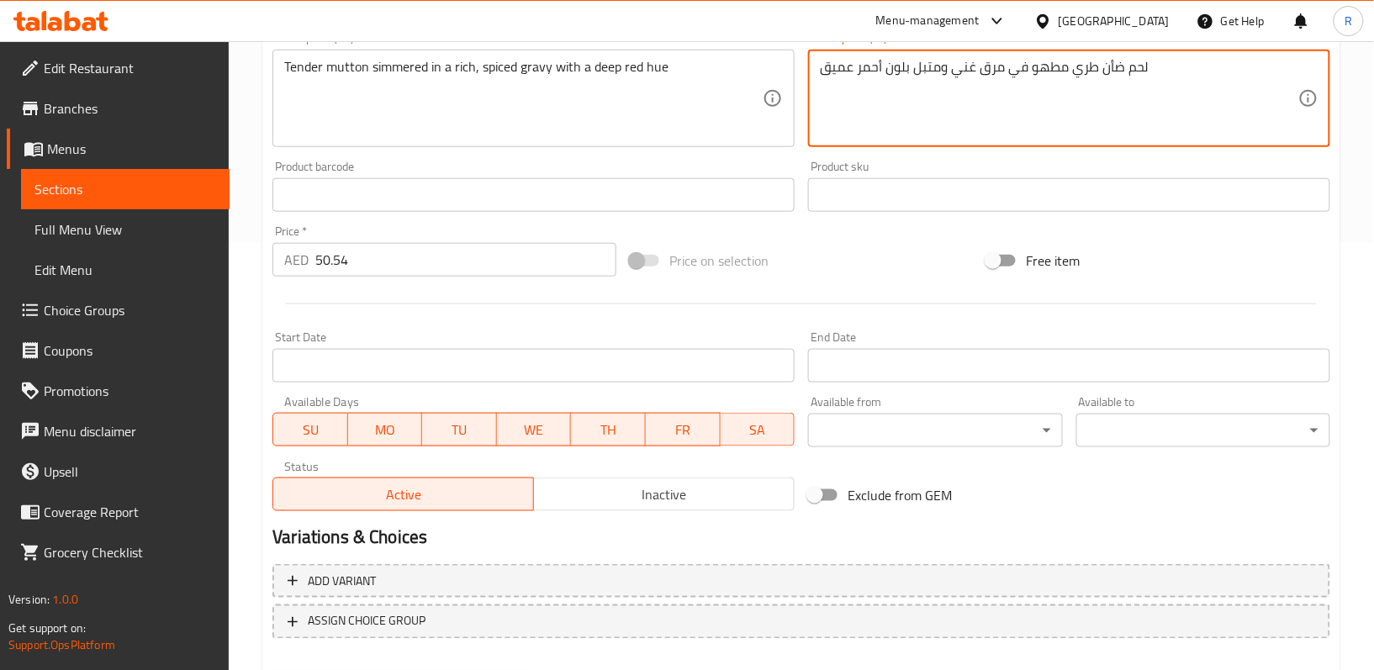
scroll to position [516, 0]
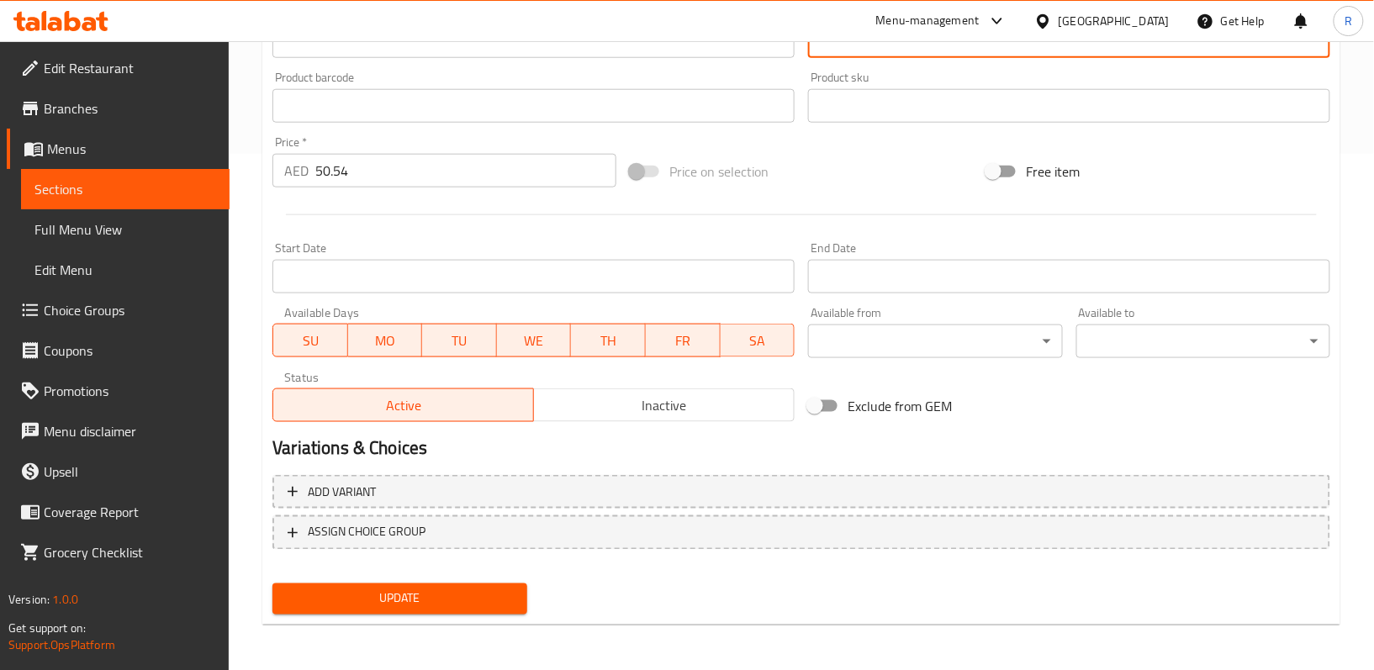
type textarea "لحم ضأن طري مطهو في مرق غني ومتبل بلون أحمر عميق"
click at [503, 616] on div "Update" at bounding box center [399, 599] width 267 height 45
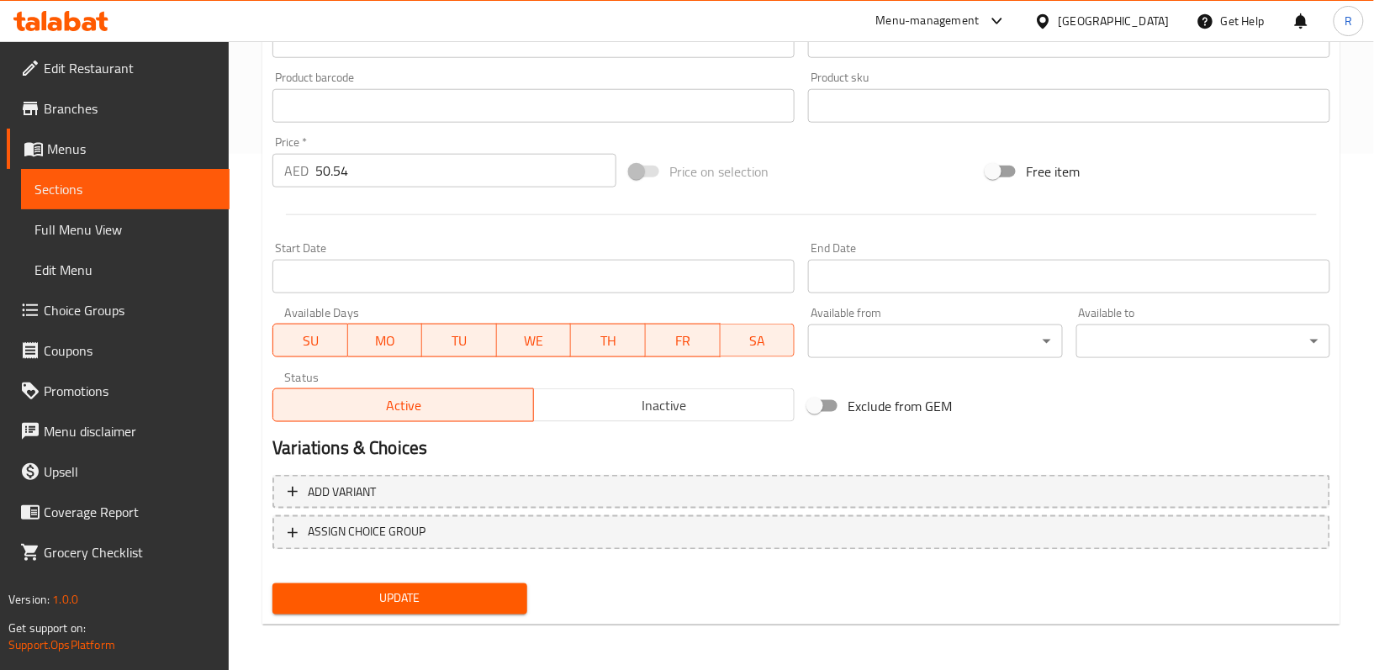
click at [505, 599] on span "Update" at bounding box center [399, 599] width 227 height 21
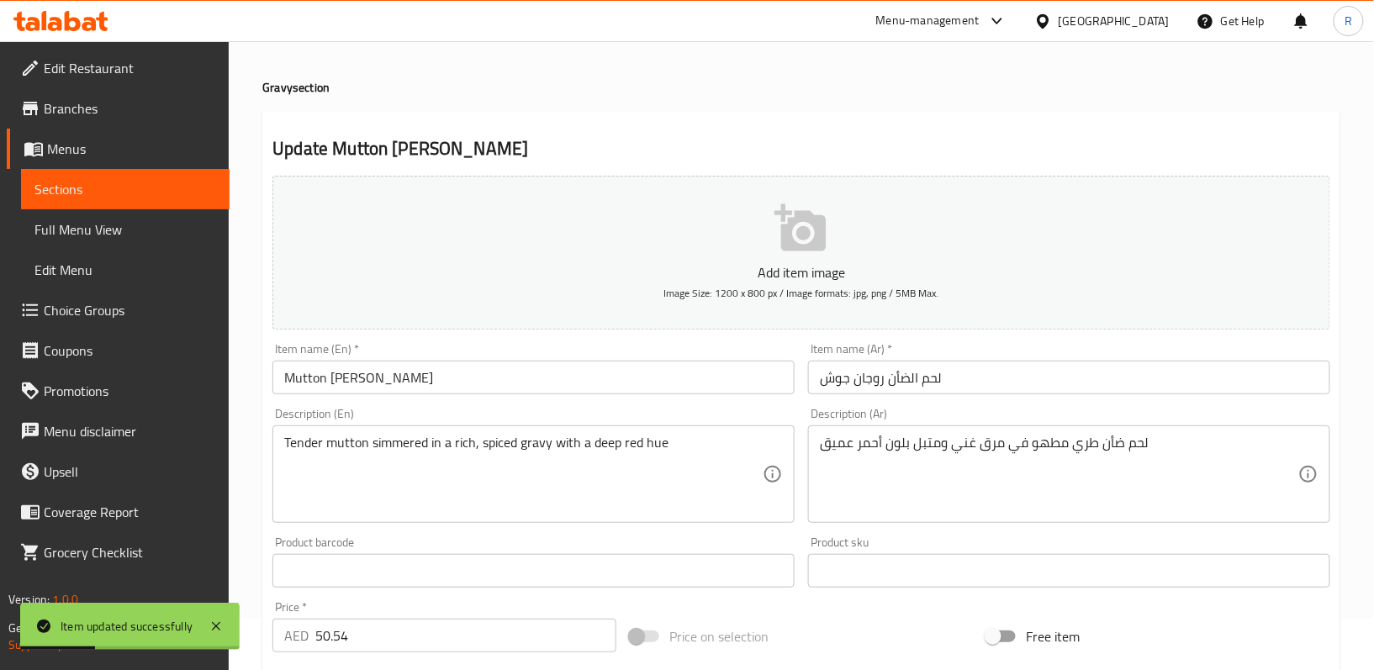
scroll to position [0, 0]
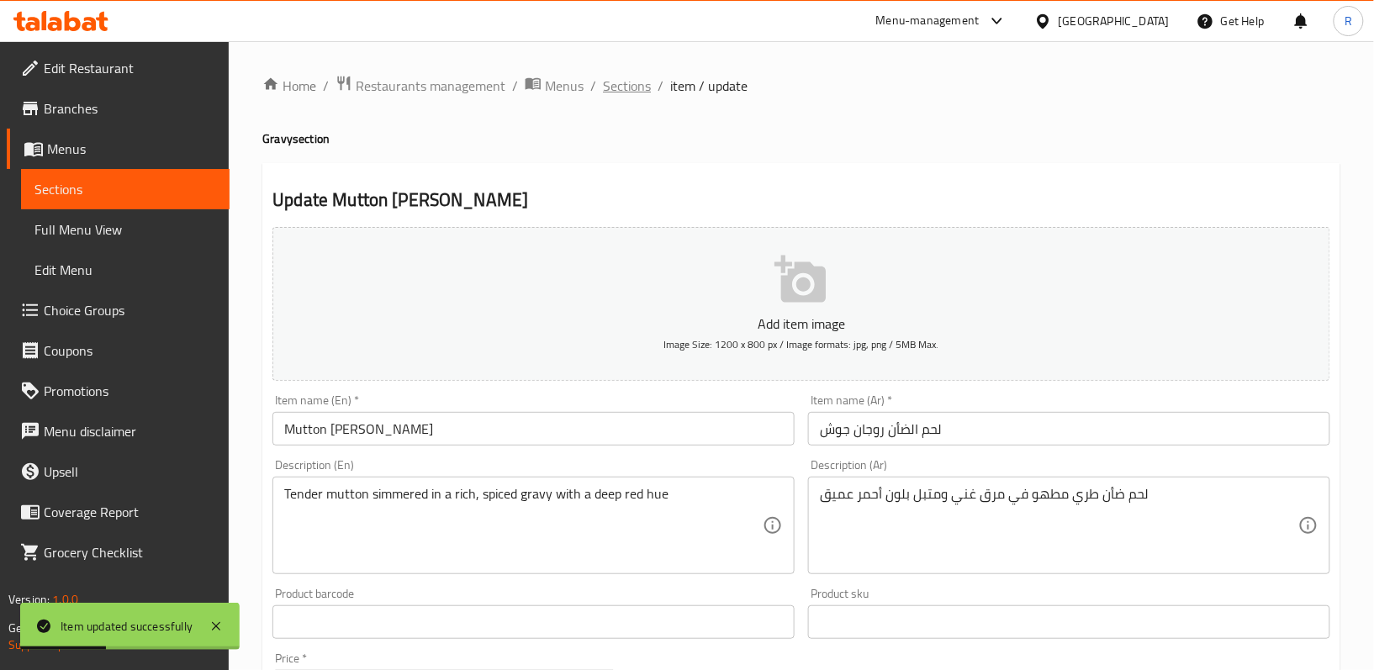
click at [607, 89] on span "Sections" at bounding box center [627, 86] width 48 height 20
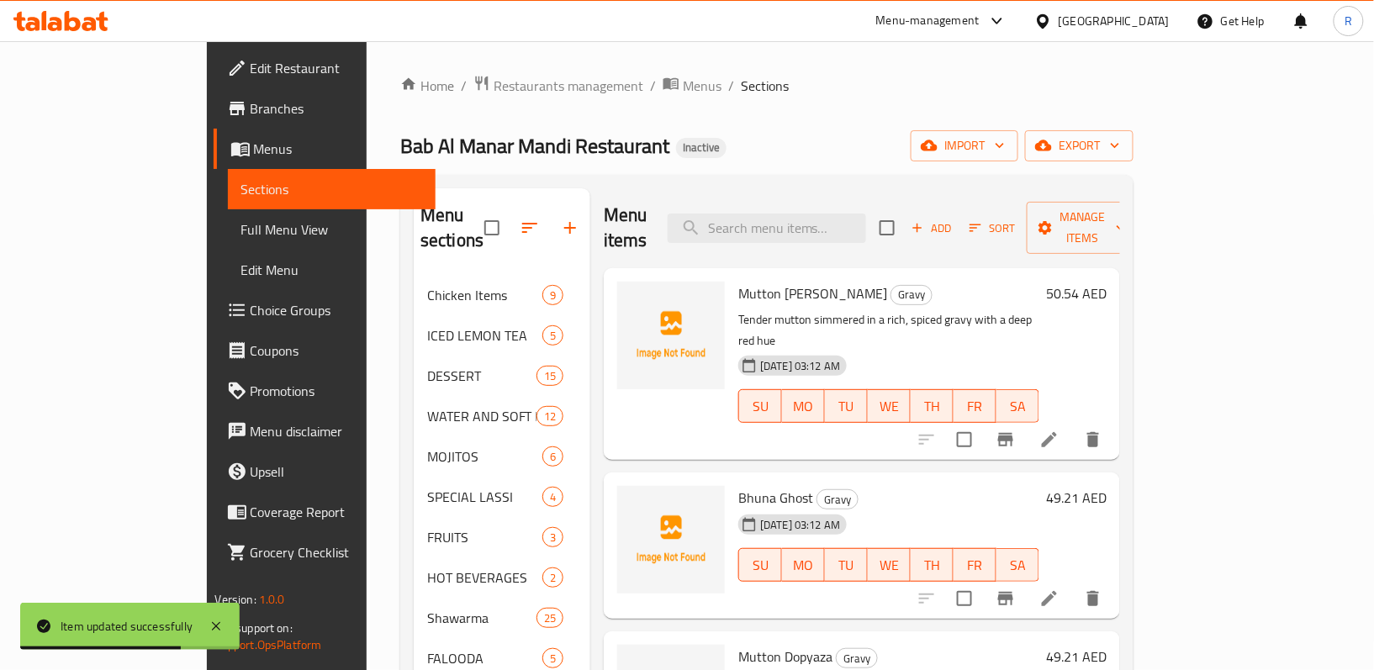
click at [1057, 591] on icon at bounding box center [1049, 598] width 15 height 15
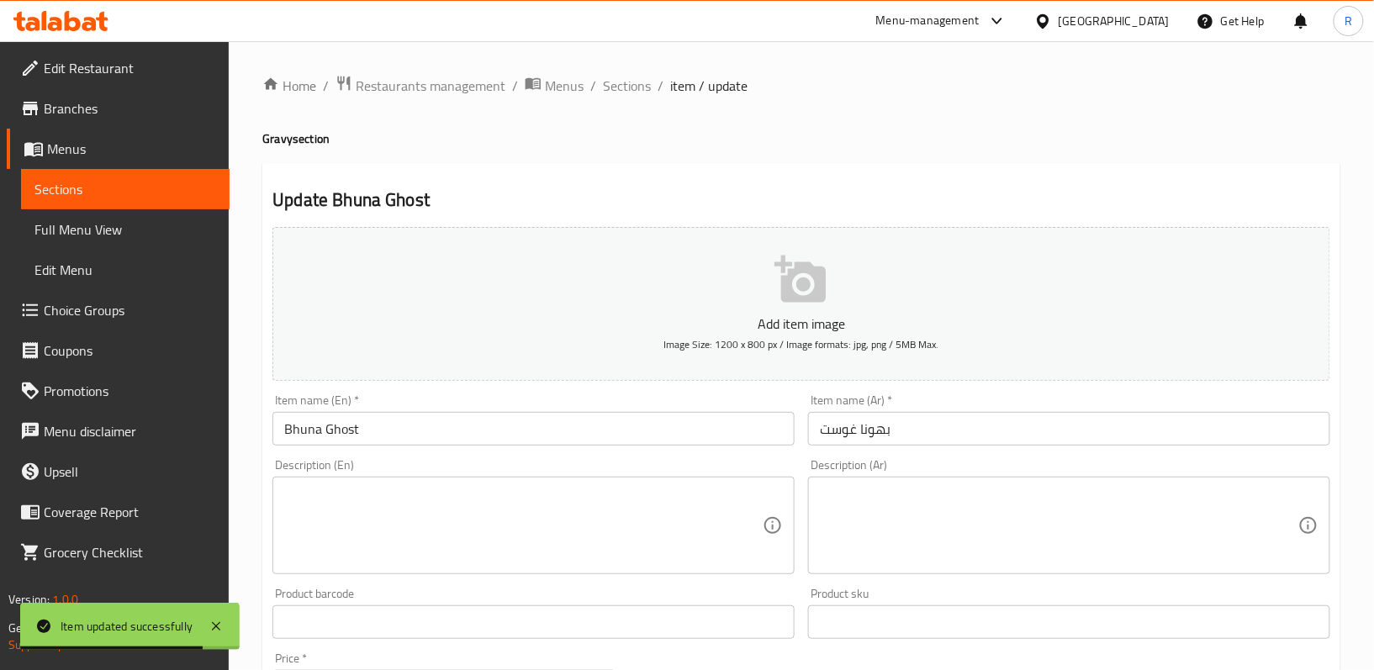
click at [535, 523] on textarea at bounding box center [523, 526] width 478 height 80
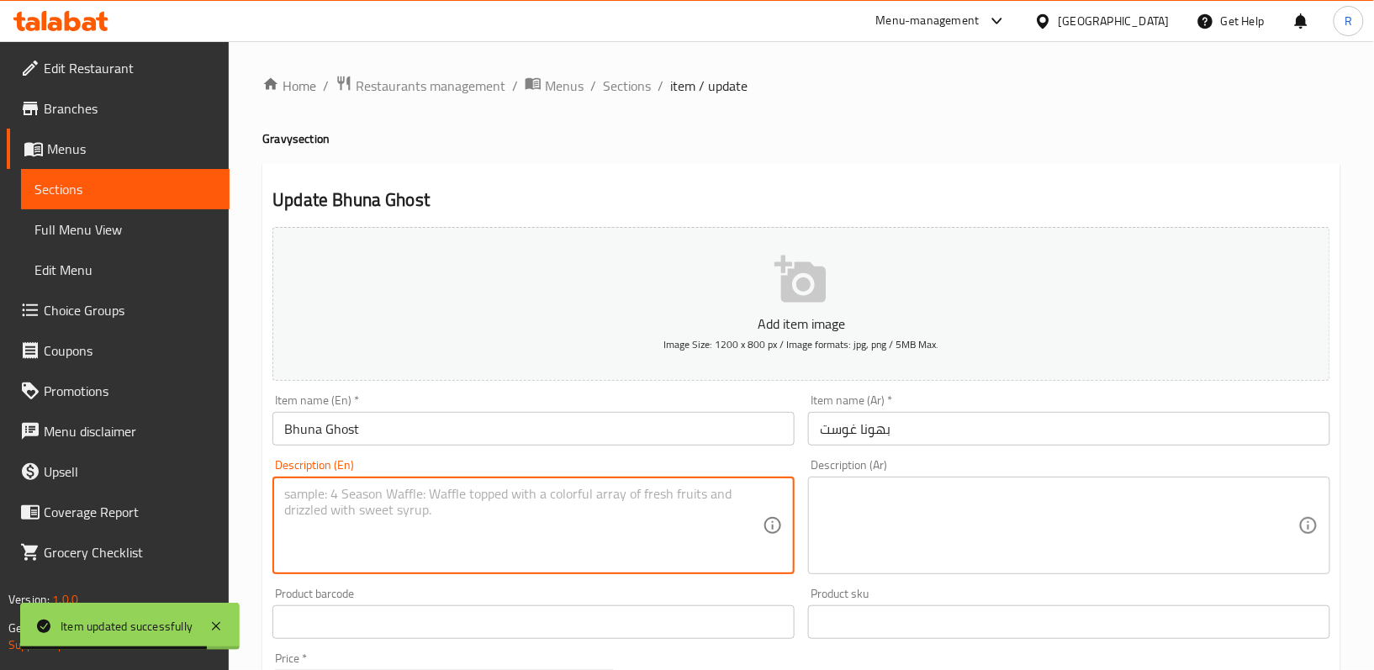
paste textarea "Mutton slow-cooked and sautéed until the gravy thickens"
click at [552, 504] on textarea "Mutton slow-cooked and sautéed until the gravy thickens" at bounding box center [523, 526] width 478 height 80
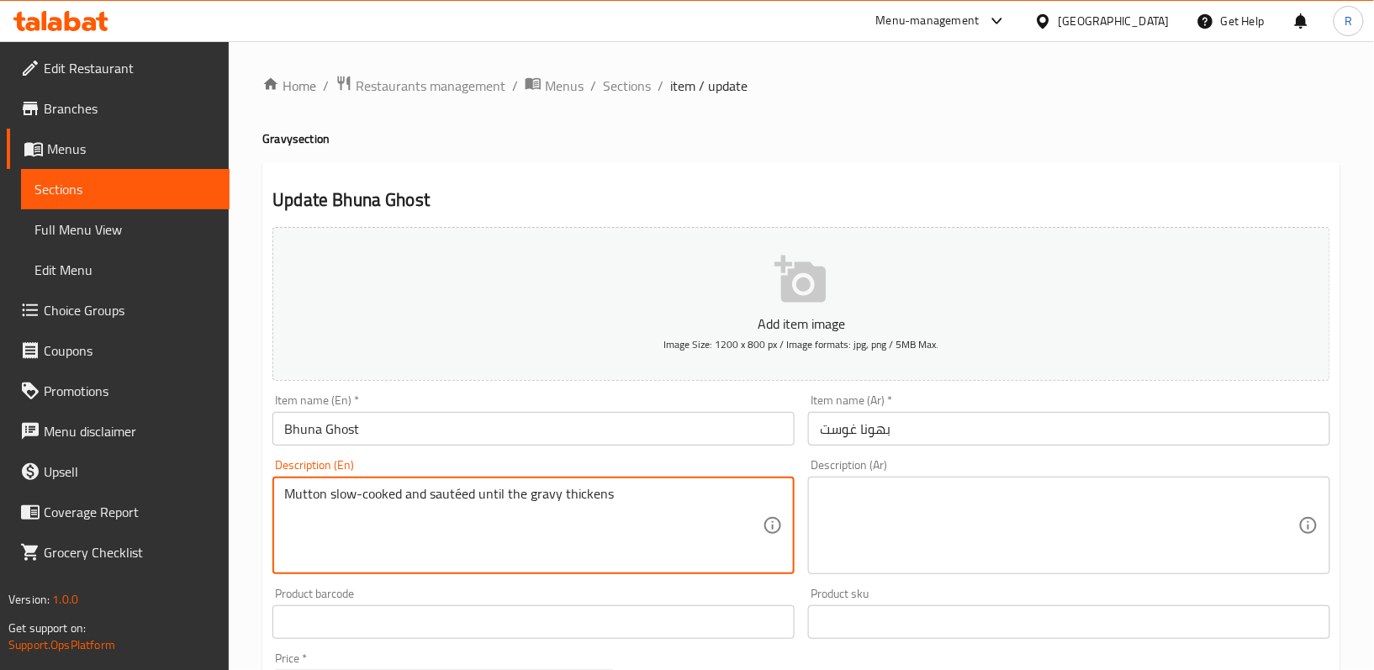
type textarea "Mutton slow-cooked and sautéed until the gravy thickens"
click at [938, 519] on textarea at bounding box center [1059, 526] width 478 height 80
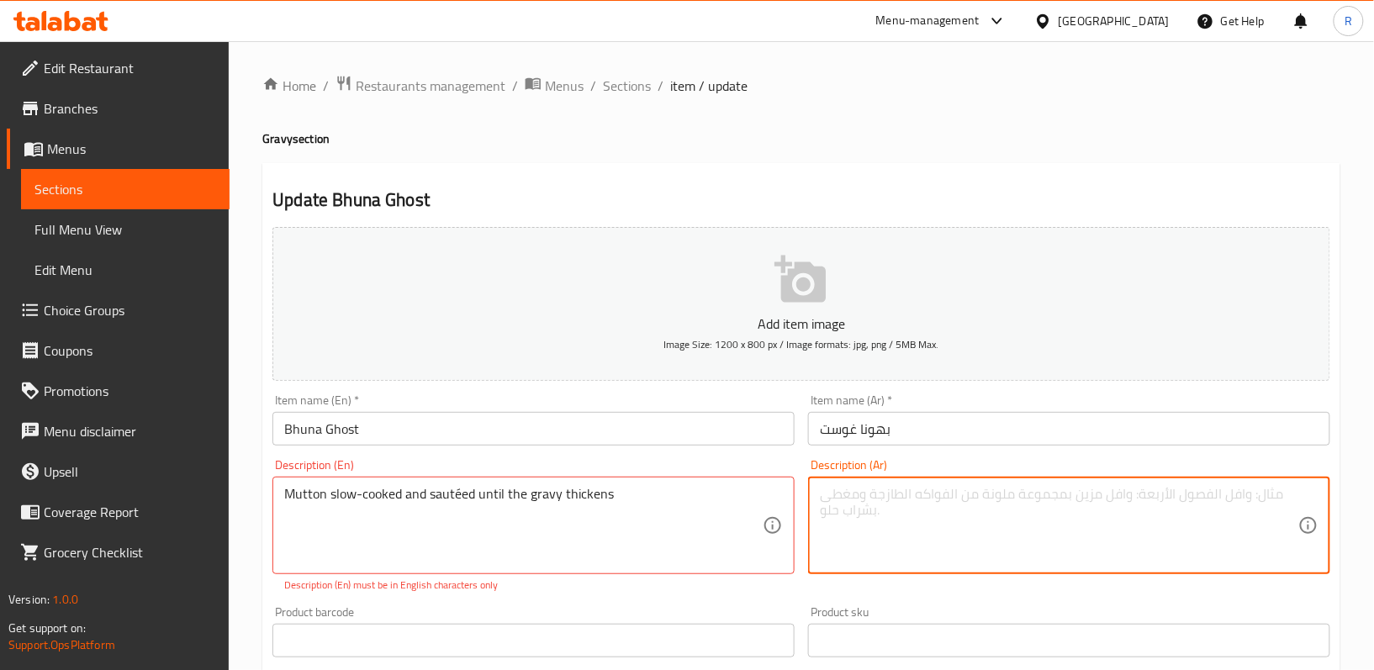
paste textarea "لحم الضأن مطبوخ ببطء ومقلي حتى يصبح الصلصة سميكة"
type textarea "لحم الضأن مطبوخ ببطء ومقلي حتى يصبح الصلصة سميكة"
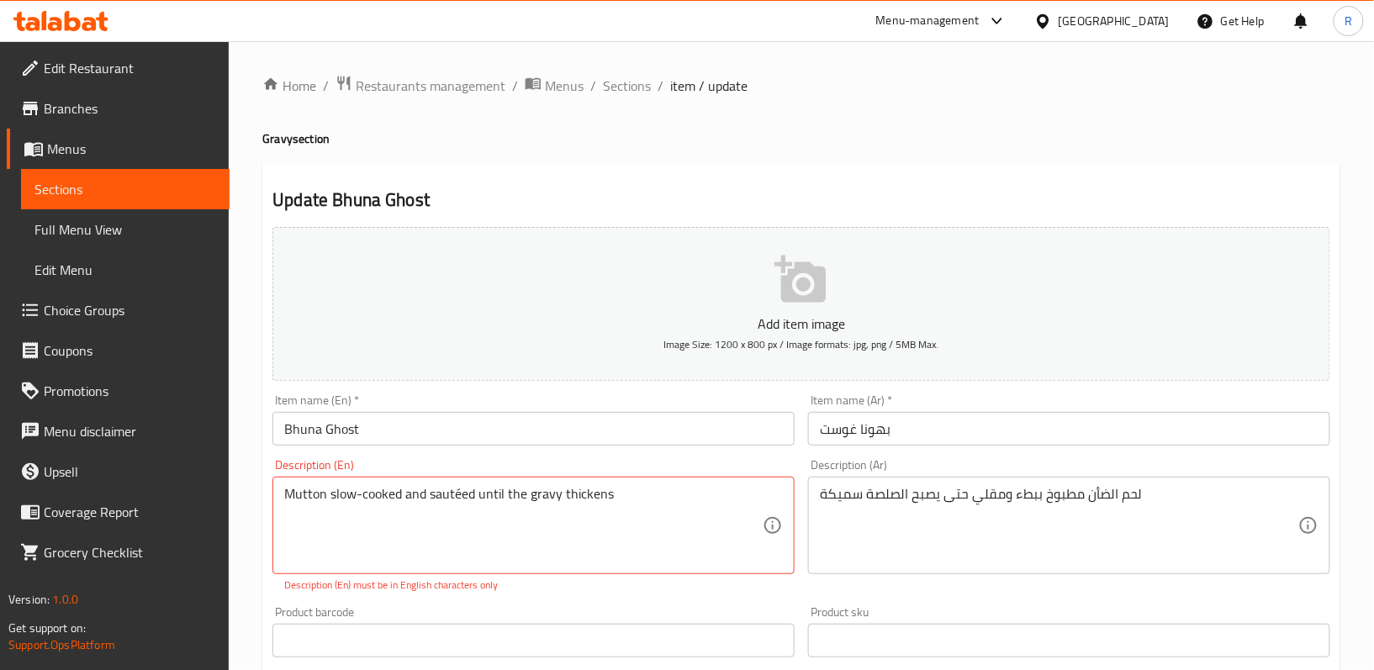
click at [805, 536] on div "Description (Ar) لحم الضأن مطبوخ ببطء ومقلي حتى يصبح الصلصة سميكة Description (…" at bounding box center [1069, 525] width 536 height 147
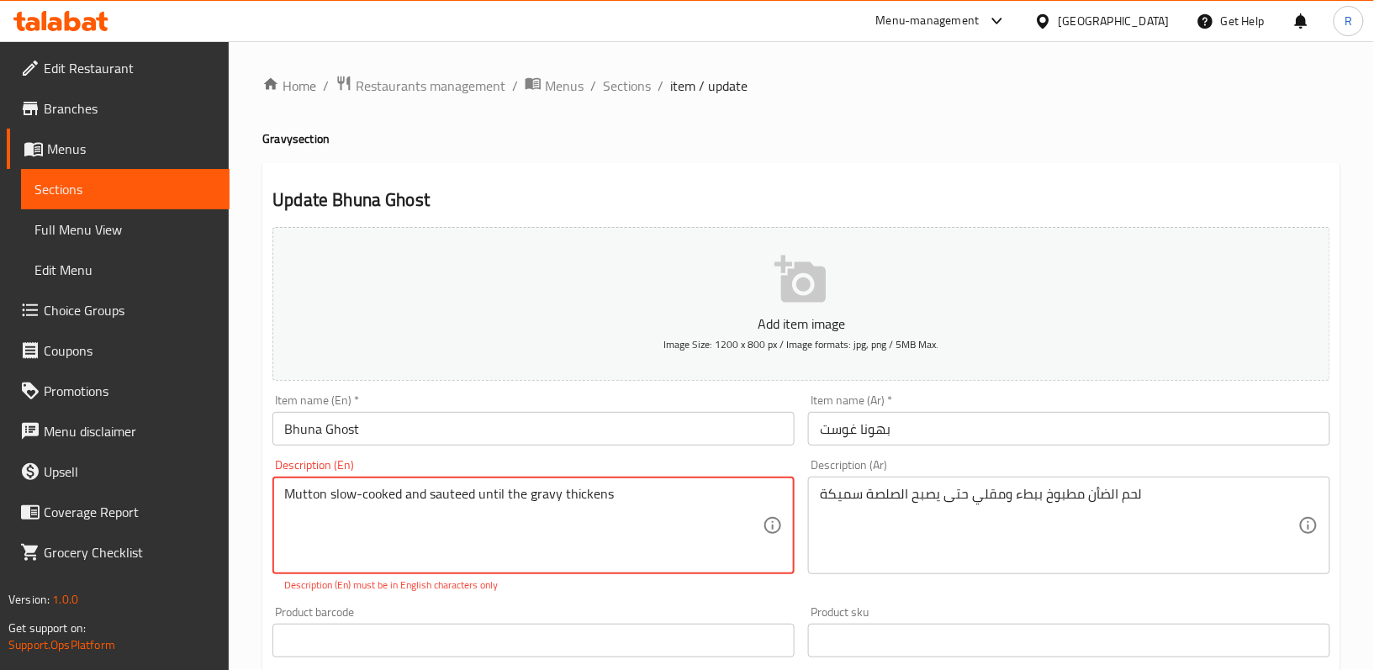
type textarea "Mutton slow-cooked and sauteed until the gravy thickens"
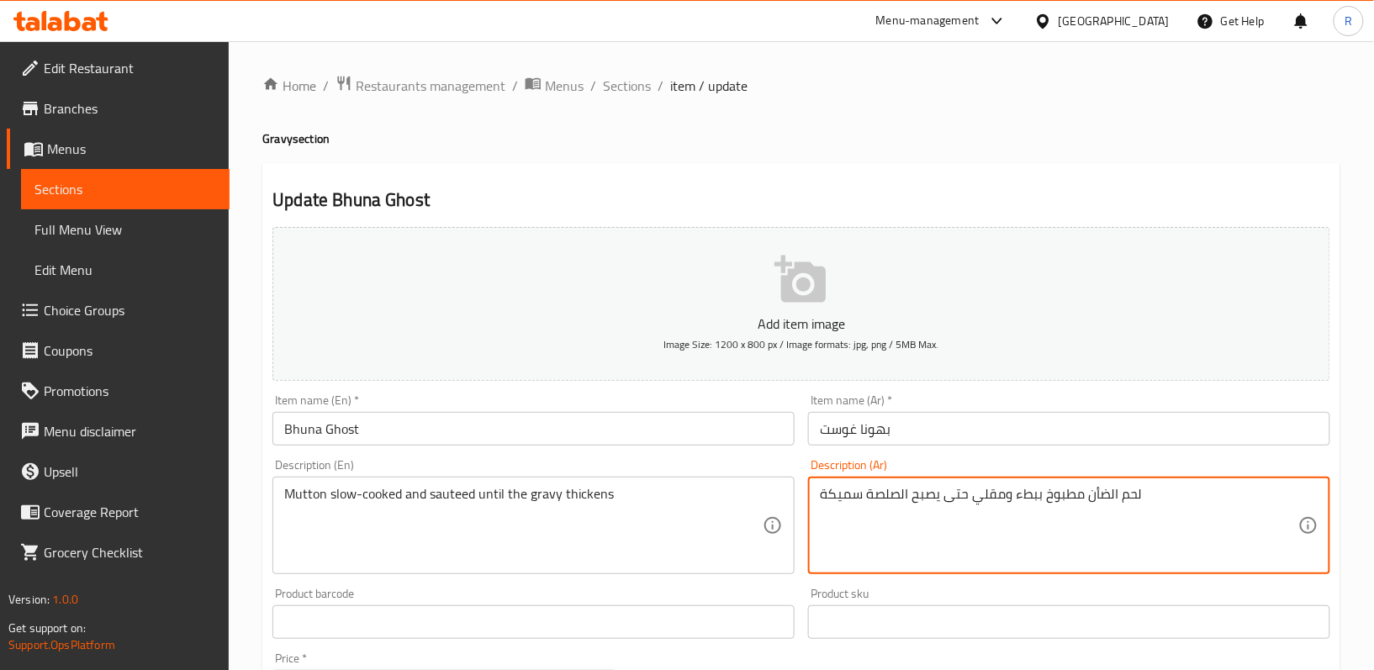
drag, startPoint x: 972, startPoint y: 499, endPoint x: 1002, endPoint y: 493, distance: 30.8
type textarea "لحم الضأن مطبوخ ببطء وسوتيه حتى يصبح الصلصة سميكة"
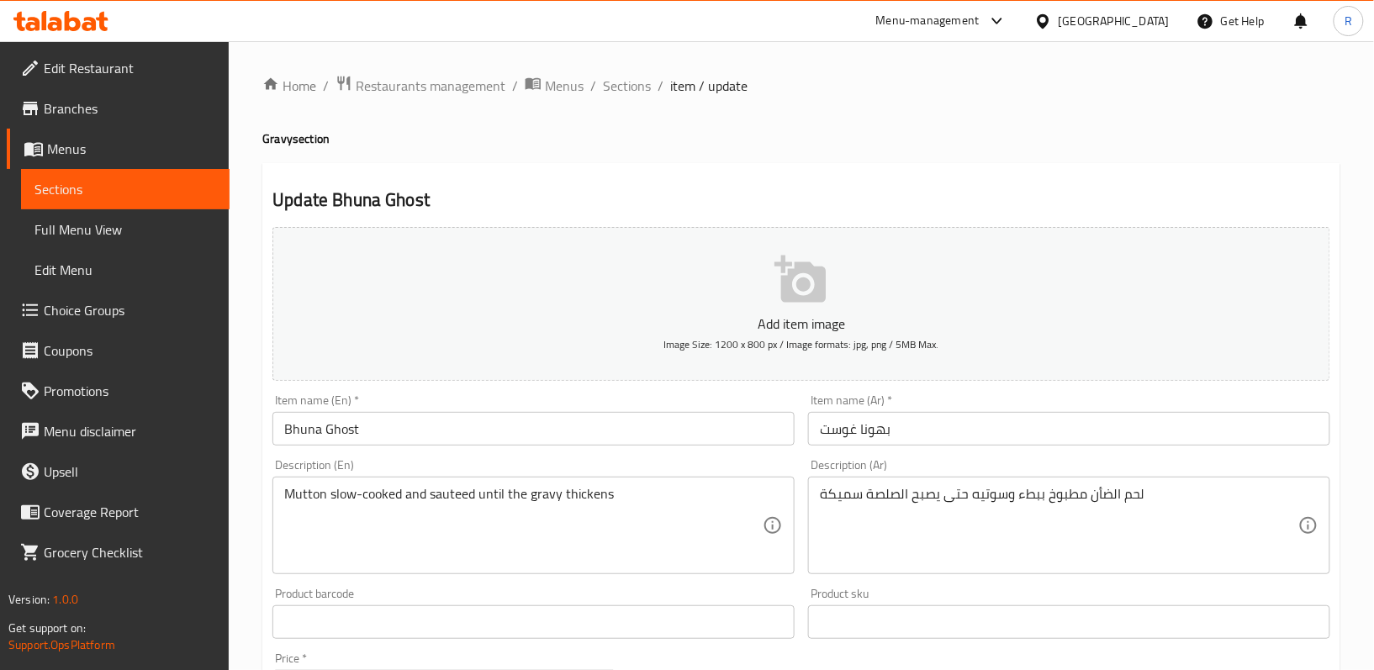
click at [799, 526] on div "Description (En) Mutton slow-cooked and sauteed until the gravy thickens Descri…" at bounding box center [534, 516] width 536 height 129
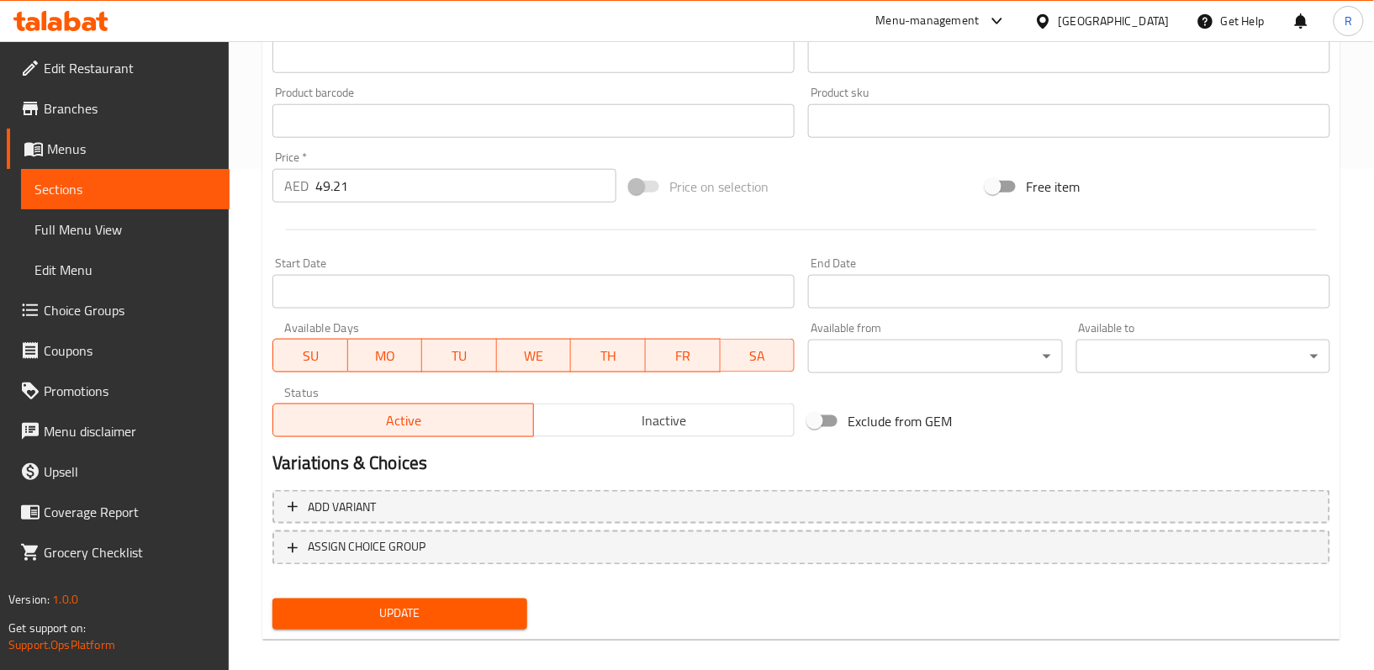
scroll to position [516, 0]
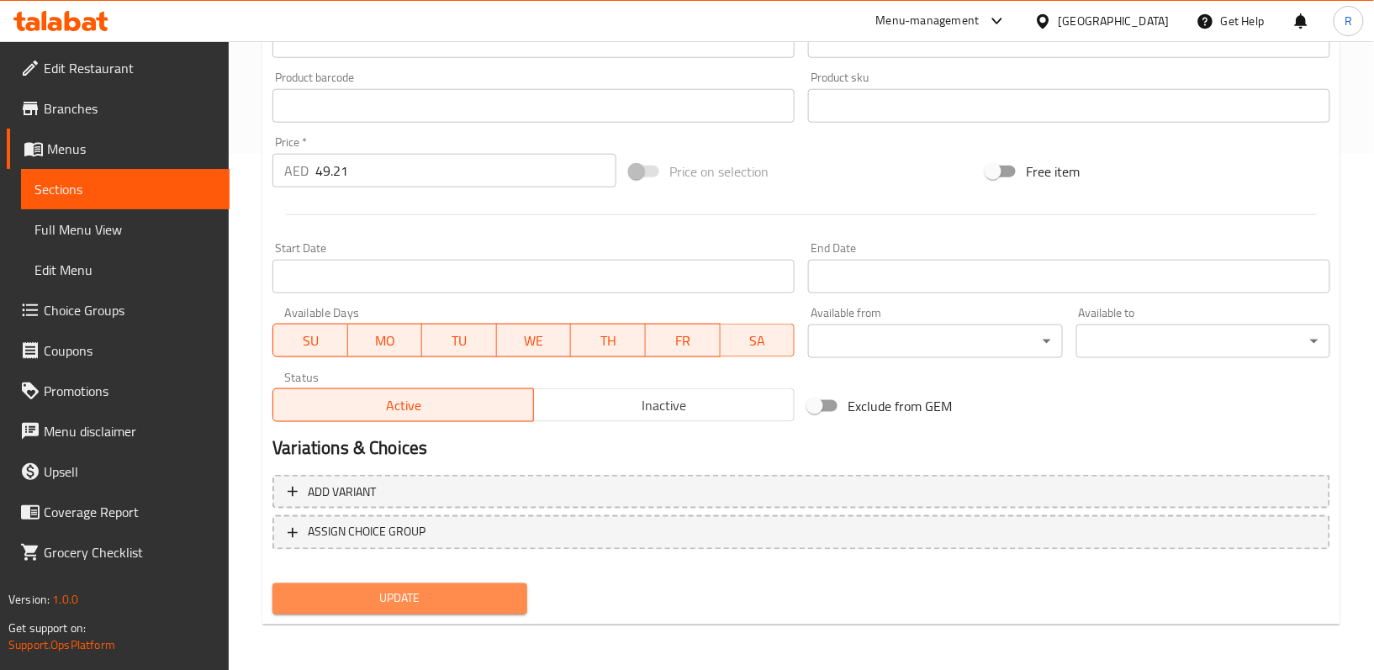
click at [451, 602] on span "Update" at bounding box center [399, 599] width 227 height 21
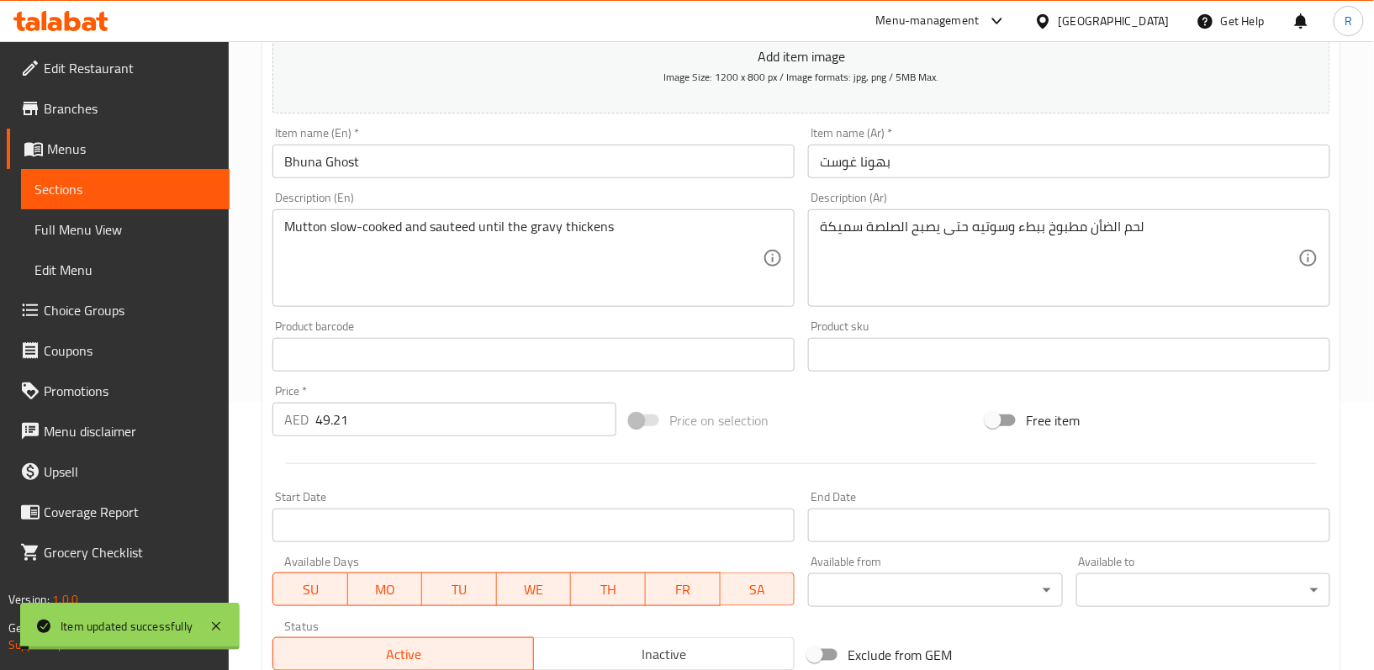
scroll to position [0, 0]
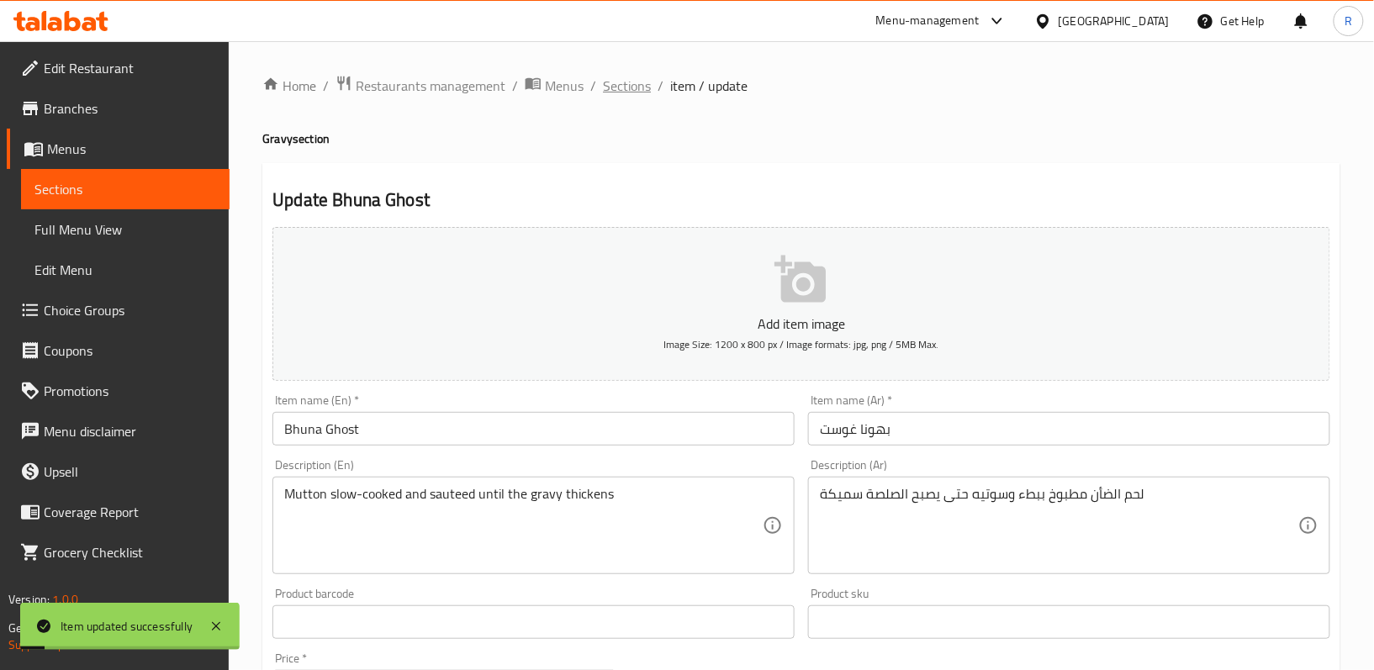
click at [605, 84] on span "Sections" at bounding box center [627, 86] width 48 height 20
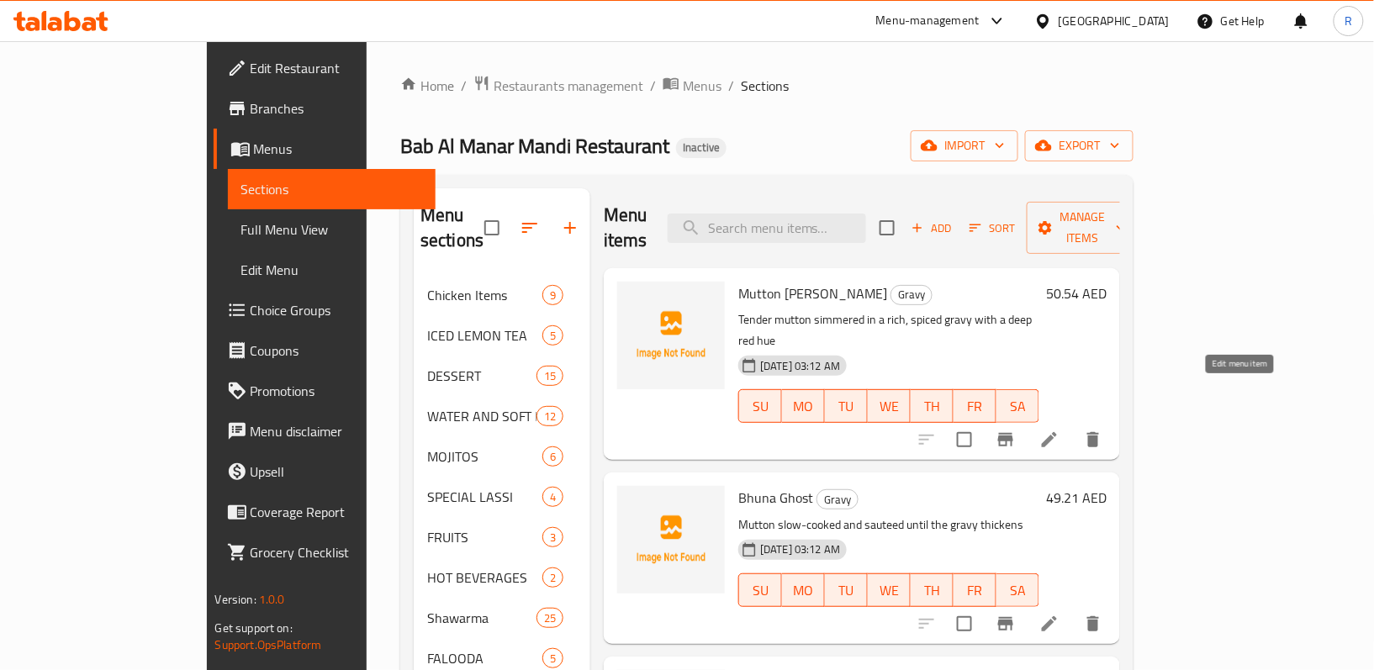
click at [1057, 432] on icon at bounding box center [1049, 439] width 15 height 15
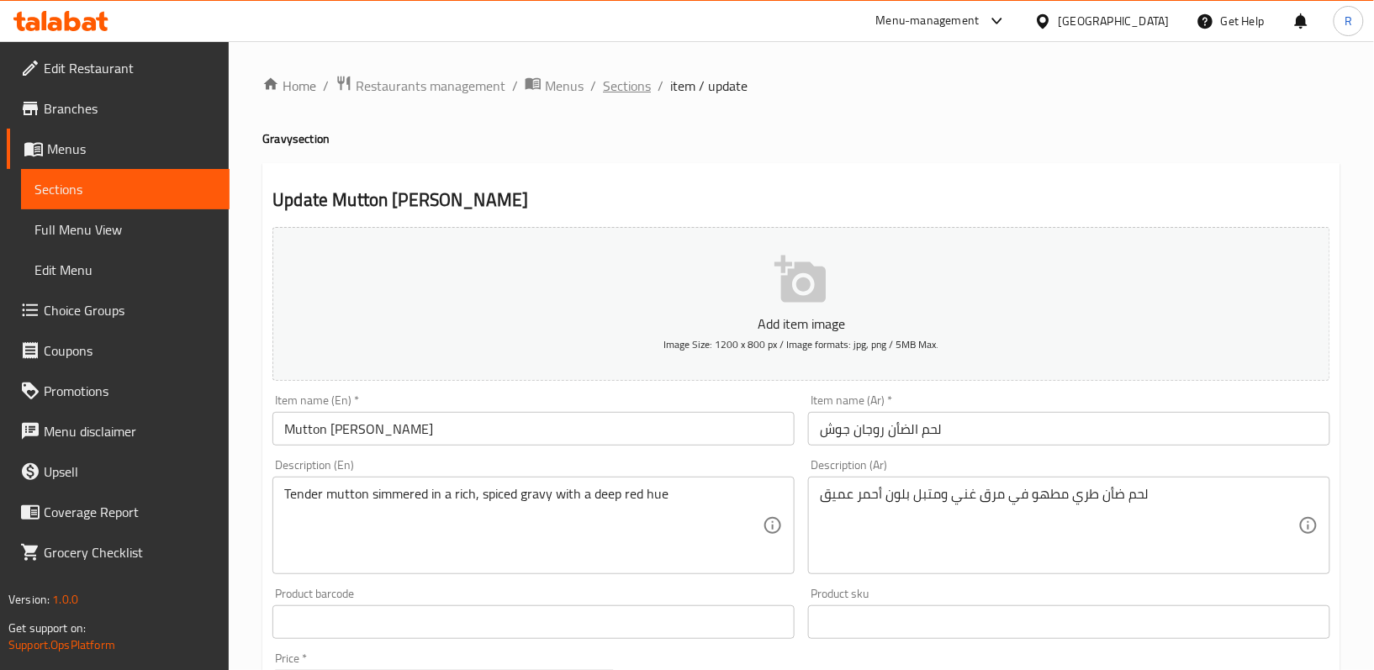
click at [646, 85] on span "Sections" at bounding box center [627, 86] width 48 height 20
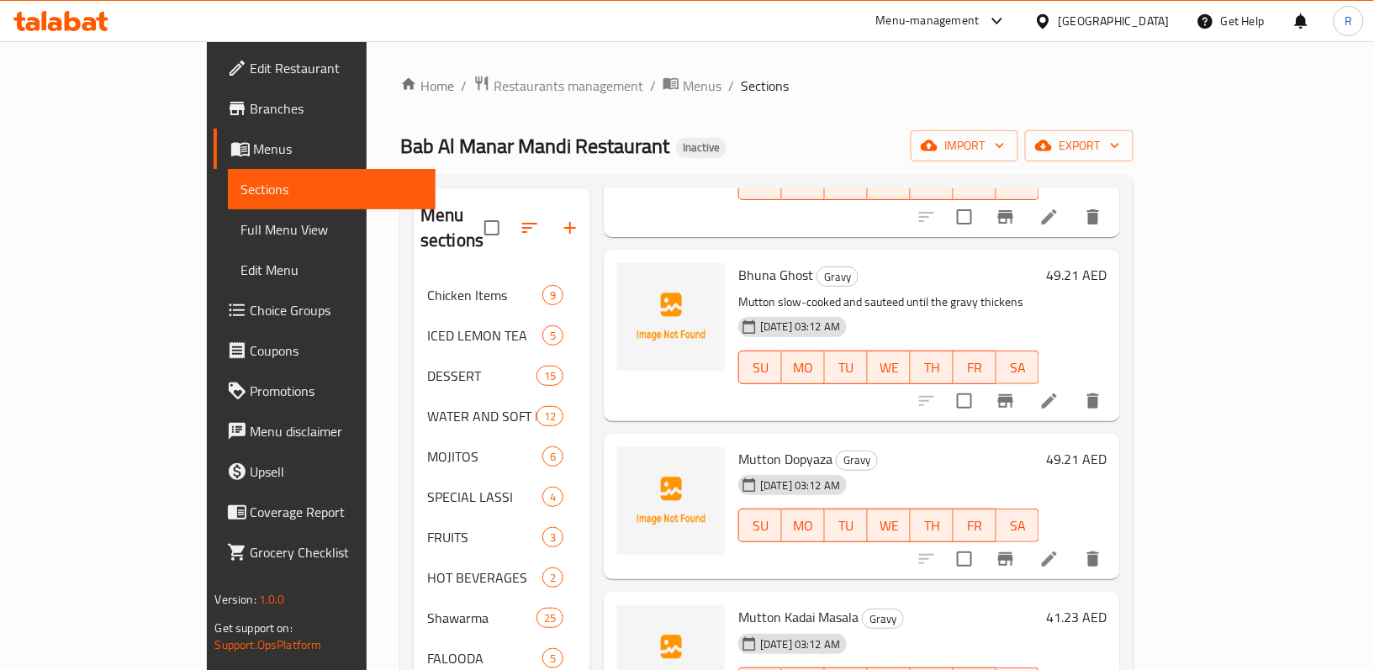
scroll to position [224, 0]
click at [1057, 551] on icon at bounding box center [1049, 558] width 15 height 15
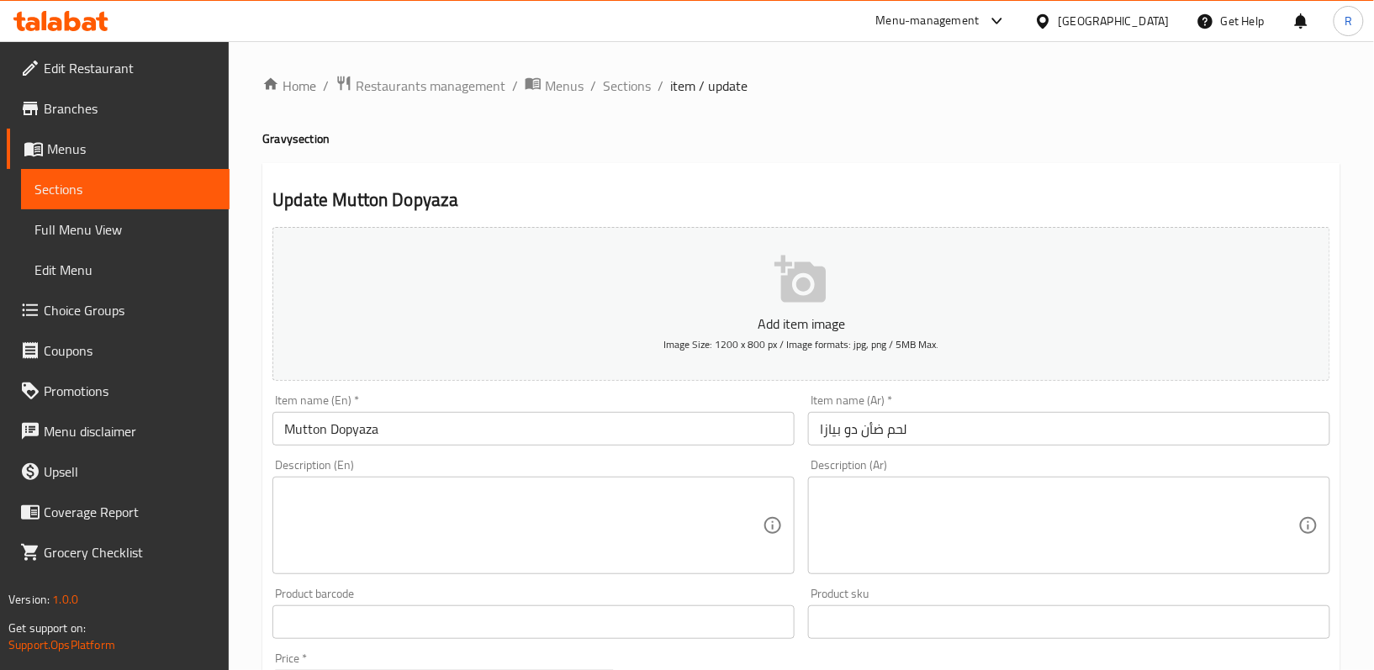
click at [592, 531] on textarea at bounding box center [523, 526] width 478 height 80
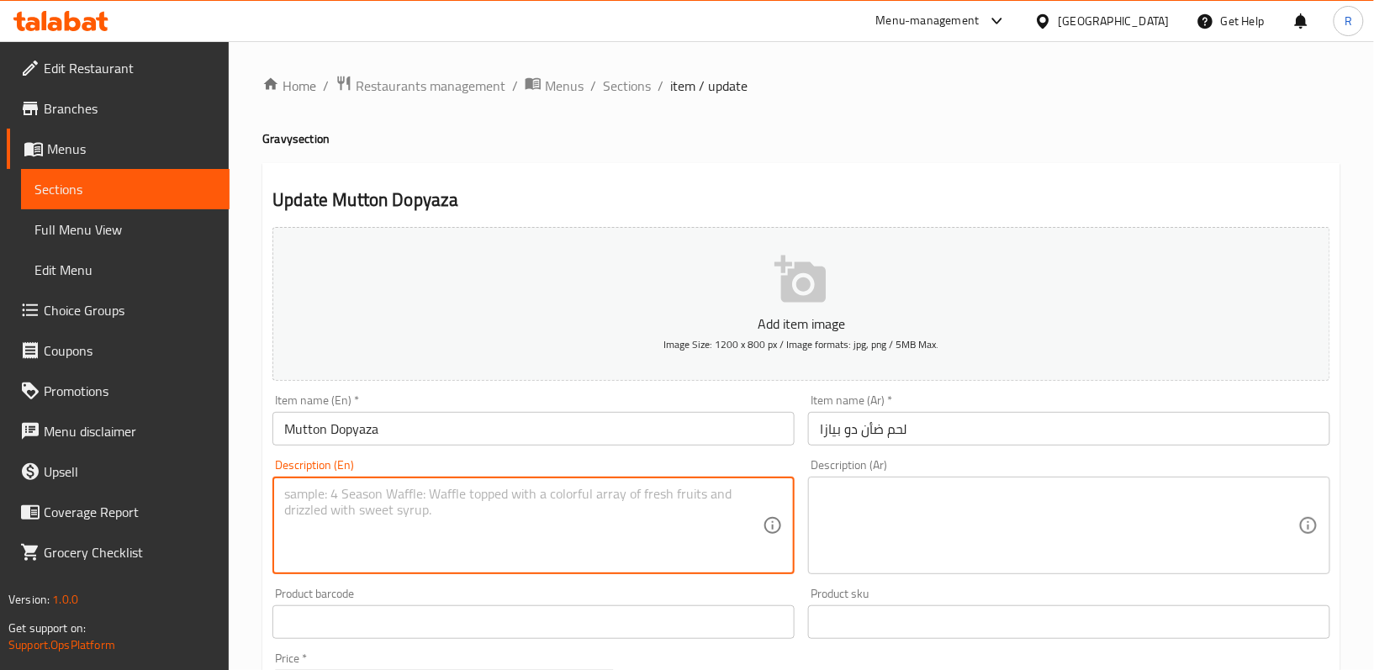
paste textarea "Mutton cooked with a generous amount of onions and spices"
click at [646, 509] on textarea "Mutton cooked with a generous amount of onions and spices" at bounding box center [523, 526] width 478 height 80
type textarea "ؤ"
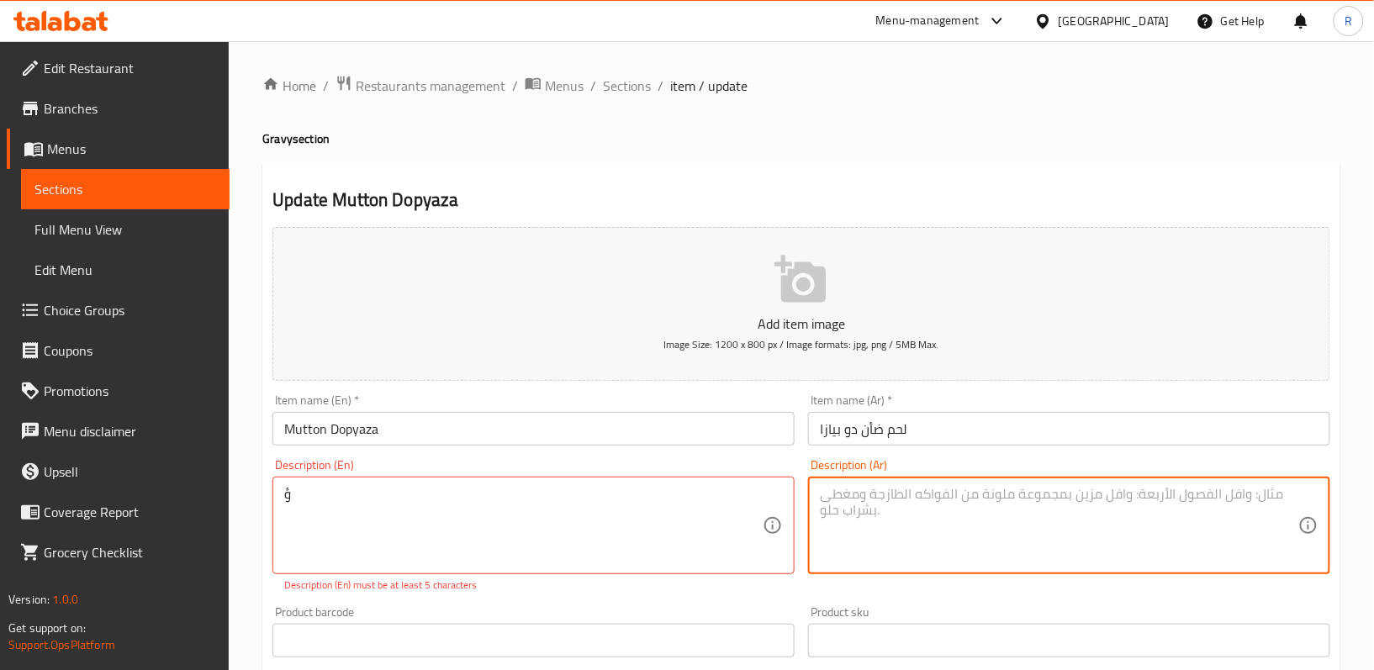
click at [872, 515] on textarea at bounding box center [1059, 526] width 478 height 80
paste textarea "لحم الضأن المطبوخ مع كمية وفيرة من البصل والتوابل"
type textarea "لحم الضأن المطبوخ مع كمية وفيرة من البصل والتوابل"
click at [577, 485] on div "ؤ Description (En)" at bounding box center [533, 526] width 522 height 98
click at [973, 552] on textarea at bounding box center [1059, 526] width 478 height 80
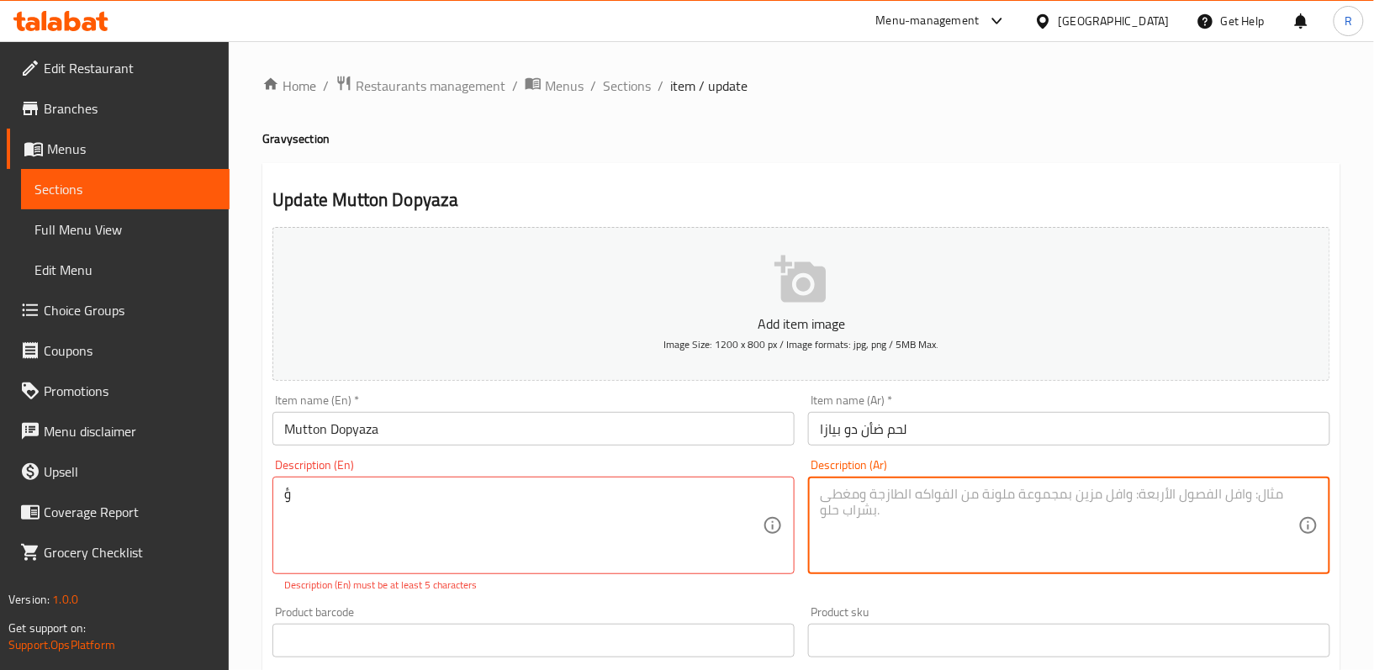
paste textarea "لحم الضأن المطبوخ مع كمية وفيرة من البصل والتوابل"
type textarea "لحم الضأن المطبوخ مع كمية وفيرة من البصل والتوابل"
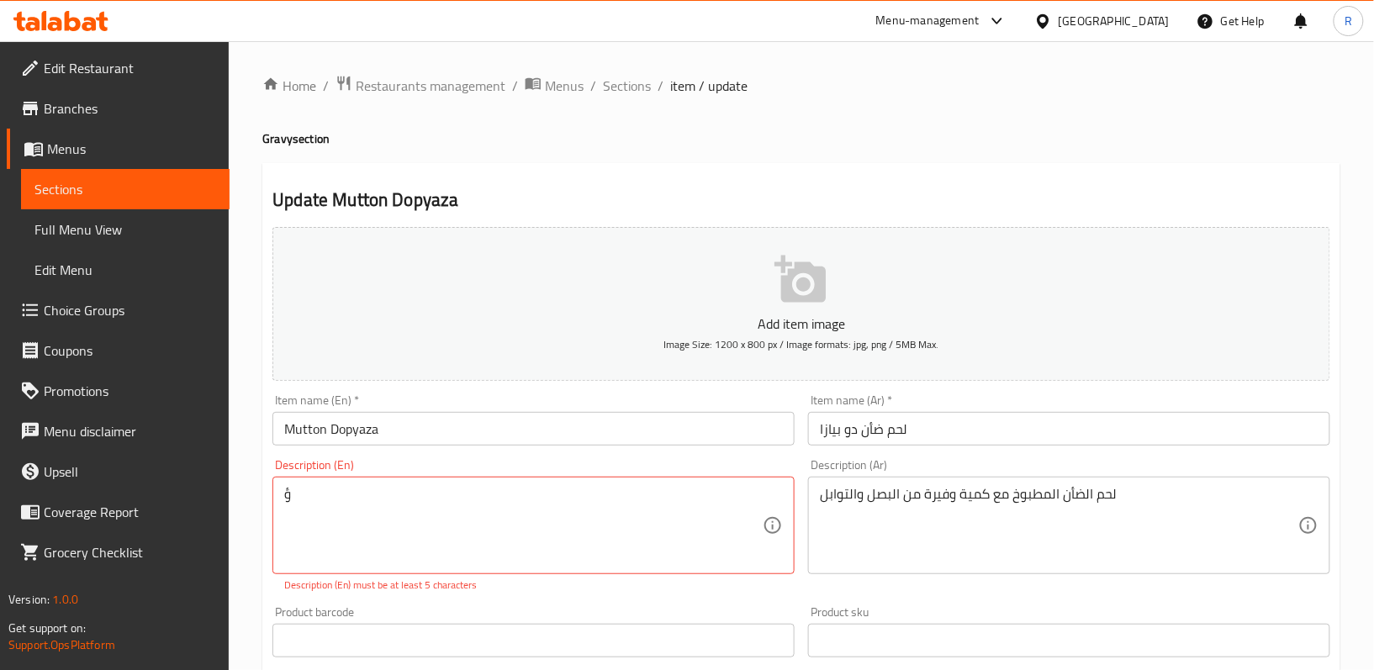
drag, startPoint x: 388, startPoint y: 459, endPoint x: 331, endPoint y: 530, distance: 90.3
click at [382, 473] on div "Description (En) ؤ Description (En) Description (En) must be at least 5 charact…" at bounding box center [534, 525] width 536 height 147
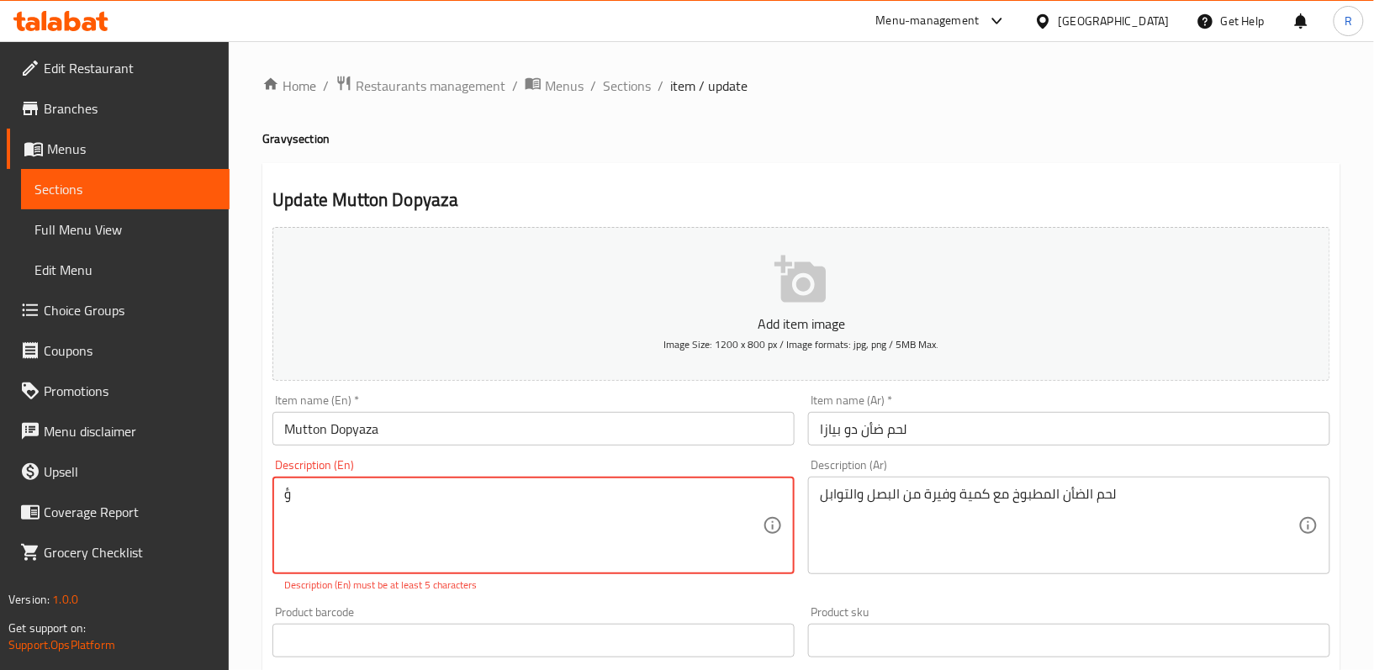
click at [331, 505] on textarea "ؤ" at bounding box center [523, 526] width 478 height 80
paste textarea "Mutton cooked with a generous amount of onions and spices"
click at [649, 520] on textarea "Mutton cooked with a generous amount of onions and spices" at bounding box center [523, 526] width 478 height 80
type textarea "Mutton cooked with a generous amount of onions and spices"
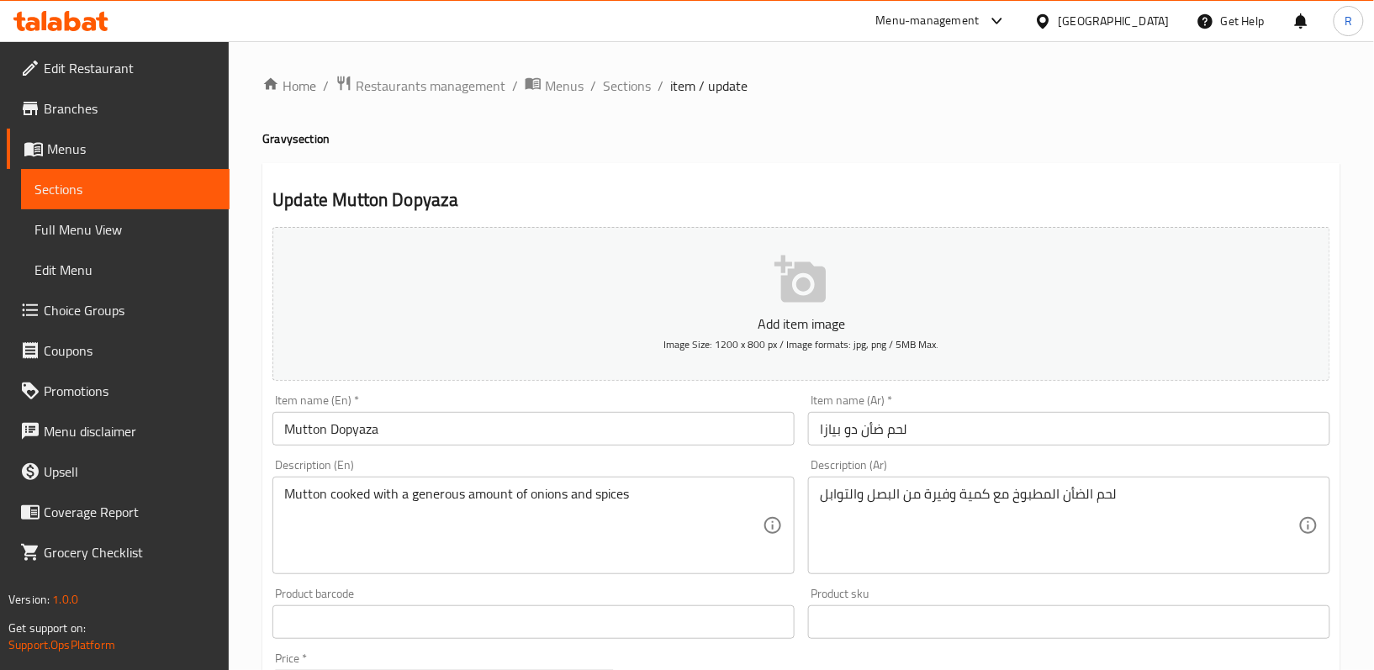
click at [616, 602] on div "Product barcode Product barcode" at bounding box center [534, 613] width 536 height 65
click at [802, 511] on div "Description (Ar) لحم الضأن المطبوخ مع كمية وفيرة من البصل والتوابل Description …" at bounding box center [1069, 516] width 536 height 129
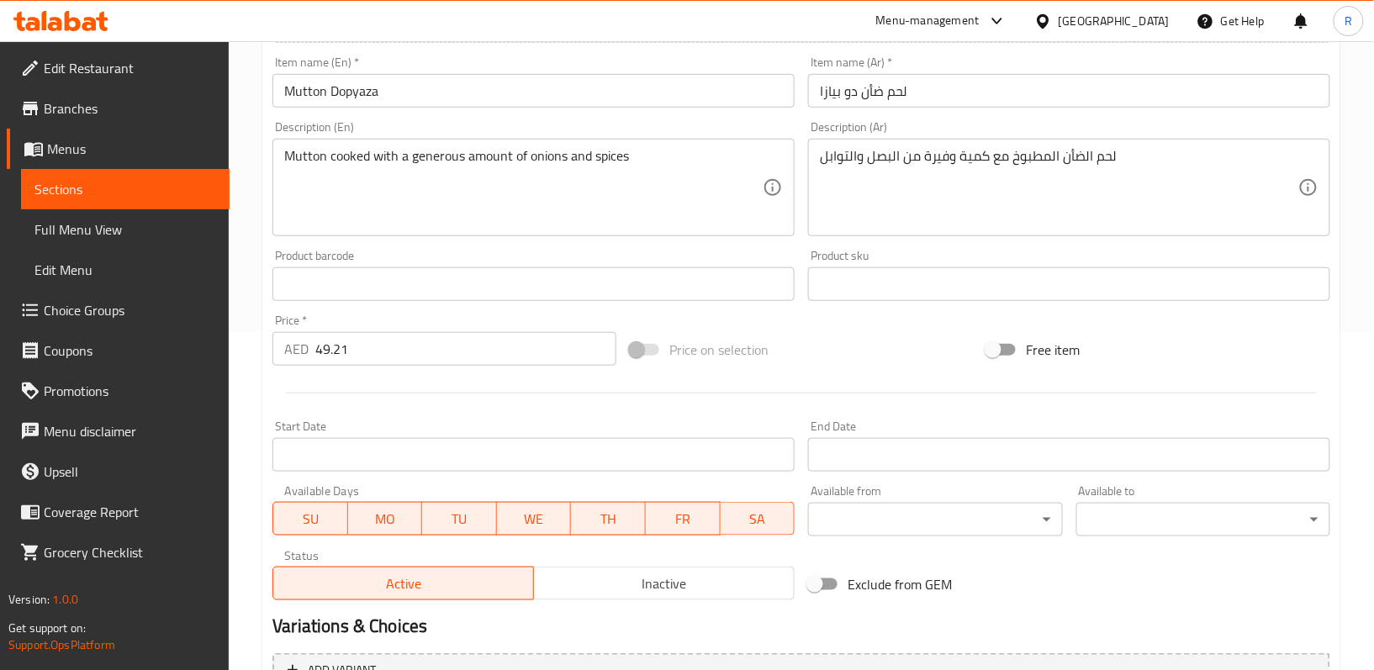
scroll to position [516, 0]
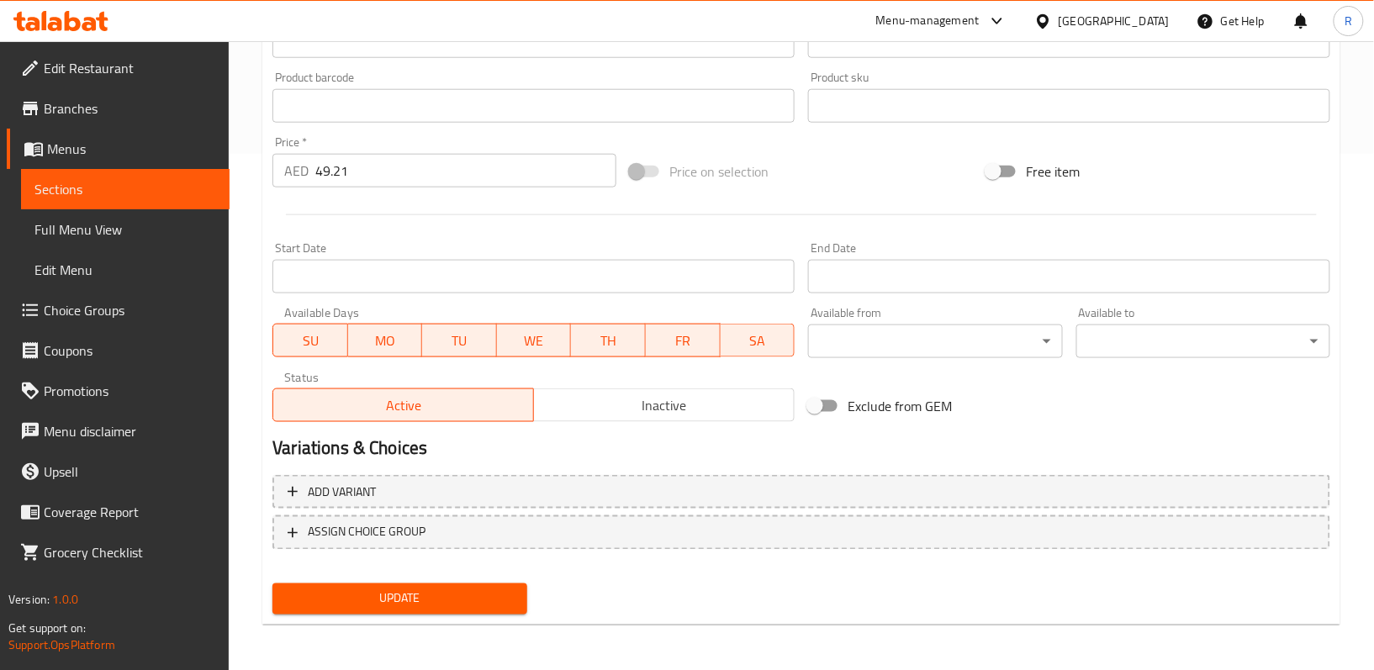
click at [385, 612] on button "Update" at bounding box center [399, 598] width 254 height 31
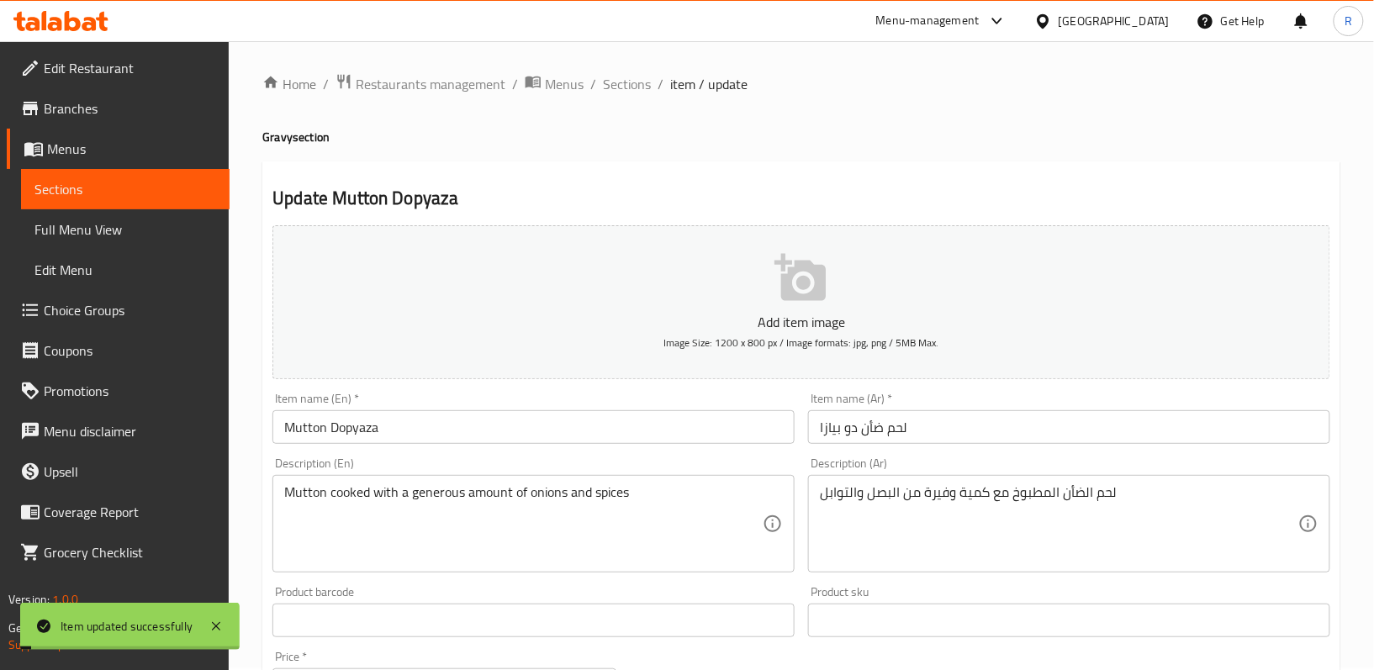
scroll to position [0, 0]
click at [636, 82] on span "Sections" at bounding box center [627, 86] width 48 height 20
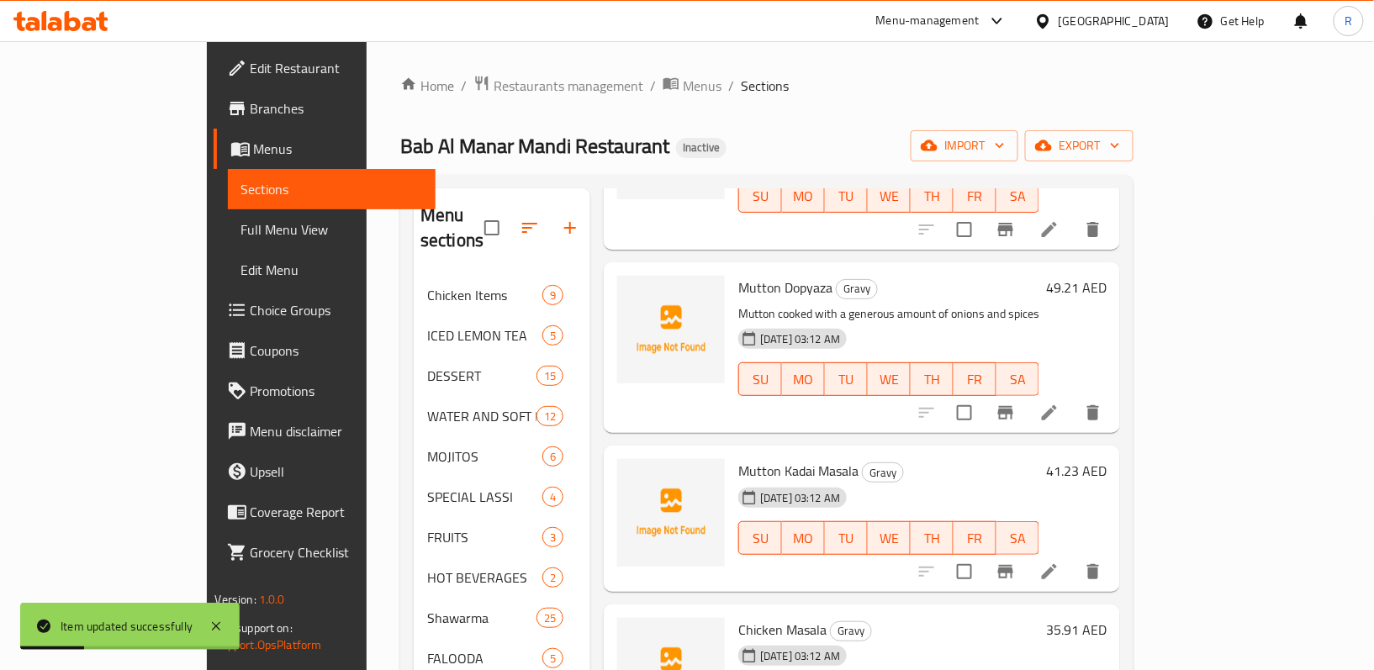
scroll to position [448, 0]
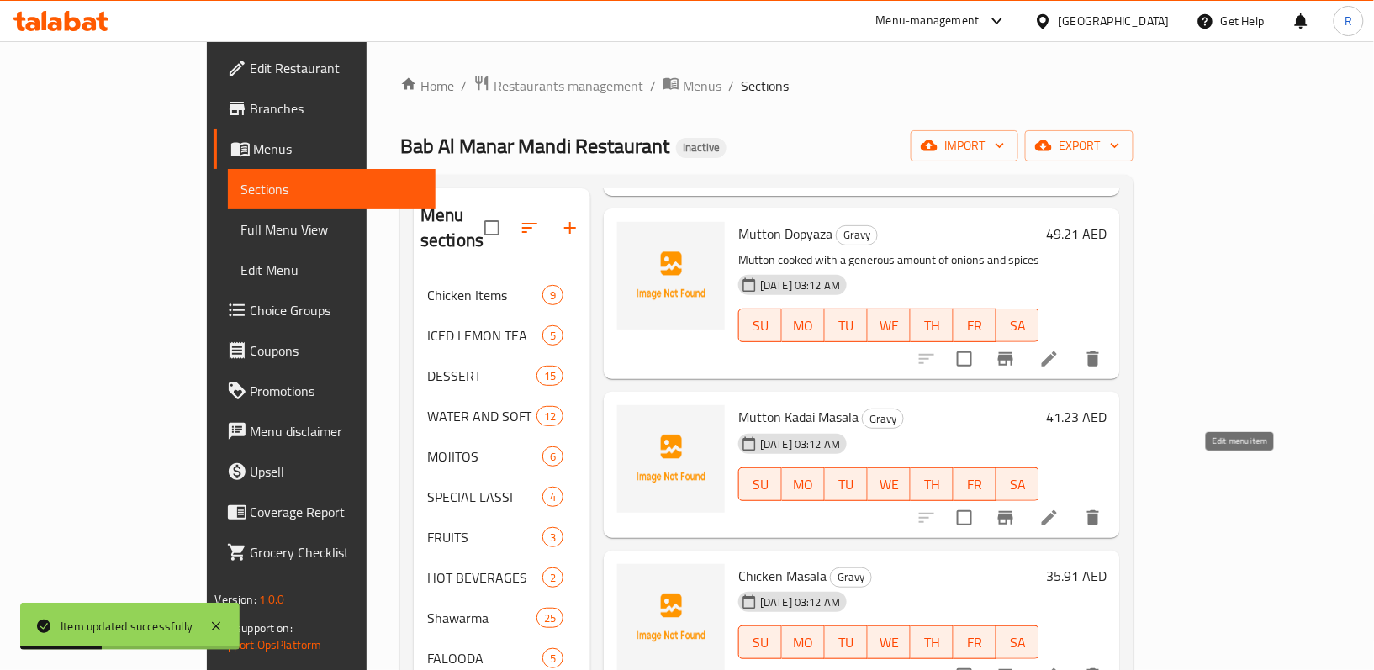
click at [1059, 508] on icon at bounding box center [1049, 518] width 20 height 20
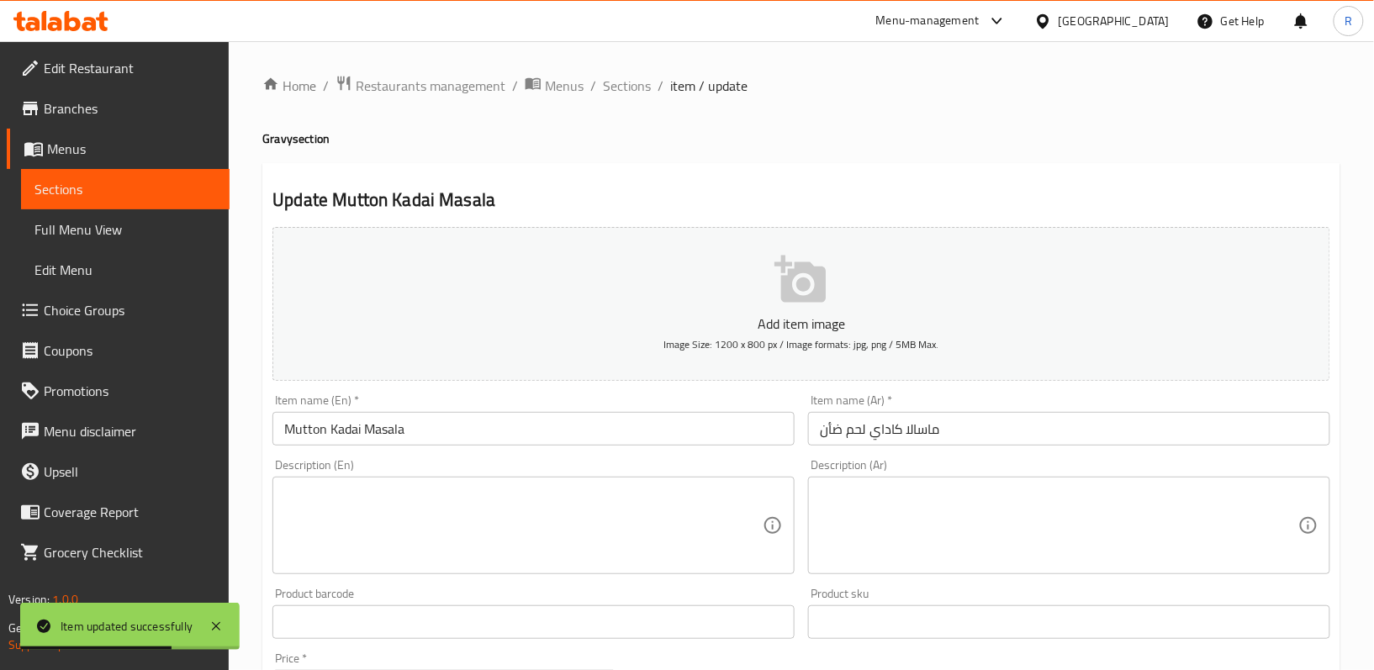
click at [609, 521] on textarea at bounding box center [523, 526] width 478 height 80
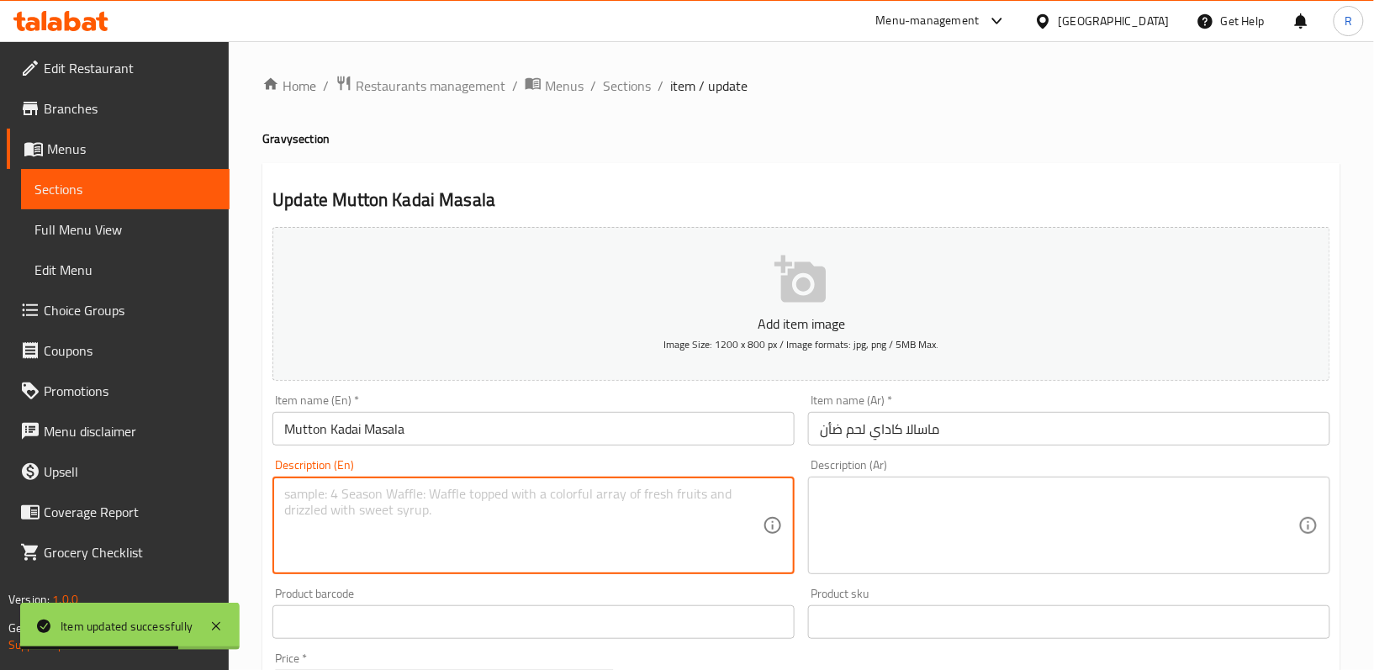
paste textarea "Mutton chunks stir-cooked with onions, tomatoes, and kadai spices"
click at [613, 499] on textarea "Mutton chunks stir-cooked with onions, tomatoes, and kadai spices" at bounding box center [523, 526] width 478 height 80
type textarea "Mutton chunks stir-cooked with onions, tomatoes, and kadai spices"
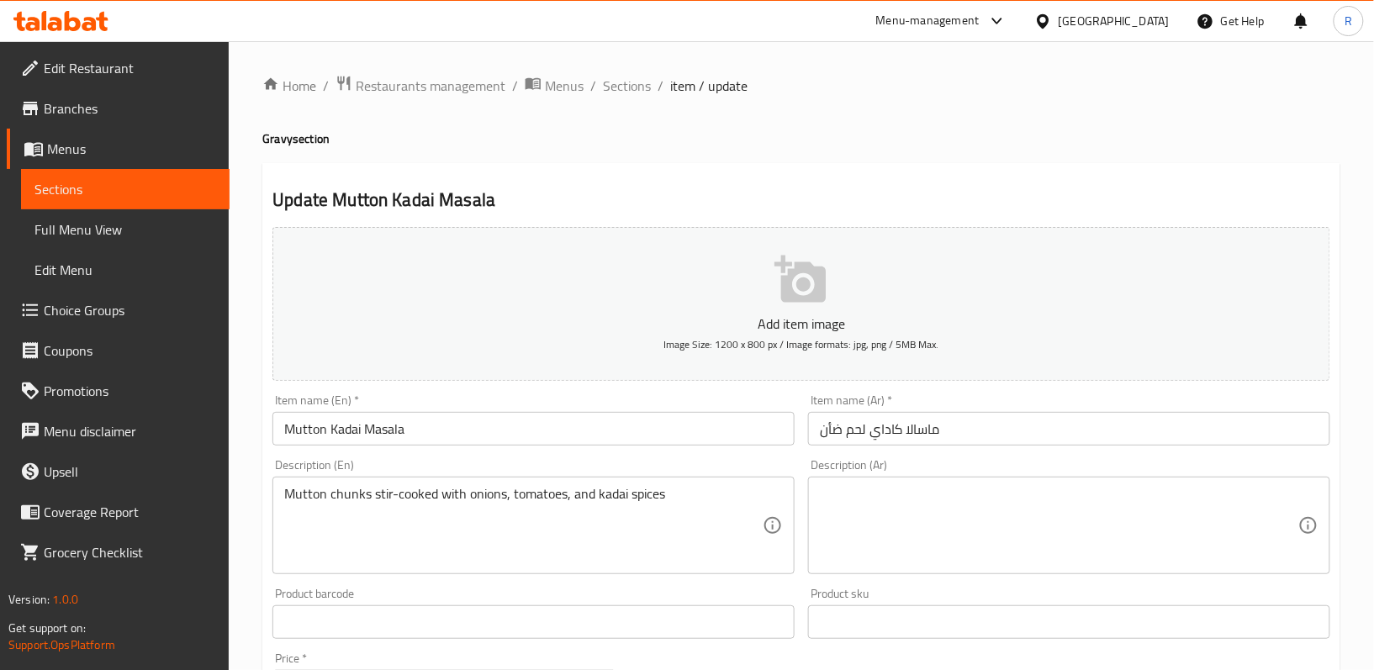
click at [943, 567] on div "Description (Ar)" at bounding box center [1069, 526] width 522 height 98
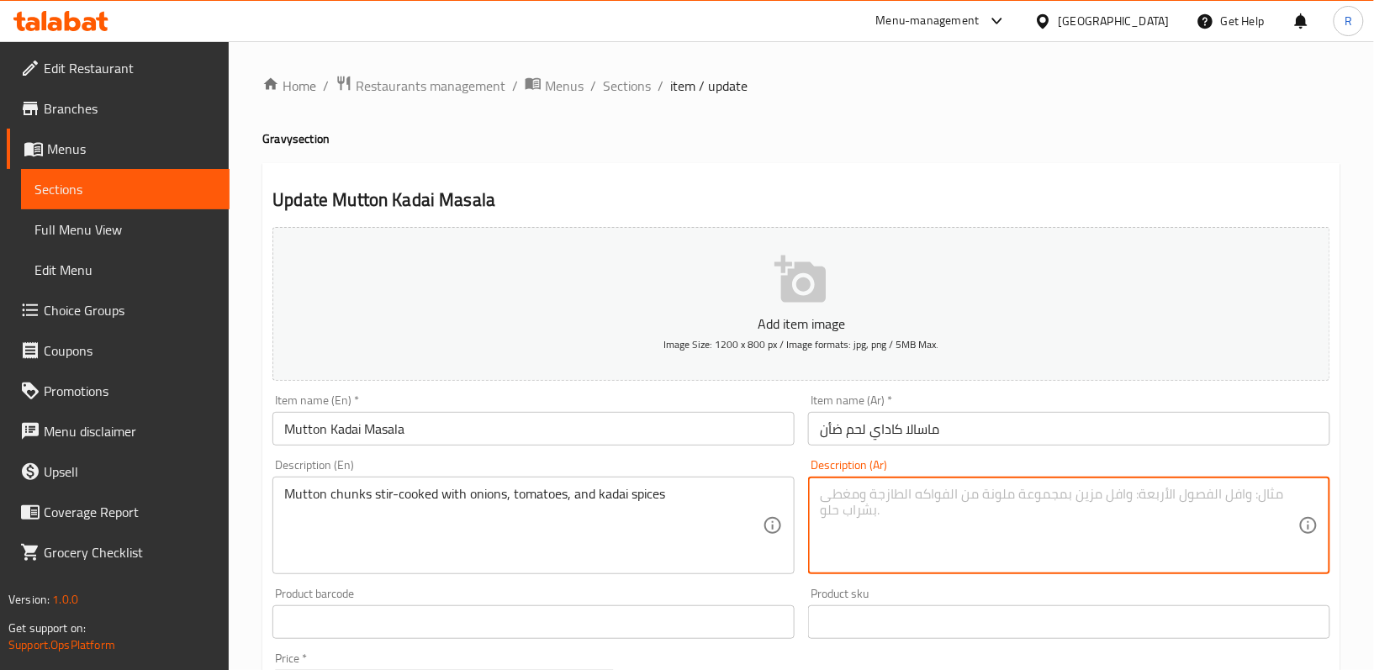
paste textarea "قطع لحم الضأن المطبوخة مع البصل والطماطم وتوابل الكاداي"
type textarea "قطع لحم الضأن المطبوخة مع البصل والطماطم وتوابل الكاداي"
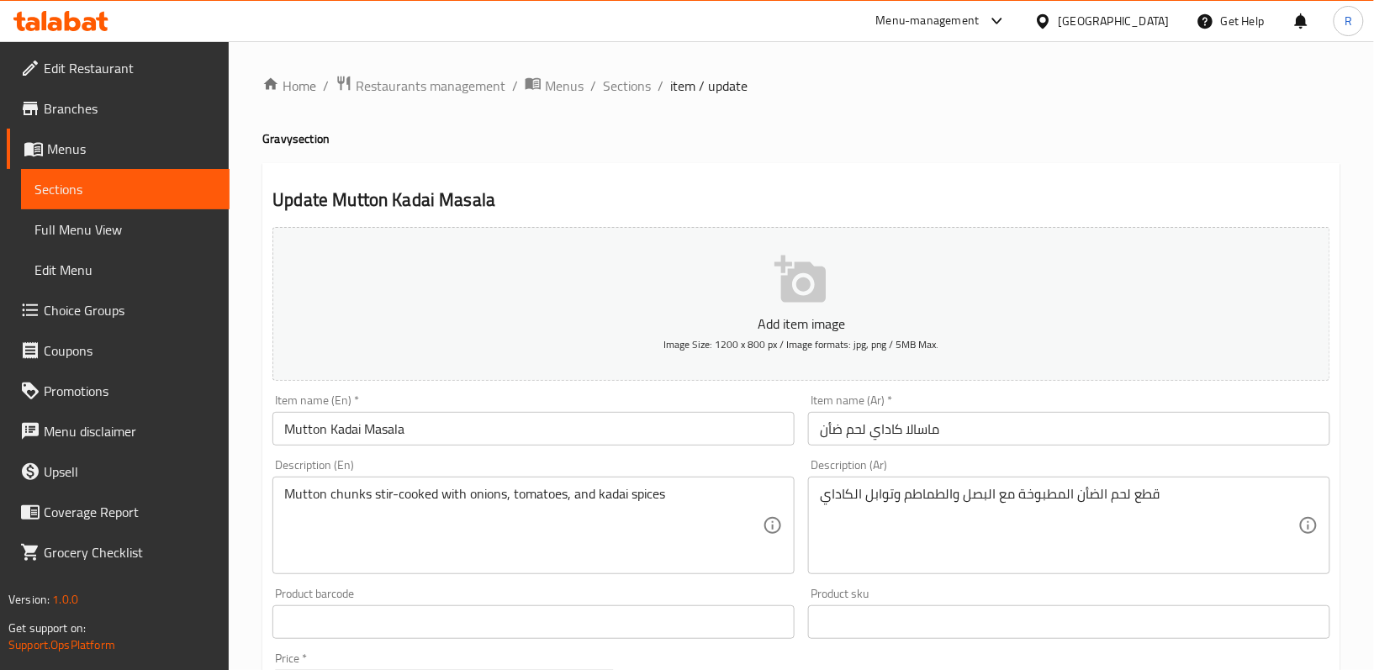
click at [802, 576] on div "Description (Ar) قطع لحم الضأن المطبوخة مع البصل والطماطم وتوابل الكاداي Descri…" at bounding box center [1069, 516] width 536 height 129
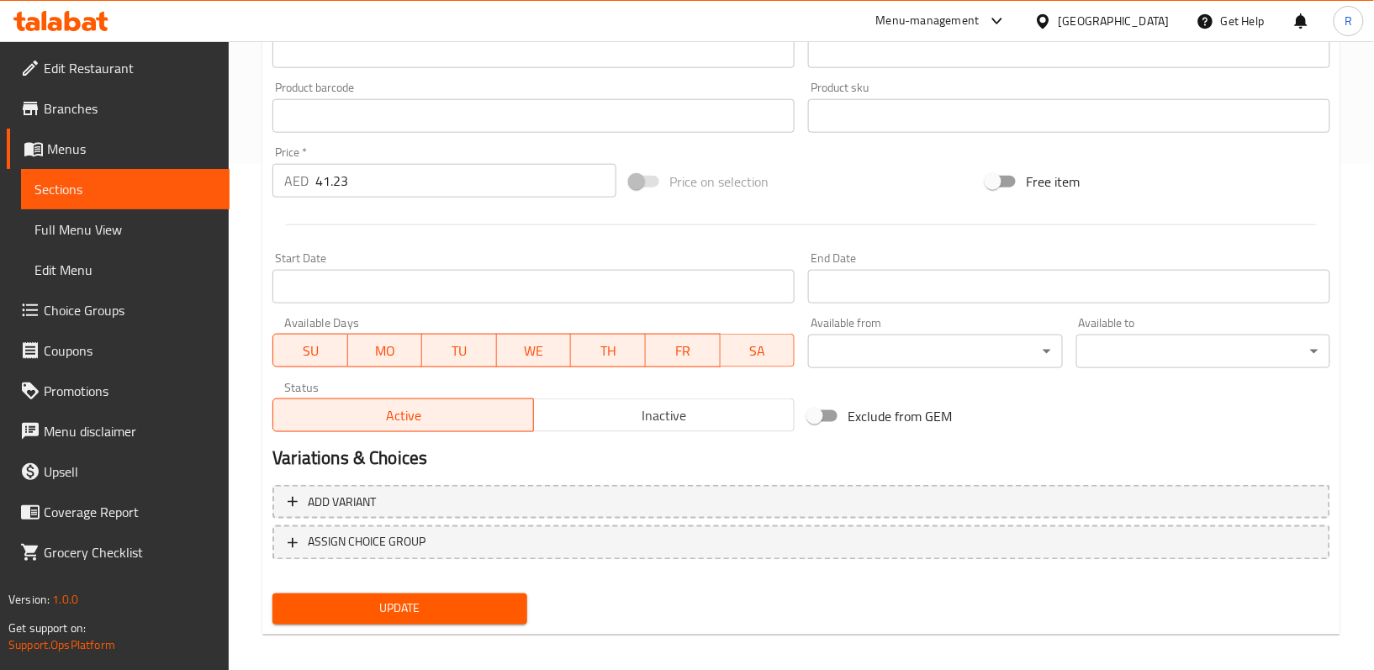
scroll to position [516, 0]
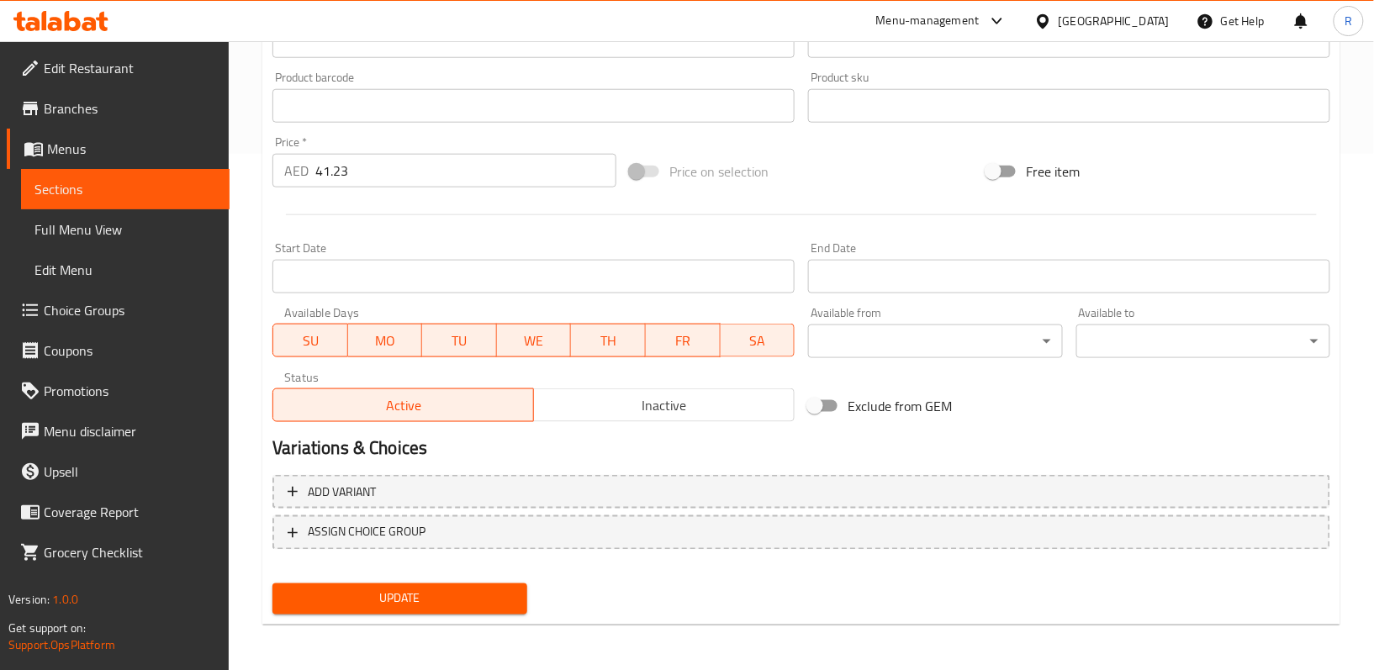
click at [391, 604] on span "Update" at bounding box center [399, 599] width 227 height 21
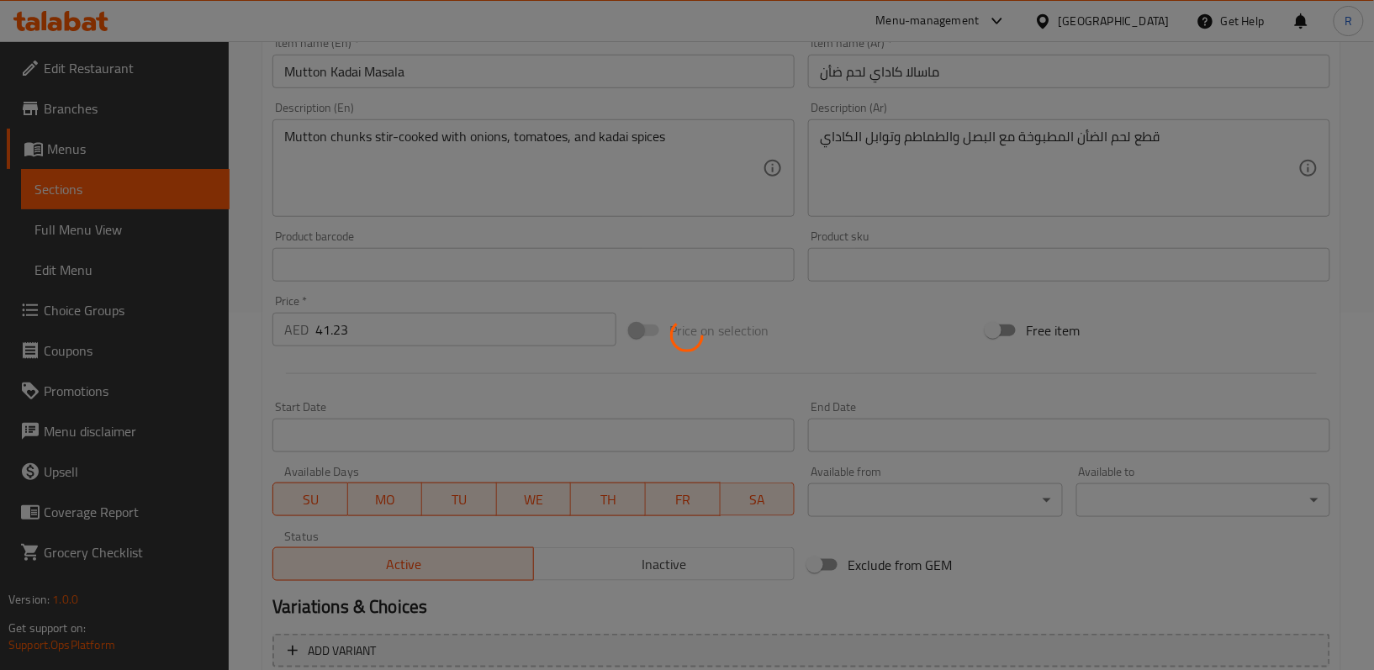
scroll to position [0, 0]
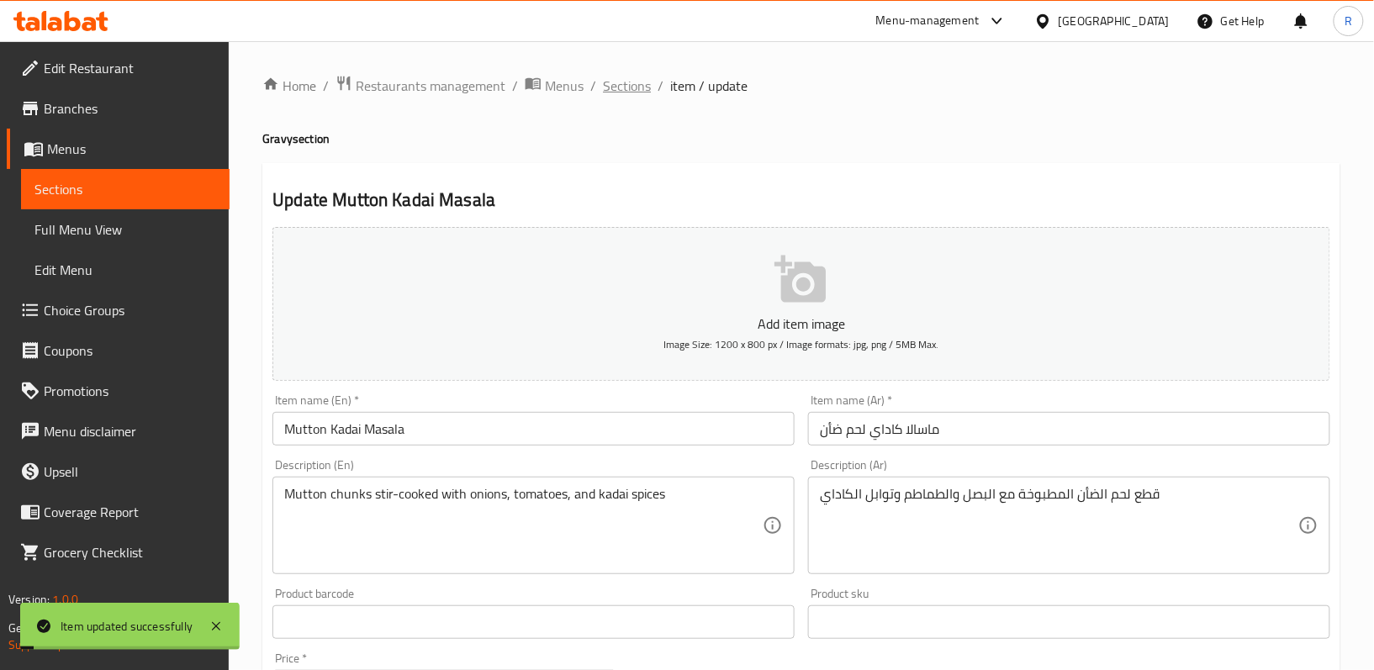
click at [626, 79] on span "Sections" at bounding box center [627, 86] width 48 height 20
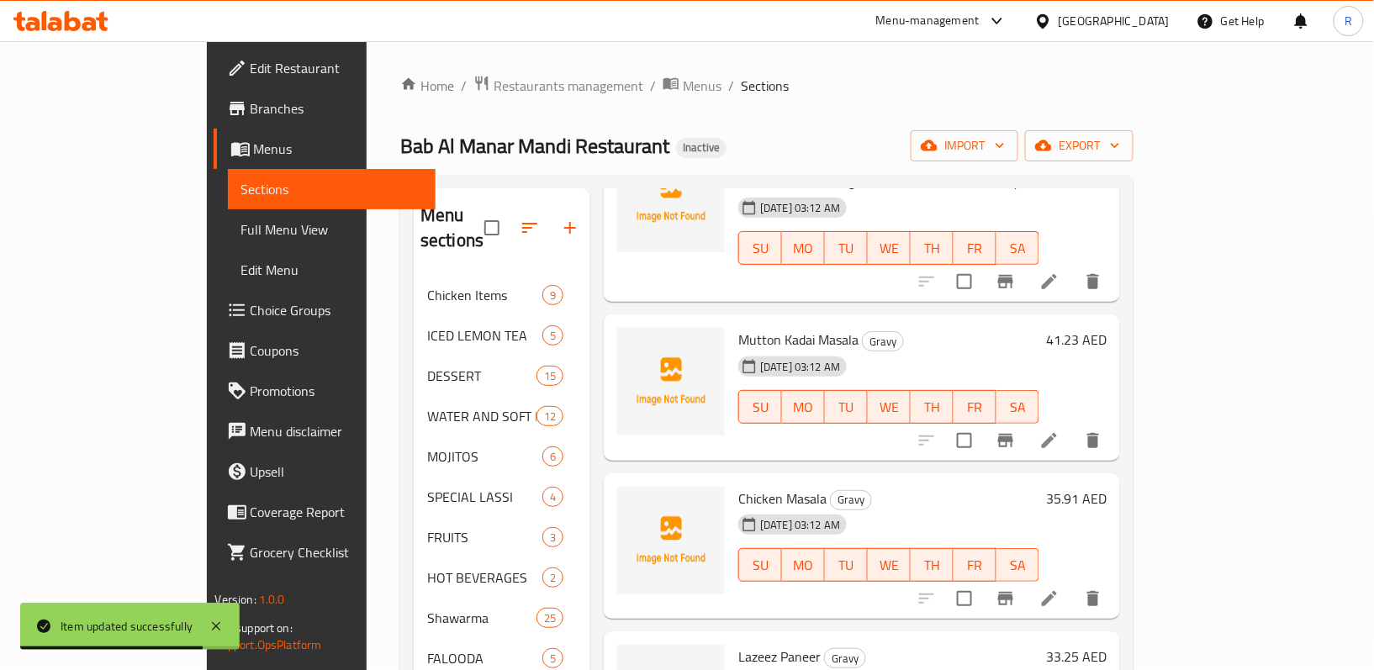
scroll to position [560, 0]
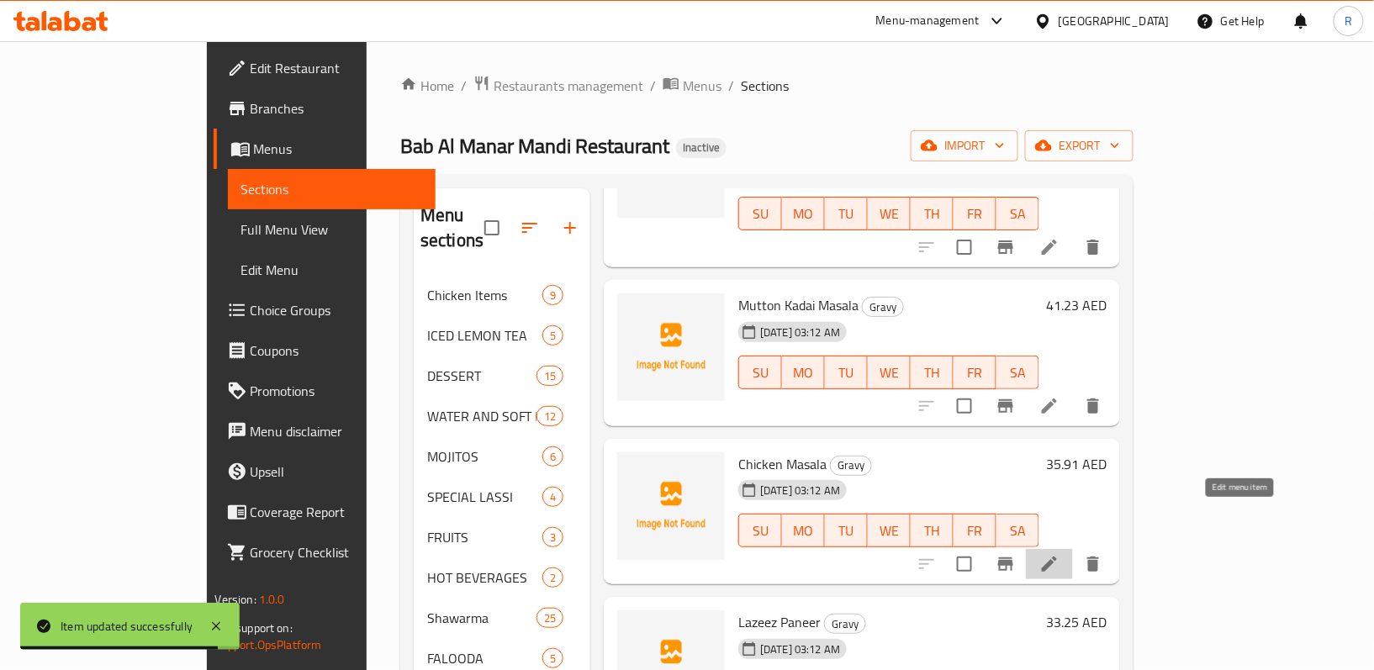
click at [1059, 554] on icon at bounding box center [1049, 564] width 20 height 20
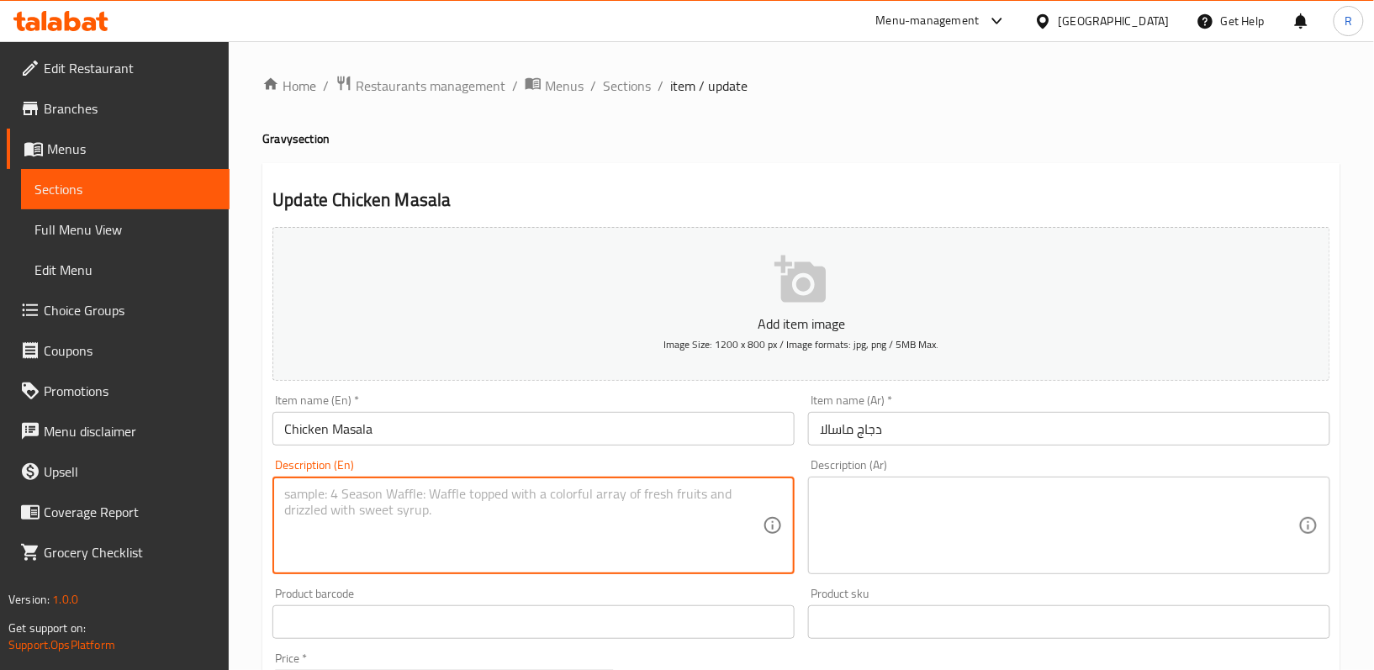
click at [652, 510] on textarea at bounding box center [523, 526] width 478 height 80
paste textarea "Chicken pieces cooked in a spiced tomato-onion gravy"
type textarea "Chicken pieces cooked in a spiced tomato-onion gravy"
click at [920, 503] on textarea at bounding box center [1059, 526] width 478 height 80
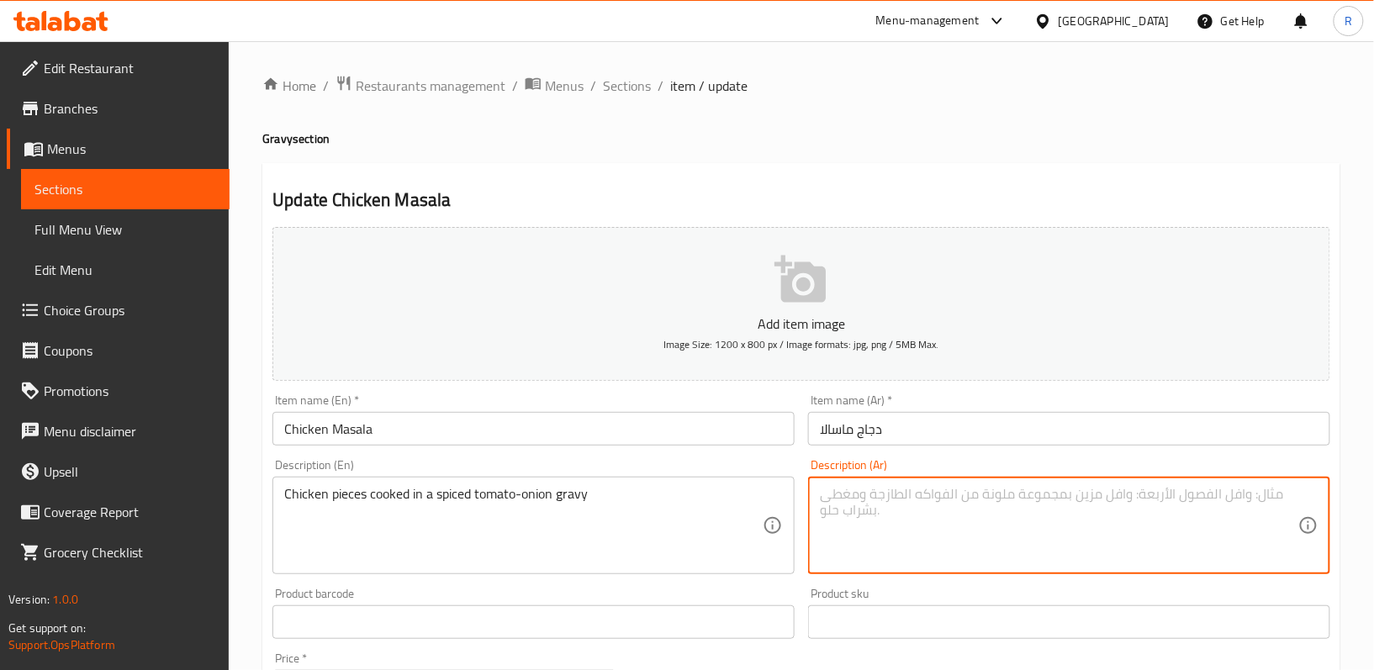
paste textarea "قطع دجاج مطبوخة في صلصة الطماطم والبصل المتبلة"
type textarea "قطع دجاج مطبوخة في صلصة الطماطم والبصل المتبلة"
click at [795, 576] on div "Description (En) Chicken pieces cooked in a spiced tomato-onion gravy Descripti…" at bounding box center [534, 516] width 536 height 129
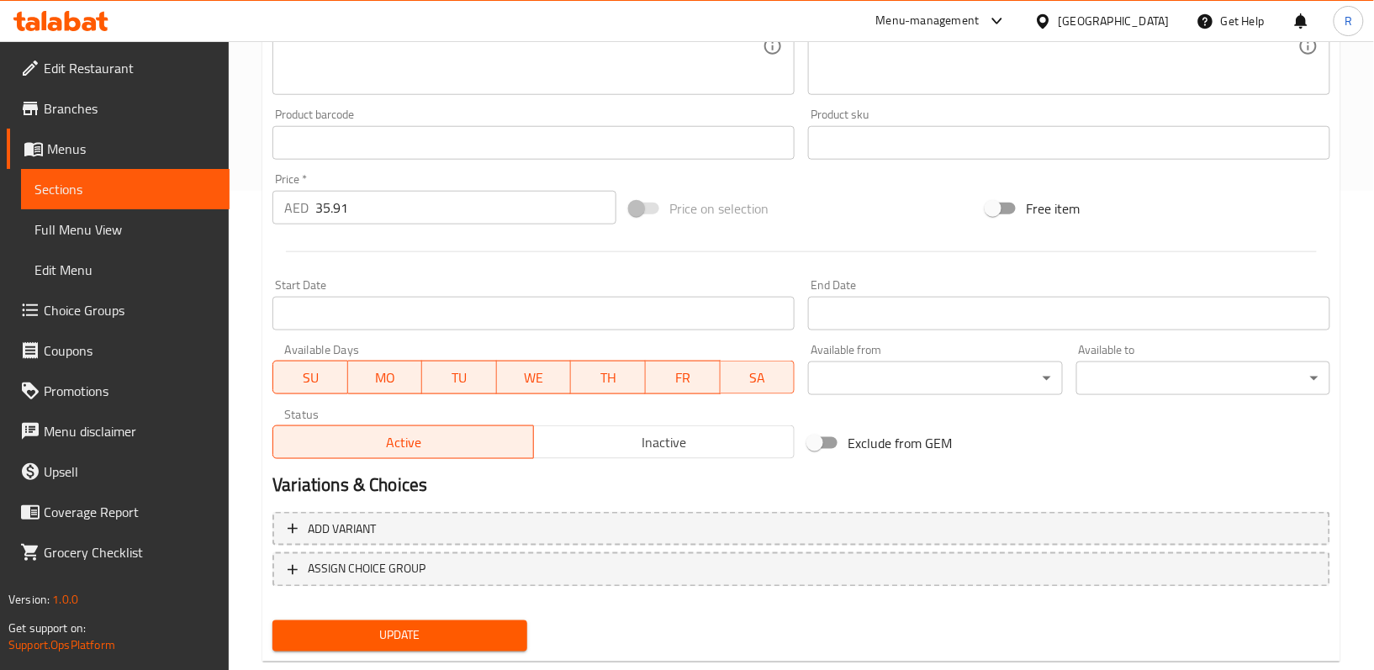
scroll to position [516, 0]
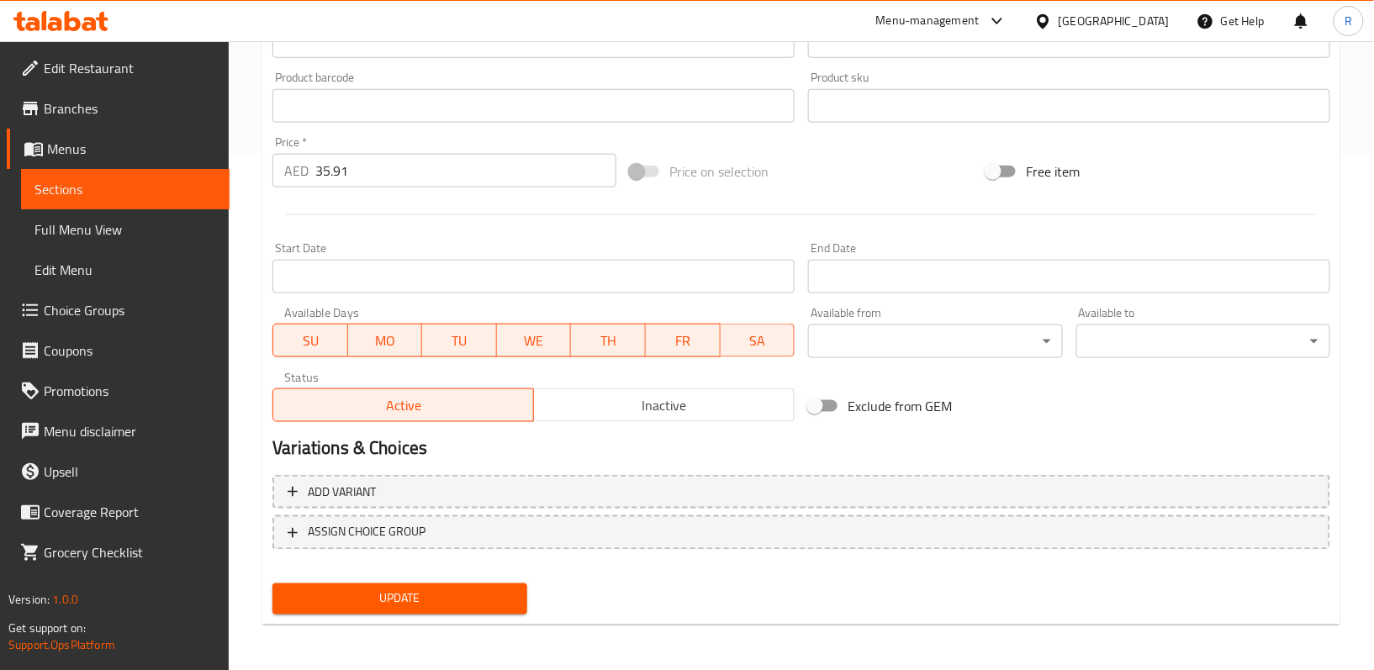
click at [494, 589] on span "Update" at bounding box center [399, 599] width 227 height 21
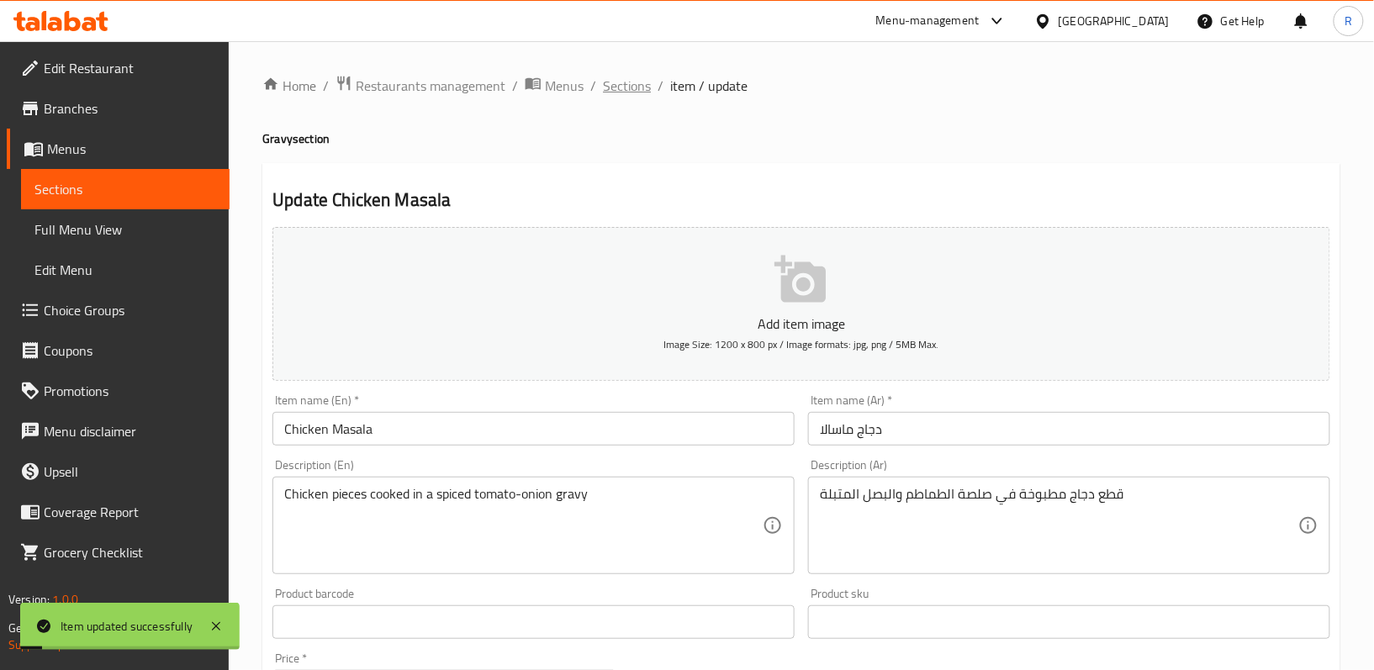
click at [633, 77] on span "Sections" at bounding box center [627, 86] width 48 height 20
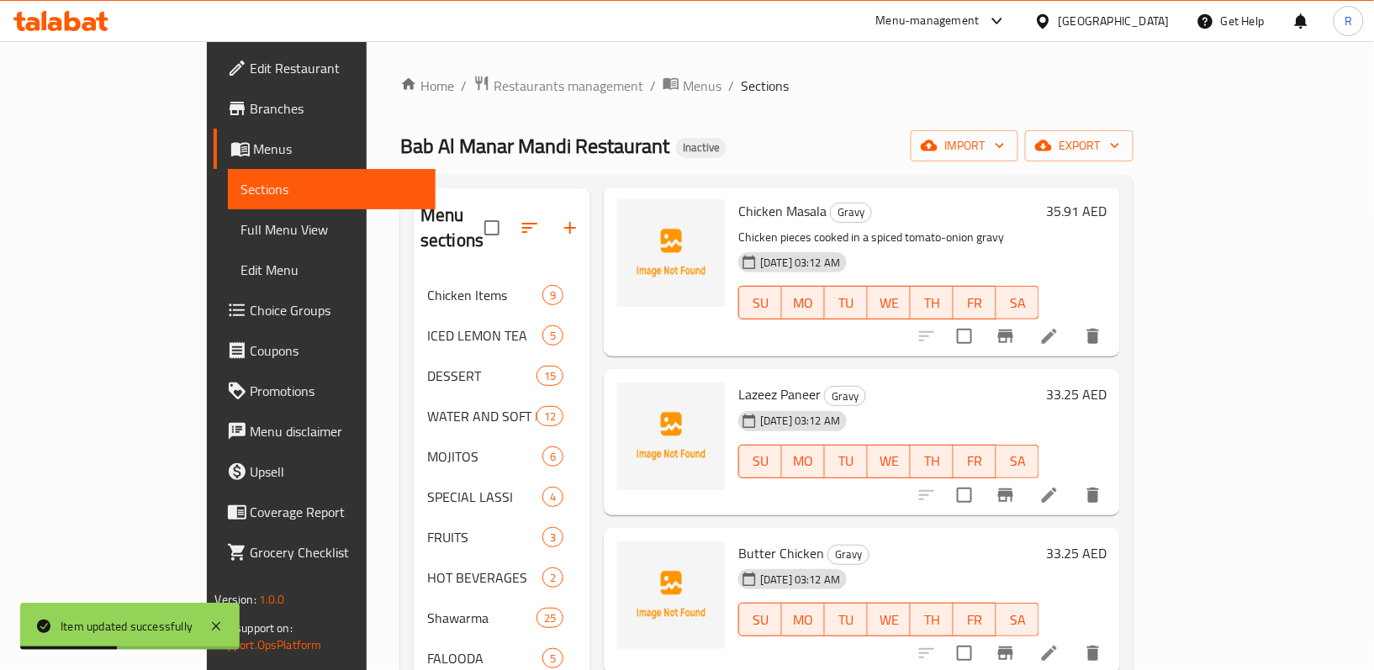
scroll to position [896, 0]
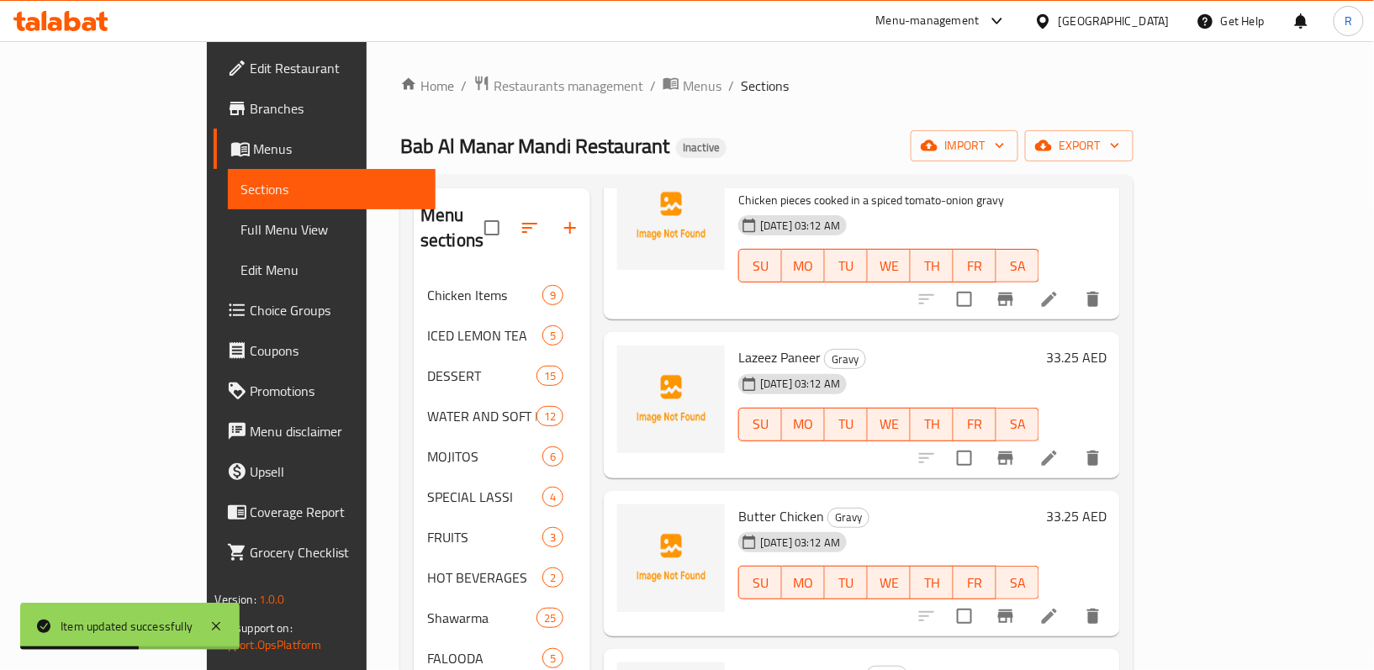
click at [1059, 448] on icon at bounding box center [1049, 458] width 20 height 20
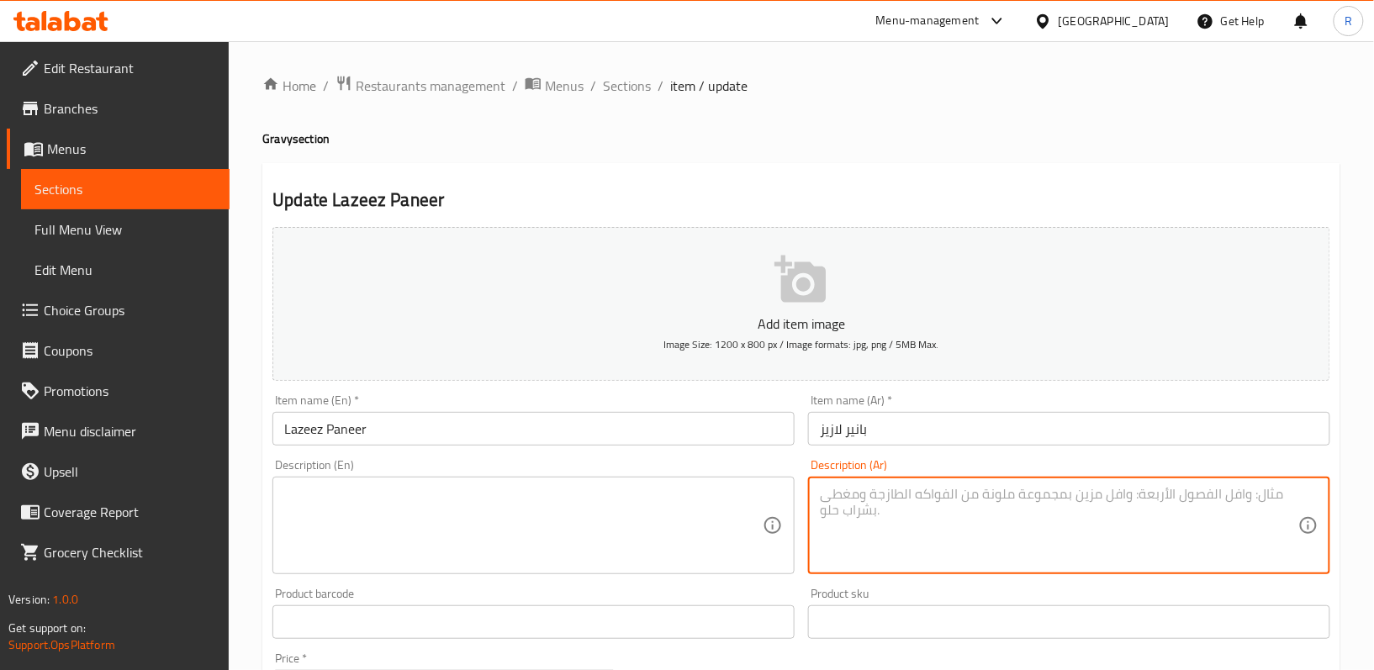
click at [916, 521] on textarea at bounding box center [1059, 526] width 478 height 80
paste textarea "مكعبات بانير ناعمة في مرق كريمي متبل قليلاً"
type textarea "مكعبات بانير ناعمة في مرق كريمي متبل قليلاً"
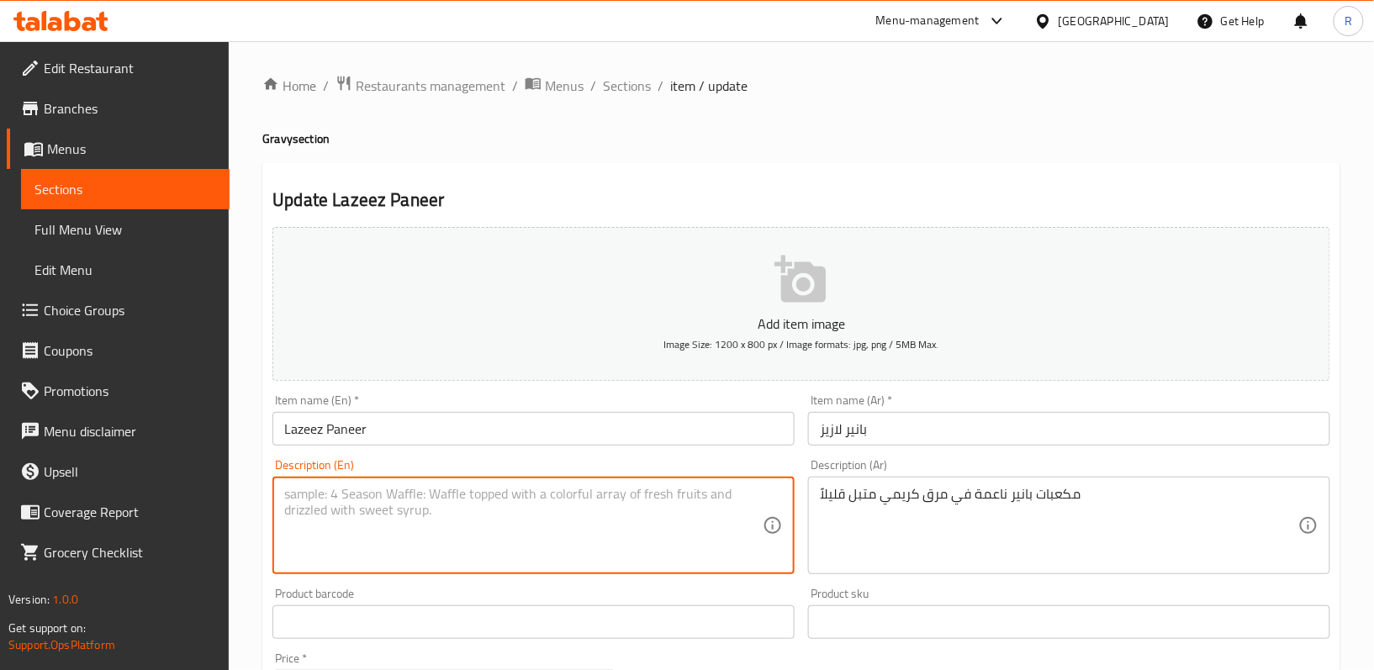
click at [704, 519] on textarea at bounding box center [523, 526] width 478 height 80
paste textarea "Soft paneer cubes in a creamy, mildly spiced gravy"
type textarea "Soft paneer cubes in a creamy, mildly spiced gravy"
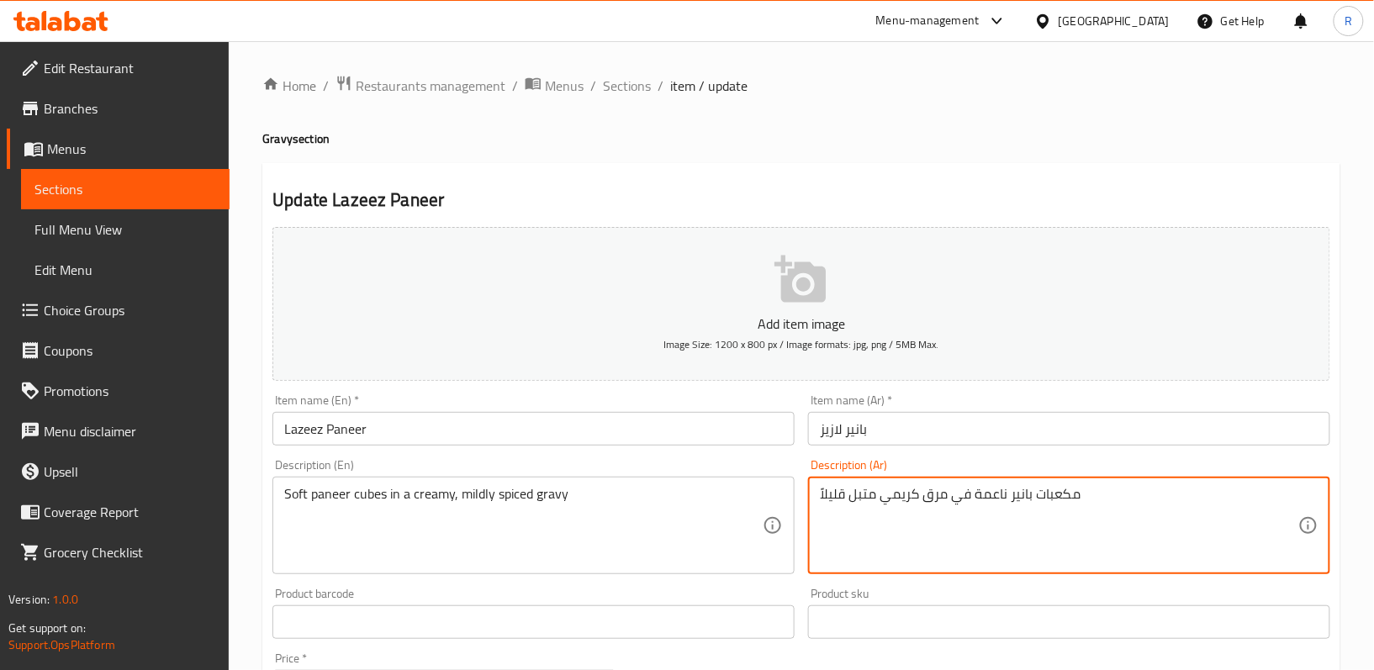
drag, startPoint x: 922, startPoint y: 499, endPoint x: 943, endPoint y: 496, distance: 21.3
type textarea "مكعبات بانير ناعمة في جريفى كريمي متبل قليلاً"
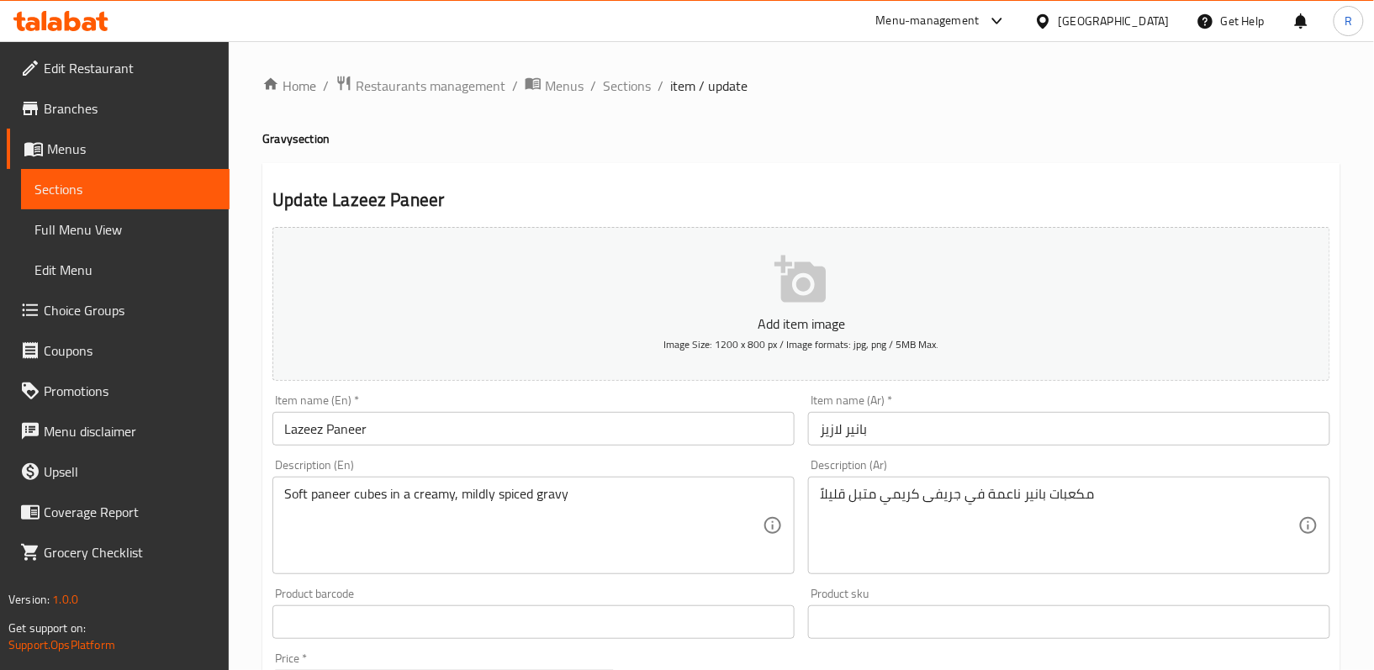
click at [800, 573] on div "Description (En) Soft paneer cubes in a creamy, mildly spiced gravy Description…" at bounding box center [534, 516] width 536 height 129
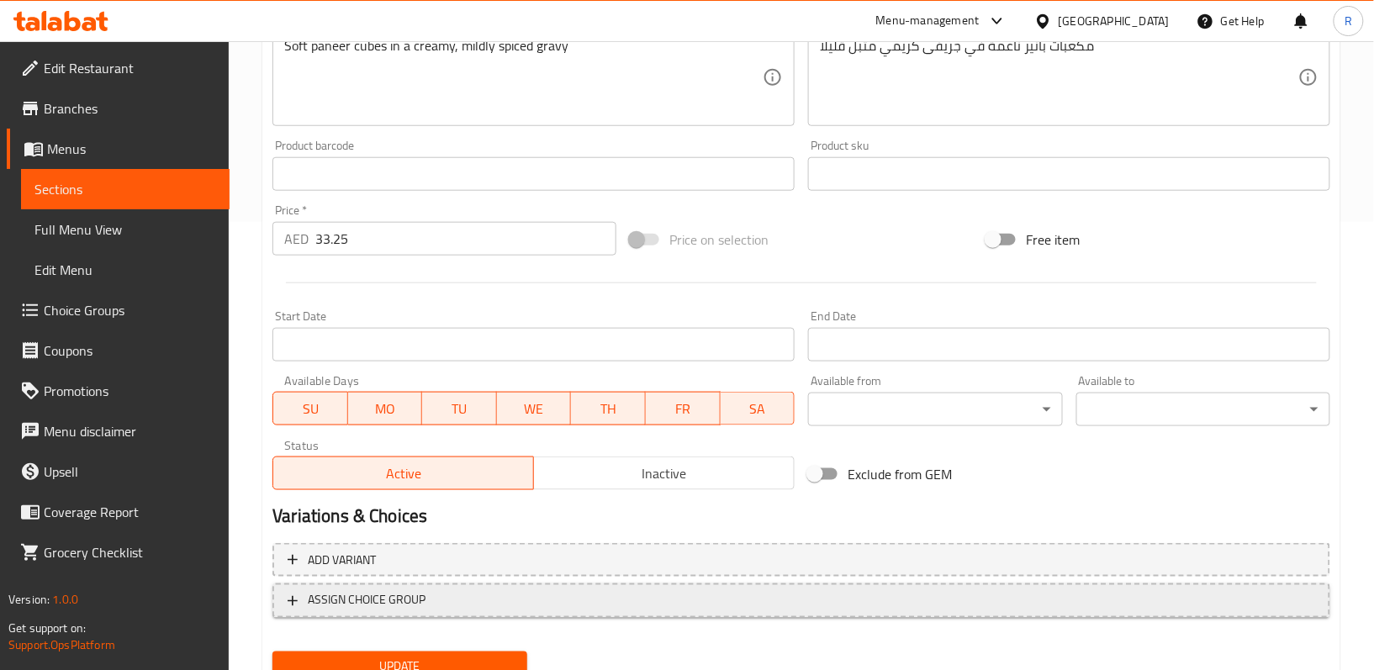
scroll to position [516, 0]
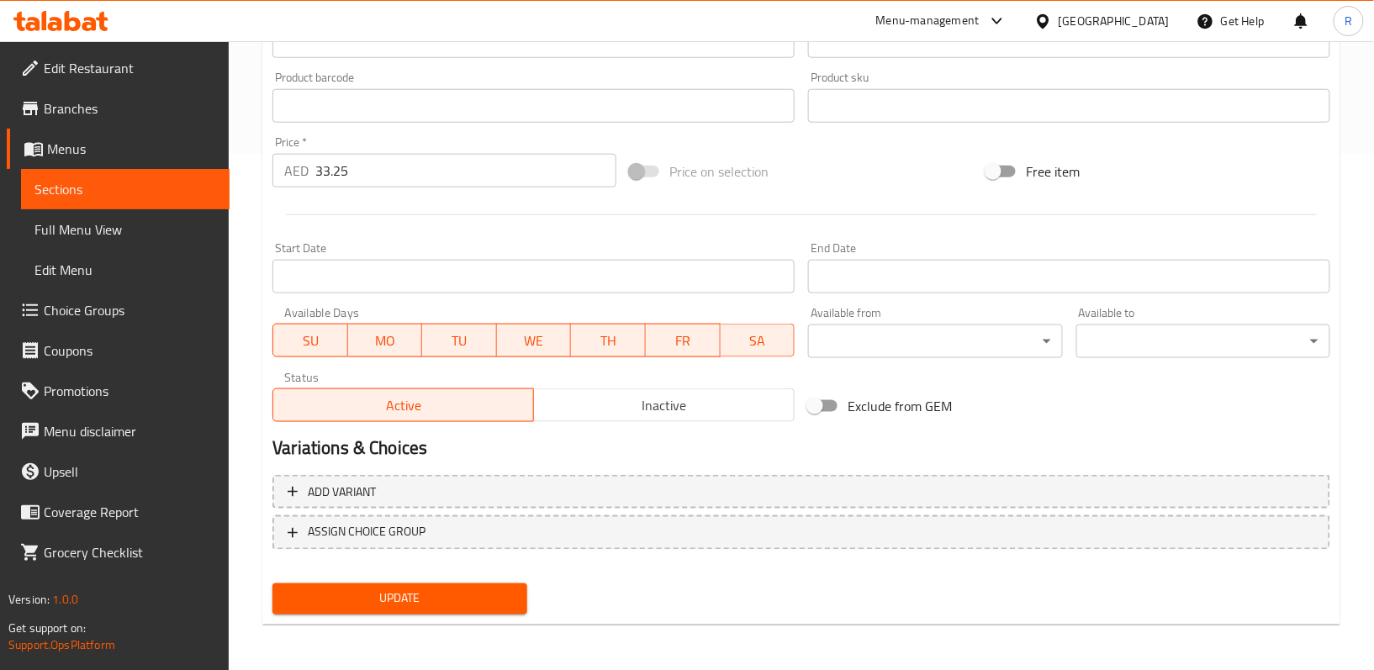
click at [496, 595] on span "Update" at bounding box center [399, 599] width 227 height 21
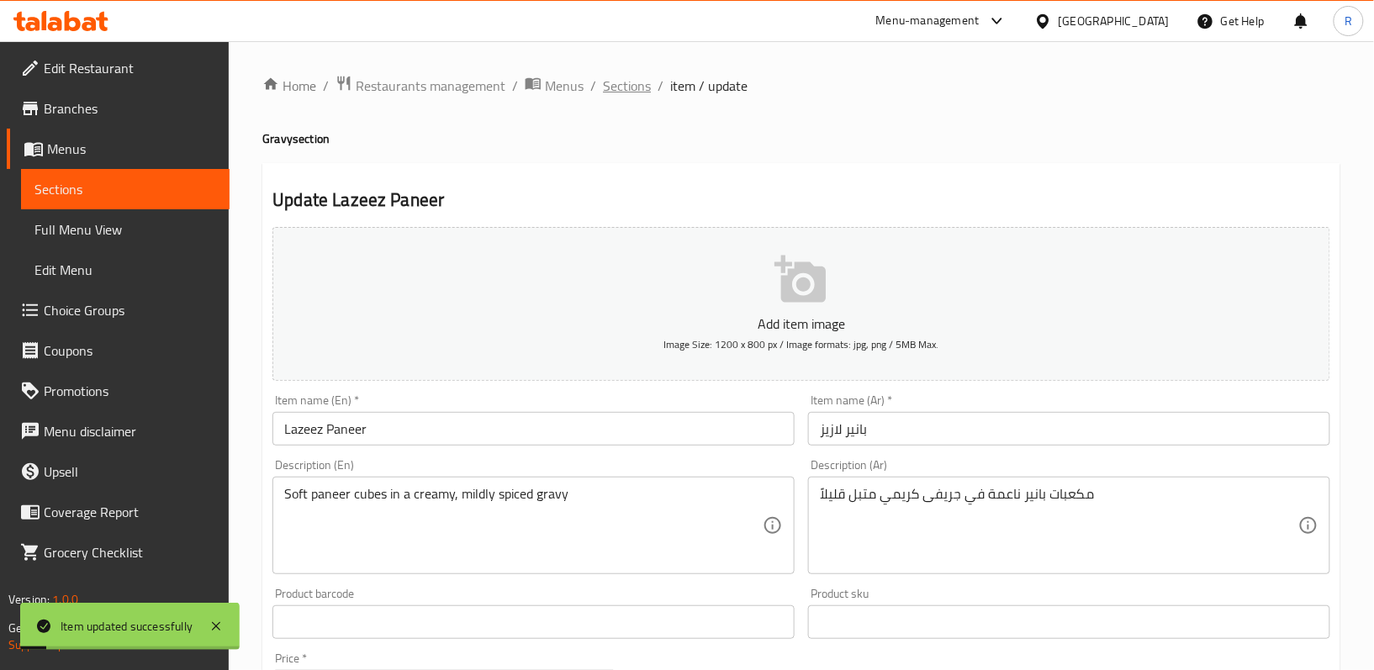
click at [629, 87] on span "Sections" at bounding box center [627, 86] width 48 height 20
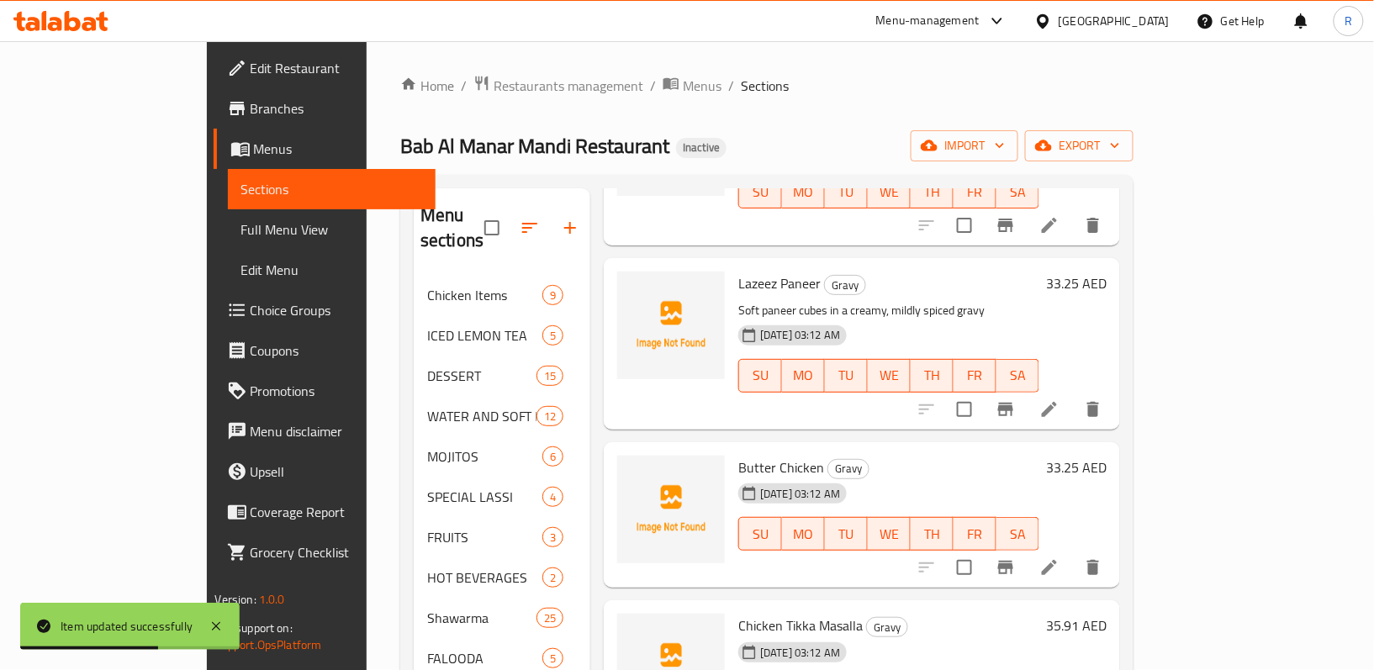
scroll to position [1009, 0]
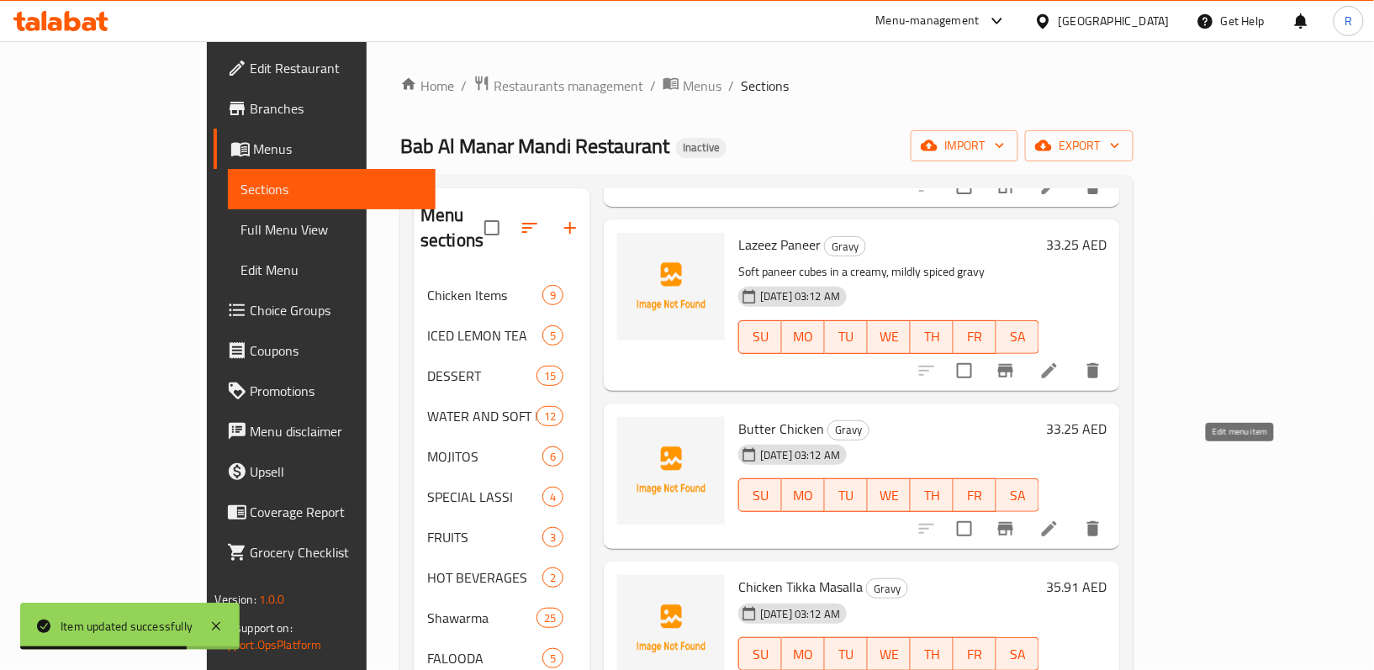
click at [1057, 521] on icon at bounding box center [1049, 528] width 15 height 15
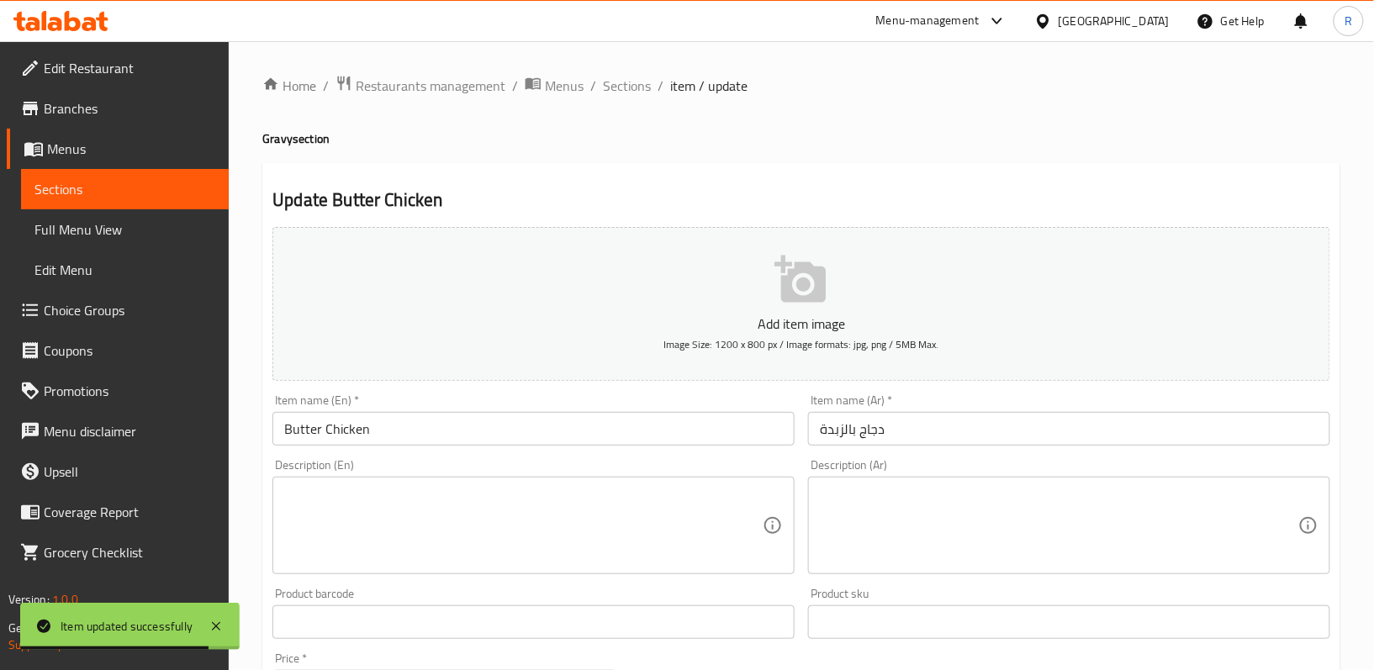
click at [603, 506] on textarea at bounding box center [523, 526] width 478 height 80
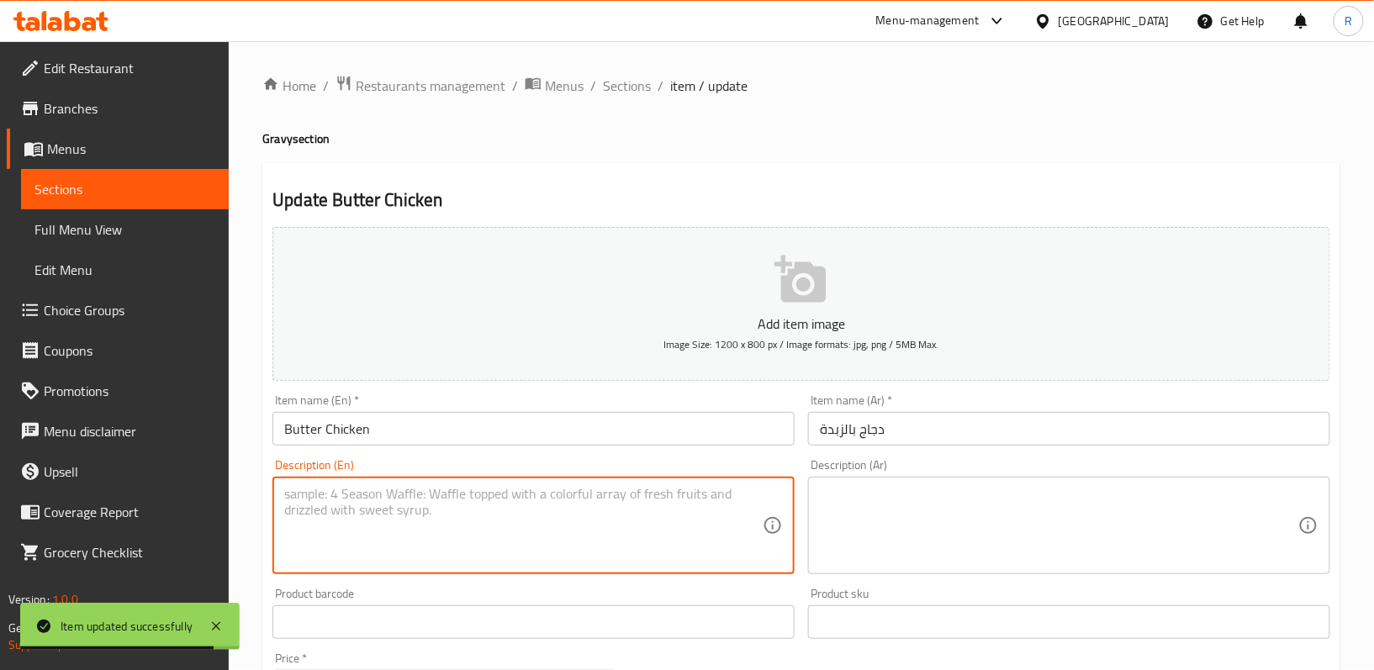
paste textarea "Boneless chicken cooked in a rich, buttery tomato gravy"
click at [603, 506] on textarea "Boneless chicken cooked in a rich, buttery tomato gravy" at bounding box center [523, 526] width 478 height 80
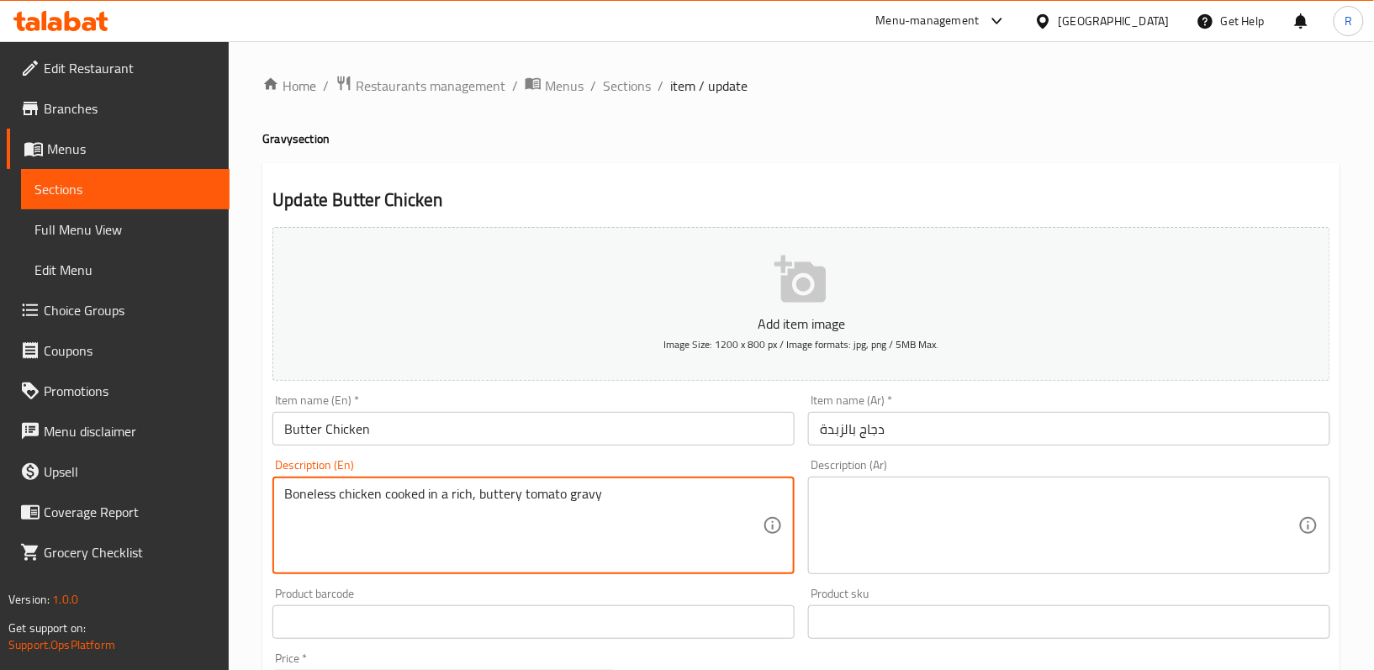
type textarea "Boneless chicken cooked in a rich, buttery tomato gravy"
click at [953, 525] on textarea at bounding box center [1059, 526] width 478 height 80
paste textarea "دجاج منزوع العظم مطبوخ في مرق الطماطم الغني بالزبدة"
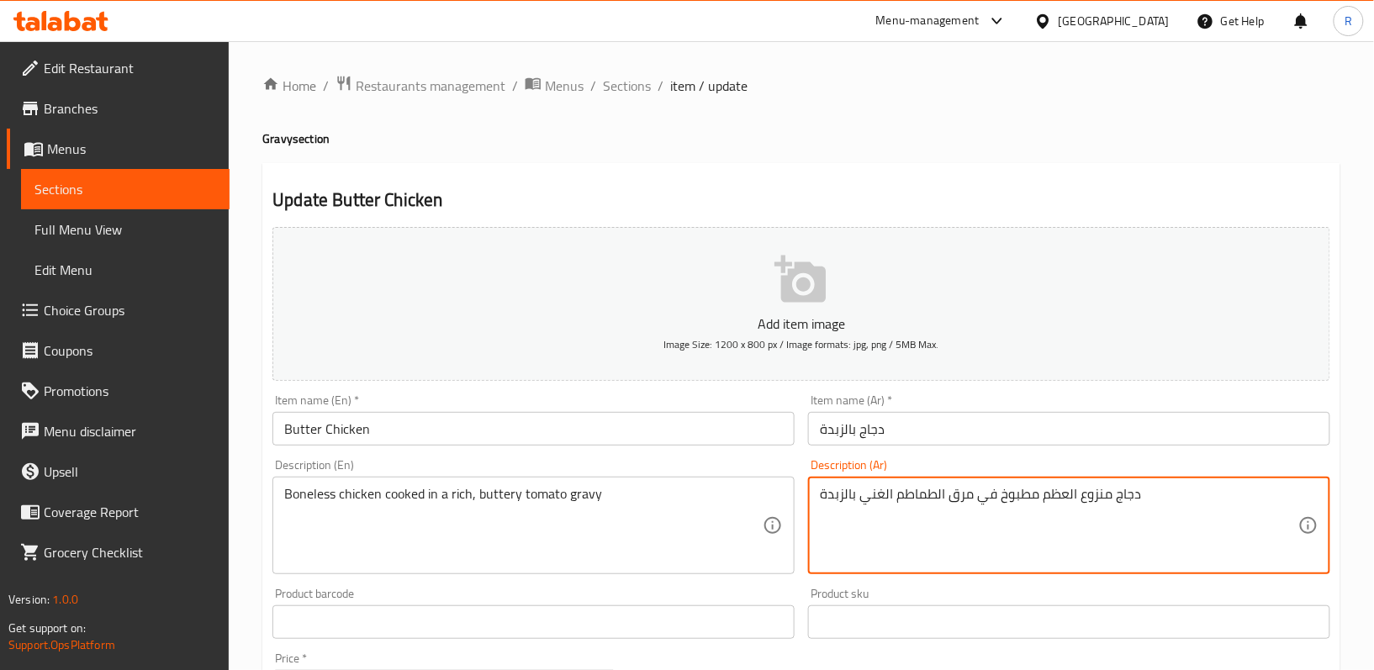
drag, startPoint x: 1040, startPoint y: 501, endPoint x: 1101, endPoint y: 493, distance: 61.1
click at [1101, 493] on textarea "دجاج منزوع العظم مطبوخ في مرق الطماطم الغني بالزبدة" at bounding box center [1059, 526] width 478 height 80
drag, startPoint x: 948, startPoint y: 496, endPoint x: 973, endPoint y: 494, distance: 24.4
click at [973, 494] on textarea "دجاج مسحب مطبوخ في مرق الطماطم الغني بالزبدة" at bounding box center [1059, 526] width 478 height 80
type textarea "دجاج مسحب مطبوخ في جريفى الطماطم الغني بالزبدة"
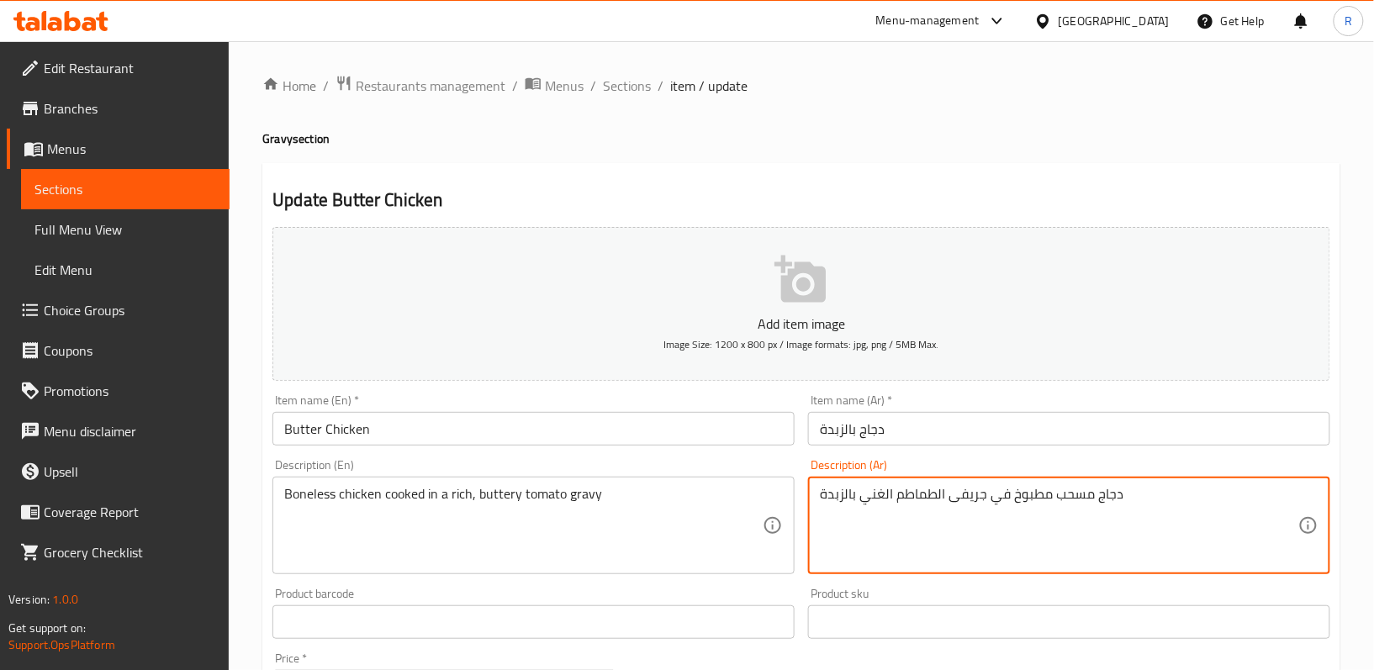
click at [804, 576] on div "Description (Ar) دجاج مسحب مطبوخ في جريفى الطماطم الغني بالزبدة Description (Ar)" at bounding box center [1069, 516] width 536 height 129
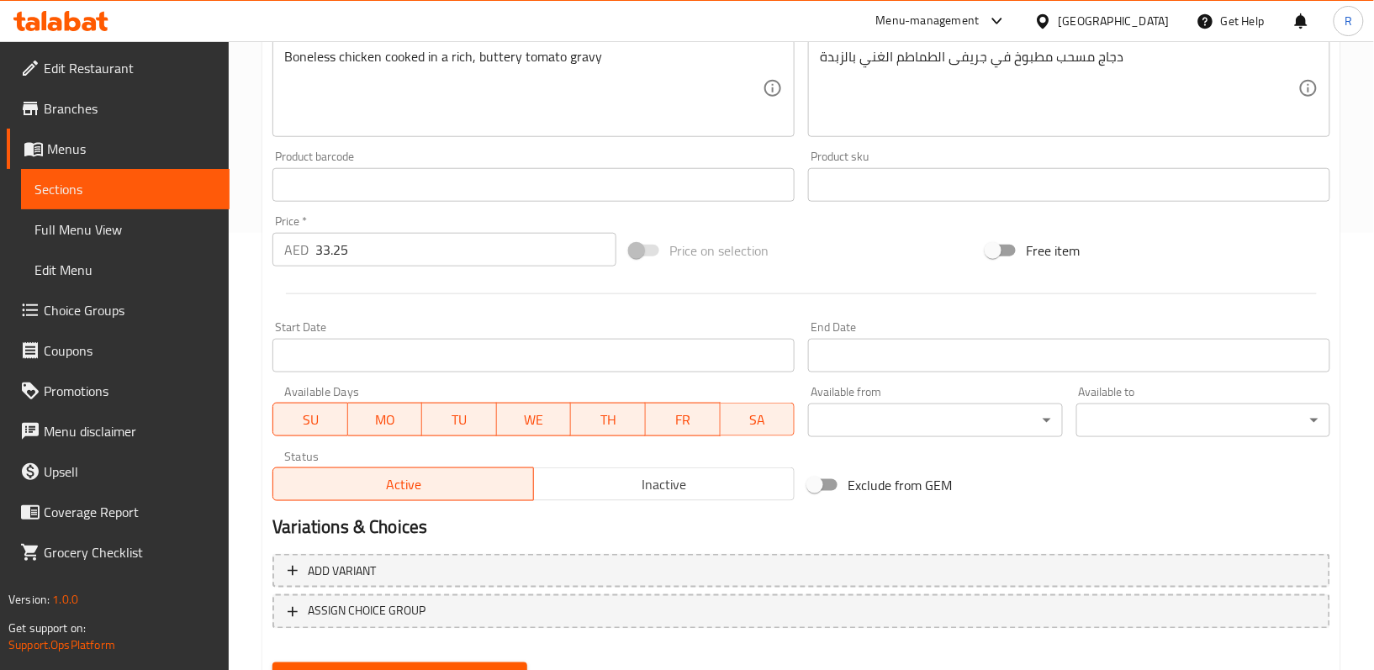
scroll to position [516, 0]
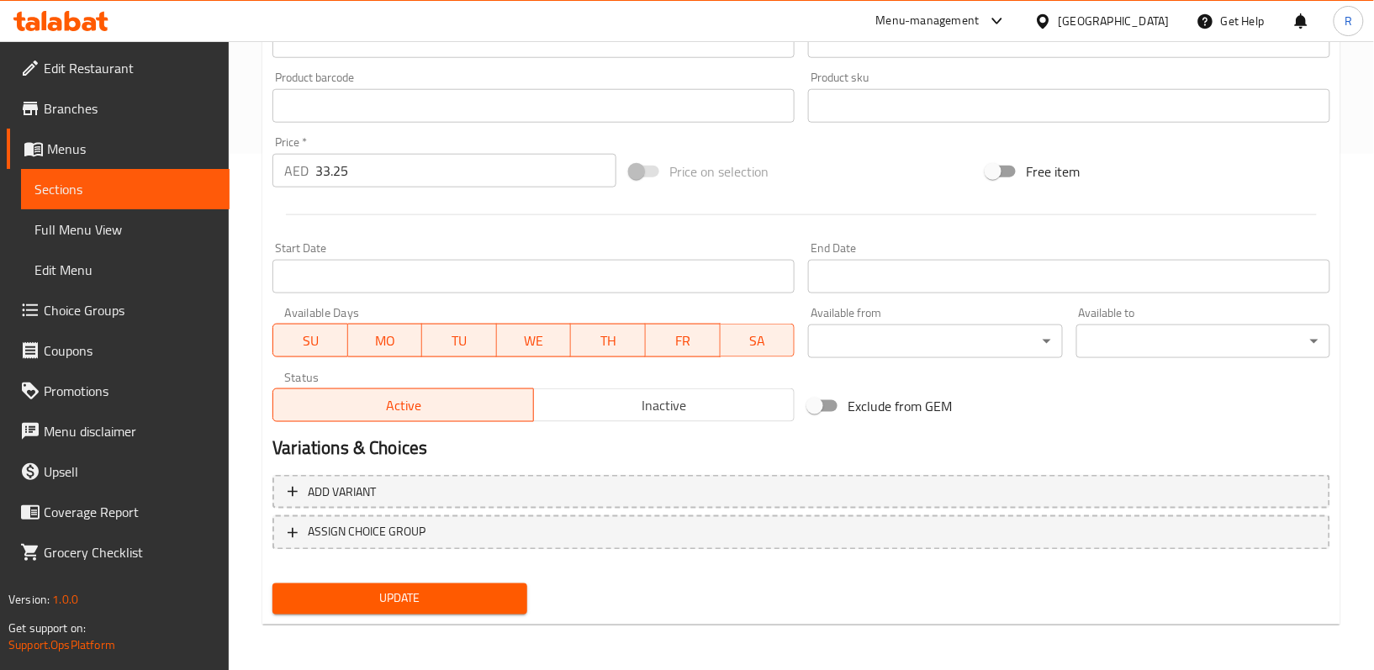
click at [513, 596] on button "Update" at bounding box center [399, 598] width 254 height 31
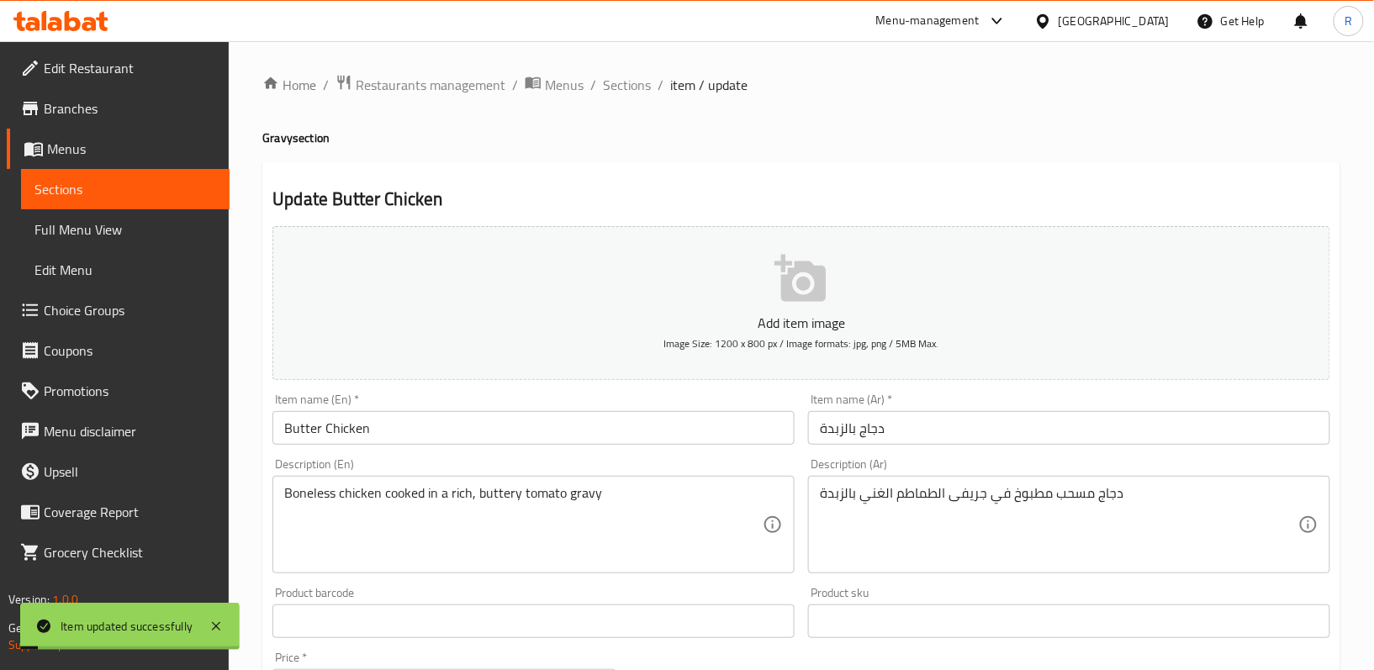
scroll to position [0, 0]
click at [624, 87] on span "Sections" at bounding box center [627, 86] width 48 height 20
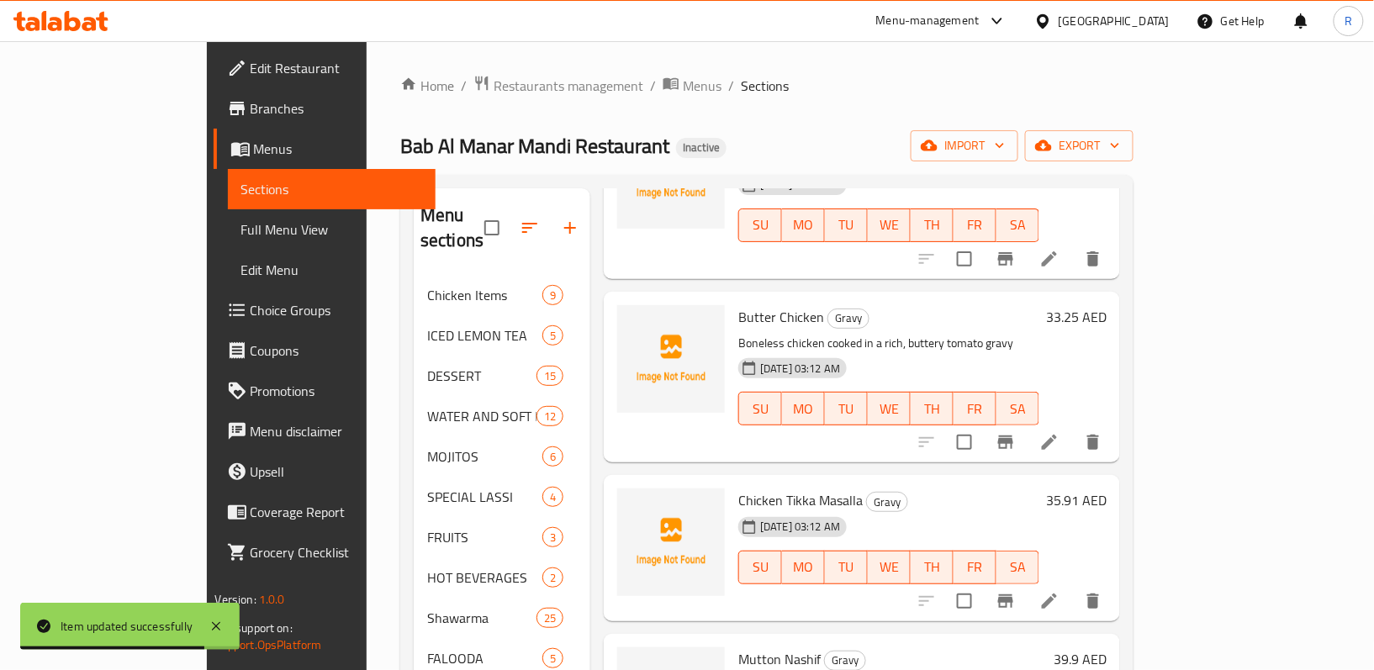
scroll to position [1233, 0]
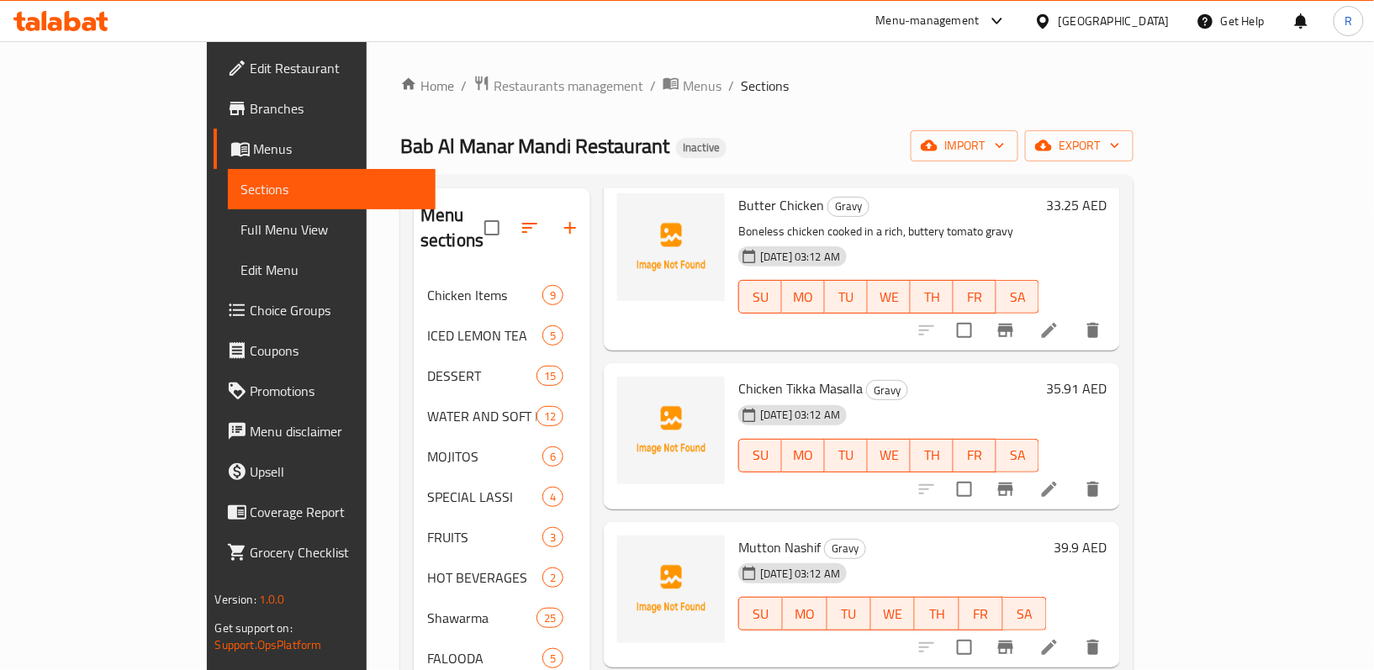
click at [1059, 479] on icon at bounding box center [1049, 489] width 20 height 20
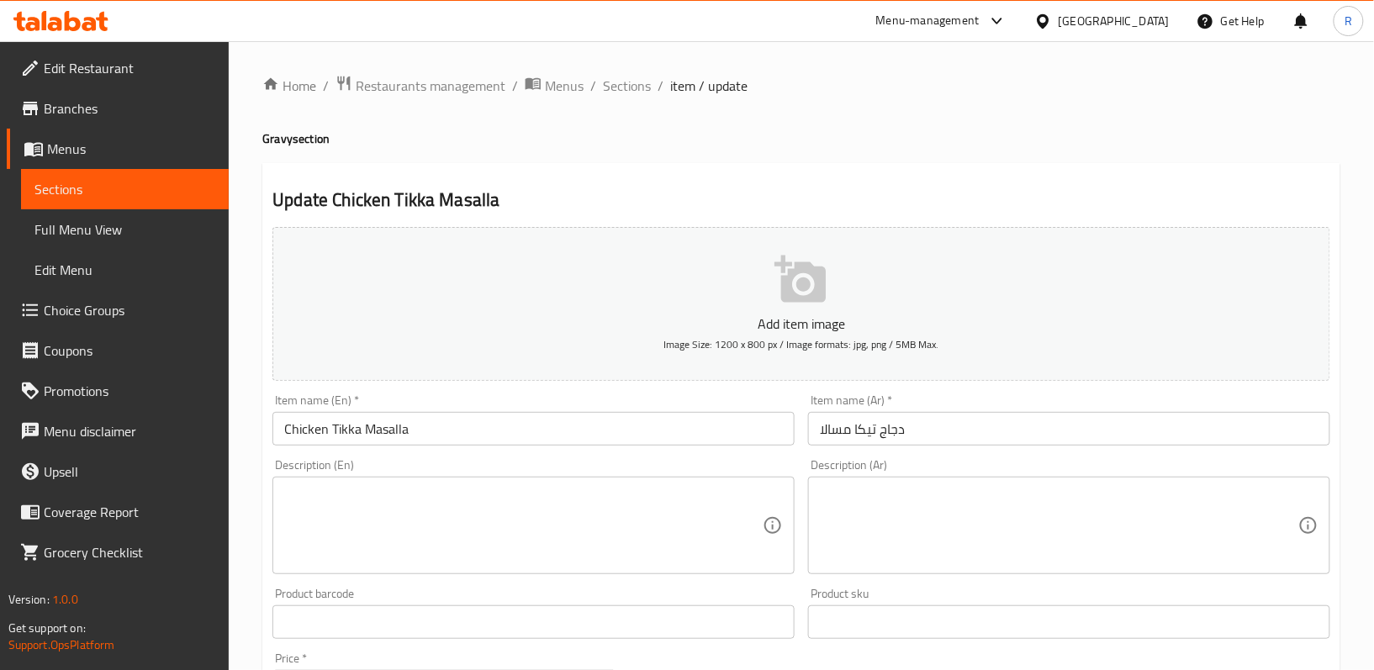
click at [466, 495] on textarea at bounding box center [523, 526] width 478 height 80
paste textarea "Charcoal-grilled chicken tikka simmered in a spiced, creamy tomato sauce"
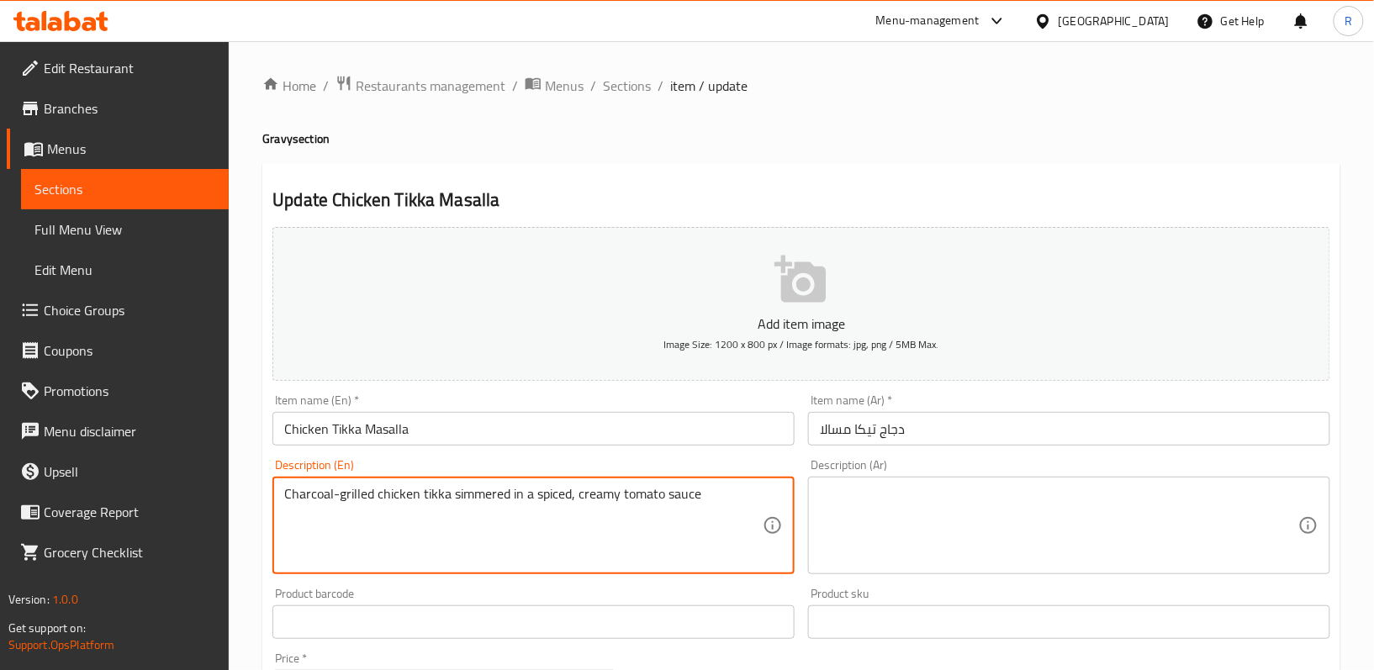
click at [509, 502] on textarea "Charcoal-grilled chicken tikka simmered in a spiced, creamy tomato sauce" at bounding box center [523, 526] width 478 height 80
type textarea "Charcoal-grilled chicken tikka simmered in a spiced, creamy tomato sauce"
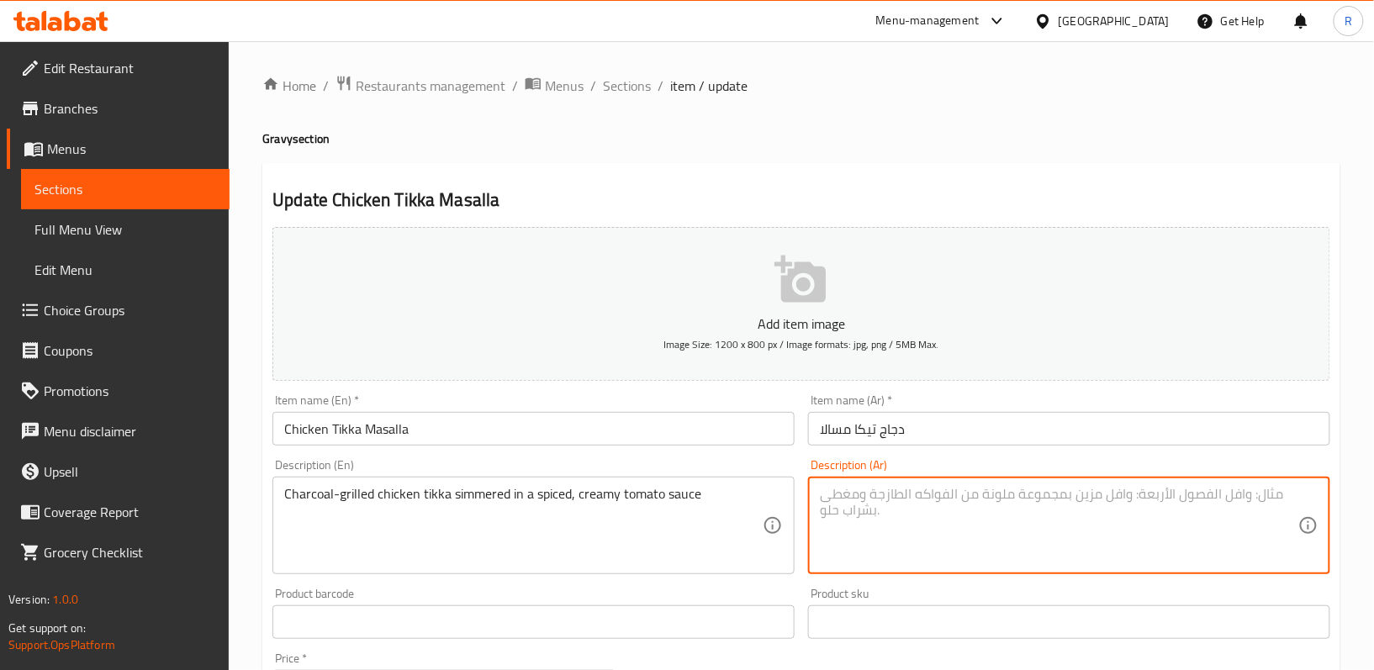
click at [940, 515] on textarea at bounding box center [1059, 526] width 478 height 80
paste textarea "دجاج [PERSON_NAME] على الفحم مطهو على نار هادئة في صلصة طماطم كريمية متبلة"
type textarea "دجاج [PERSON_NAME] على الفحم مطهو على نار هادئة في صلصة طماطم كريمية متبلة"
click at [804, 597] on div "Product sku Product sku" at bounding box center [1069, 613] width 536 height 65
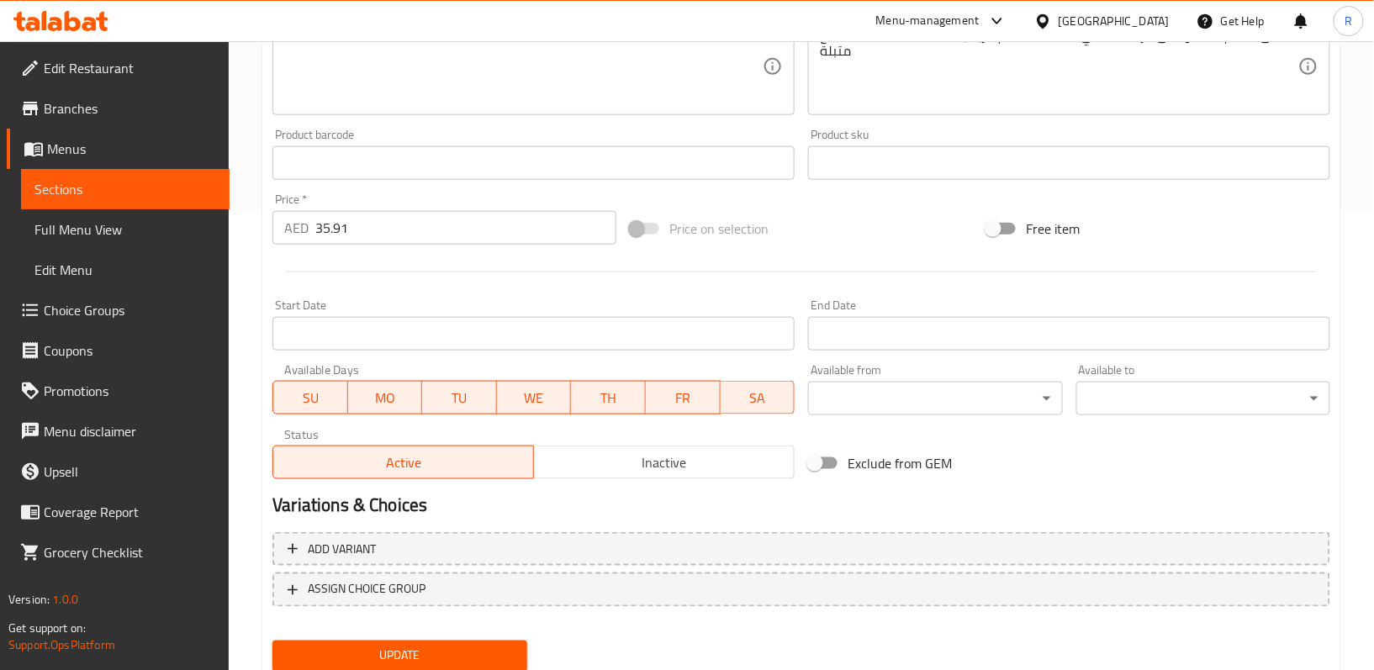
scroll to position [516, 0]
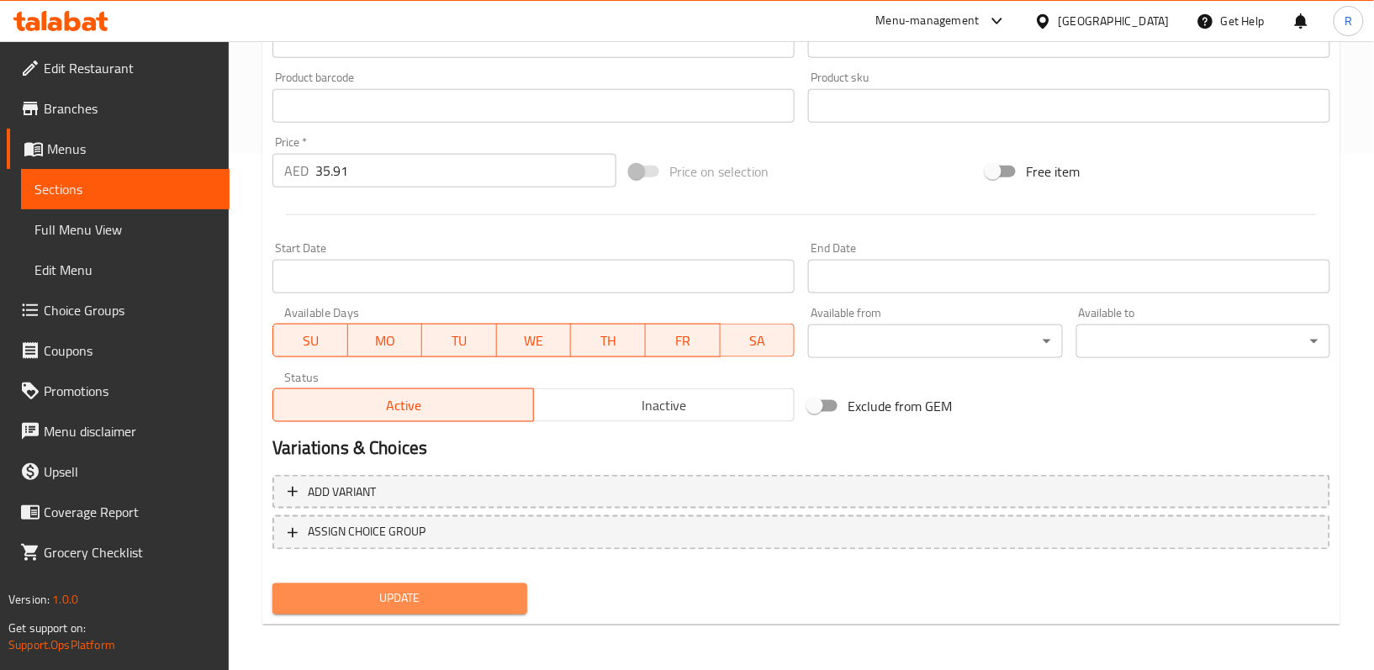
click at [447, 594] on span "Update" at bounding box center [399, 599] width 227 height 21
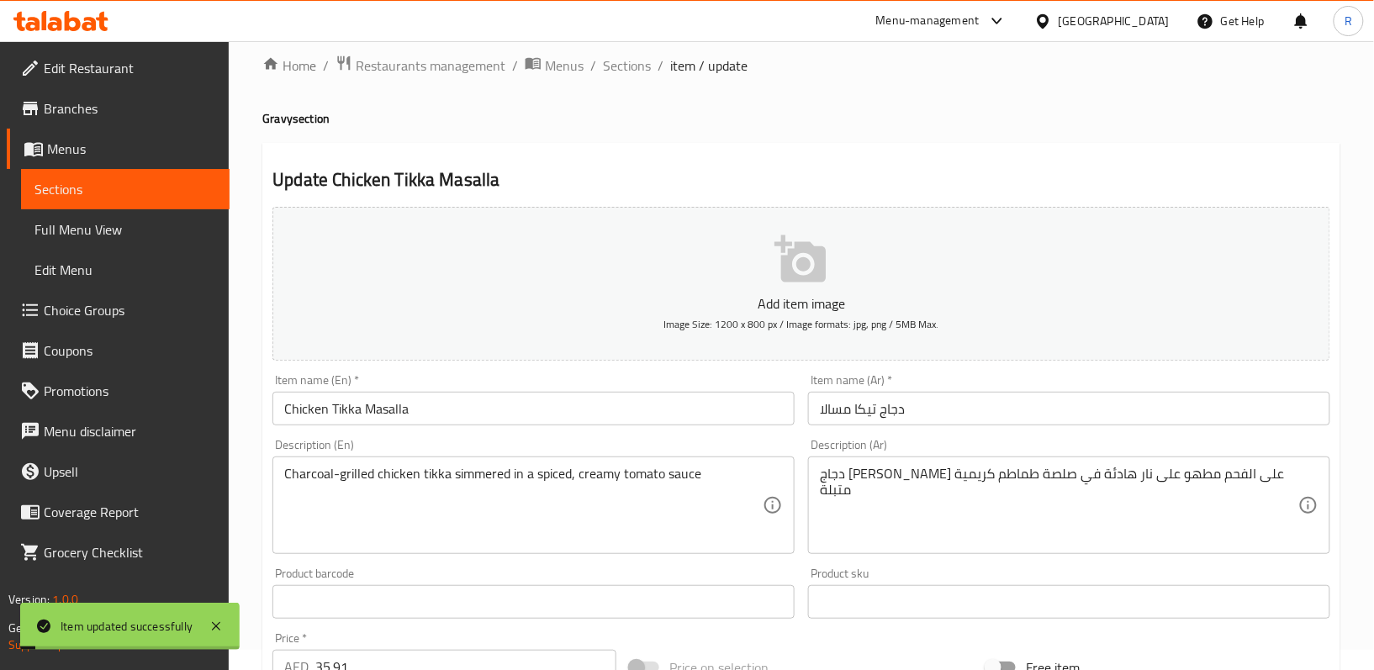
scroll to position [0, 0]
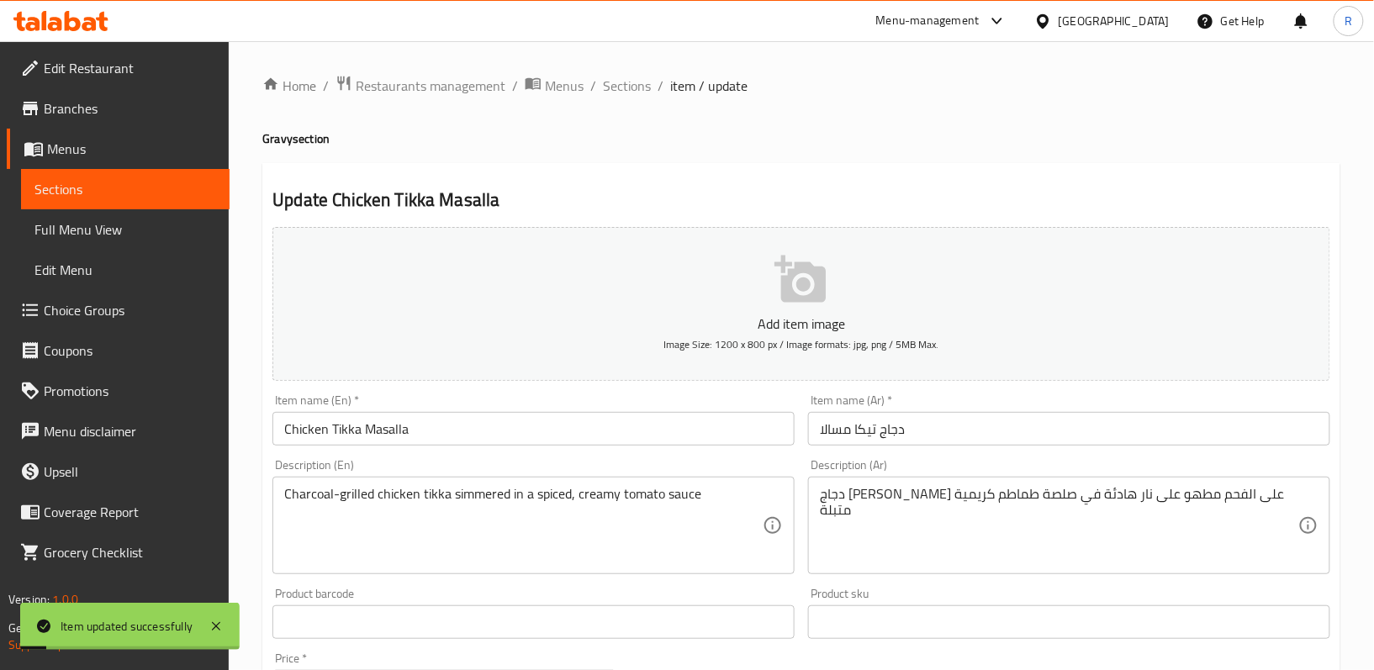
click at [600, 65] on div "Home / Restaurants management / Menus / Sections / item / update Gravy section …" at bounding box center [801, 614] width 1145 height 1147
click at [644, 87] on span "Sections" at bounding box center [627, 86] width 48 height 20
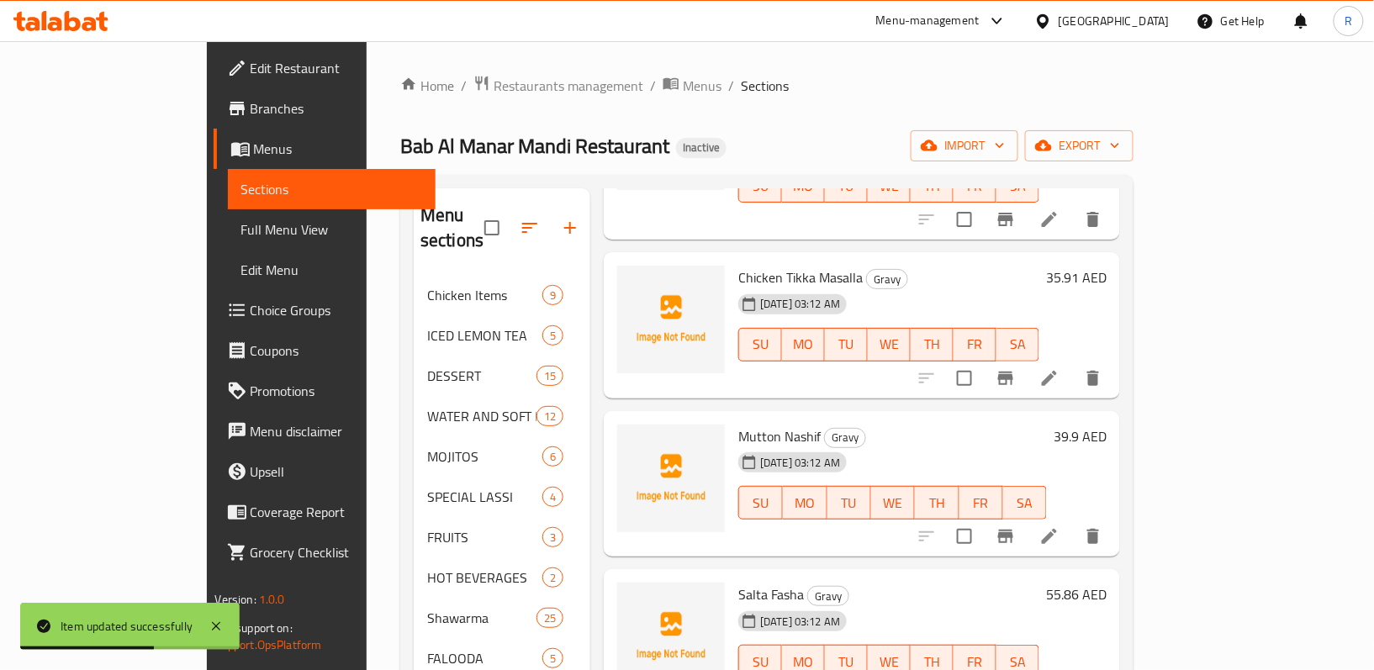
scroll to position [1345, 0]
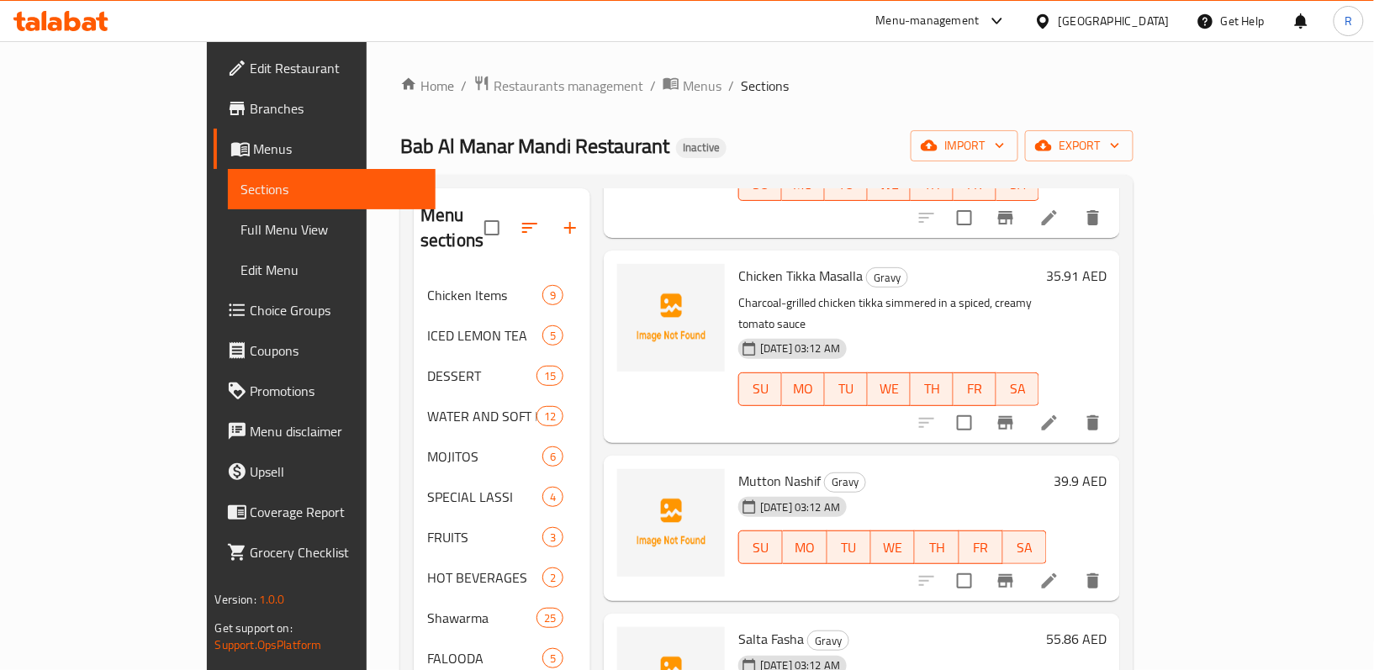
click at [1059, 571] on icon at bounding box center [1049, 581] width 20 height 20
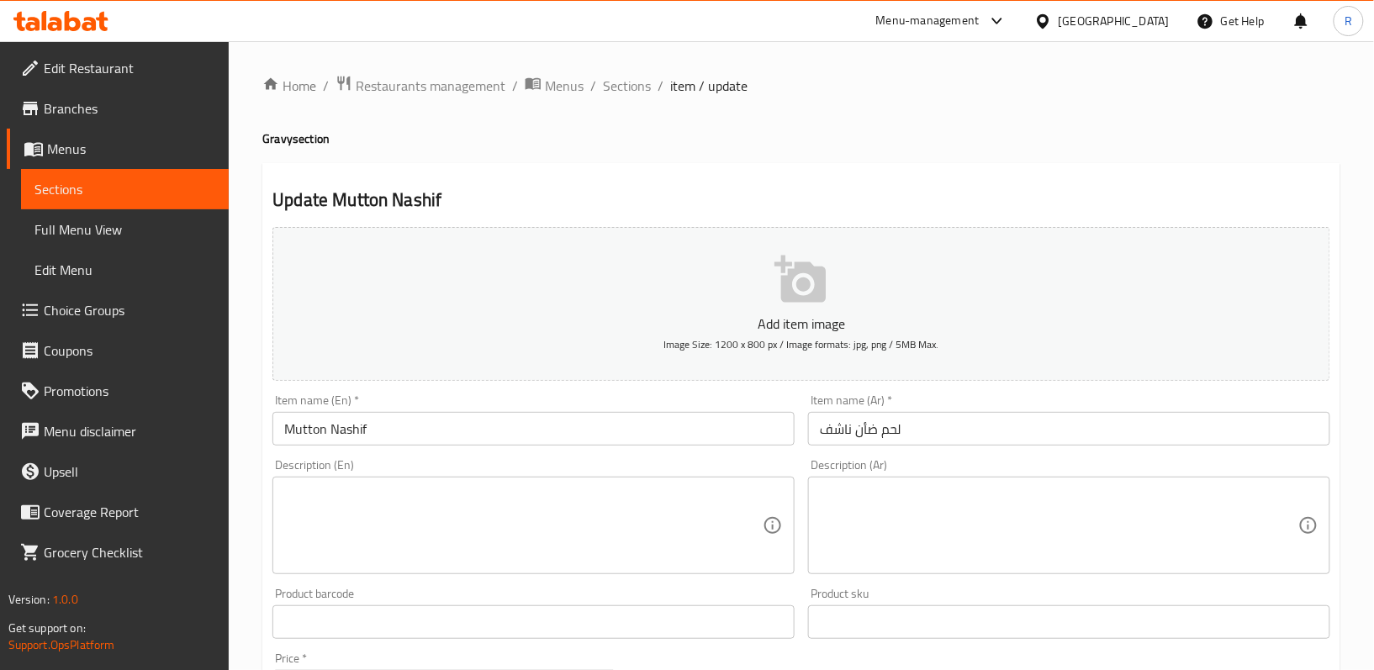
click at [557, 515] on textarea at bounding box center [523, 526] width 478 height 80
paste textarea "Mutton pieces stir-cooked with spices until dry"
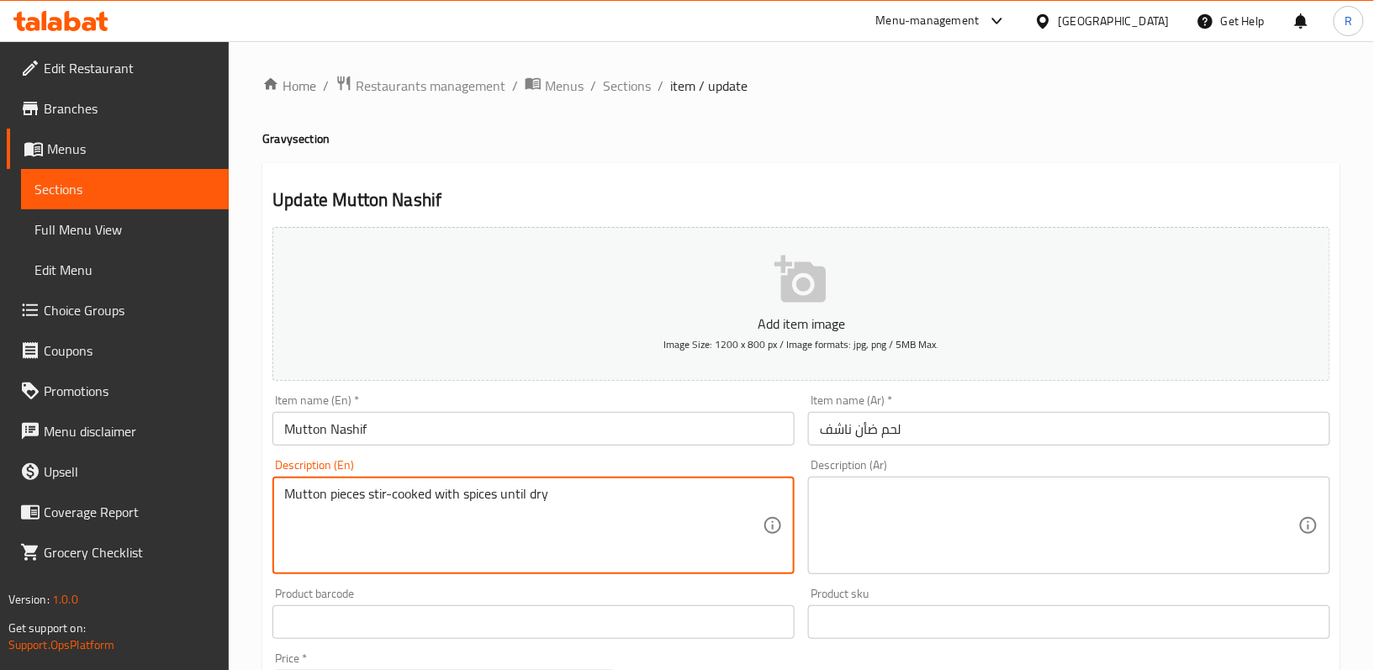
click at [568, 505] on textarea "Mutton pieces stir-cooked with spices until dry" at bounding box center [523, 526] width 478 height 80
type textarea "Mutton pieces stir-cooked with spices until dry"
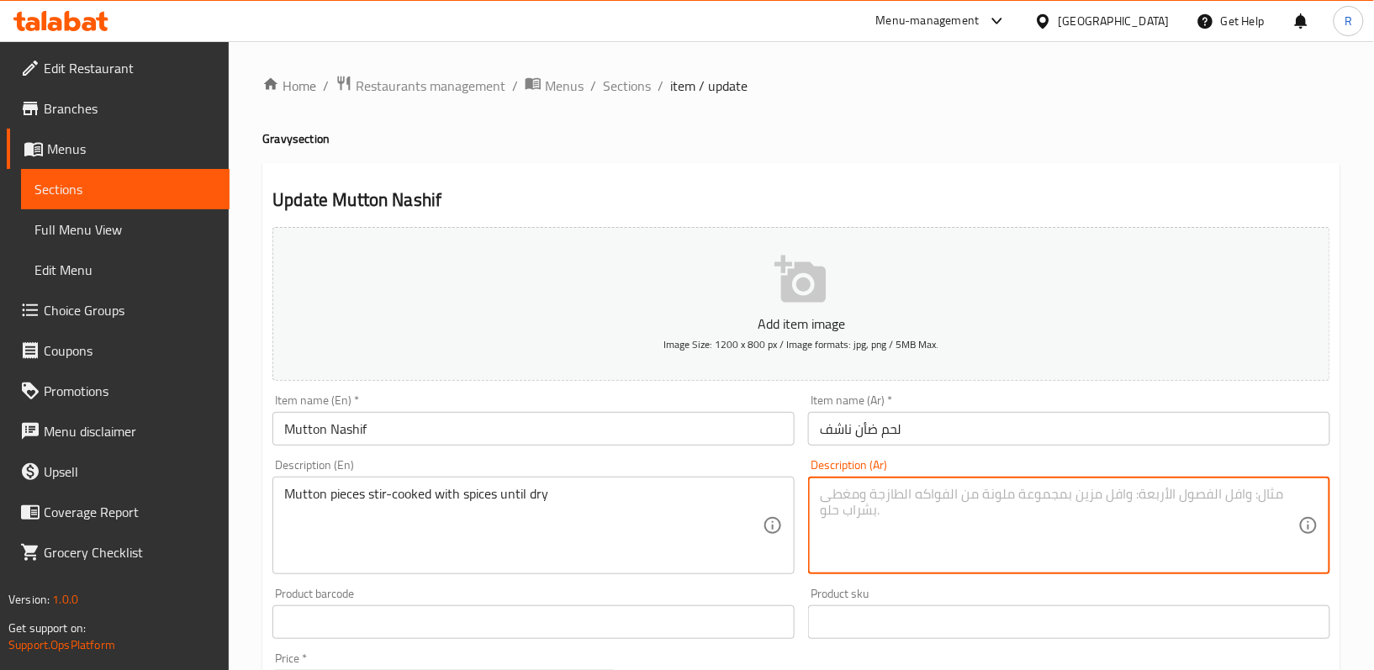
click at [883, 515] on textarea at bounding box center [1059, 526] width 478 height 80
paste textarea "قطع لحم الضأن المطبوخة مع التوابل حتى تجف"
type textarea "قطع لحم الضأن المطبوخة مع التوابل حتى تجف"
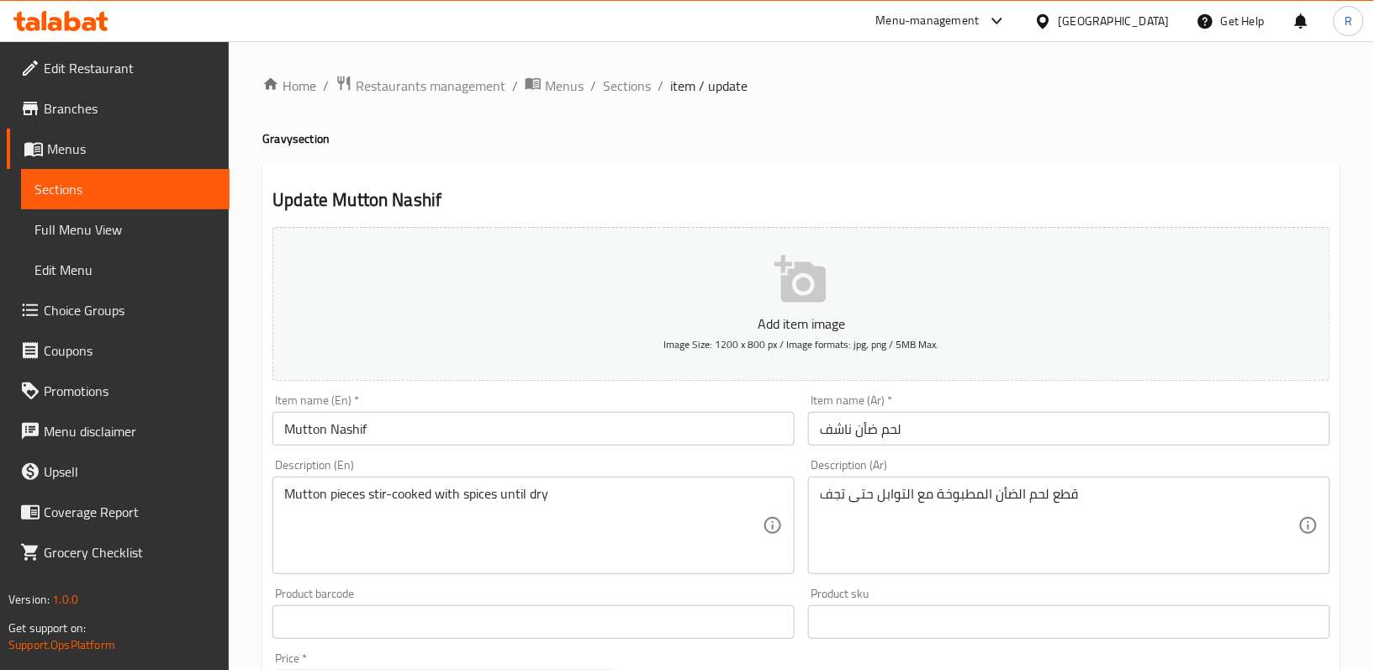
click at [794, 580] on div "Description (En) Mutton pieces stir-cooked with spices until dry Description (E…" at bounding box center [534, 516] width 536 height 129
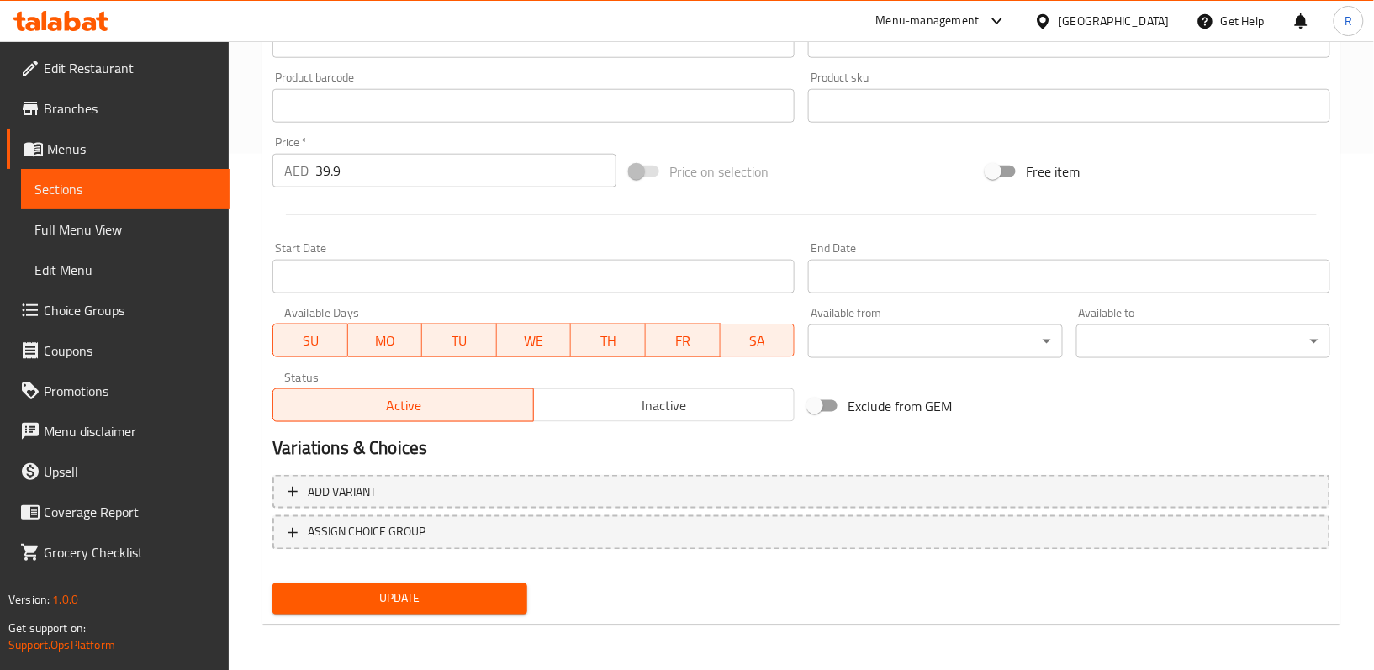
click at [520, 587] on button "Update" at bounding box center [399, 598] width 254 height 31
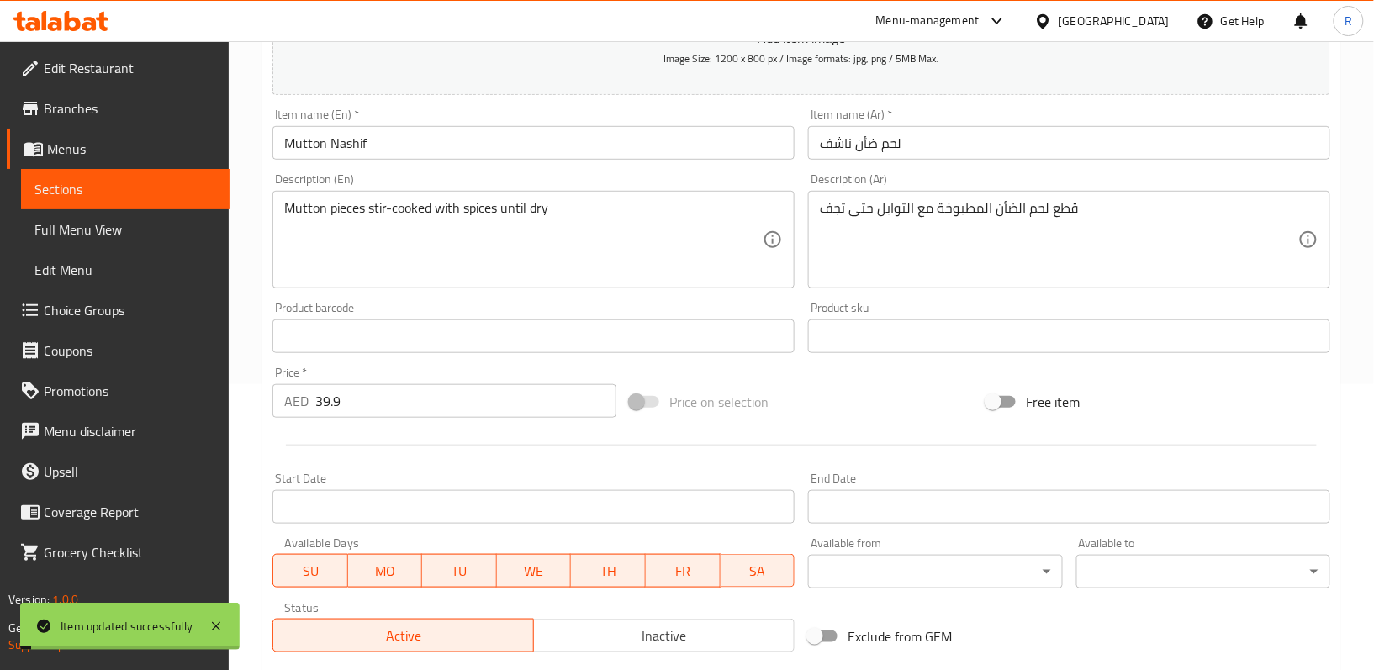
scroll to position [0, 0]
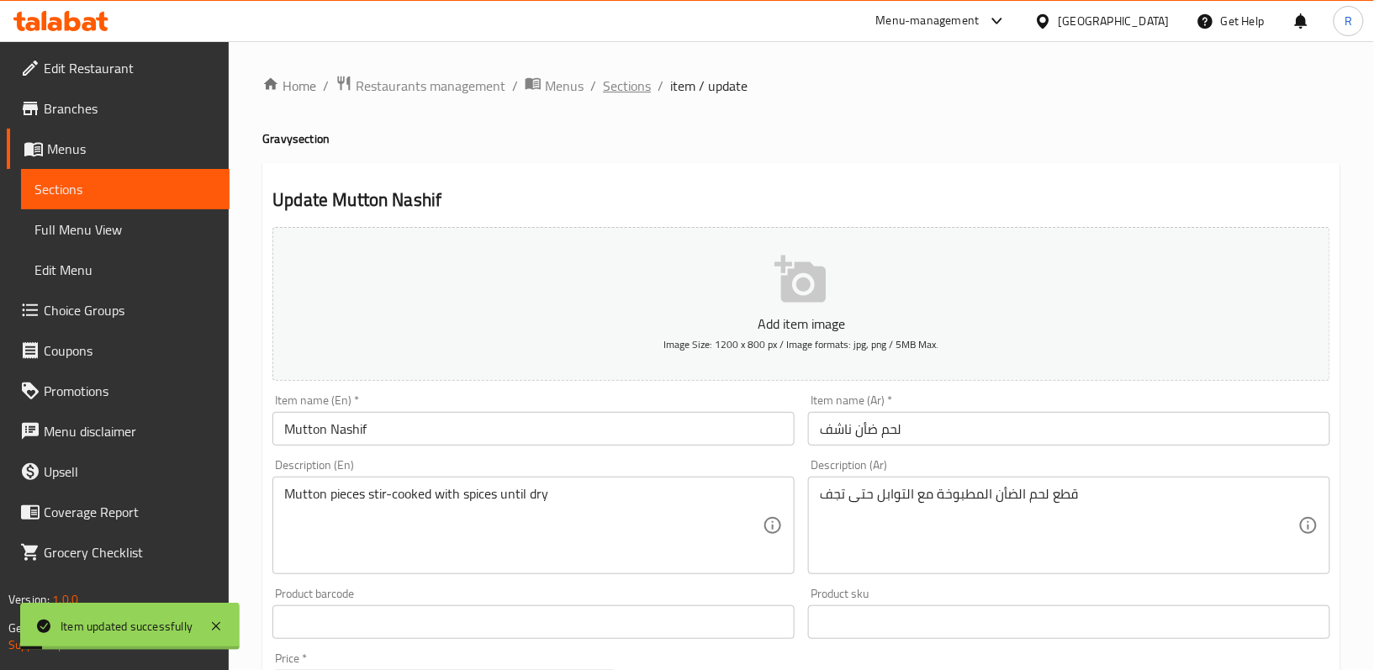
click at [606, 76] on span "Sections" at bounding box center [627, 86] width 48 height 20
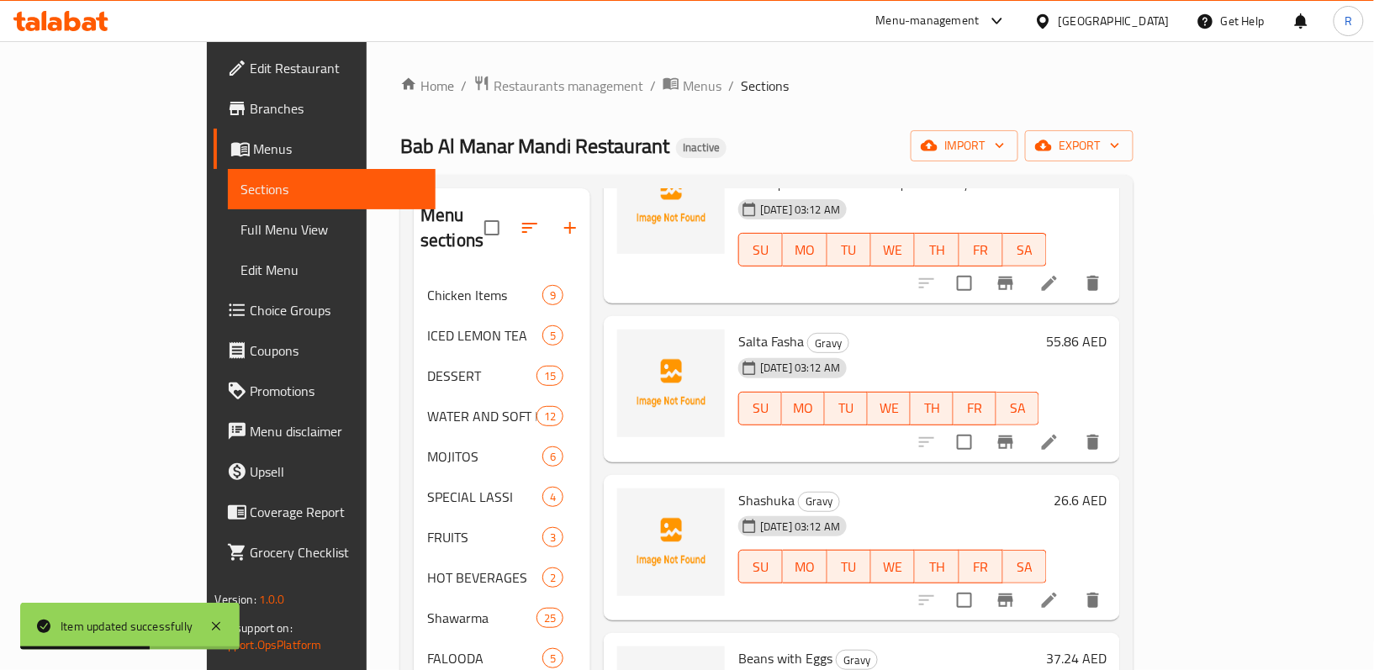
scroll to position [1682, 0]
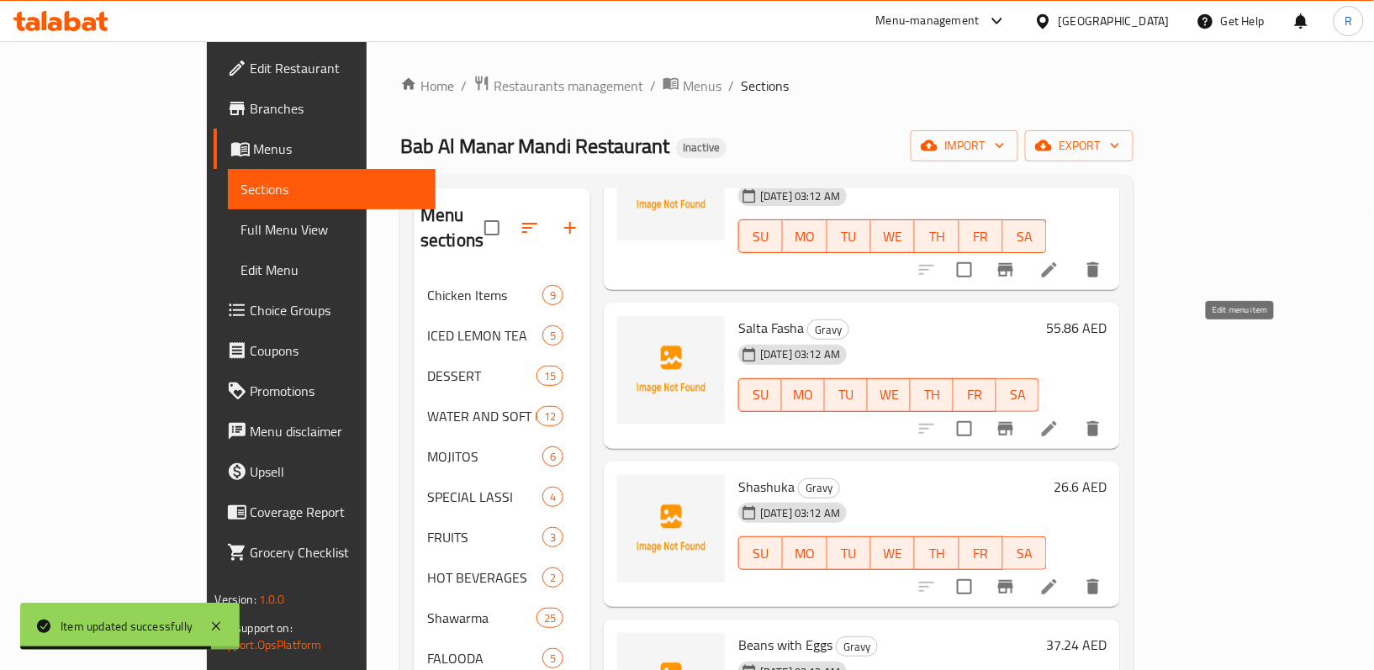
click at [1059, 419] on icon at bounding box center [1049, 429] width 20 height 20
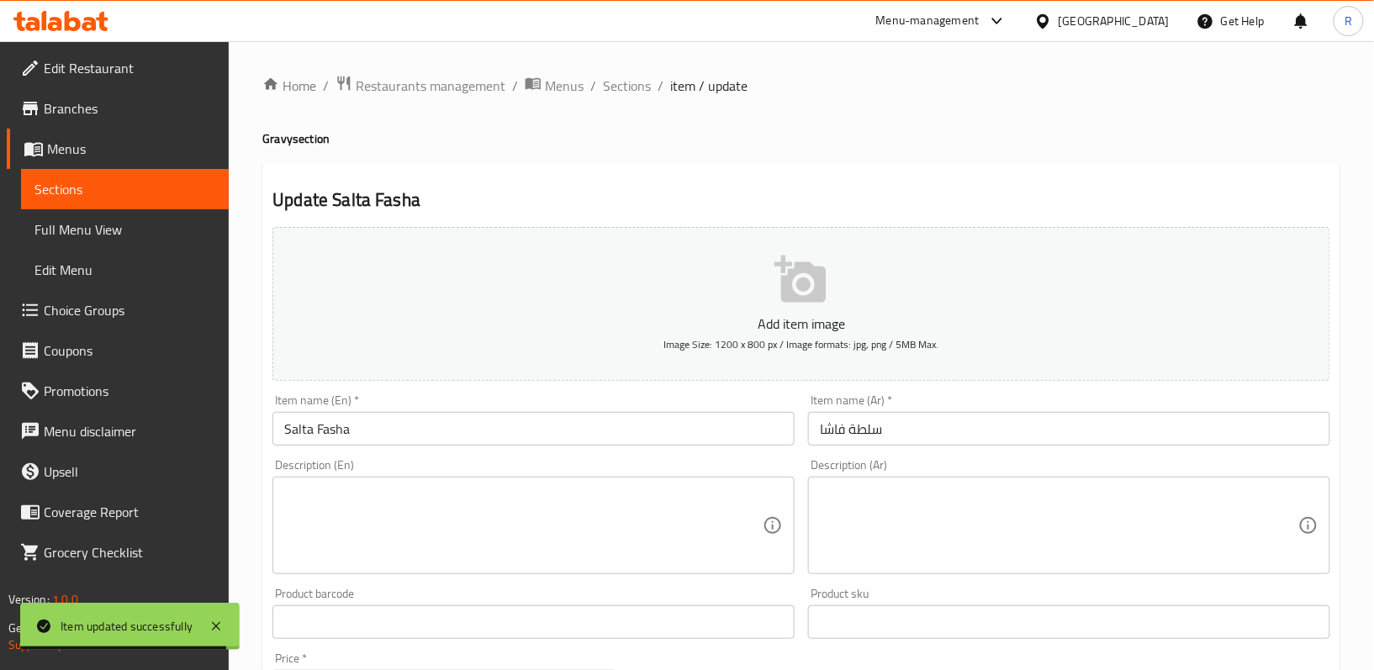
click at [600, 523] on textarea at bounding box center [523, 526] width 478 height 80
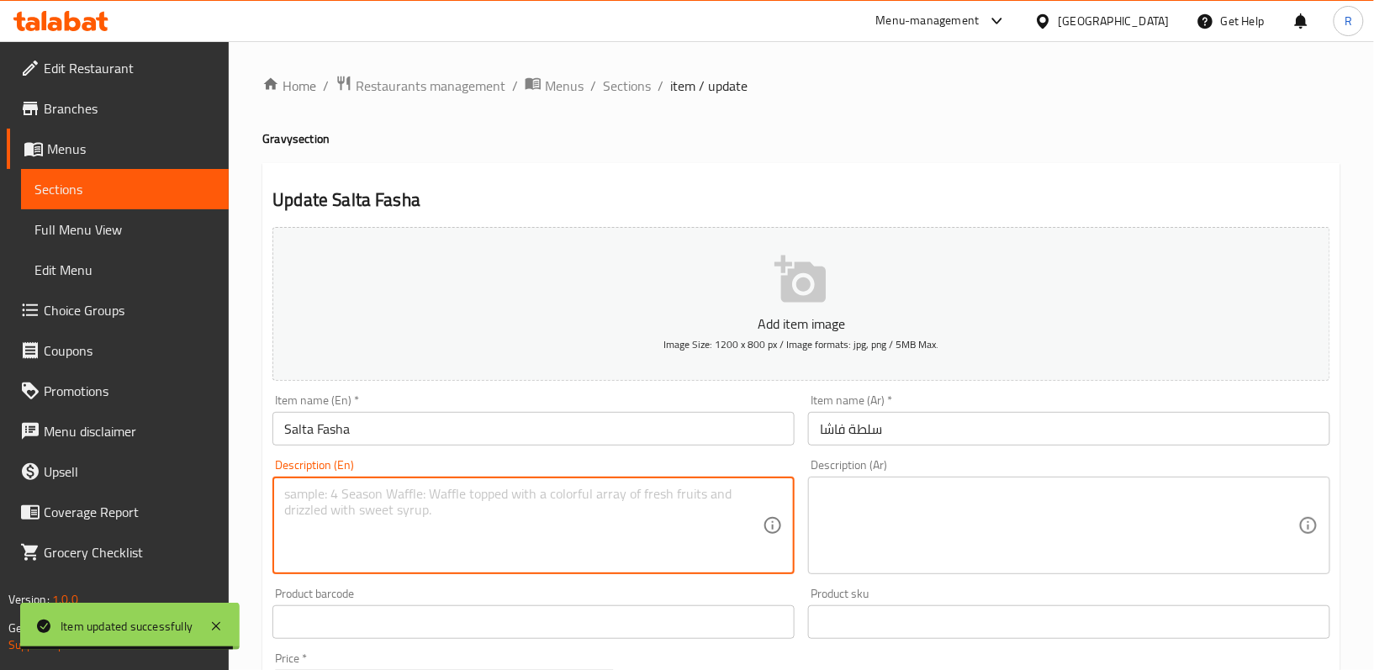
paste textarea "A traditional Yemeni stew of meat and vegetables"
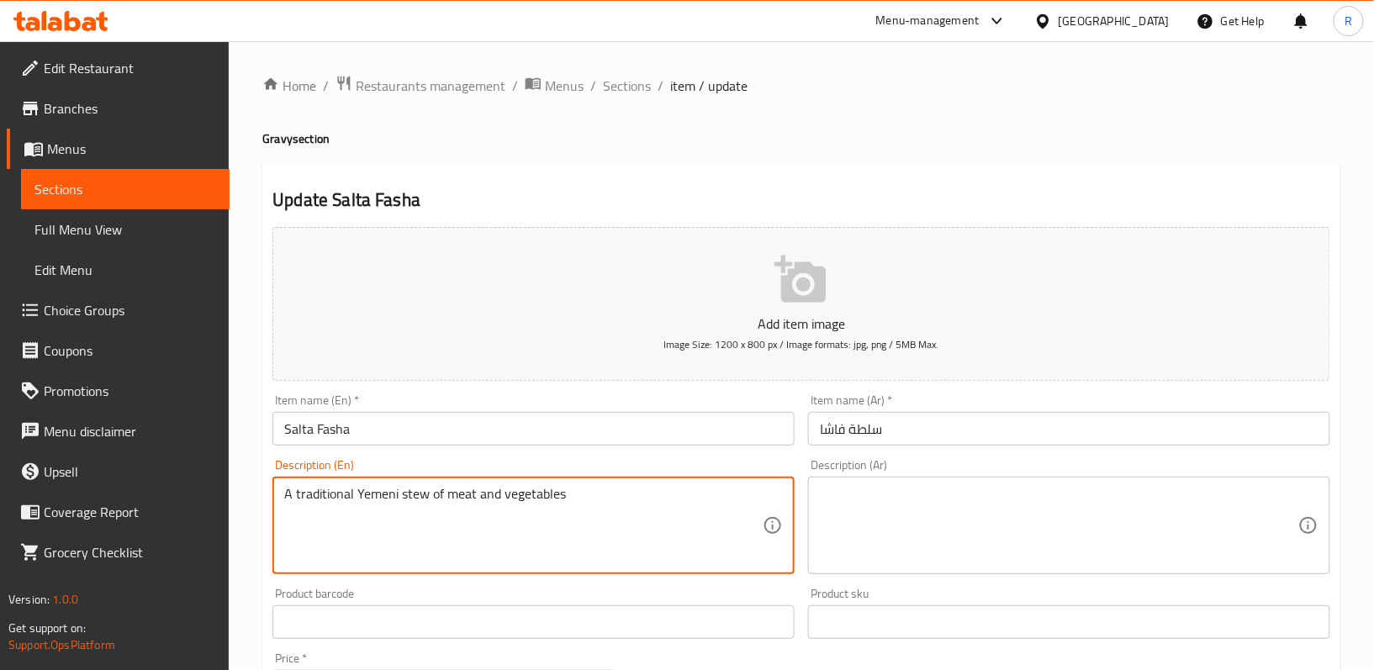
click at [602, 516] on textarea "A traditional Yemeni stew of meat and vegetables" at bounding box center [523, 526] width 478 height 80
type textarea "A traditional Yemeni stew of meat and vegetables"
click at [945, 528] on textarea at bounding box center [1059, 526] width 478 height 80
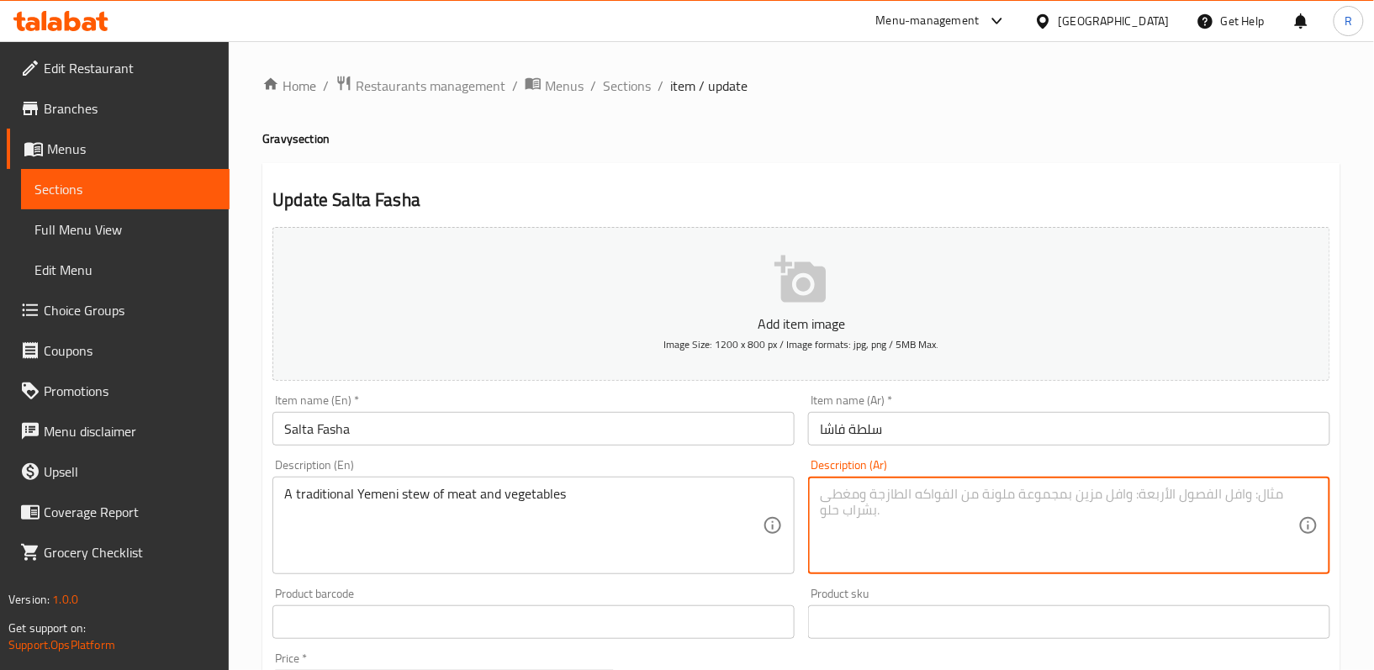
paste textarea "حساء يمنيّ تقليديّ من اللحوم والخضار"
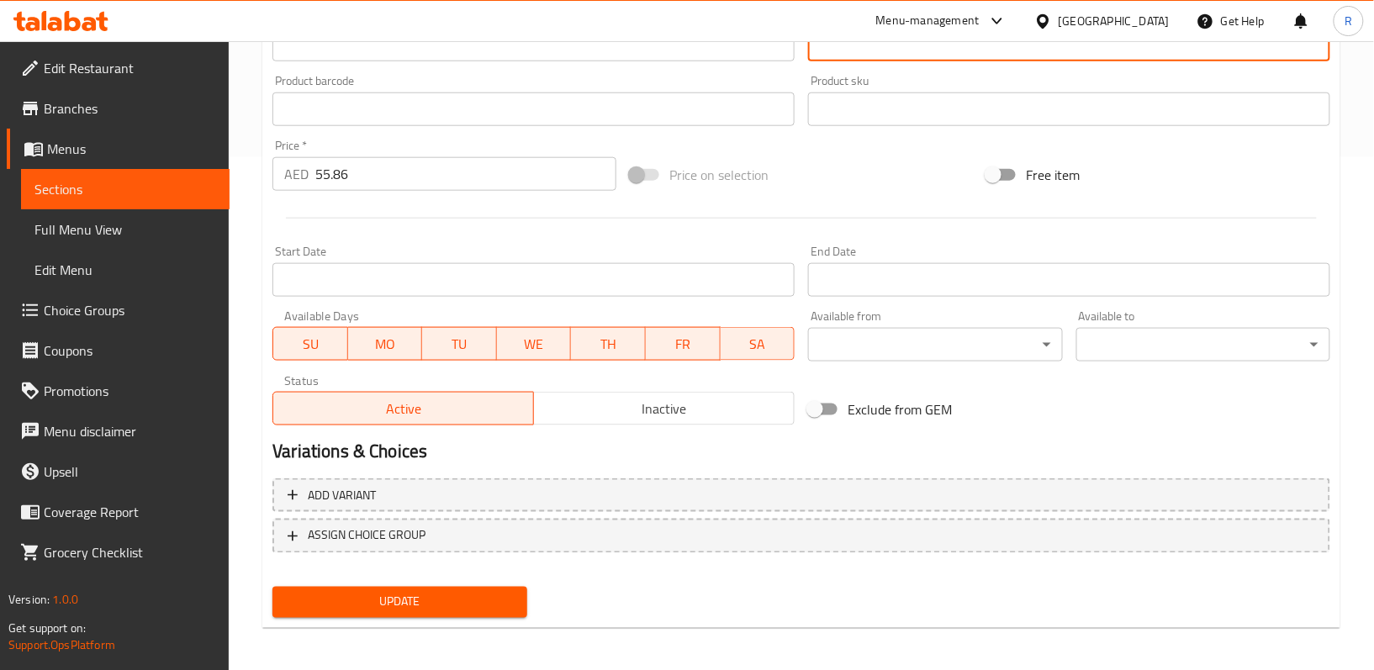
scroll to position [516, 0]
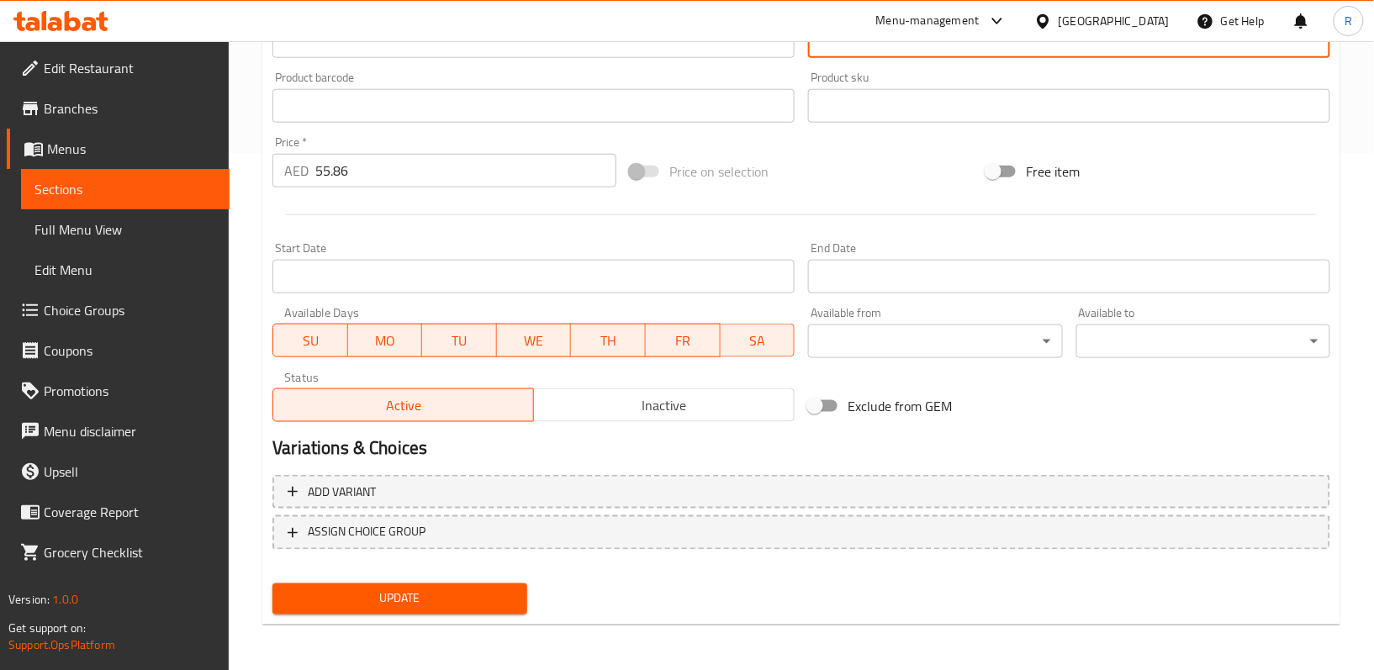
type textarea "حساء يمنيّ تقليديّ من اللحوم والخضار"
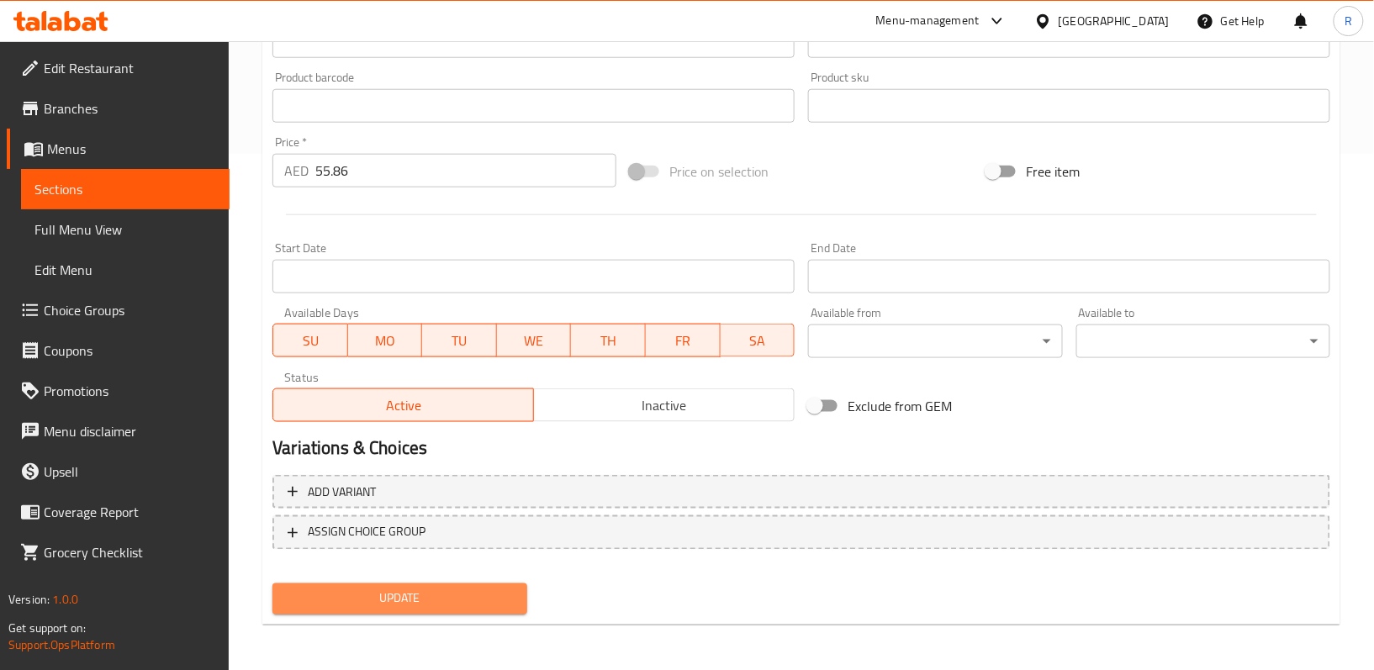
click at [466, 599] on span "Update" at bounding box center [399, 599] width 227 height 21
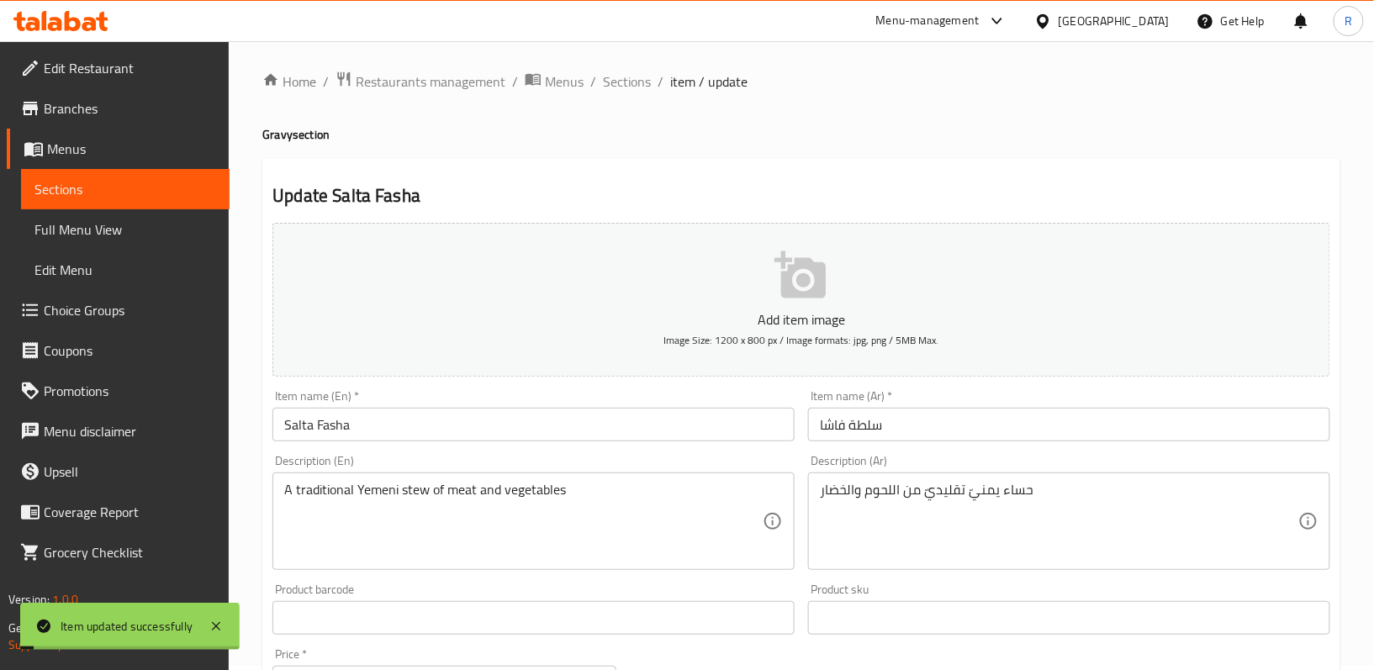
scroll to position [0, 0]
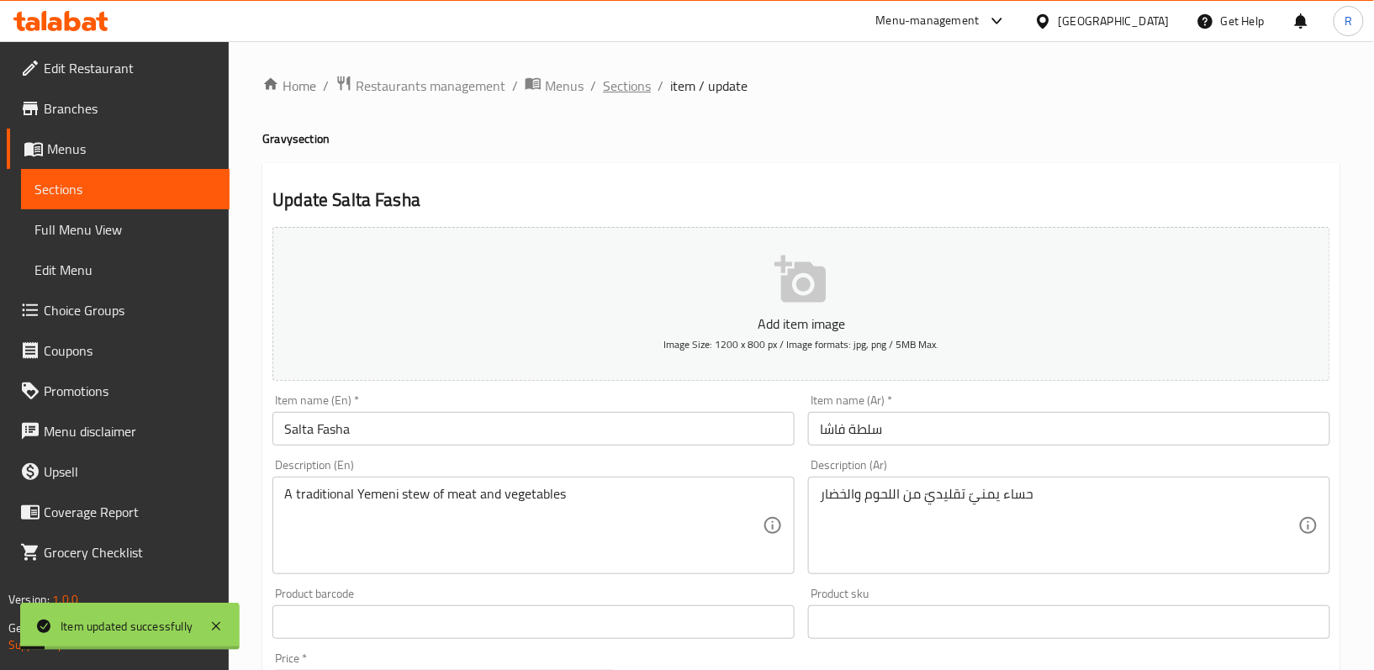
click at [622, 91] on span "Sections" at bounding box center [627, 86] width 48 height 20
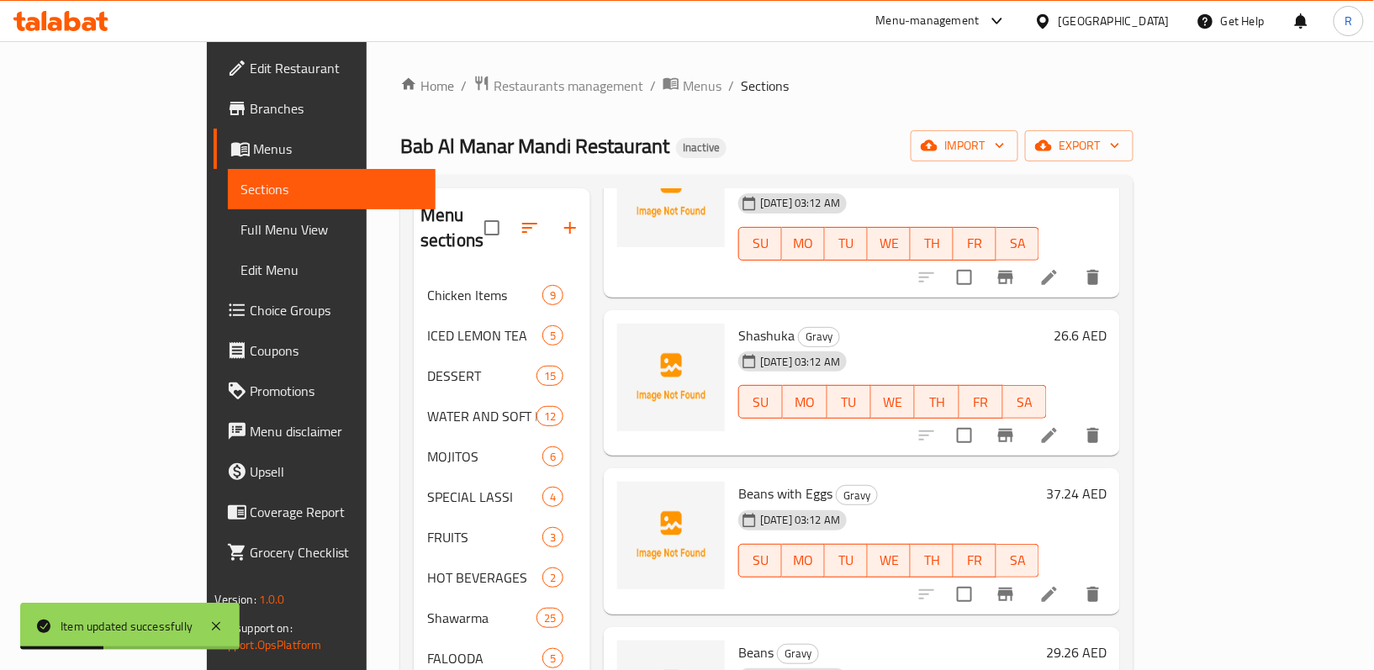
scroll to position [1905, 0]
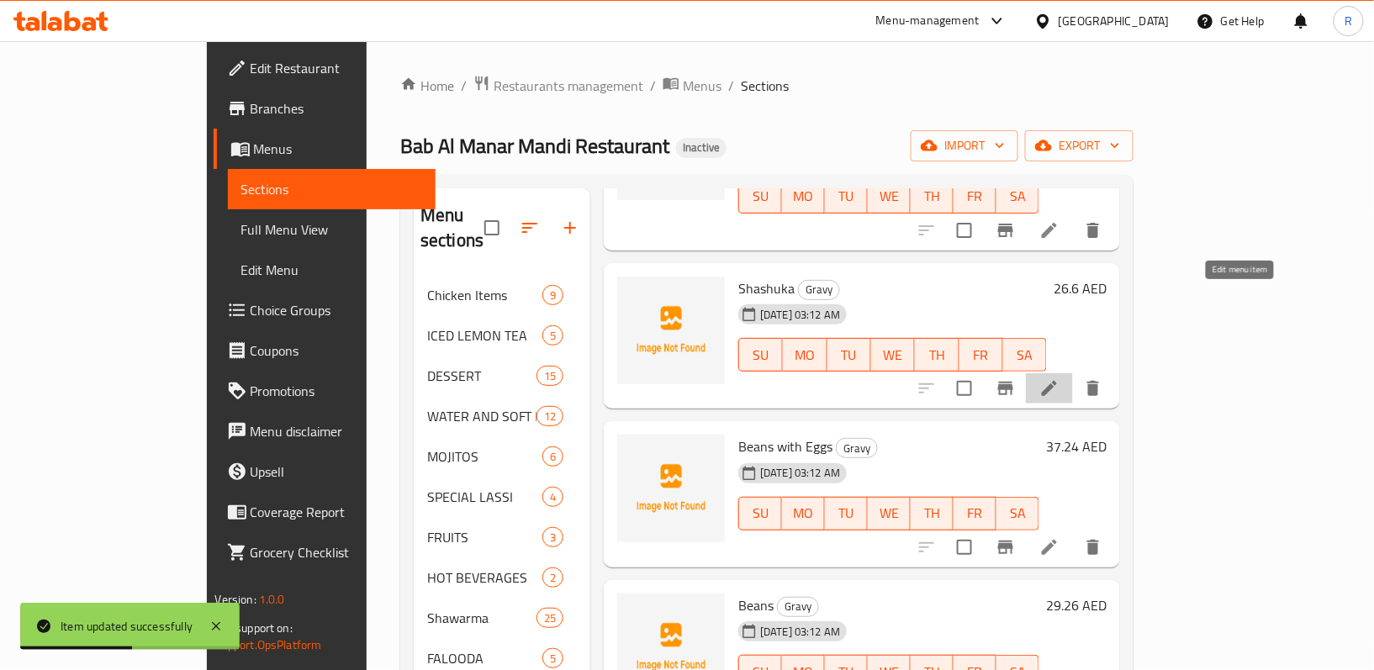
click at [1059, 378] on icon at bounding box center [1049, 388] width 20 height 20
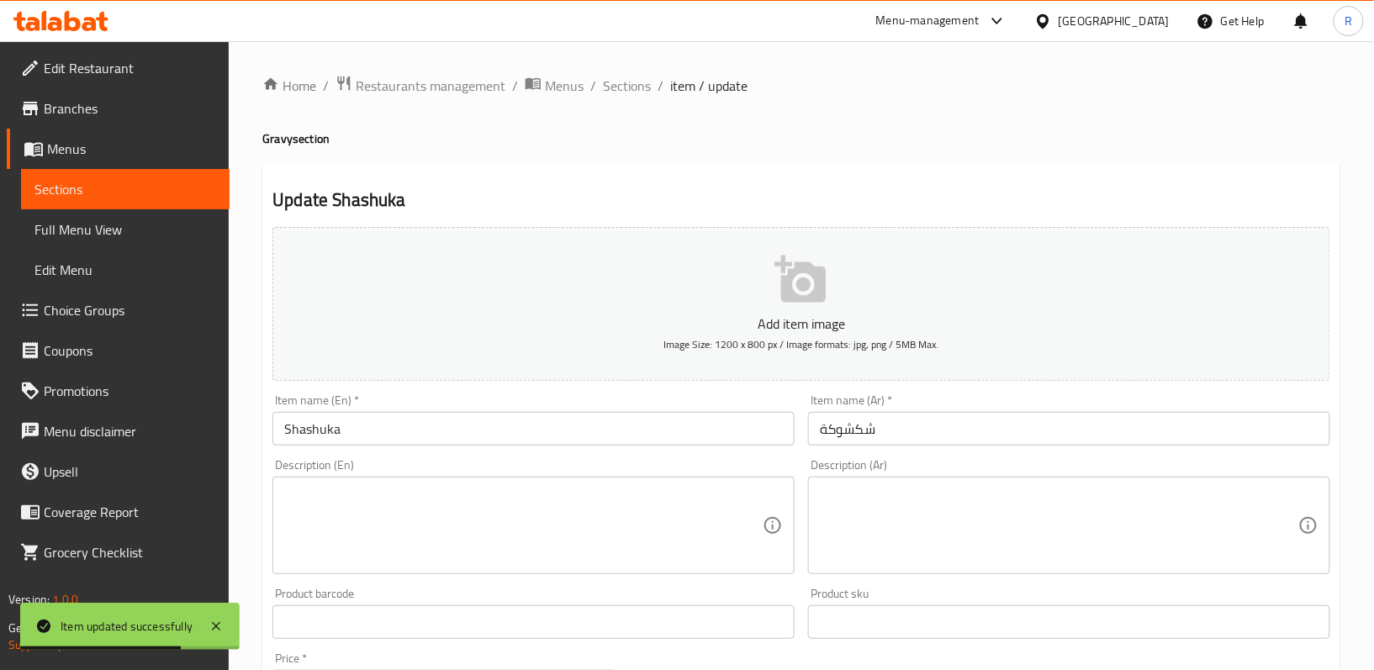
click at [586, 508] on textarea at bounding box center [523, 526] width 478 height 80
paste textarea "Eggs poached in a spiced tomato and pepper sauce"
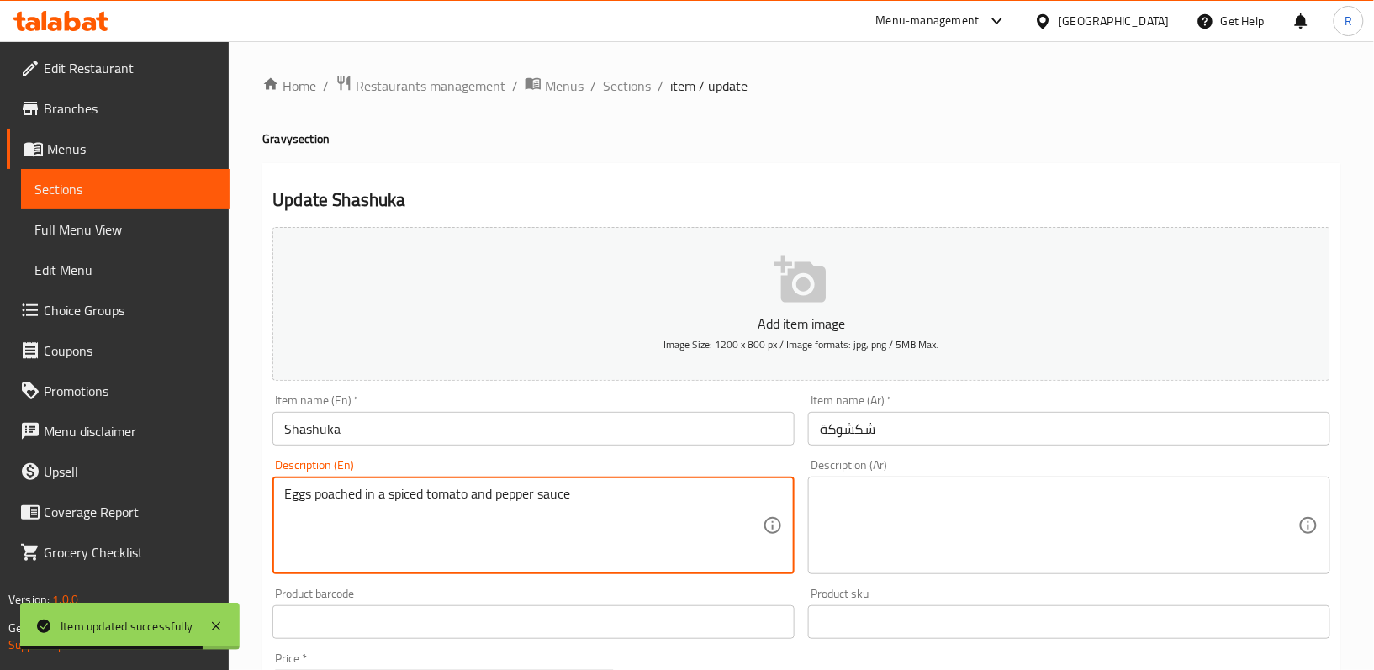
type textarea "Eggs poached in a spiced tomato and pepper sauce"
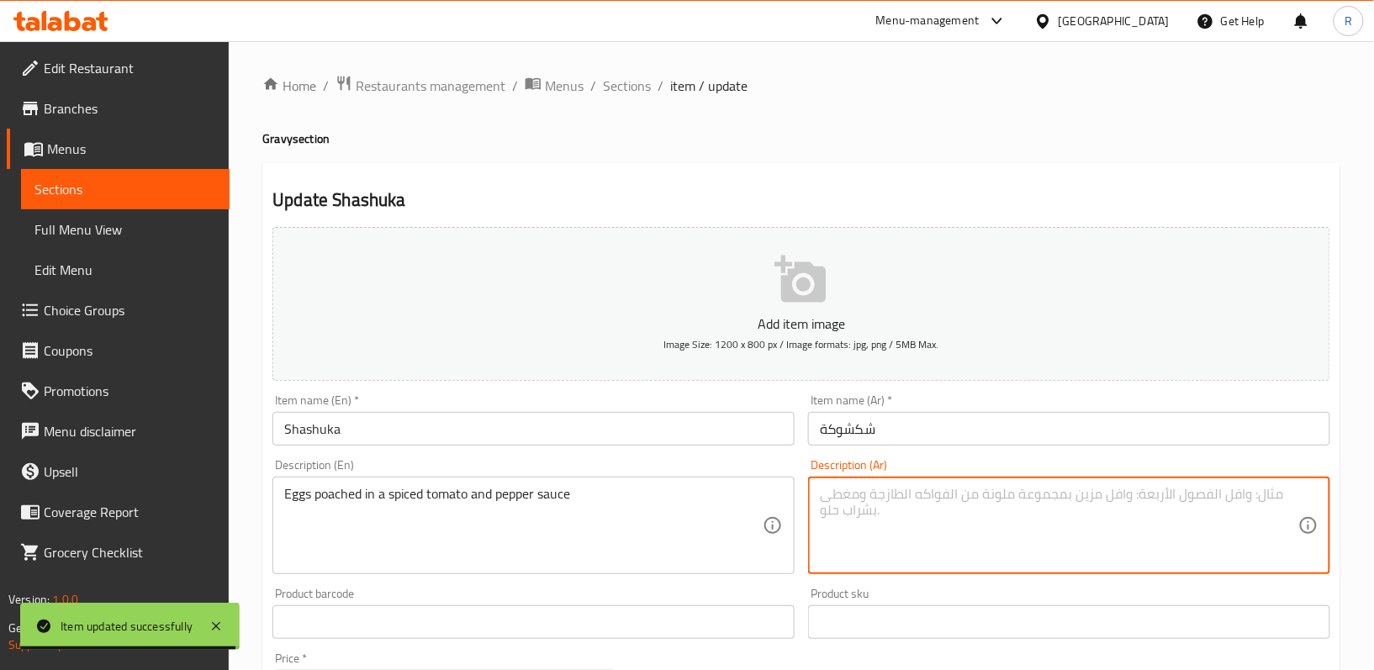
click at [939, 559] on textarea at bounding box center [1059, 526] width 478 height 80
paste textarea "بيض مسلوق في صلصة الطماطم والفلفل الحار"
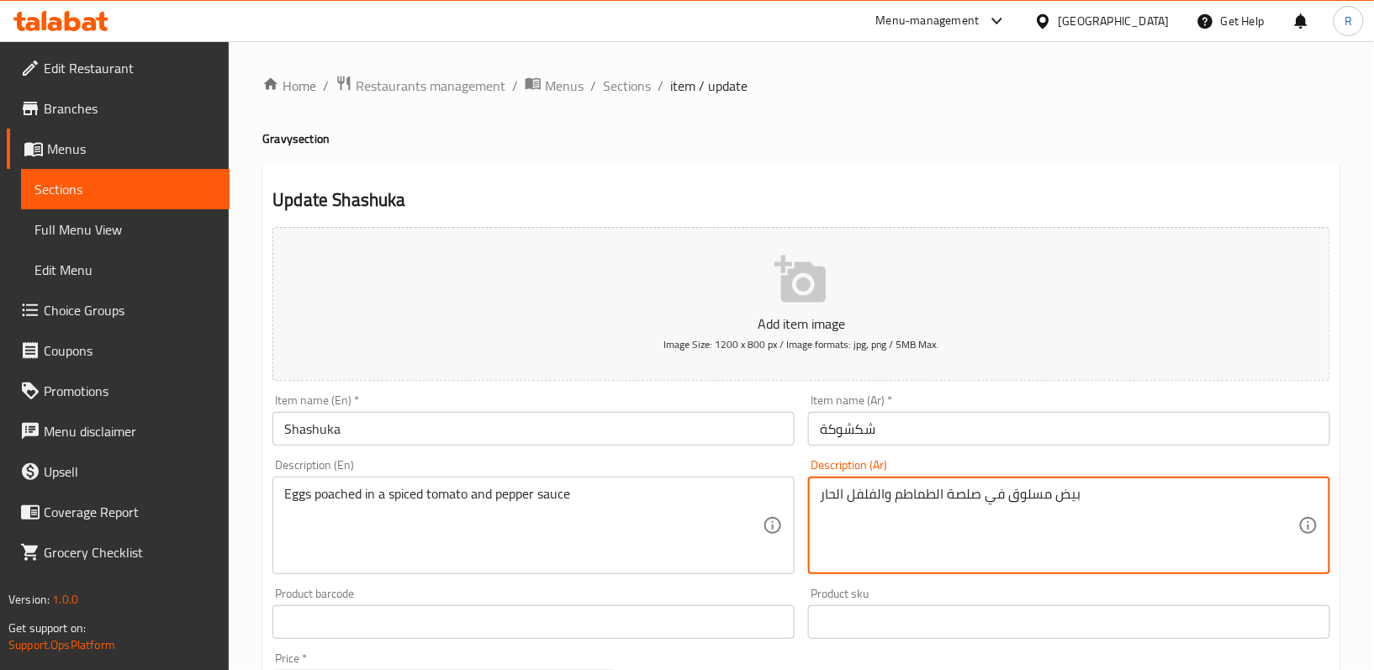
type textarea "بيض مسلوق في صلصة الطماطم والفلفل الحار"
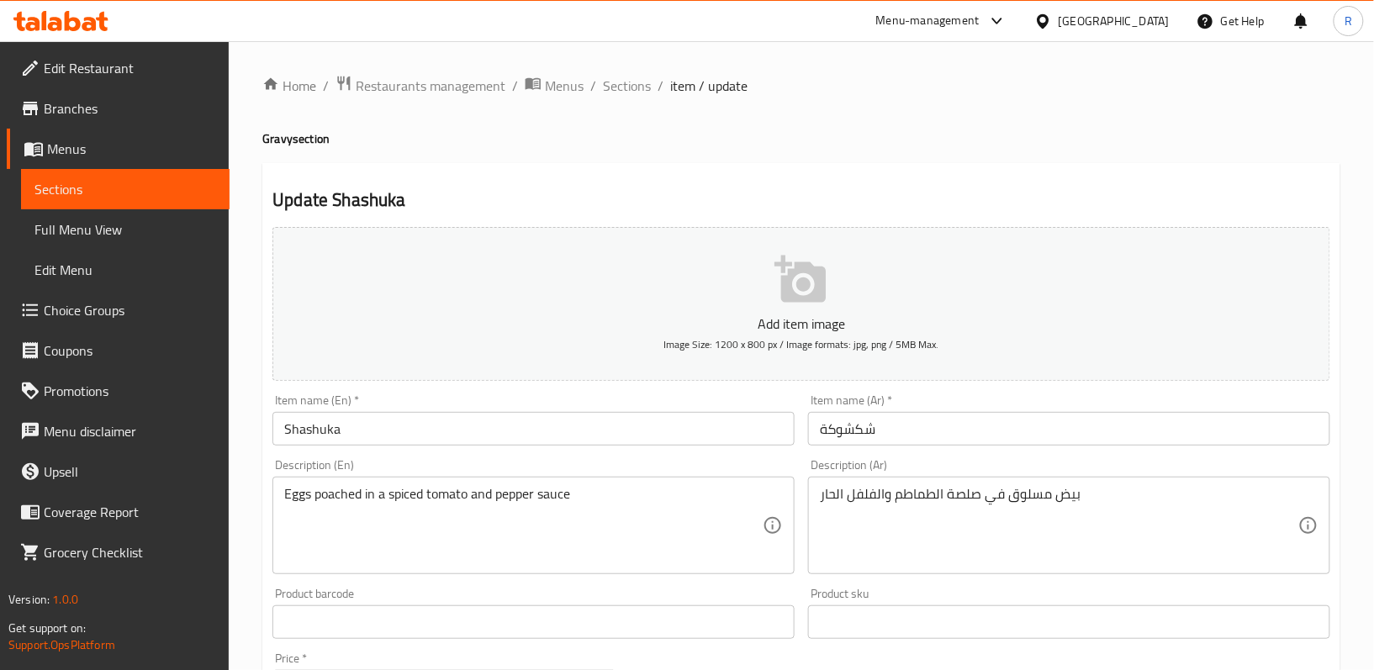
click at [784, 597] on div "Product barcode Product barcode" at bounding box center [533, 613] width 522 height 51
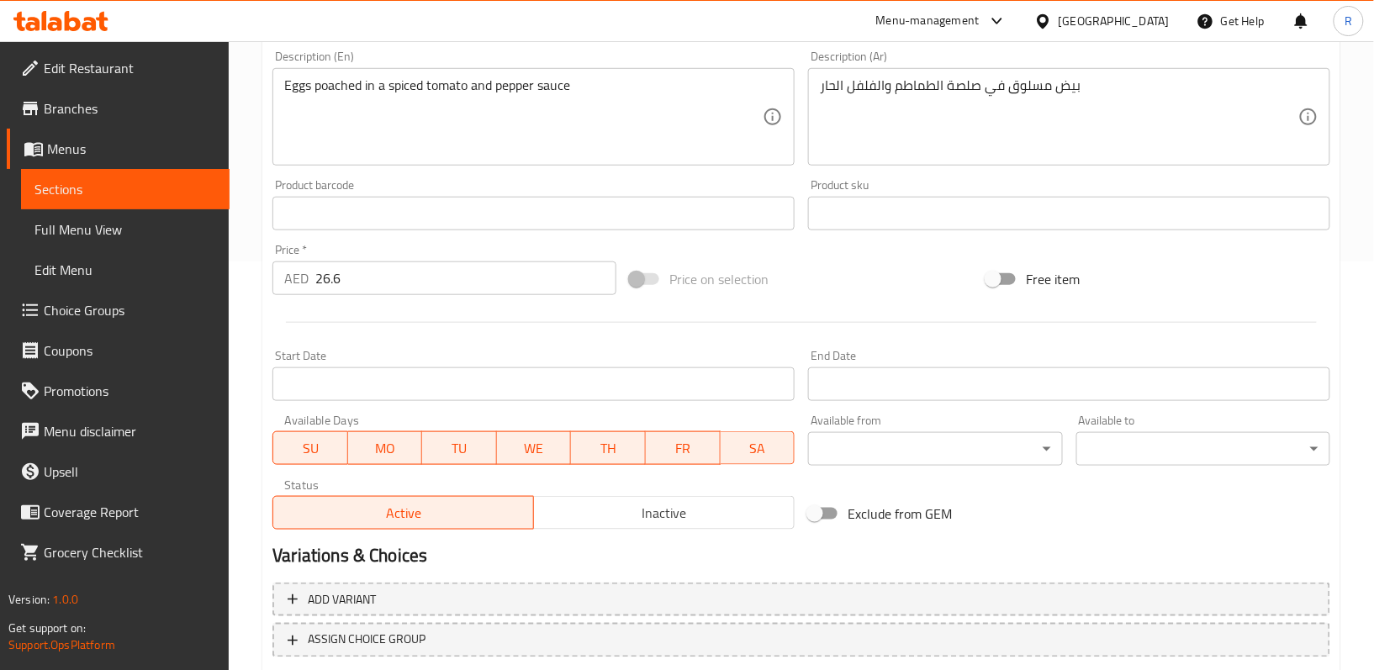
scroll to position [516, 0]
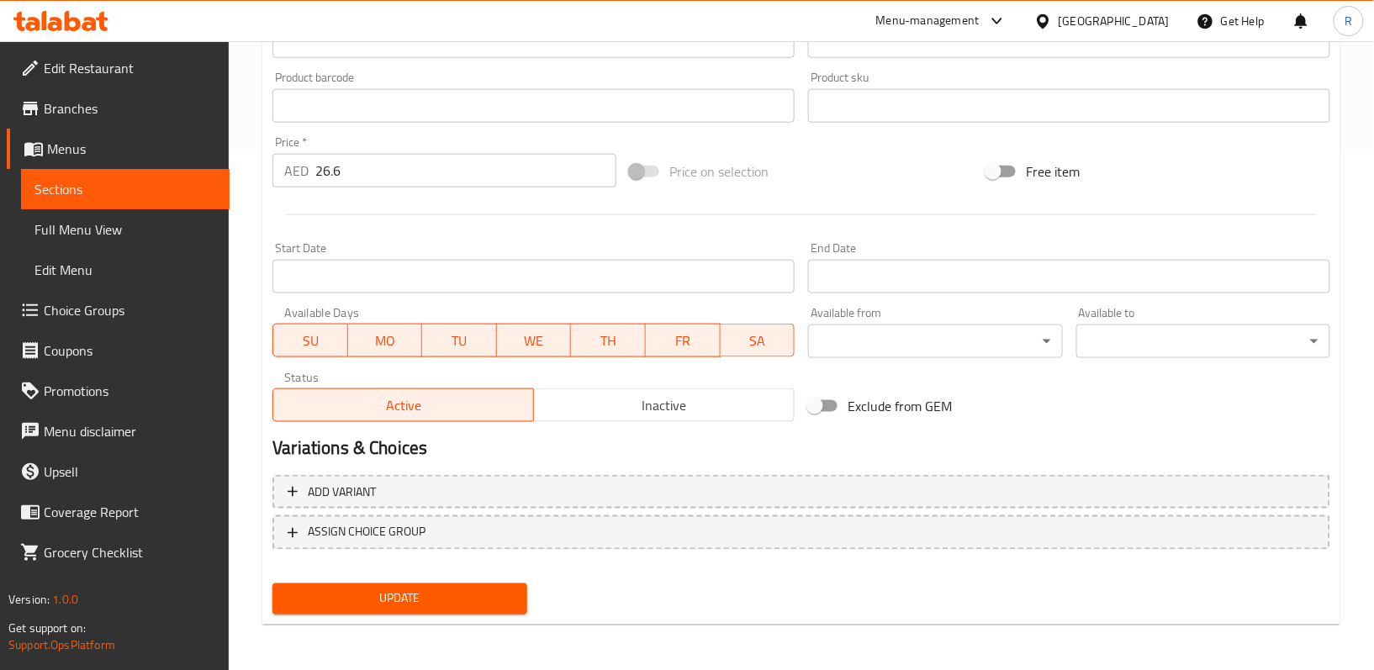
click at [493, 583] on button "Update" at bounding box center [399, 598] width 254 height 31
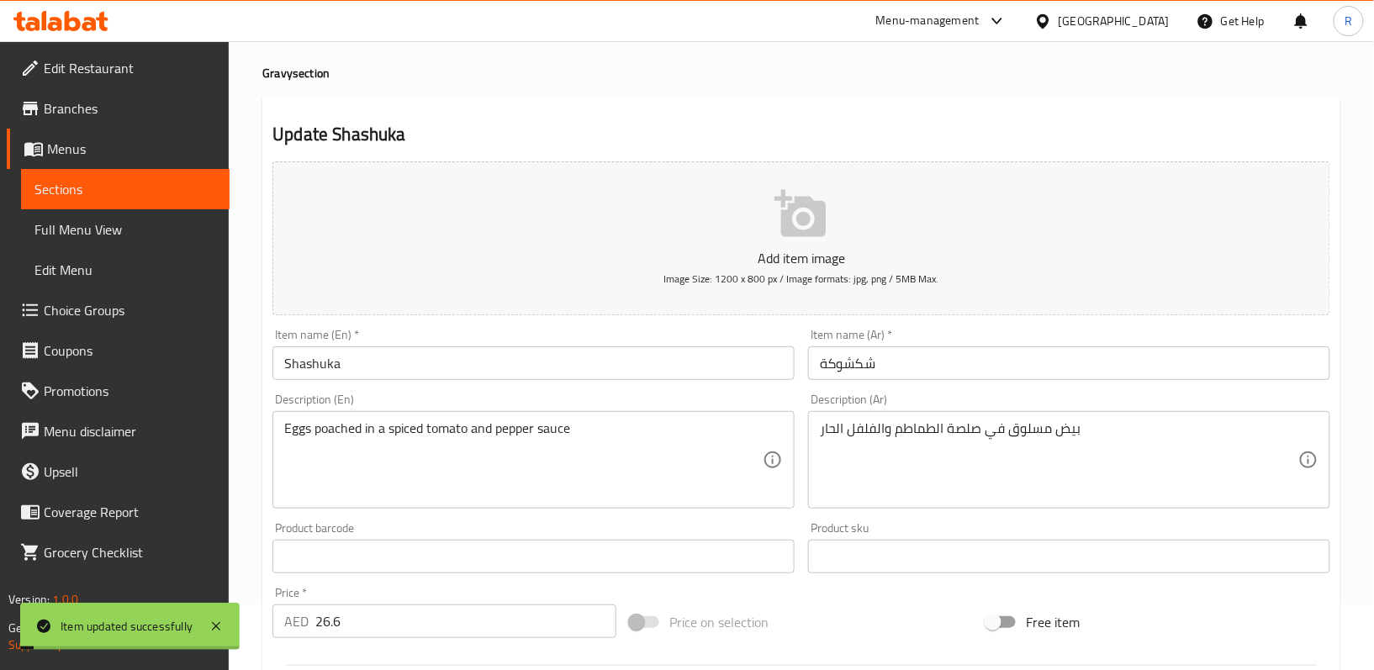
scroll to position [0, 0]
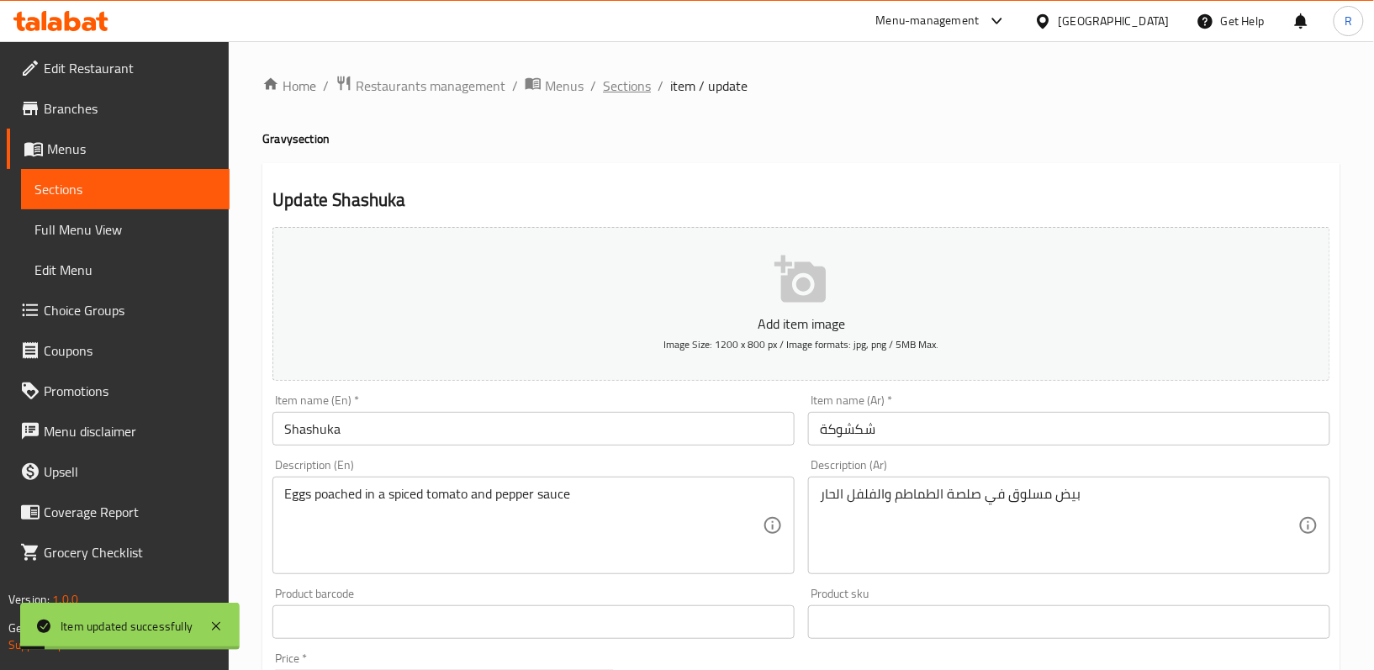
click at [636, 86] on span "Sections" at bounding box center [627, 86] width 48 height 20
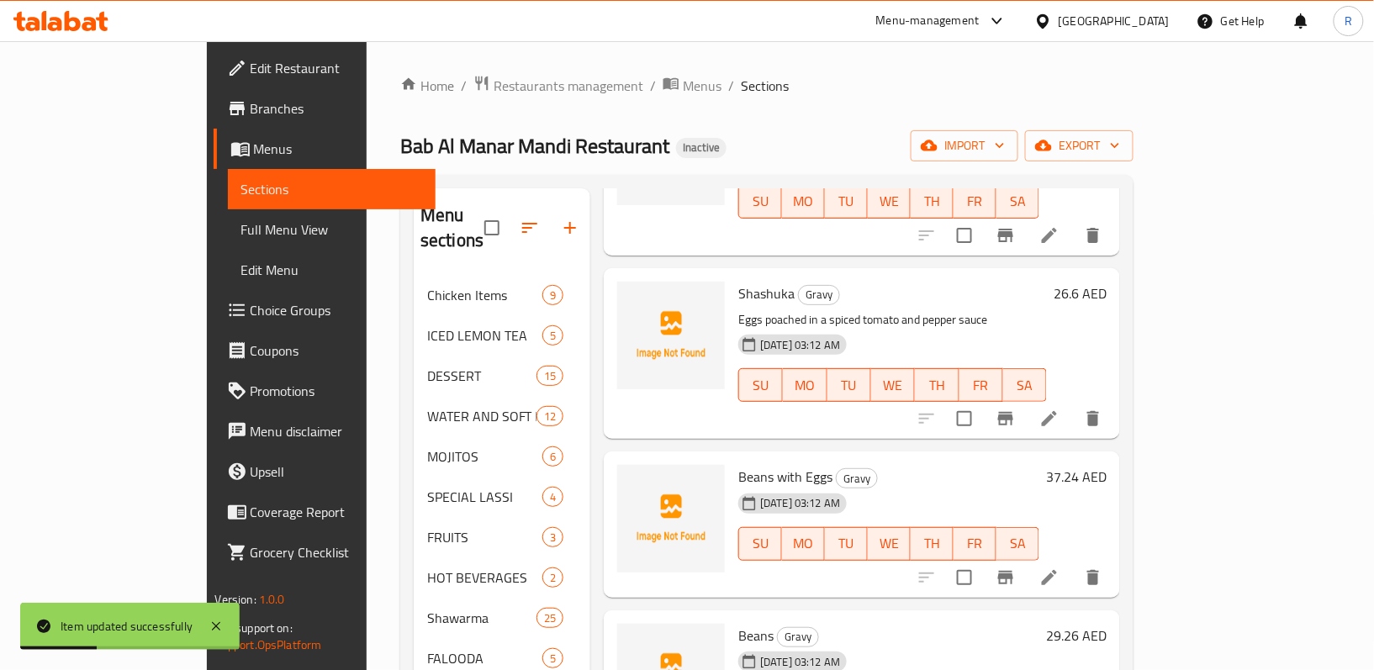
scroll to position [1905, 0]
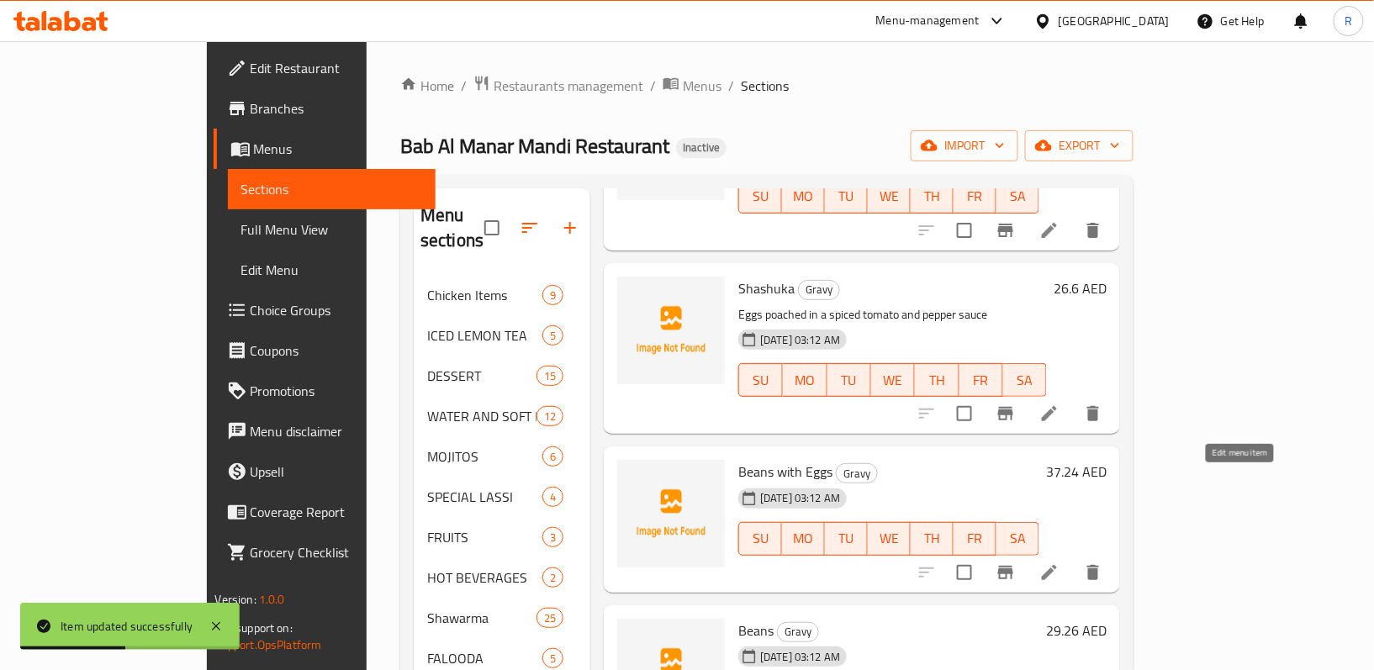
click at [1059, 562] on icon at bounding box center [1049, 572] width 20 height 20
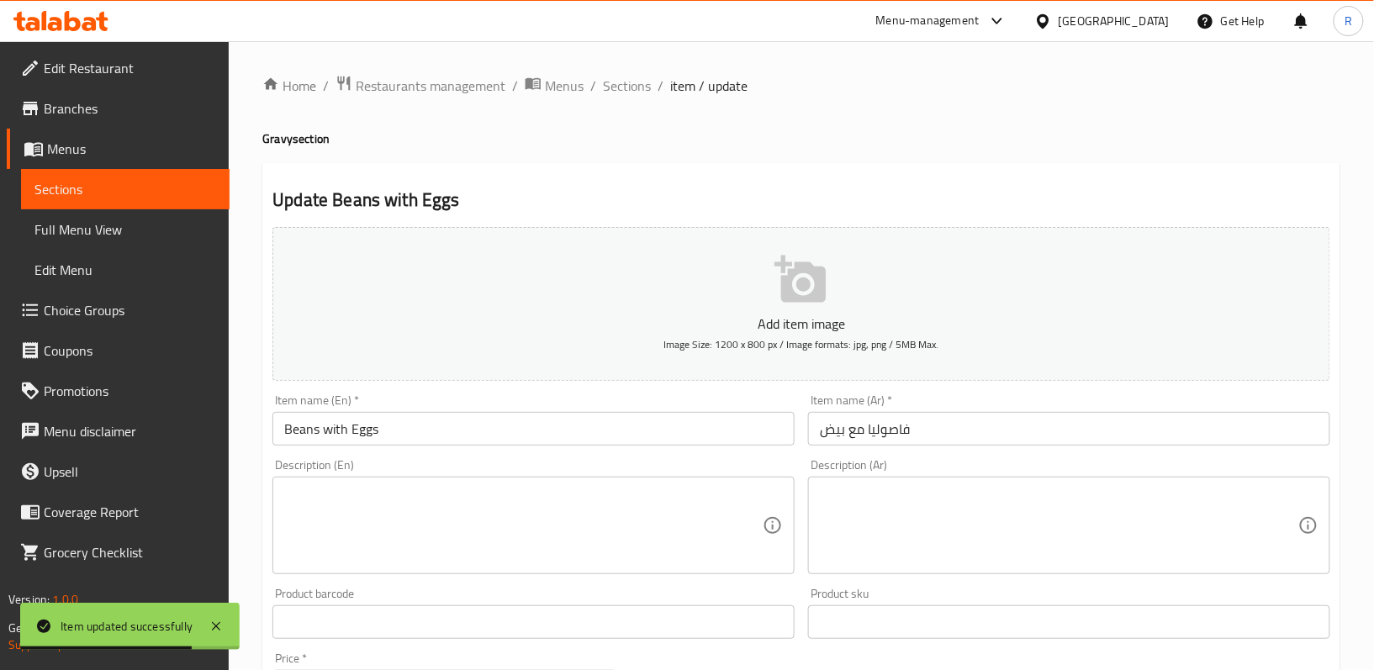
click at [643, 496] on textarea at bounding box center [523, 526] width 478 height 80
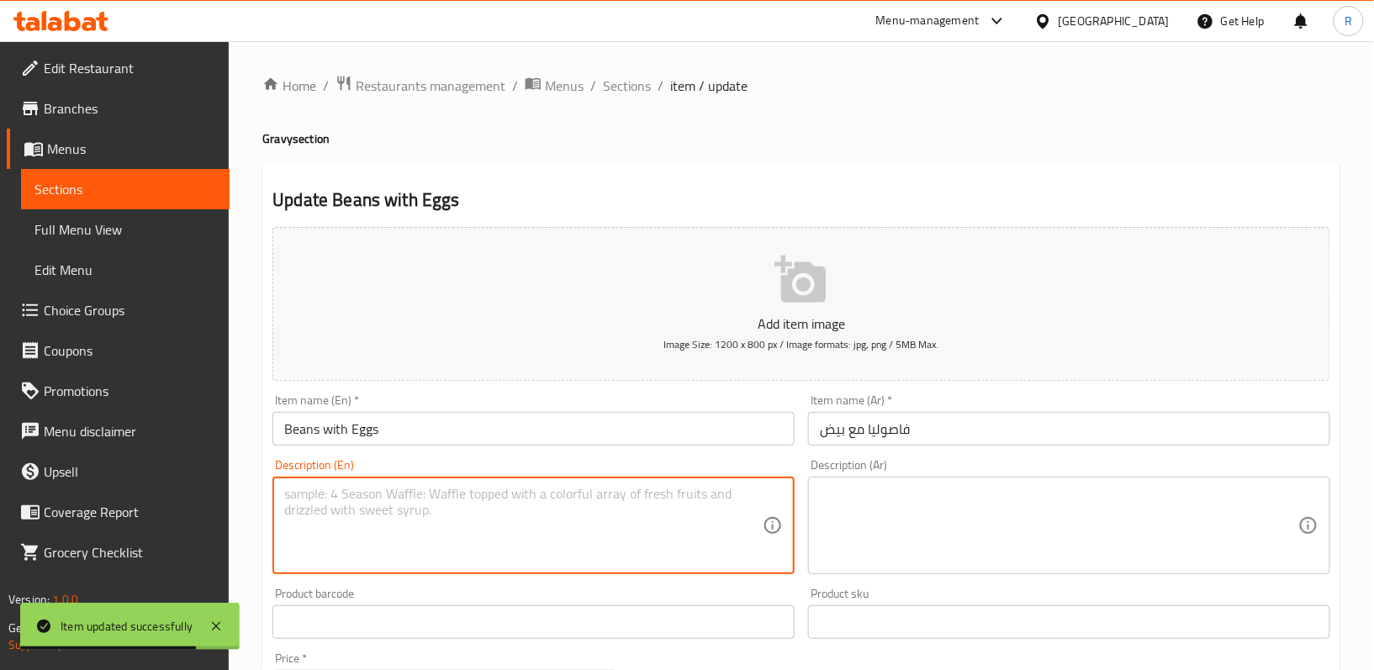
paste textarea "Cooked beans mixed with eggs"
click at [642, 499] on textarea "Cooked beans mixed with eggs" at bounding box center [523, 526] width 478 height 80
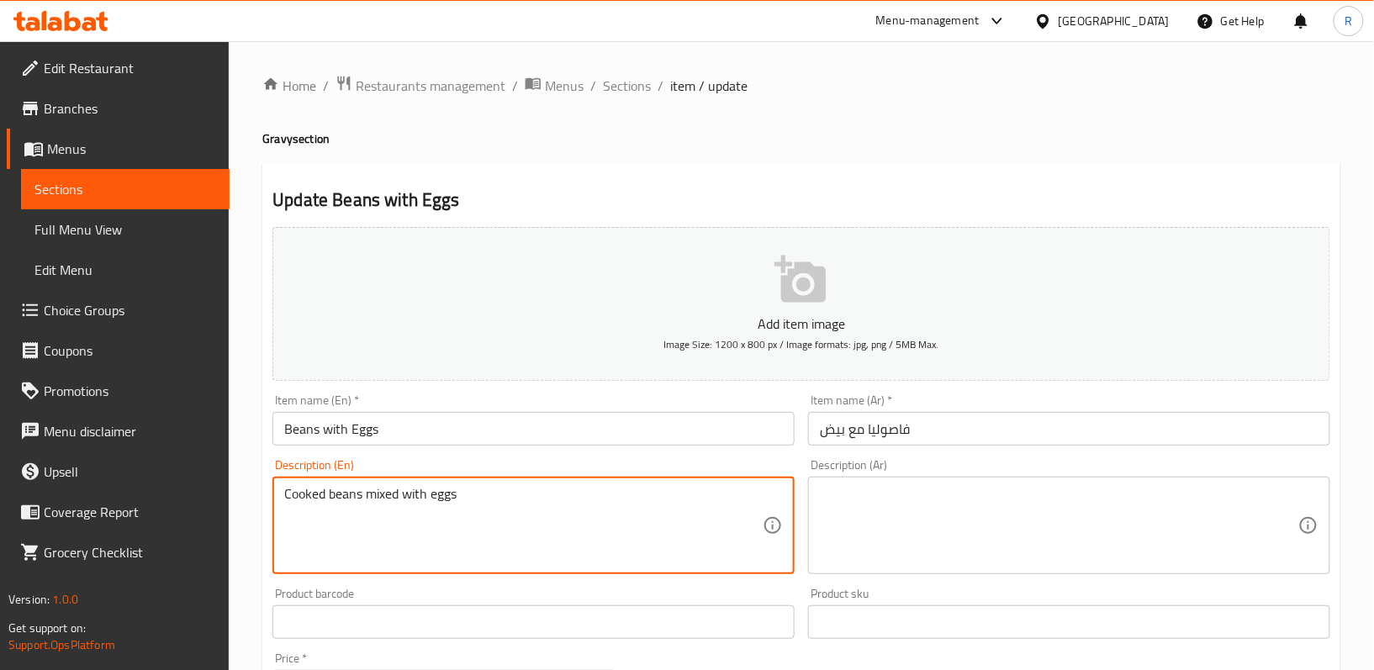
type textarea "Cooked beans mixed with eggs"
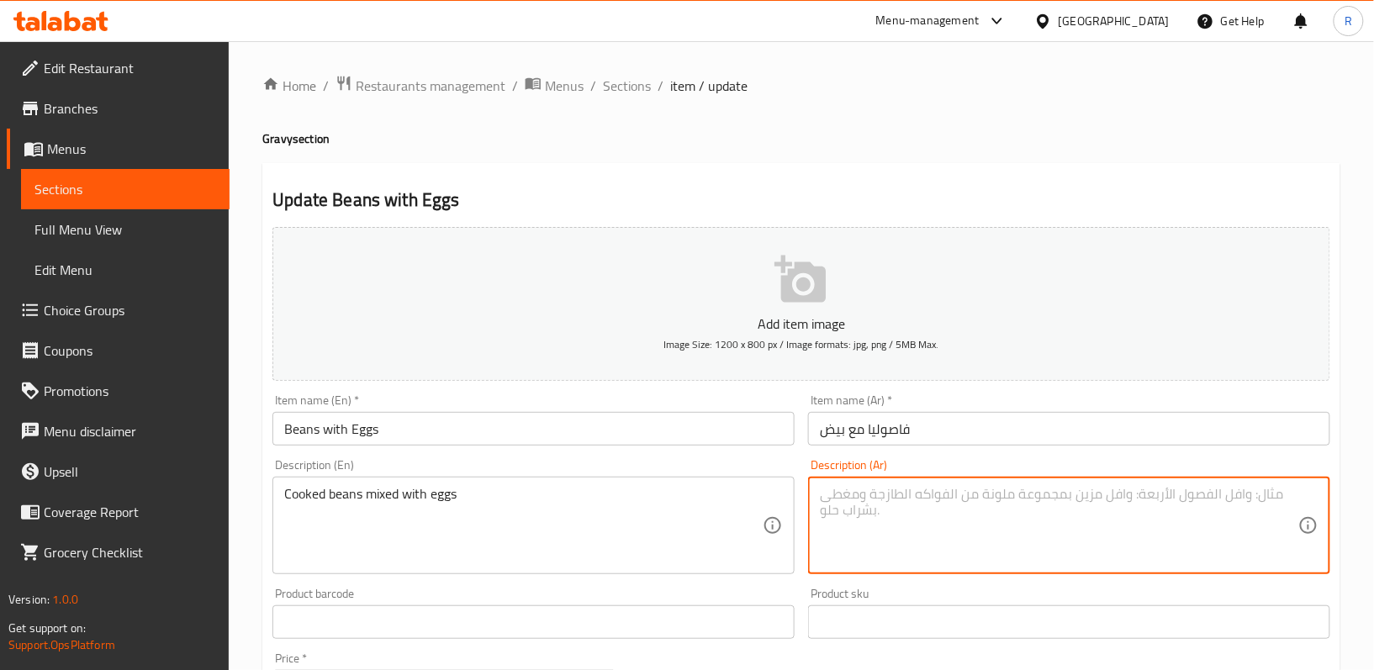
click at [950, 520] on textarea at bounding box center [1059, 526] width 478 height 80
paste textarea "الفاصوليا المطبوخة الممزوجة بالبيض"
type textarea "الفاصوليا المطبوخة الممزوجة بالبيض"
click at [797, 589] on div "Product barcode Product barcode" at bounding box center [534, 613] width 536 height 65
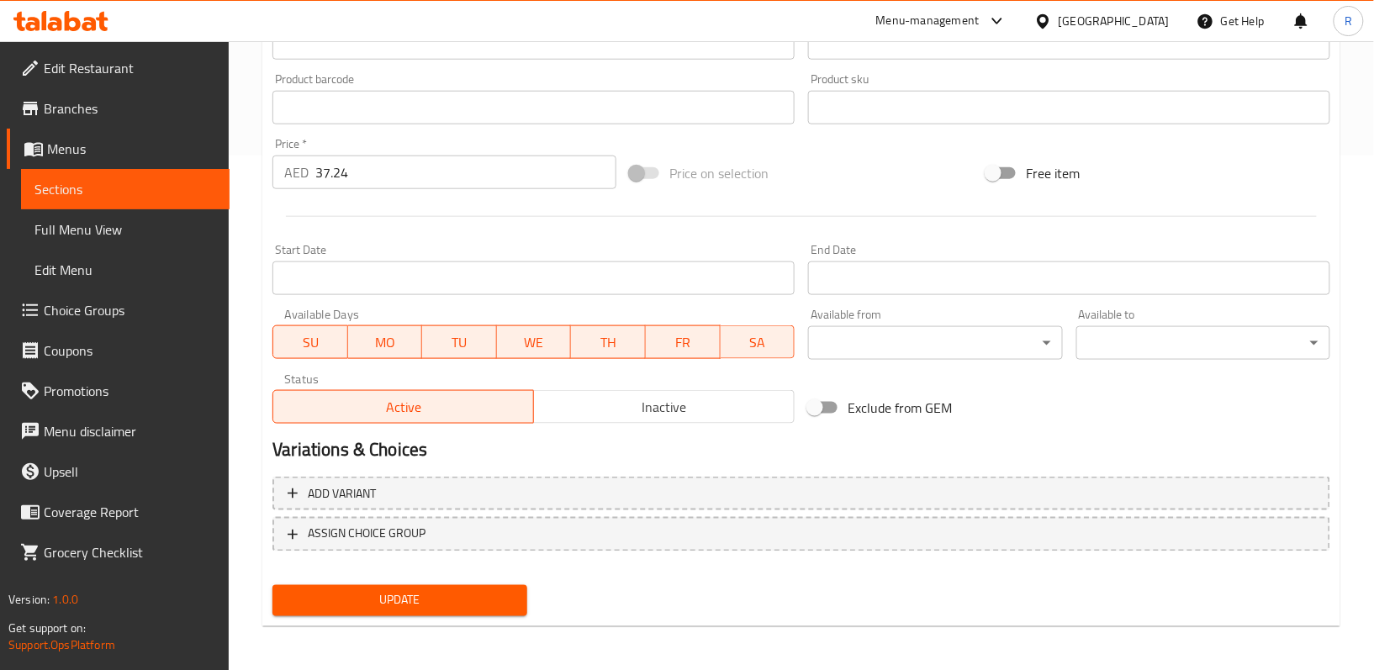
scroll to position [516, 0]
click at [425, 589] on span "Update" at bounding box center [399, 599] width 227 height 21
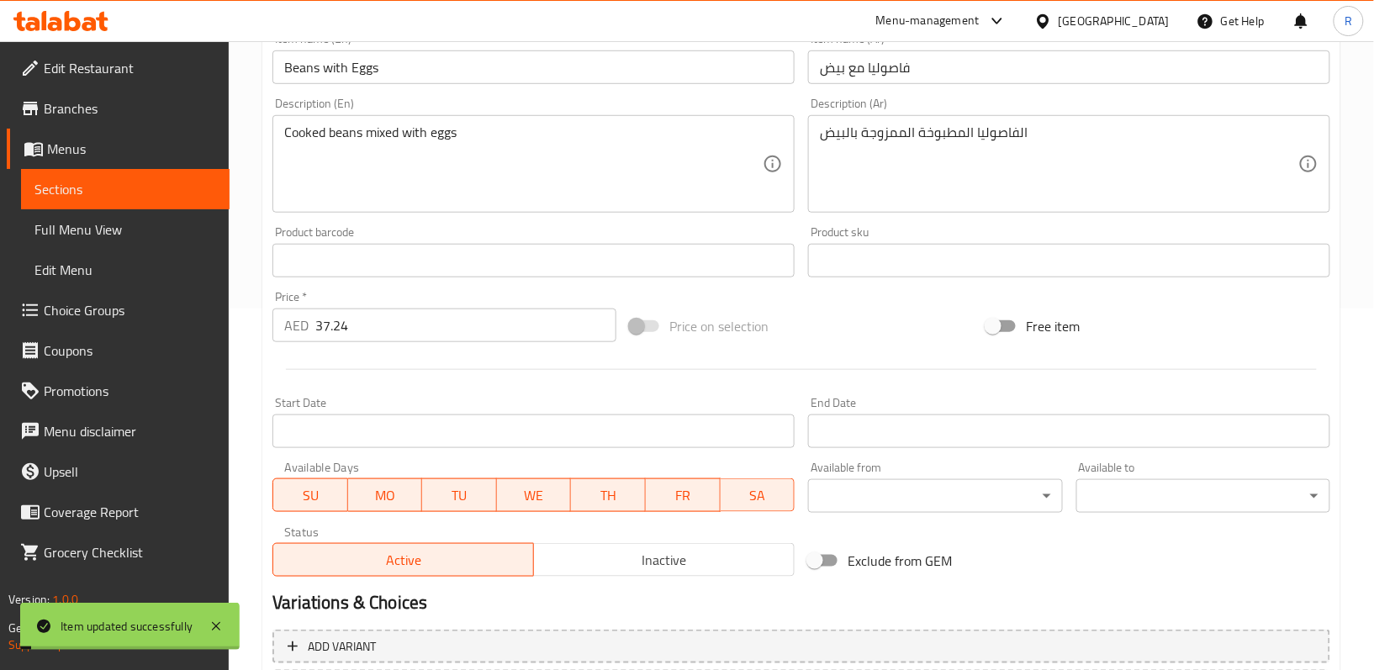
scroll to position [0, 0]
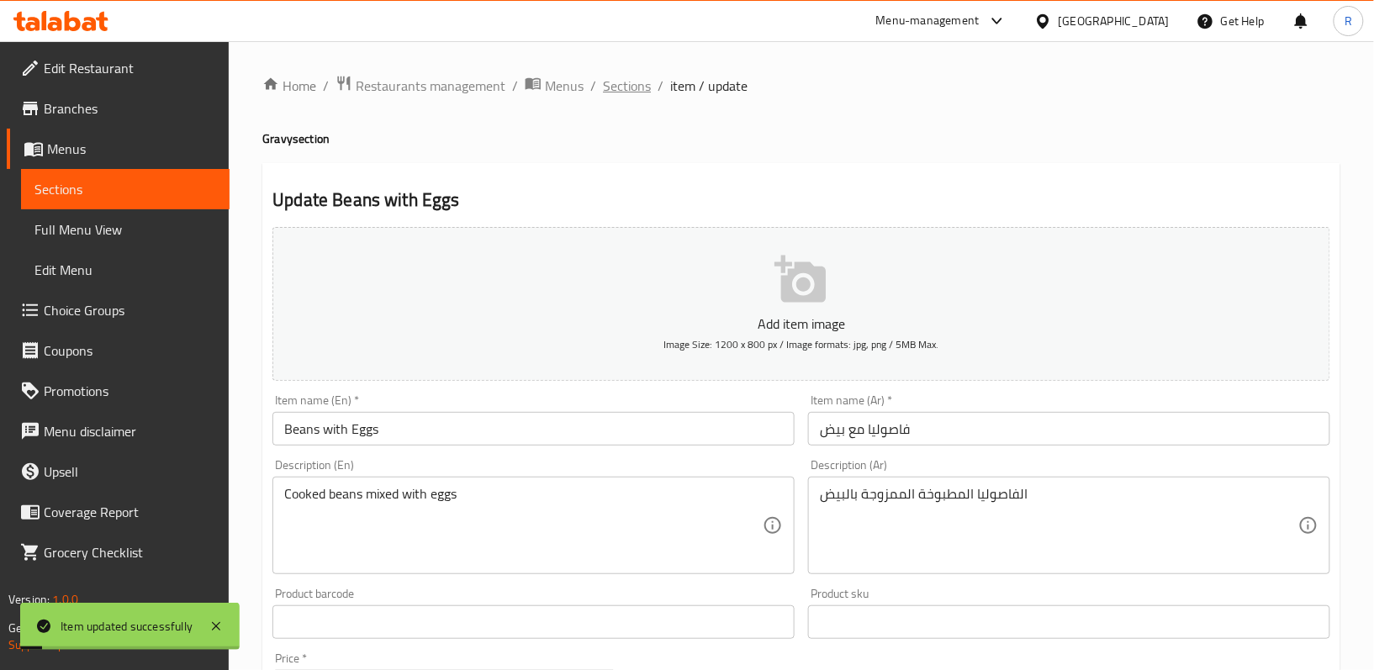
click at [615, 88] on span "Sections" at bounding box center [627, 86] width 48 height 20
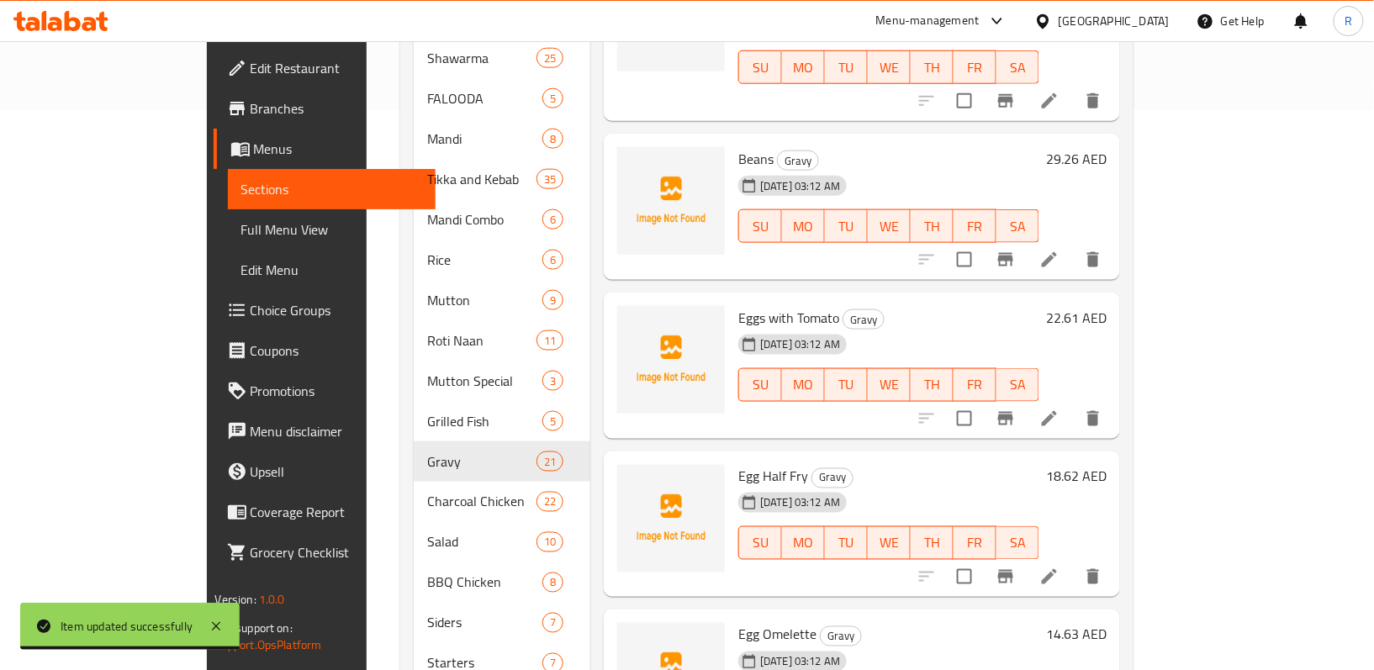
scroll to position [1729, 0]
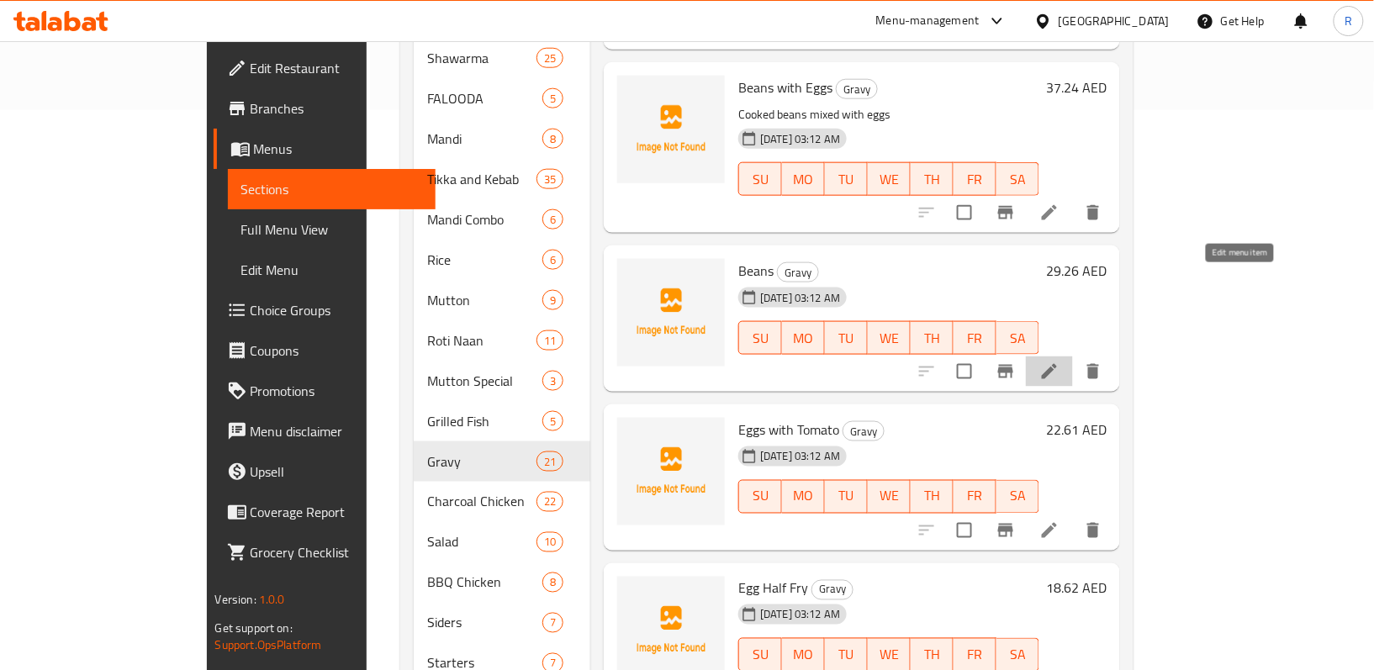
click at [1059, 362] on icon at bounding box center [1049, 372] width 20 height 20
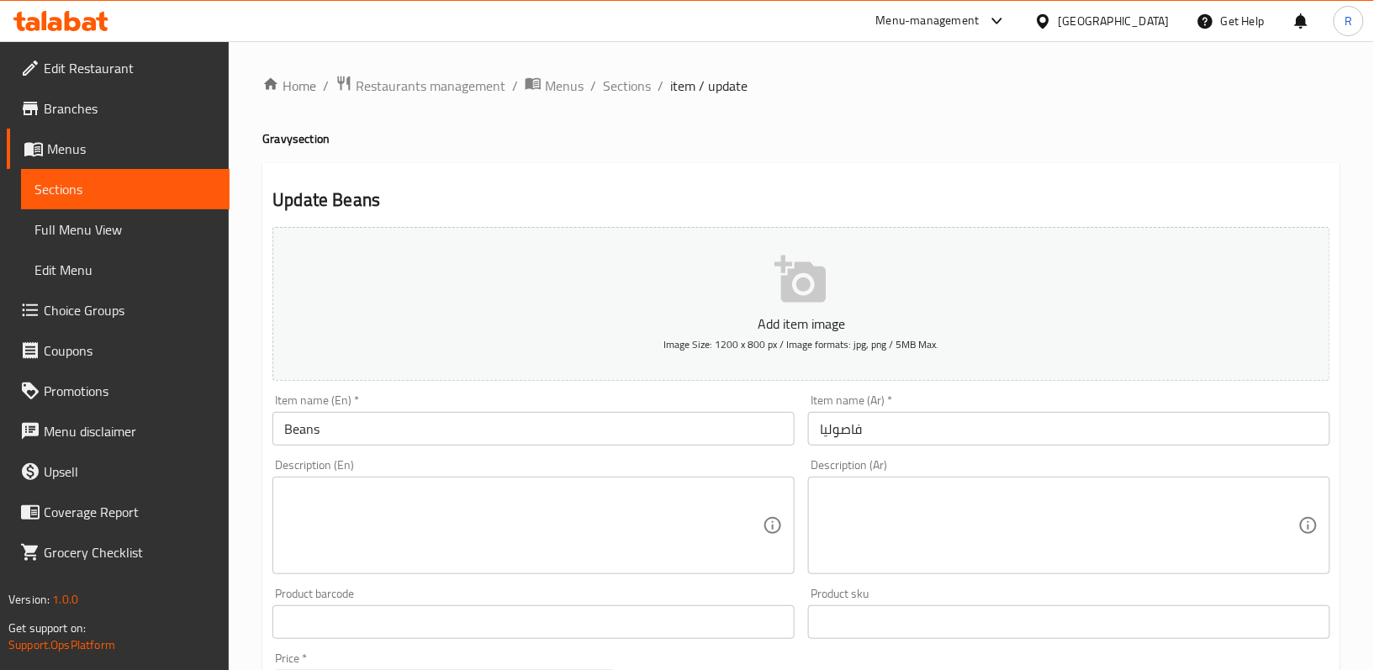
click at [845, 512] on textarea at bounding box center [1059, 526] width 478 height 80
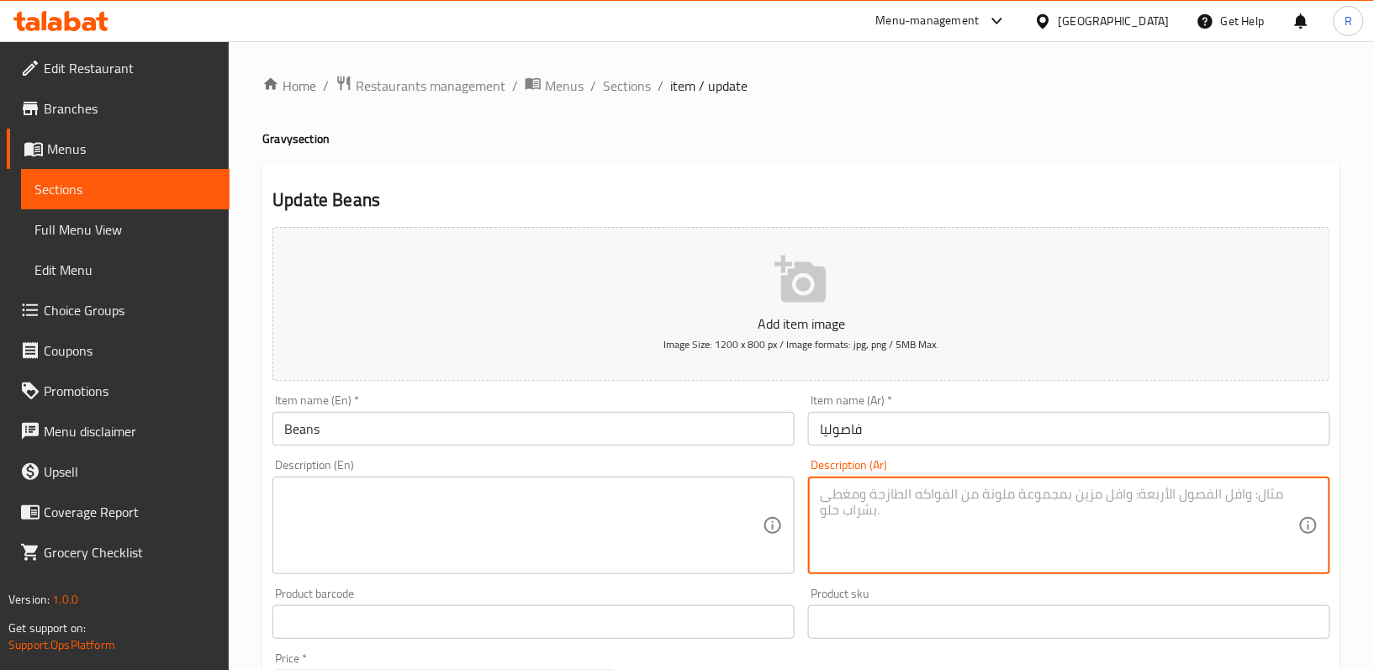
paste textarea "فاصوليا مطهوة ببطء مع توابل خفيفة"
type textarea "فاصوليا مطهوة ببطء مع توابل خفيفة"
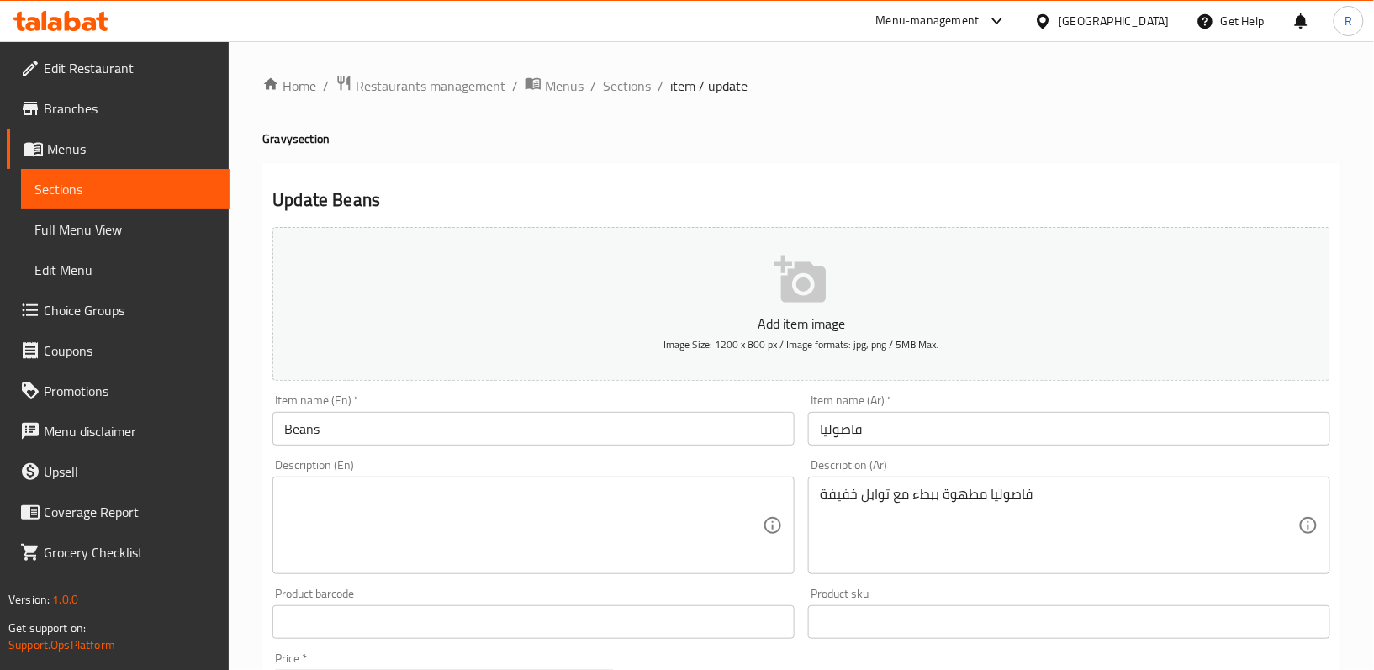
click at [630, 536] on textarea at bounding box center [523, 526] width 478 height 80
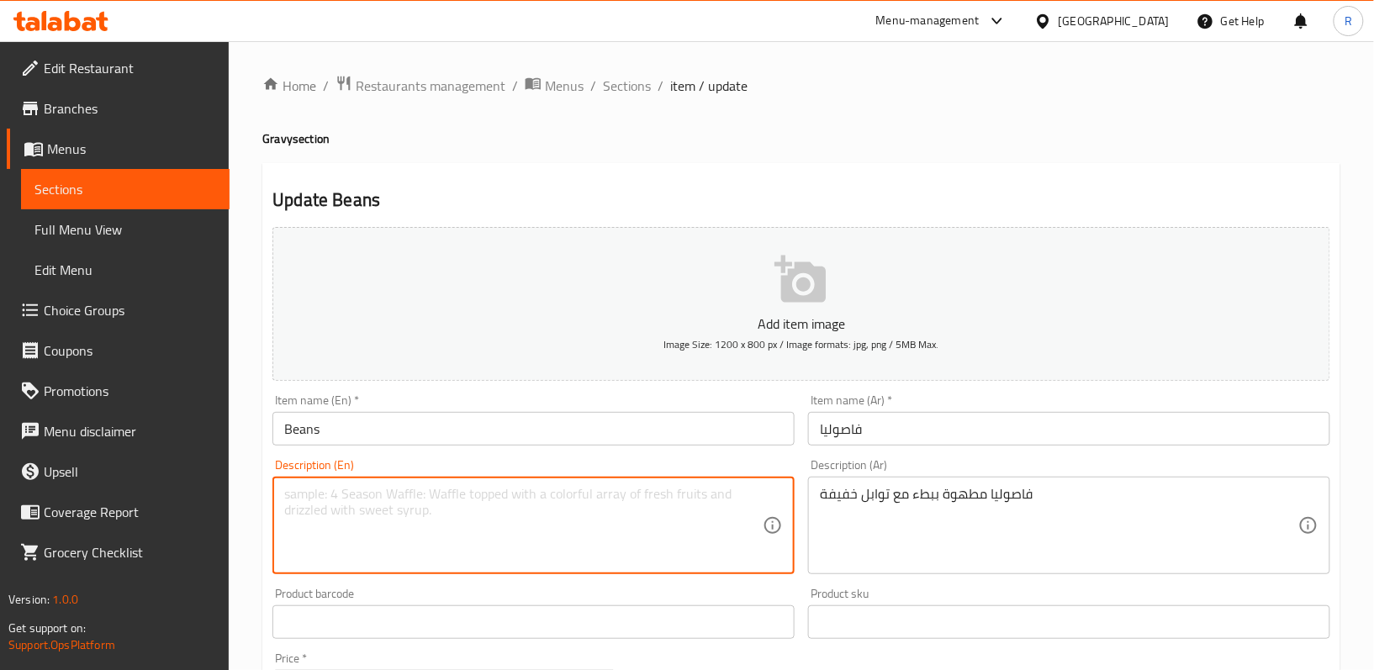
paste textarea "Slow-cooked beans with mild seasoning"
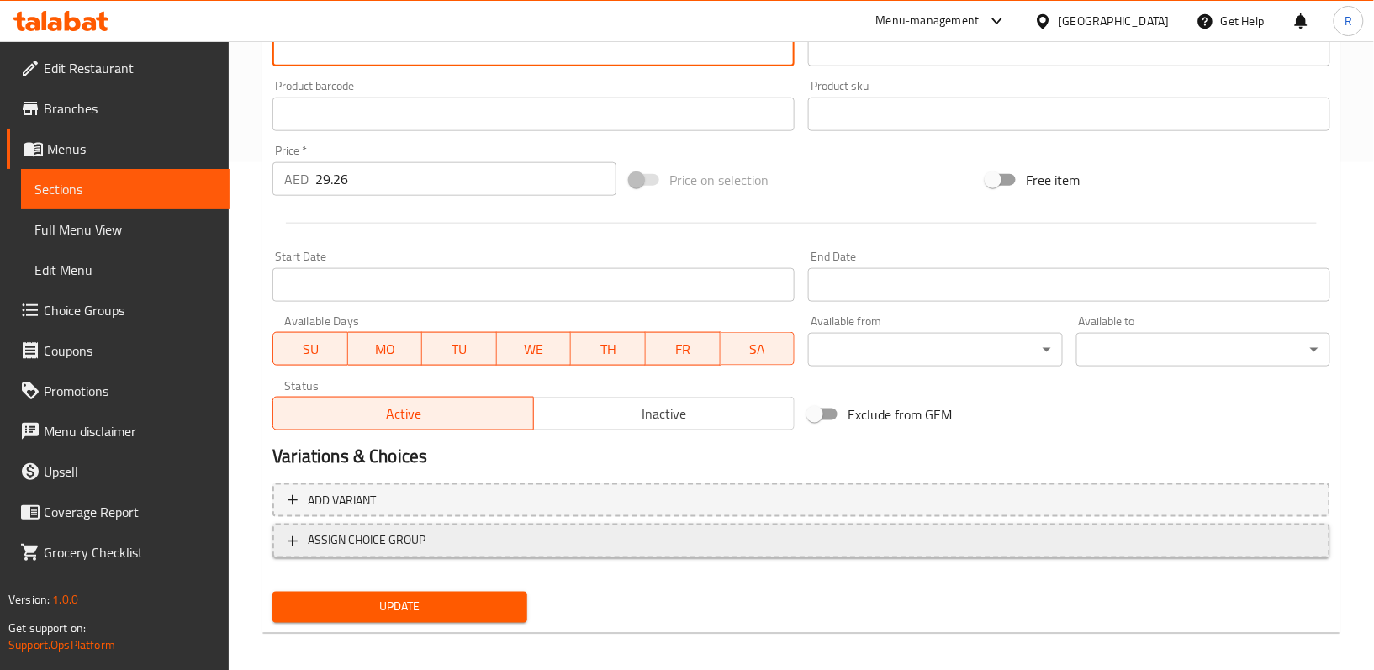
scroll to position [516, 0]
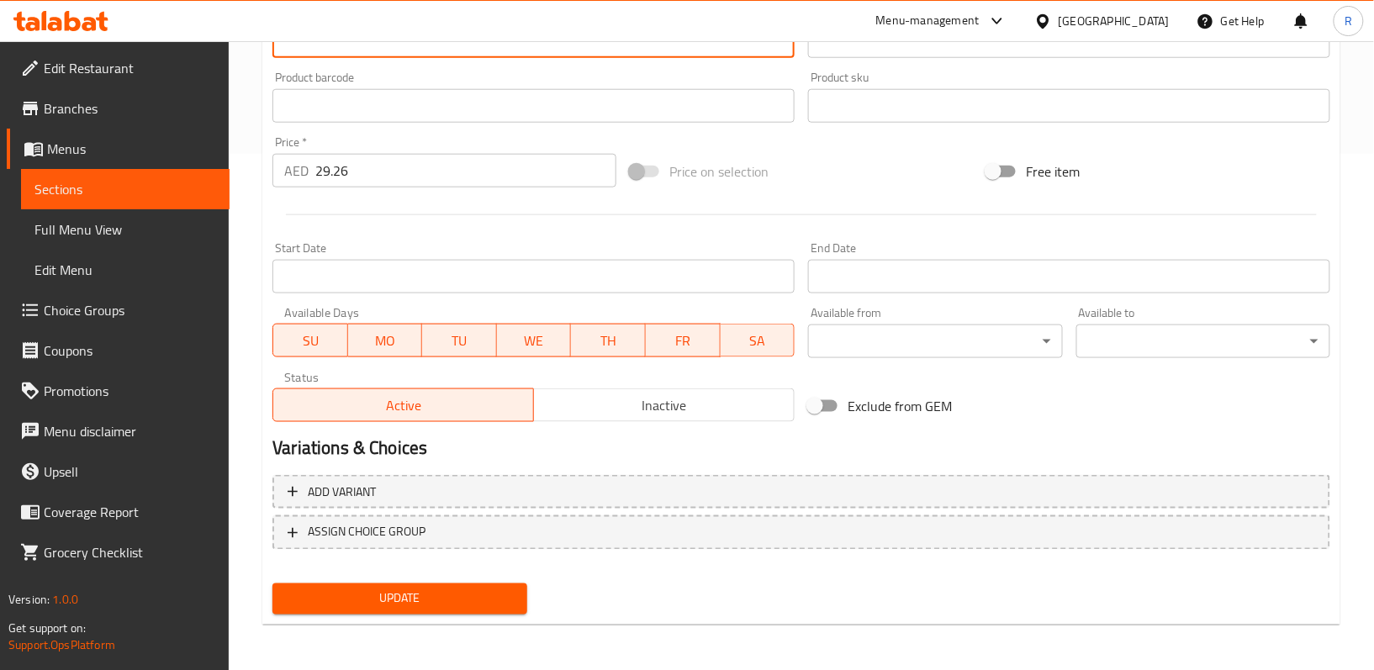
type textarea "Slow-cooked beans with mild seasoning"
click at [502, 583] on button "Update" at bounding box center [399, 598] width 254 height 31
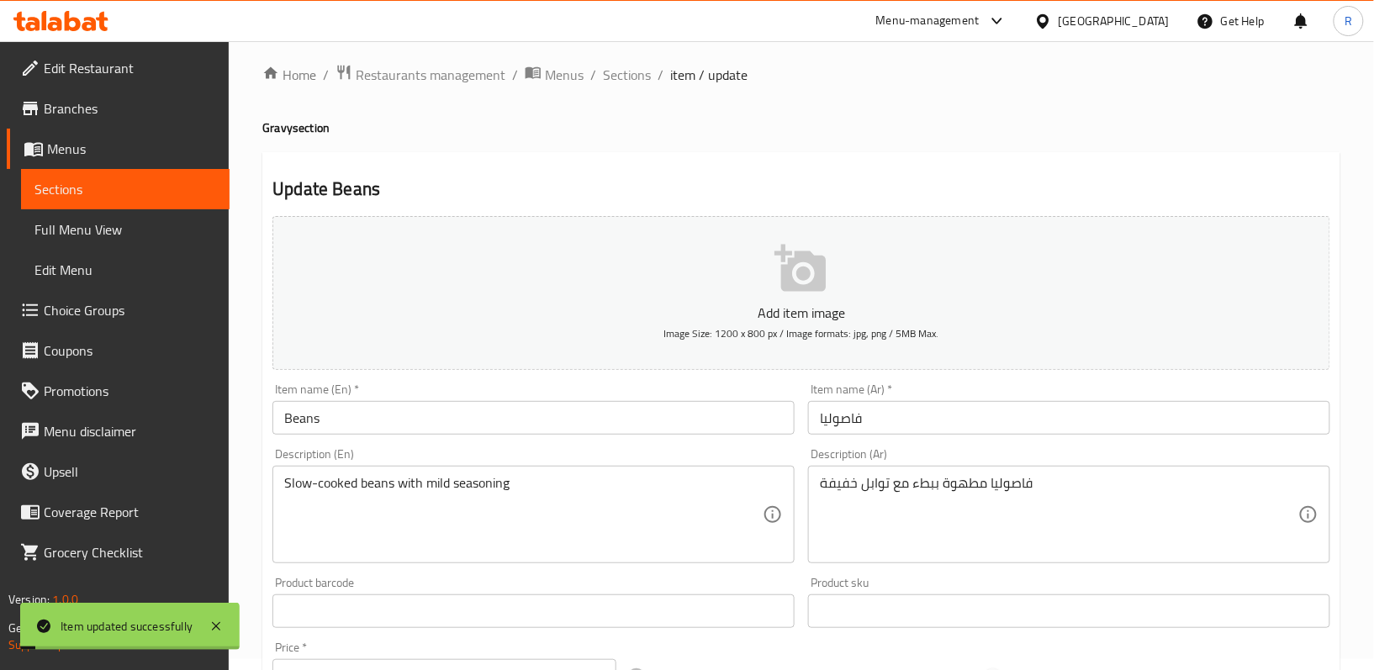
scroll to position [0, 0]
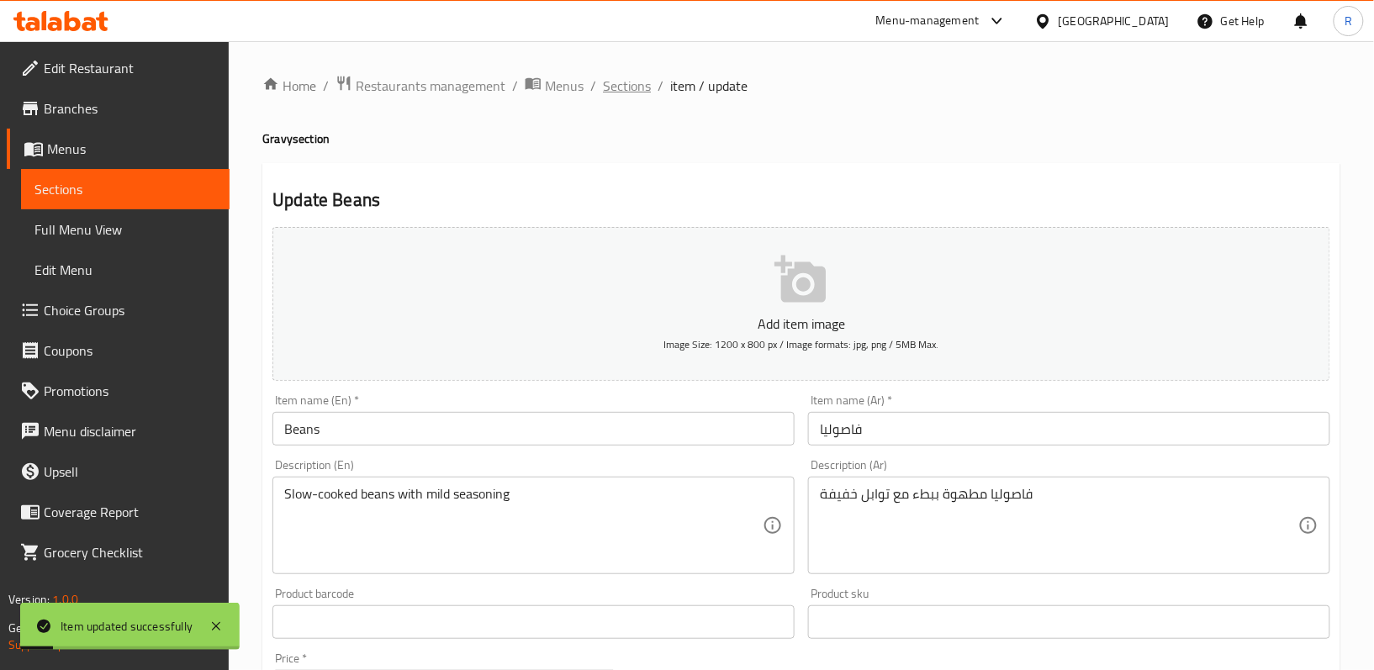
click at [630, 81] on span "Sections" at bounding box center [627, 86] width 48 height 20
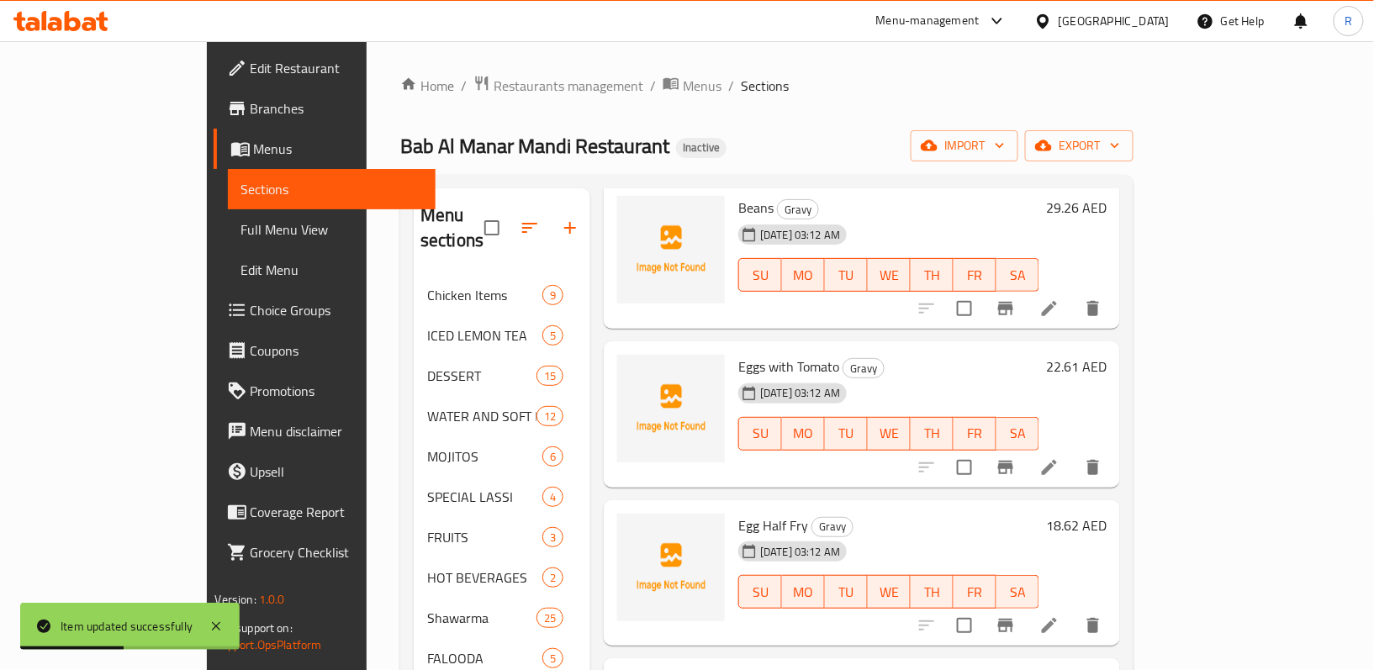
scroll to position [2354, 0]
click at [1073, 451] on li at bounding box center [1049, 466] width 47 height 30
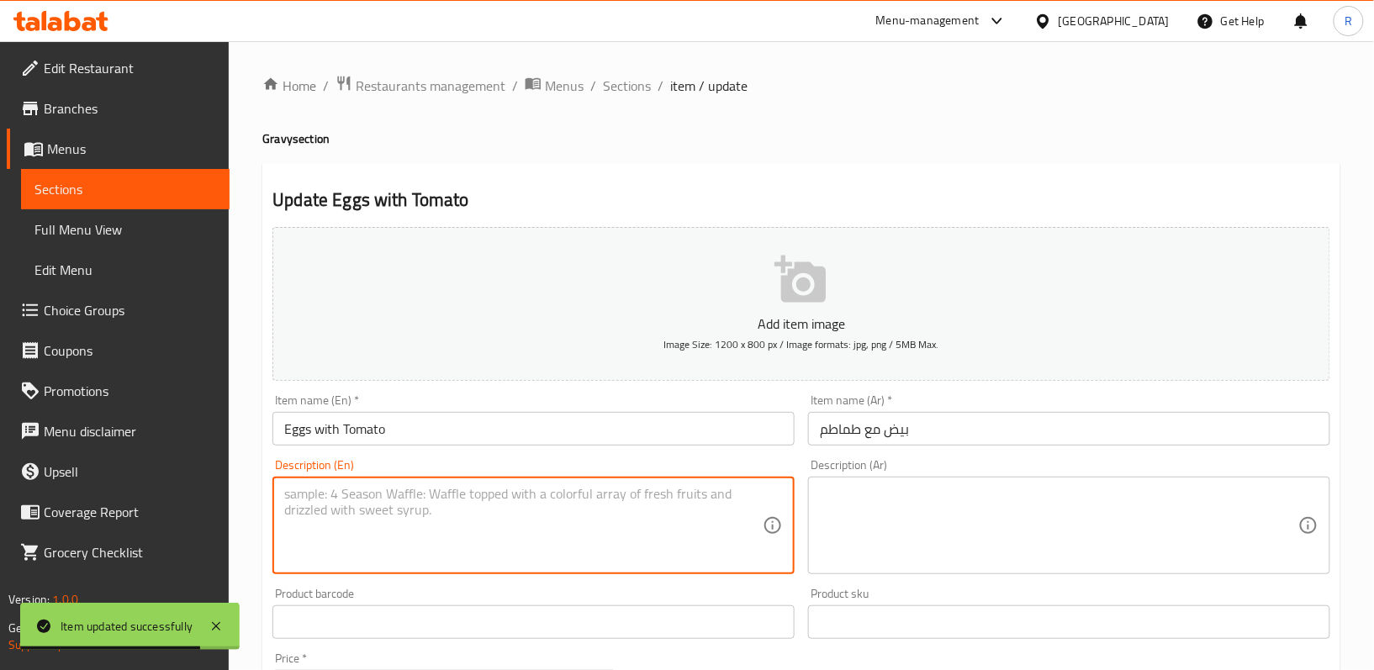
click at [614, 499] on textarea at bounding box center [523, 526] width 478 height 80
paste textarea "Scrambled eggs cooked with fresh tomato, herbs, and spices"
click at [614, 501] on textarea "Scrambled eggs cooked with fresh tomato, herbs, and spices" at bounding box center [523, 526] width 478 height 80
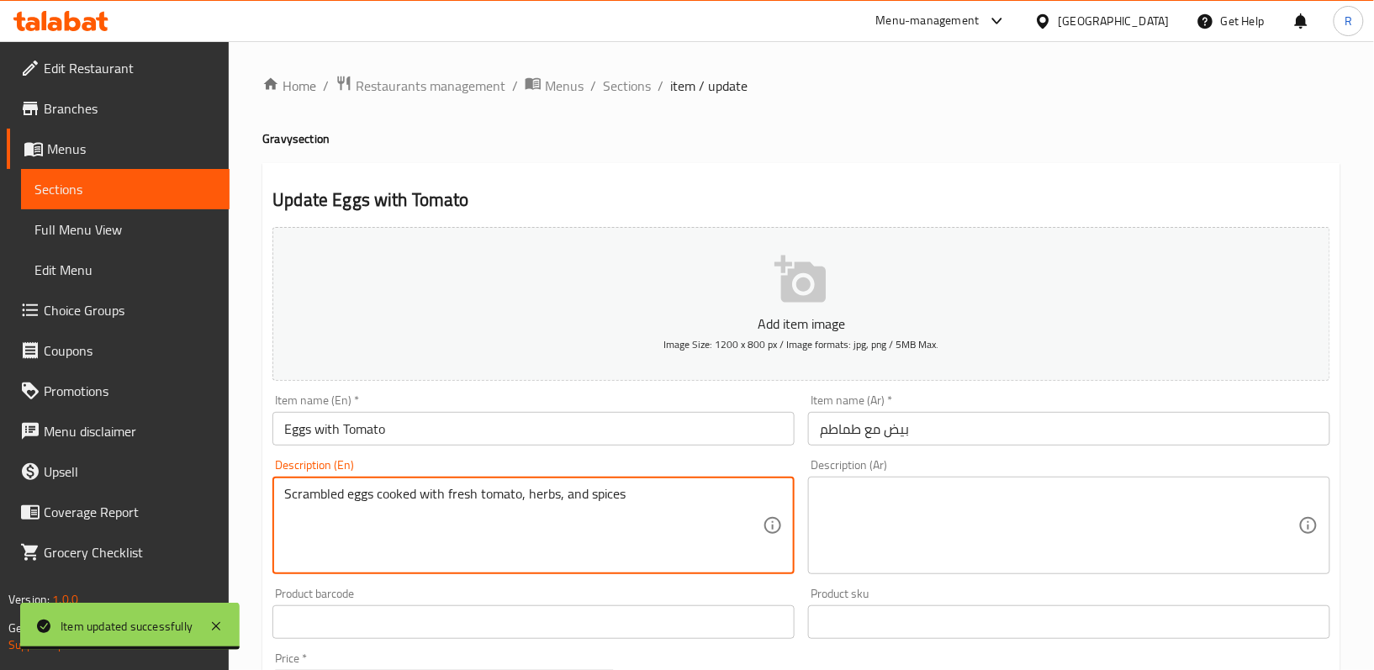
type textarea "Scrambled eggs cooked with fresh tomato, herbs, and spices"
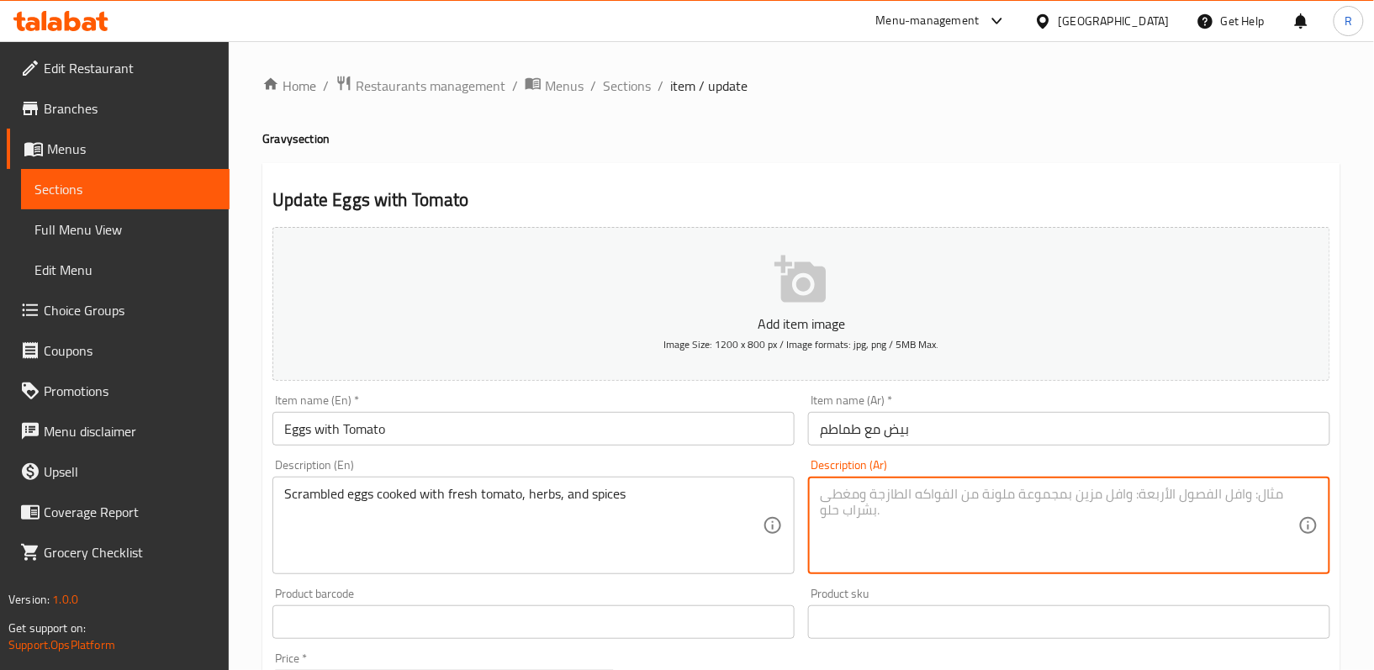
click at [956, 532] on textarea at bounding box center [1059, 526] width 478 height 80
paste textarea "بيض مخفوق مطبوخ مع الطماطم الطازجة والأعشاب والتوابل"
type textarea "بيض مخفوق مطبوخ مع الطماطم الطازجة والأعشاب والتوابل"
click at [799, 593] on div "Product barcode Product barcode" at bounding box center [534, 613] width 536 height 65
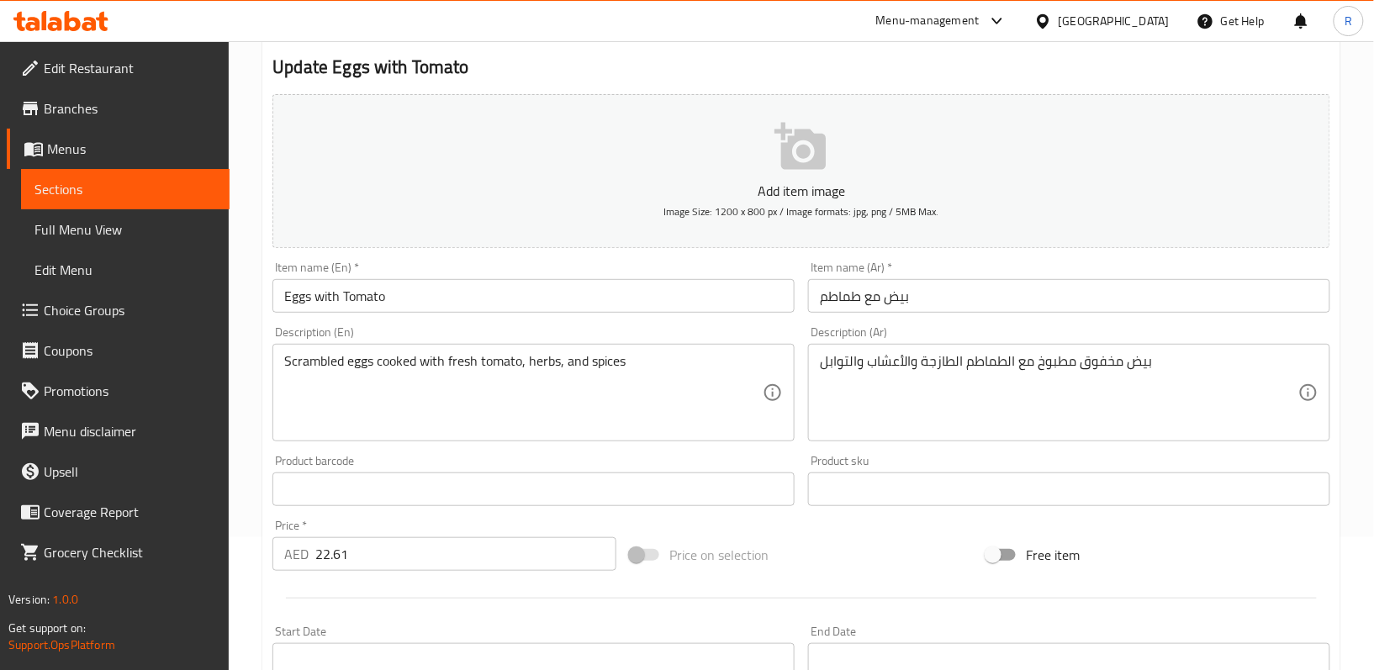
scroll to position [516, 0]
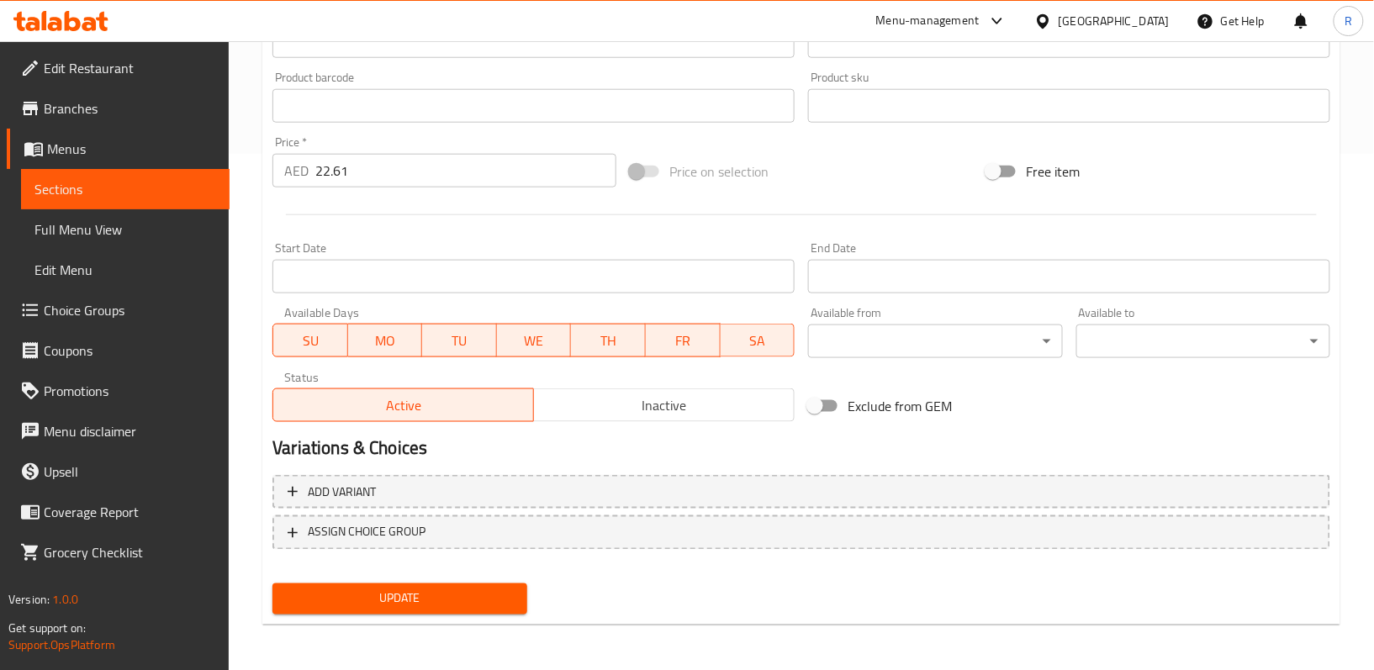
click at [472, 580] on div "Update" at bounding box center [399, 599] width 267 height 45
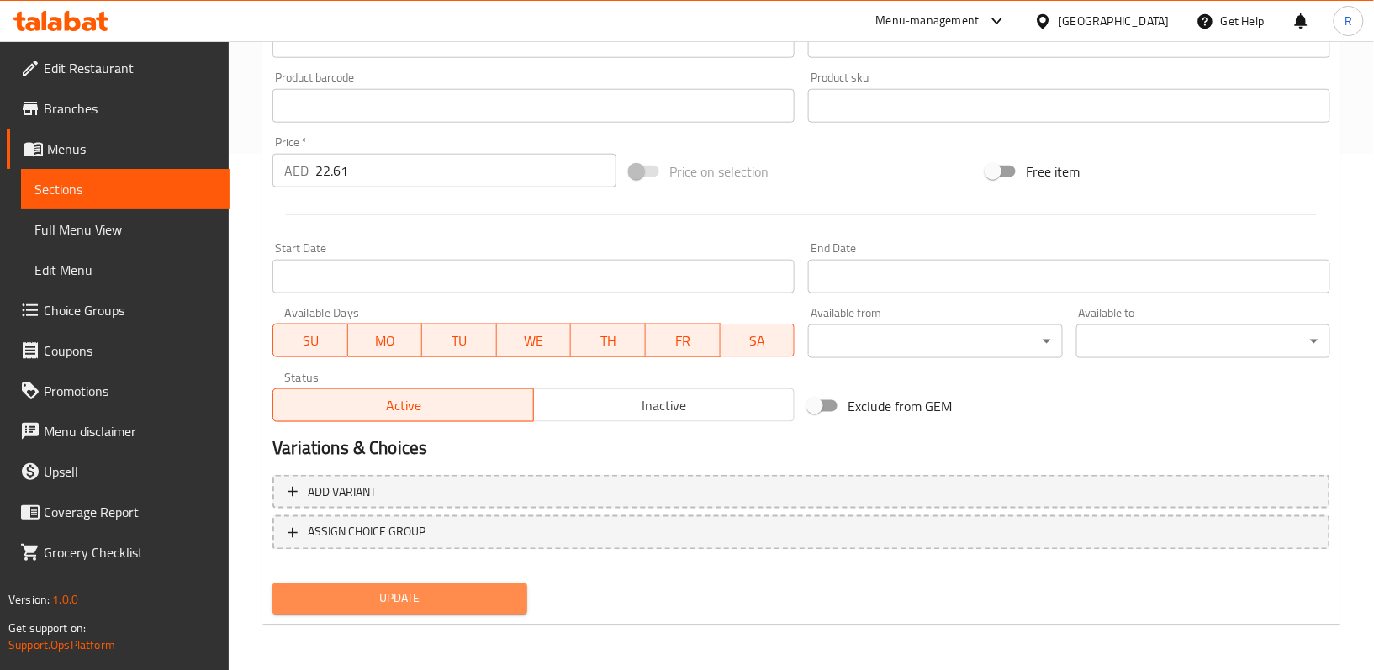
click at [479, 583] on button "Update" at bounding box center [399, 598] width 254 height 31
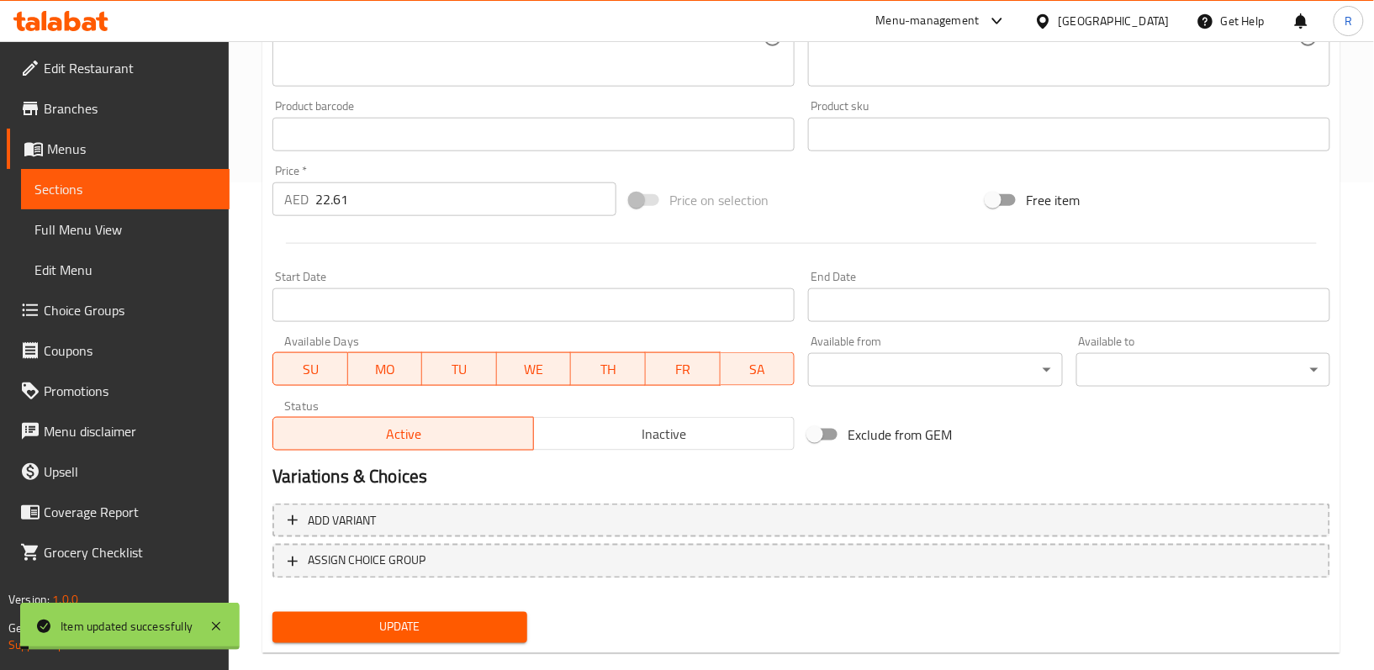
scroll to position [0, 0]
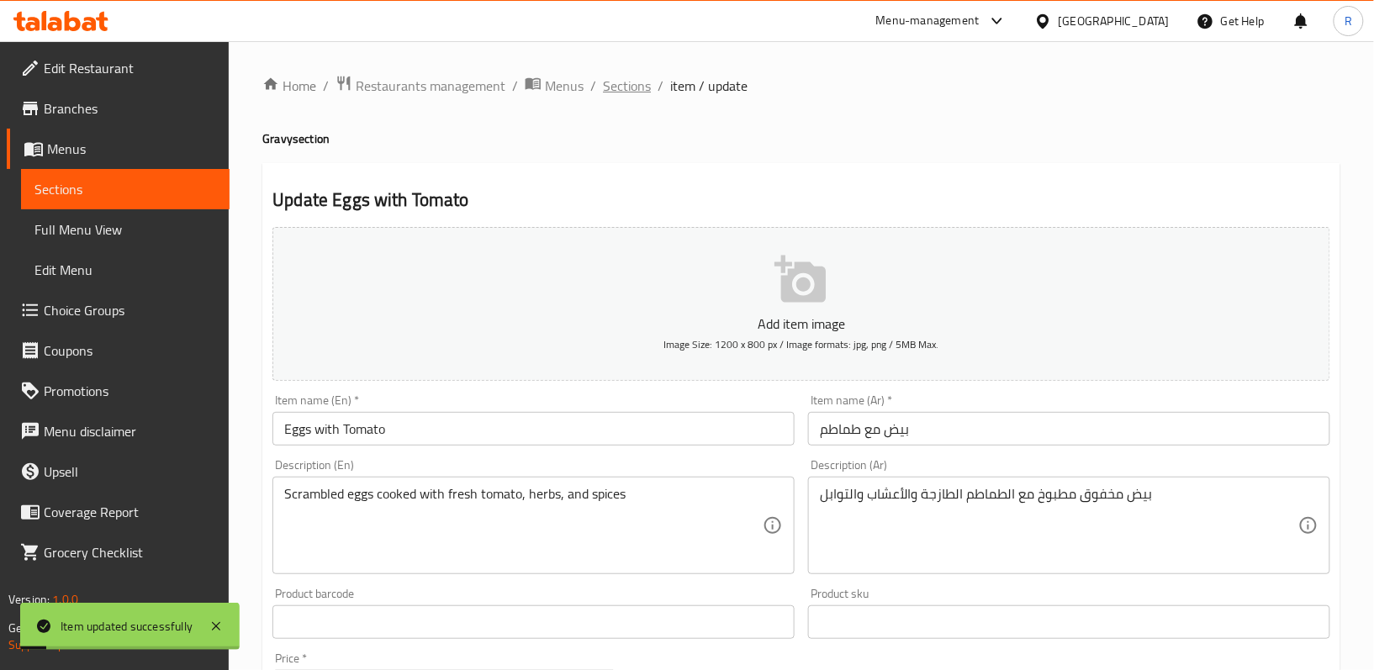
click at [615, 79] on span "Sections" at bounding box center [627, 86] width 48 height 20
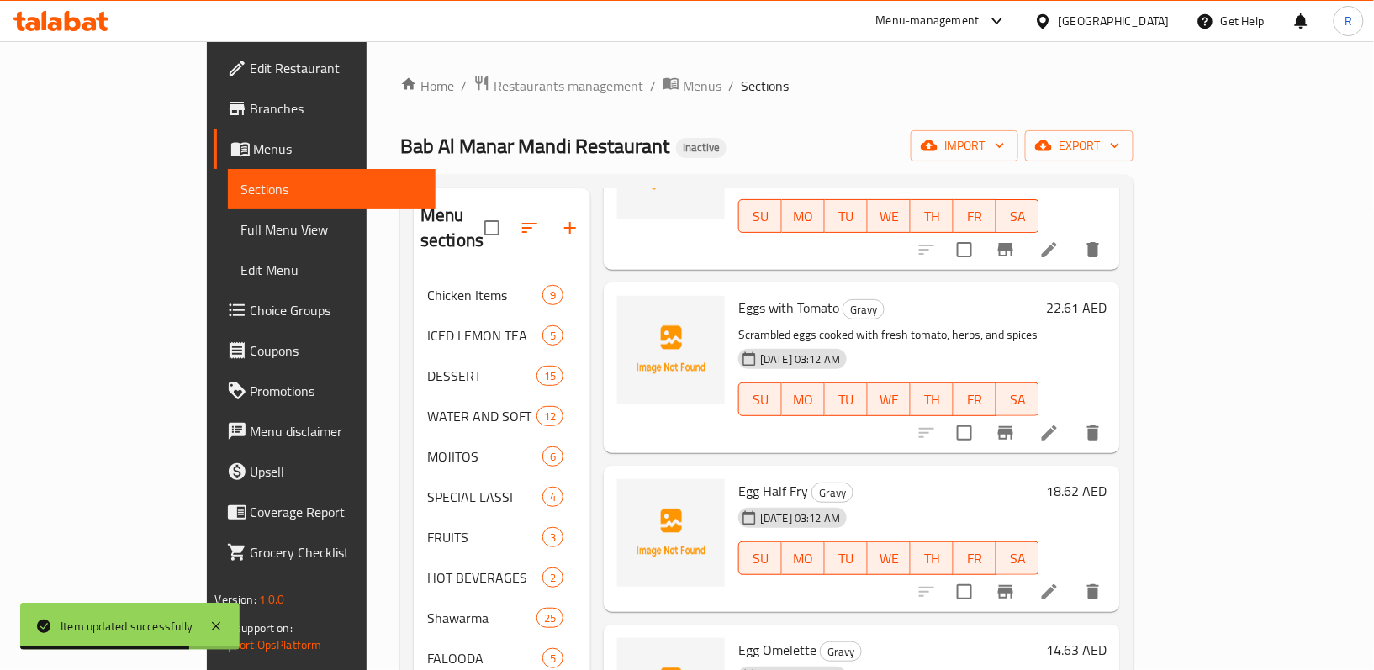
scroll to position [2466, 0]
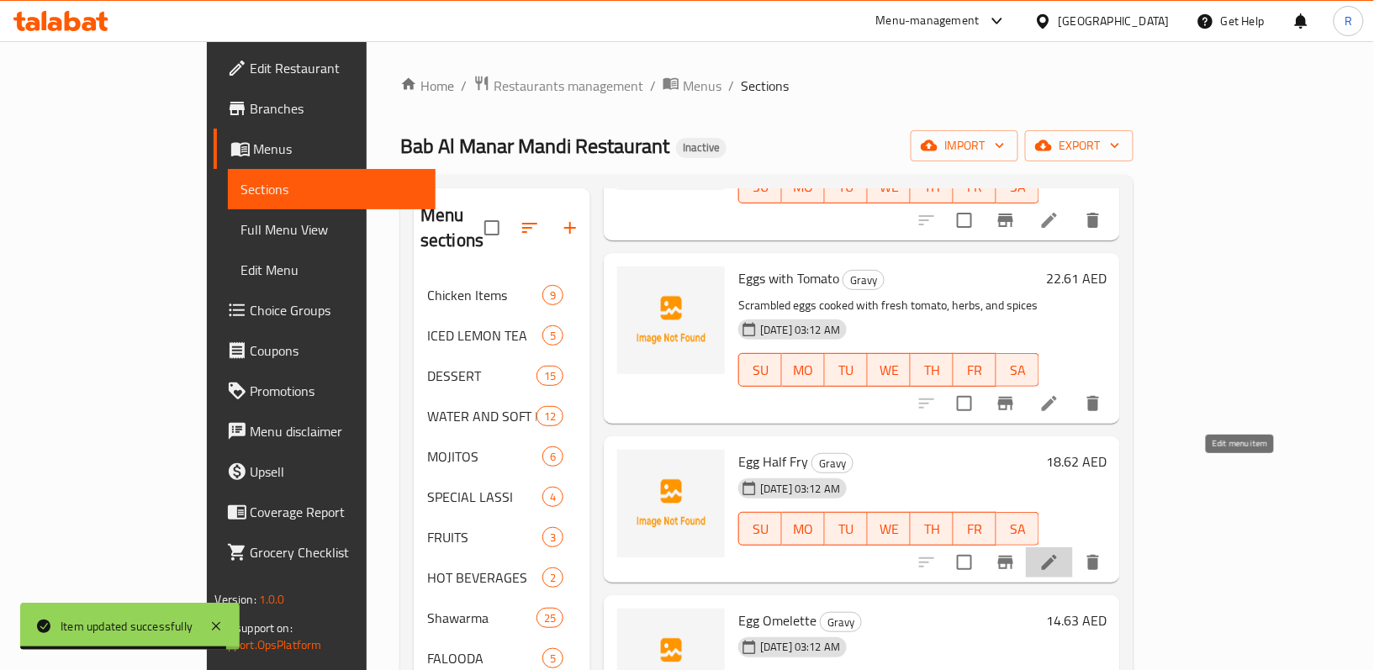
click at [1059, 552] on icon at bounding box center [1049, 562] width 20 height 20
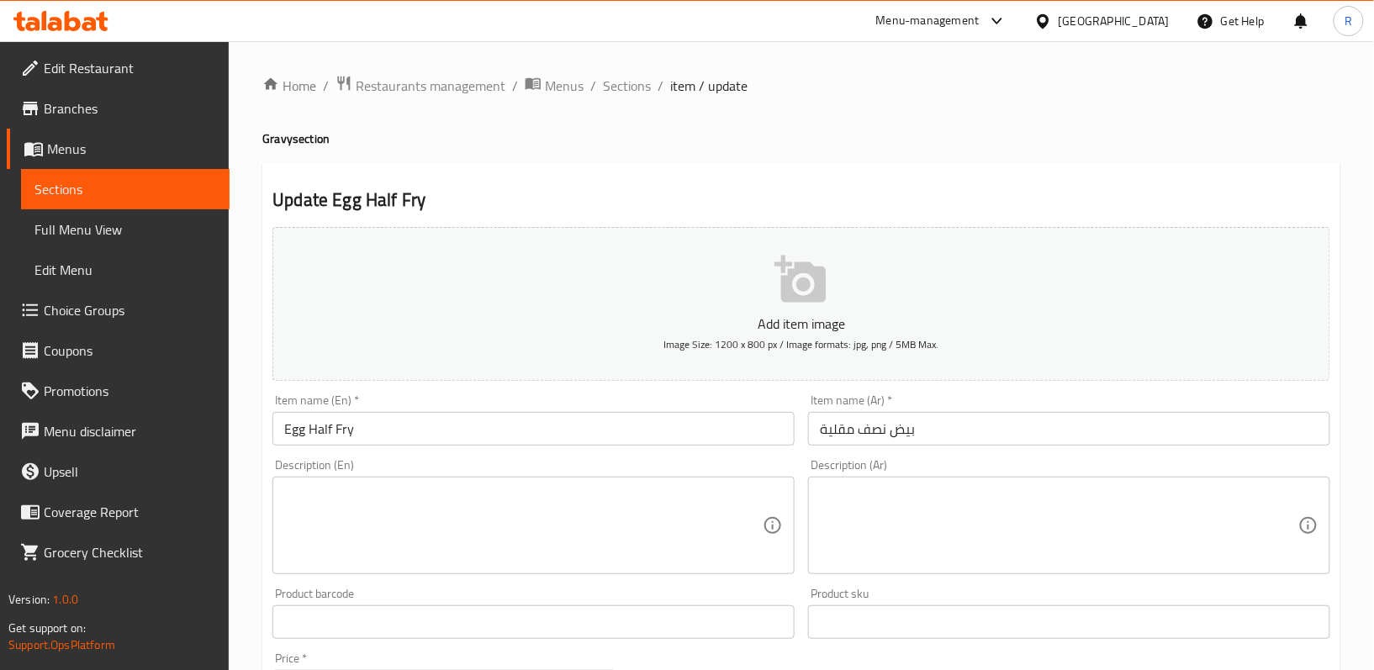
click at [587, 519] on textarea at bounding box center [523, 526] width 478 height 80
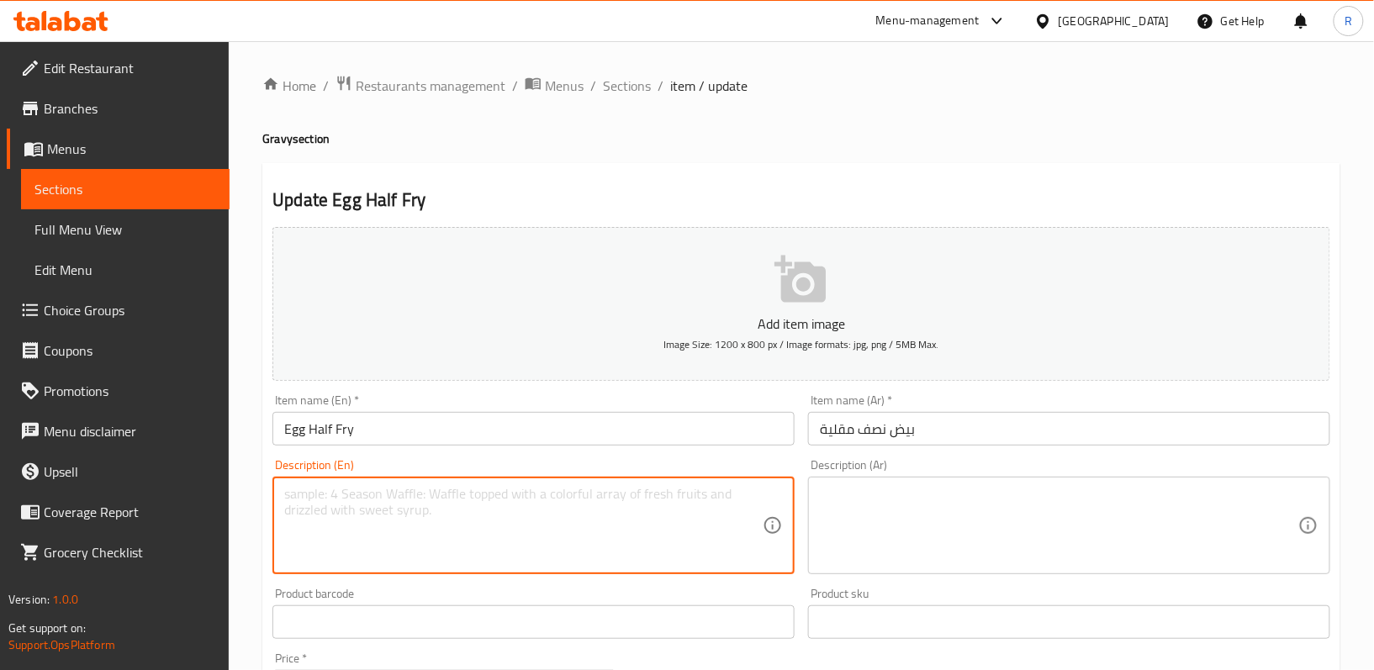
paste textarea "Eggs lightly fried with a soft yolk center"
type textarea "Eggs lightly fried with a soft yolk center"
click at [922, 494] on textarea at bounding box center [1059, 526] width 478 height 80
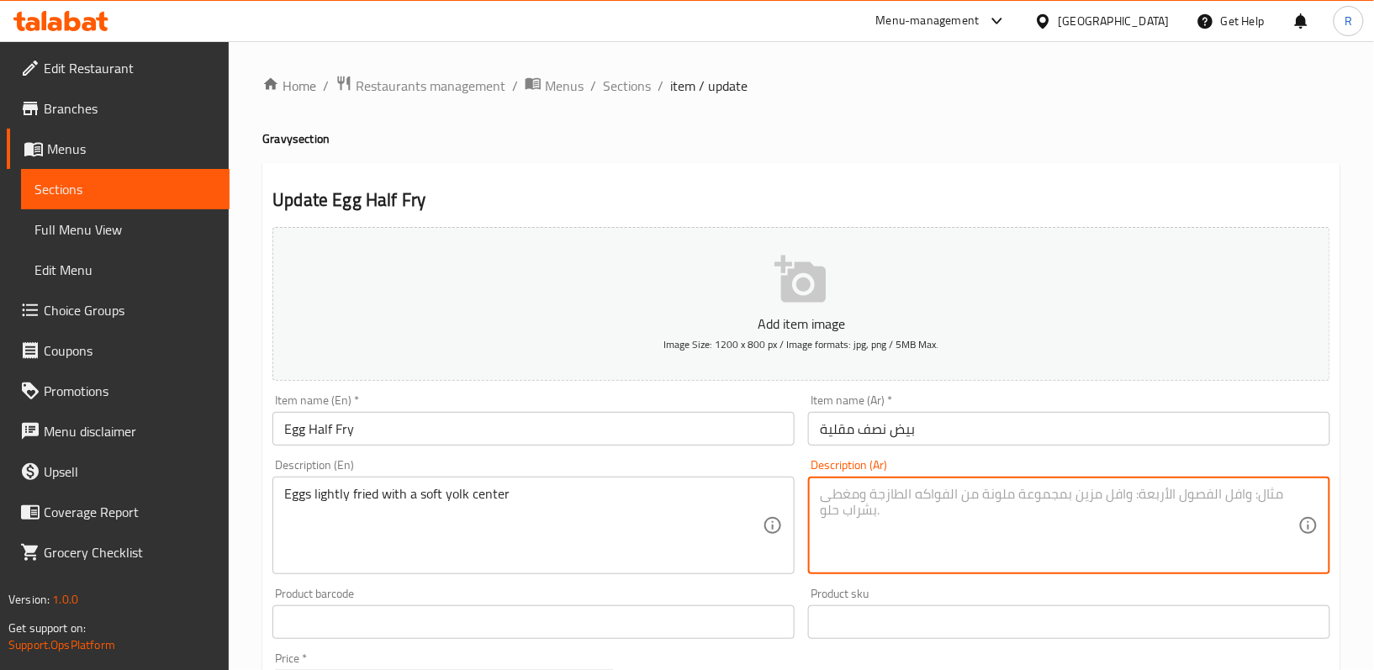
paste textarea "بيض مقلي قليلاً مع مركز صفار ناعم"
type textarea "بيض مقلي قليلاً مع مركز صفار ناعم"
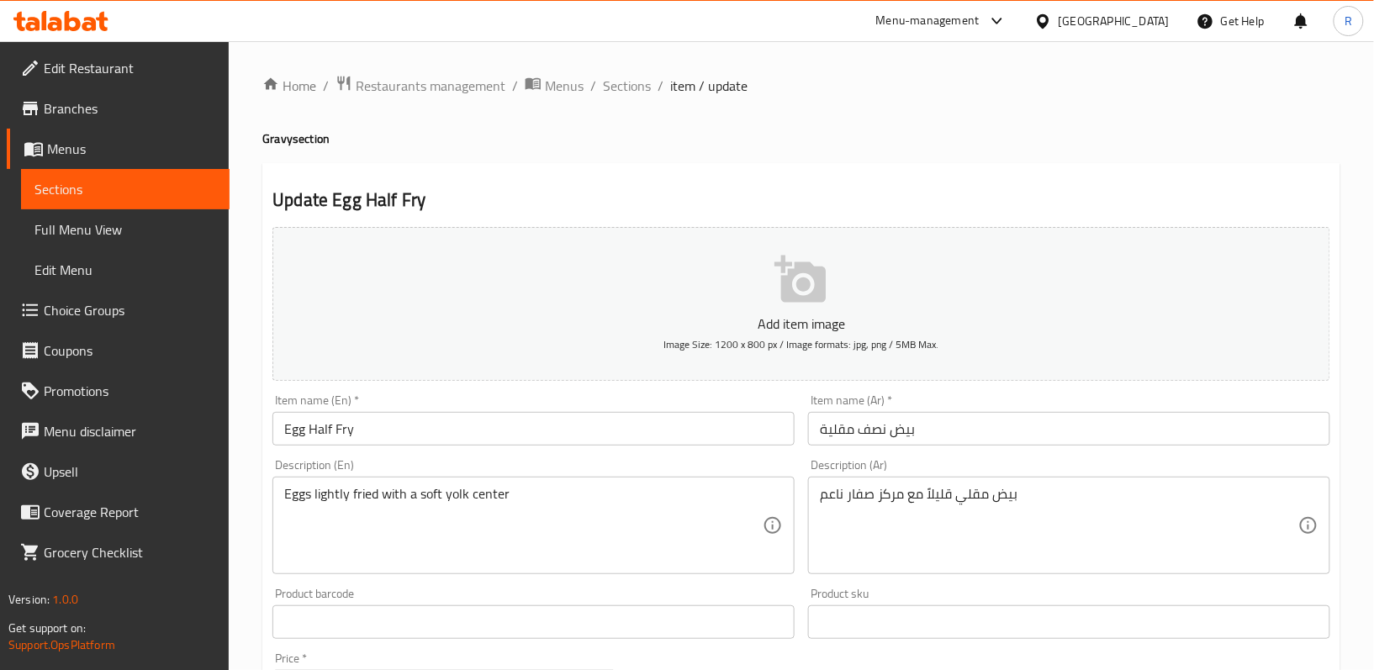
click at [799, 585] on div "Product barcode Product barcode" at bounding box center [534, 613] width 536 height 65
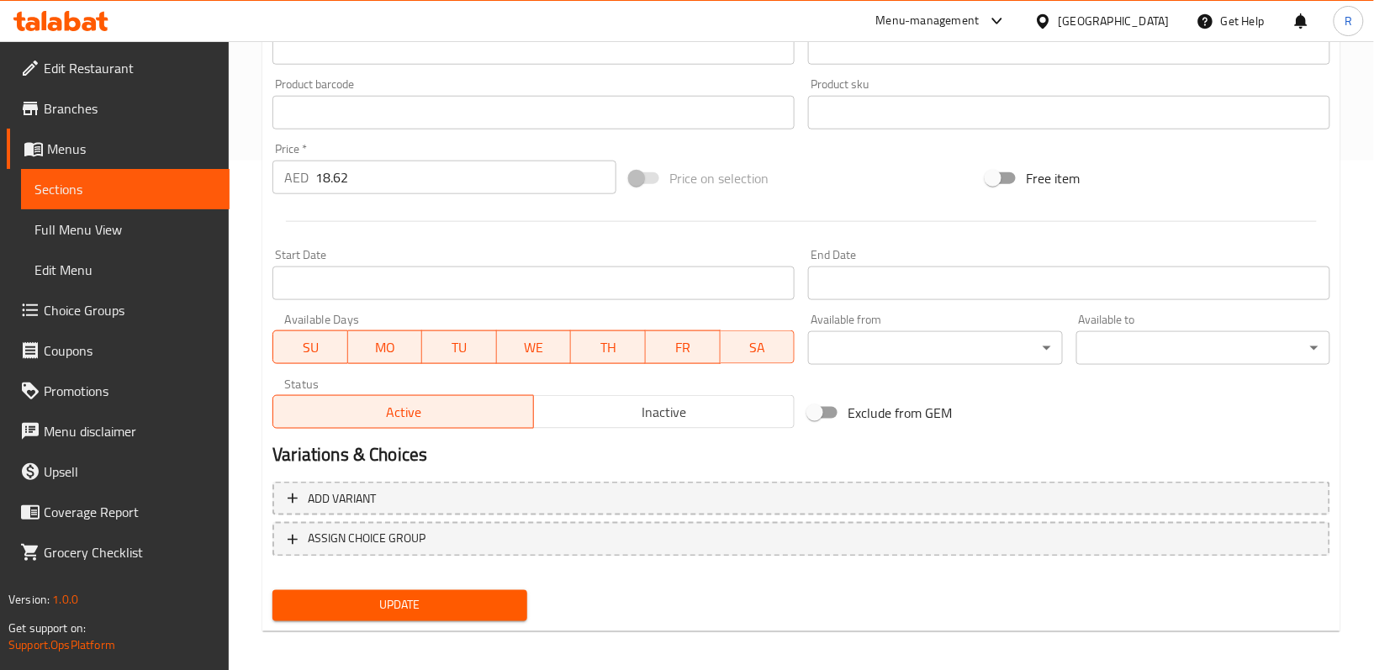
scroll to position [516, 0]
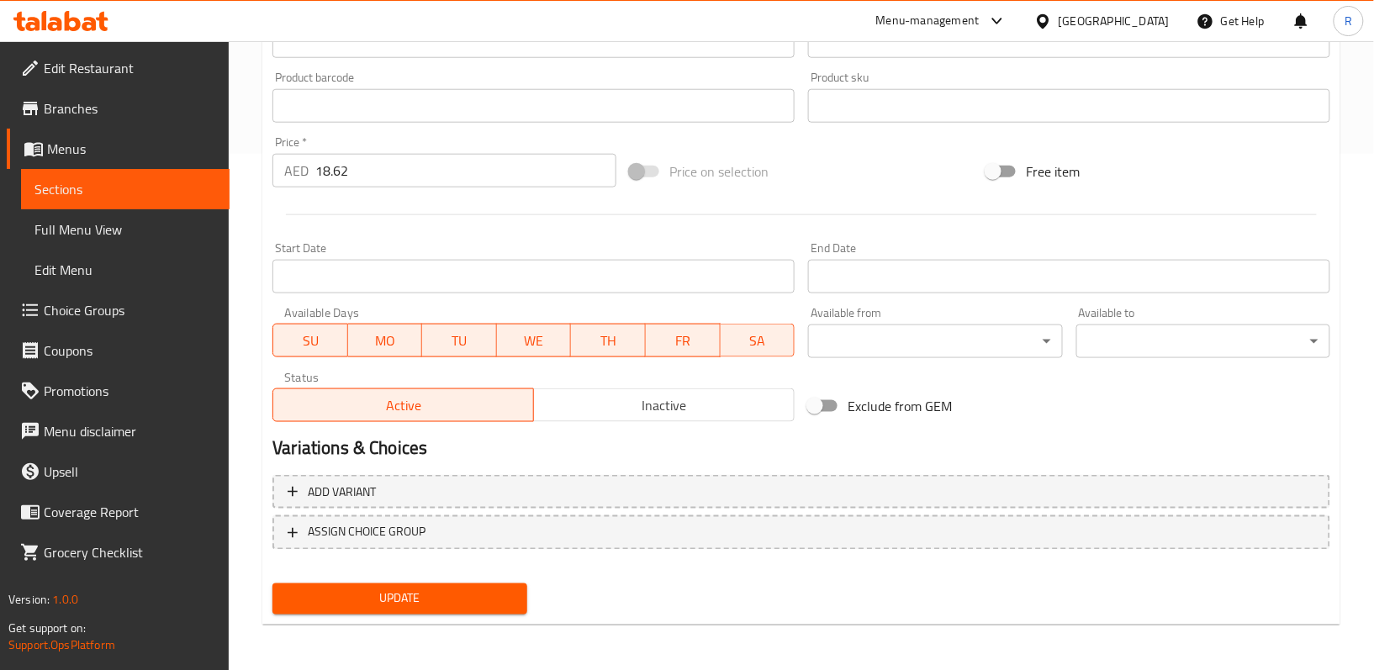
click at [508, 596] on span "Update" at bounding box center [399, 599] width 227 height 21
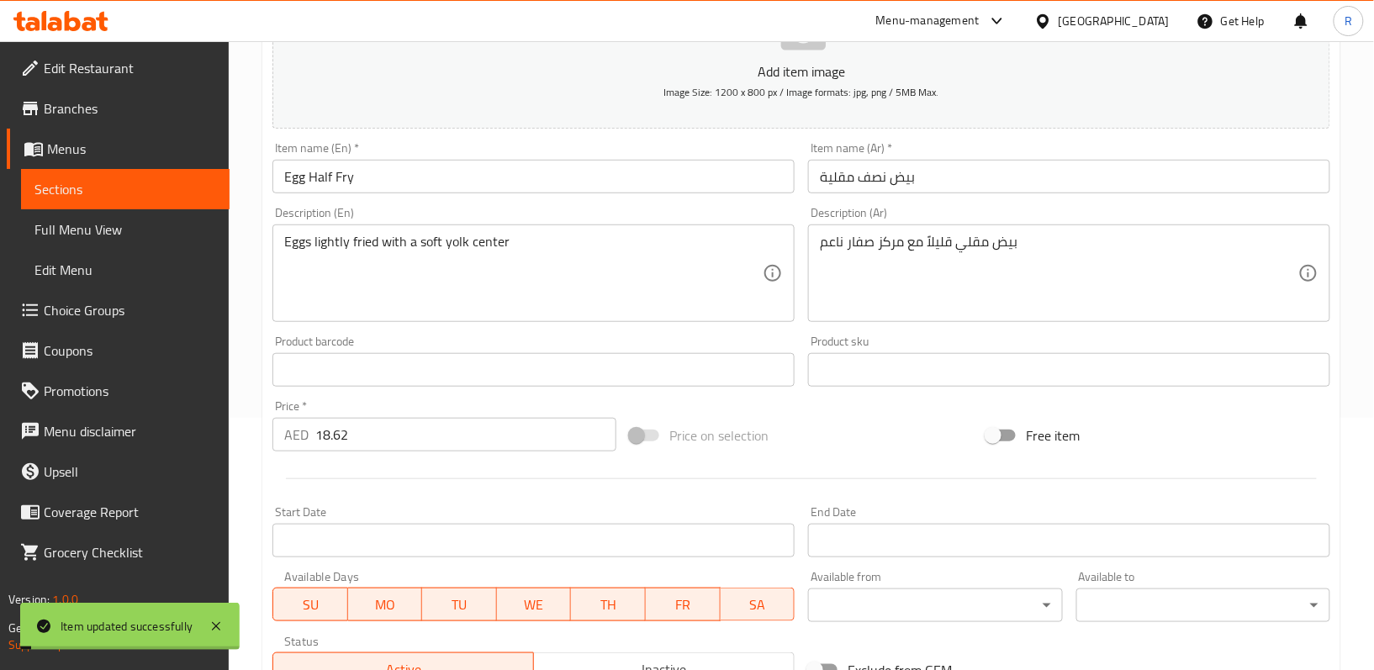
scroll to position [0, 0]
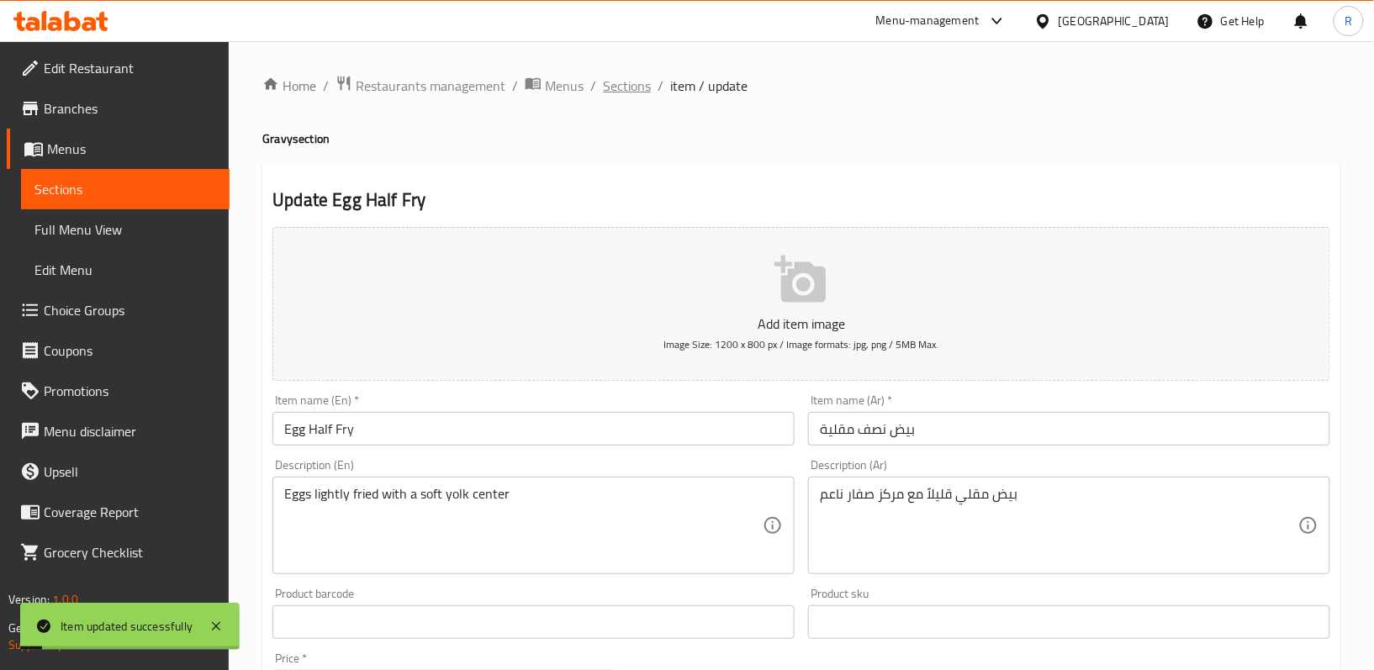
click at [631, 82] on span "Sections" at bounding box center [627, 86] width 48 height 20
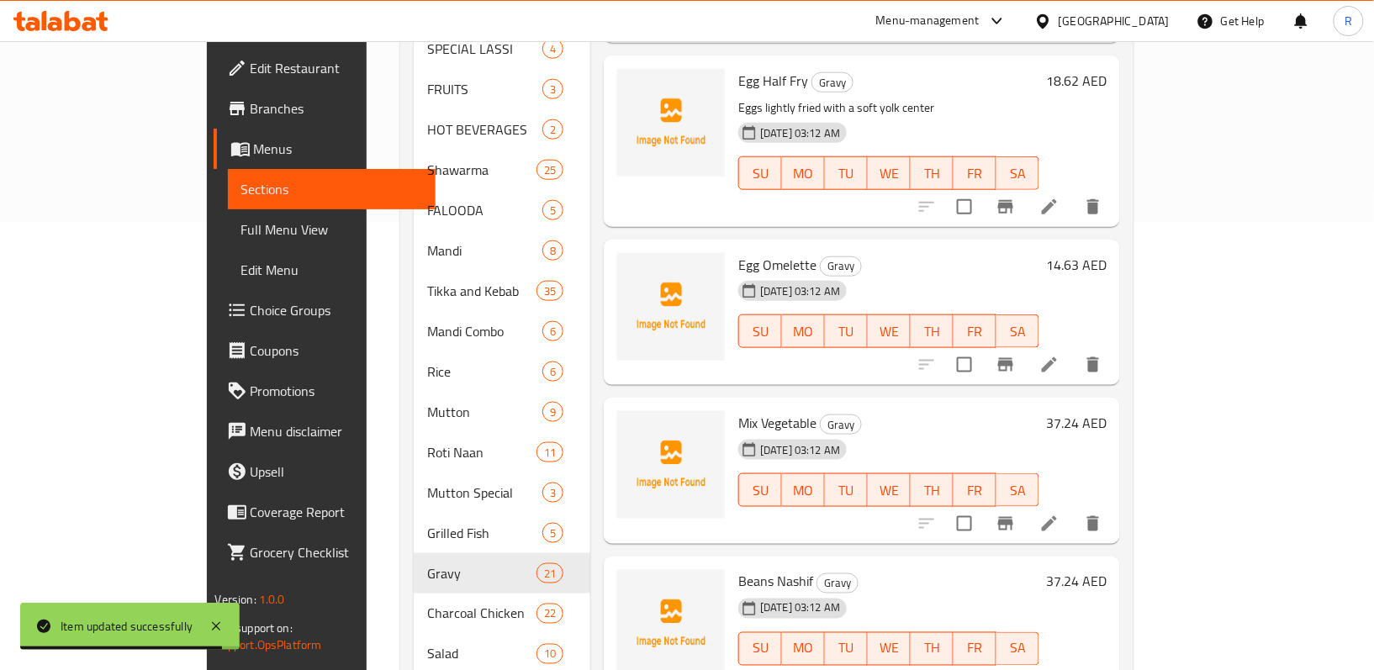
scroll to position [2366, 0]
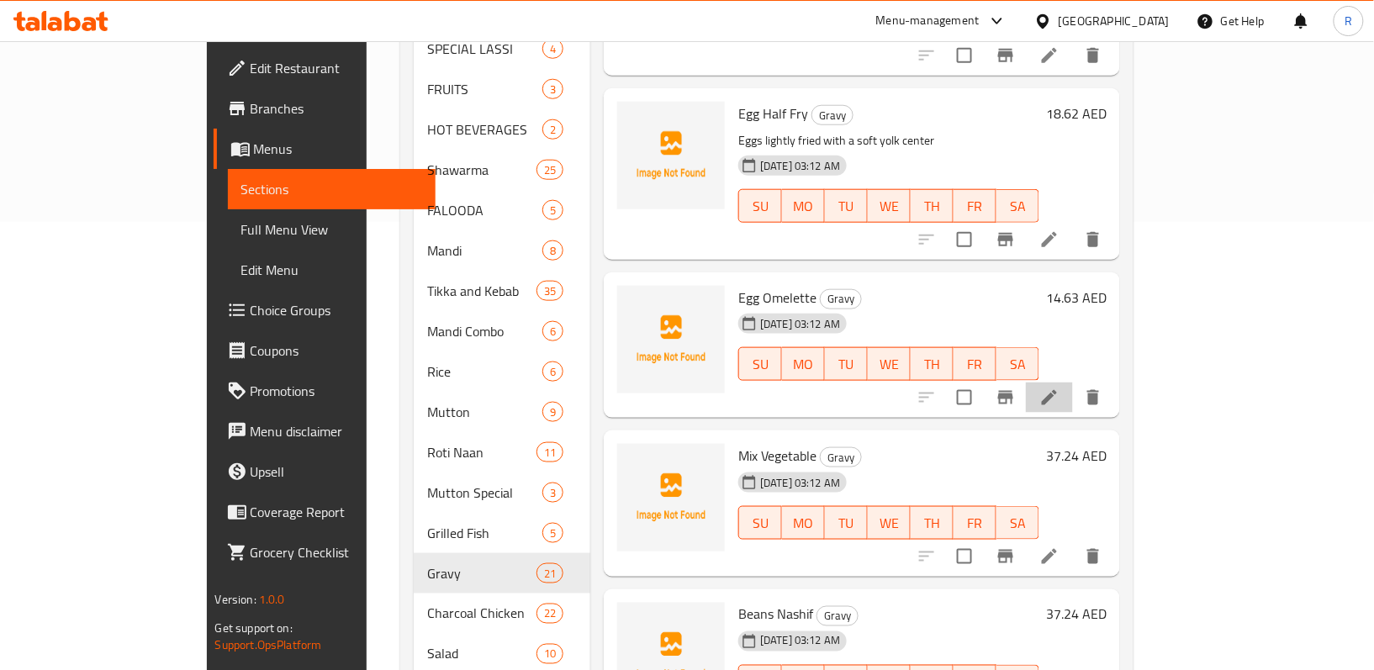
click at [1073, 383] on li at bounding box center [1049, 398] width 47 height 30
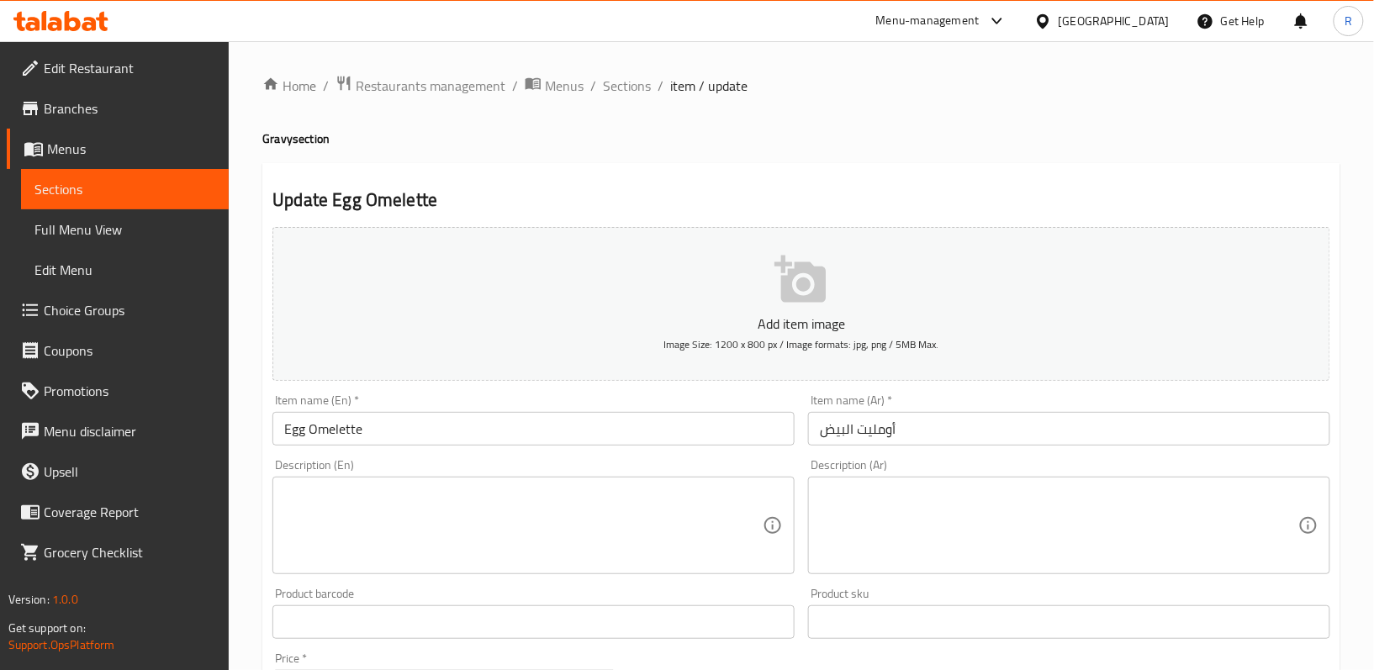
click at [555, 525] on textarea at bounding box center [523, 526] width 478 height 80
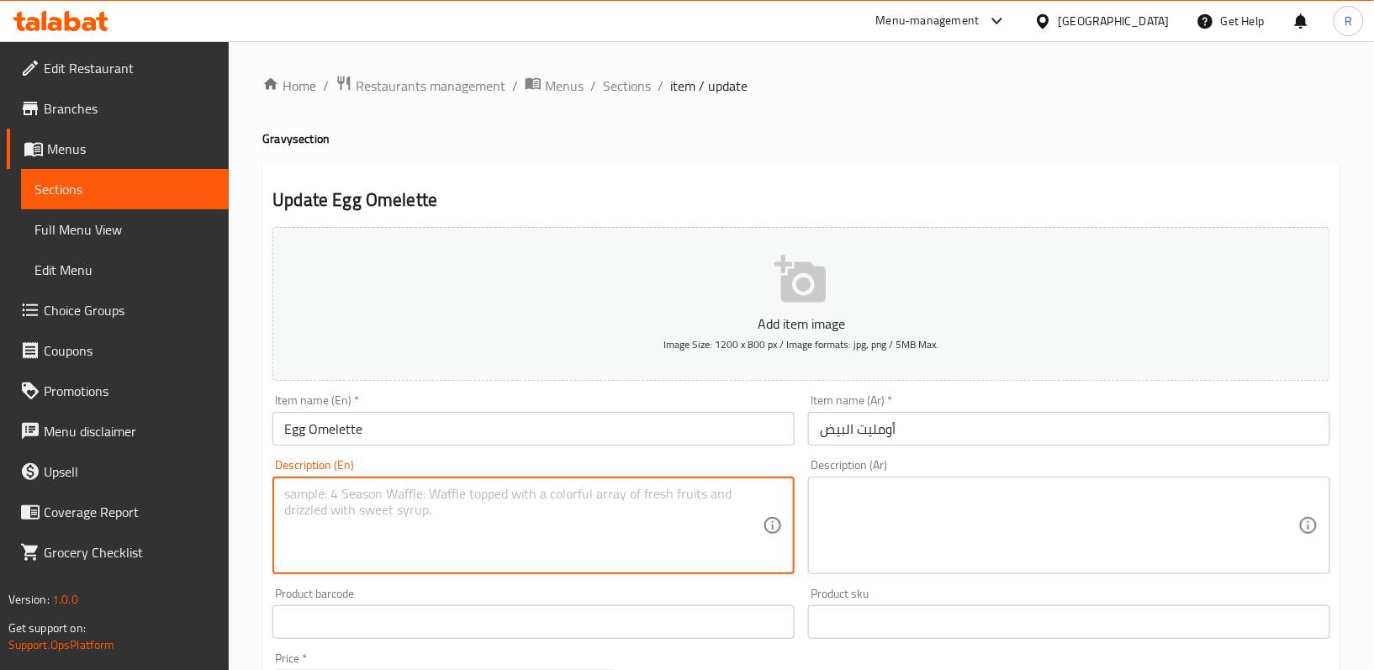
paste textarea "Beaten eggs cooked with herbs and spices"
click at [565, 518] on textarea "Beaten eggs cooked with herbs and spices" at bounding box center [523, 526] width 478 height 80
type textarea "Beaten eggs cooked with herbs and spices"
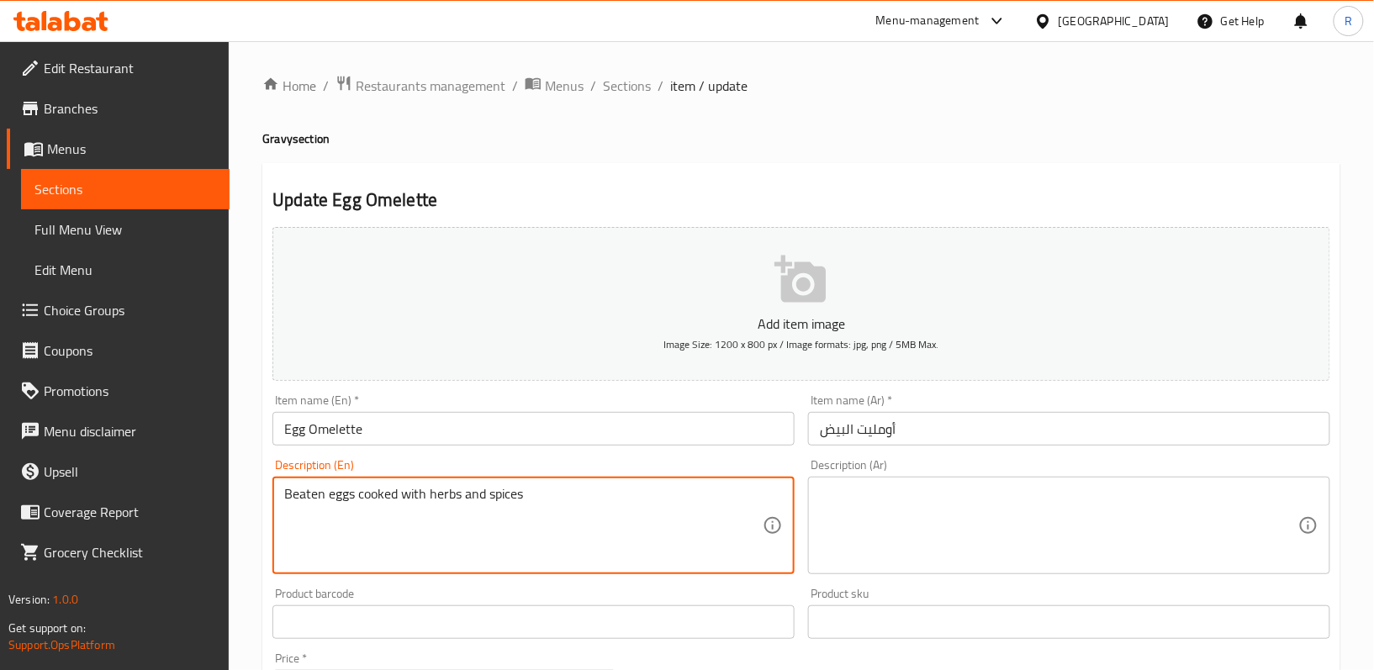
click at [886, 539] on textarea at bounding box center [1059, 526] width 478 height 80
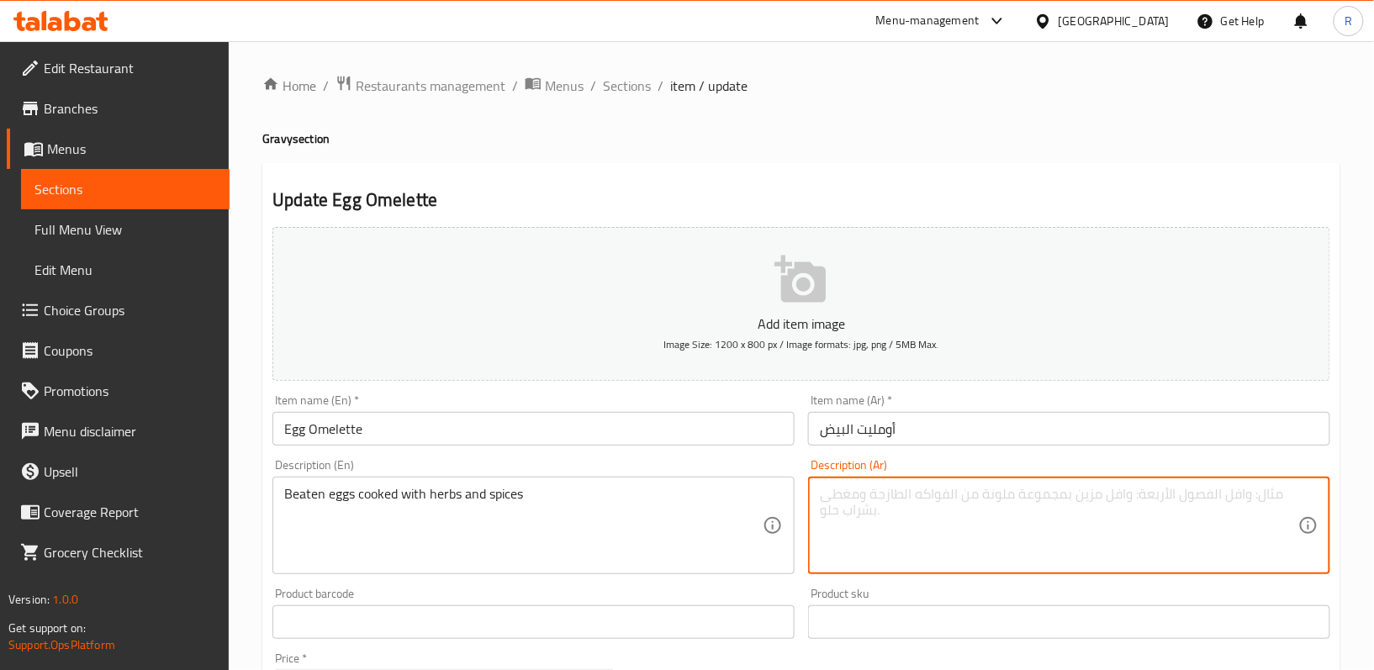
paste textarea "بيض مخفوق مطبوخ مع الأعشاب والتوابل"
type textarea "بيض مخفوق مطبوخ مع الأعشاب والتوابل"
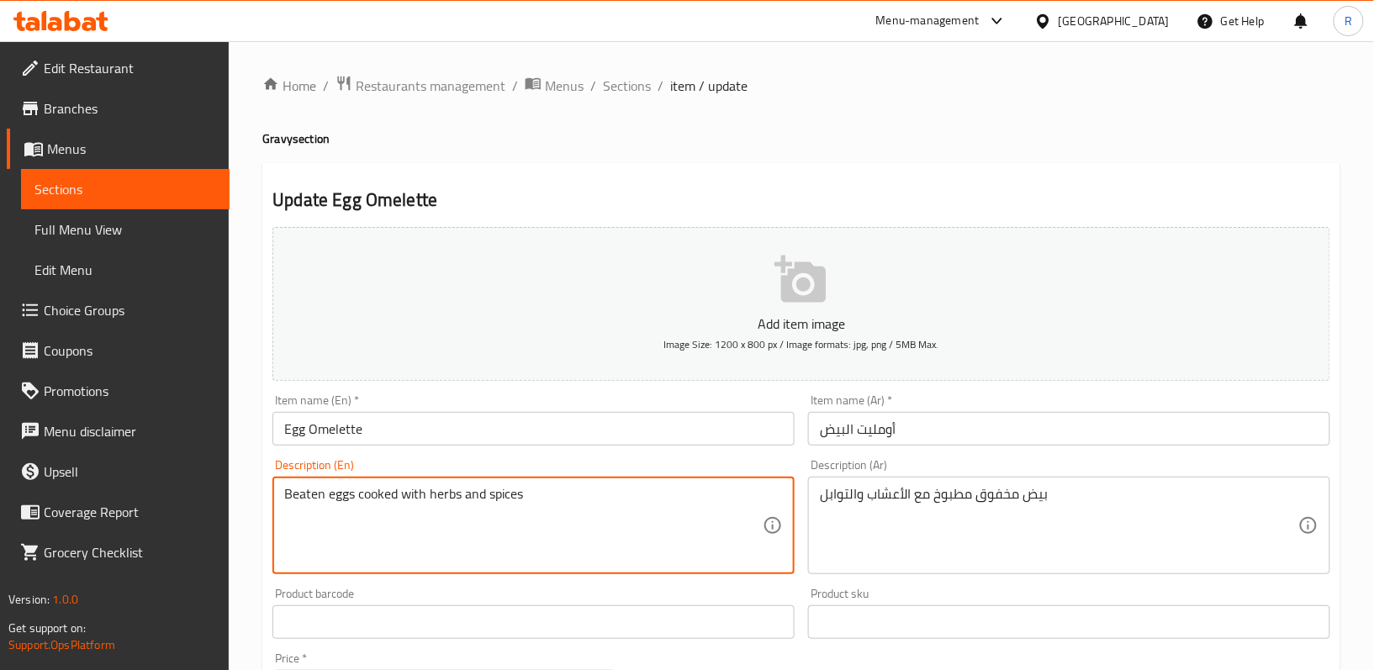
drag, startPoint x: 288, startPoint y: 499, endPoint x: 323, endPoint y: 494, distance: 35.6
click at [805, 587] on div "Product sku Product sku" at bounding box center [1069, 613] width 536 height 65
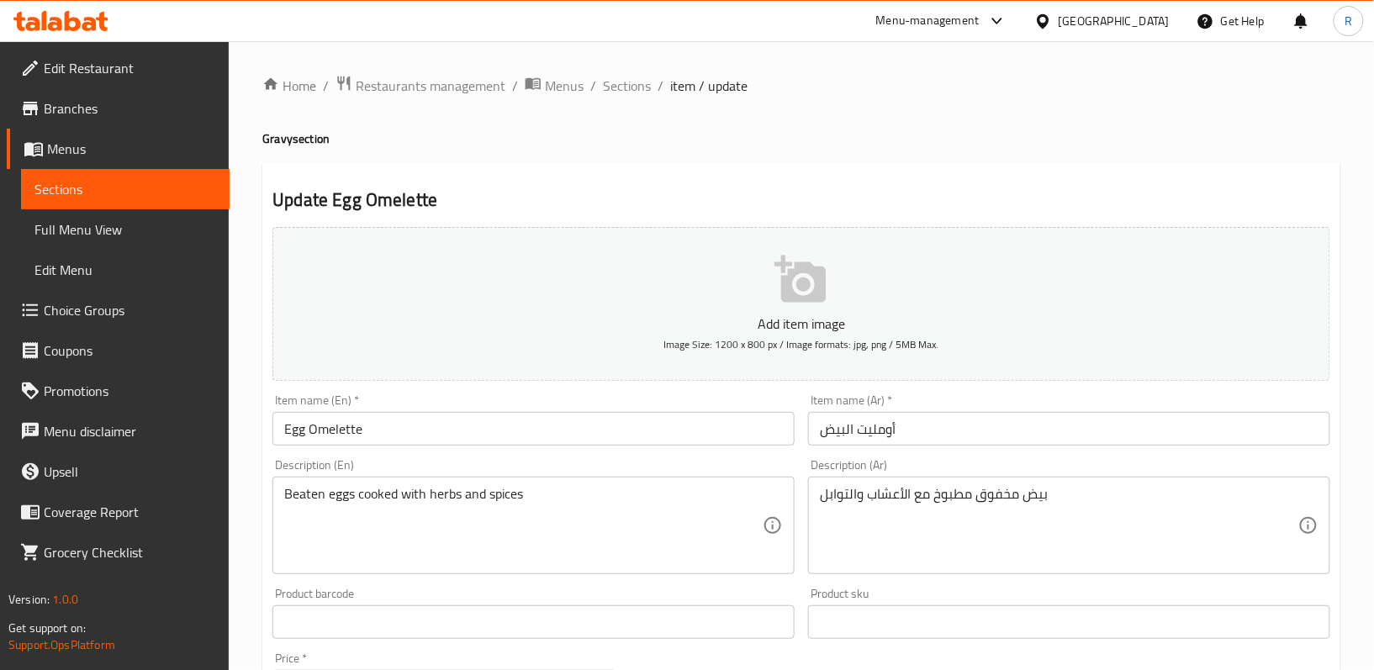
scroll to position [516, 0]
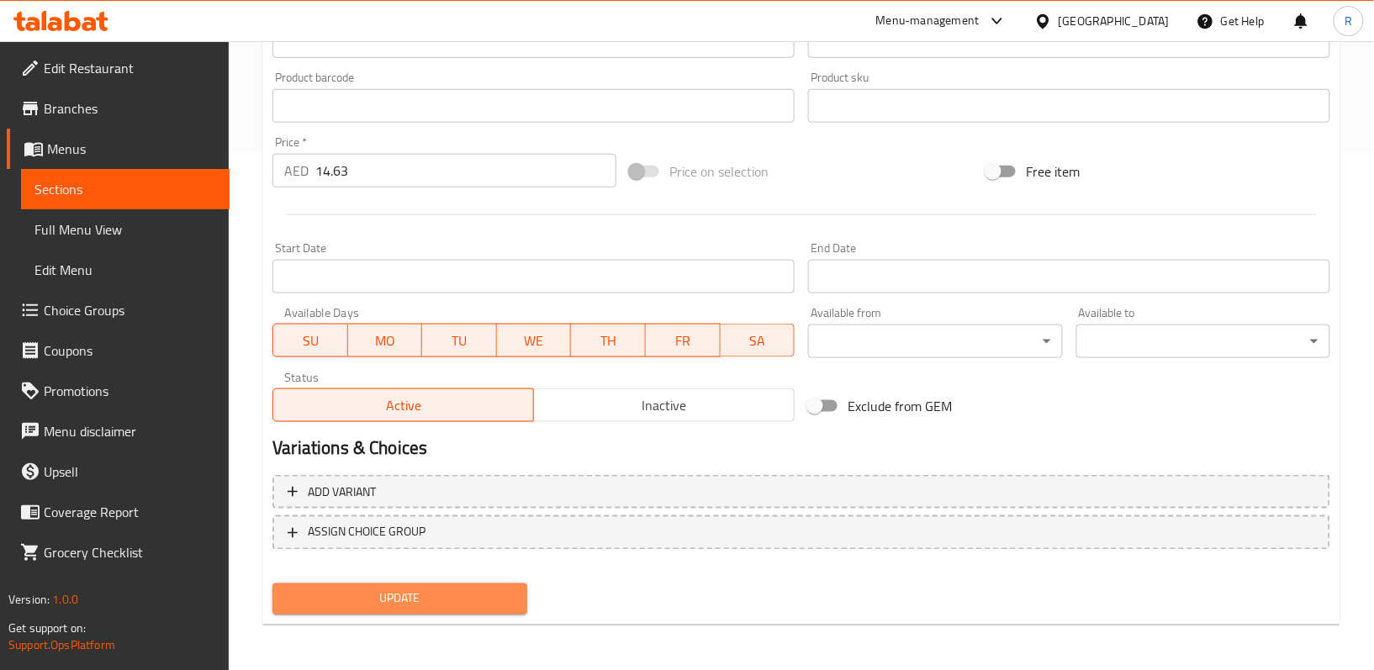
click at [486, 610] on button "Update" at bounding box center [399, 598] width 254 height 31
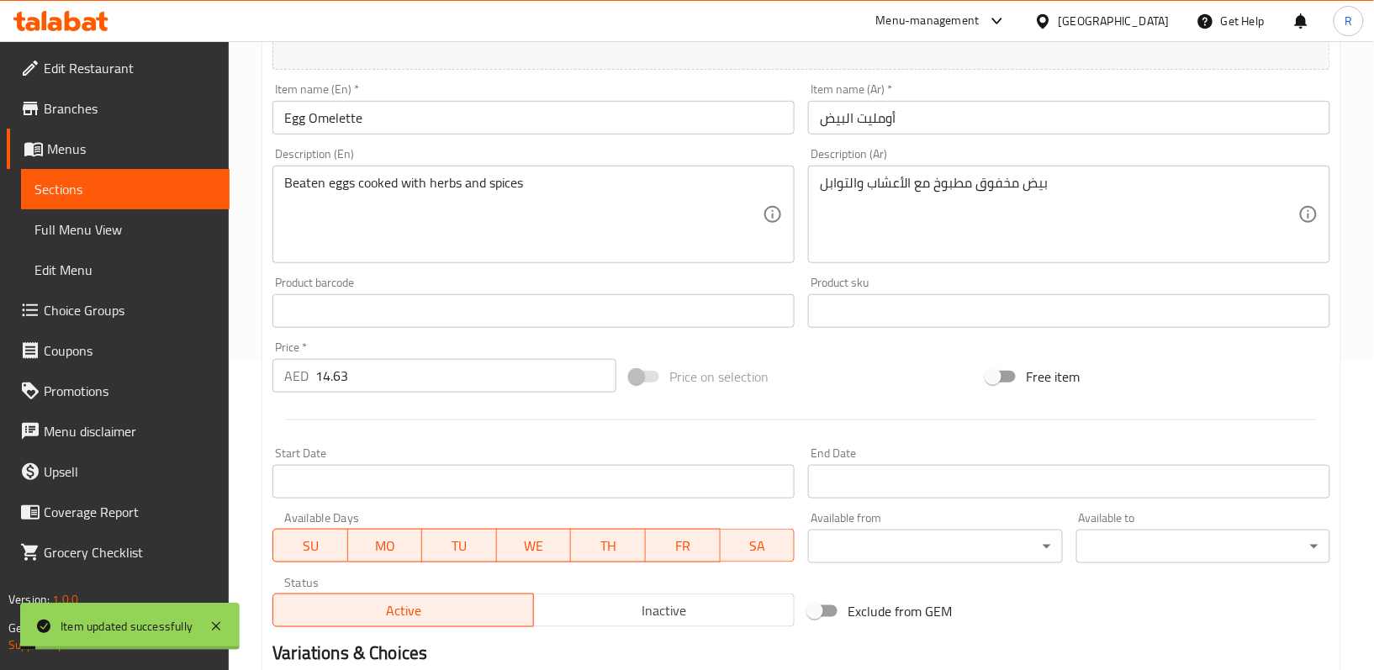
scroll to position [0, 0]
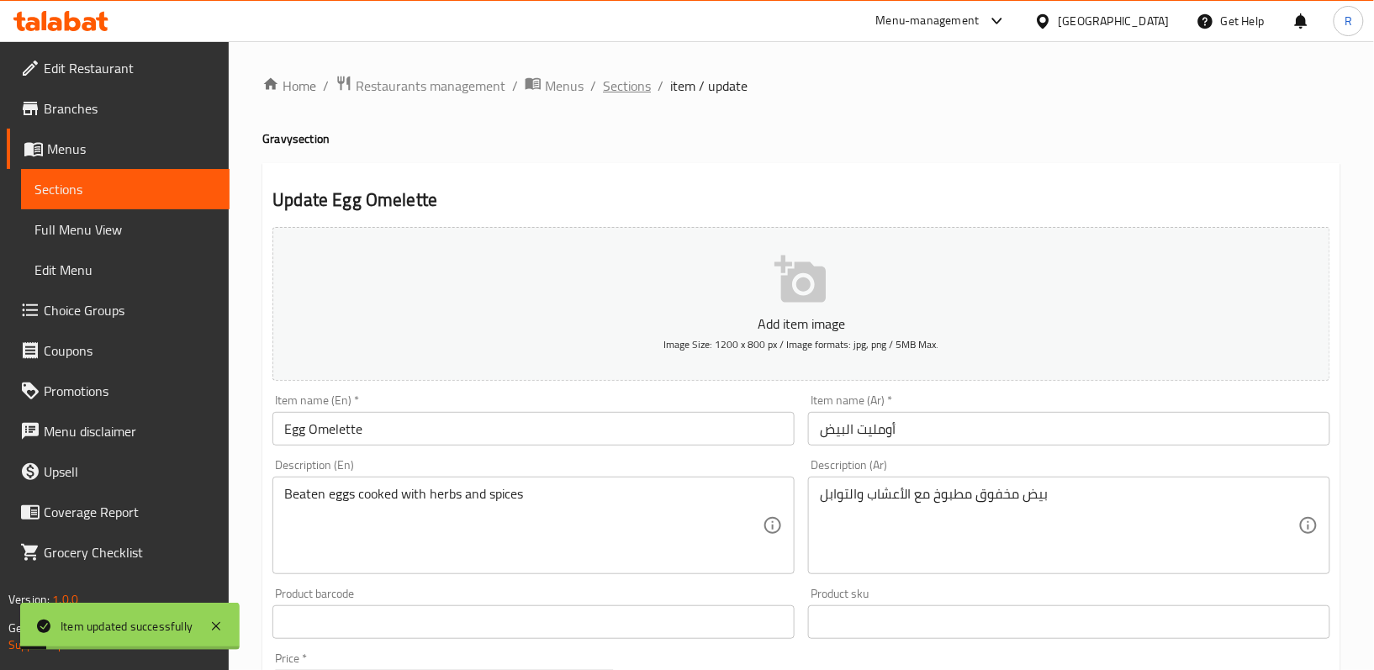
click at [629, 88] on span "Sections" at bounding box center [627, 86] width 48 height 20
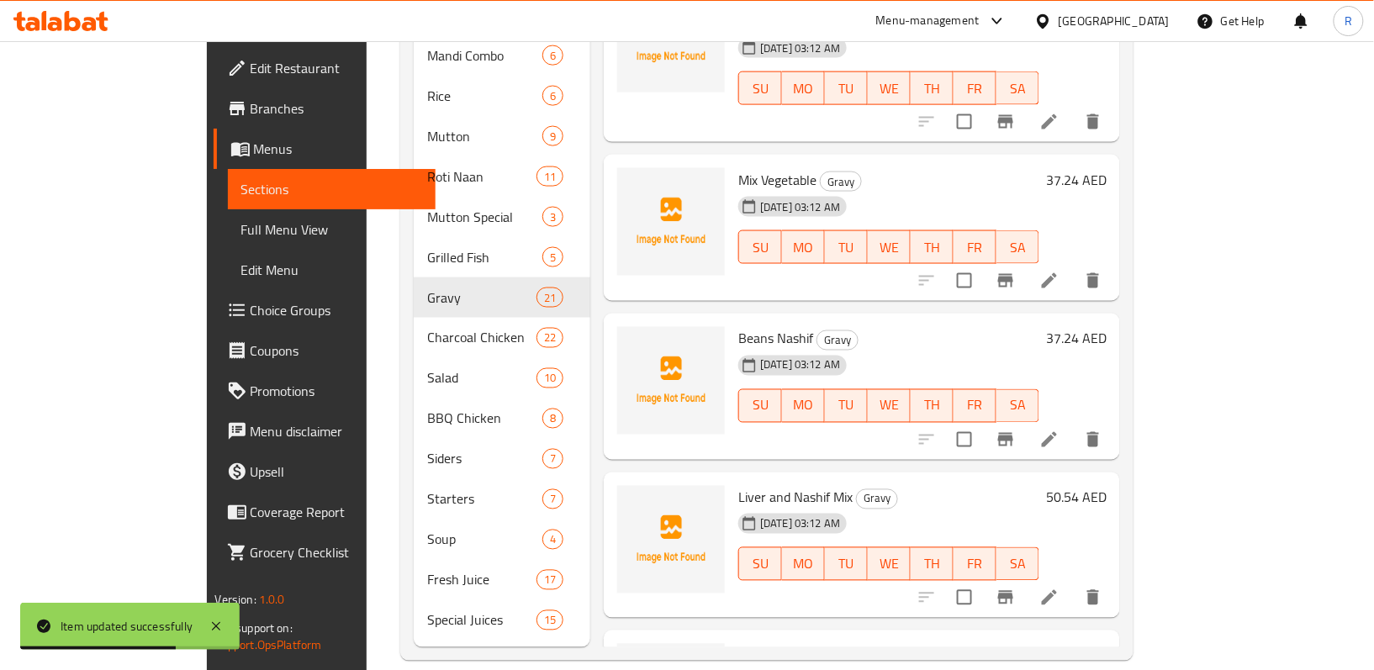
scroll to position [2278, 0]
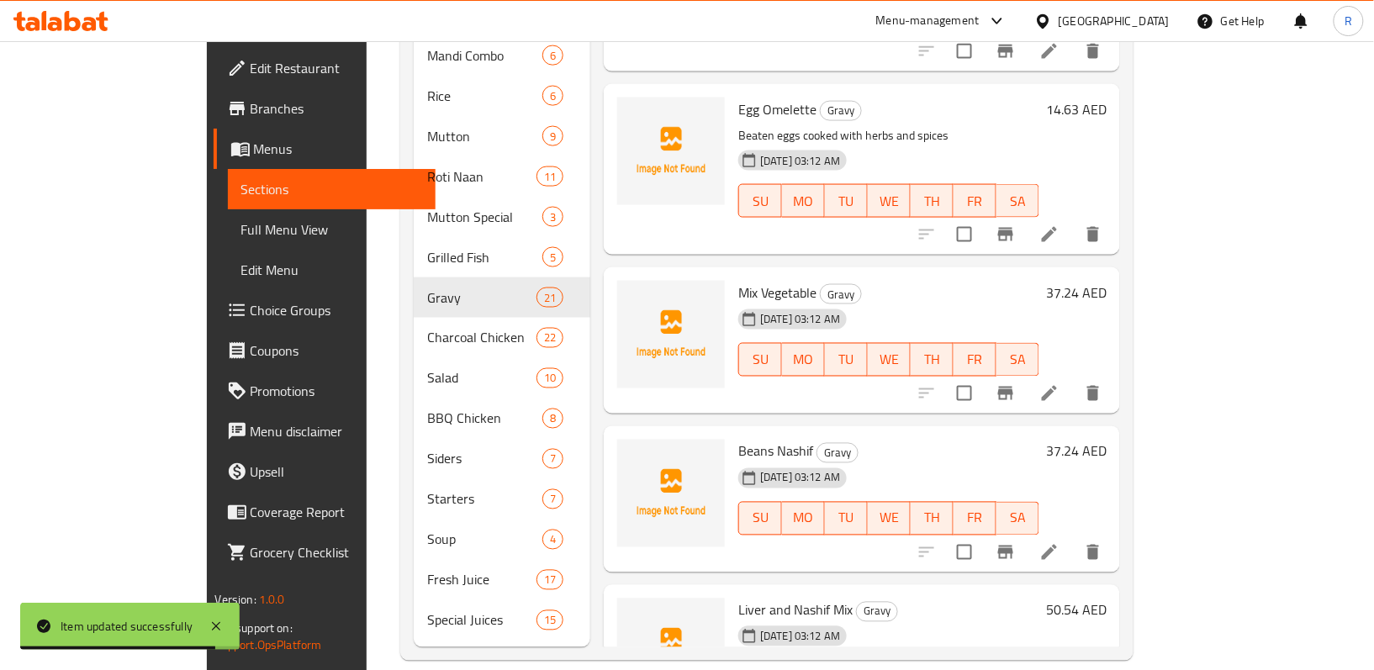
click at [1059, 383] on icon at bounding box center [1049, 393] width 20 height 20
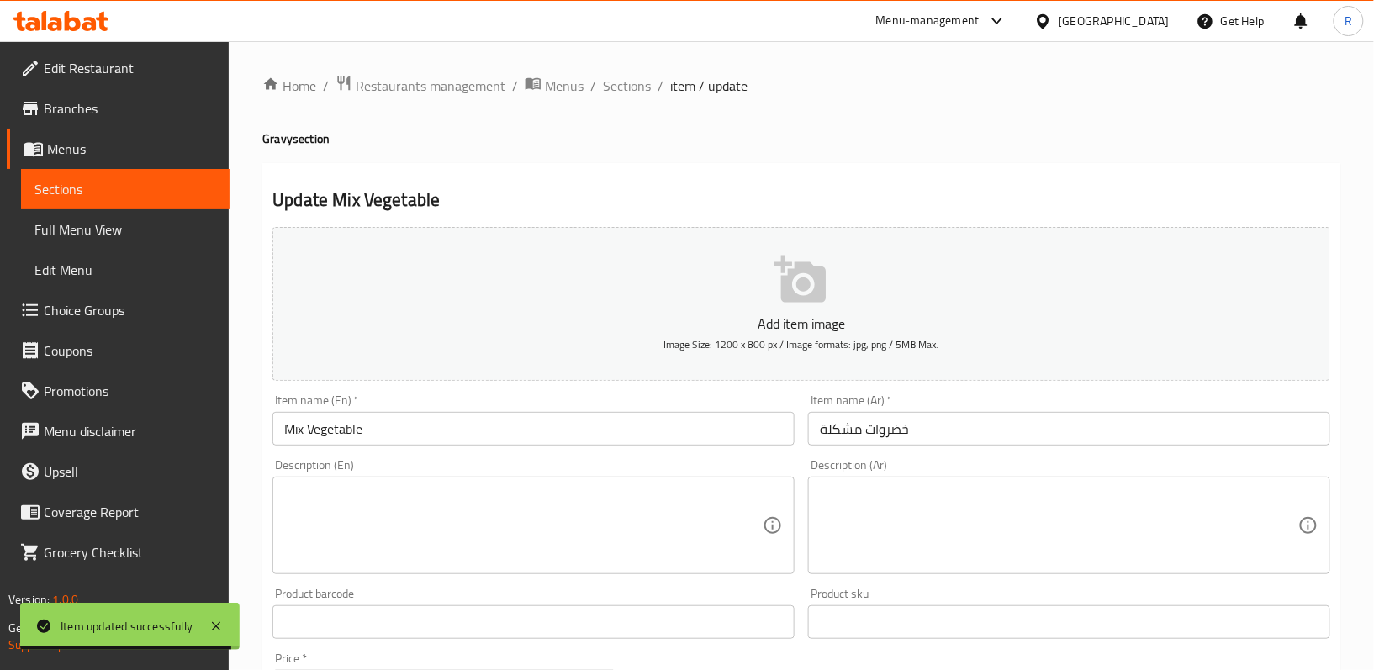
click at [603, 529] on textarea at bounding box center [523, 526] width 478 height 80
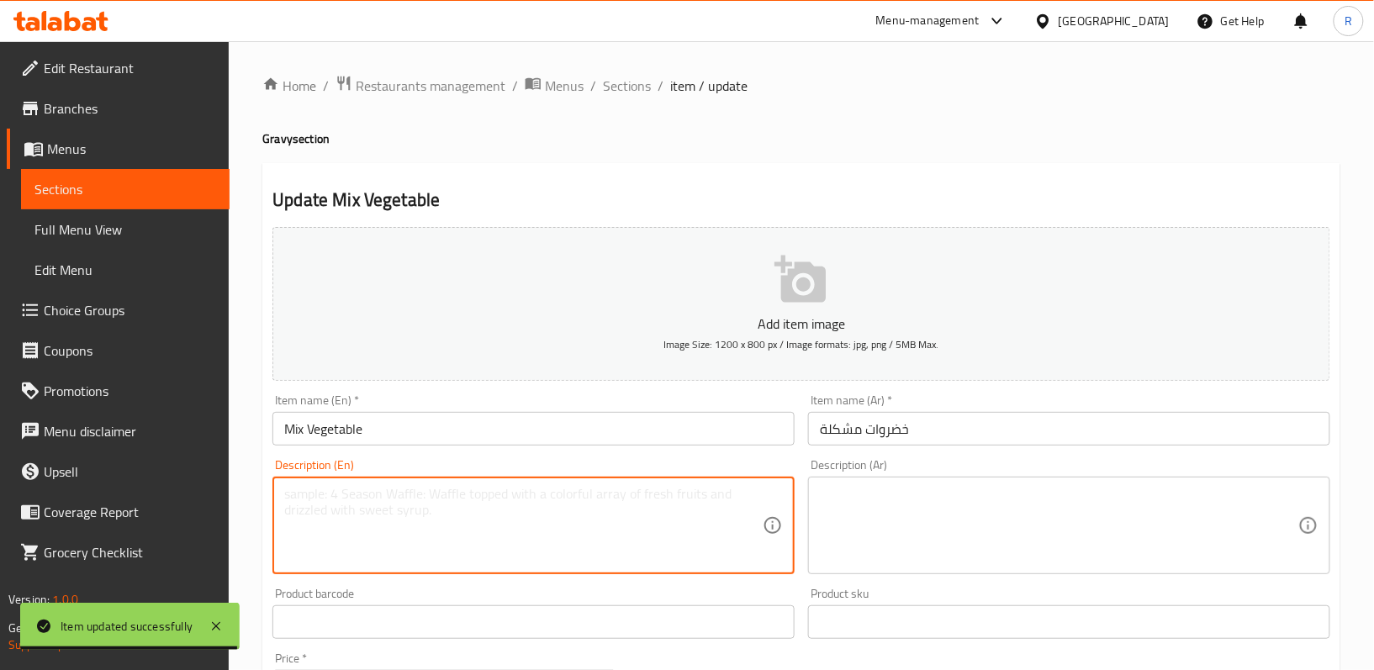
paste textarea "A medley of seasonal vegetables cooked with spices"
click at [620, 503] on textarea "A medley of seasonal vegetables cooked with spices" at bounding box center [523, 526] width 478 height 80
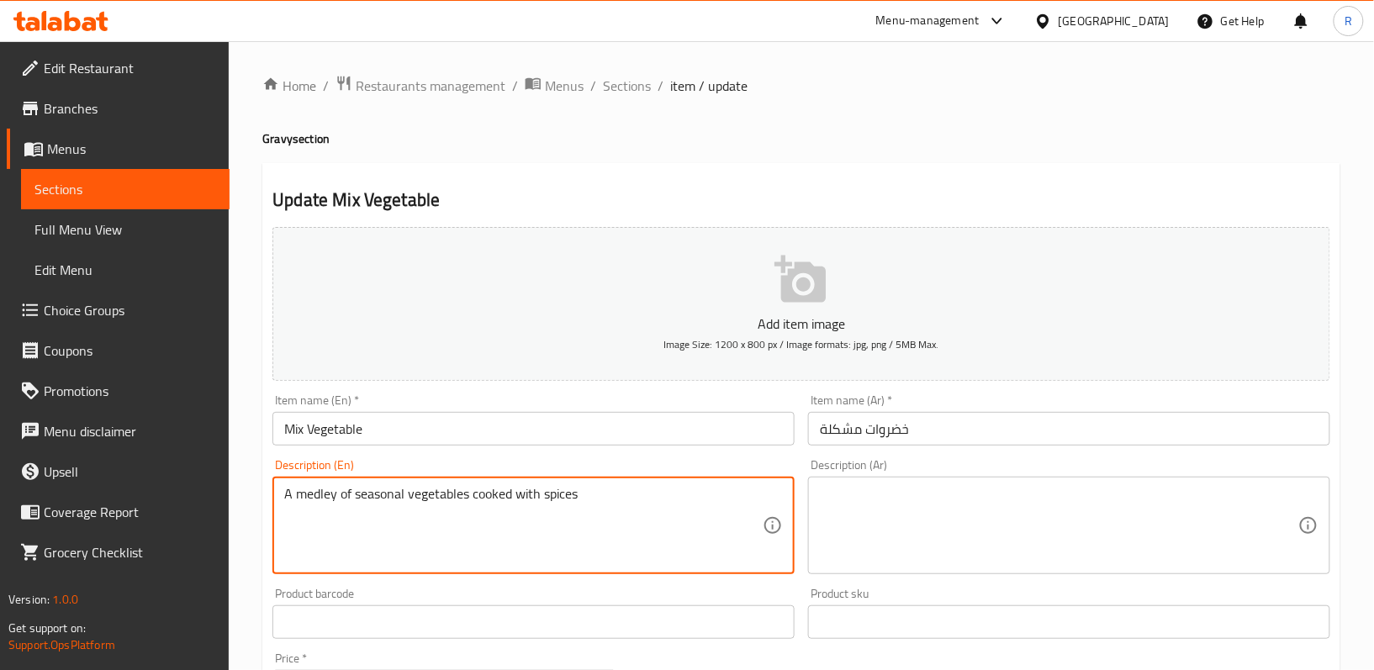
click at [620, 503] on textarea "A medley of seasonal vegetables cooked with spices" at bounding box center [523, 526] width 478 height 80
type textarea "A medley of seasonal vegetables cooked with spices"
click at [892, 533] on textarea at bounding box center [1059, 526] width 478 height 80
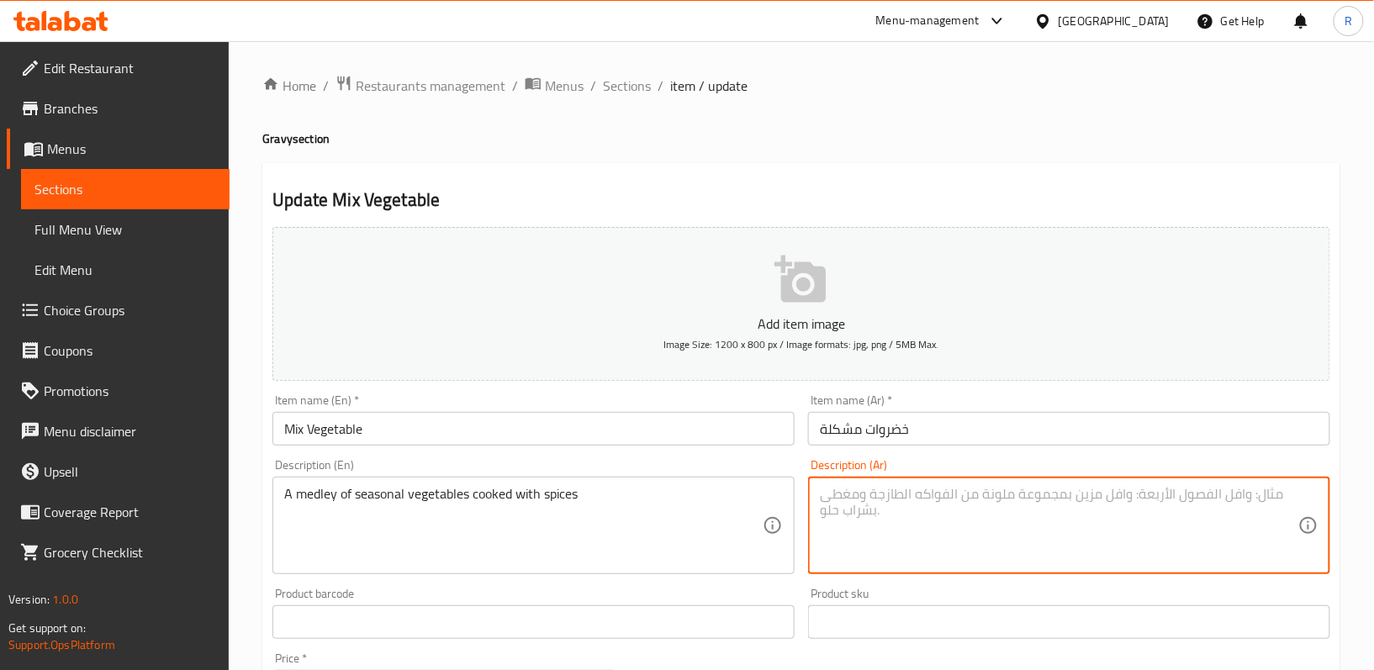
paste textarea "مزيج من الخضروات الموسمية المطبوخة مع التوابل"
type textarea "مزيج من الخضروات الموسمية المطبوخة مع التوابل"
click at [804, 590] on div "Product sku Product sku" at bounding box center [1069, 613] width 536 height 65
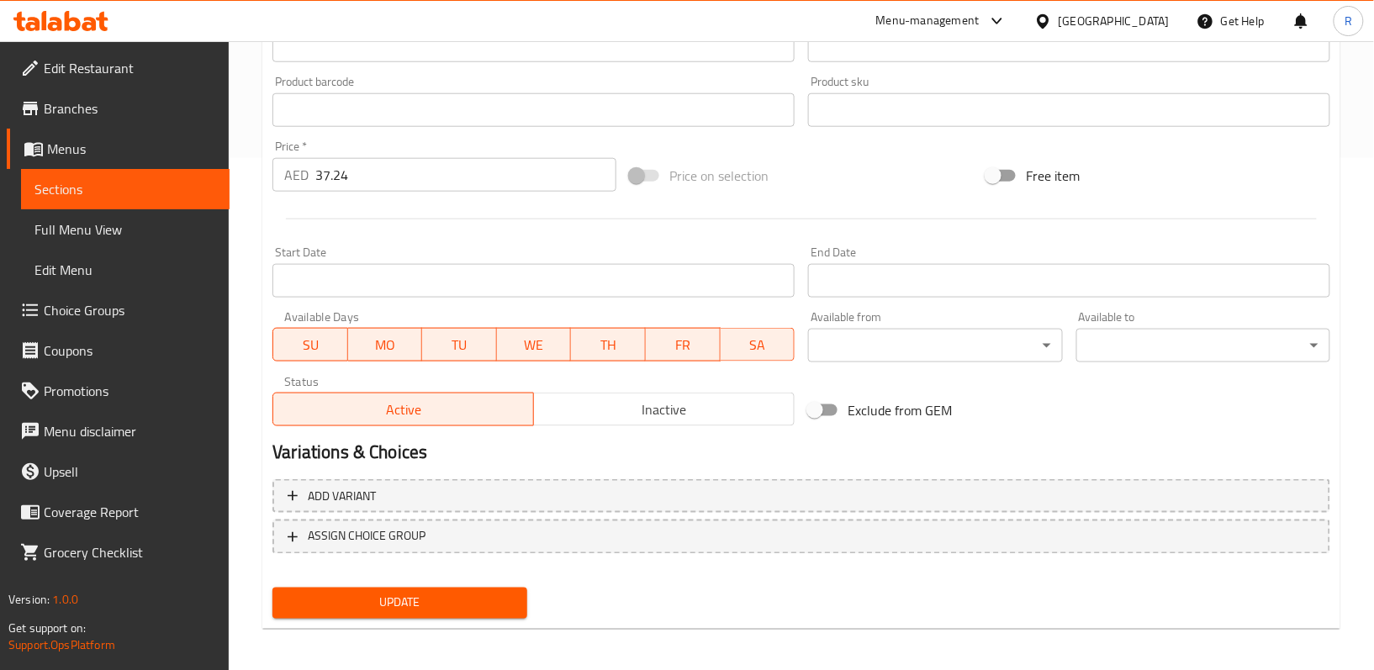
scroll to position [516, 0]
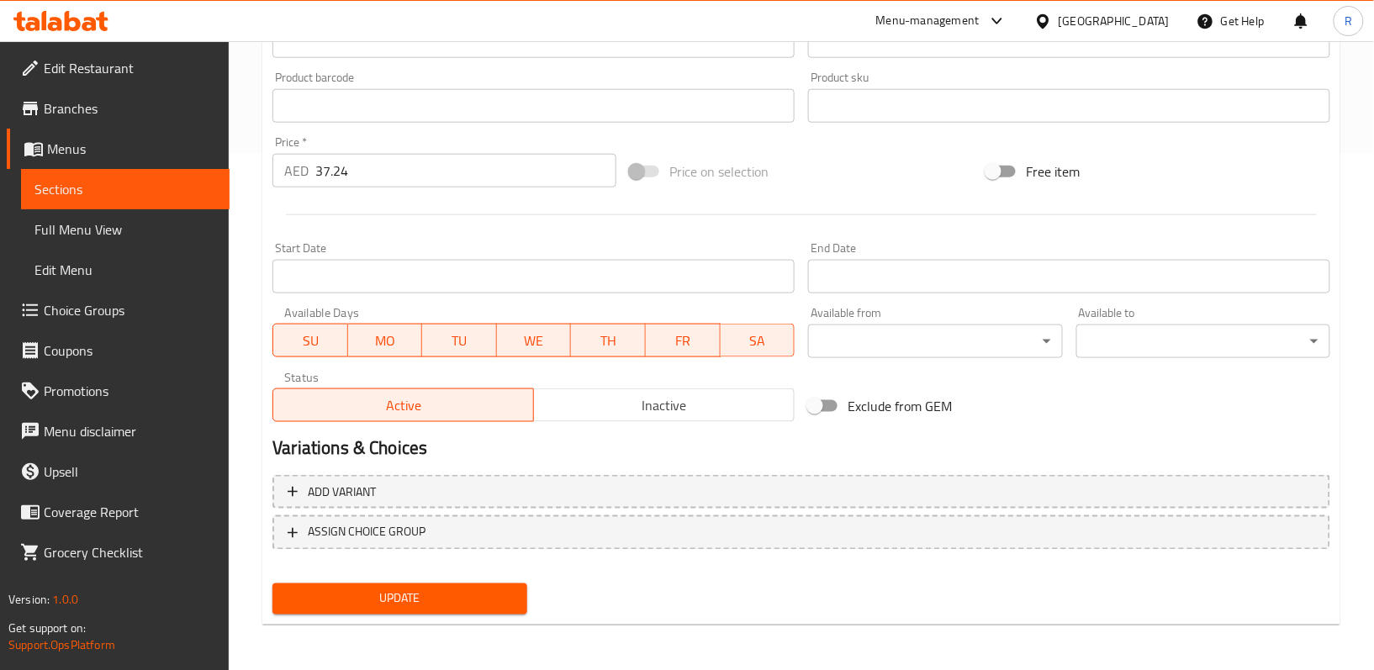
click at [473, 607] on span "Update" at bounding box center [399, 599] width 227 height 21
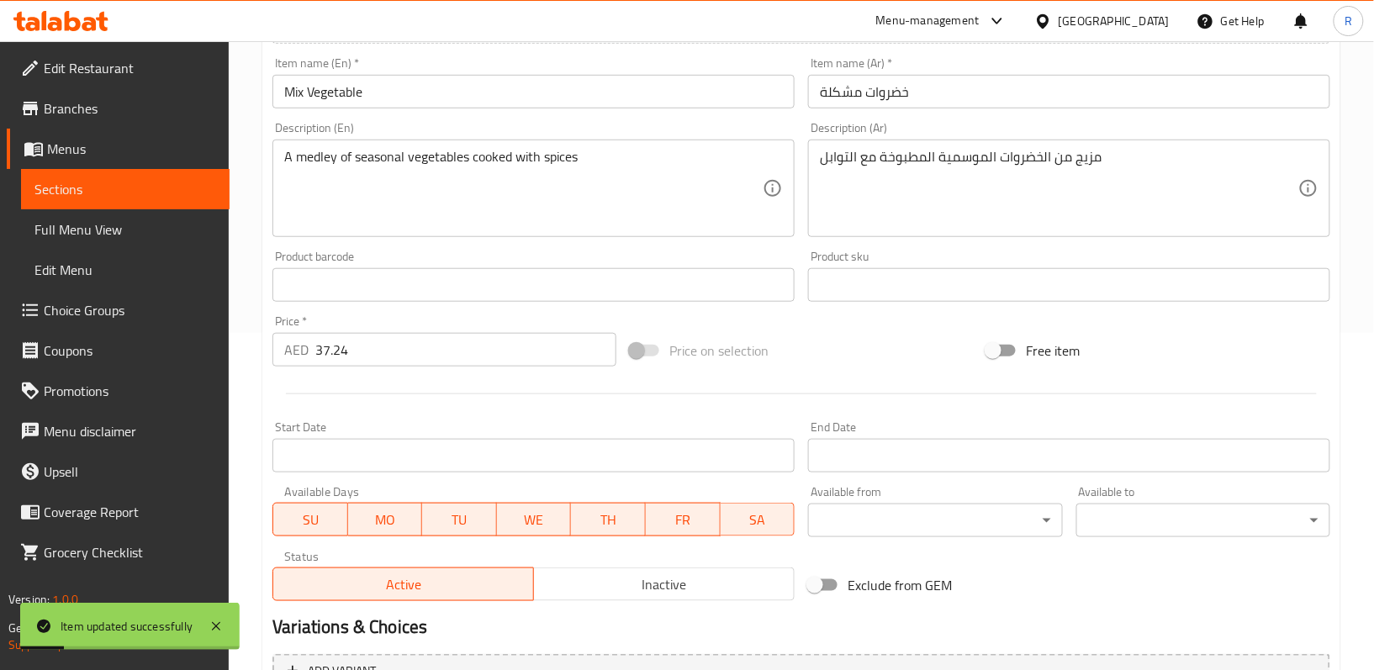
scroll to position [0, 0]
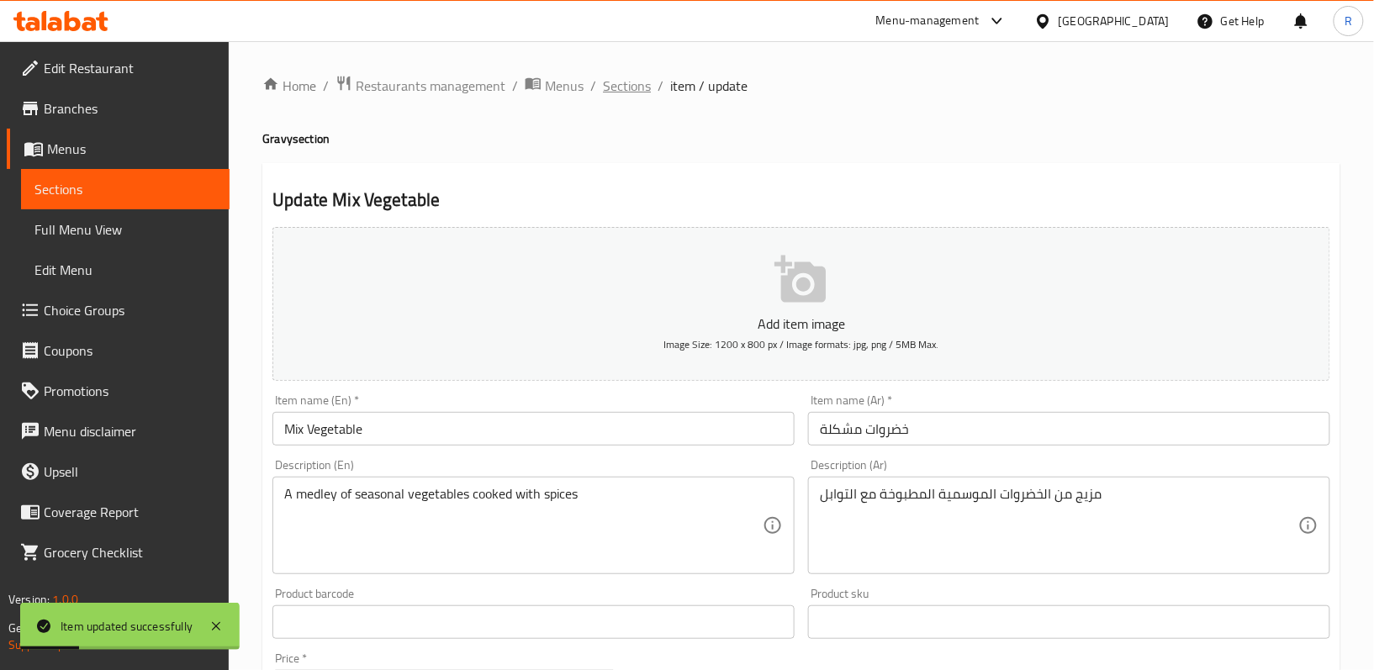
click at [626, 96] on span "Sections" at bounding box center [627, 86] width 48 height 20
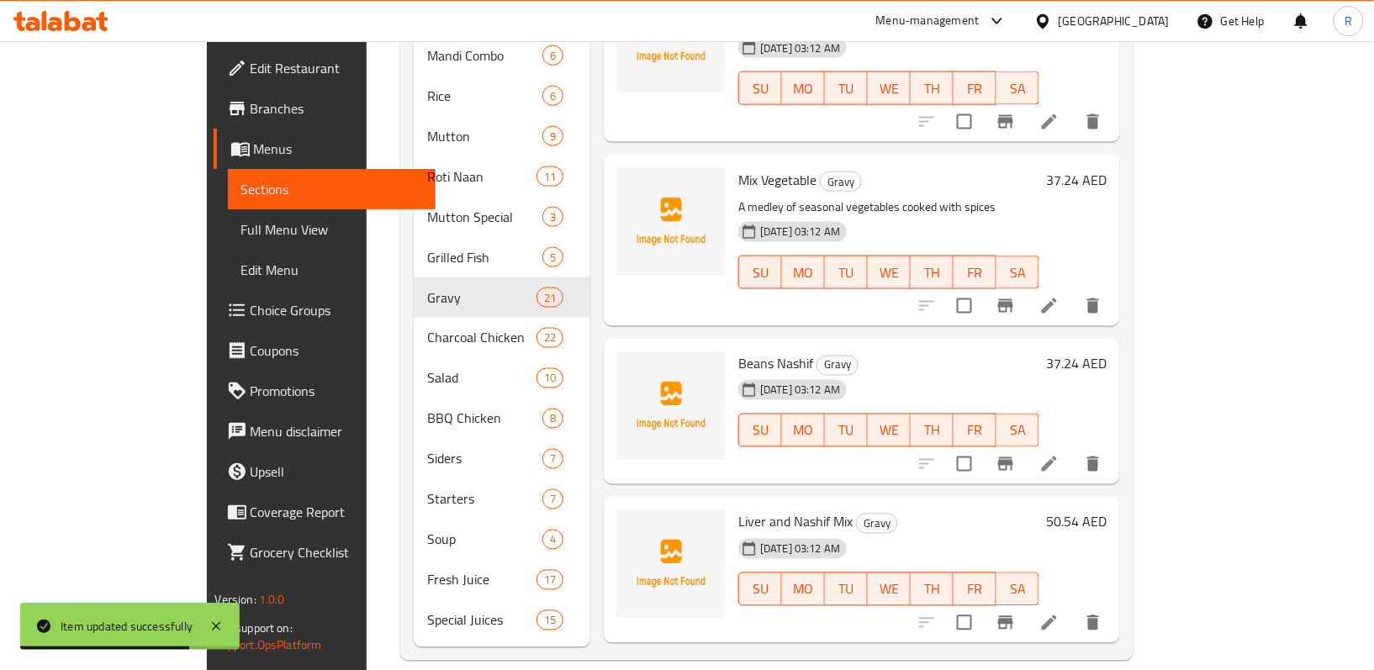
scroll to position [2503, 0]
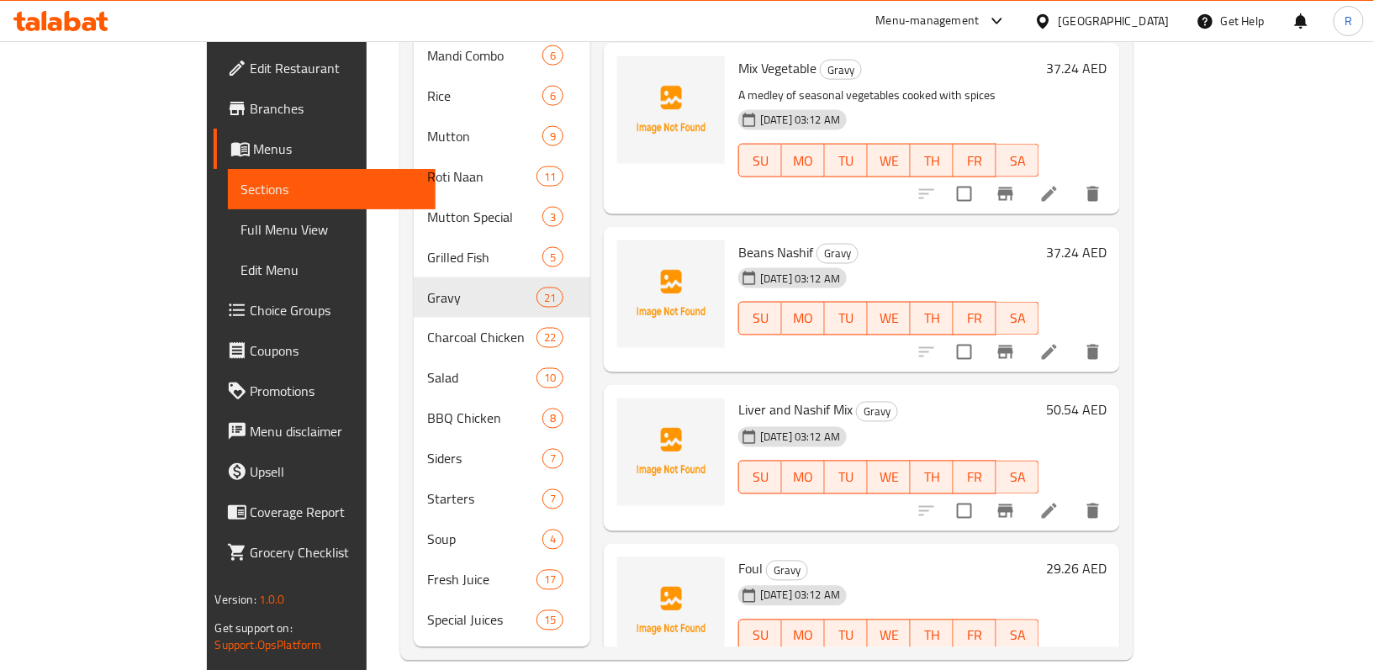
click at [1059, 342] on icon at bounding box center [1049, 352] width 20 height 20
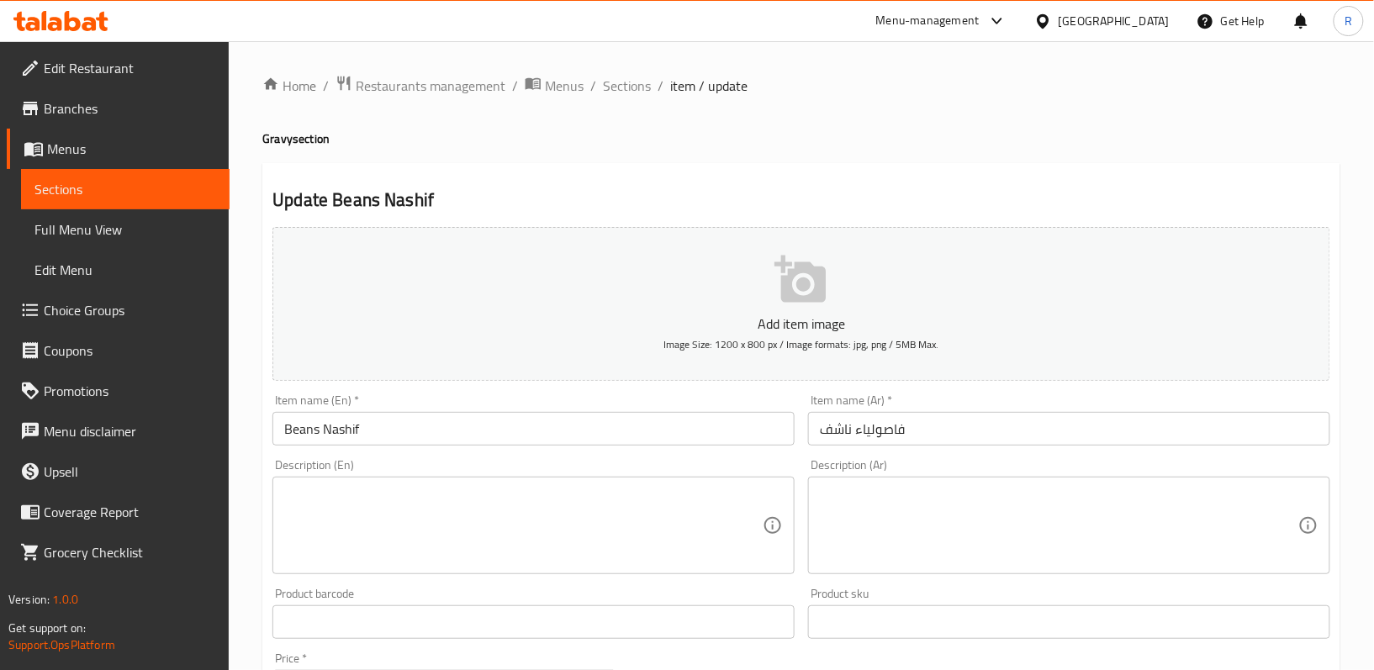
click at [485, 512] on textarea at bounding box center [523, 526] width 478 height 80
paste textarea "Beans stir-fried with spices until dry"
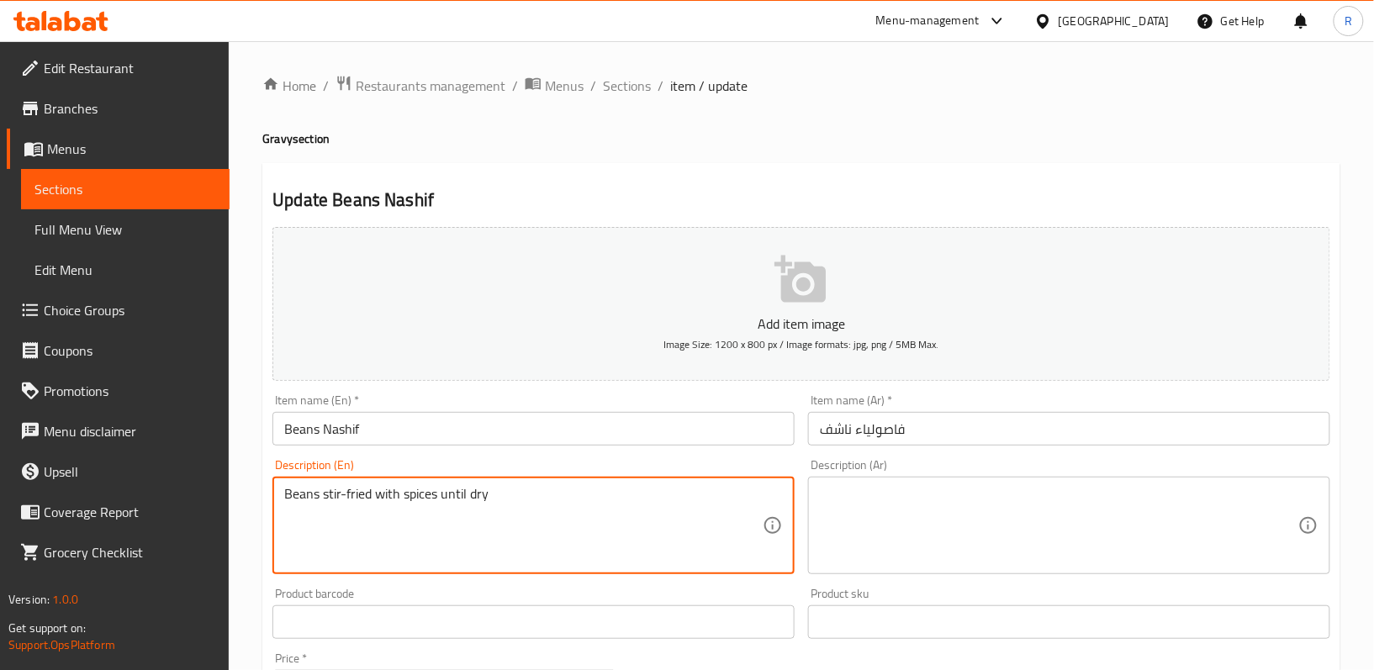
type textarea "Beans stir-fried with spices until dry"
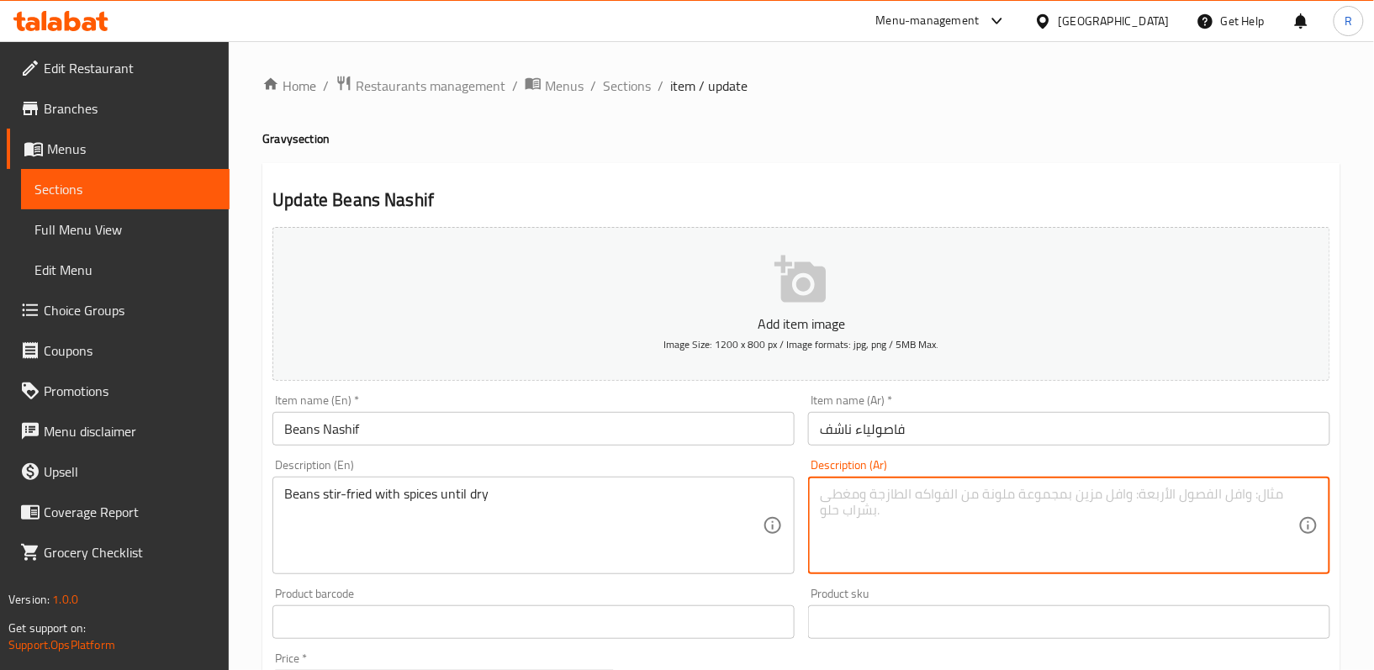
click at [933, 528] on textarea at bounding box center [1059, 526] width 478 height 80
paste textarea "الفاصوليا المقلية مع التوابل حتى تجف"
type textarea "الفاصوليا المقلية مع التوابل حتى تجف"
click at [800, 587] on div "Product barcode Product barcode" at bounding box center [534, 613] width 536 height 65
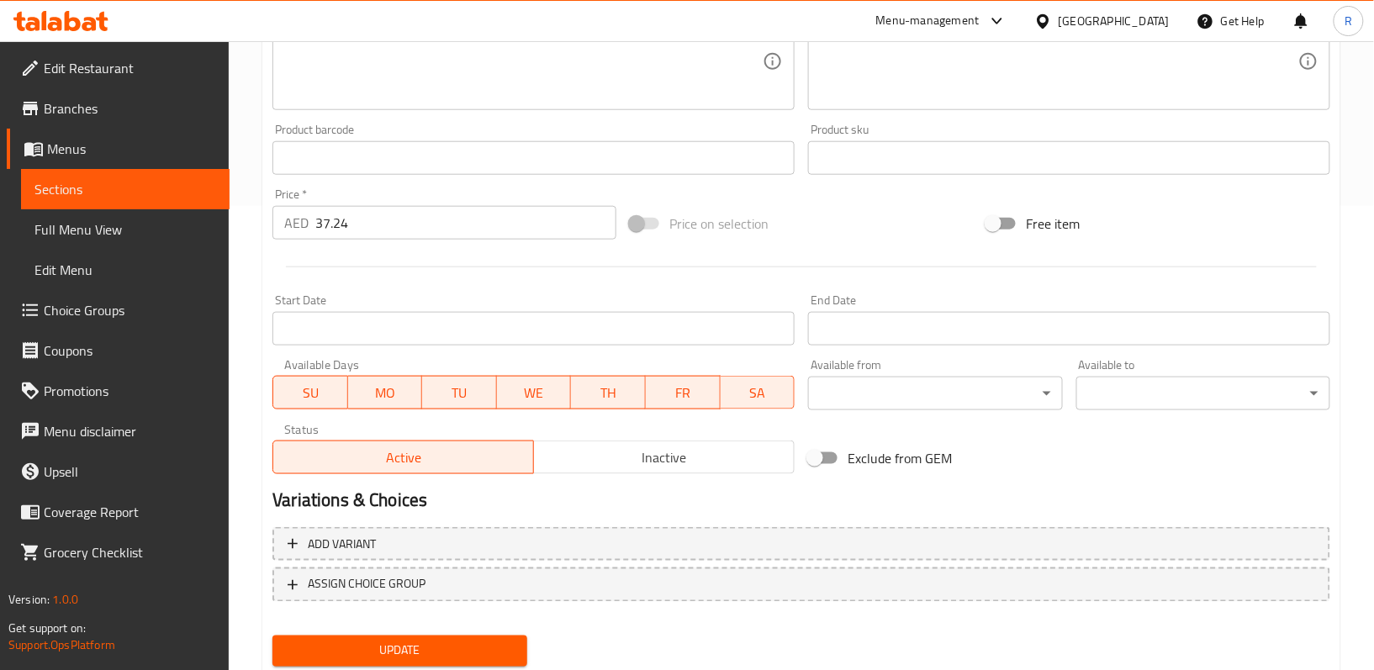
scroll to position [516, 0]
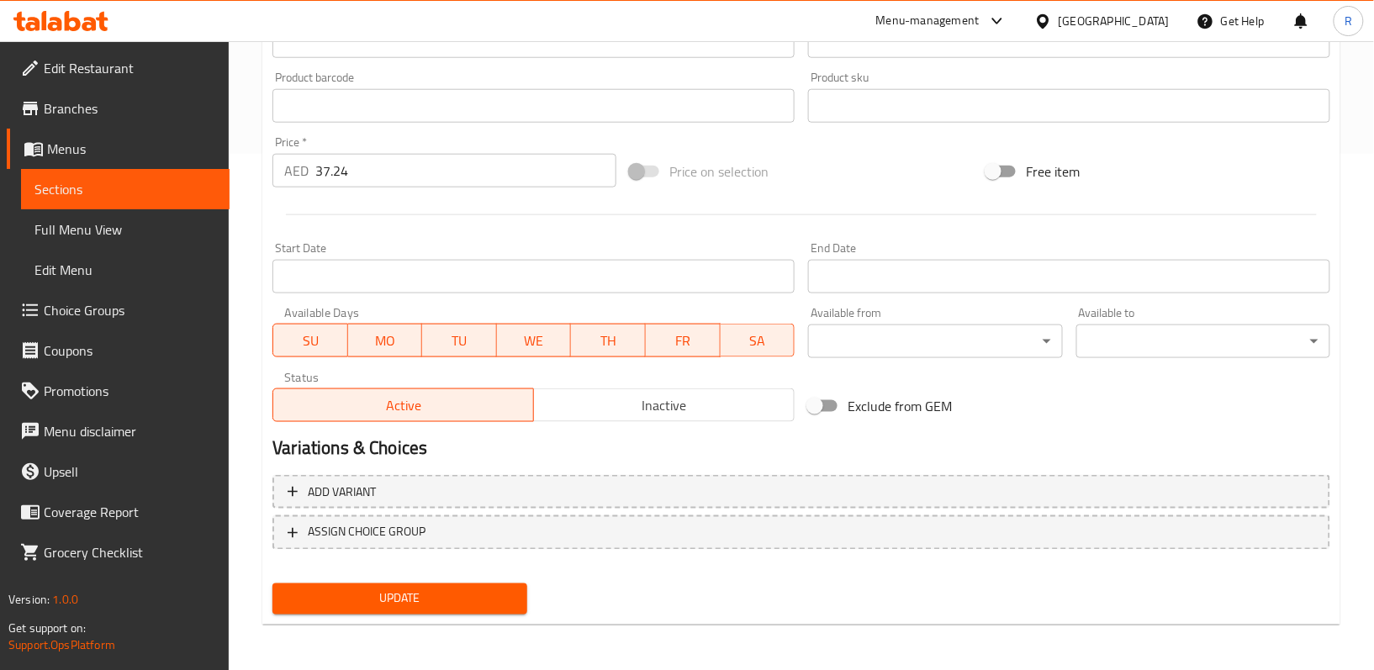
click at [418, 596] on span "Update" at bounding box center [399, 599] width 227 height 21
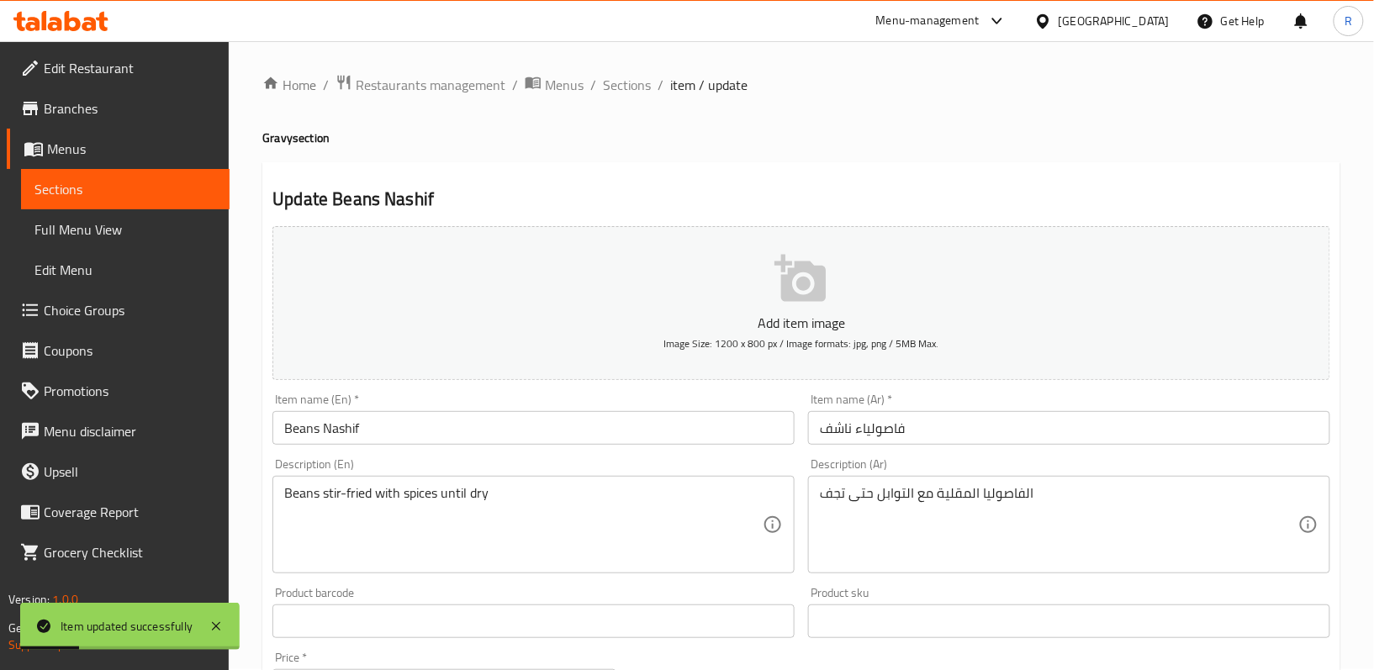
scroll to position [0, 0]
click at [653, 86] on ol "Home / Restaurants management / Menus / Sections / item / update" at bounding box center [801, 86] width 1078 height 22
click at [630, 91] on span "Sections" at bounding box center [627, 86] width 48 height 20
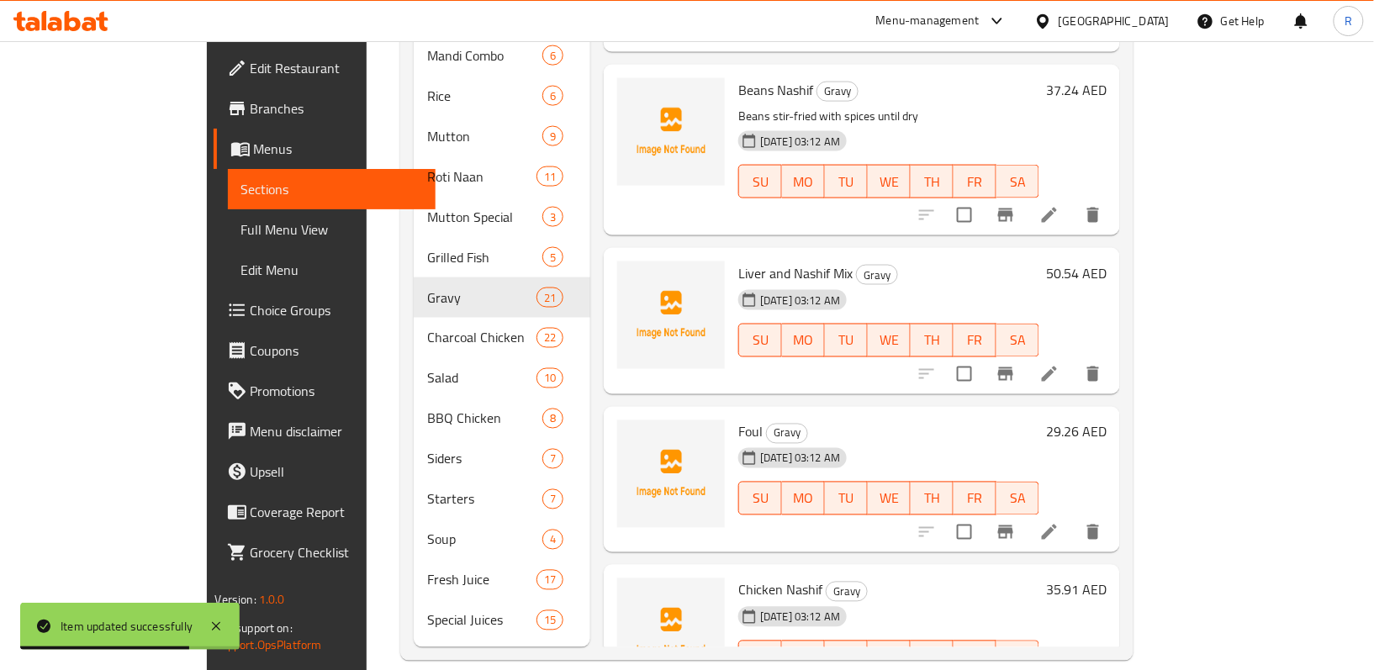
scroll to position [2553, 0]
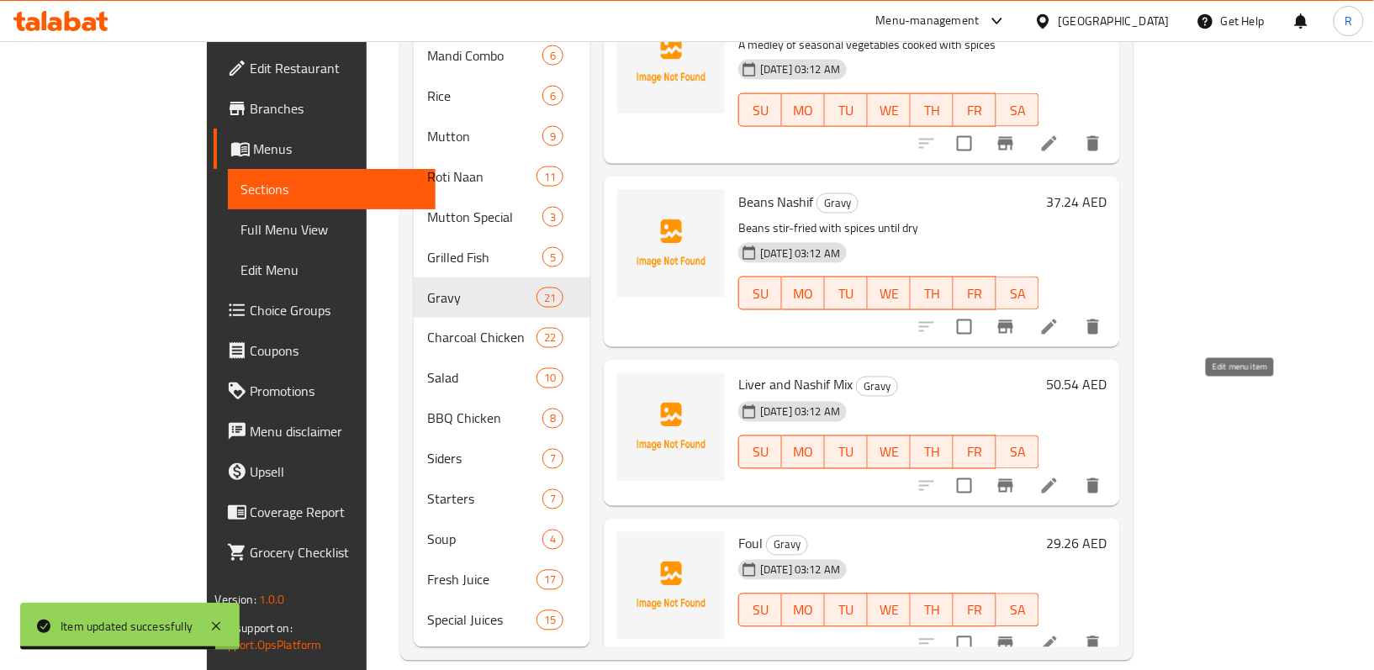
click at [1059, 476] on icon at bounding box center [1049, 486] width 20 height 20
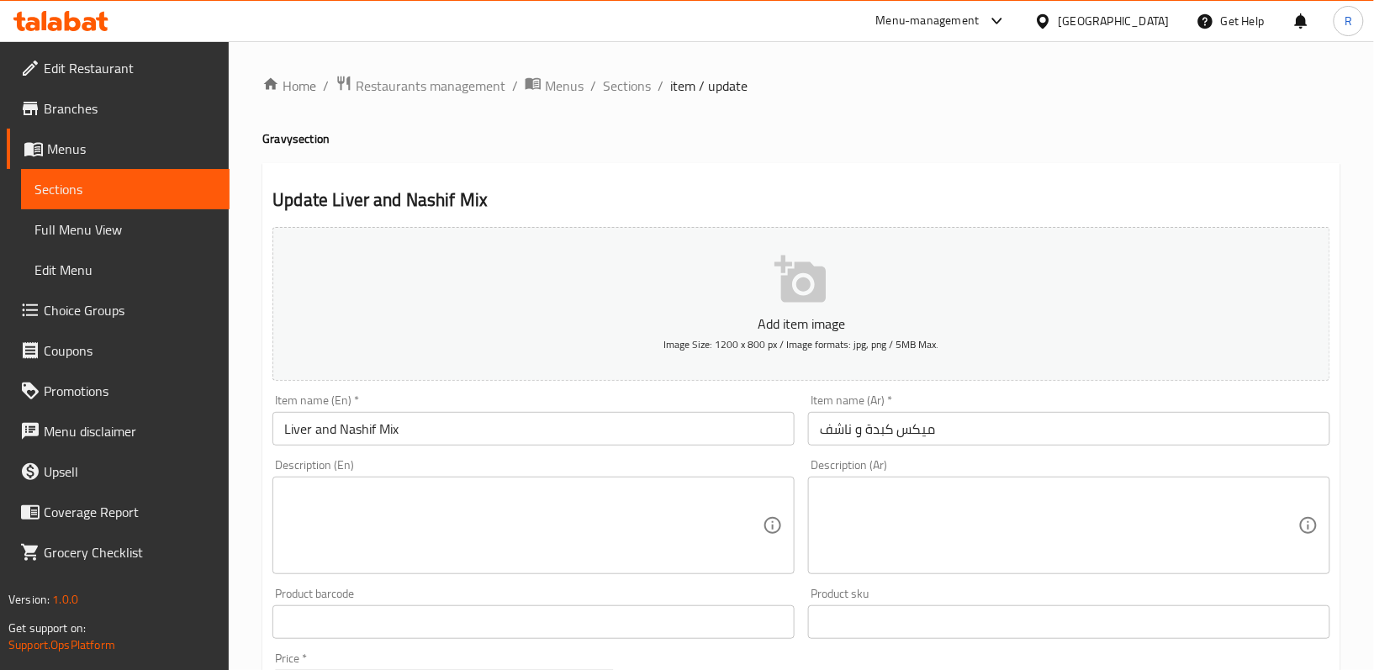
drag, startPoint x: 407, startPoint y: 513, endPoint x: 415, endPoint y: 508, distance: 9.8
click at [407, 513] on textarea at bounding box center [523, 526] width 478 height 80
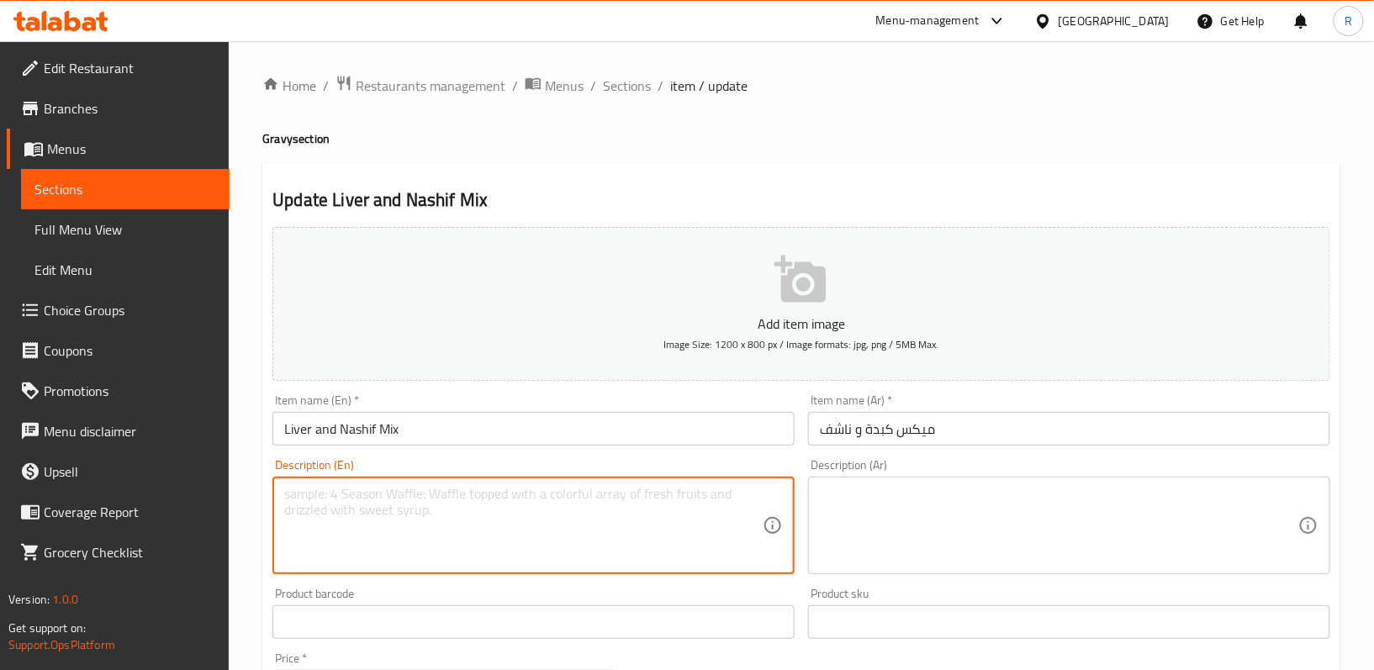
paste textarea "Liver and meat pieces stir-cooked with nashif-style spices"
click at [435, 506] on textarea "Liver and meat pieces stir-cooked with nashif-style spices" at bounding box center [523, 526] width 478 height 80
type textarea "Liver and meat pieces stir-cooked with nashif-style spices"
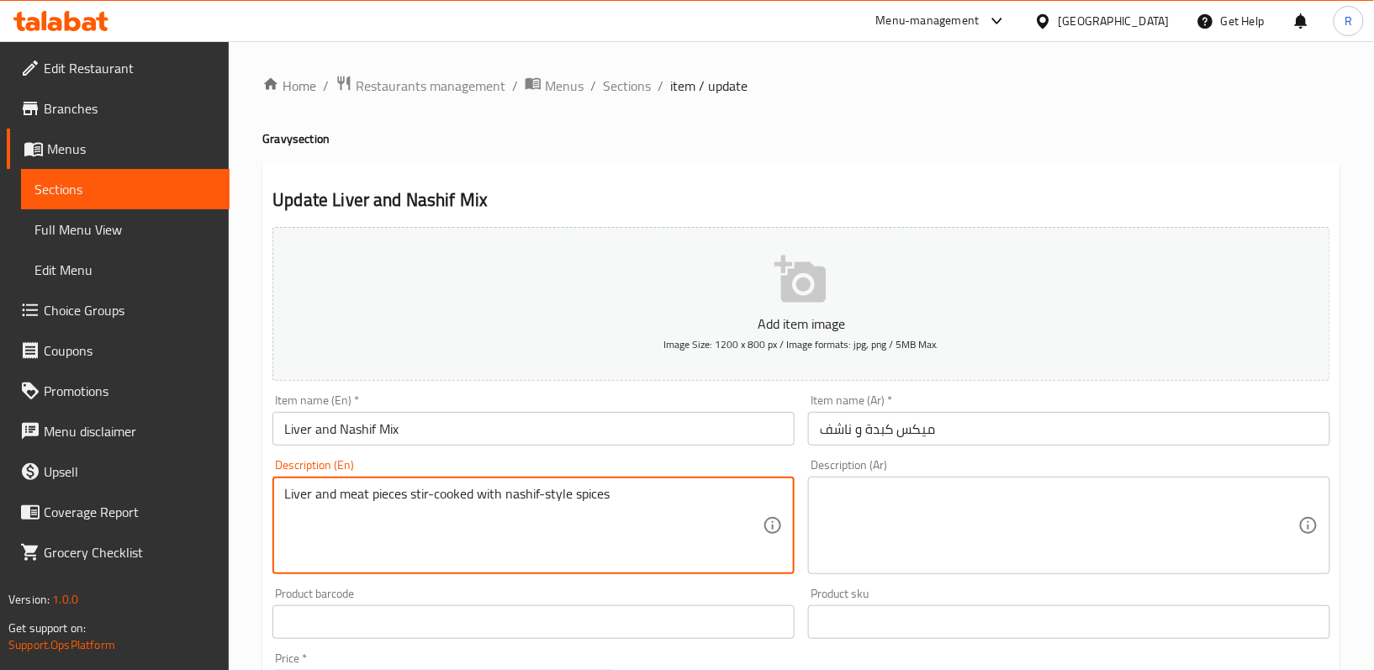
click at [937, 555] on textarea at bounding box center [1059, 526] width 478 height 80
paste textarea "قطع الكبد واللحم مطبوخة مع بهارات الناشف"
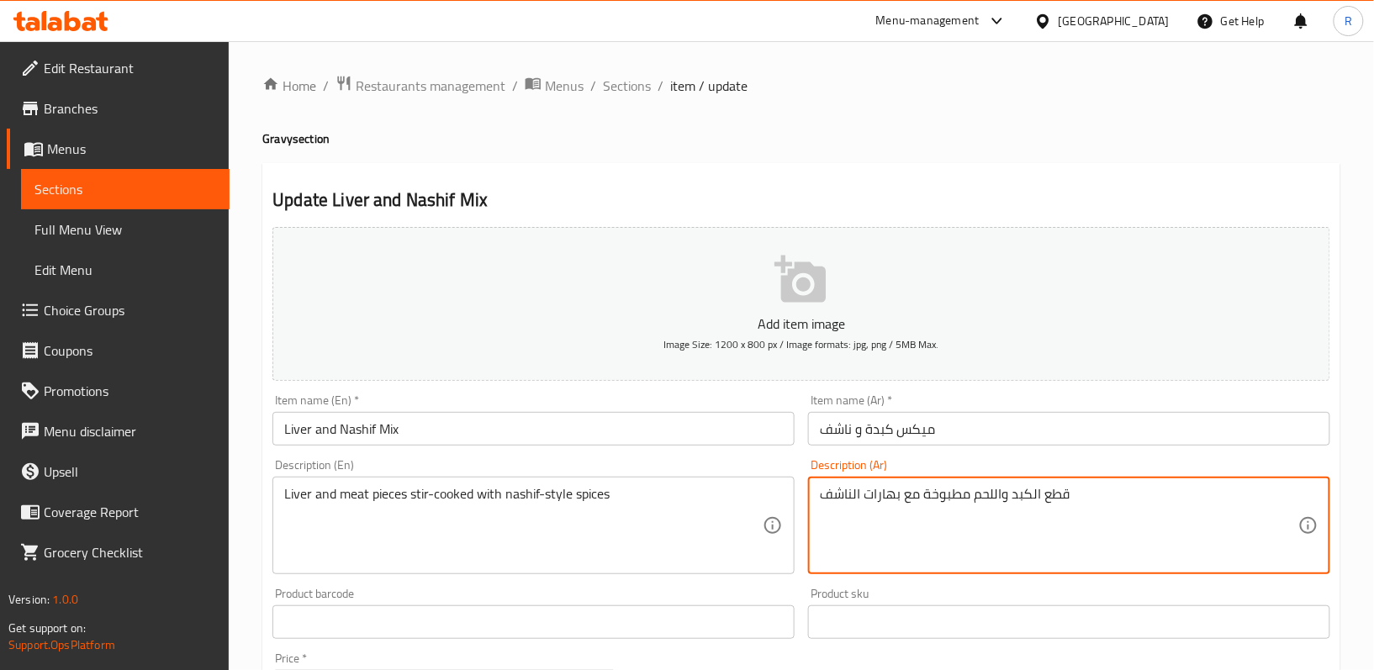
type textarea "قطع الكبد واللحم مطبوخة مع بهارات الناشف"
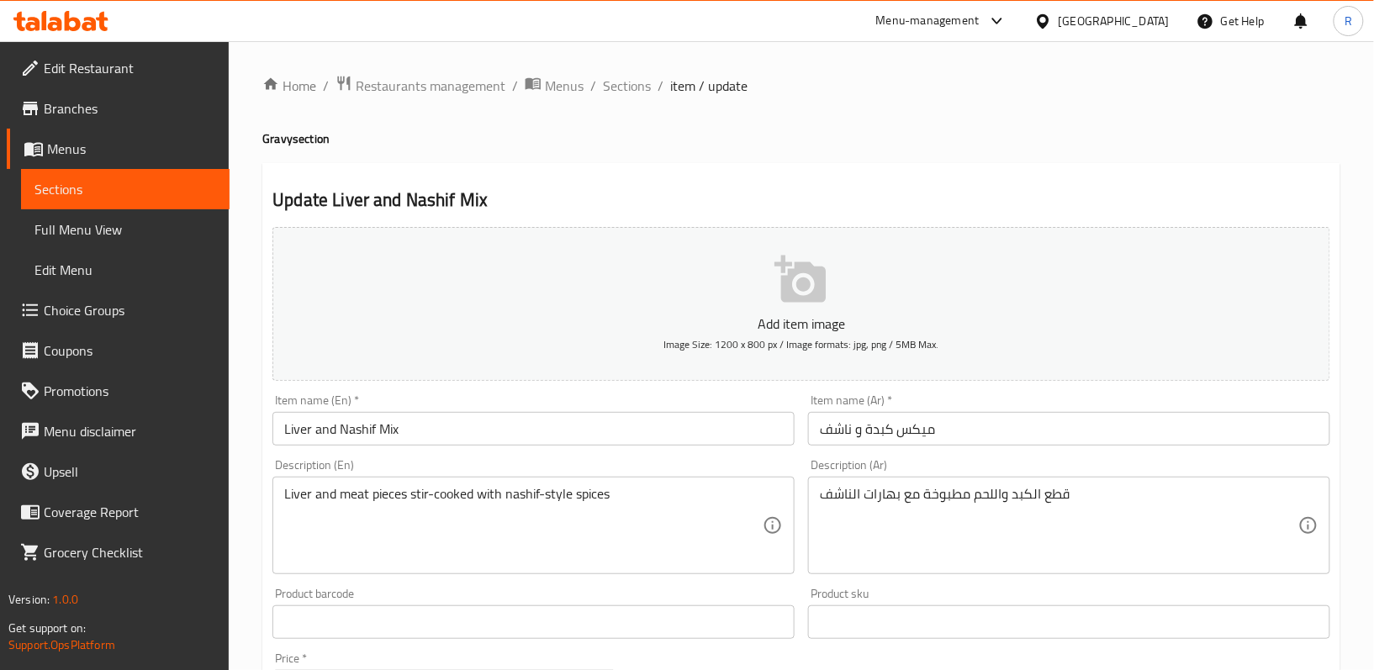
click at [809, 587] on div "Product sku Product sku" at bounding box center [1069, 613] width 536 height 65
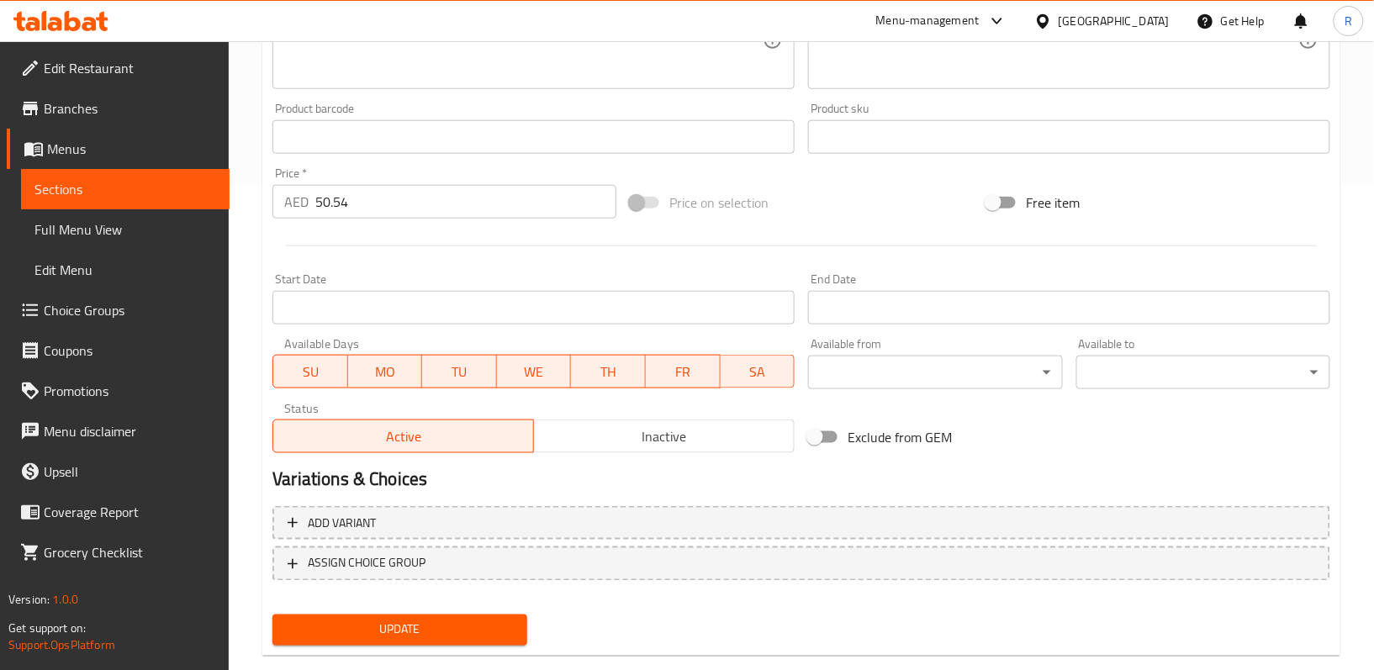
scroll to position [516, 0]
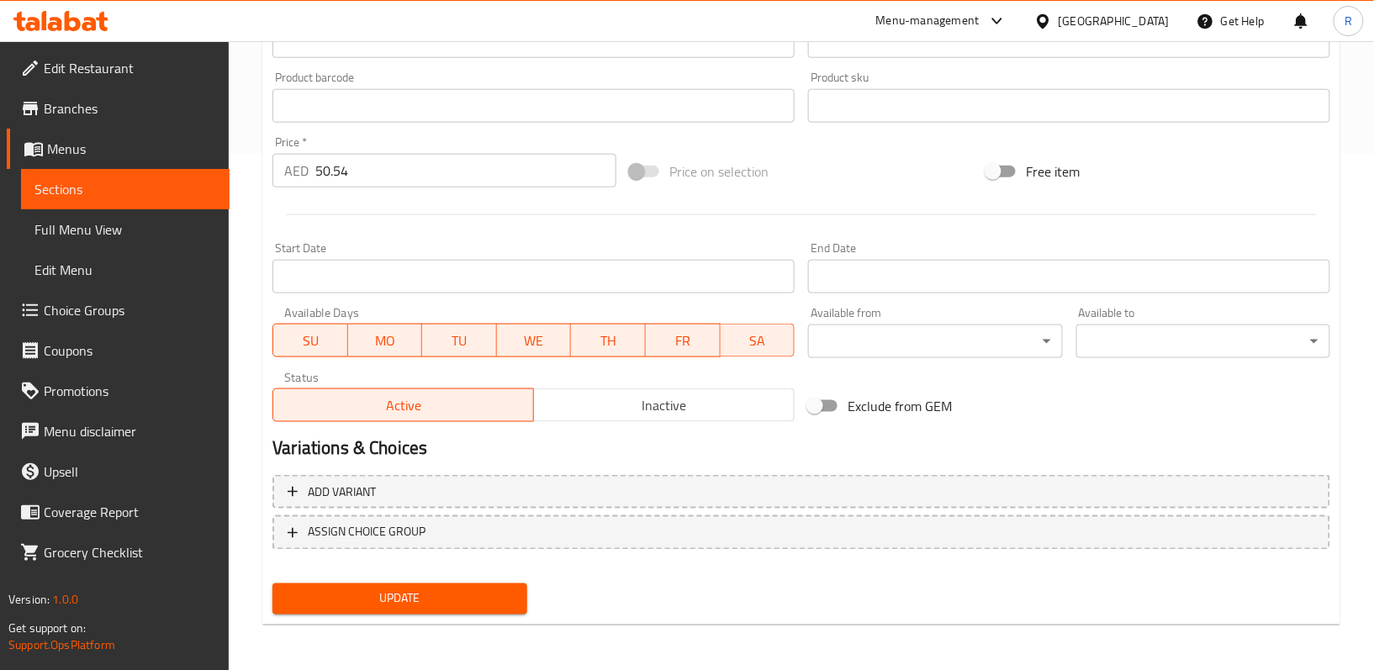
click at [471, 600] on span "Update" at bounding box center [399, 599] width 227 height 21
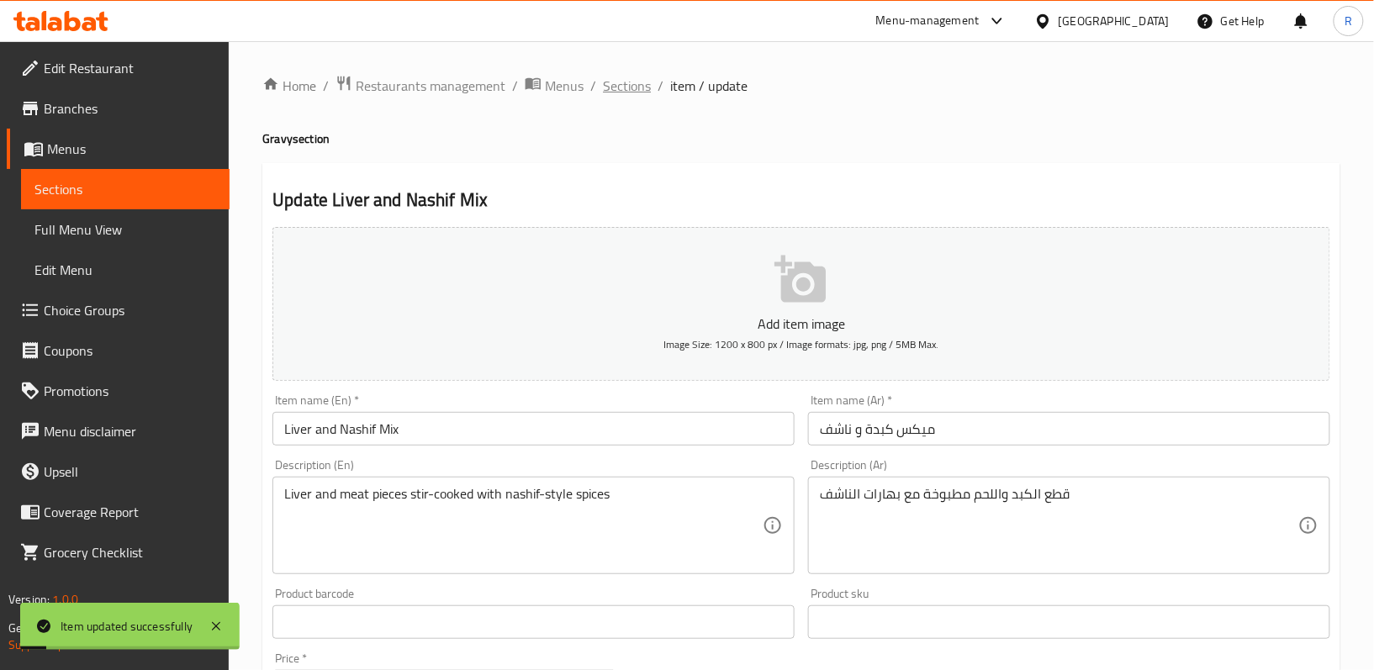
click at [615, 87] on span "Sections" at bounding box center [627, 86] width 48 height 20
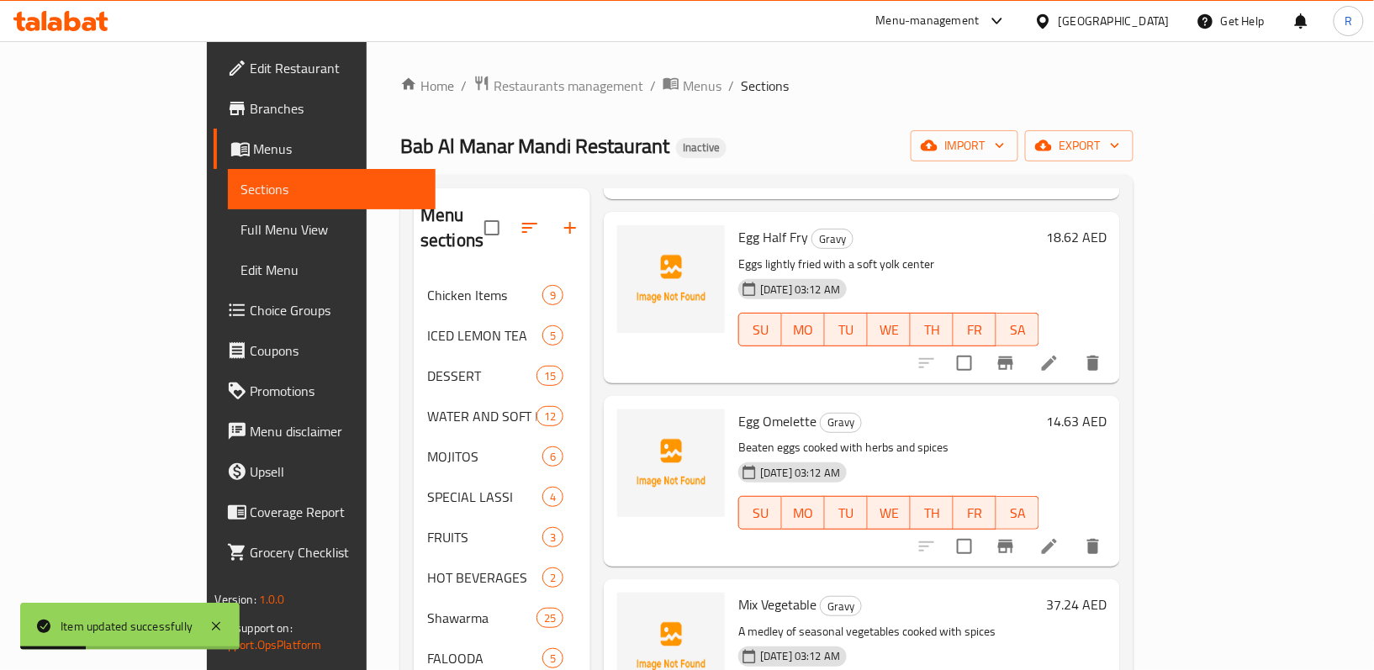
scroll to position [724, 0]
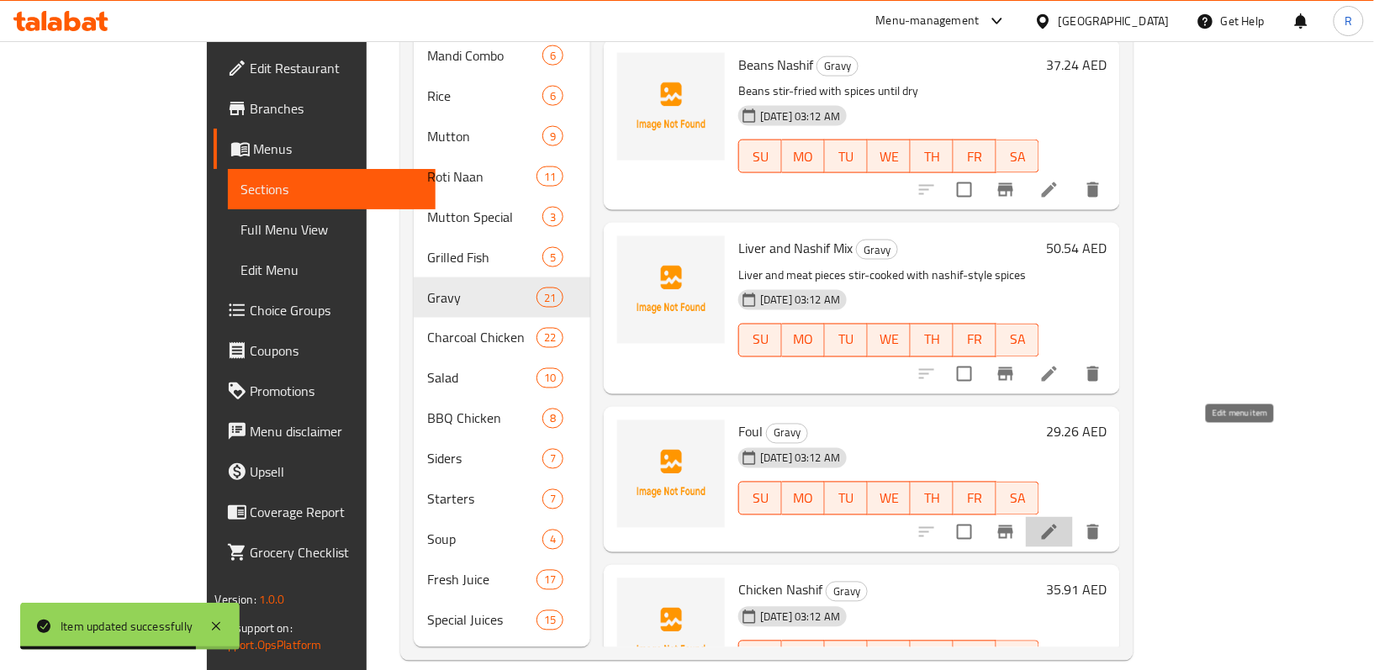
click at [1059, 522] on icon at bounding box center [1049, 532] width 20 height 20
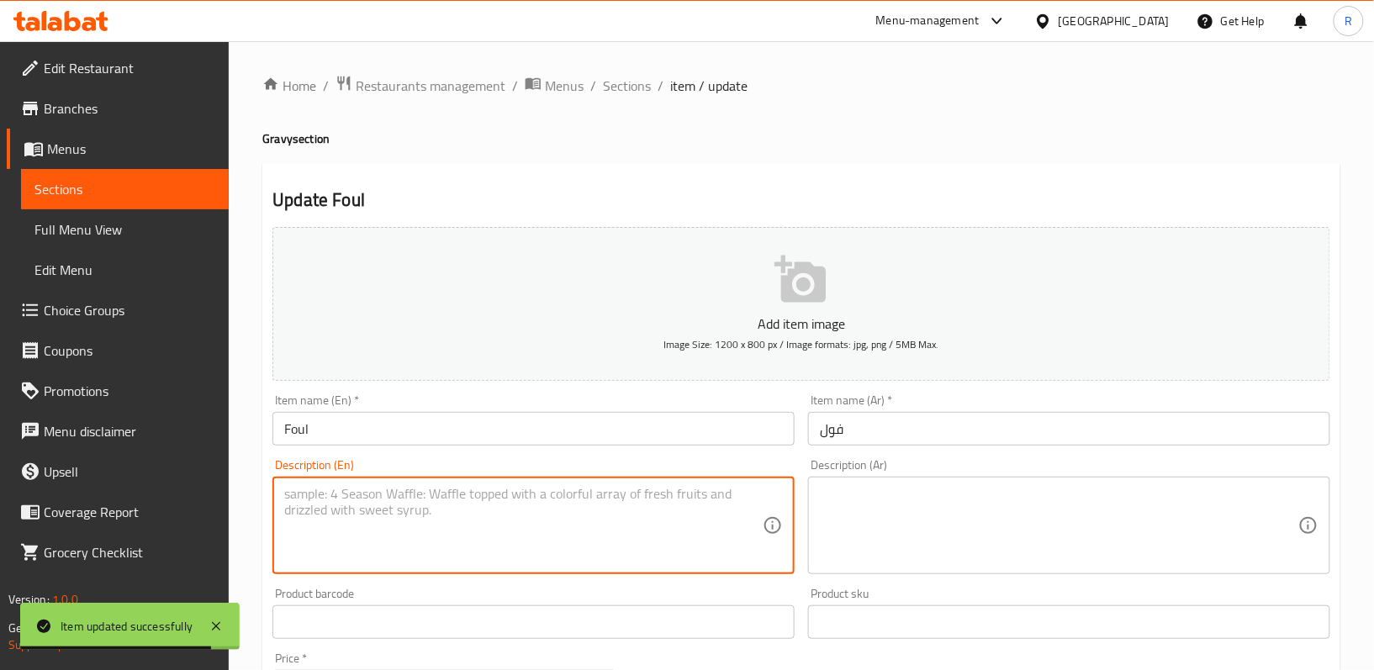
click at [508, 536] on textarea at bounding box center [523, 526] width 478 height 80
paste textarea "Cooked fava beans seasoned with herbs and spices"
click at [539, 505] on textarea "Cooked fava beans seasoned with herbs and spices" at bounding box center [523, 526] width 478 height 80
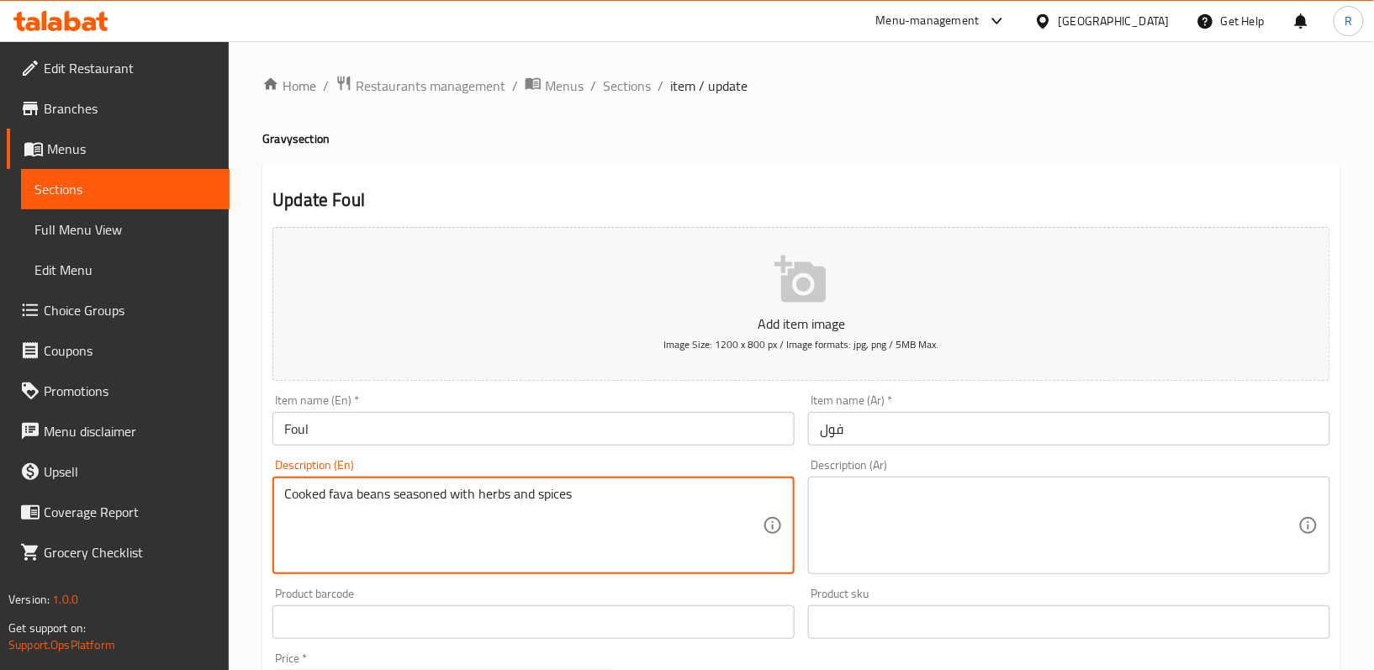
type textarea "Cooked fava beans seasoned with herbs and spices"
click at [943, 540] on textarea at bounding box center [1059, 526] width 478 height 80
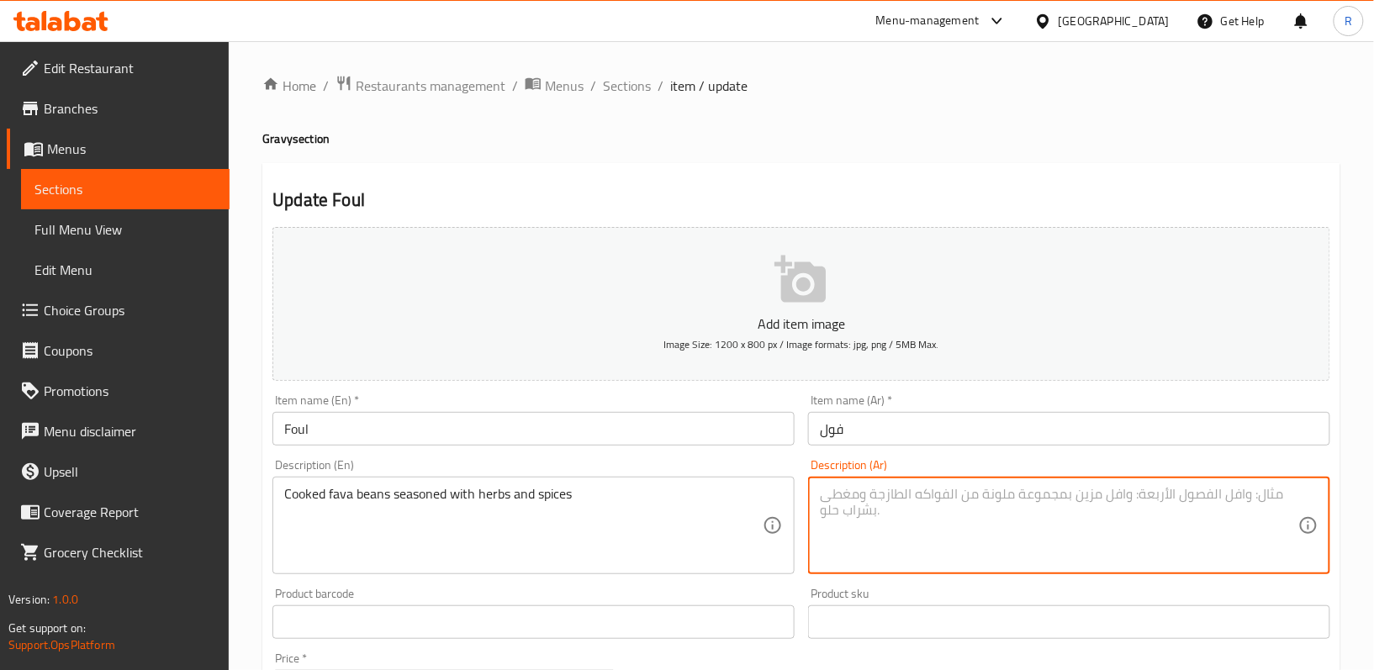
paste textarea "فول مدمس مطبوخ متبل بالأعشاب والتوابل"
type textarea "فول مدمس مطبوخ متبل بالأعشاب والتوابل"
click at [808, 582] on div "Product sku Product sku" at bounding box center [1069, 613] width 536 height 65
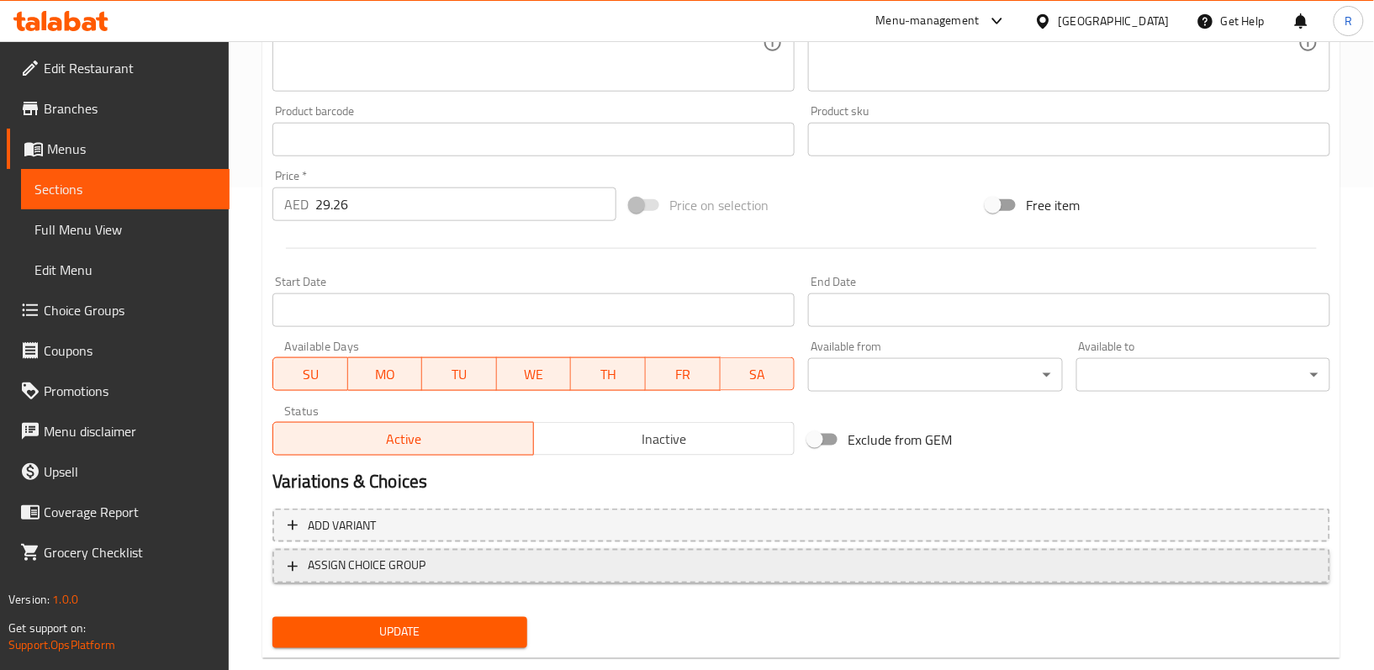
scroll to position [516, 0]
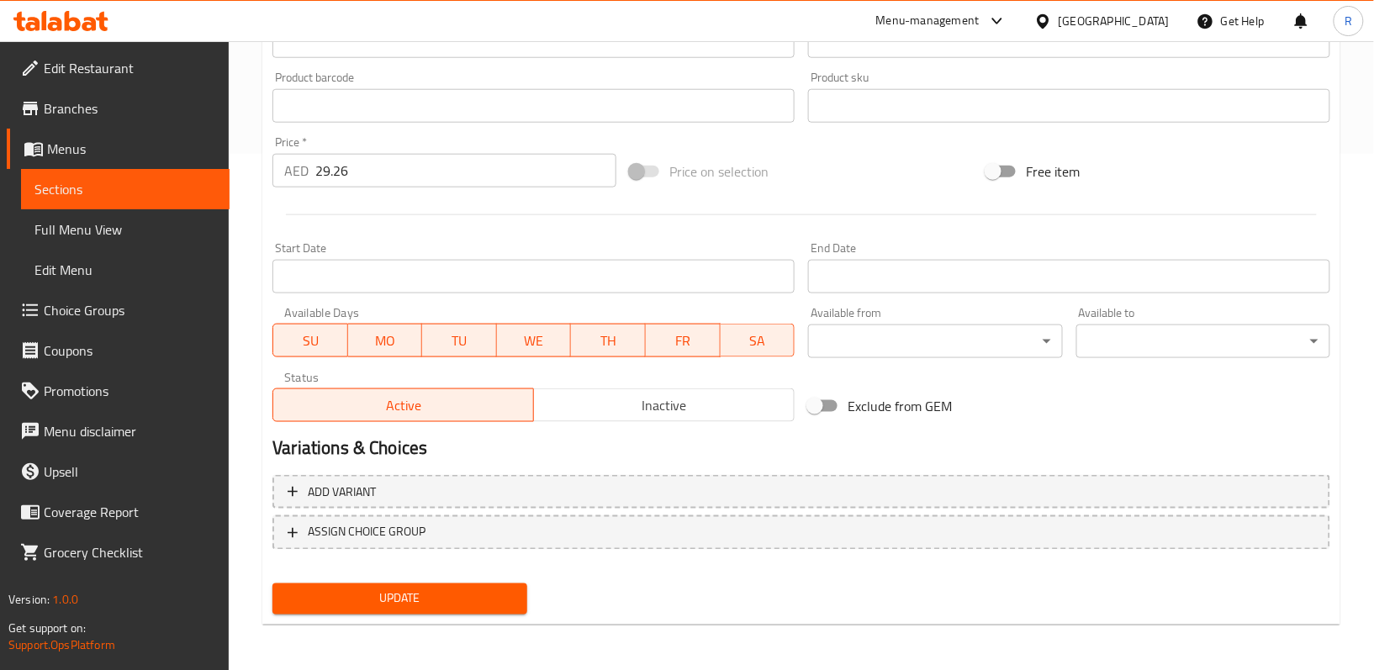
click at [493, 585] on button "Update" at bounding box center [399, 598] width 254 height 31
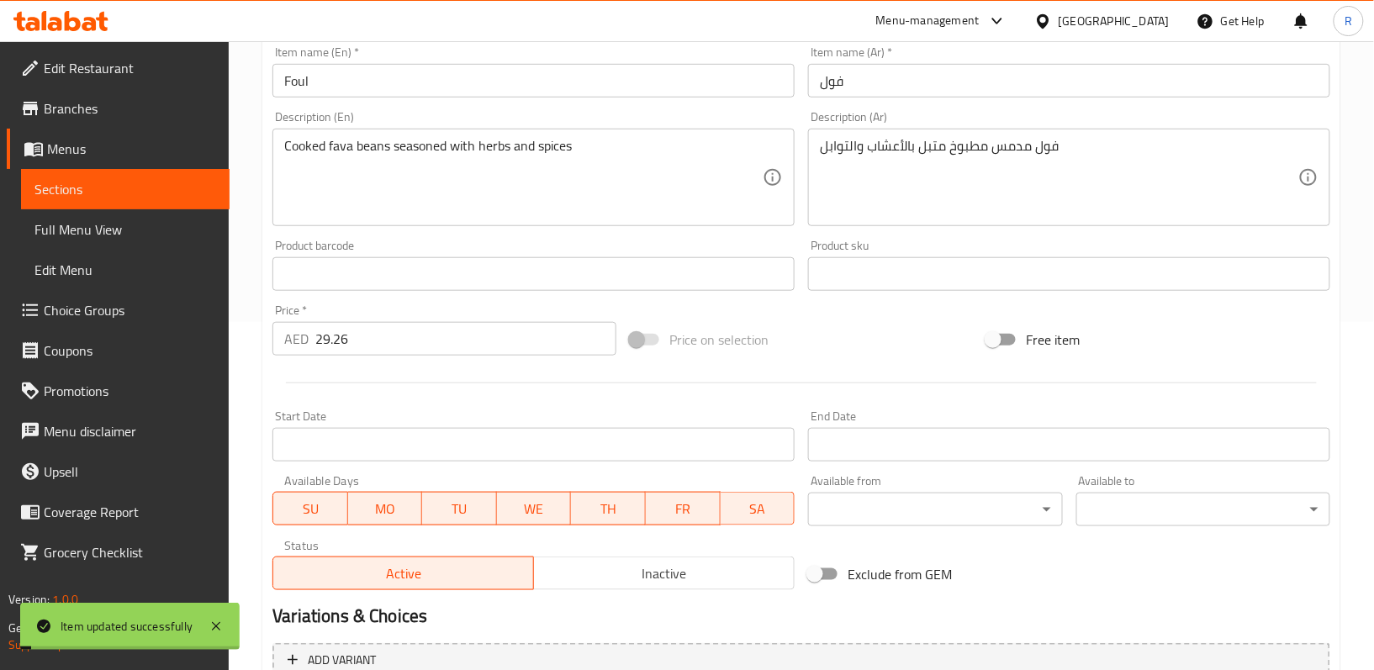
scroll to position [0, 0]
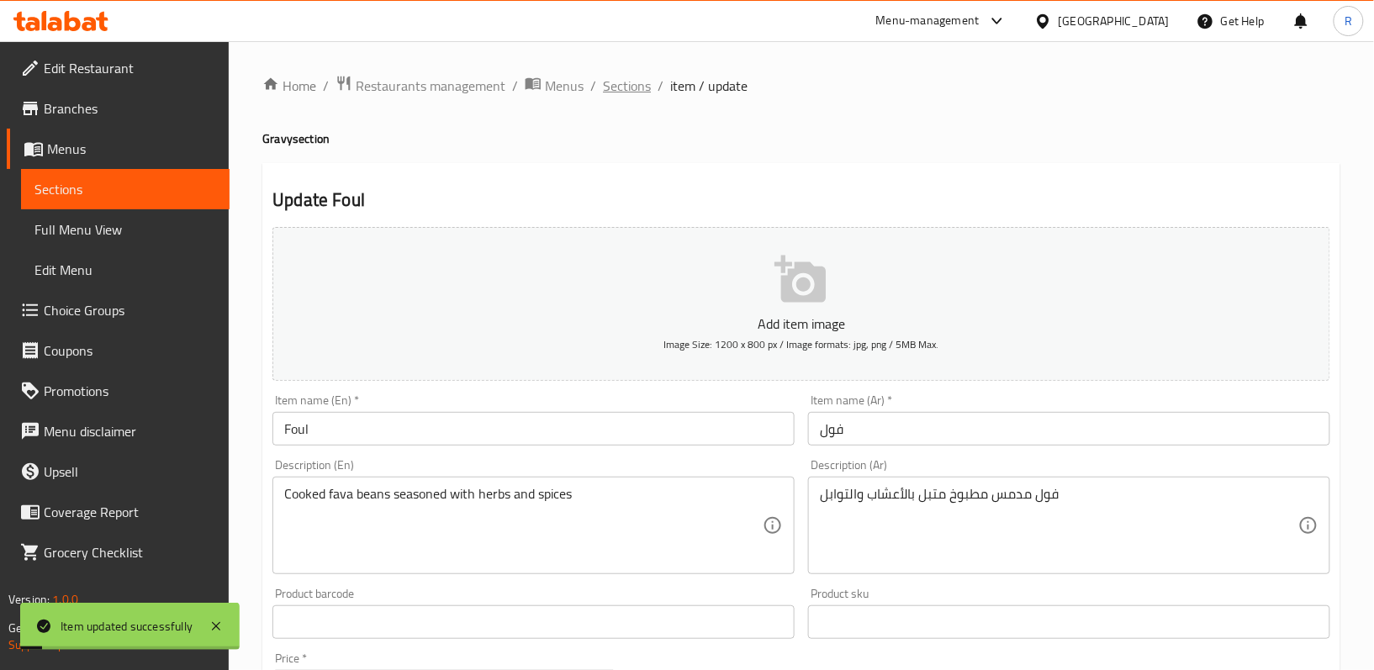
click at [616, 84] on span "Sections" at bounding box center [627, 86] width 48 height 20
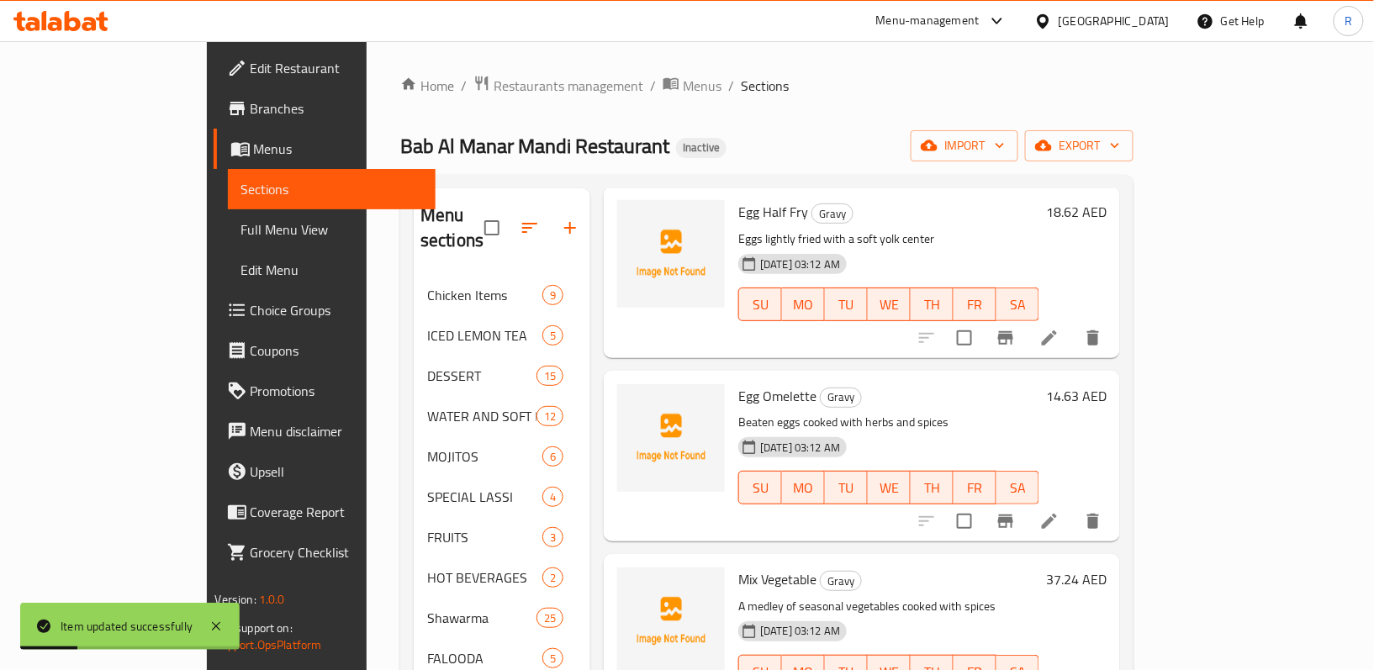
scroll to position [724, 0]
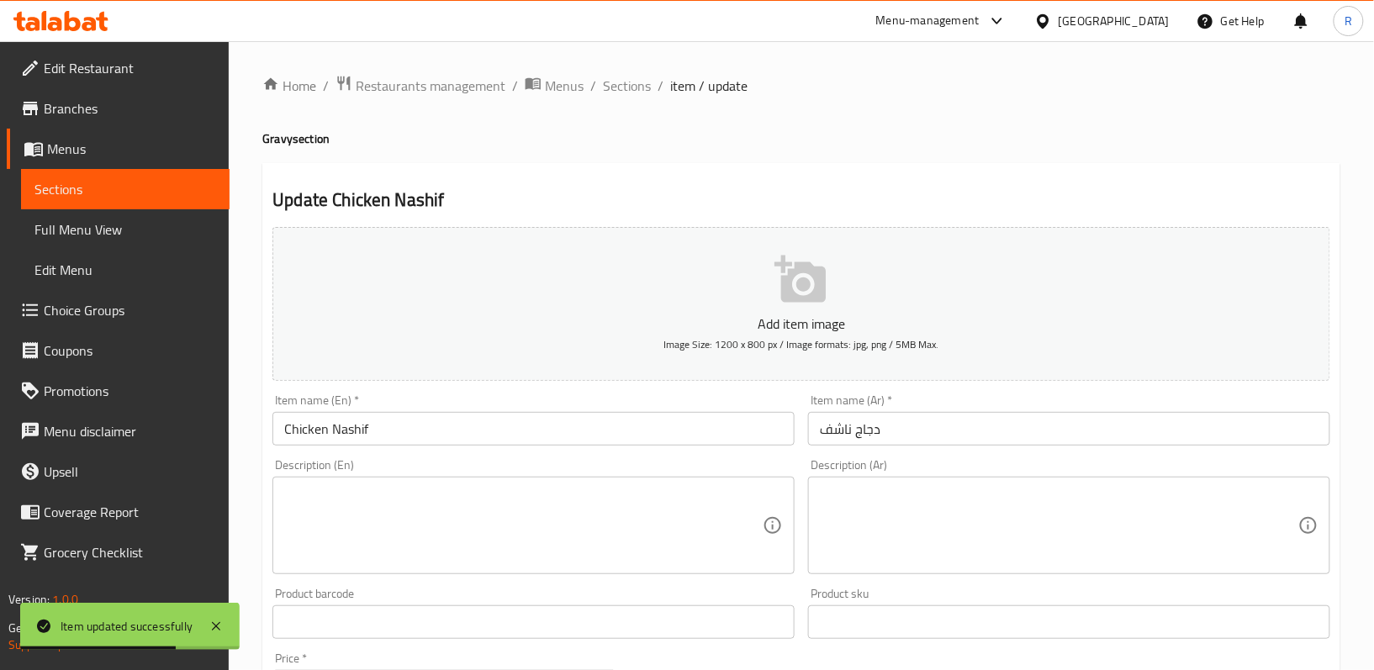
drag, startPoint x: 671, startPoint y: 482, endPoint x: 676, endPoint y: 501, distance: 20.0
click at [673, 493] on div "Description (En)" at bounding box center [533, 526] width 522 height 98
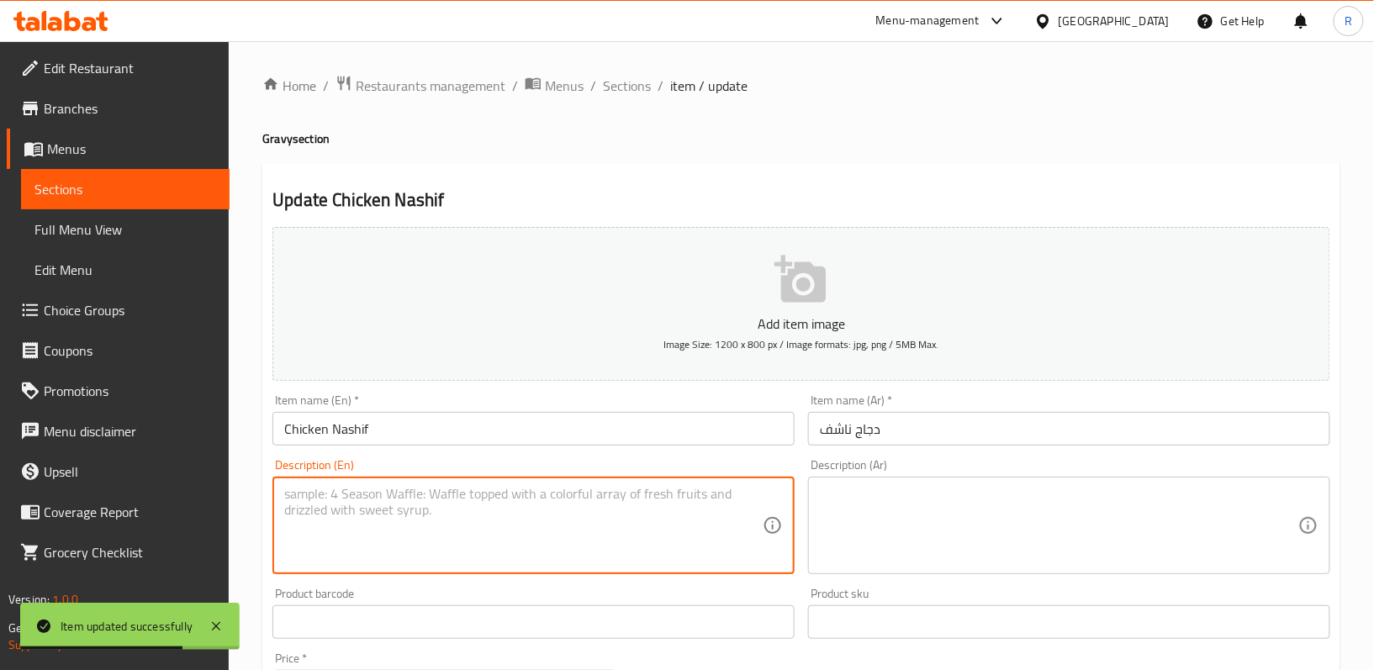
paste textarea "Chicken pieces stir-fried with spices"
type textarea "Chicken pieces stir-fried with spices"
click at [903, 513] on textarea at bounding box center [1059, 526] width 478 height 80
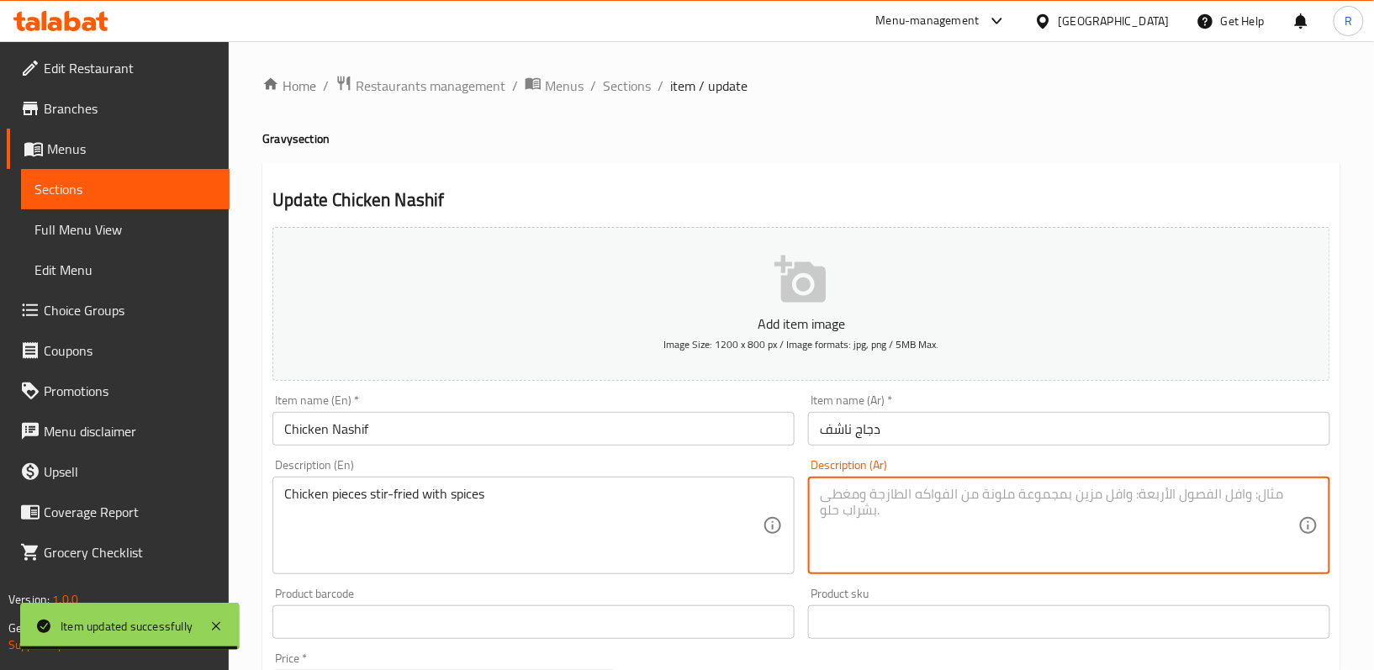
paste textarea "قطع دجاج مقلية مع التوابل"
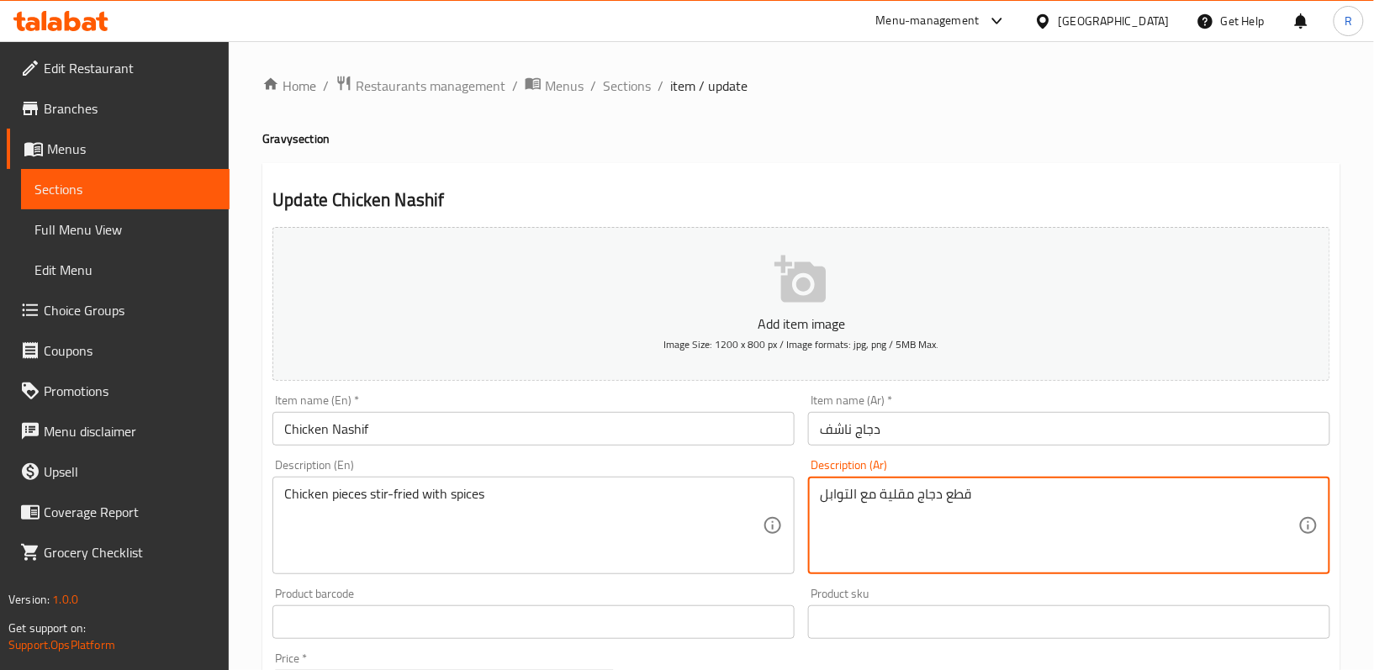
type textarea "قطع دجاج مقلية مع التوابل"
click at [795, 585] on div "Product barcode Product barcode" at bounding box center [534, 613] width 536 height 65
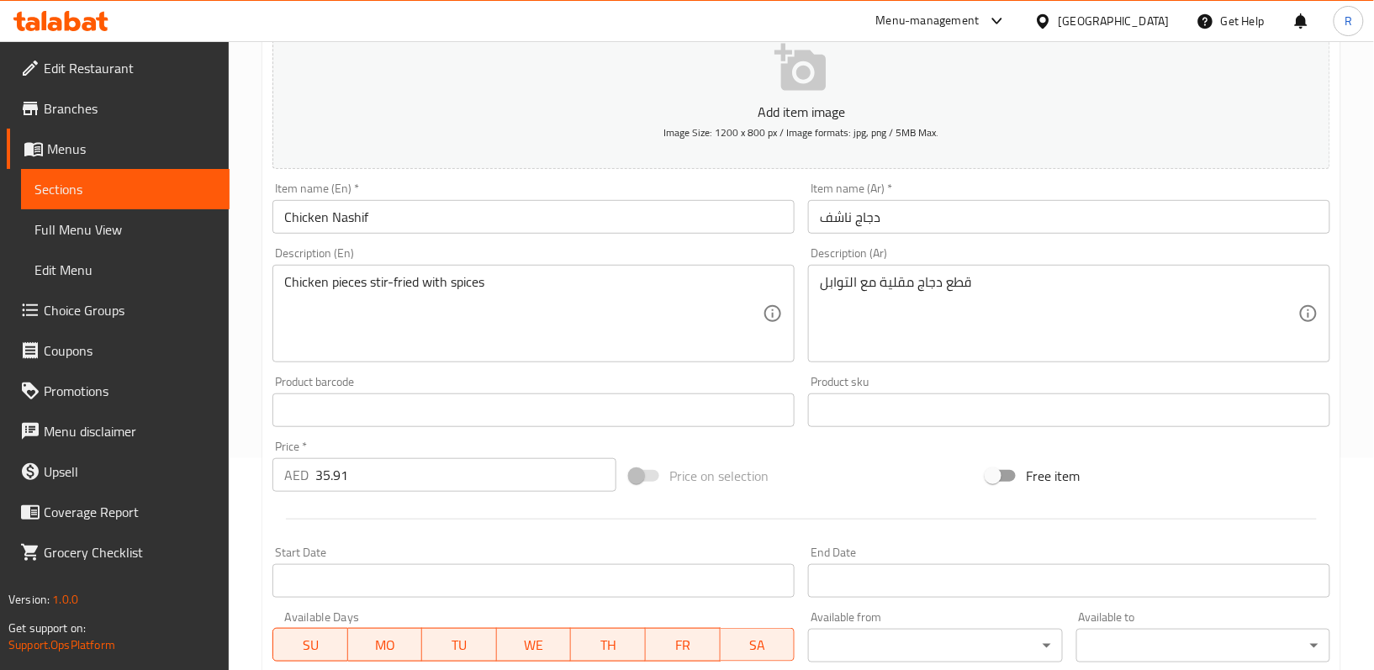
scroll to position [516, 0]
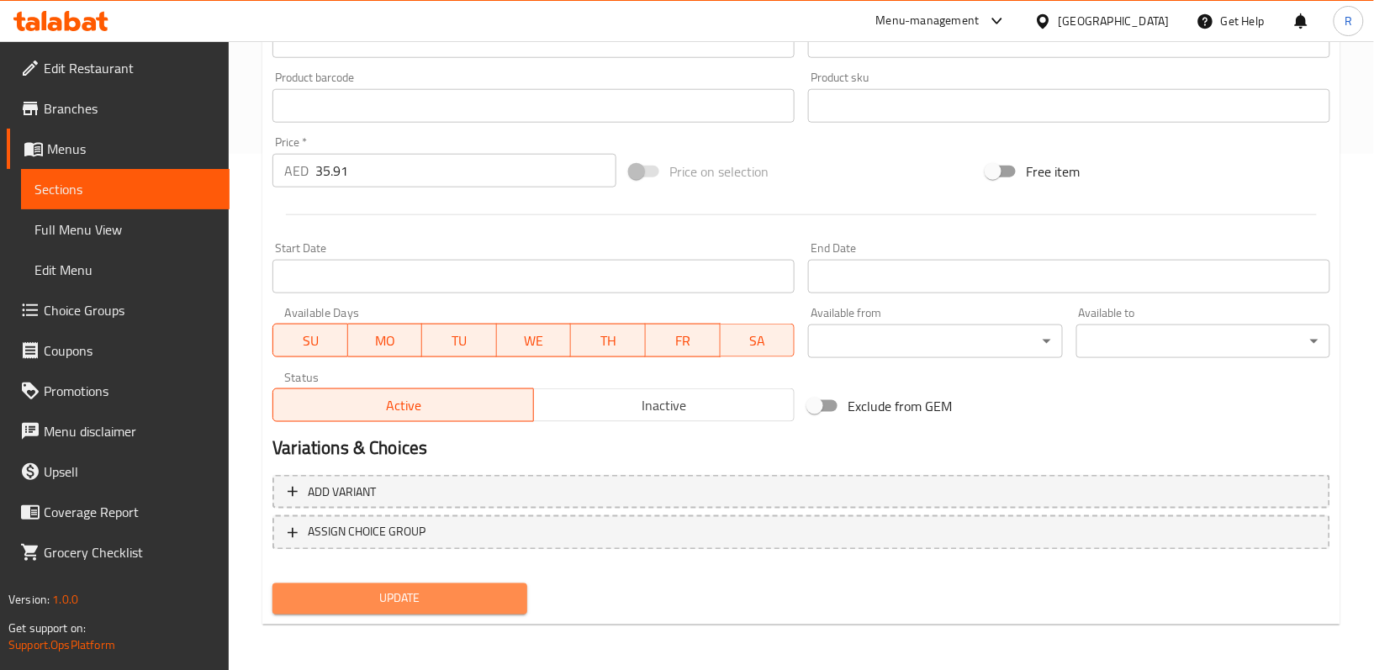
click at [462, 594] on span "Update" at bounding box center [399, 599] width 227 height 21
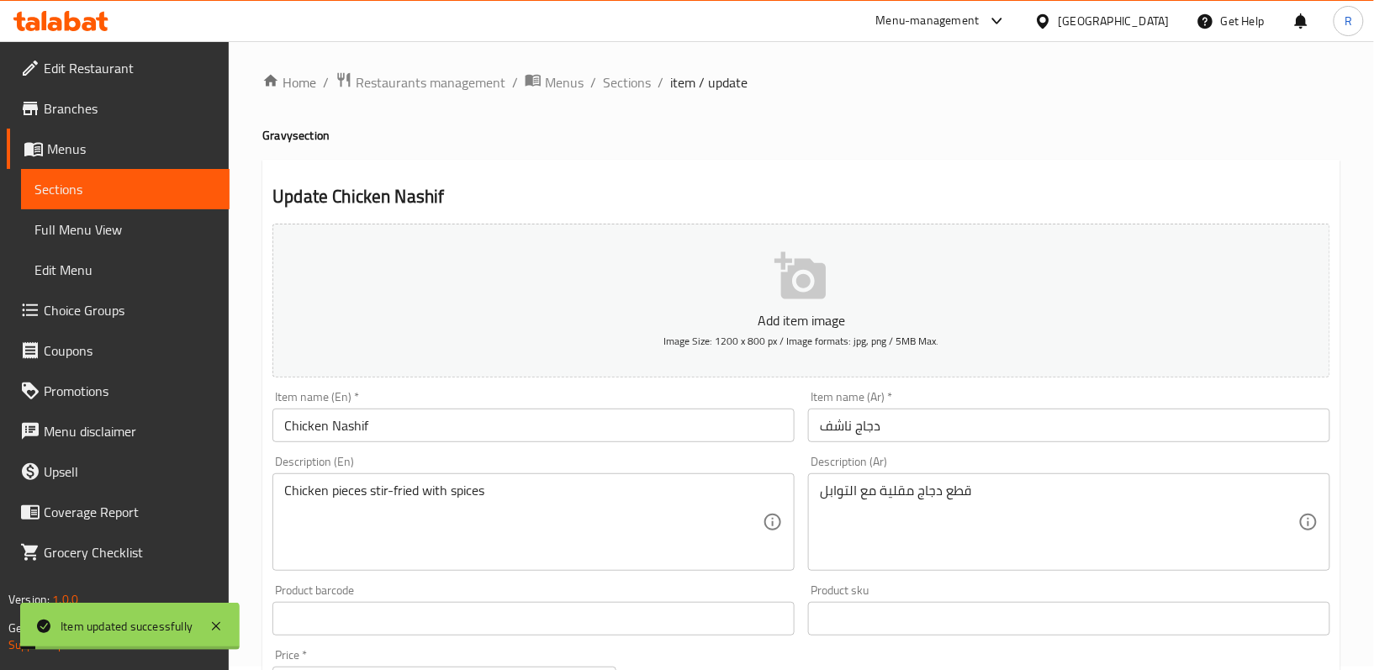
scroll to position [0, 0]
click at [624, 91] on span "Sections" at bounding box center [627, 86] width 48 height 20
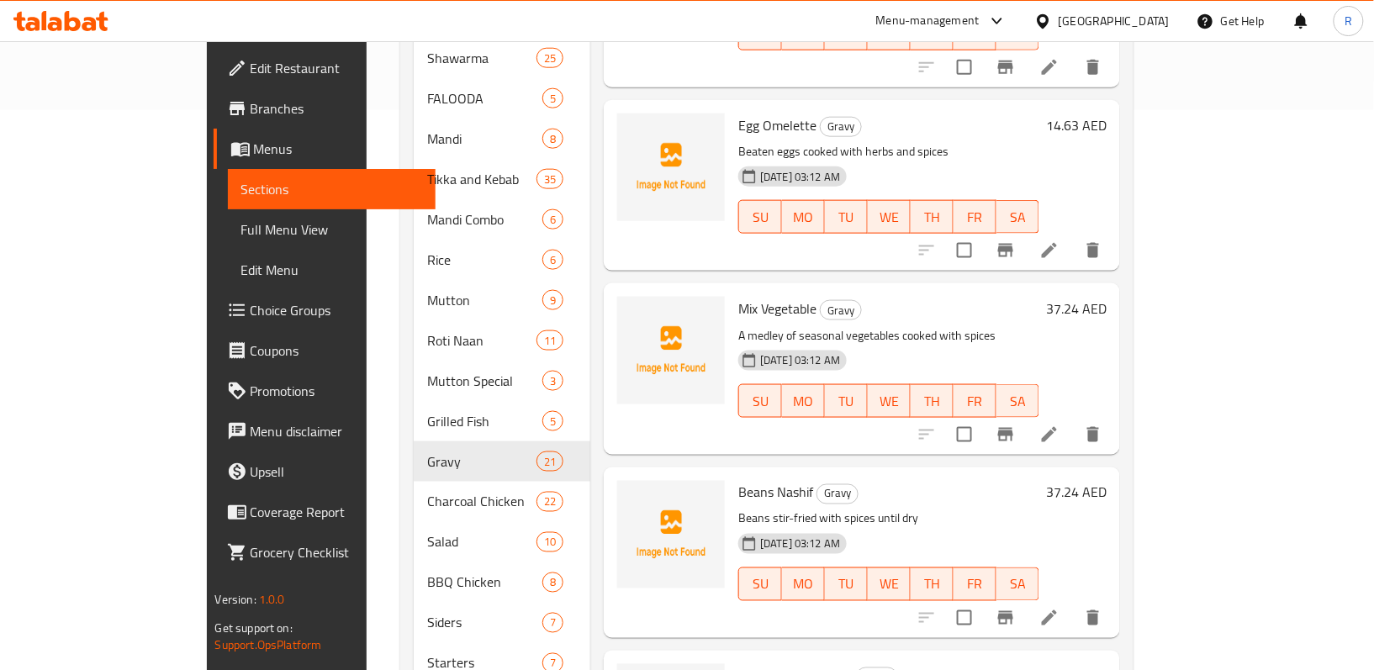
scroll to position [2466, 0]
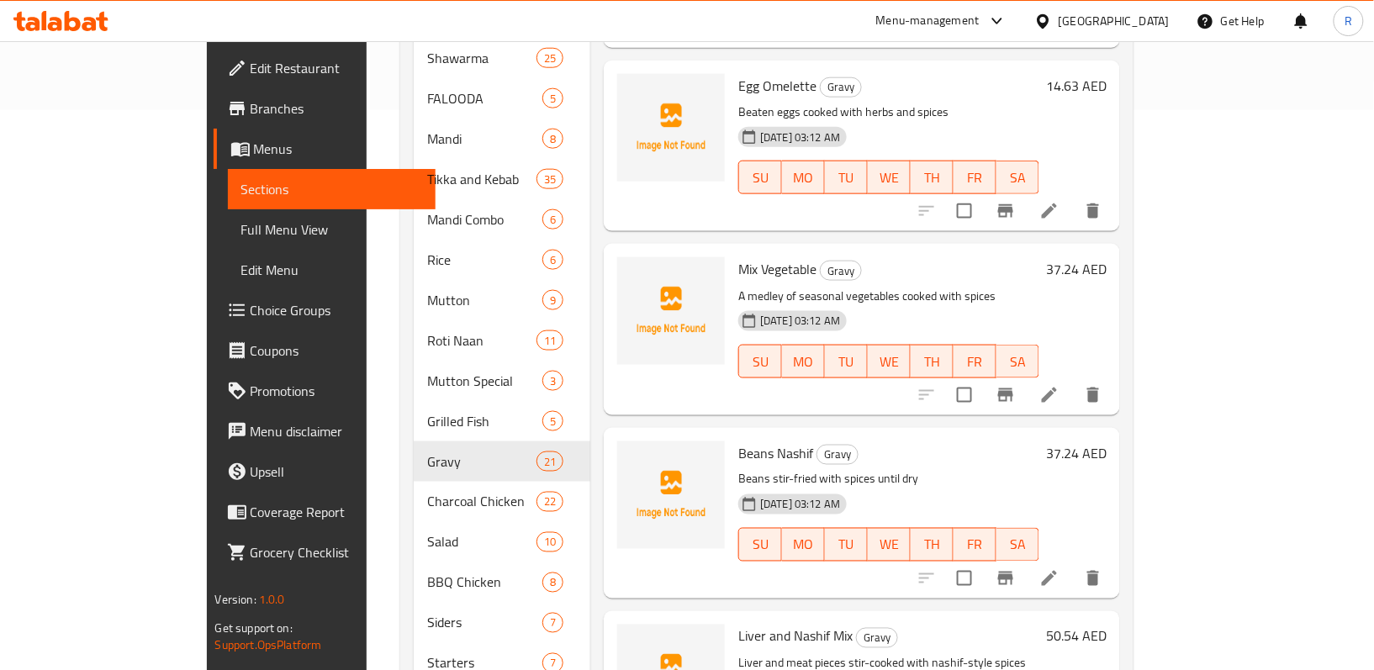
click at [241, 232] on span "Full Menu View" at bounding box center [332, 229] width 182 height 20
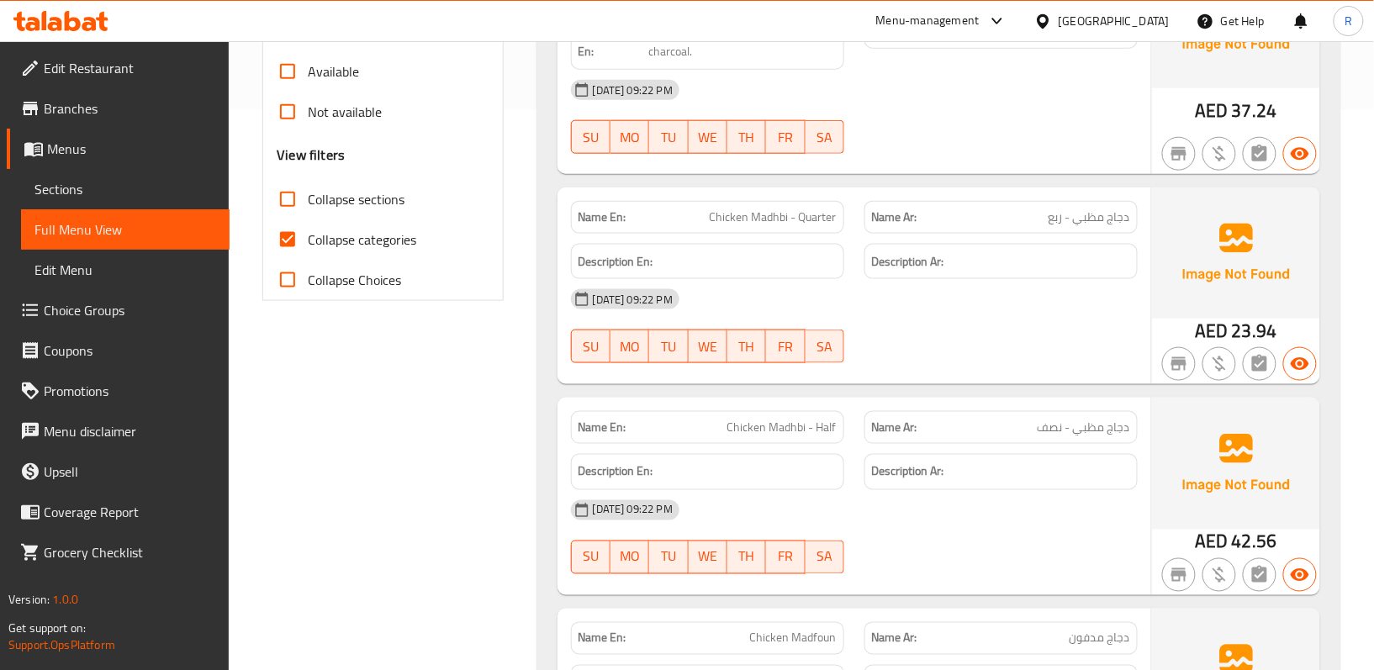
click at [297, 212] on input "Collapse sections" at bounding box center [287, 199] width 40 height 40
checkbox input "true"
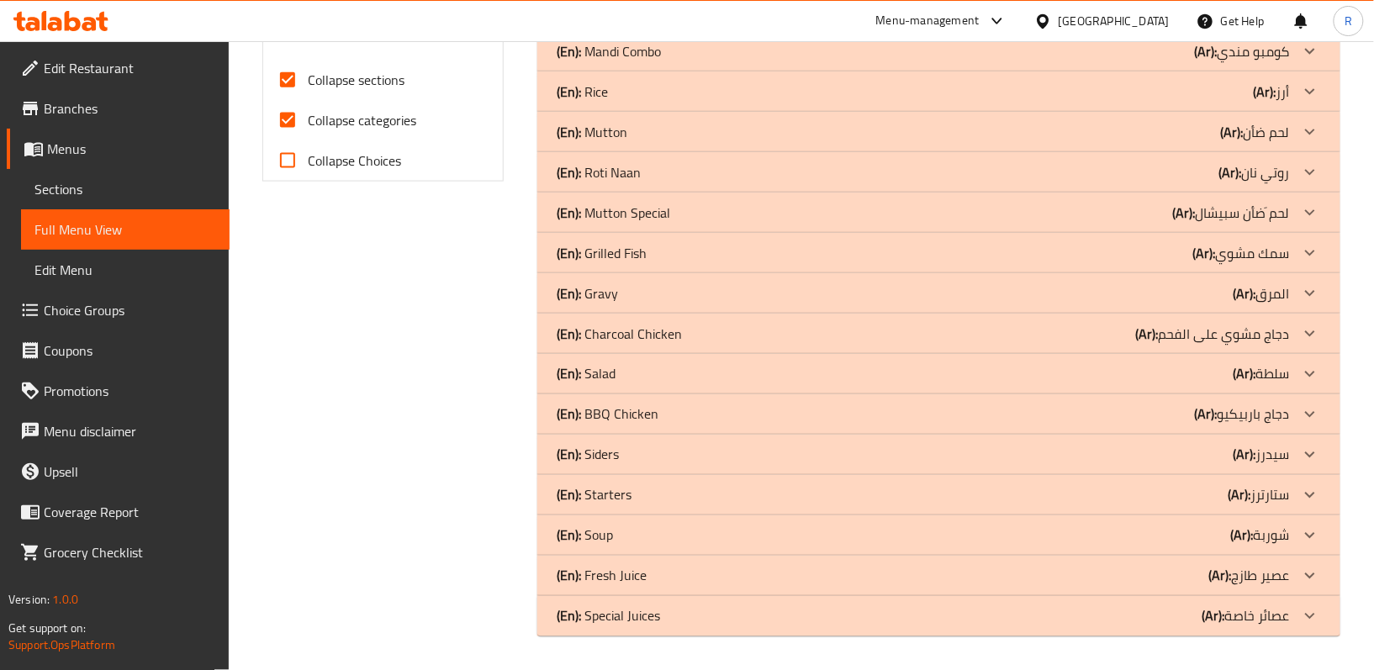
scroll to position [680, 0]
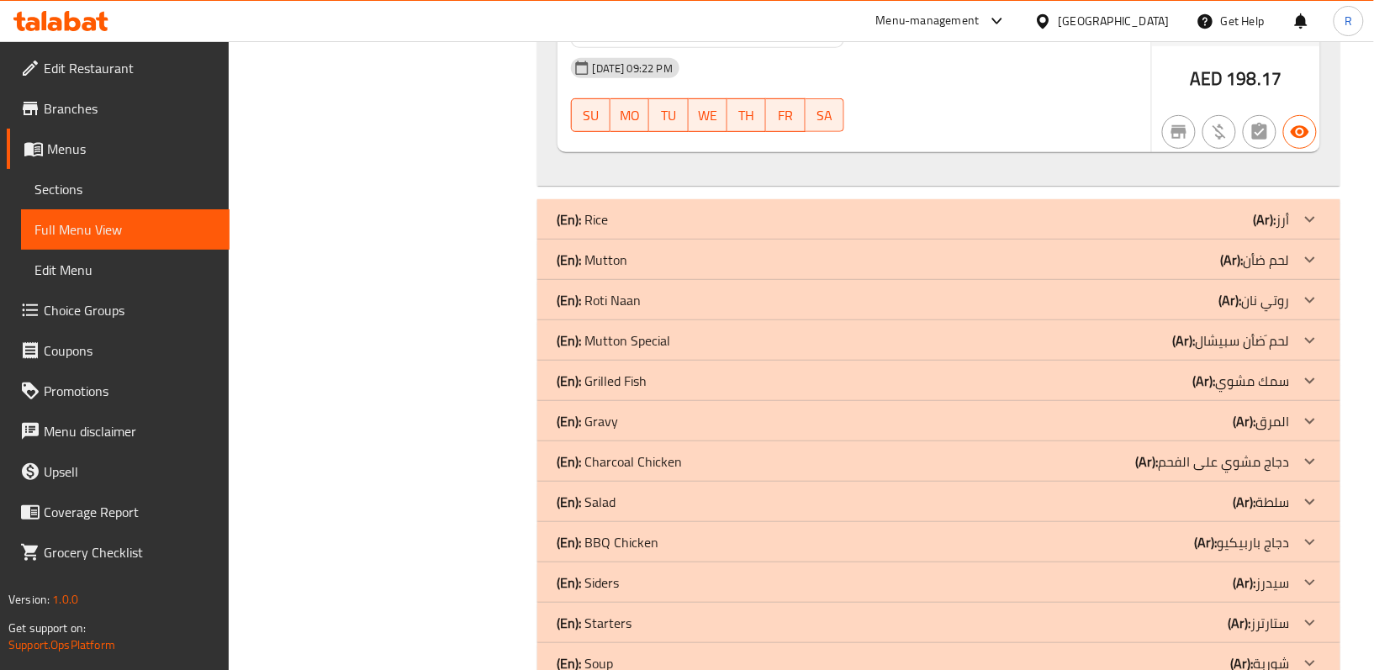
scroll to position [2362, 0]
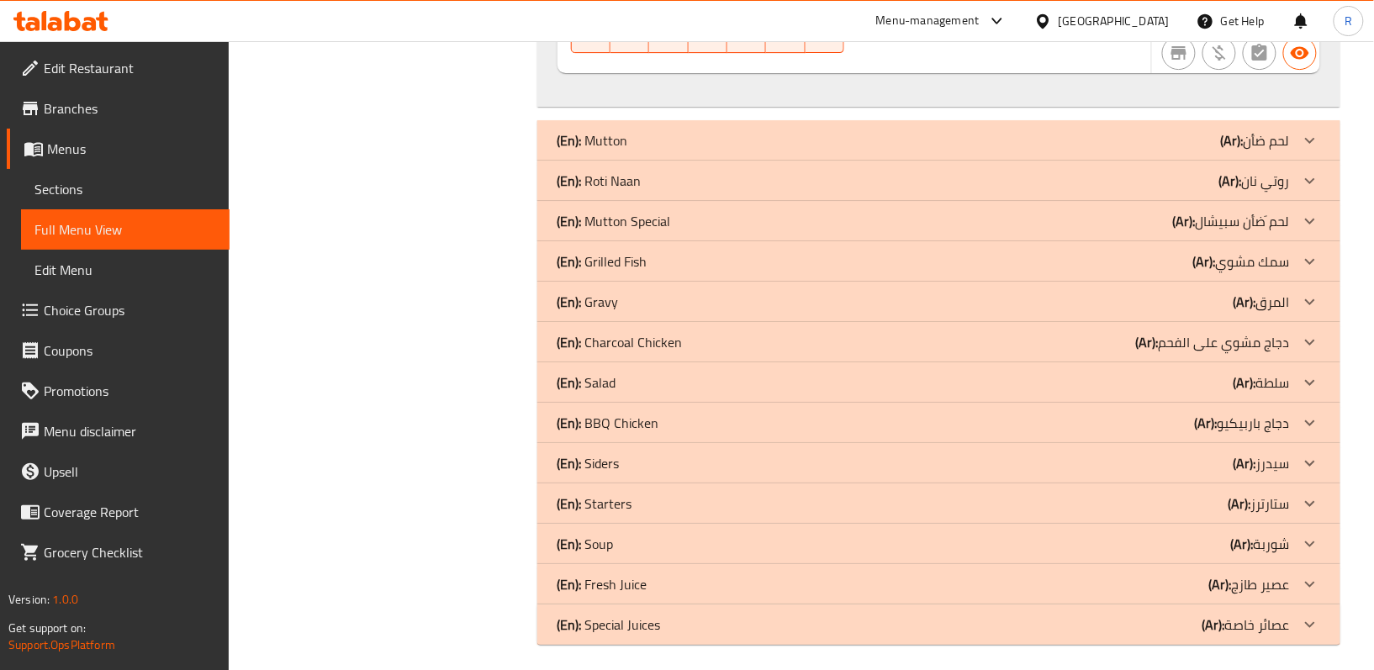
scroll to position [3852, 0]
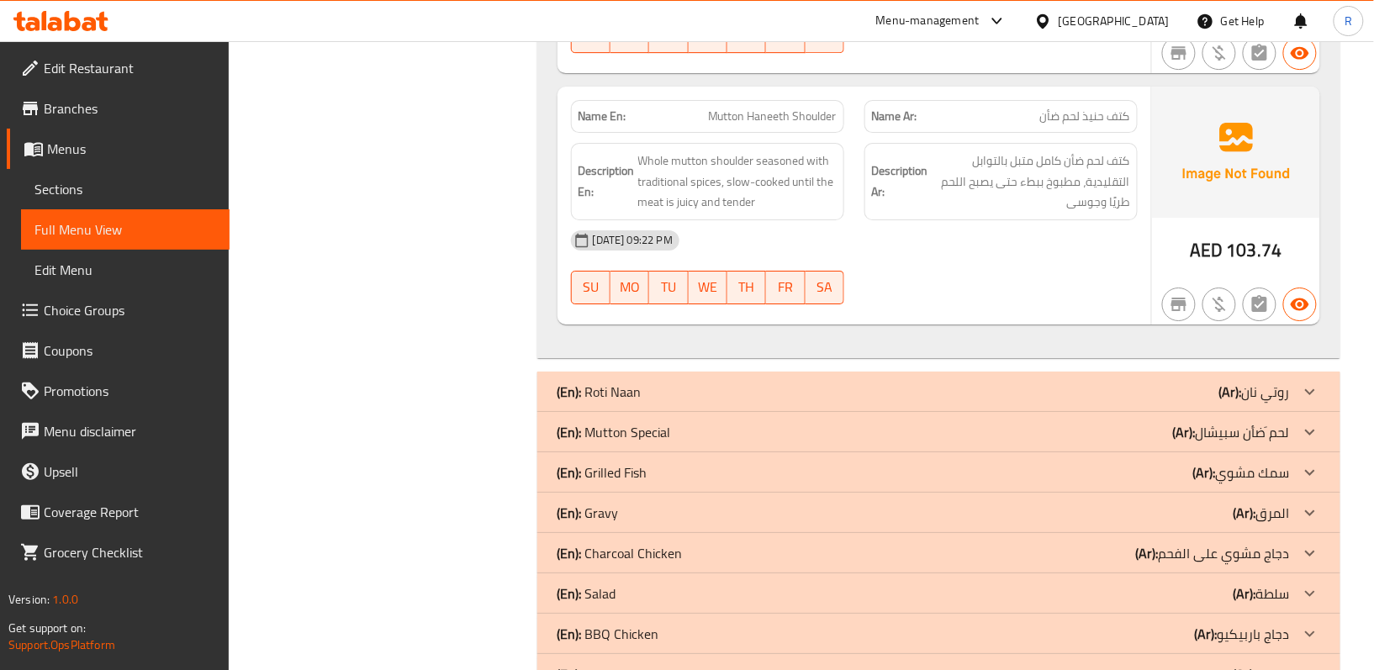
scroll to position [6092, 0]
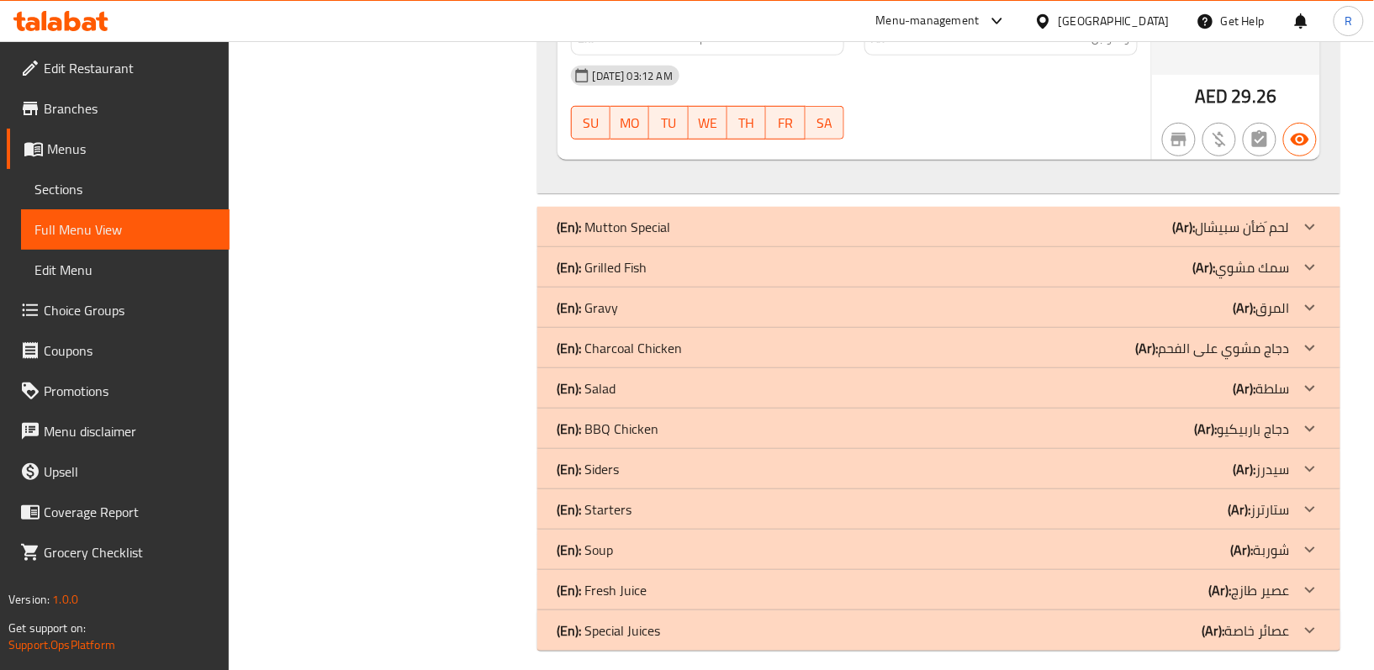
scroll to position [8590, 0]
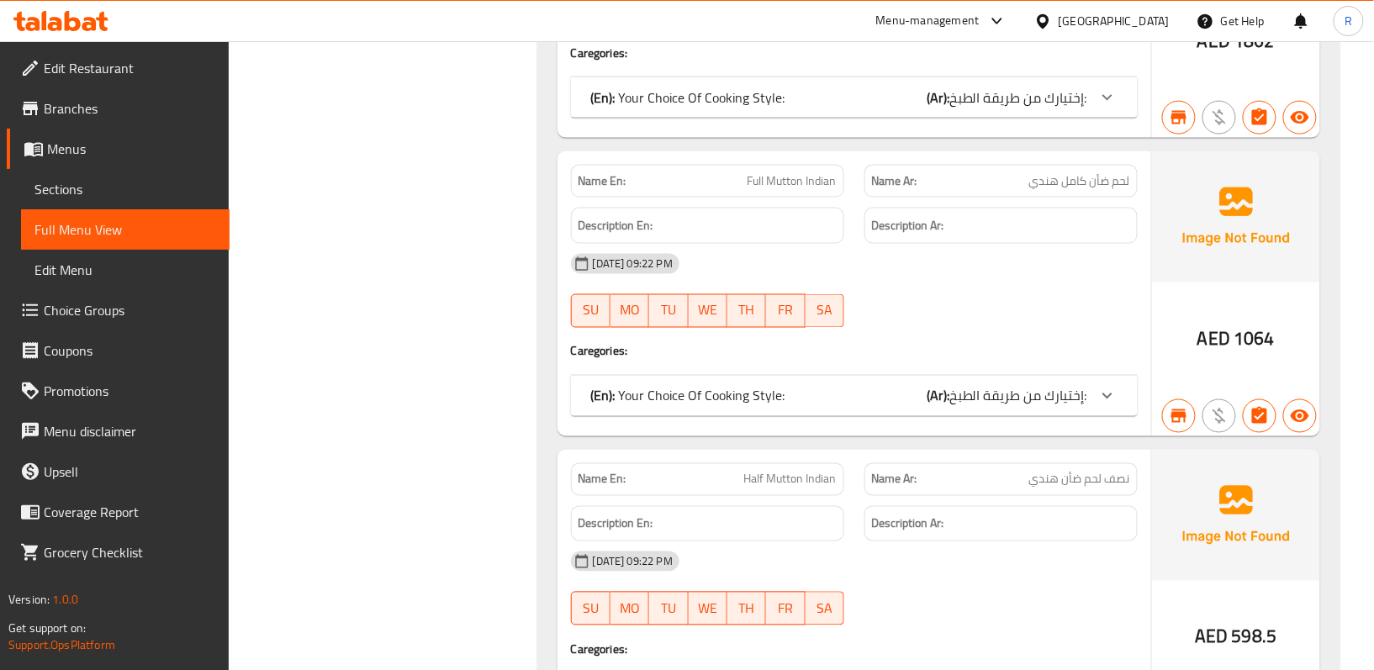
scroll to position [9038, 0]
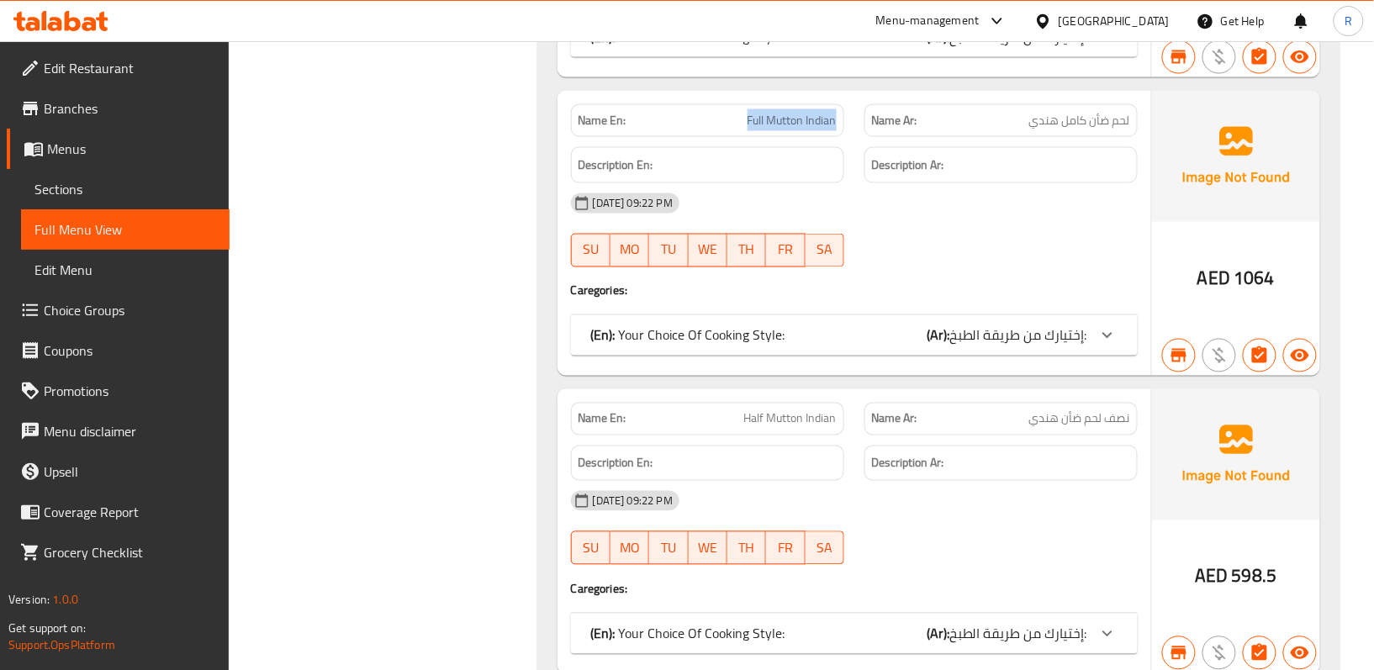
drag, startPoint x: 723, startPoint y: 138, endPoint x: 842, endPoint y: 136, distance: 118.6
copy span "Full Mutton Indian"
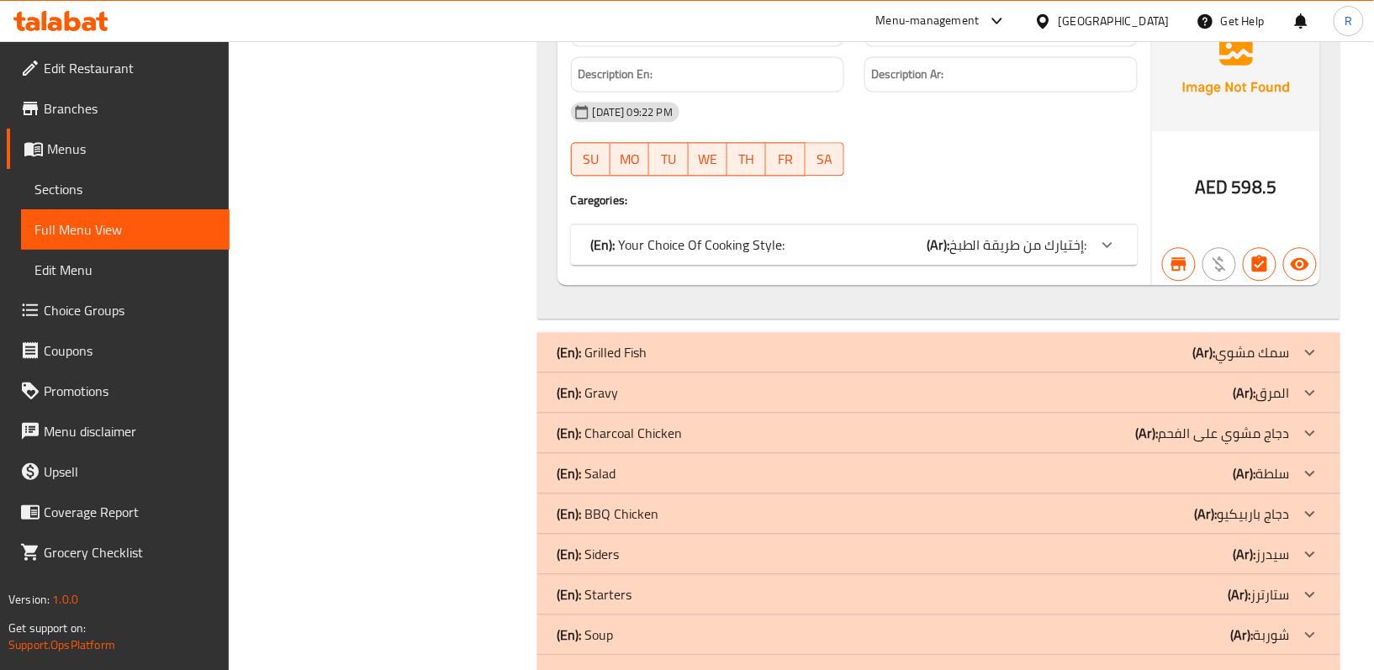
scroll to position [9487, 0]
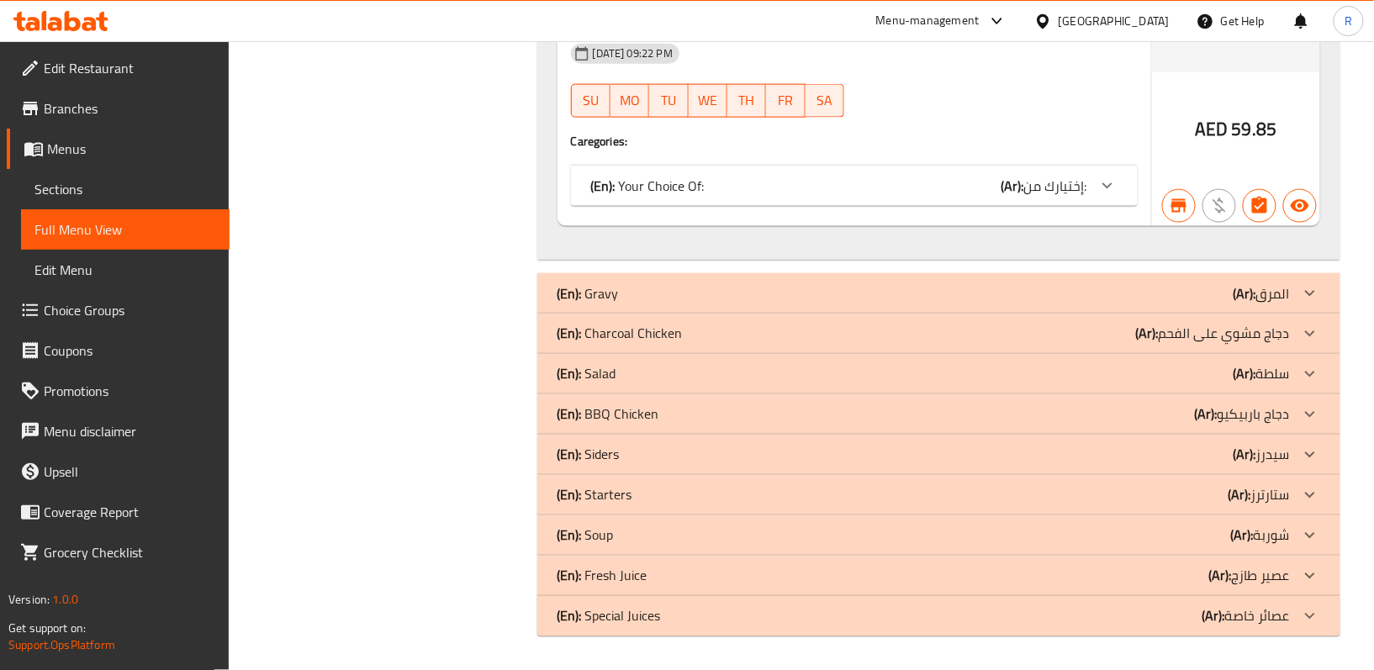
scroll to position [11022, 0]
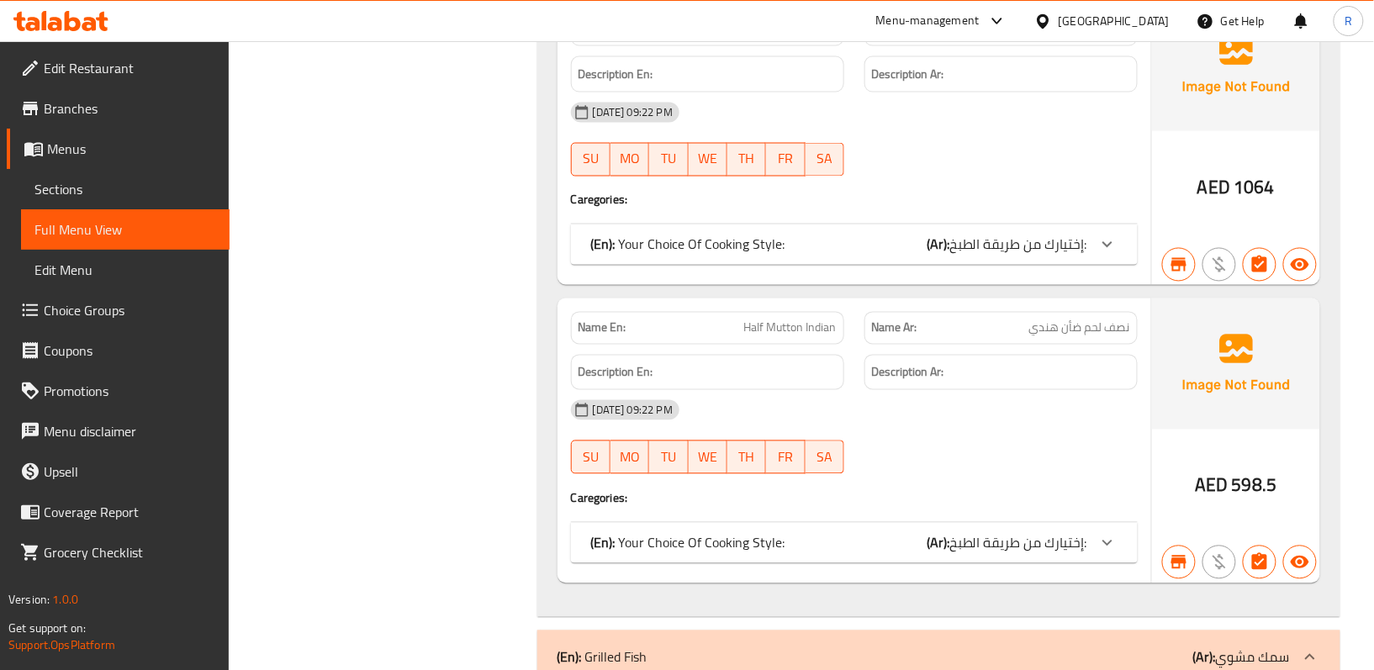
scroll to position [8892, 0]
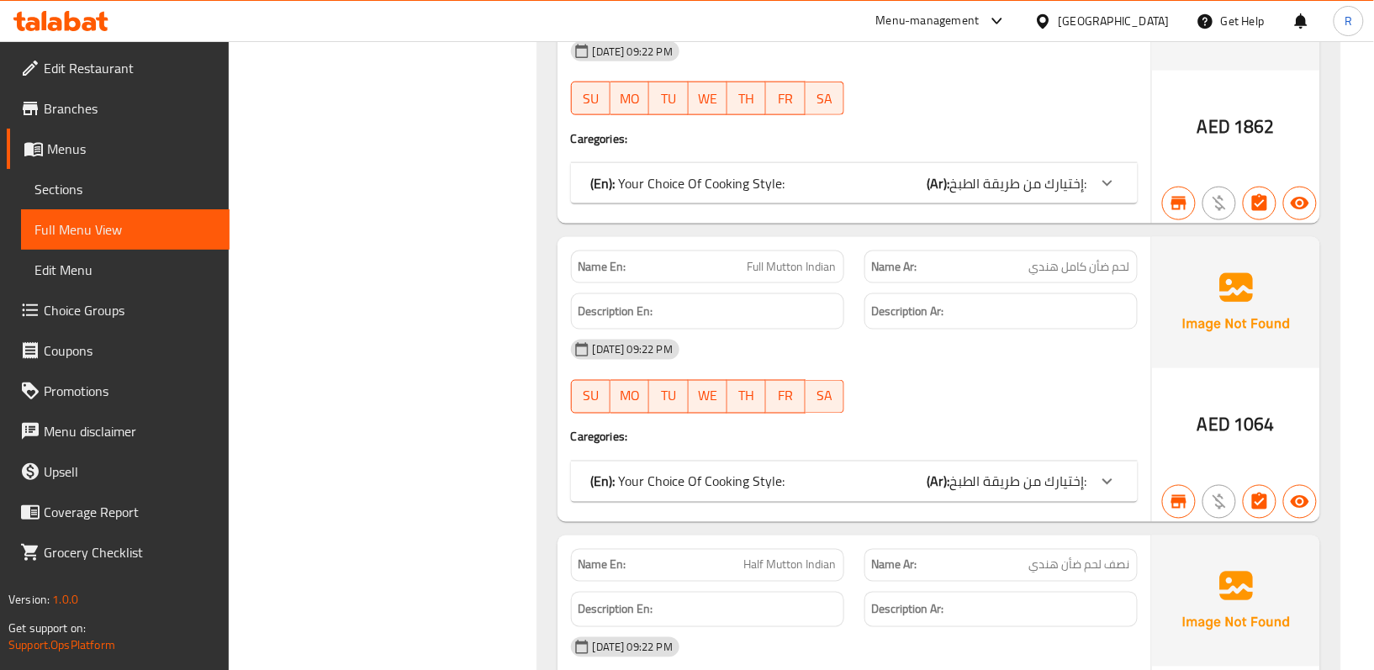
click at [113, 149] on span "Menus" at bounding box center [131, 149] width 169 height 20
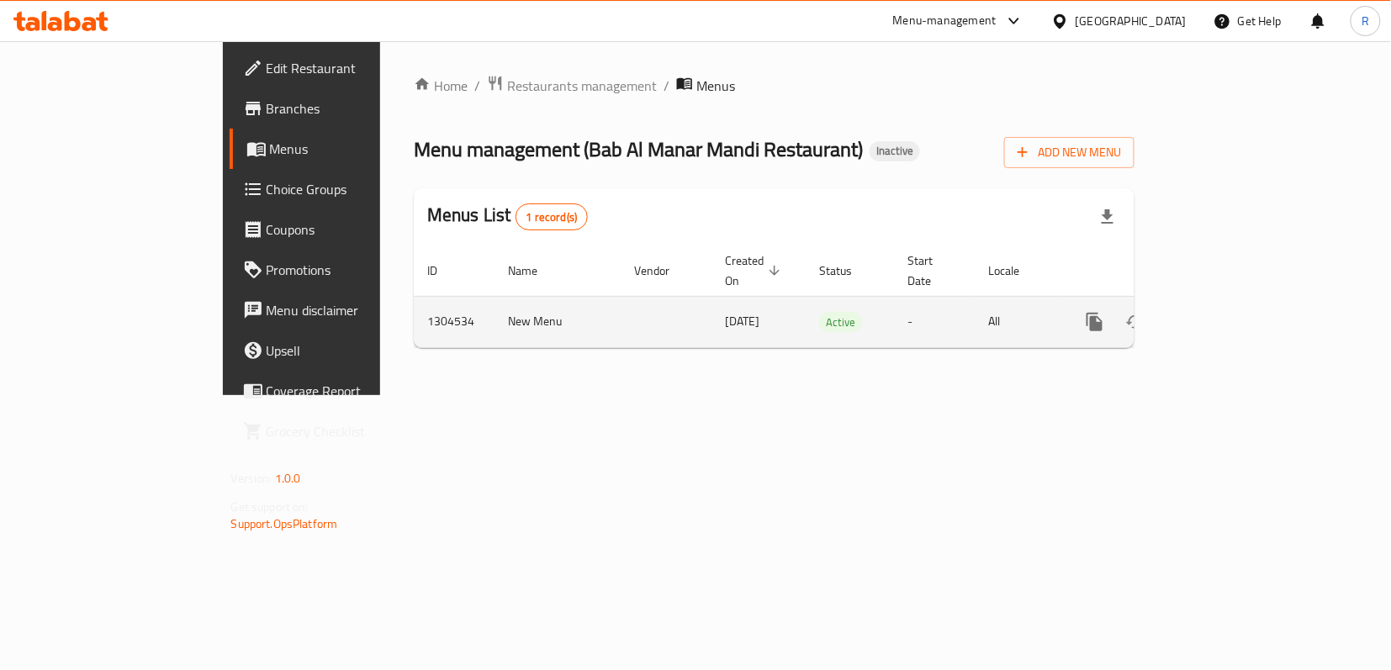
click at [1226, 312] on icon "enhanced table" at bounding box center [1216, 322] width 20 height 20
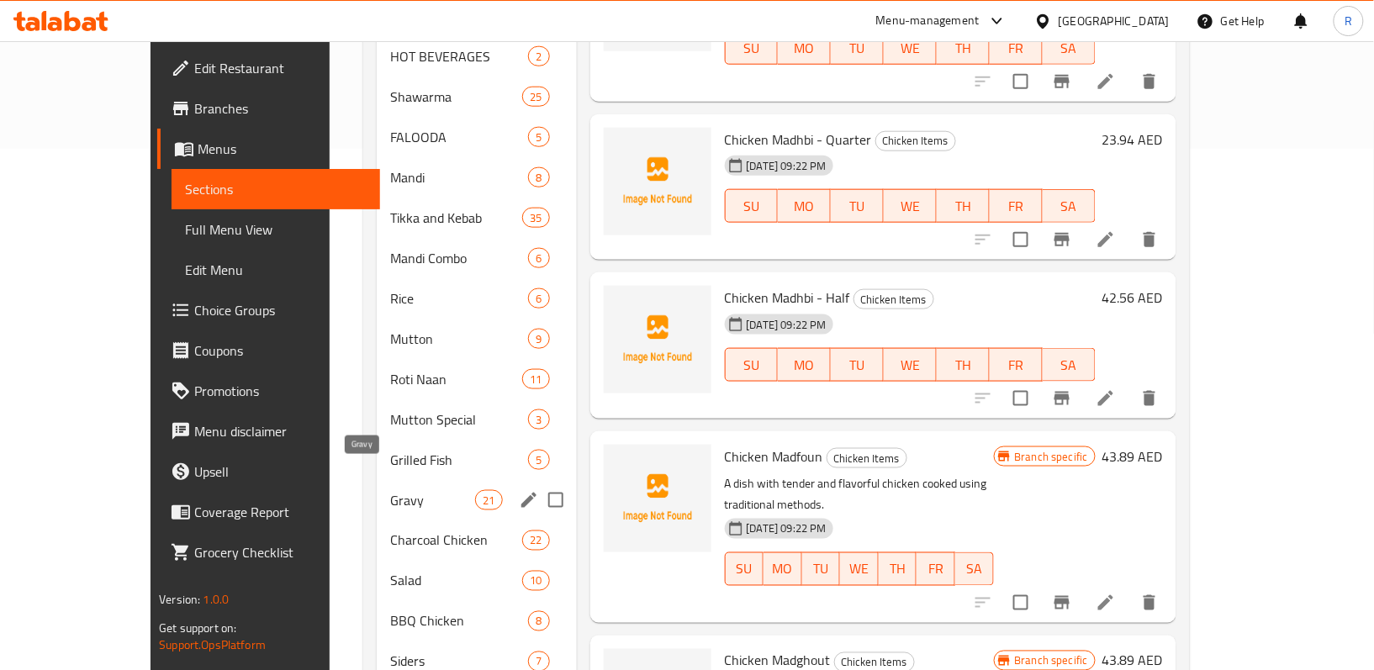
scroll to position [560, 0]
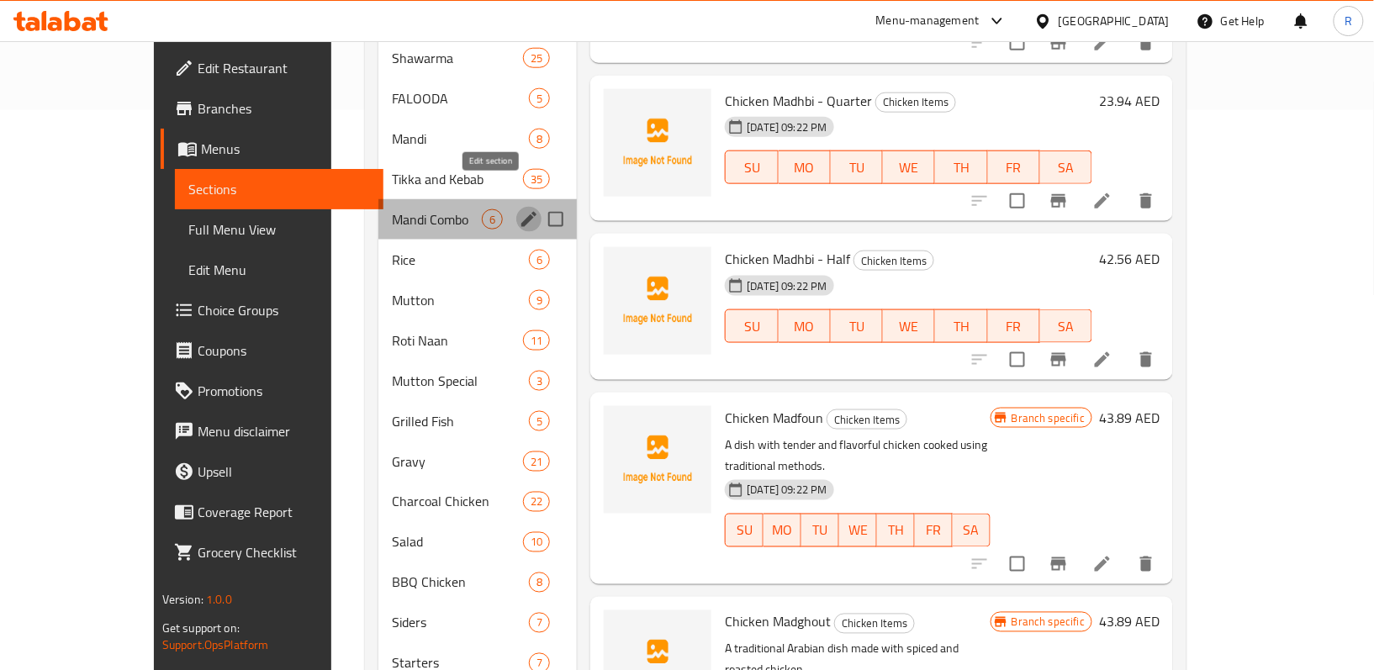
click at [519, 209] on icon "edit" at bounding box center [529, 219] width 20 height 20
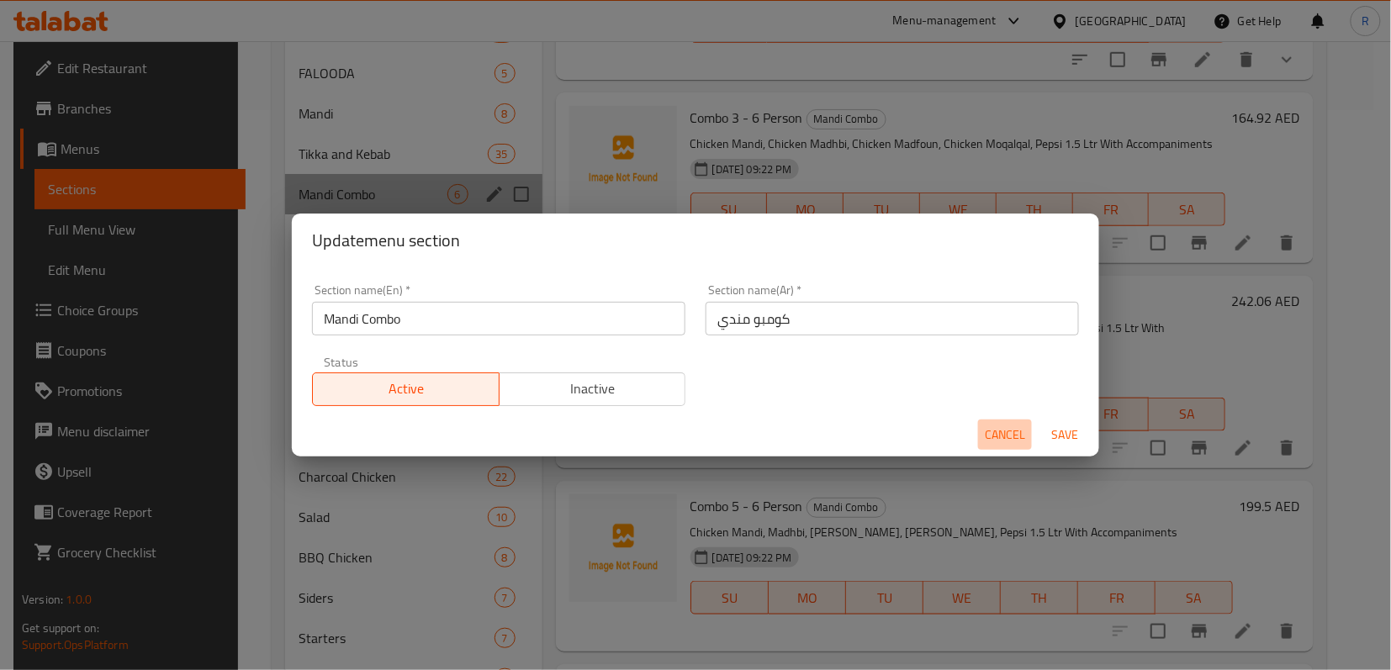
click at [985, 434] on span "Cancel" at bounding box center [1005, 435] width 40 height 21
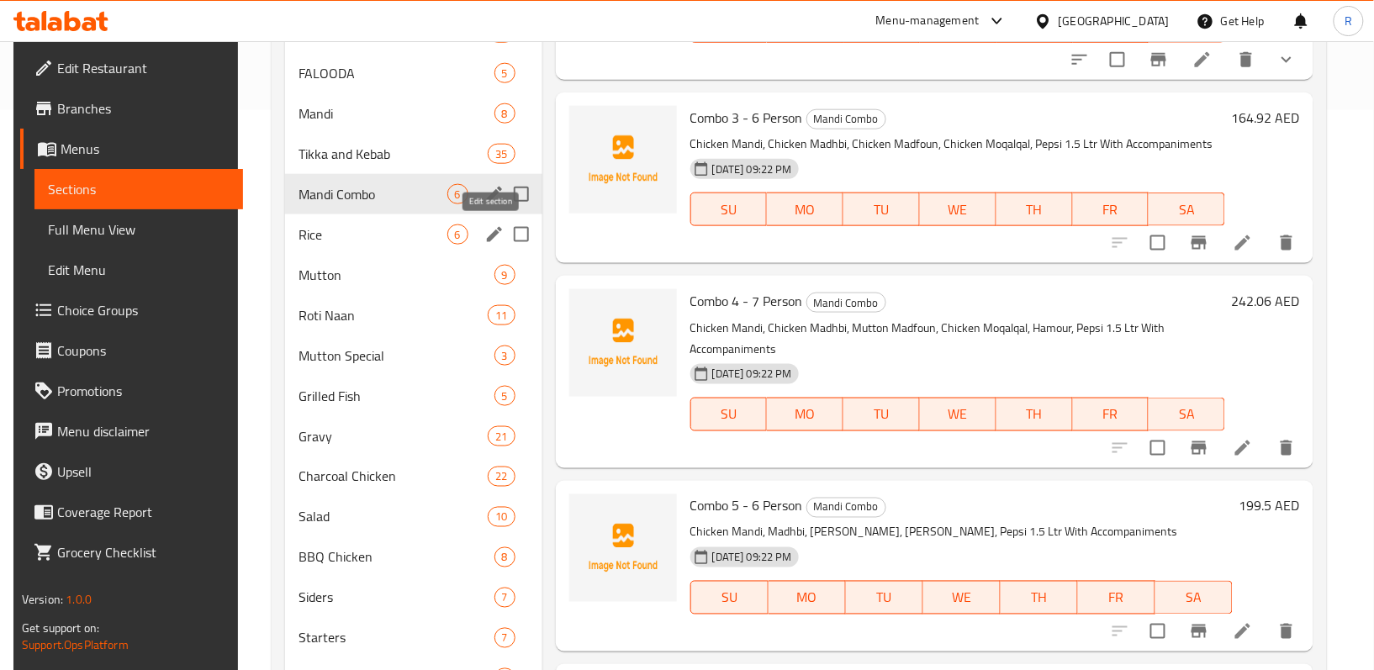
click at [484, 230] on icon "edit" at bounding box center [494, 234] width 20 height 20
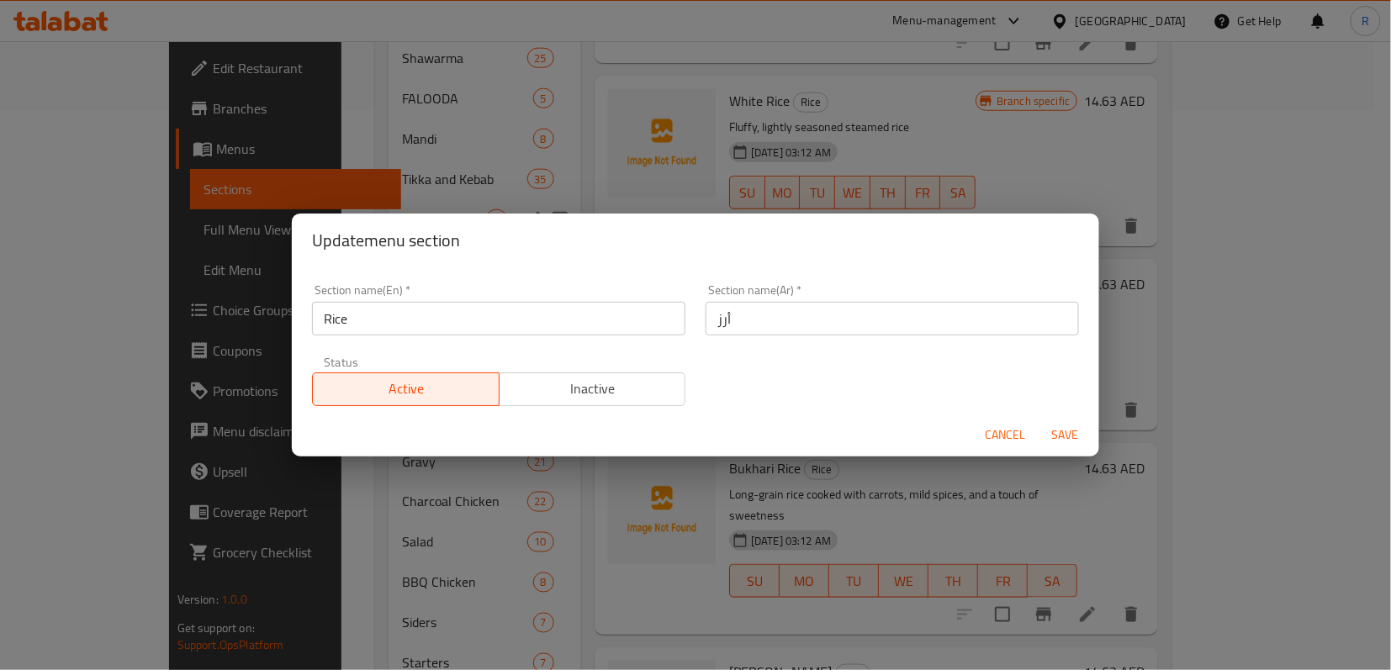
click at [1003, 436] on span "Cancel" at bounding box center [1005, 435] width 40 height 21
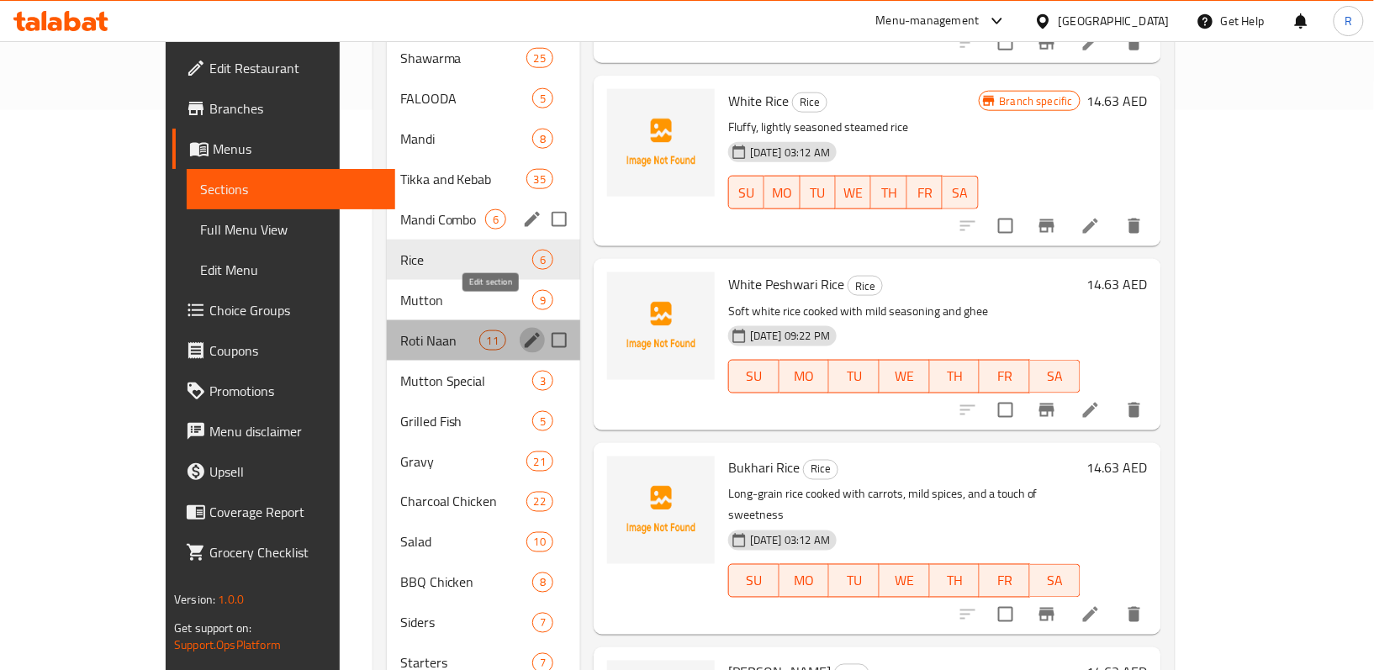
click at [522, 330] on icon "edit" at bounding box center [532, 340] width 20 height 20
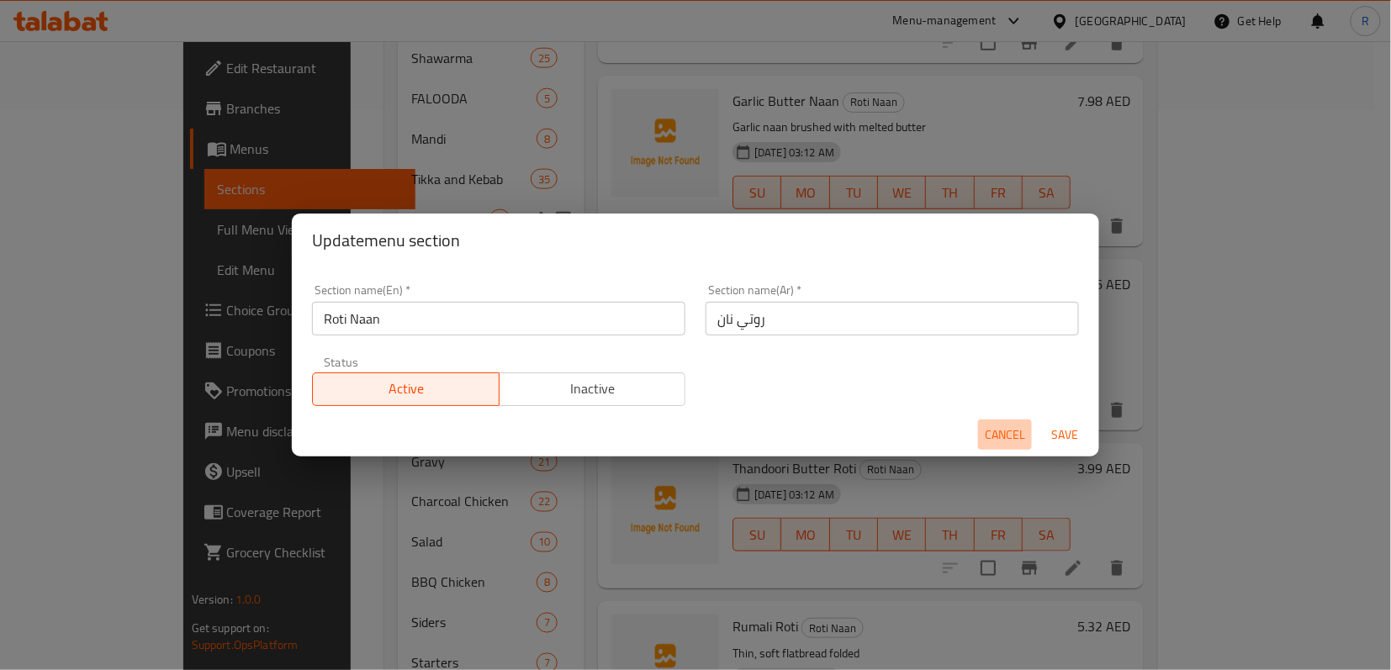
click at [996, 427] on button "Cancel" at bounding box center [1005, 435] width 54 height 31
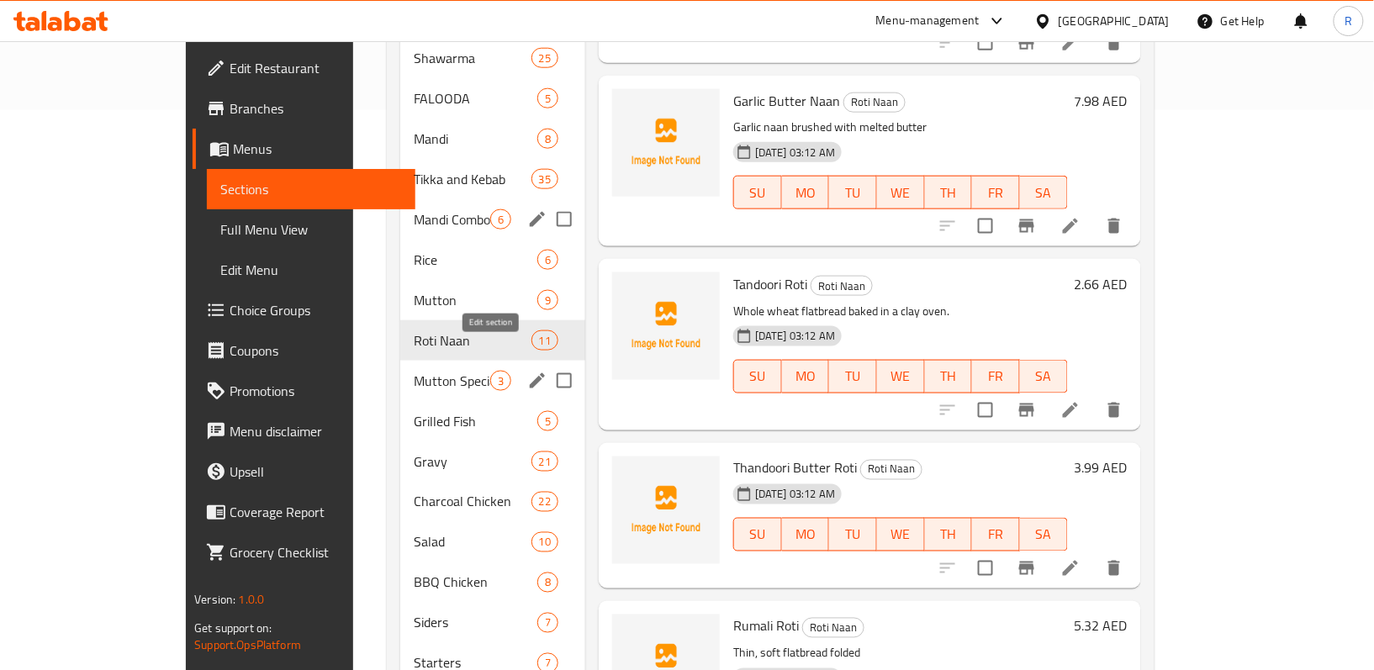
click at [530, 373] on icon "edit" at bounding box center [537, 380] width 15 height 15
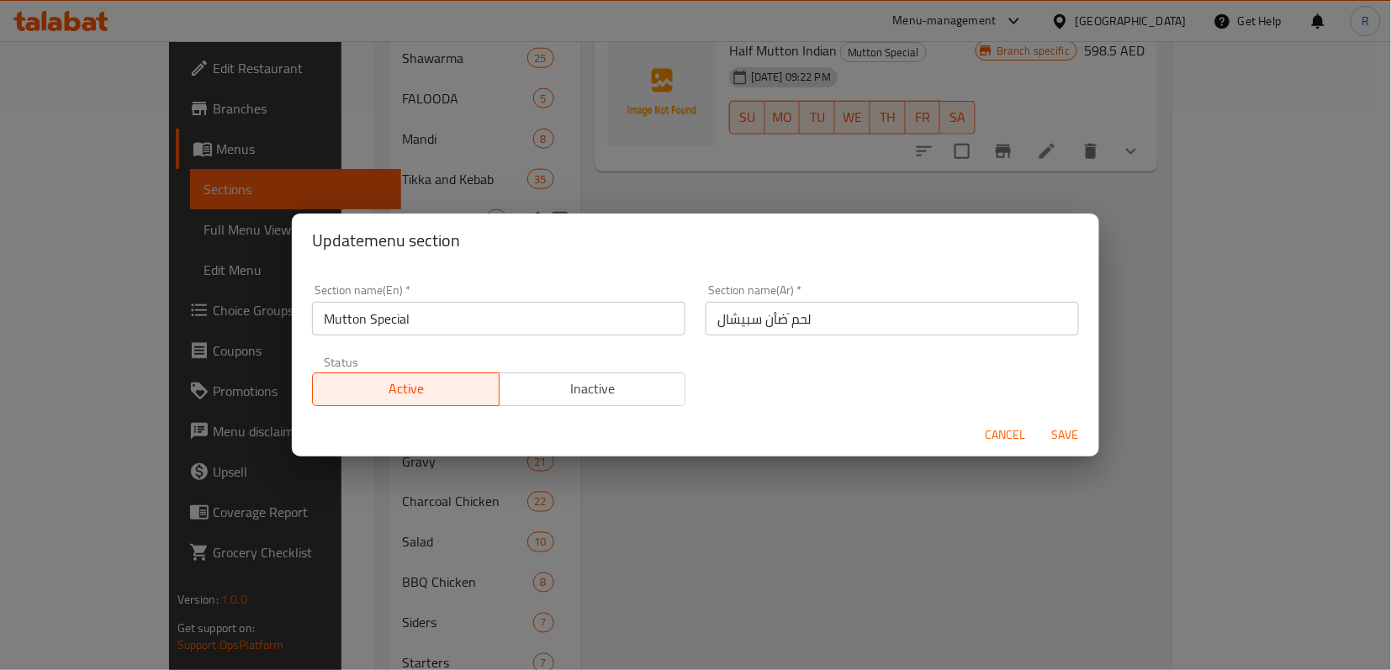
click at [989, 438] on span "Cancel" at bounding box center [1005, 435] width 40 height 21
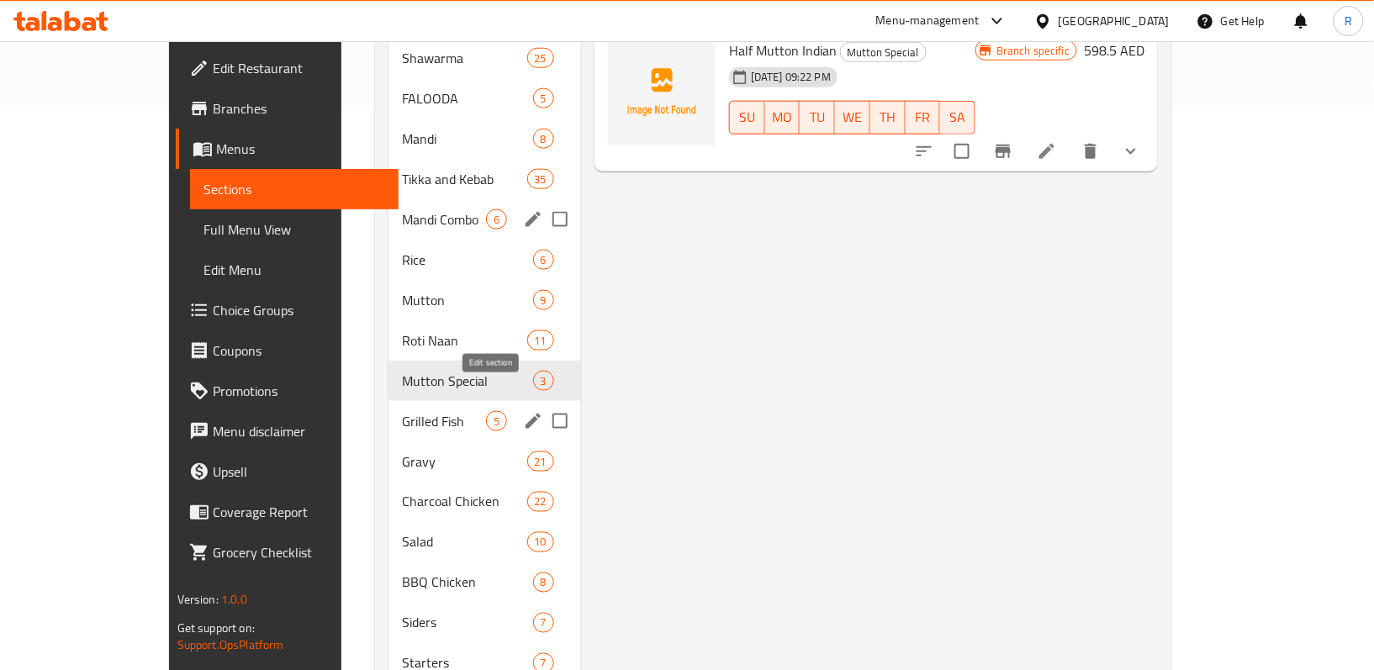
click at [525, 414] on icon "edit" at bounding box center [532, 421] width 15 height 15
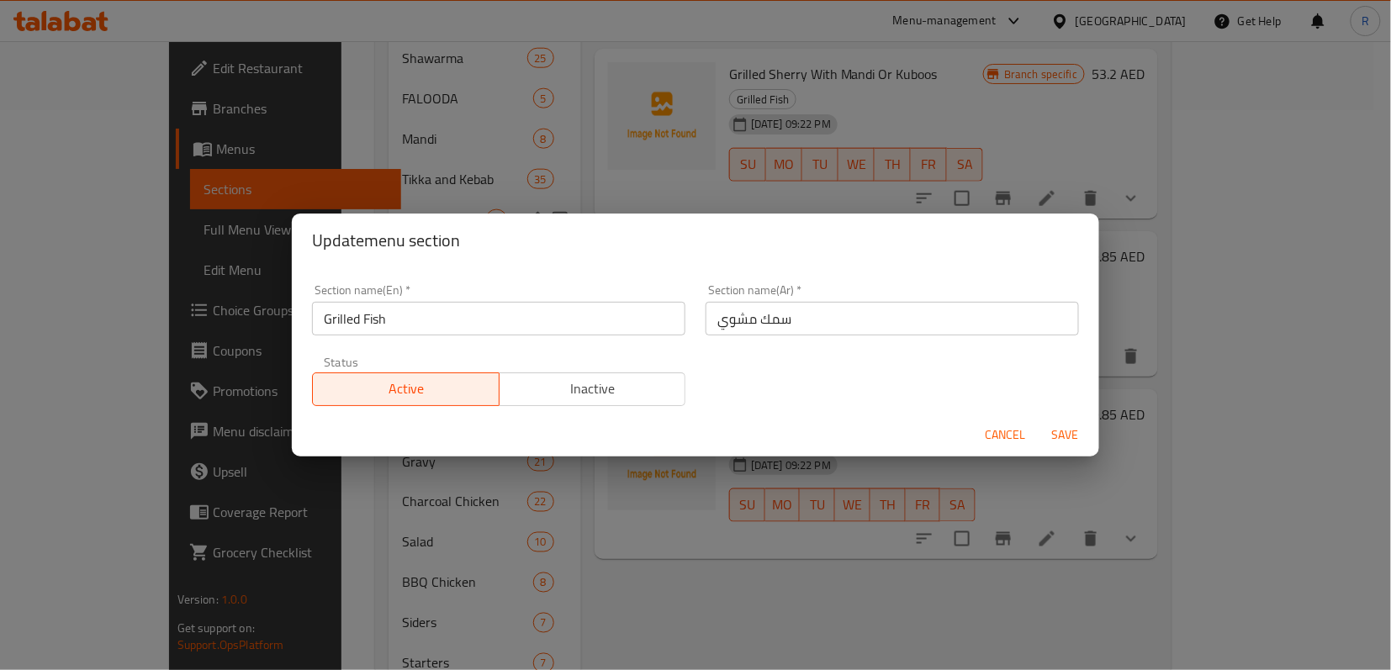
click at [1000, 438] on span "Cancel" at bounding box center [1005, 435] width 40 height 21
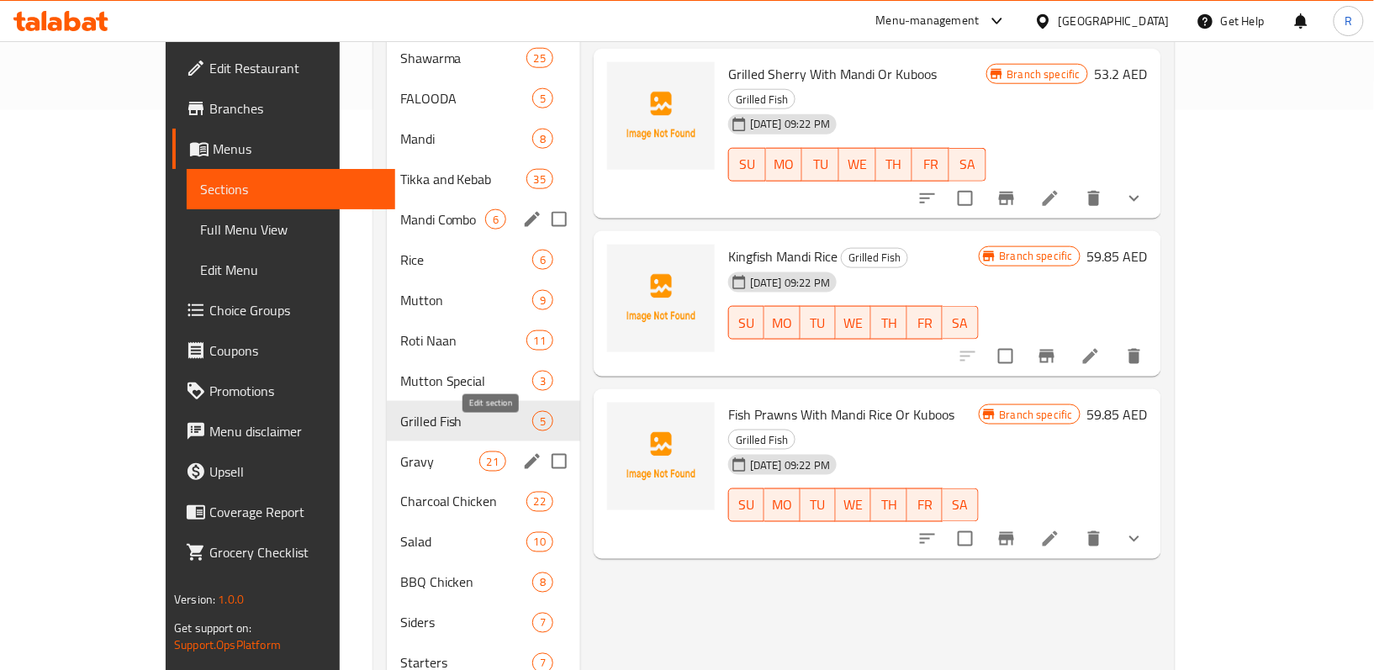
click at [525, 454] on icon "edit" at bounding box center [532, 461] width 15 height 15
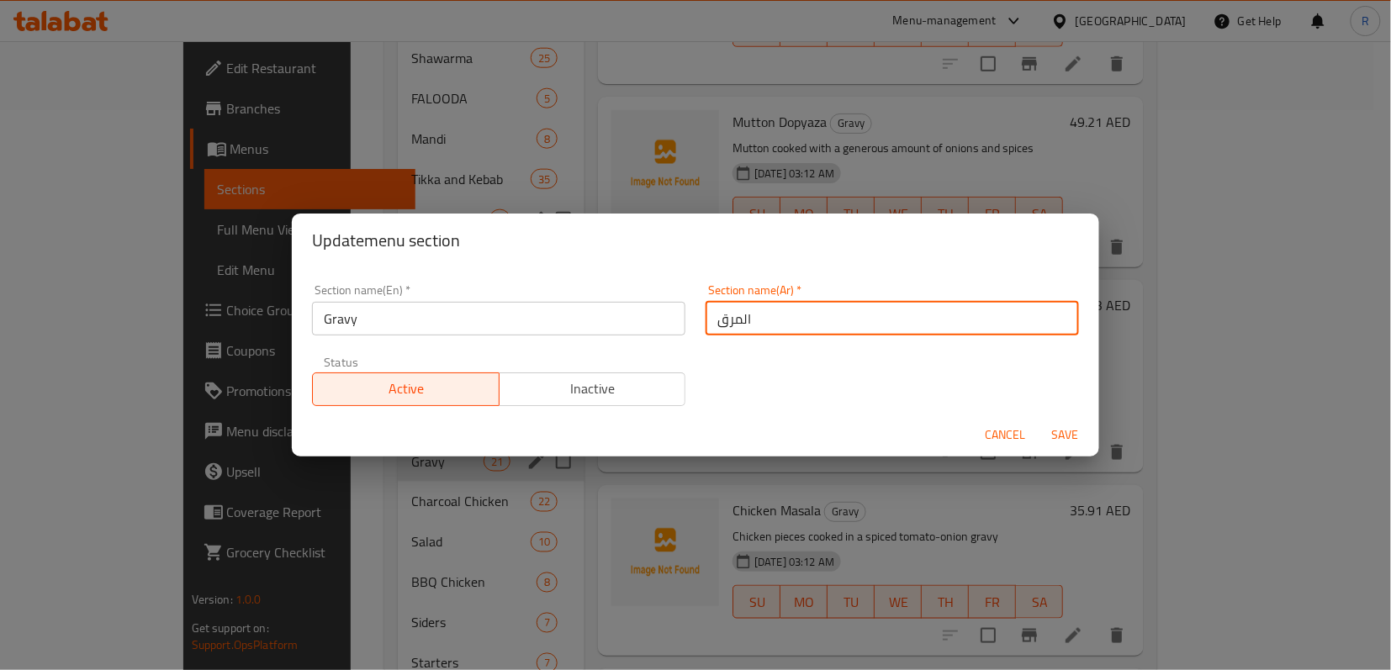
drag, startPoint x: 789, startPoint y: 313, endPoint x: 696, endPoint y: 321, distance: 92.9
click at [696, 320] on div "Section name(Ar)   * المرق Section name(Ar) *" at bounding box center [891, 309] width 393 height 71
type input "["
type input "جريفى"
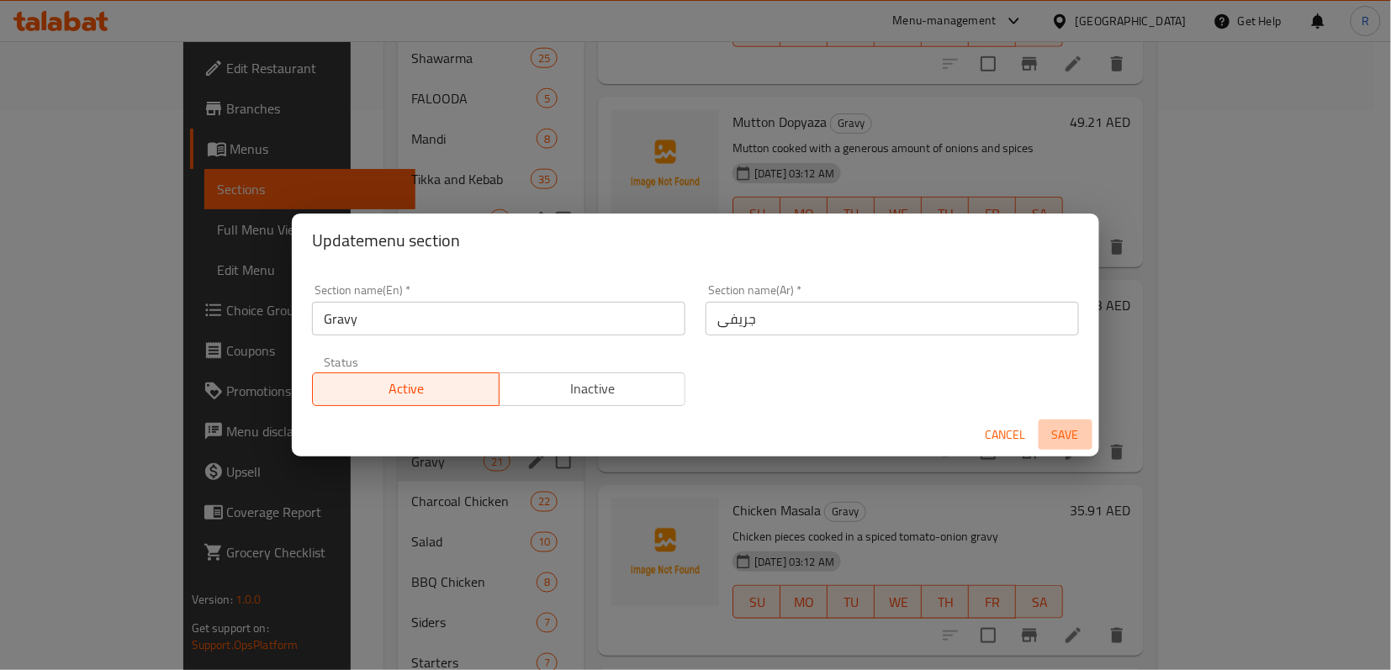
click at [1071, 435] on span "Save" at bounding box center [1065, 435] width 40 height 21
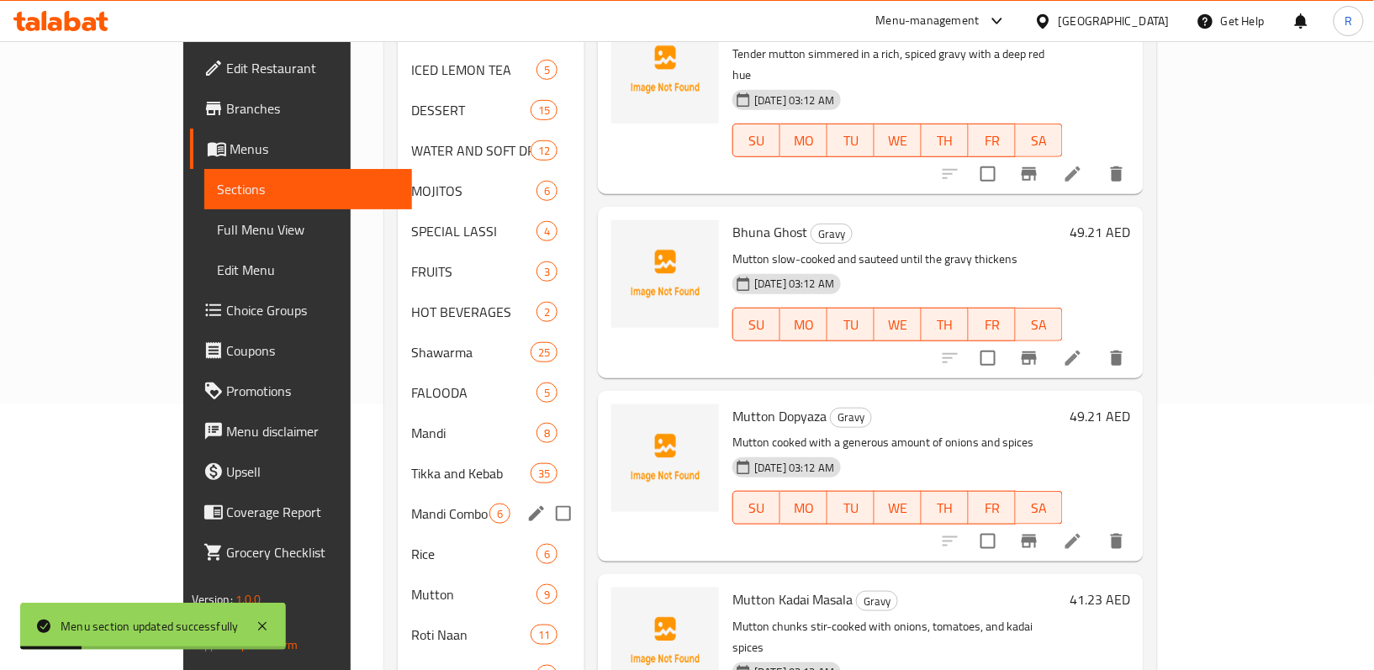
scroll to position [224, 0]
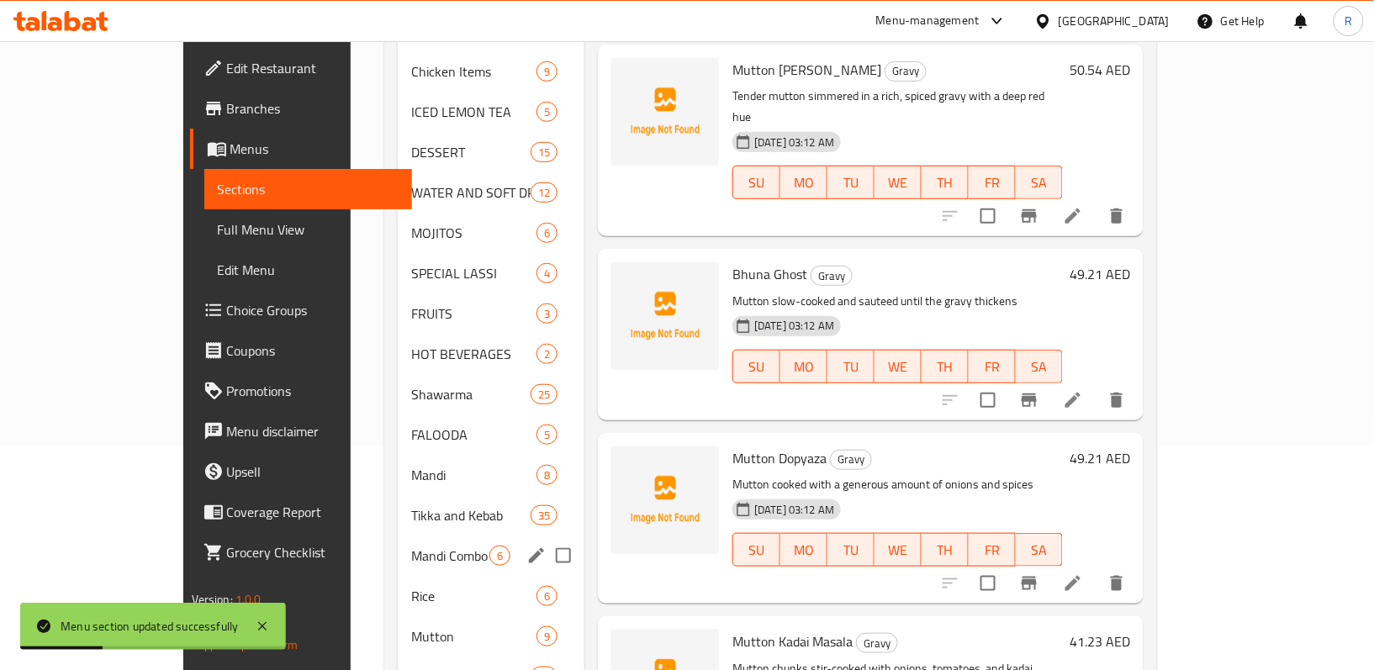
click at [204, 213] on link "Full Menu View" at bounding box center [308, 229] width 209 height 40
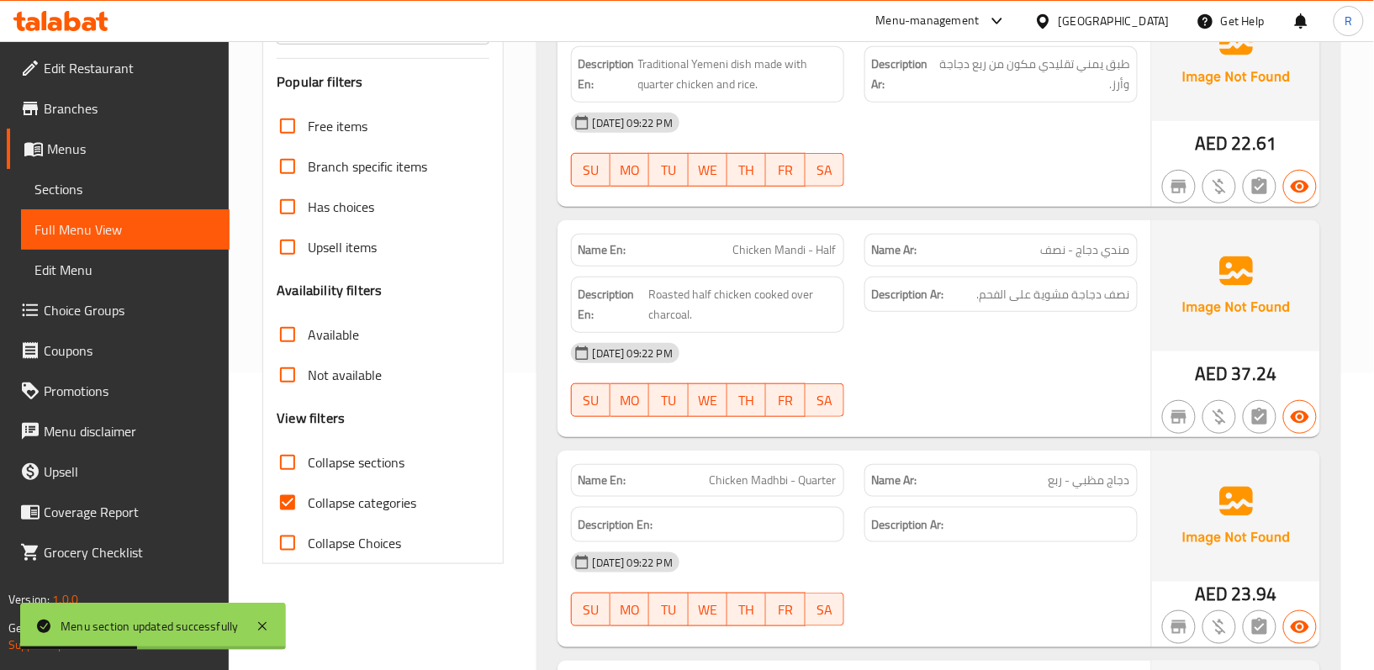
scroll to position [336, 0]
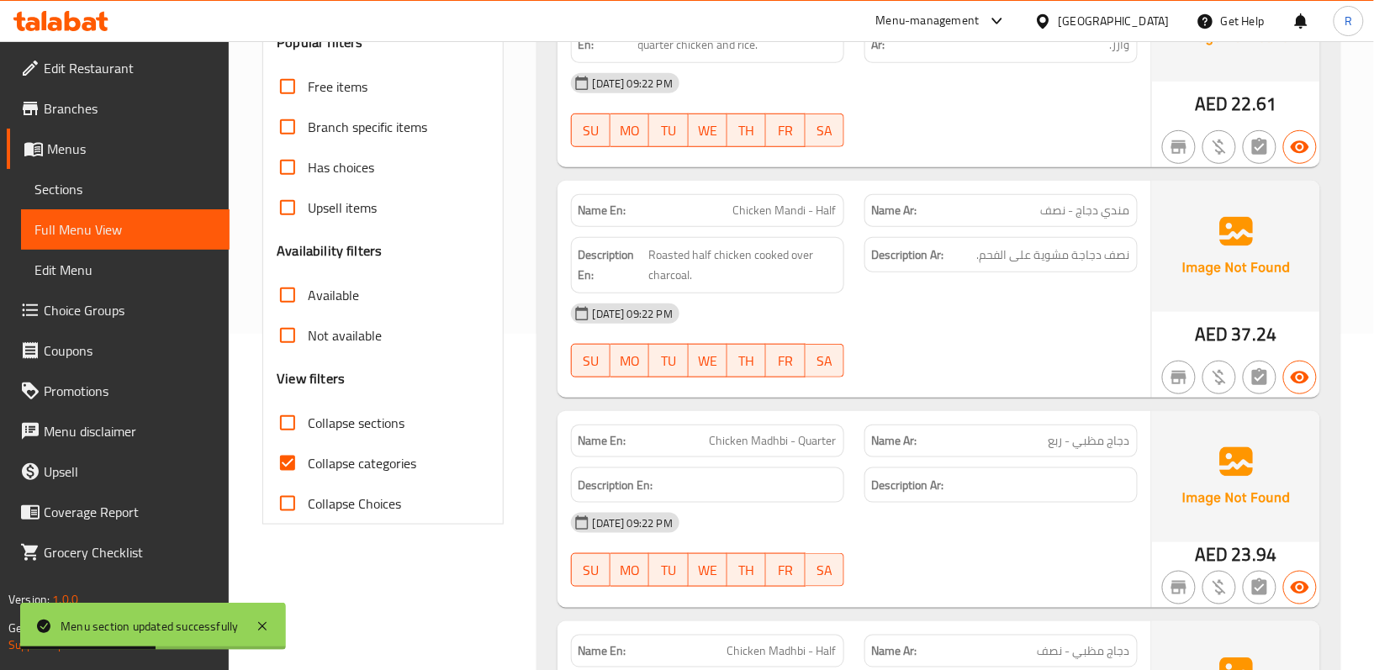
click at [283, 428] on input "Collapse sections" at bounding box center [287, 423] width 40 height 40
checkbox input "true"
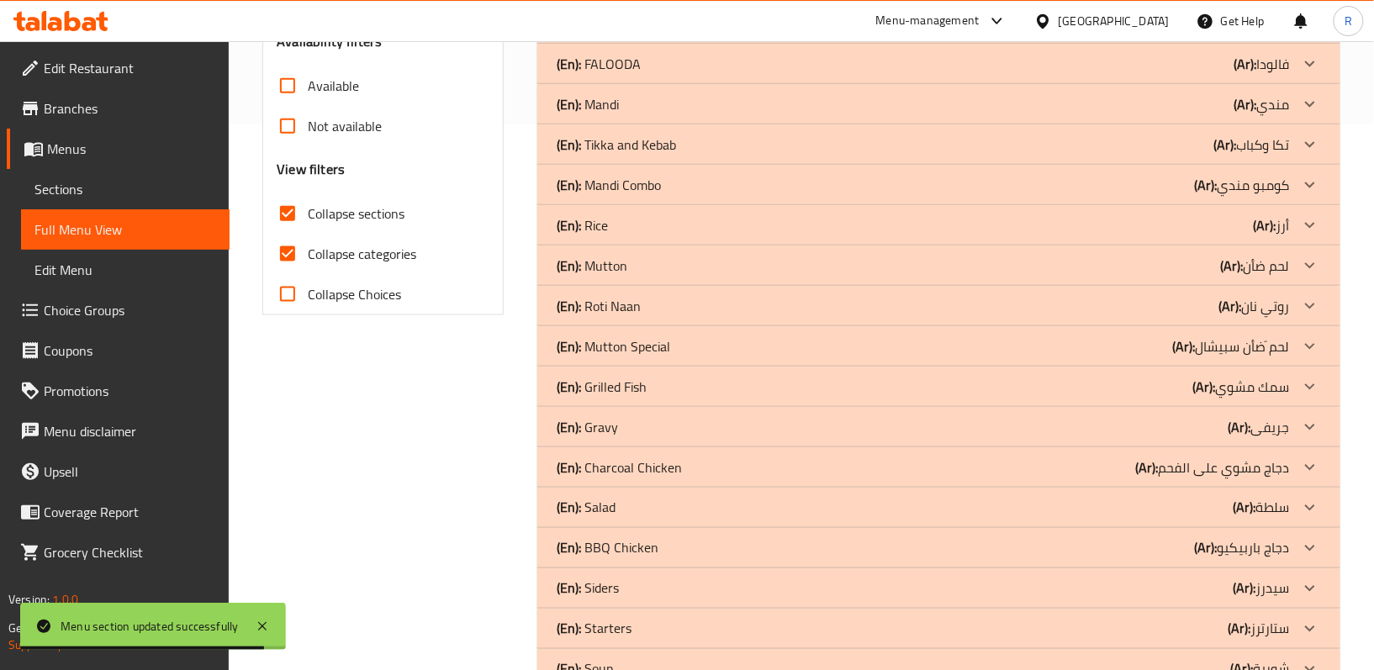
scroll to position [448, 0]
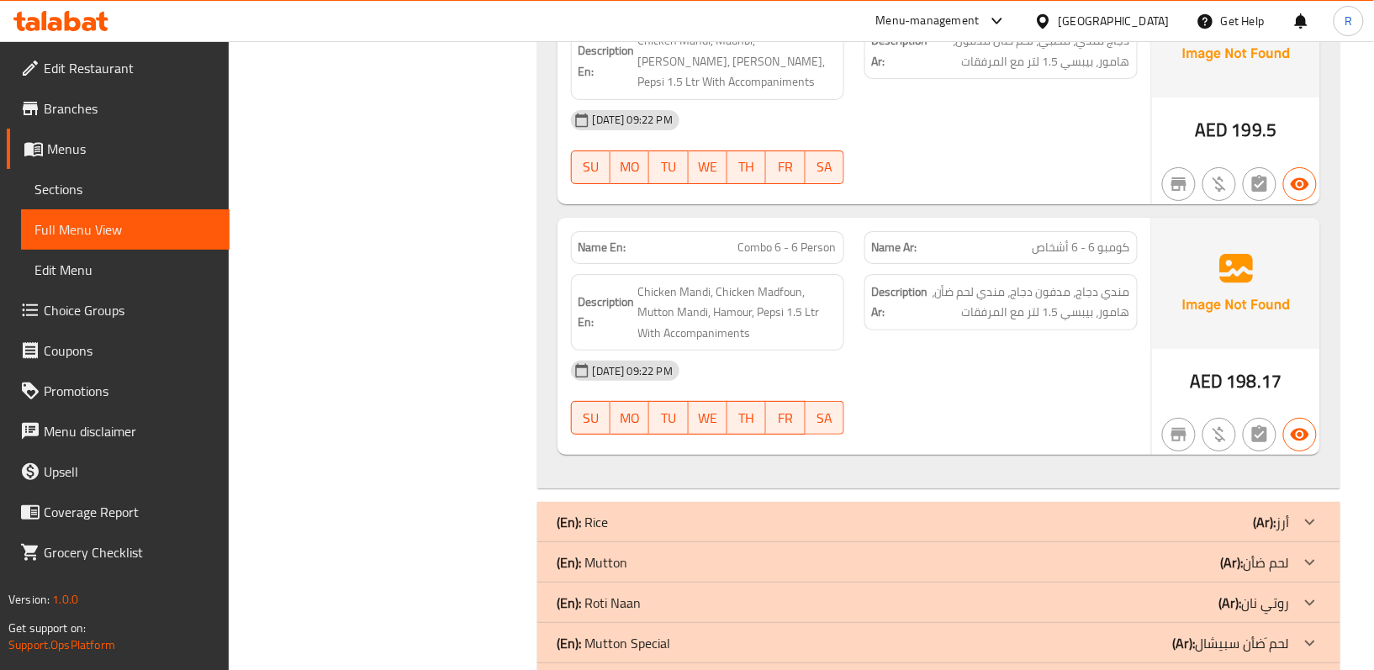
scroll to position [2242, 0]
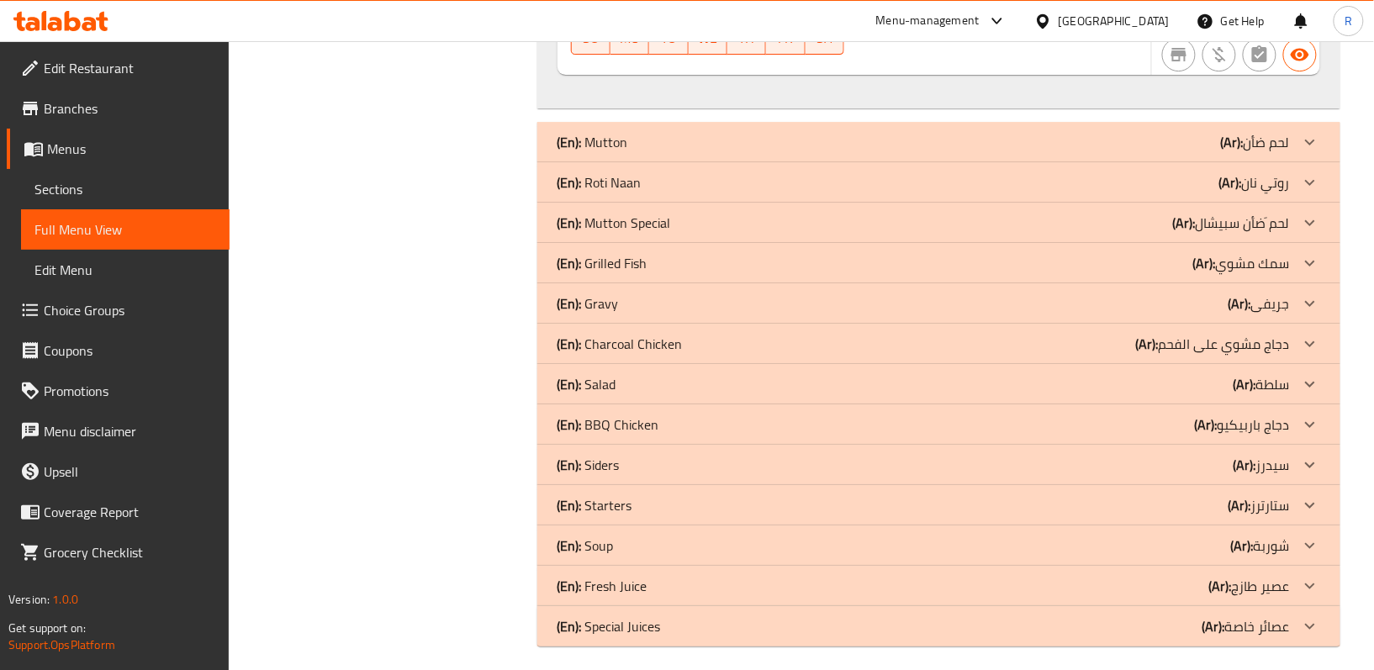
scroll to position [3852, 0]
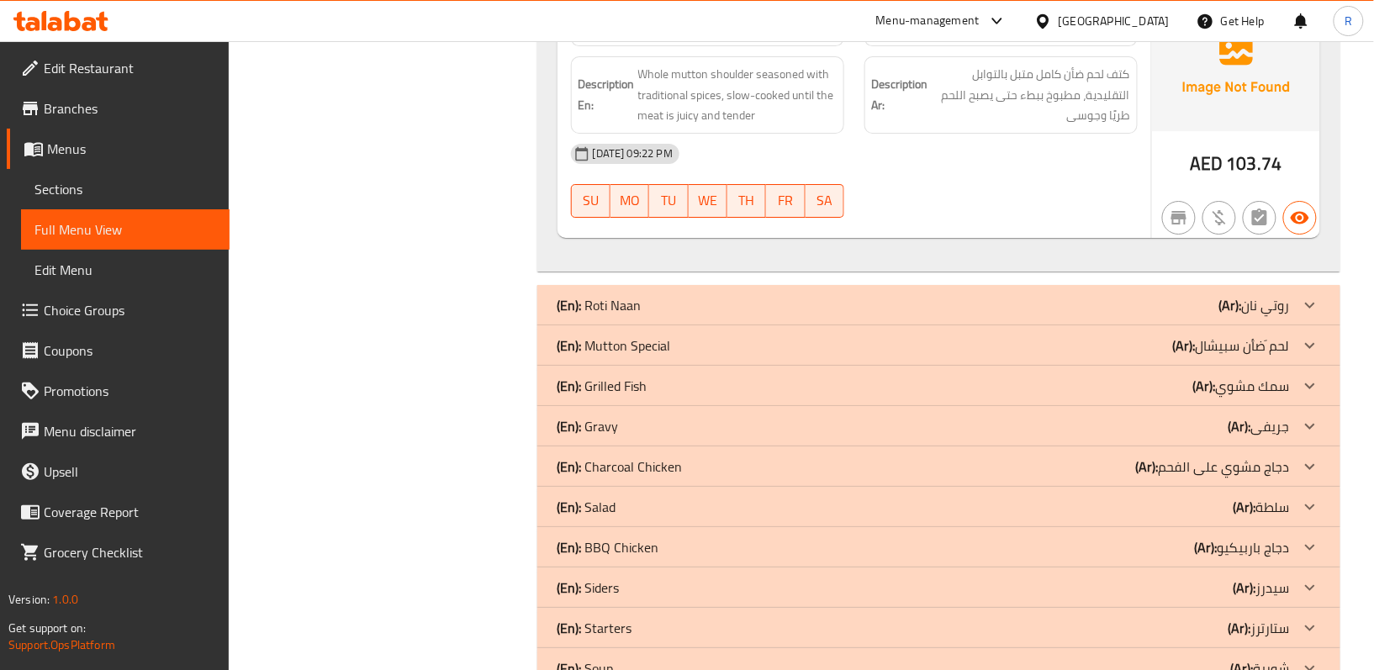
scroll to position [5983, 0]
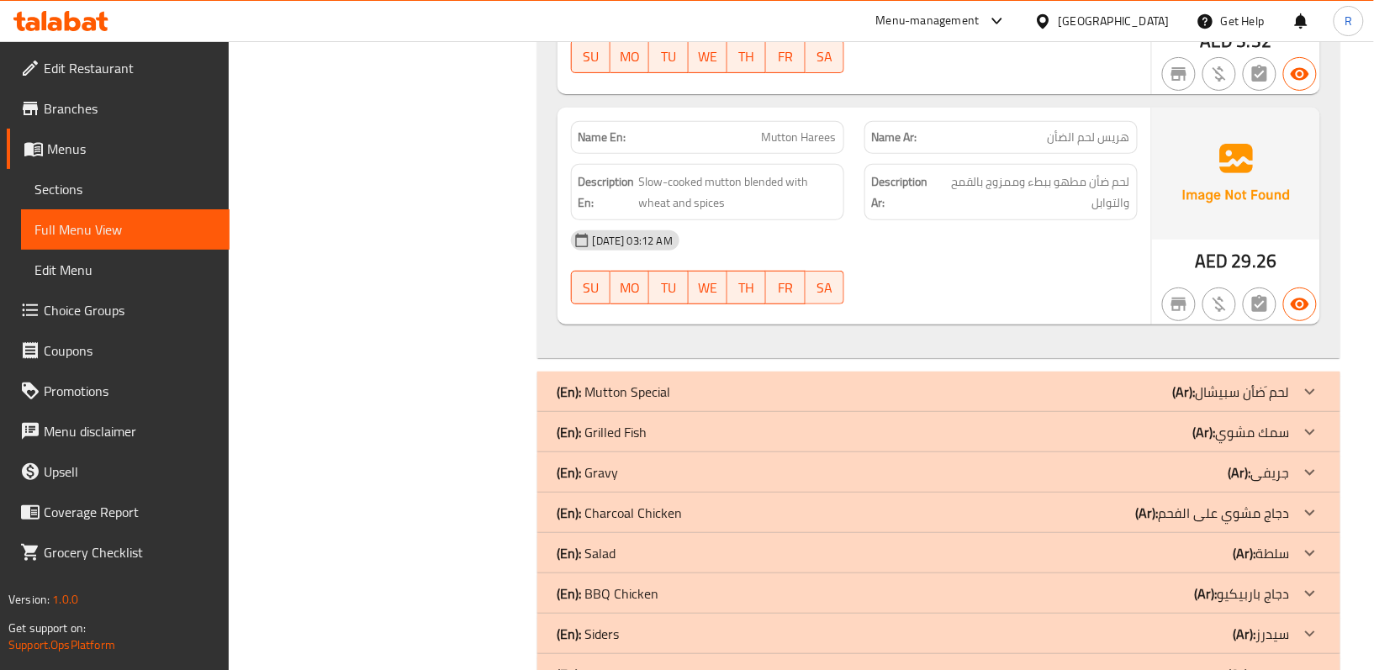
scroll to position [8449, 0]
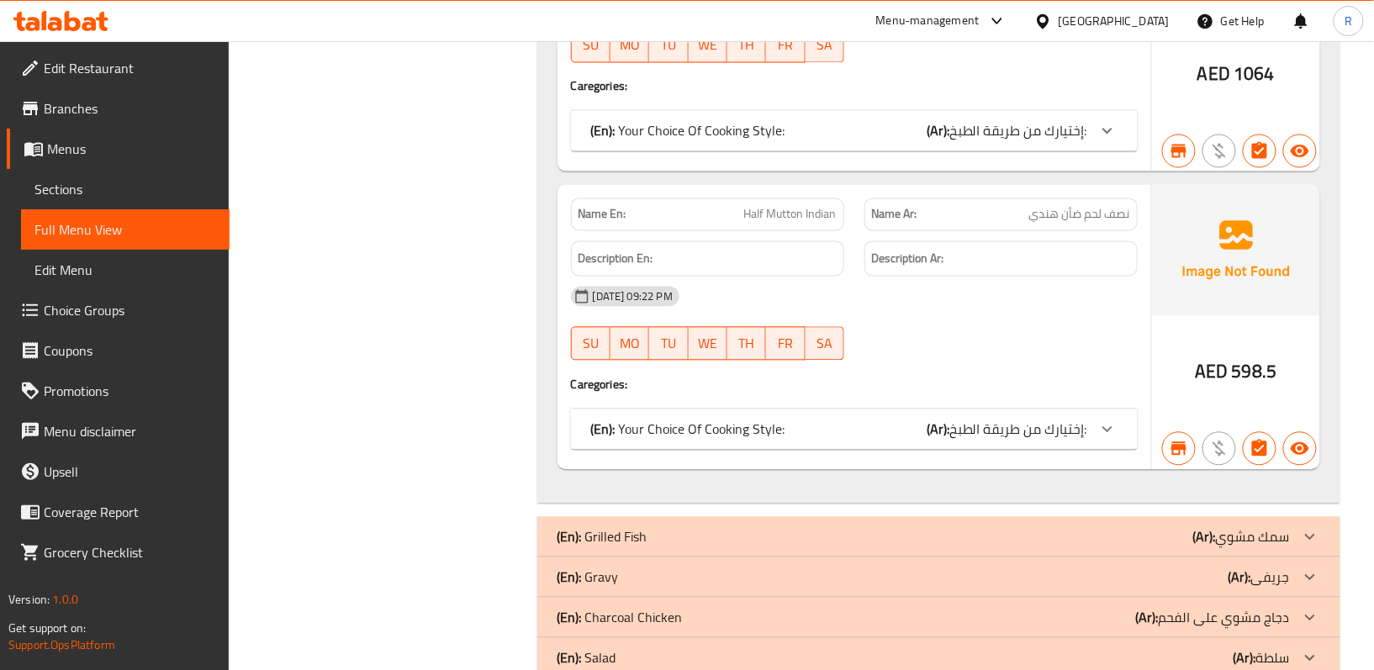
scroll to position [9542, 0]
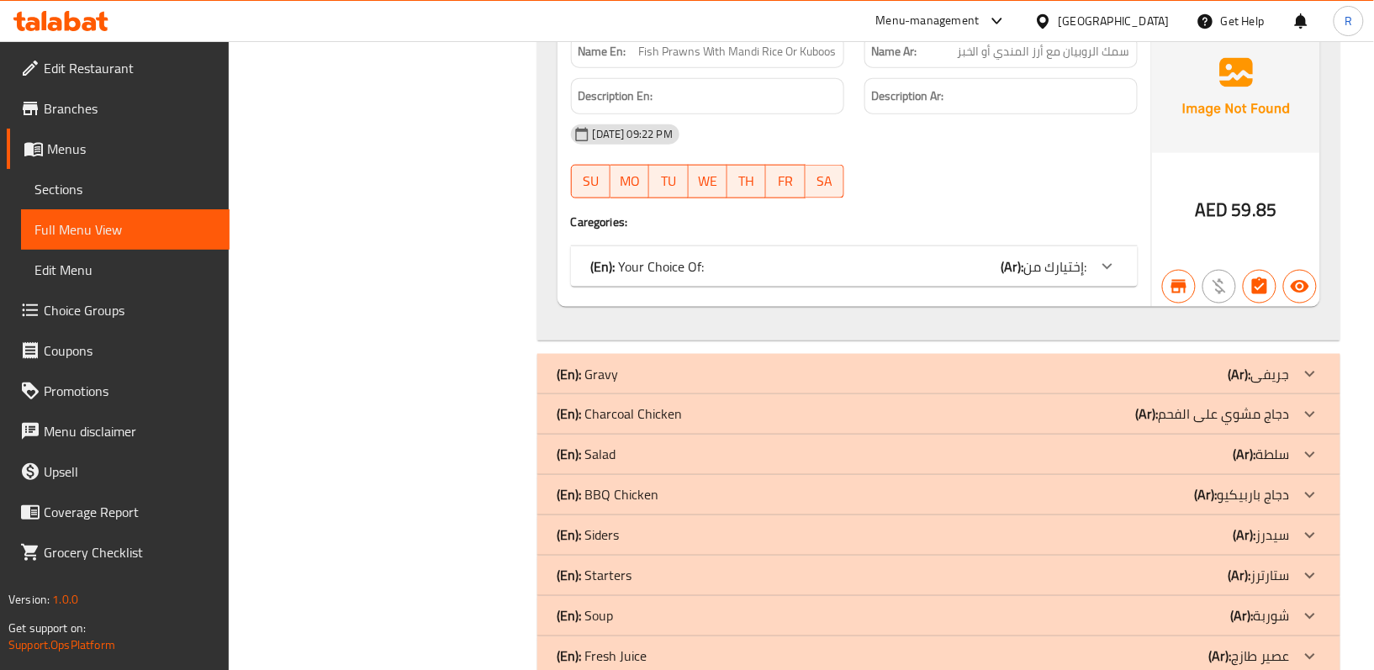
scroll to position [11022, 0]
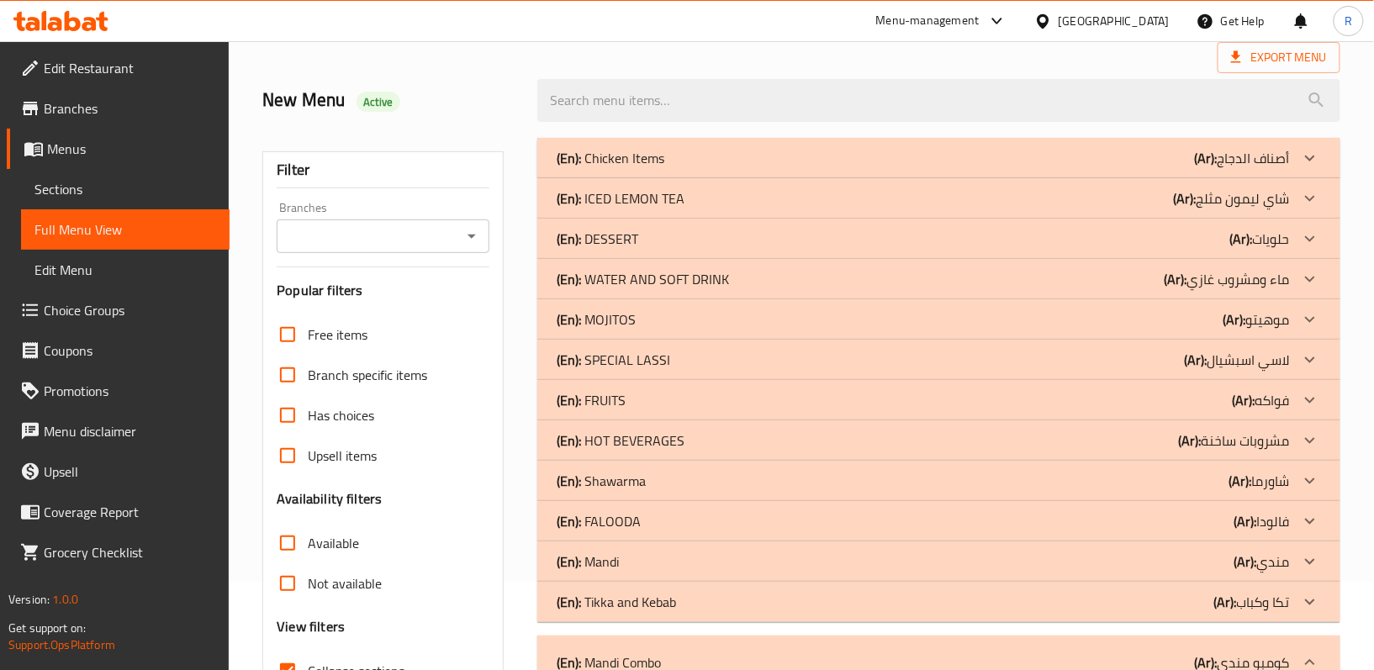
scroll to position [336, 0]
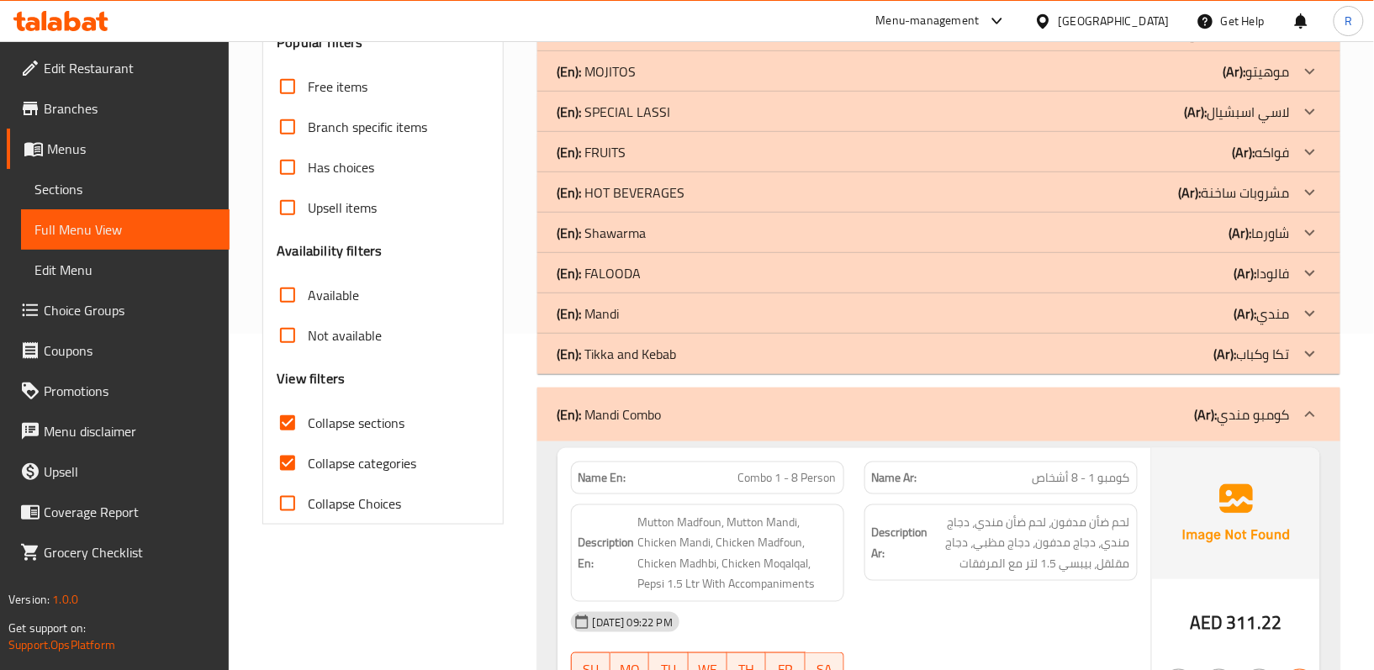
click at [290, 467] on input "Collapse categories" at bounding box center [287, 463] width 40 height 40
checkbox input "false"
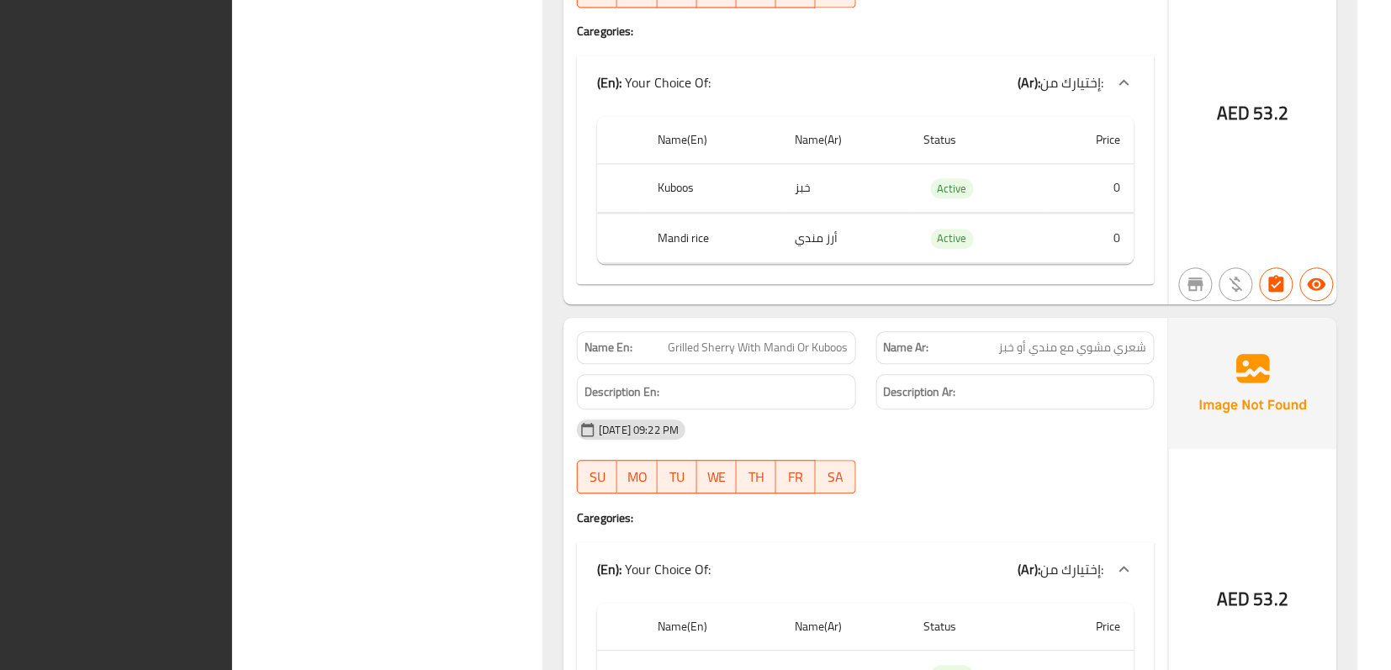
scroll to position [0, 0]
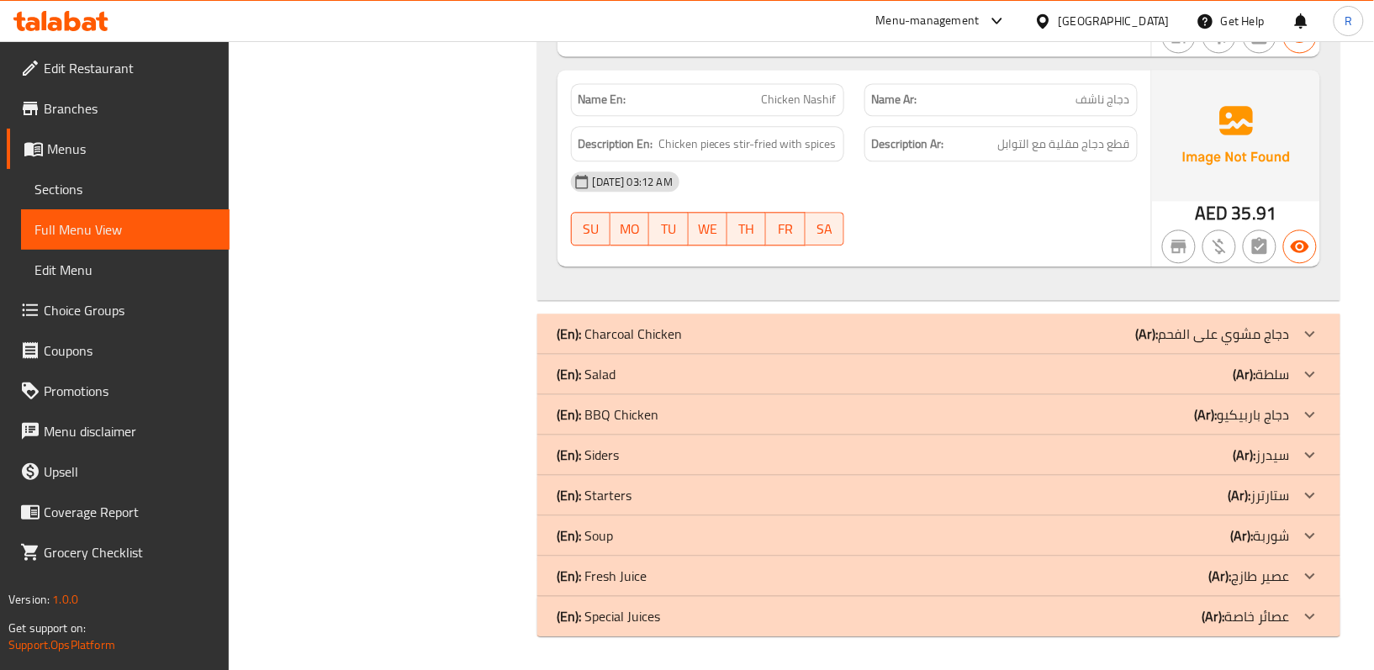
click at [102, 152] on span "Menus" at bounding box center [131, 149] width 169 height 20
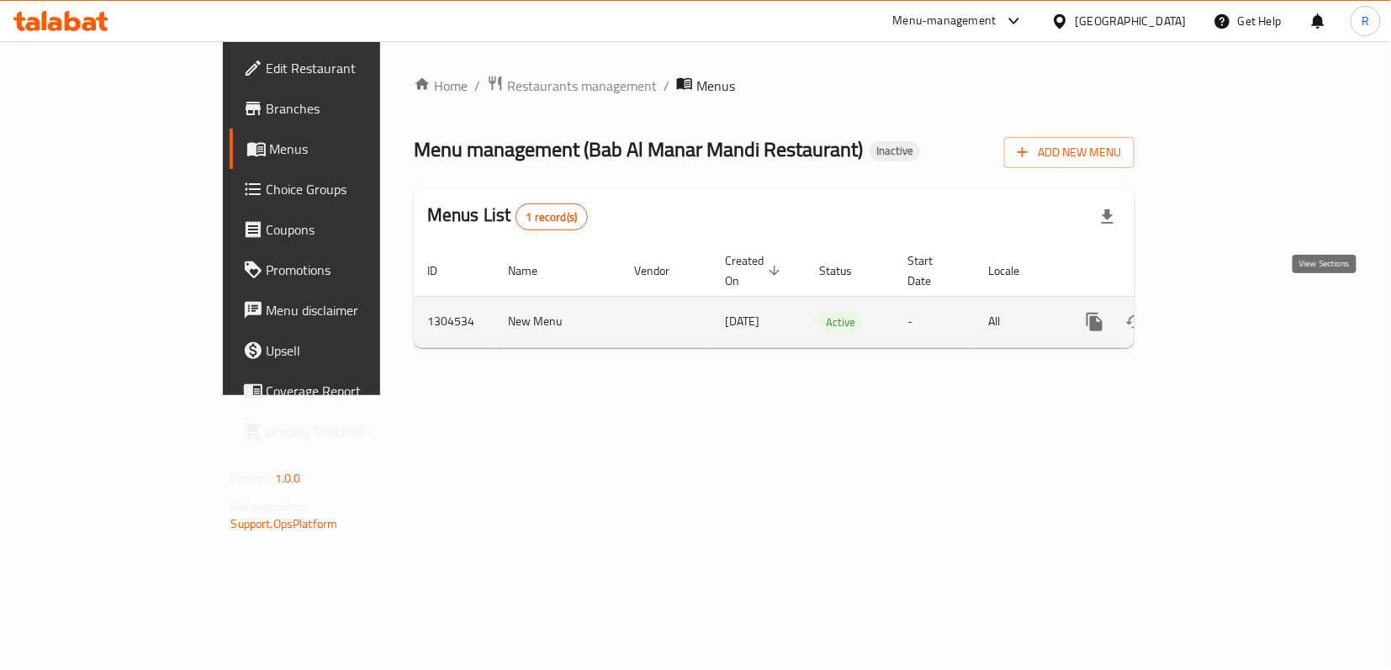
click at [1223, 314] on icon "enhanced table" at bounding box center [1215, 321] width 15 height 15
